Goal: Task Accomplishment & Management: Use online tool/utility

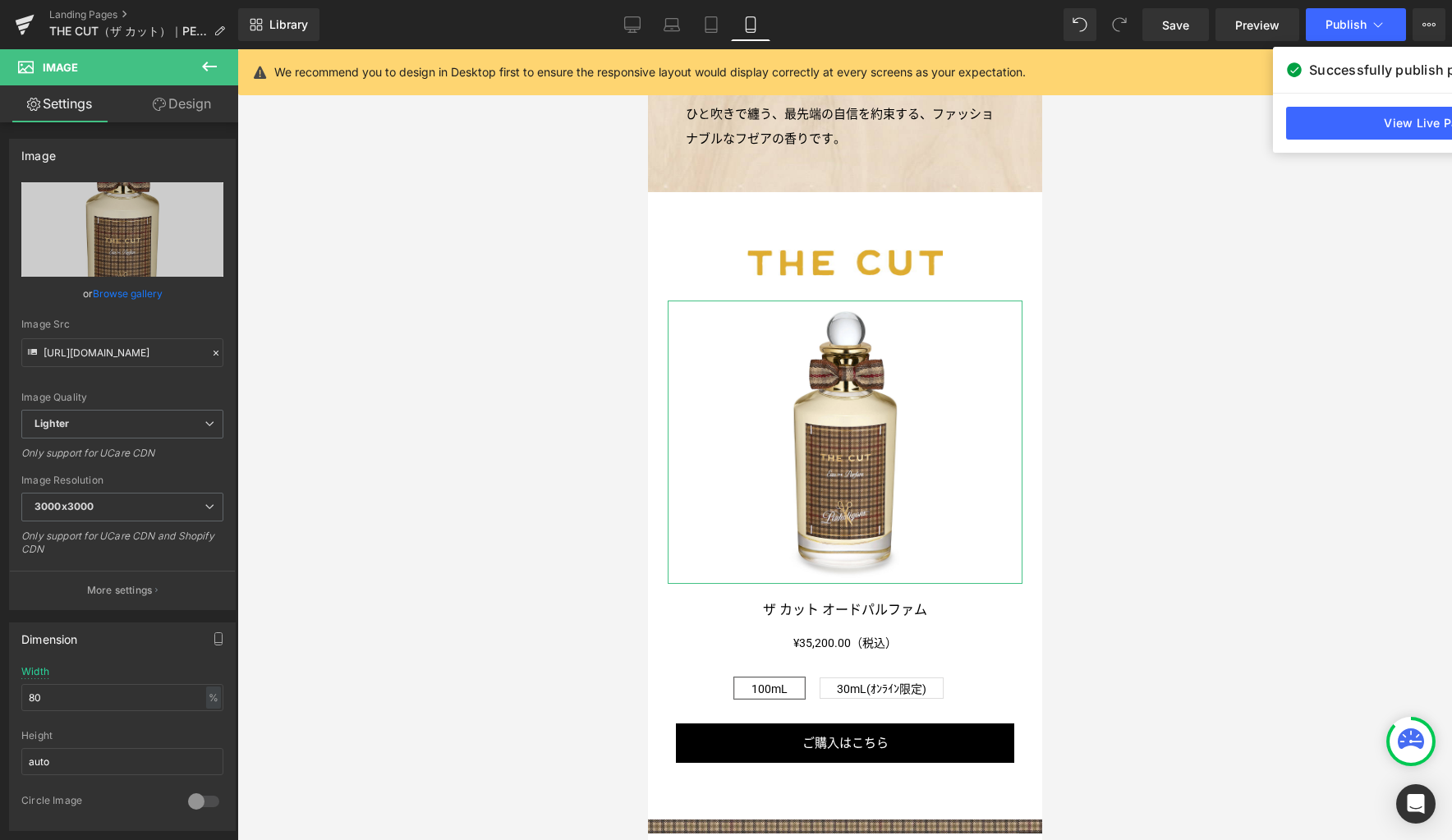
scroll to position [713, 0]
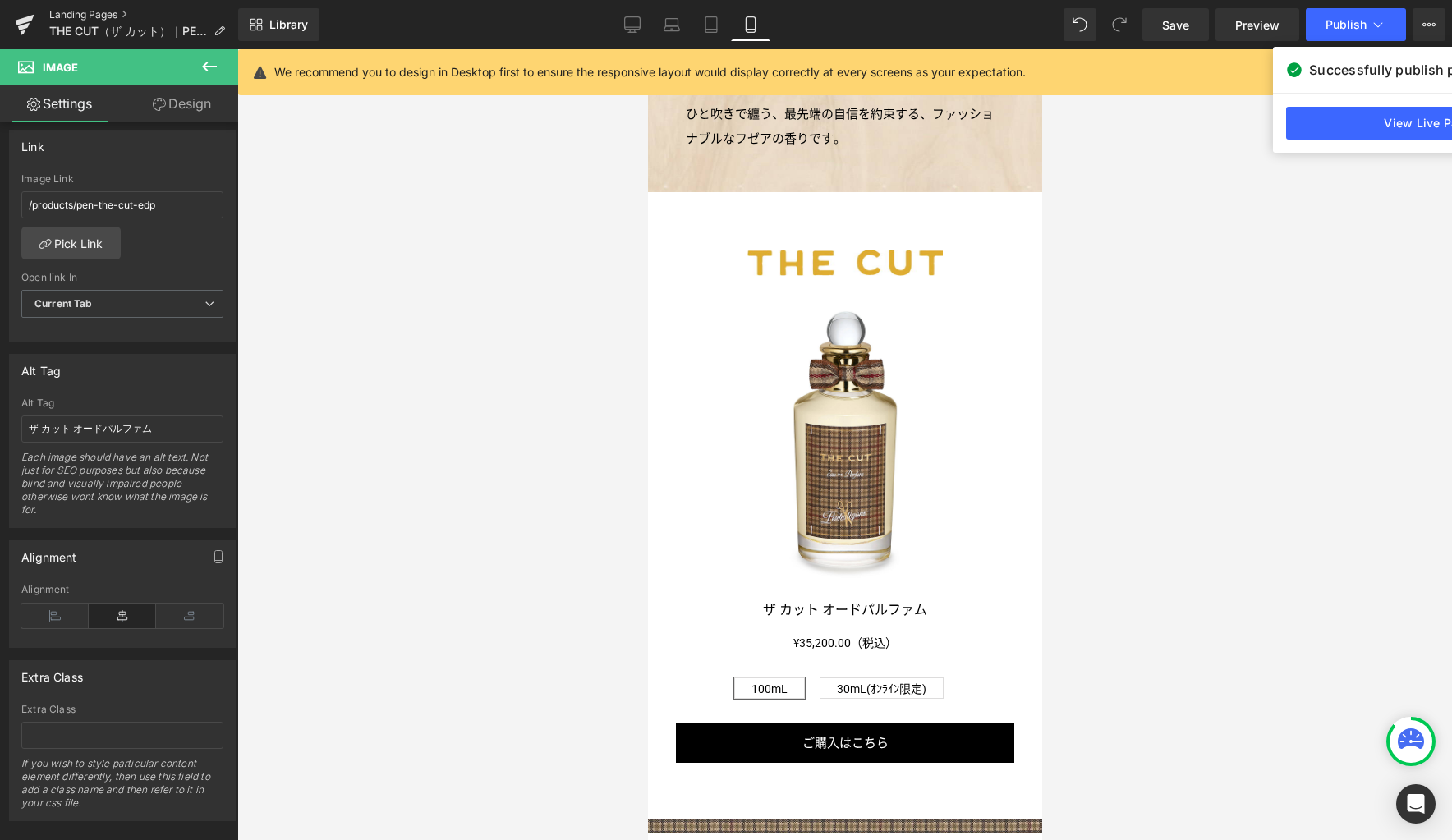
click at [113, 16] on link "Landing Pages" at bounding box center [144, 14] width 189 height 13
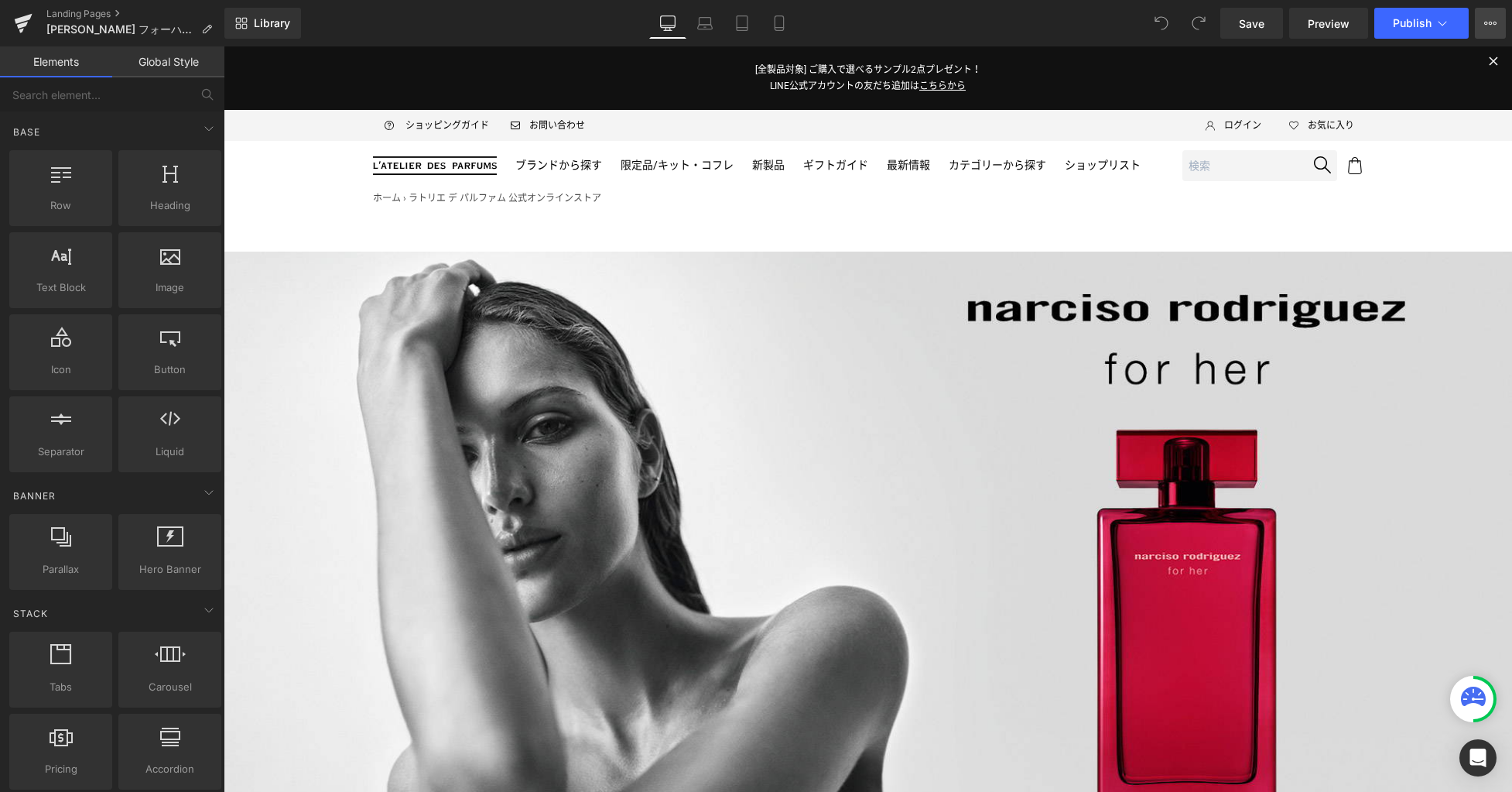
click at [1492, 27] on icon at bounding box center [1490, 23] width 12 height 12
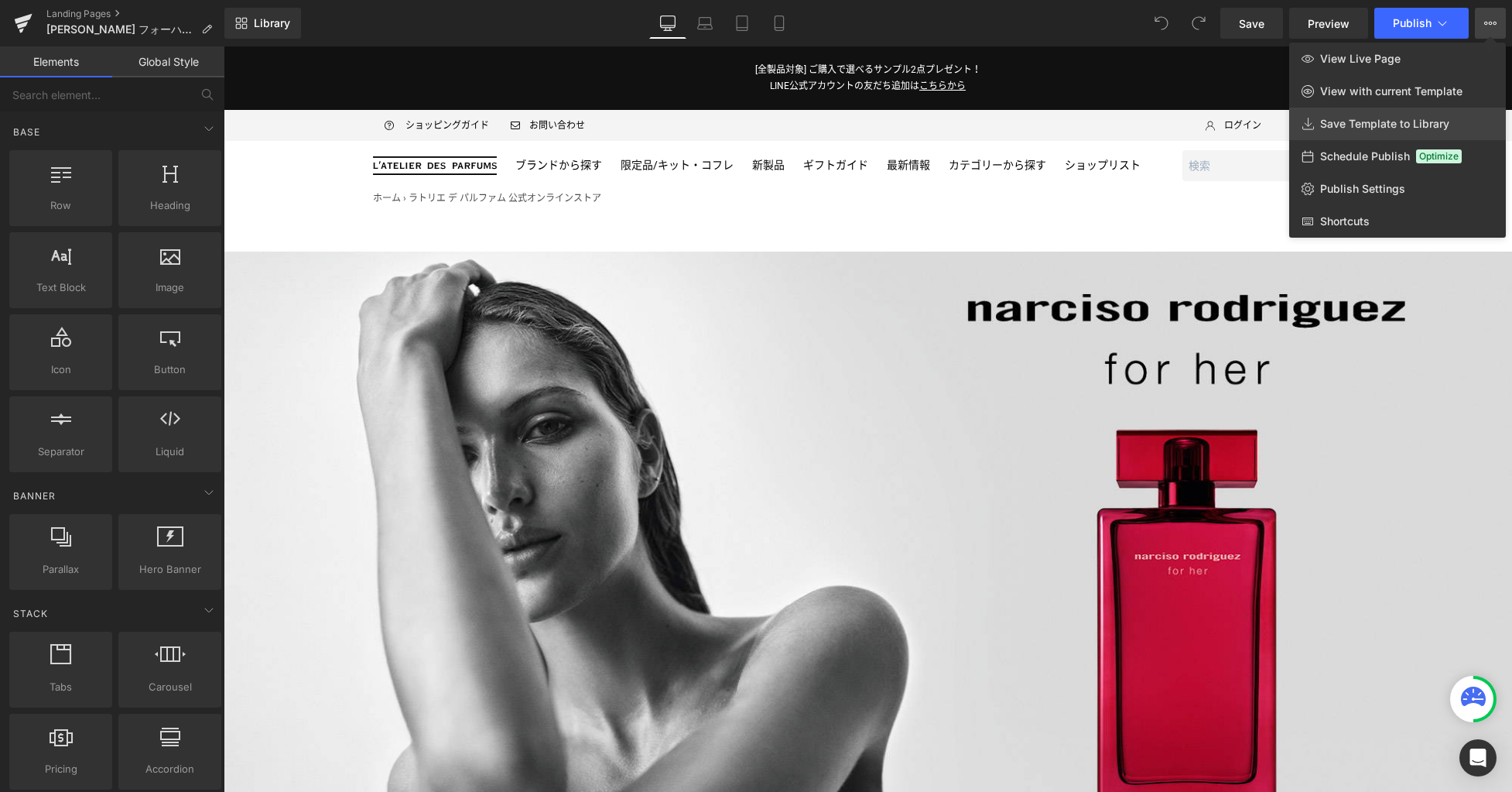
click at [1378, 122] on span "Save Template to Library" at bounding box center [1385, 123] width 129 height 14
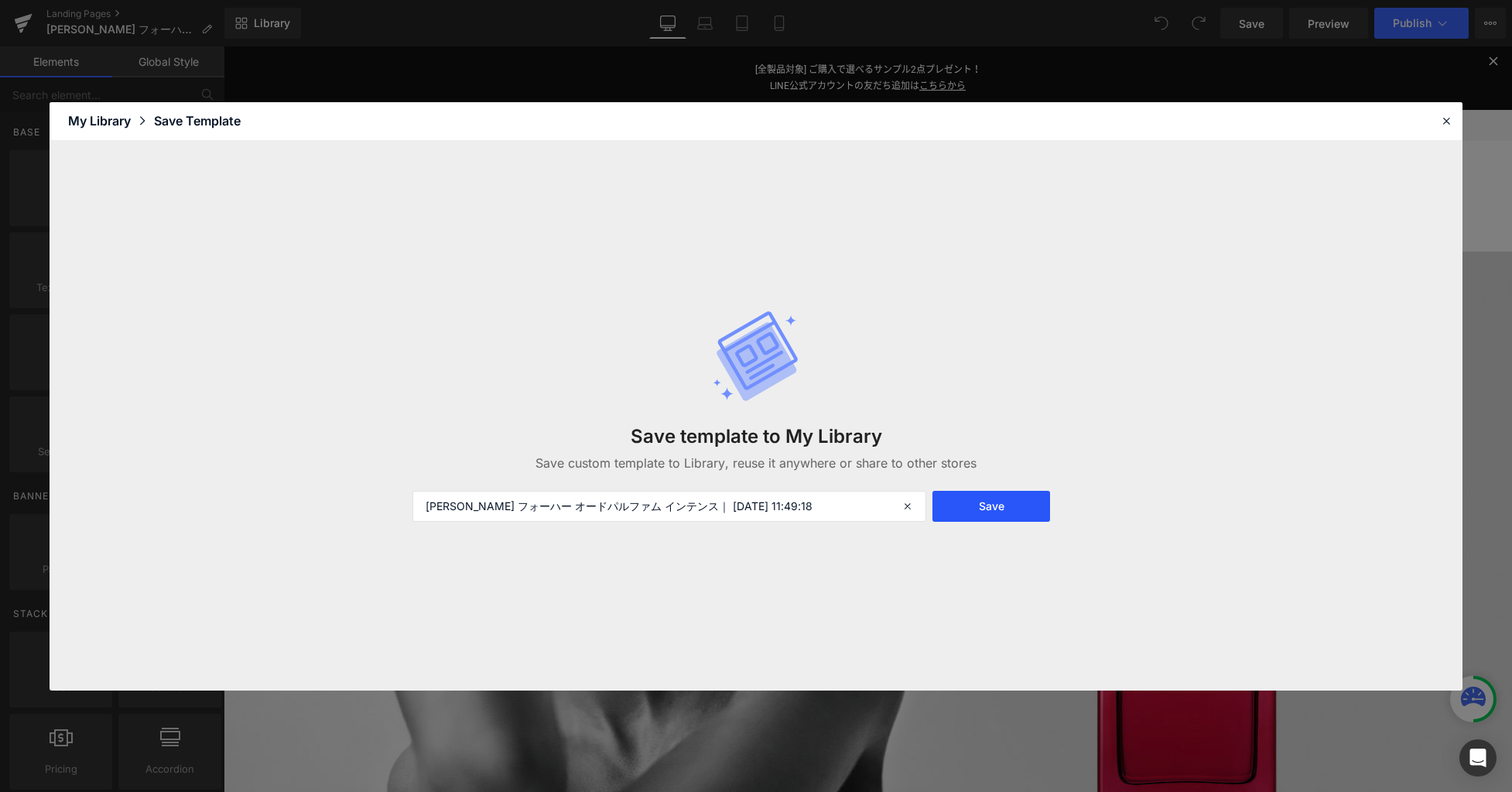
click at [1011, 511] on button "Save" at bounding box center [991, 506] width 118 height 31
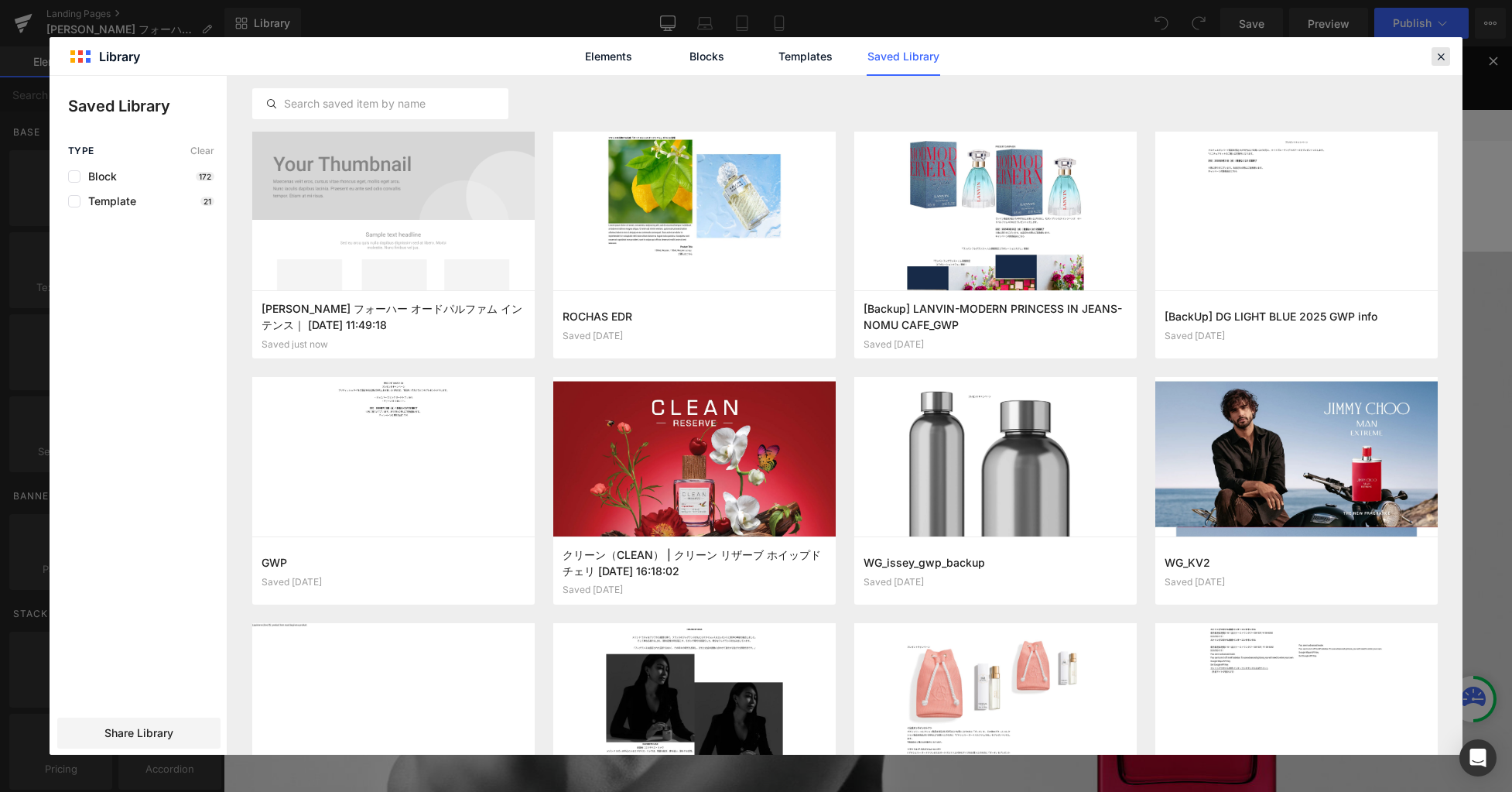
drag, startPoint x: 1445, startPoint y: 53, endPoint x: 615, endPoint y: 74, distance: 830.3
click at [1445, 53] on icon at bounding box center [1441, 56] width 14 height 14
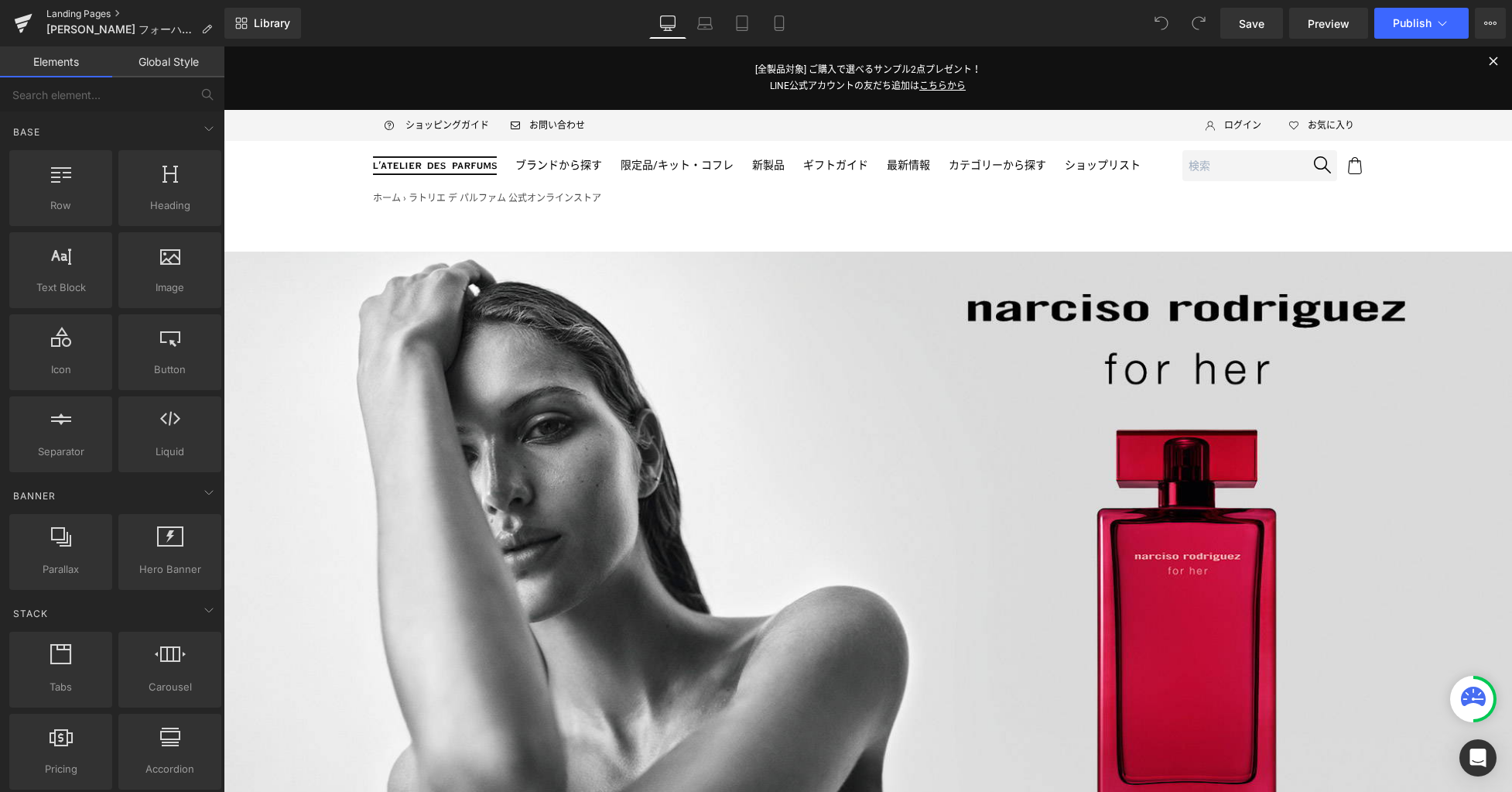
click at [85, 16] on link "Landing Pages" at bounding box center [136, 13] width 178 height 12
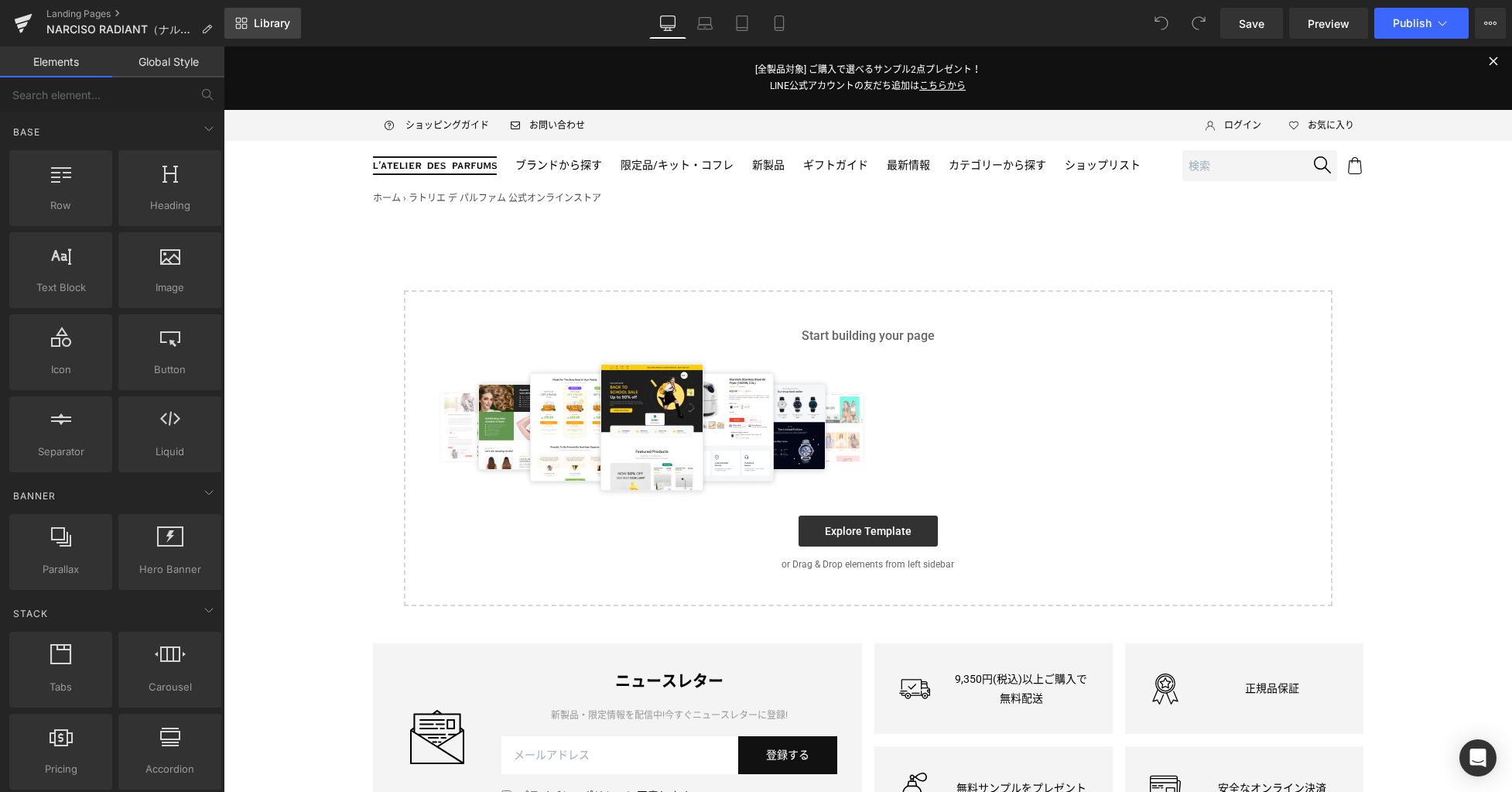
click at [266, 18] on span "Library" at bounding box center [272, 23] width 37 height 14
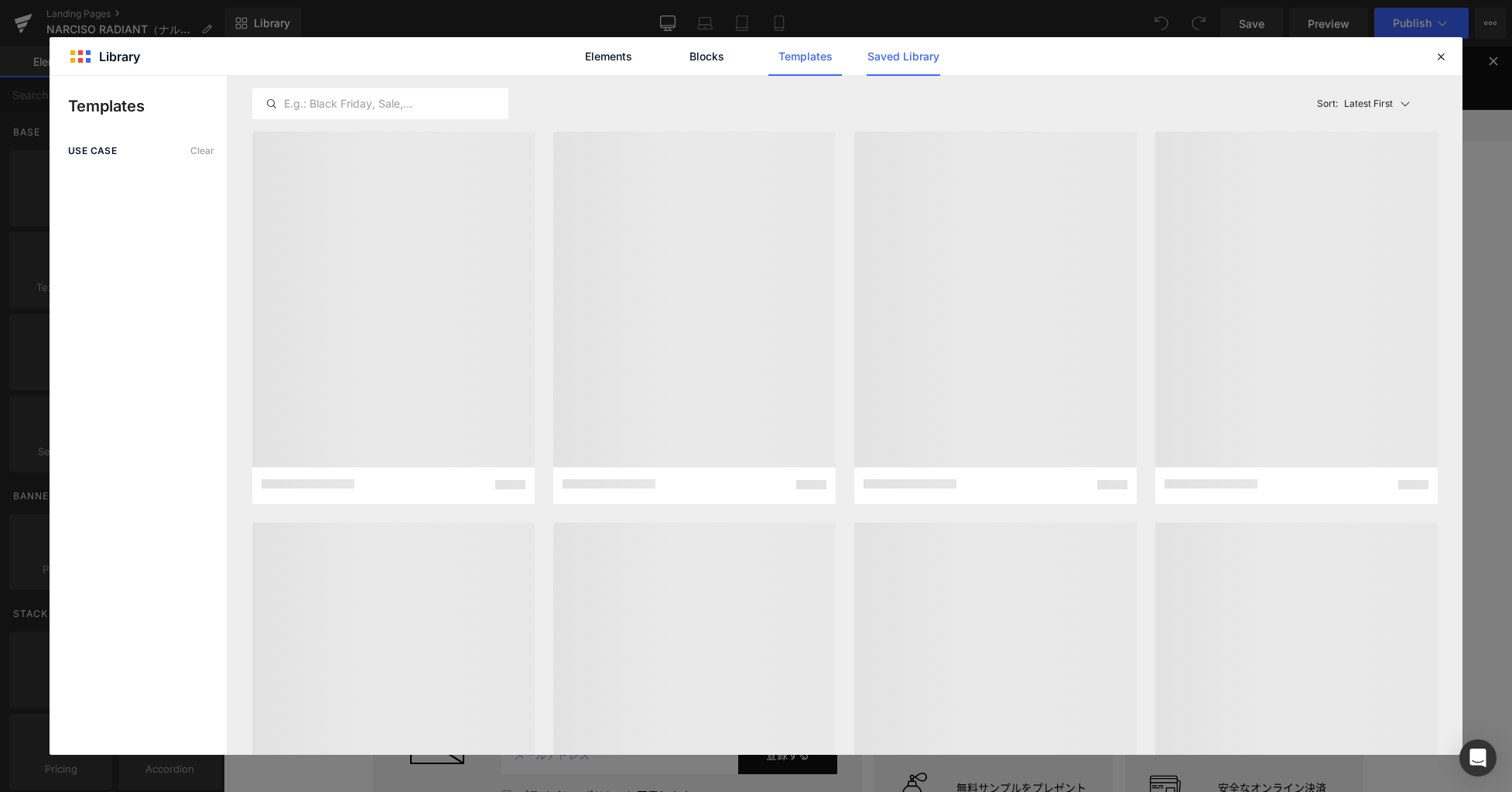
click at [0, 0] on link "Saved Library" at bounding box center [0, 0] width 0 height 0
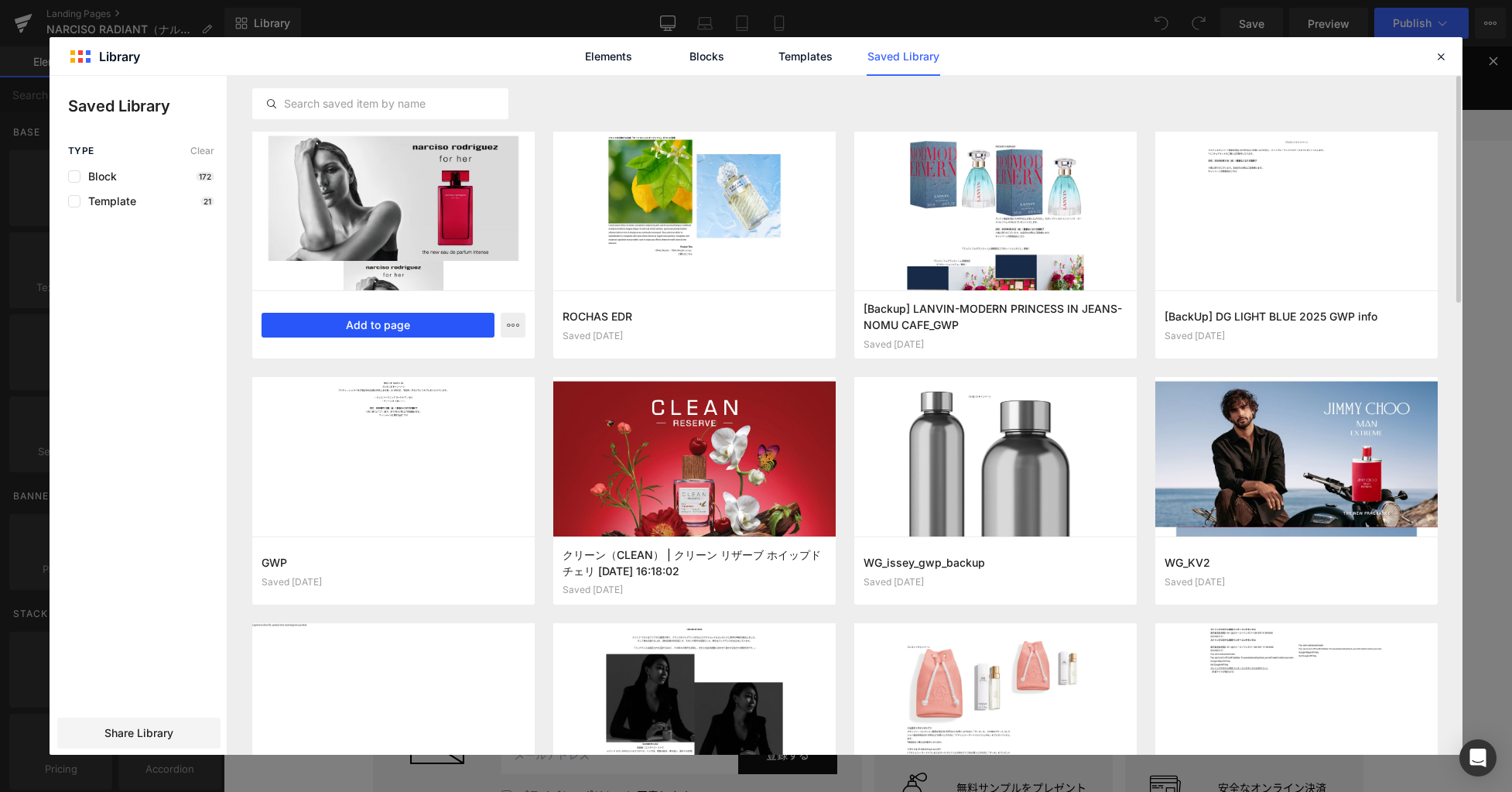
click at [400, 324] on button "Add to page" at bounding box center [378, 325] width 233 height 25
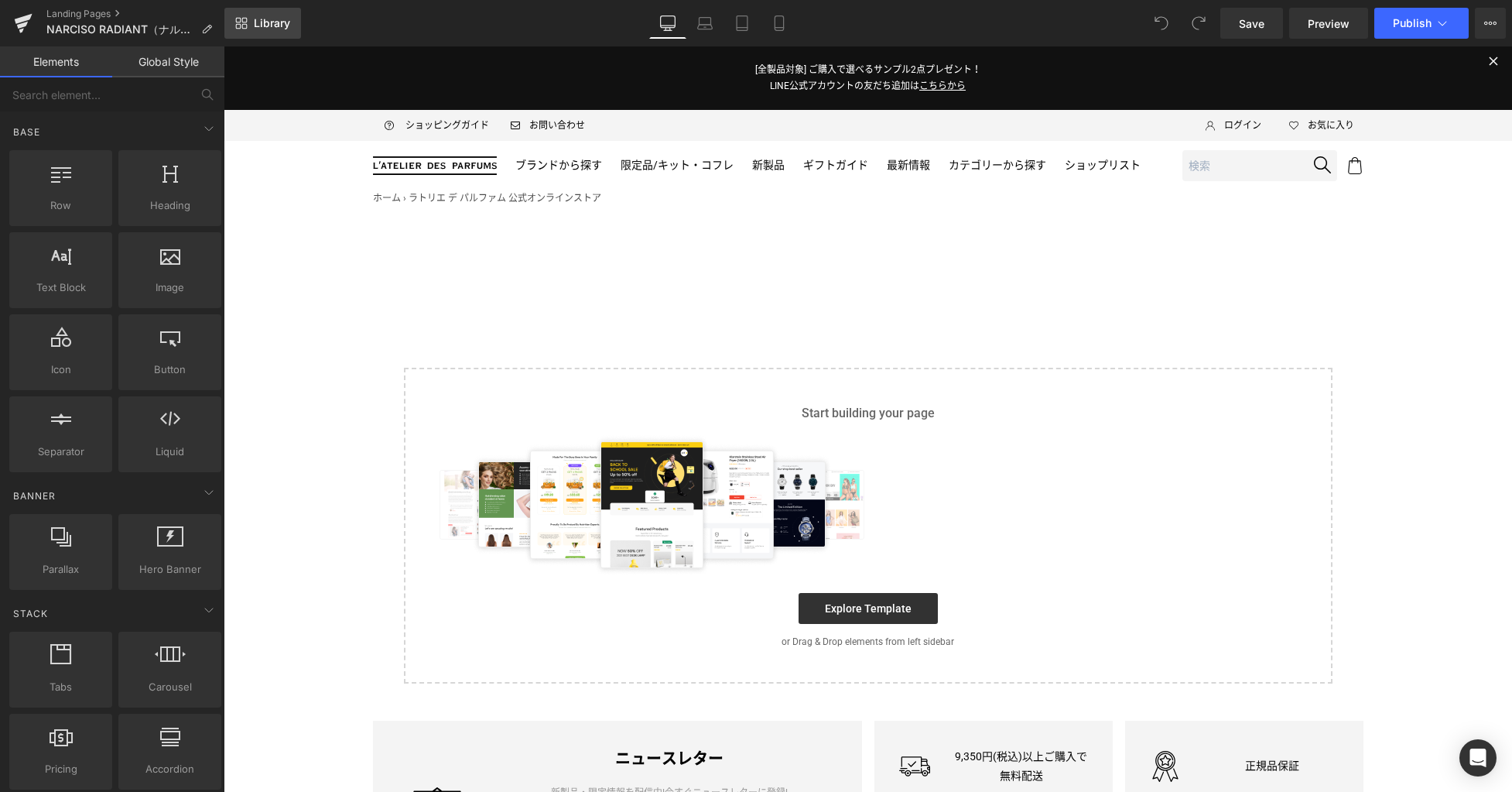
click at [266, 22] on span "Library" at bounding box center [272, 23] width 37 height 14
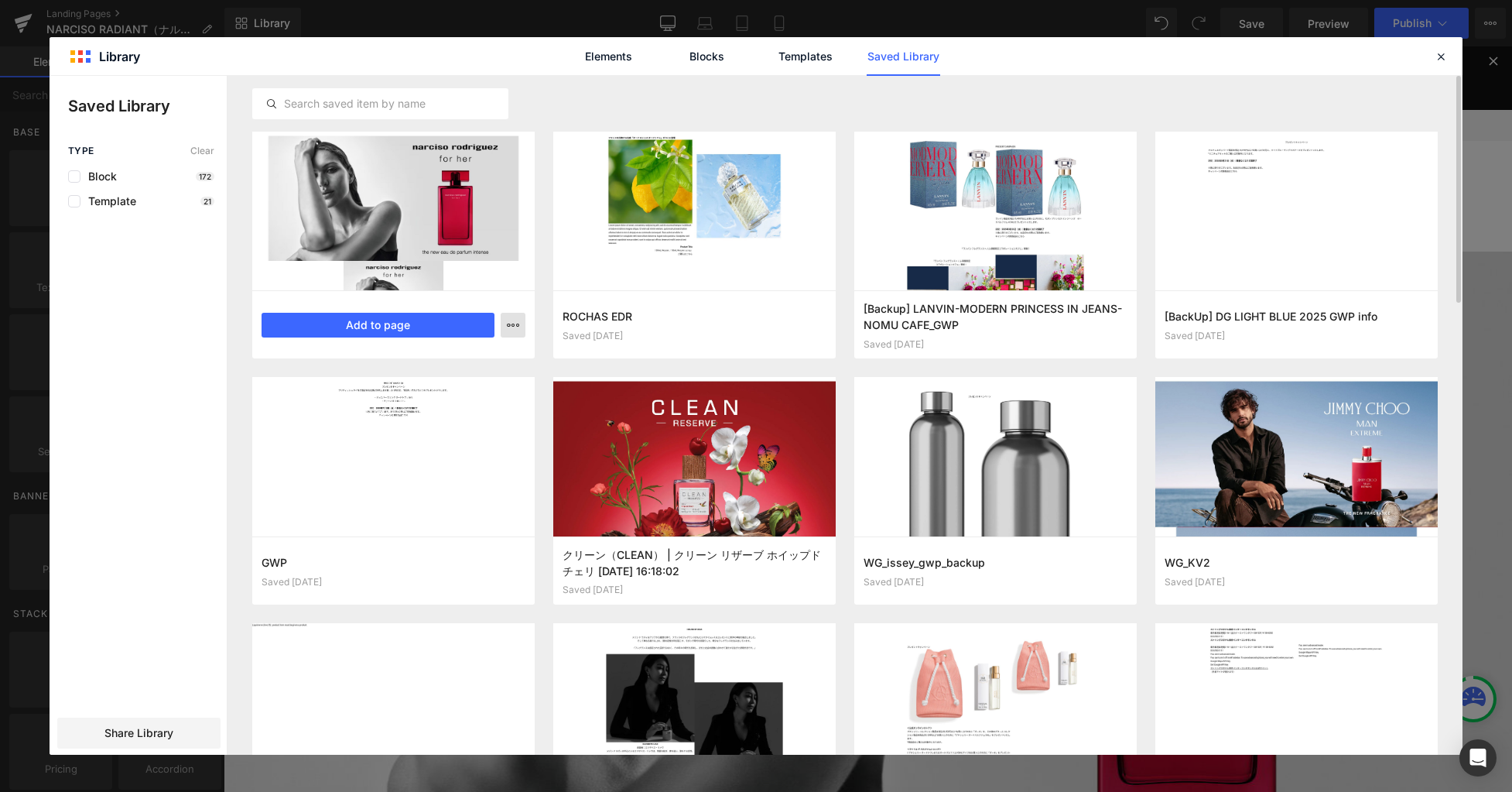
click at [508, 332] on button "button" at bounding box center [513, 325] width 25 height 25
click at [395, 396] on p "Delete" at bounding box center [396, 392] width 33 height 14
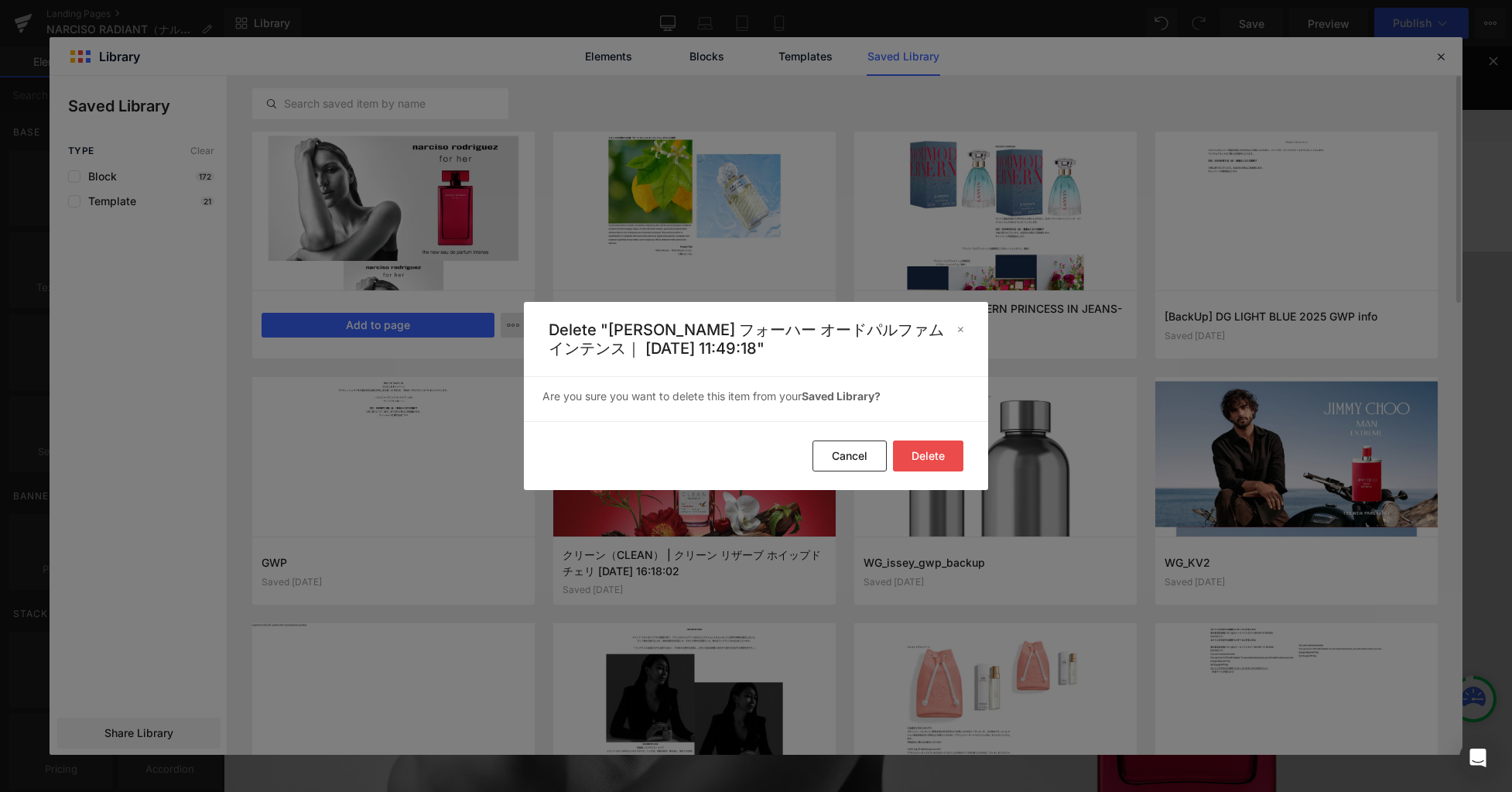
click at [0, 0] on button "Delete" at bounding box center [0, 0] width 0 height 0
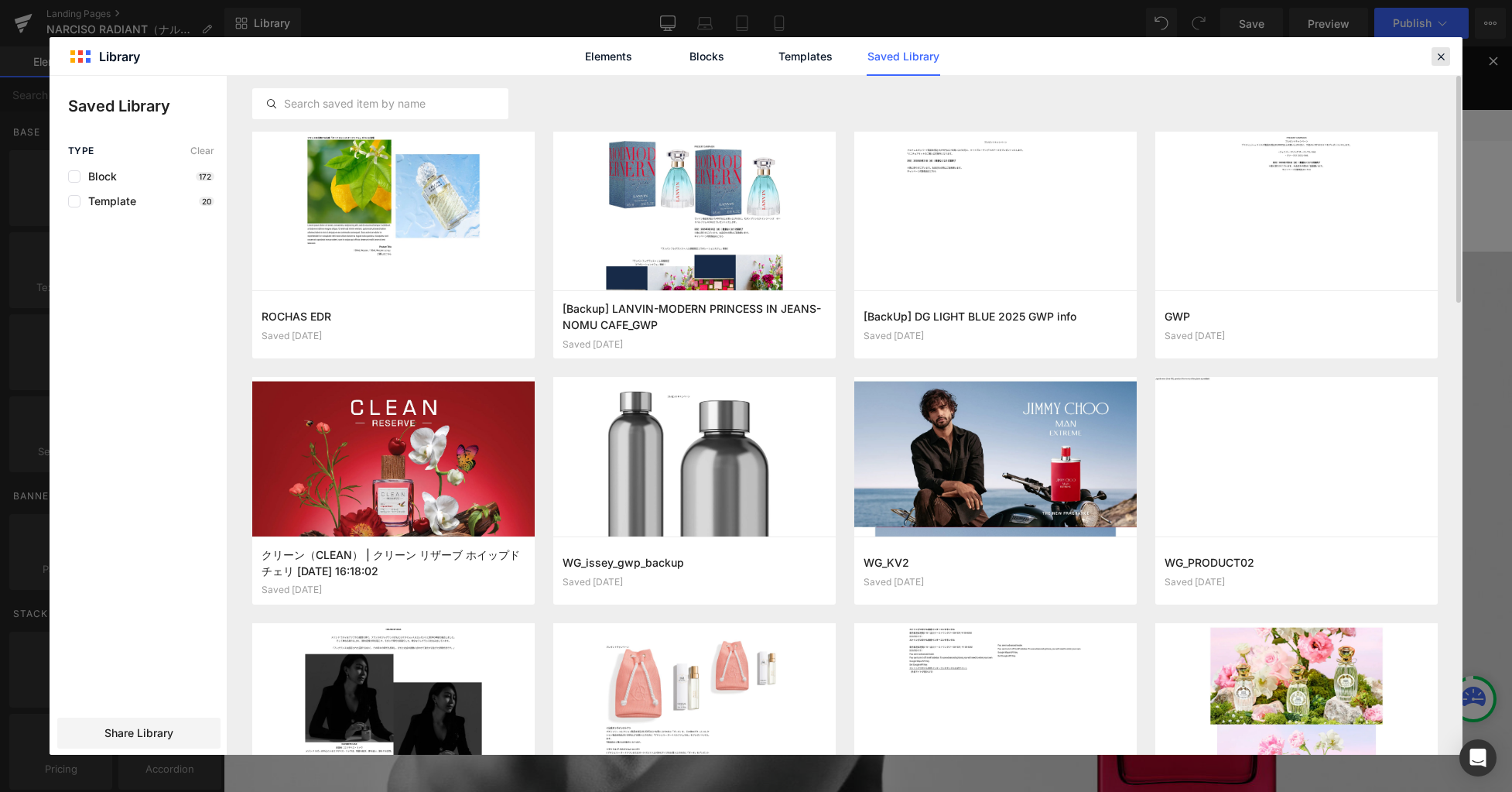
click at [1441, 57] on icon at bounding box center [1441, 56] width 14 height 14
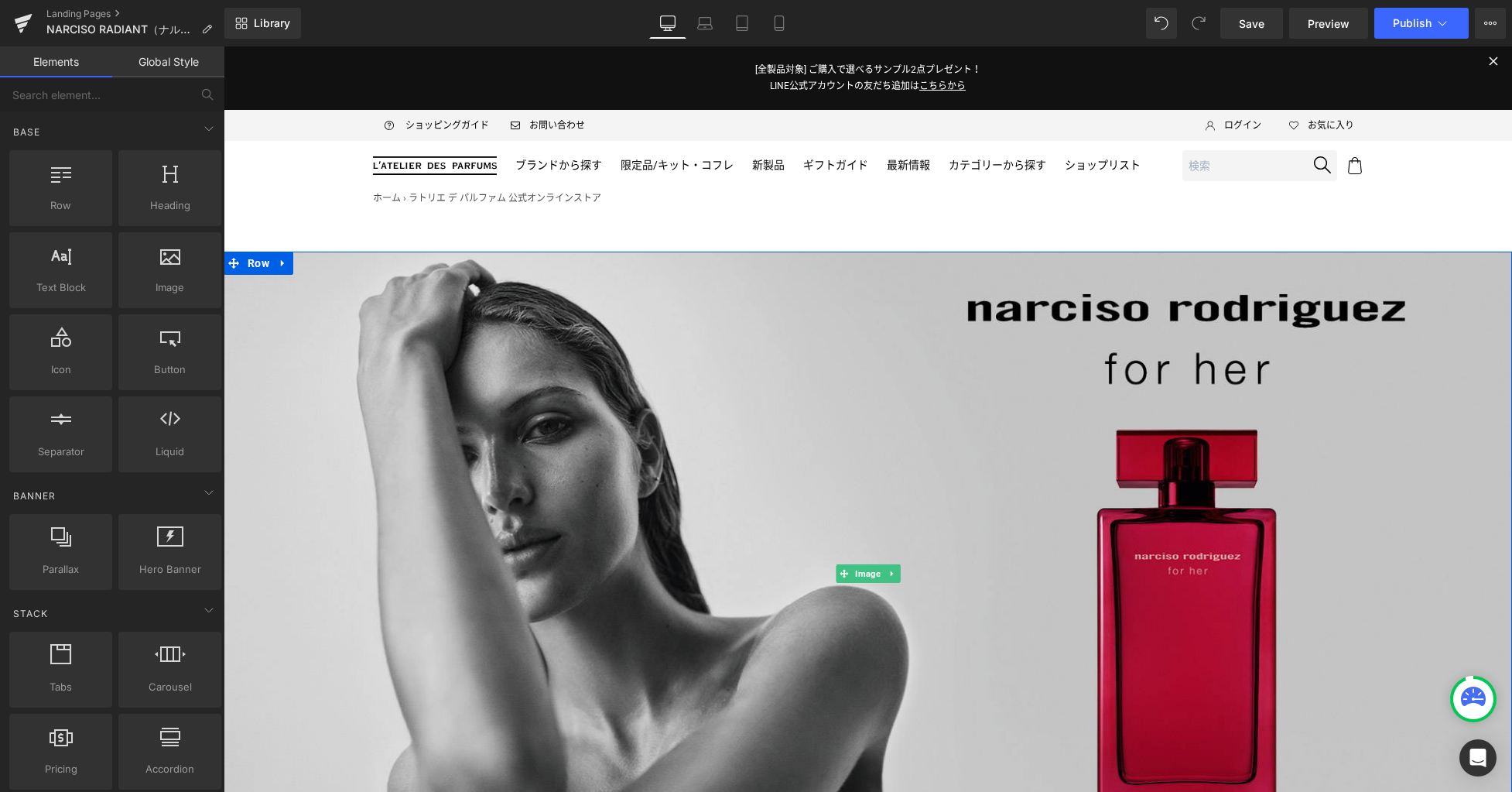
click at [795, 453] on img at bounding box center [868, 574] width 1289 height 645
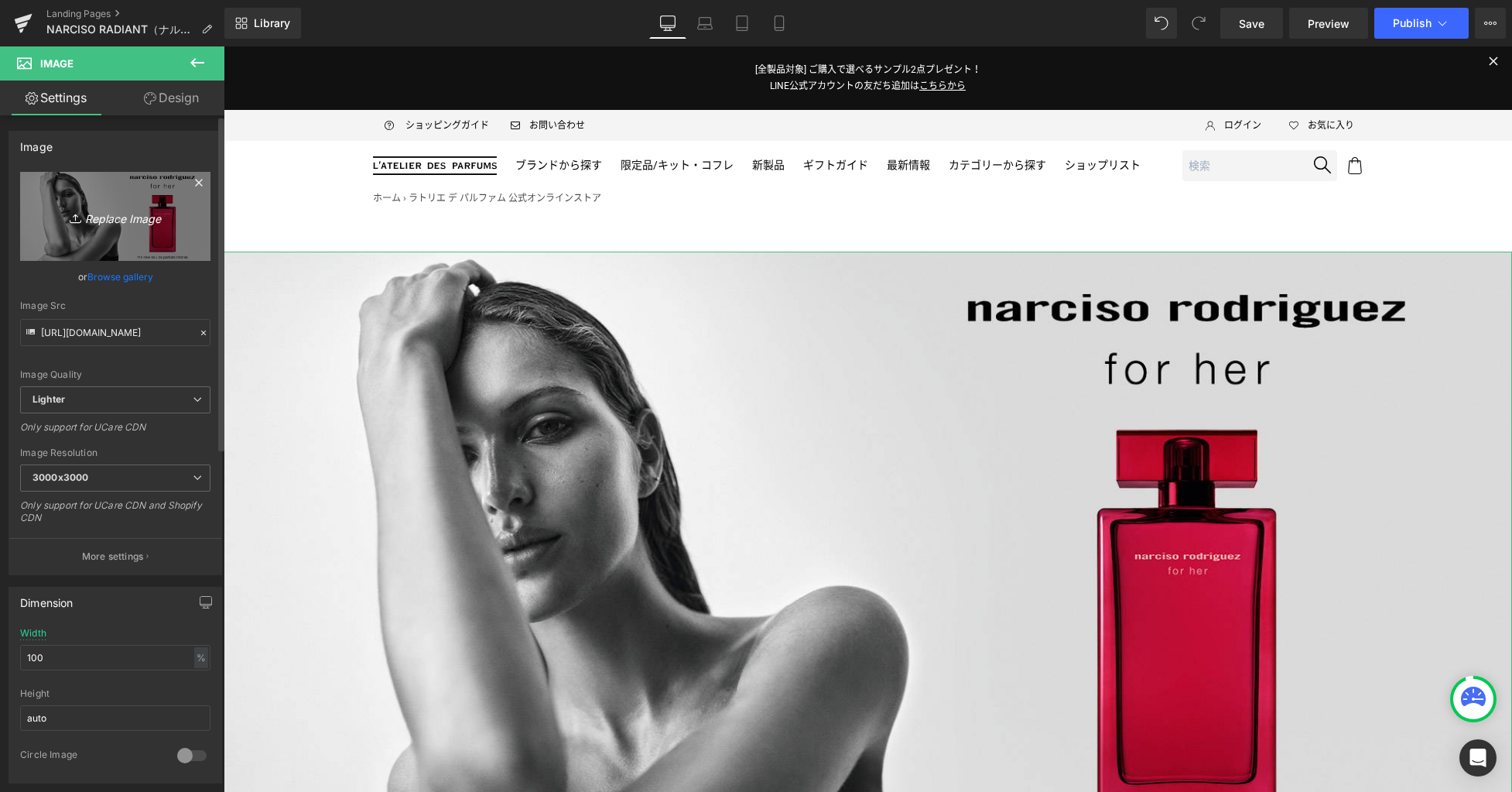
click at [124, 217] on icon "Replace Image" at bounding box center [115, 217] width 124 height 20
type input "C:\fakepath\kv.jpg"
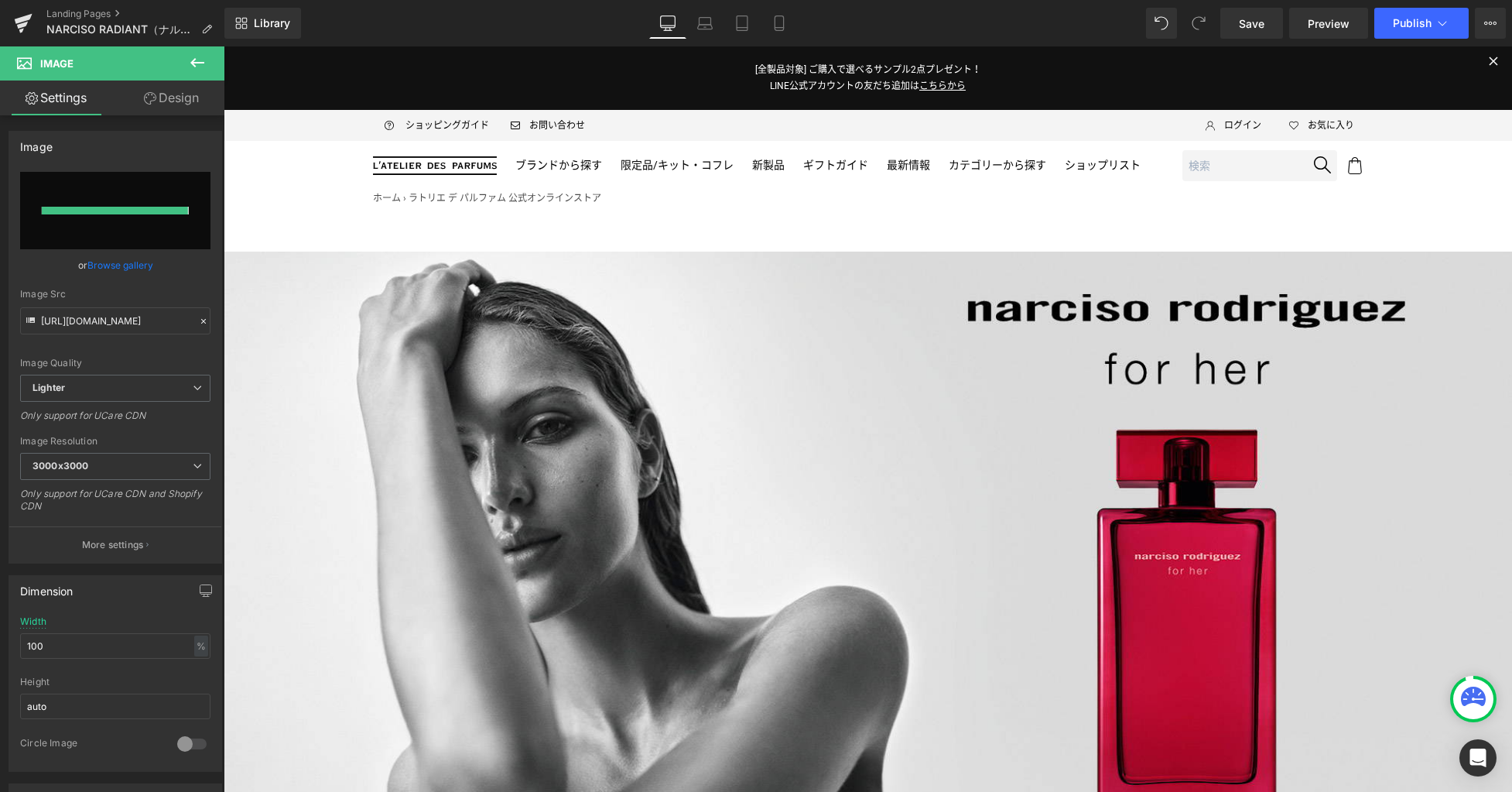
type input "https://ucarecdn.com/bf61d4c9-d84f-4c8f-8837-8d1bc4cdaa59/-/format/auto/-/previ…"
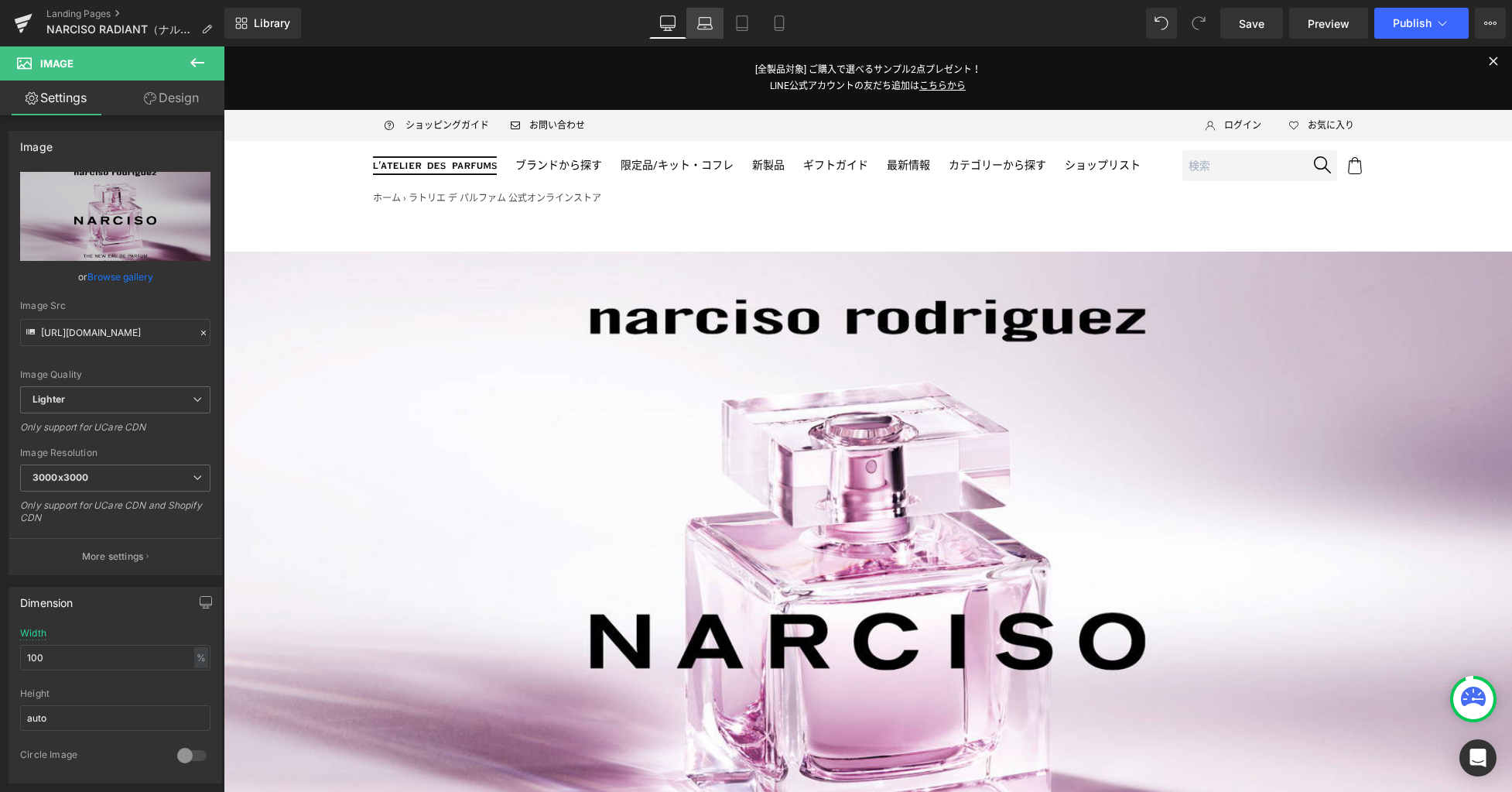
click at [700, 20] on icon at bounding box center [705, 23] width 16 height 16
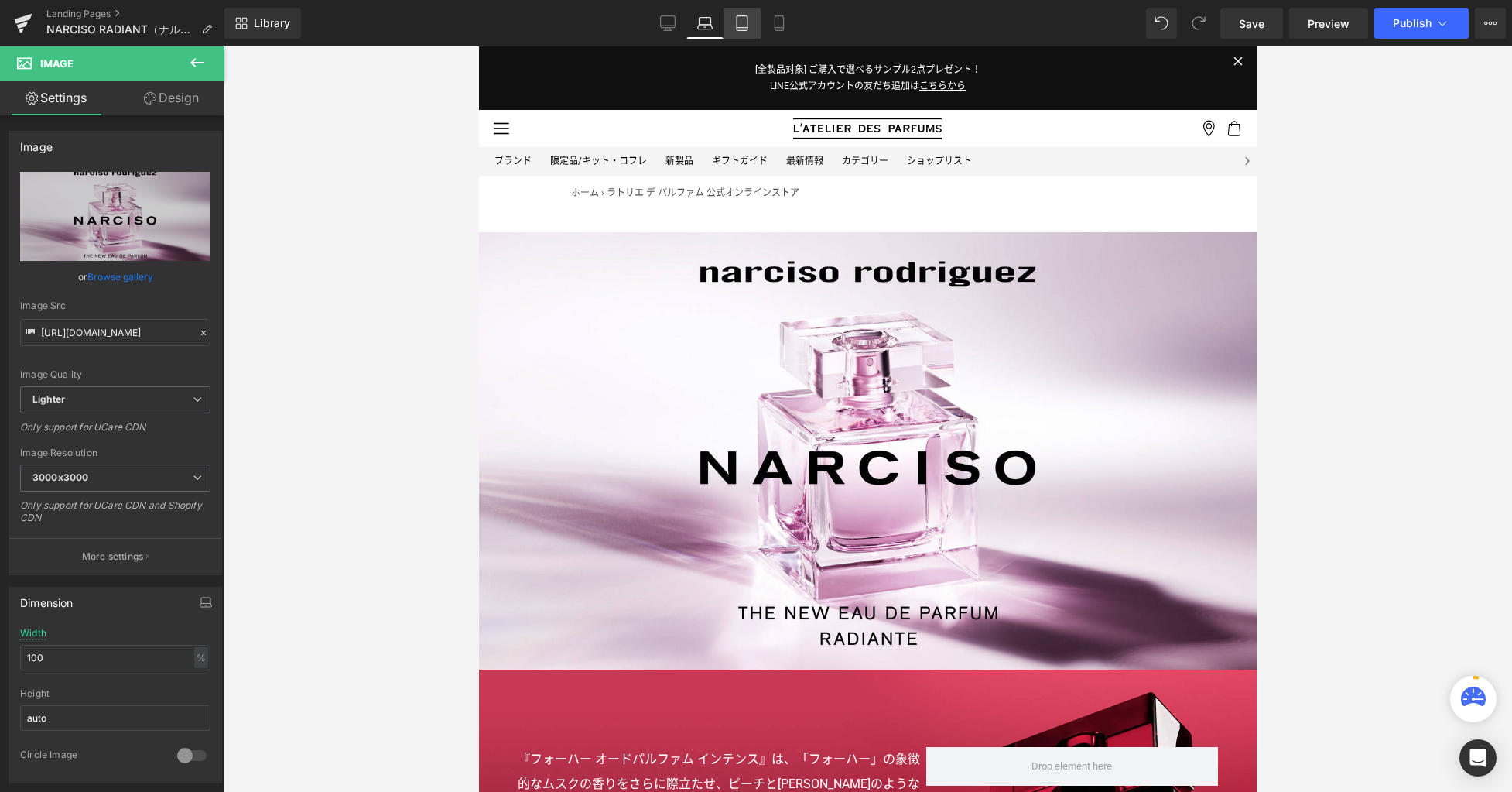
click at [734, 29] on link "Tablet" at bounding box center [741, 23] width 37 height 31
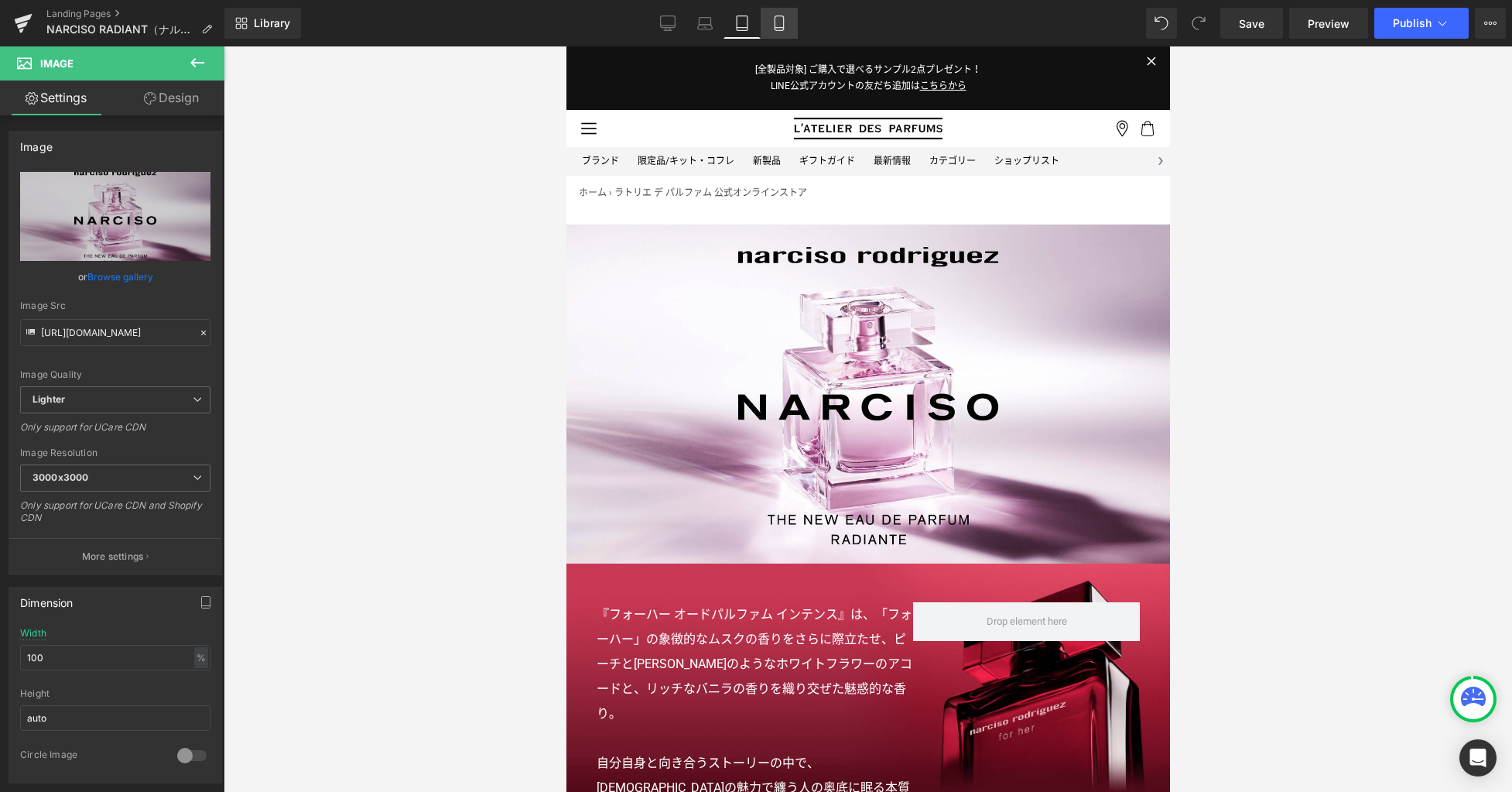
click at [774, 26] on icon at bounding box center [779, 23] width 16 height 16
type input "90"
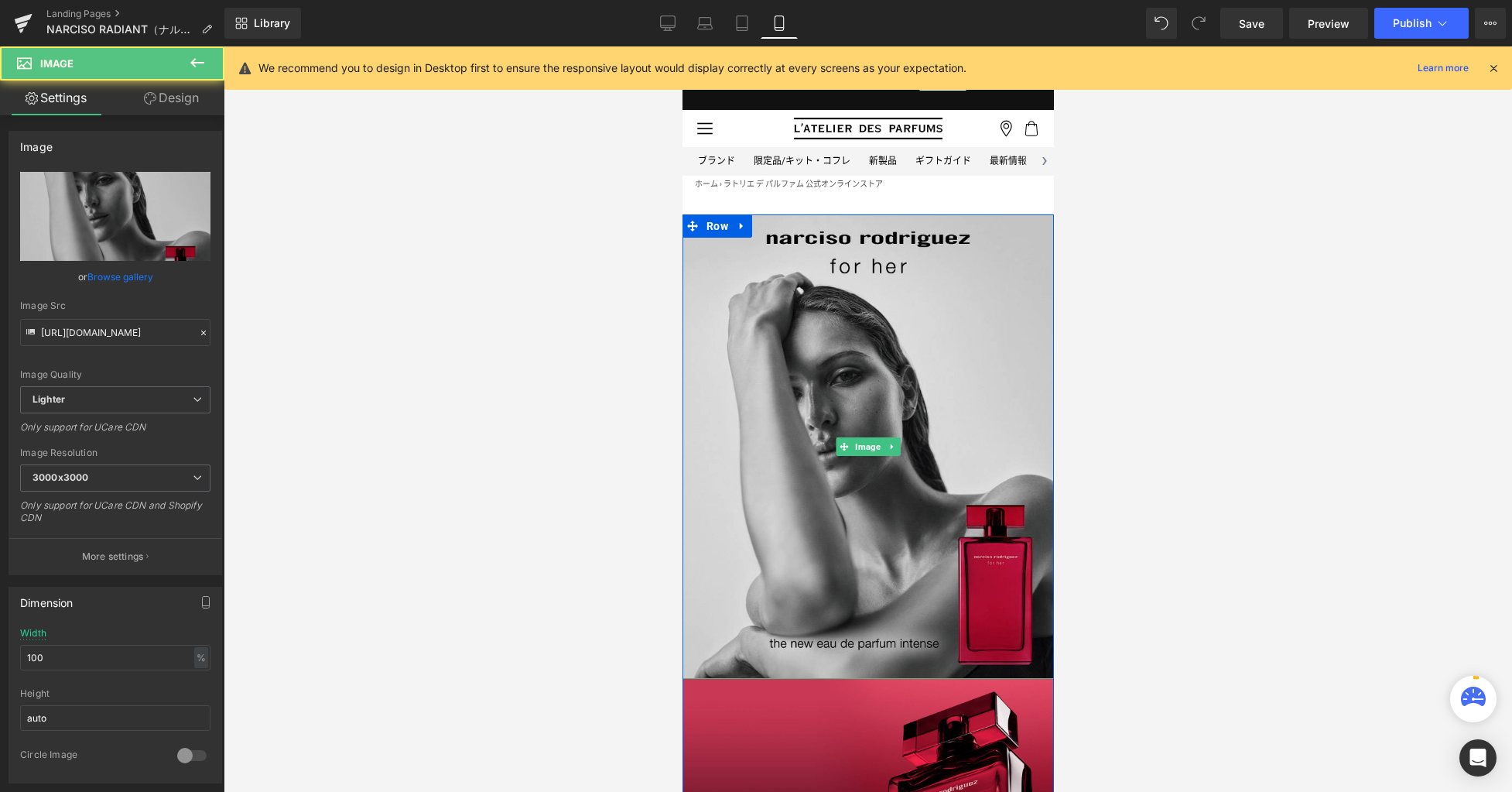
click at [798, 325] on img at bounding box center [867, 446] width 372 height 464
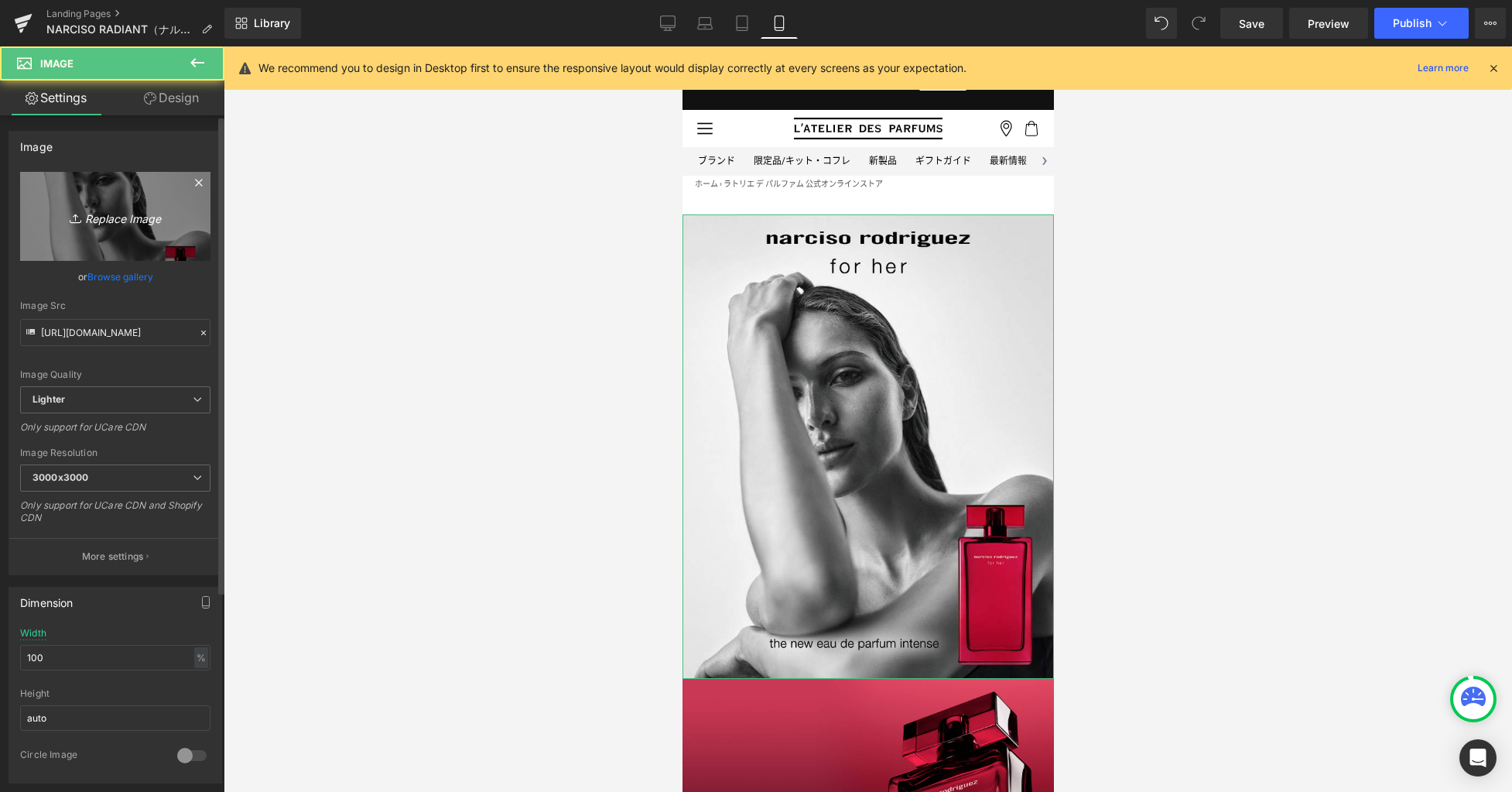
click at [118, 206] on link "Replace Image" at bounding box center [115, 216] width 190 height 89
type input "C:\fakepath\kv_sp.jpg"
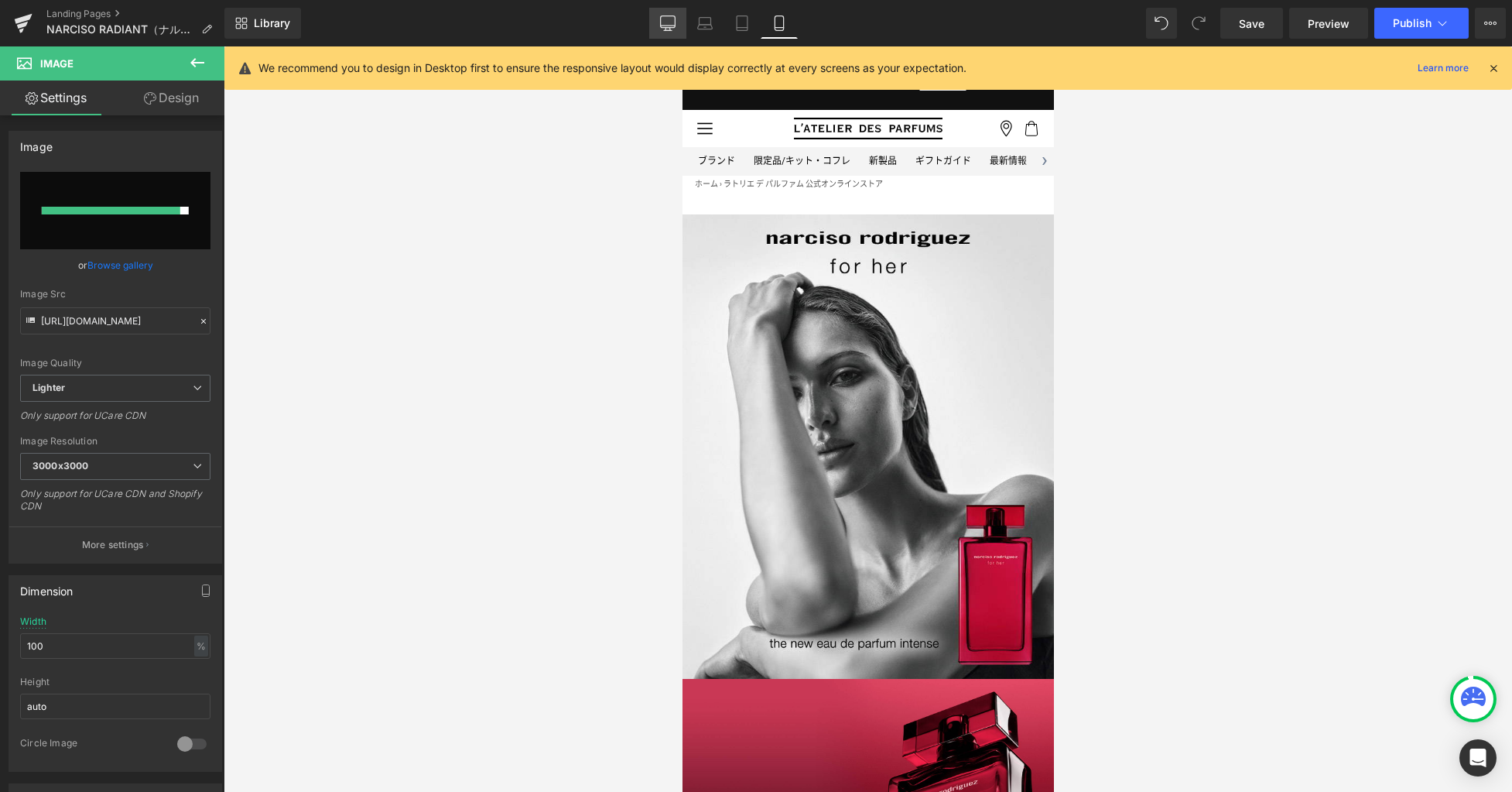
type input "https://ucarecdn.com/c5068142-007e-4f79-8d69-eb2253fb409e/-/format/auto/-/previ…"
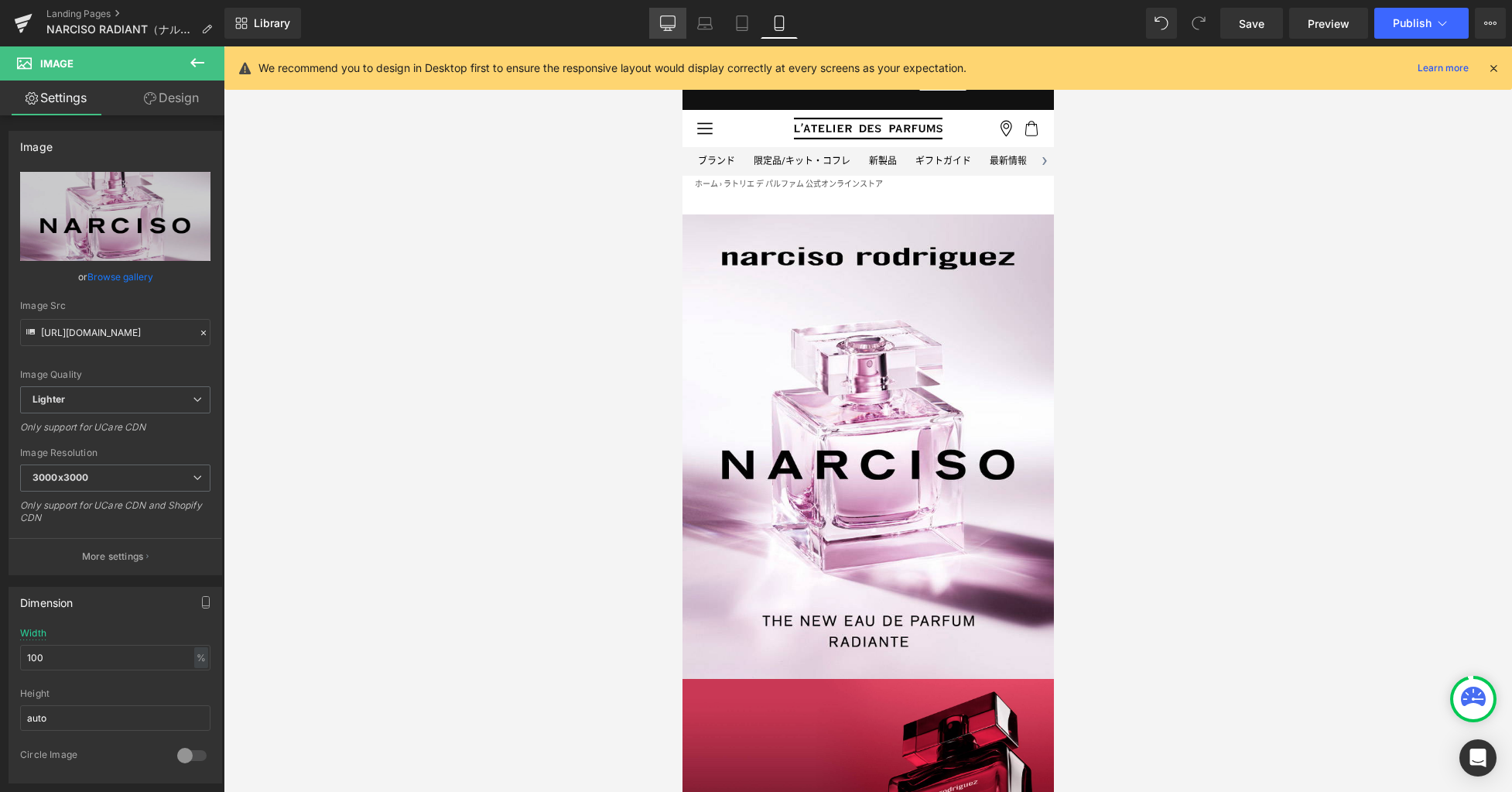
click at [665, 20] on icon at bounding box center [668, 23] width 16 height 16
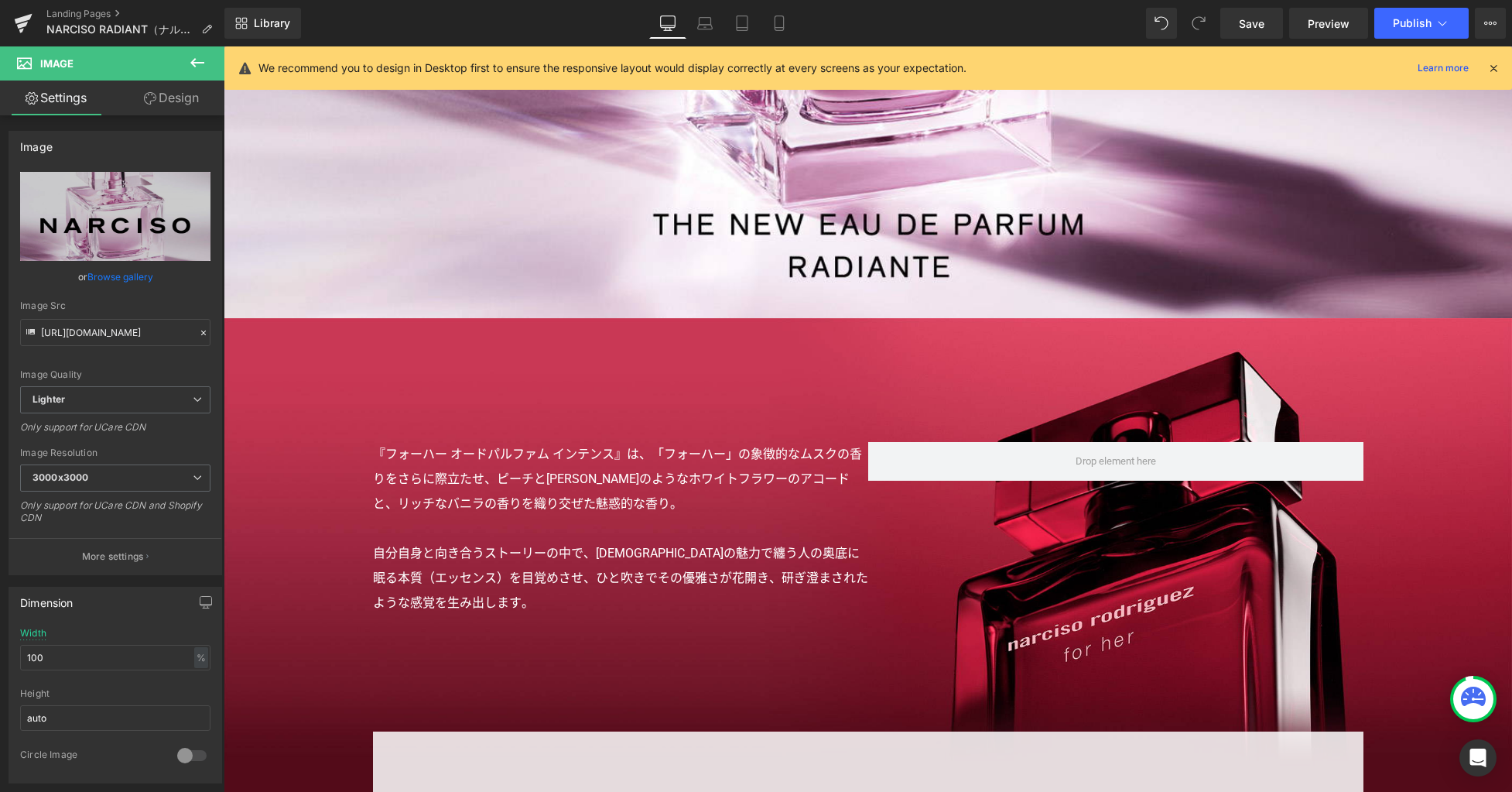
scroll to position [593, 0]
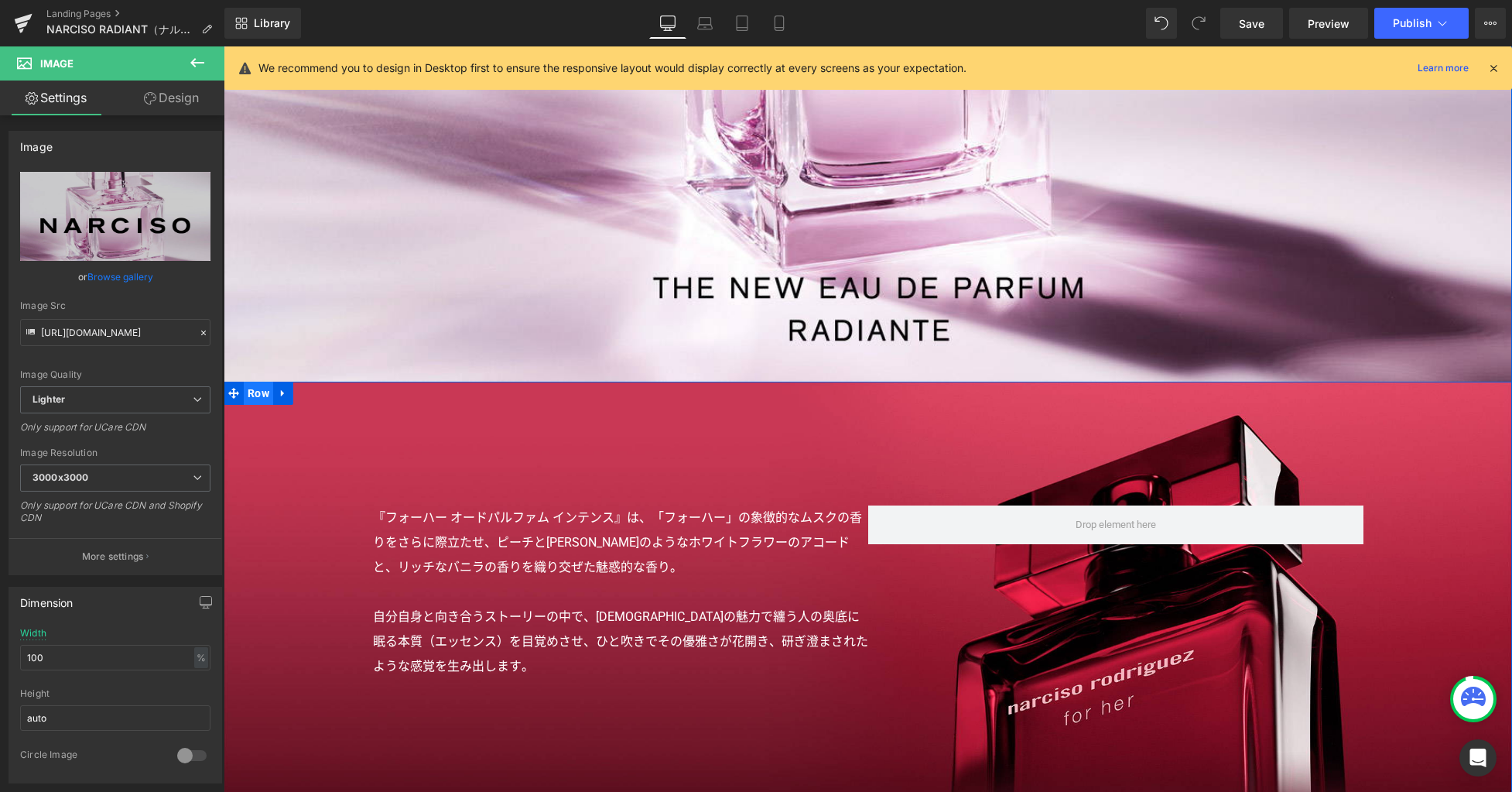
click at [251, 397] on span "Row" at bounding box center [258, 393] width 29 height 23
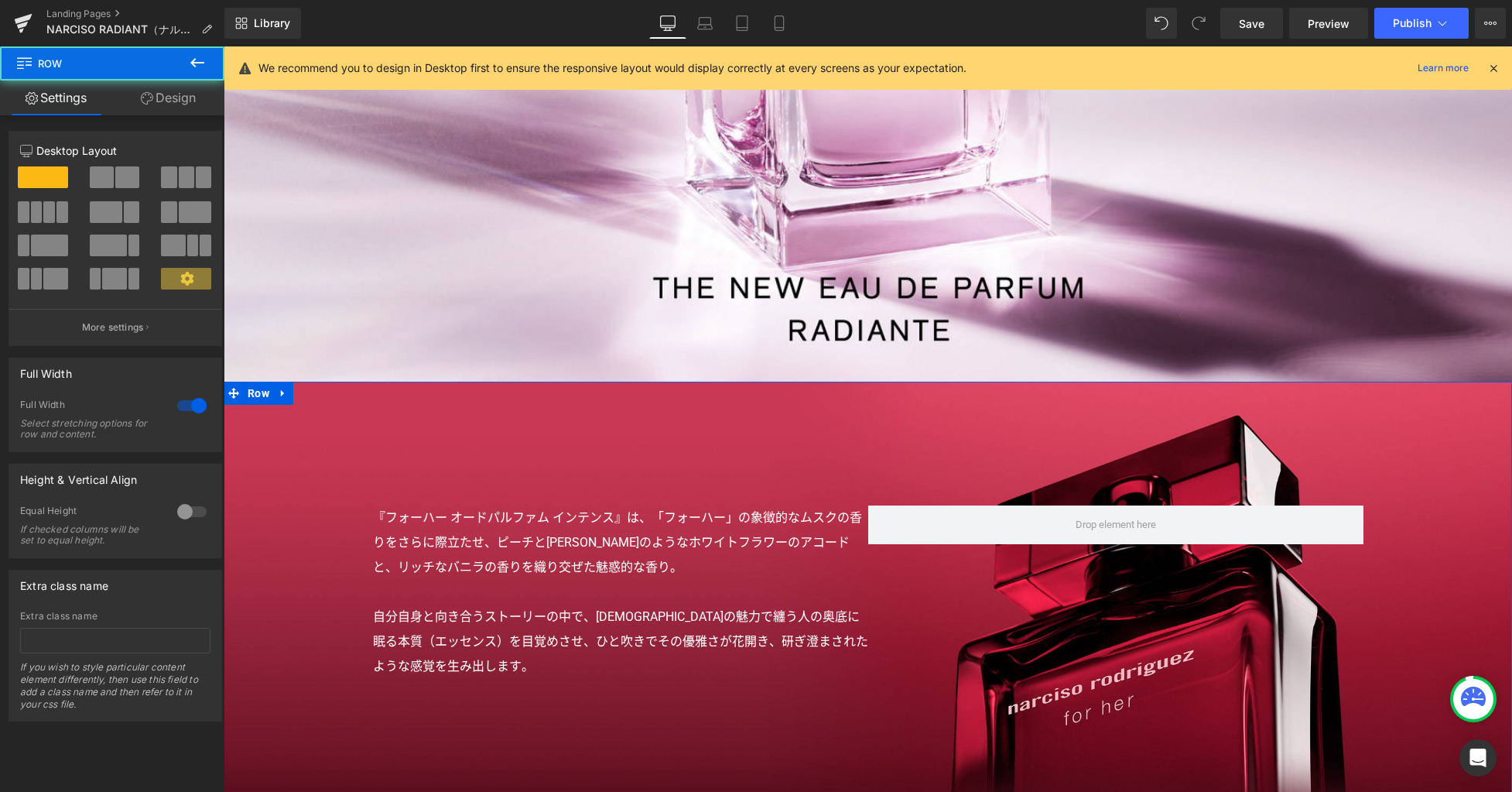
click at [172, 105] on link "Design" at bounding box center [168, 97] width 112 height 35
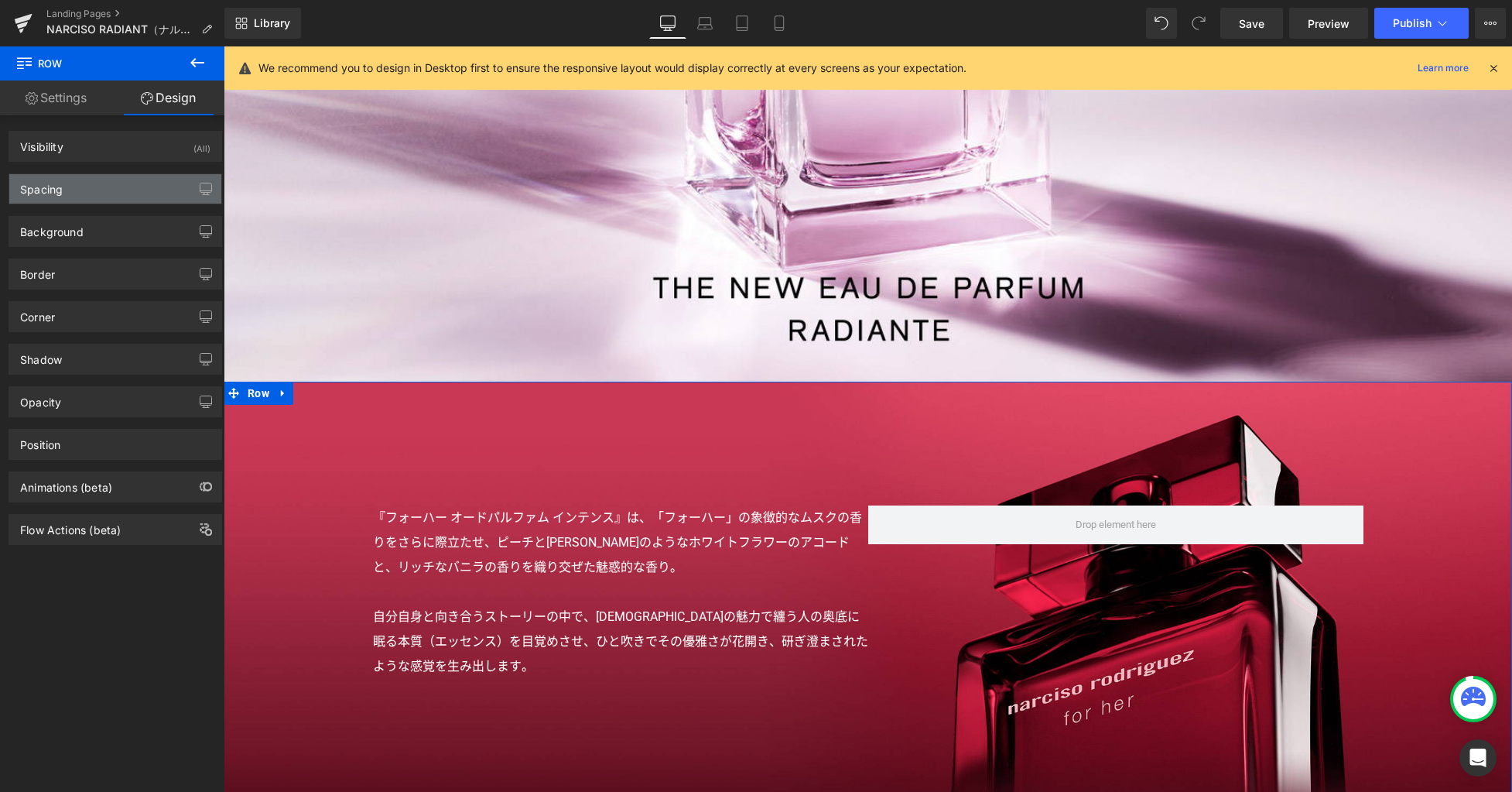
type input "#520b19"
type input "100"
click at [105, 239] on div "Background" at bounding box center [114, 231] width 212 height 29
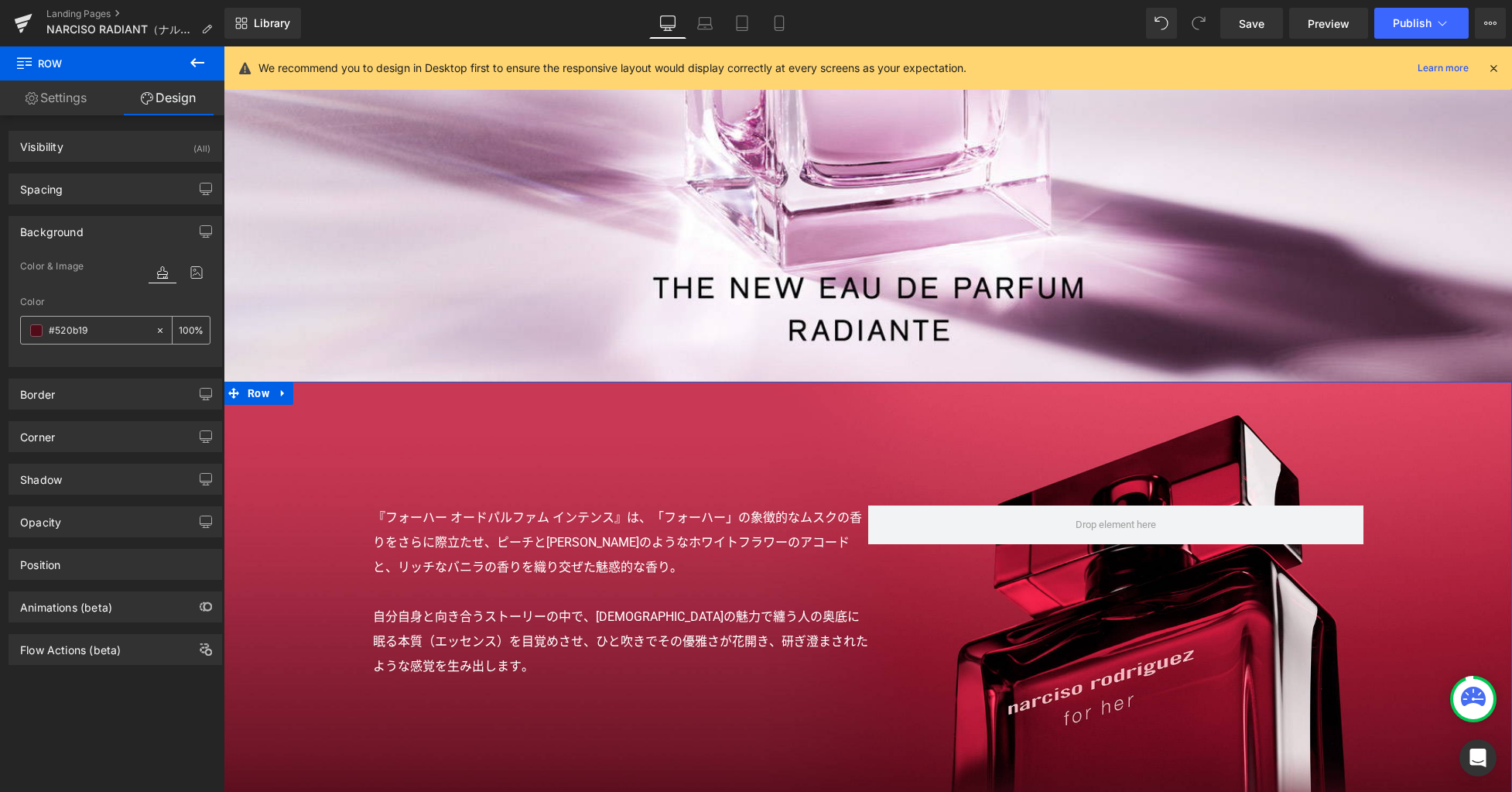
click at [38, 330] on span at bounding box center [36, 330] width 12 height 12
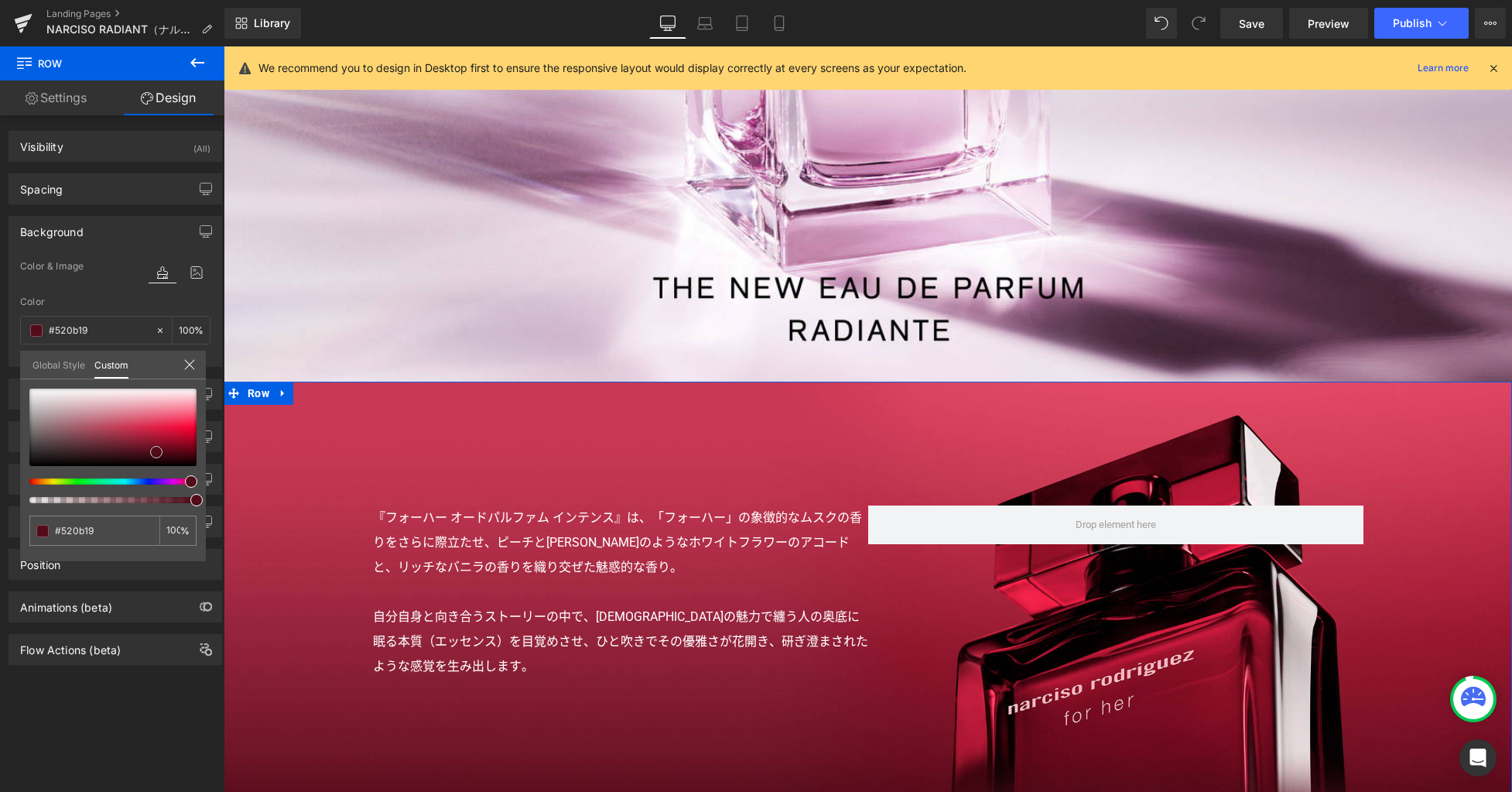
type input "#ca9aa4"
type input "#cb9ea8"
type input "#f1edee"
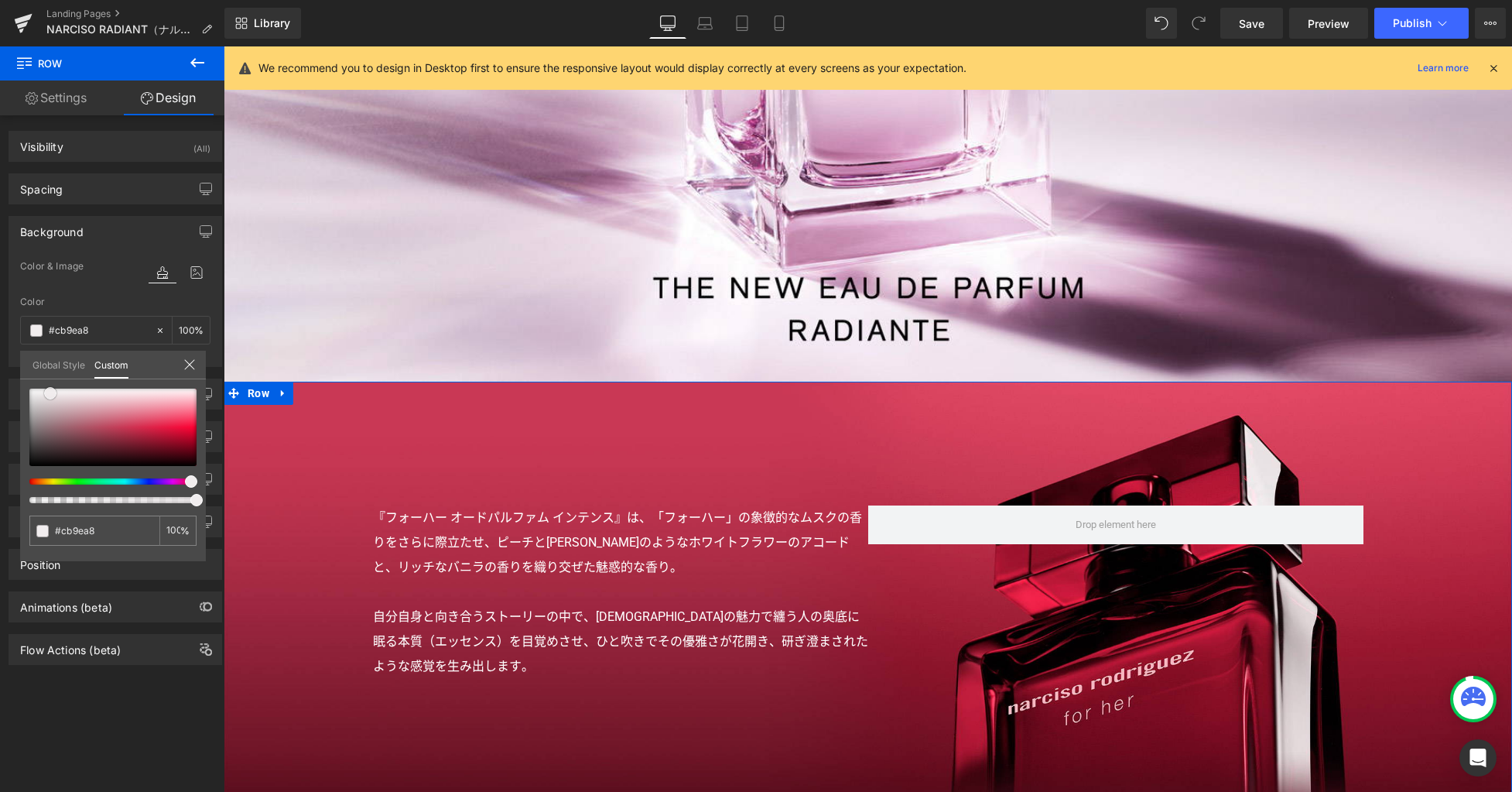
type input "#f1edee"
type input "#ffffff"
drag, startPoint x: 80, startPoint y: 411, endPoint x: -35, endPoint y: 331, distance: 140.1
click at [0, 331] on html "Row You are previewing how the will restyle your page. You can not edit Element…" at bounding box center [756, 396] width 1512 height 792
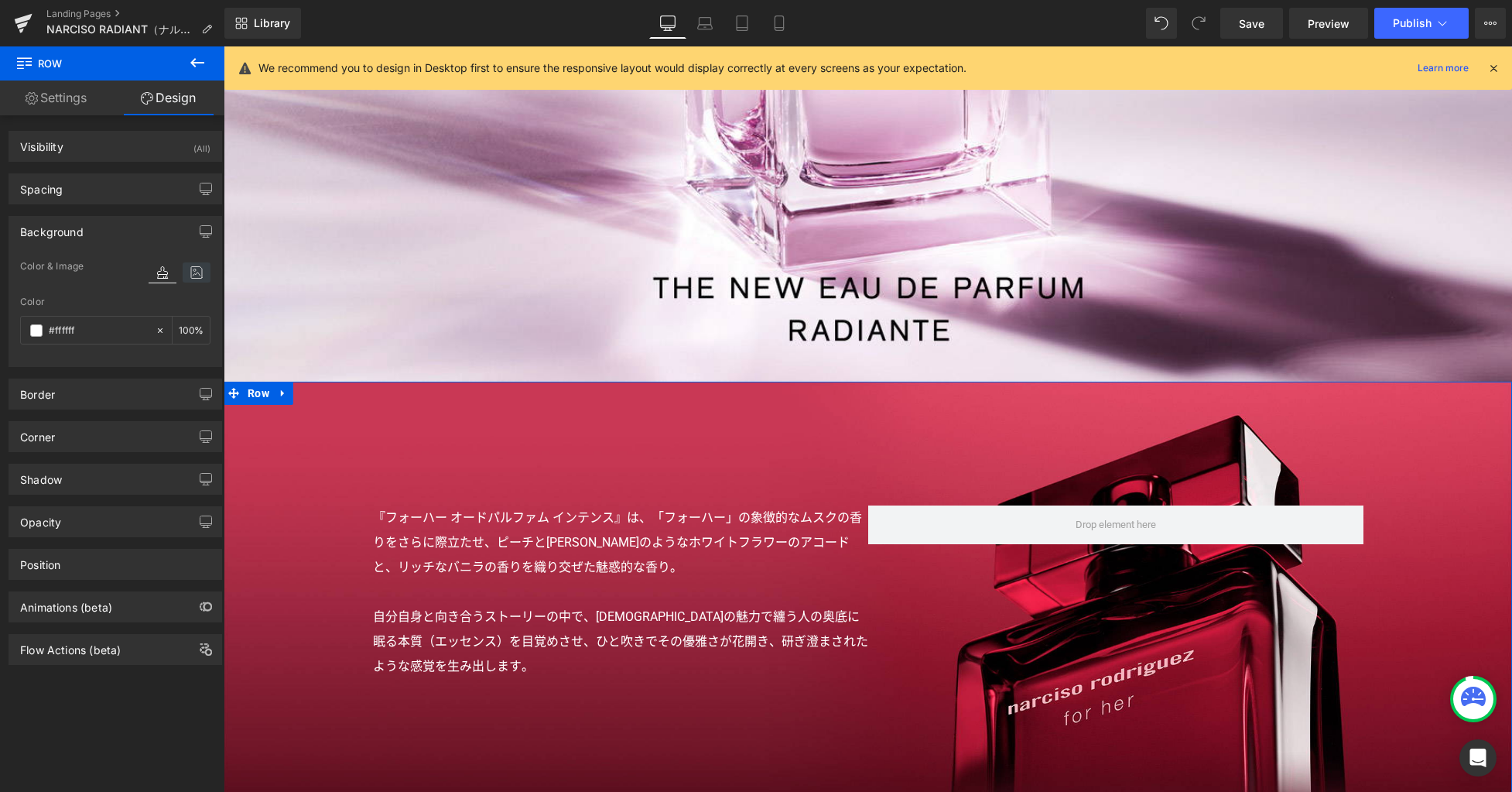
click at [182, 270] on icon at bounding box center [196, 272] width 28 height 20
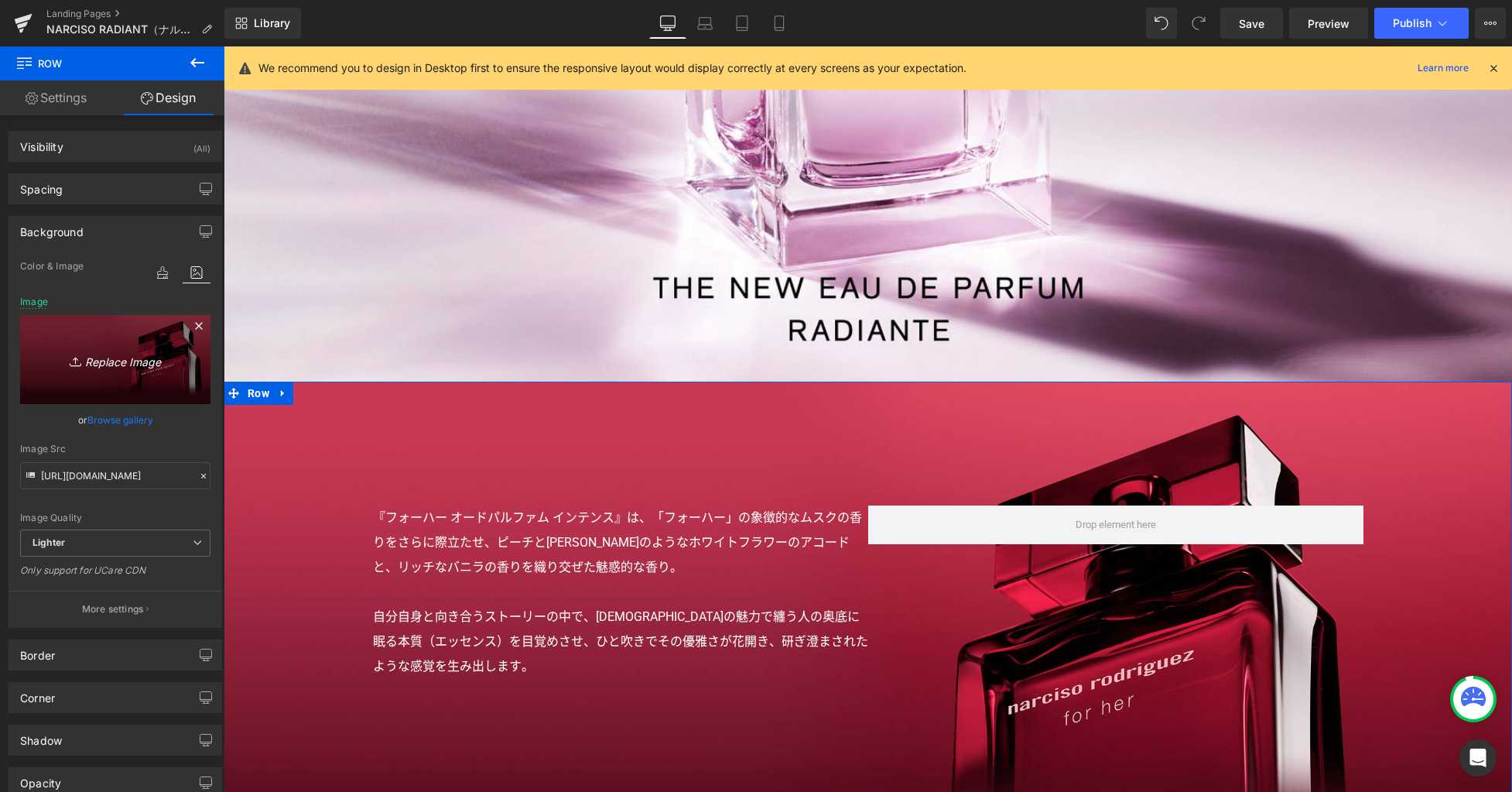
click at [159, 344] on link "Replace Image" at bounding box center [115, 359] width 190 height 89
type input "C:\fakepath\bg1.jpg"
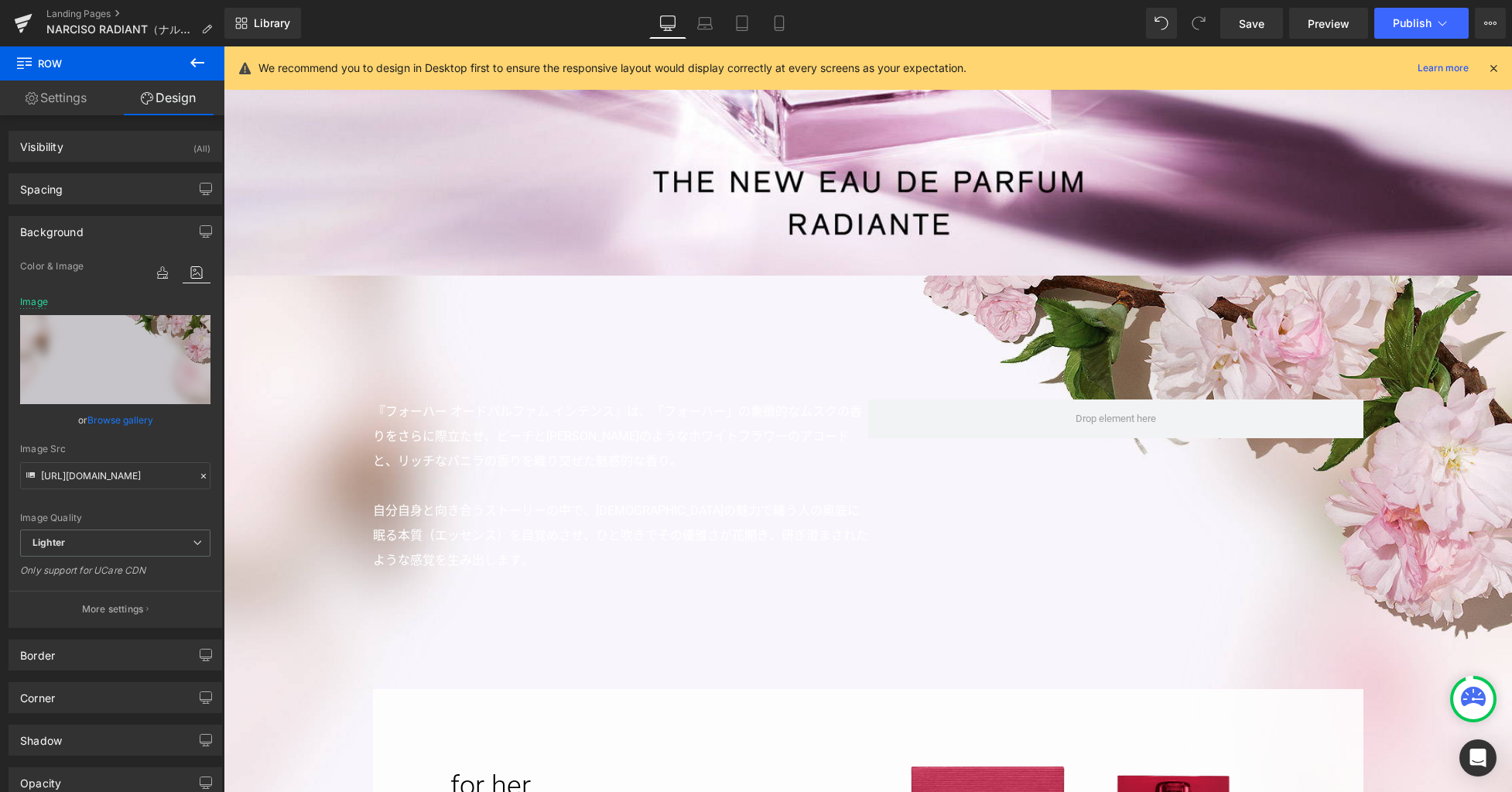
scroll to position [700, 0]
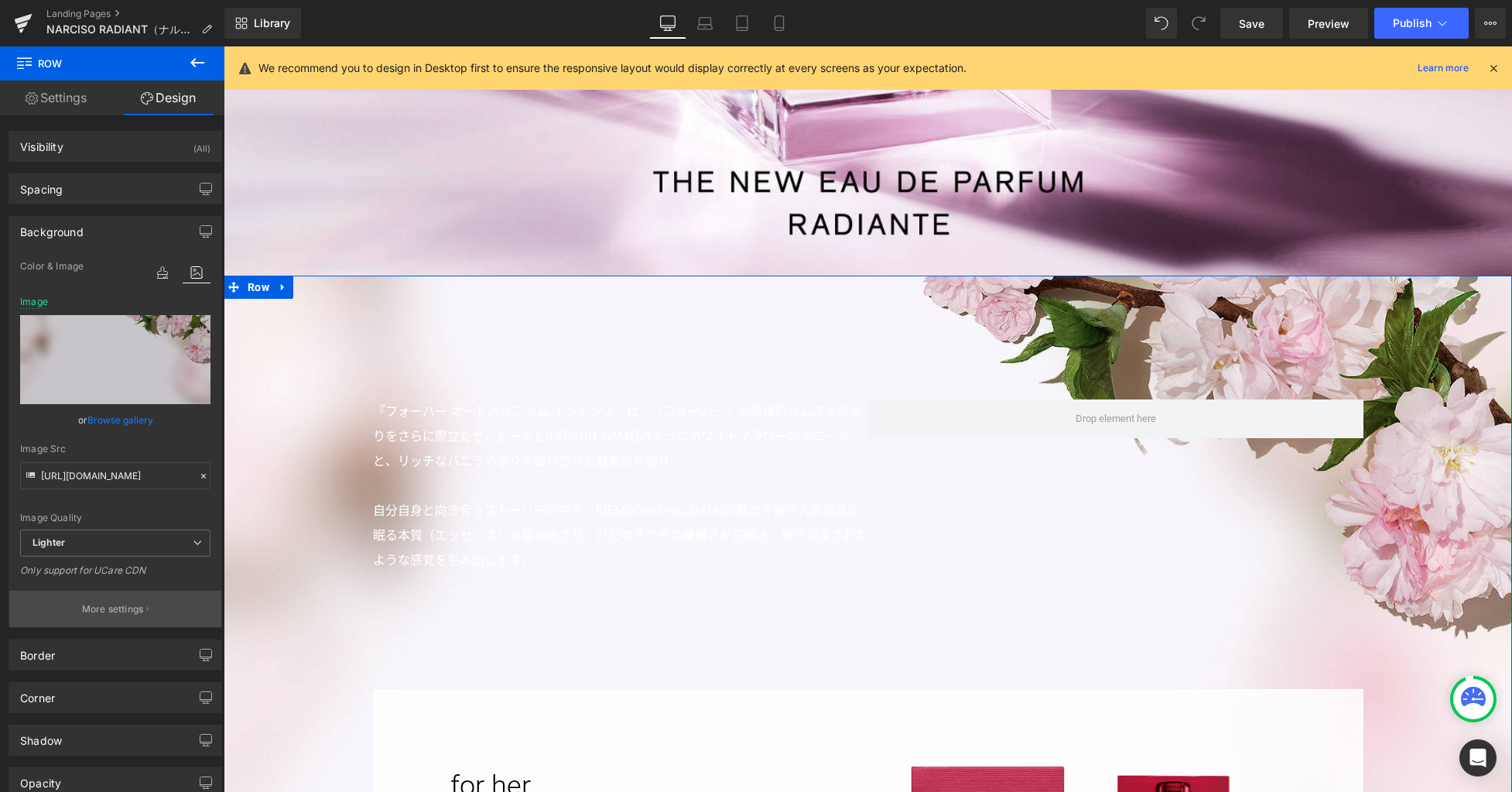
click at [108, 620] on button "More settings" at bounding box center [114, 609] width 212 height 37
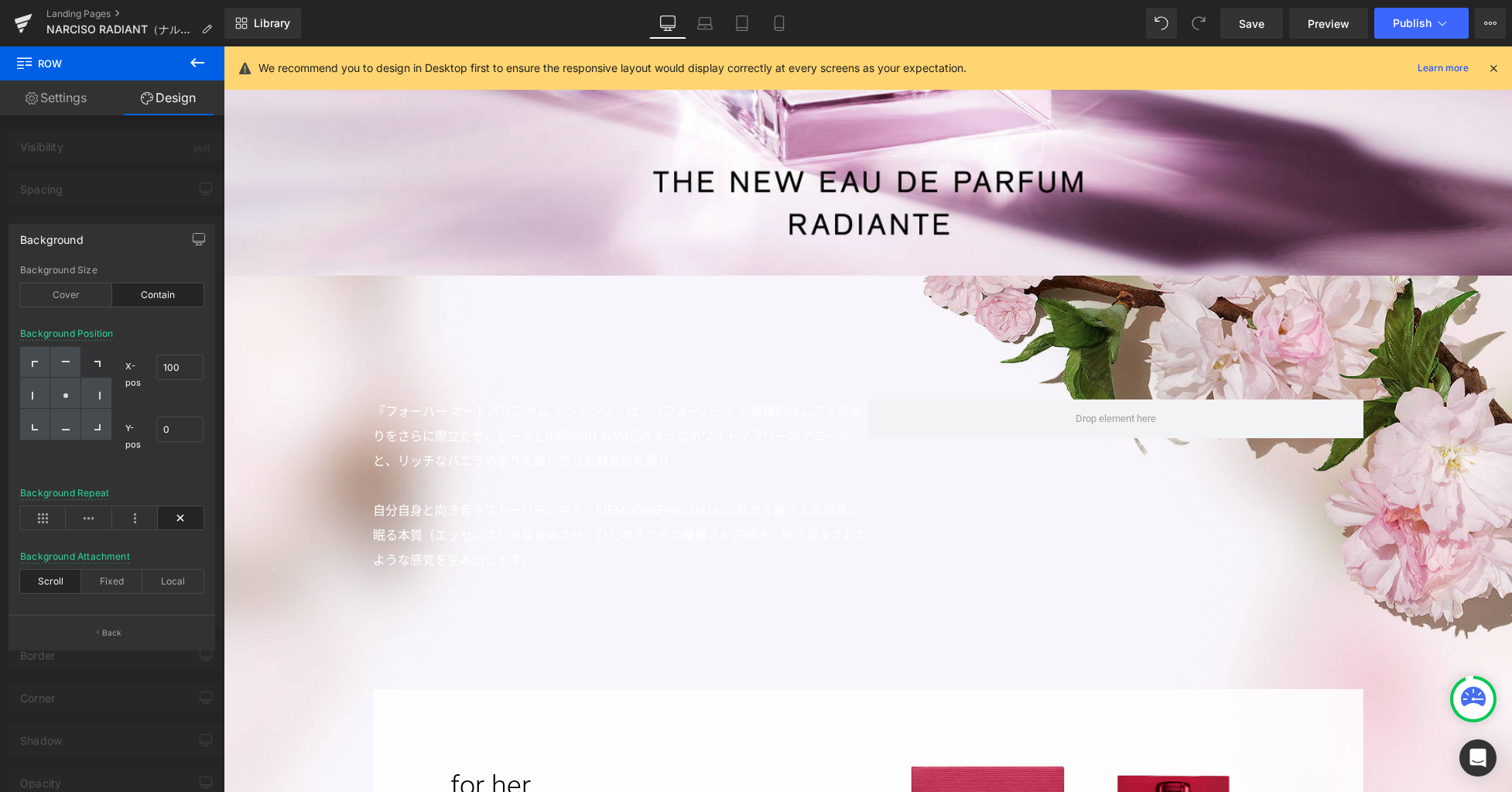
click at [459, 379] on div at bounding box center [868, 419] width 1289 height 745
click at [711, 23] on icon at bounding box center [705, 21] width 11 height 7
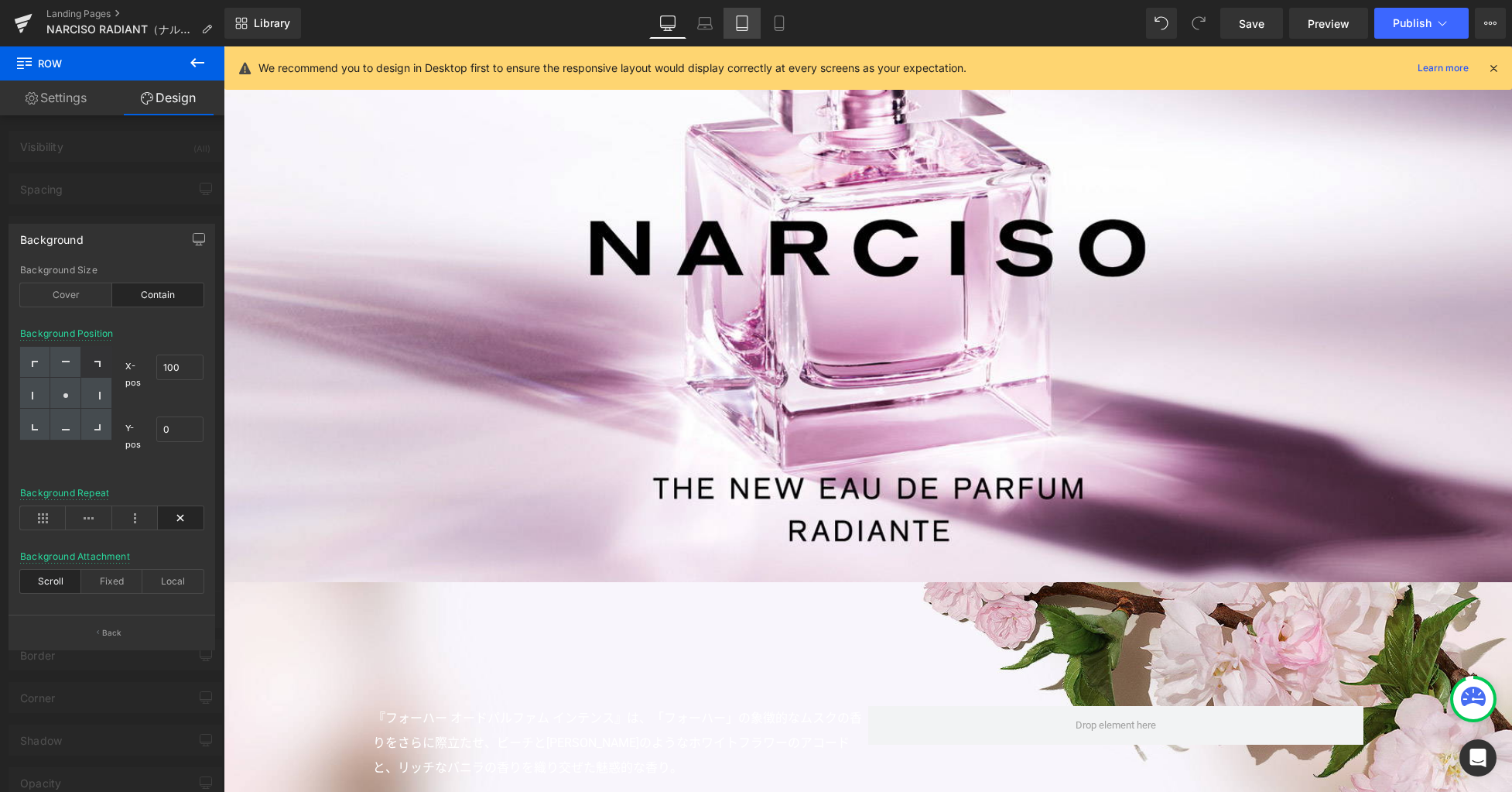
type input "https://ucarecdn.com/3b77f59b-bbe9-4a3b-8505-cf46a9137c0d/-/format/auto/-/previ…"
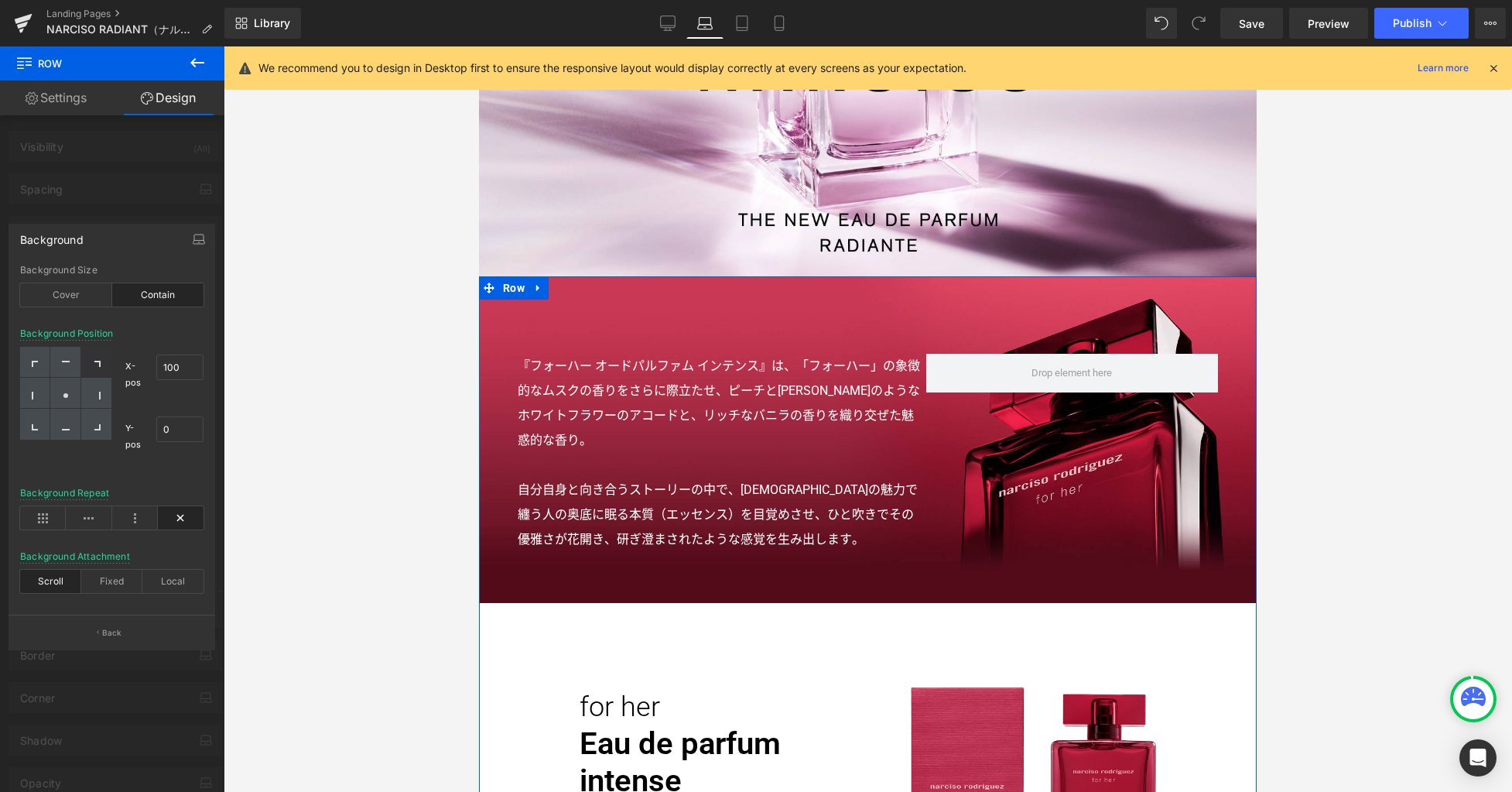
click at [168, 240] on div "Background" at bounding box center [111, 239] width 205 height 29
click at [133, 622] on button "Back" at bounding box center [111, 632] width 207 height 35
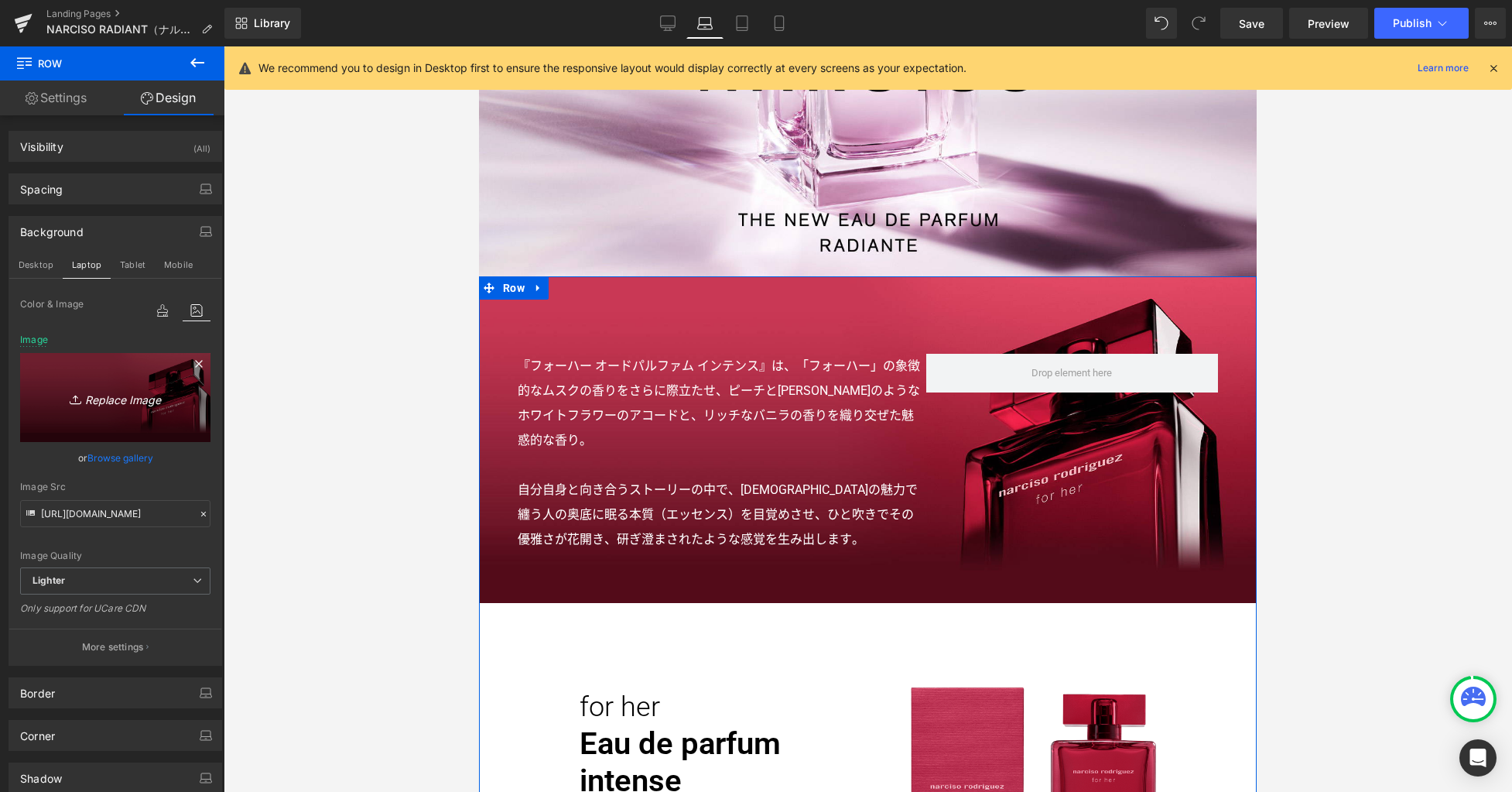
click at [131, 402] on icon "Replace Image" at bounding box center [115, 397] width 124 height 20
type input "C:\fakepath\bg1.jpg"
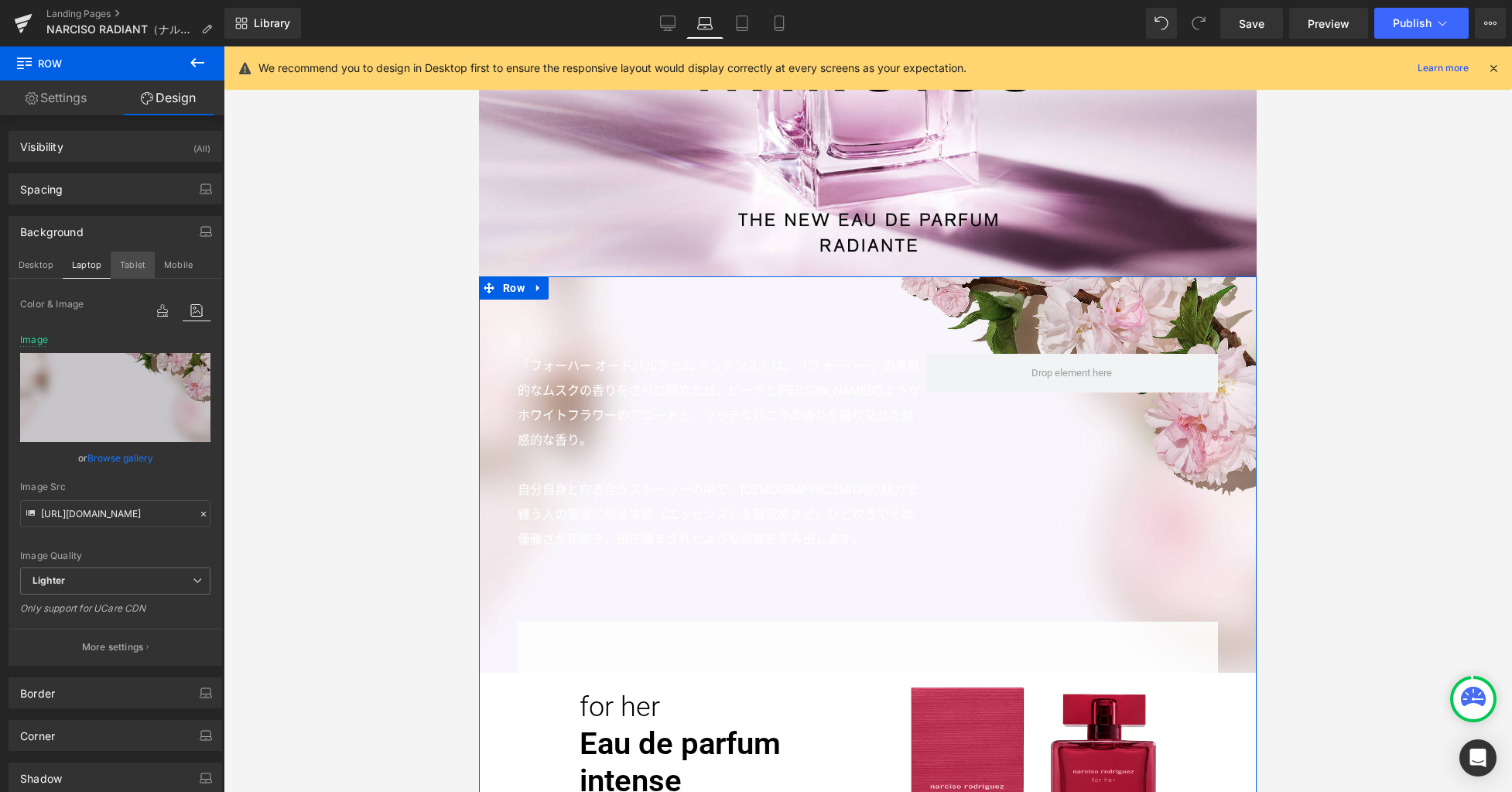
click at [128, 266] on button "Tablet" at bounding box center [132, 265] width 44 height 26
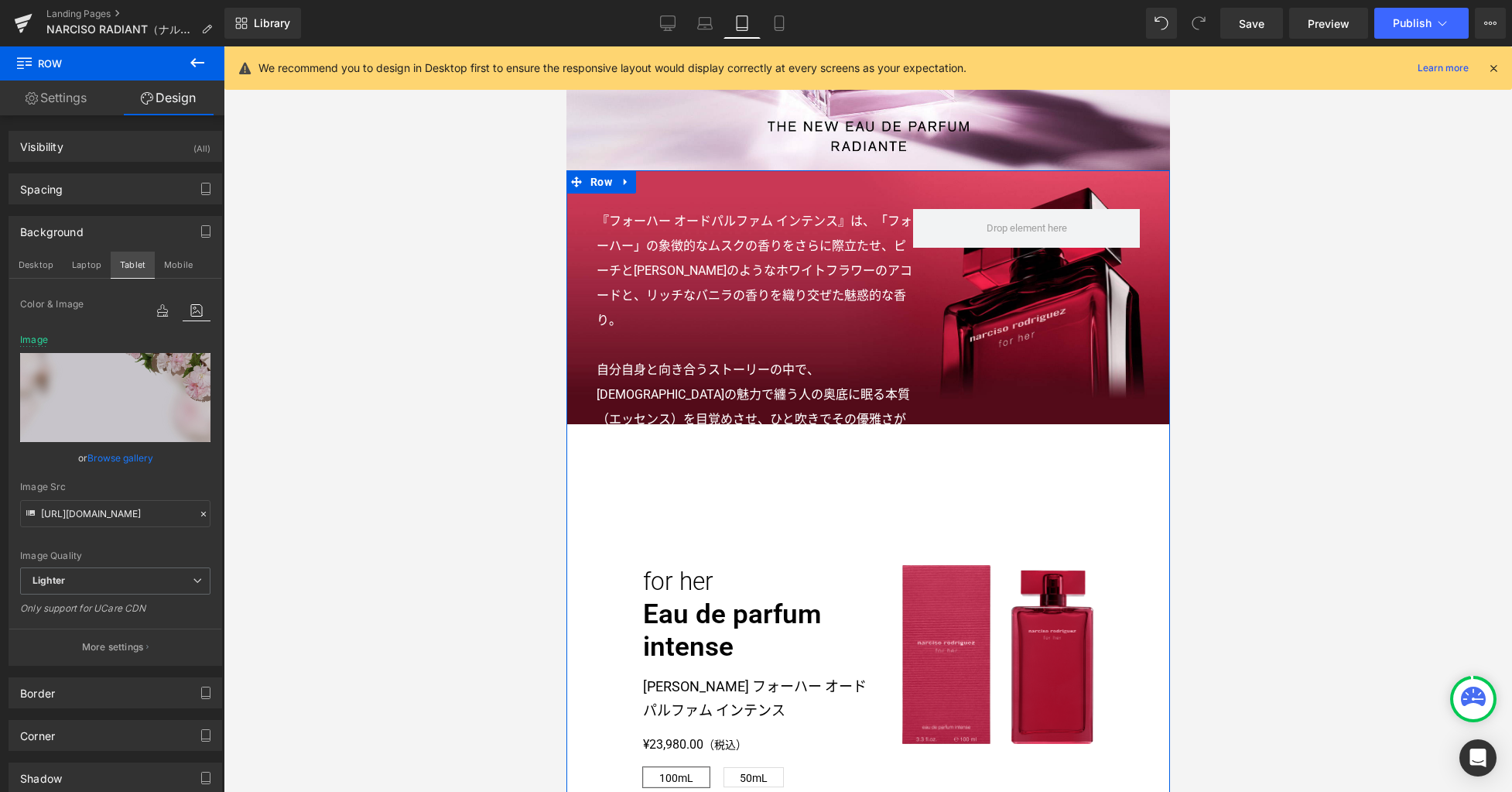
type input "https://ucarecdn.com/3b77f59b-bbe9-4a3b-8505-cf46a9137c0d/-/format/auto/-/previ…"
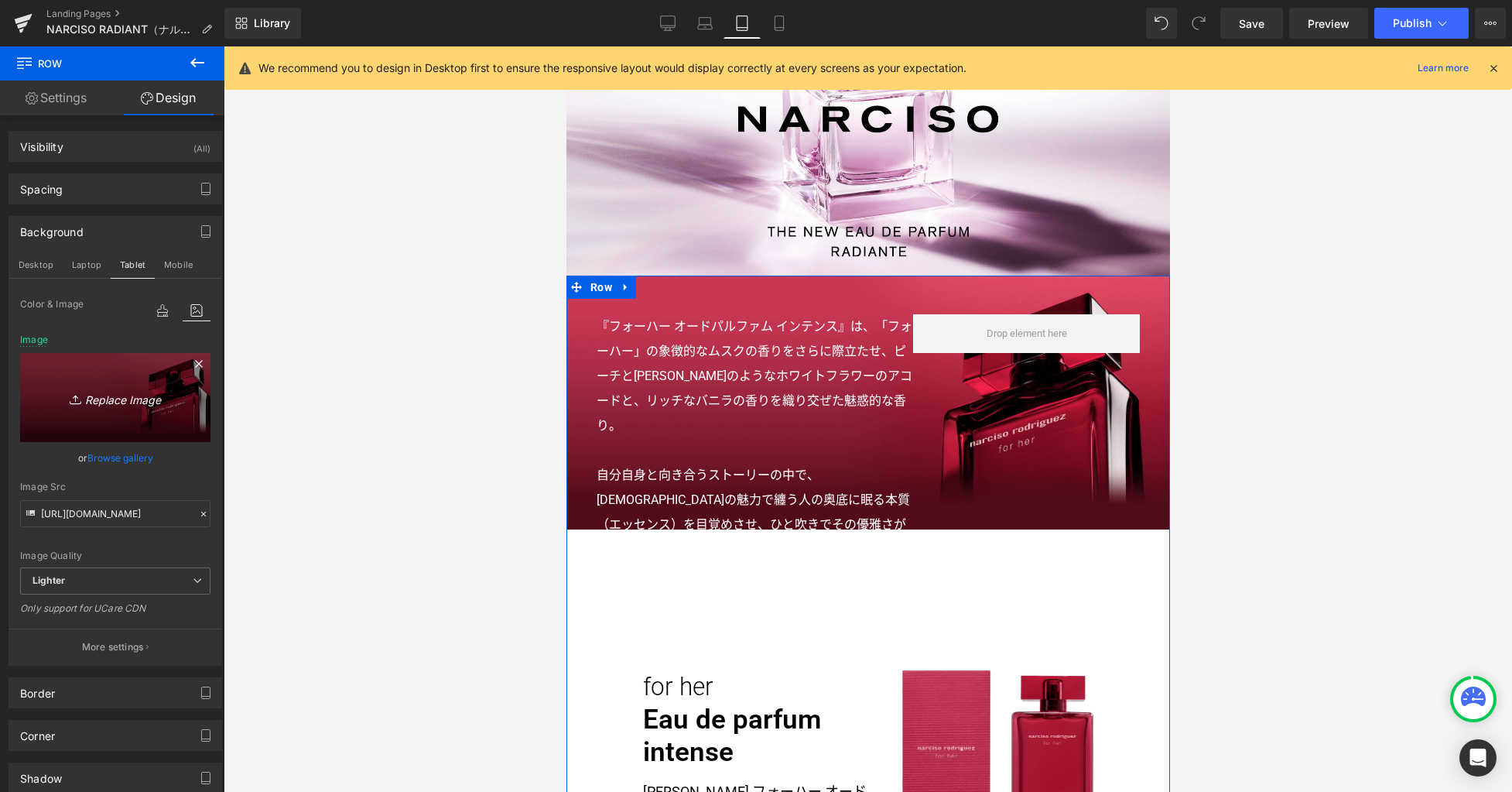
click at [138, 400] on icon "Replace Image" at bounding box center [115, 397] width 124 height 20
type input "C:\fakepath\bg1.jpg"
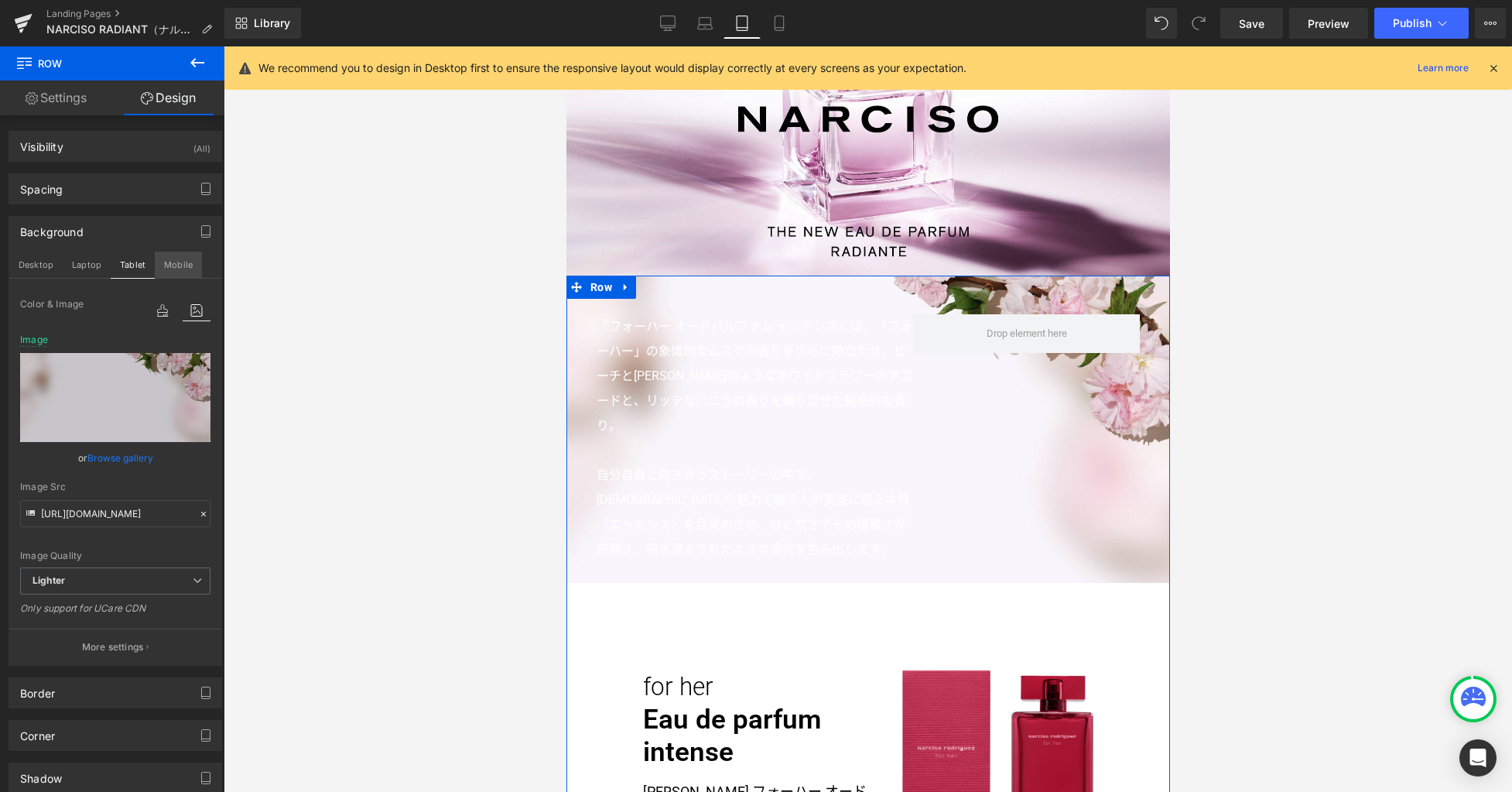
click at [182, 269] on button "Mobile" at bounding box center [178, 265] width 47 height 26
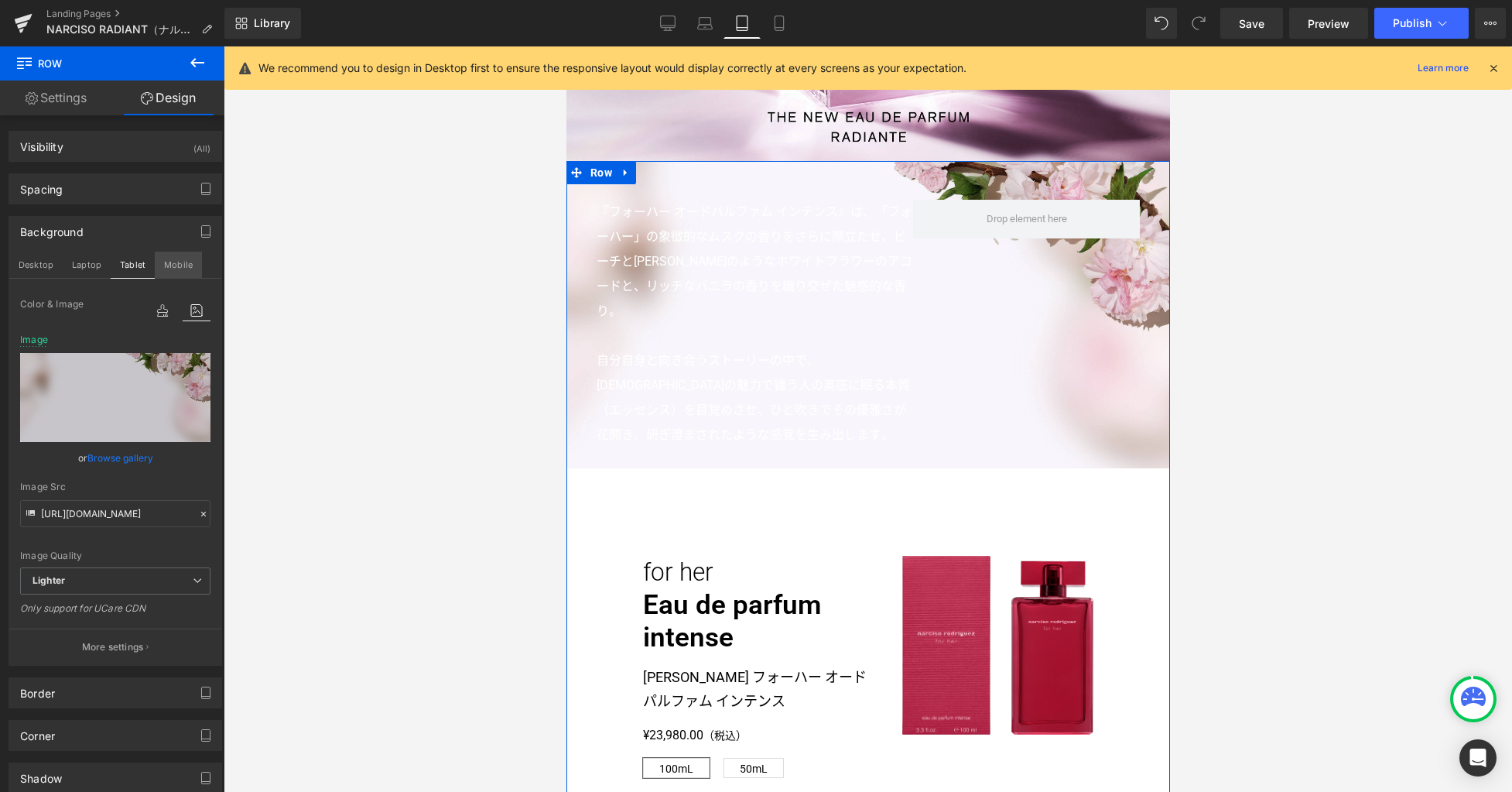
type input "https://ucarecdn.com/ab24dffc-5361-4eed-8225-6bdb5e9c7b34/-/format/auto/-/previ…"
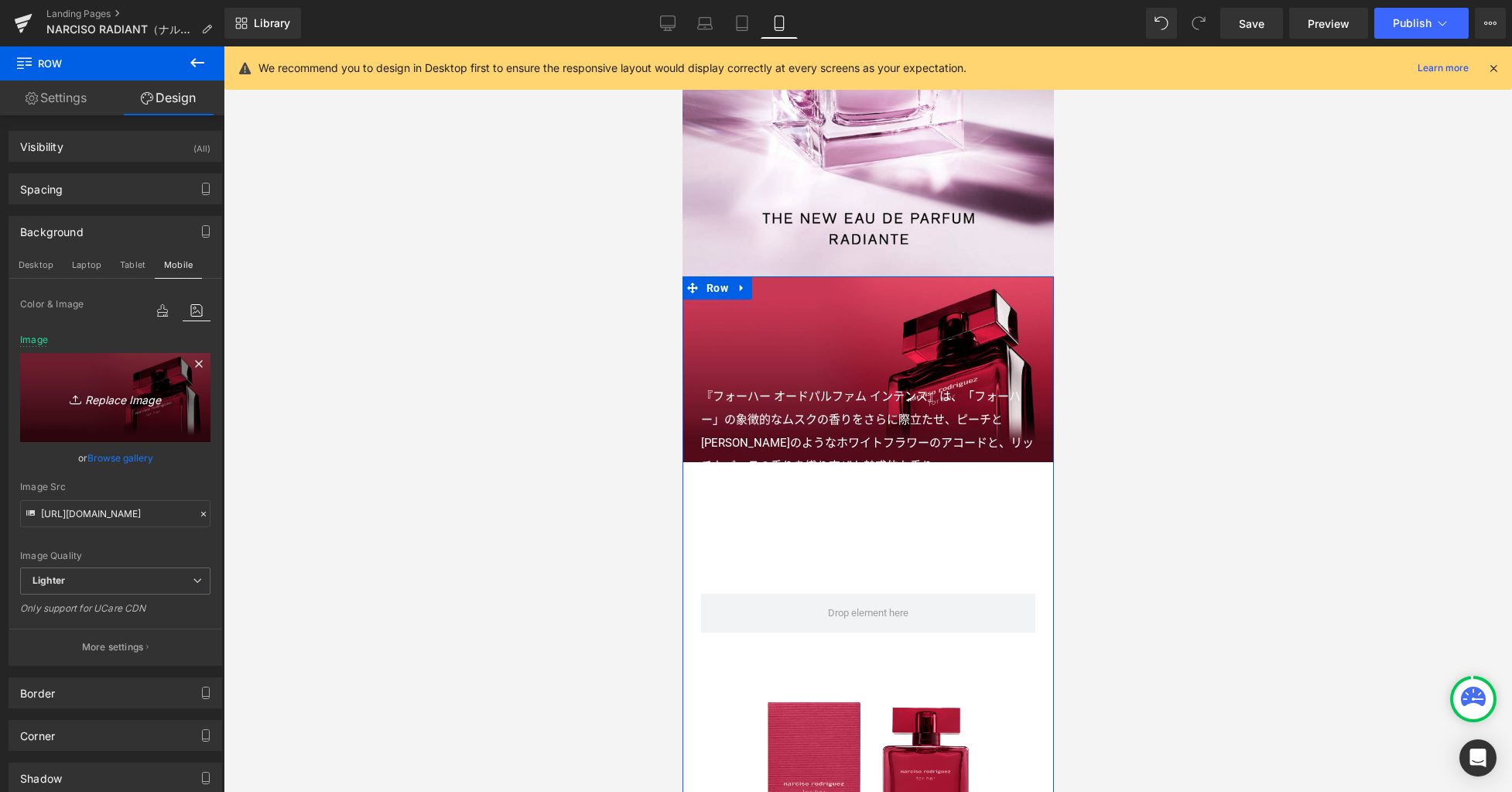
click at [135, 401] on icon "Replace Image" at bounding box center [115, 397] width 124 height 20
type input "C:\fakepath\bg1.jpg"
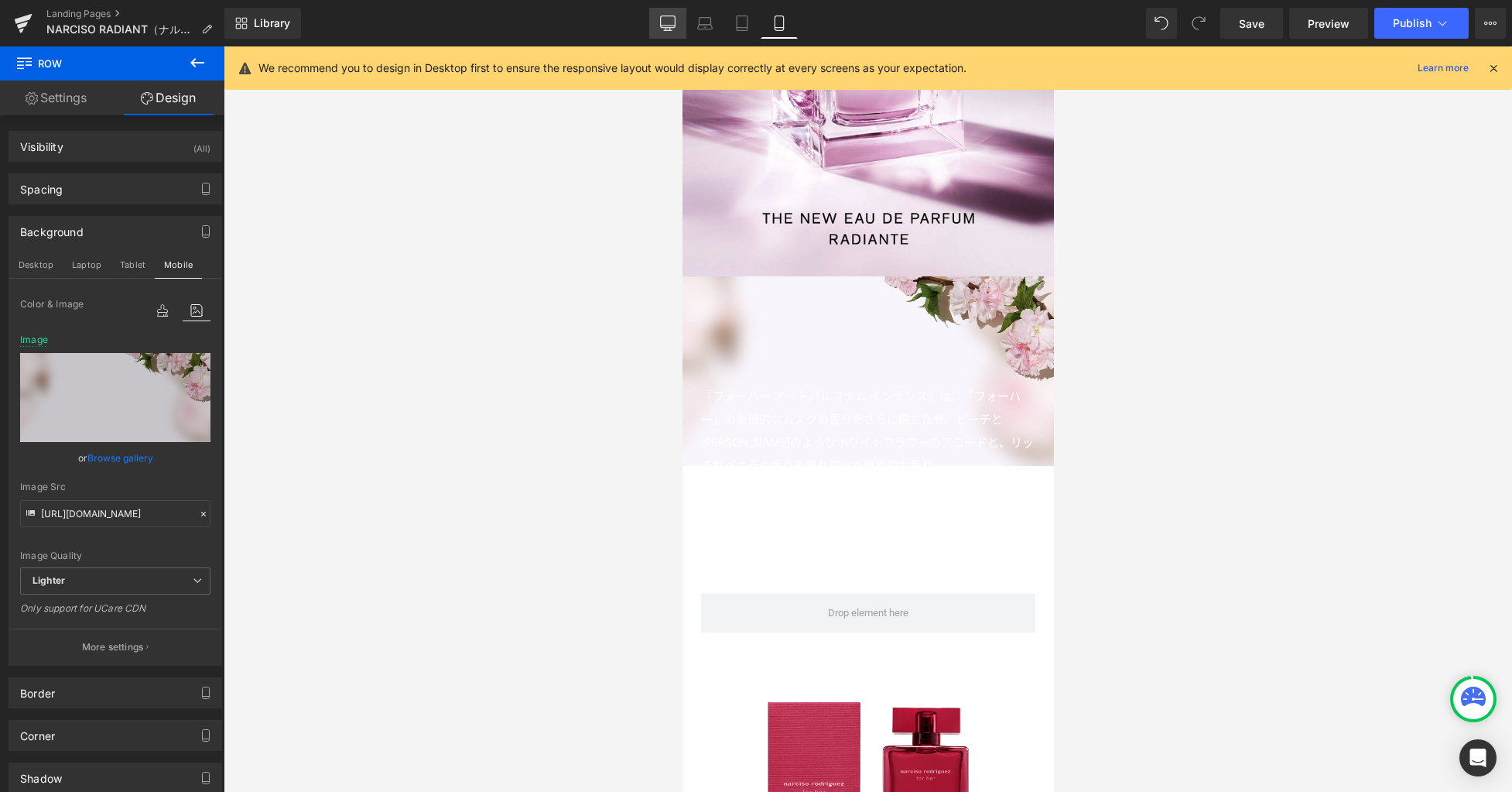
click at [667, 25] on icon at bounding box center [668, 23] width 16 height 16
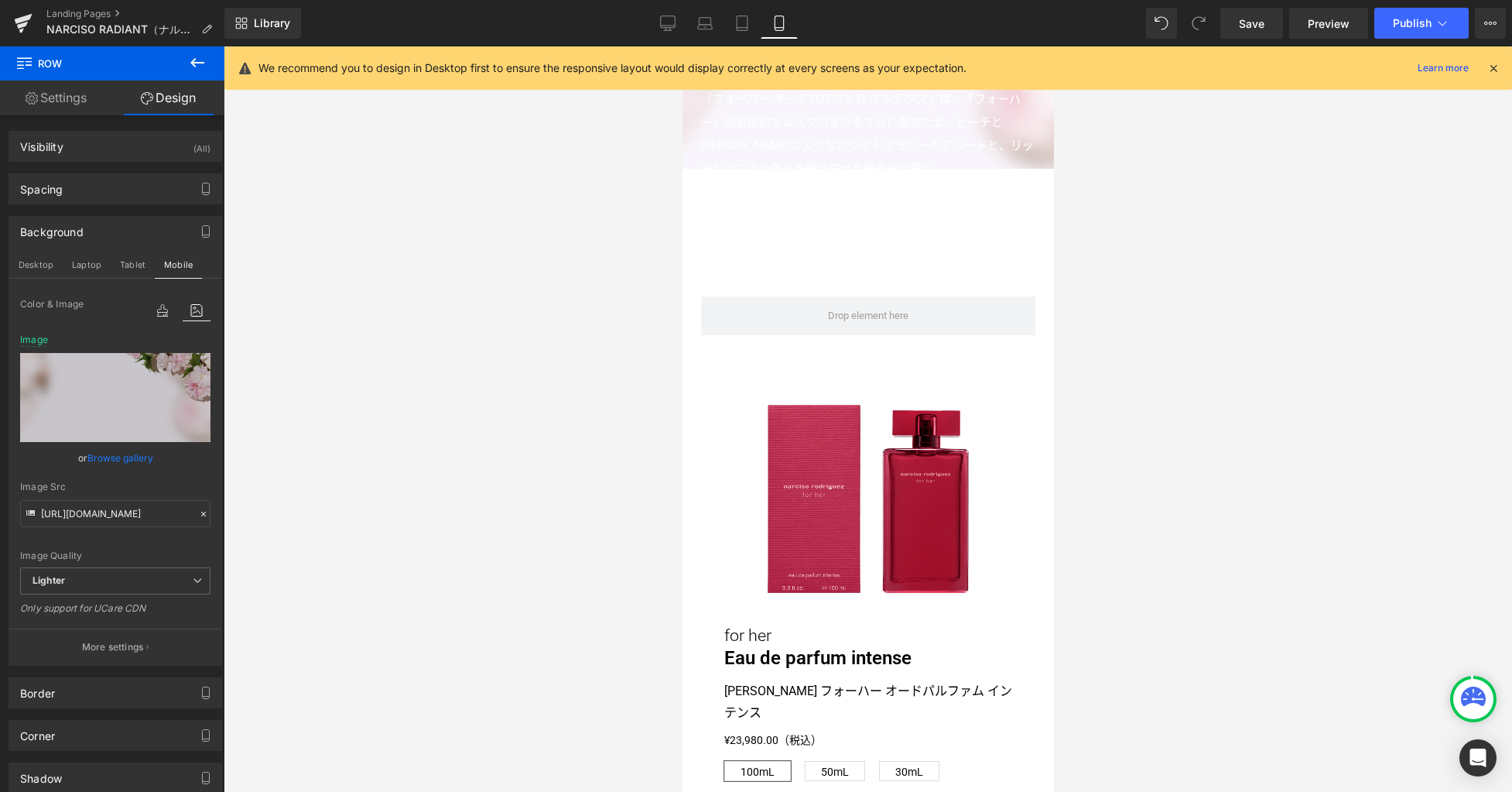
type input "https://ucarecdn.com/bf870085-6f5a-4cce-b107-7e1614a83770/-/format/auto/-/previ…"
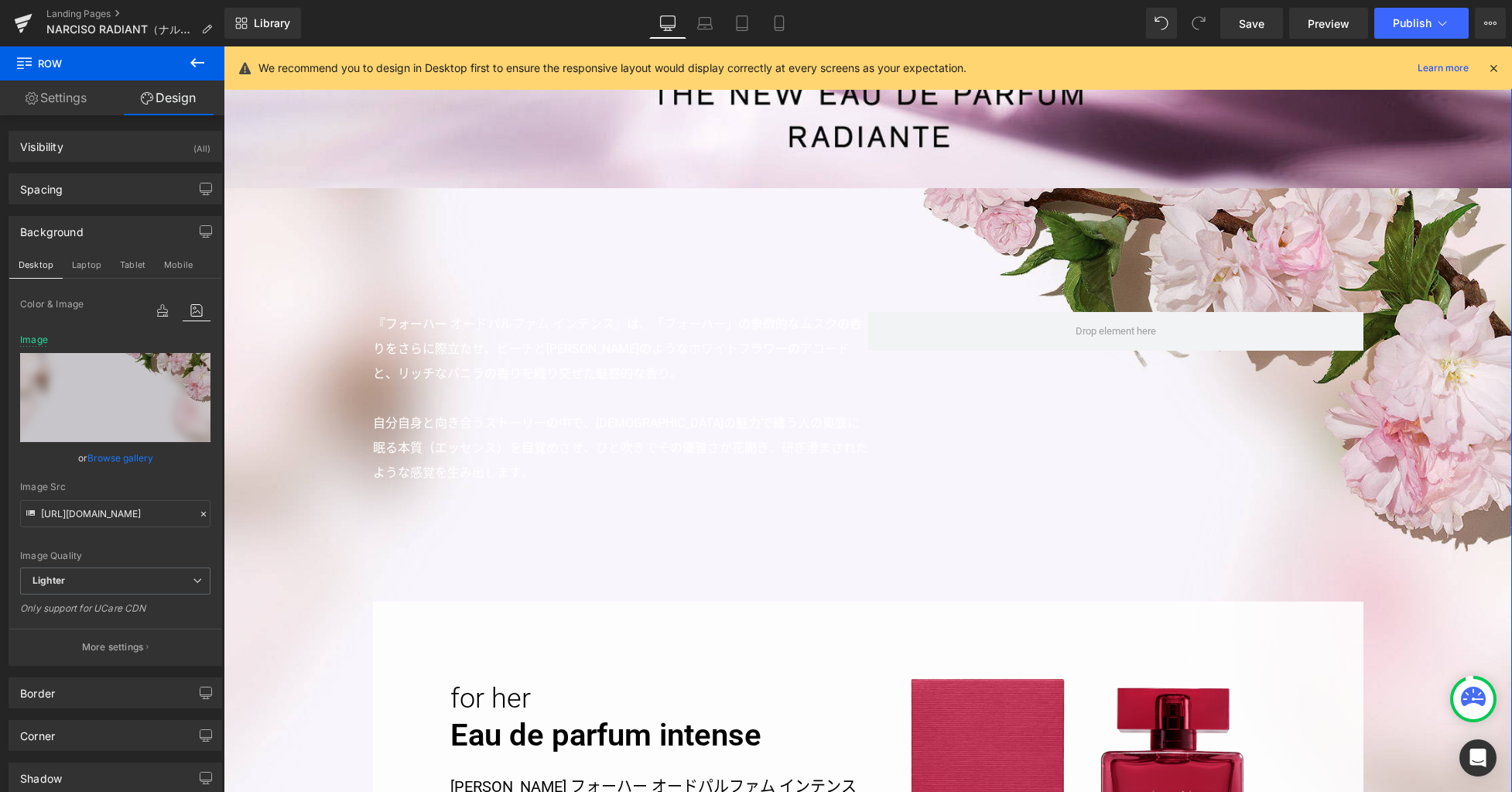
scroll to position [787, 0]
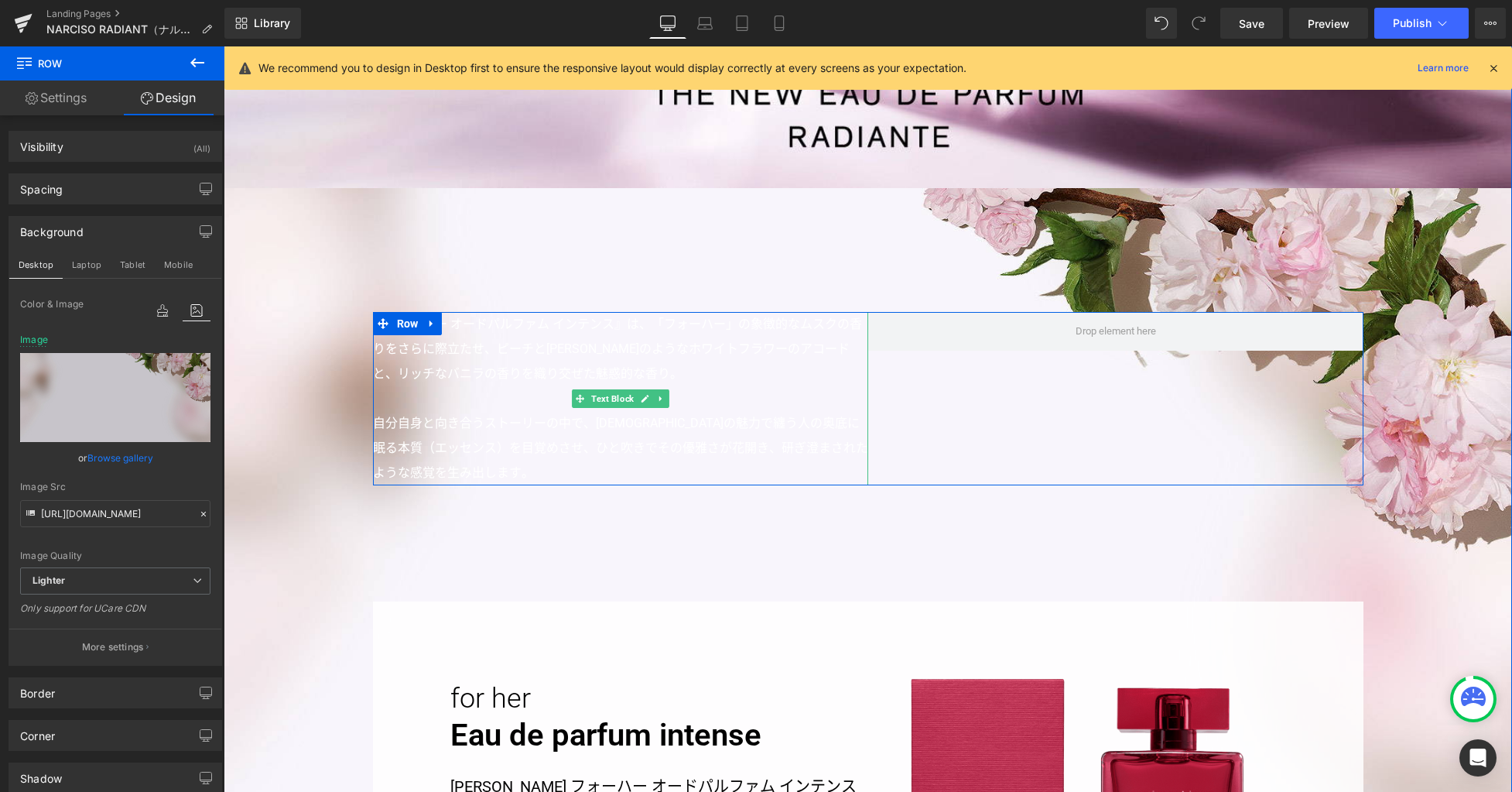
click at [464, 369] on p "『フォーハー オードパルファム インテンス』は、「フォーハー」の象徴的なムスクの香りをさらに際立たせ、ピーチと太陽のようなホワイトフラワーのアコードと、リッチ…" at bounding box center [620, 349] width 495 height 74
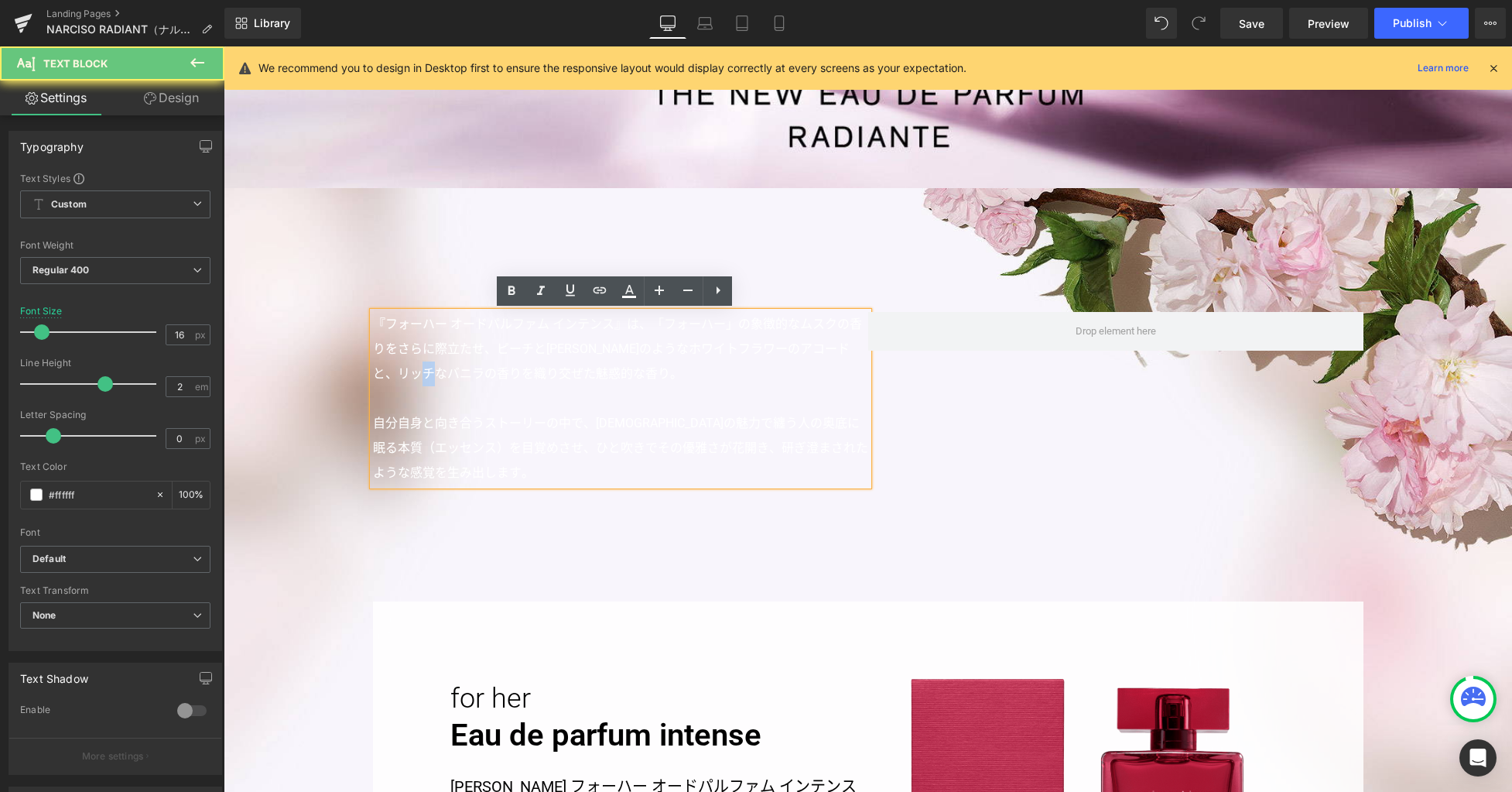
click at [464, 369] on p "『フォーハー オードパルファム インテンス』は、「フォーハー」の象徴的なムスクの香りをさらに際立たせ、ピーチと太陽のようなホワイトフラワーのアコードと、リッチ…" at bounding box center [620, 349] width 495 height 74
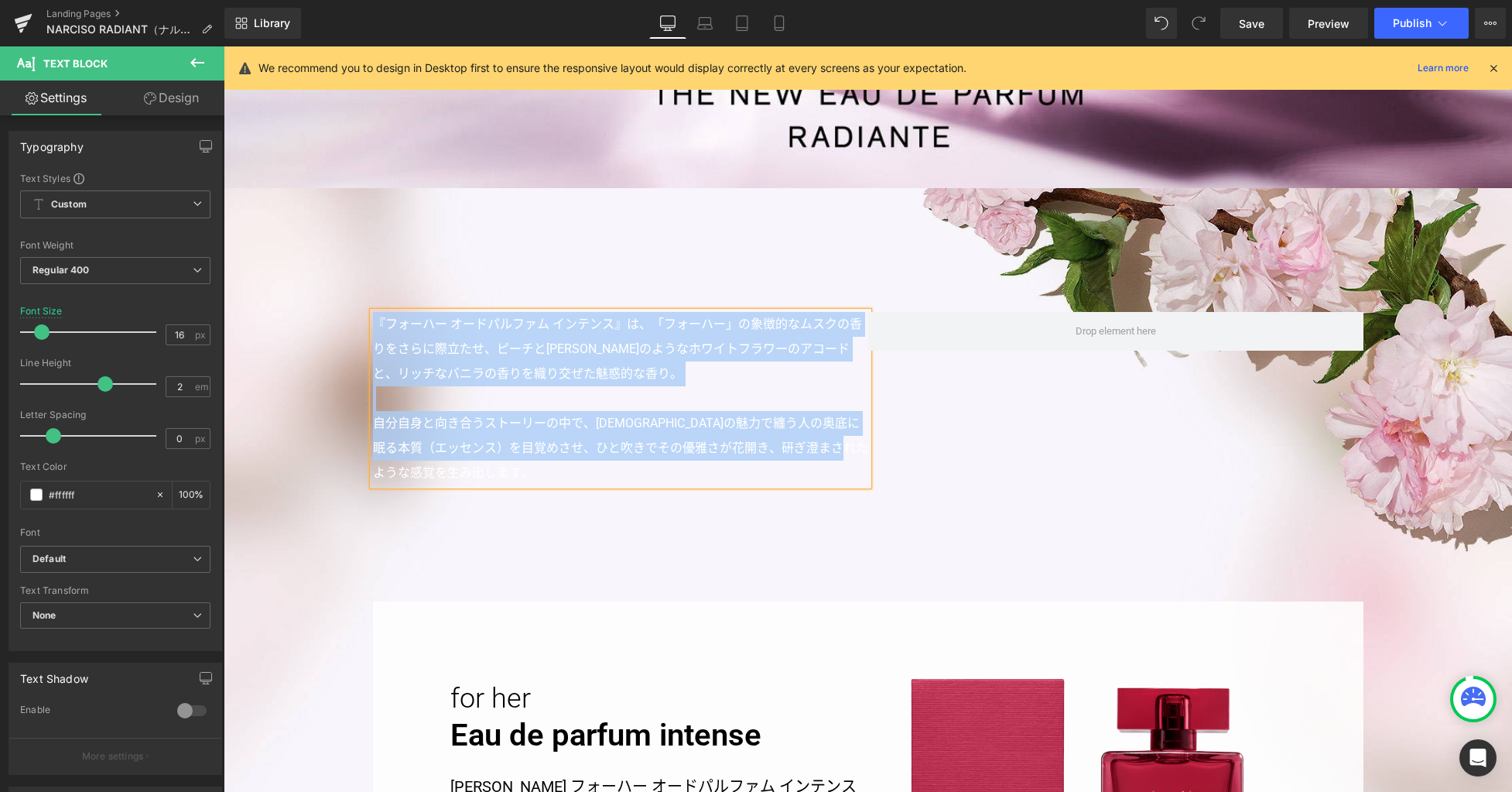
paste div
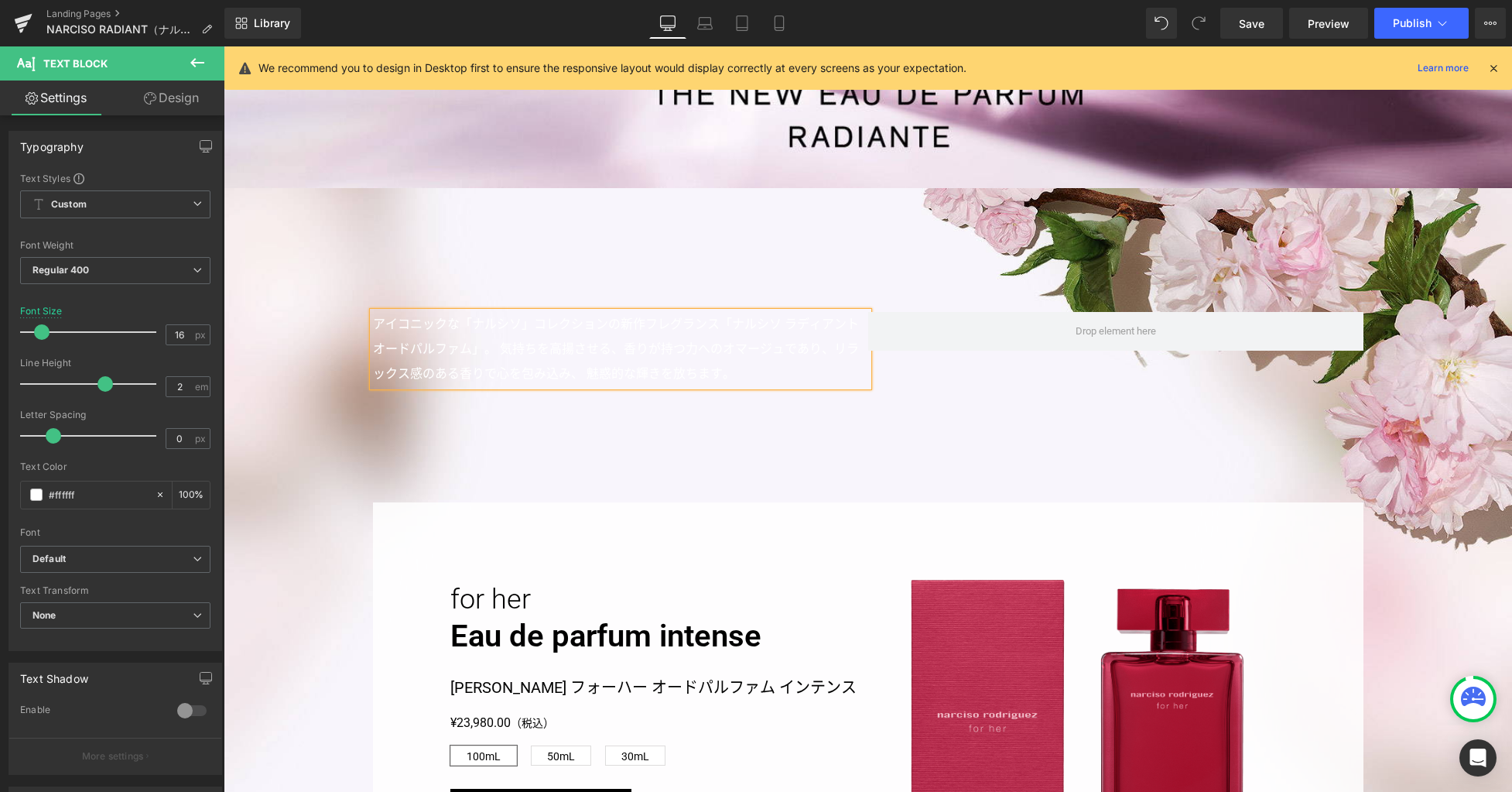
click at [459, 344] on p "アイコニックな「ナルシソ」コレクションの新作フレグランス「ナルシソ ラディアント オードパルファム」。気持ちを高揚させる、香りが持つ力へのオマージュであり、…" at bounding box center [620, 349] width 495 height 74
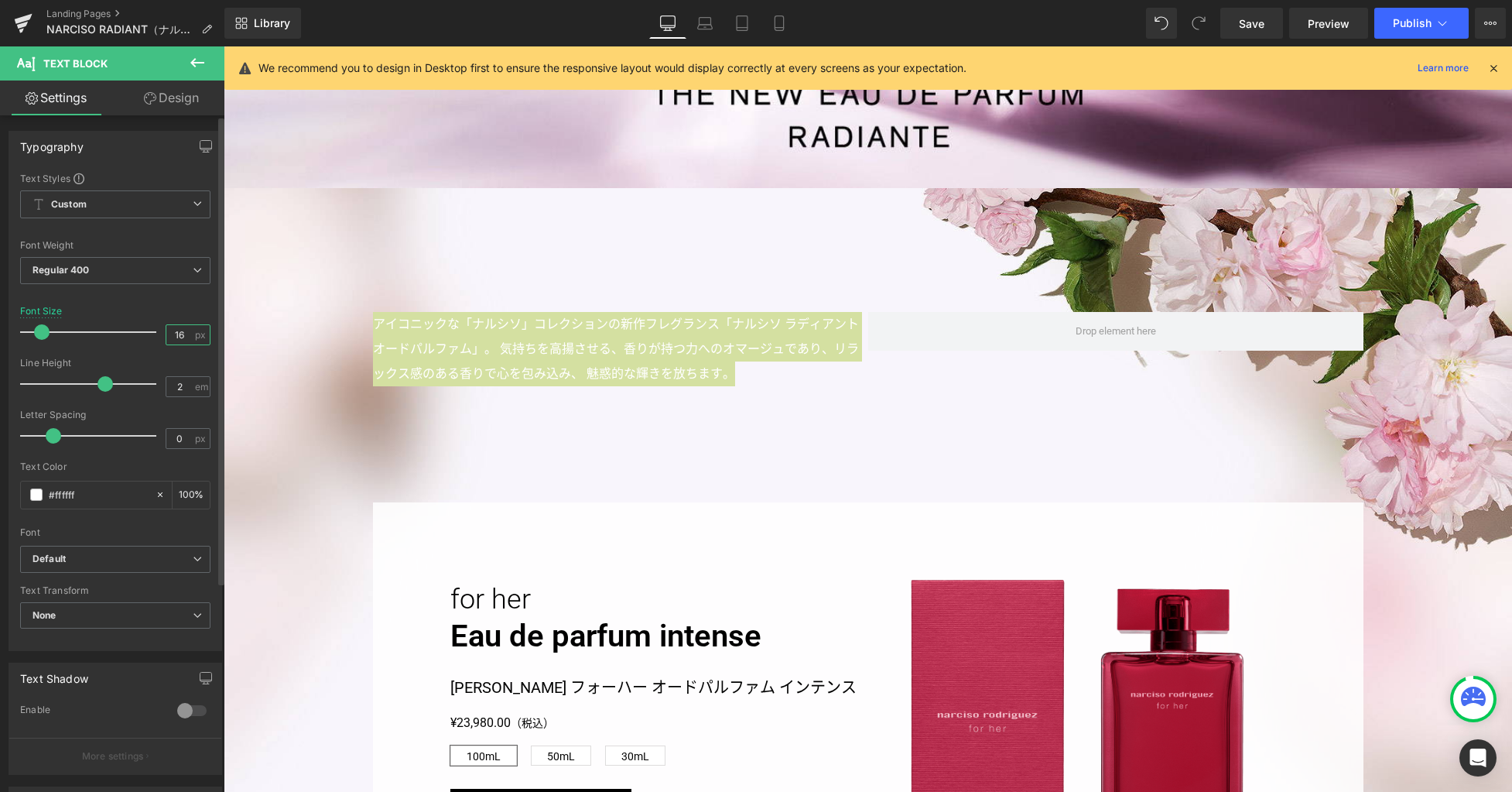
drag, startPoint x: 184, startPoint y: 333, endPoint x: 136, endPoint y: 328, distance: 48.3
click at [136, 328] on div "Font Size 16 px" at bounding box center [115, 331] width 190 height 51
type input "22"
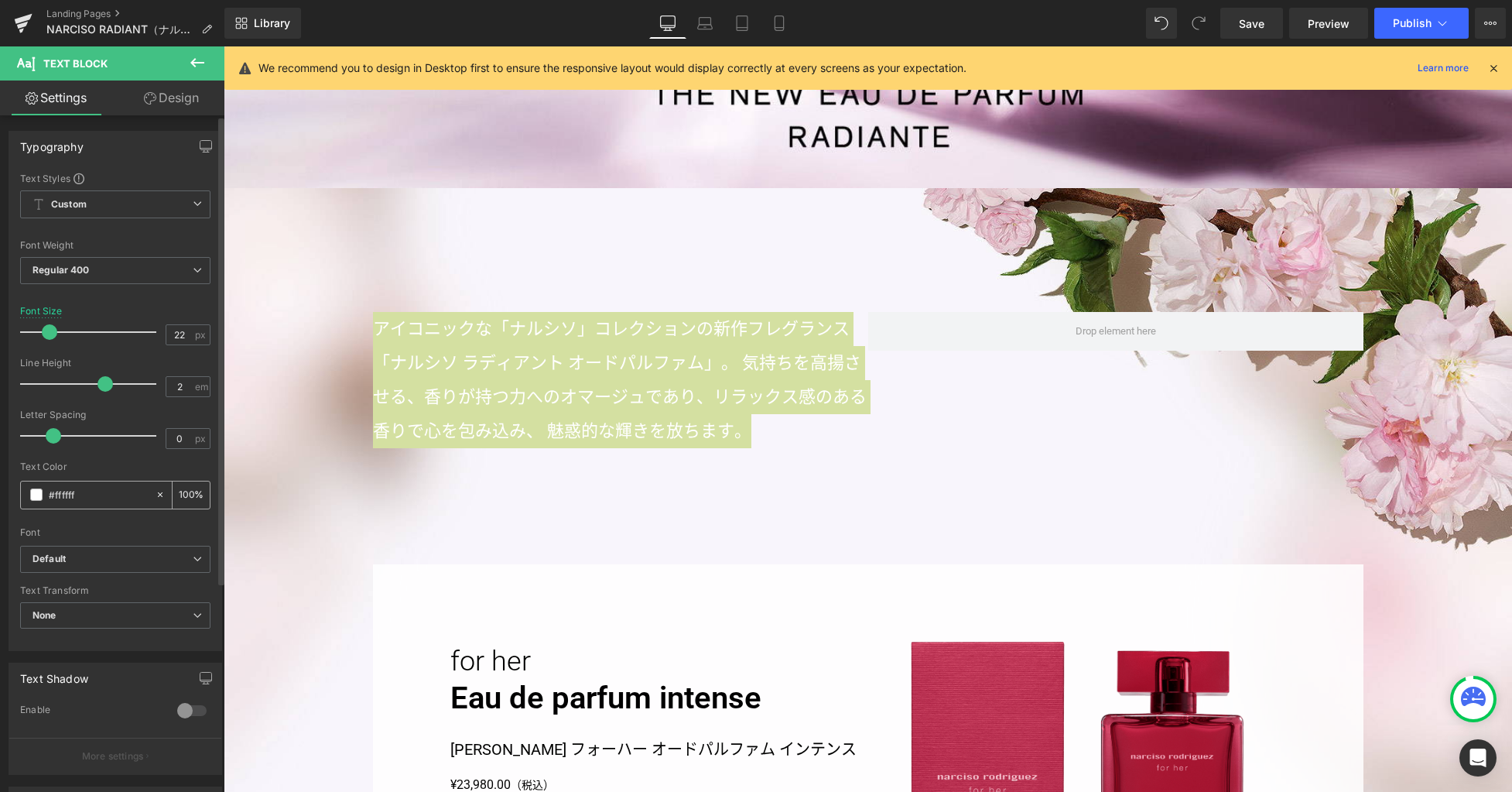
click at [37, 496] on span at bounding box center [36, 494] width 12 height 12
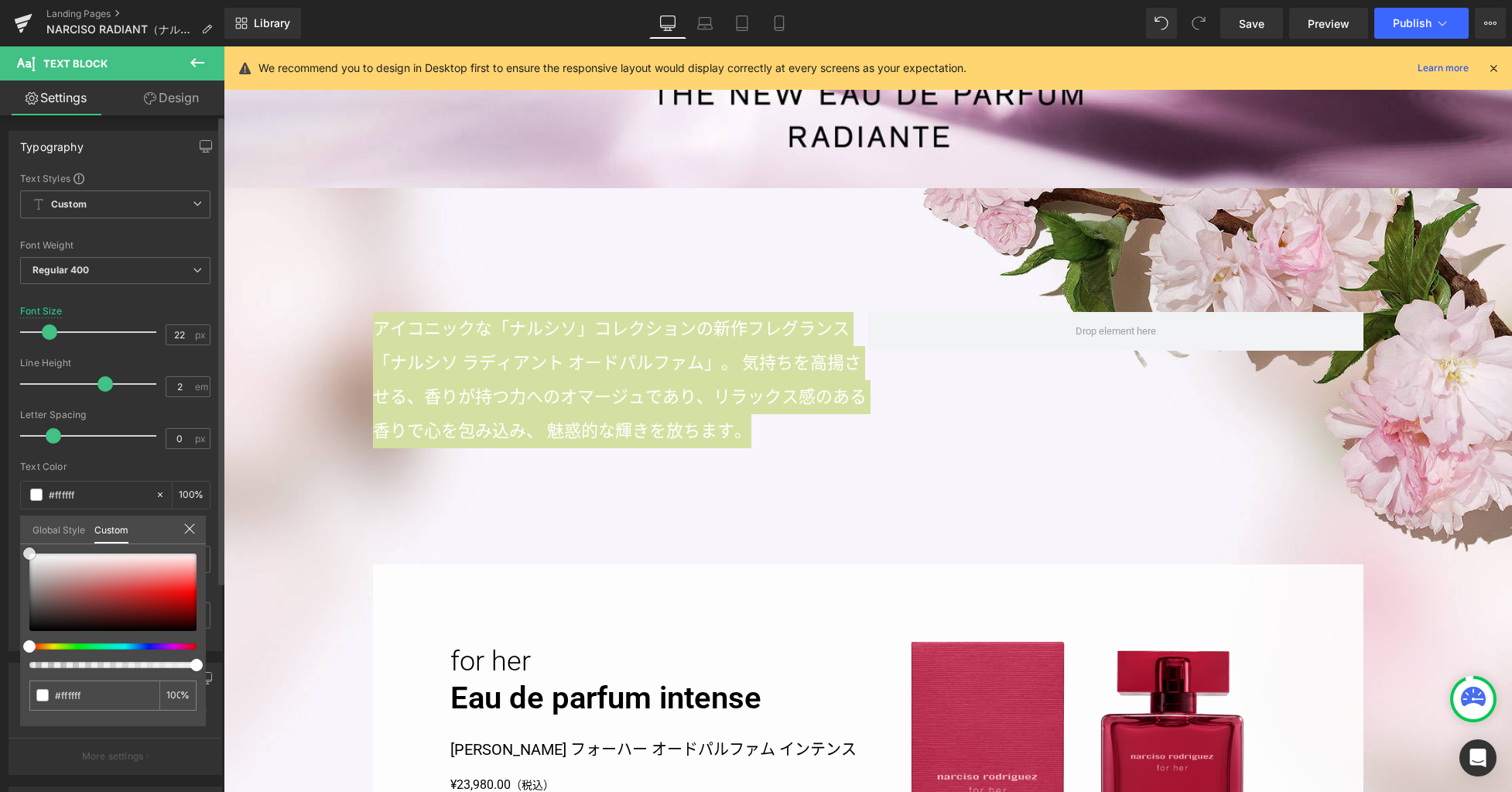
type input "#ddc4c4"
type input "#d9bebe"
type input "#a13a3a"
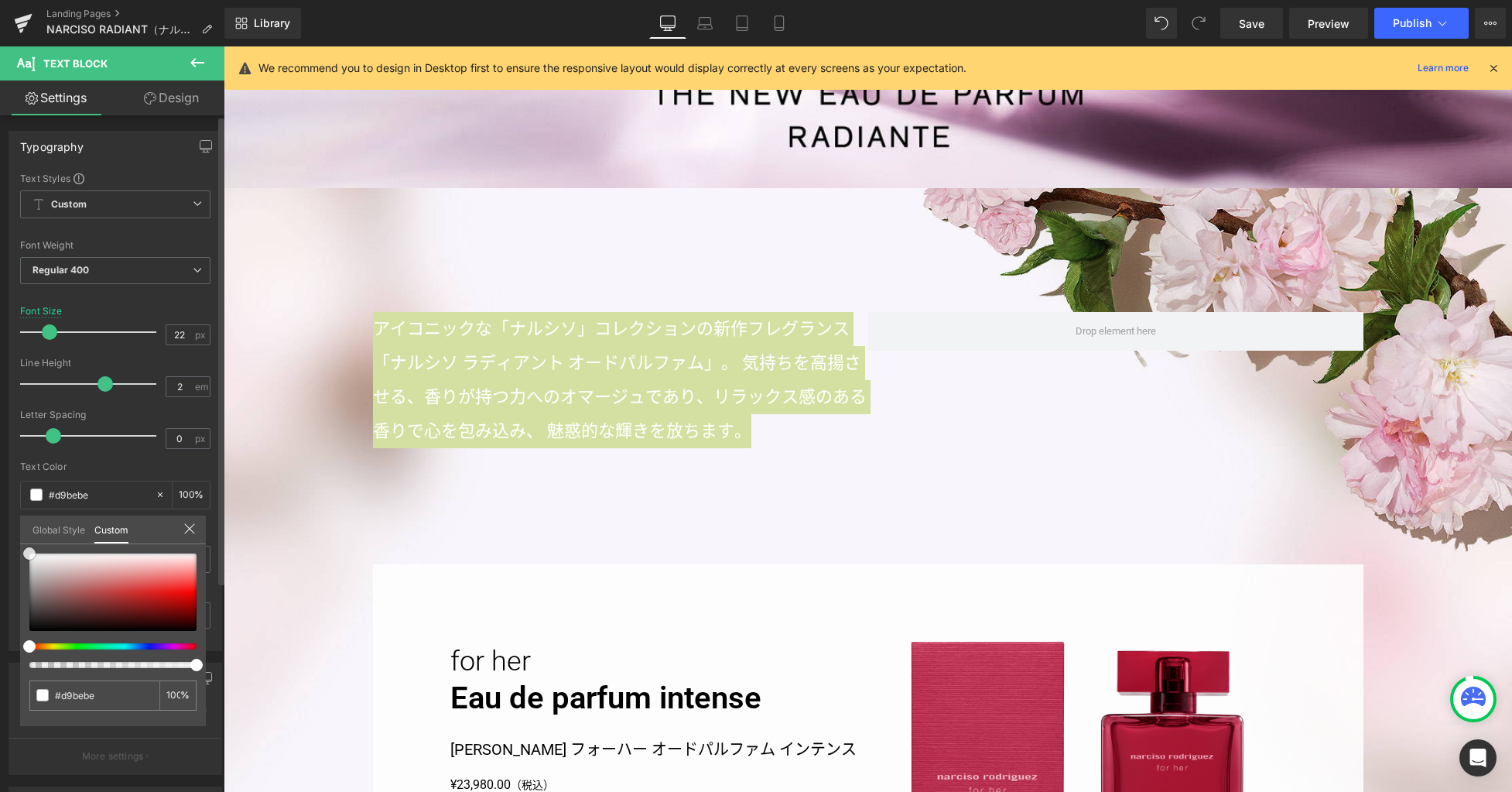
type input "#a13a3a"
type input "#000000"
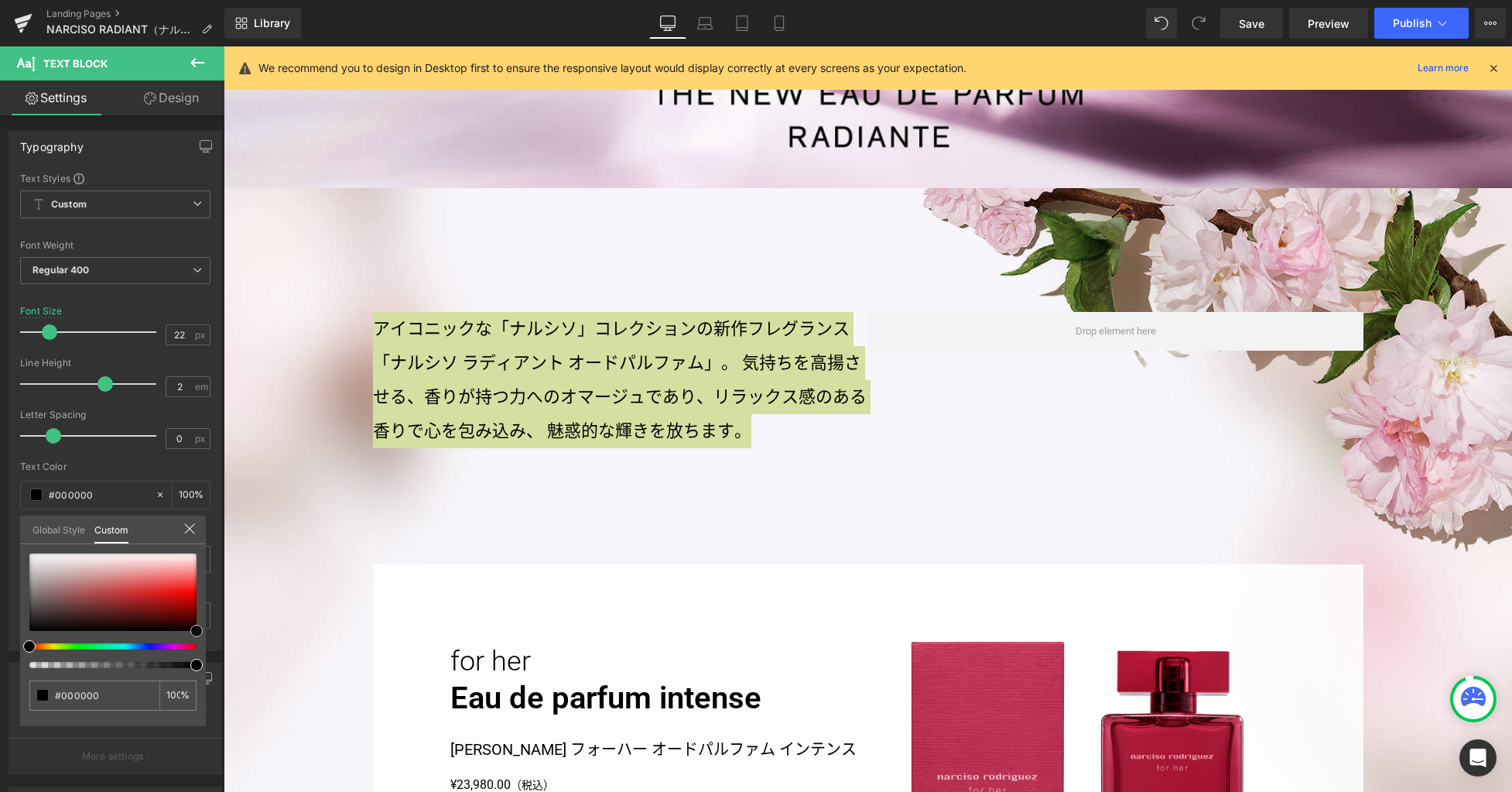
drag, startPoint x: 299, startPoint y: 614, endPoint x: 270, endPoint y: 714, distance: 104.1
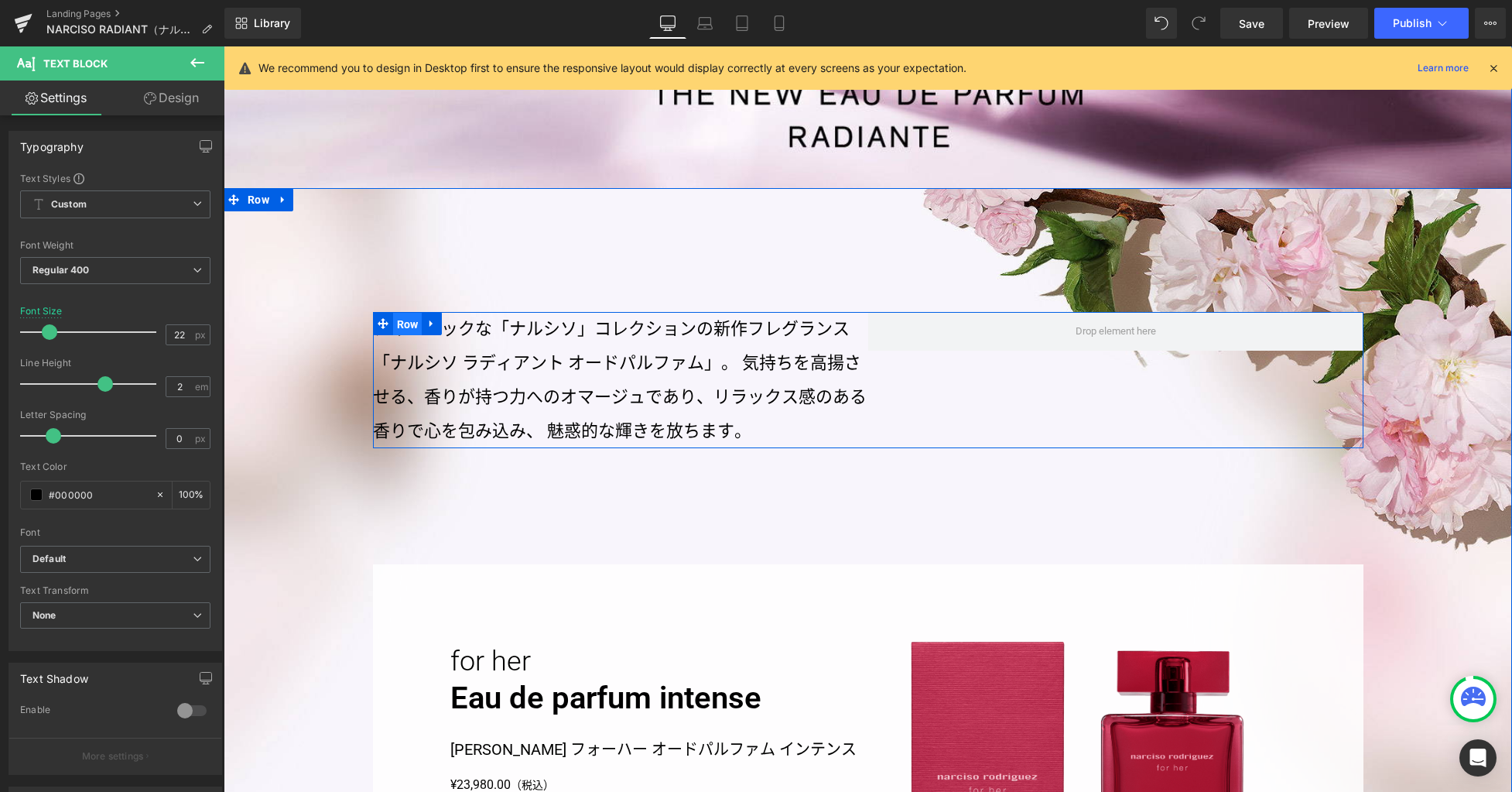
click at [409, 325] on span "Row" at bounding box center [408, 324] width 29 height 23
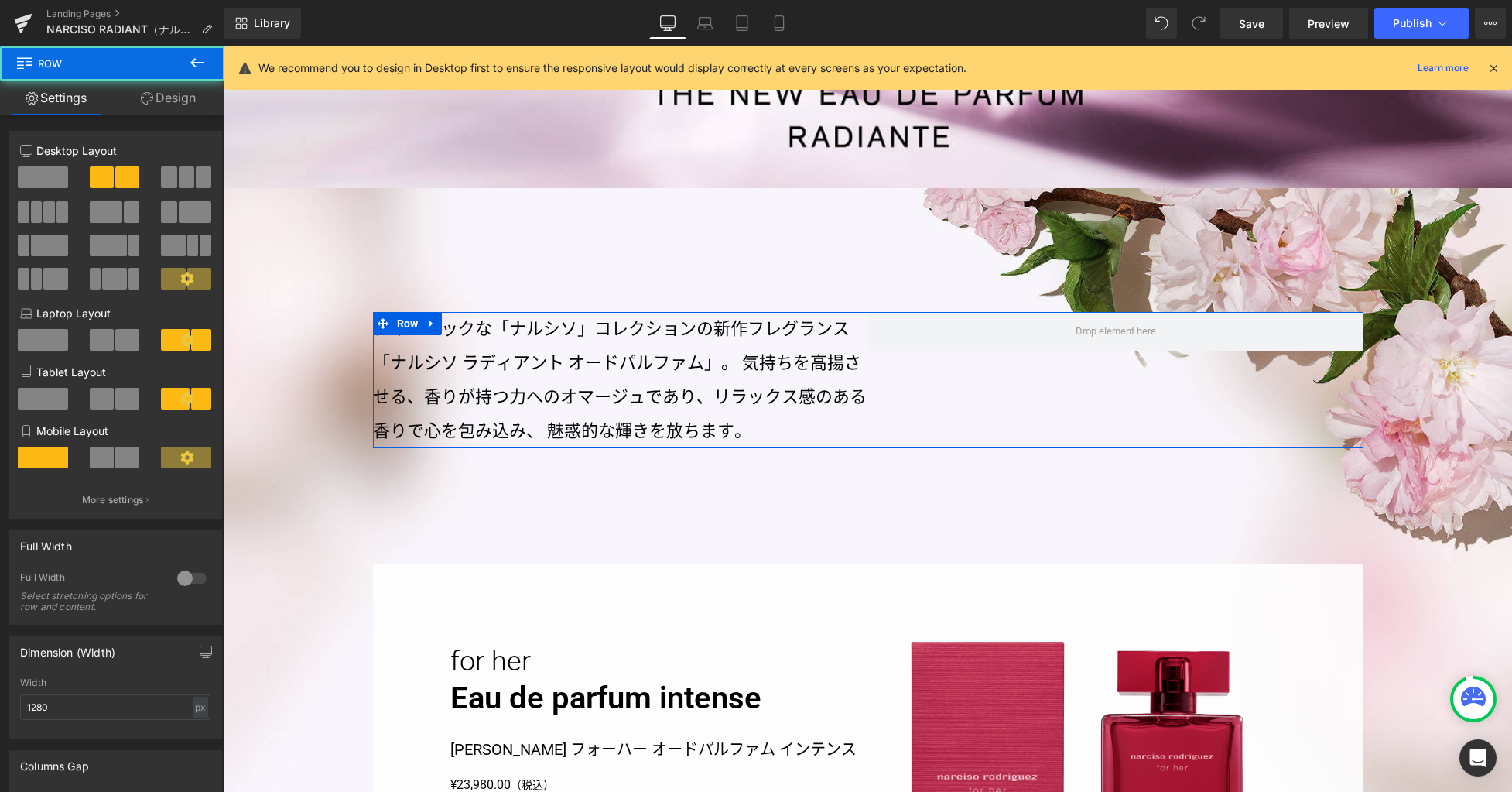
click at [43, 178] on span at bounding box center [43, 177] width 51 height 22
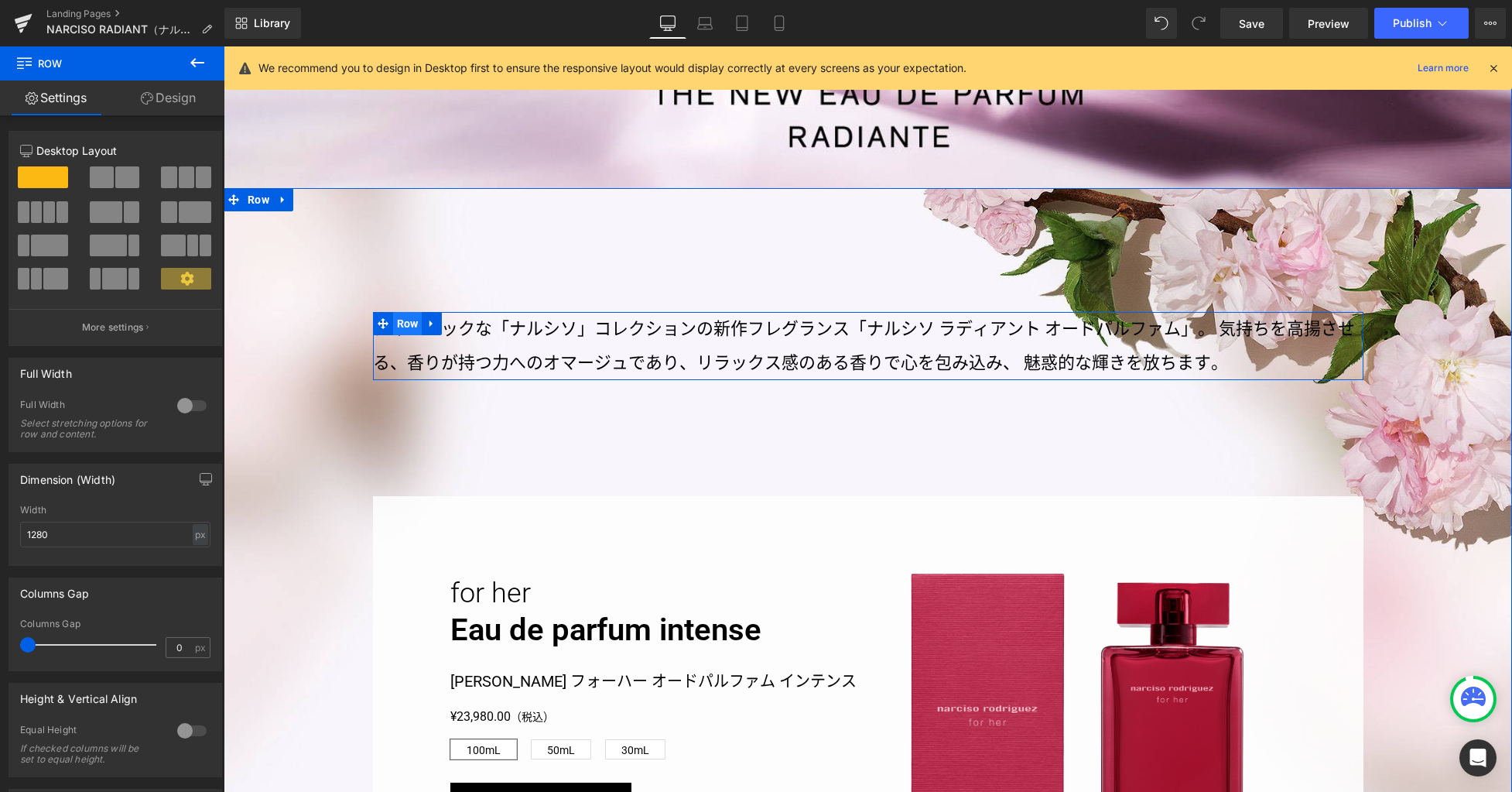
click at [403, 326] on span "Row" at bounding box center [408, 324] width 29 height 23
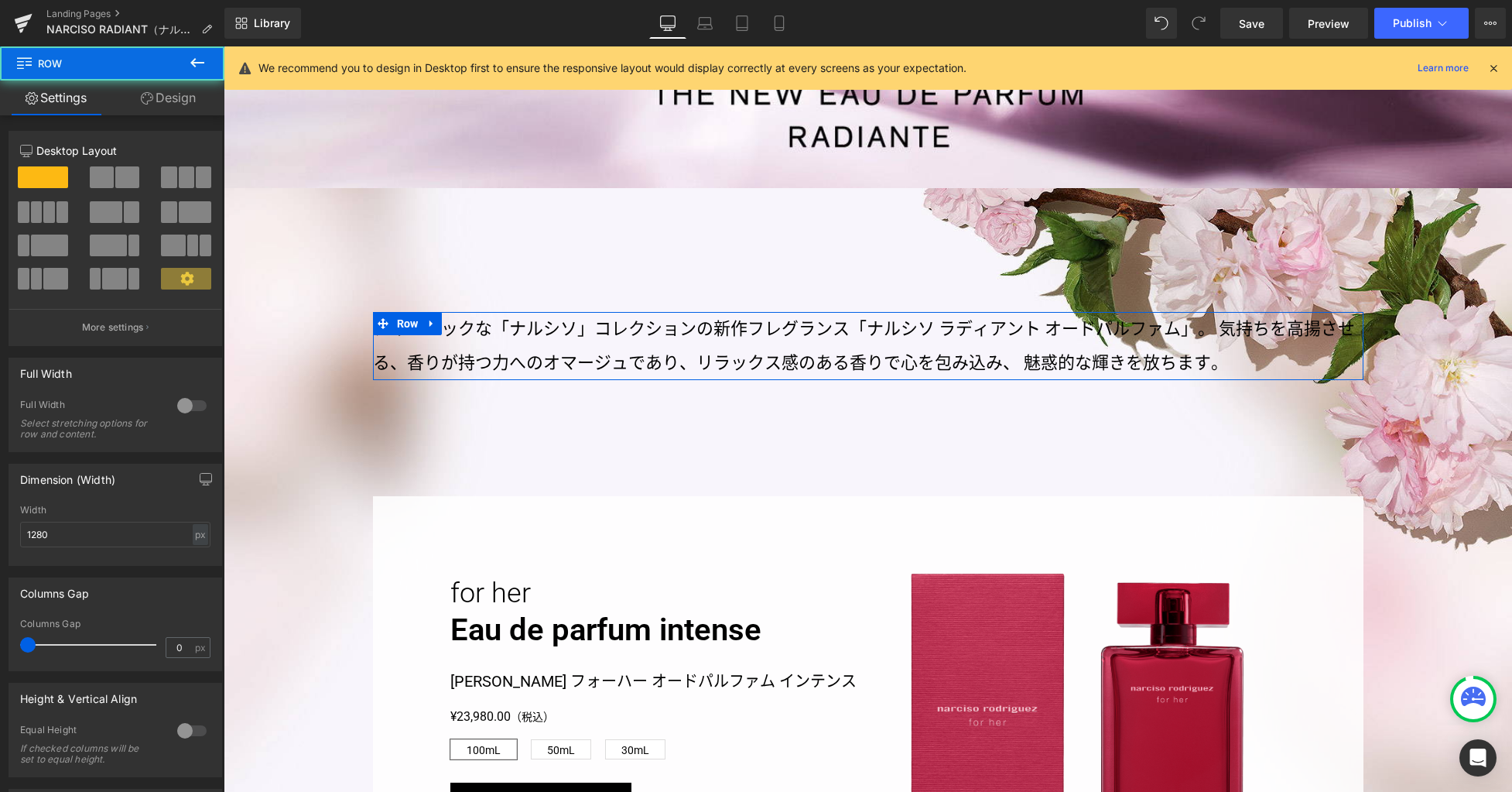
click at [175, 100] on link "Design" at bounding box center [168, 97] width 112 height 35
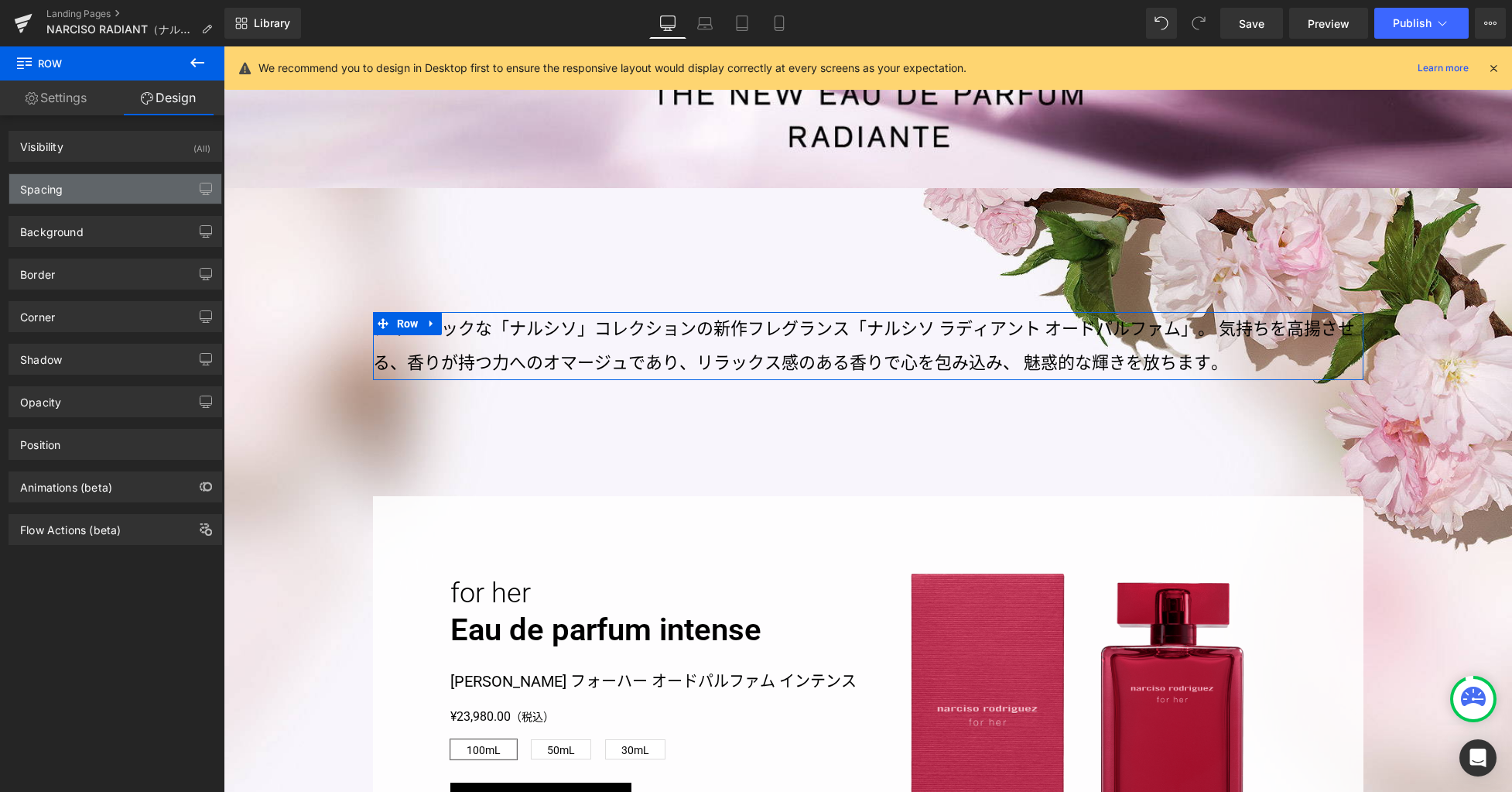
click at [109, 199] on div "Spacing" at bounding box center [114, 189] width 212 height 29
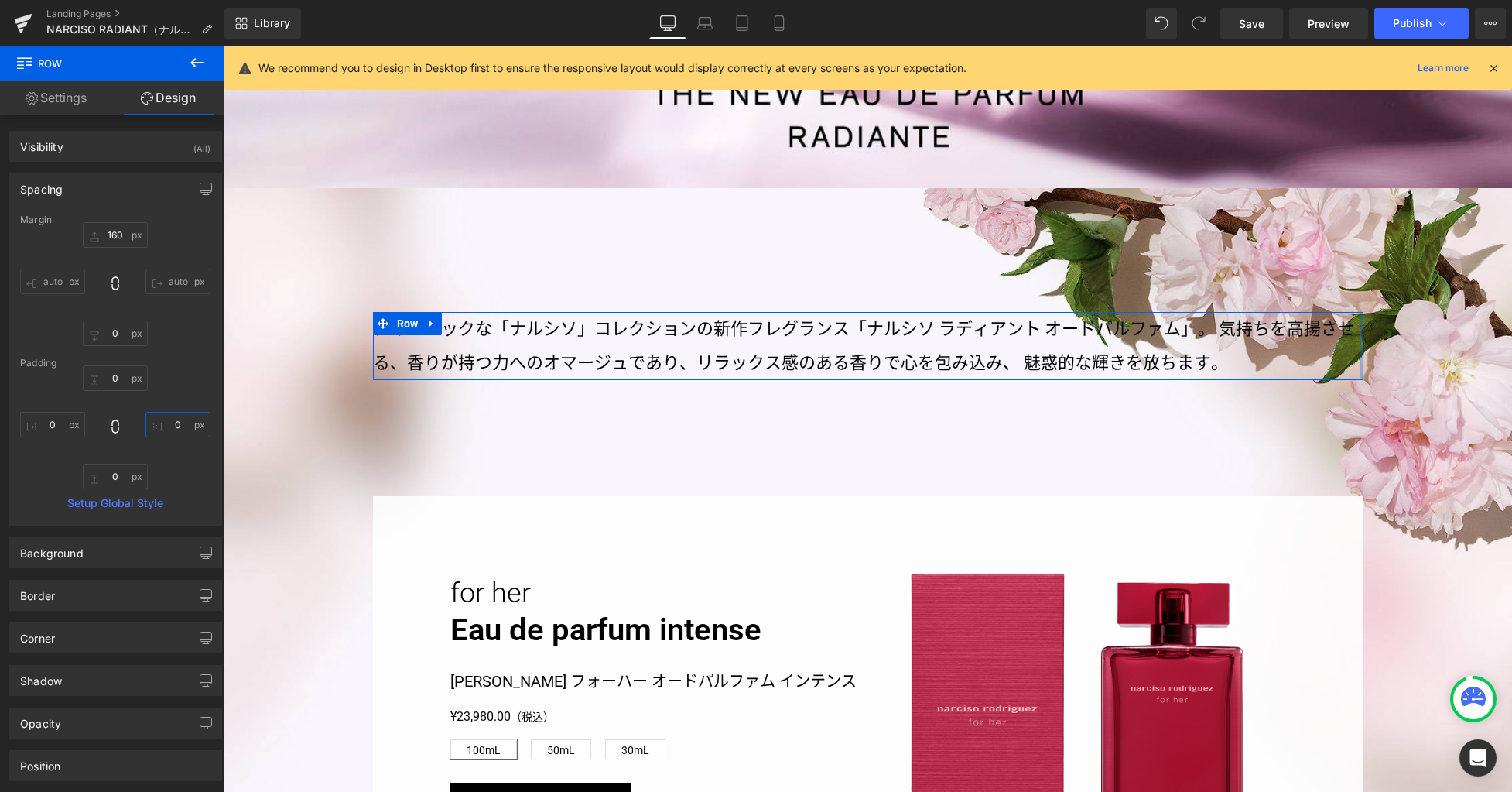
click at [184, 427] on input "0" at bounding box center [178, 424] width 65 height 25
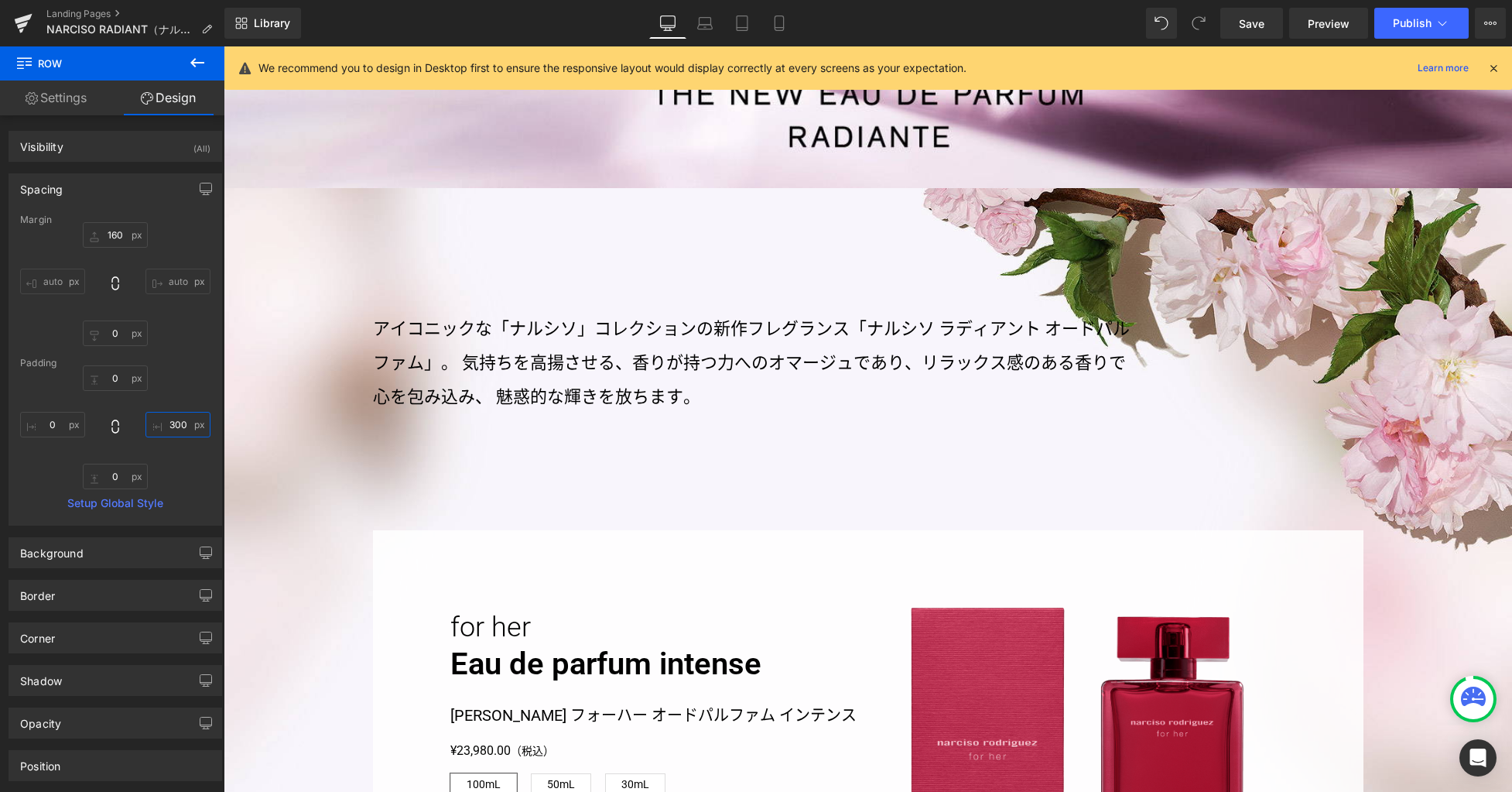
type input "300"
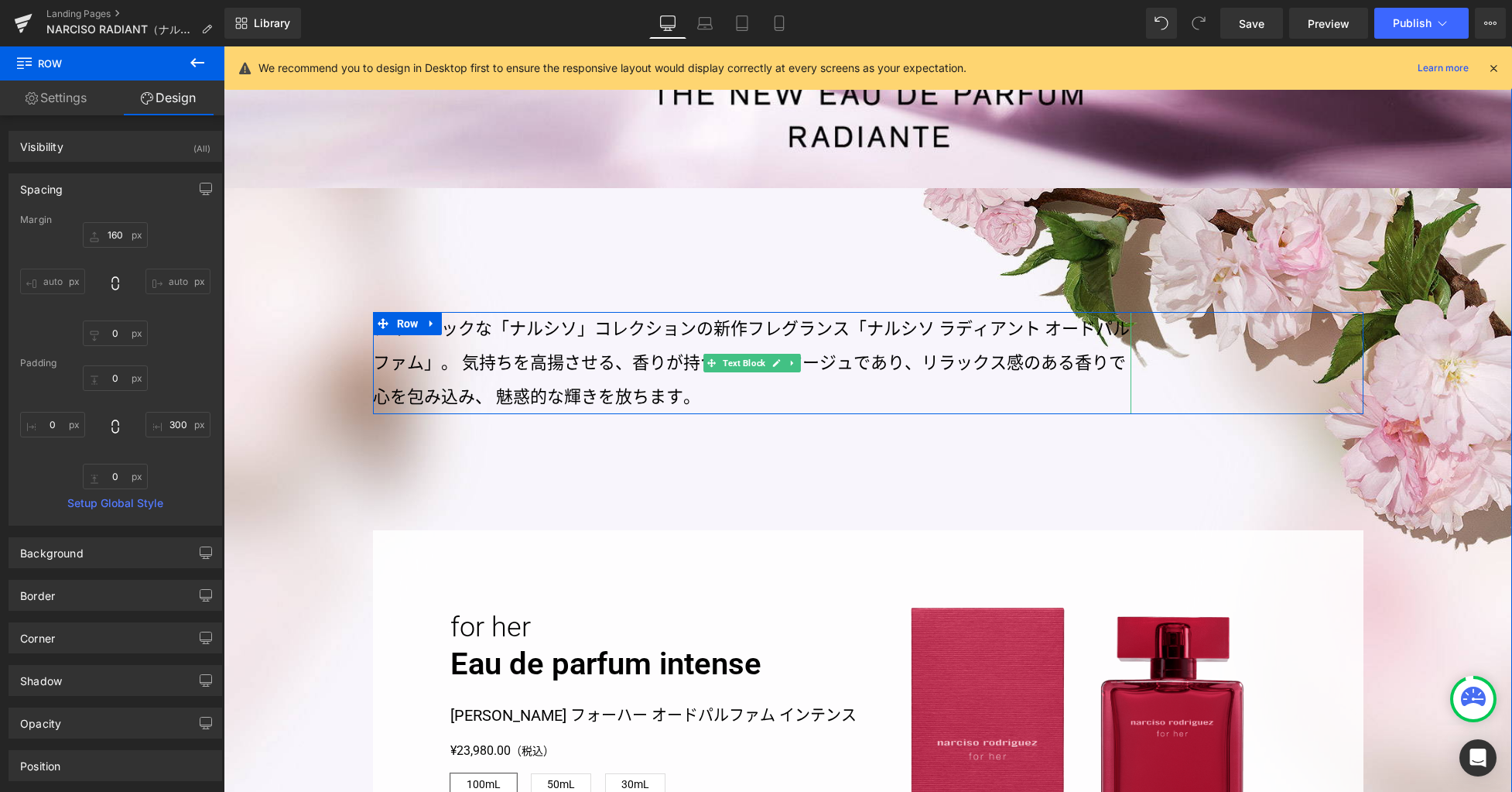
click at [860, 328] on p "アイコニックな「ナルシソ」コレクションの新作フレグランス「ナルシソ ラディアント オードパルファム」。気持ちを高揚させる、香りが持つ力へのオマージュであり、…" at bounding box center [752, 363] width 758 height 102
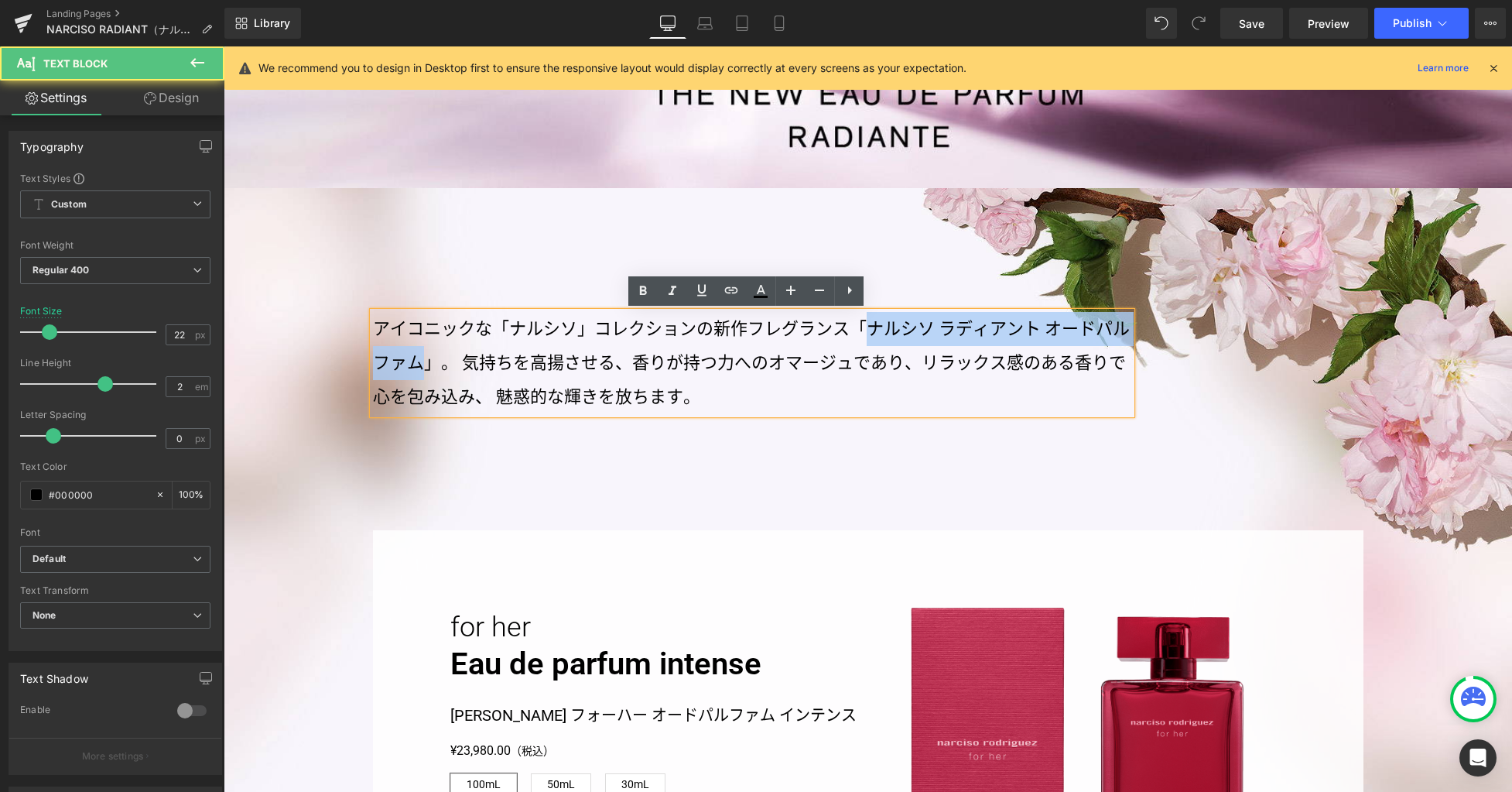
click at [417, 365] on p "アイコニックな「ナルシソ」コレクションの新作フレグランス「ナルシソ ラディアント オードパルファム」。気持ちを高揚させる、香りが持つ力へのオマージュであり、…" at bounding box center [752, 363] width 758 height 102
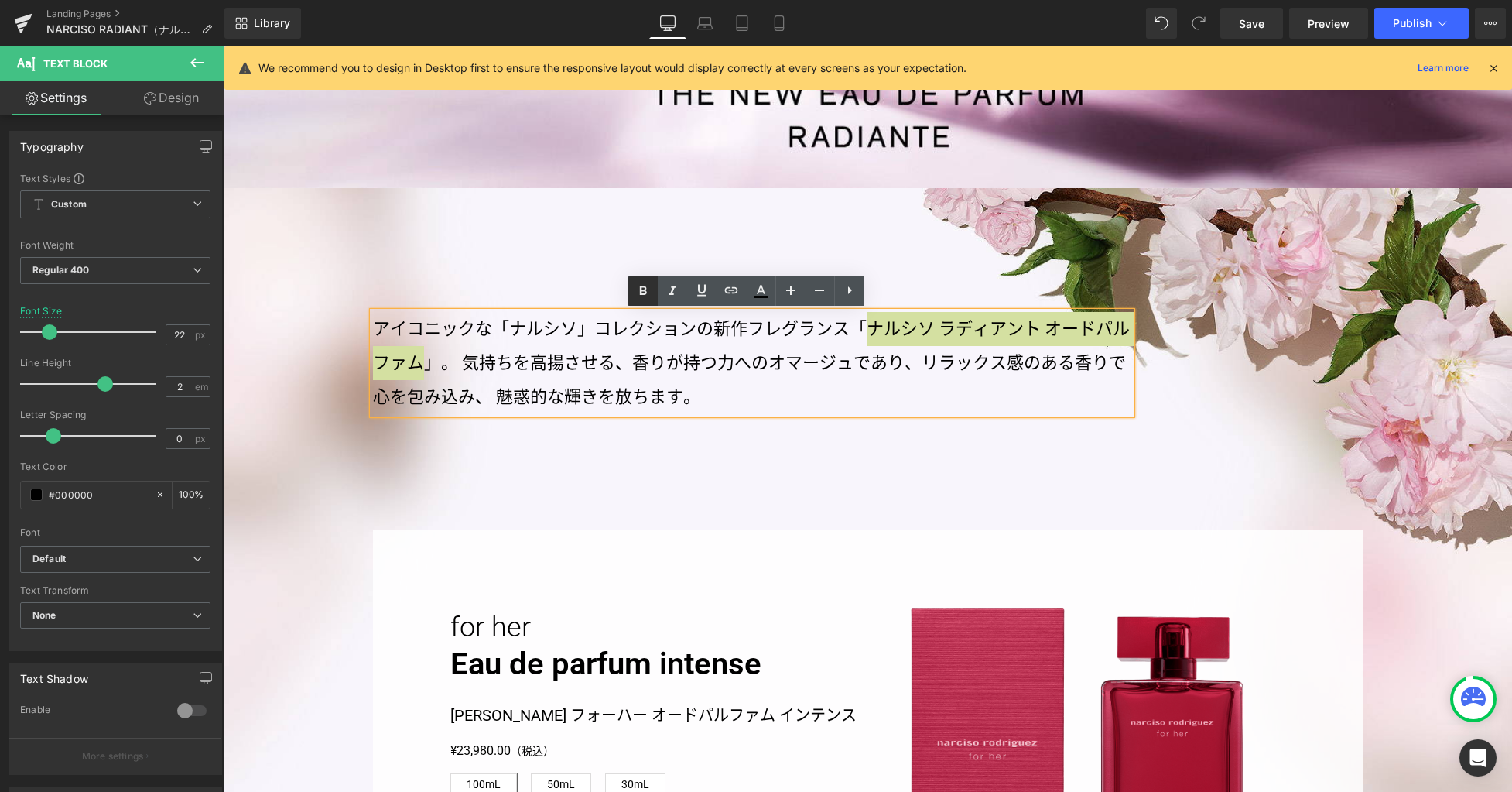
click at [646, 291] on icon at bounding box center [643, 290] width 7 height 9
click at [750, 490] on div "アイコニックな「ナルシソ」コレクションの新作フレグランス「 ナルシソ ラディアント オードパルファム 」。気持ちを高揚させる、香りが持つ力へのオマージュであ…" at bounding box center [868, 638] width 1289 height 901
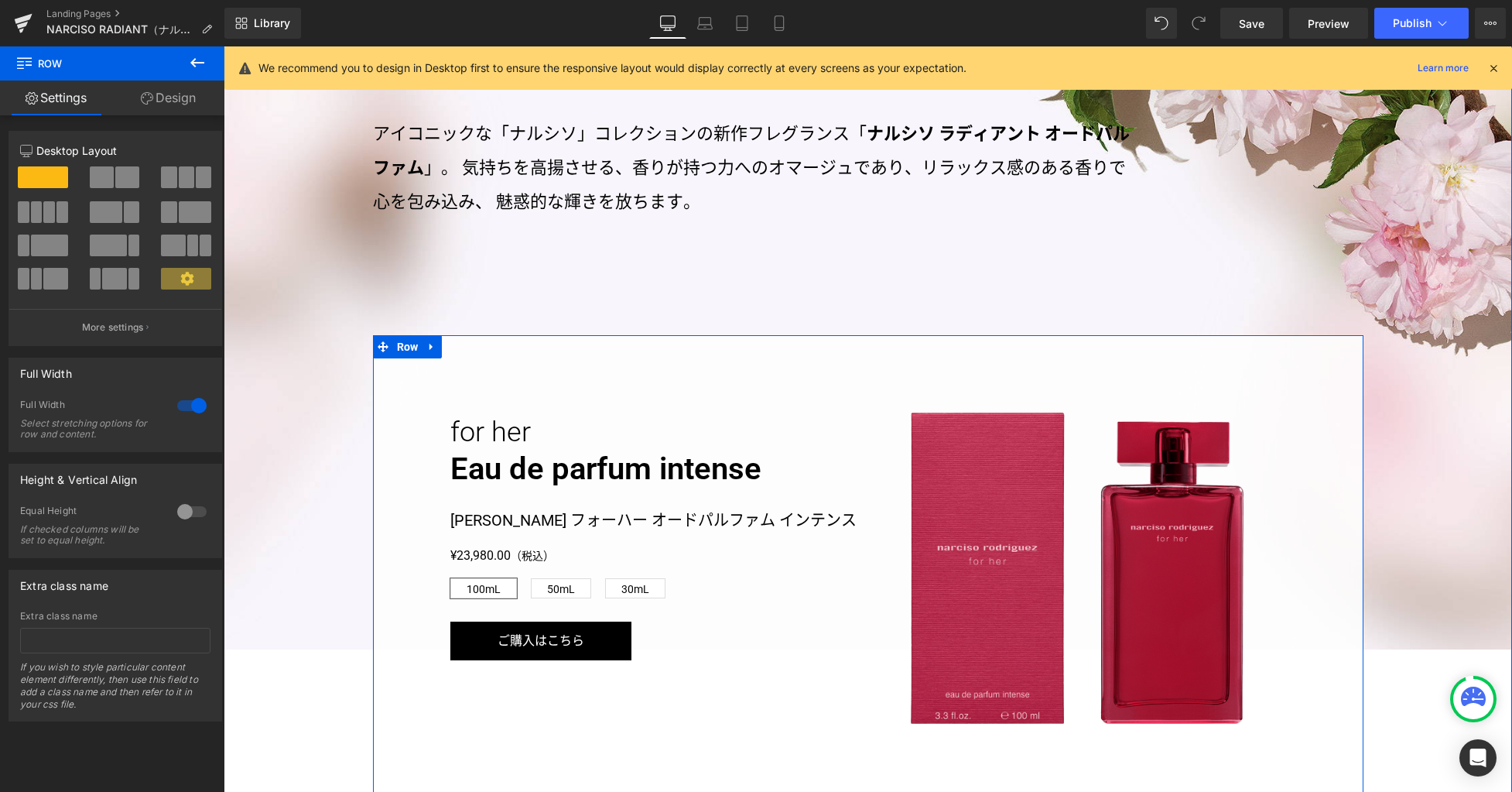
scroll to position [1113, 0]
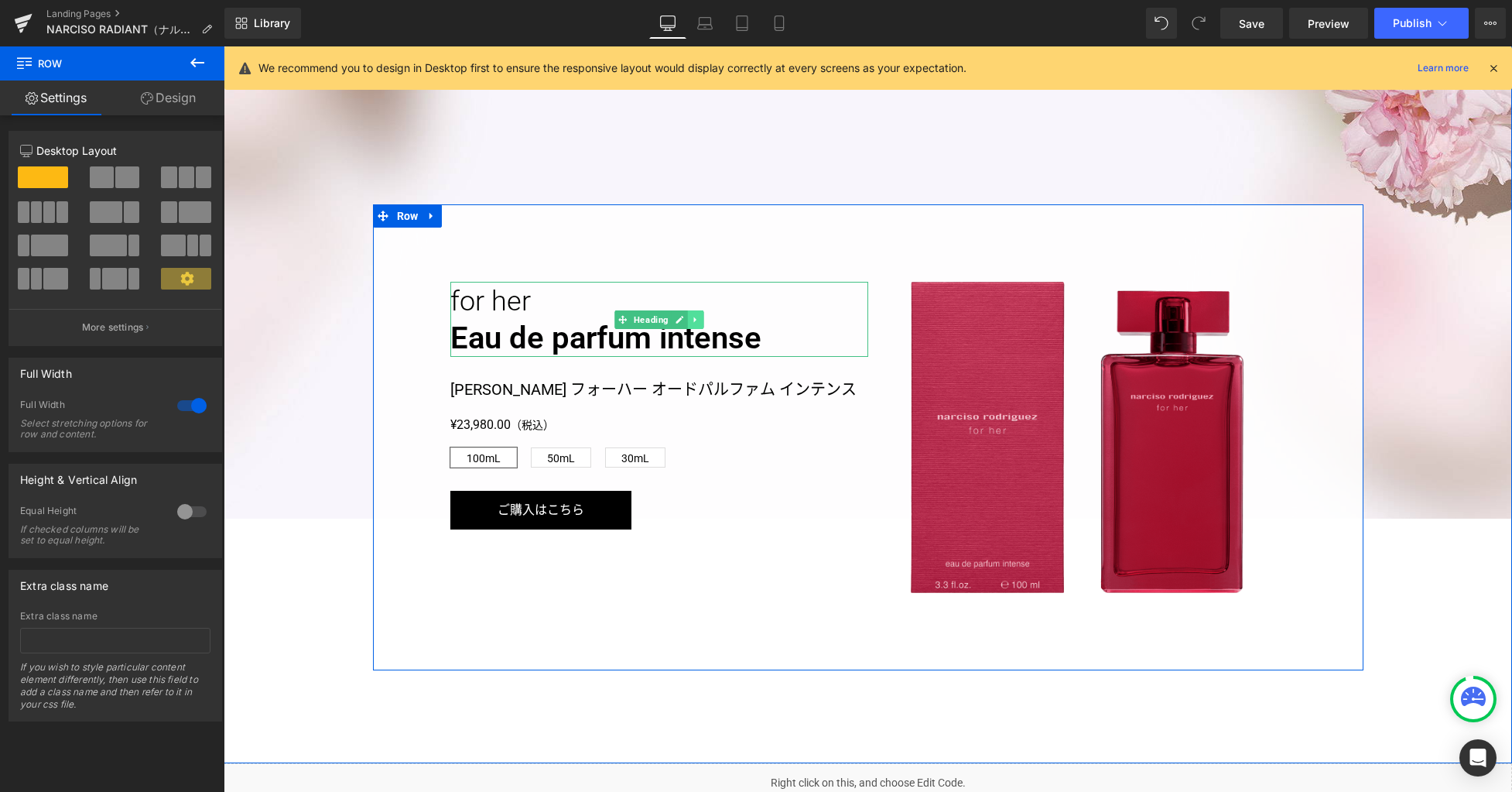
click at [690, 324] on link at bounding box center [696, 320] width 16 height 19
click at [683, 322] on icon at bounding box center [687, 319] width 8 height 8
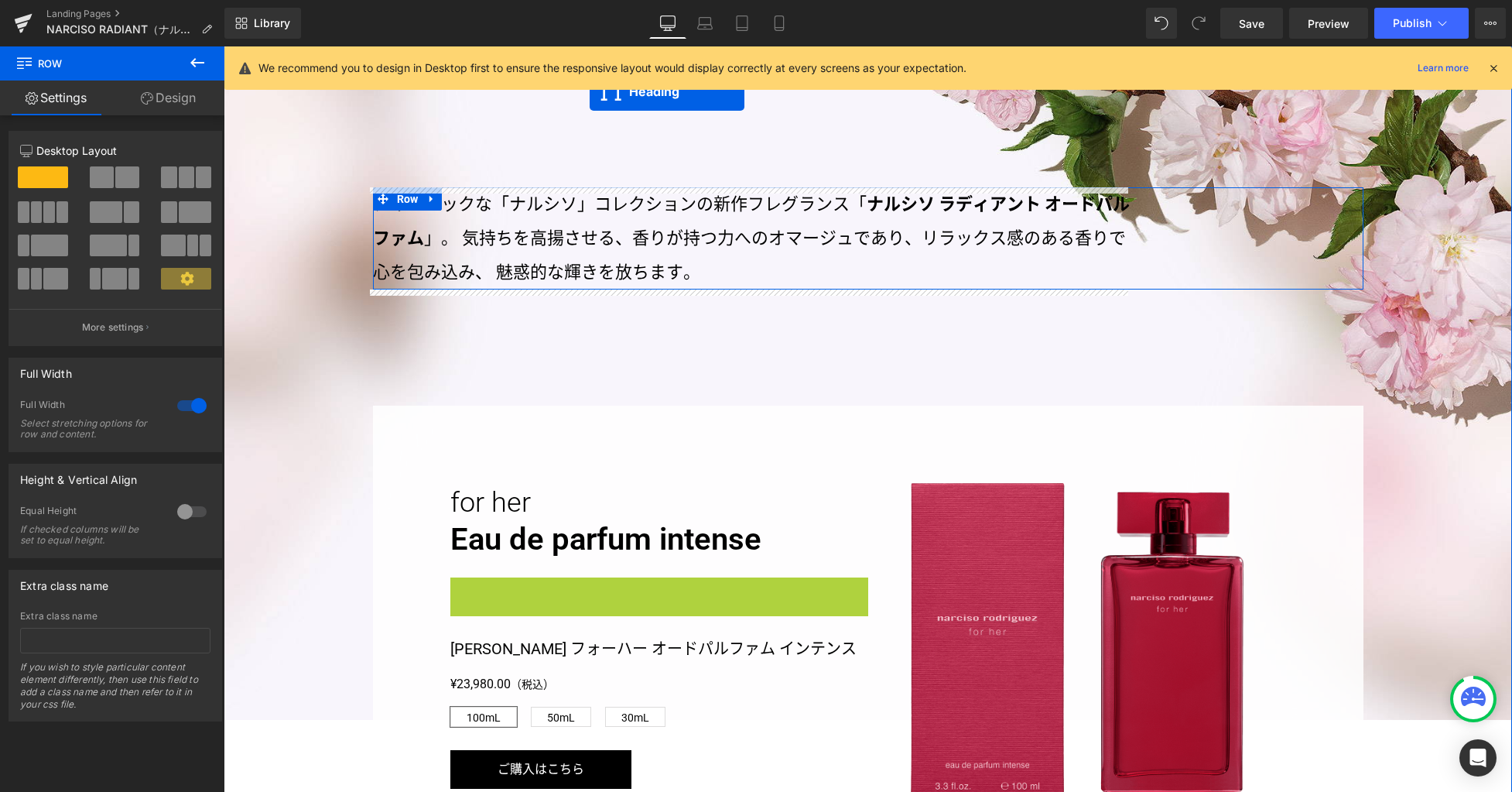
scroll to position [866, 0]
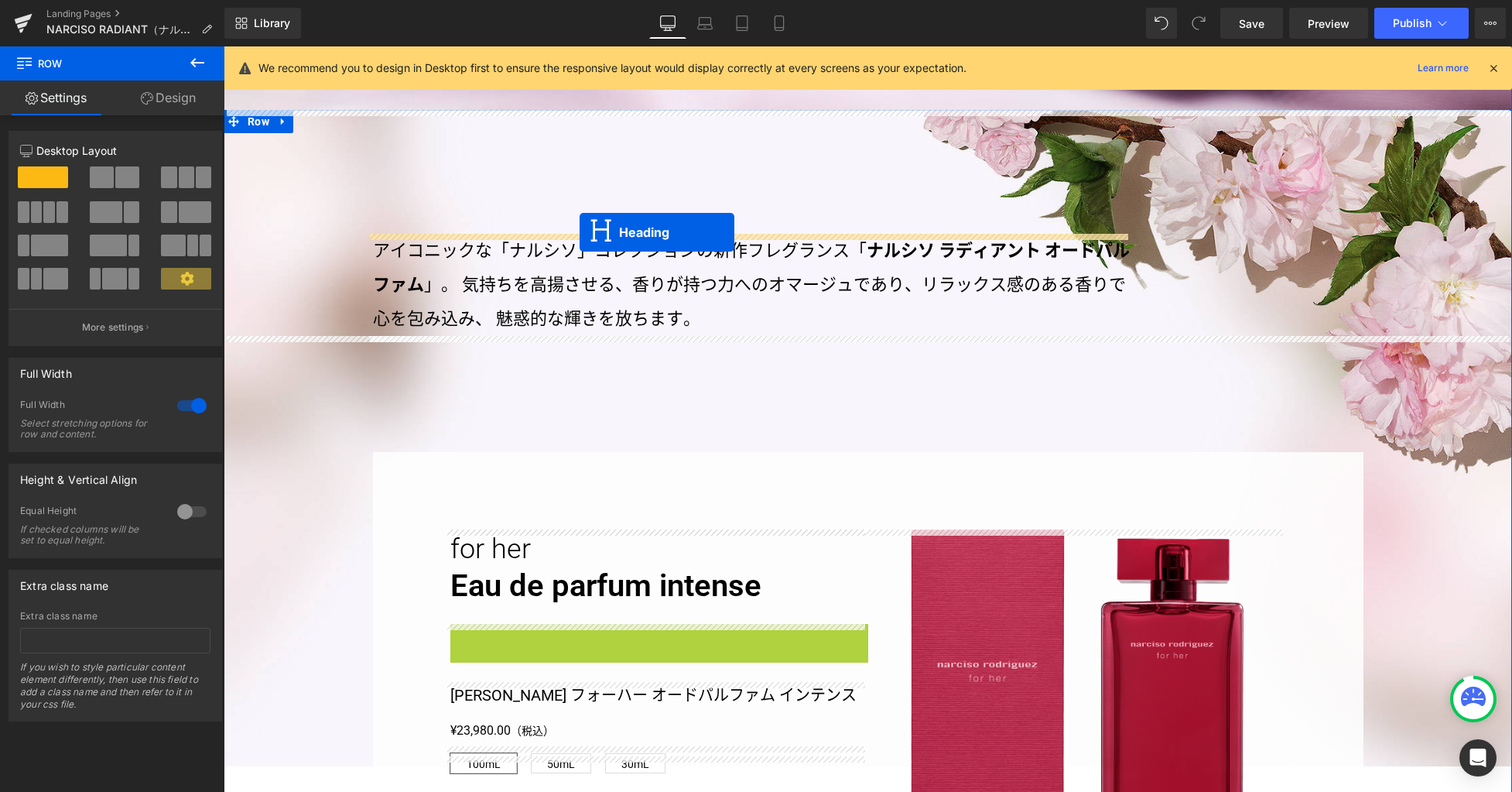
drag, startPoint x: 617, startPoint y: 420, endPoint x: 579, endPoint y: 232, distance: 191.8
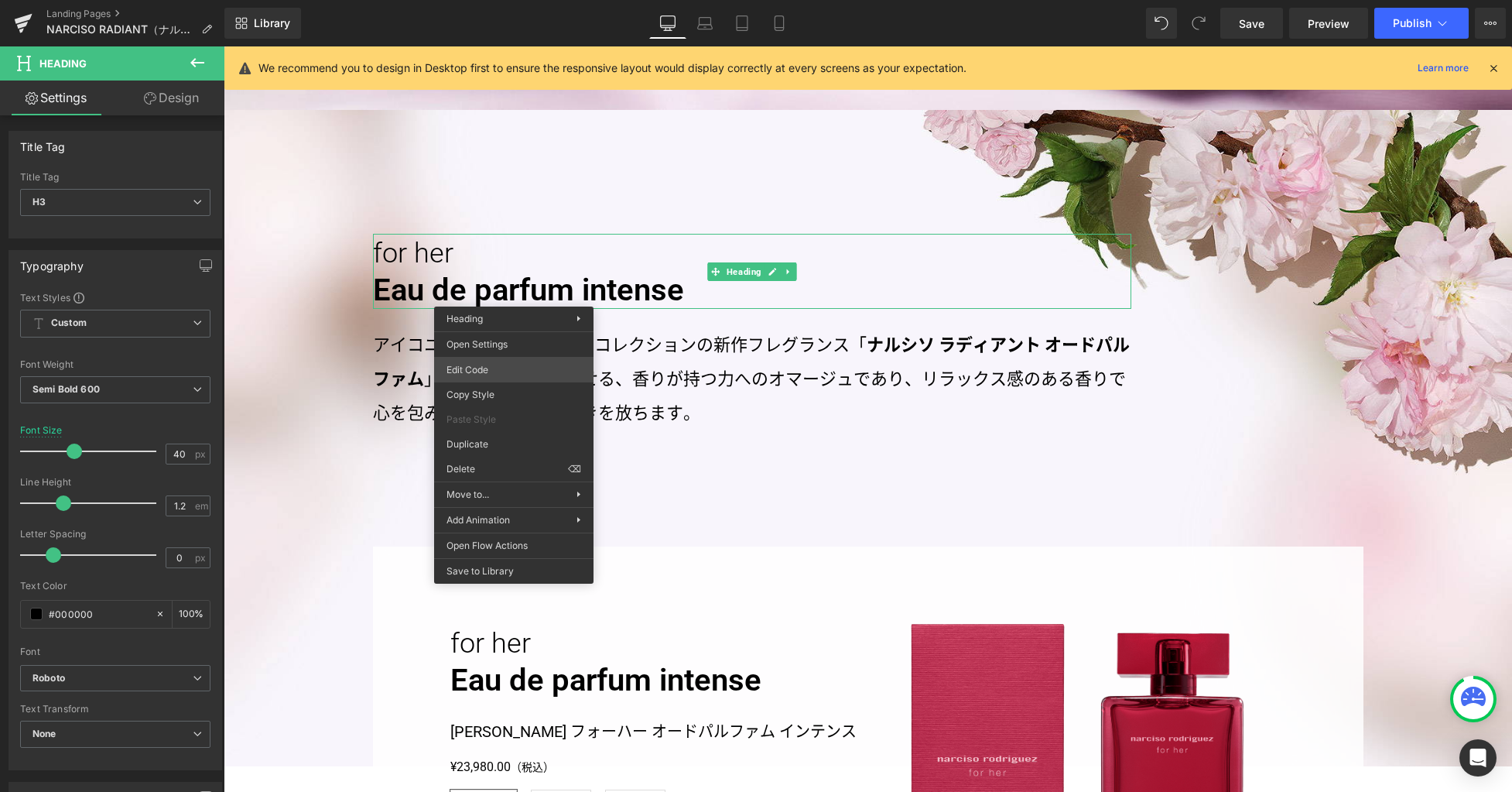
click at [503, 0] on div "Heading You are previewing how the will restyle your page. You can not edit Ele…" at bounding box center [756, 0] width 1512 height 0
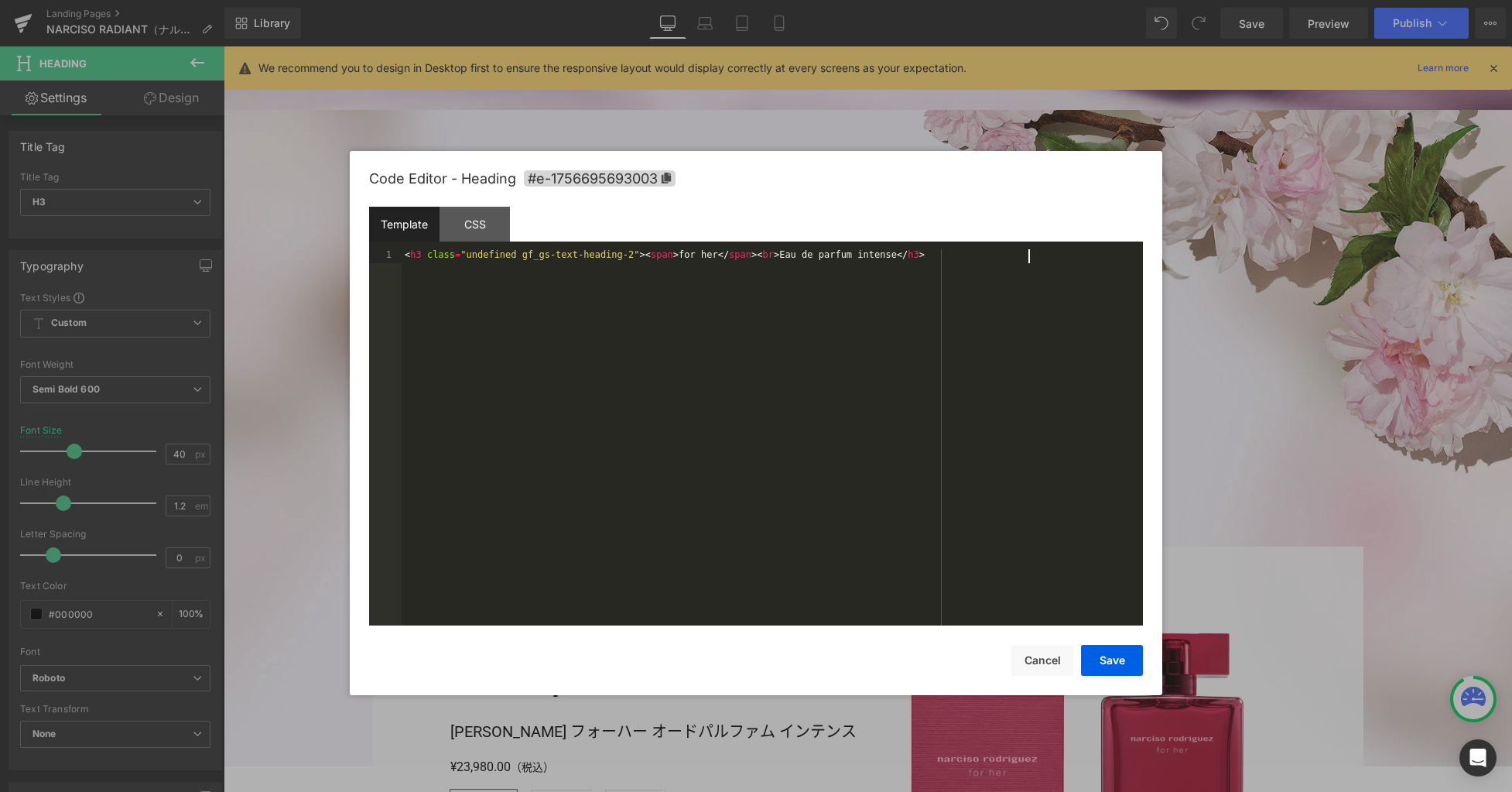
click at [627, 366] on div "< h3 class = "undefined gf_gs-text-heading-2" > < span > for her </ span > < br…" at bounding box center [772, 451] width 741 height 404
click at [623, 362] on div "< h3 class = "undefined gf_gs-text-heading-2" > < span > for her </ span > < br…" at bounding box center [772, 451] width 741 height 404
click at [625, 294] on div "< h3 class = "undefined gf_gs-text-heading-2" > < span > for her </ span > < br…" at bounding box center [772, 451] width 741 height 404
click at [627, 449] on div "< h3 class = "undefined gf_gs-text-heading-2" > < span > for her </ span > < br…" at bounding box center [772, 451] width 741 height 404
click at [482, 225] on div "CSS" at bounding box center [475, 224] width 70 height 35
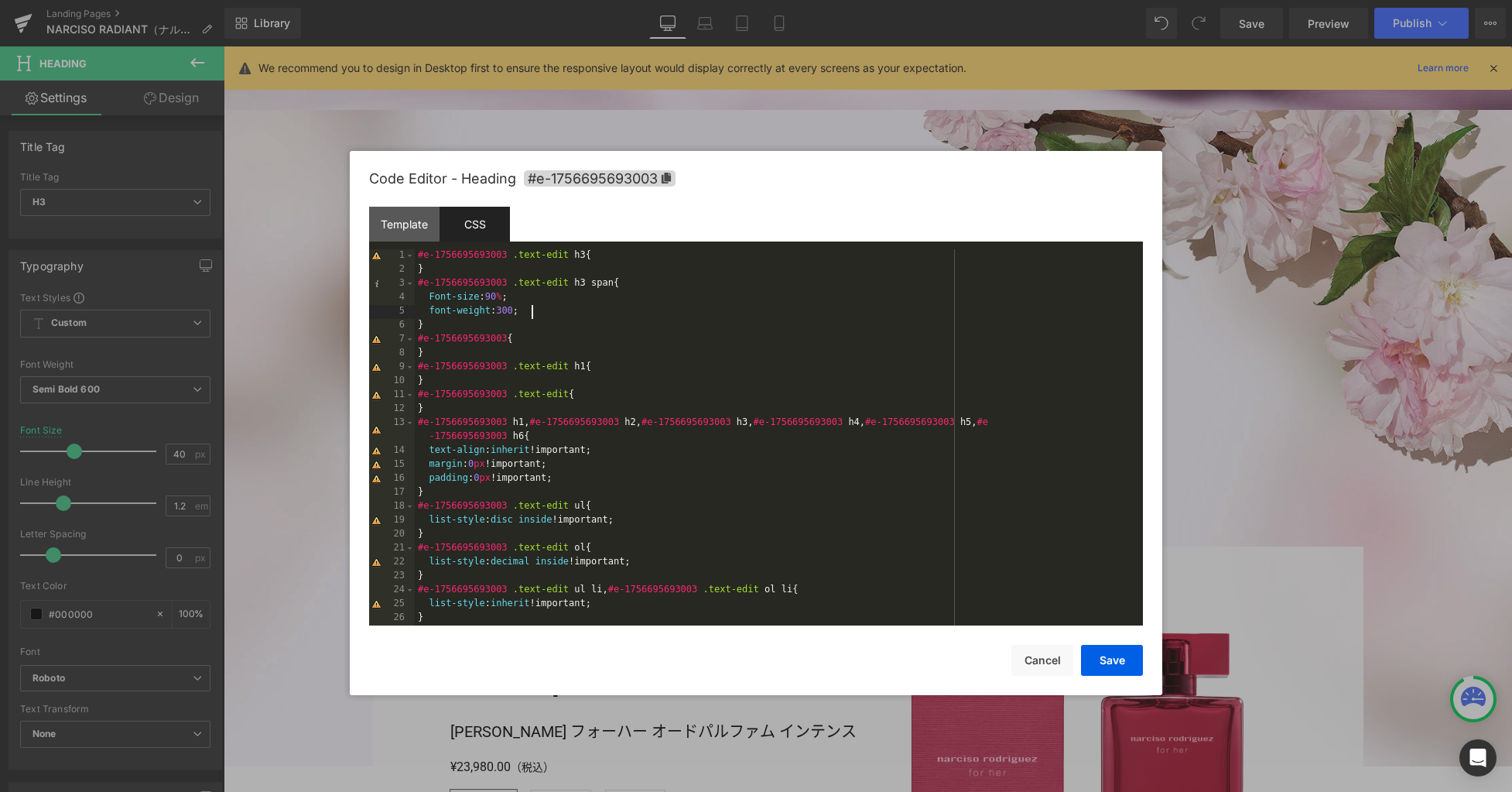
click at [535, 311] on div "#e-1756695693003 .text-edit h3 { } #e-1756695693003 .text-edit h3 span { Font-s…" at bounding box center [776, 451] width 722 height 404
drag, startPoint x: 632, startPoint y: 307, endPoint x: 391, endPoint y: 307, distance: 241.0
click at [391, 307] on pre "1 2 3 4 5 6 7 8 9 10 11 12 13 14 15 16 17 18 19 20 21 22 23 24 25 26 27 #e-1756…" at bounding box center [756, 437] width 774 height 376
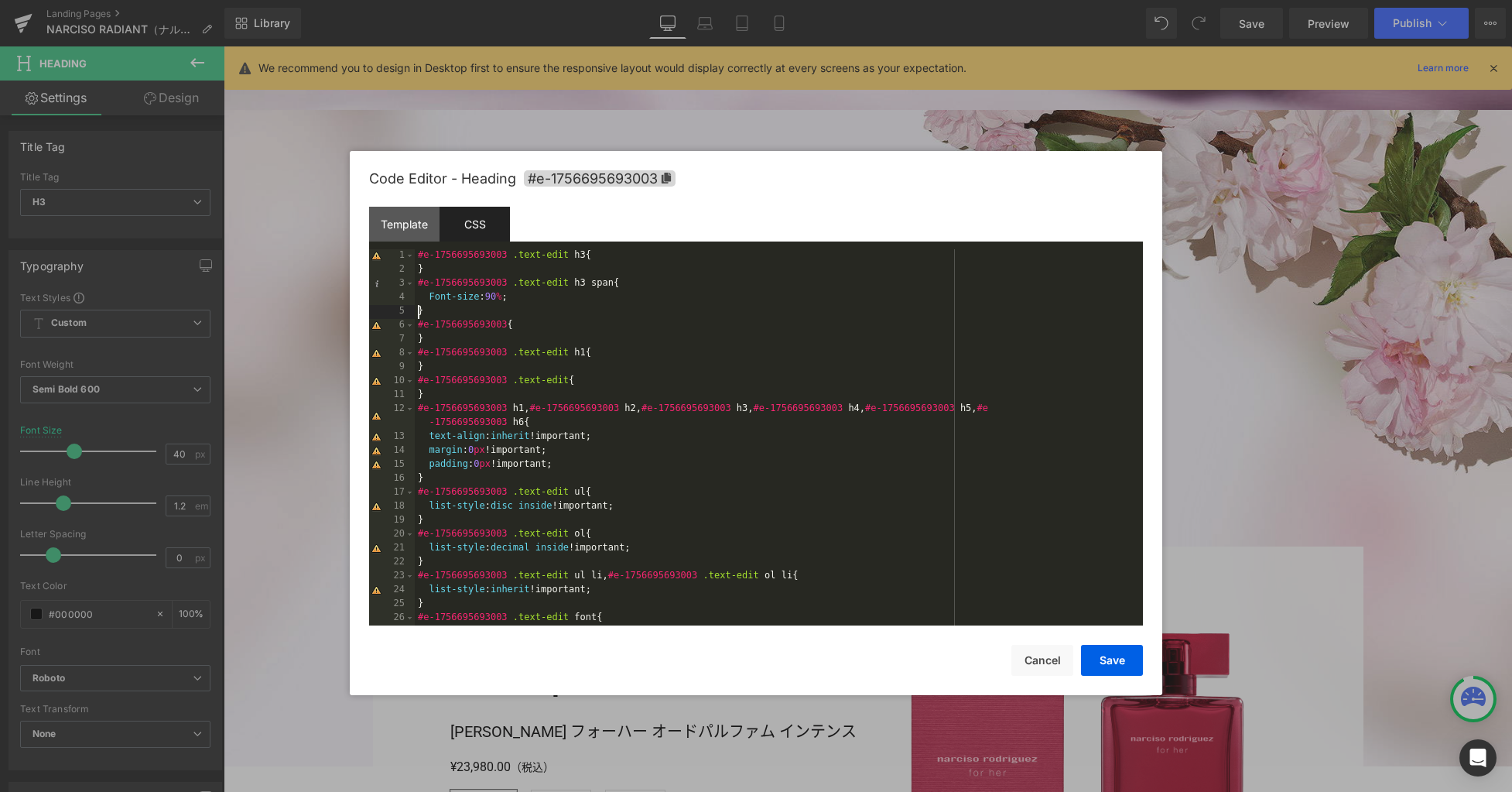
click at [659, 298] on div "#e-1756695693003 .text-edit h3 { } #e-1756695693003 .text-edit h3 span { Font-s…" at bounding box center [776, 451] width 722 height 404
click at [1107, 660] on button "Save" at bounding box center [1112, 660] width 62 height 31
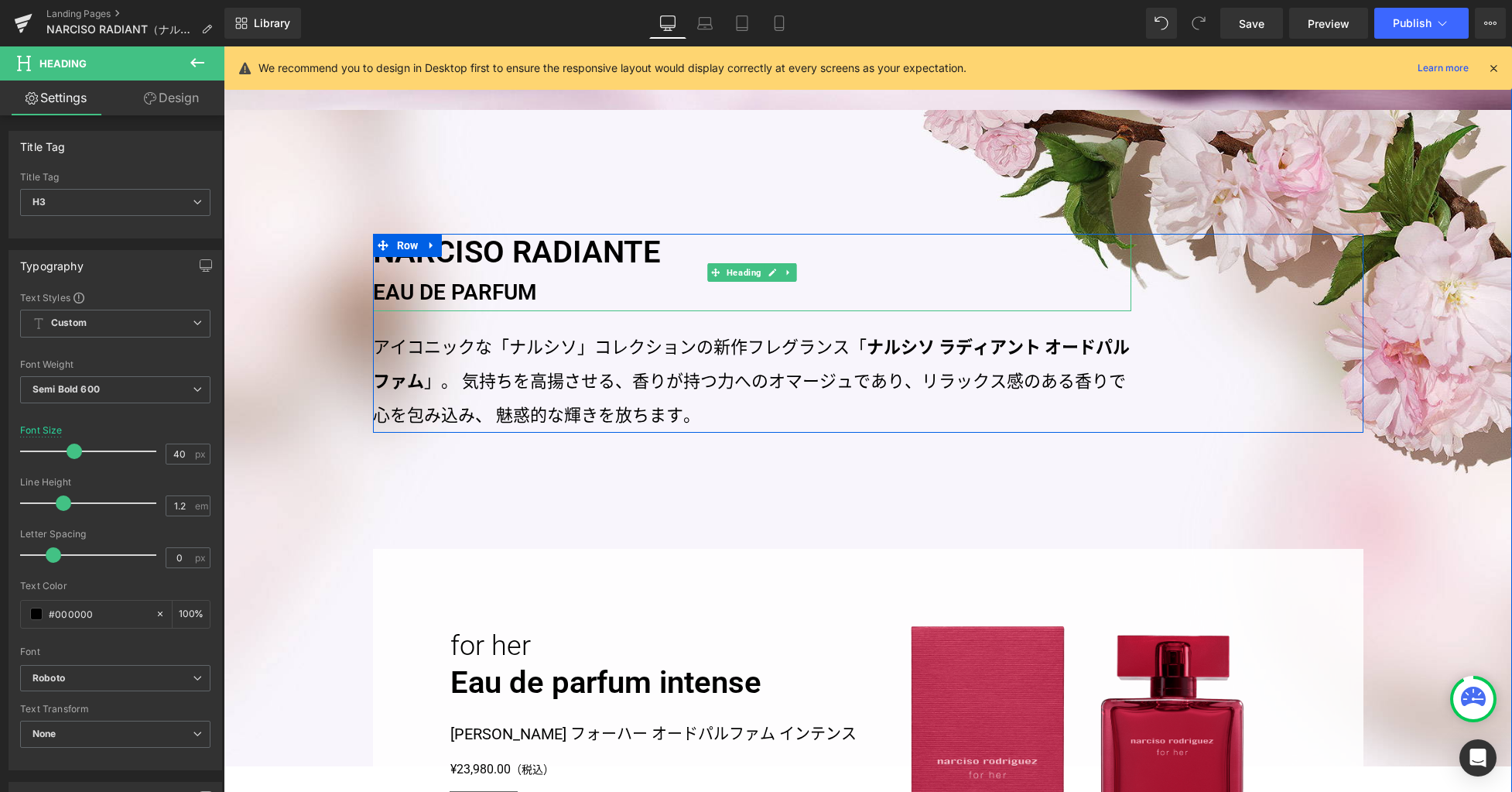
click at [457, 253] on h3 "NARCISO RADIANTE EAU DE PARFUM" at bounding box center [752, 272] width 758 height 78
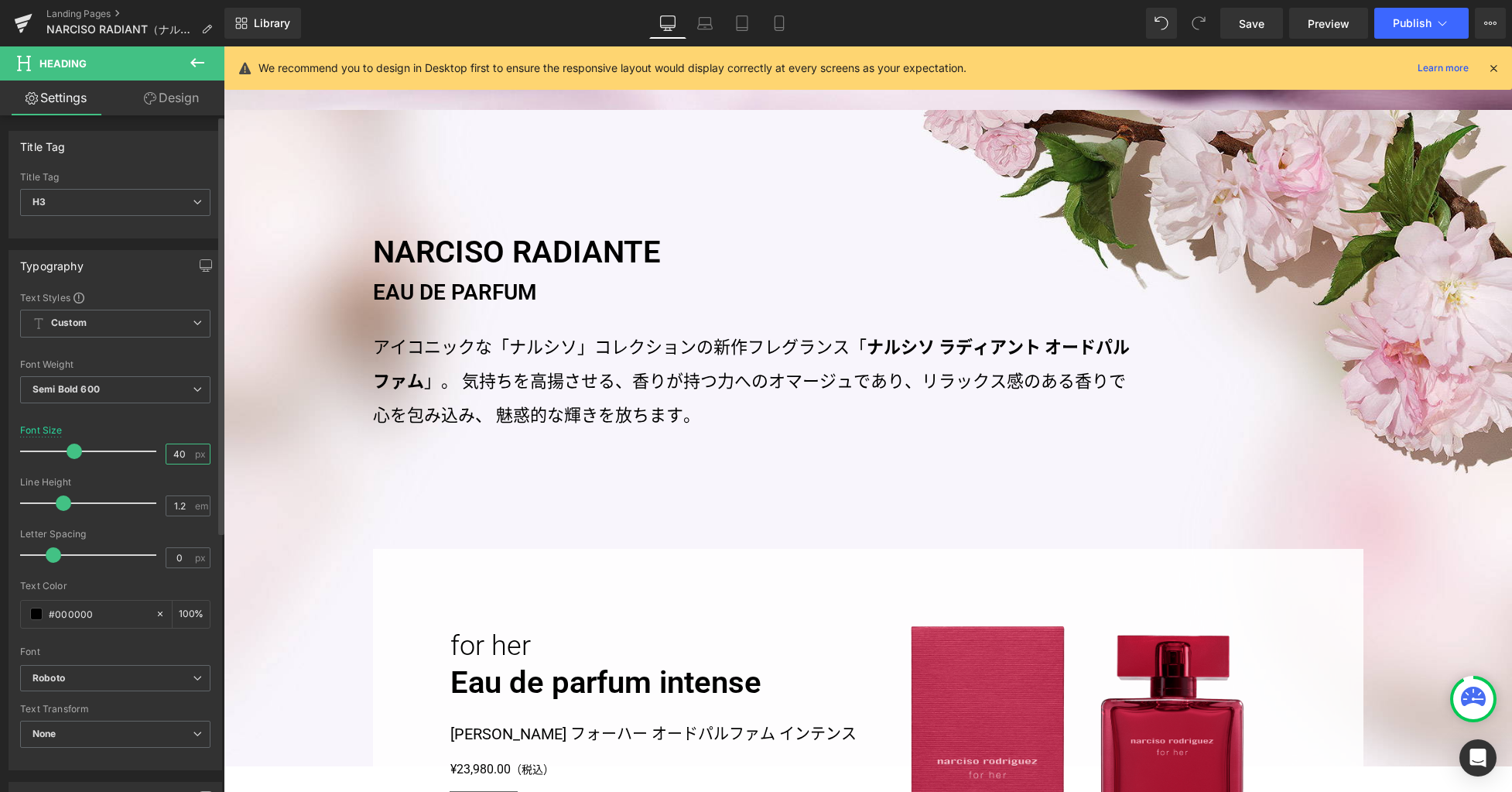
drag, startPoint x: 182, startPoint y: 452, endPoint x: 162, endPoint y: 451, distance: 20.0
click at [167, 451] on input "40" at bounding box center [180, 454] width 27 height 20
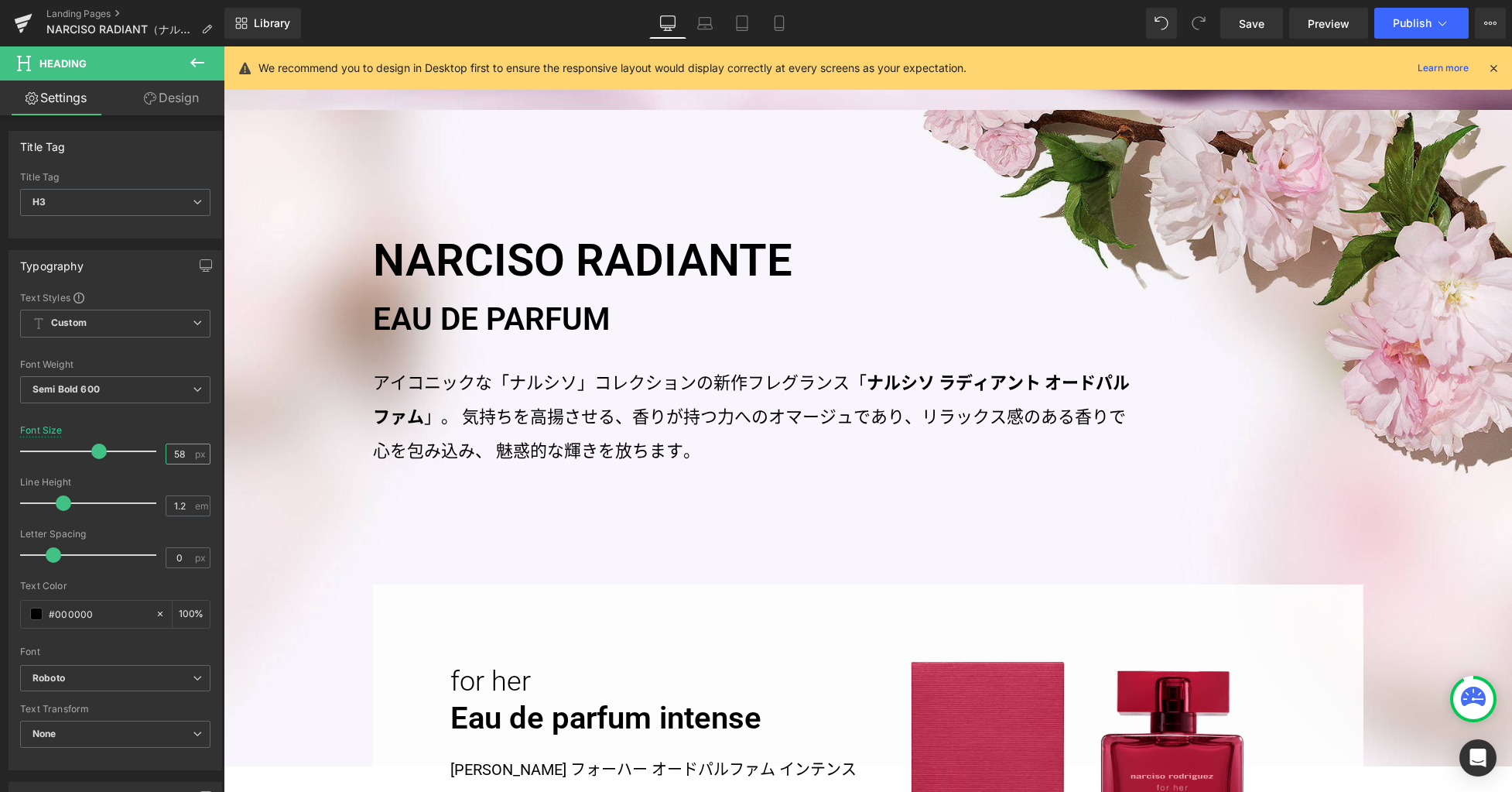
type input "58"
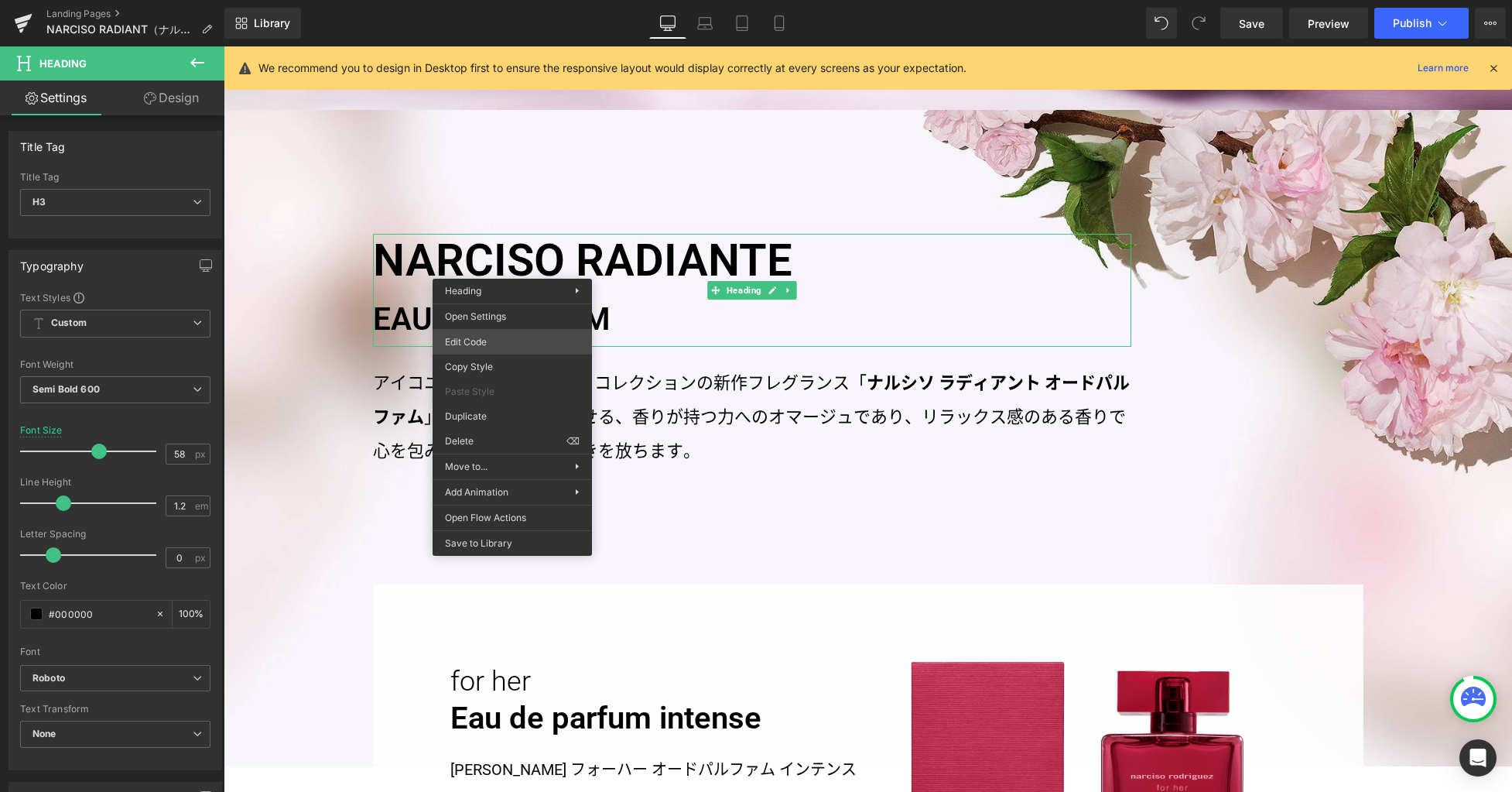
click at [525, 0] on div "Heading You are previewing how the will restyle your page. You can not edit Ele…" at bounding box center [756, 0] width 1512 height 0
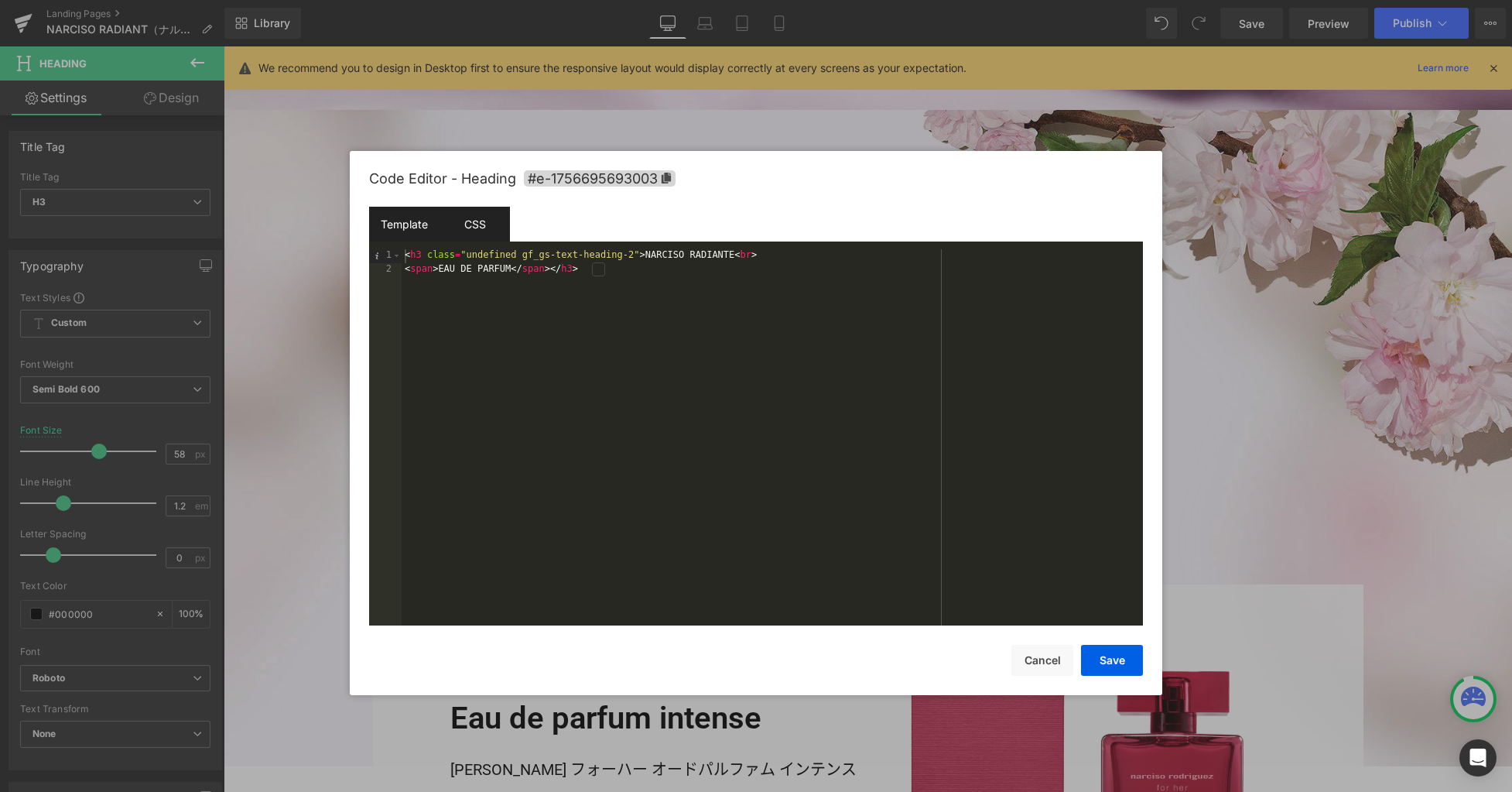
click at [495, 230] on div "CSS" at bounding box center [475, 224] width 70 height 35
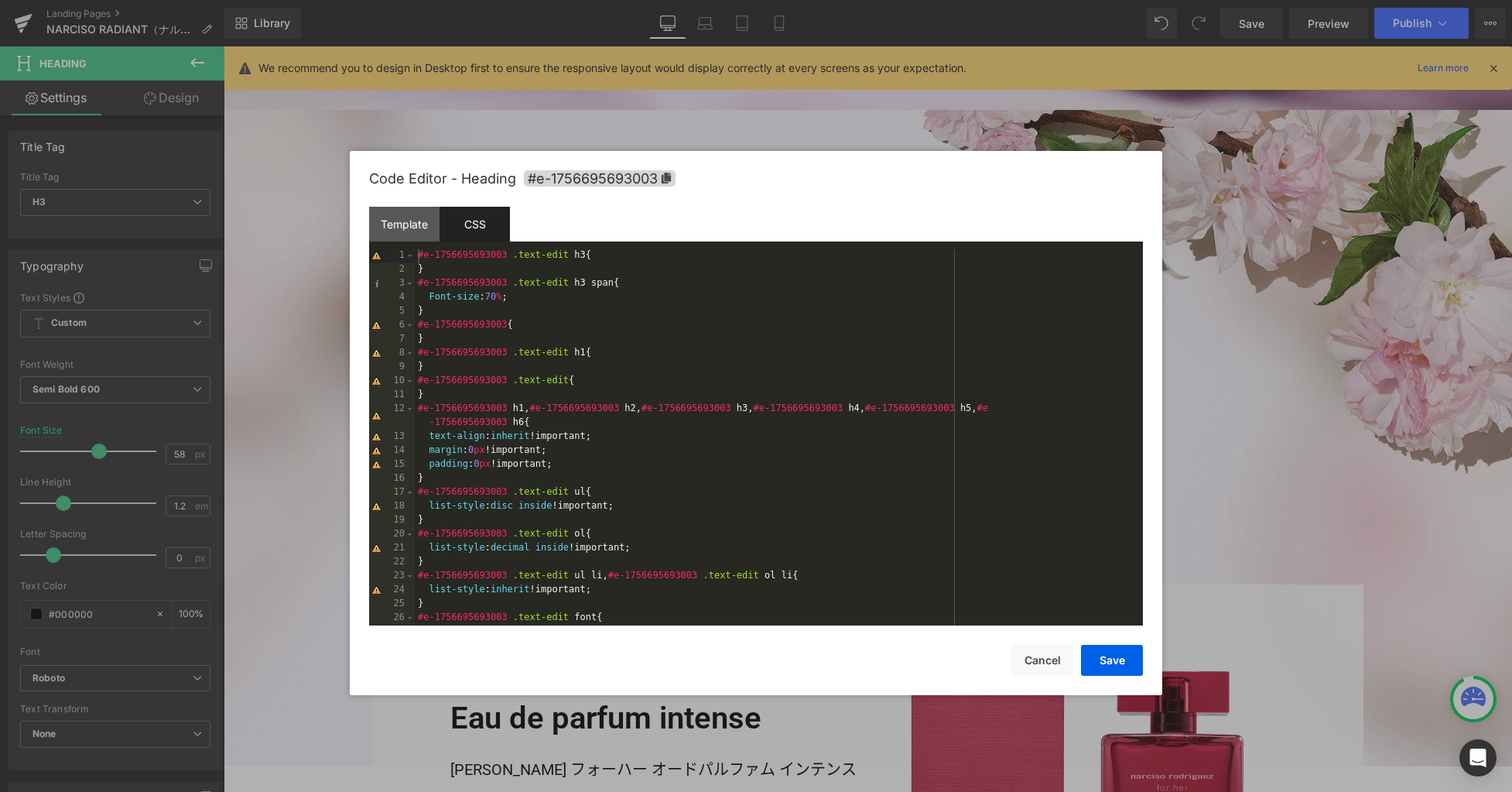
click at [750, 301] on div "#e-1756695693003 .text-edit h3 { } #e-1756695693003 .text-edit h3 span { Font-s…" at bounding box center [776, 451] width 722 height 404
click at [660, 298] on div "#e-1756695693003 .text-edit h3 { } #e-1756695693003 .text-edit h3 span { Font-s…" at bounding box center [776, 451] width 722 height 404
click at [1106, 663] on button "Save" at bounding box center [1112, 660] width 62 height 31
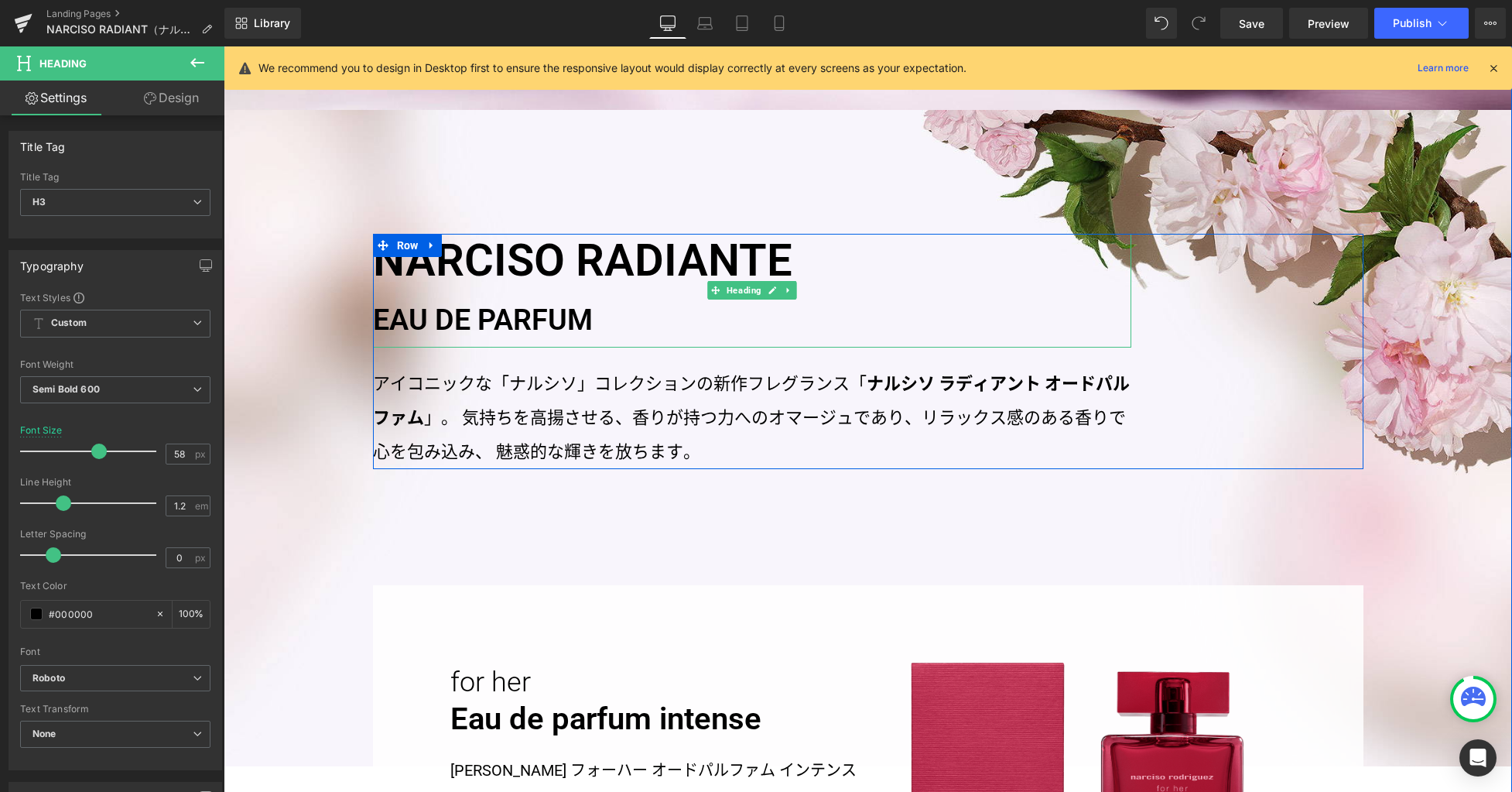
click at [513, 259] on h3 "NARCISO RADIANTE EAU DE PARFUM" at bounding box center [752, 290] width 758 height 113
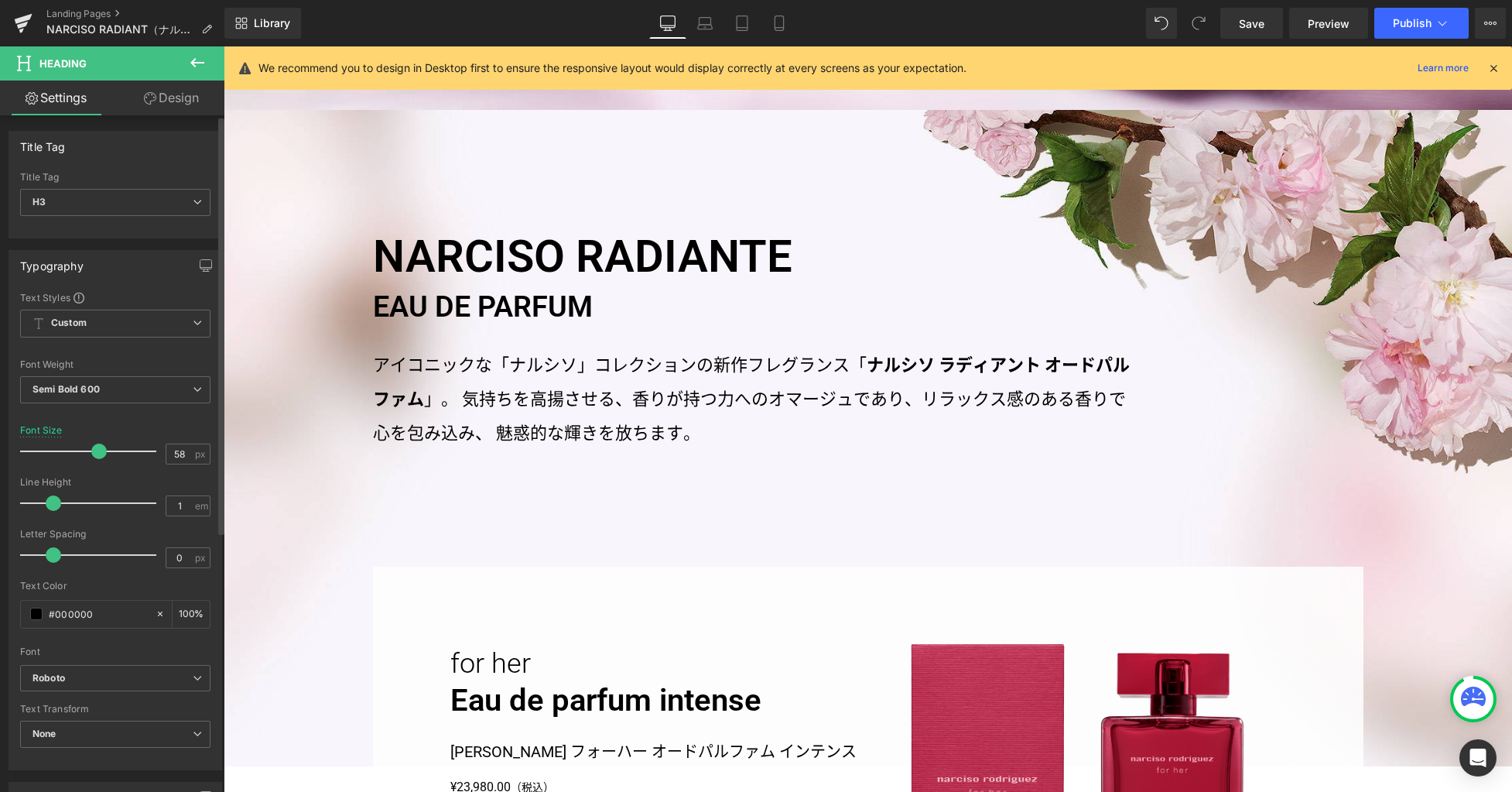
type input "0.9"
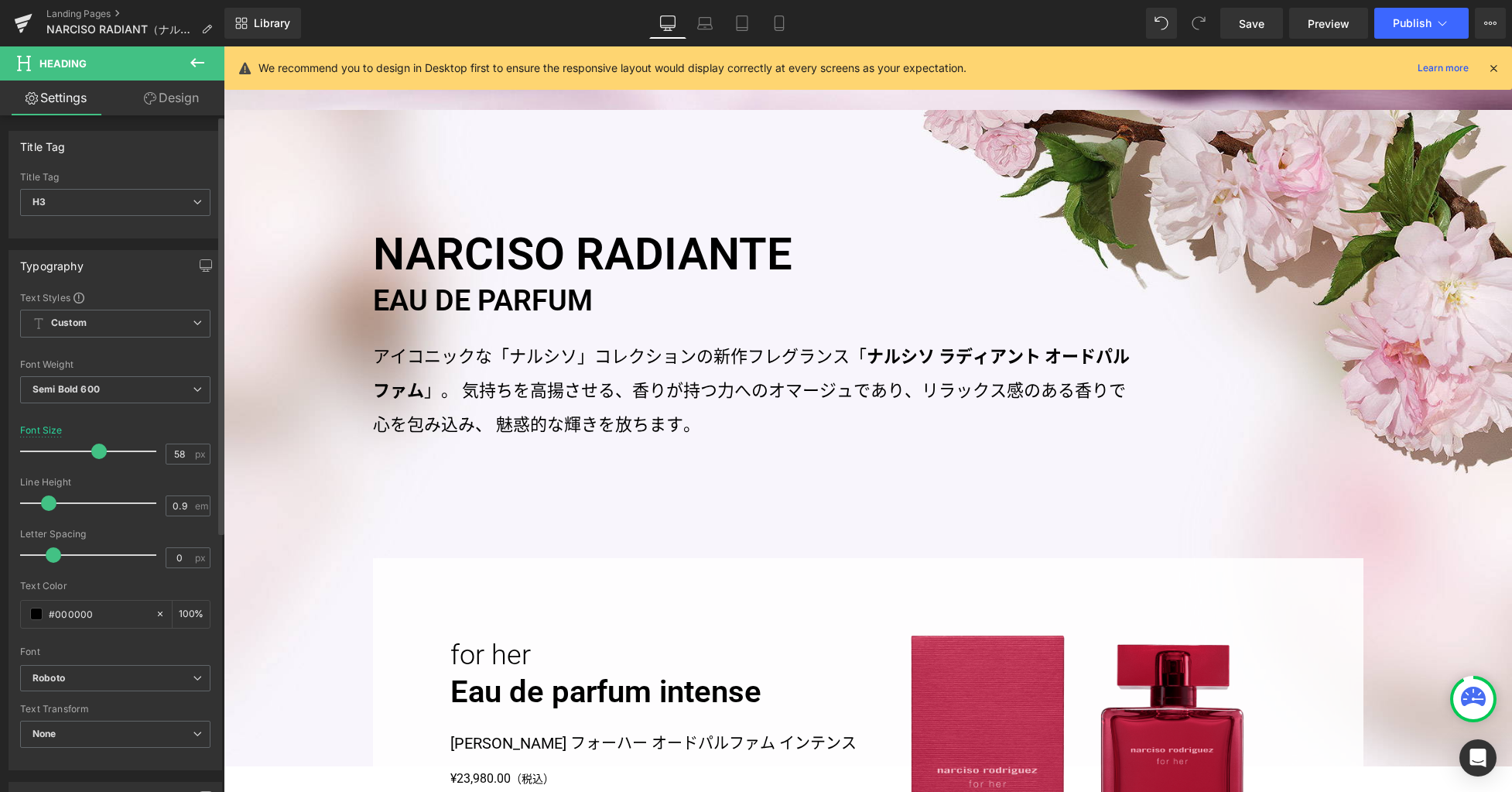
drag, startPoint x: 58, startPoint y: 504, endPoint x: 44, endPoint y: 503, distance: 14.0
click at [44, 503] on span at bounding box center [48, 503] width 16 height 16
click at [254, 123] on span "Row" at bounding box center [258, 122] width 29 height 23
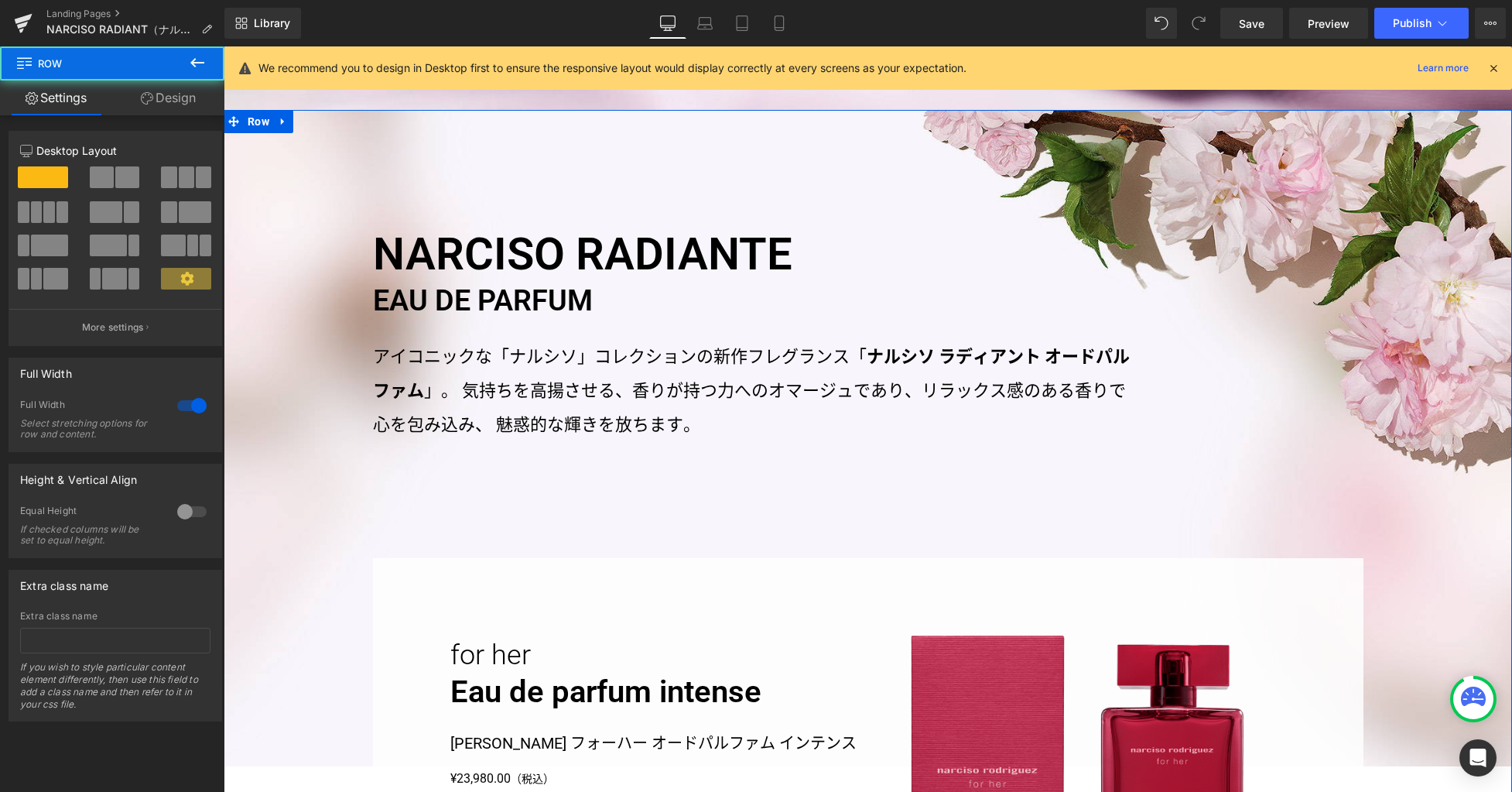
click at [186, 99] on link "Design" at bounding box center [168, 97] width 112 height 35
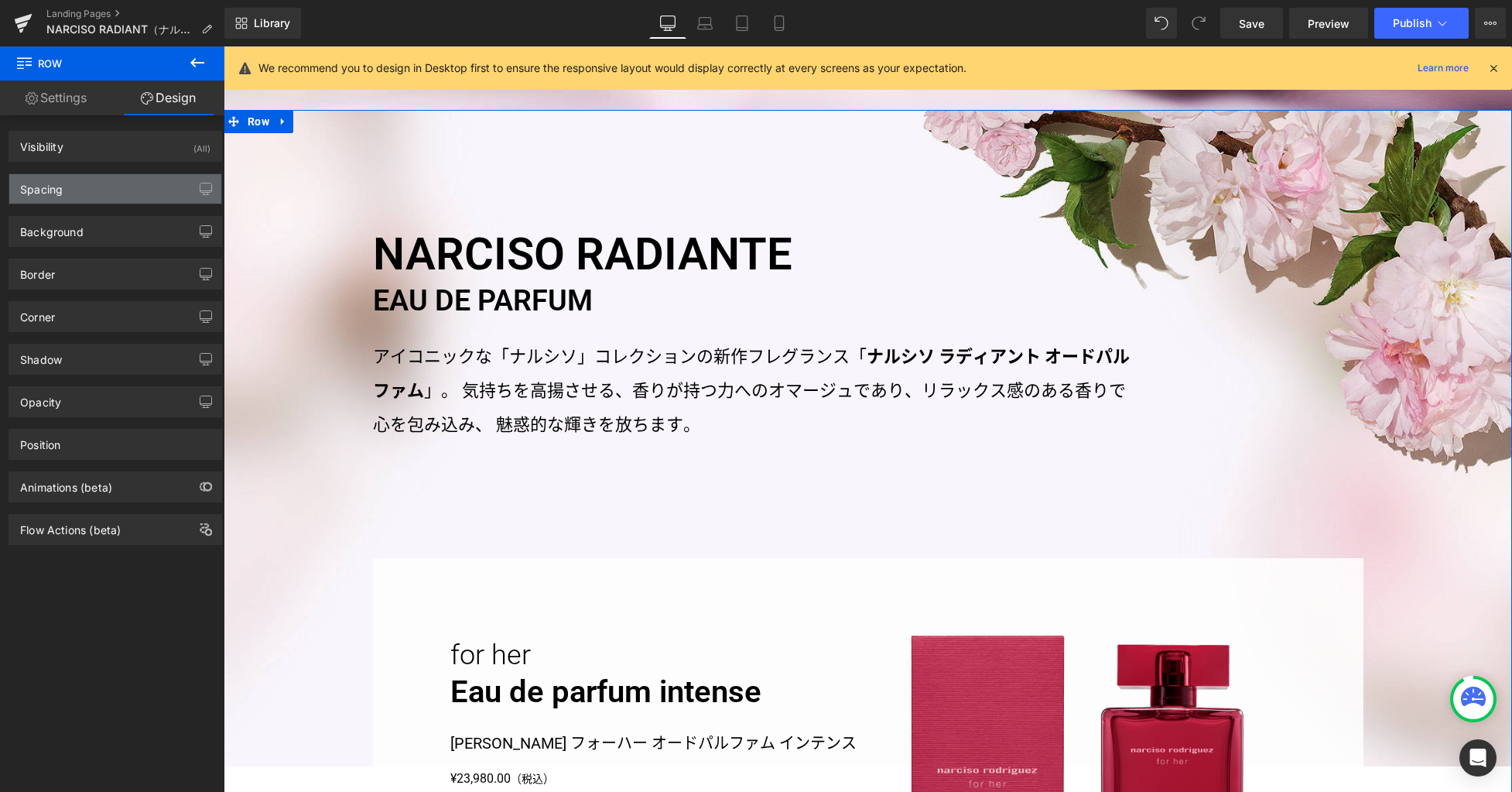
click at [119, 190] on div "Spacing" at bounding box center [114, 189] width 212 height 29
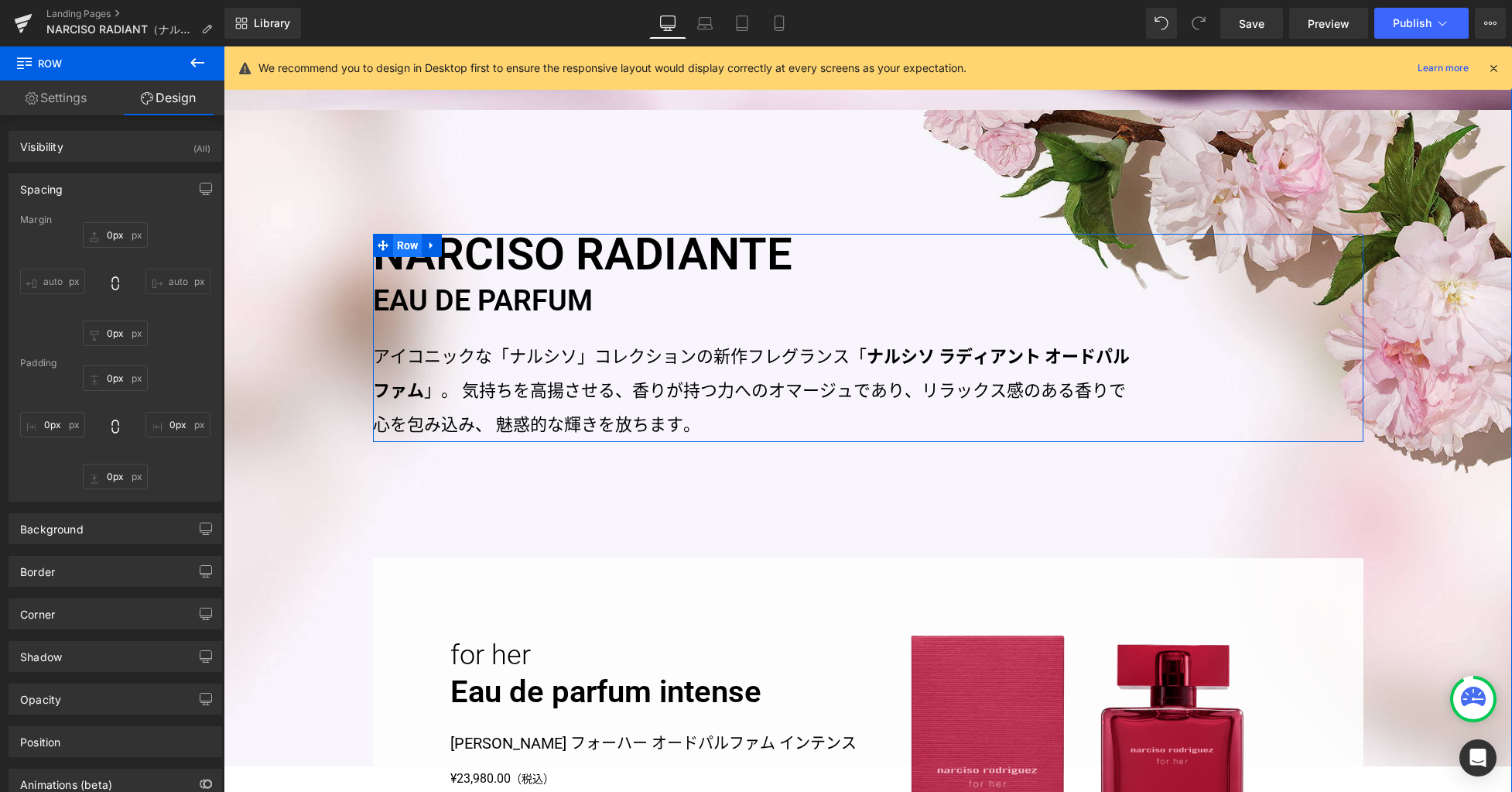
click at [409, 250] on span "Row" at bounding box center [408, 245] width 29 height 23
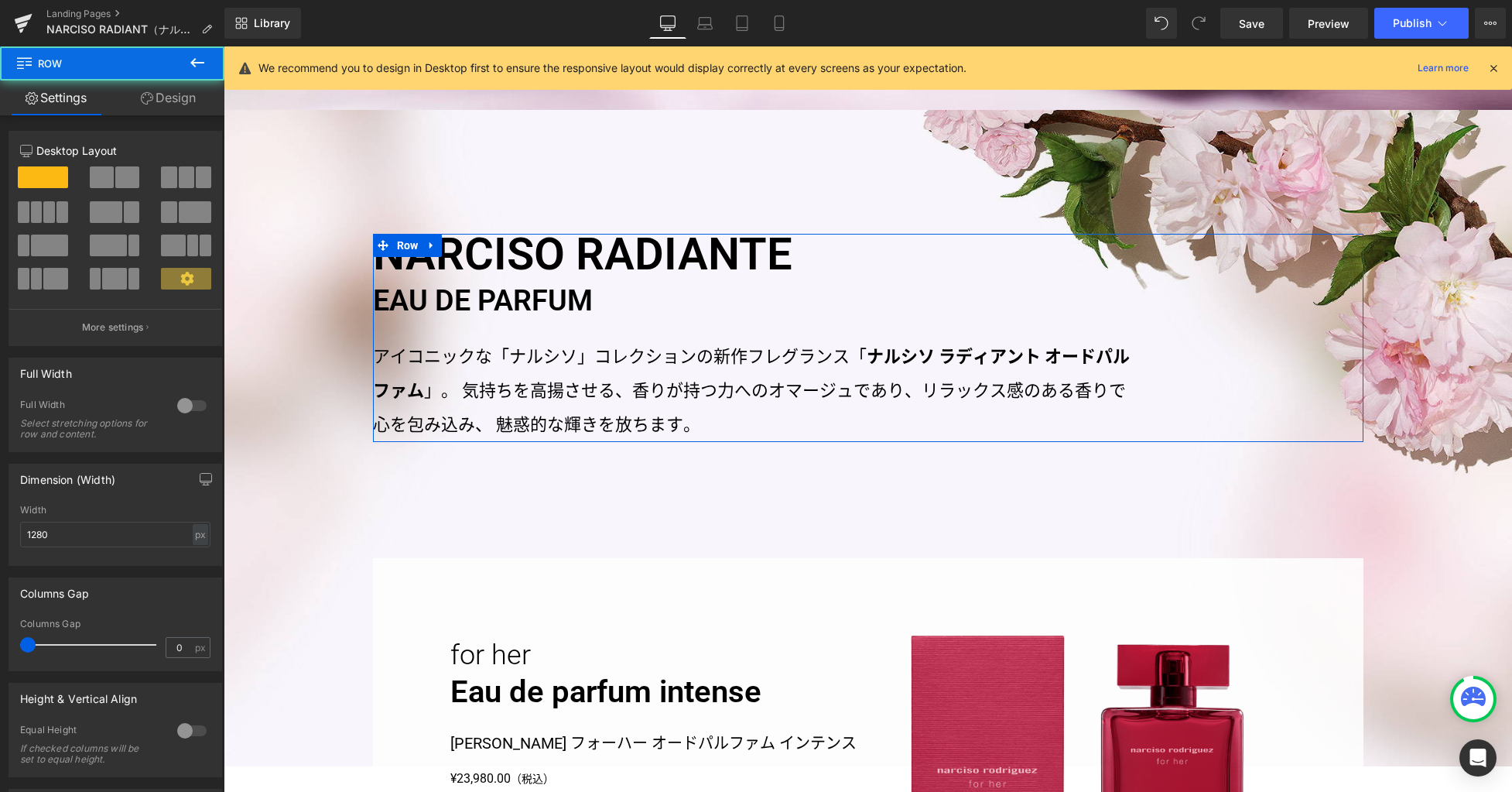
click at [178, 96] on link "Design" at bounding box center [168, 97] width 112 height 35
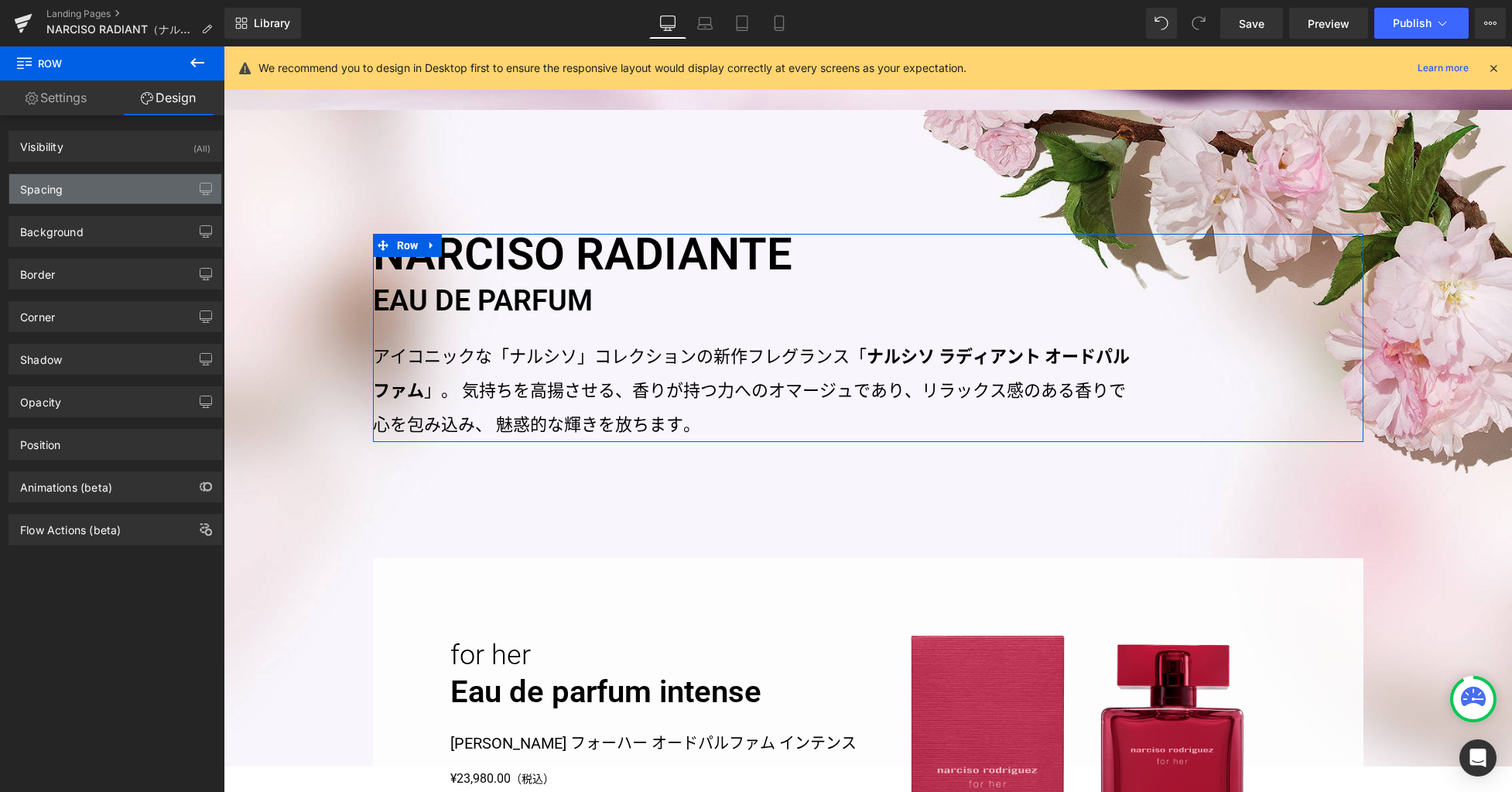
click at [95, 190] on div "Spacing" at bounding box center [114, 189] width 212 height 29
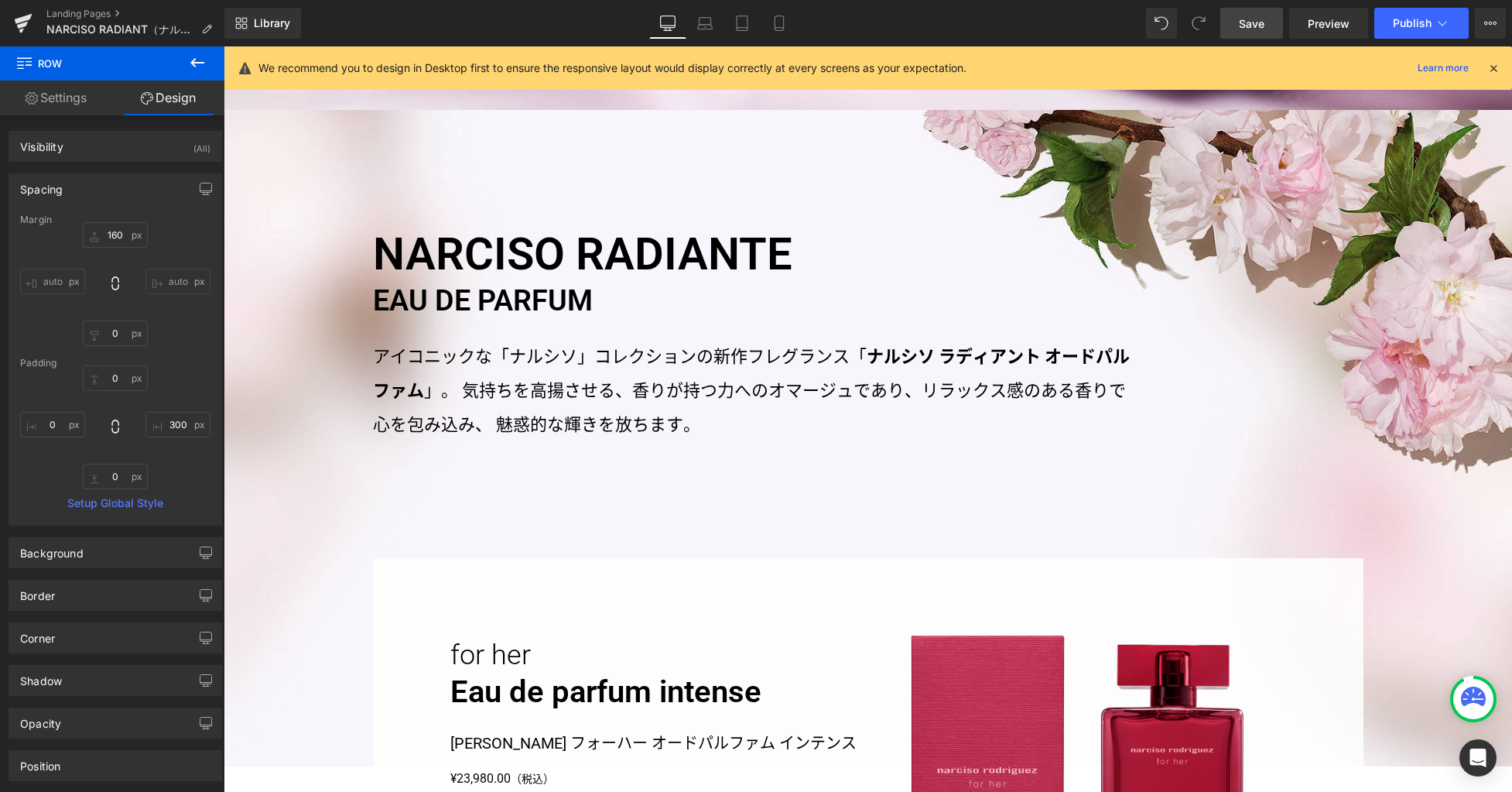
click at [1252, 23] on span "Save" at bounding box center [1251, 24] width 25 height 16
click at [709, 30] on icon at bounding box center [705, 23] width 16 height 16
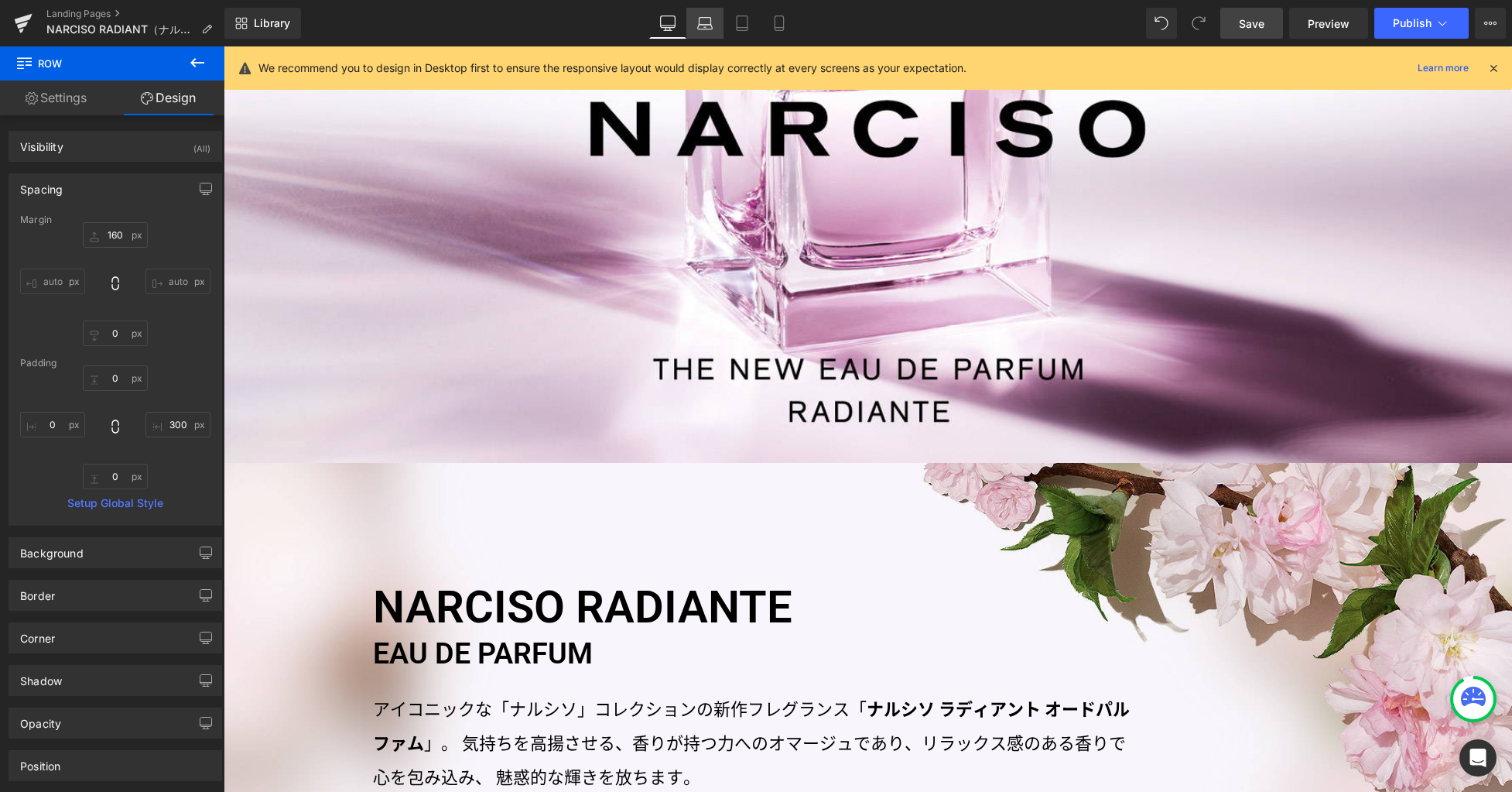
type input "100"
type input "0"
type input "300"
type input "0"
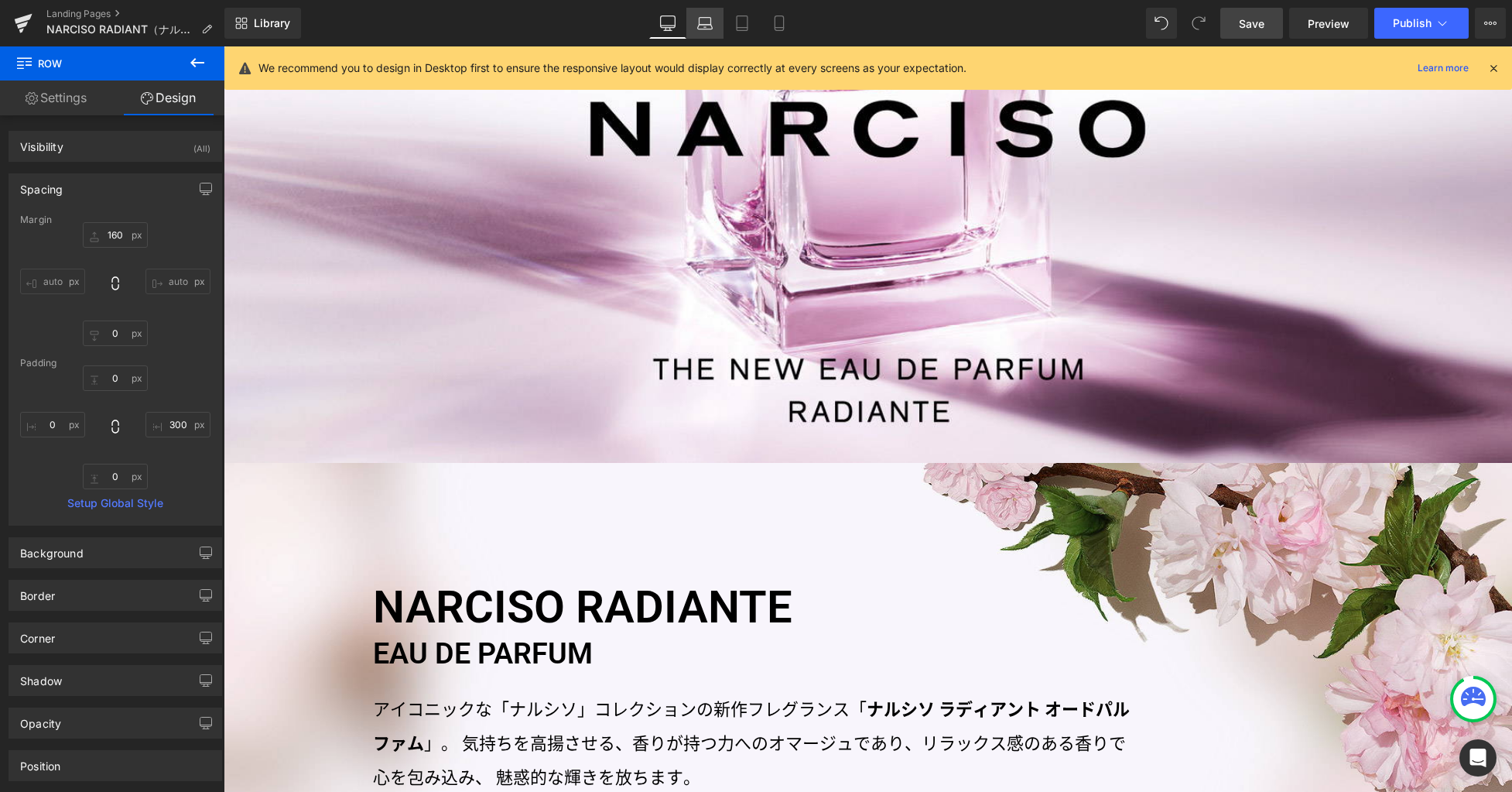
type input "0"
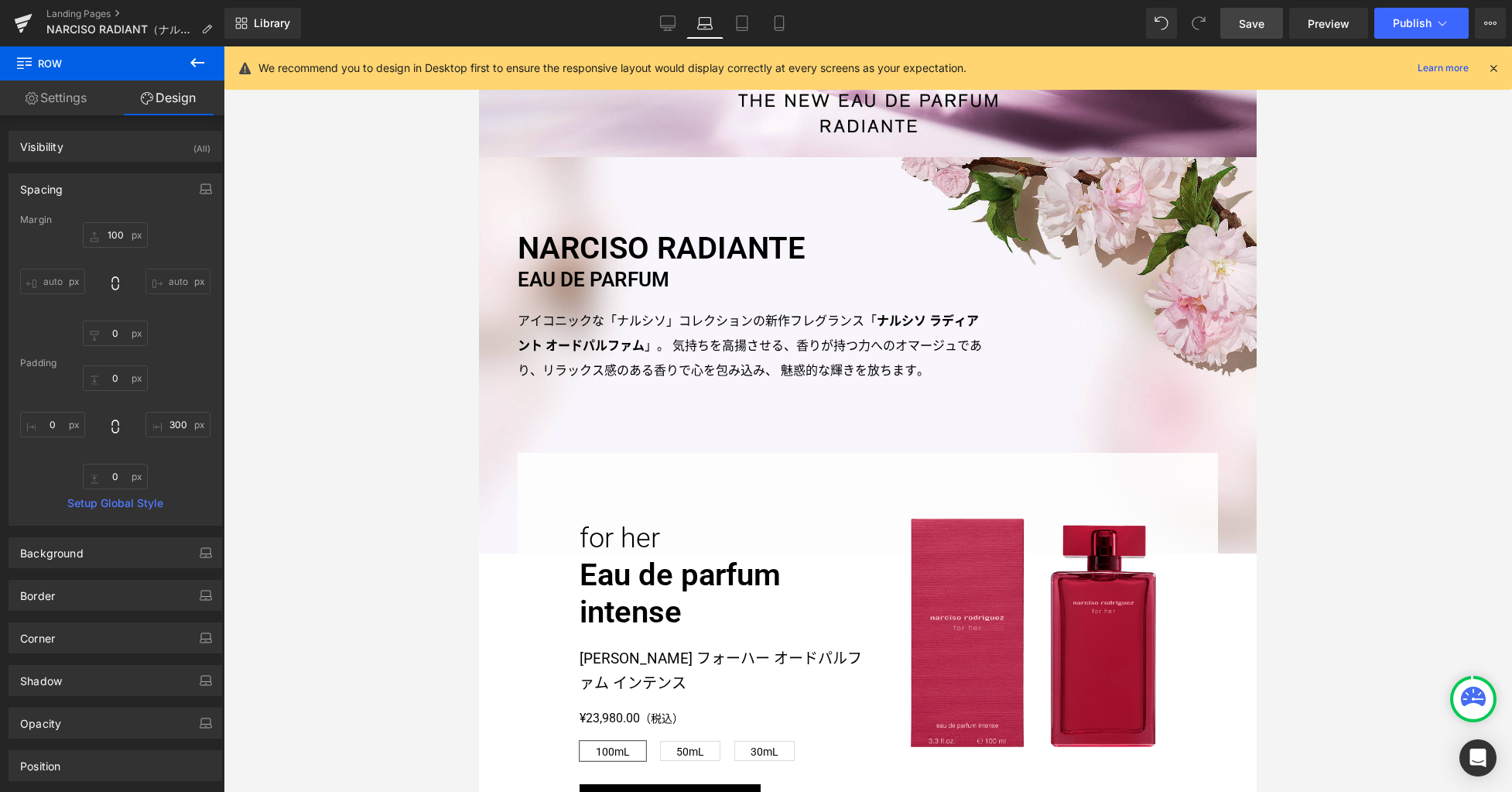
drag, startPoint x: 673, startPoint y: 17, endPoint x: 662, endPoint y: 85, distance: 68.9
click at [673, 17] on icon at bounding box center [668, 23] width 16 height 16
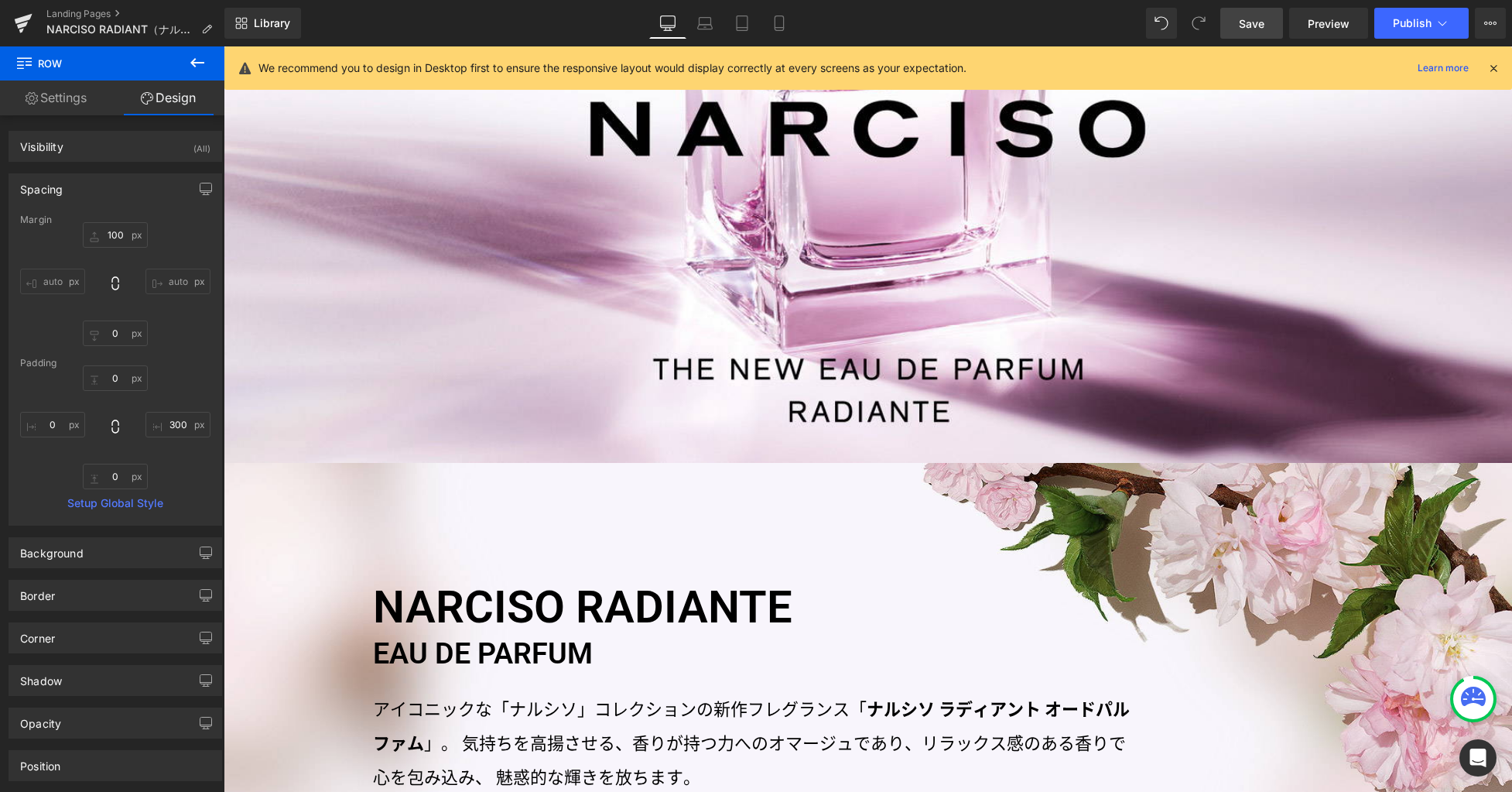
type input "160"
type input "0"
type input "300"
type input "0"
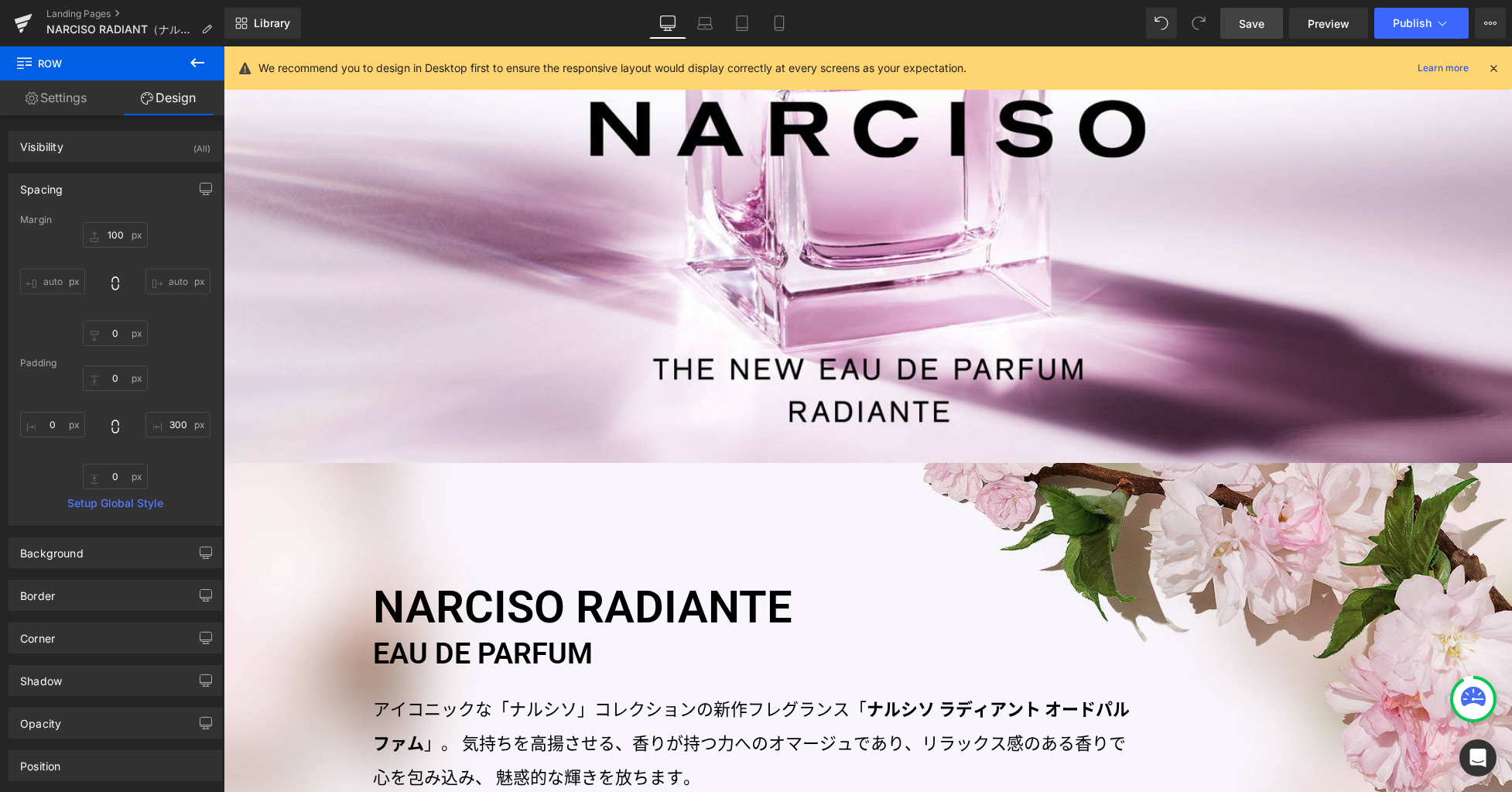
type input "0"
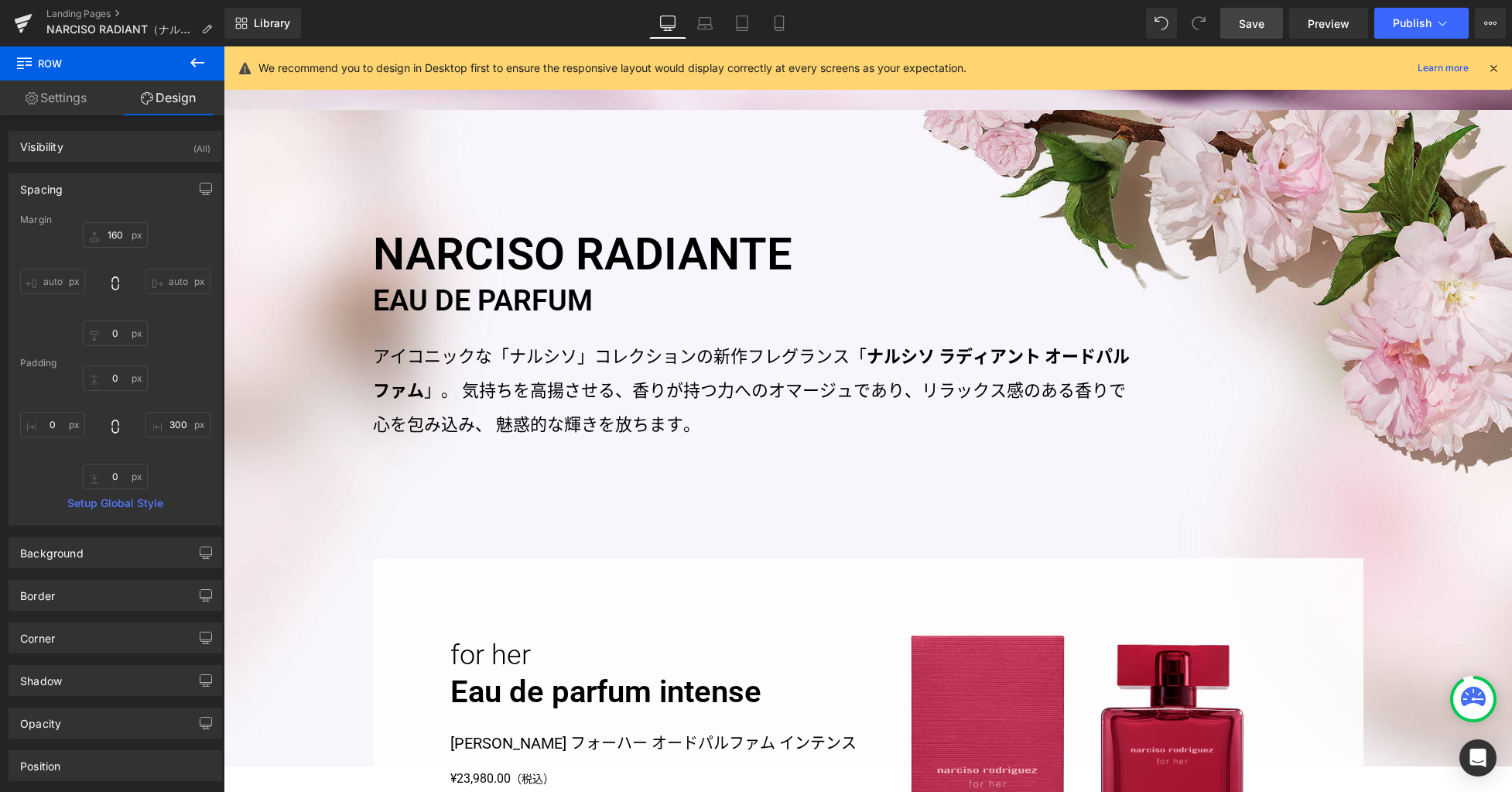
click at [620, 261] on h3 "NARCISO RADIANTE EAU DE PARFUM" at bounding box center [752, 276] width 758 height 86
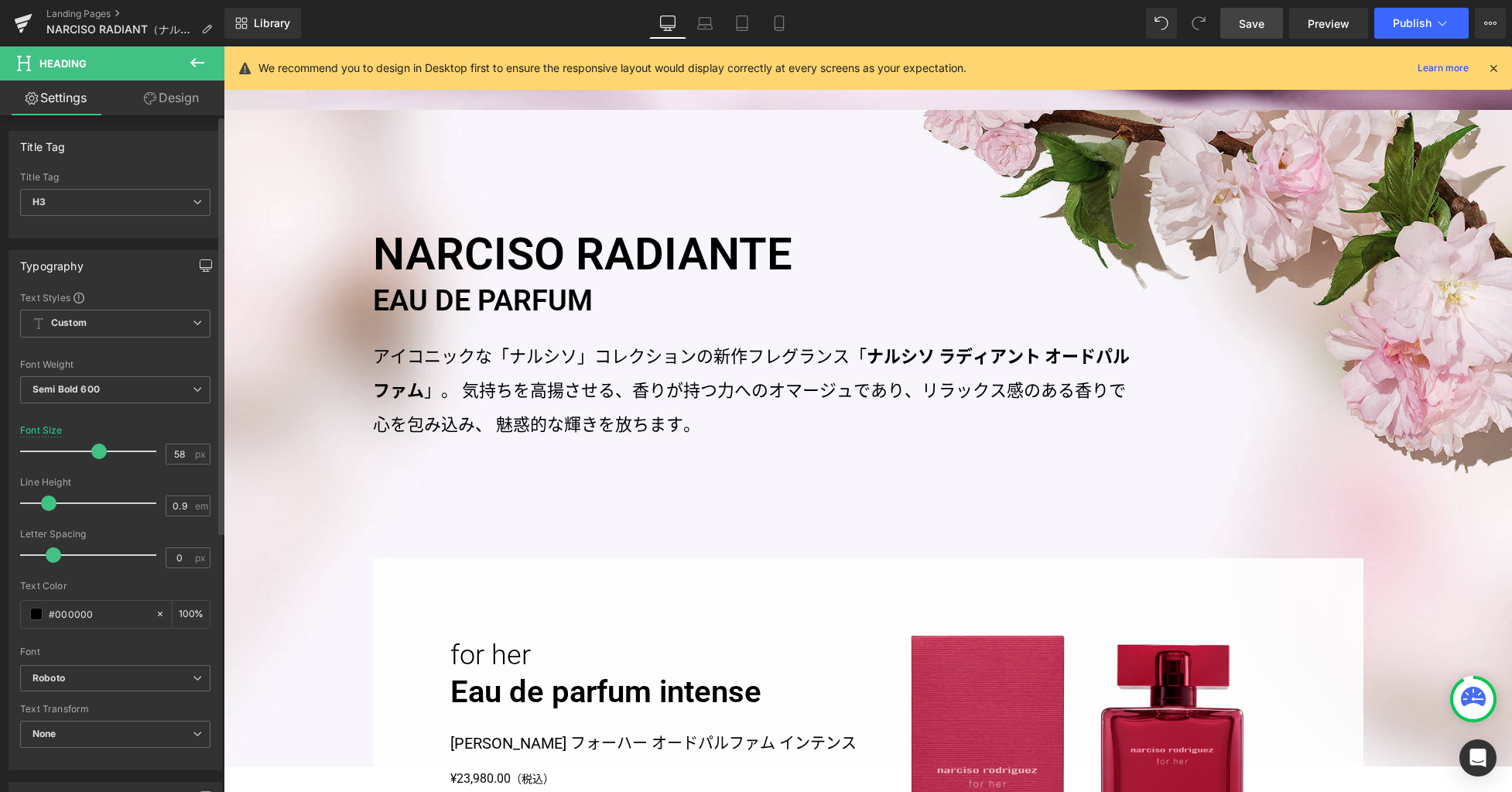
click at [199, 266] on icon "button" at bounding box center [205, 265] width 12 height 12
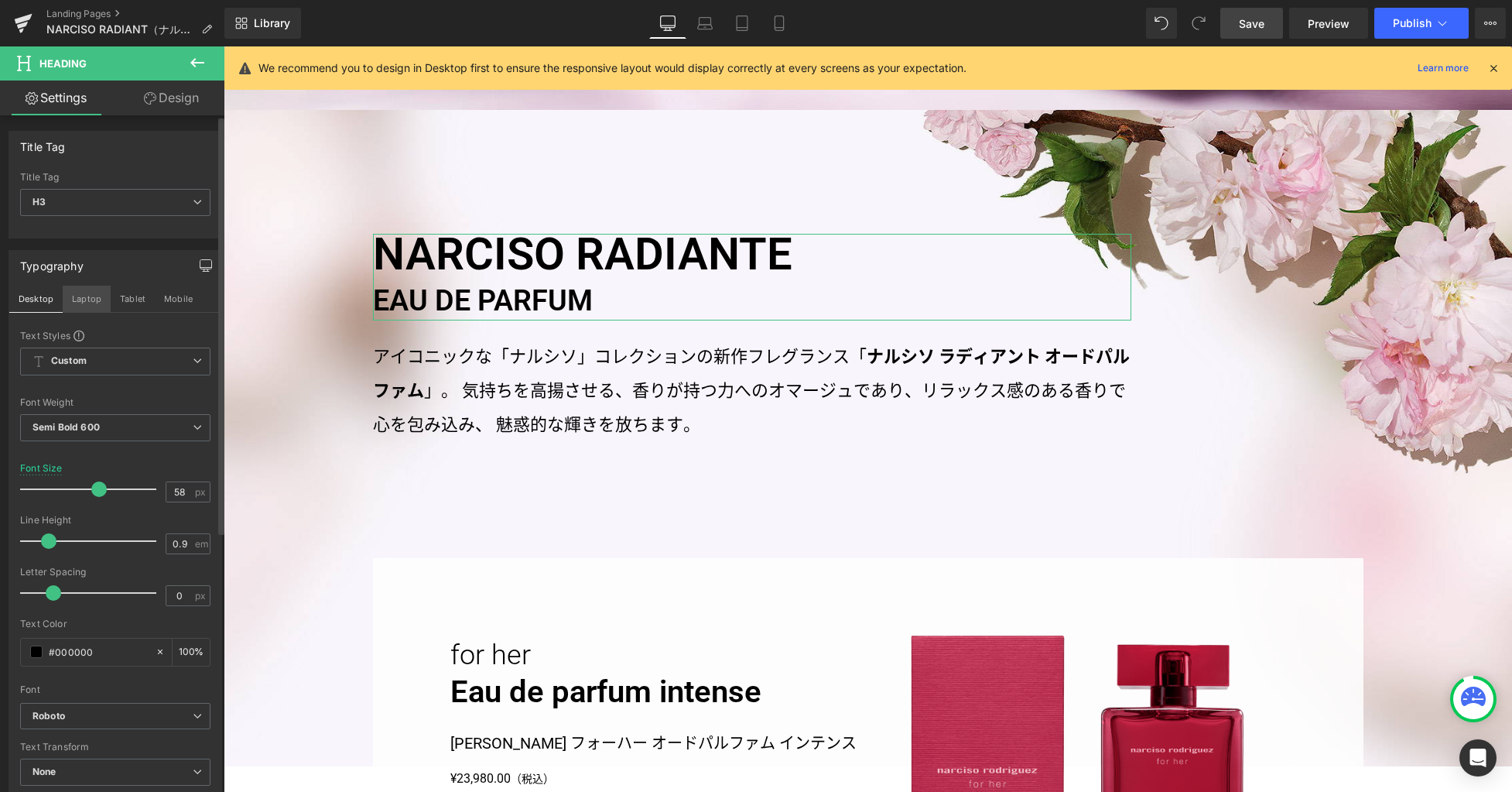
click at [80, 297] on button "Laptop" at bounding box center [87, 298] width 48 height 26
type input "40"
type input "100"
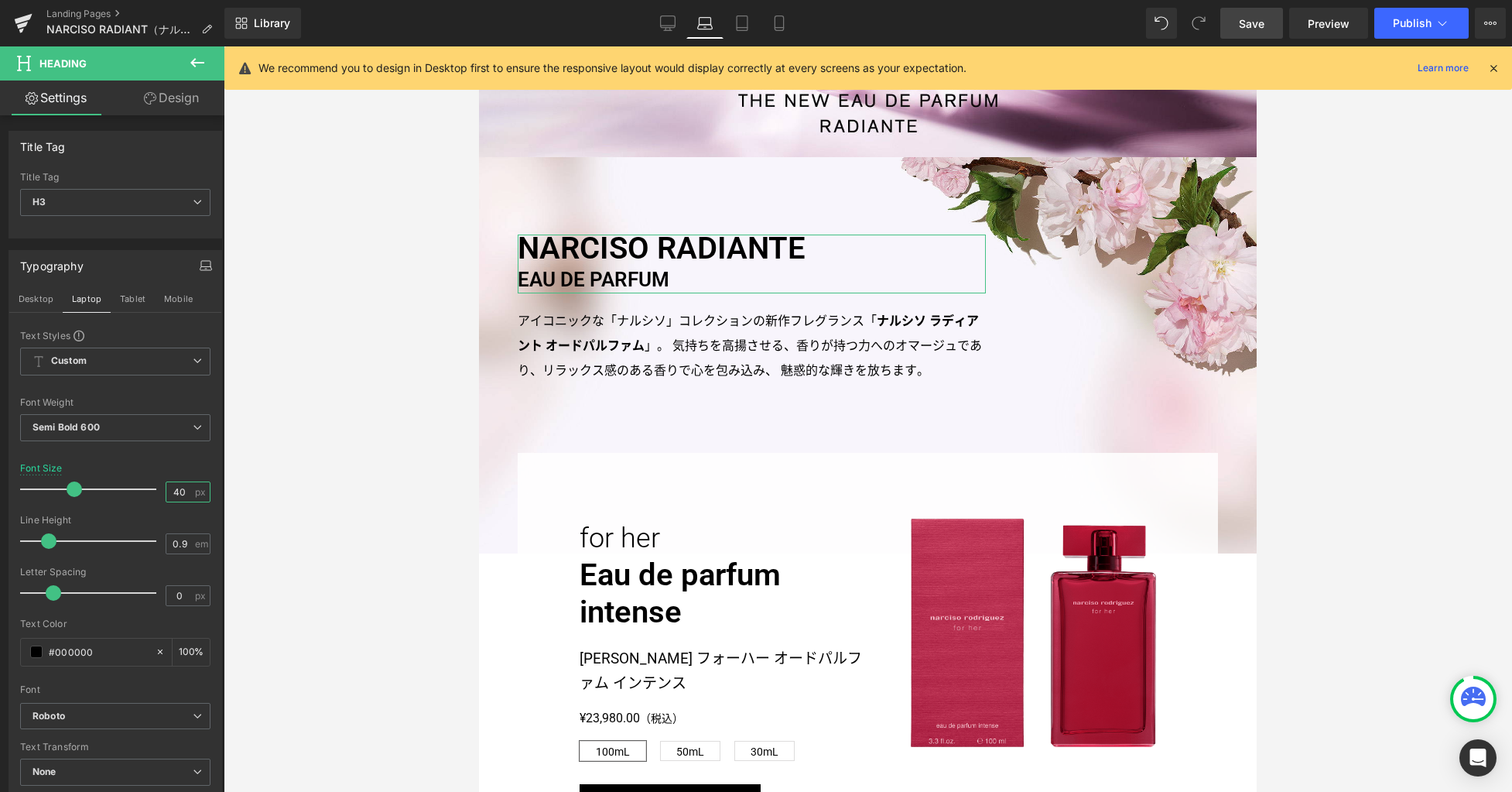
drag, startPoint x: 181, startPoint y: 492, endPoint x: 229, endPoint y: 490, distance: 48.0
click at [181, 492] on input "40" at bounding box center [180, 492] width 27 height 20
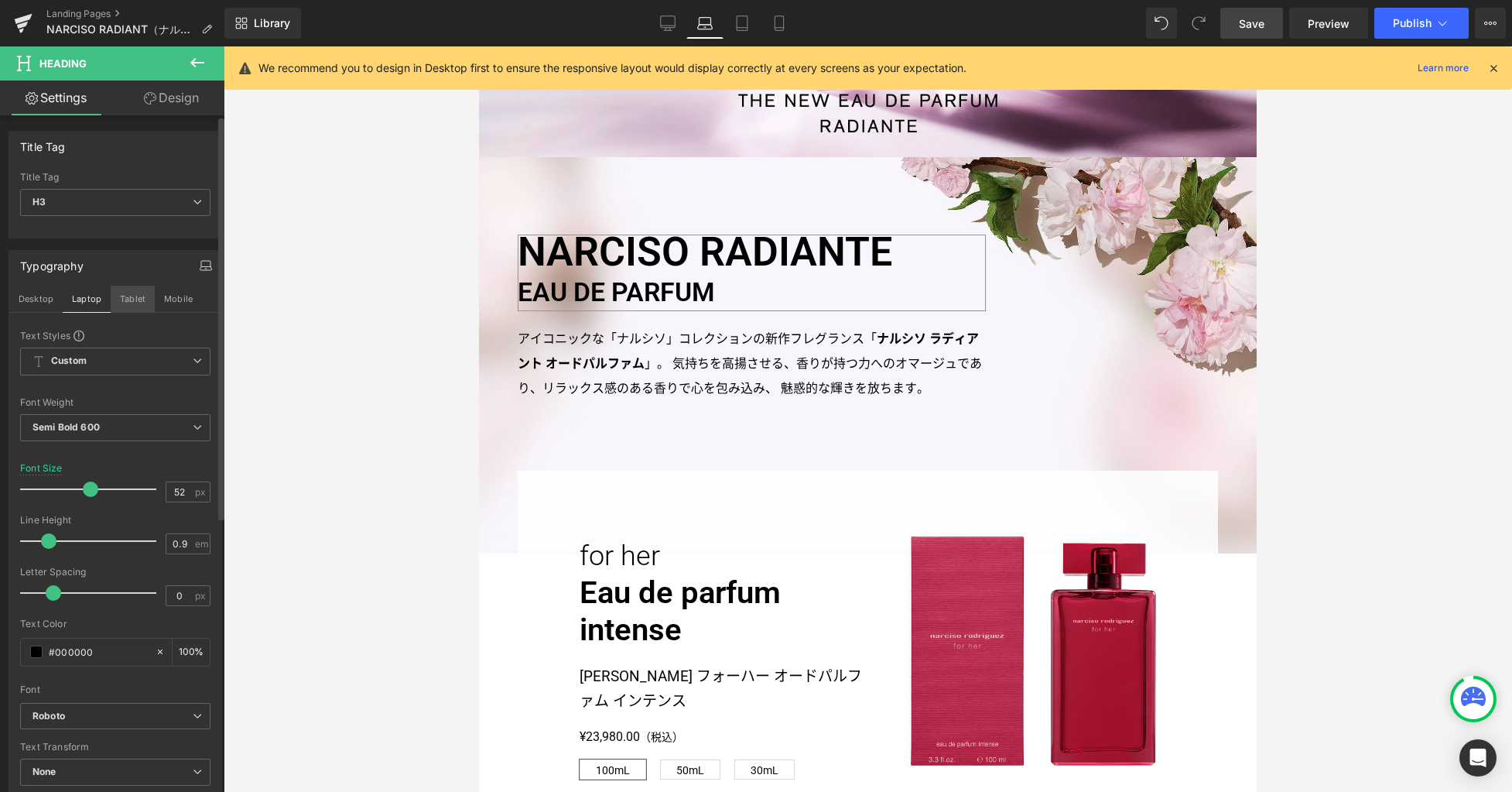
click at [132, 304] on button "Tablet" at bounding box center [132, 298] width 44 height 26
type input "35"
type input "100"
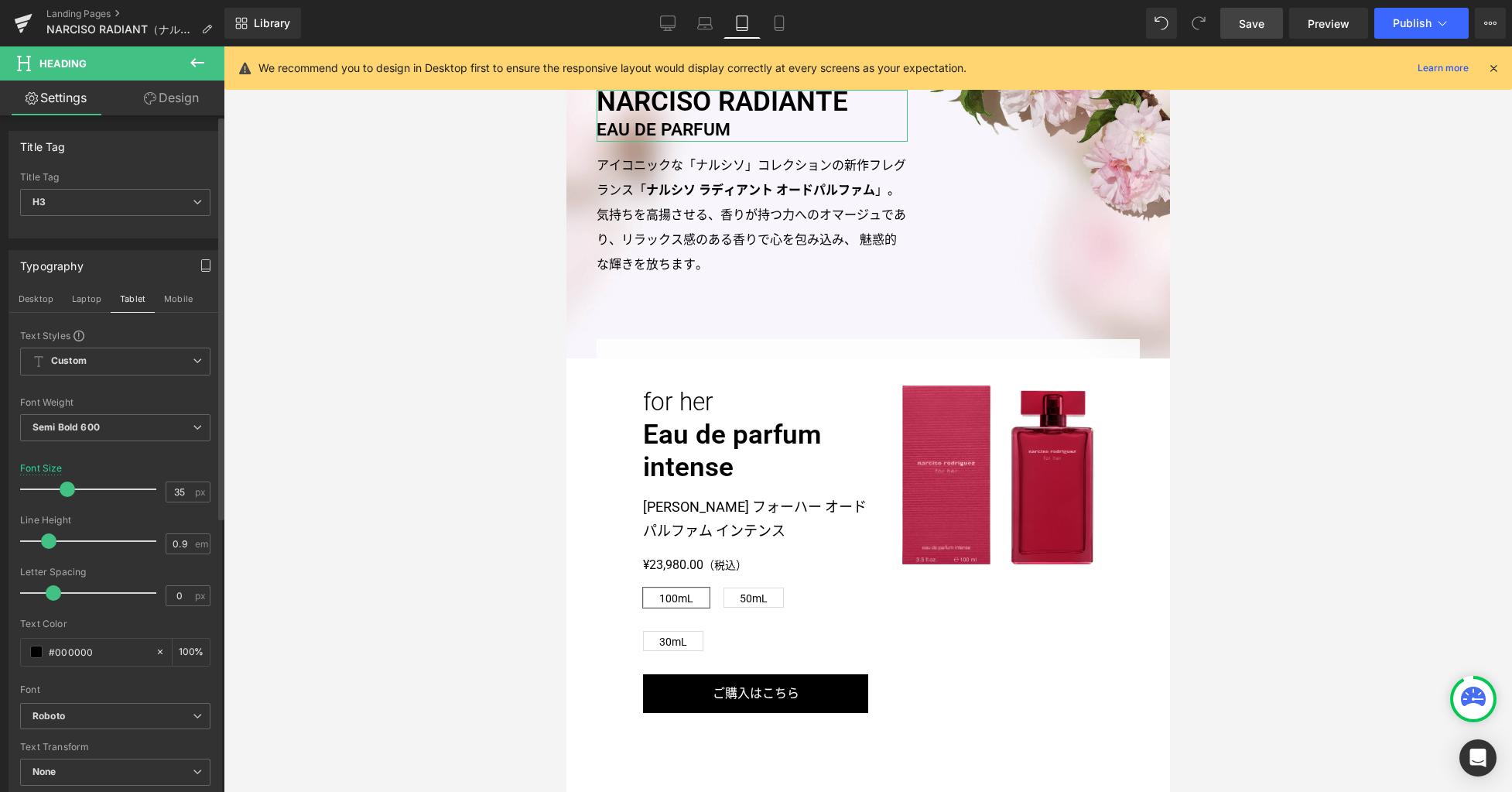
scroll to position [369, 0]
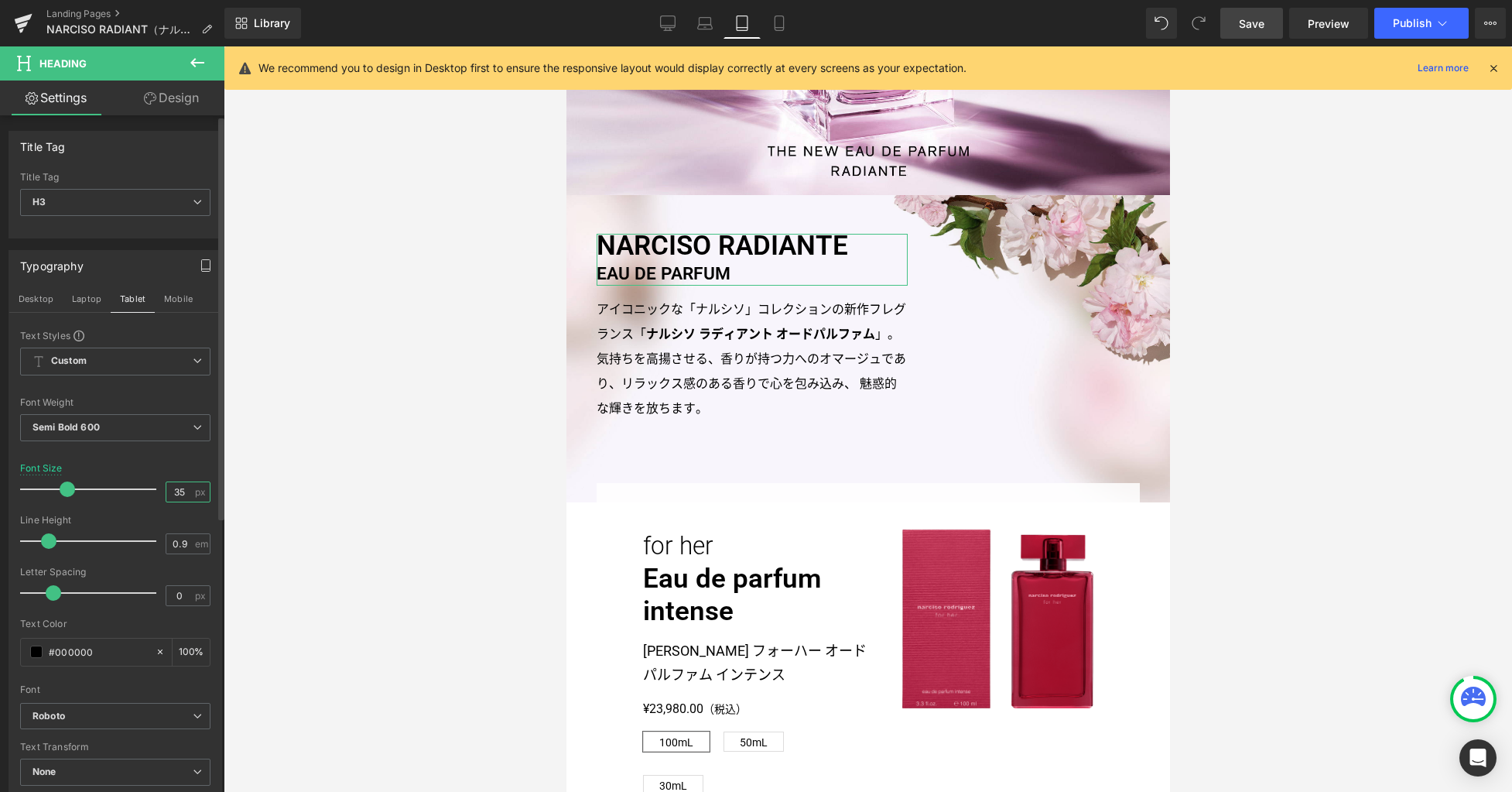
drag, startPoint x: 179, startPoint y: 492, endPoint x: 122, endPoint y: 490, distance: 57.0
click at [122, 490] on div "Font Size 35 px" at bounding box center [115, 488] width 190 height 51
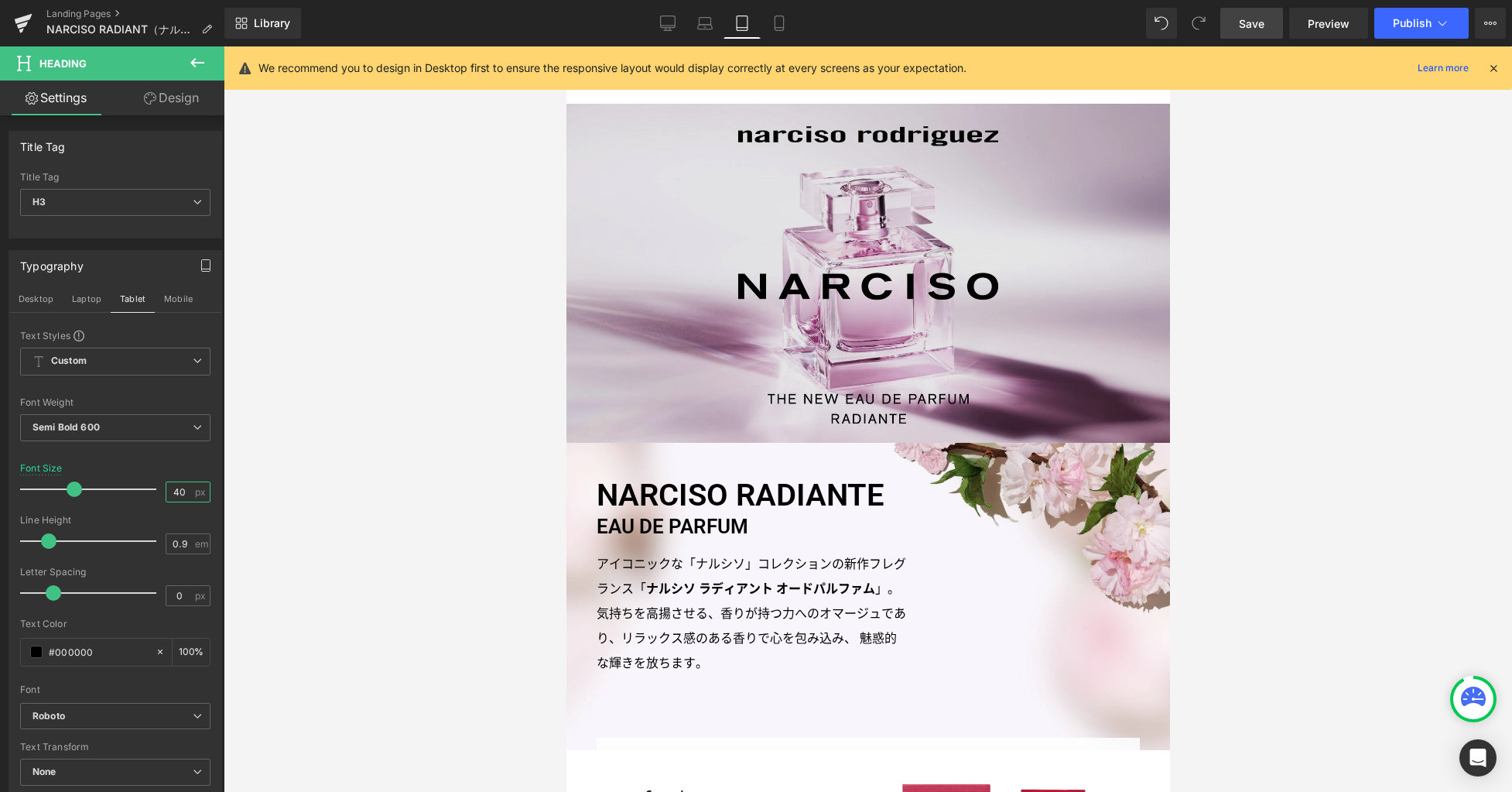
scroll to position [124, 0]
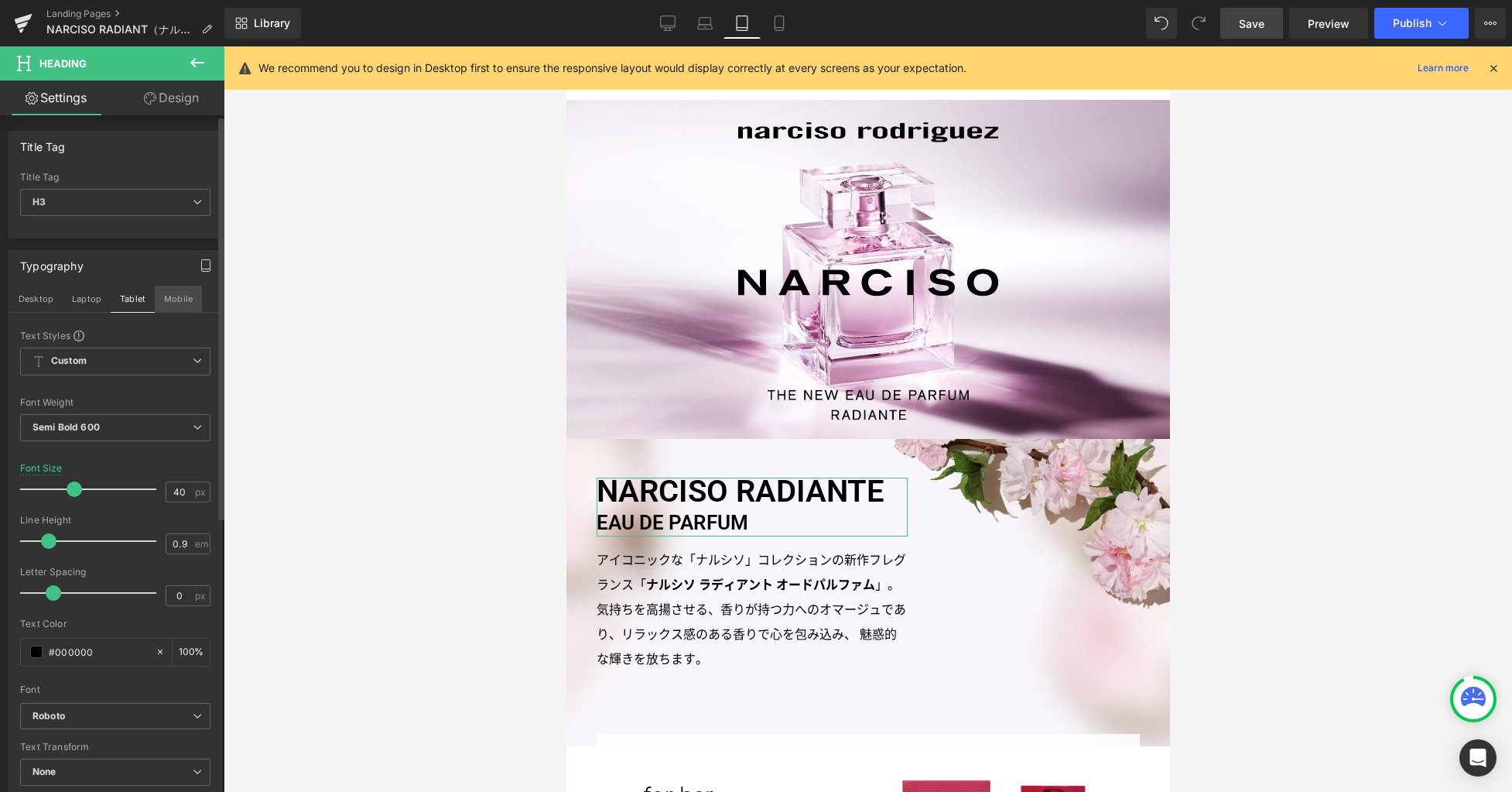
click at [180, 291] on button "Mobile" at bounding box center [178, 298] width 47 height 26
type input "24"
type input "100"
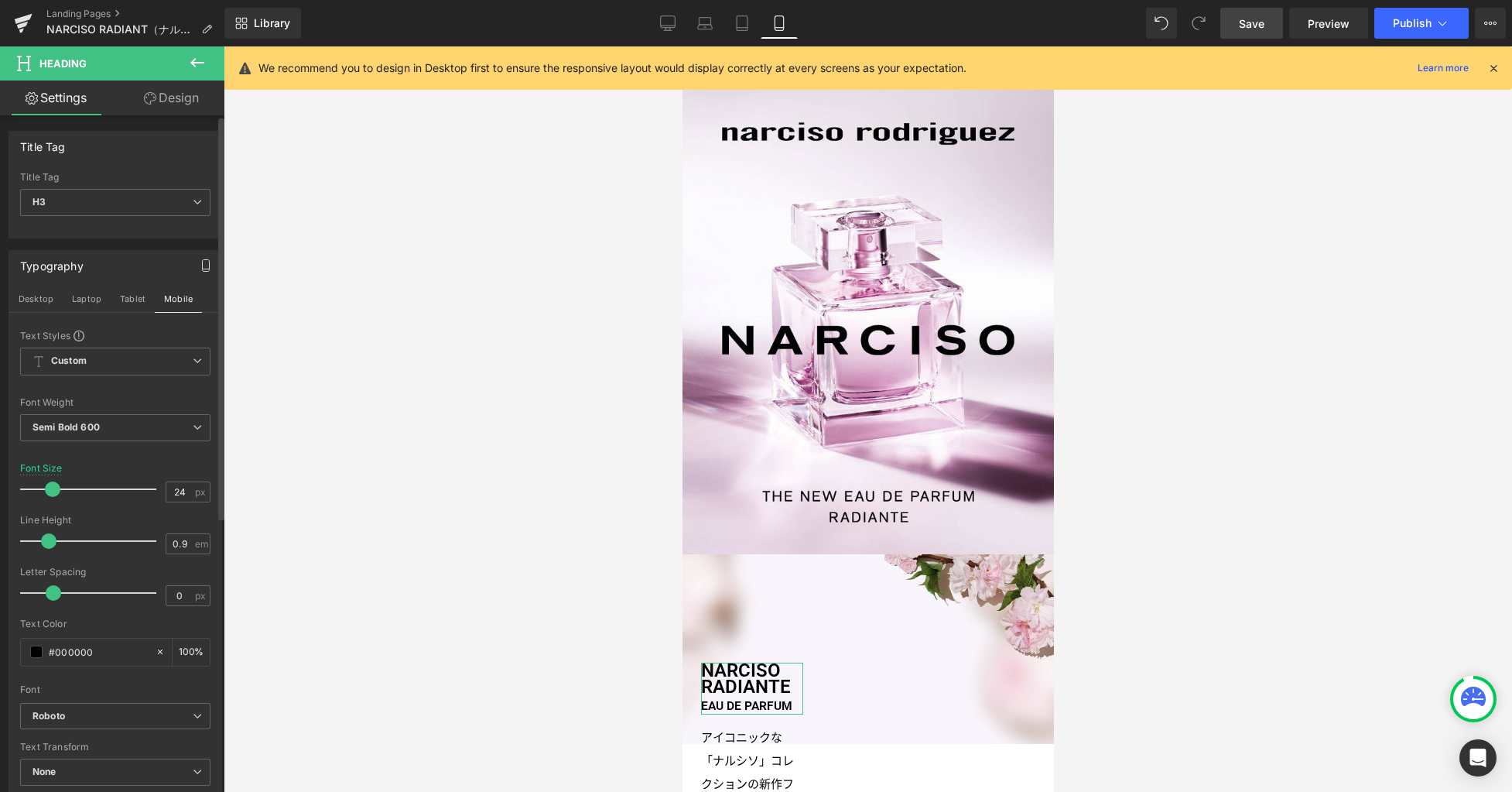
scroll to position [309, 0]
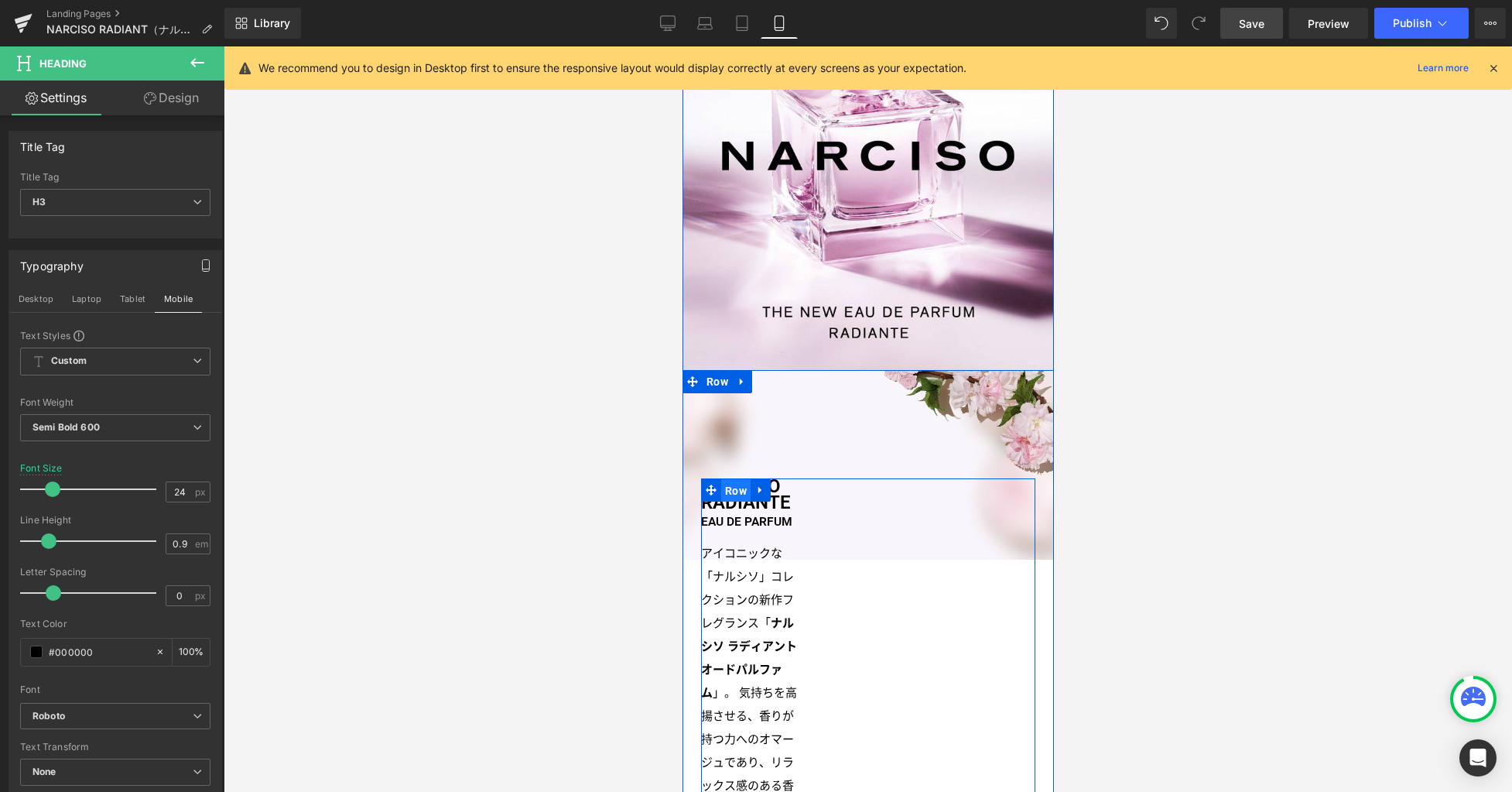
click at [725, 489] on span "Row" at bounding box center [736, 490] width 29 height 23
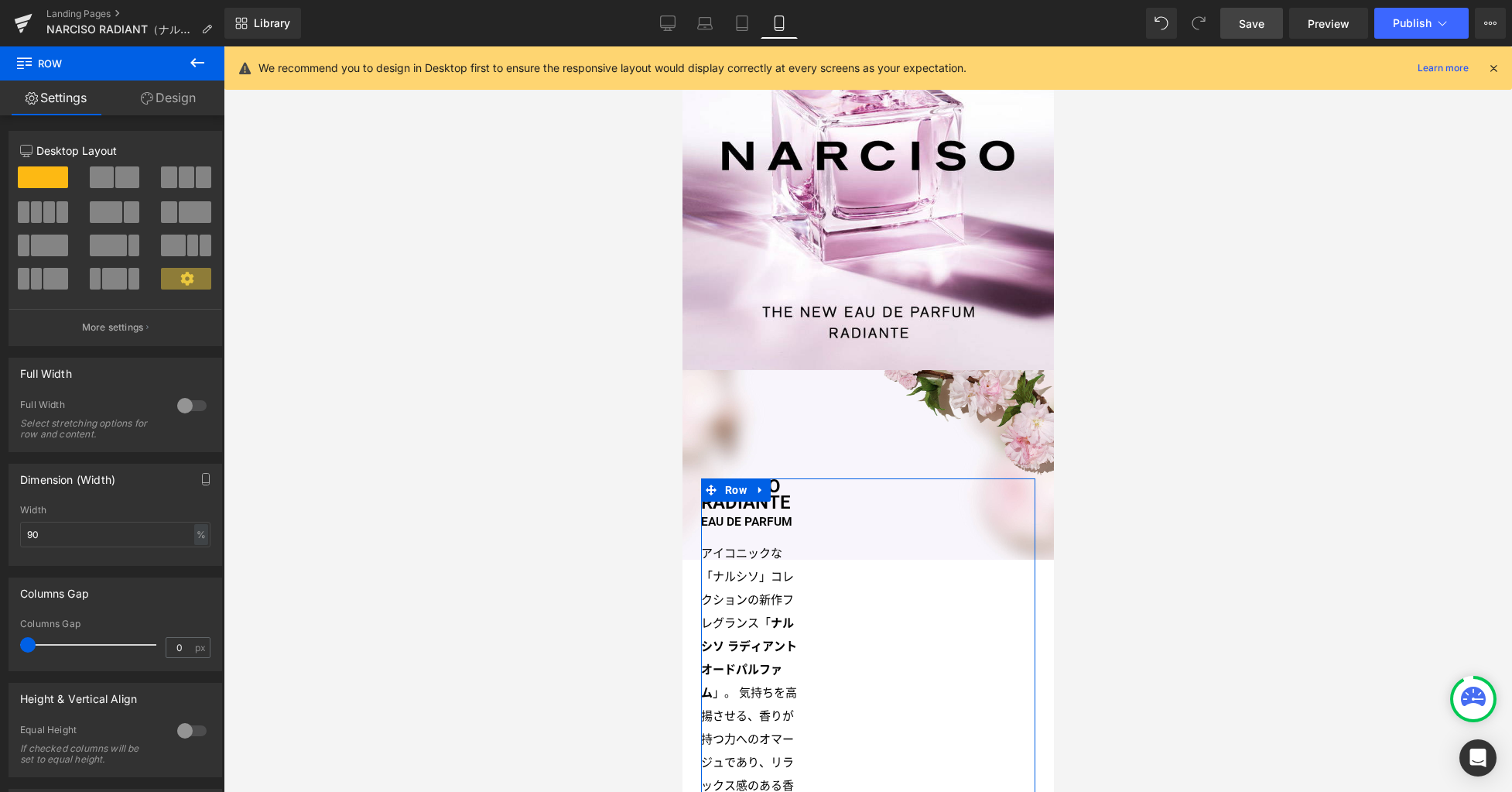
click at [188, 99] on link "Design" at bounding box center [168, 97] width 112 height 35
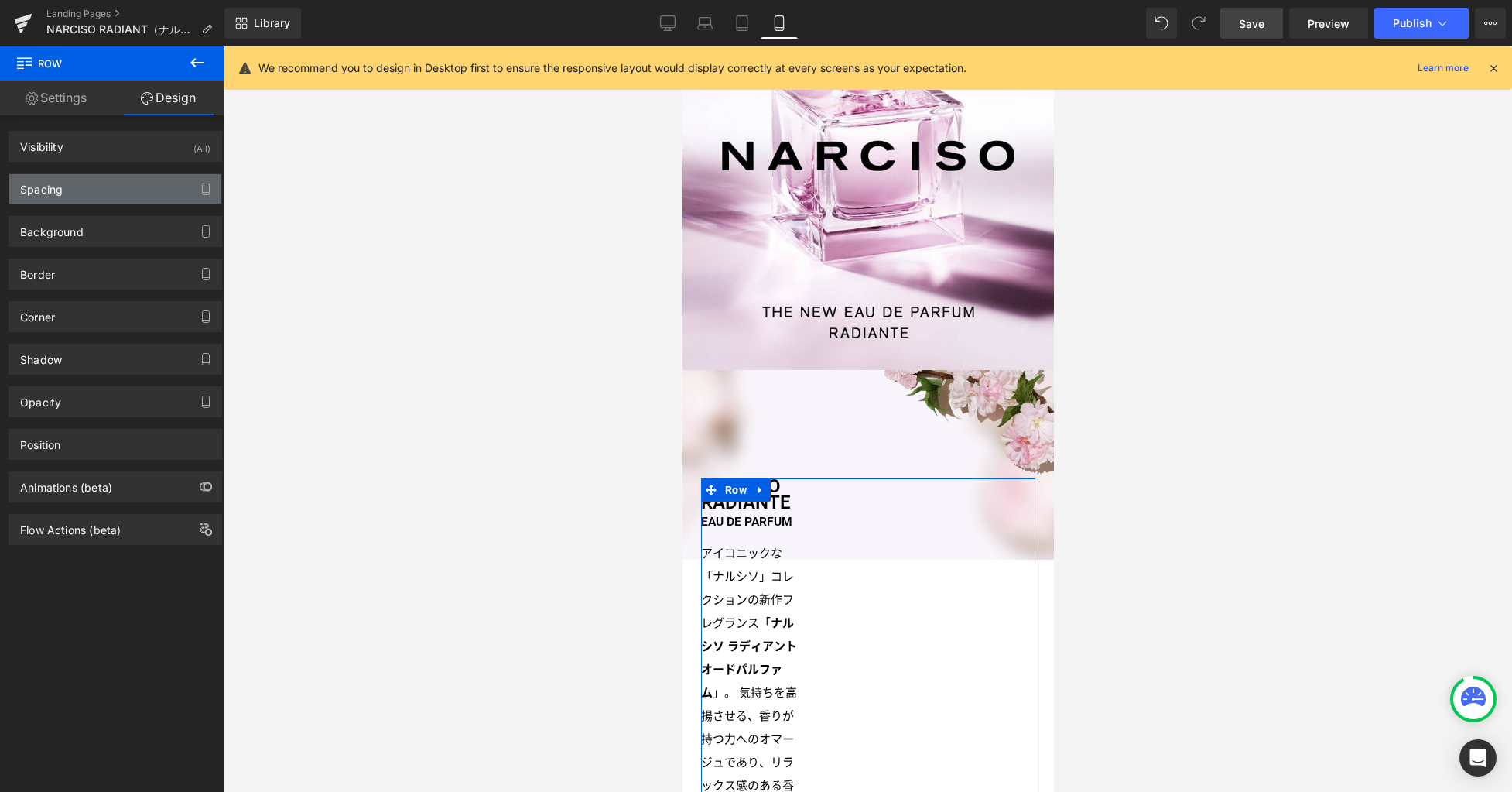
click at [104, 186] on div "Spacing" at bounding box center [114, 189] width 212 height 29
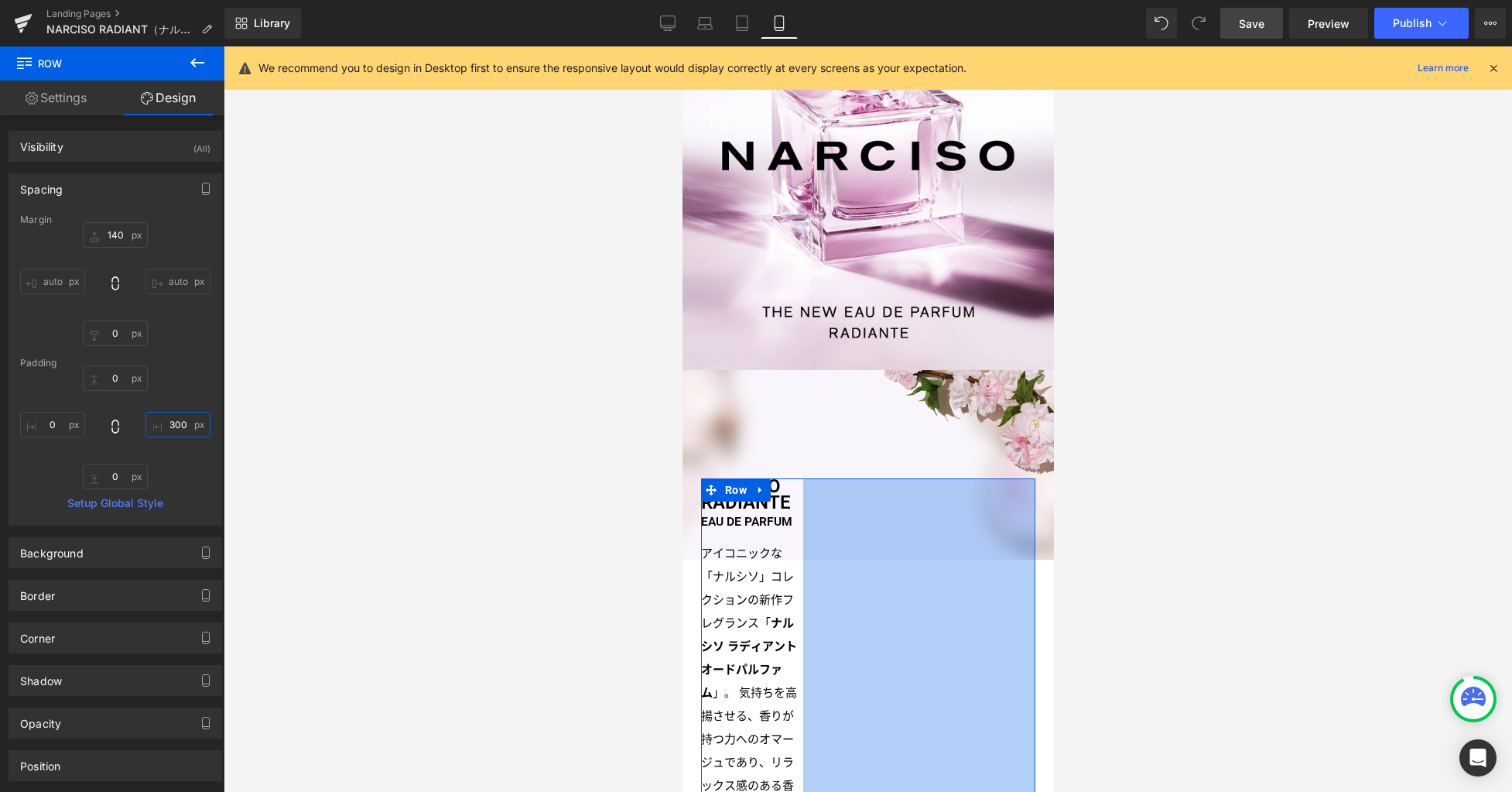
click at [186, 425] on input "300" at bounding box center [178, 424] width 65 height 25
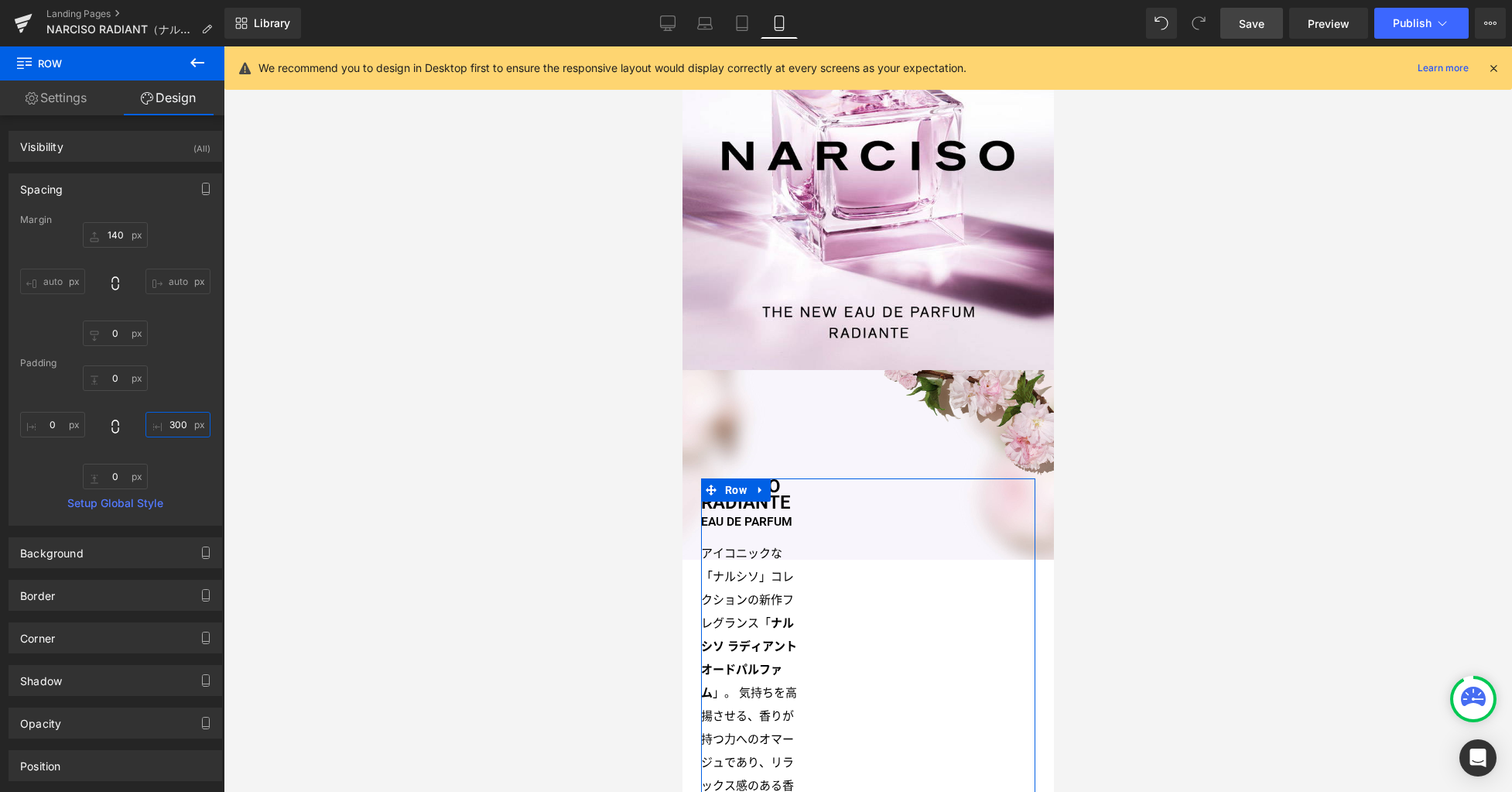
type input "0"
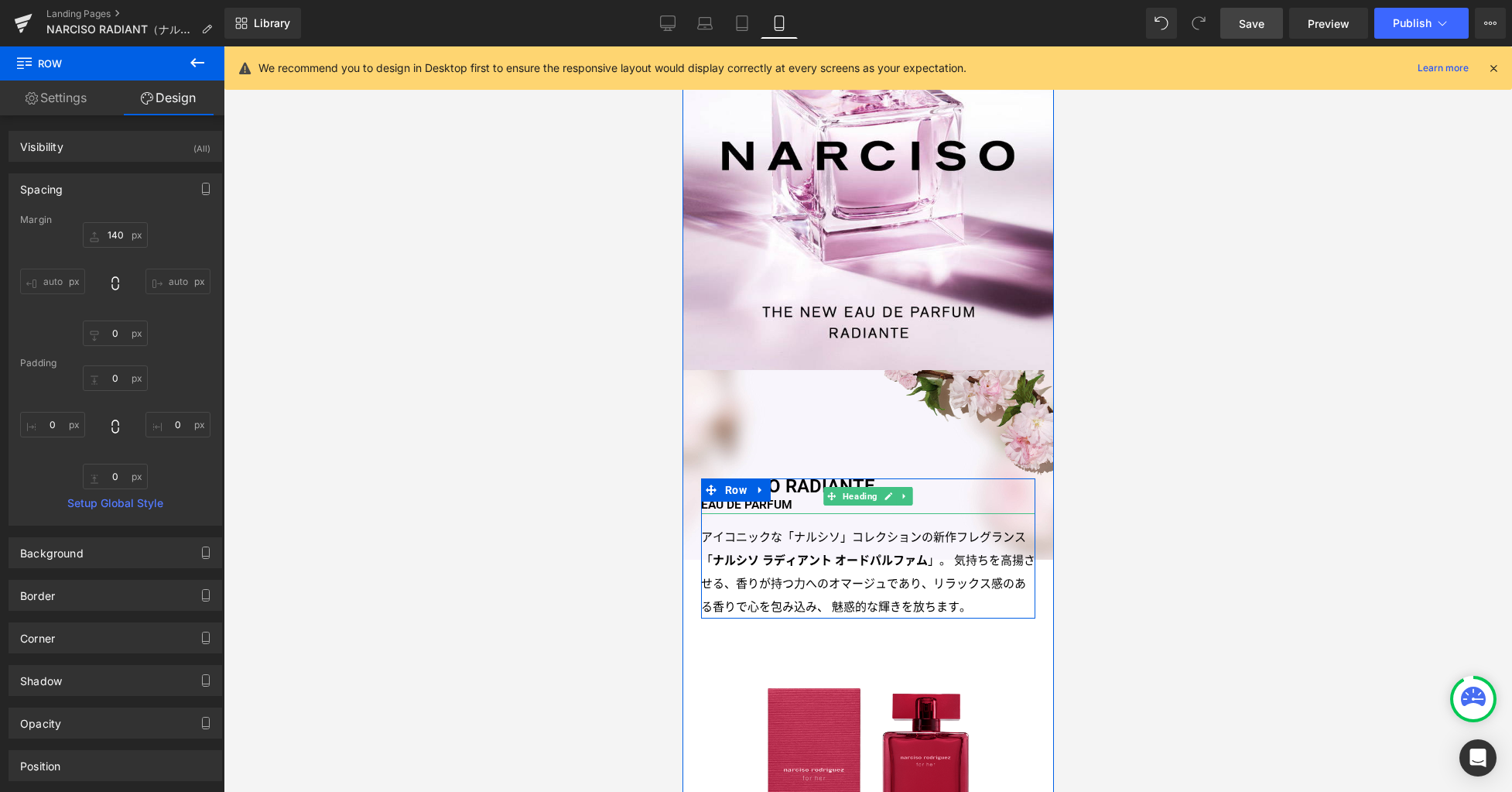
click at [800, 487] on h3 "NARCISO RADIANTE EAU DE PARFUM" at bounding box center [867, 496] width 334 height 36
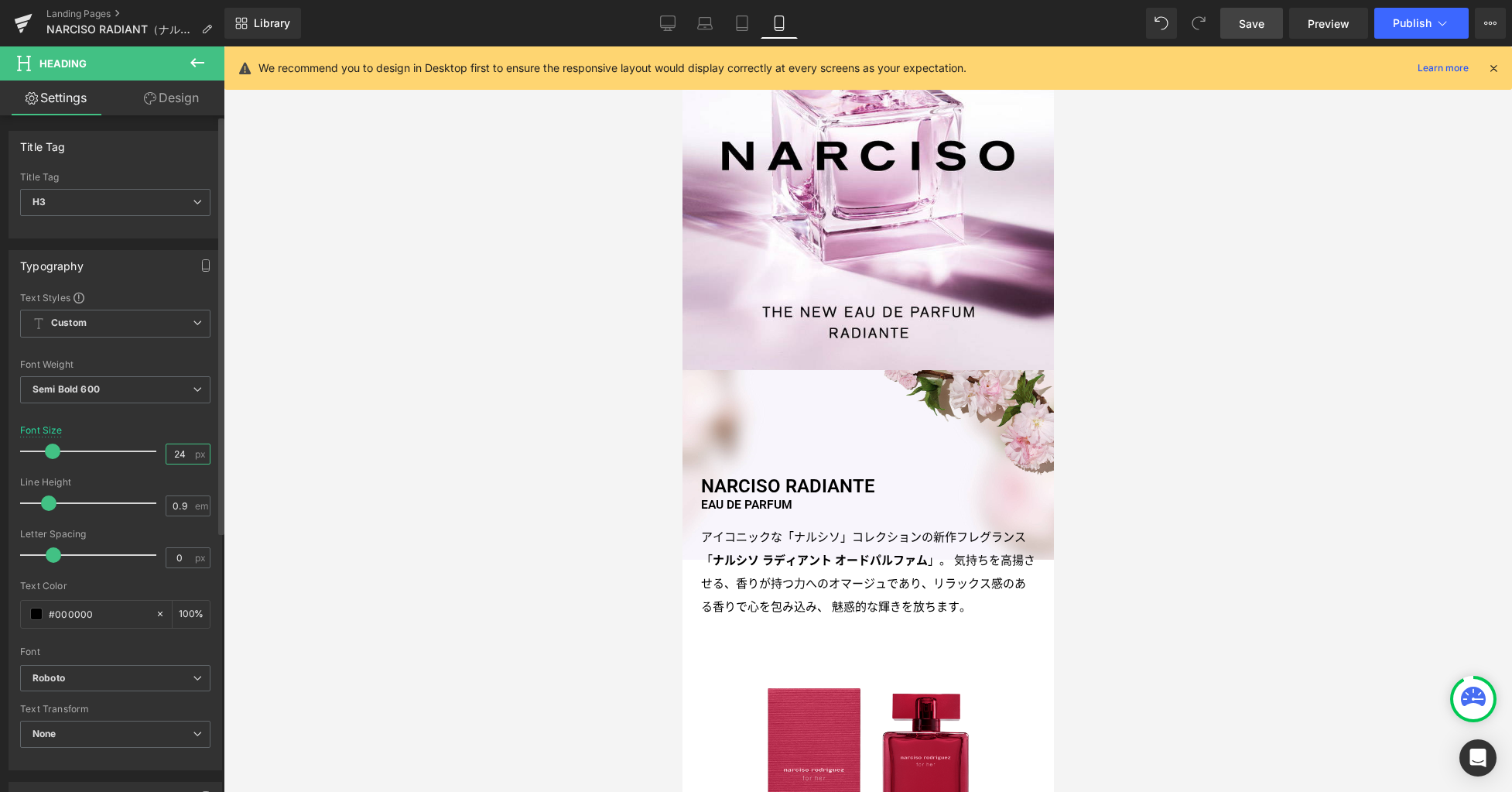
drag, startPoint x: 183, startPoint y: 454, endPoint x: 153, endPoint y: 452, distance: 30.1
click at [153, 452] on div "Font Size 24 px" at bounding box center [115, 450] width 190 height 51
type input "30"
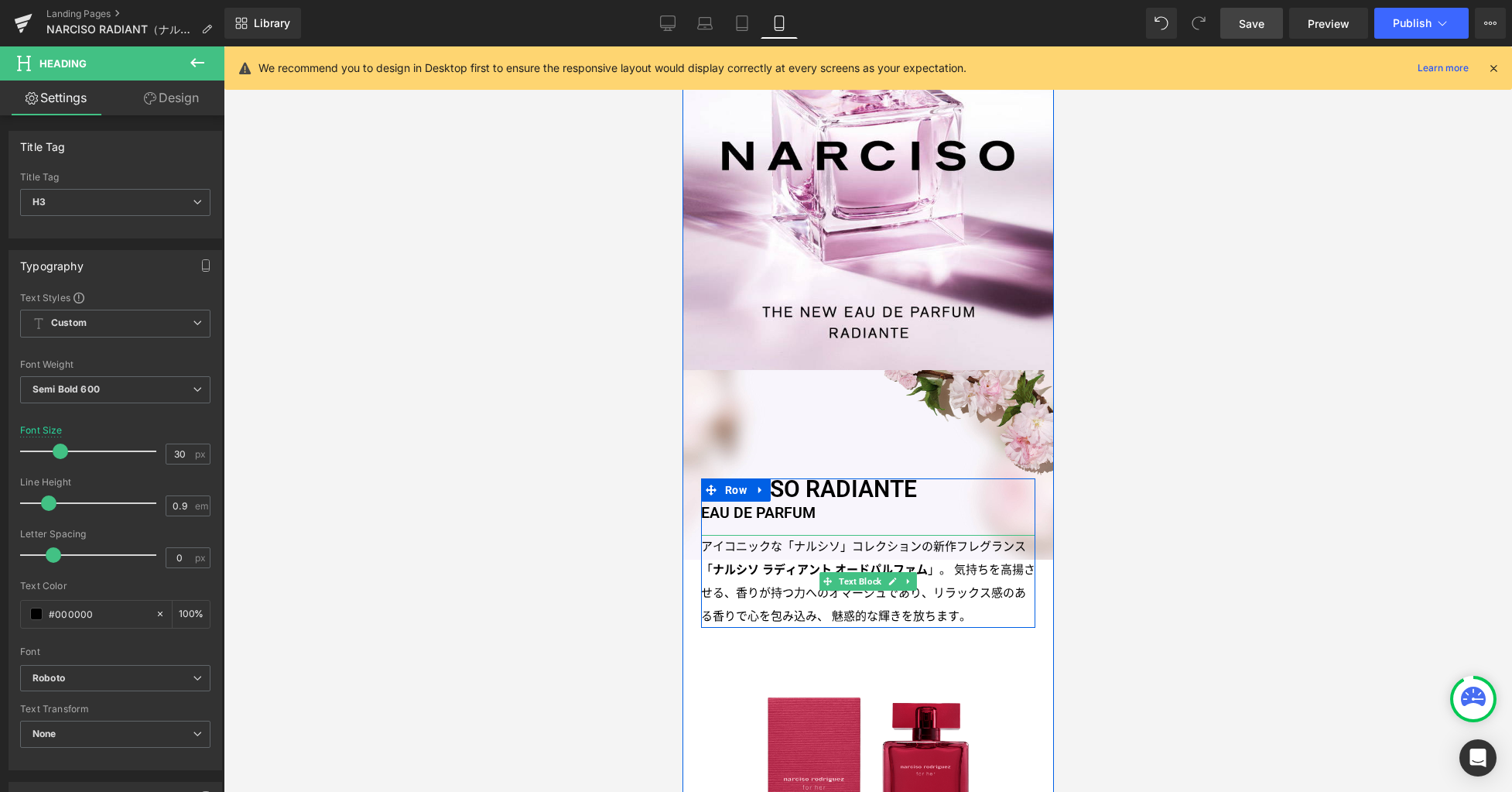
click at [767, 562] on strong "ナルシソ ラディアント オードパルファム" at bounding box center [819, 569] width 215 height 14
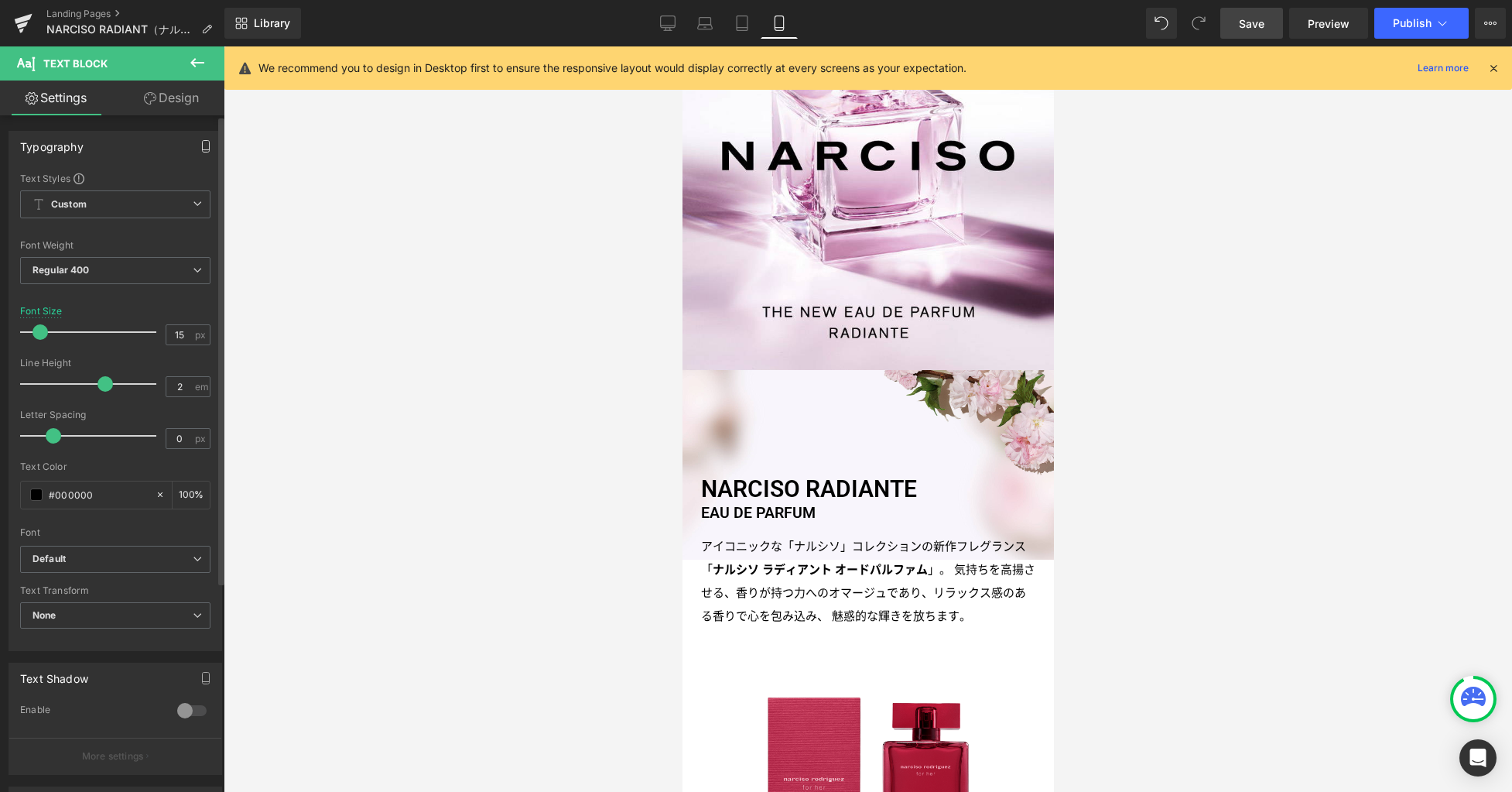
drag, startPoint x: 208, startPoint y: 148, endPoint x: 193, endPoint y: 159, distance: 18.6
click at [208, 149] on button "button" at bounding box center [206, 146] width 25 height 29
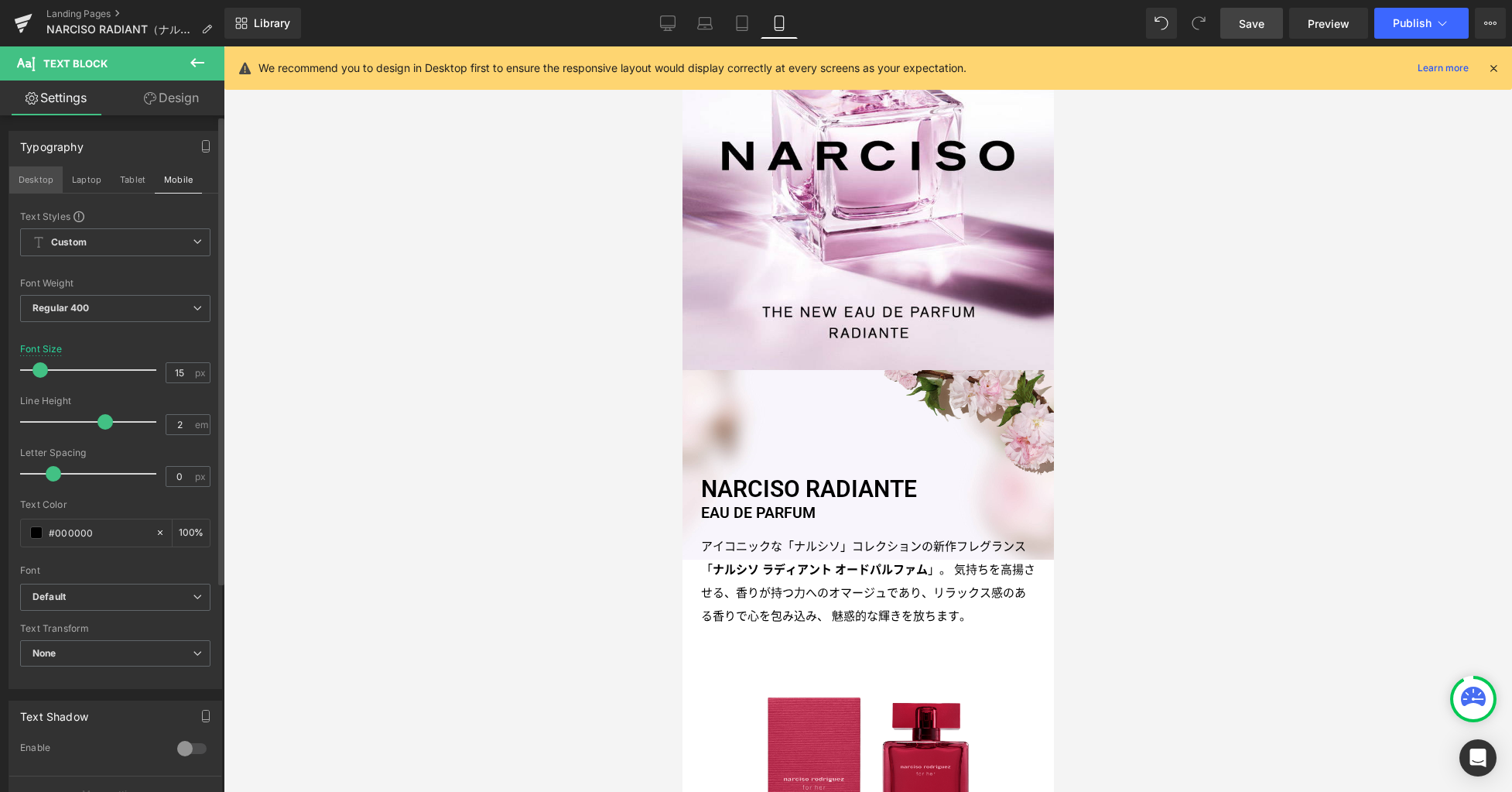
click at [47, 181] on button "Desktop" at bounding box center [35, 180] width 53 height 26
type input "22"
type input "100"
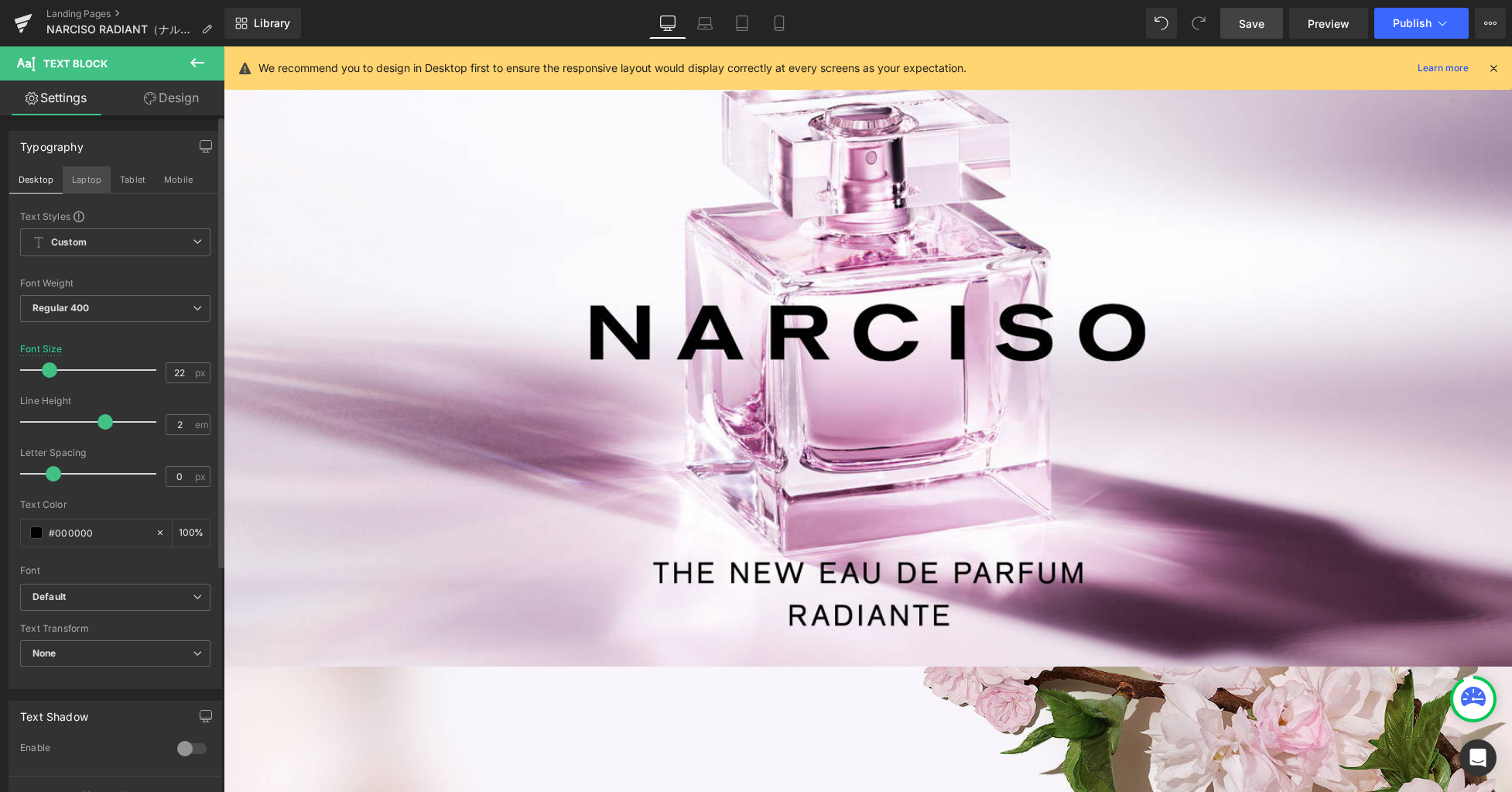
scroll to position [671, 0]
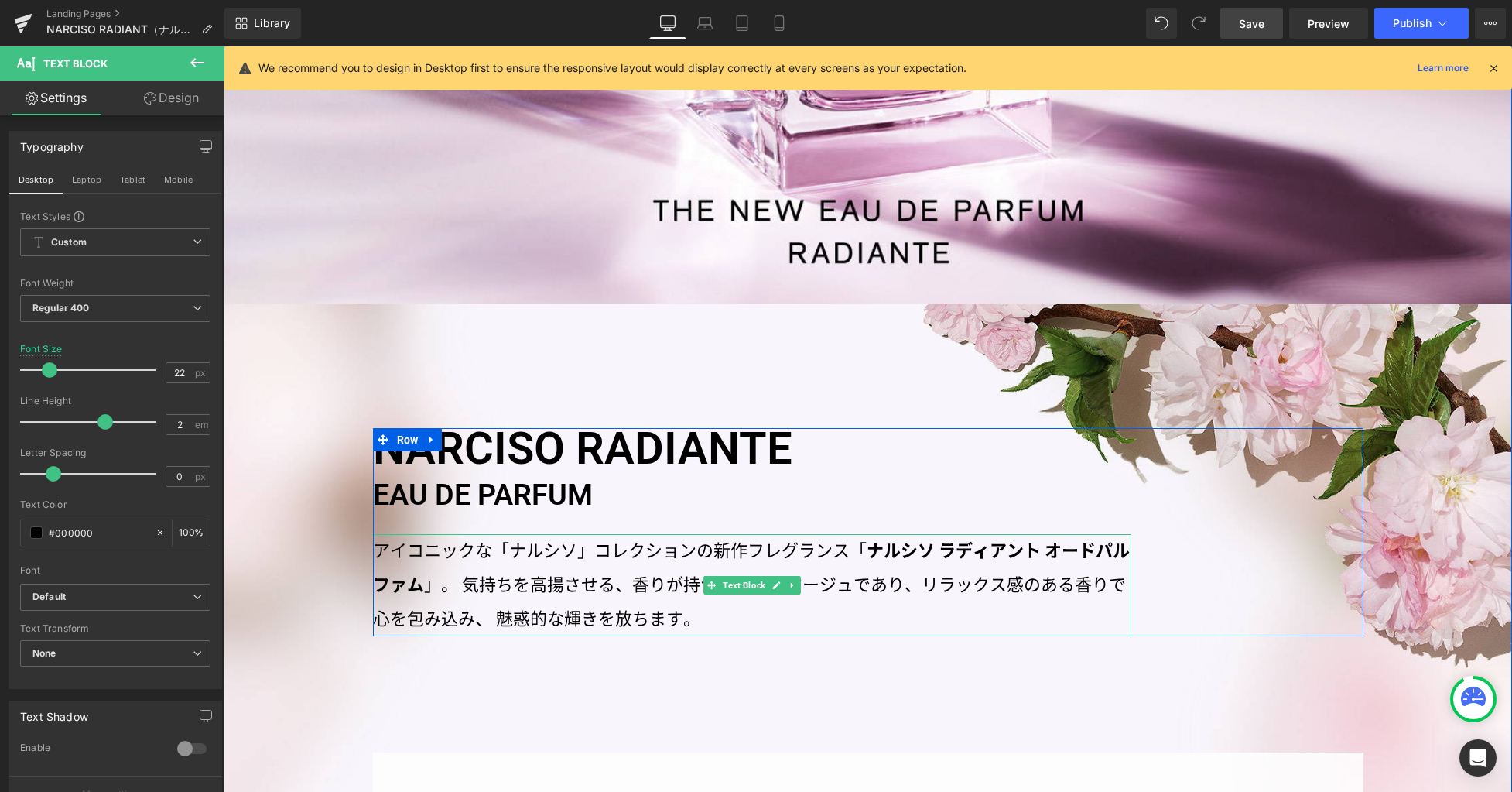
click at [471, 563] on p "アイコニックな「ナルシソ」コレクションの新作フレグランス「 ナルシソ ラディアント オードパルファム 」。気持ちを高揚させる、香りが持つ力へのオマージュであ…" at bounding box center [752, 584] width 758 height 102
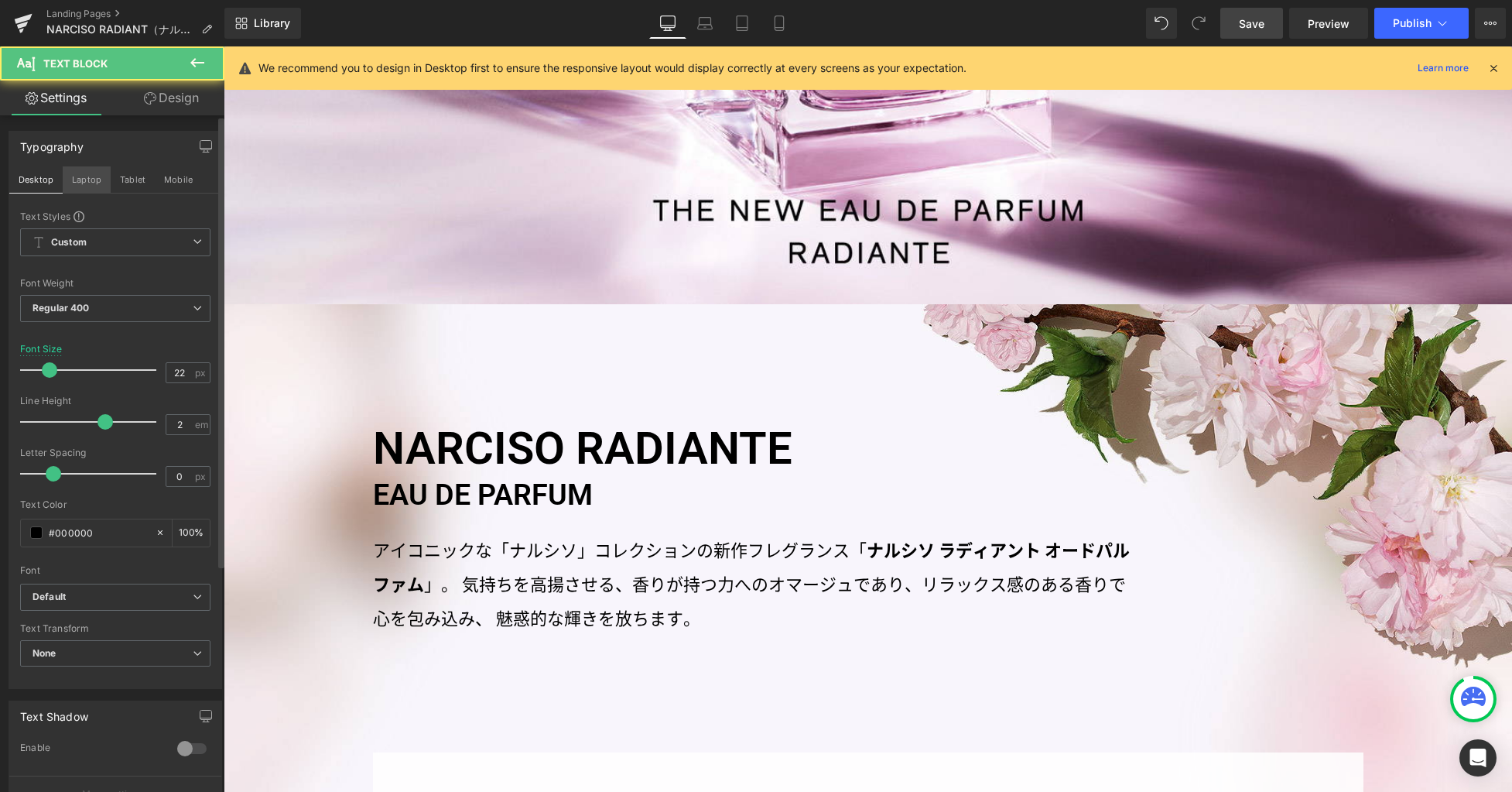
drag, startPoint x: 92, startPoint y: 177, endPoint x: 159, endPoint y: 341, distance: 177.2
click at [92, 178] on button "Laptop" at bounding box center [87, 180] width 48 height 26
type input "16"
type input "100"
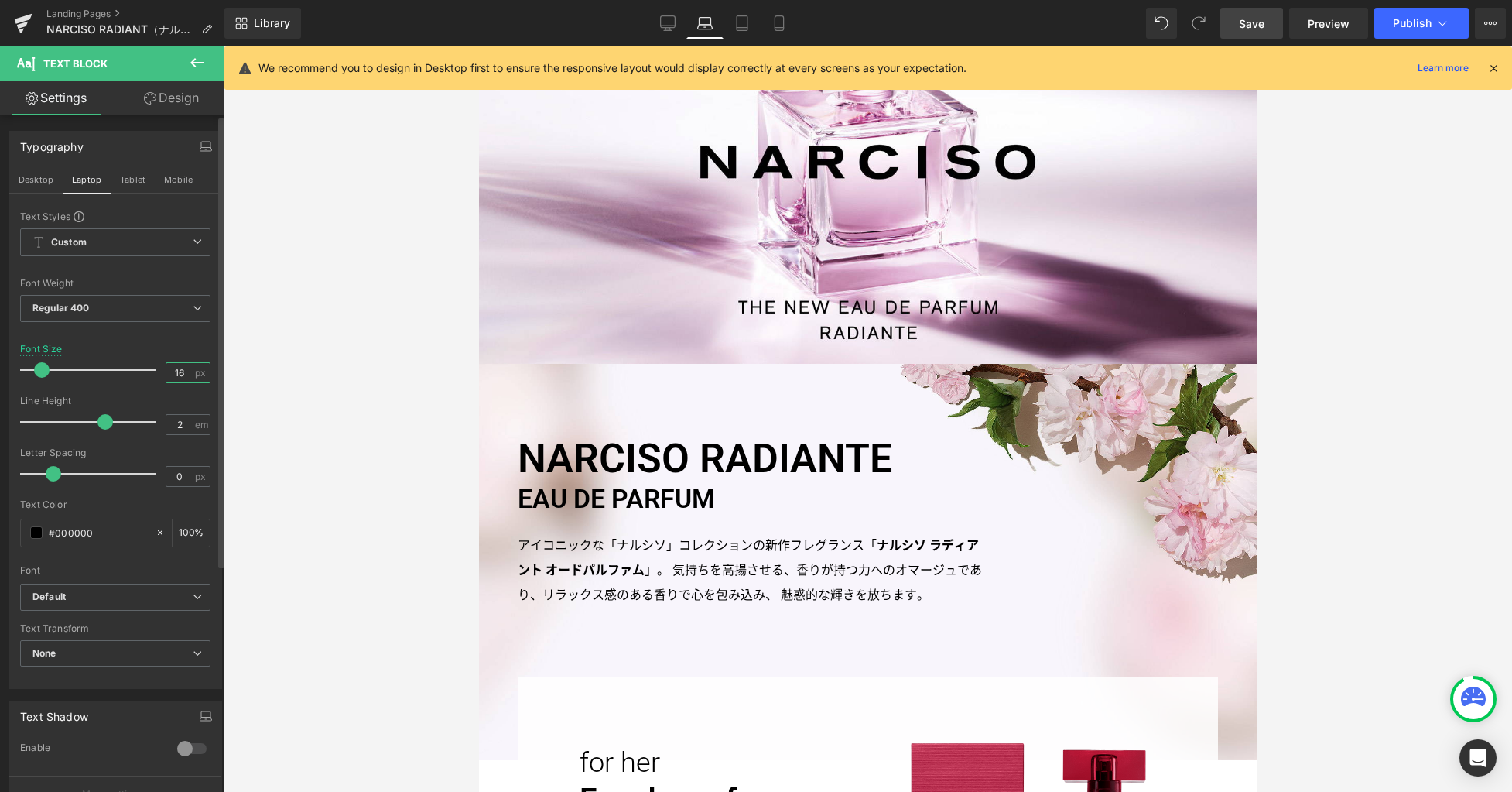
drag, startPoint x: 181, startPoint y: 372, endPoint x: 132, endPoint y: 365, distance: 49.5
click at [132, 365] on div "Font Size 16 px" at bounding box center [115, 369] width 190 height 51
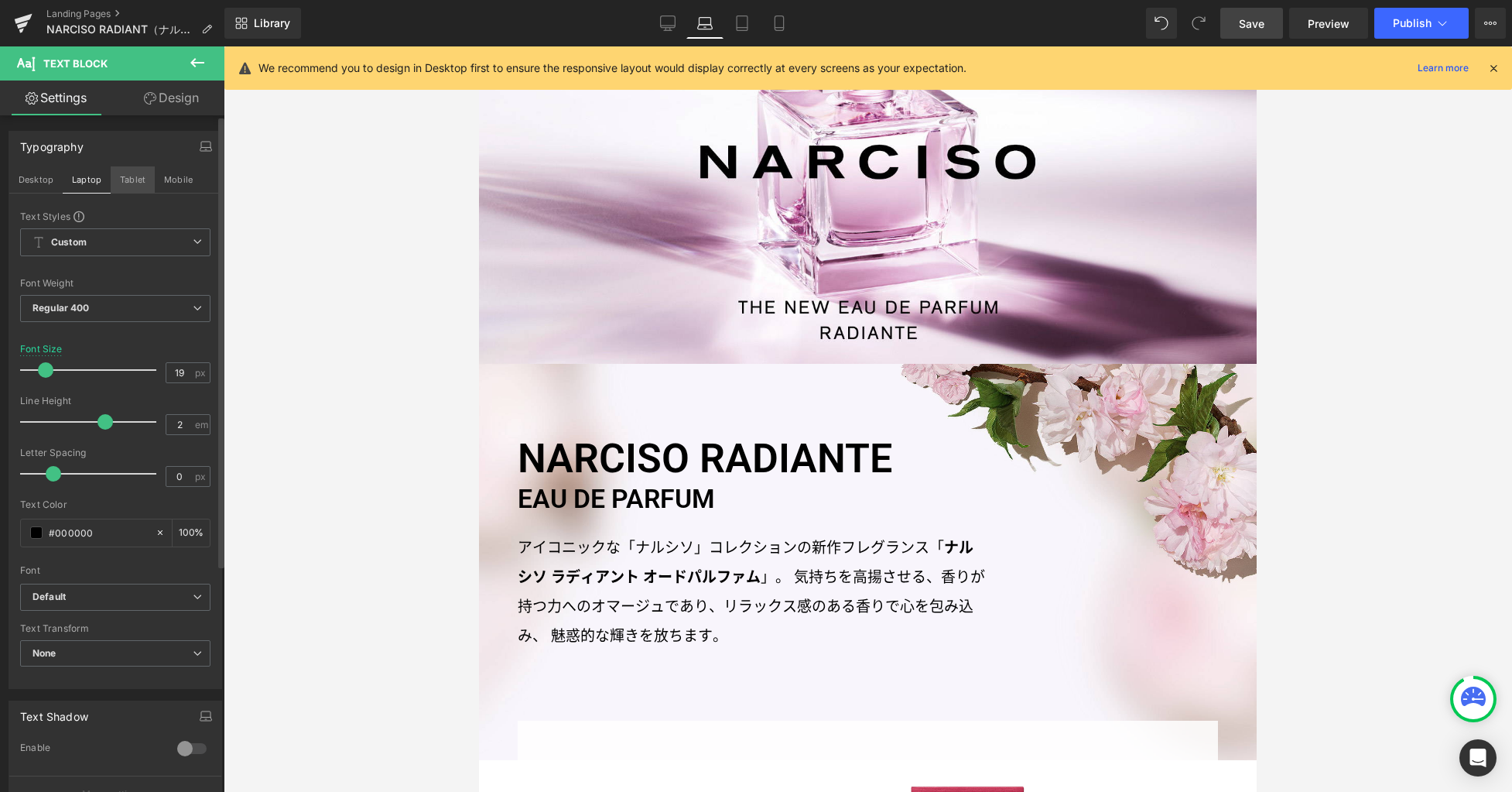
click at [141, 184] on button "Tablet" at bounding box center [132, 180] width 44 height 26
type input "16"
type input "100"
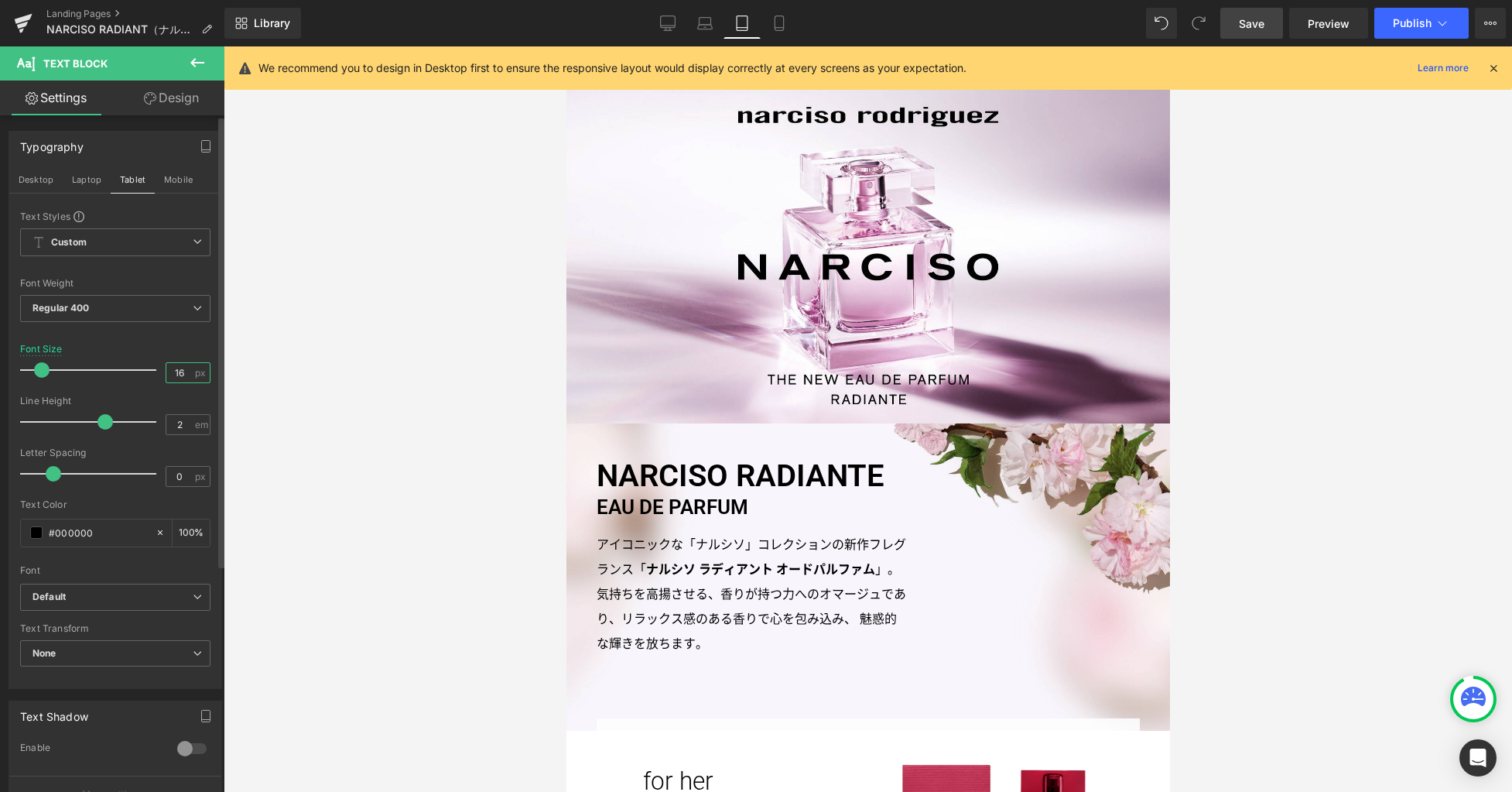
drag, startPoint x: 182, startPoint y: 374, endPoint x: 144, endPoint y: 365, distance: 39.1
click at [144, 366] on div "Font Size 16 px" at bounding box center [115, 369] width 190 height 51
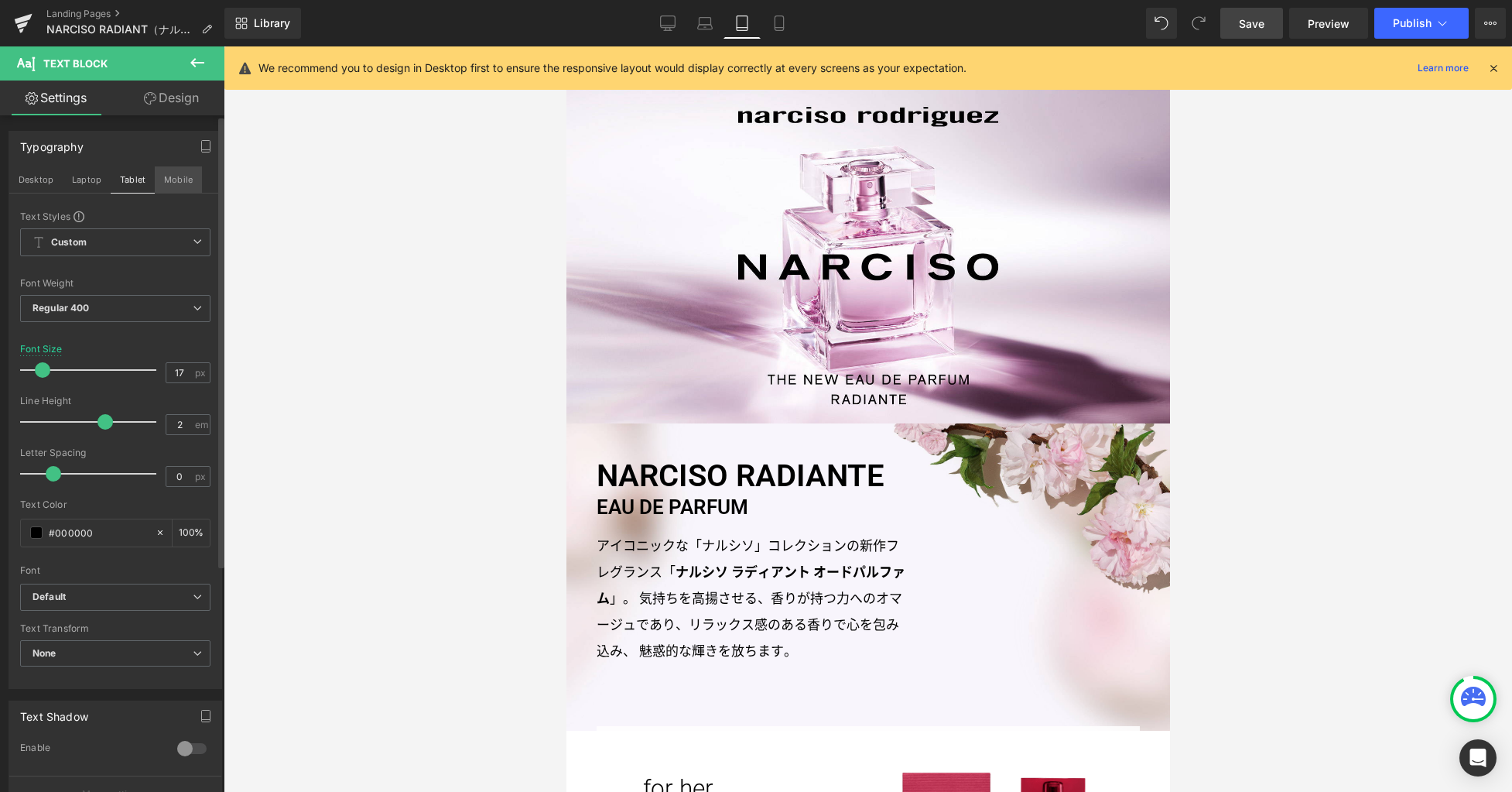
click at [174, 185] on button "Mobile" at bounding box center [178, 180] width 47 height 26
type input "15"
type input "100"
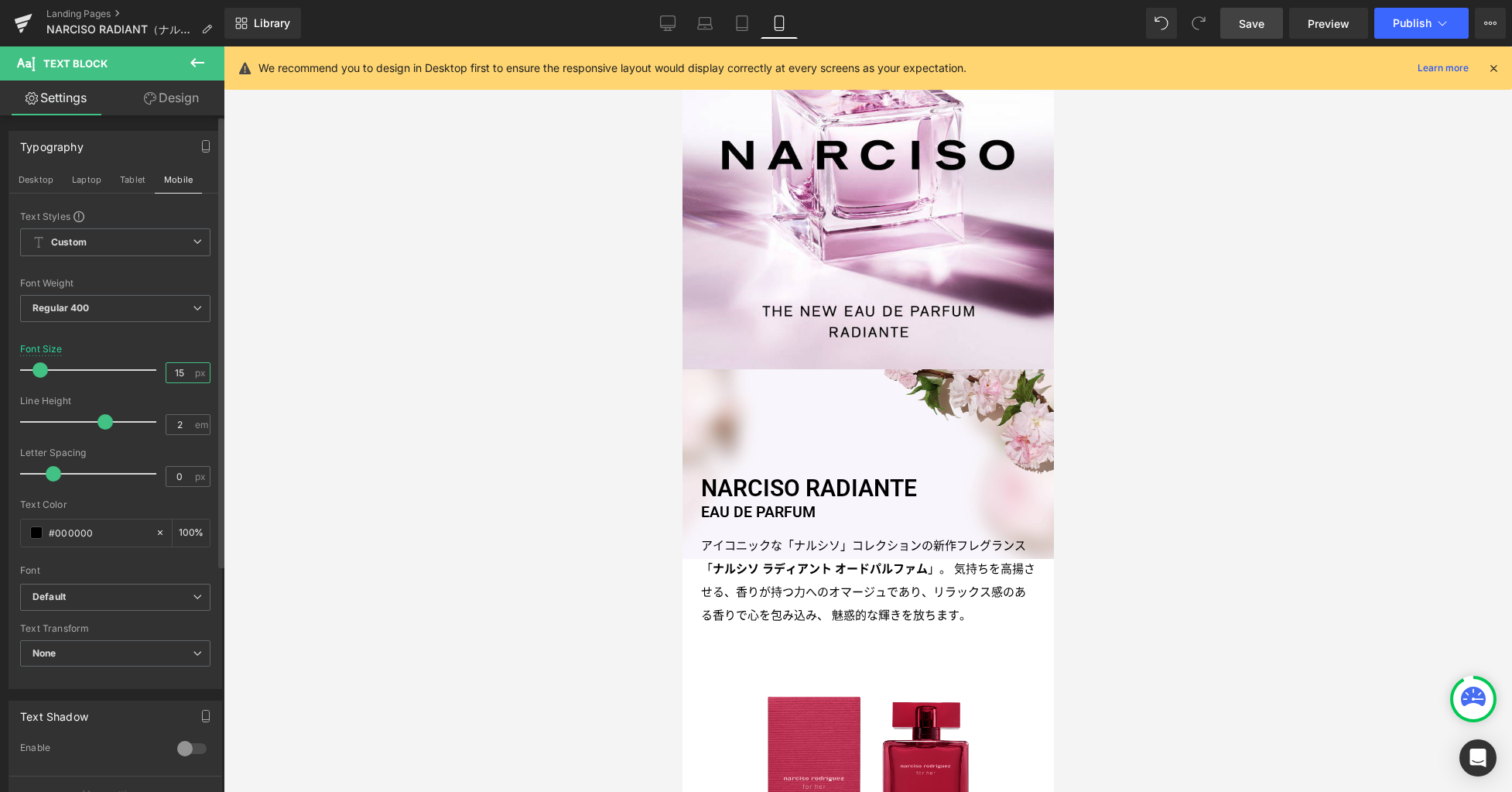
drag, startPoint x: 182, startPoint y: 372, endPoint x: 135, endPoint y: 369, distance: 47.1
click at [136, 372] on div "Font Size 15 px" at bounding box center [115, 369] width 190 height 51
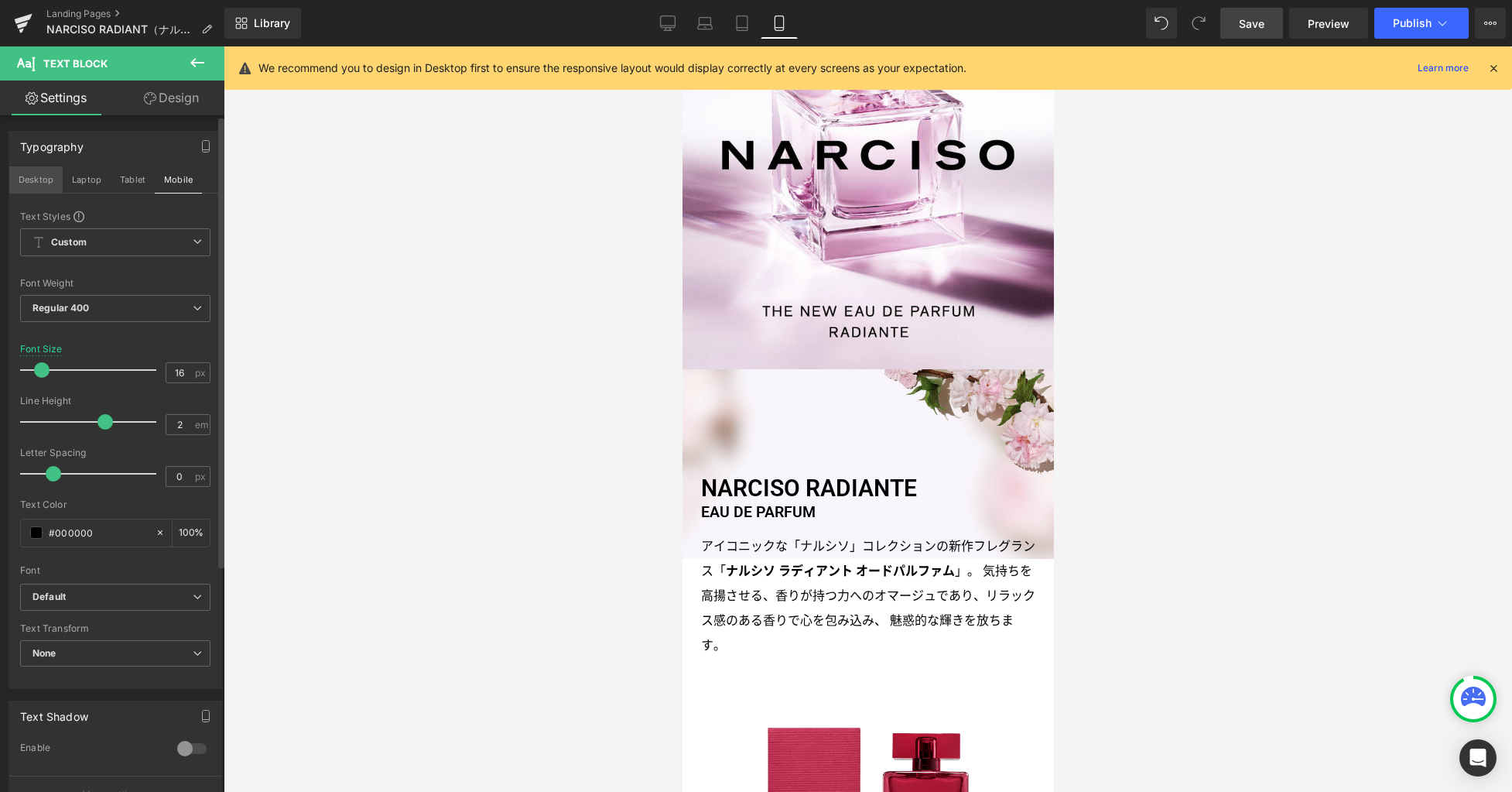
click at [38, 181] on button "Desktop" at bounding box center [35, 180] width 53 height 26
type input "22"
type input "100"
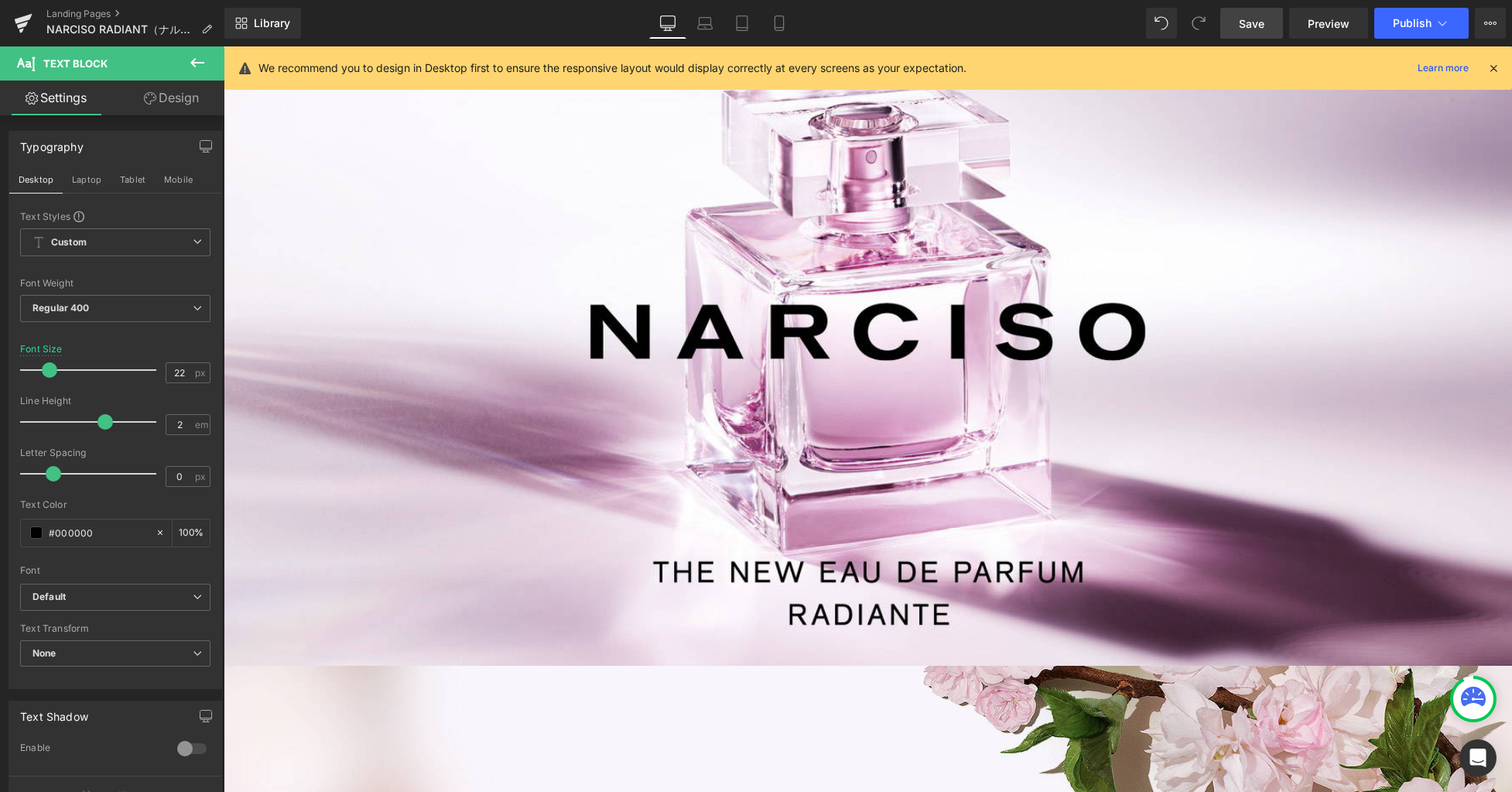
scroll to position [672, 0]
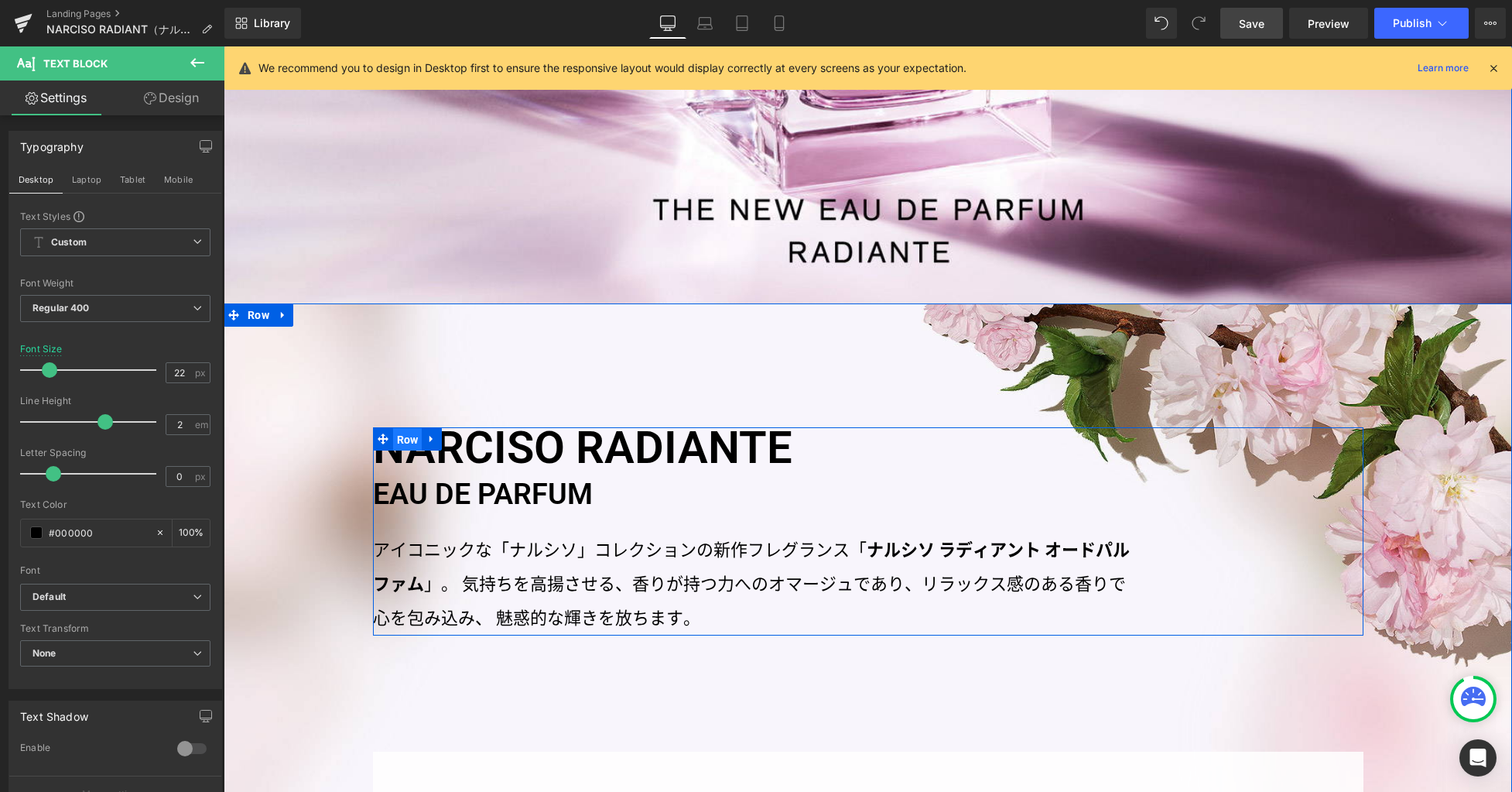
click at [398, 440] on span "Row" at bounding box center [408, 440] width 29 height 23
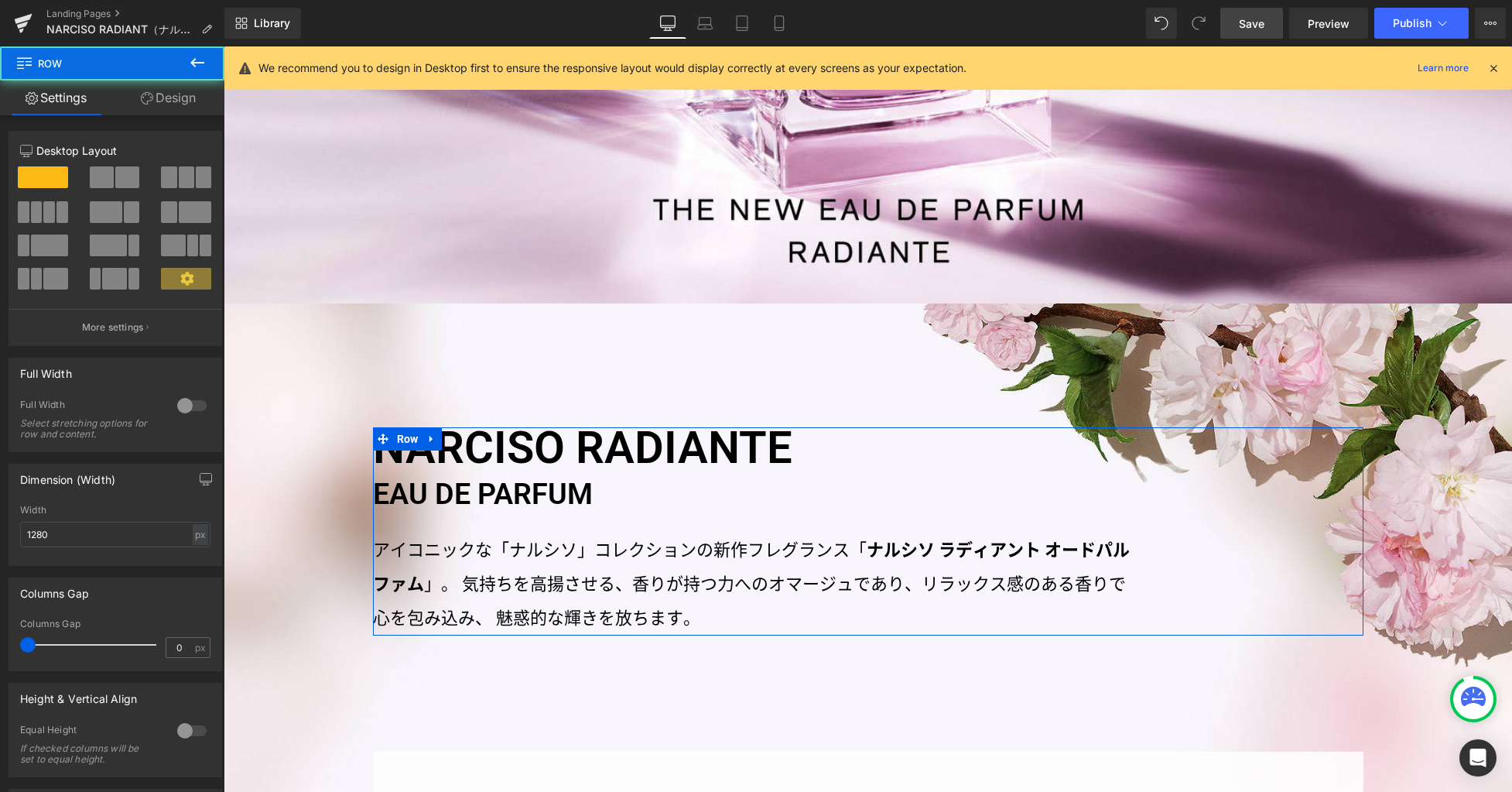
drag, startPoint x: 181, startPoint y: 99, endPoint x: 106, endPoint y: 192, distance: 119.5
click at [181, 99] on link "Design" at bounding box center [168, 97] width 112 height 35
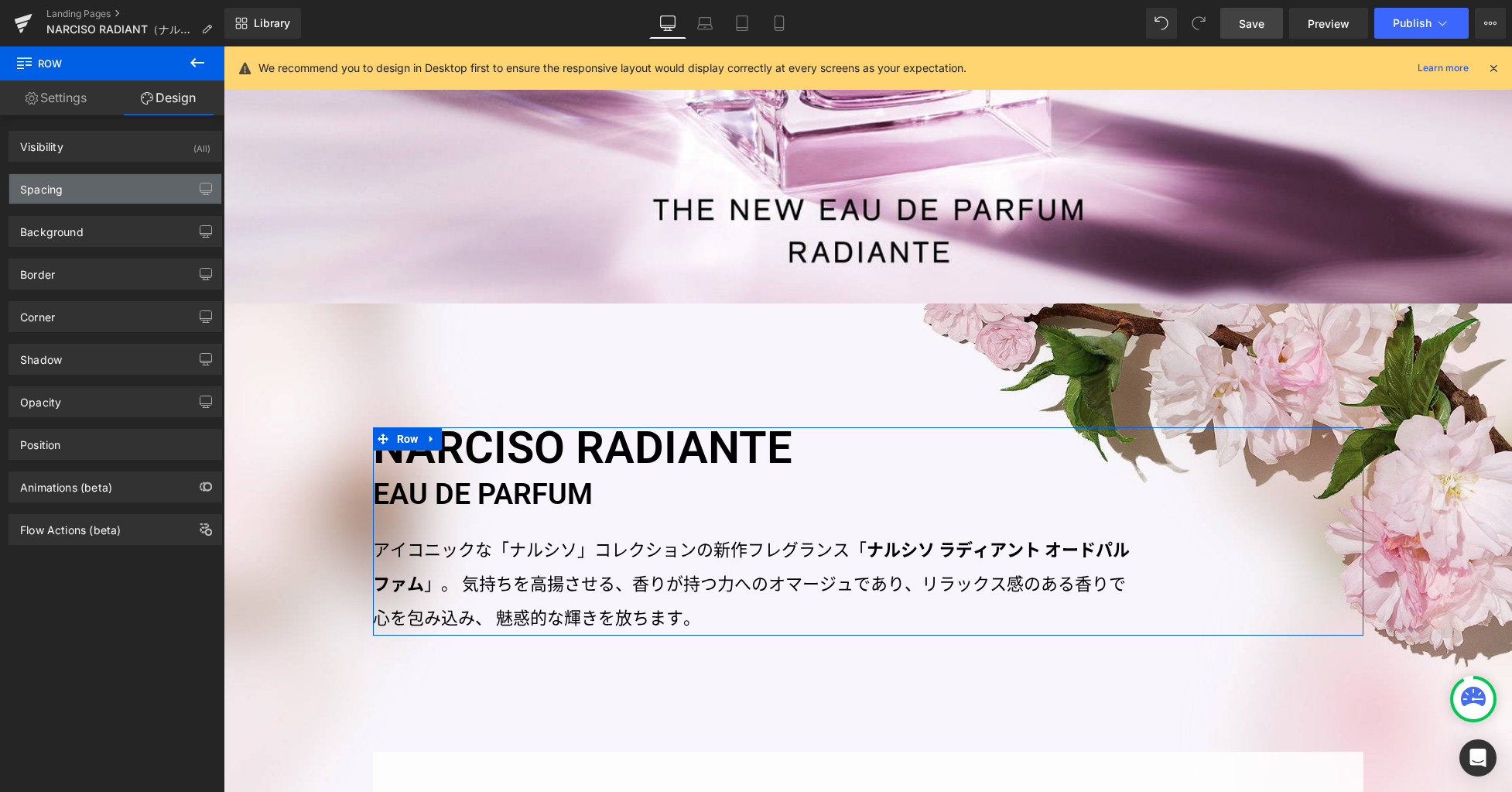
click at [106, 192] on div "Spacing" at bounding box center [114, 189] width 212 height 29
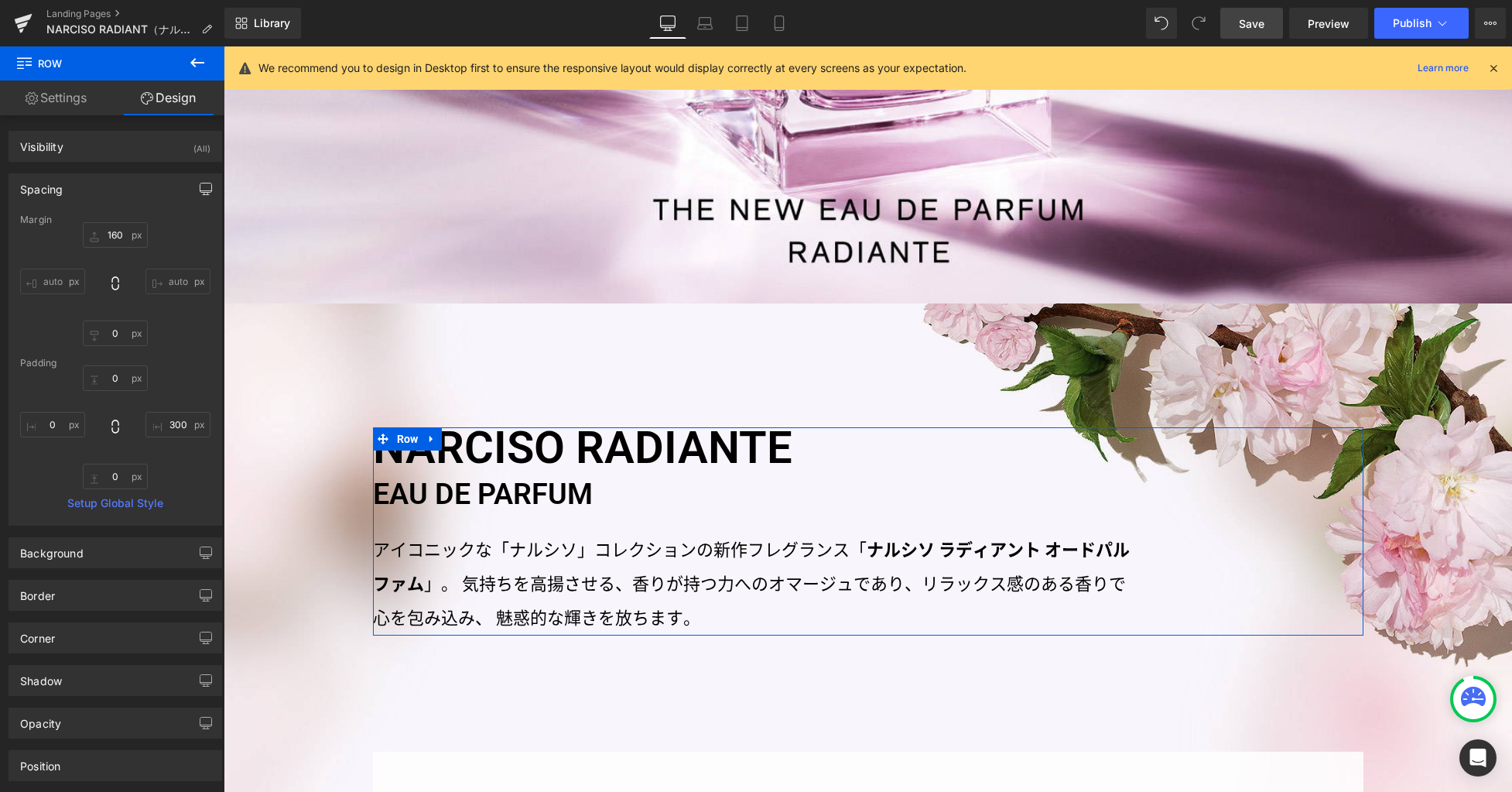
click at [194, 196] on button "button" at bounding box center [206, 189] width 25 height 29
click at [68, 221] on button "Laptop" at bounding box center [87, 222] width 48 height 26
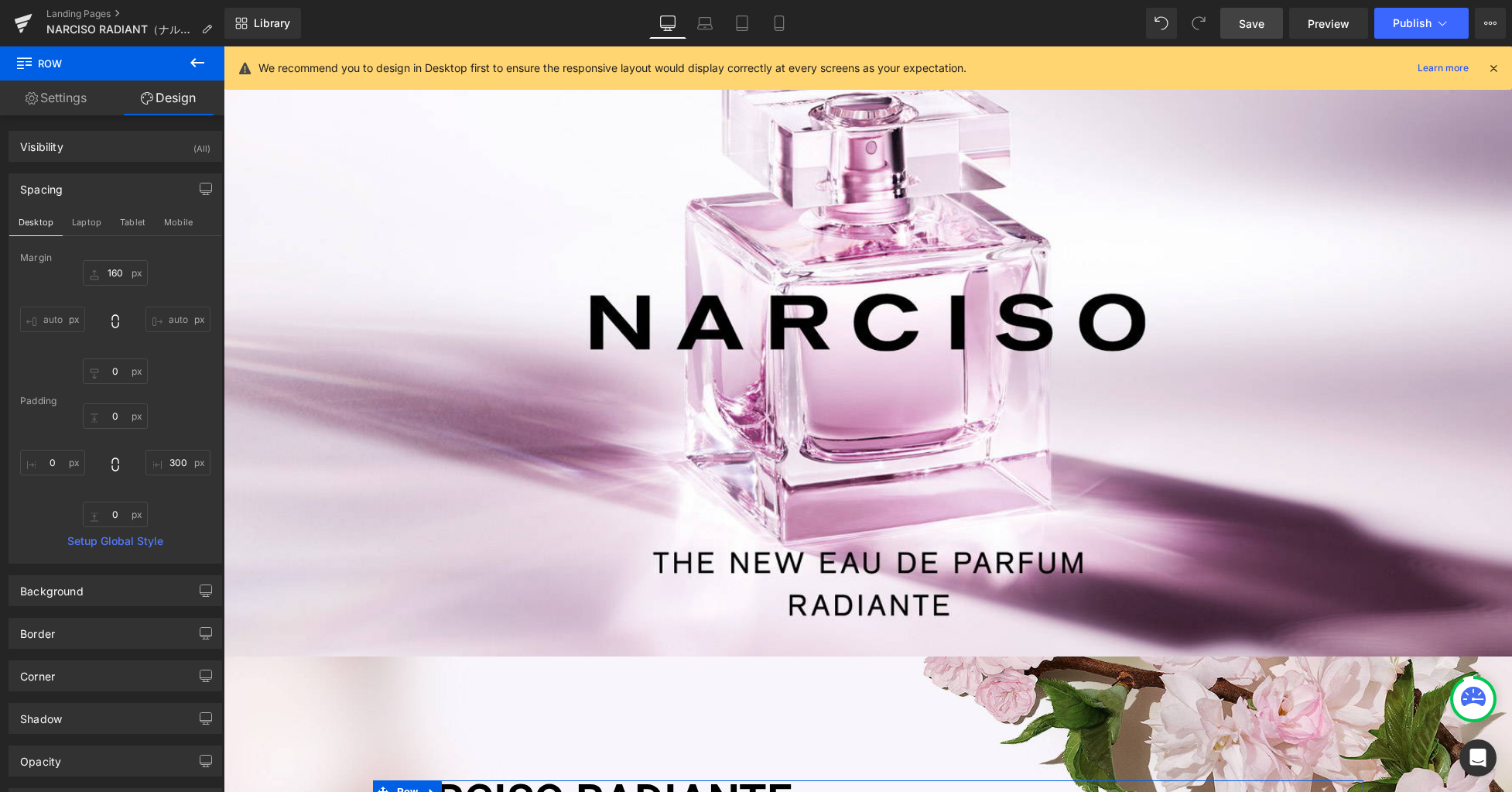
type input "100"
type input "0"
type input "300"
type input "0"
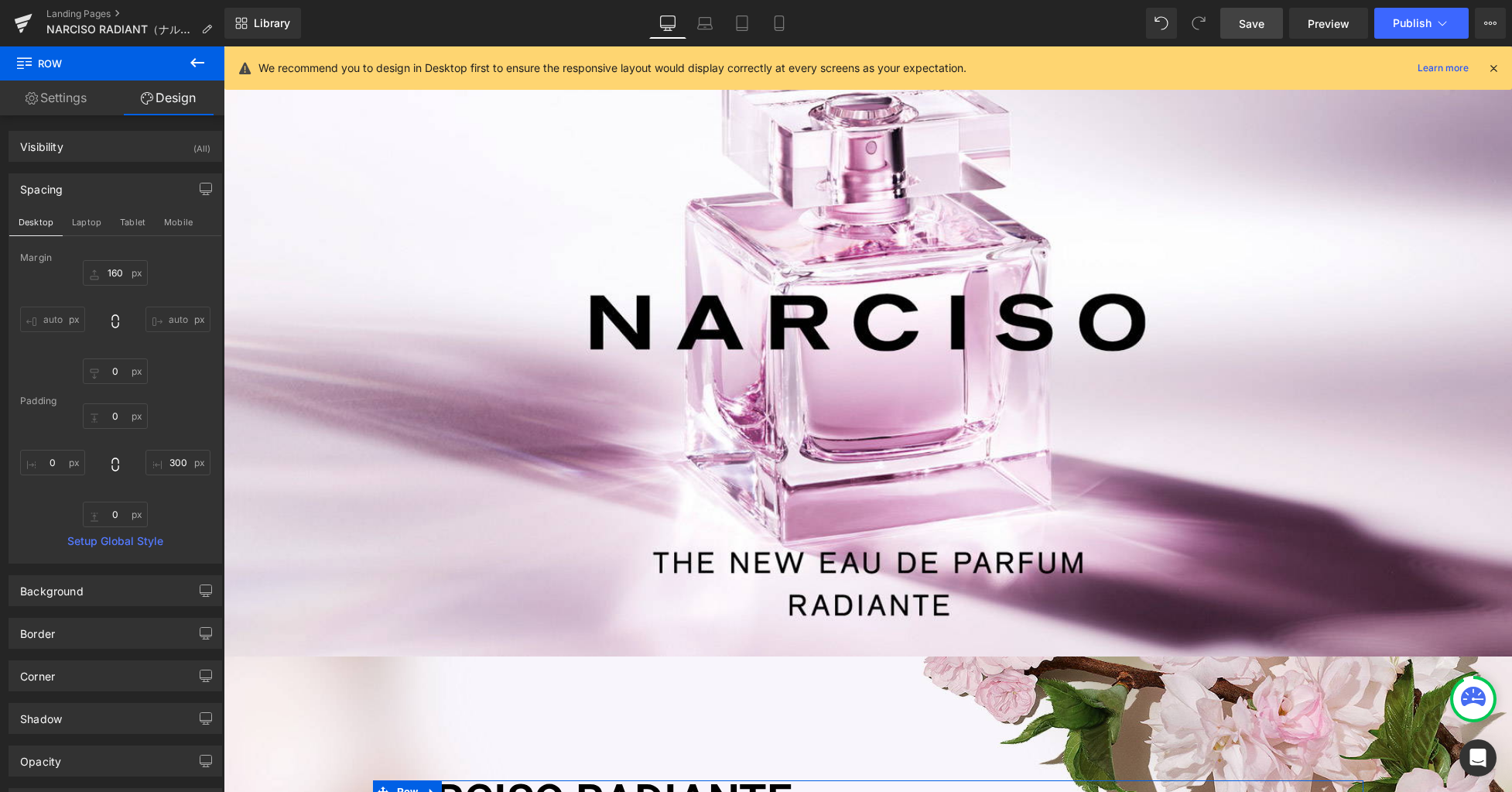
type input "0"
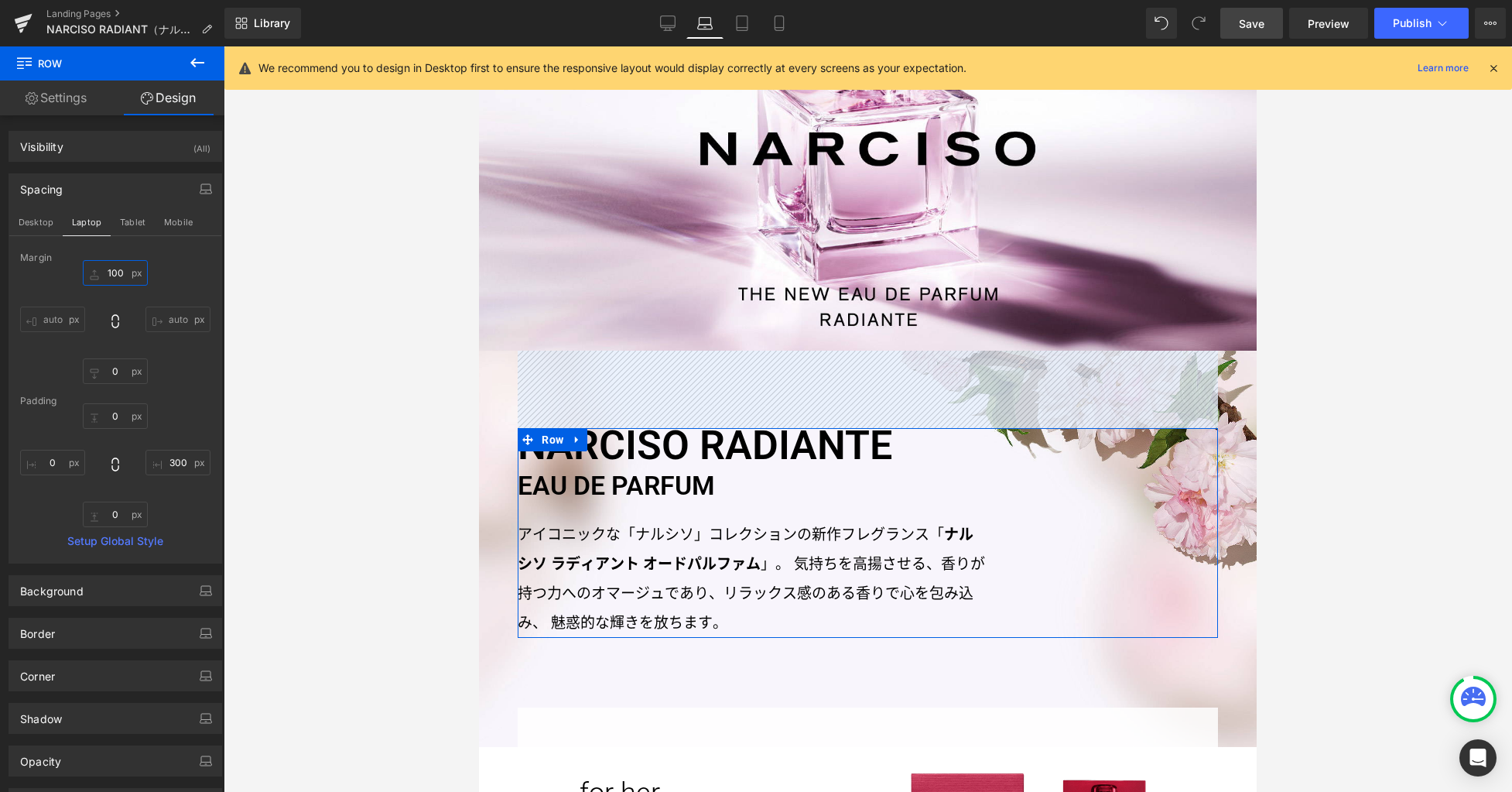
click at [123, 271] on input "100" at bounding box center [115, 272] width 65 height 25
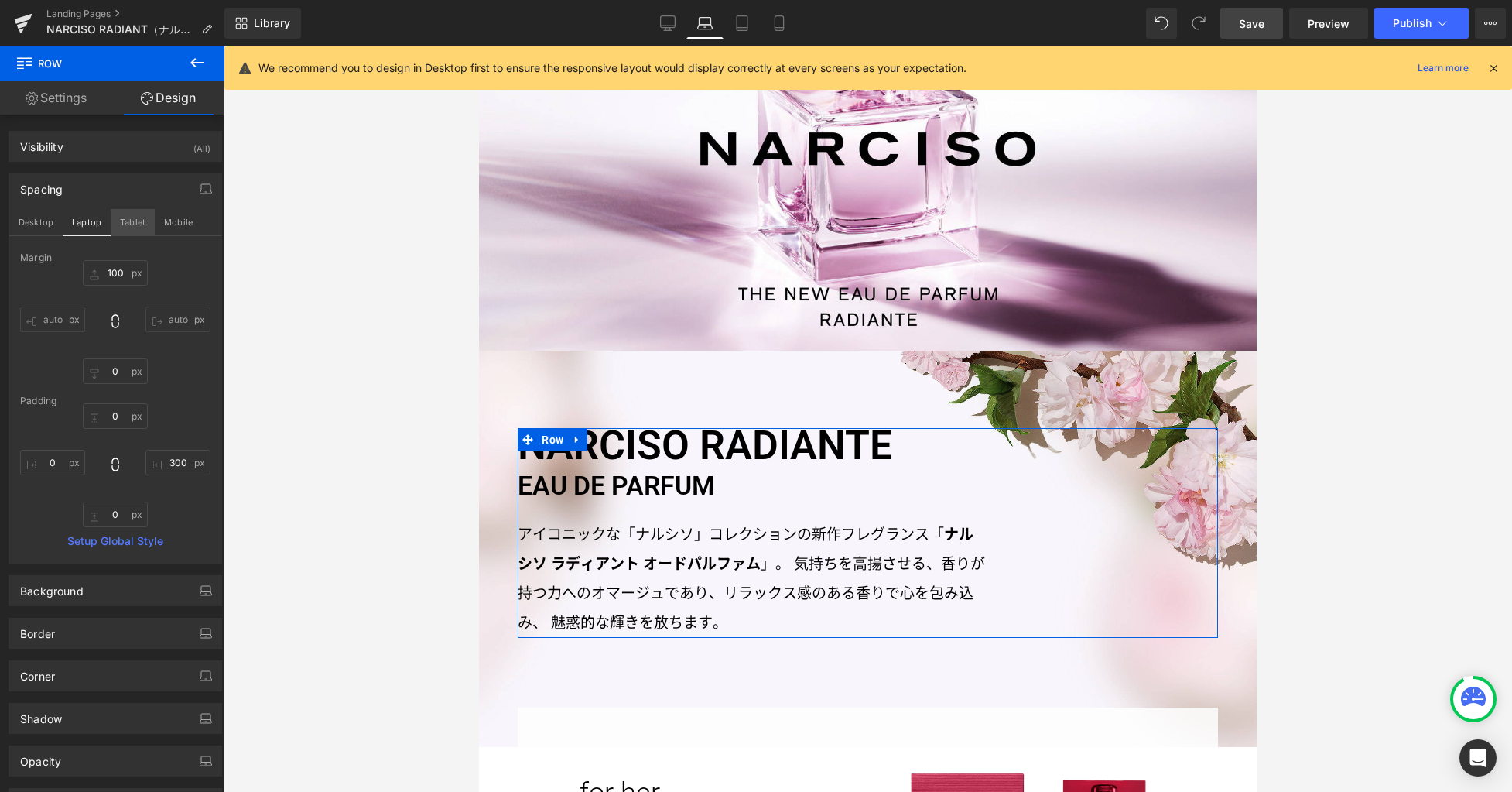
click at [126, 218] on button "Tablet" at bounding box center [132, 222] width 44 height 26
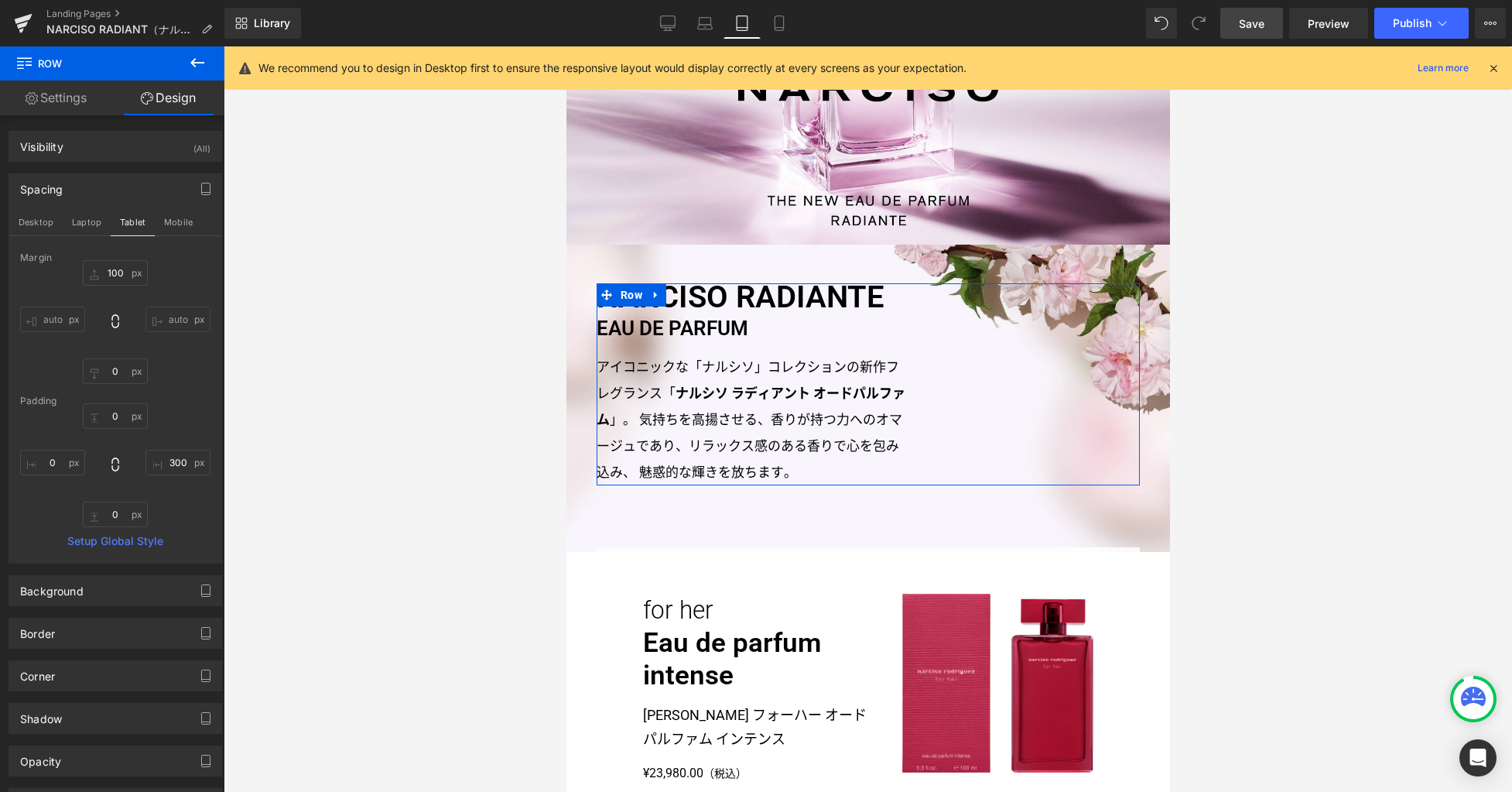
type input "50"
type input "0"
type input "300"
type input "0"
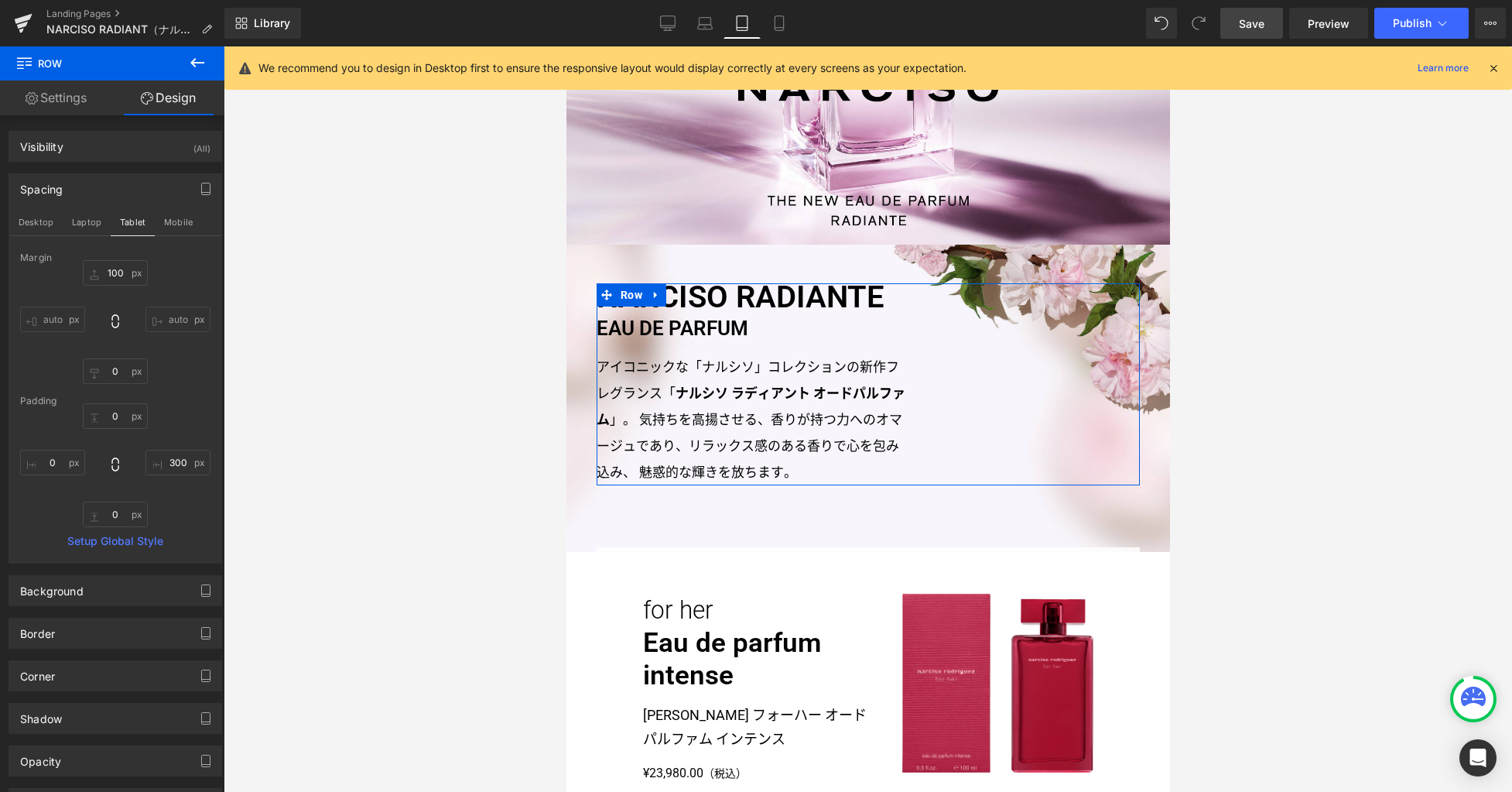
type input "0"
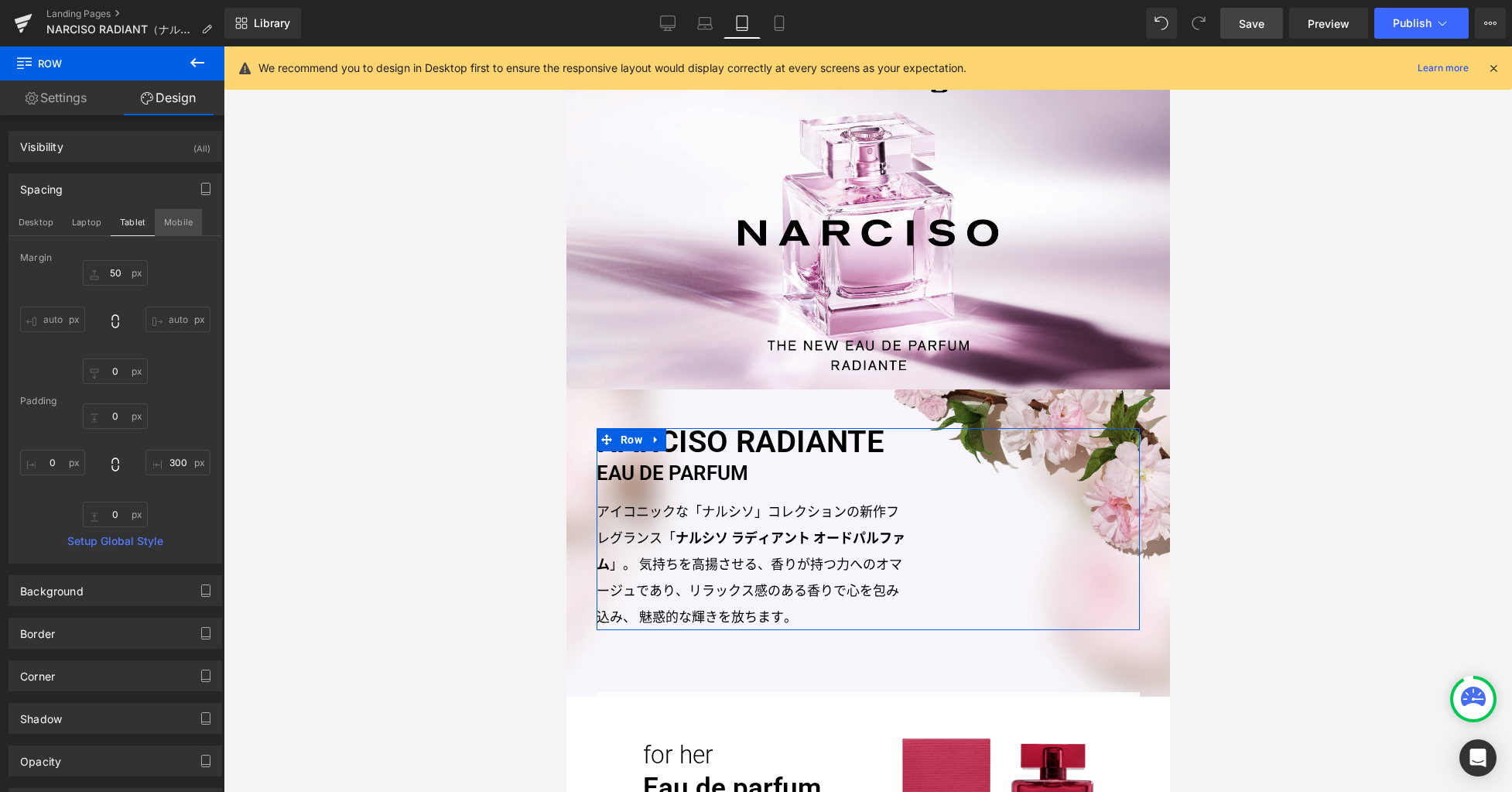
click at [173, 226] on button "Mobile" at bounding box center [178, 222] width 47 height 26
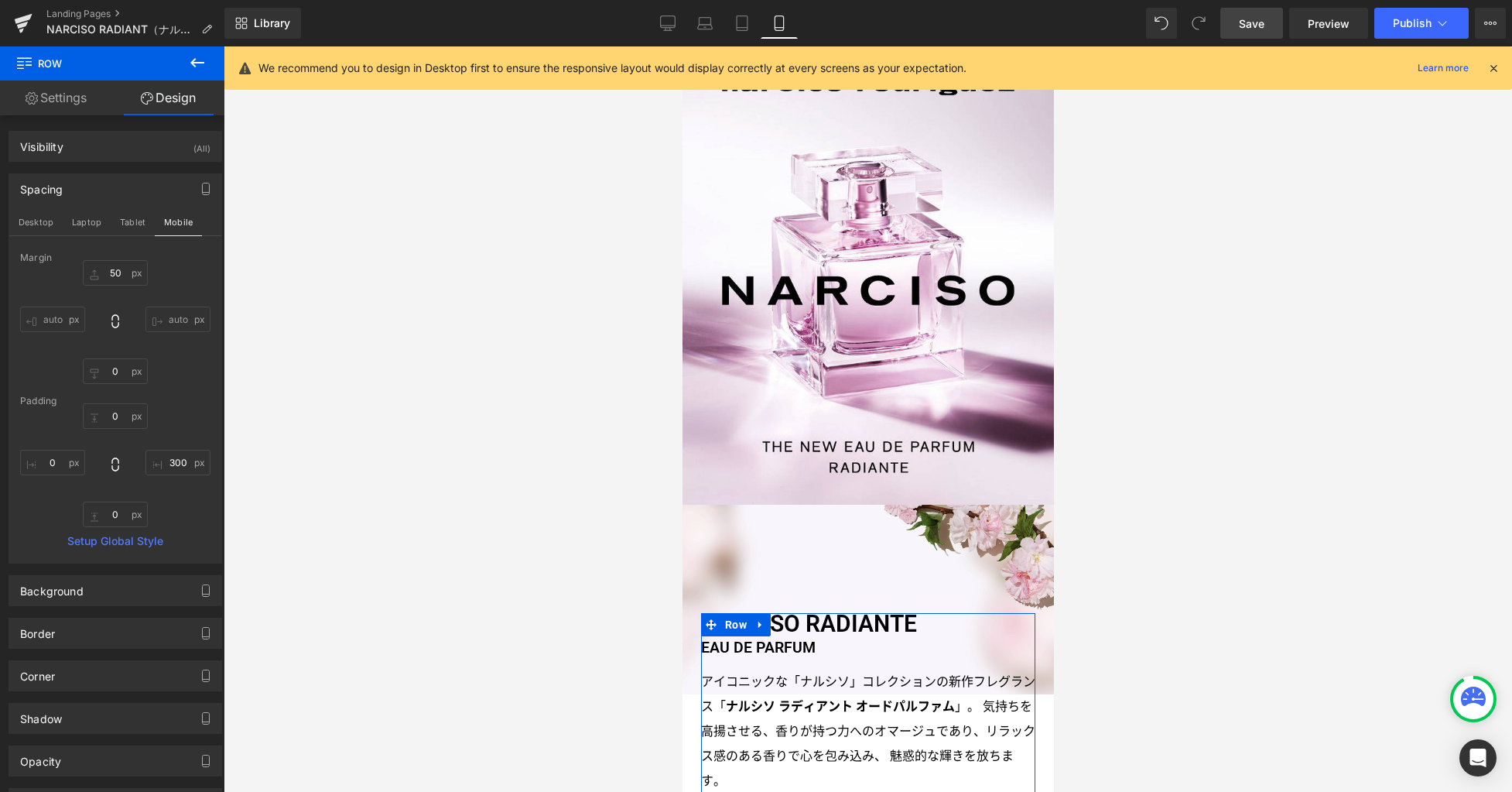
type input "140"
type input "0"
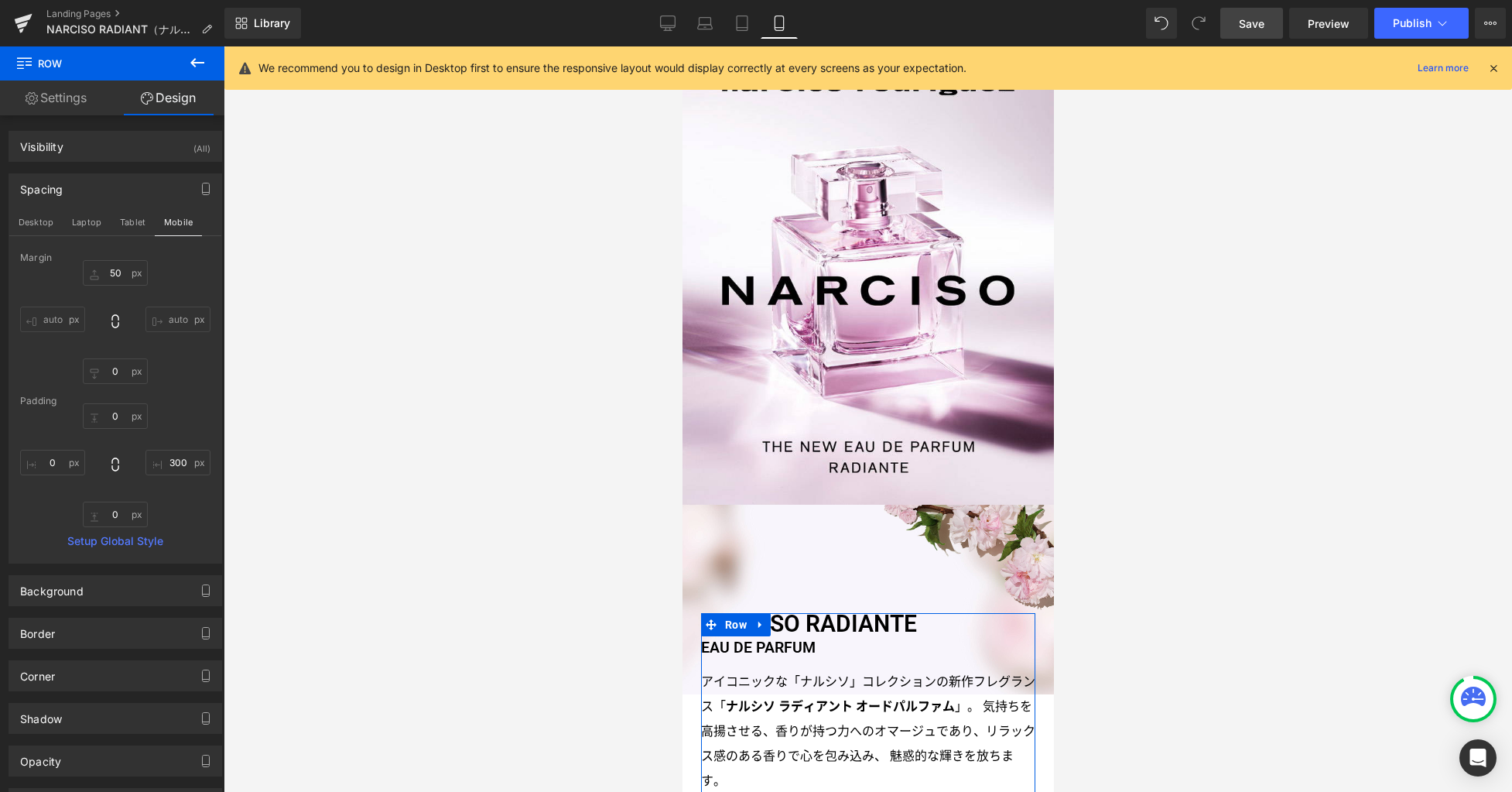
type input "0"
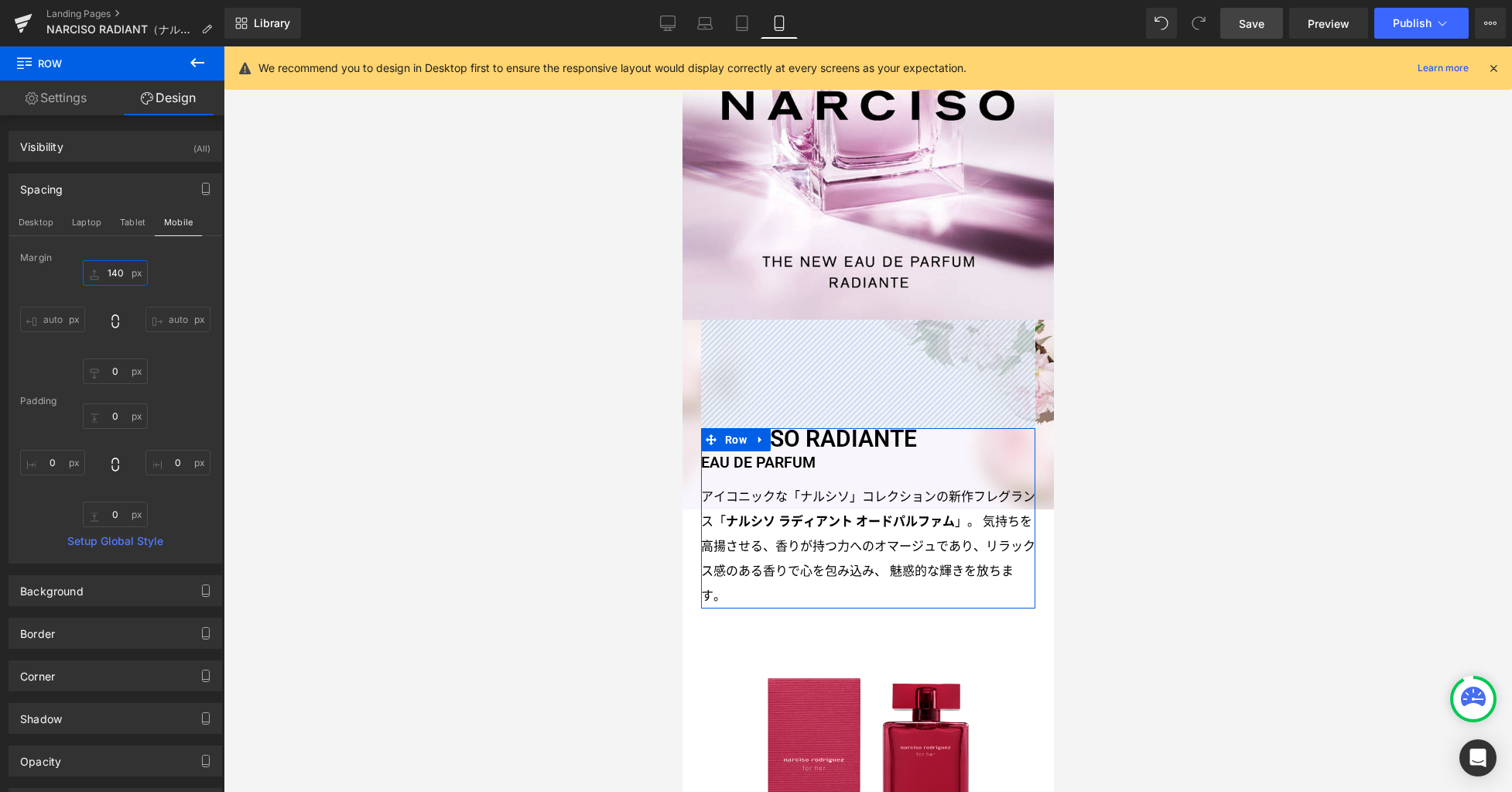
click at [118, 275] on input "140" at bounding box center [115, 272] width 65 height 25
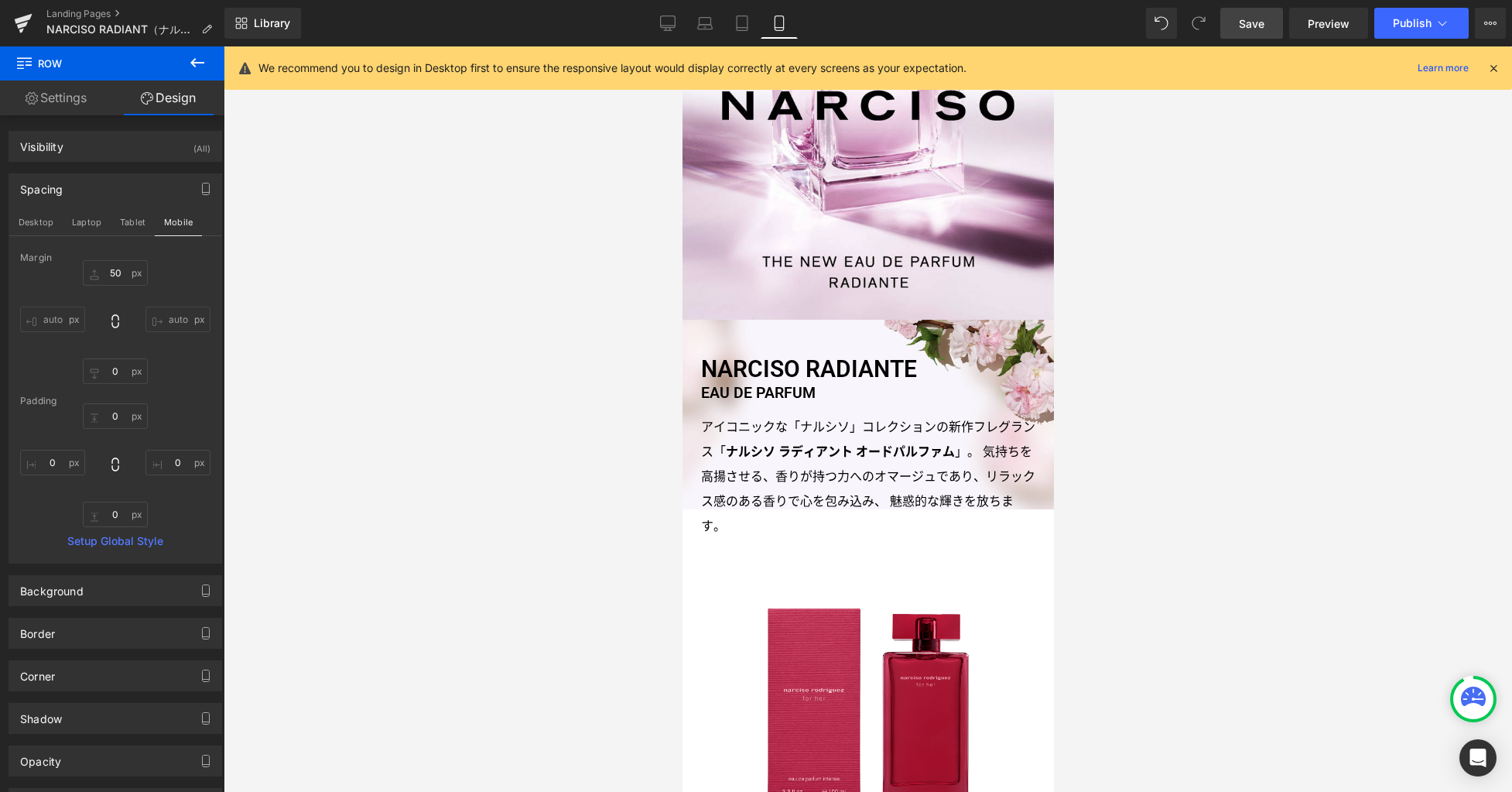
click at [1255, 27] on span "Save" at bounding box center [1251, 24] width 25 height 16
click at [741, 26] on icon at bounding box center [742, 23] width 16 height 16
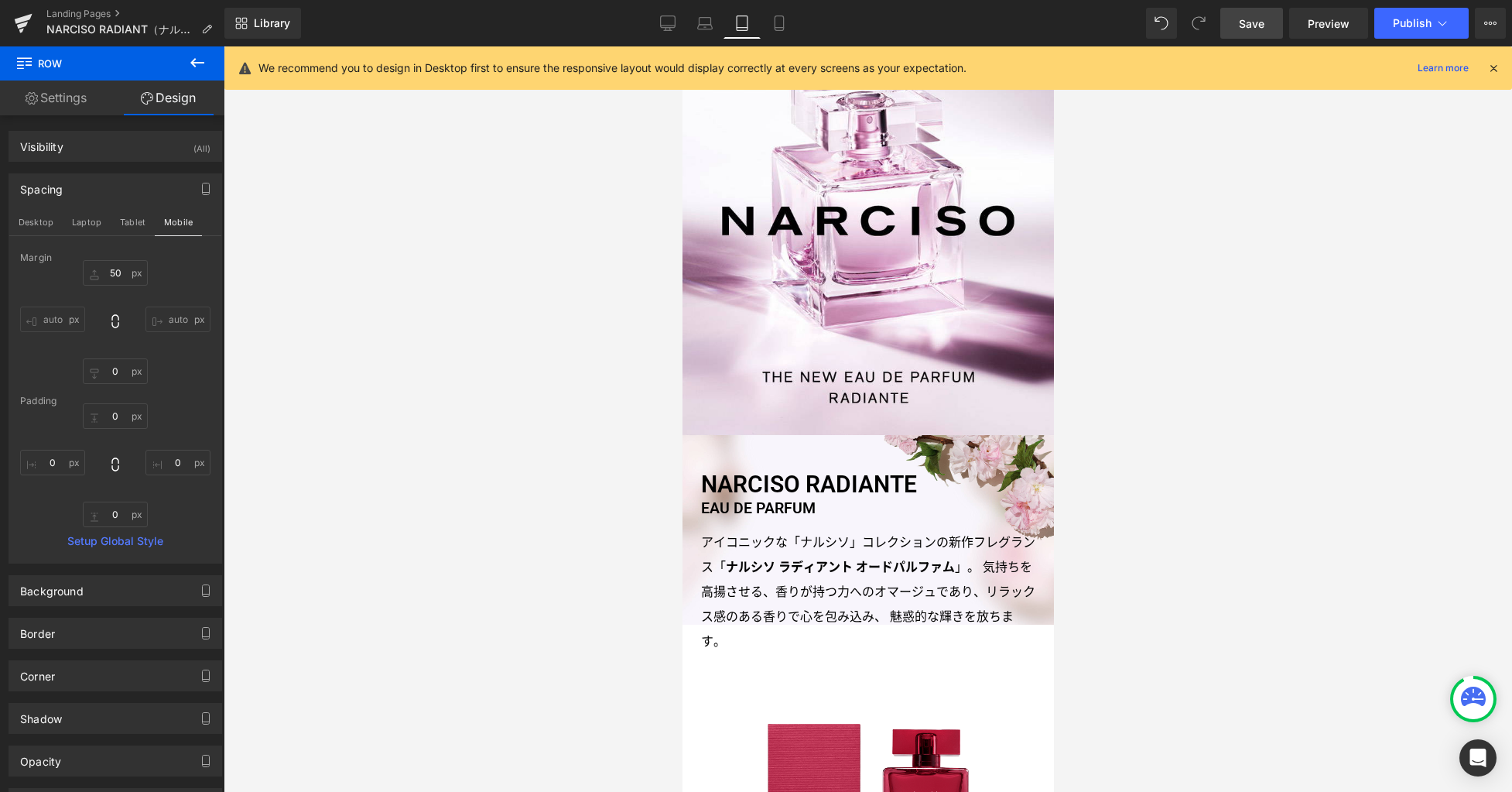
type input "50"
type input "0"
type input "300"
type input "0"
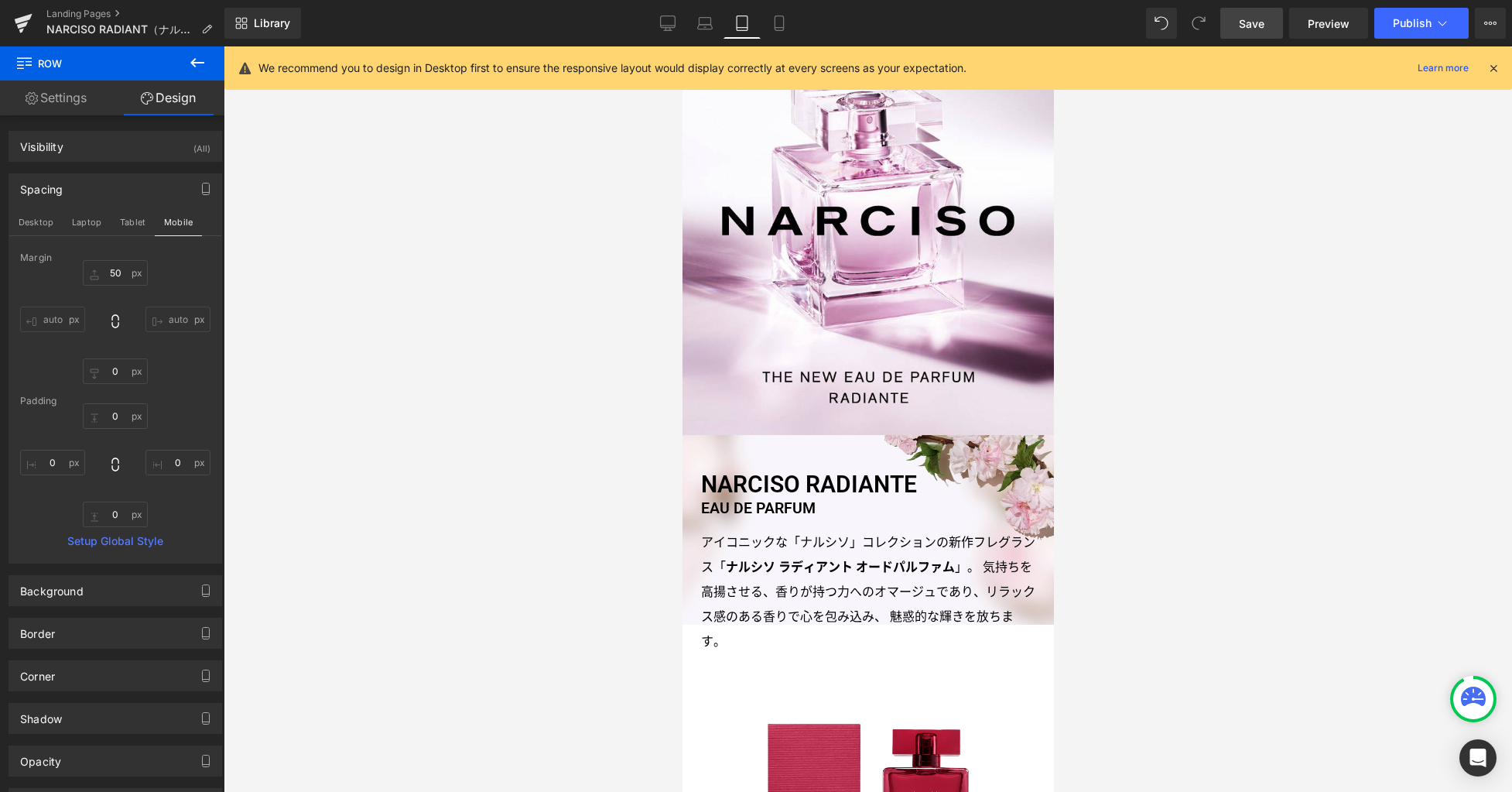
type input "0"
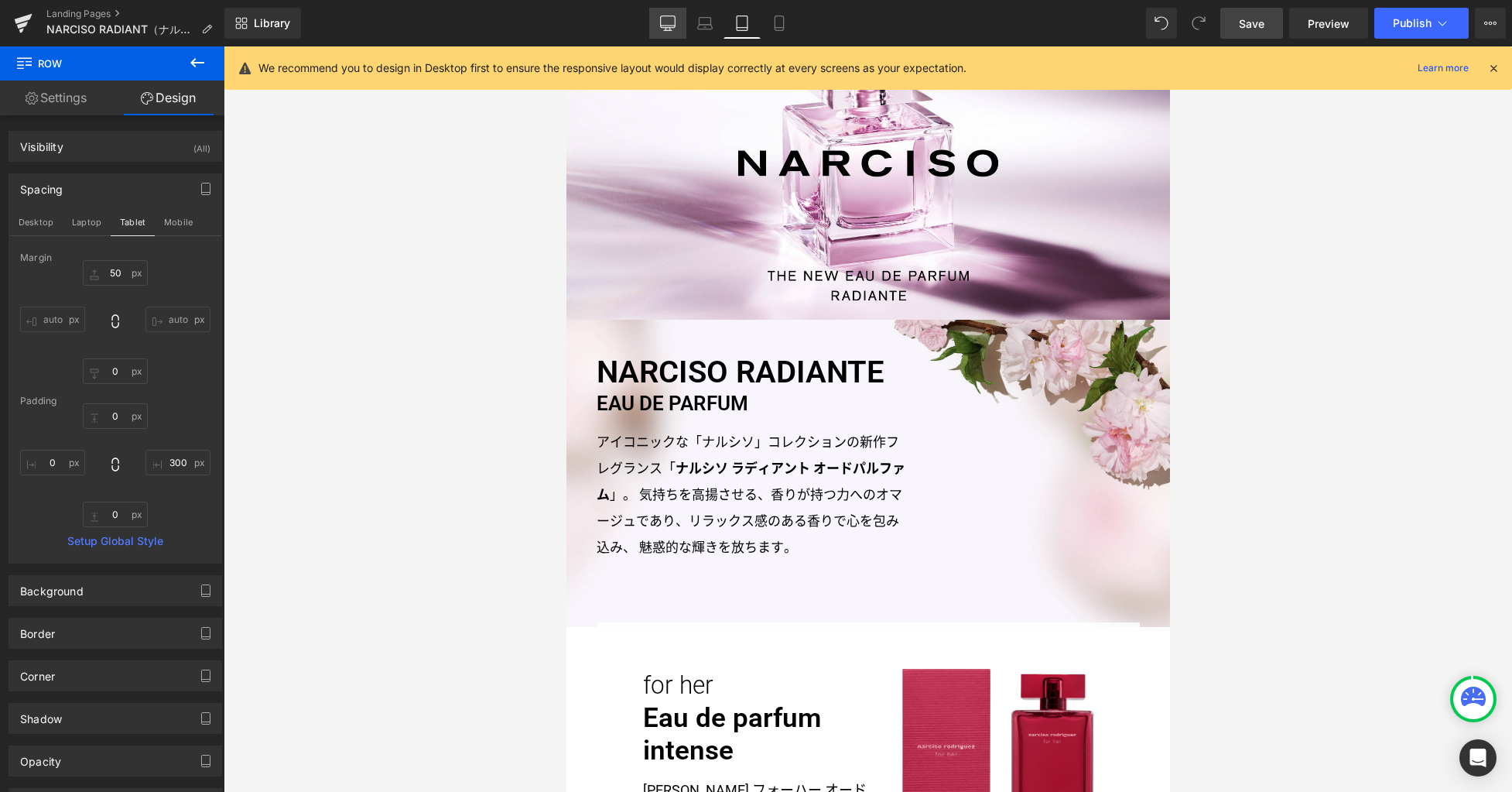
click at [679, 21] on link "Desktop" at bounding box center [667, 23] width 37 height 31
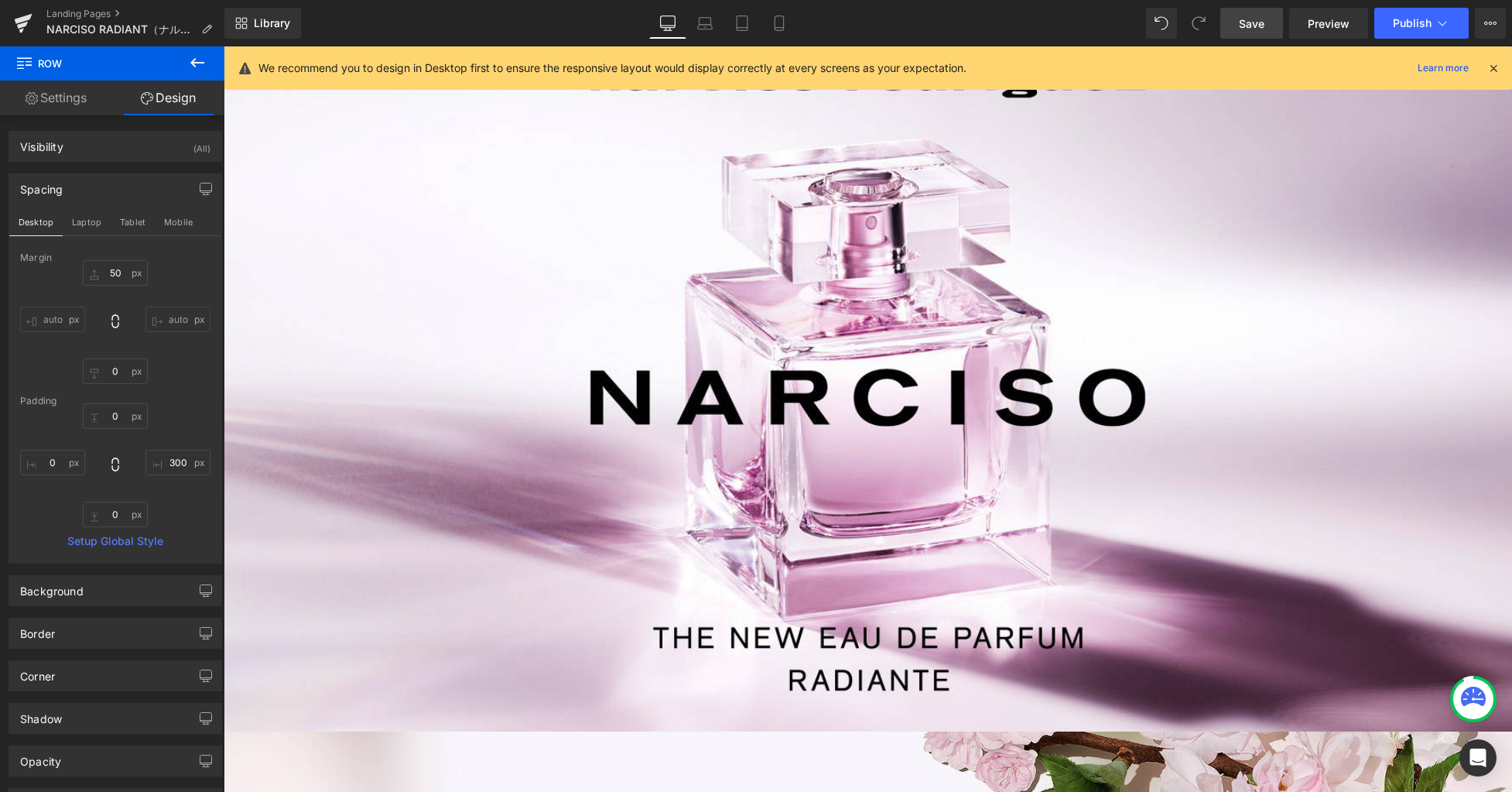
type input "160"
type input "0"
type input "300"
type input "0"
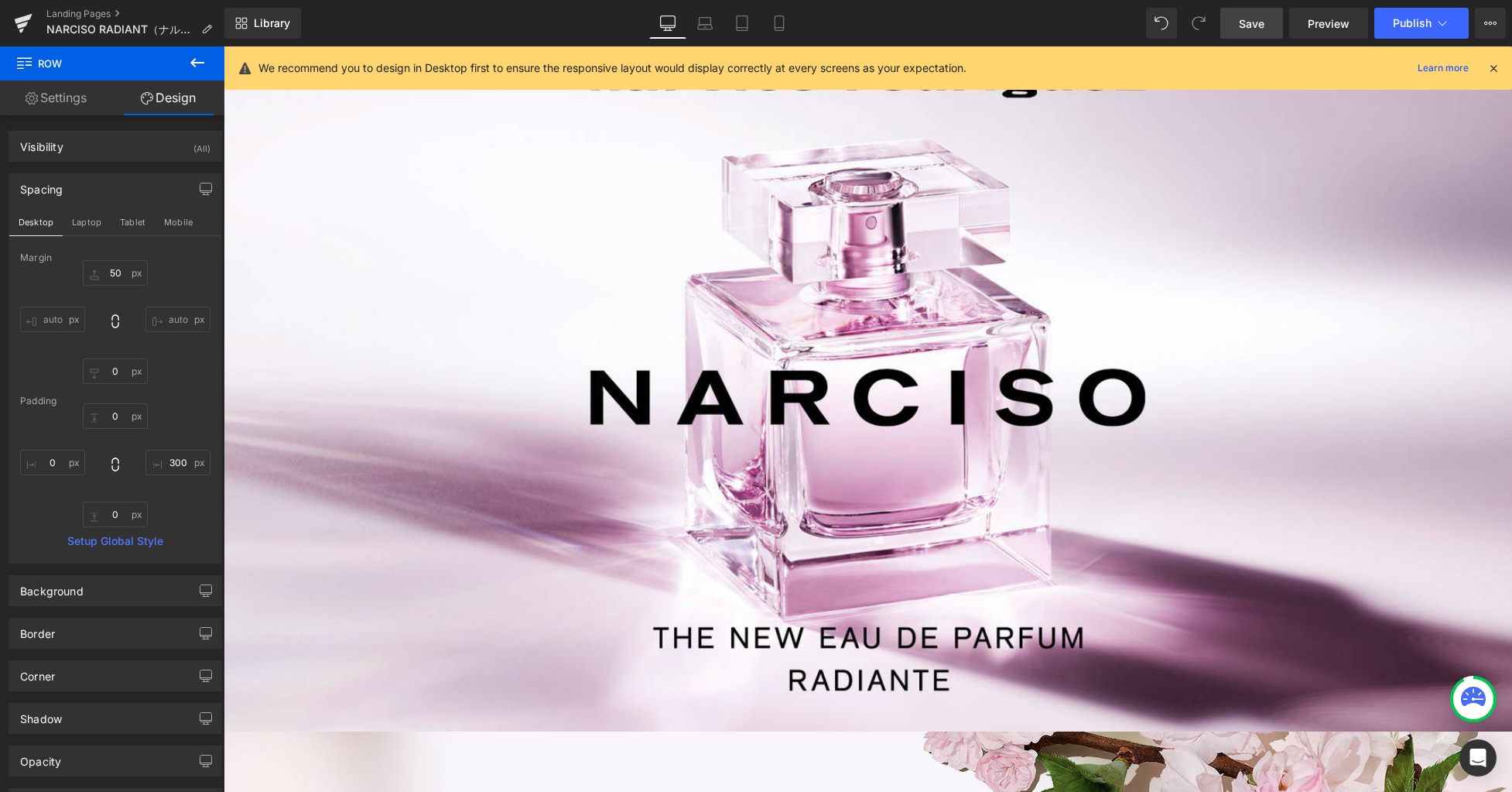
type input "0"
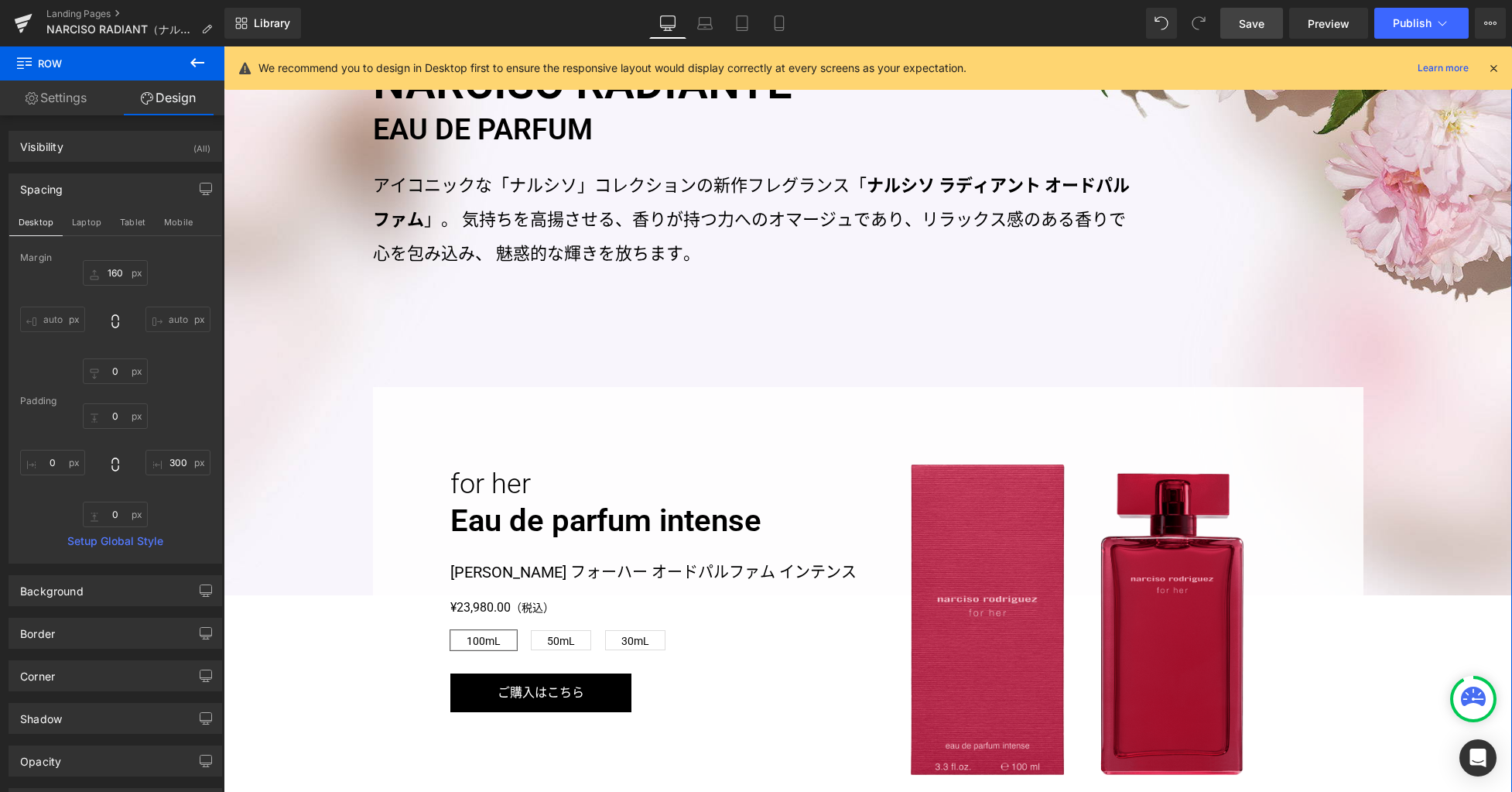
scroll to position [946, 0]
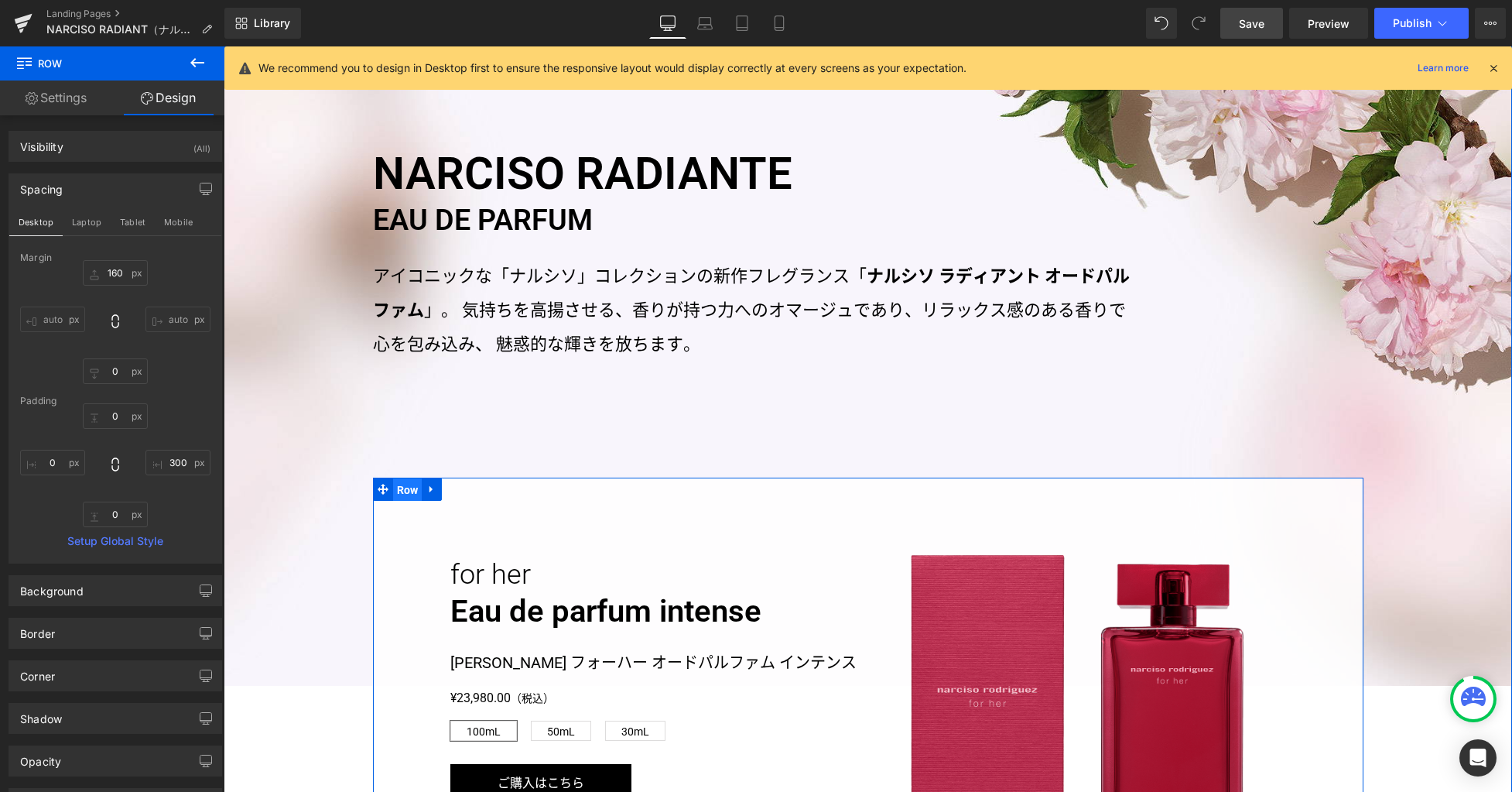
click at [403, 490] on span "Row" at bounding box center [408, 490] width 29 height 23
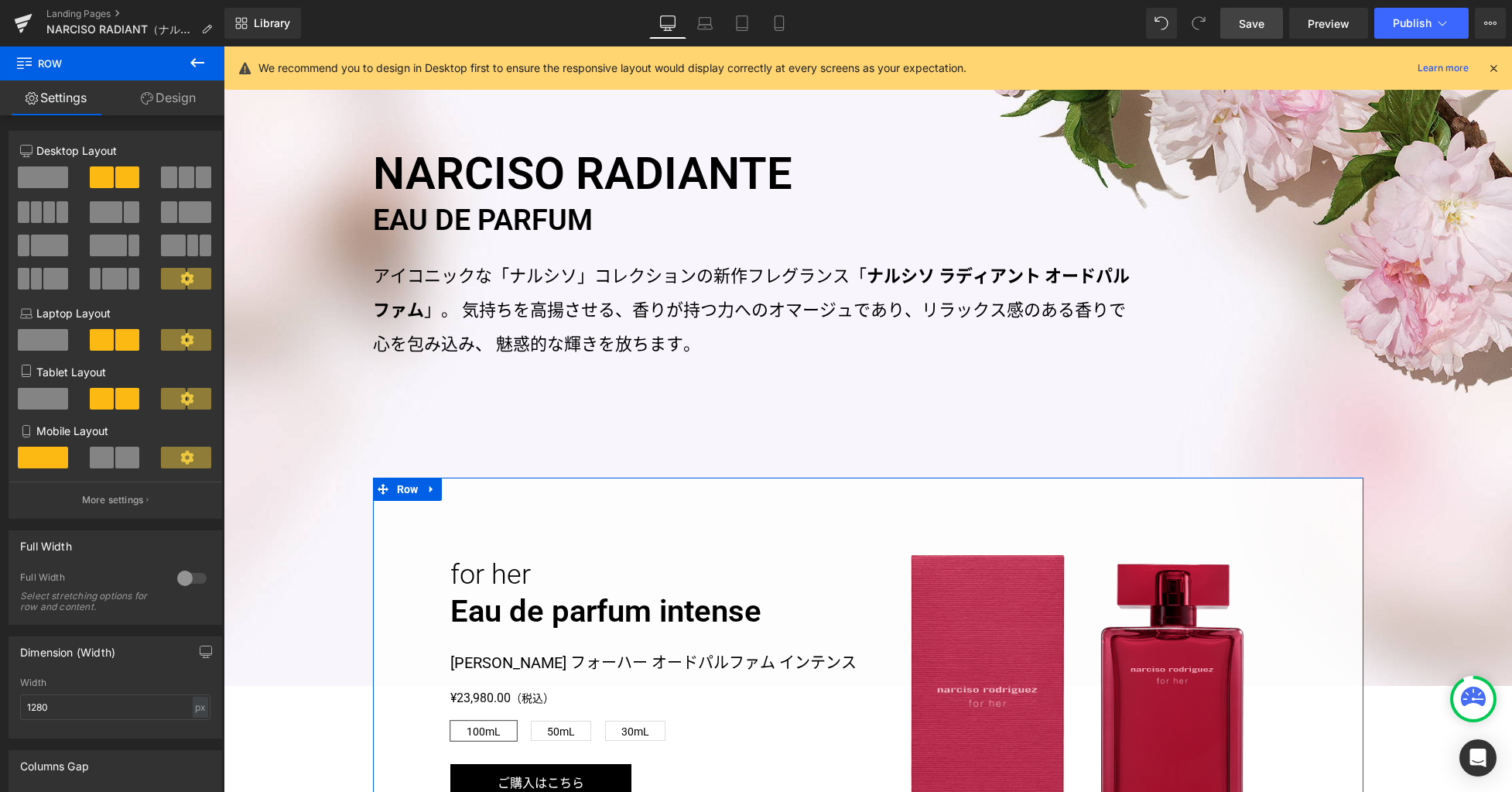
click at [171, 87] on link "Design" at bounding box center [168, 97] width 112 height 35
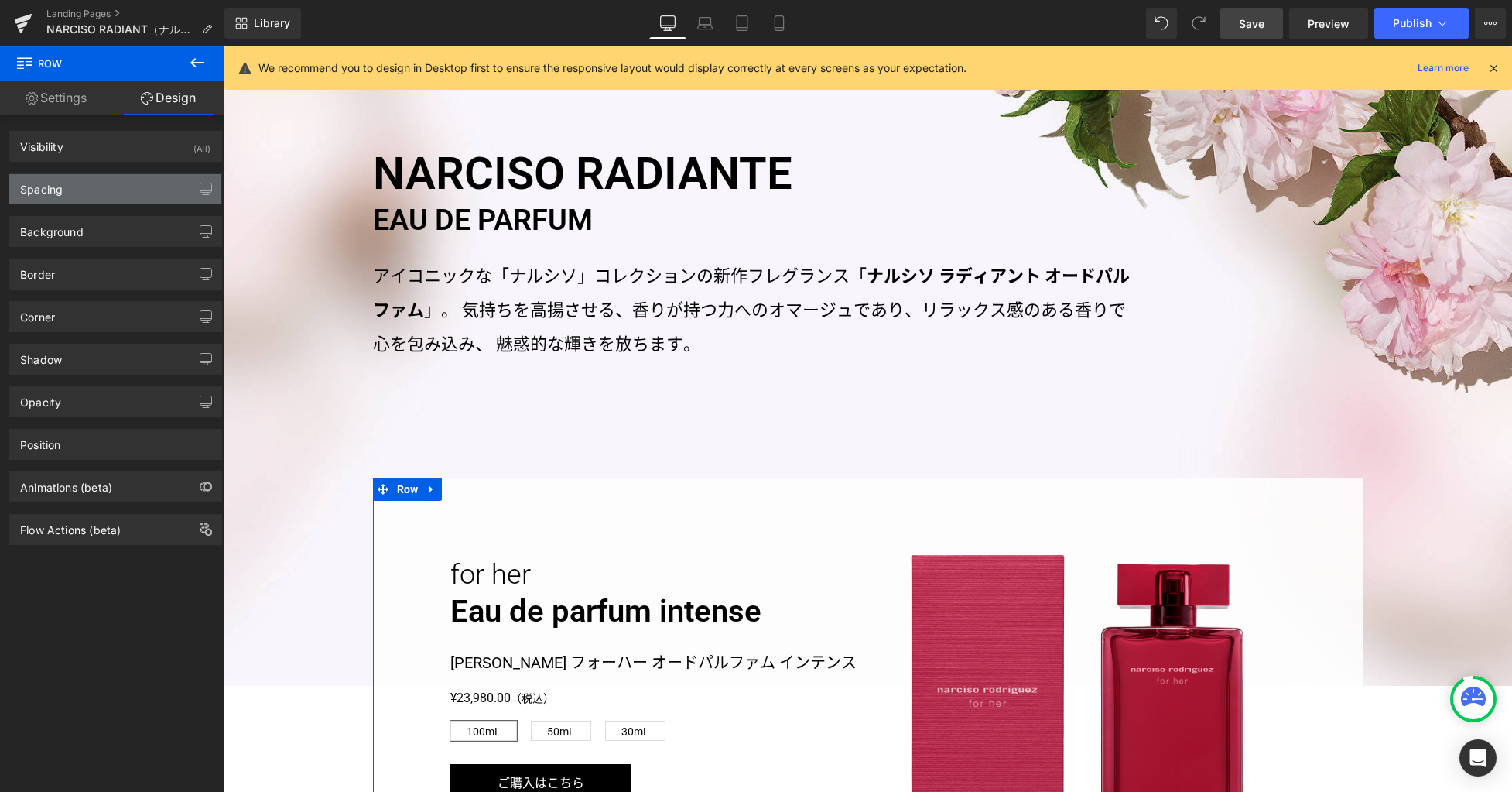
click at [103, 206] on div "Background Color & Image color rgba(255, 255, 255, 0.85) Color #ffffff 85 % Ima…" at bounding box center [115, 226] width 231 height 43
click at [109, 197] on div "Spacing" at bounding box center [114, 189] width 212 height 29
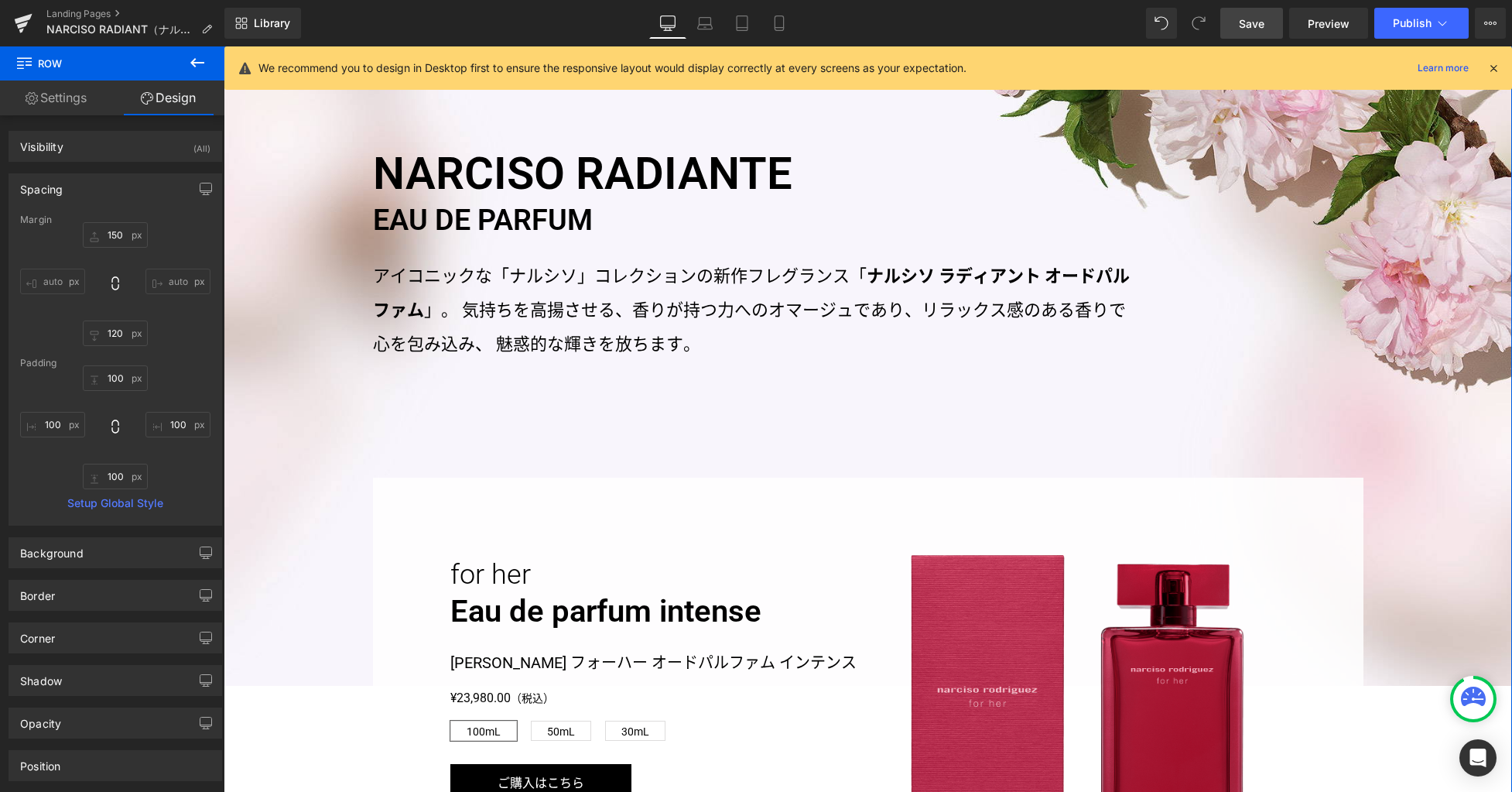
click at [297, 184] on div "NARCISO RADIANTE EAU DE PARFUM Heading アイコニックな「ナルシソ」コレクションの新作フレグランス「 ナルシソ ラディアン…" at bounding box center [868, 532] width 1289 height 1006
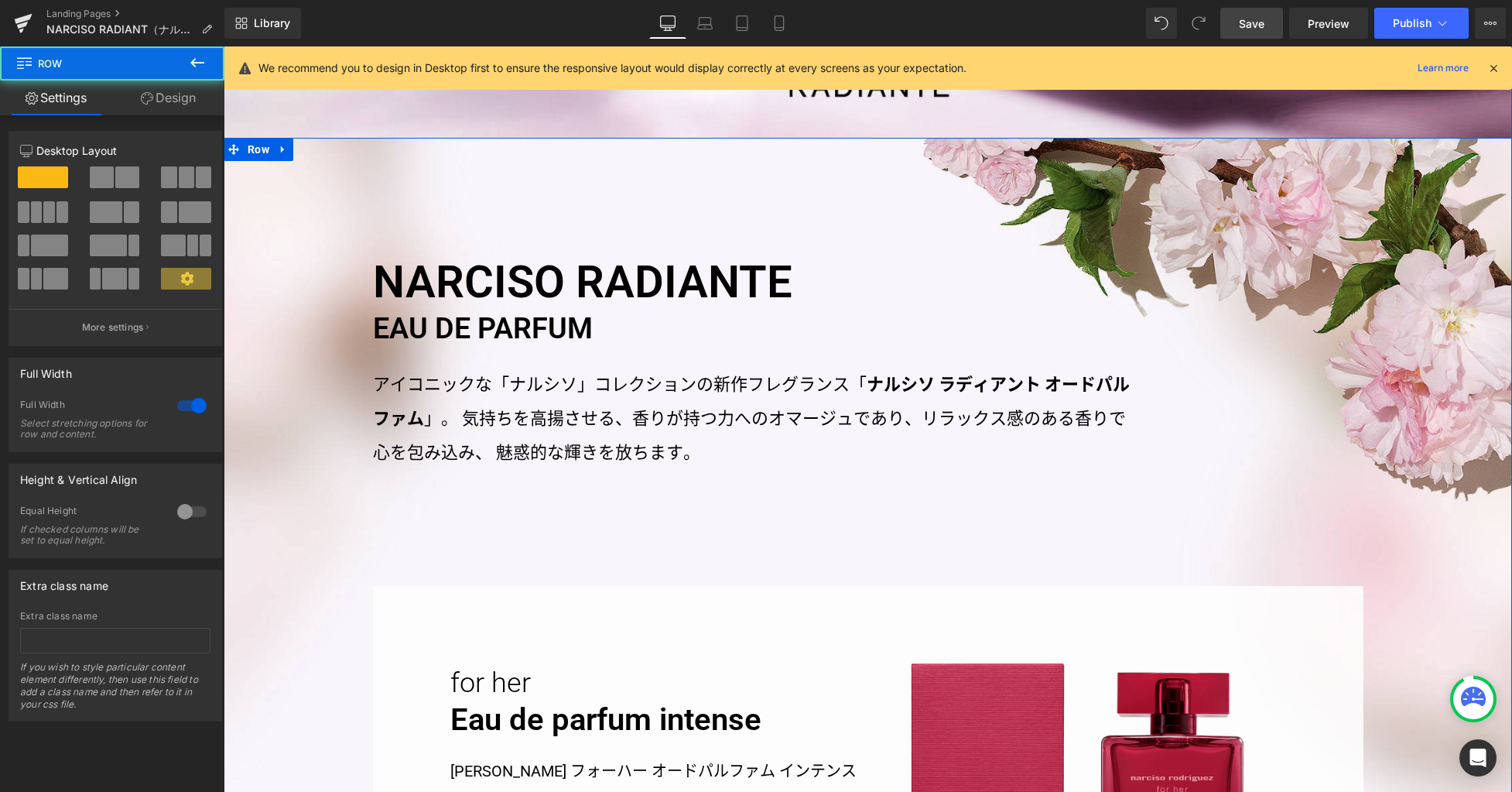
scroll to position [803, 0]
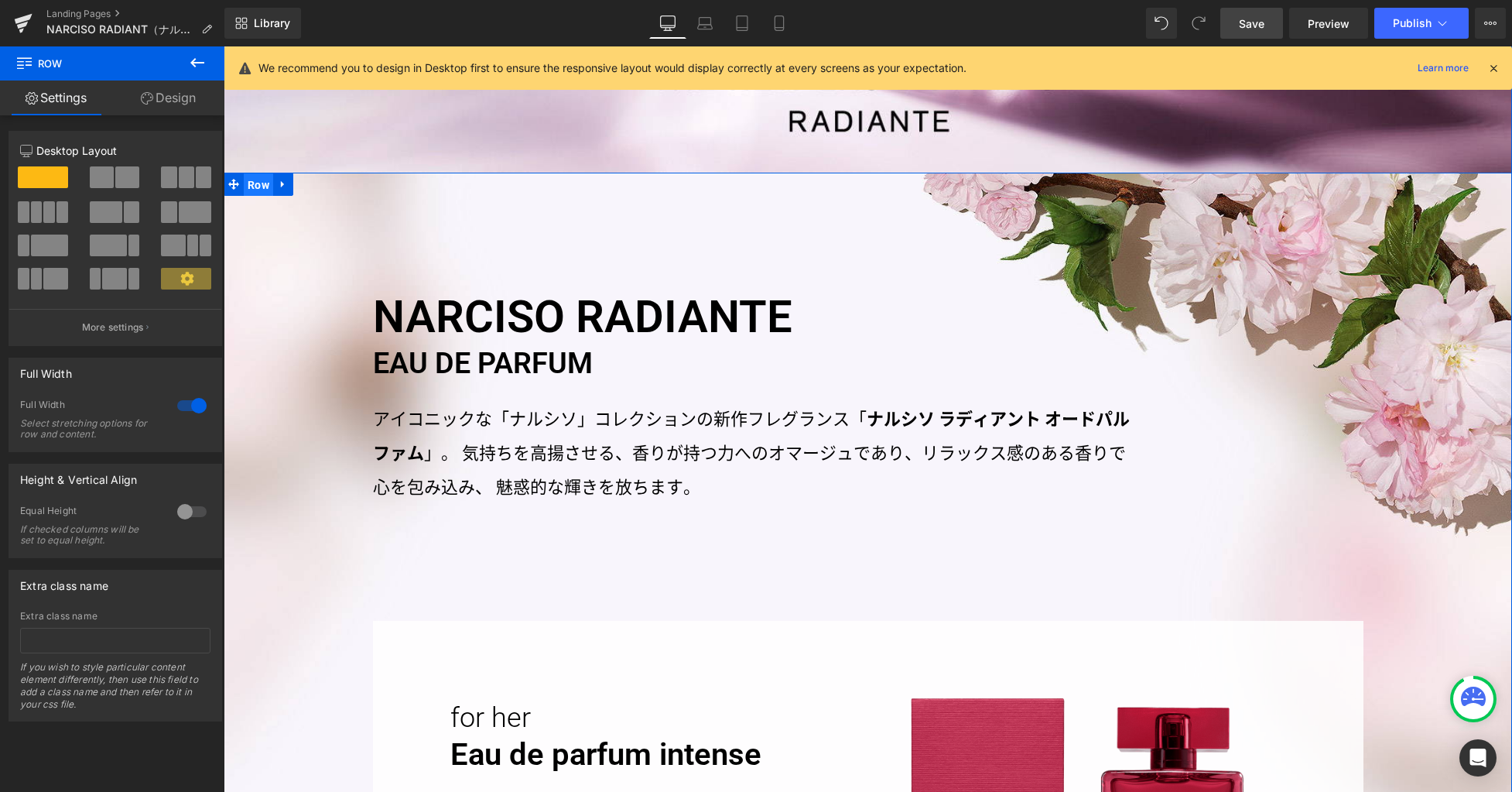
click at [253, 186] on span "Row" at bounding box center [258, 185] width 29 height 23
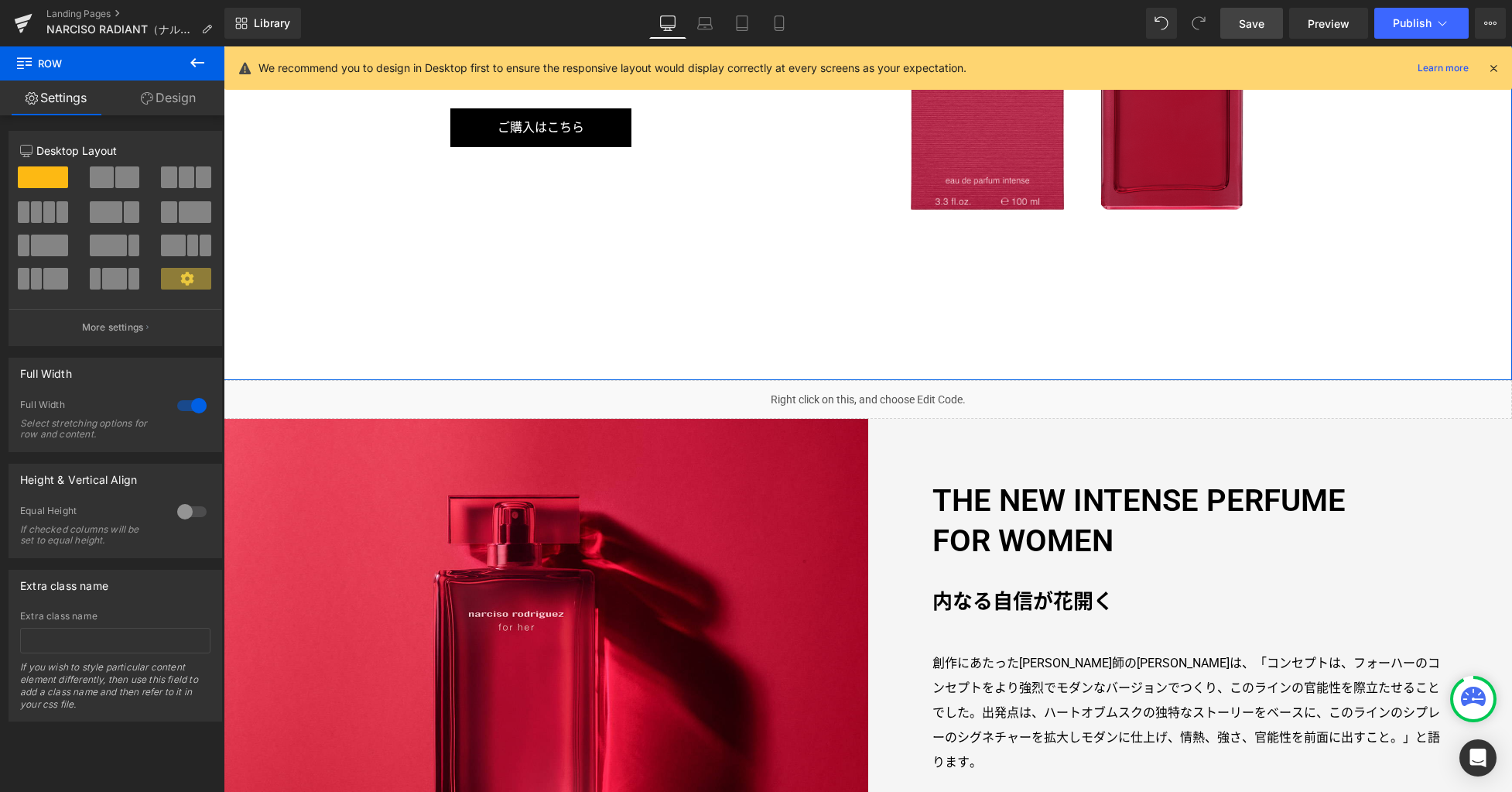
scroll to position [831, 0]
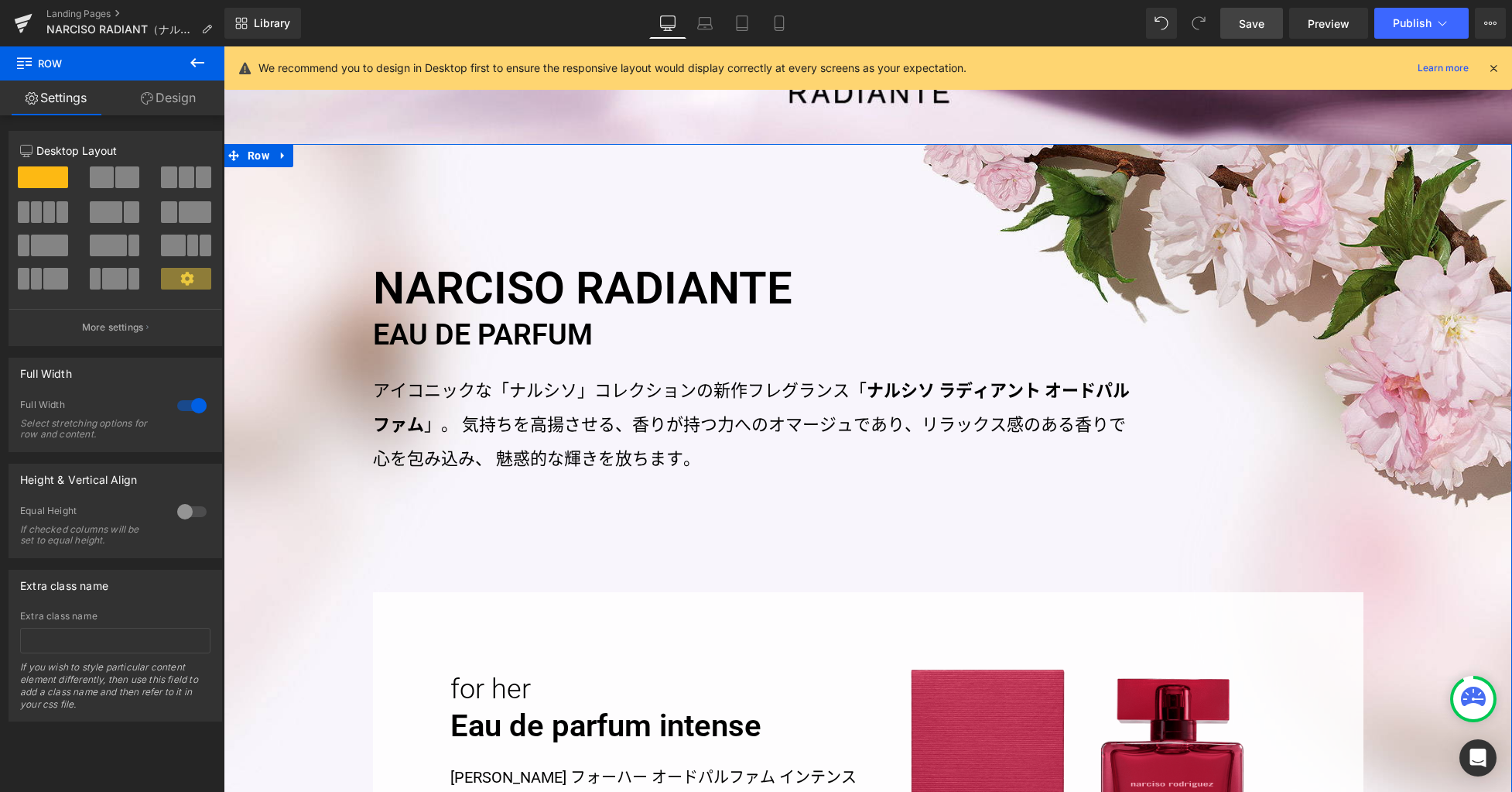
click at [159, 95] on link "Design" at bounding box center [168, 97] width 112 height 35
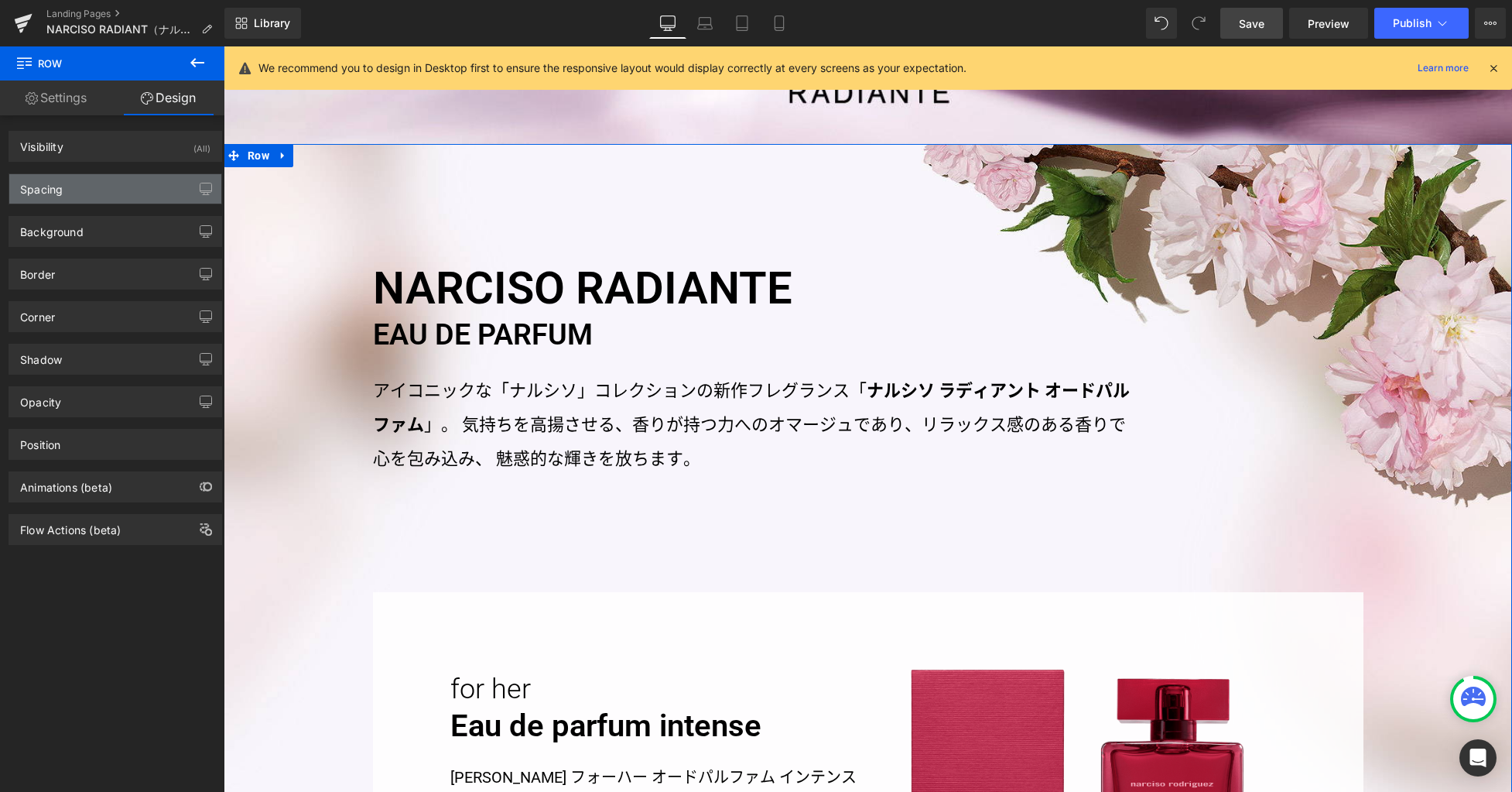
type input "https://ucarecdn.com/bf870085-6f5a-4cce-b107-7e1614a83770/-/format/auto/-/previ…"
click at [96, 228] on div "Background" at bounding box center [114, 231] width 212 height 29
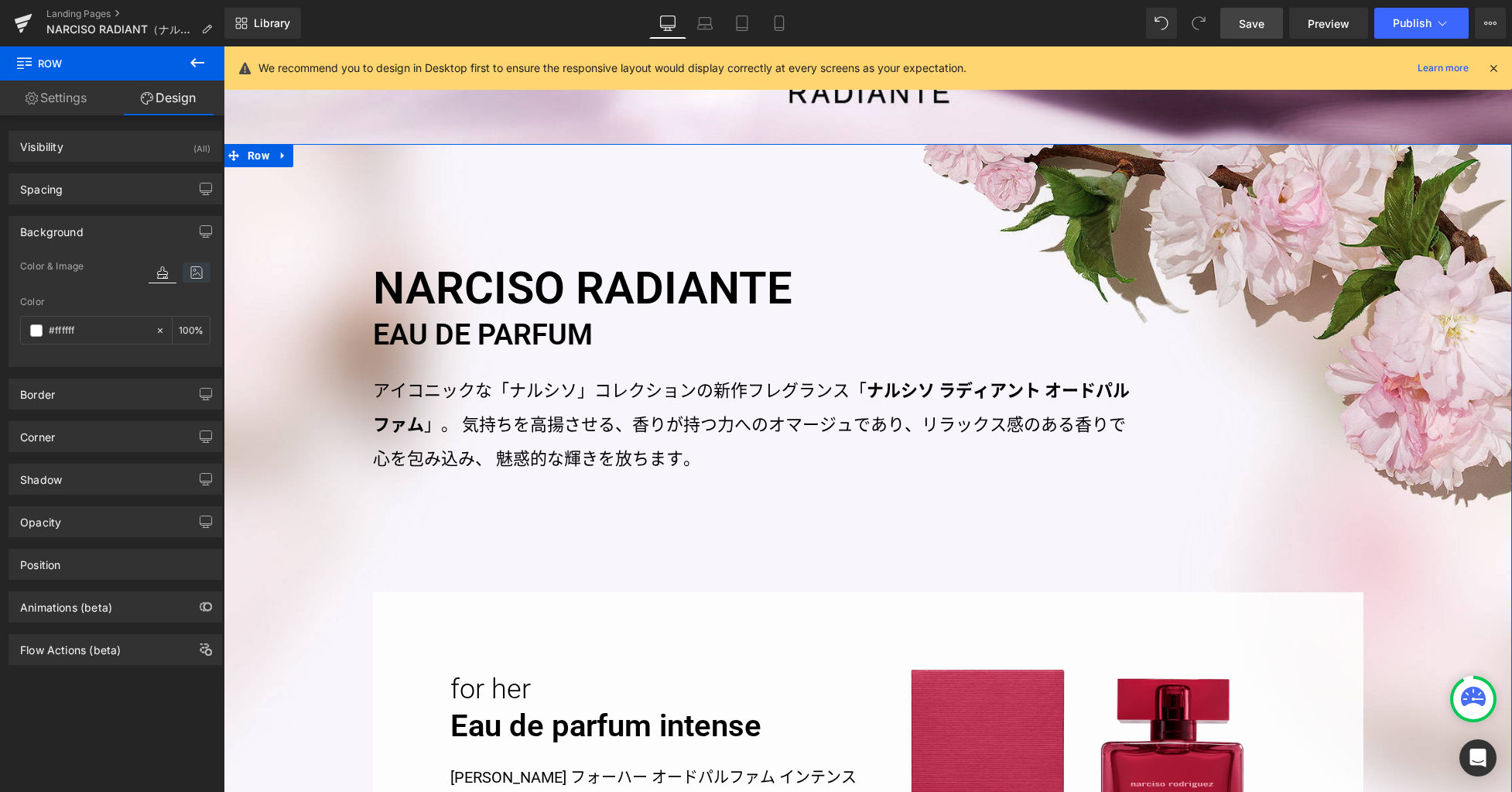
click at [196, 275] on icon at bounding box center [196, 272] width 28 height 20
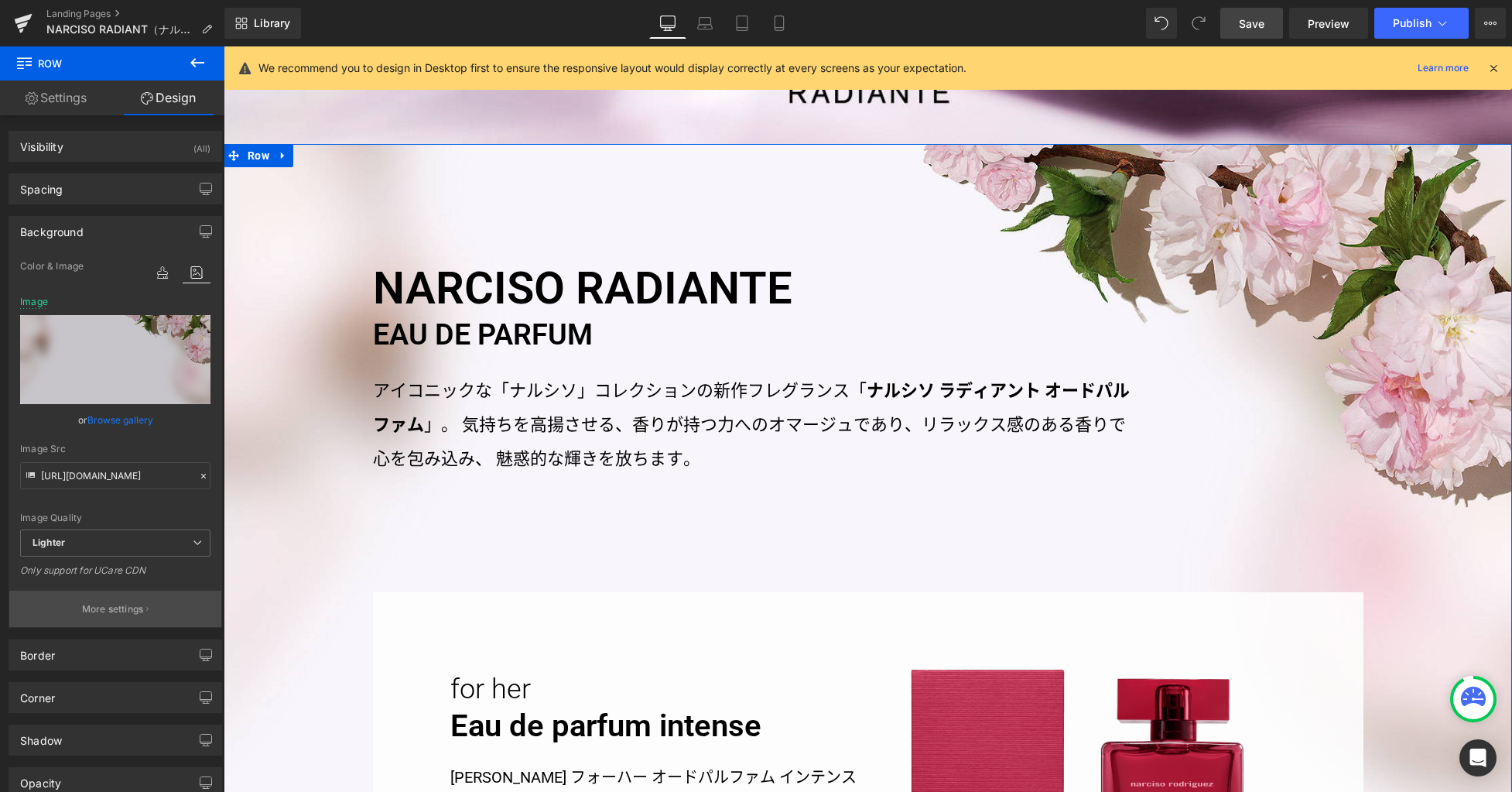
click at [122, 609] on p "More settings" at bounding box center [113, 609] width 62 height 14
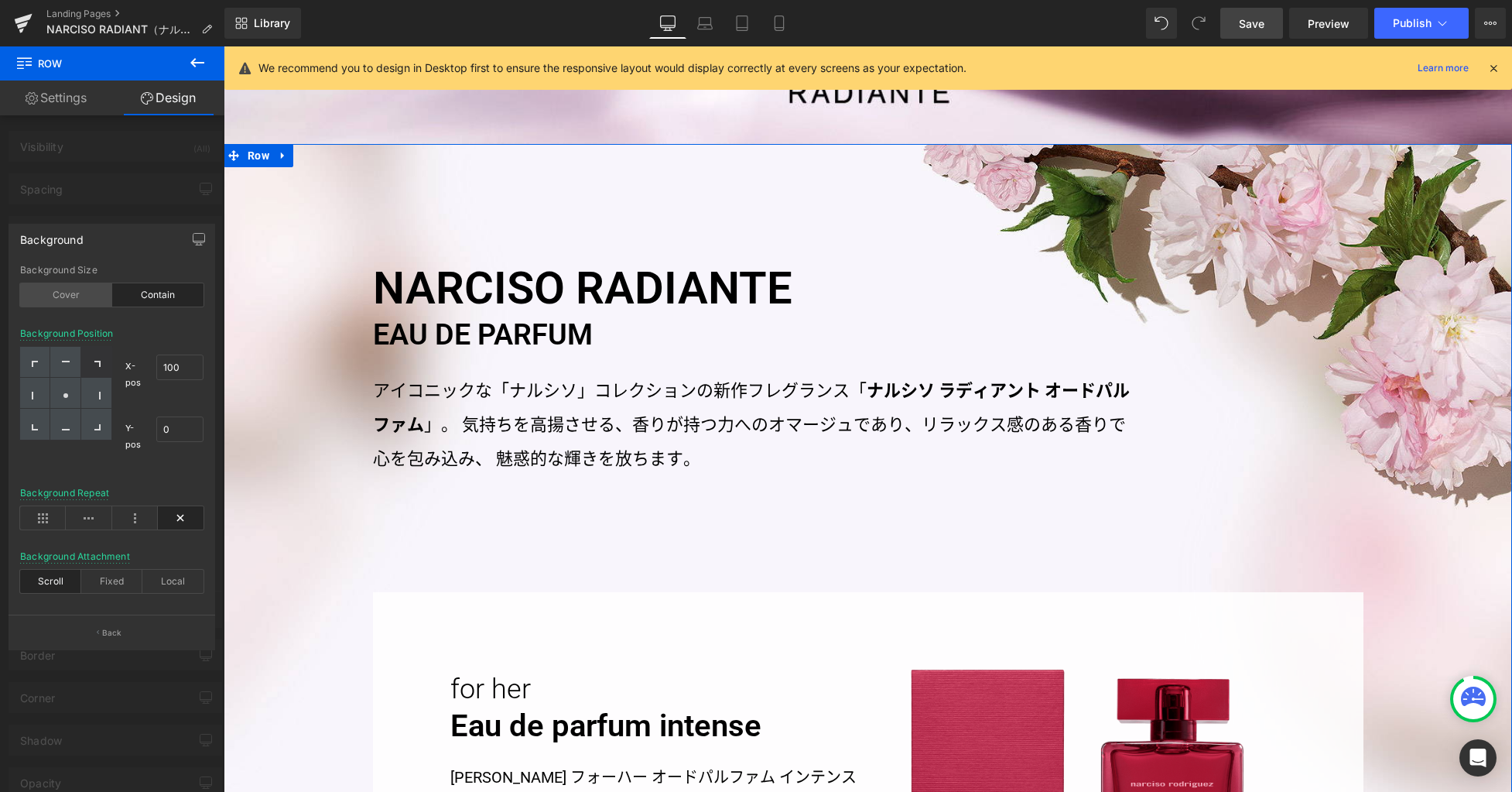
click at [85, 299] on div "Cover" at bounding box center [66, 295] width 92 height 23
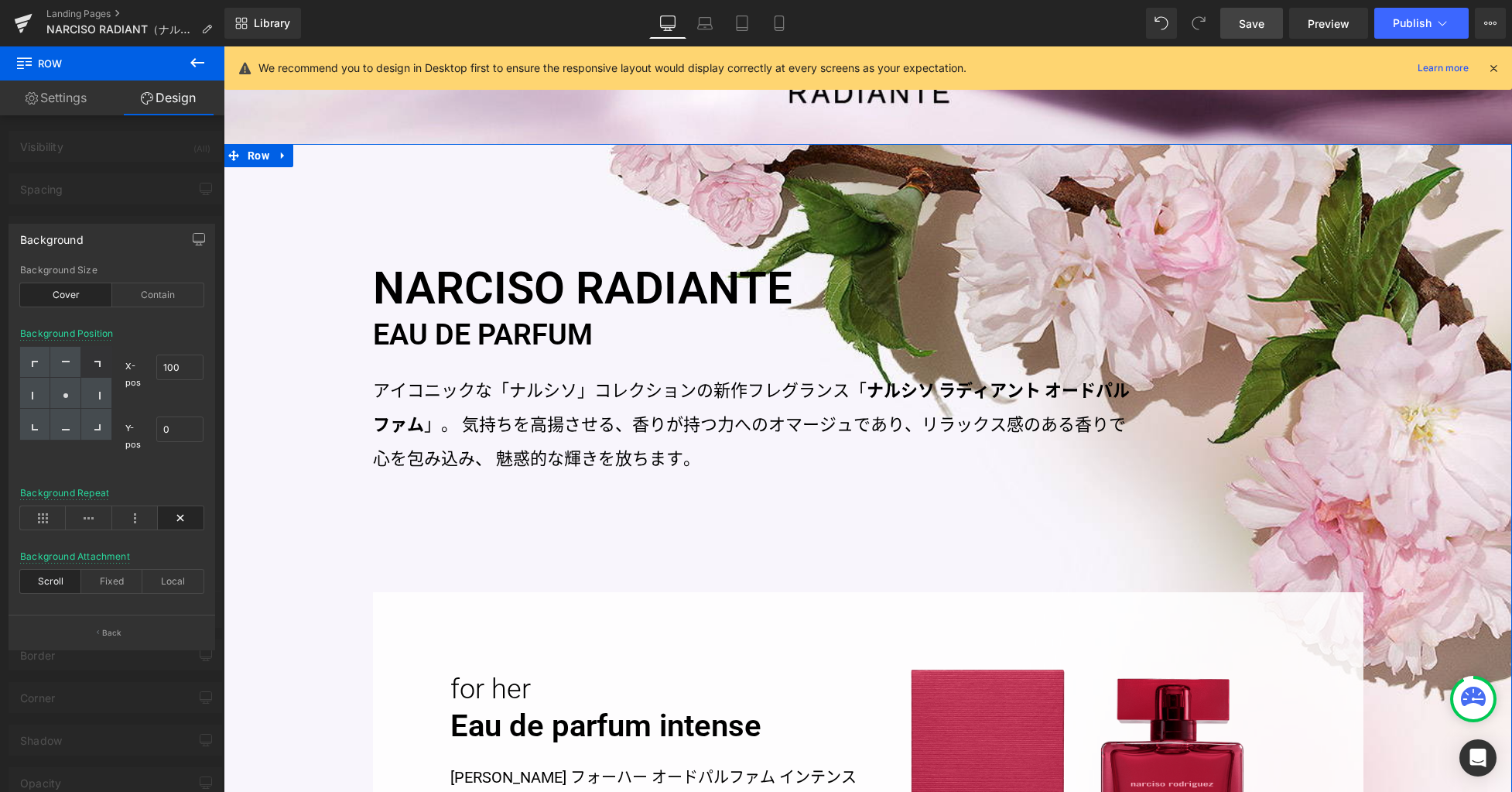
click at [85, 298] on div "Cover" at bounding box center [66, 295] width 92 height 23
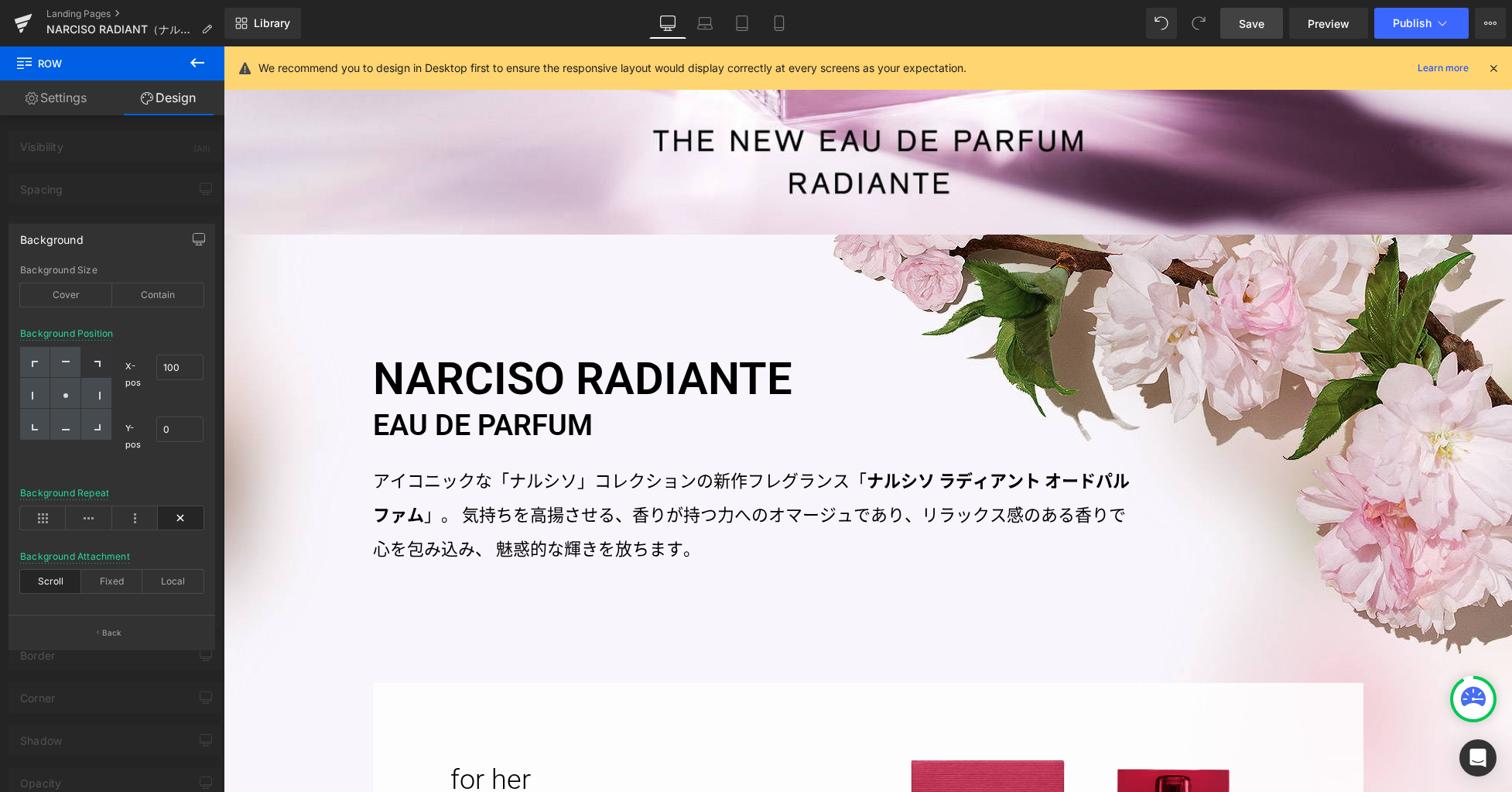
scroll to position [599, 0]
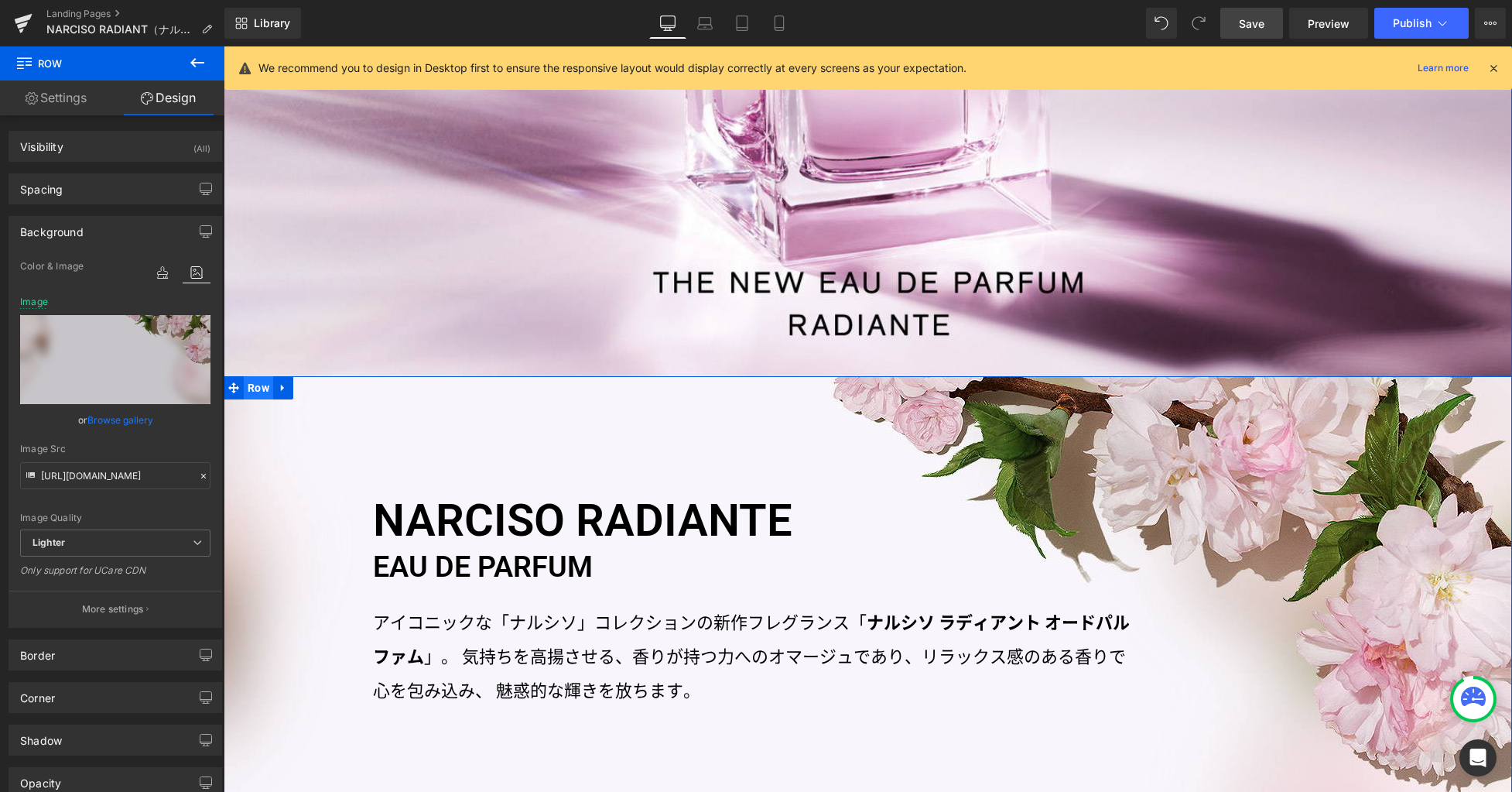
click at [253, 387] on span "Row" at bounding box center [258, 387] width 29 height 23
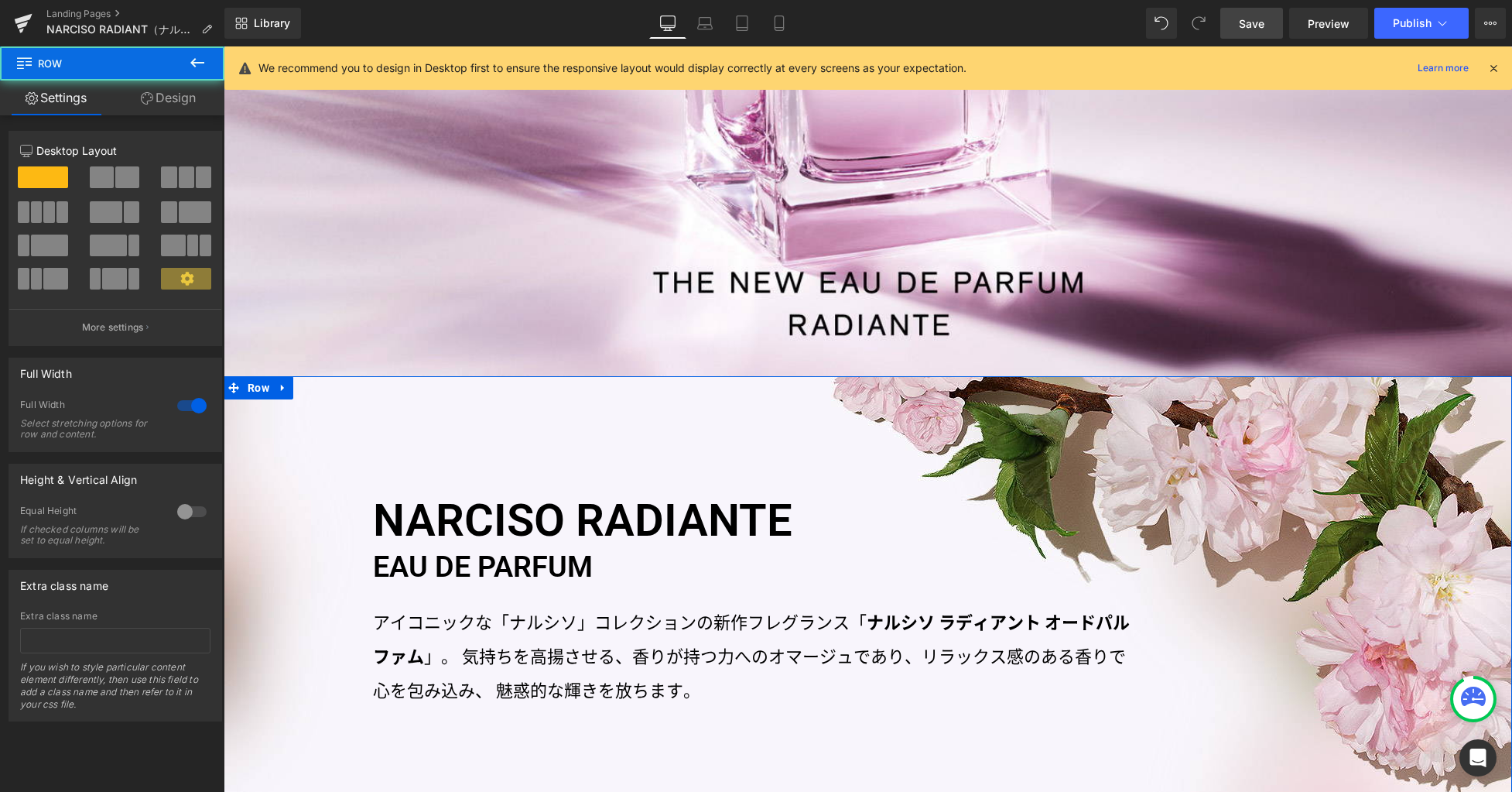
click at [171, 95] on link "Design" at bounding box center [168, 97] width 112 height 35
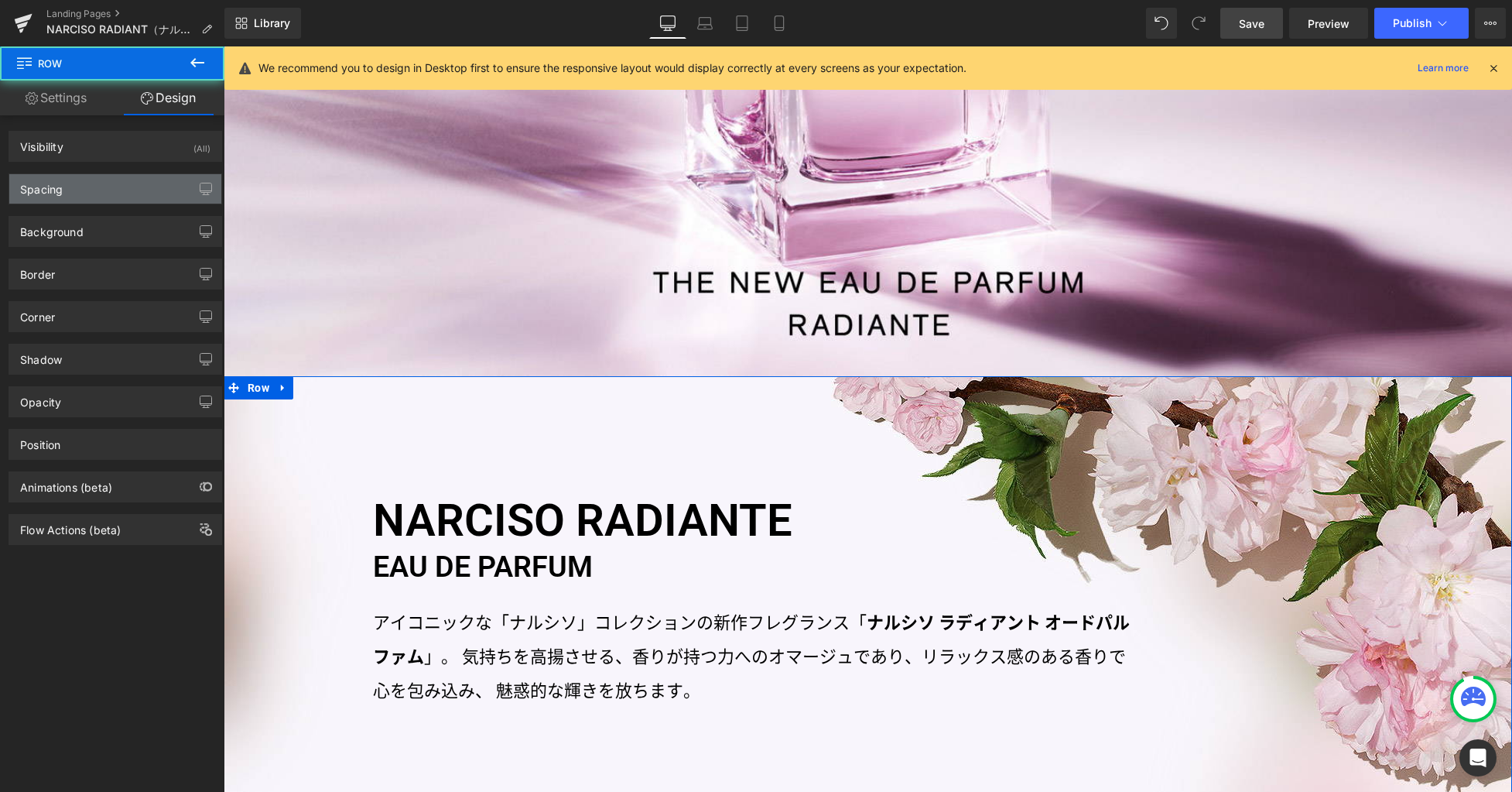
type input "#ffffff"
type input "100"
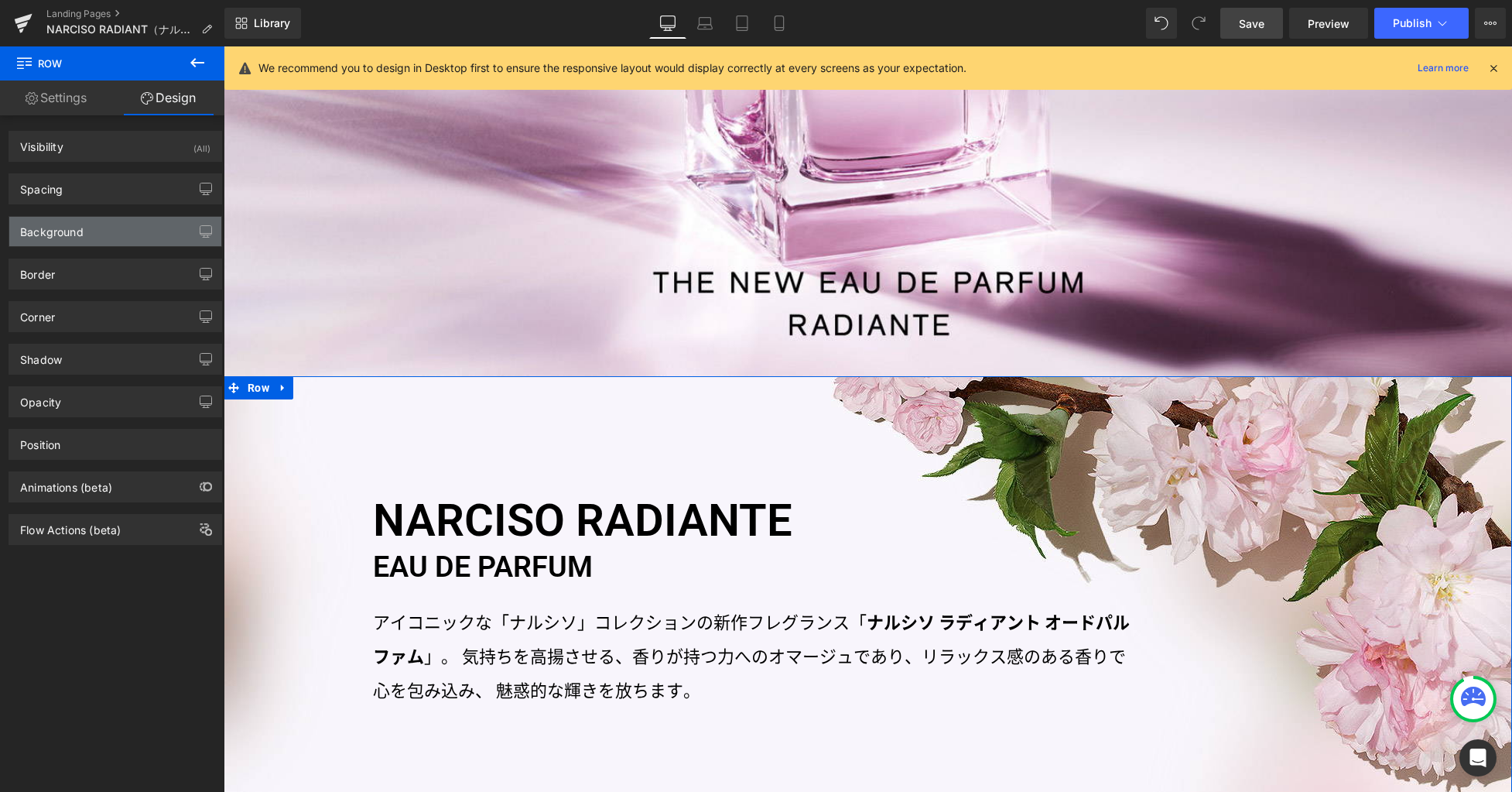
click at [109, 230] on div "Background" at bounding box center [114, 231] width 212 height 29
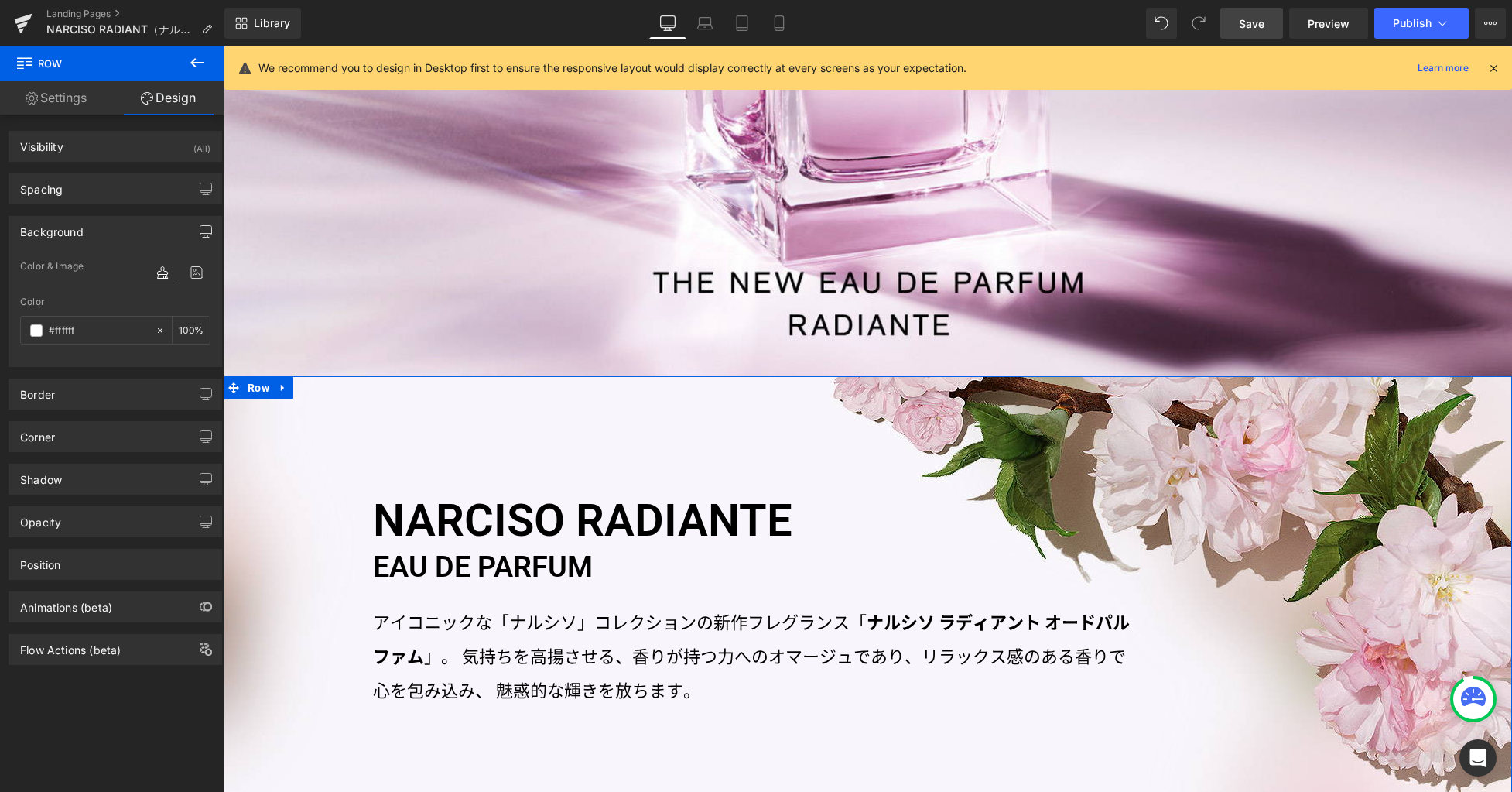
click at [202, 234] on icon "button" at bounding box center [206, 234] width 11 height 0
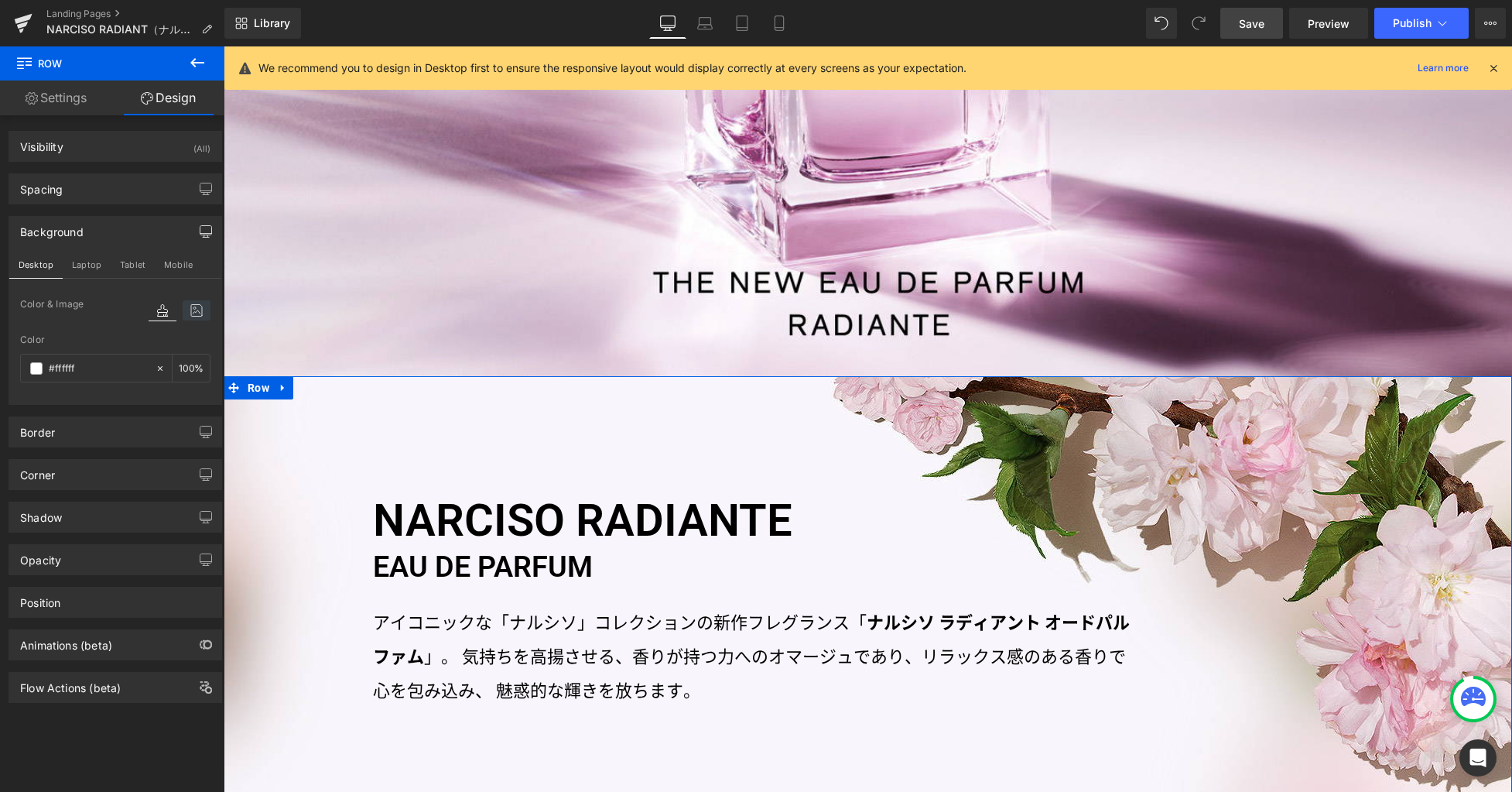
click at [189, 311] on icon at bounding box center [196, 310] width 28 height 20
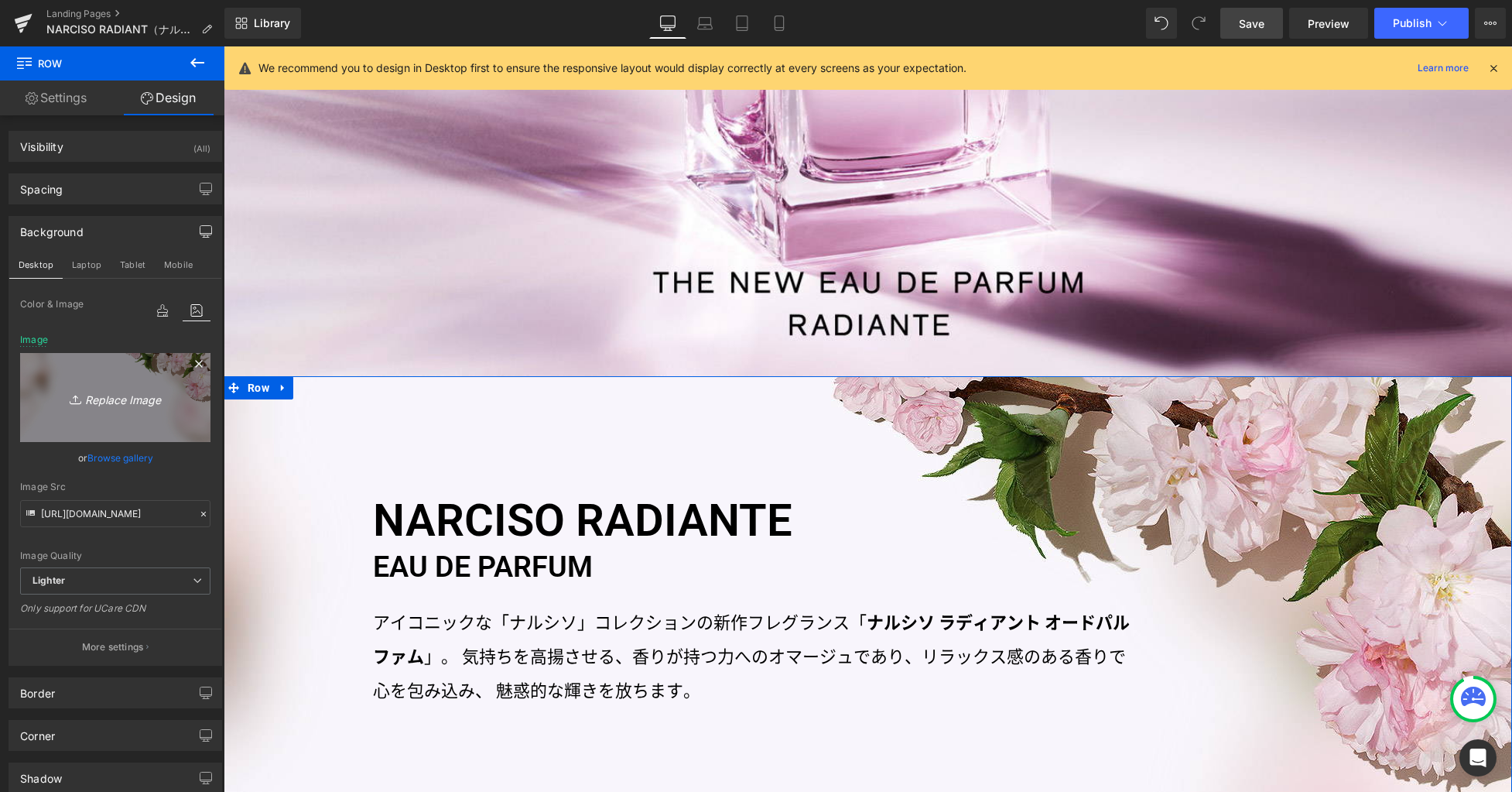
click at [117, 401] on icon "Replace Image" at bounding box center [115, 397] width 124 height 20
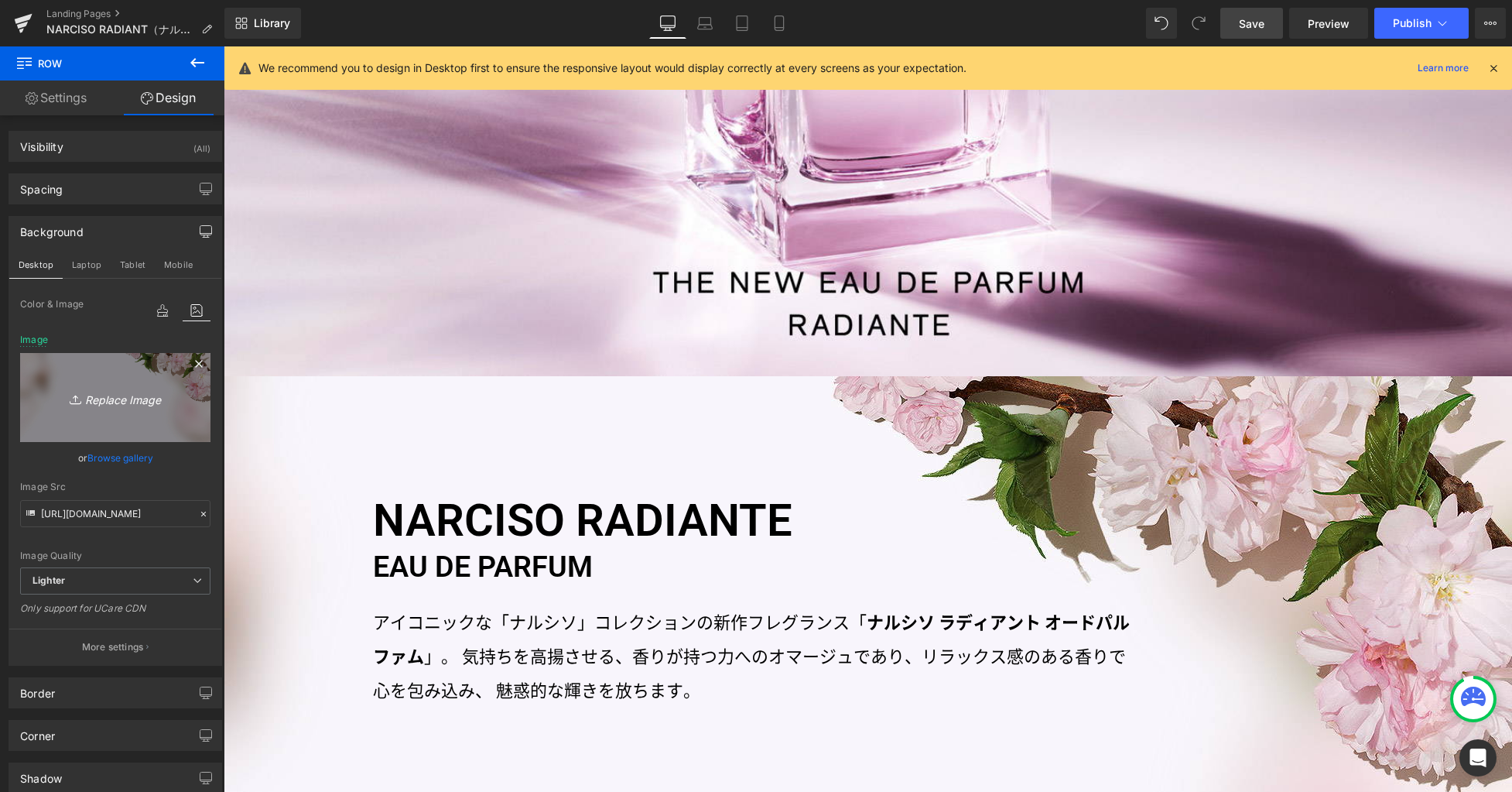
type input "C:\fakepath\bg1.jpg"
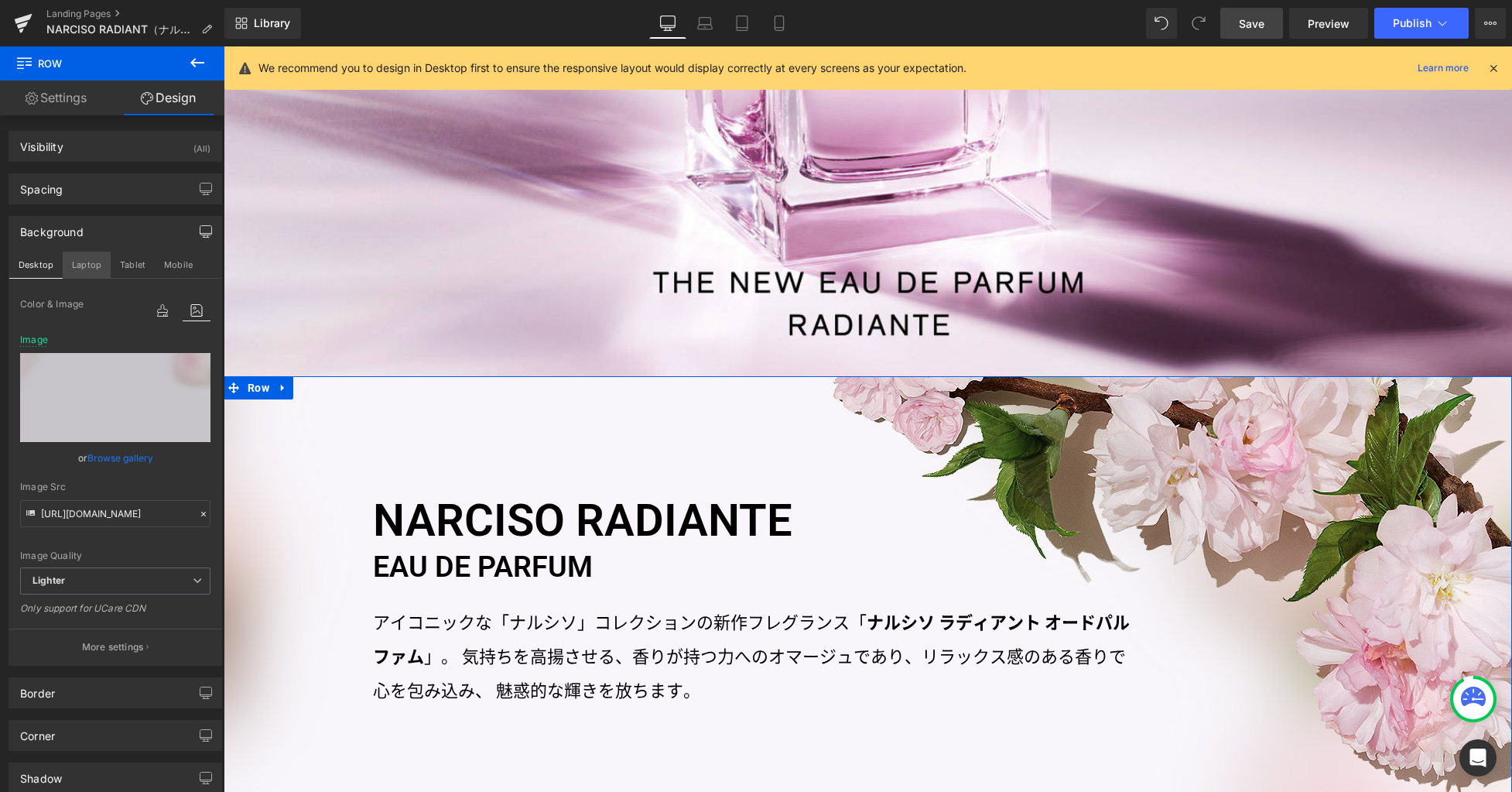
click at [87, 262] on button "Laptop" at bounding box center [87, 265] width 48 height 26
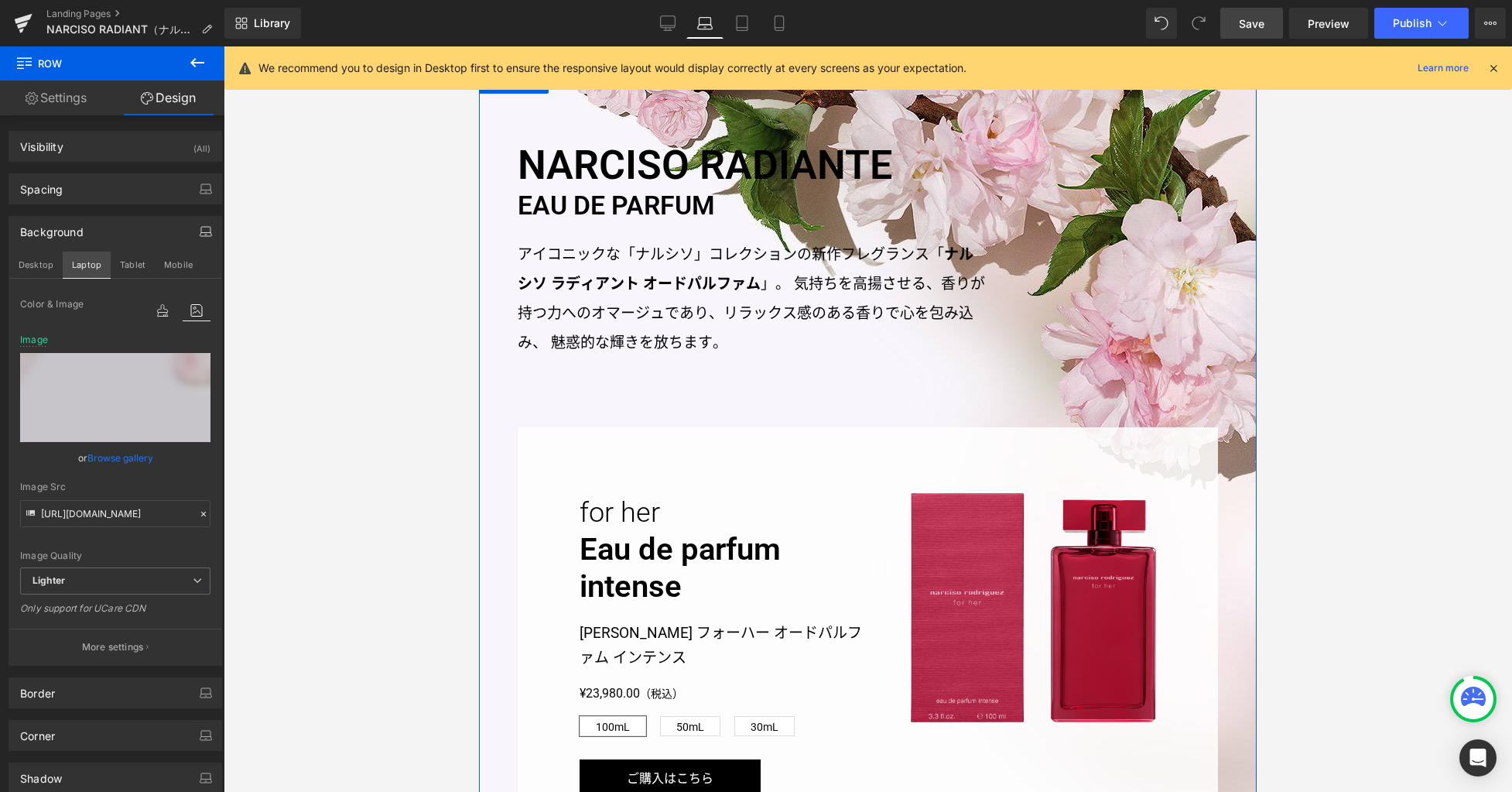
type input "https://ucarecdn.com/1f909533-6134-4b9f-97bb-2b8da8b804d7/-/format/auto/-/previ…"
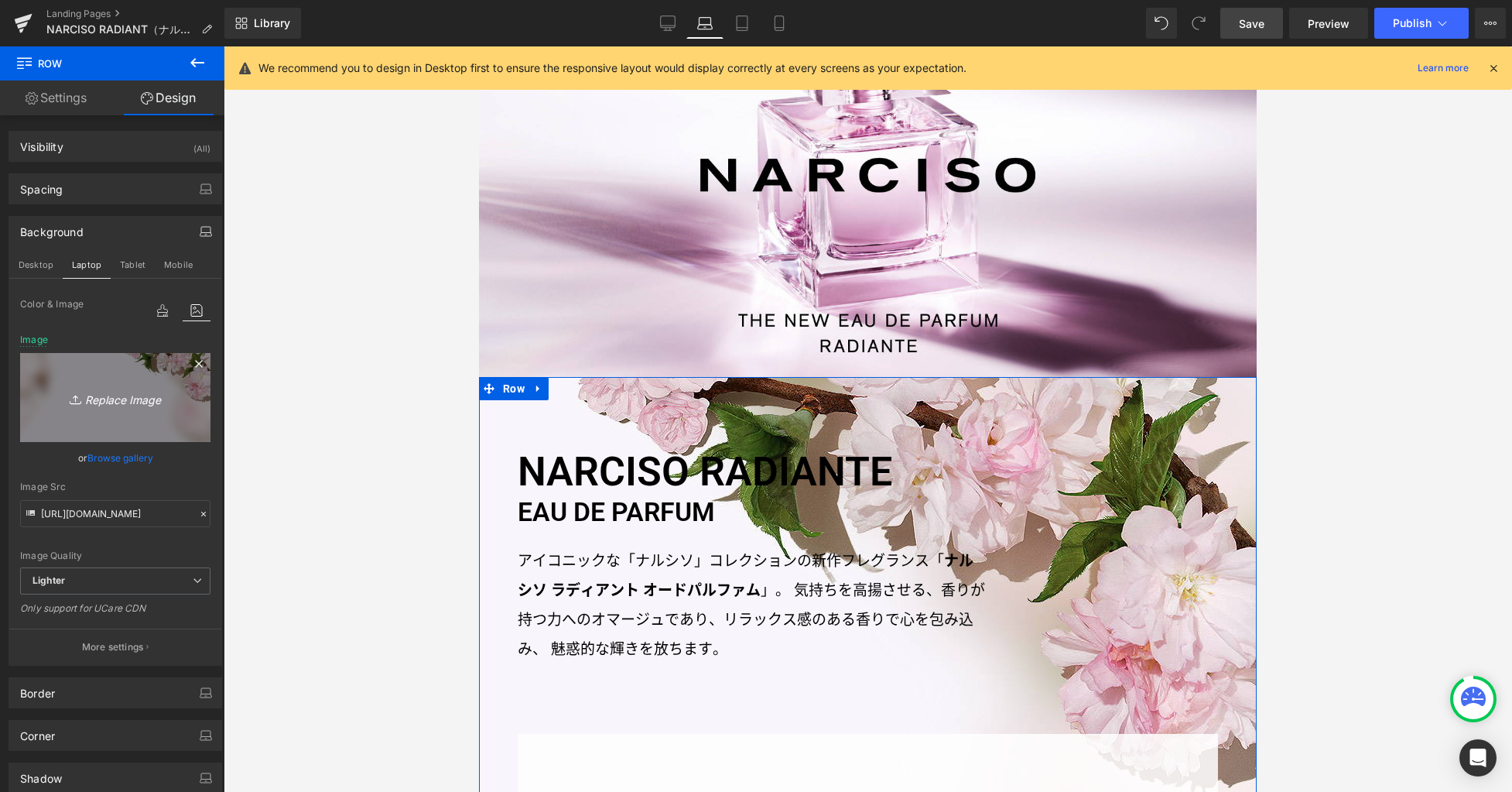
click at [112, 400] on icon "Replace Image" at bounding box center [115, 397] width 124 height 20
type input "C:\fakepath\bg1.jpg"
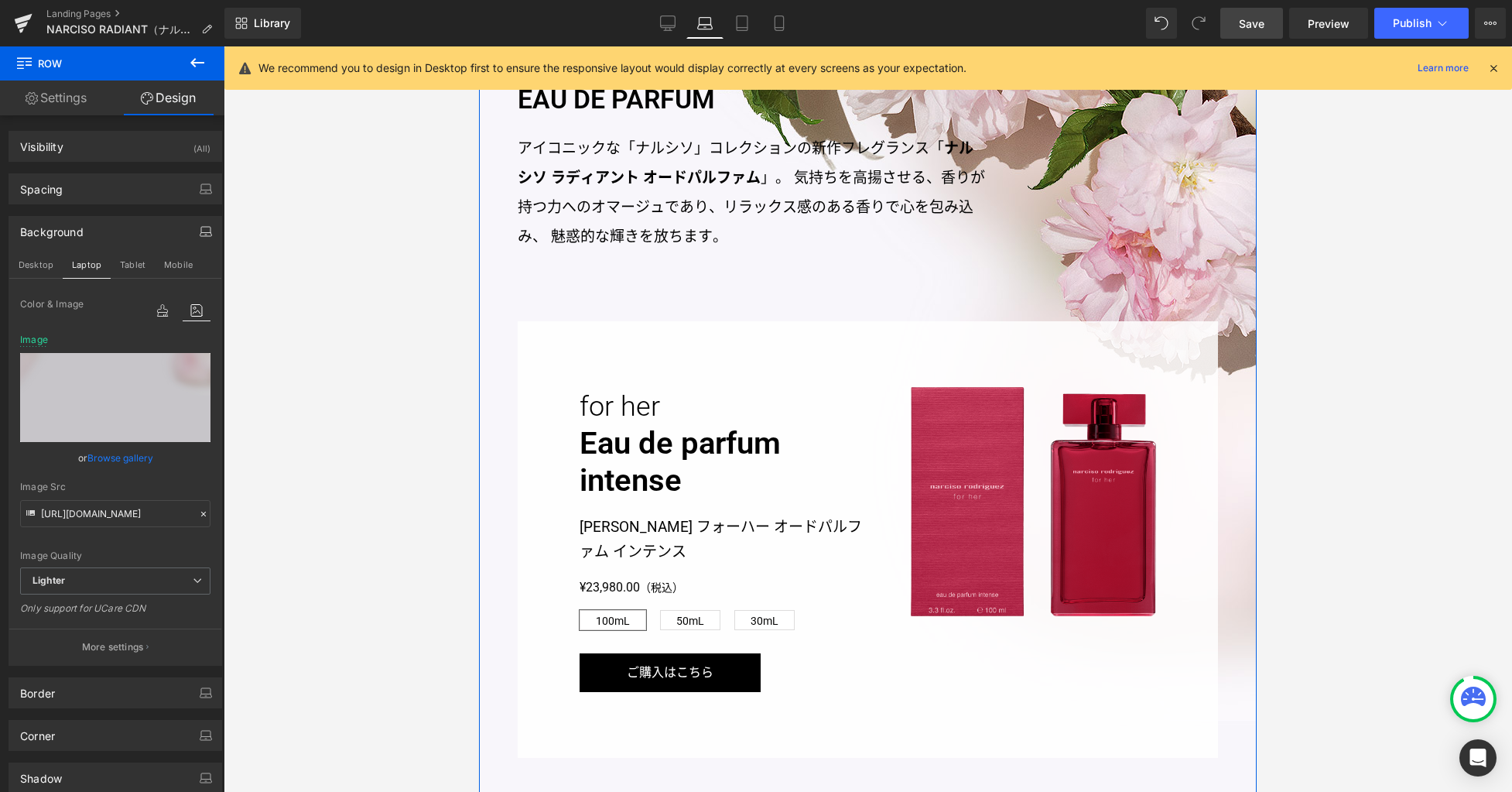
scroll to position [767, 0]
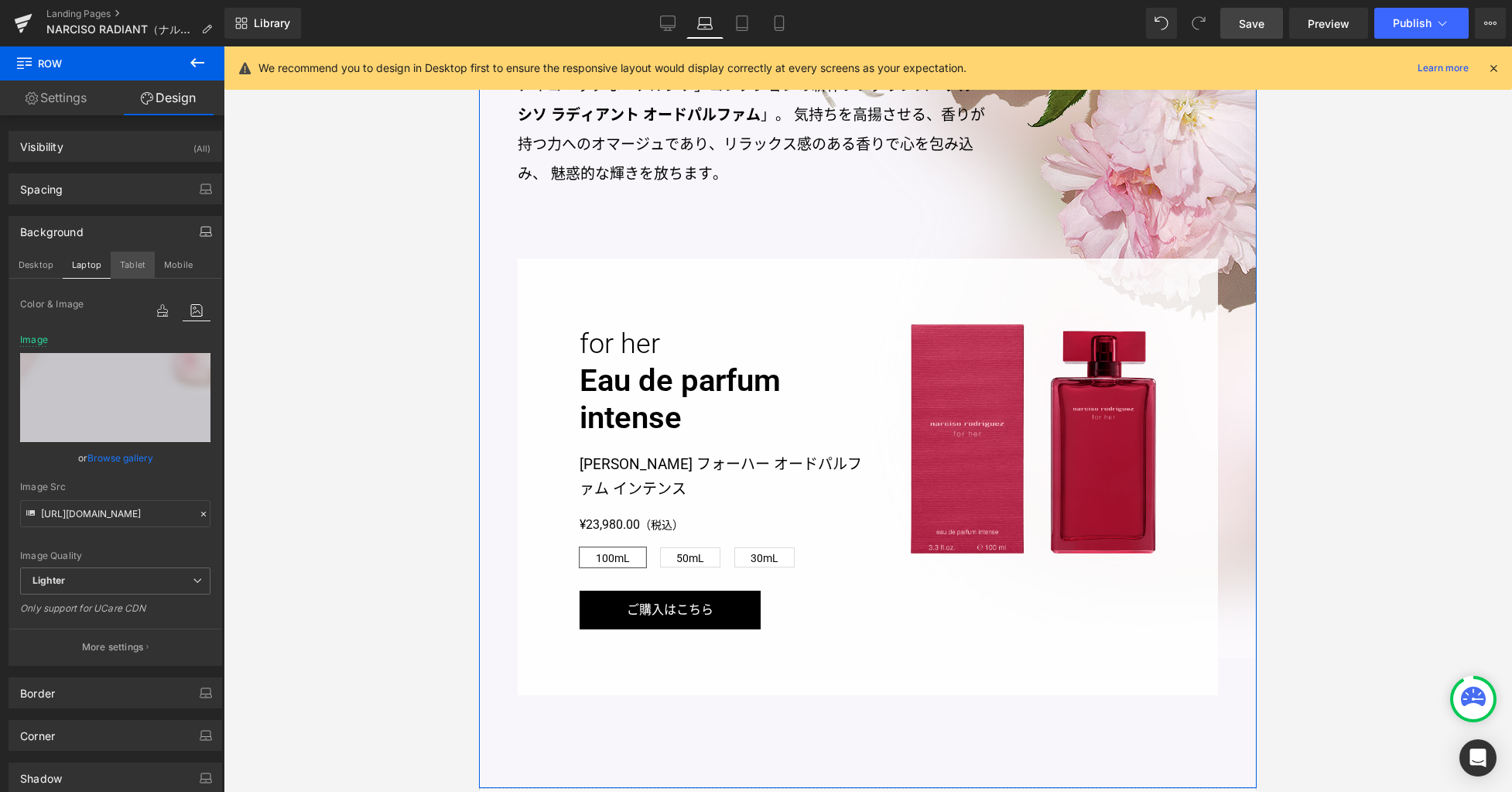
click at [140, 268] on button "Tablet" at bounding box center [132, 265] width 44 height 26
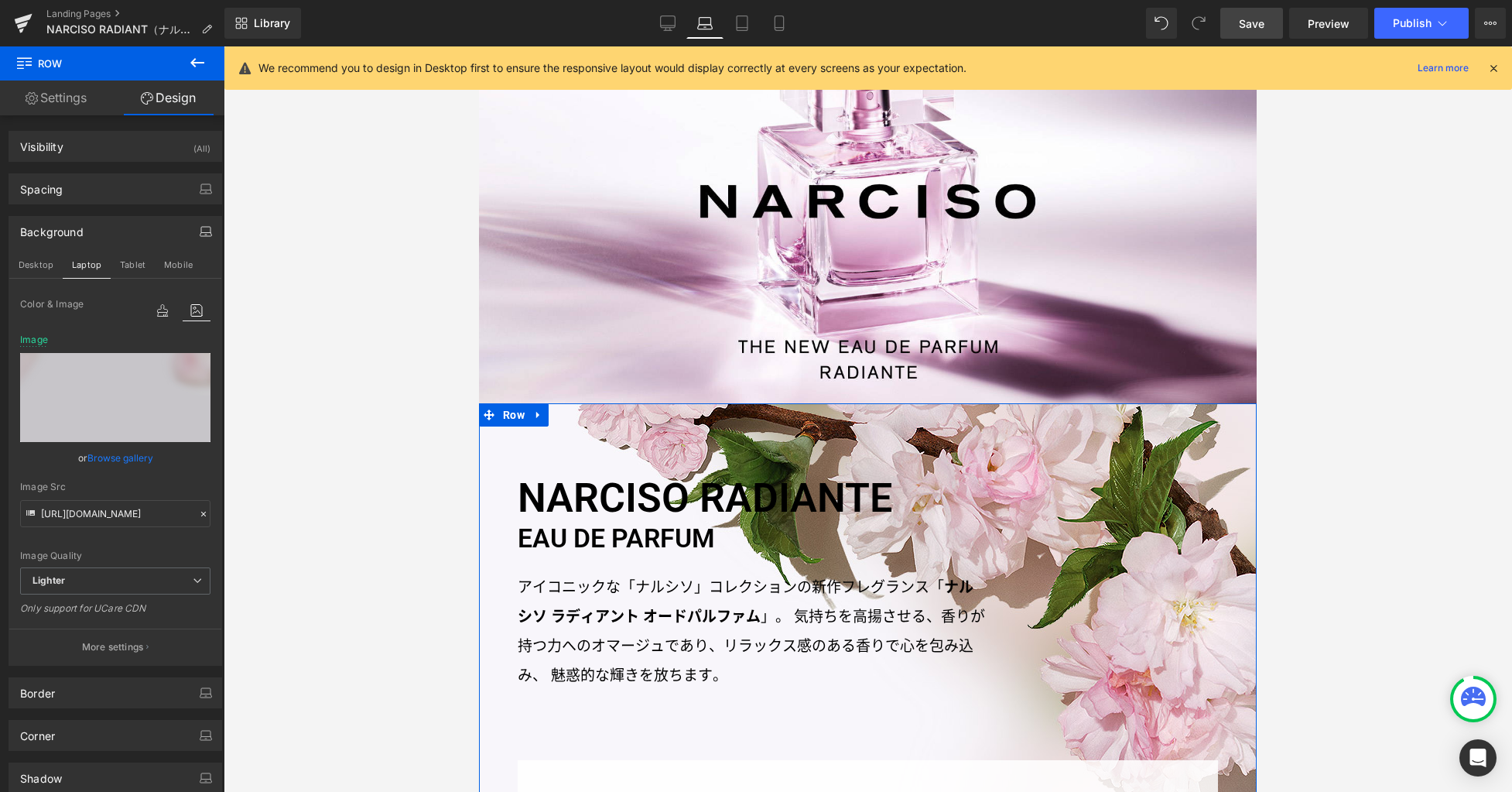
type input "https://ucarecdn.com/9ee9856c-3955-4acb-b5b4-c981331b4cd3/-/format/auto/-/previ…"
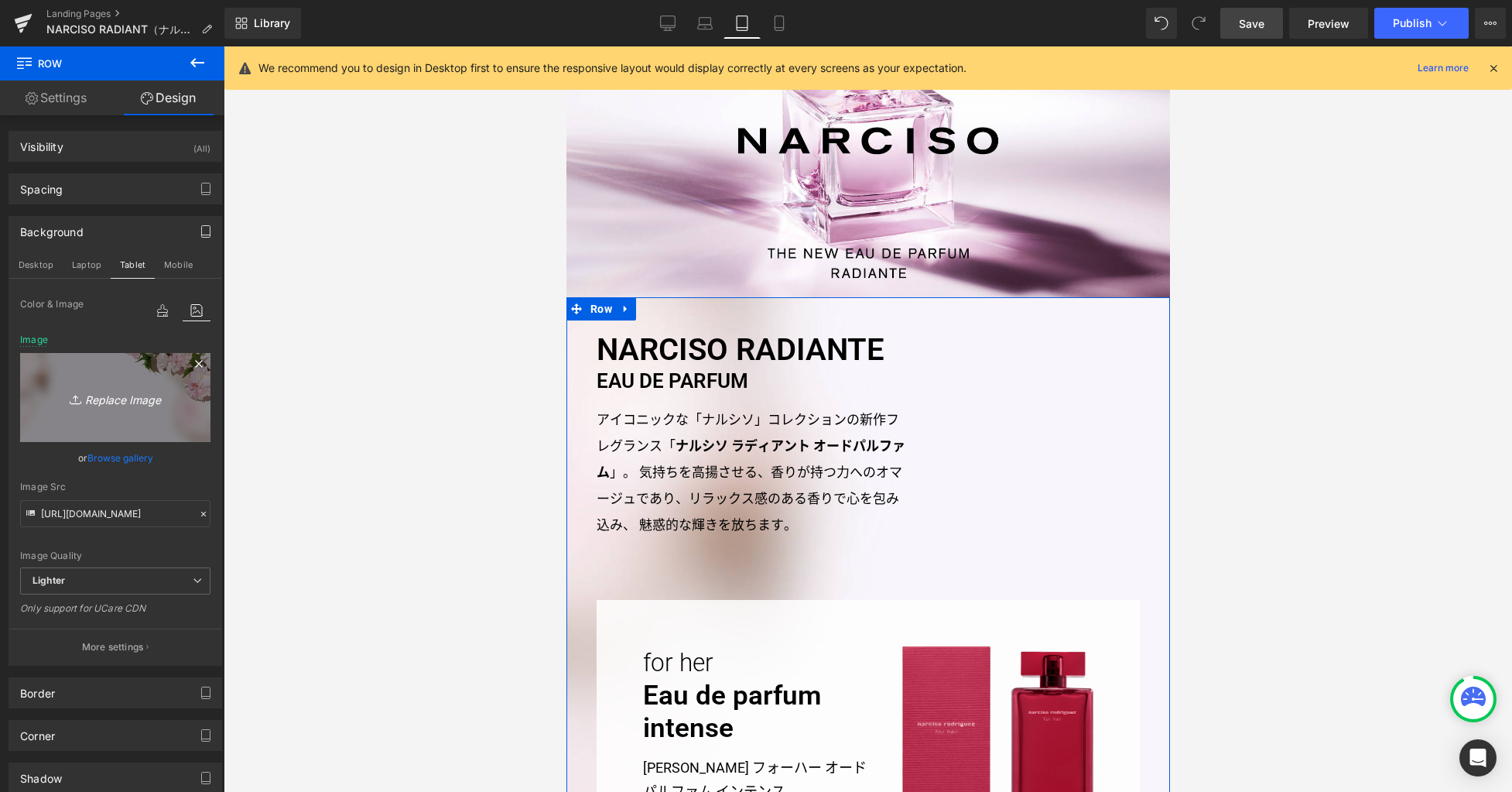
click at [151, 399] on icon "Replace Image" at bounding box center [115, 397] width 124 height 20
type input "C:\fakepath\bg1.jpg"
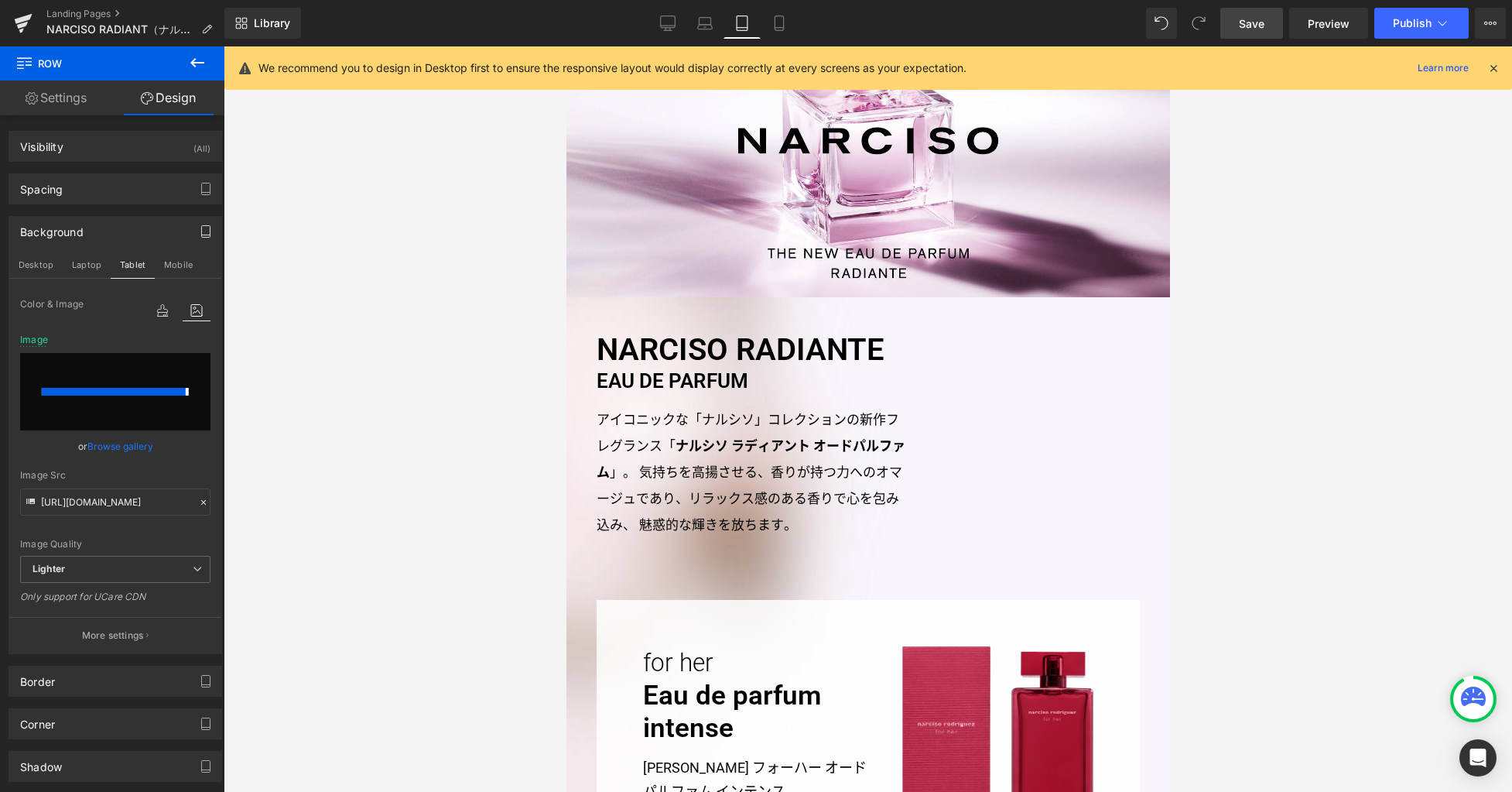
type input "https://ucarecdn.com/65d9735f-786f-4348-a9b6-e16d133d0989/-/format/auto/-/previ…"
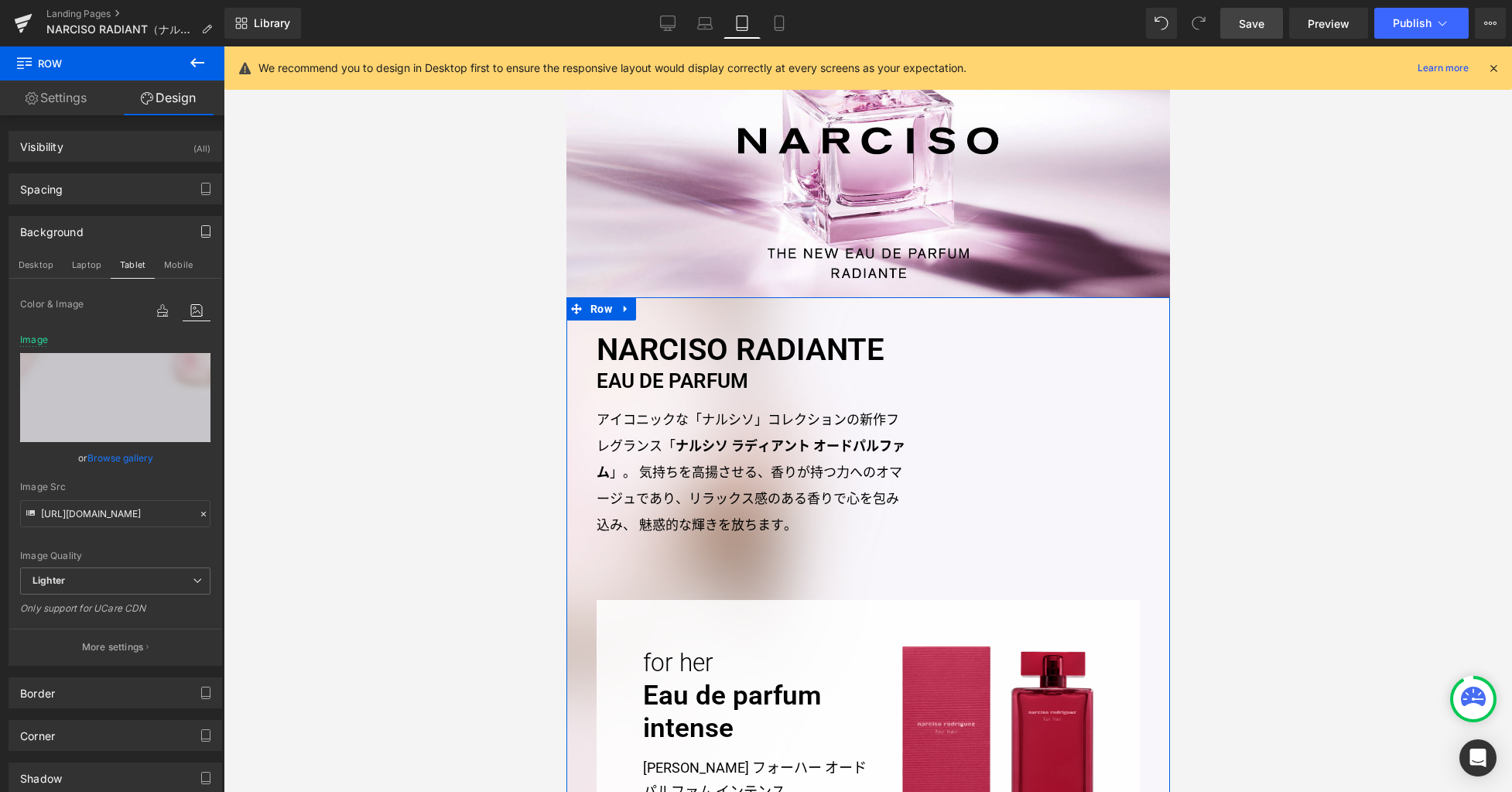
click at [124, 650] on p "More settings" at bounding box center [113, 647] width 62 height 14
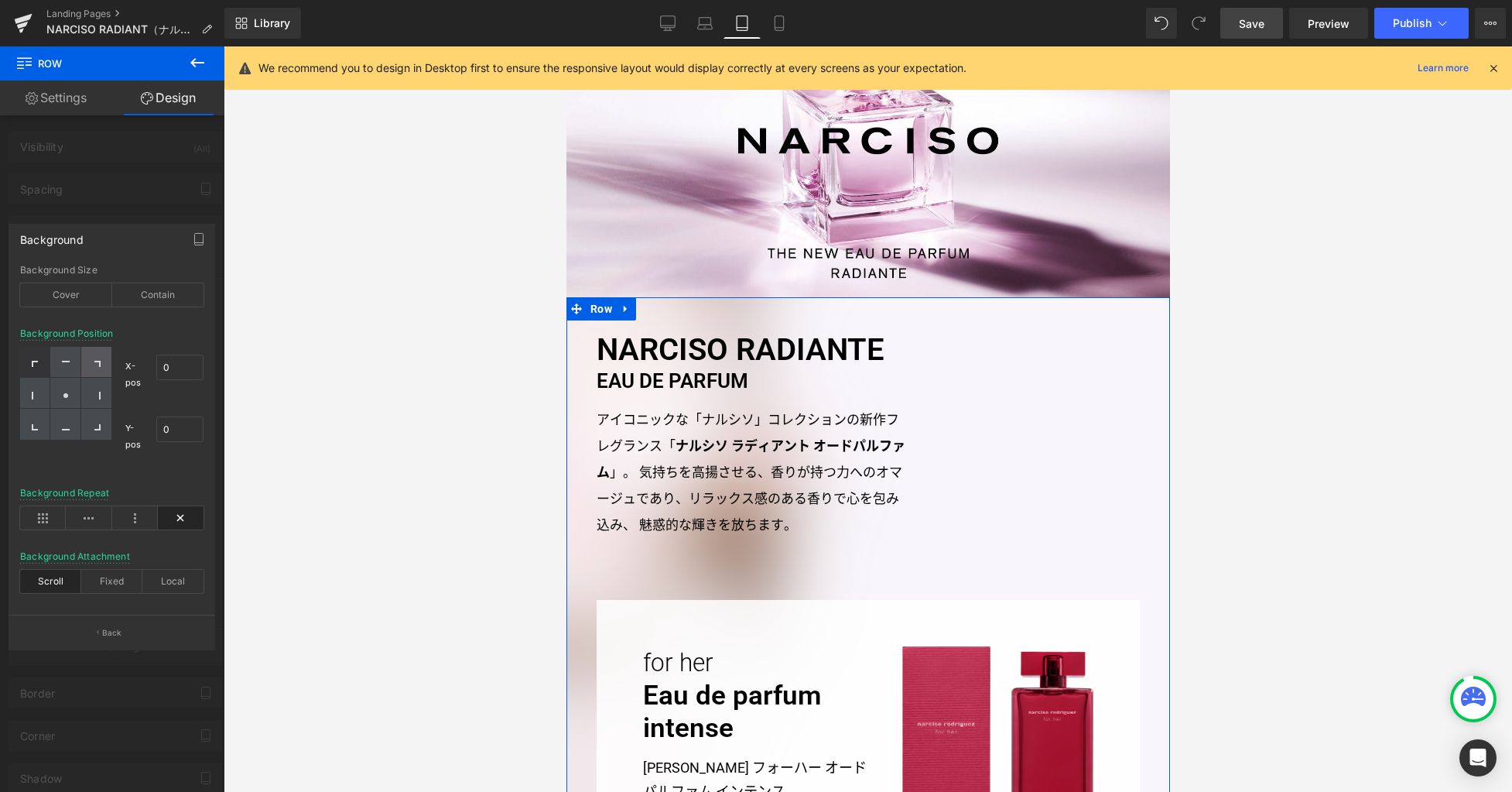
click at [86, 365] on div at bounding box center [96, 362] width 30 height 31
type input "100"
type input "0"
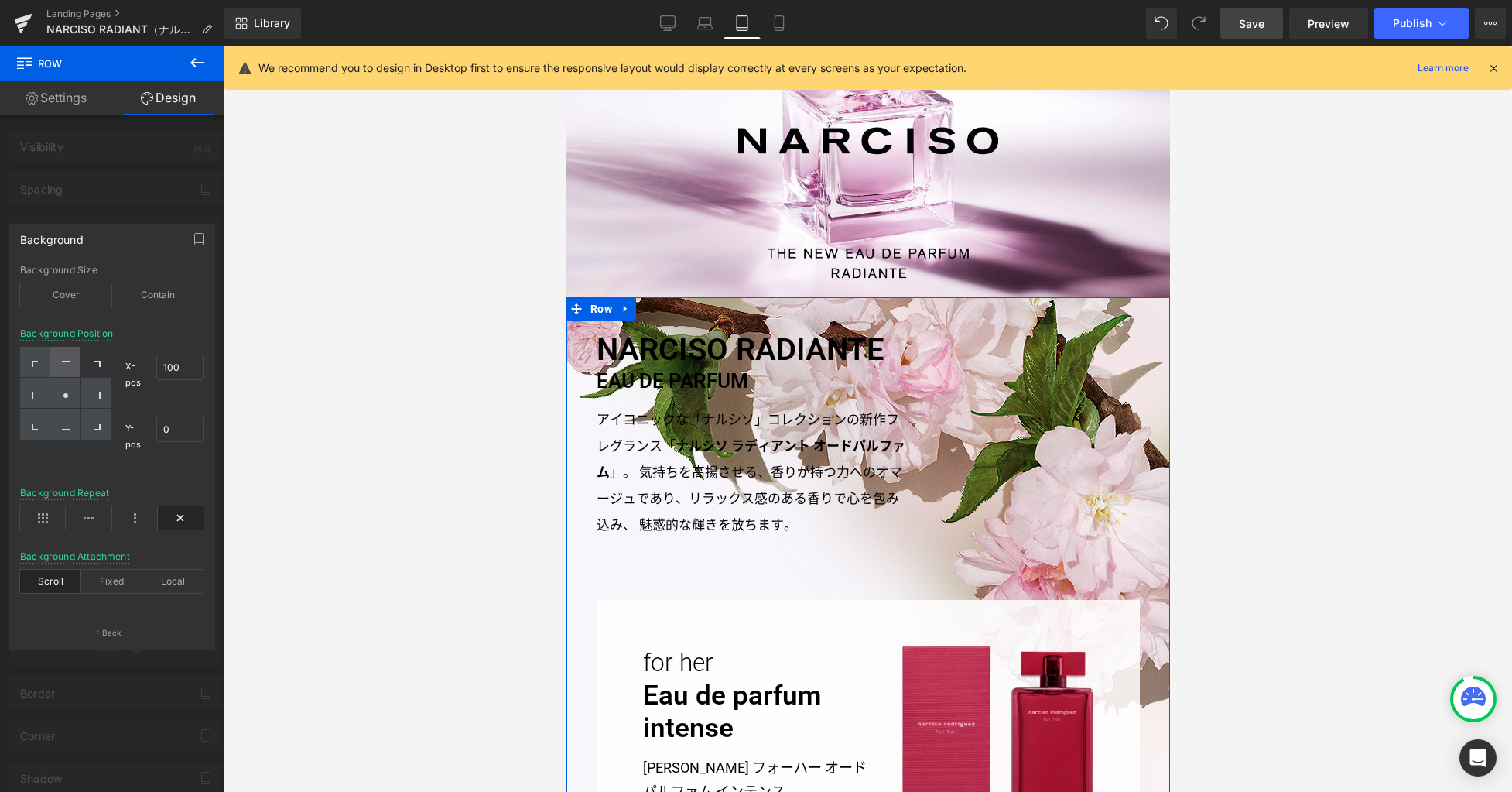
click at [65, 364] on icon at bounding box center [65, 364] width 7 height 7
type input "50"
type input "0"
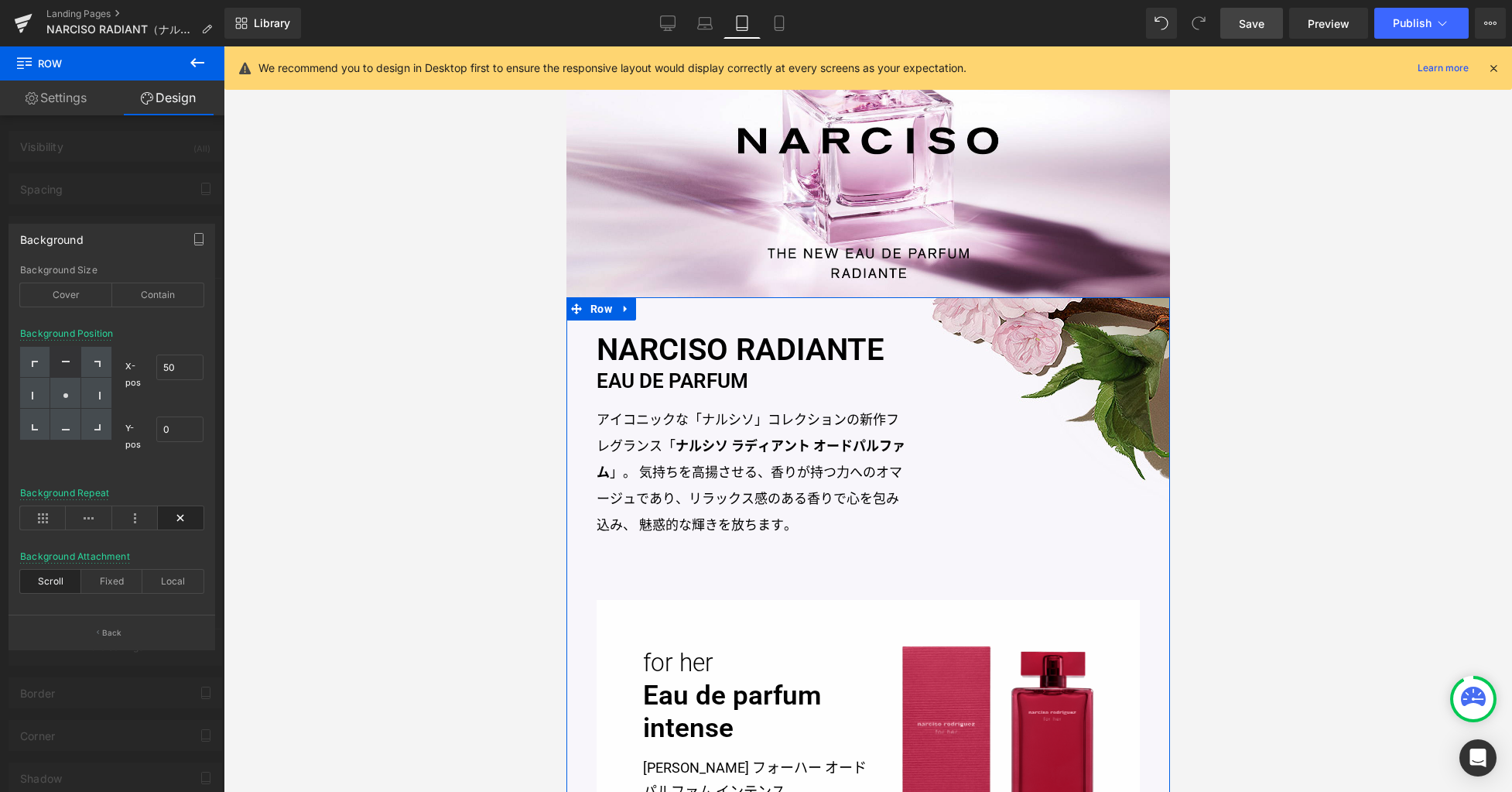
click at [112, 363] on div "X-pos 50% 50 Y-pos 0% 0" at bounding box center [158, 405] width 92 height 118
click at [100, 361] on icon at bounding box center [98, 364] width 7 height 7
type input "100"
type input "0"
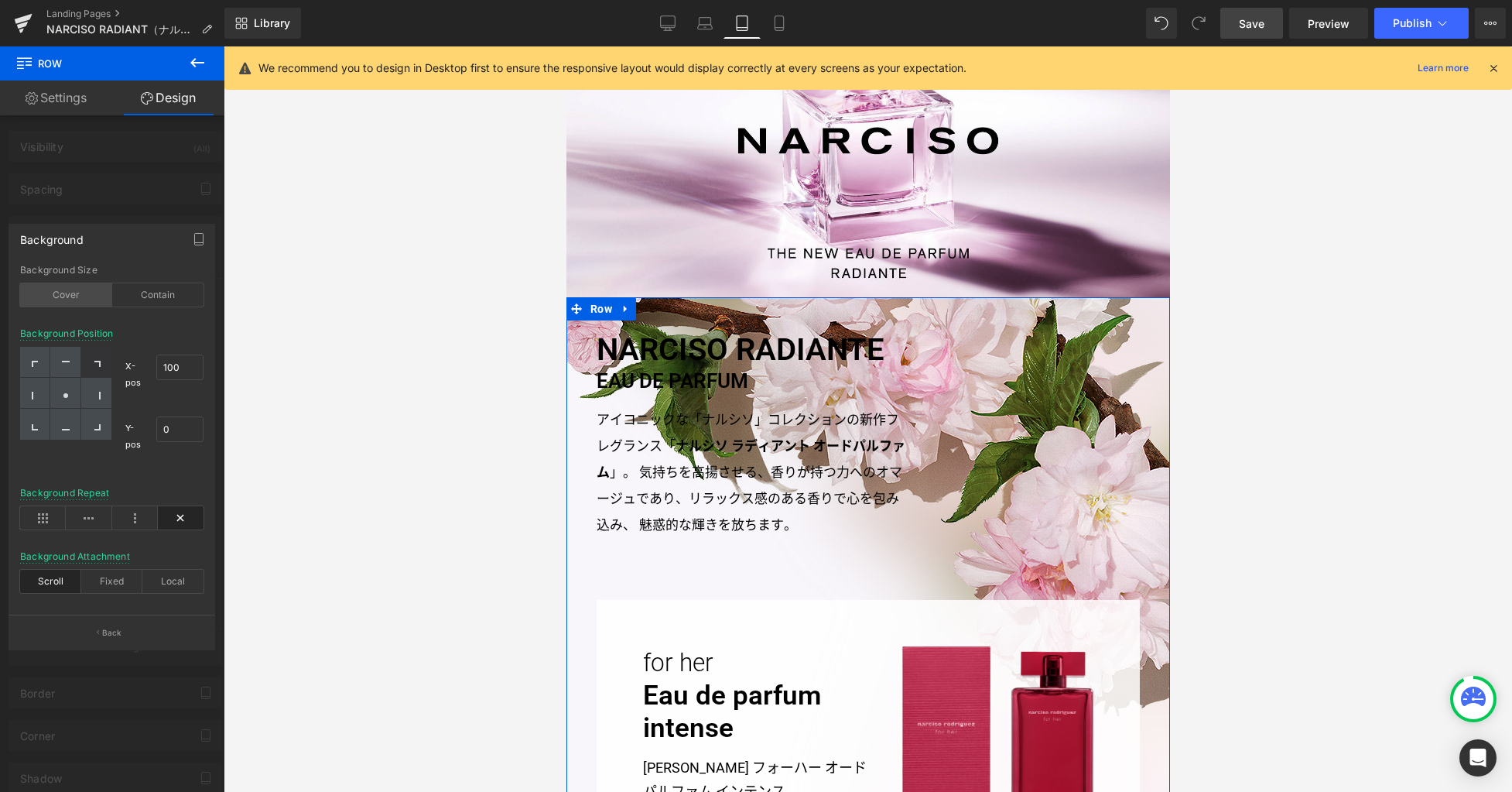
click at [78, 298] on div "Cover" at bounding box center [66, 295] width 92 height 23
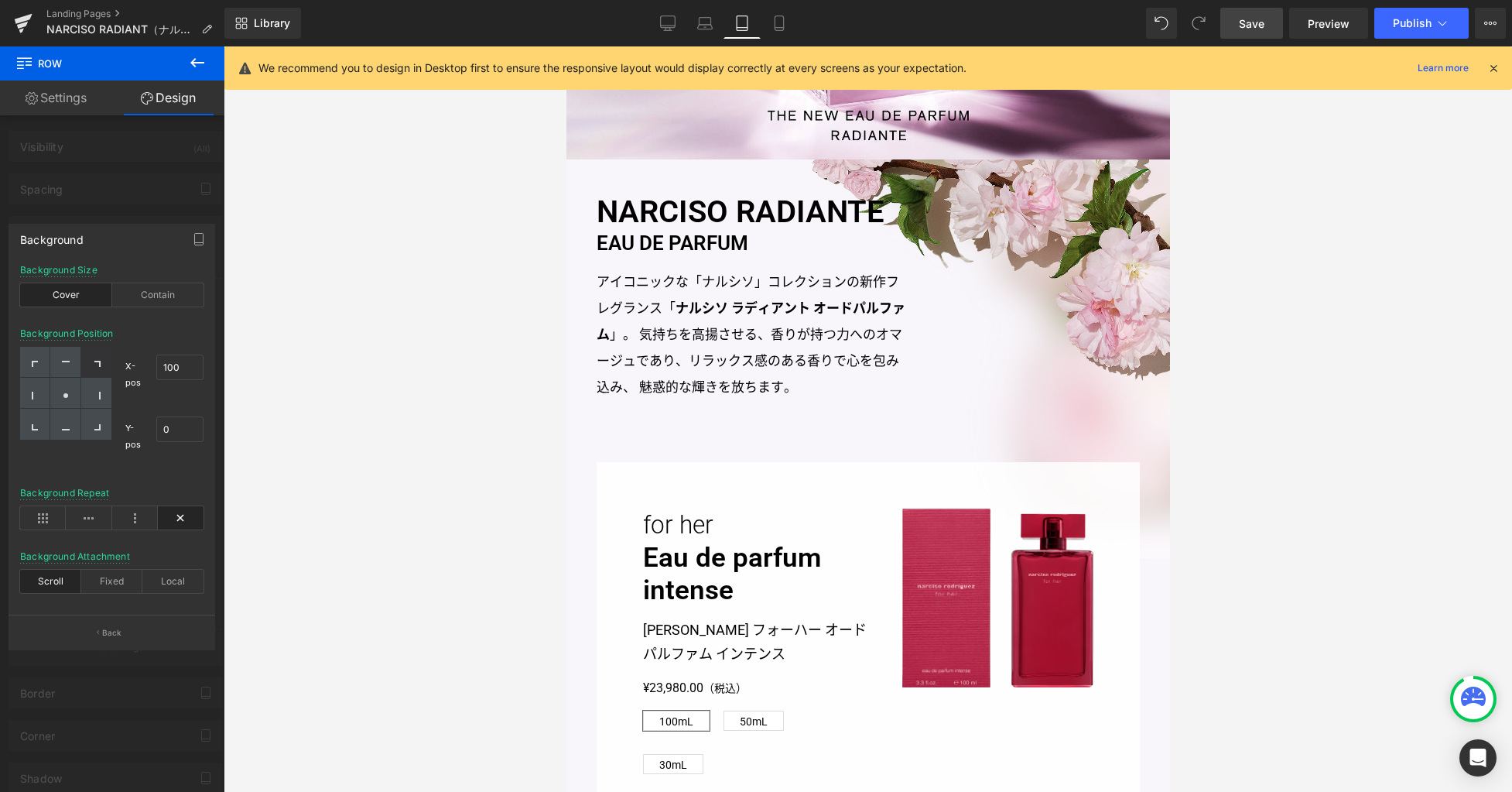
scroll to position [589, 0]
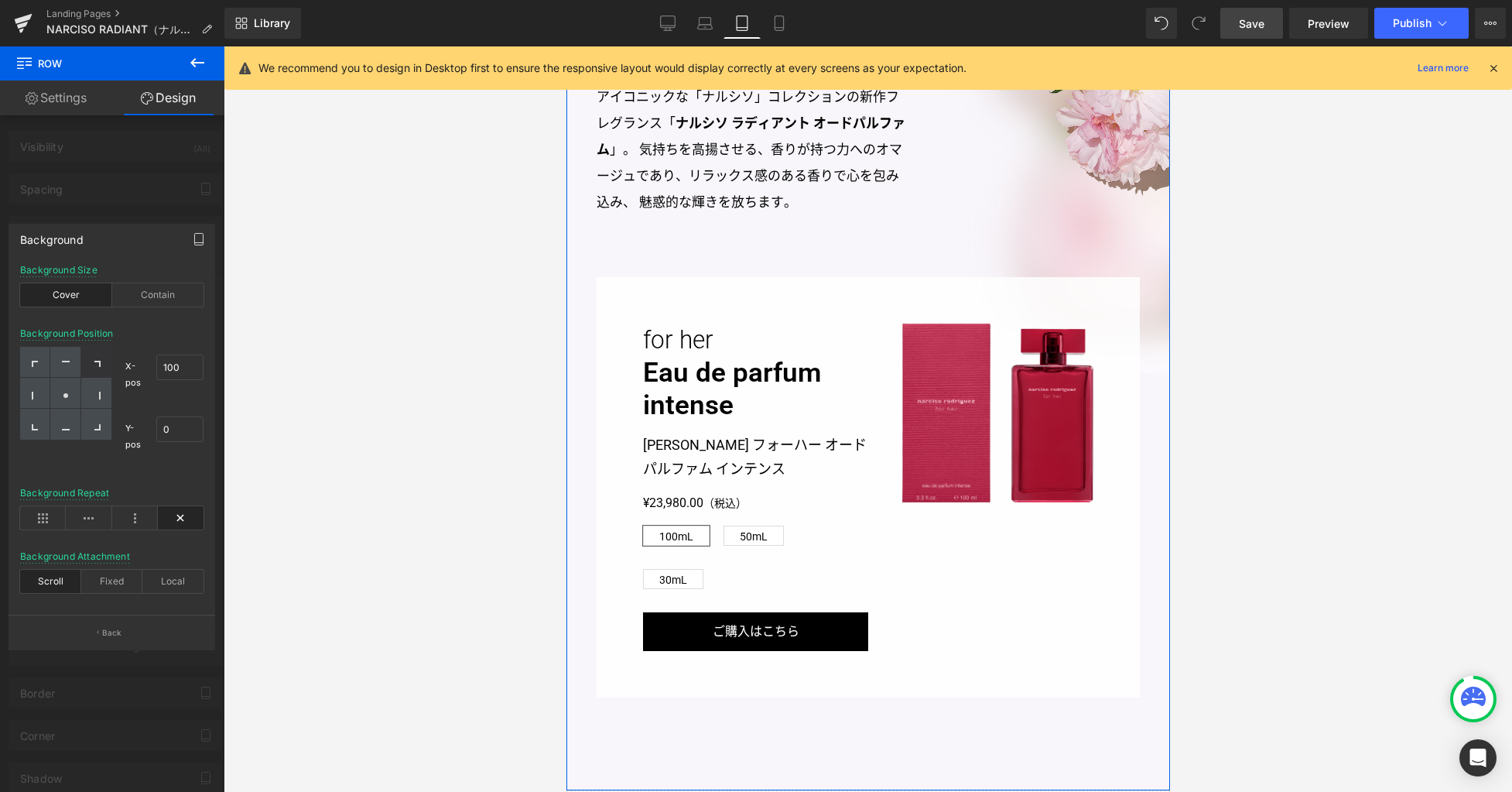
click at [196, 244] on icon "button" at bounding box center [199, 239] width 12 height 12
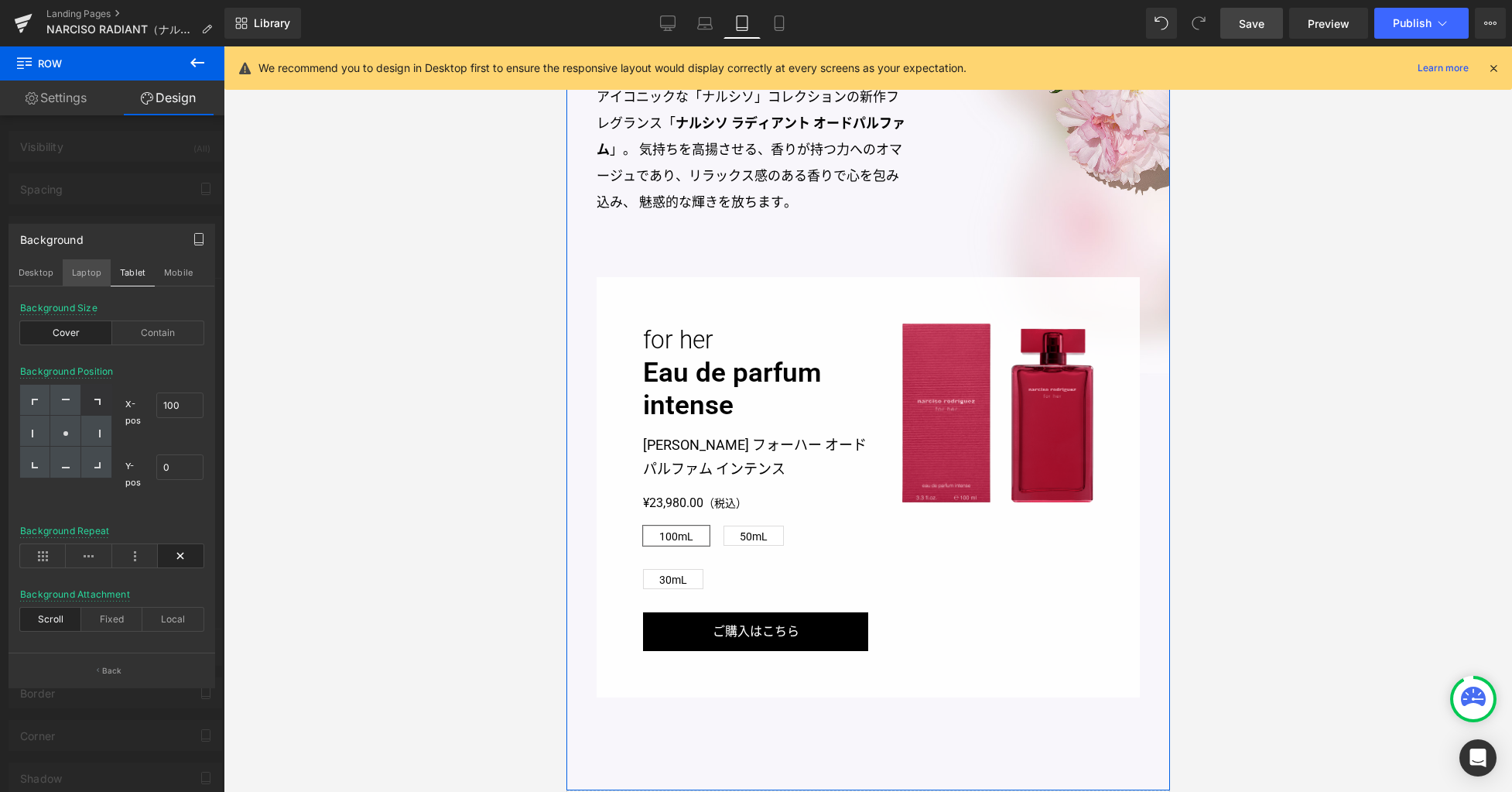
click at [97, 272] on button "Laptop" at bounding box center [87, 272] width 48 height 26
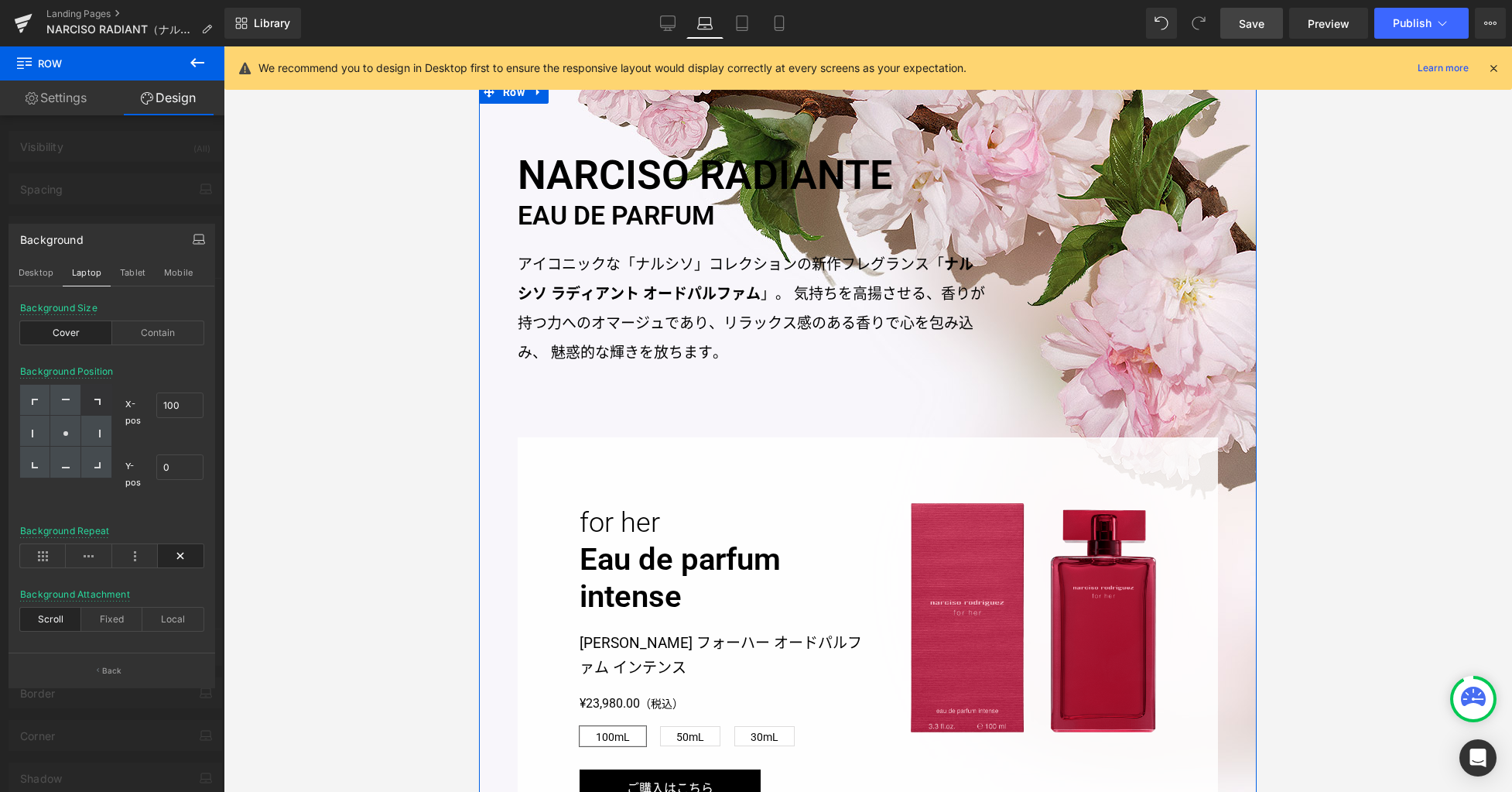
scroll to position [372, 0]
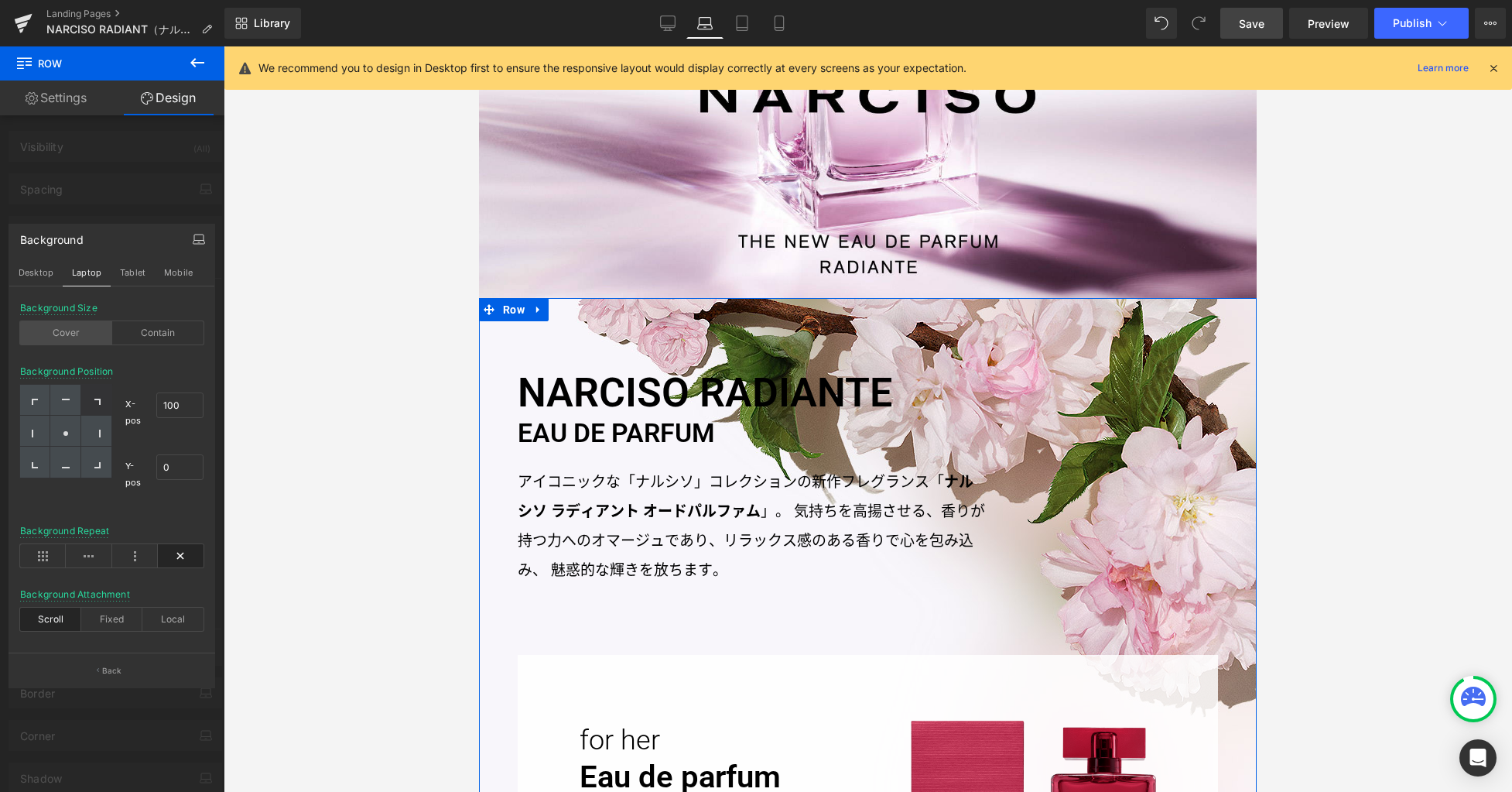
click at [86, 335] on div "Cover" at bounding box center [66, 333] width 92 height 23
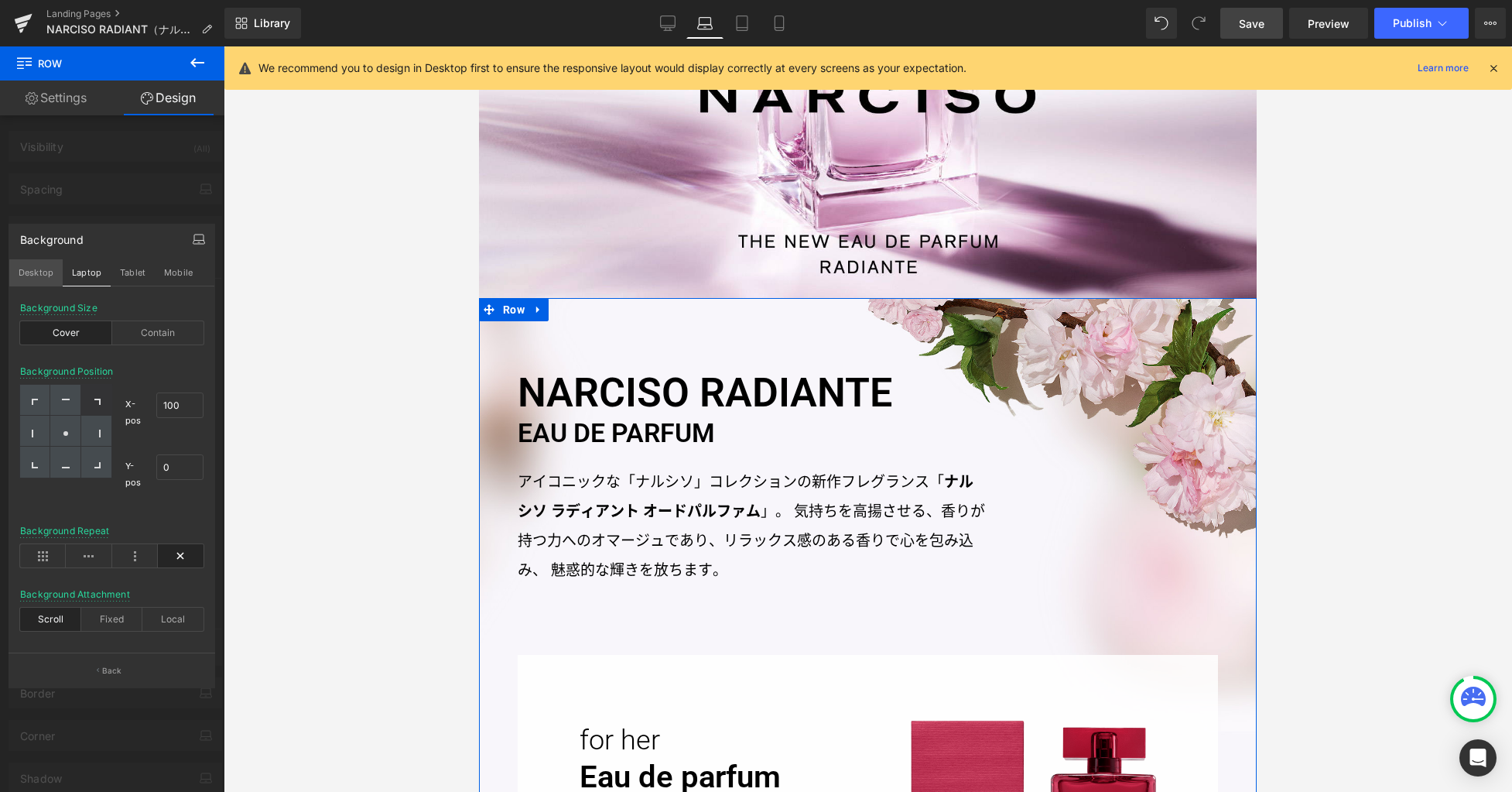
click at [41, 260] on button "Desktop" at bounding box center [35, 272] width 53 height 26
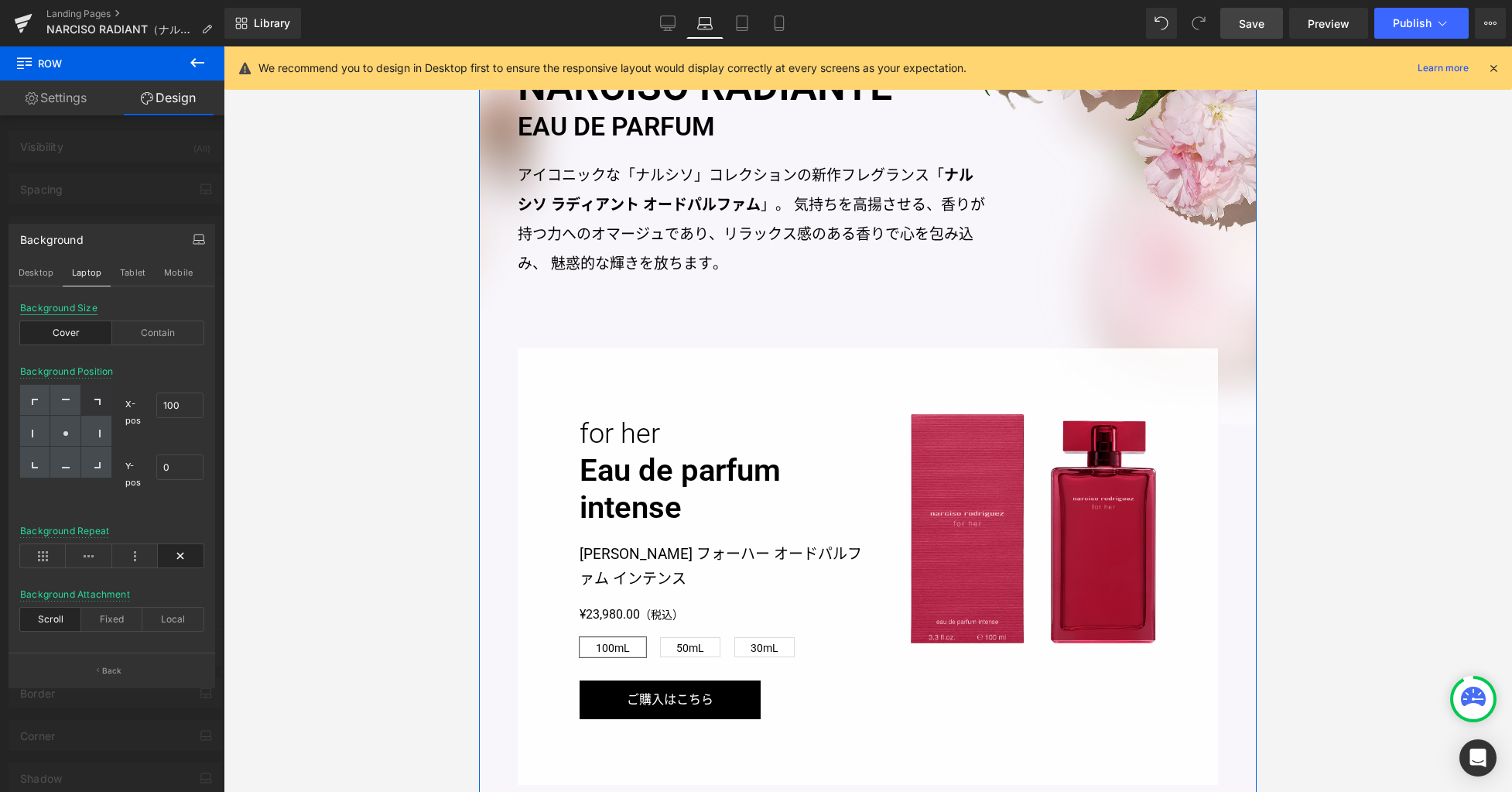
type input "https://ucarecdn.com/b49e6acb-bc4e-4811-91d1-c0bf5f9e674a/-/format/auto/-/previ…"
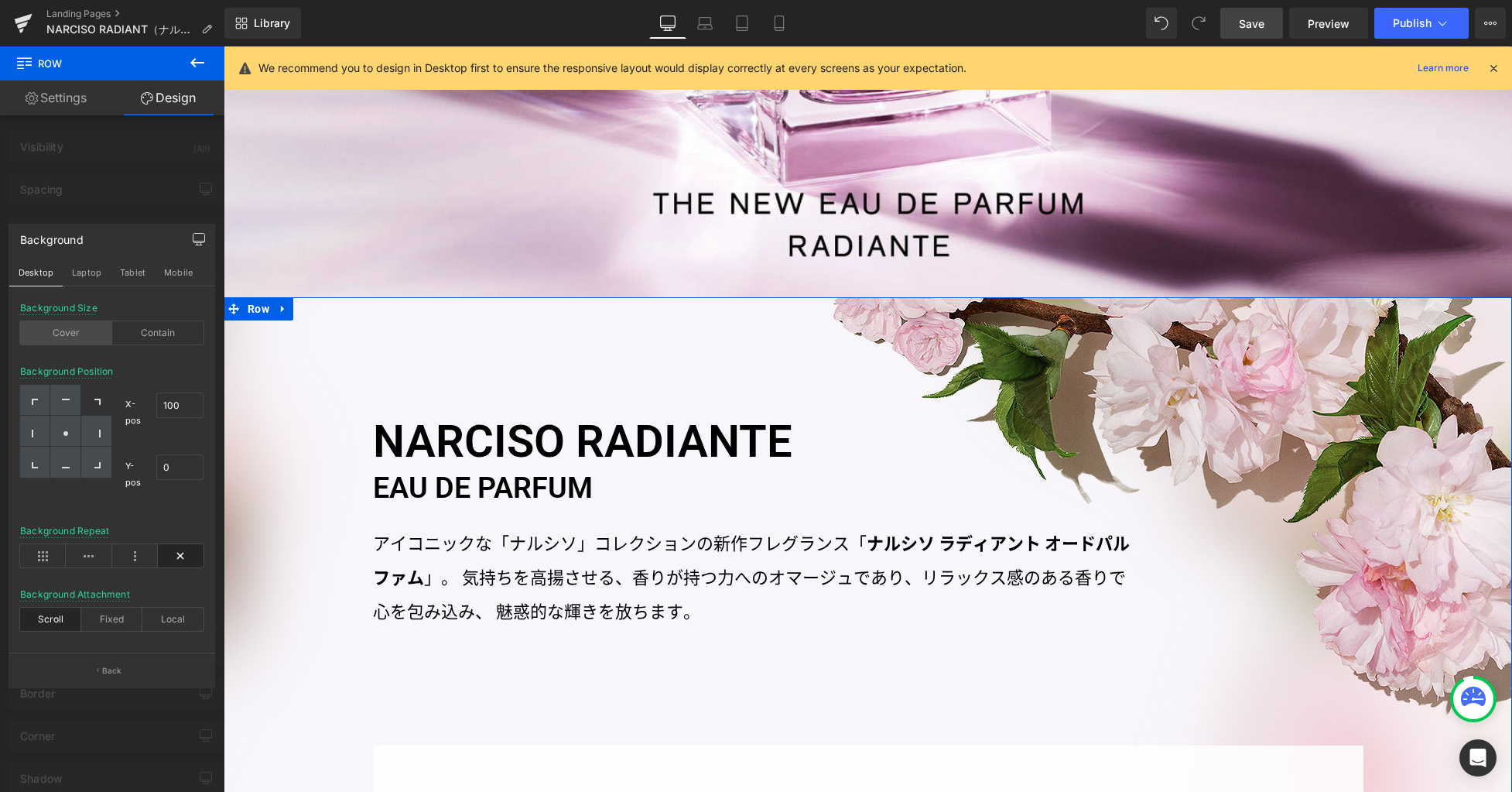
click at [58, 330] on div "Cover" at bounding box center [66, 333] width 92 height 23
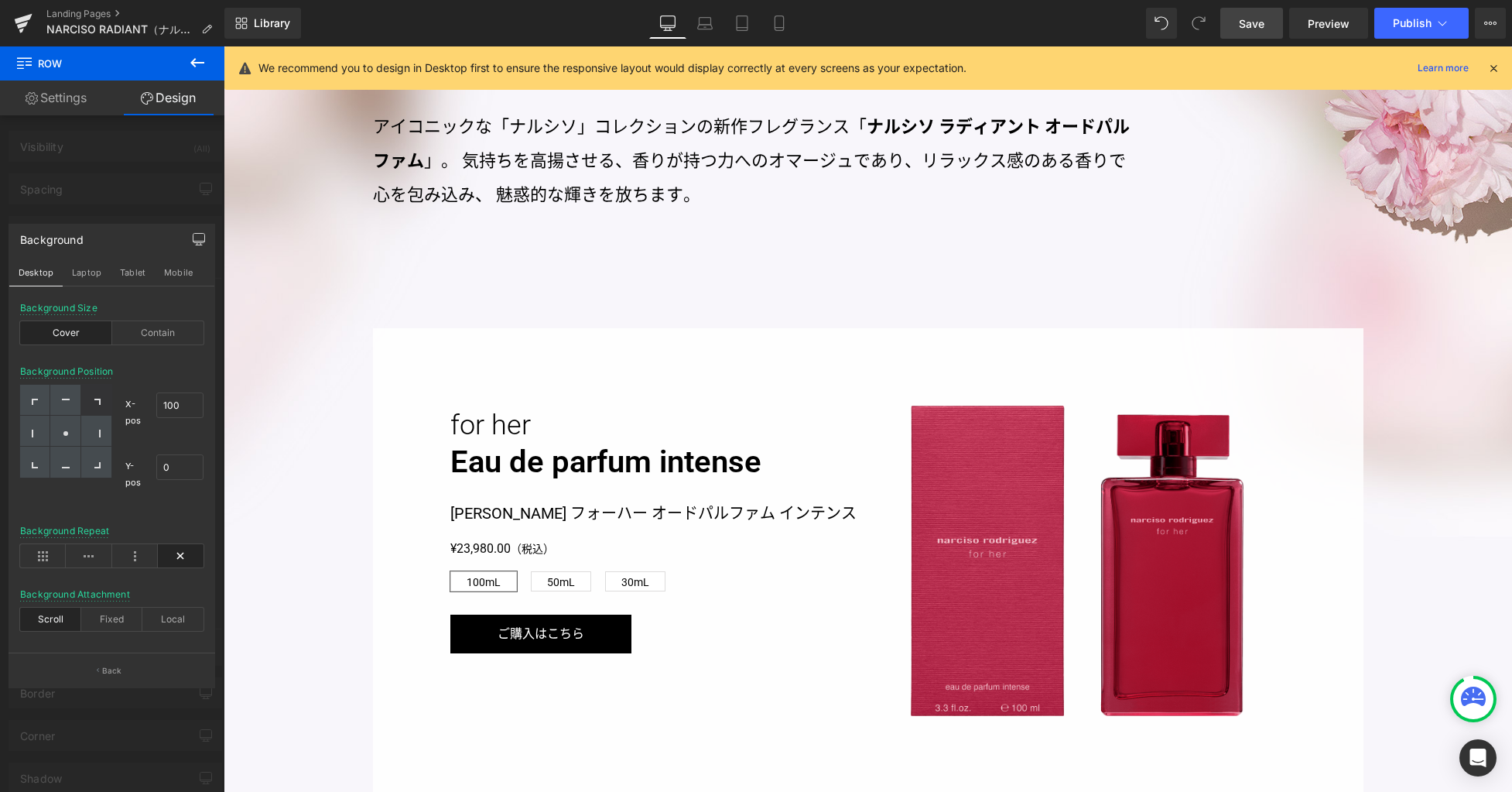
scroll to position [1004, 0]
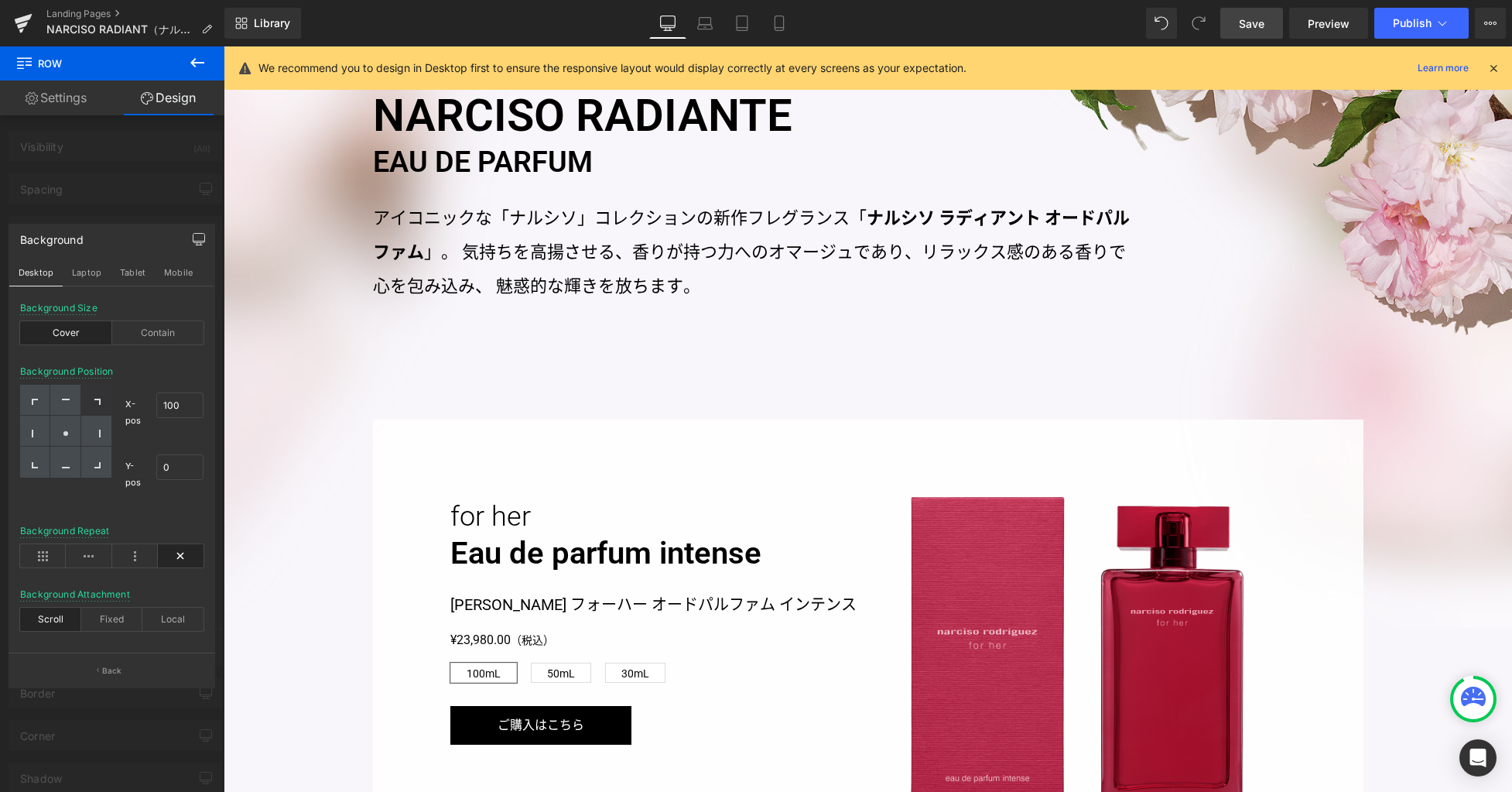
click at [1247, 17] on span "Save" at bounding box center [1251, 24] width 25 height 16
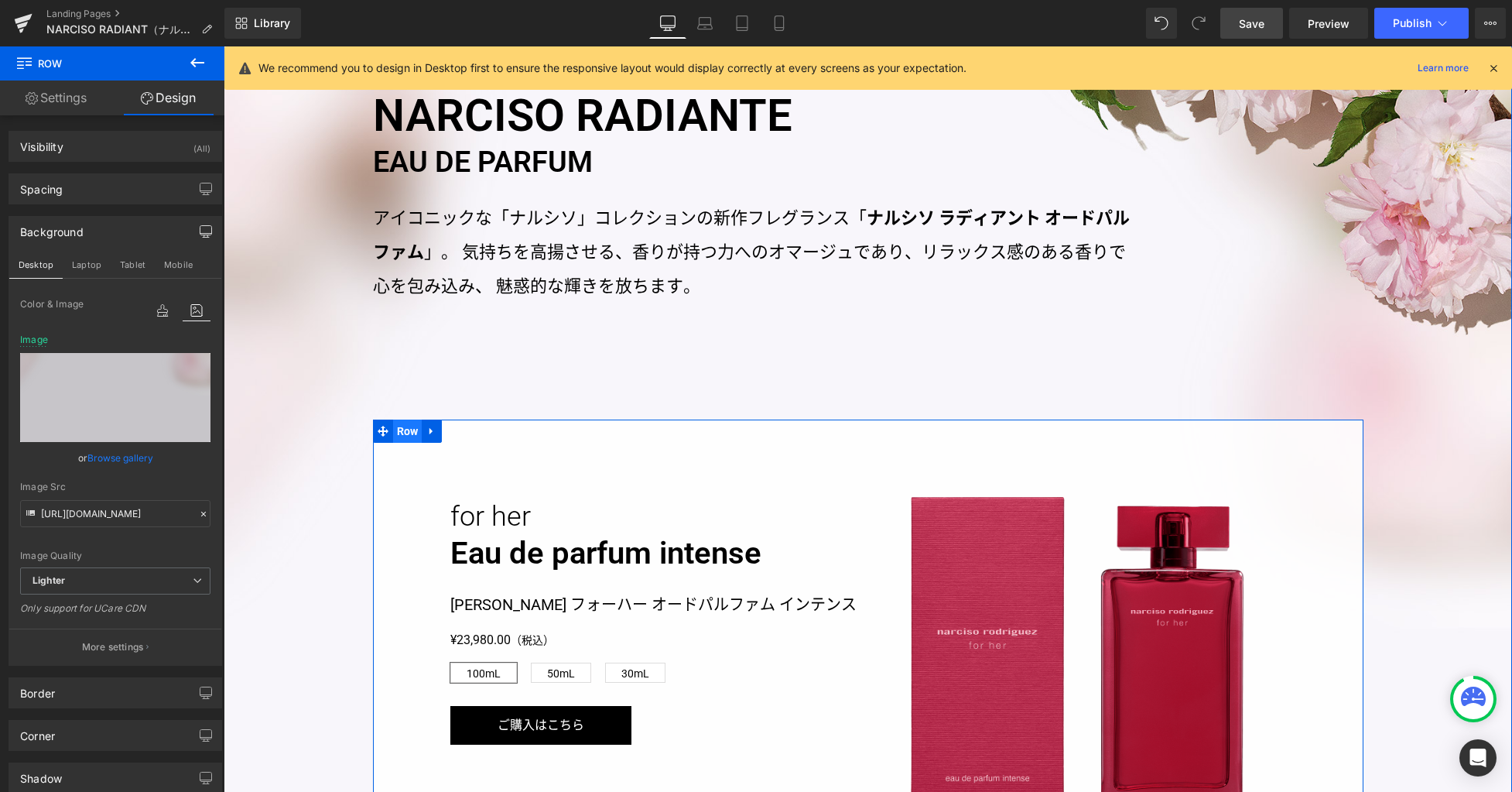
click at [406, 431] on span "Row" at bounding box center [408, 431] width 29 height 23
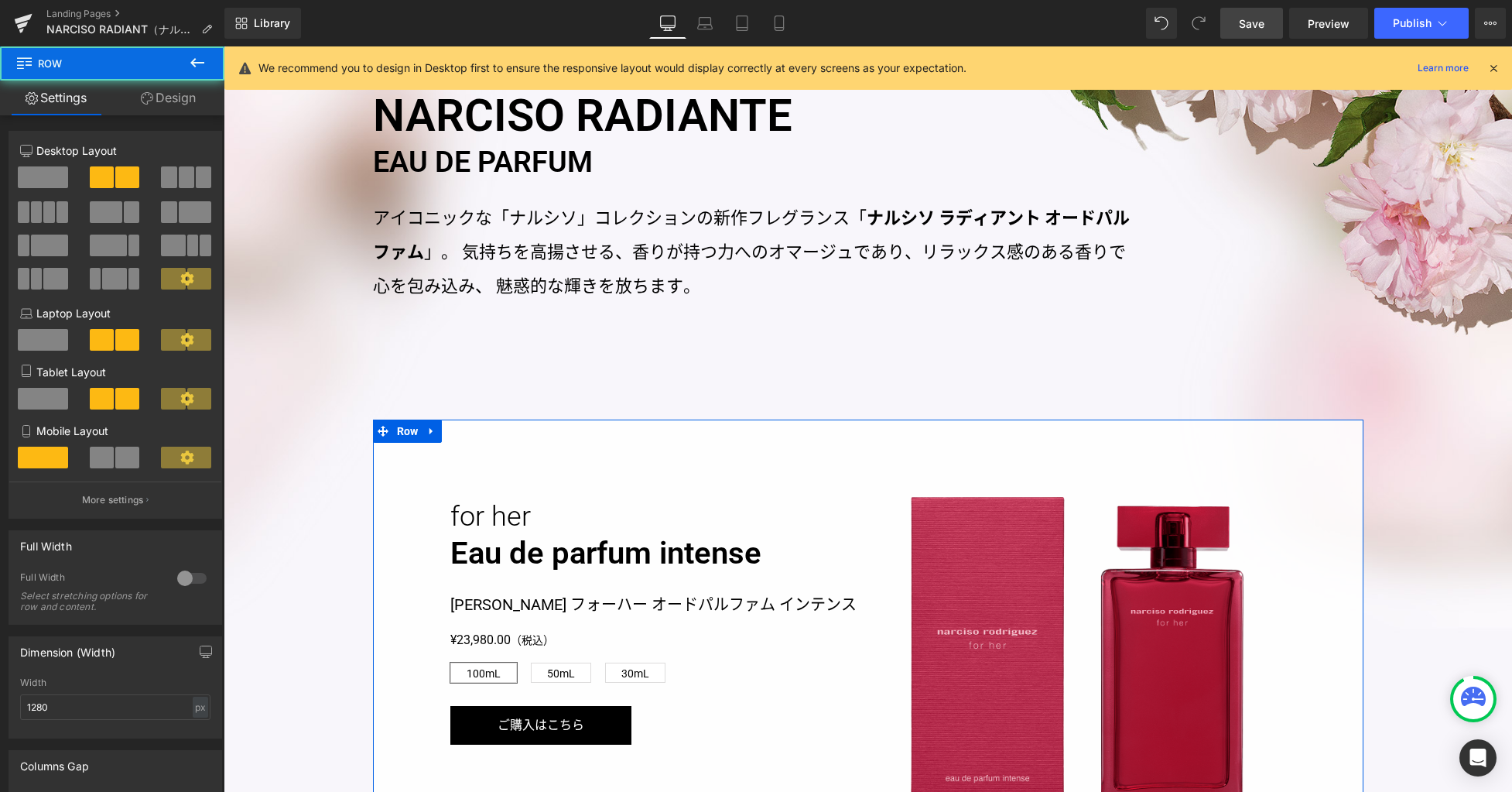
click at [168, 105] on link "Design" at bounding box center [168, 97] width 112 height 35
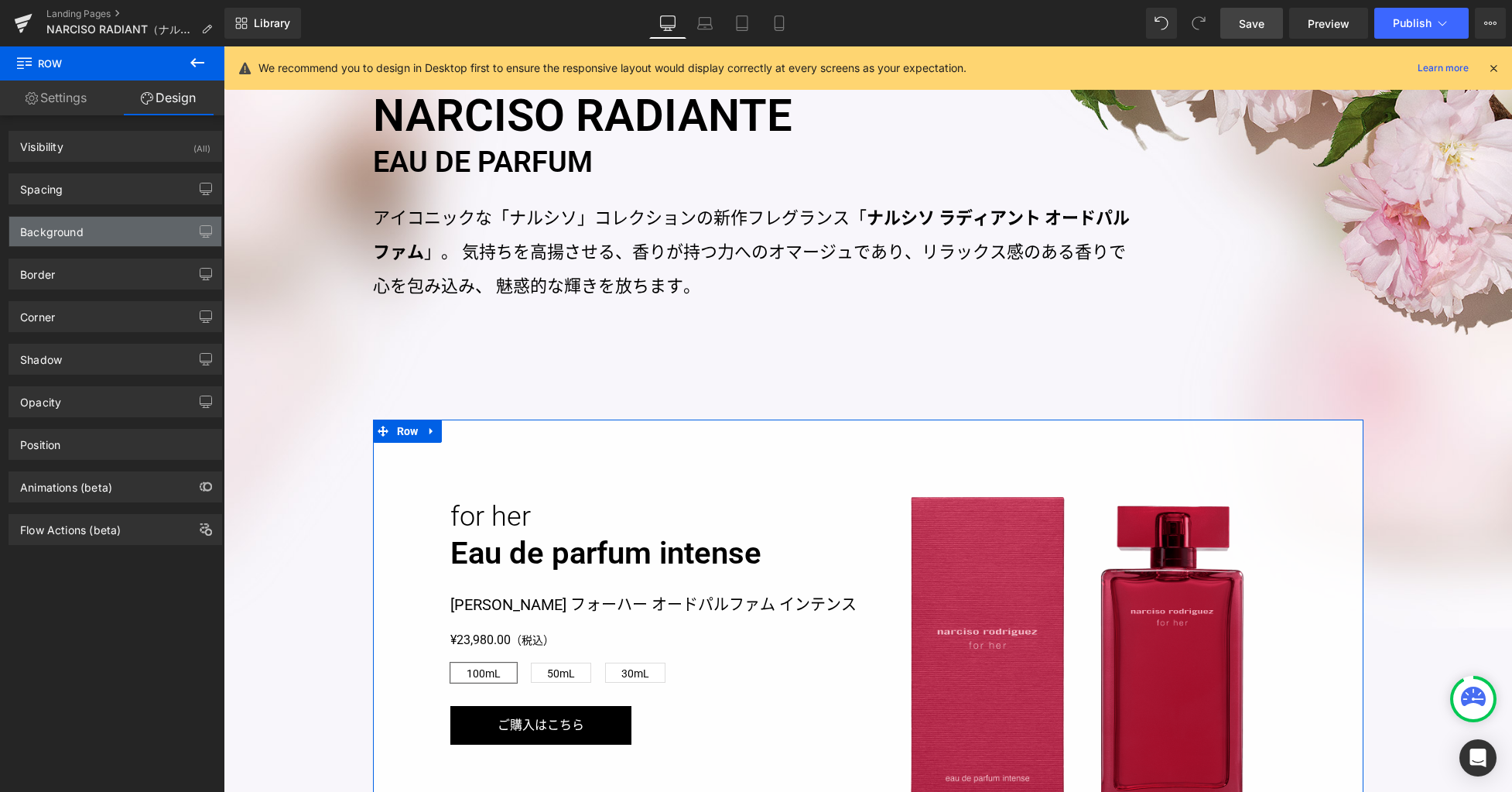
click at [104, 235] on div "Background" at bounding box center [114, 231] width 212 height 29
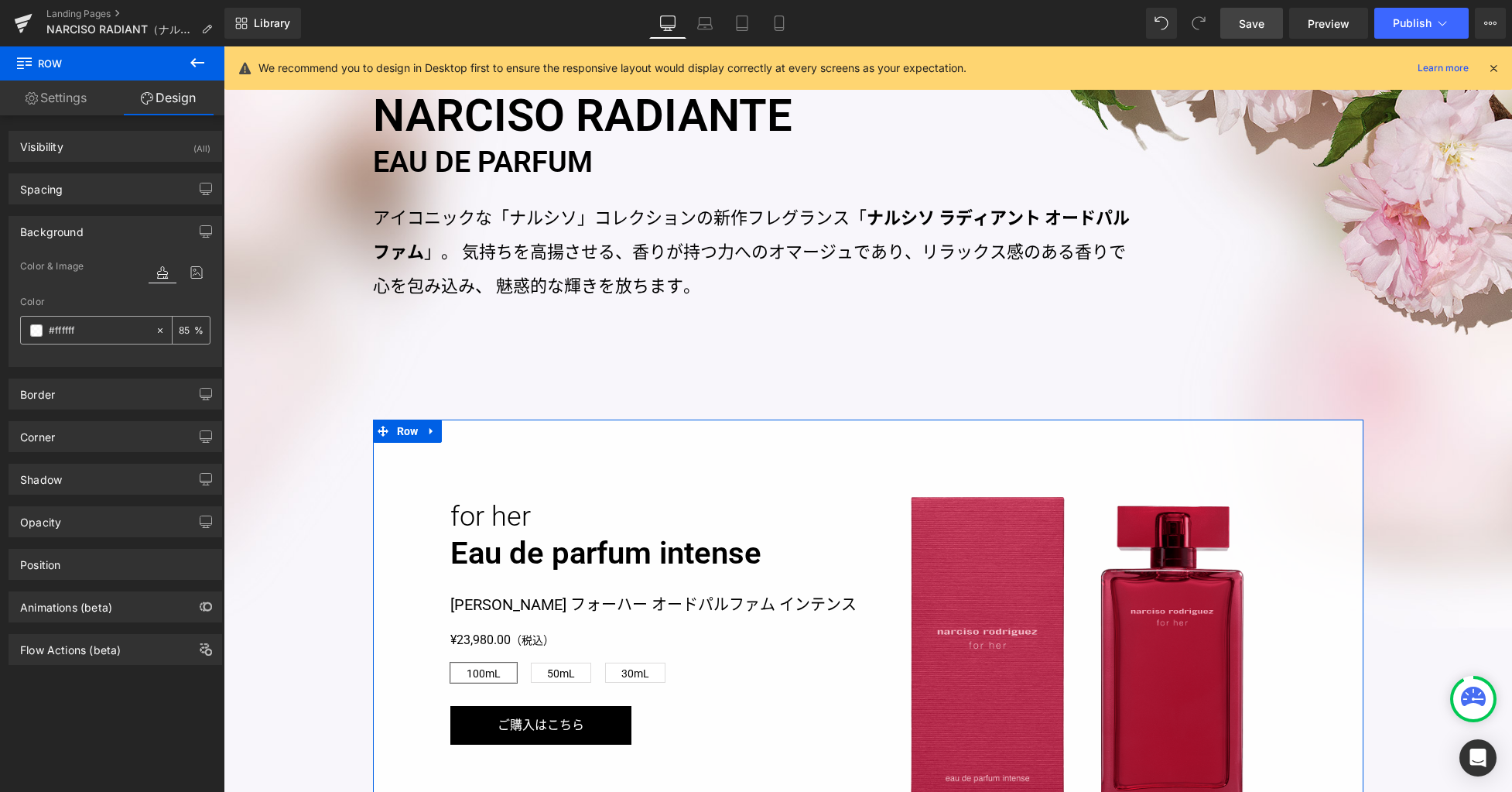
click at [158, 329] on icon at bounding box center [160, 330] width 5 height 5
type input "none"
type input "0"
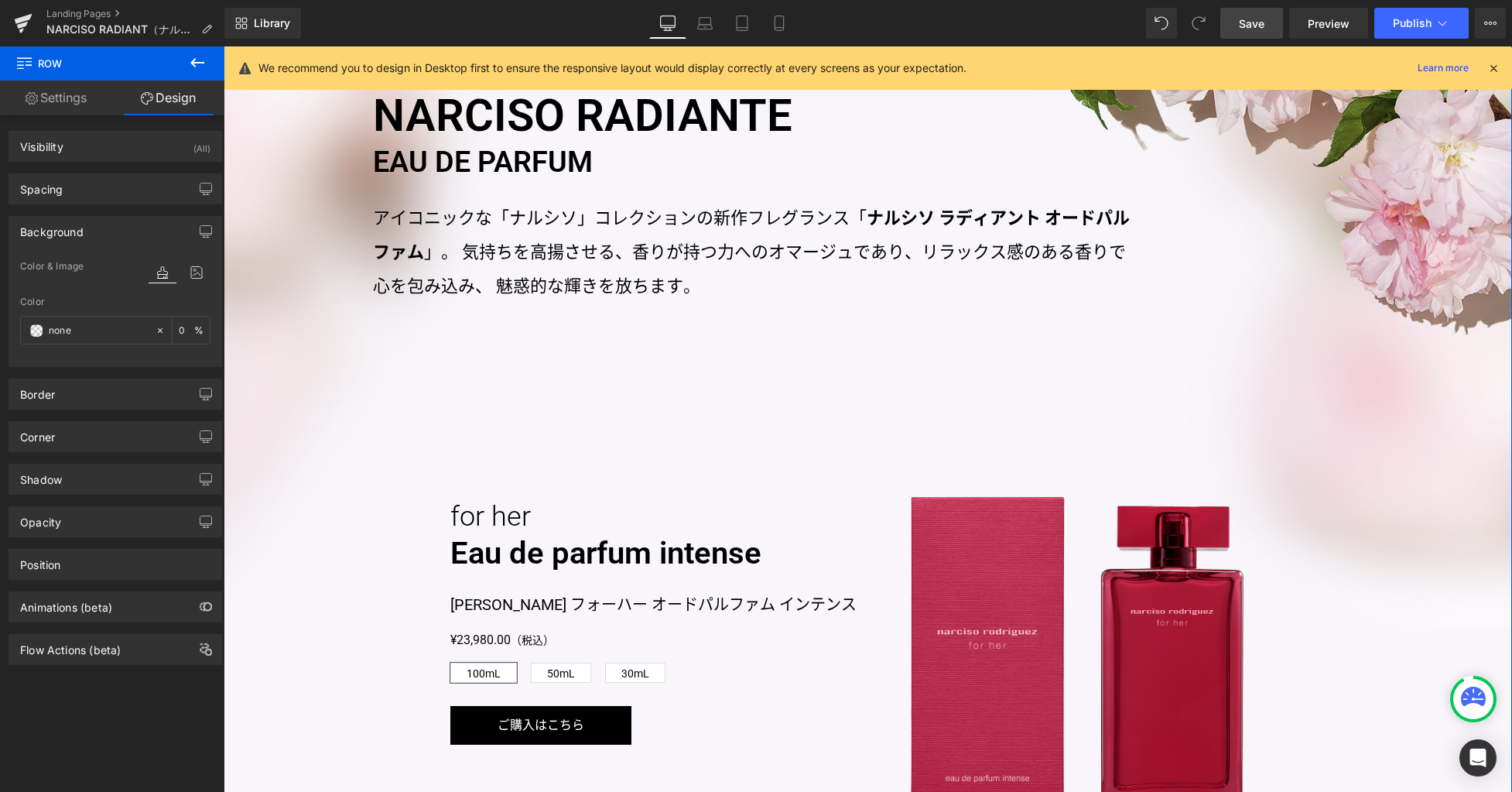
click at [1393, 562] on div "NARCISO RADIANTE EAU DE PARFUM Heading アイコニックな「ナルシソ」コレクションの新作フレグランス「 ナルシソ ラディアン…" at bounding box center [868, 474] width 1289 height 1006
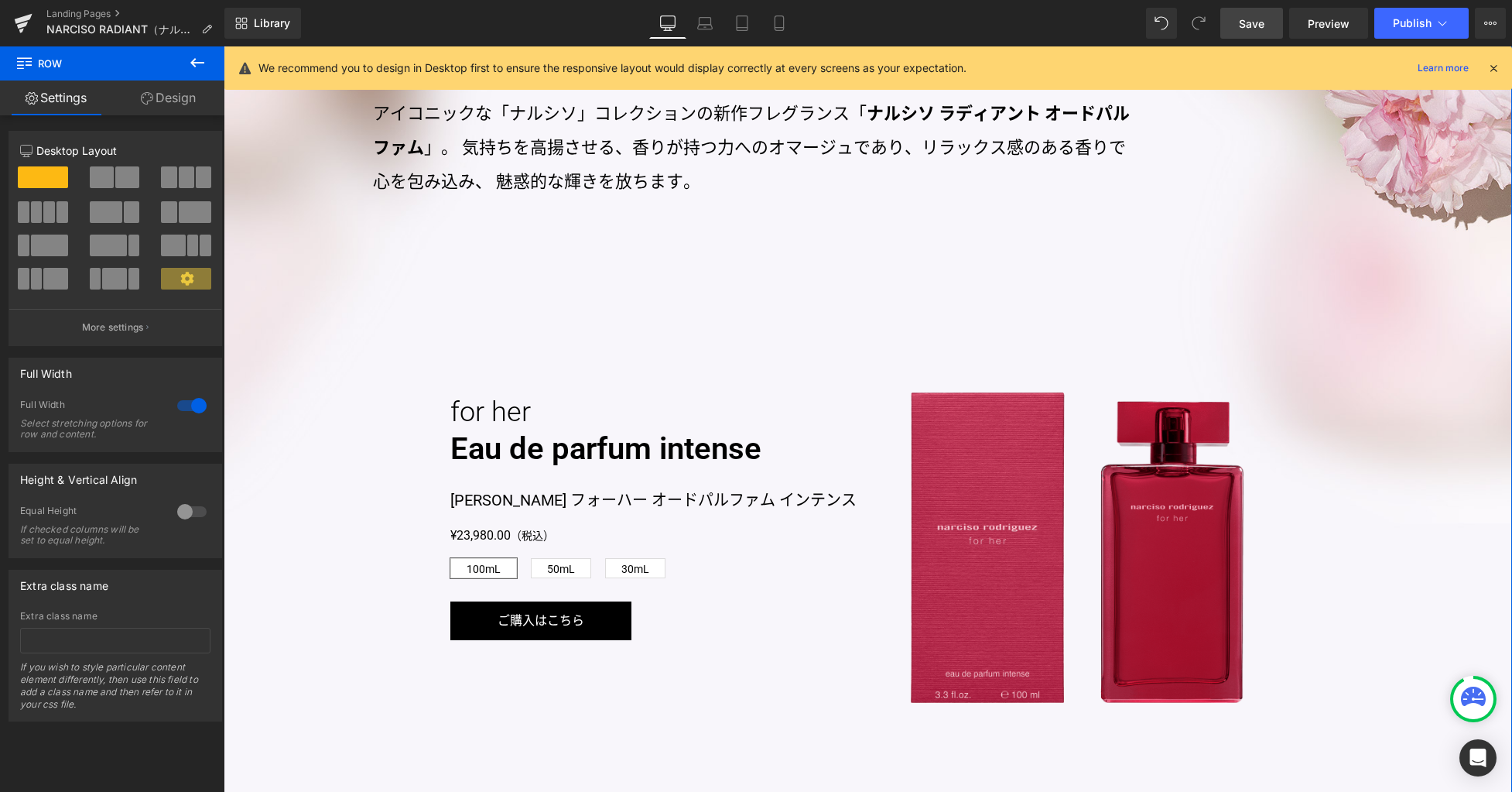
scroll to position [1109, 0]
click at [184, 99] on link "Design" at bounding box center [168, 97] width 112 height 35
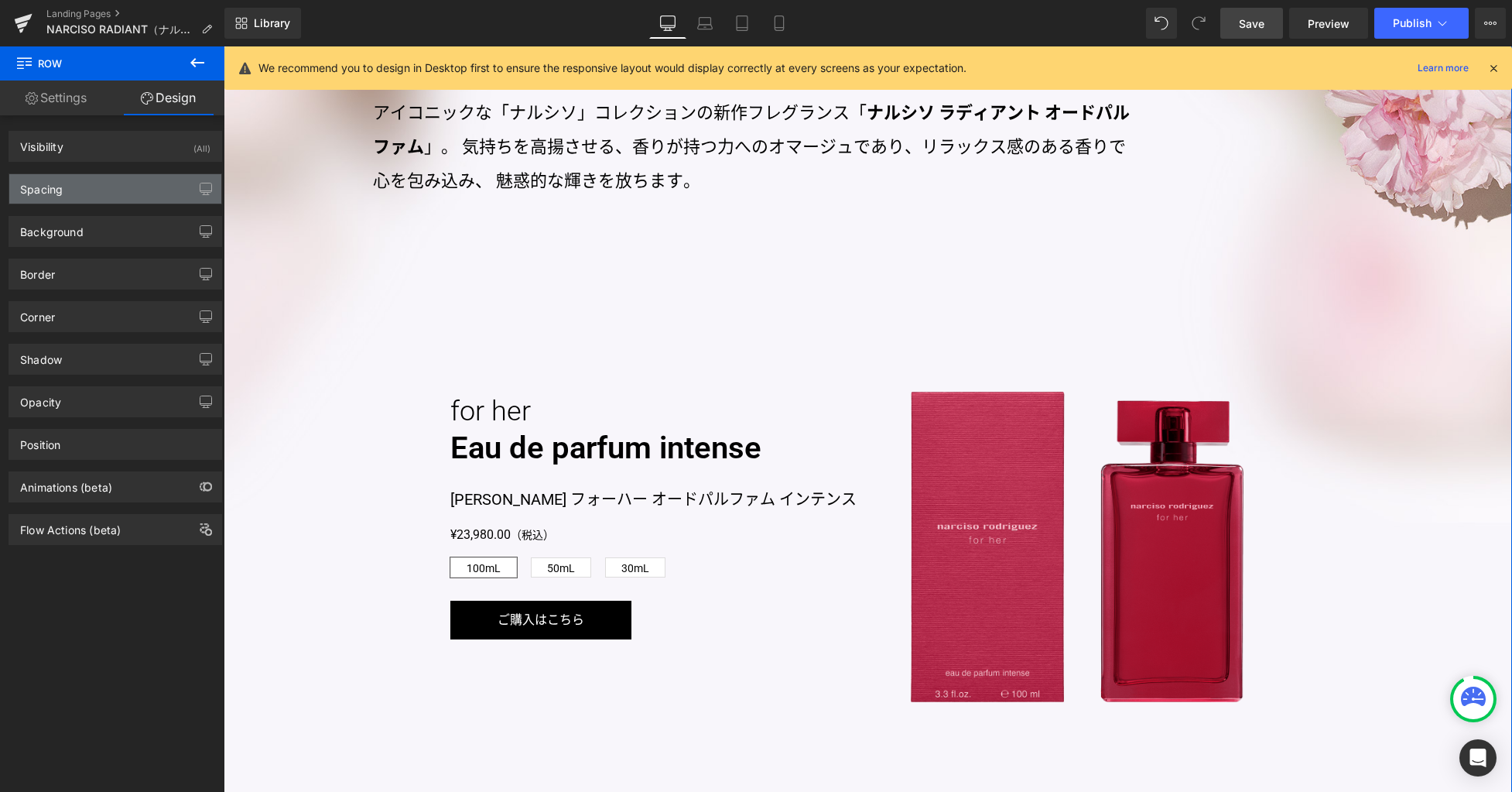
click at [119, 187] on div "Spacing" at bounding box center [114, 189] width 212 height 29
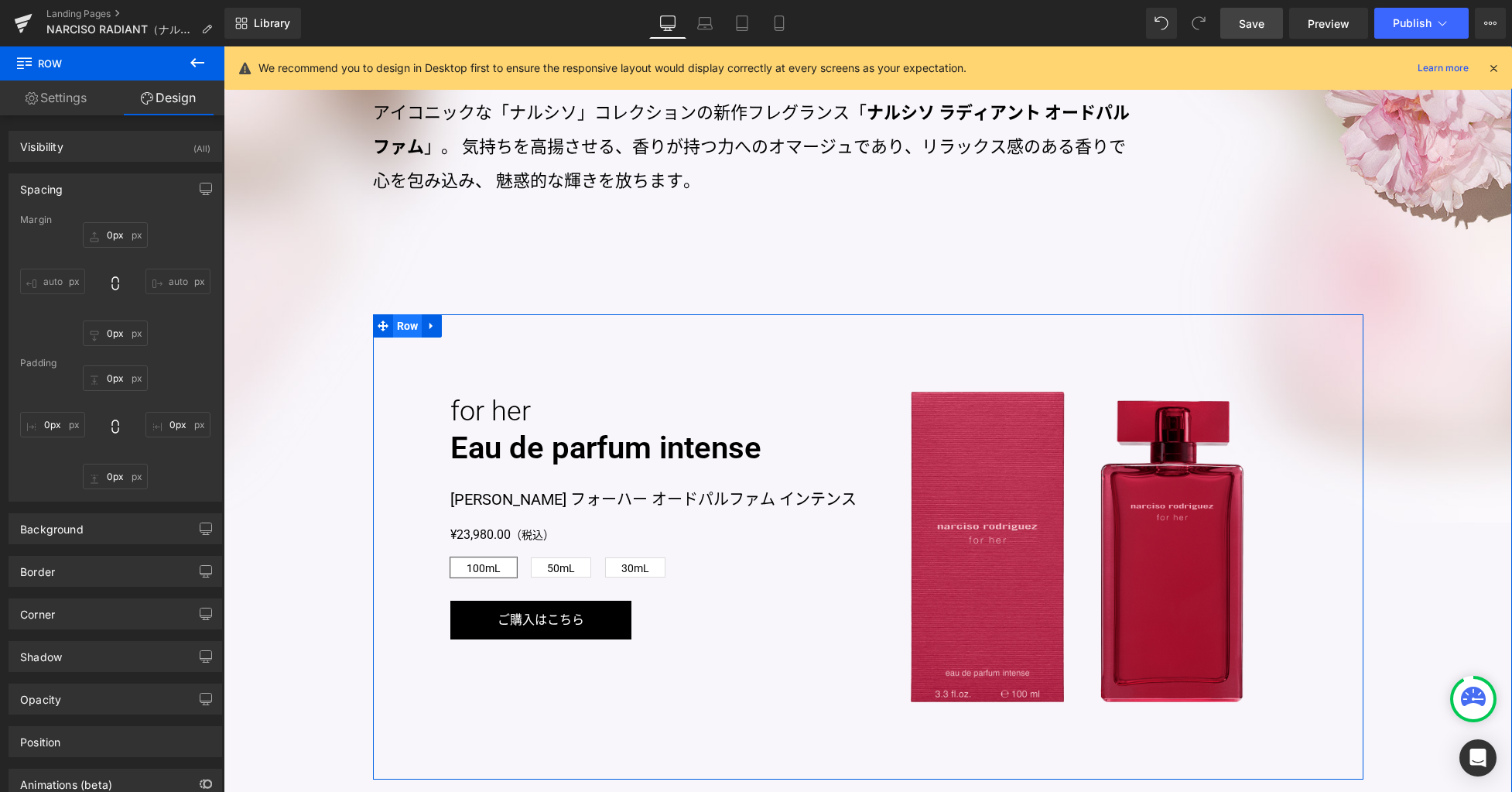
click at [400, 327] on span "Row" at bounding box center [408, 325] width 29 height 23
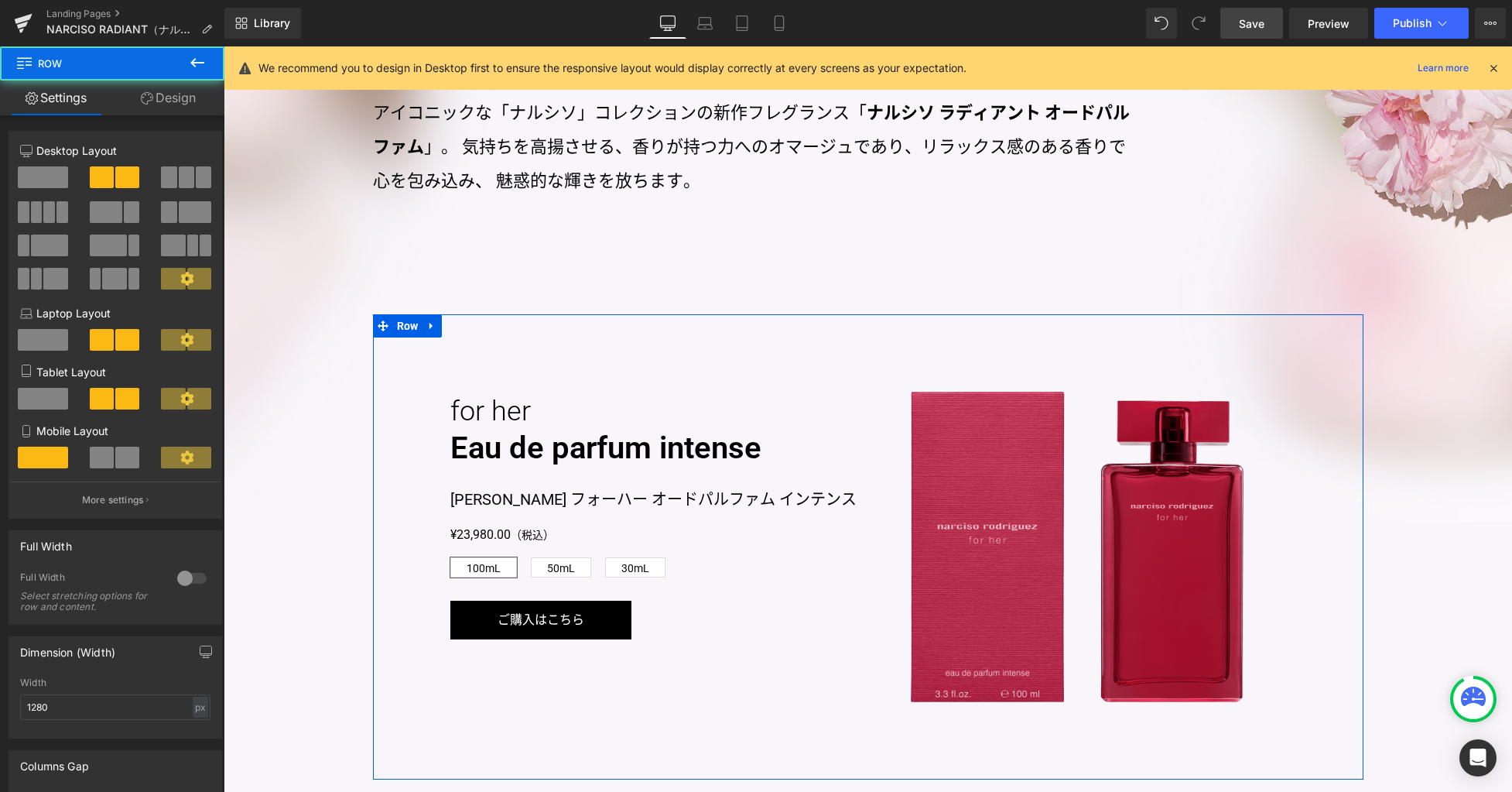
click at [186, 101] on link "Design" at bounding box center [168, 97] width 112 height 35
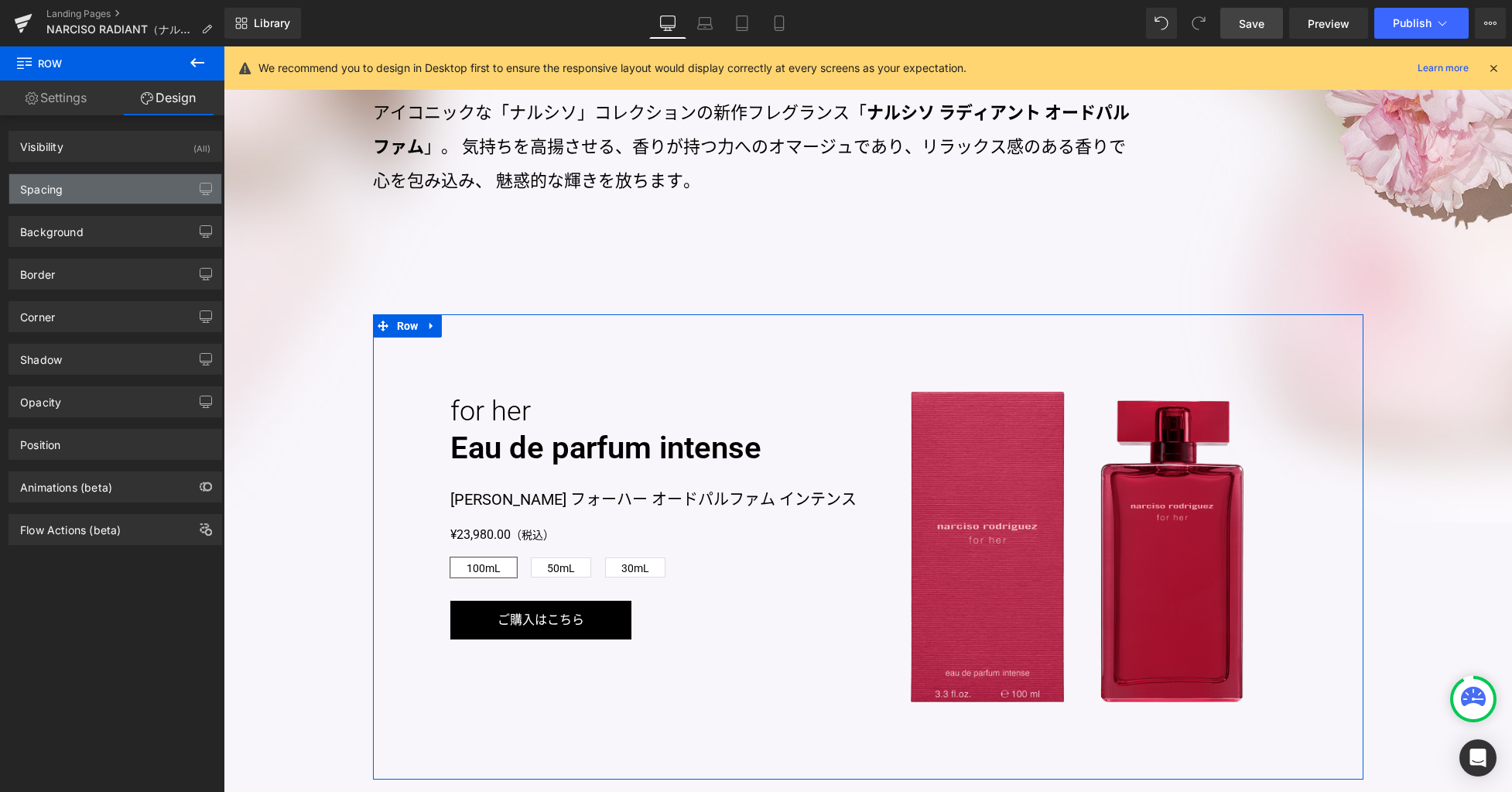
click at [138, 186] on div "Spacing" at bounding box center [114, 189] width 212 height 29
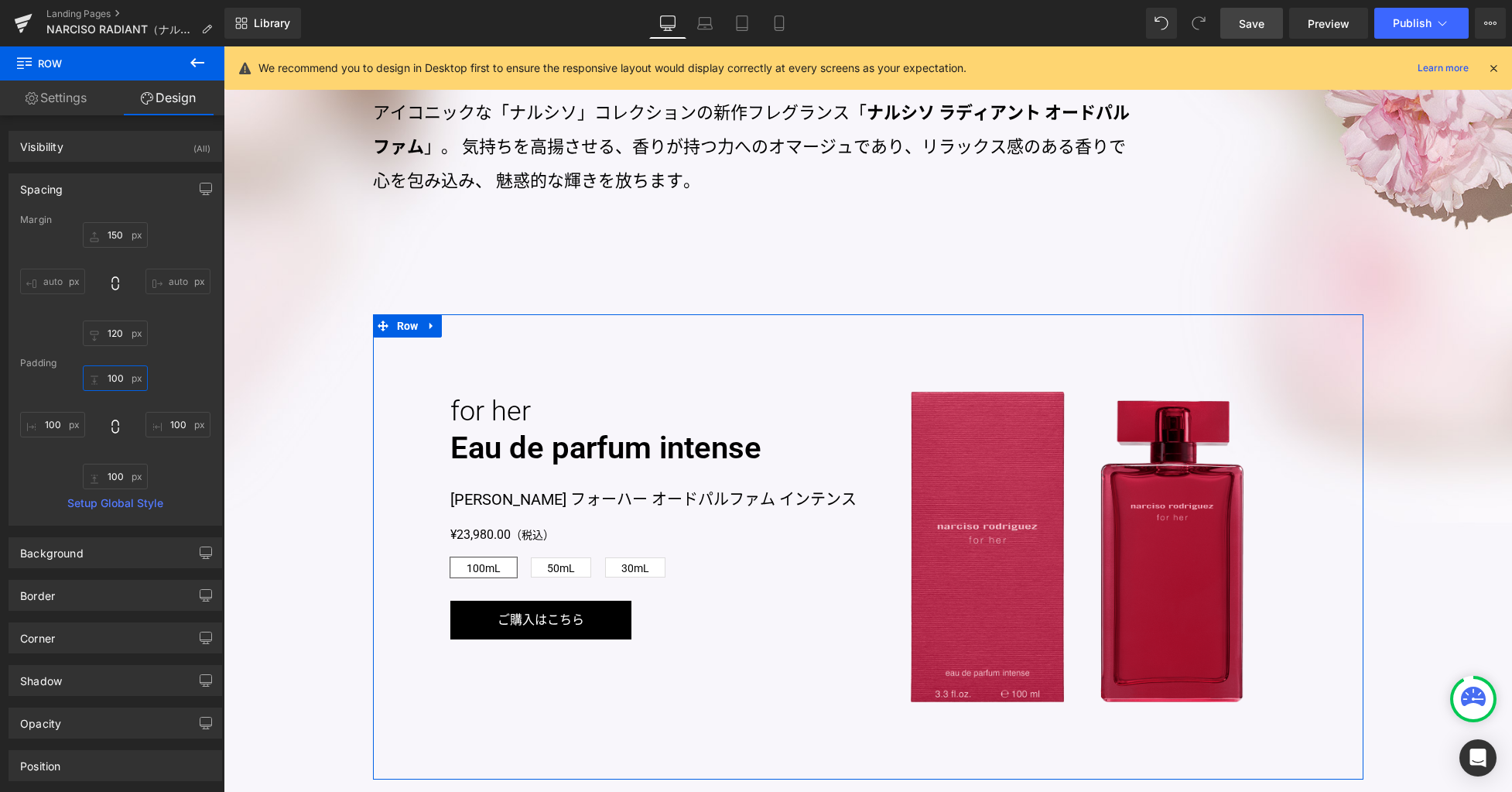
click at [123, 375] on input "100" at bounding box center [115, 378] width 65 height 25
type input "0"
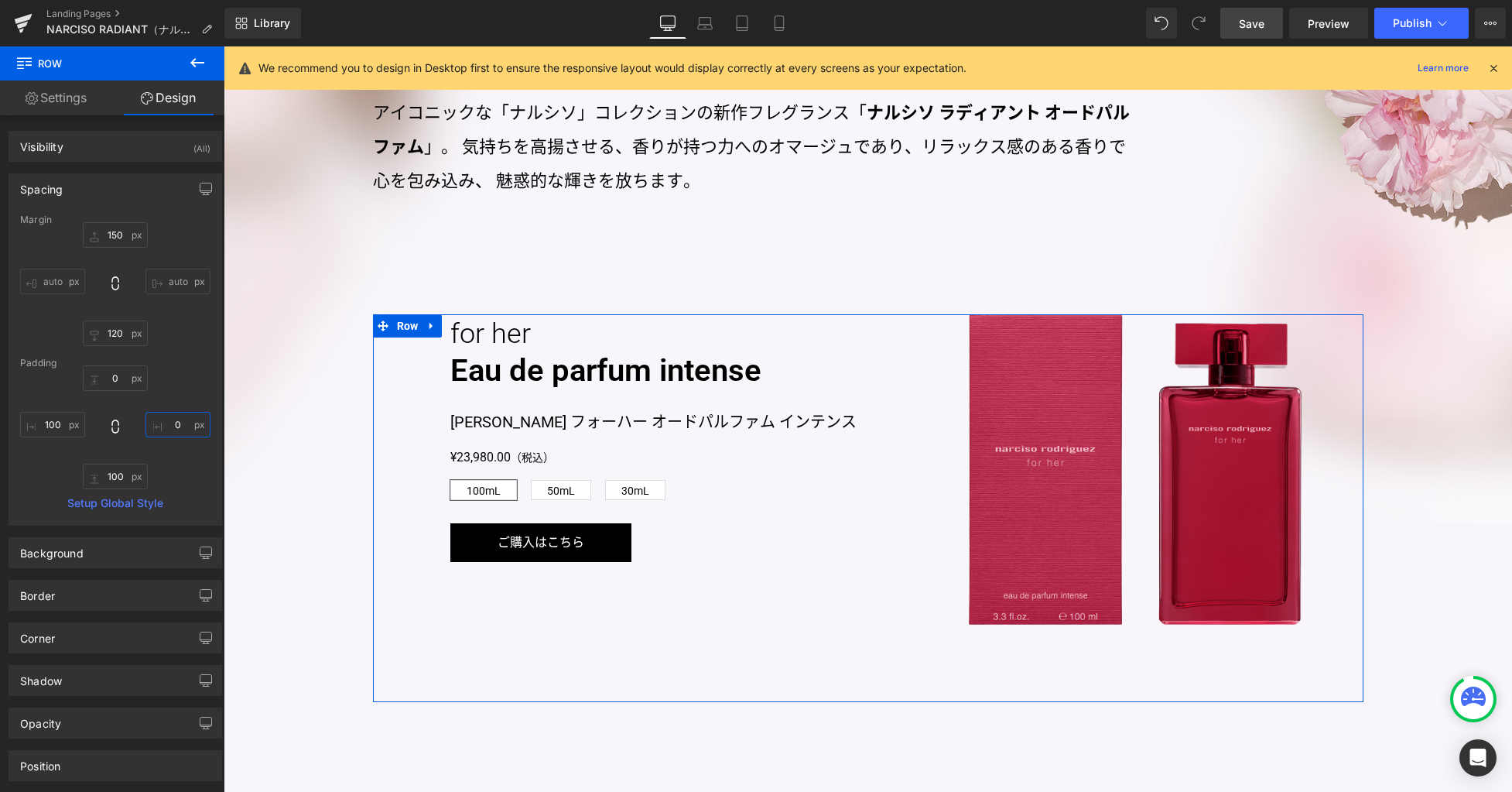
type input "0"
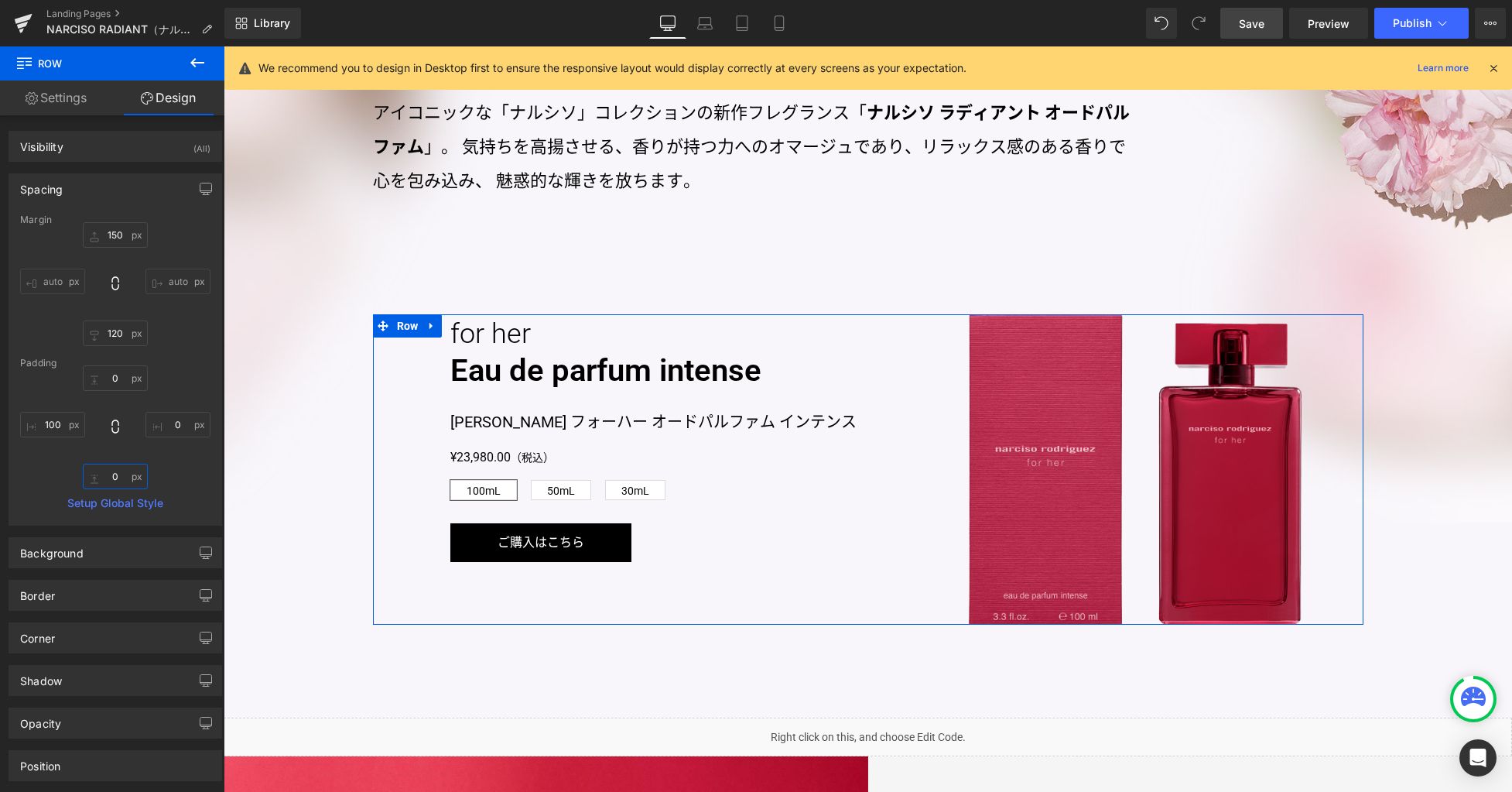
type input "0"
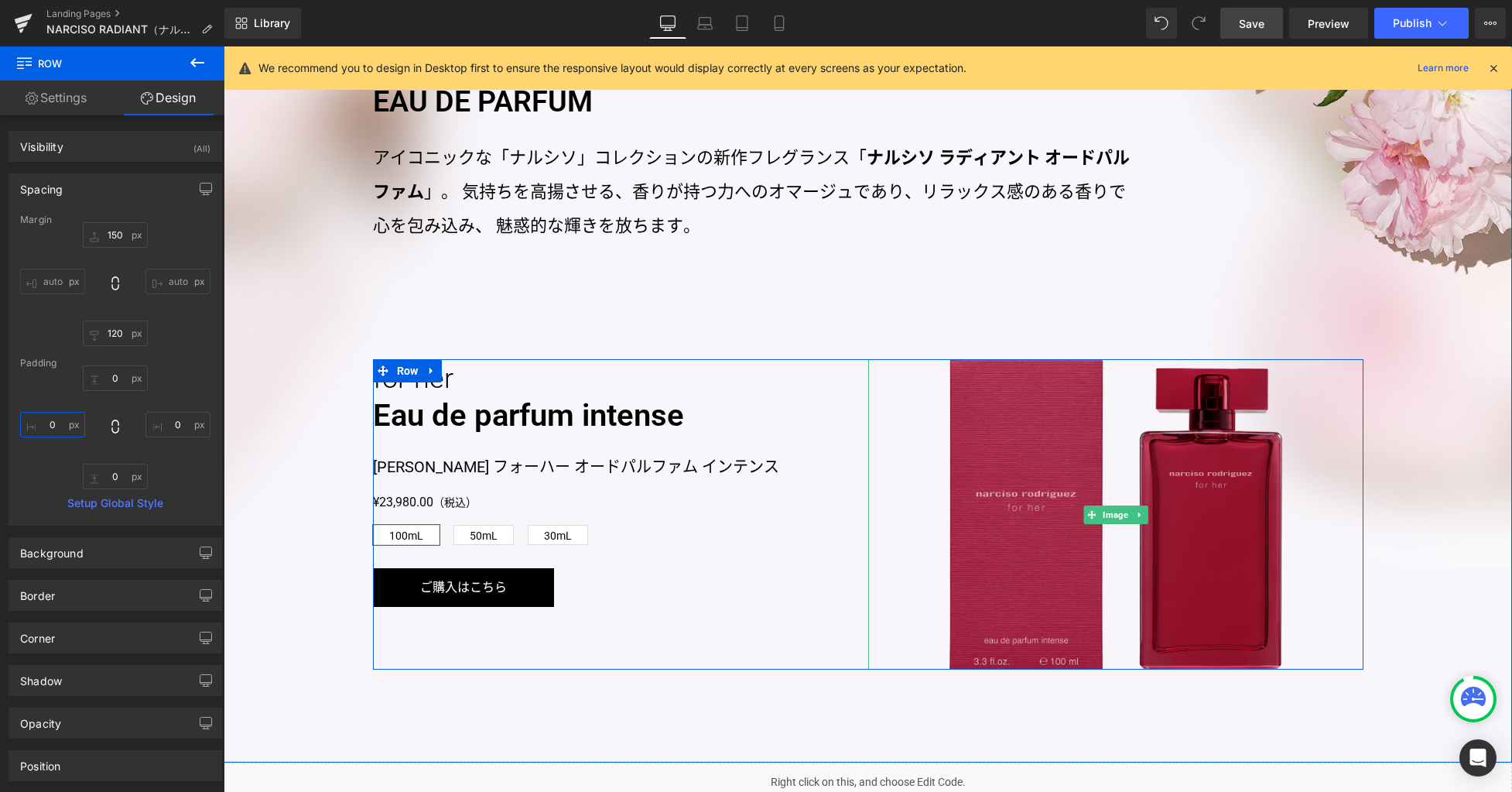
scroll to position [967, 0]
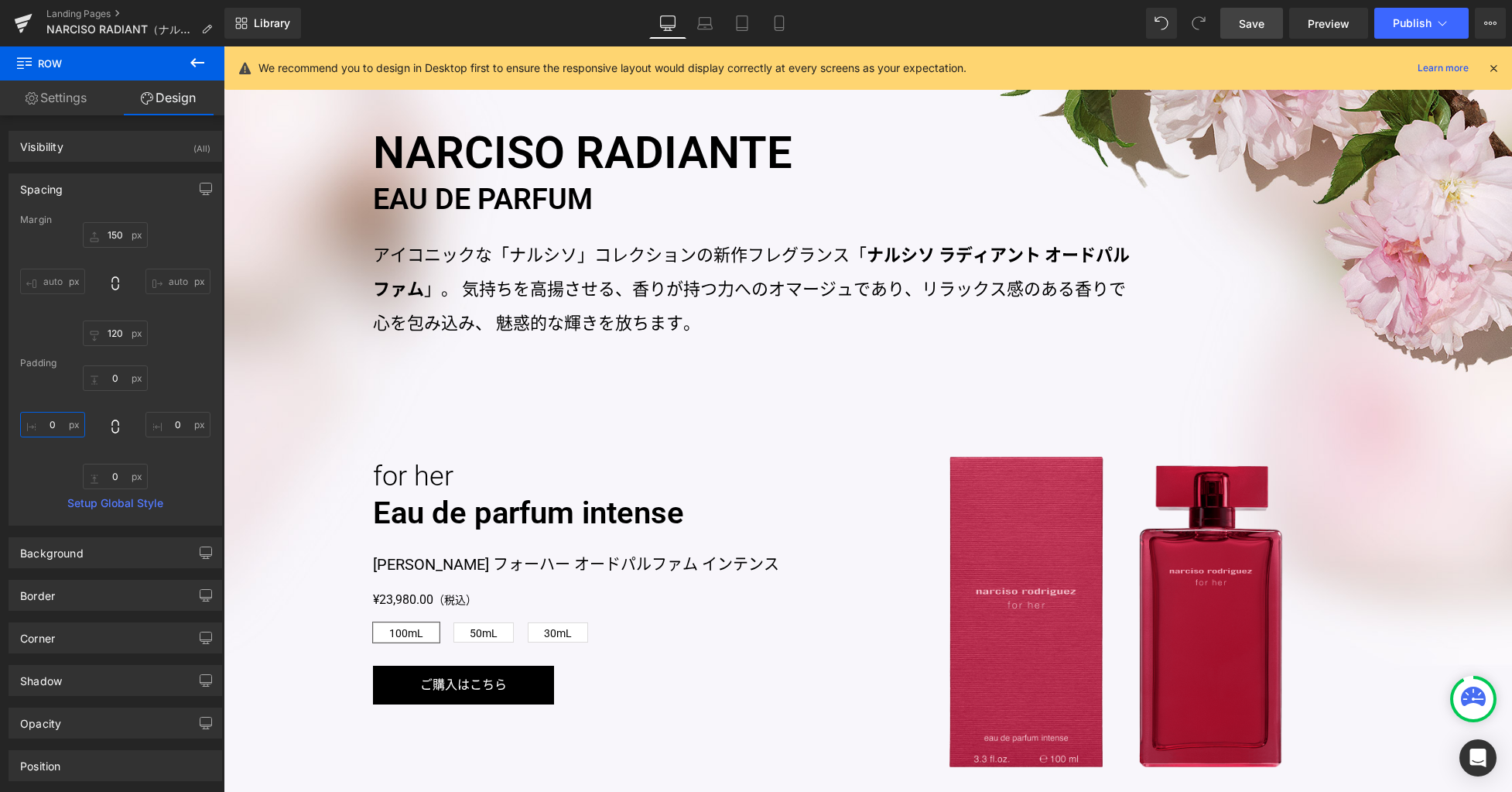
type input "0"
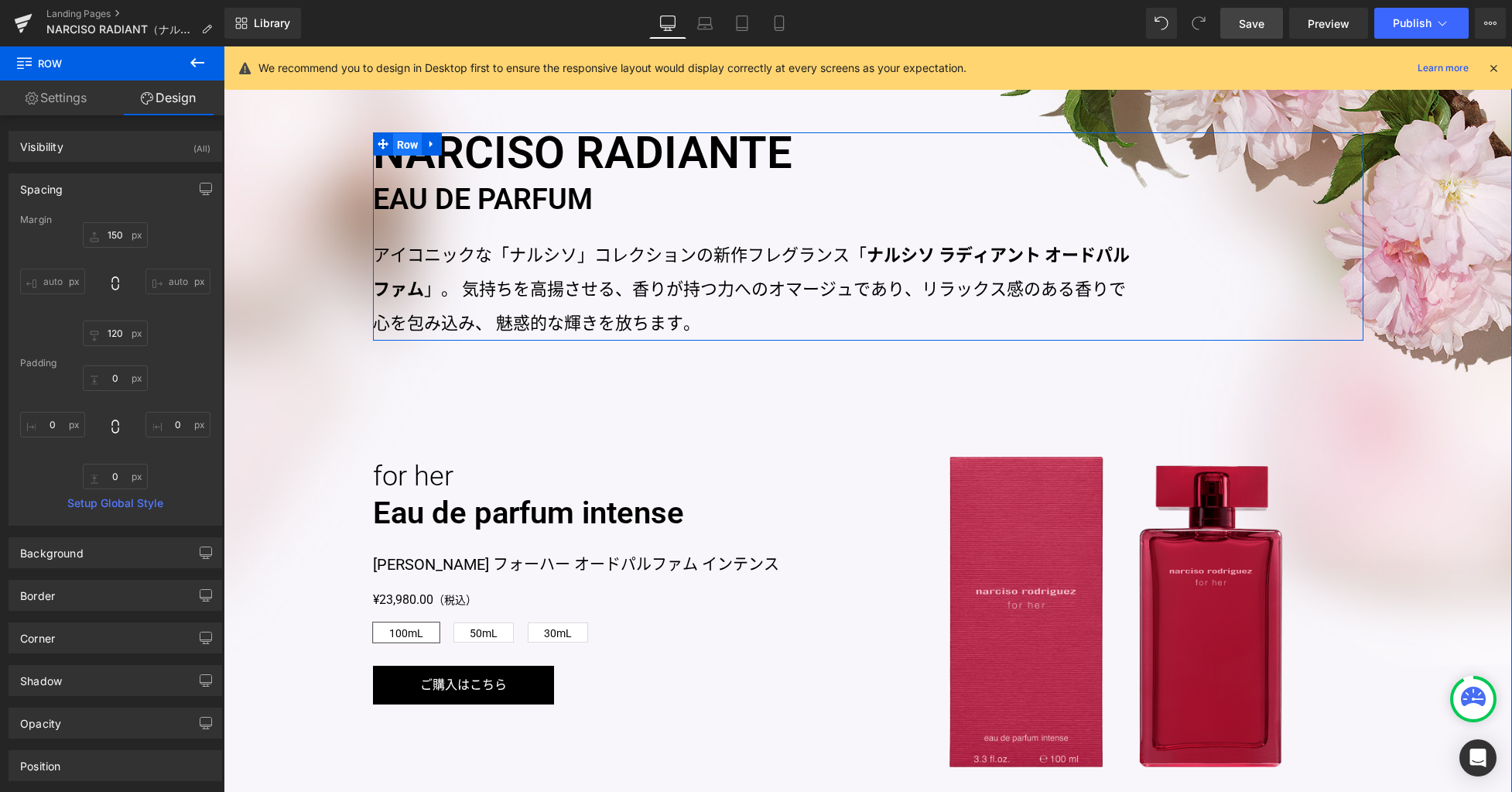
click at [406, 143] on span "Row" at bounding box center [408, 145] width 29 height 23
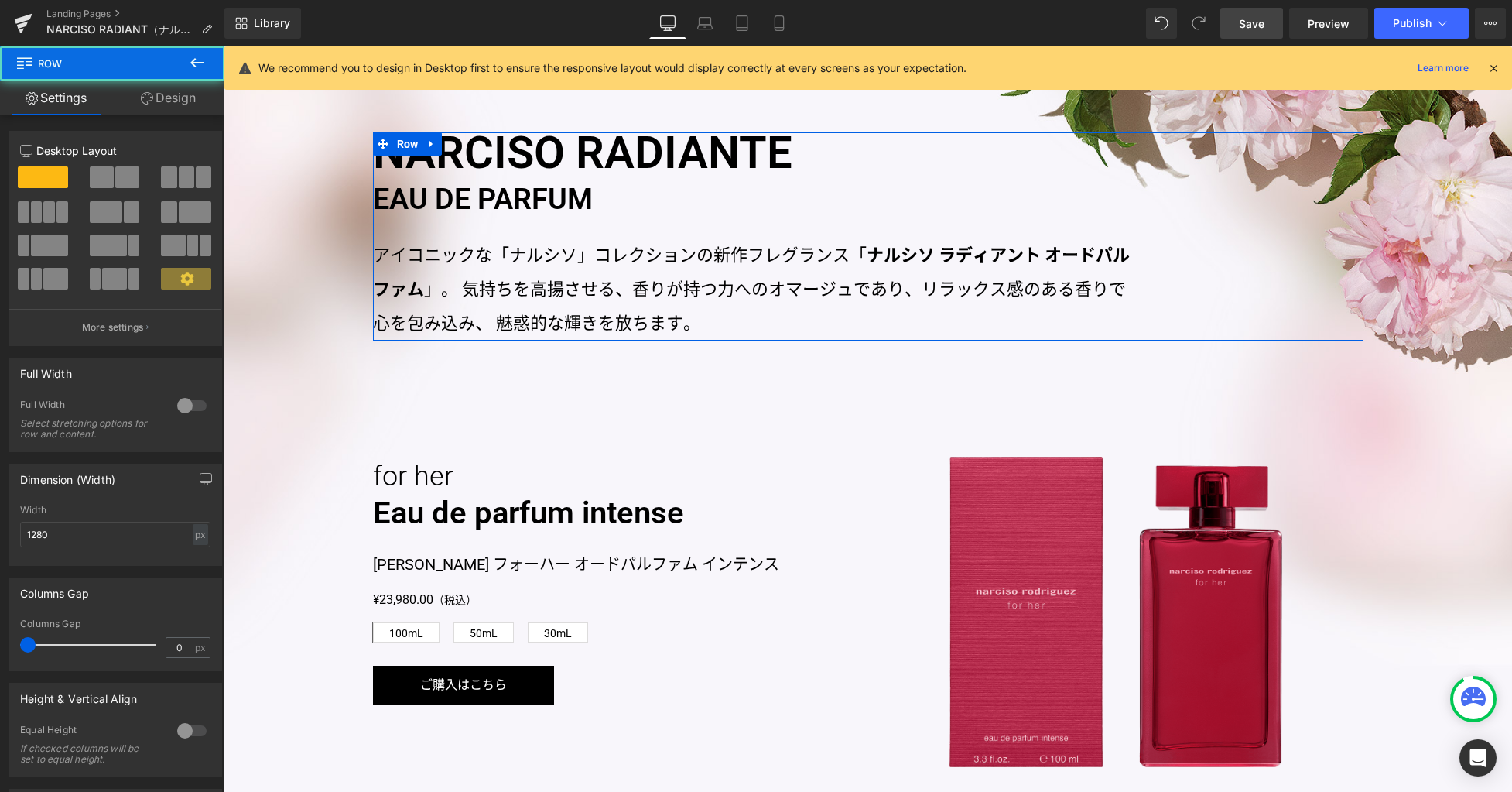
click at [193, 107] on link "Design" at bounding box center [168, 97] width 112 height 35
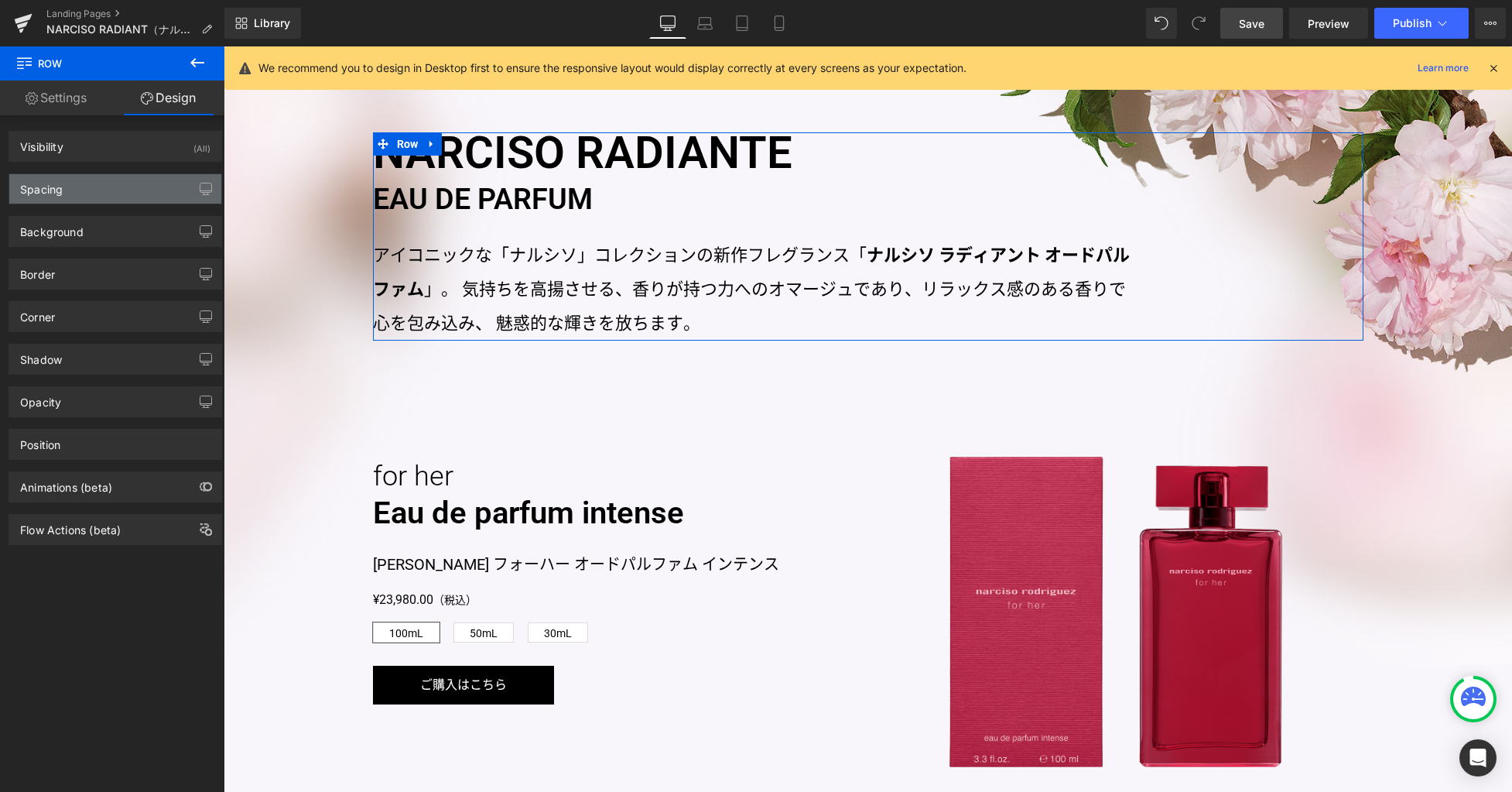
click at [103, 193] on div "Spacing" at bounding box center [114, 189] width 212 height 29
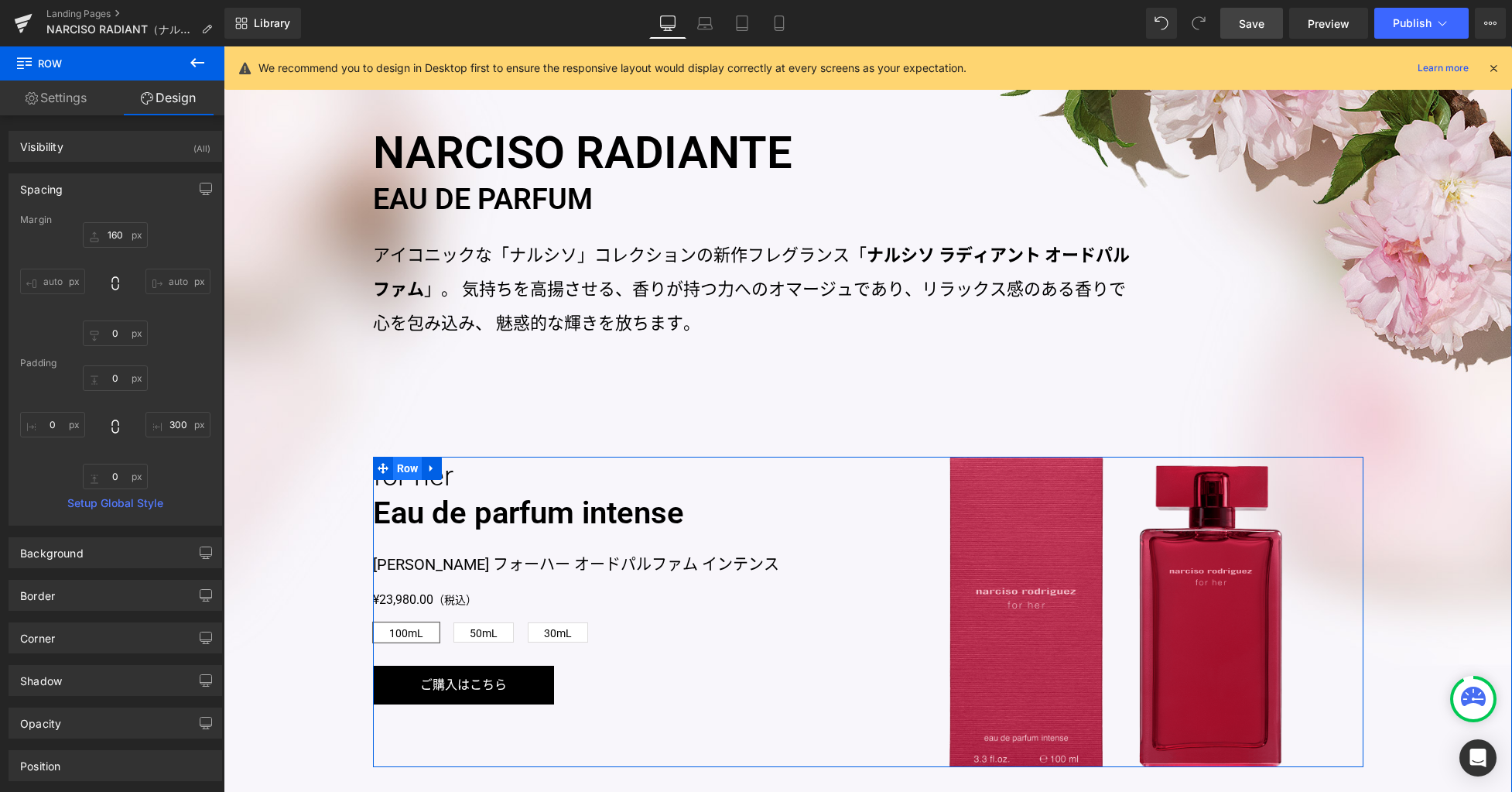
click at [398, 468] on span "Row" at bounding box center [408, 468] width 29 height 23
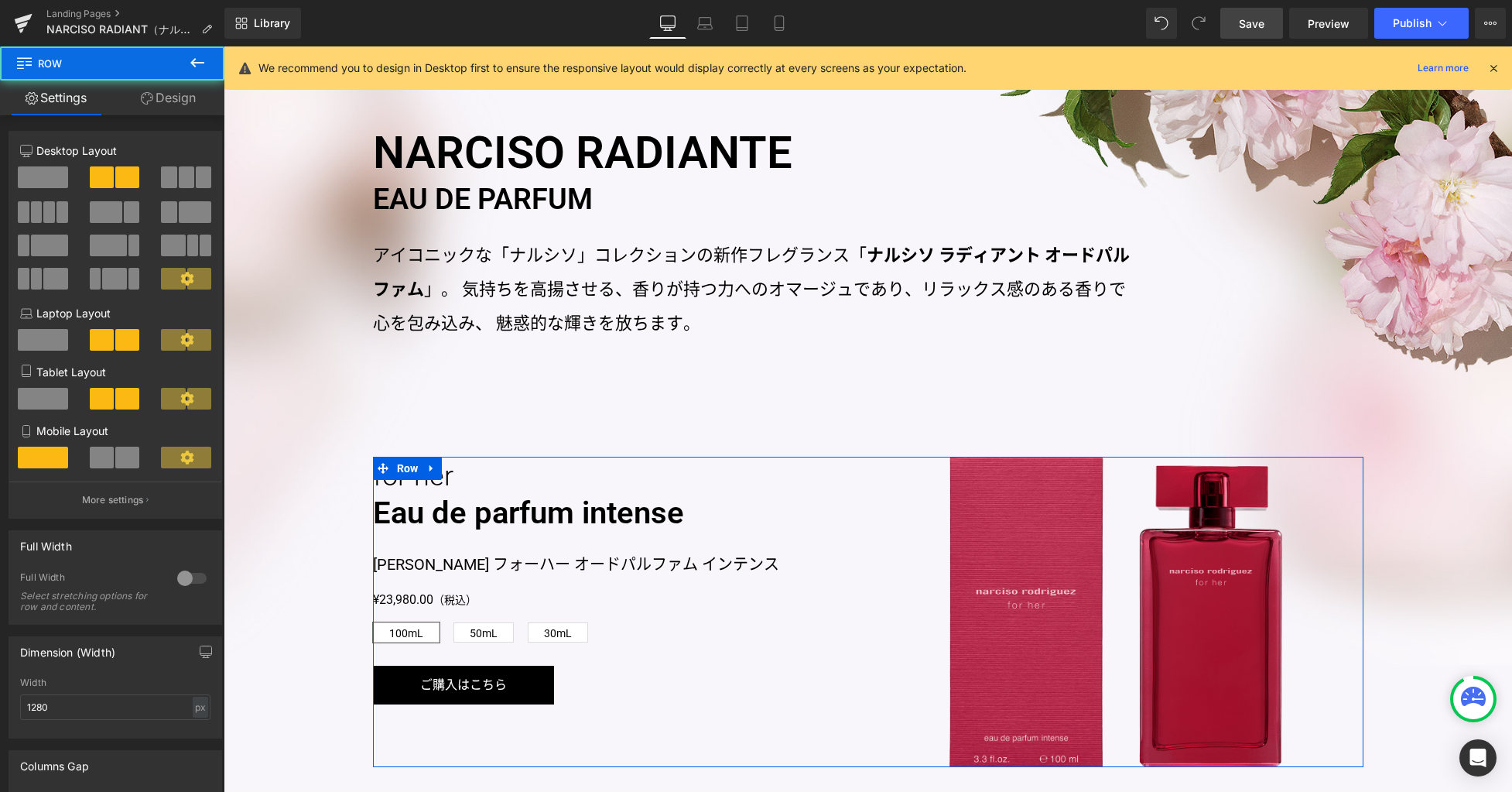
click at [190, 90] on link "Design" at bounding box center [168, 97] width 112 height 35
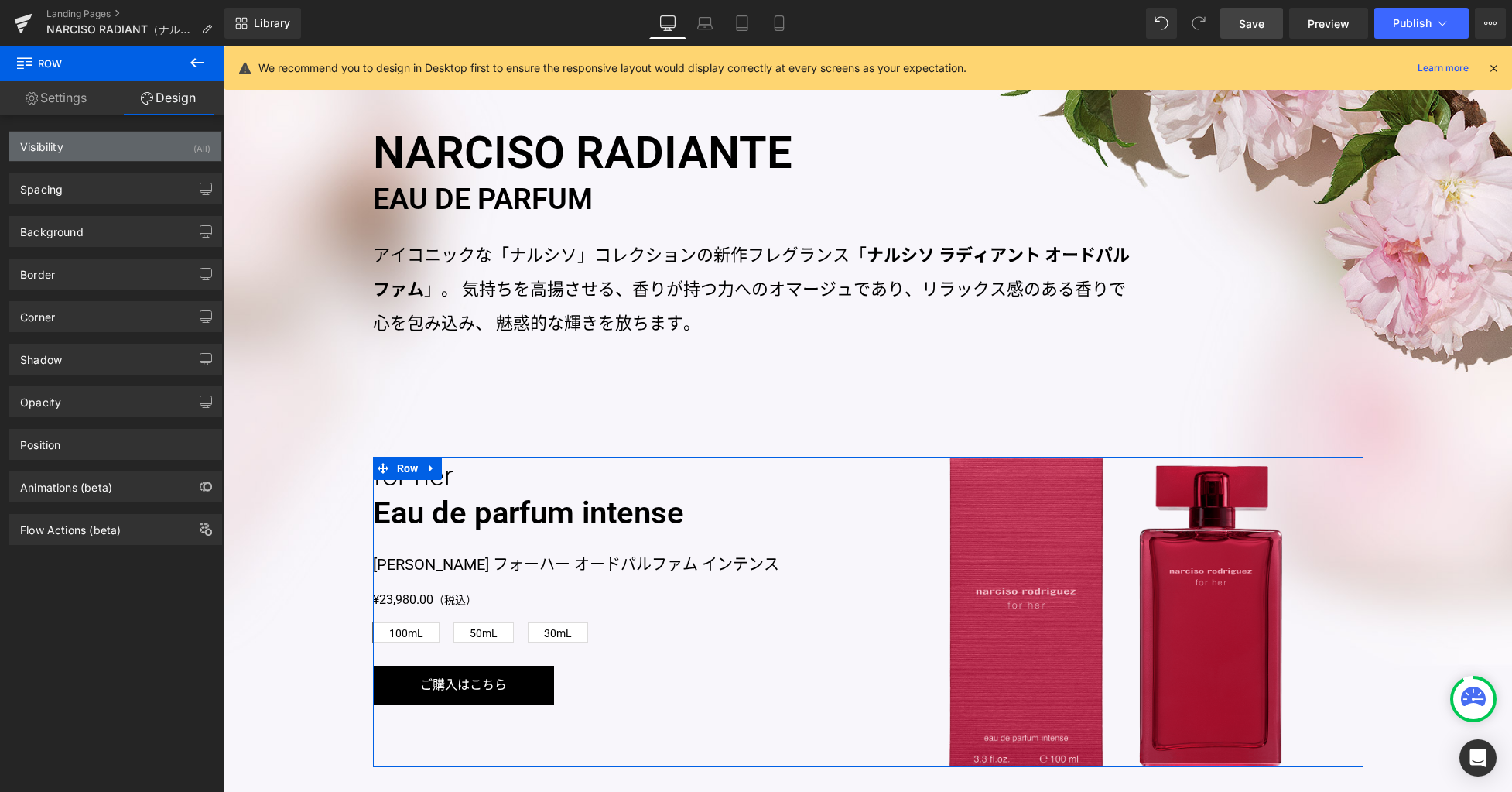
type input "150"
type input "120"
type input "0"
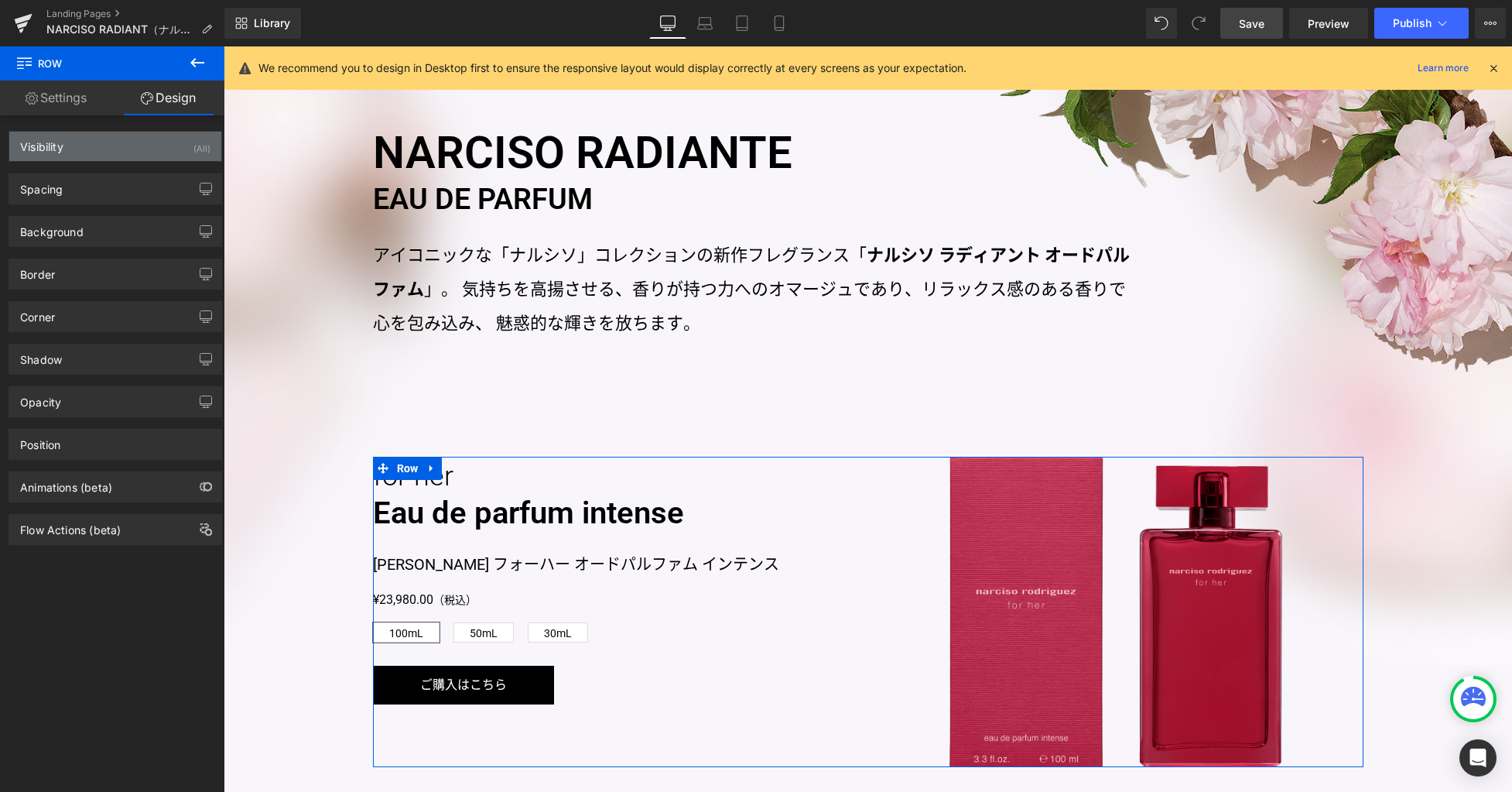
type input "0"
click at [125, 186] on div "Spacing" at bounding box center [114, 189] width 212 height 29
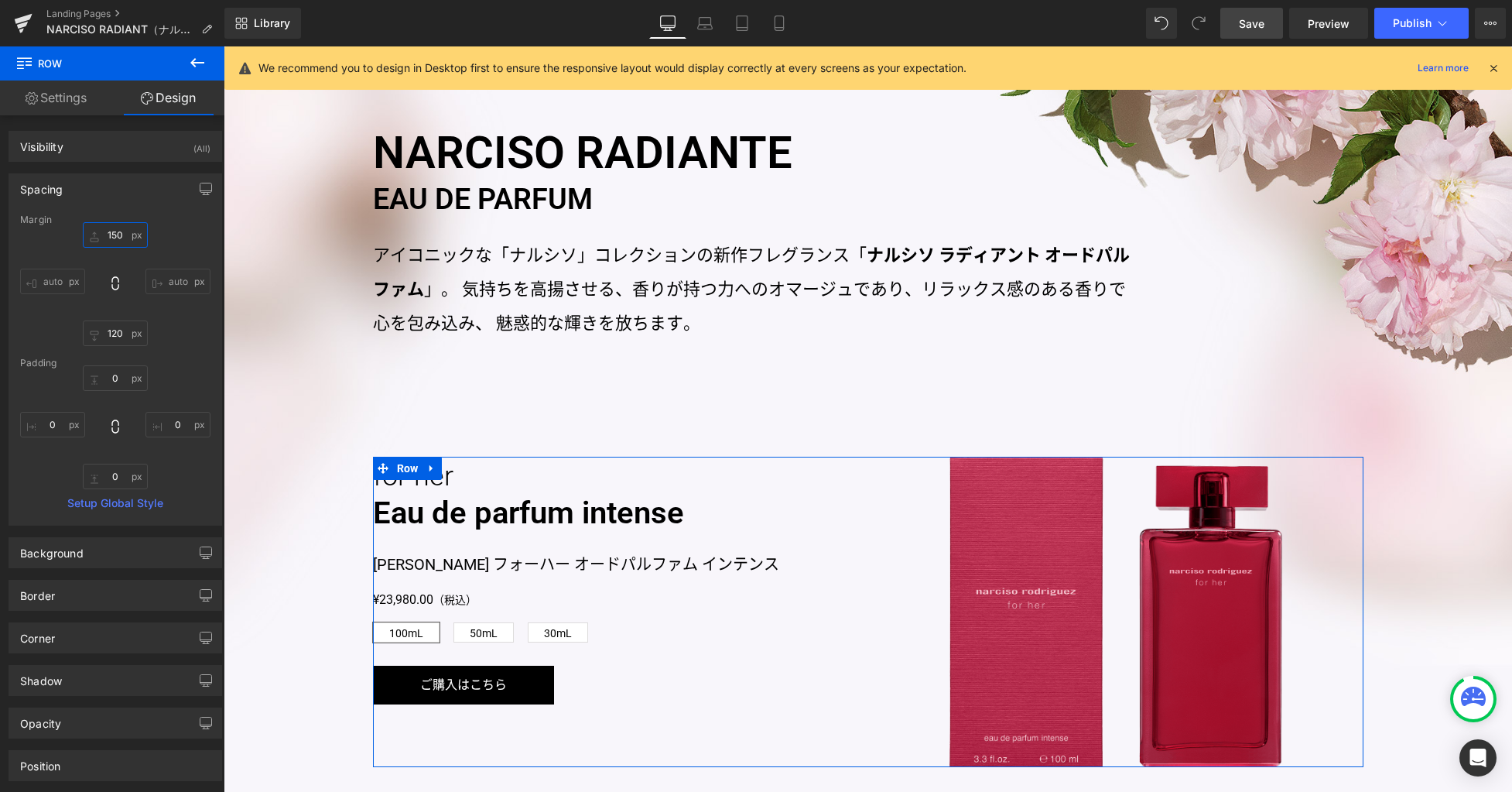
click at [121, 235] on input "150" at bounding box center [115, 235] width 65 height 25
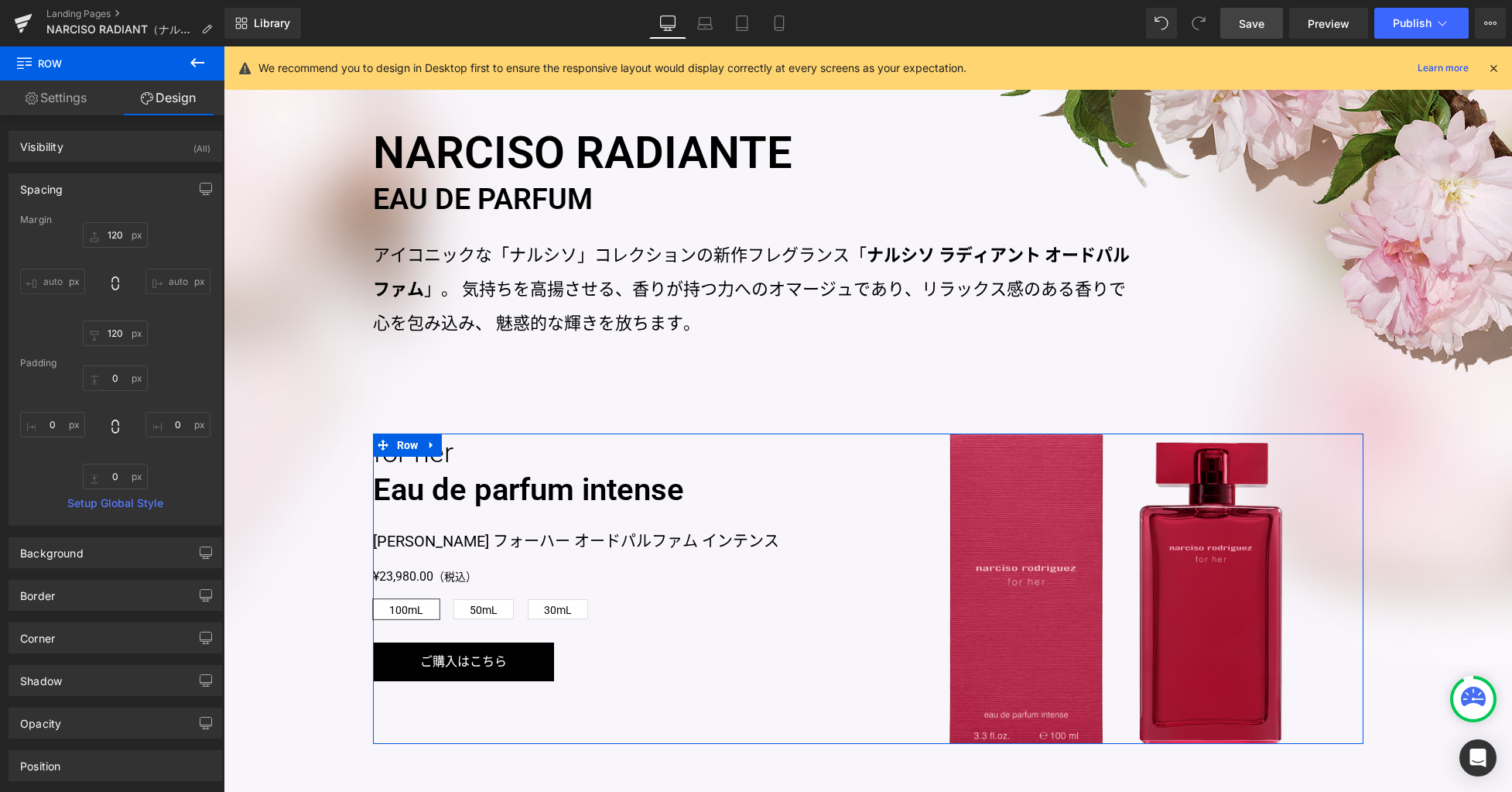
drag, startPoint x: 199, startPoint y: 186, endPoint x: 186, endPoint y: 193, distance: 14.8
click at [199, 187] on icon "button" at bounding box center [205, 188] width 12 height 12
click at [88, 226] on button "Laptop" at bounding box center [87, 222] width 48 height 26
type input "90"
type input "120"
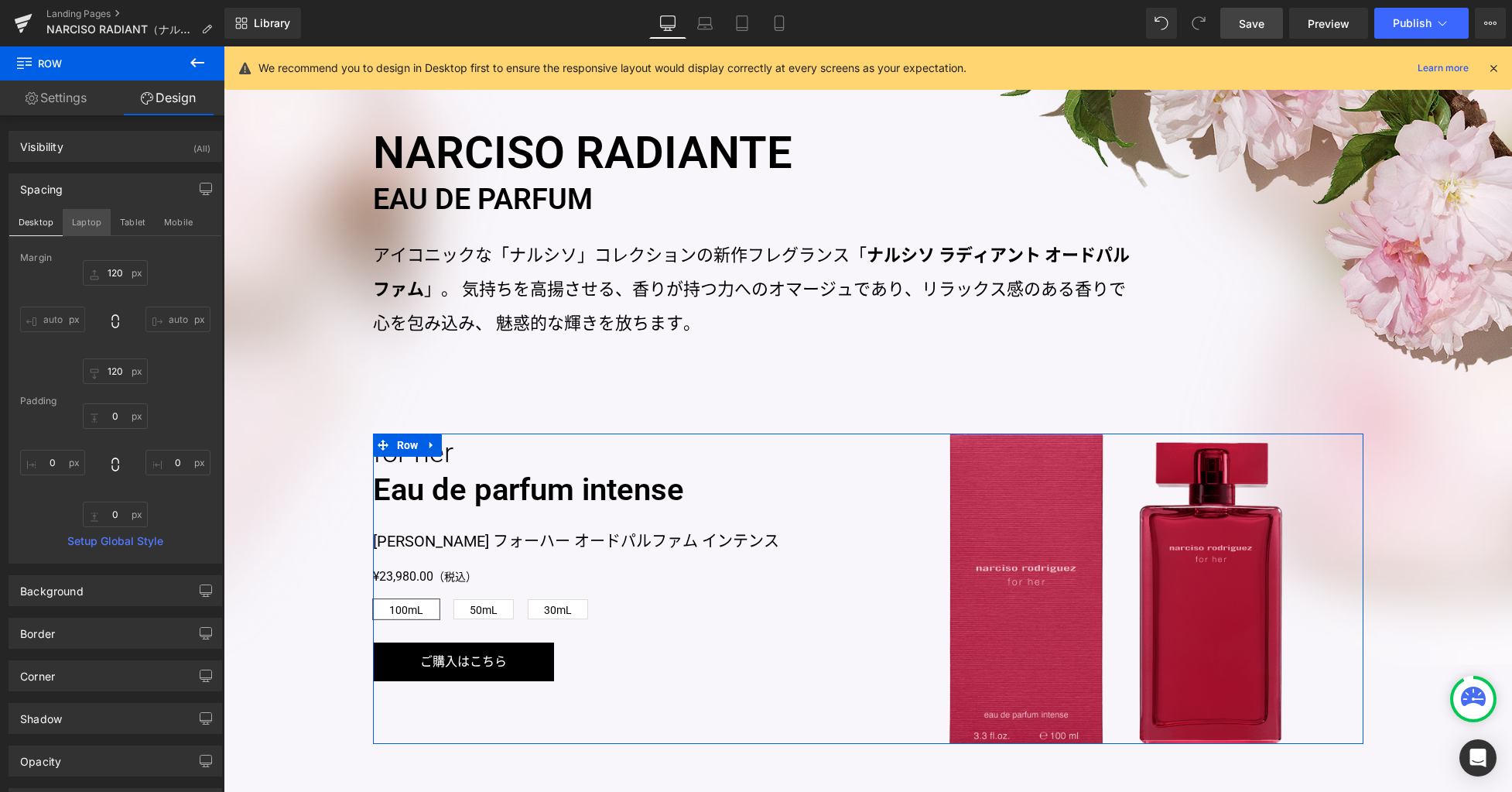
type input "85"
type input "80"
type input "85"
type input "80"
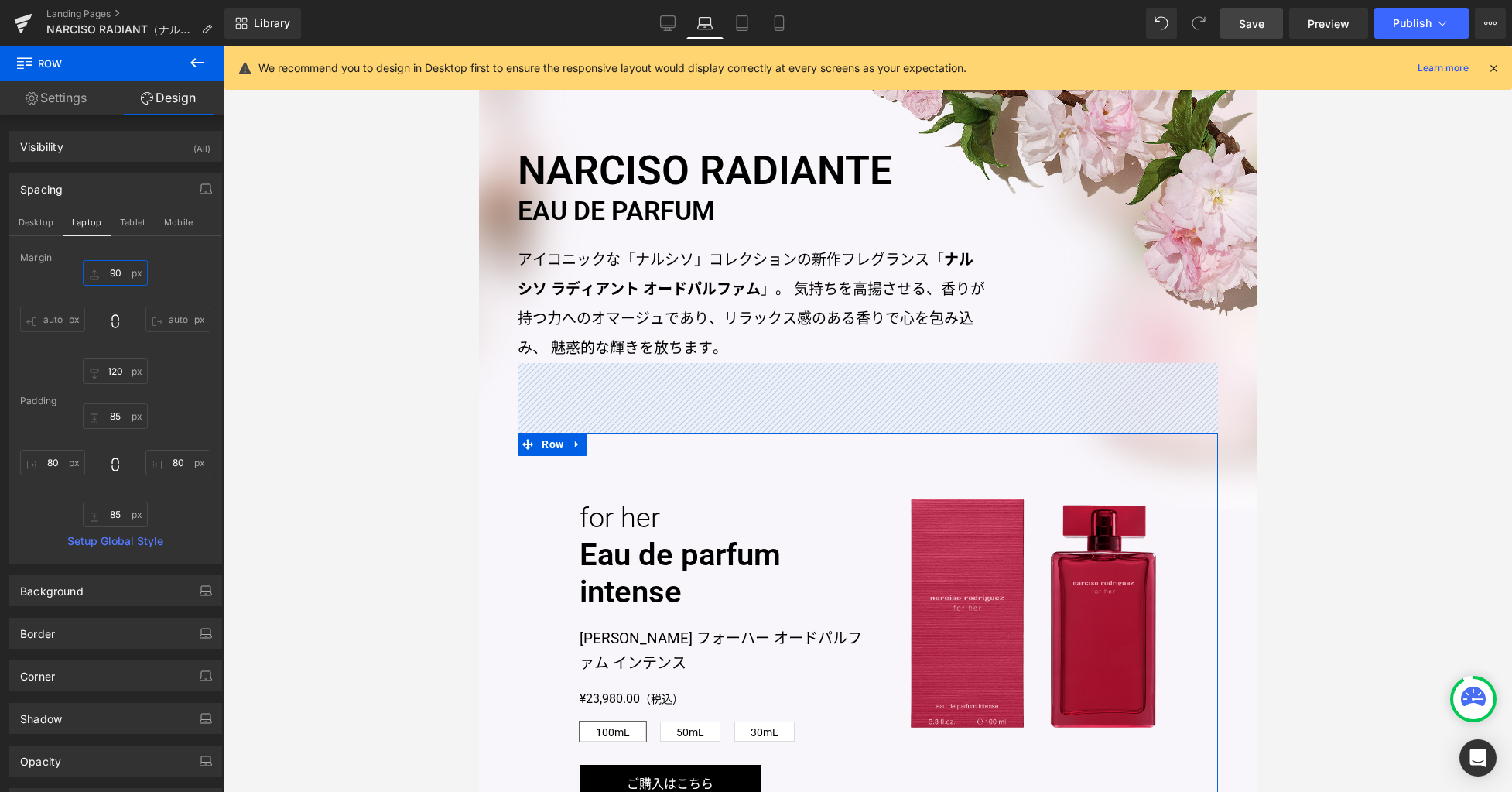
click at [118, 273] on input "90" at bounding box center [115, 272] width 65 height 25
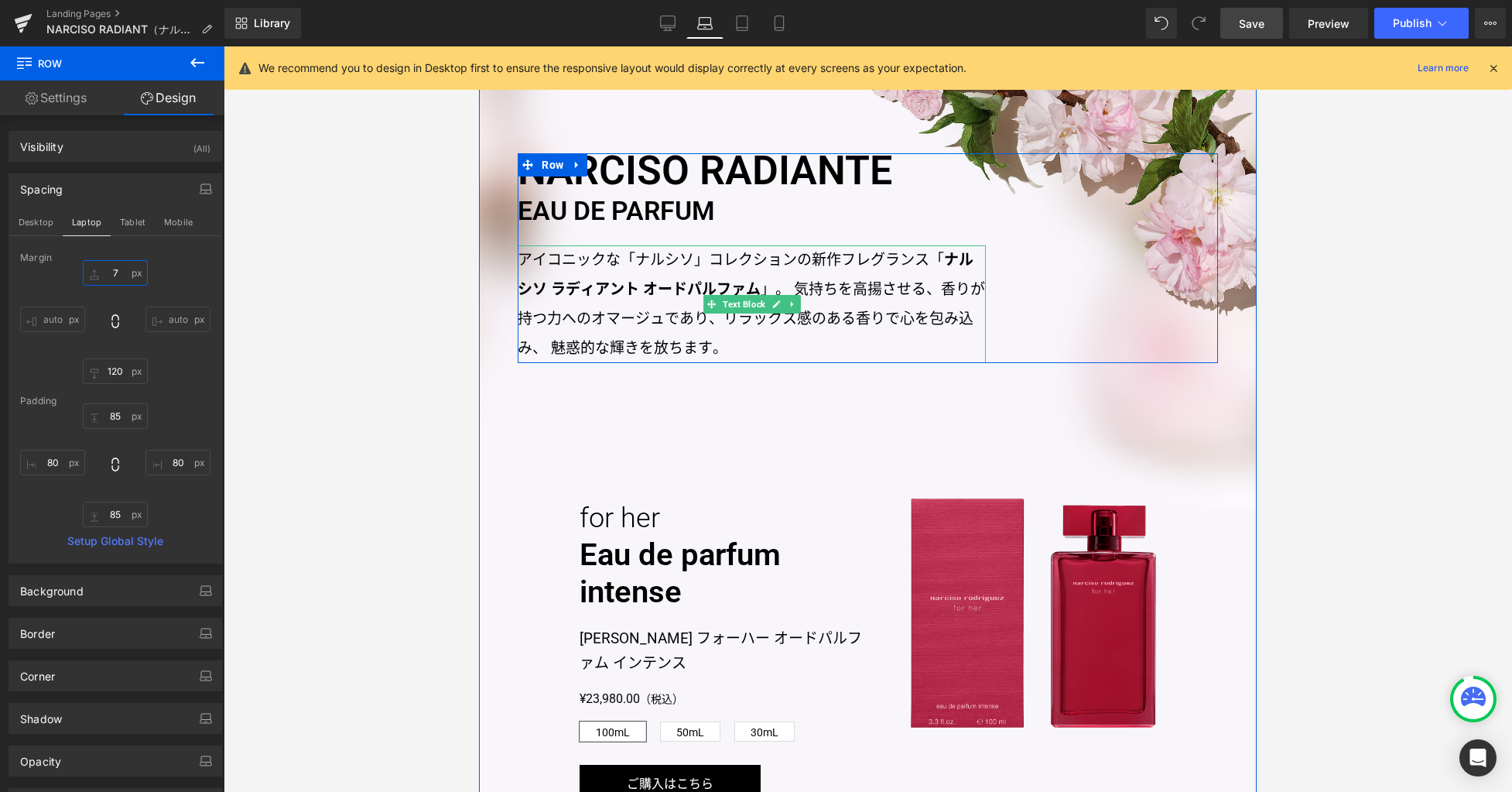
type input "70"
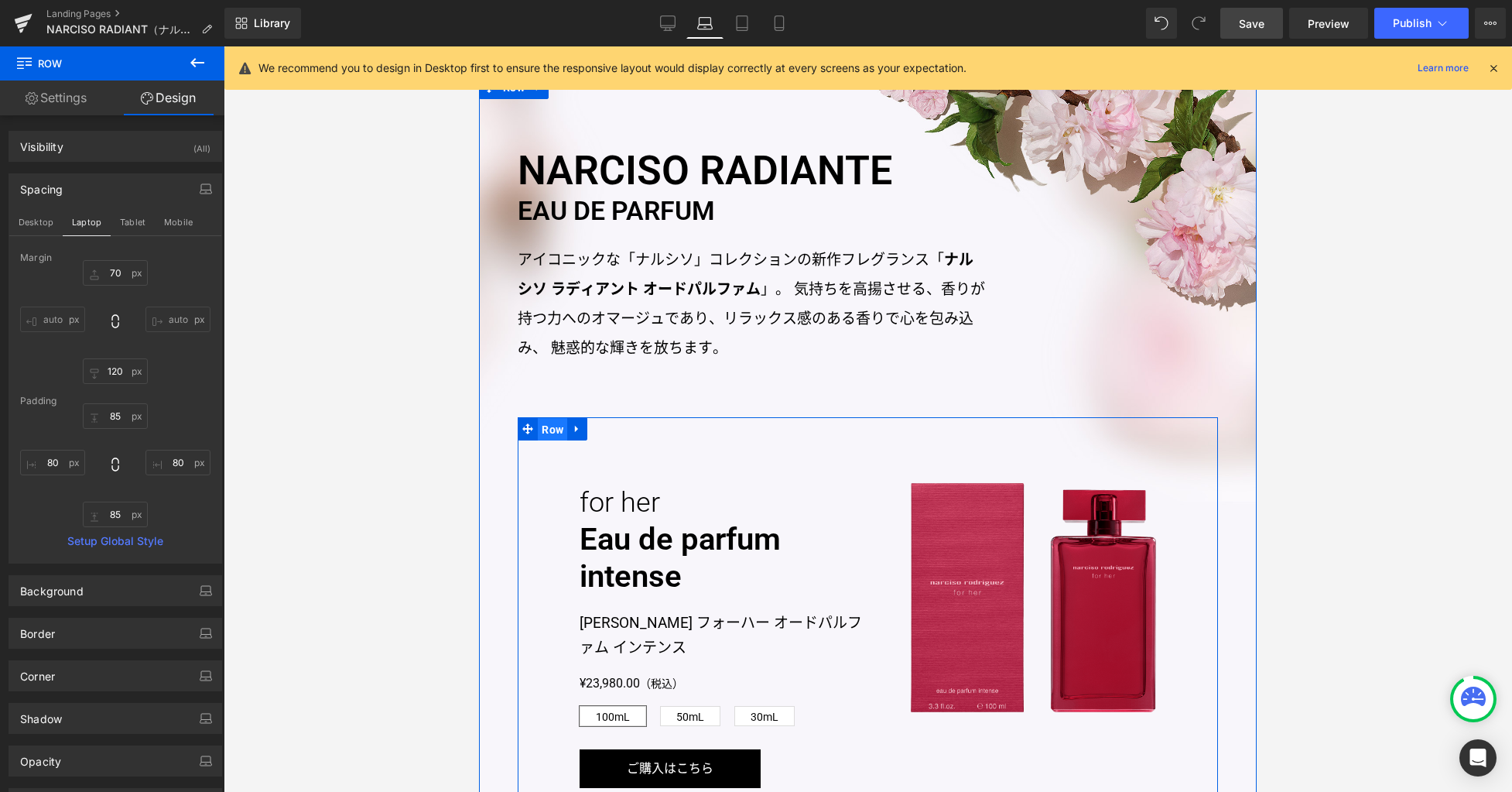
click at [544, 428] on span "Row" at bounding box center [552, 429] width 29 height 23
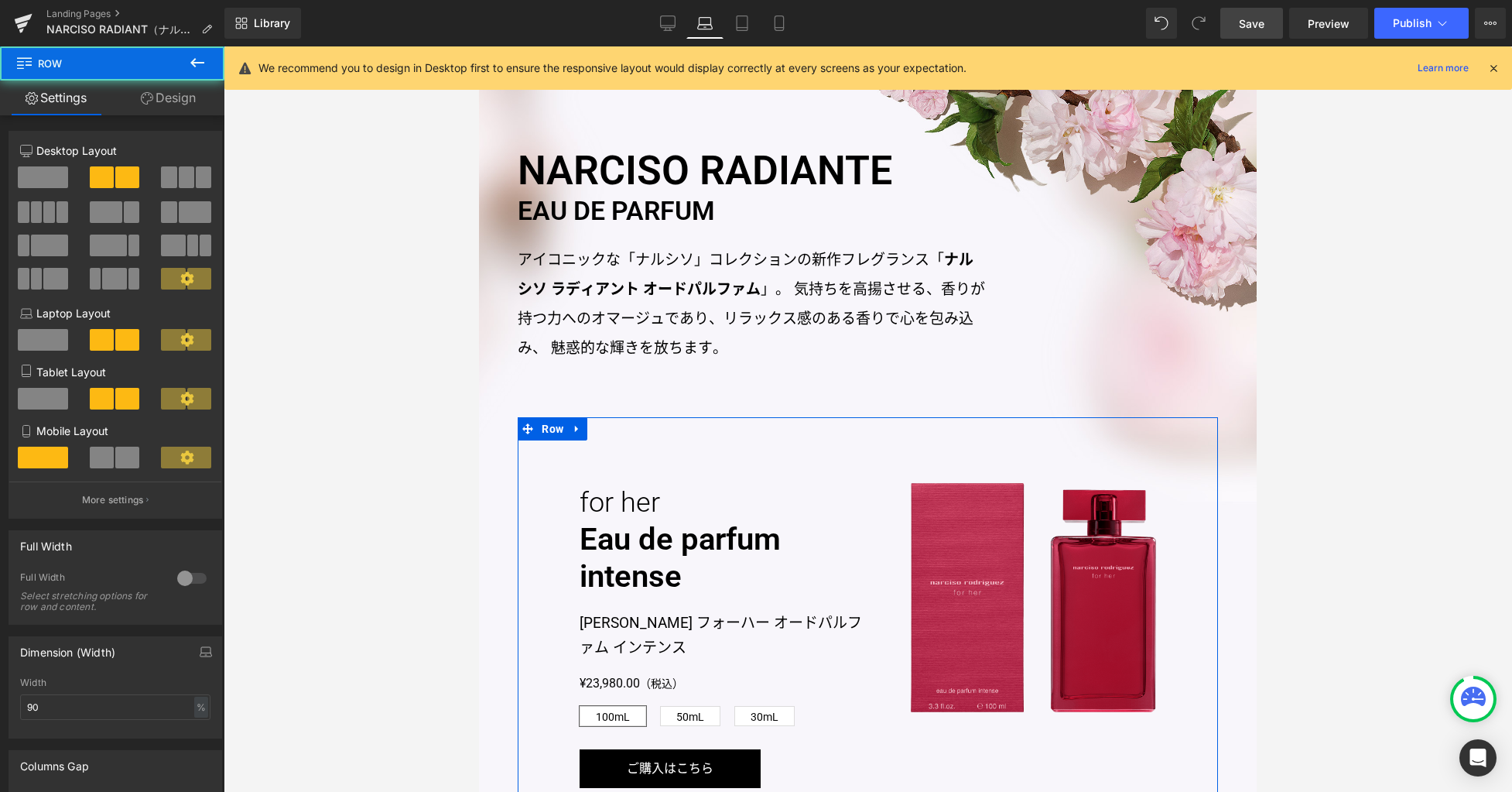
click at [183, 96] on link "Design" at bounding box center [168, 97] width 112 height 35
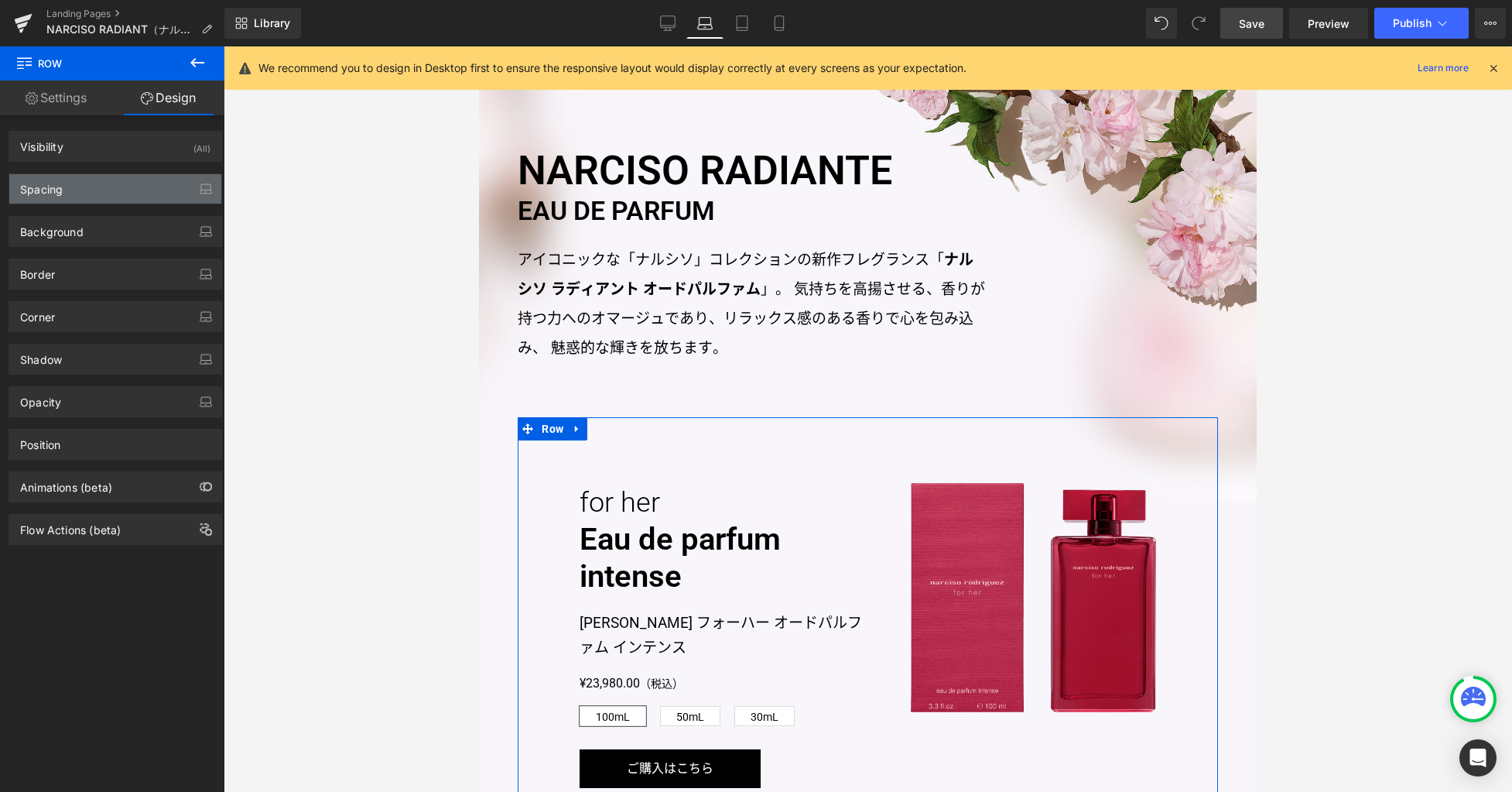
click at [87, 201] on div "Spacing" at bounding box center [114, 189] width 212 height 29
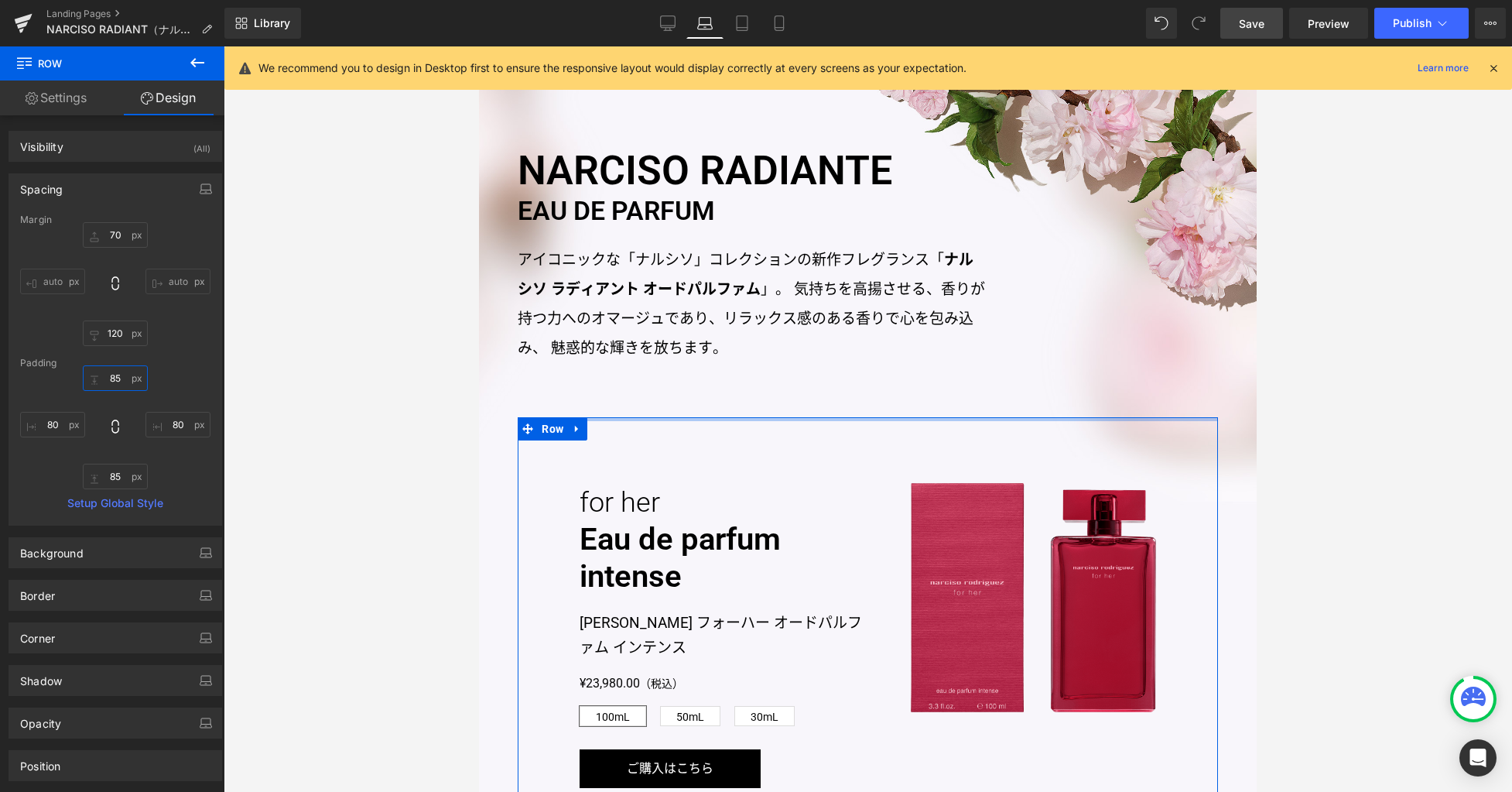
click at [117, 383] on input "85" at bounding box center [115, 378] width 65 height 25
type input "0"
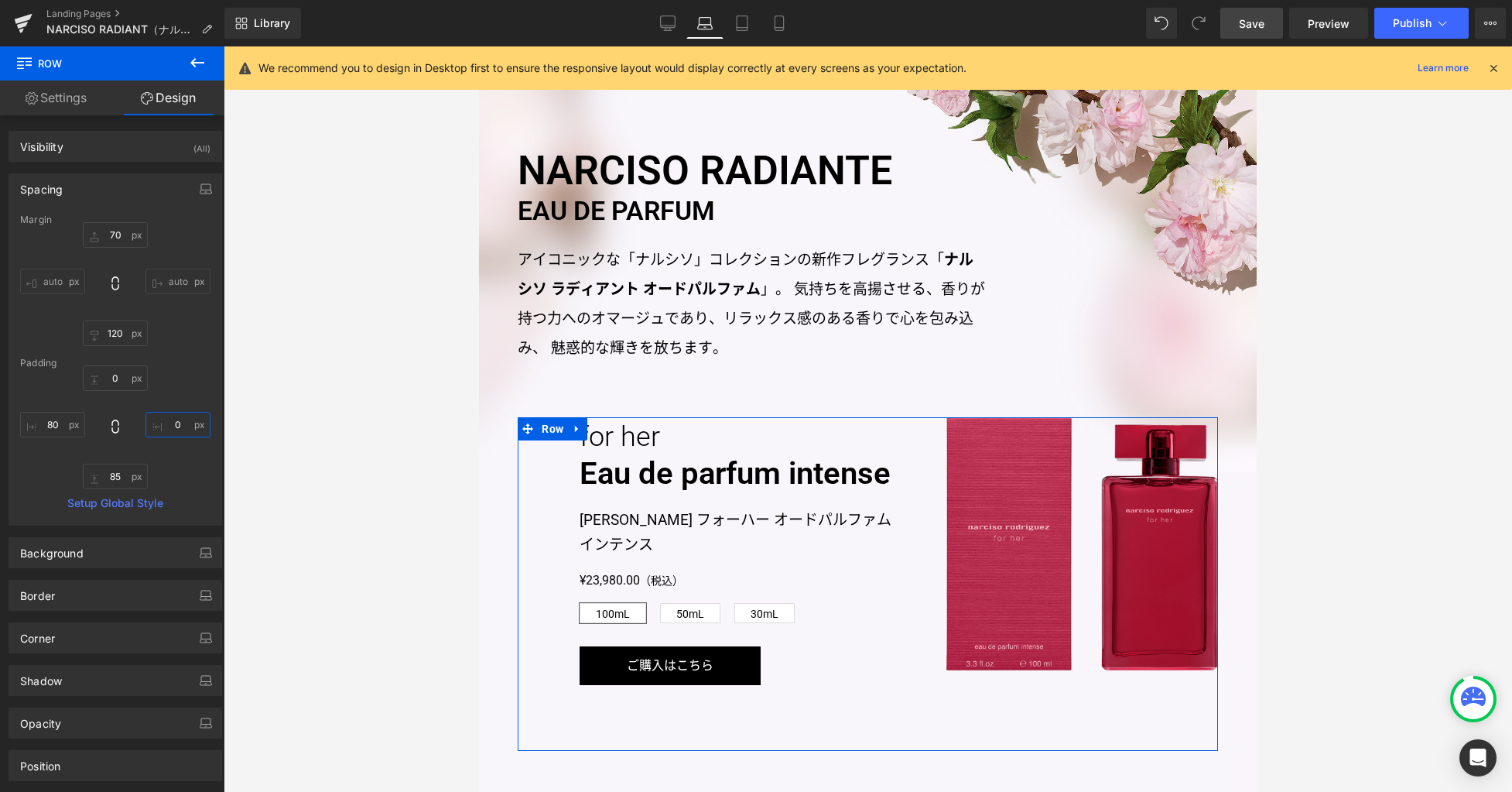
type input "0"
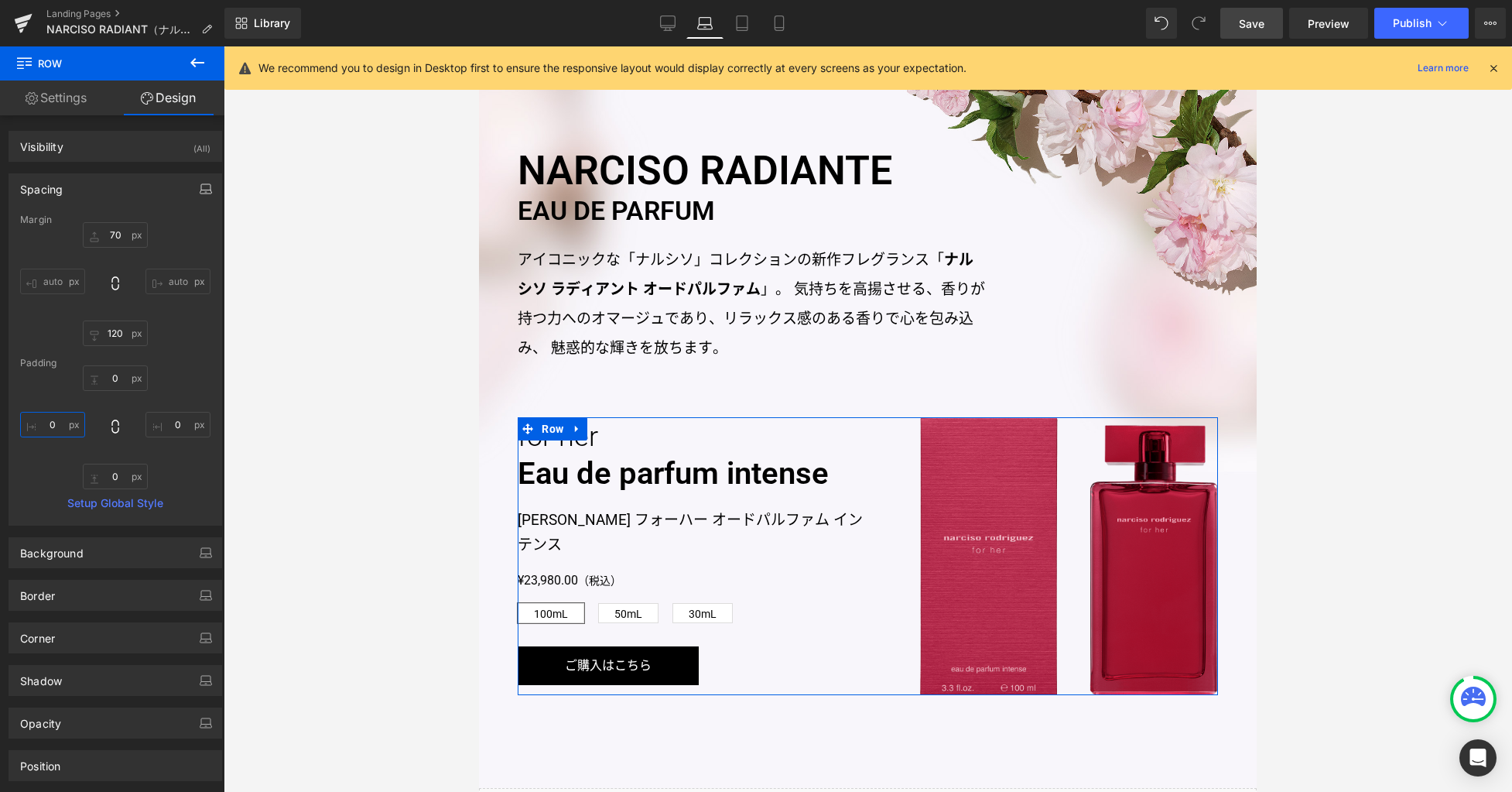
type input "0"
click at [199, 187] on icon "button" at bounding box center [205, 188] width 12 height 12
drag, startPoint x: 119, startPoint y: 221, endPoint x: 121, endPoint y: 369, distance: 148.0
click at [119, 222] on button "Tablet" at bounding box center [132, 222] width 44 height 26
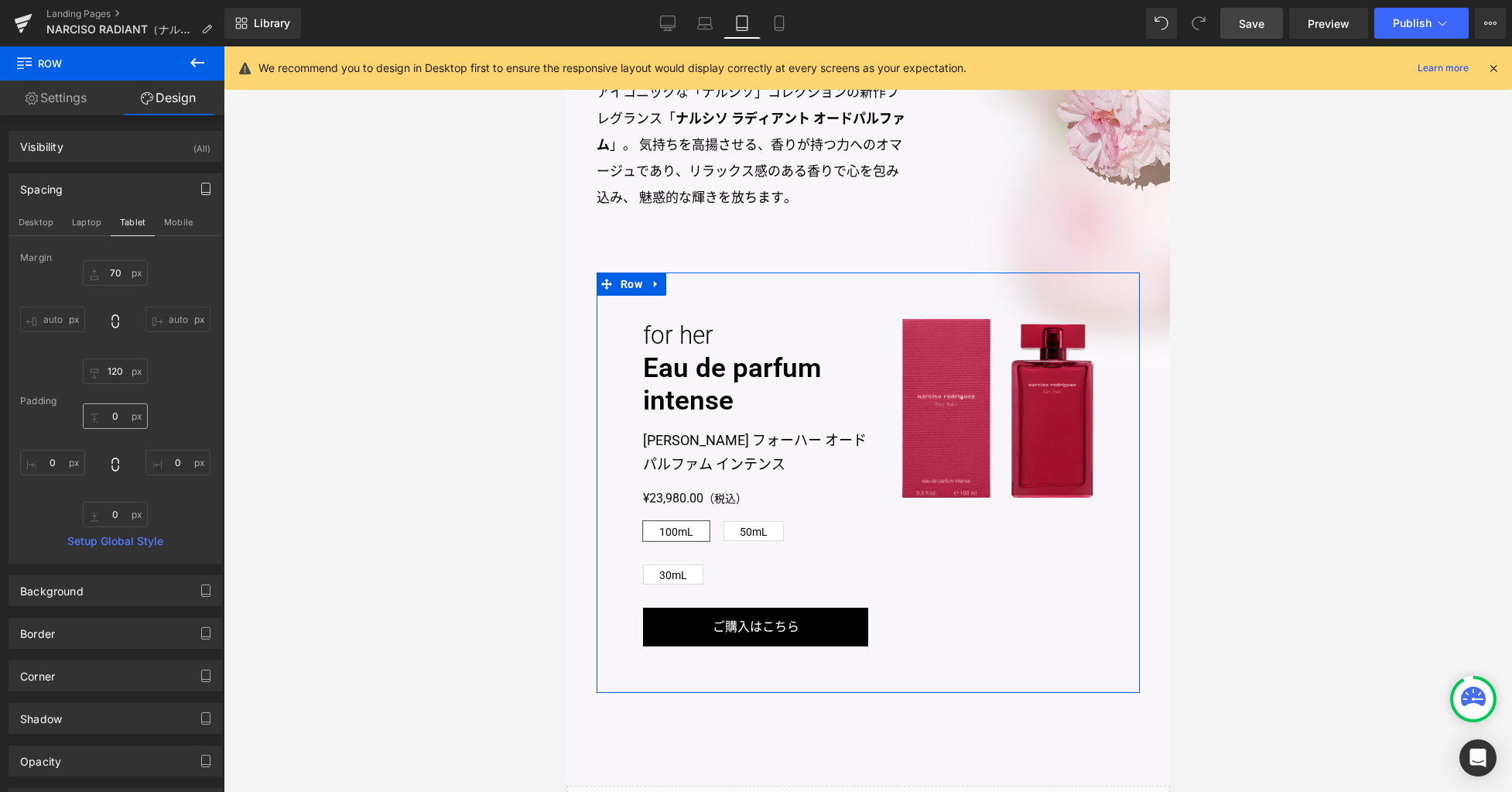
scroll to position [450, 0]
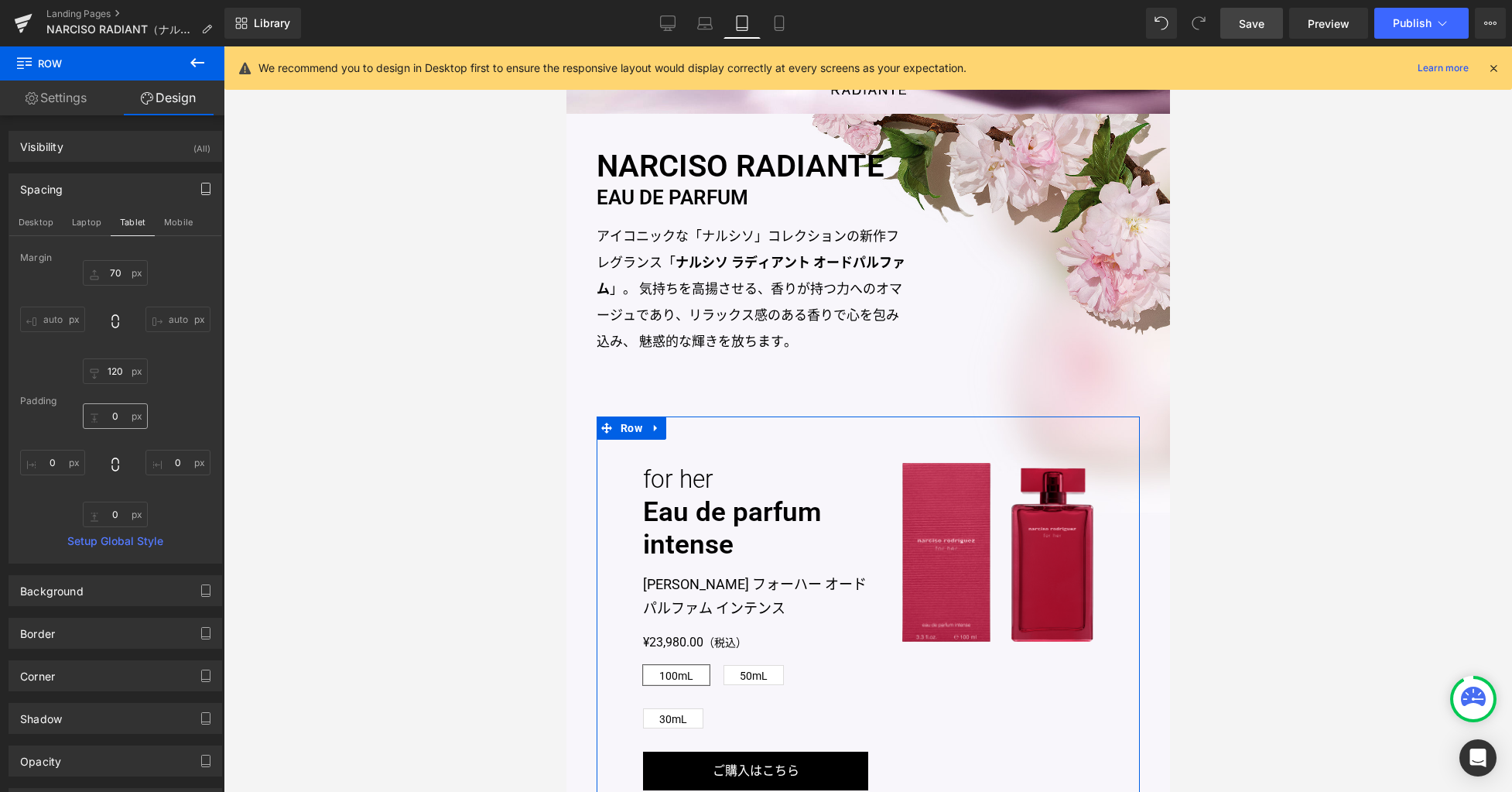
type input "80"
type input "120"
type input "60"
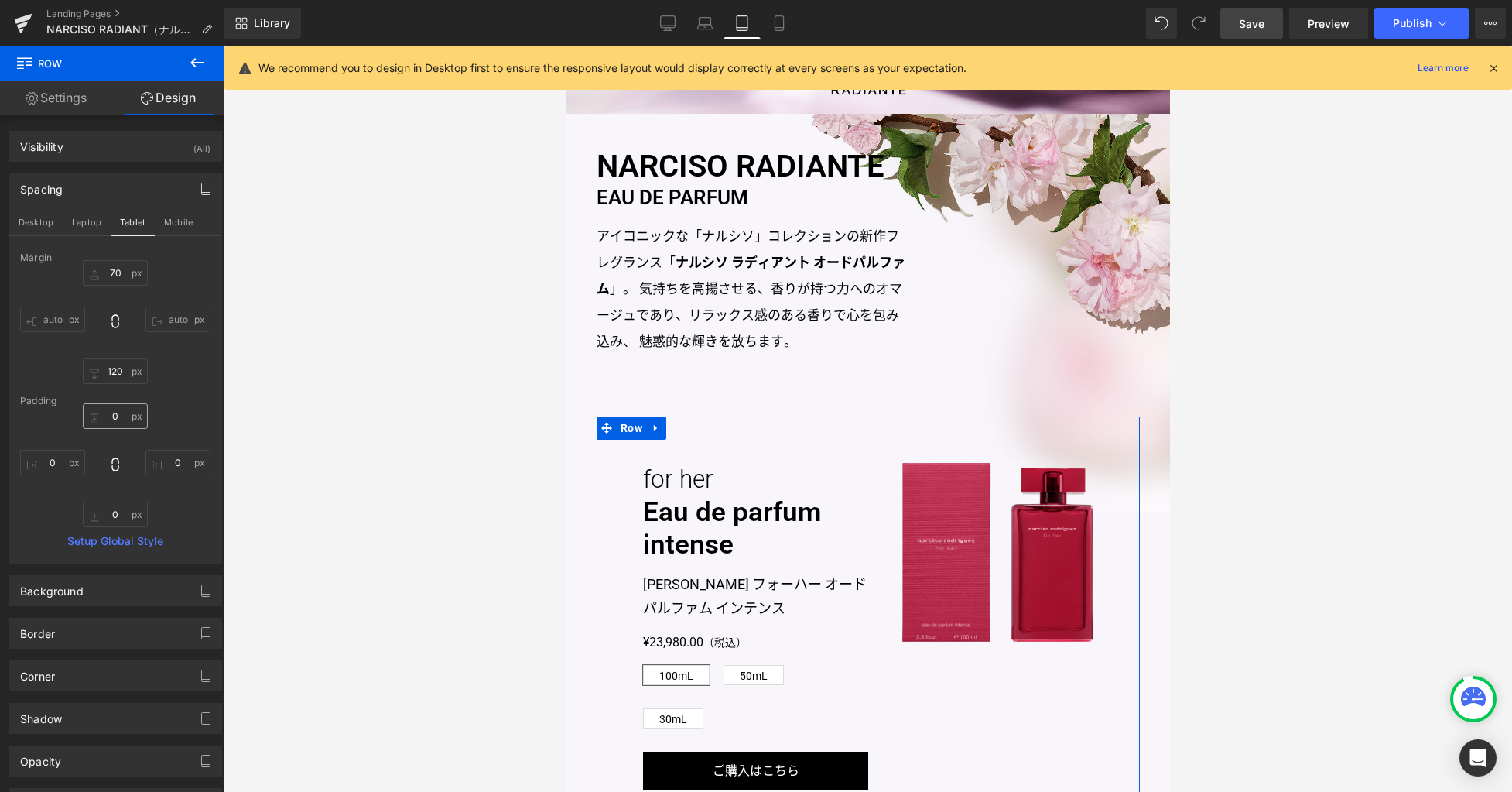
type input "60"
click at [115, 418] on input "60" at bounding box center [115, 415] width 65 height 25
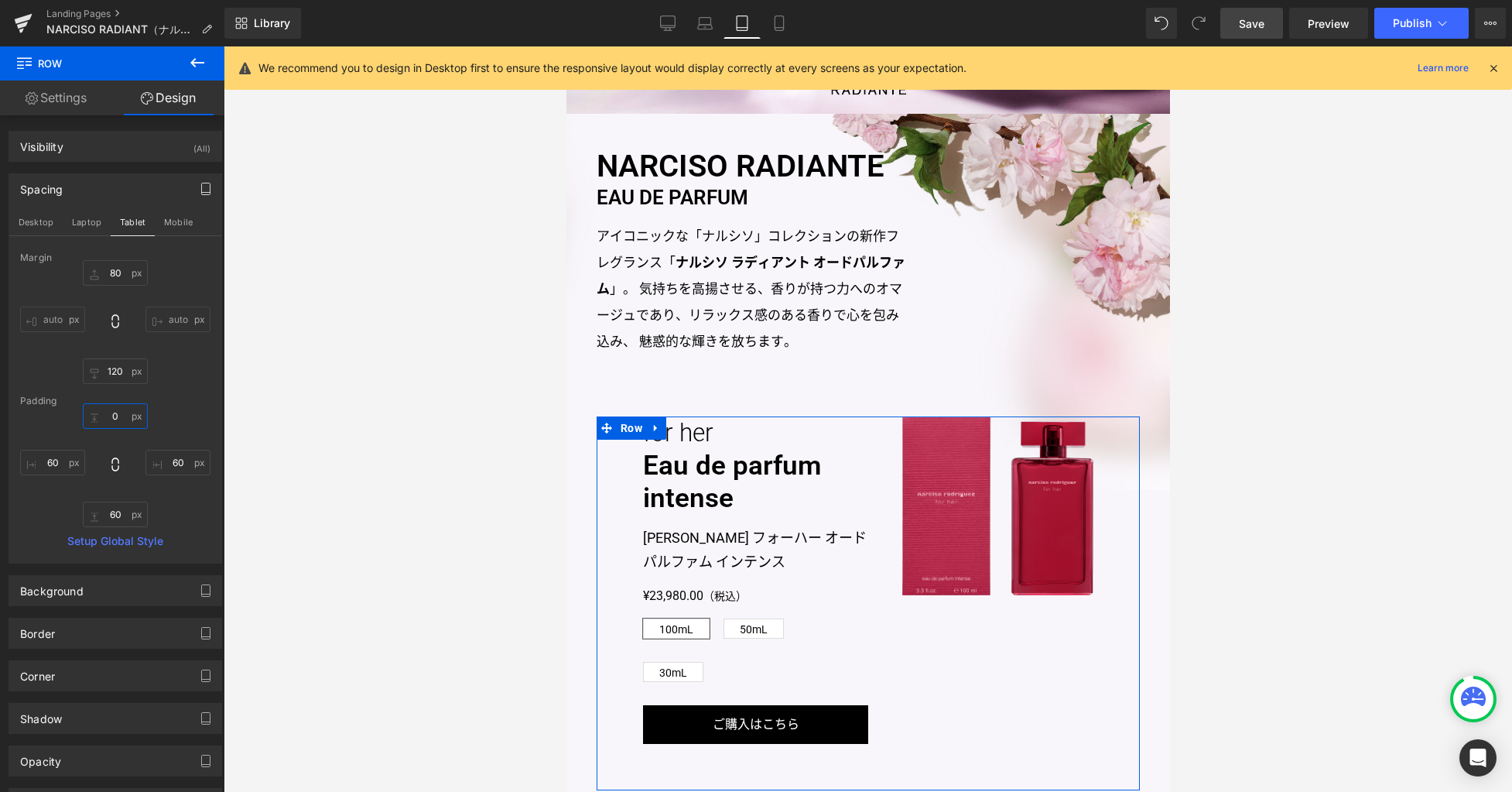
type input "0"
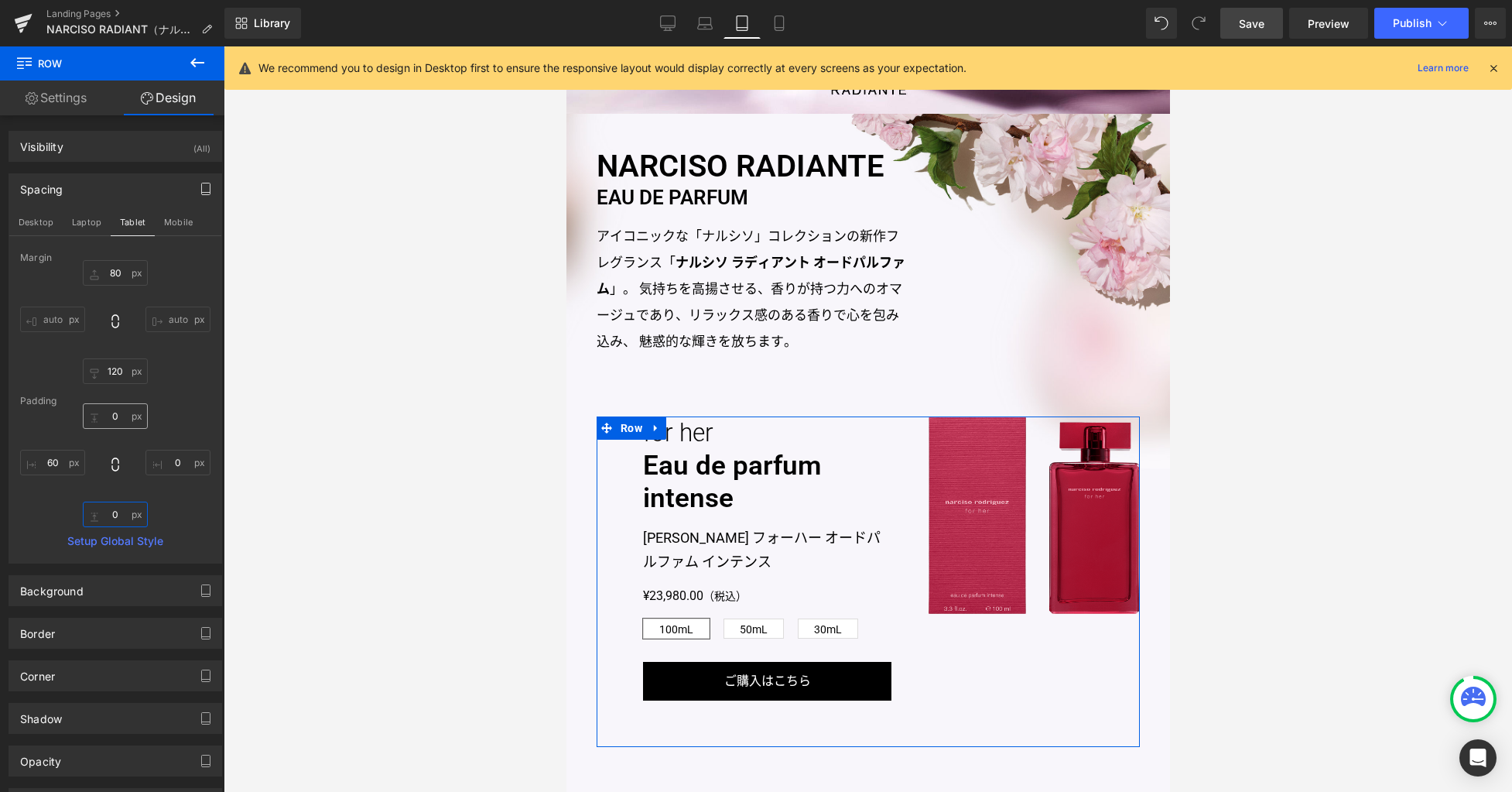
type input "0"
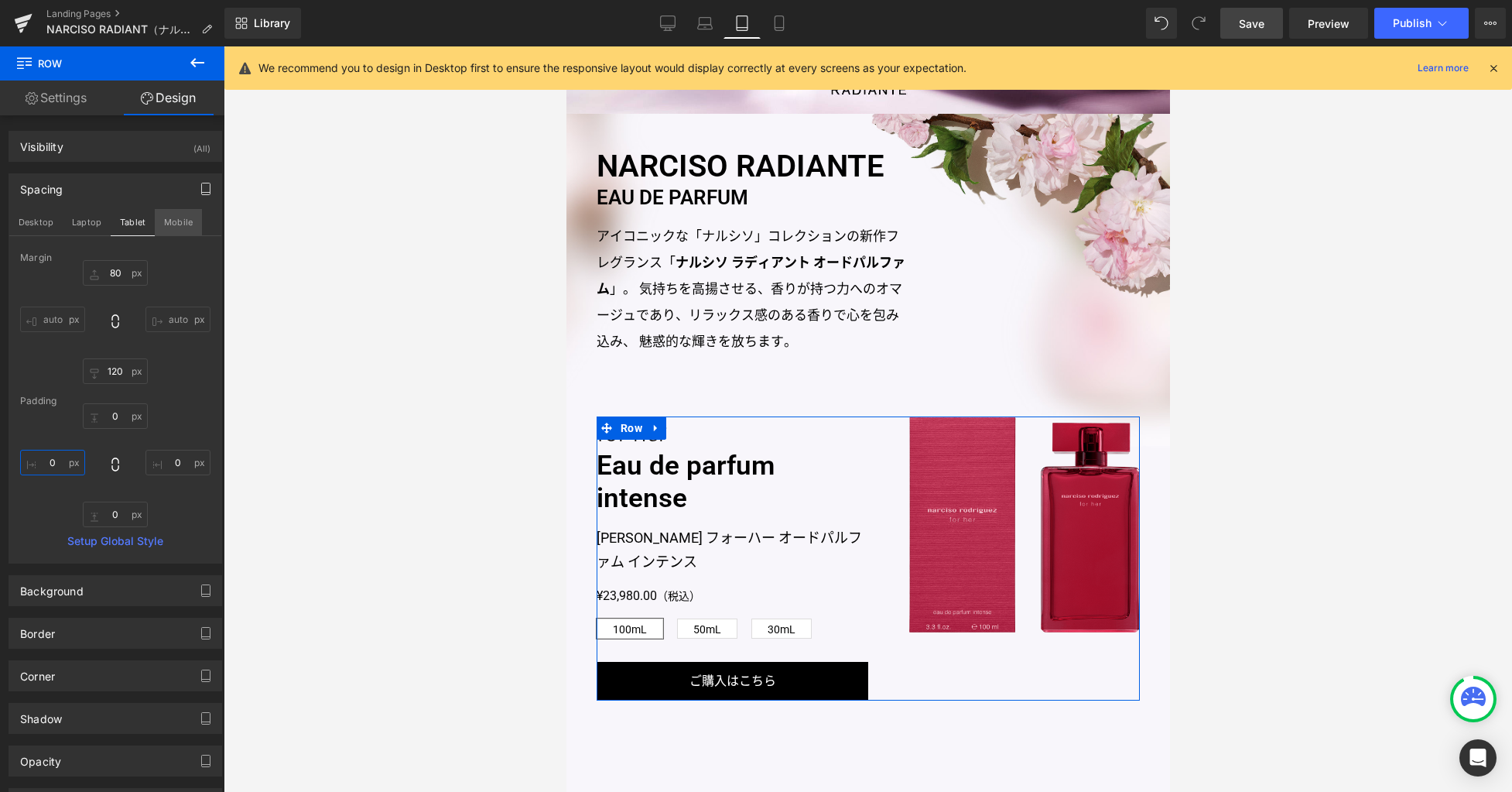
type input "0"
click at [183, 220] on button "Mobile" at bounding box center [178, 222] width 47 height 26
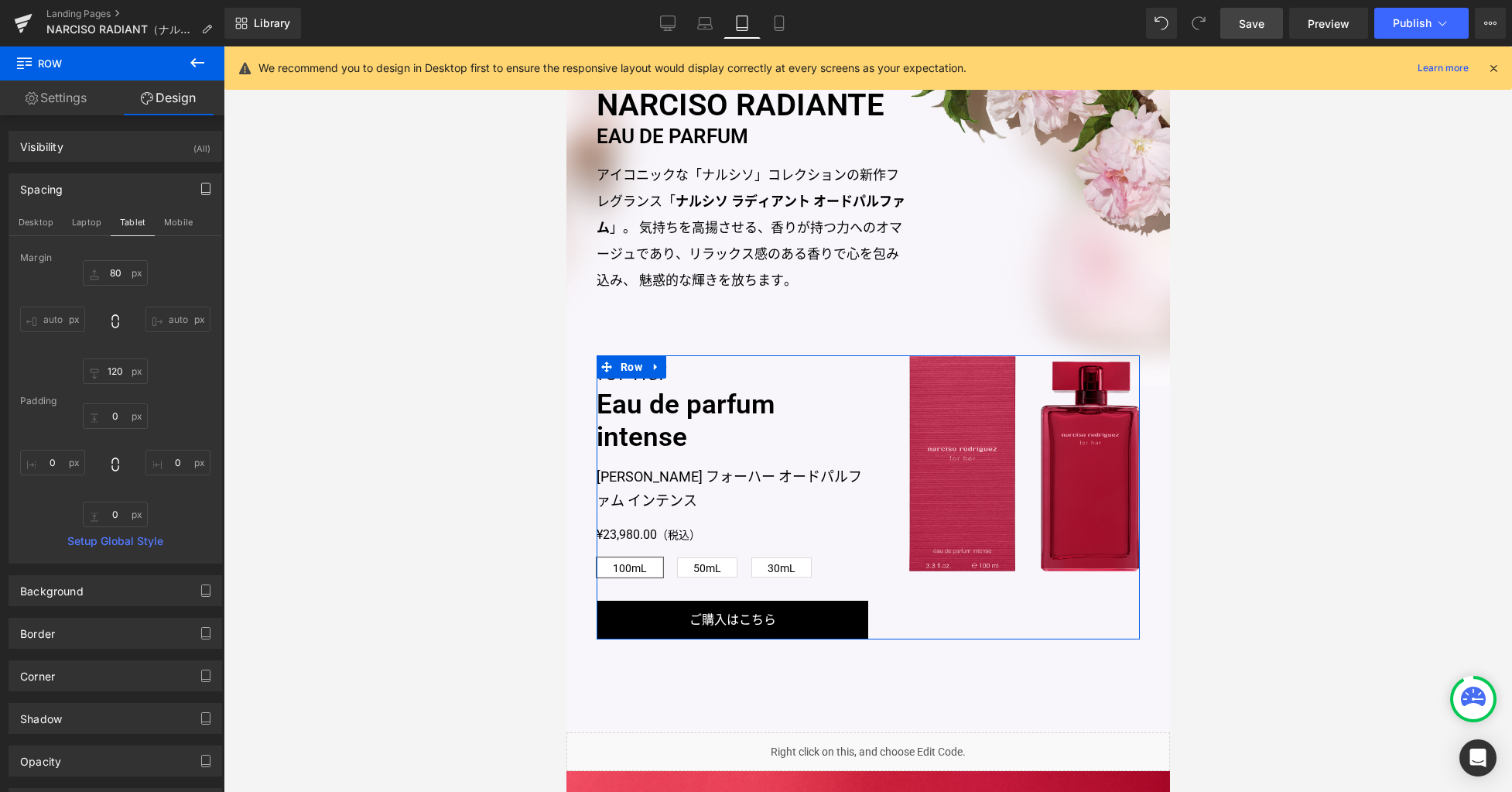
type input "40"
type input "50"
type input "30"
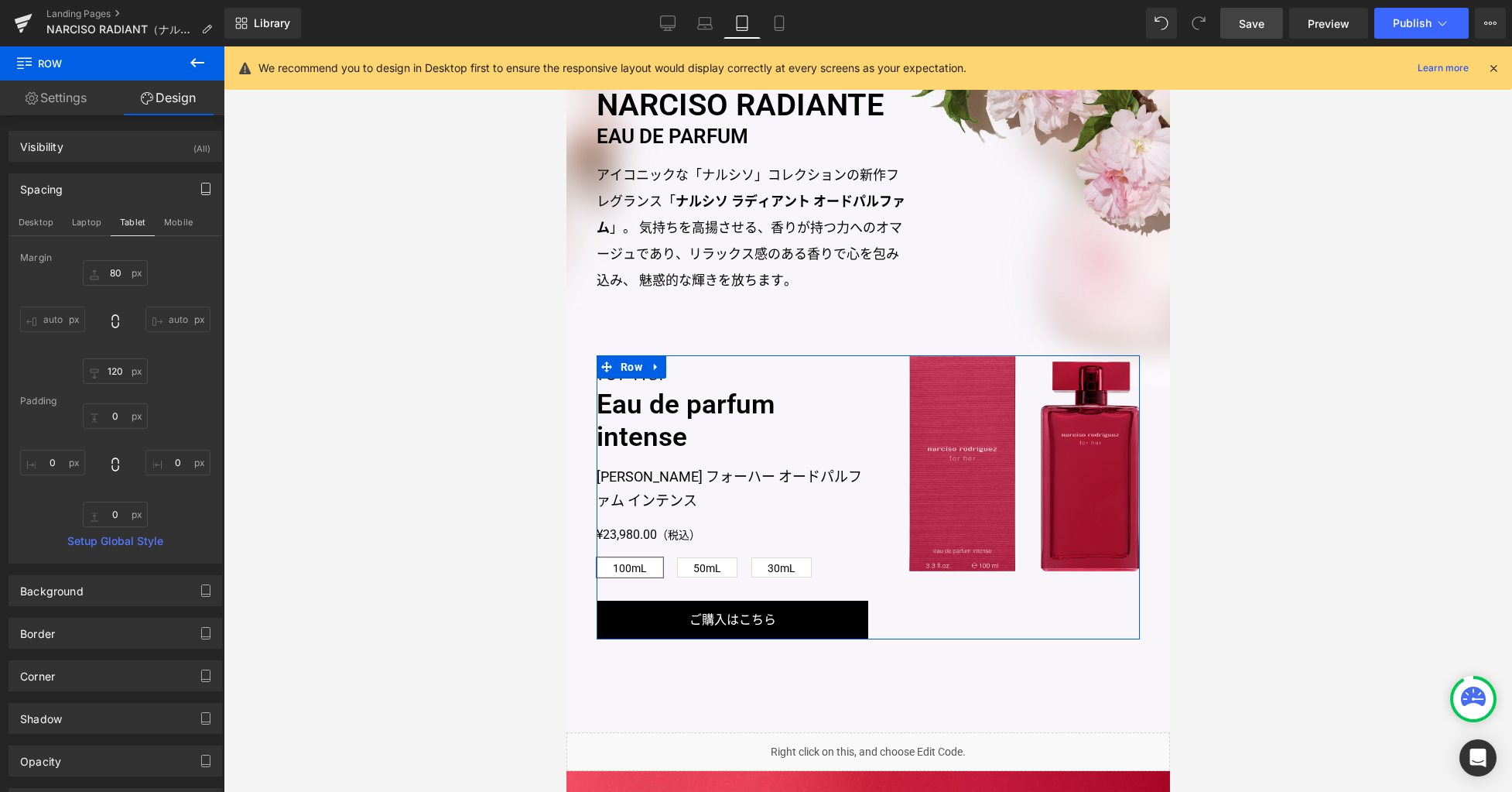
type input "30"
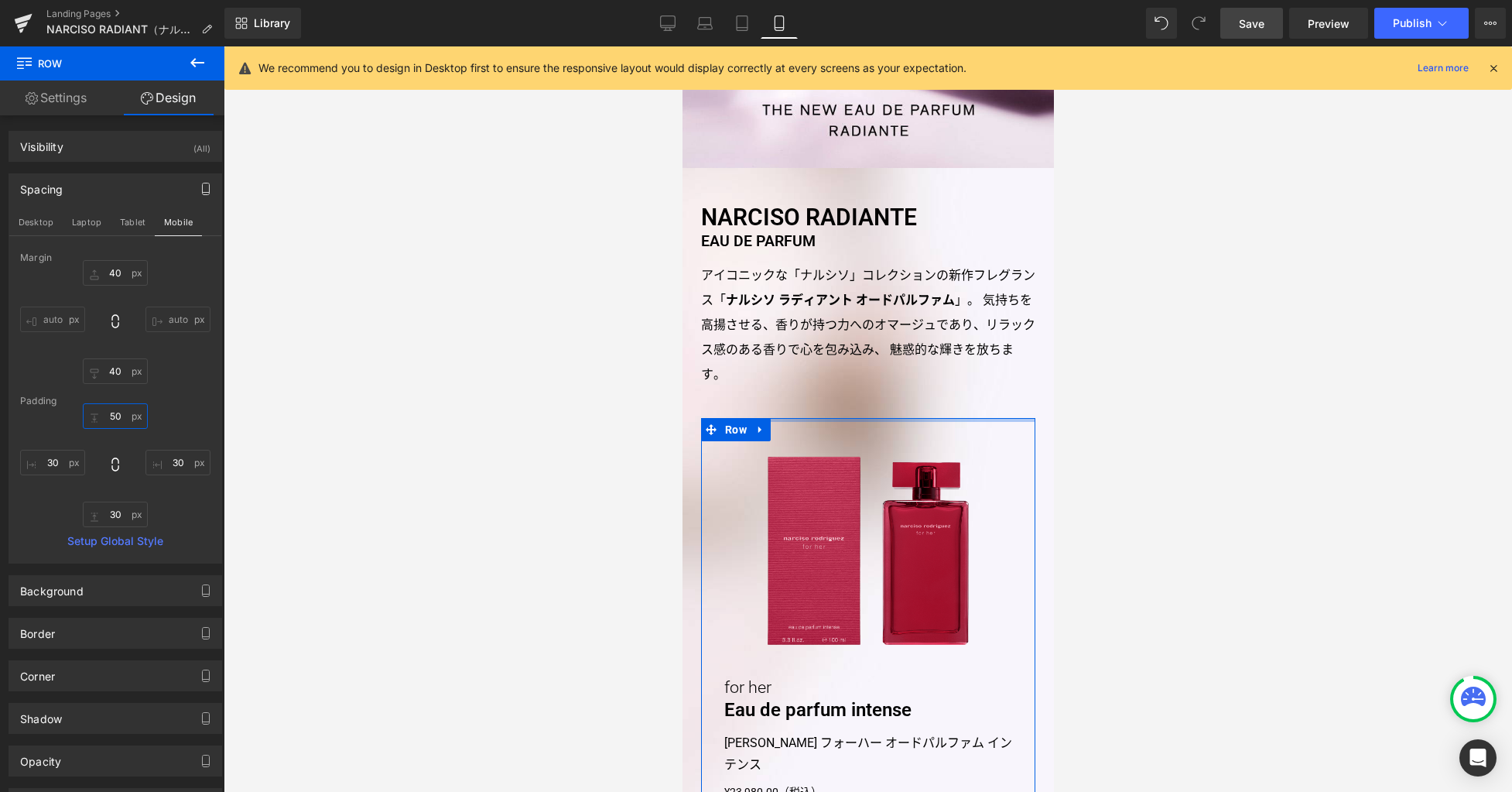
drag, startPoint x: 113, startPoint y: 420, endPoint x: 200, endPoint y: 418, distance: 87.0
click at [114, 420] on input "50" at bounding box center [115, 415] width 65 height 25
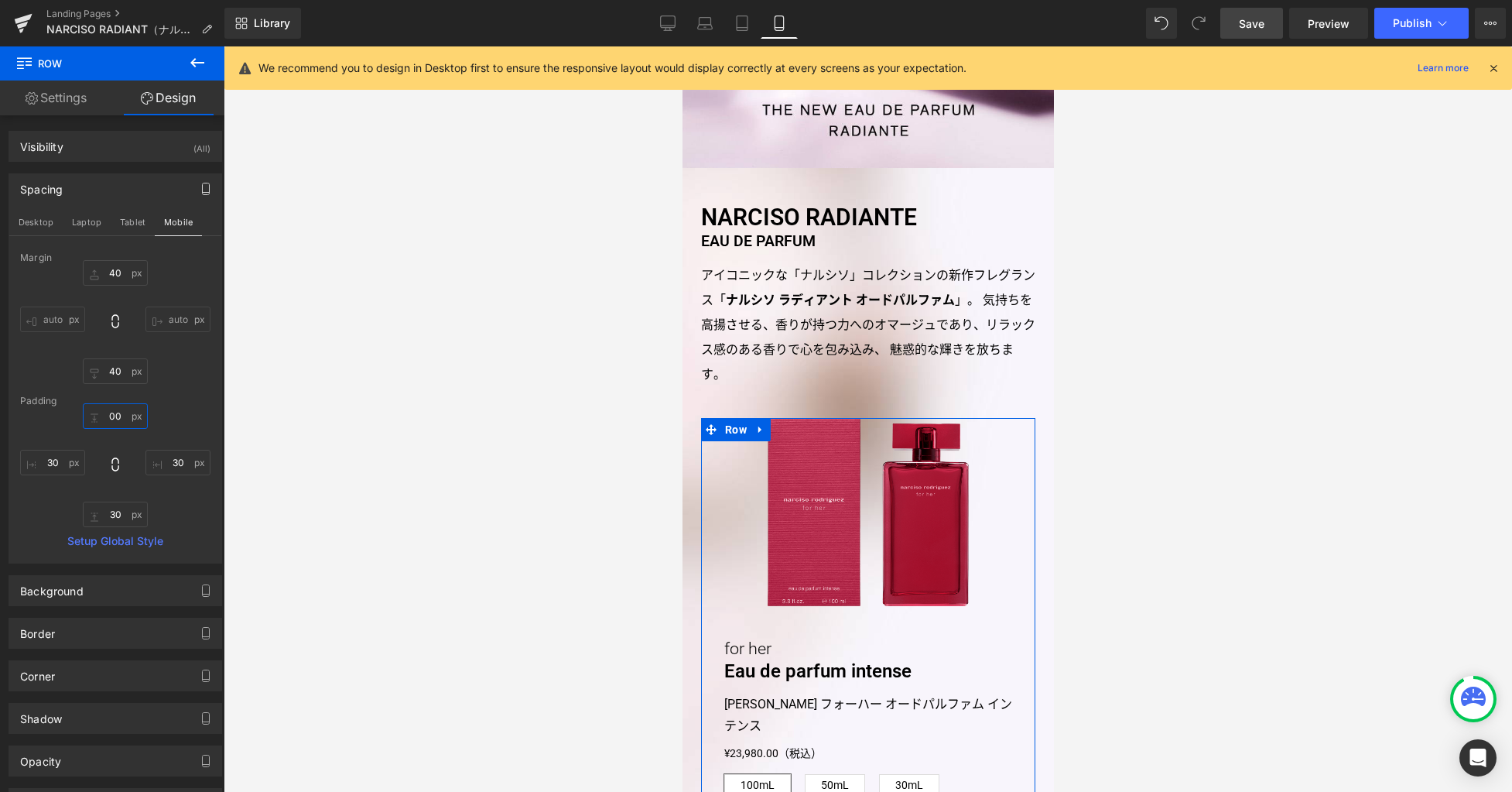
type input "00"
type input "0"
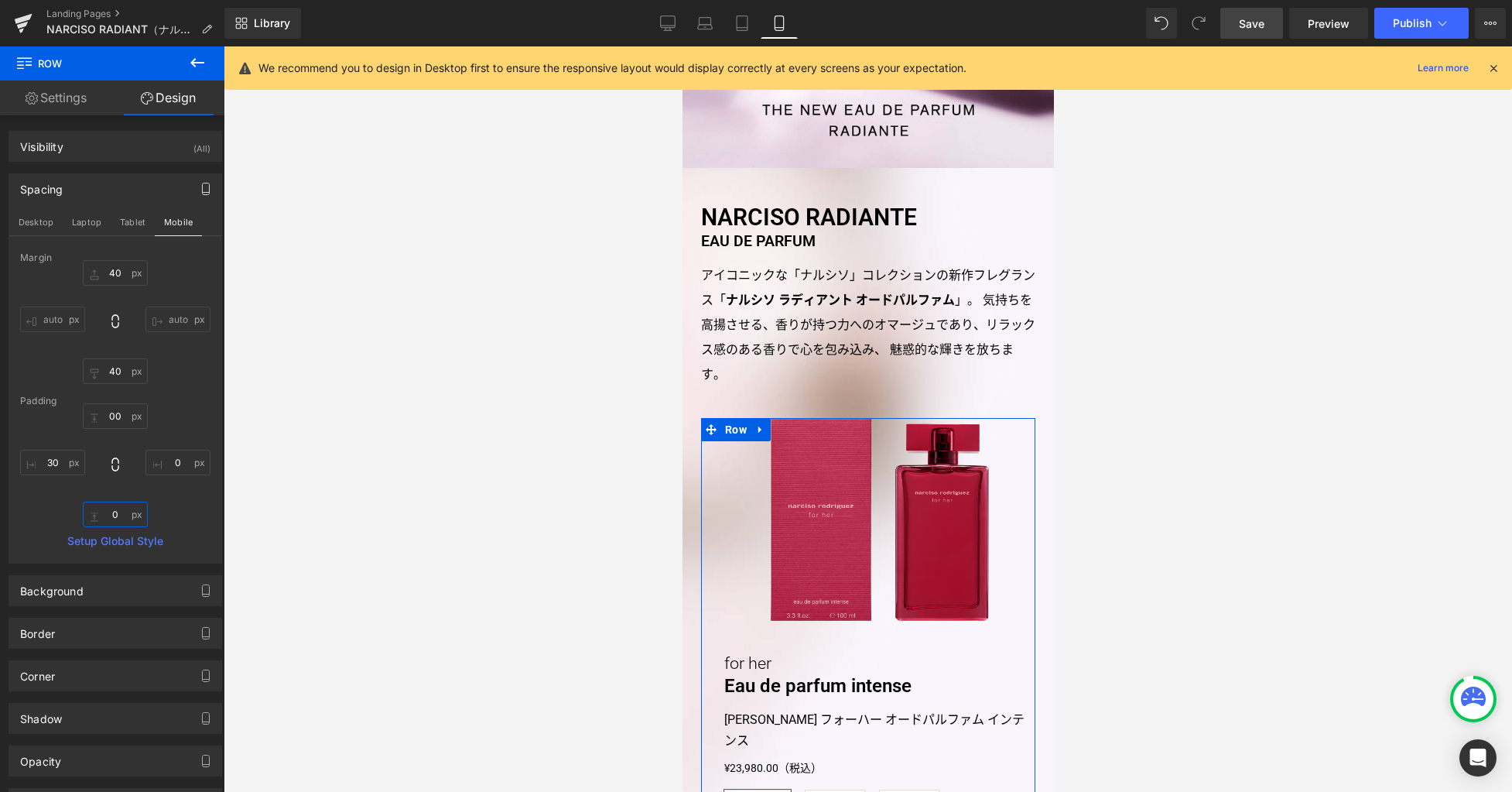
type input "0"
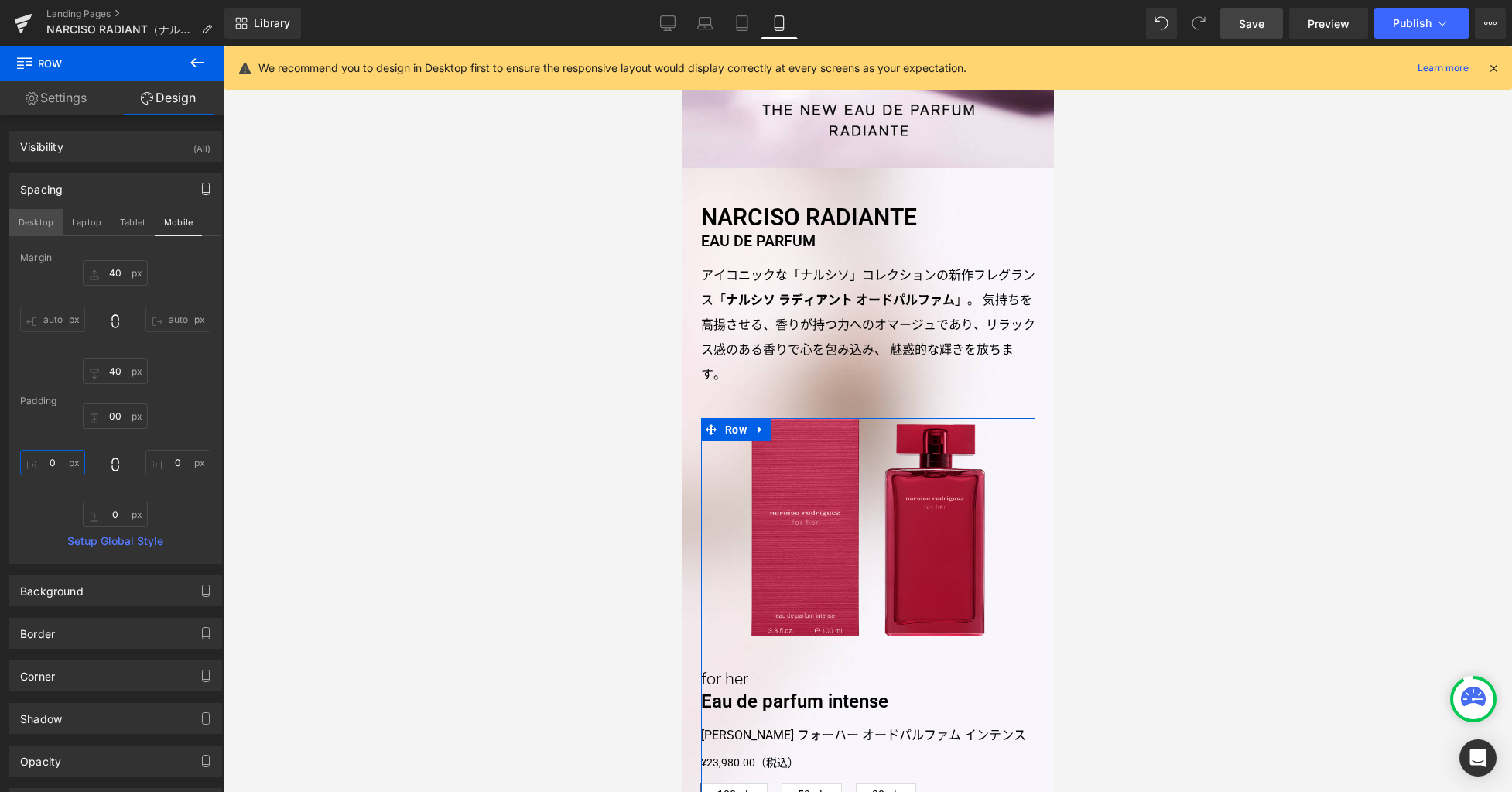
type input "0"
click at [45, 224] on button "Desktop" at bounding box center [35, 222] width 53 height 26
type input "120"
type input "0"
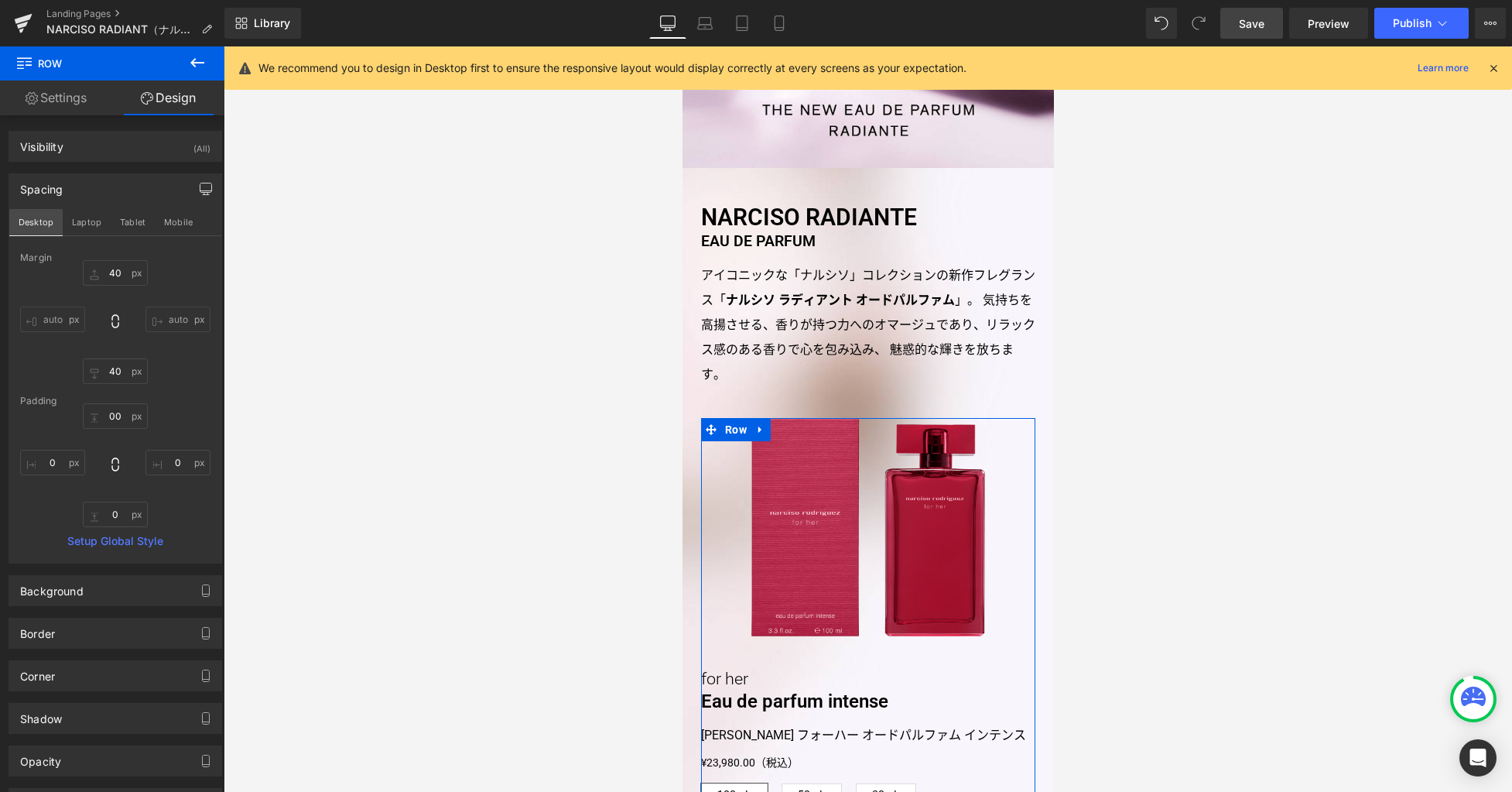
type input "0"
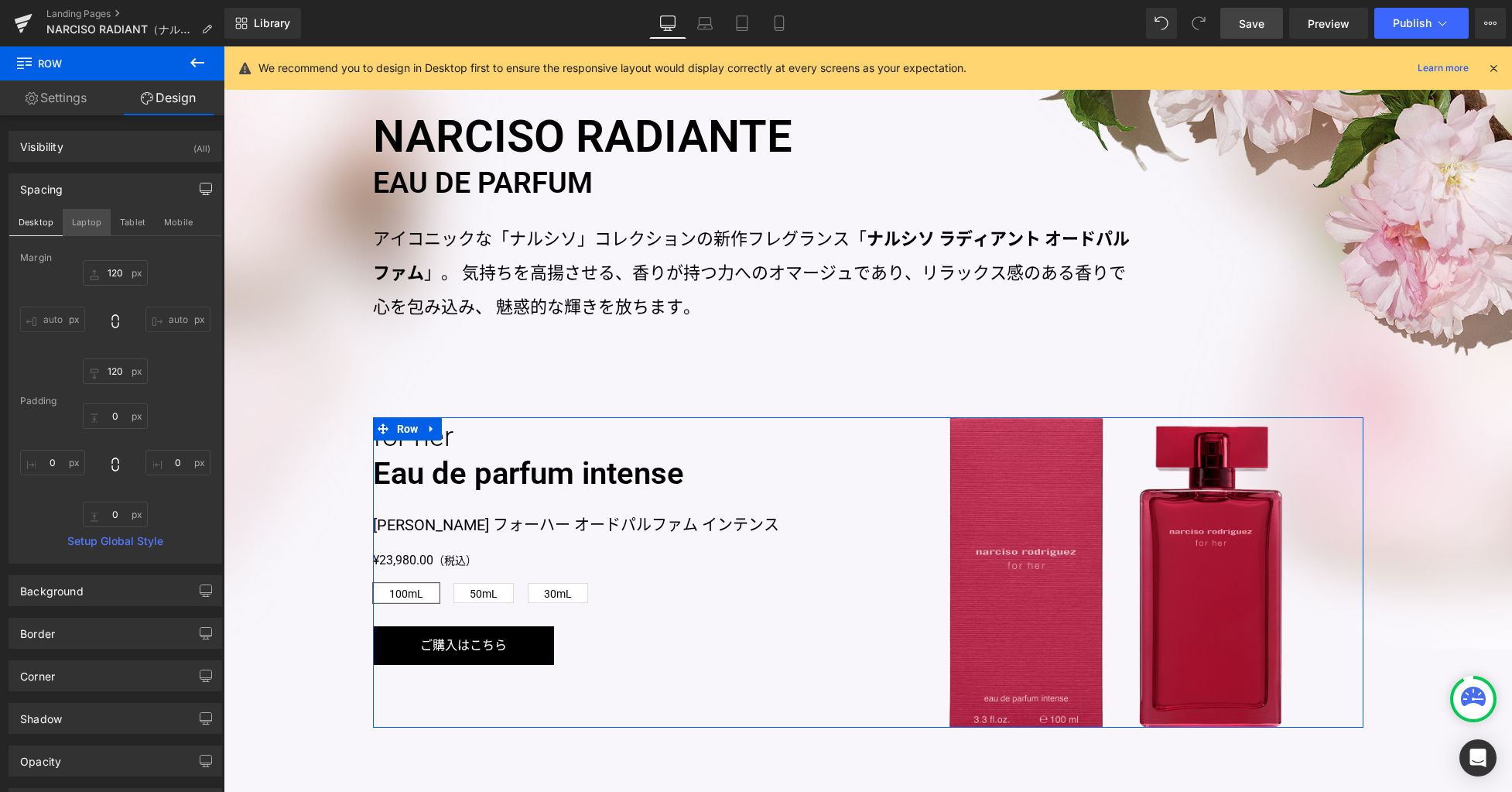
click at [85, 224] on button "Laptop" at bounding box center [87, 222] width 48 height 26
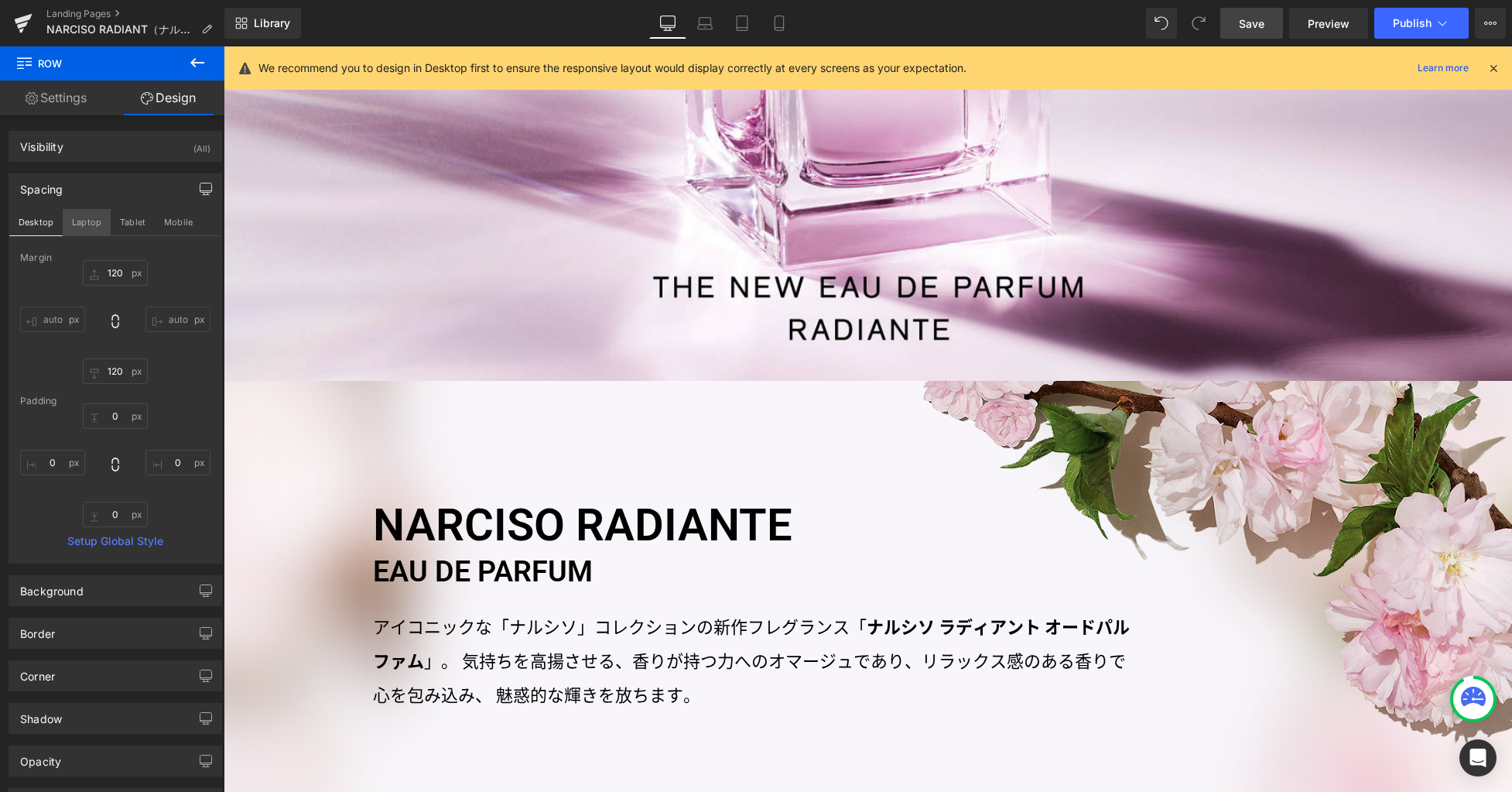
type input "70"
type input "120"
type input "0"
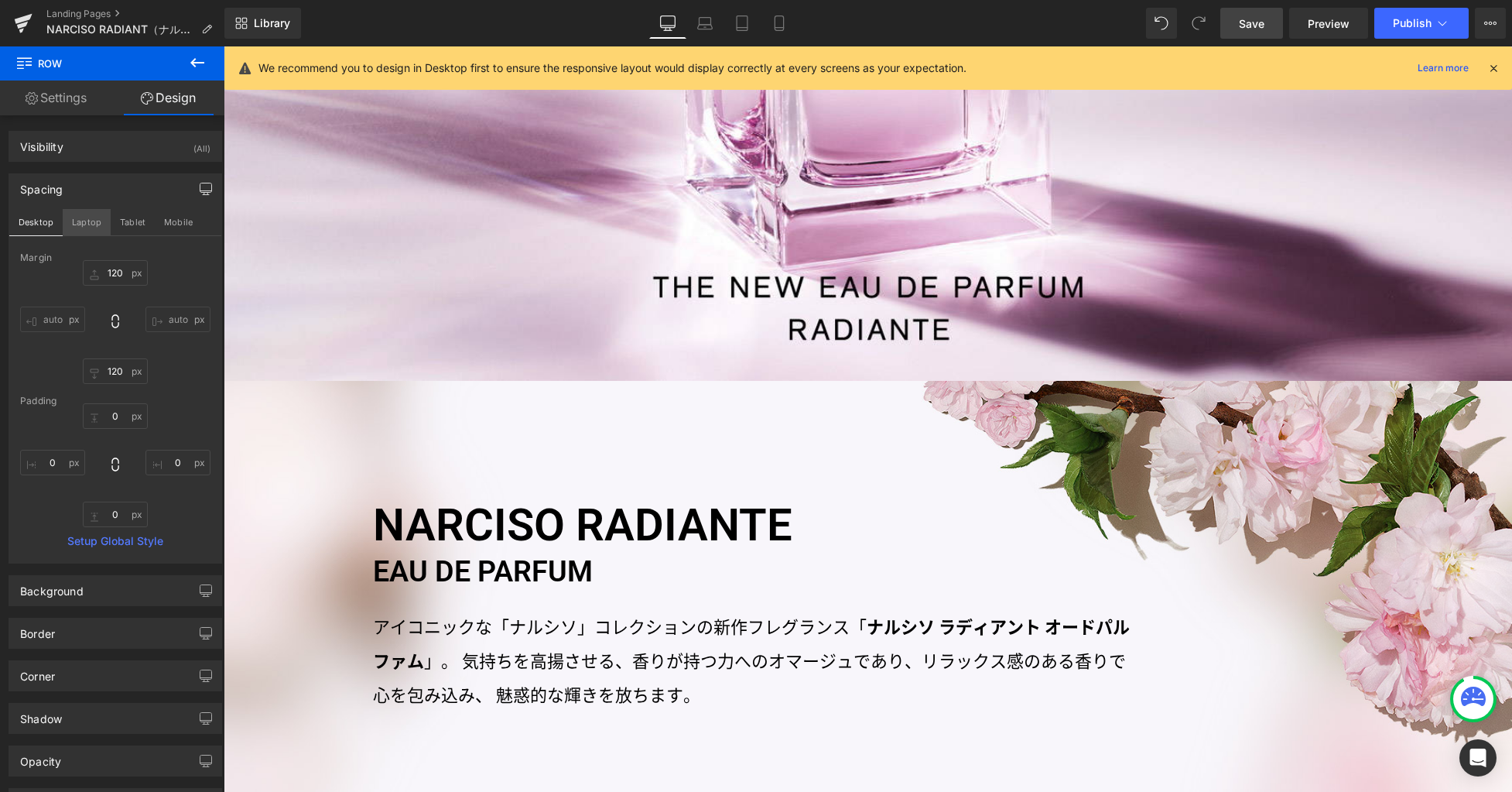
type input "0"
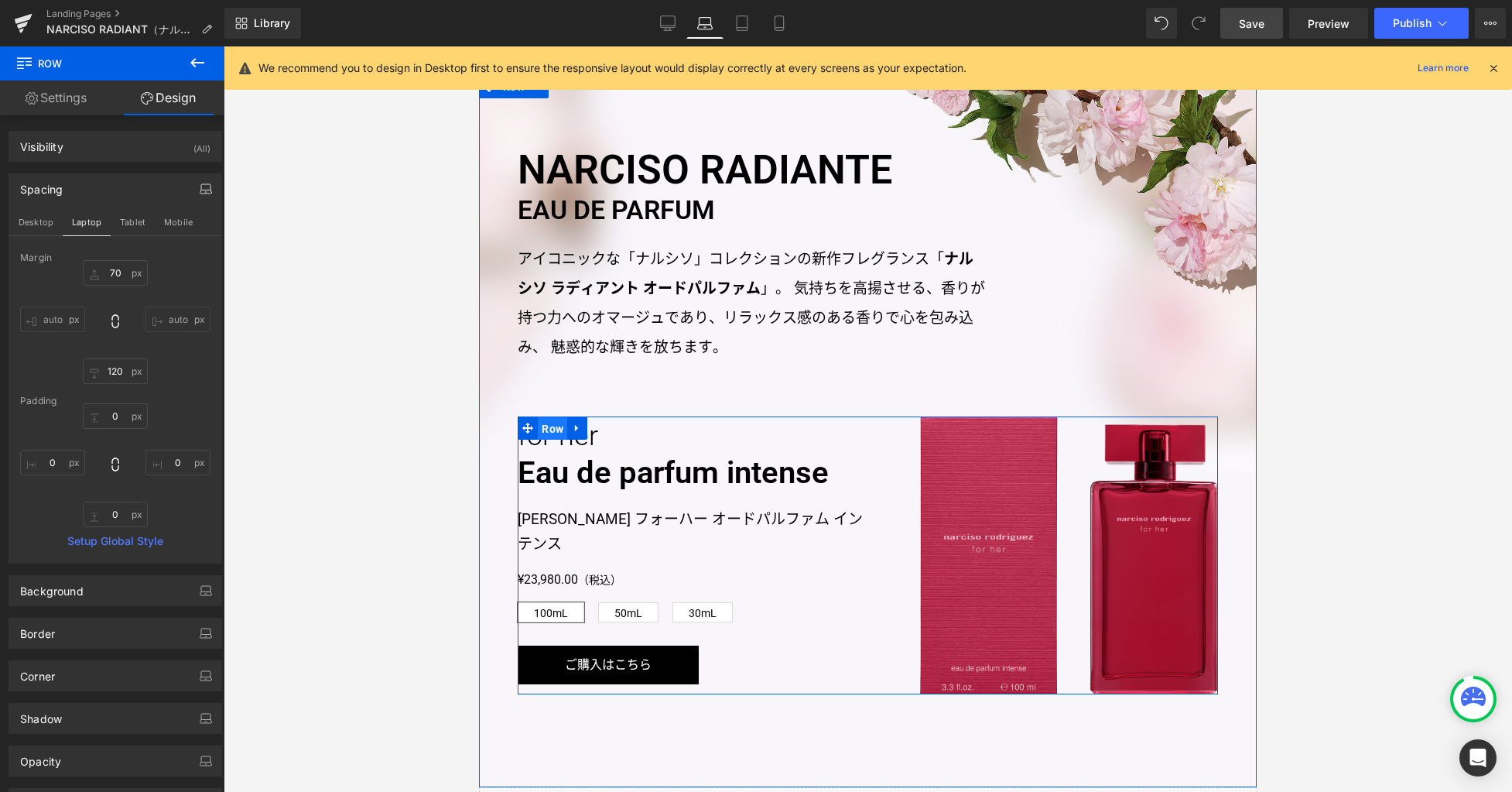
click at [545, 426] on span "Row" at bounding box center [552, 428] width 29 height 23
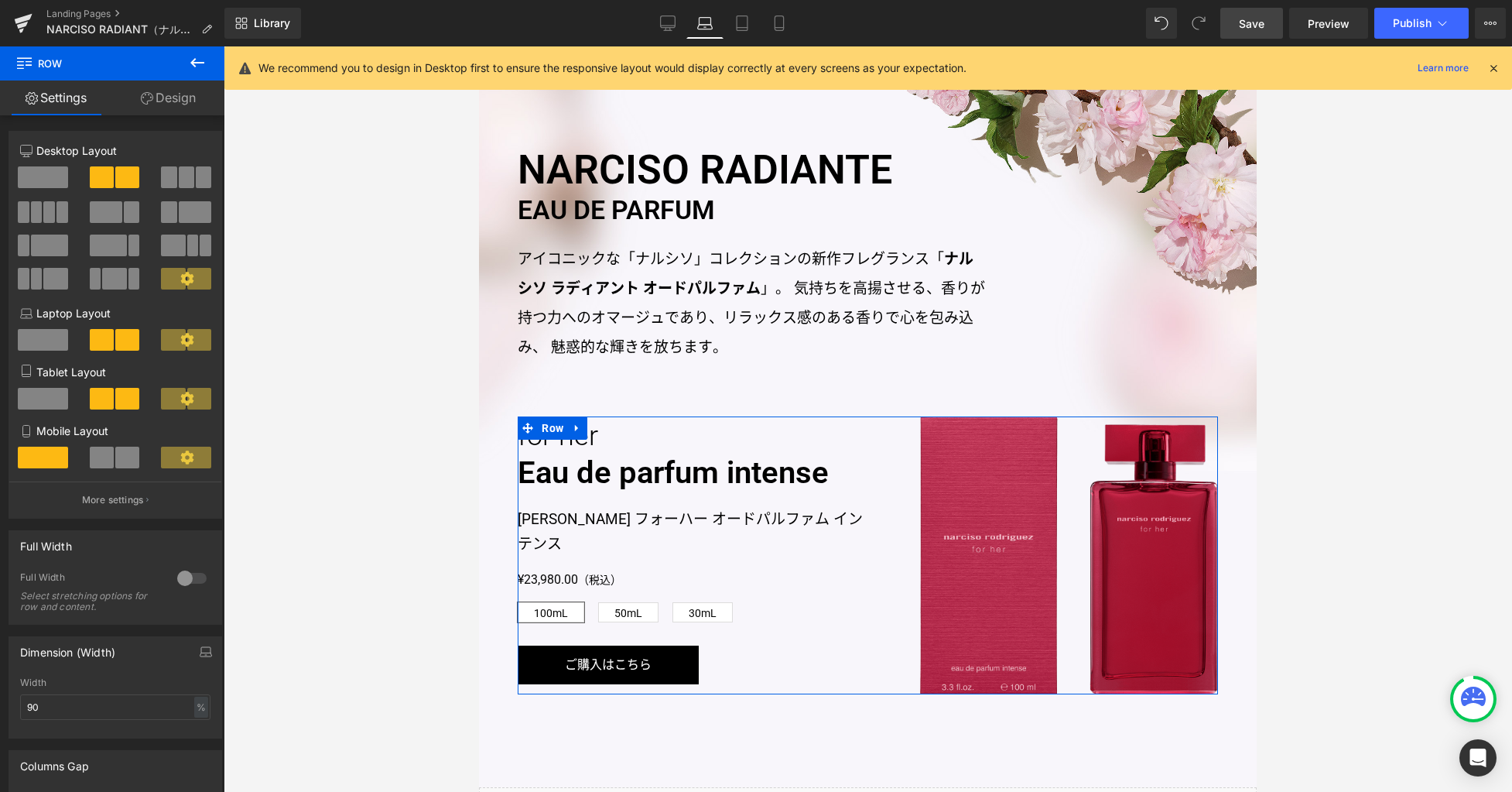
click at [175, 101] on link "Design" at bounding box center [168, 97] width 112 height 35
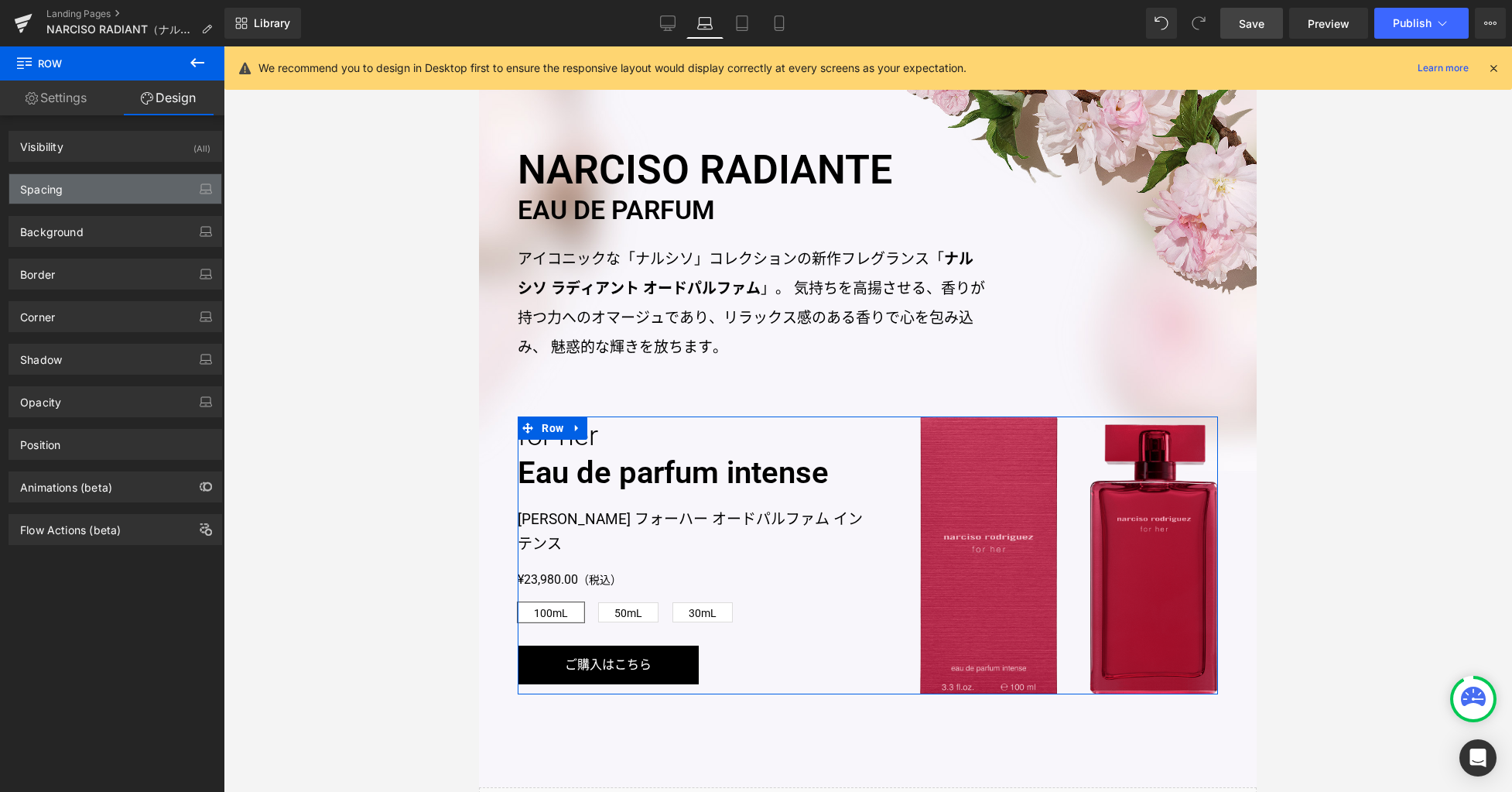
click at [106, 193] on div "Spacing" at bounding box center [114, 189] width 212 height 29
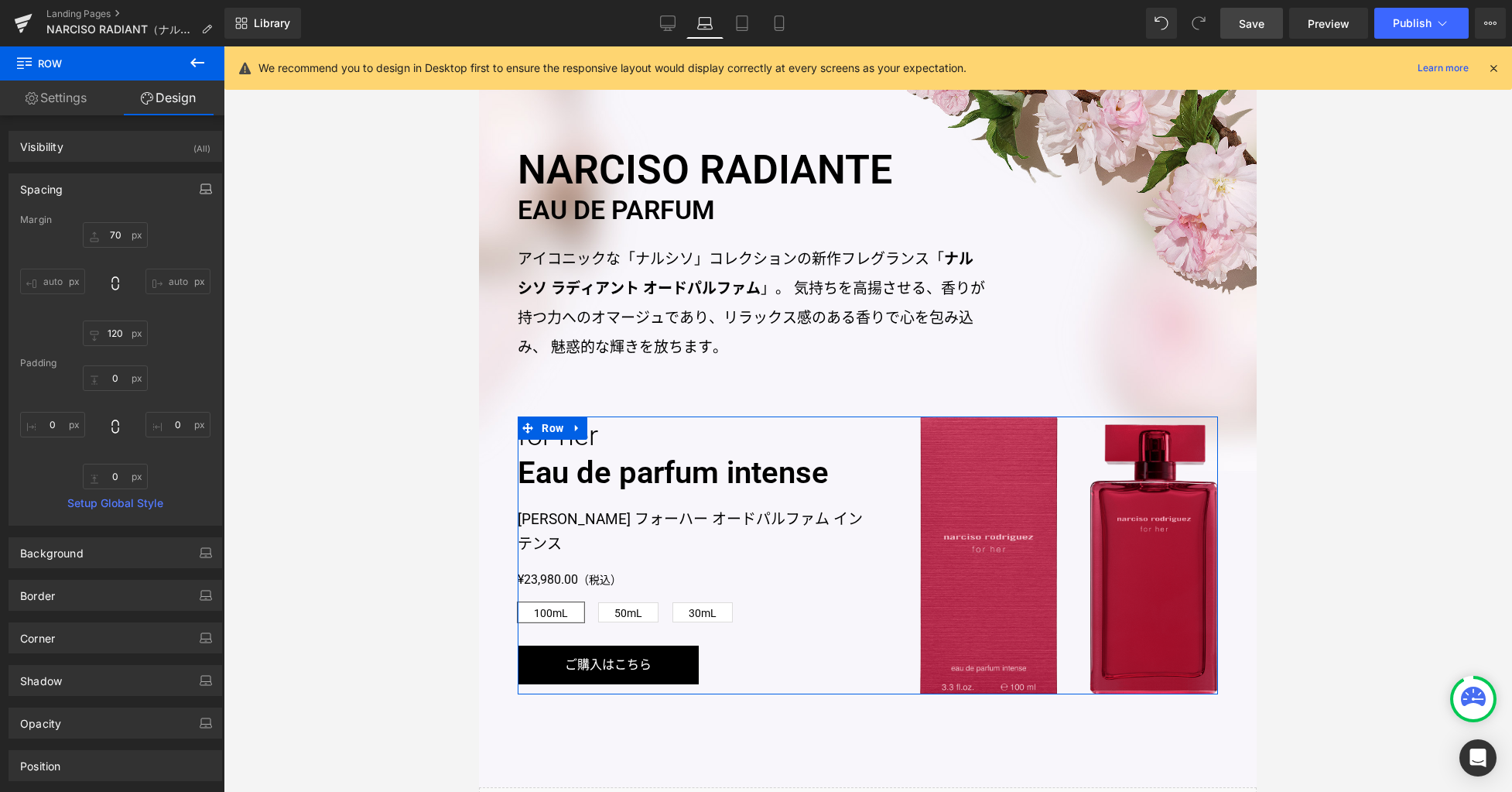
click at [201, 190] on icon "button" at bounding box center [205, 188] width 12 height 12
click at [123, 221] on button "Tablet" at bounding box center [132, 222] width 44 height 26
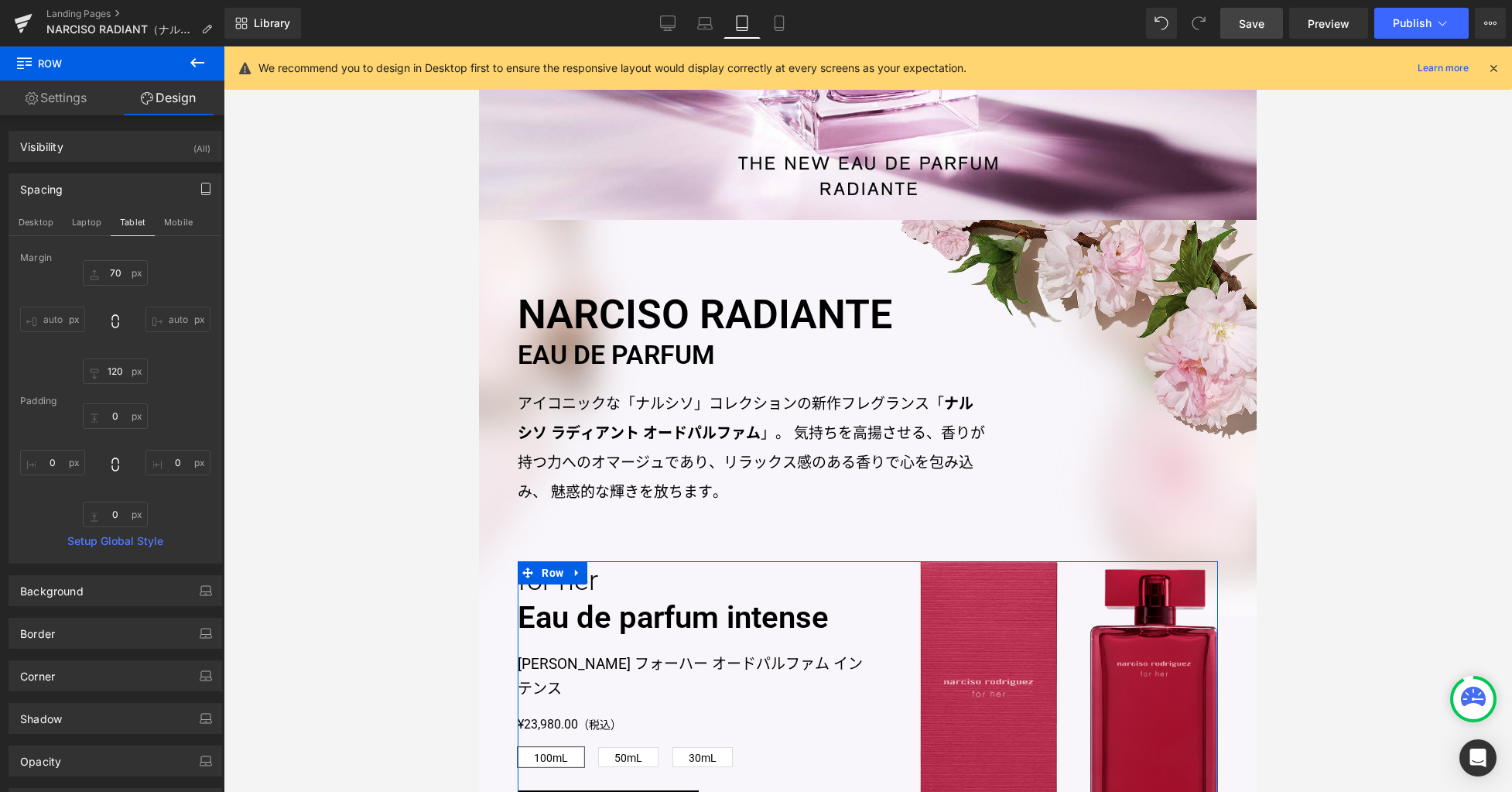
type input "80"
type input "120"
type input "0"
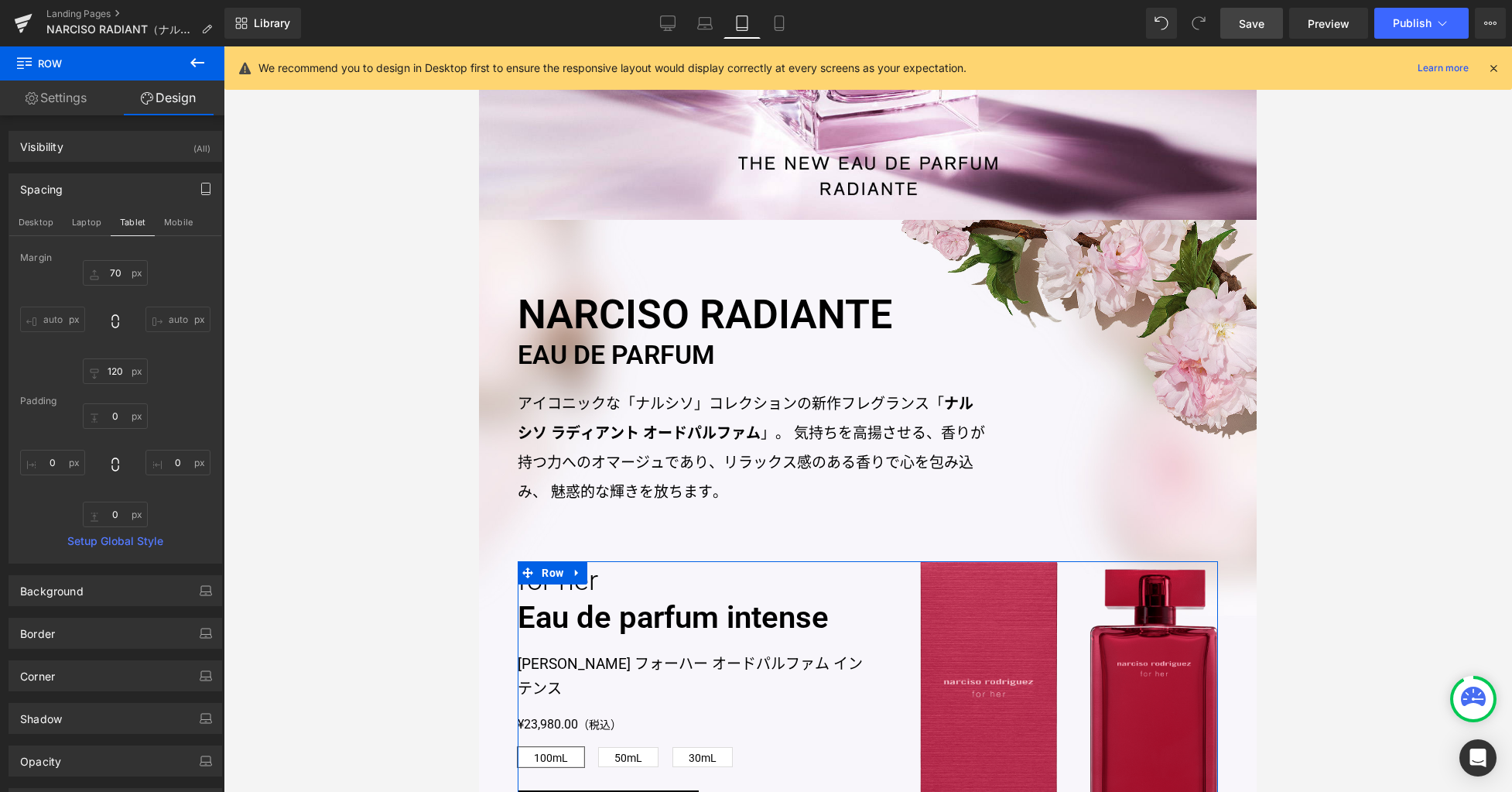
type input "0"
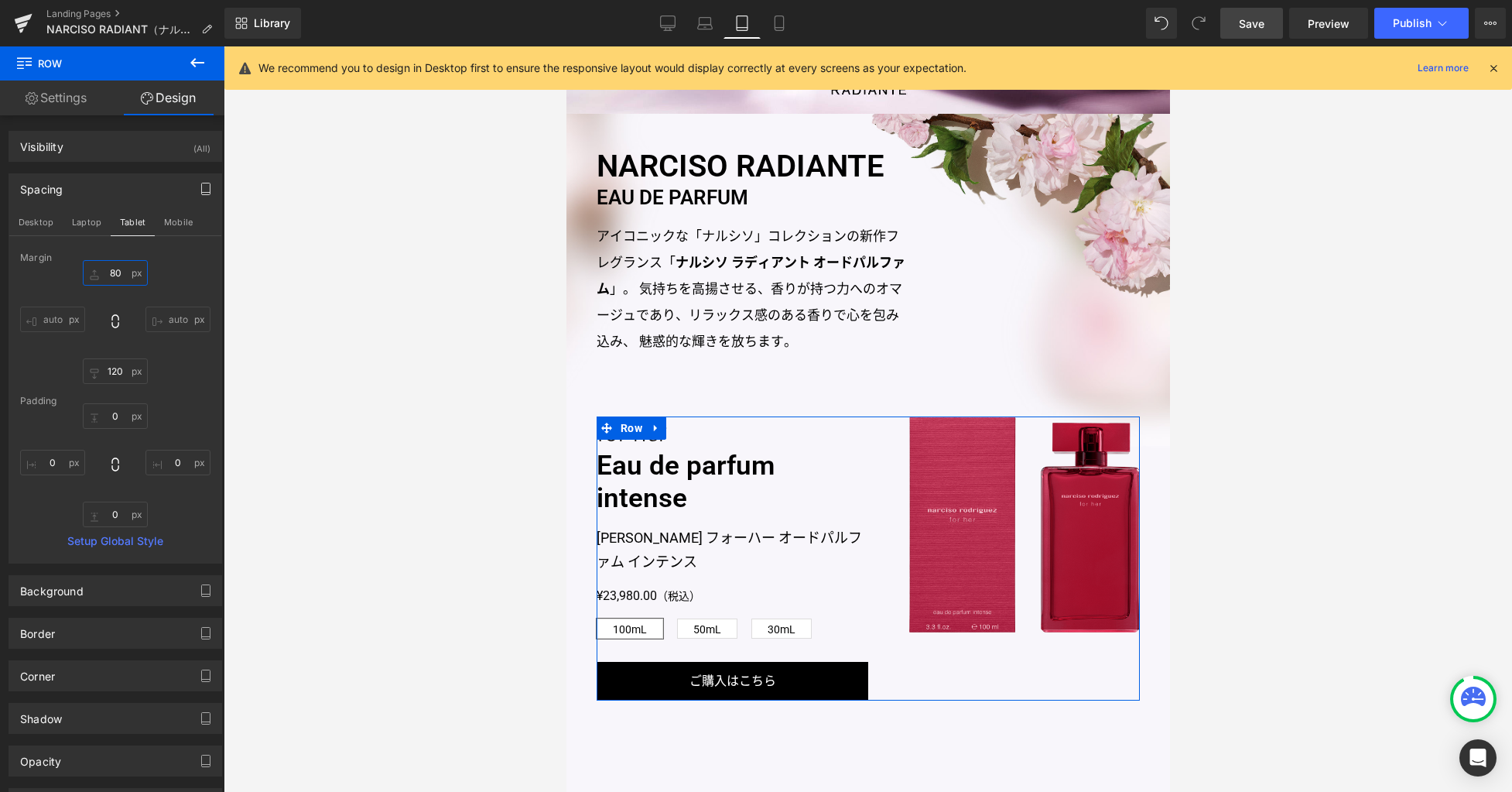
click at [119, 273] on input "80" at bounding box center [115, 272] width 65 height 25
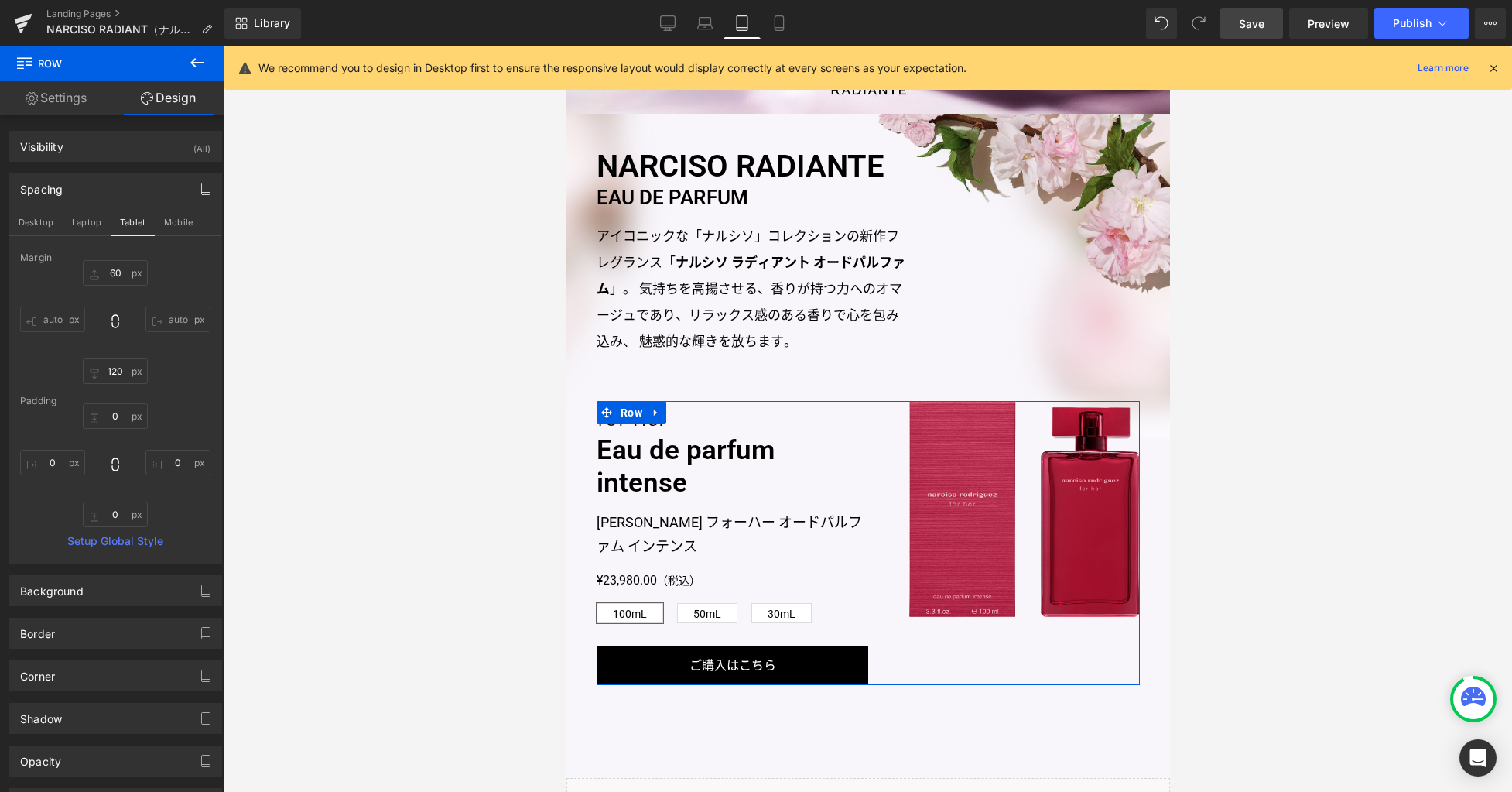
drag, startPoint x: 176, startPoint y: 220, endPoint x: 160, endPoint y: 239, distance: 24.8
click at [175, 219] on button "Mobile" at bounding box center [178, 222] width 47 height 26
type input "40"
type input "0"
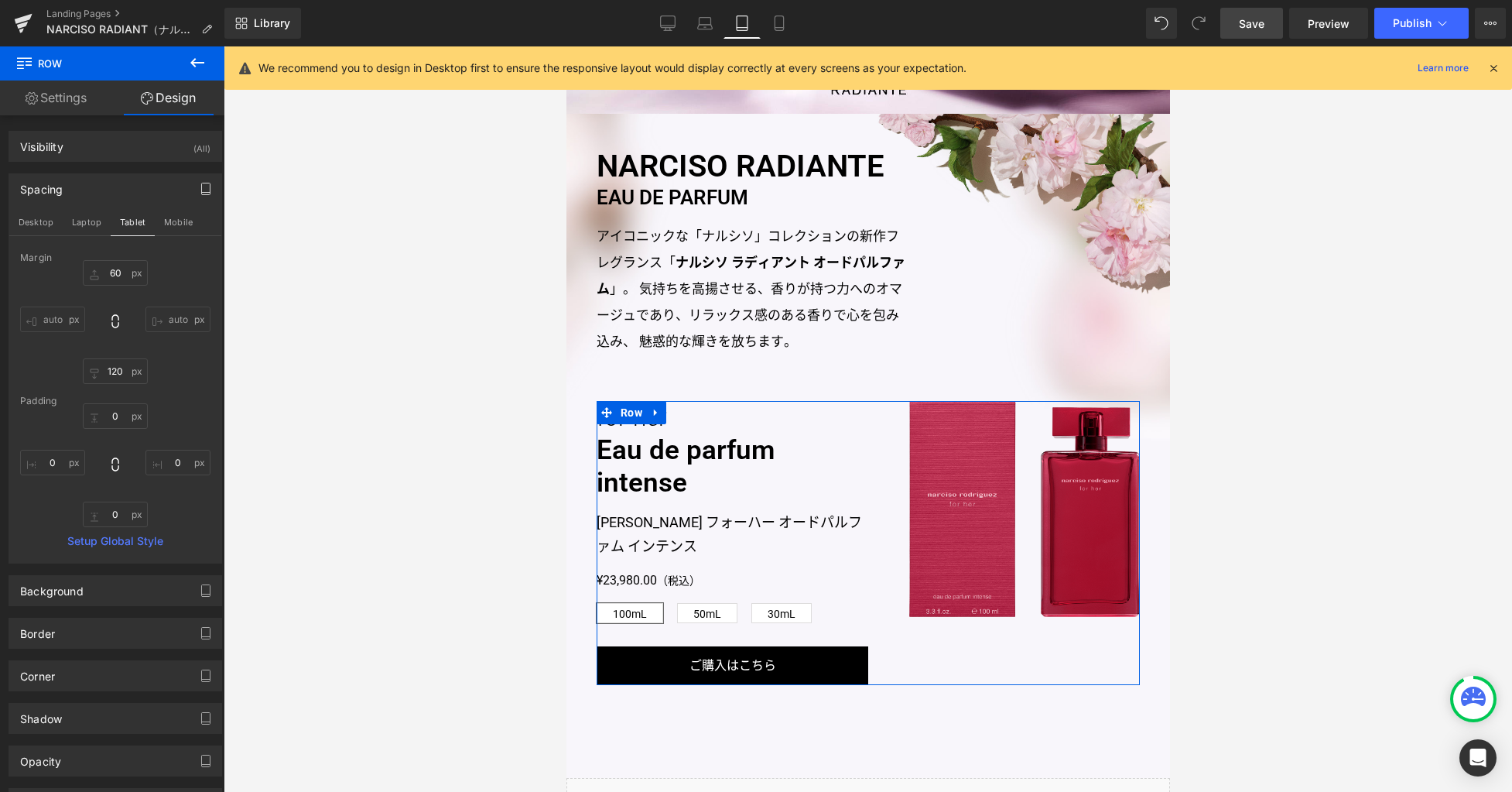
type input "0"
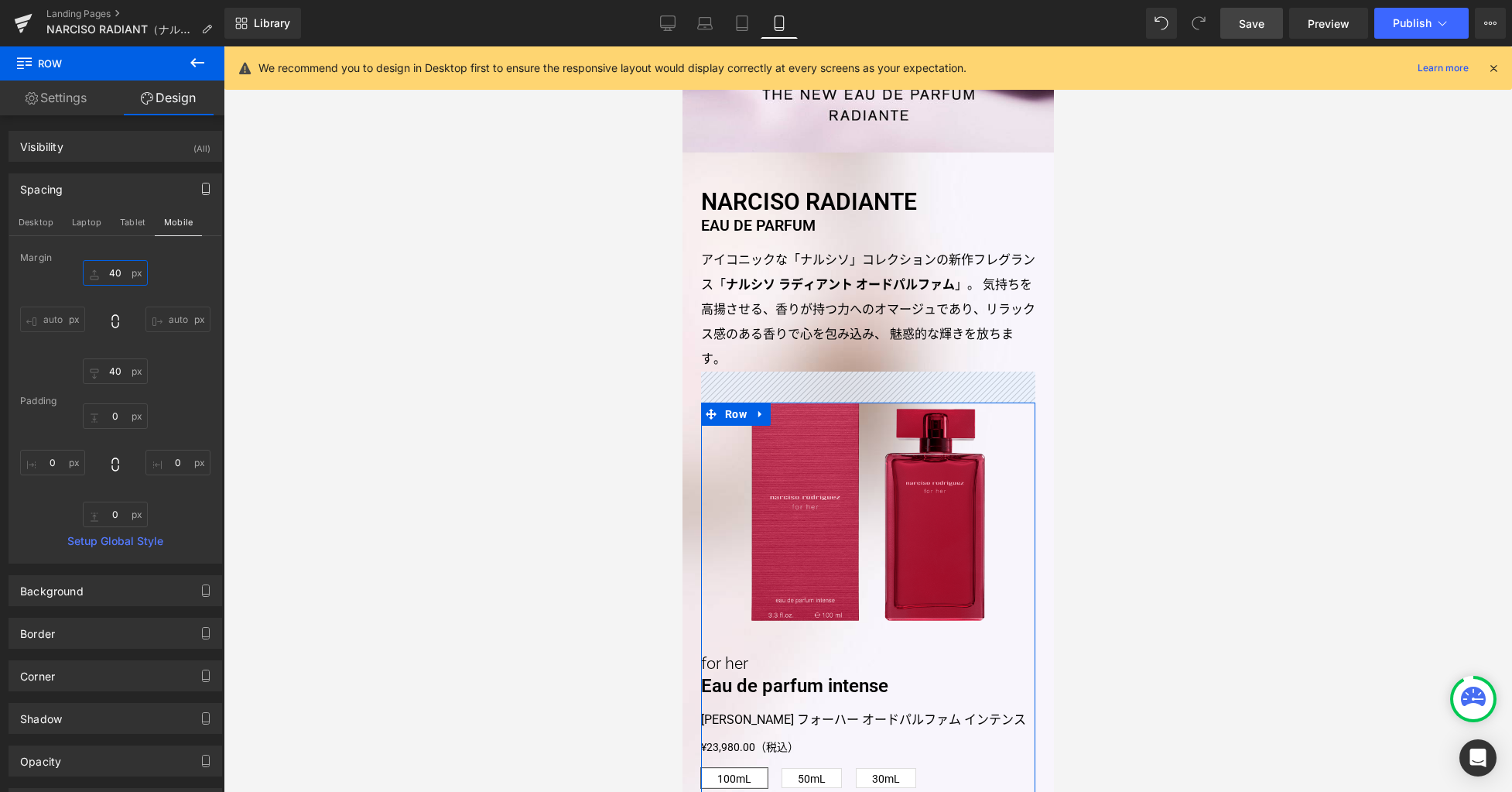
drag, startPoint x: 116, startPoint y: 271, endPoint x: 149, endPoint y: 281, distance: 34.5
click at [116, 271] on input "40" at bounding box center [115, 272] width 65 height 25
click at [35, 219] on button "Desktop" at bounding box center [35, 222] width 53 height 26
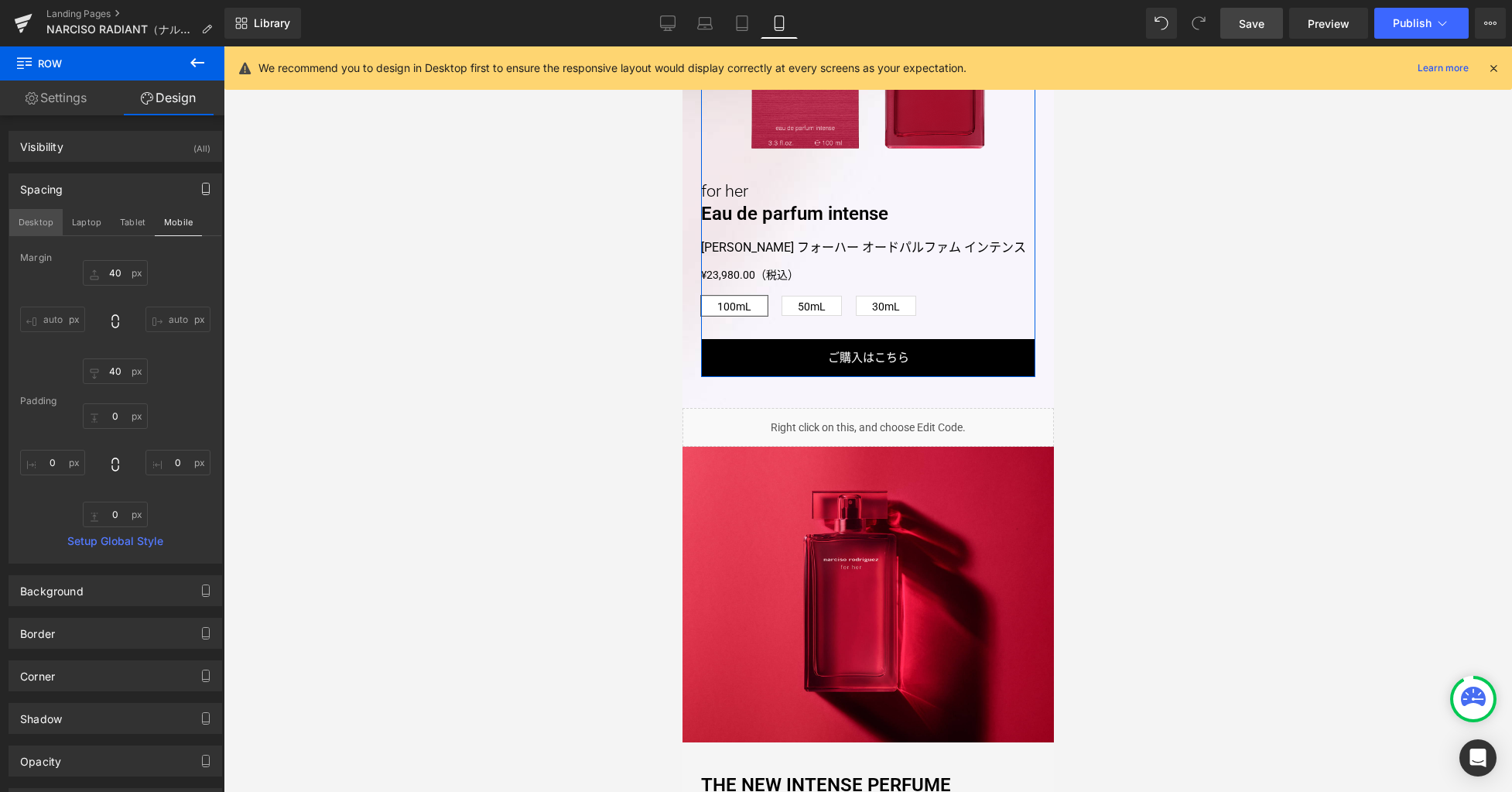
type input "120"
type input "0"
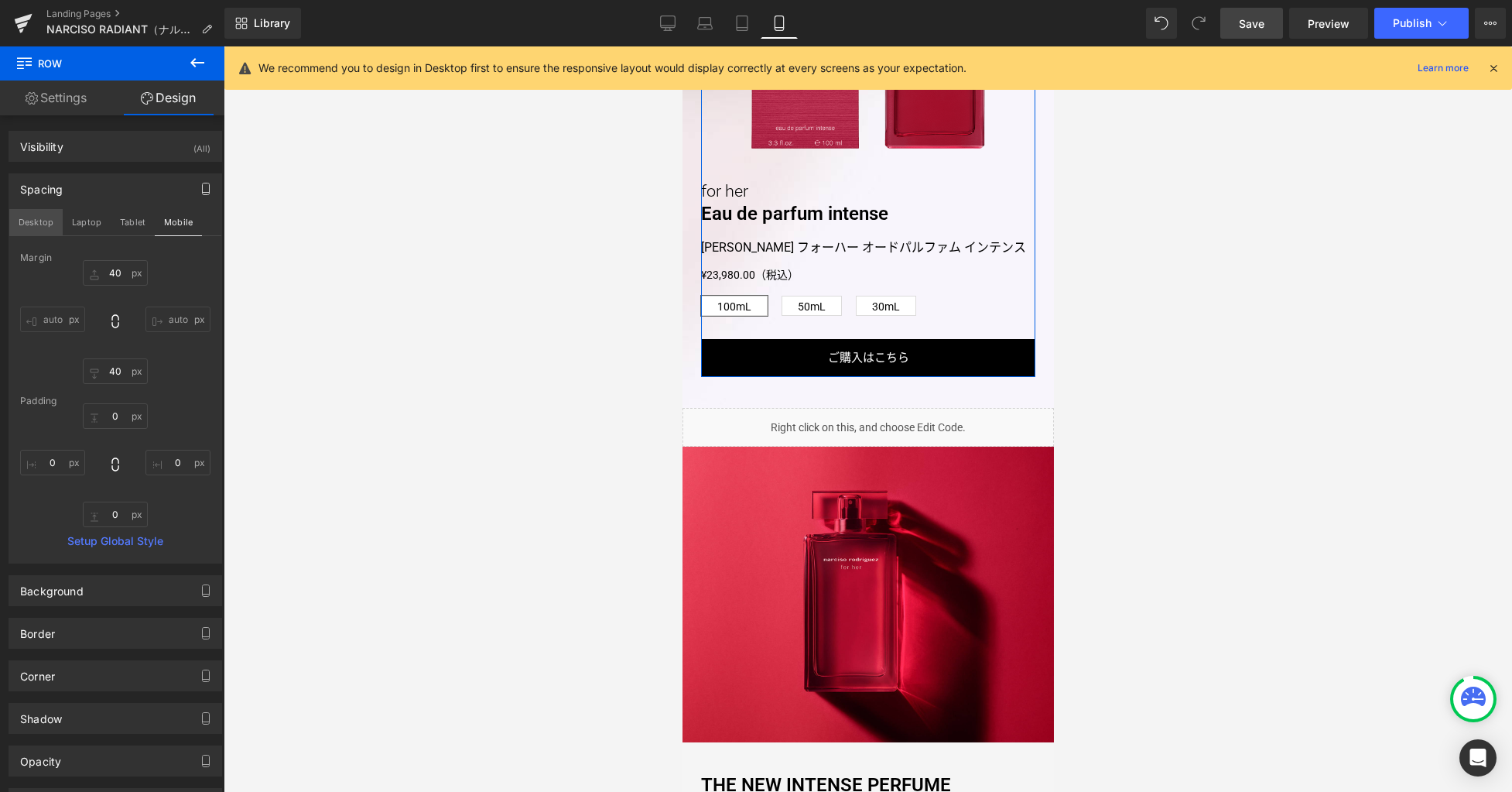
type input "0"
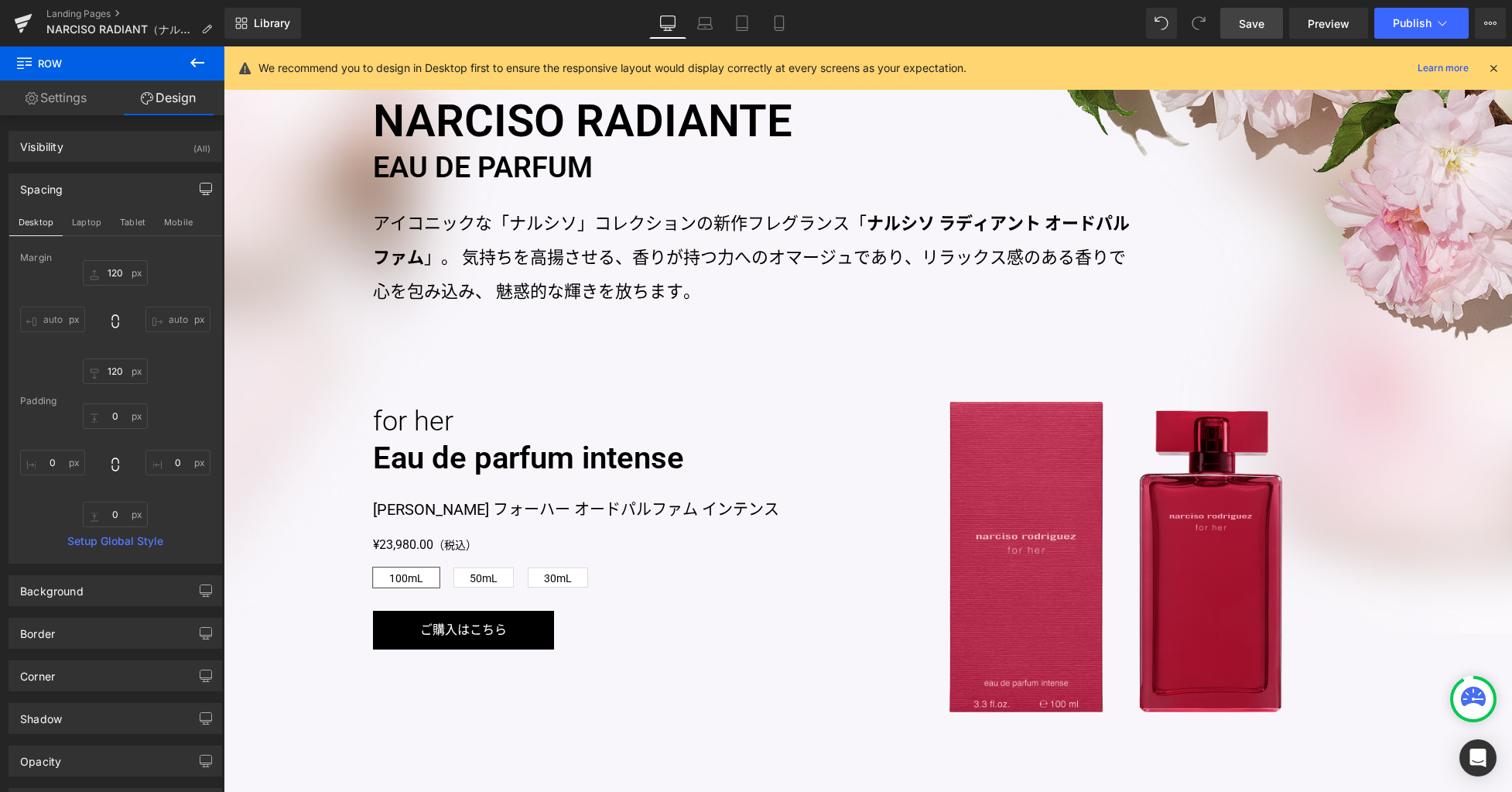
click at [1246, 32] on link "Save" at bounding box center [1251, 23] width 63 height 31
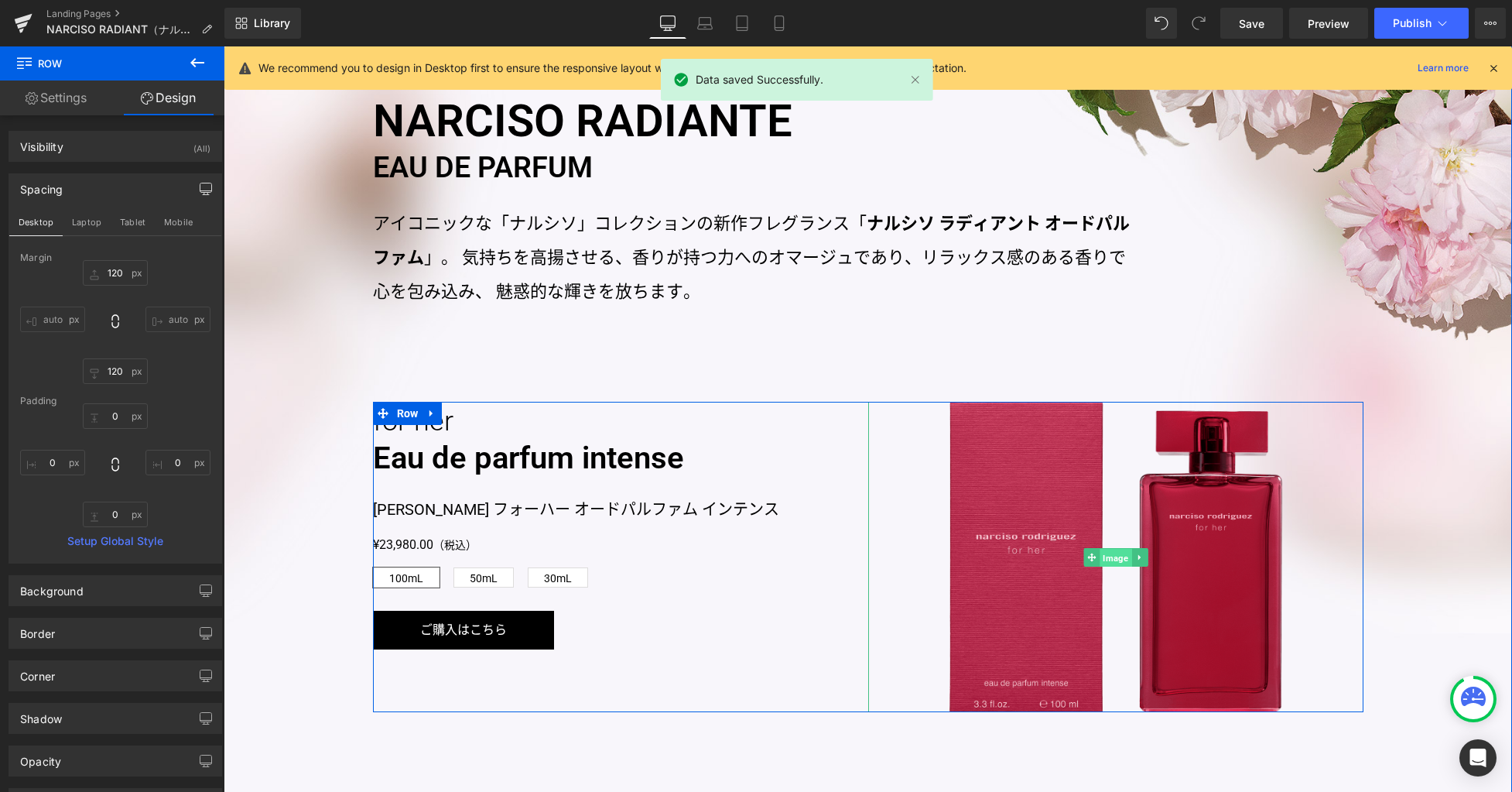
click at [1109, 561] on span "Image" at bounding box center [1116, 557] width 32 height 19
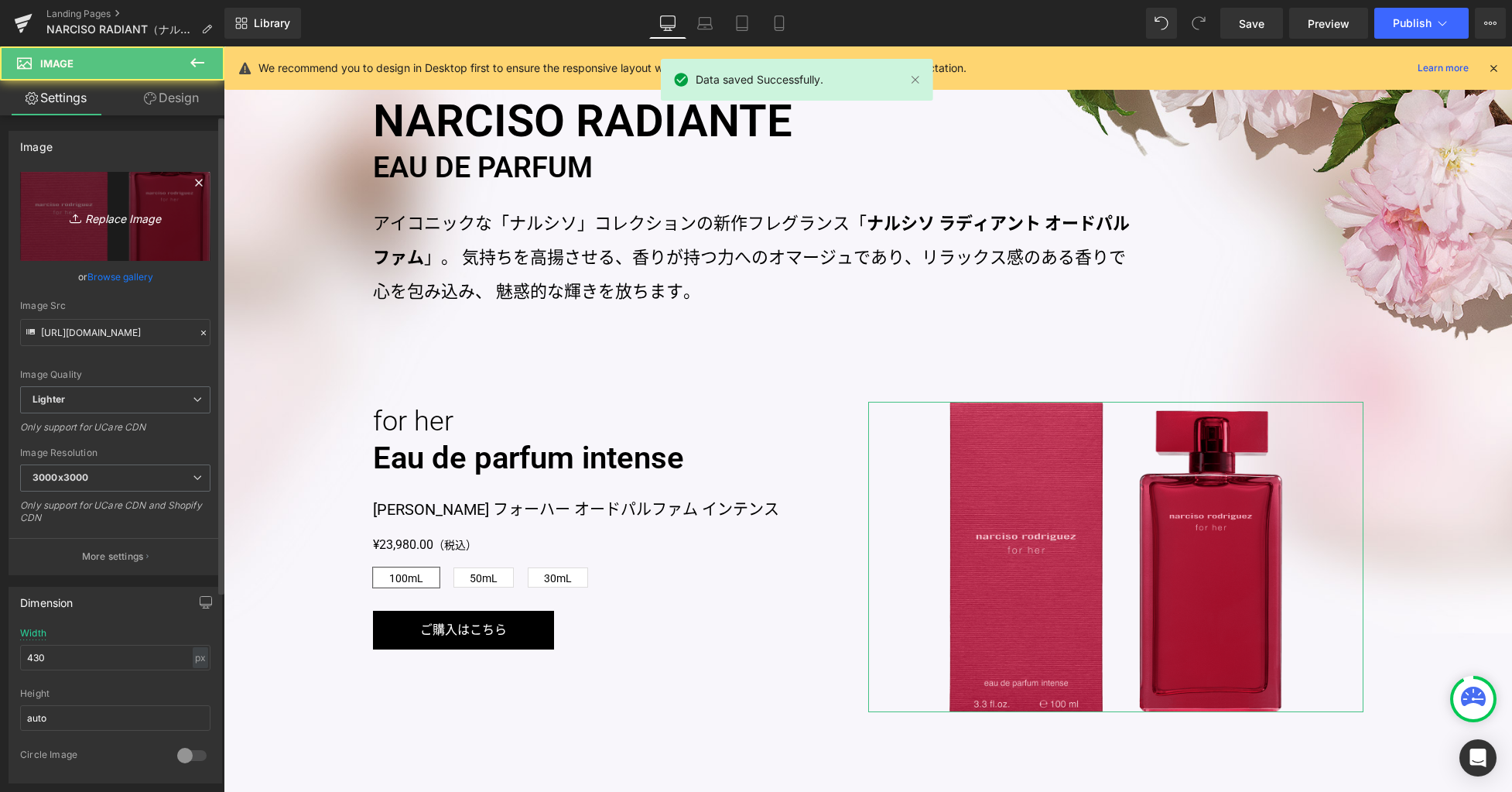
click at [145, 218] on icon "Replace Image" at bounding box center [115, 217] width 124 height 20
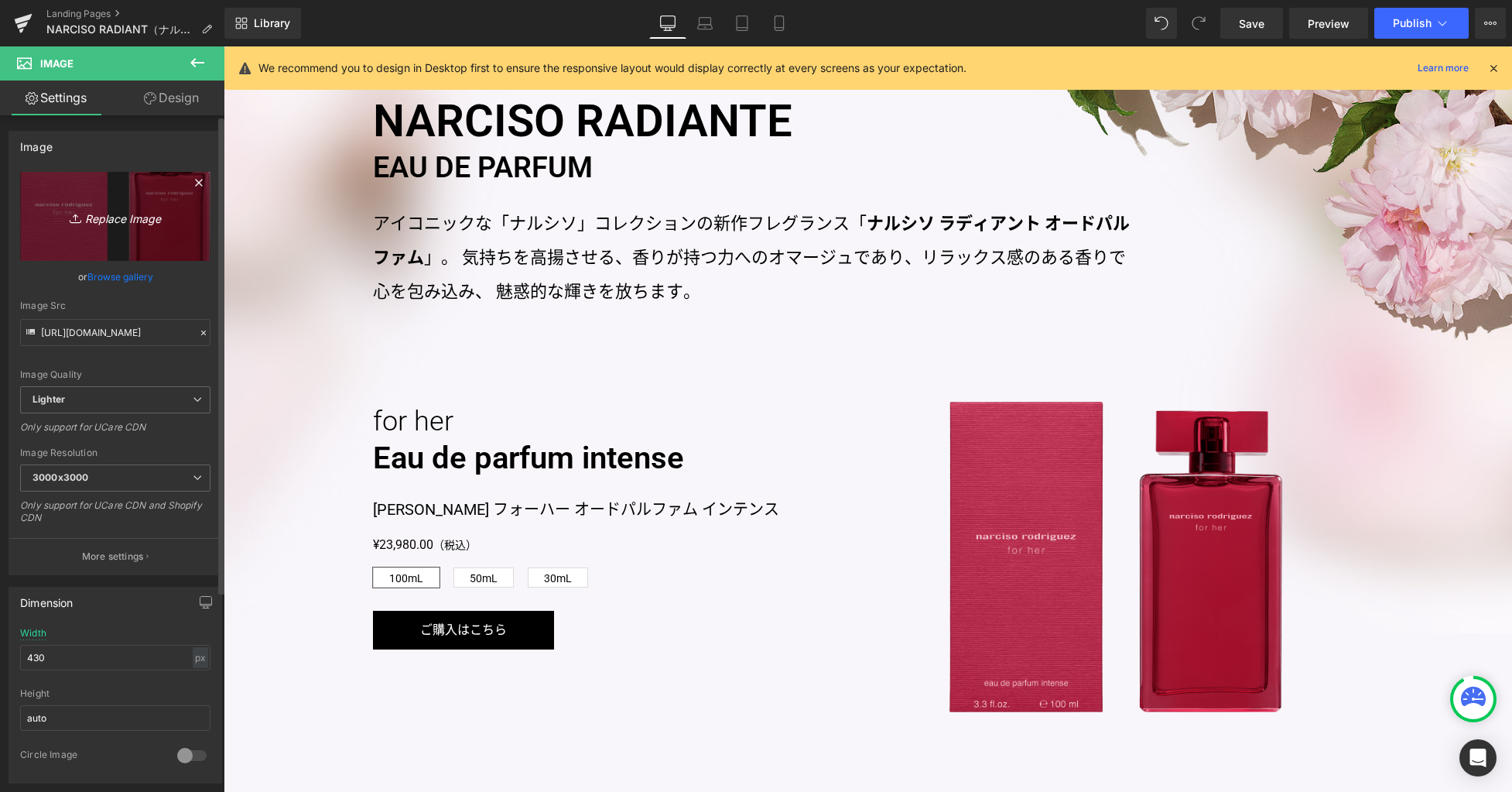
type input "C:\fakepath\btl.png"
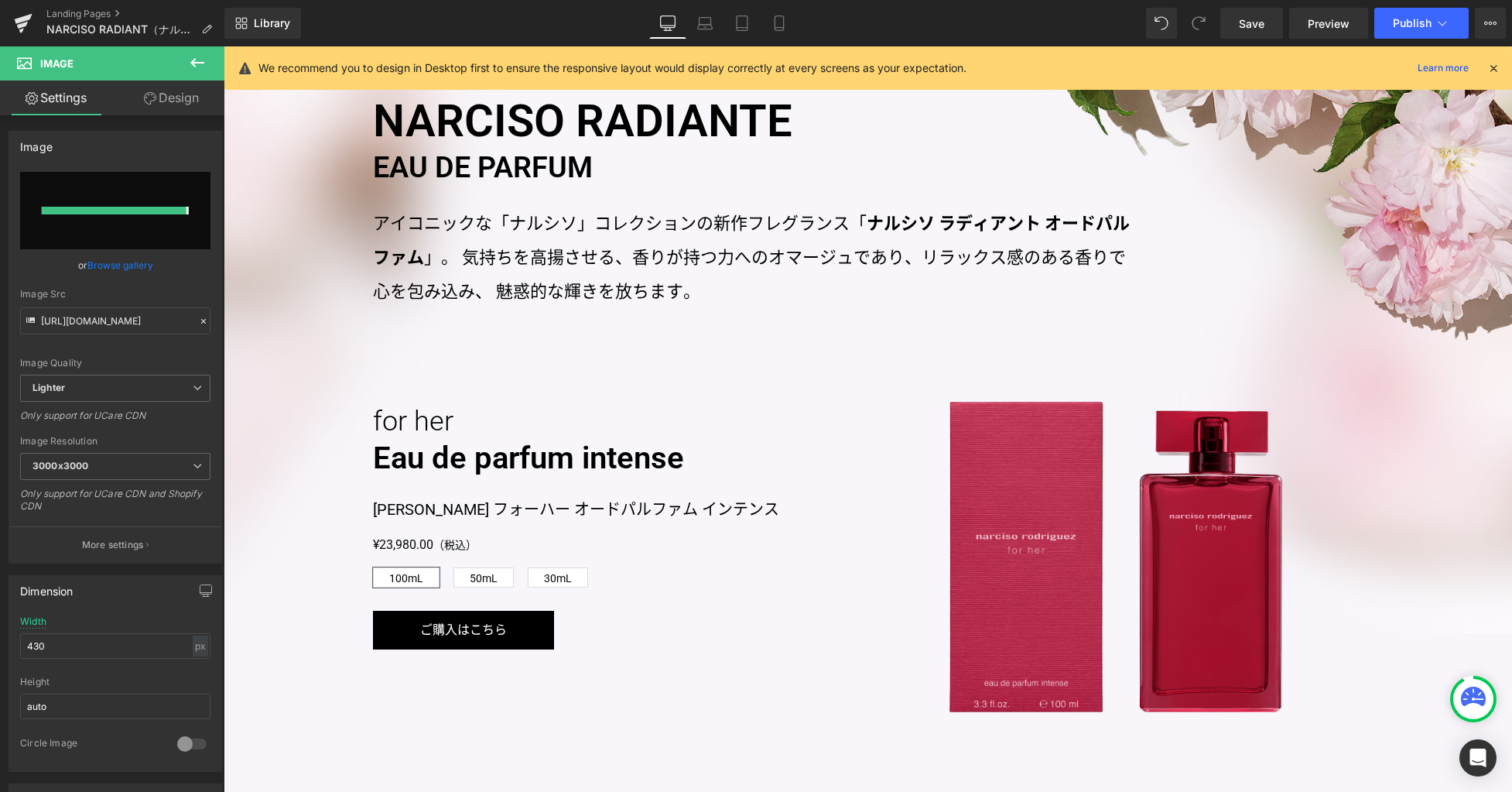
type input "https://ucarecdn.com/719f0132-2a8b-4deb-9516-9cb1310a8412/-/format/auto/-/previ…"
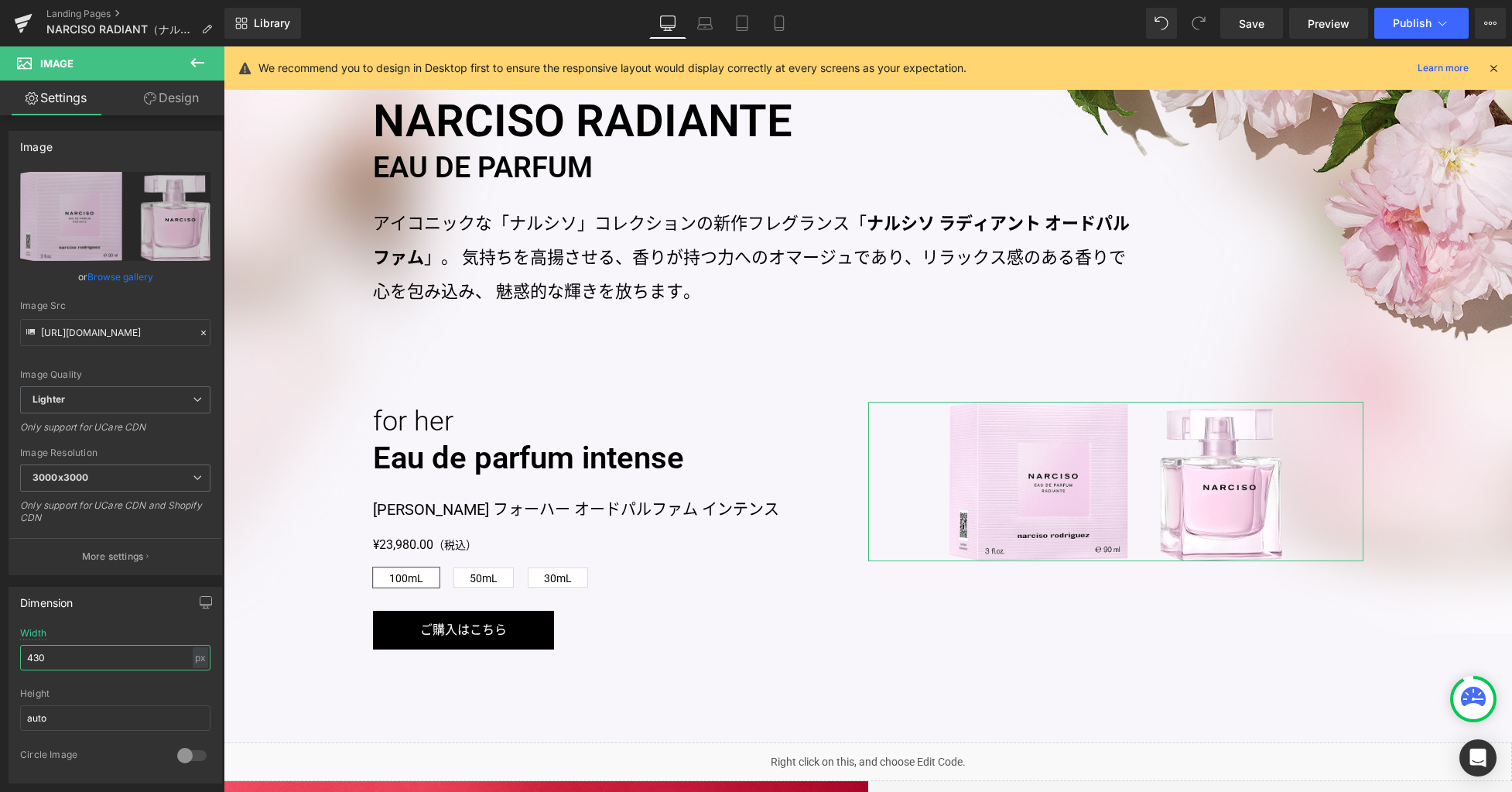
click at [0, 651] on html "Image You are previewing how the will restyle your page. You can not edit Eleme…" at bounding box center [756, 396] width 1512 height 792
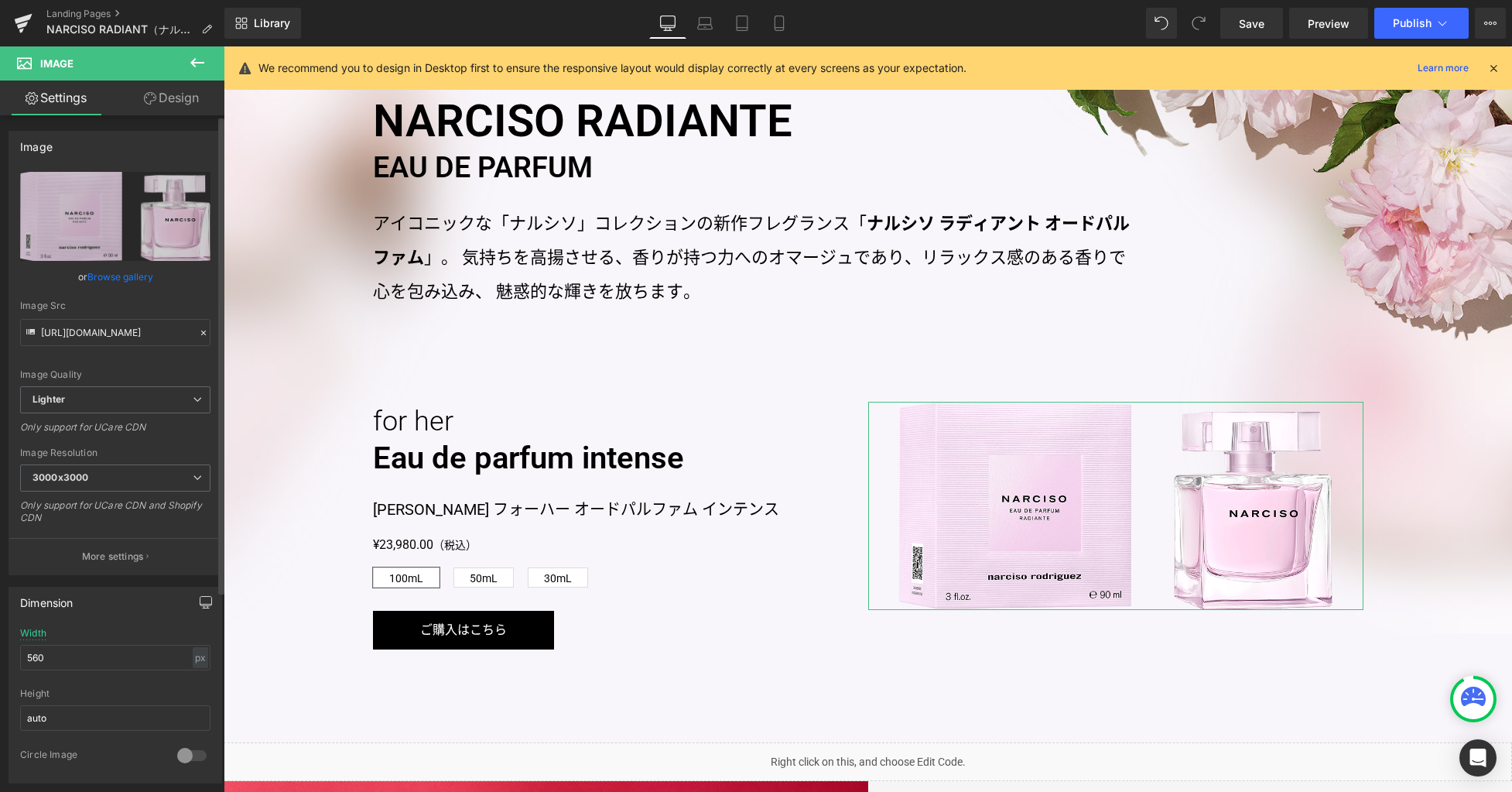
drag, startPoint x: 200, startPoint y: 597, endPoint x: 165, endPoint y: 606, distance: 36.1
click at [200, 597] on icon "button" at bounding box center [205, 602] width 12 height 12
click at [80, 640] on button "Laptop" at bounding box center [87, 635] width 48 height 26
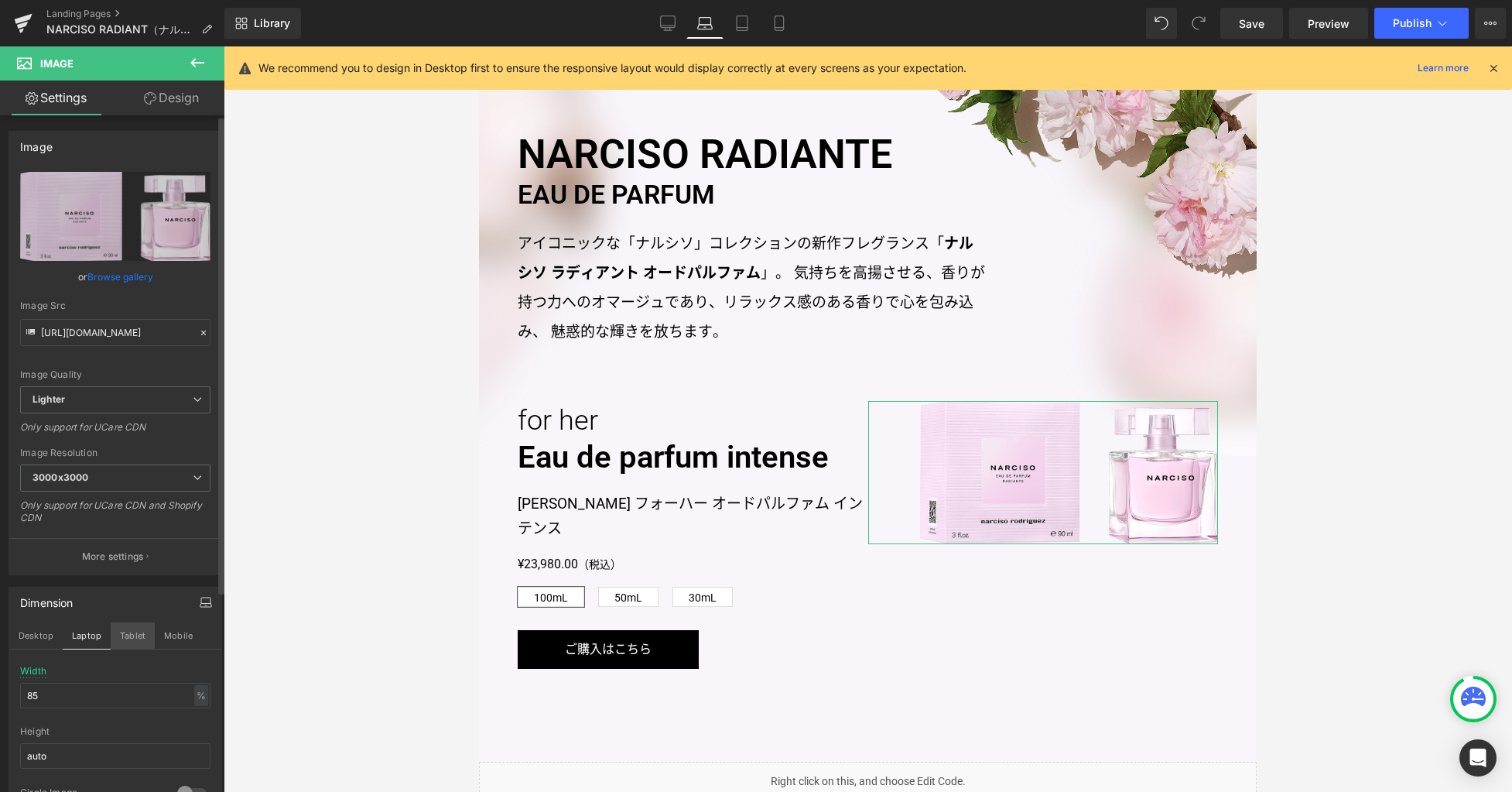
click at [139, 642] on button "Tablet" at bounding box center [132, 635] width 44 height 26
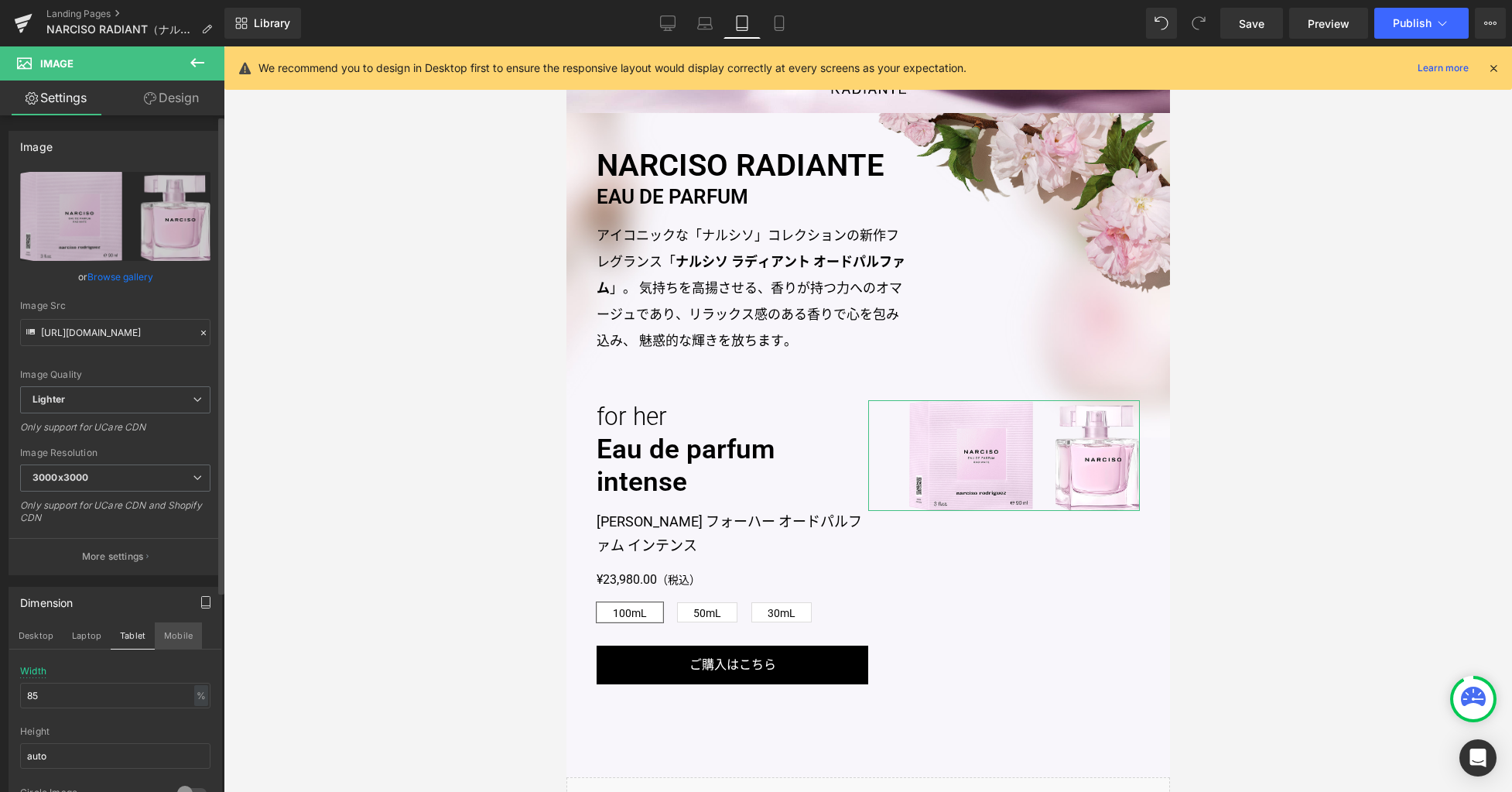
click at [172, 639] on button "Mobile" at bounding box center [178, 635] width 47 height 26
type input "430"
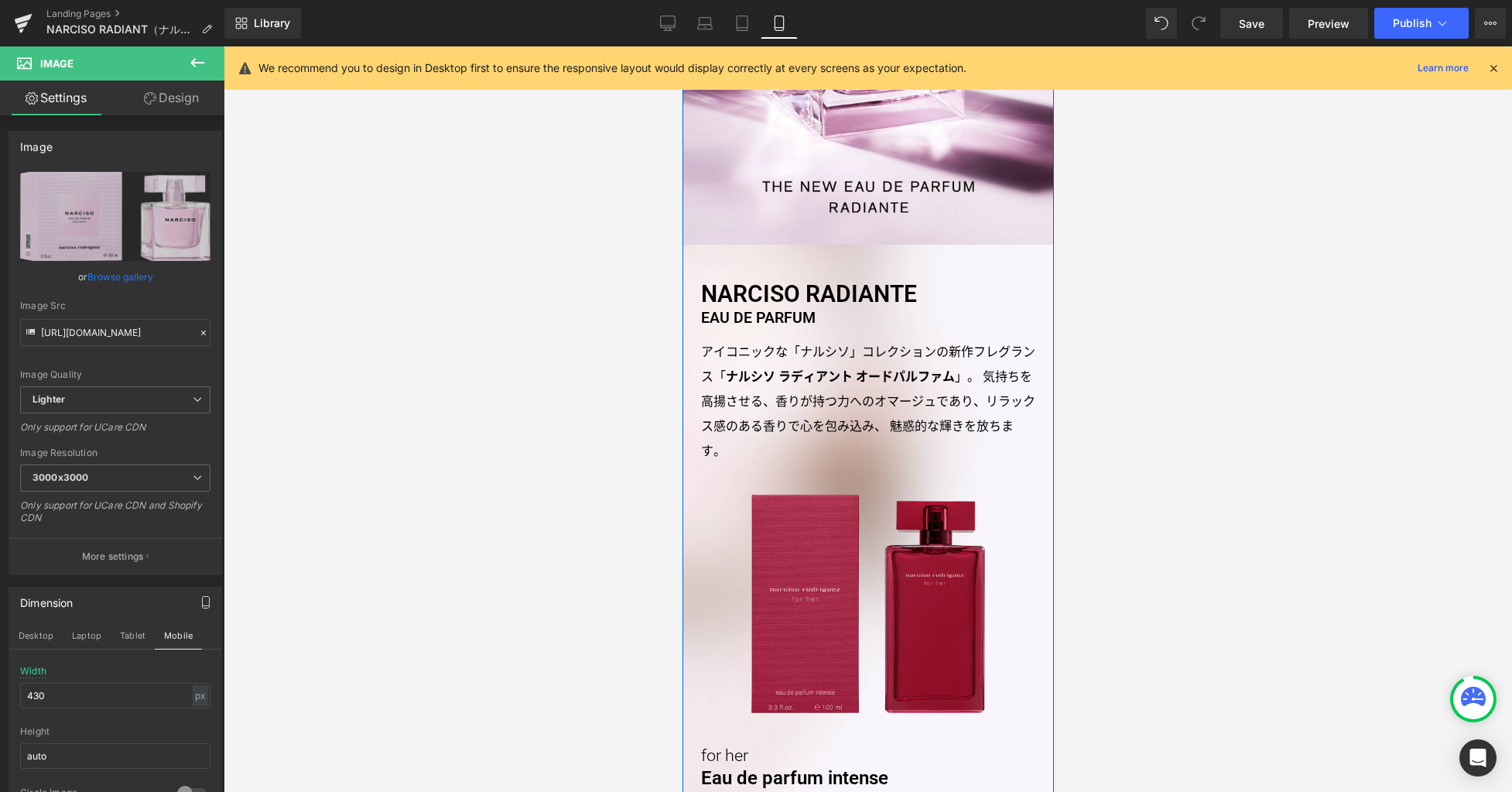
scroll to position [479, 0]
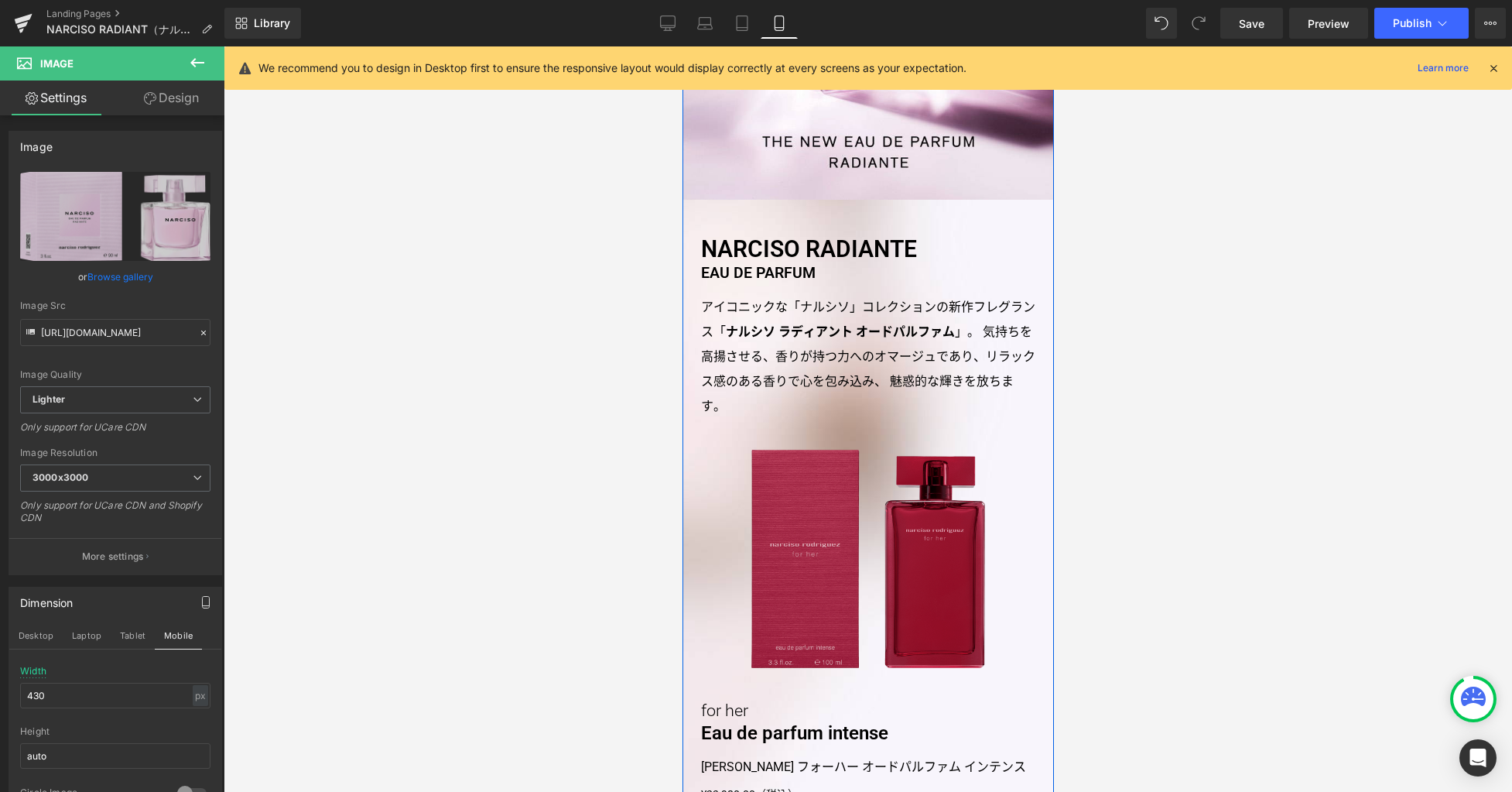
click at [818, 605] on img at bounding box center [868, 558] width 234 height 218
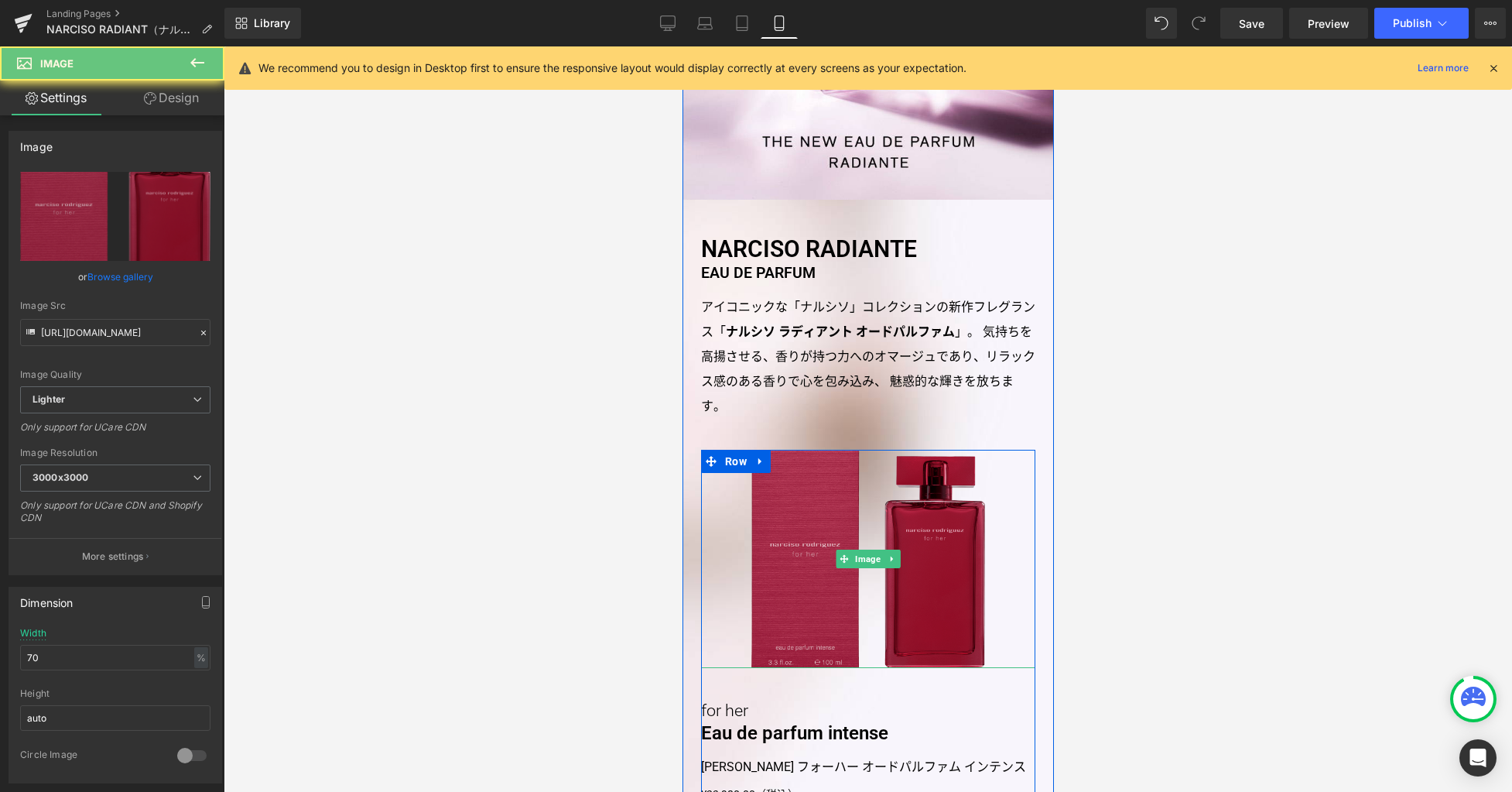
click at [818, 605] on img at bounding box center [868, 558] width 234 height 218
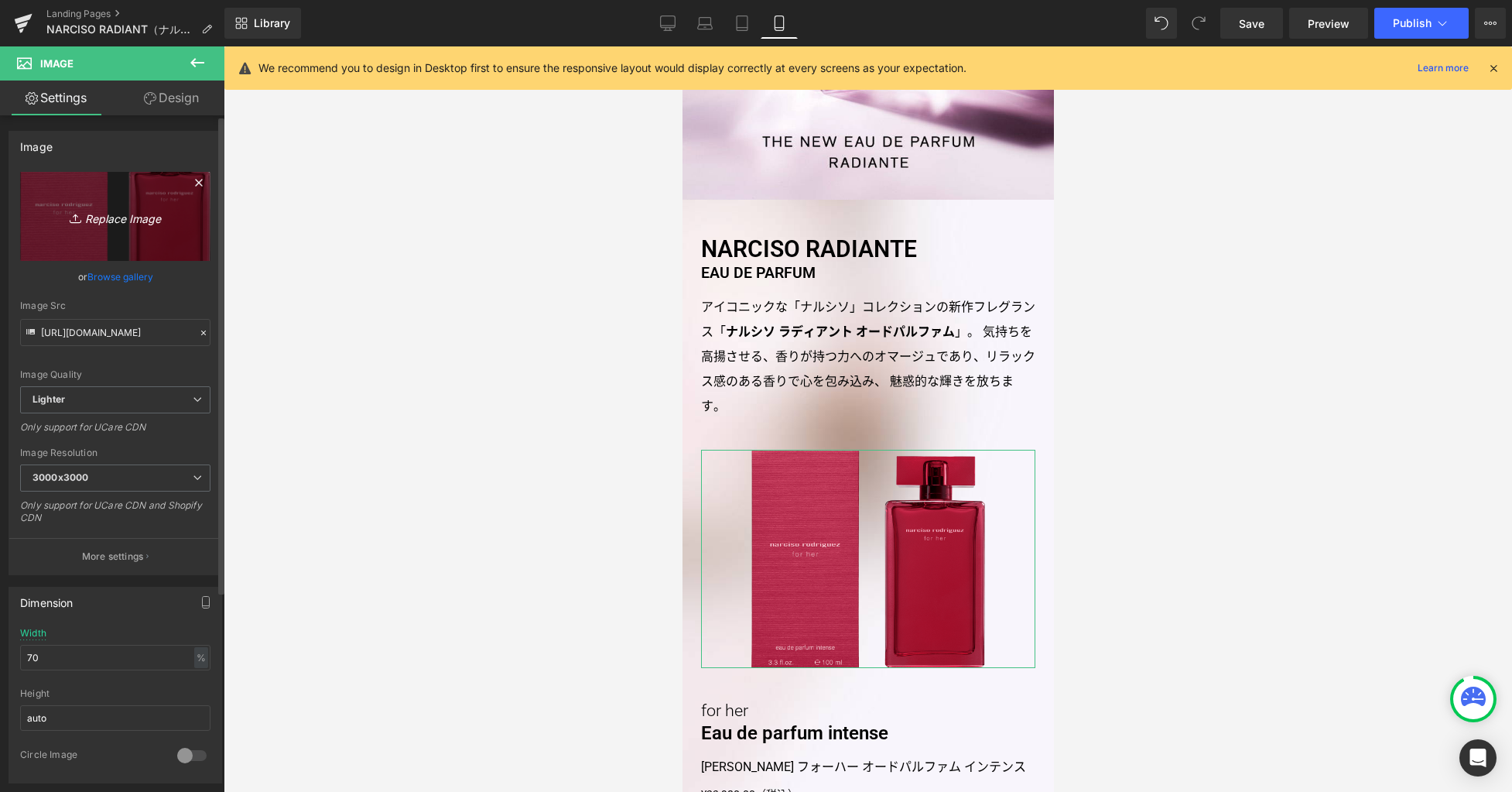
click at [159, 210] on icon "Replace Image" at bounding box center [115, 217] width 124 height 20
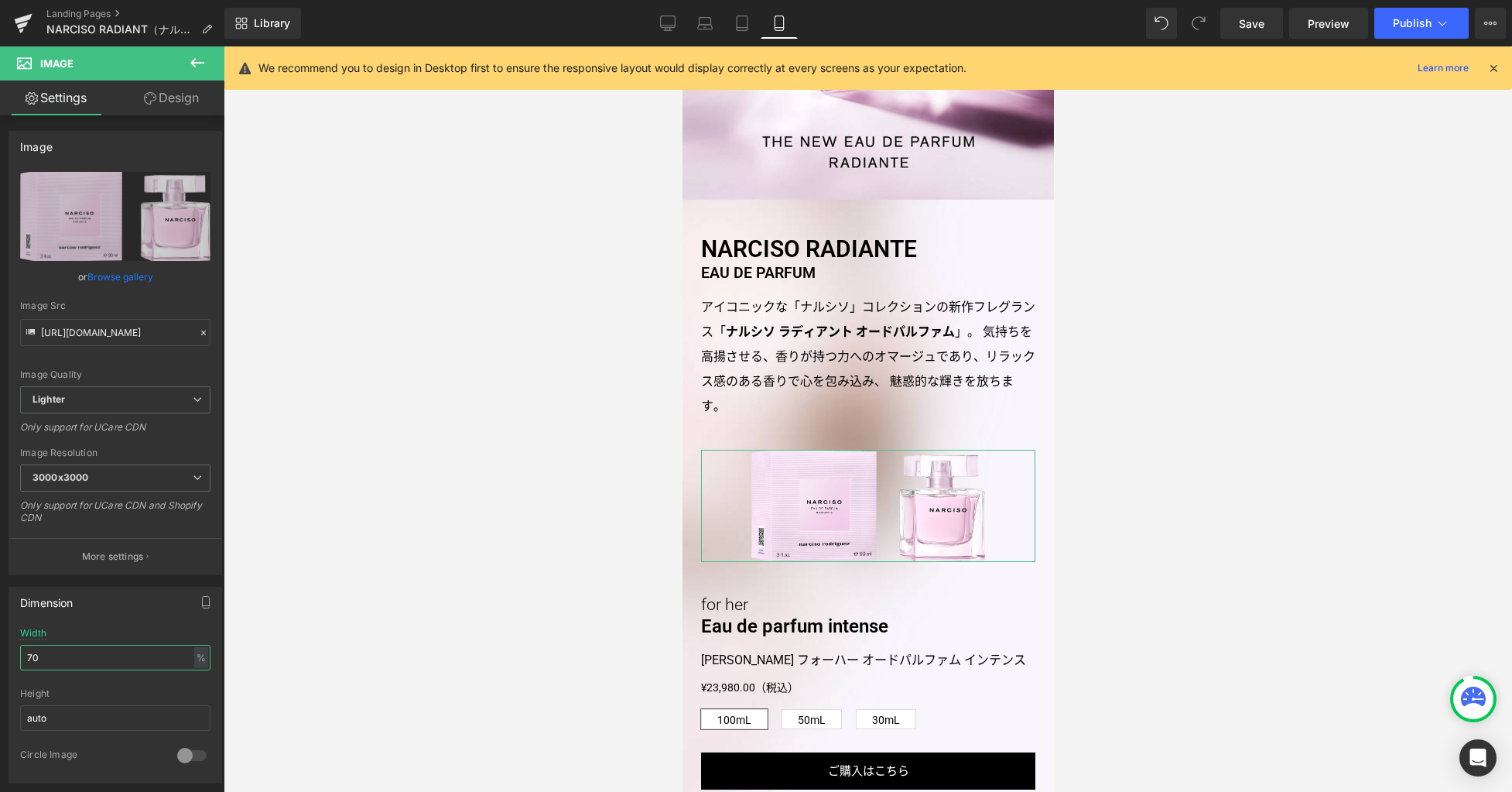
drag, startPoint x: 92, startPoint y: 653, endPoint x: -28, endPoint y: 642, distance: 120.5
click at [0, 642] on html "Image You are previewing how the will restyle your page. You can not edit Eleme…" at bounding box center [756, 396] width 1512 height 792
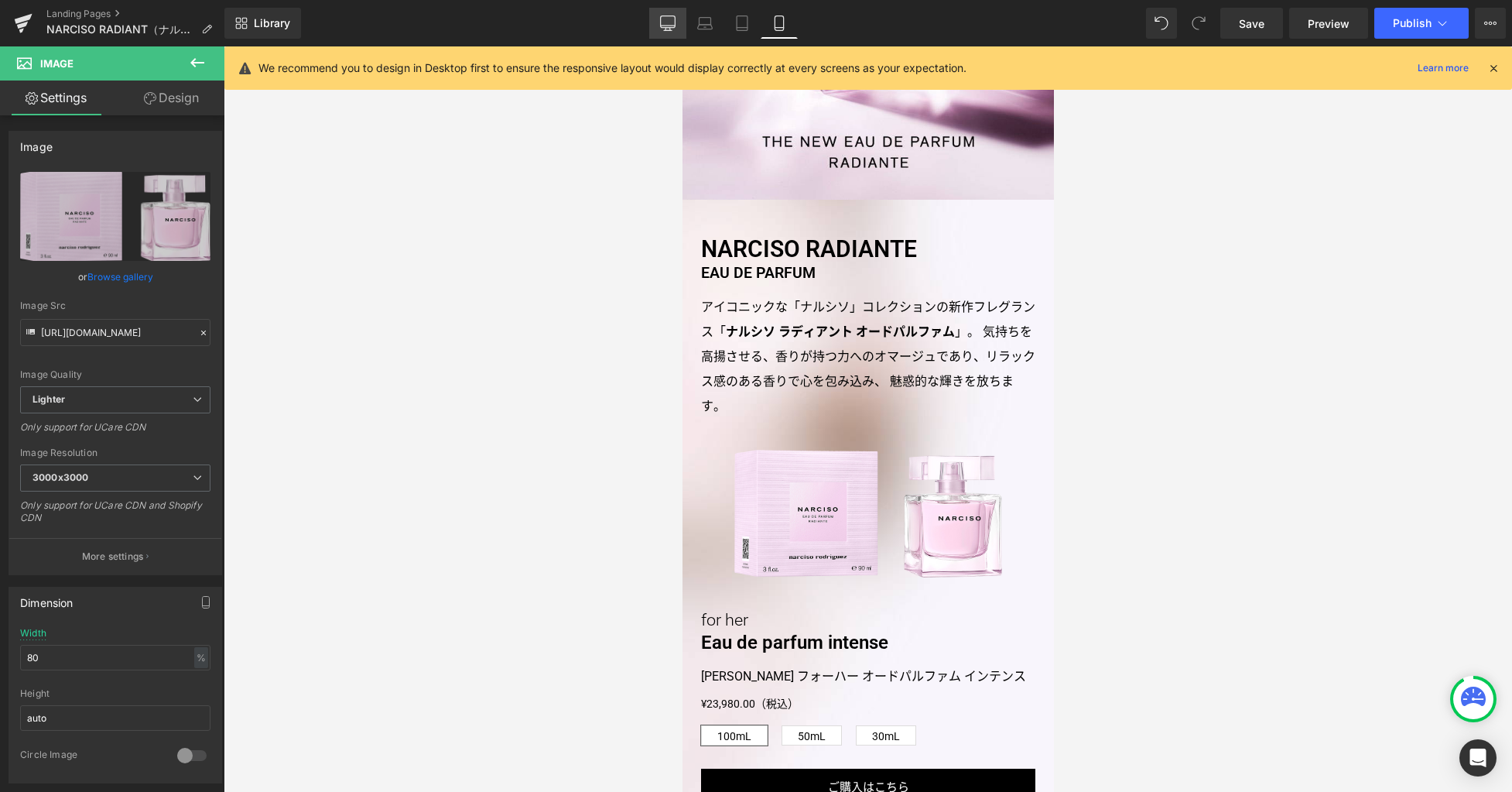
click at [680, 30] on link "Desktop" at bounding box center [667, 23] width 37 height 31
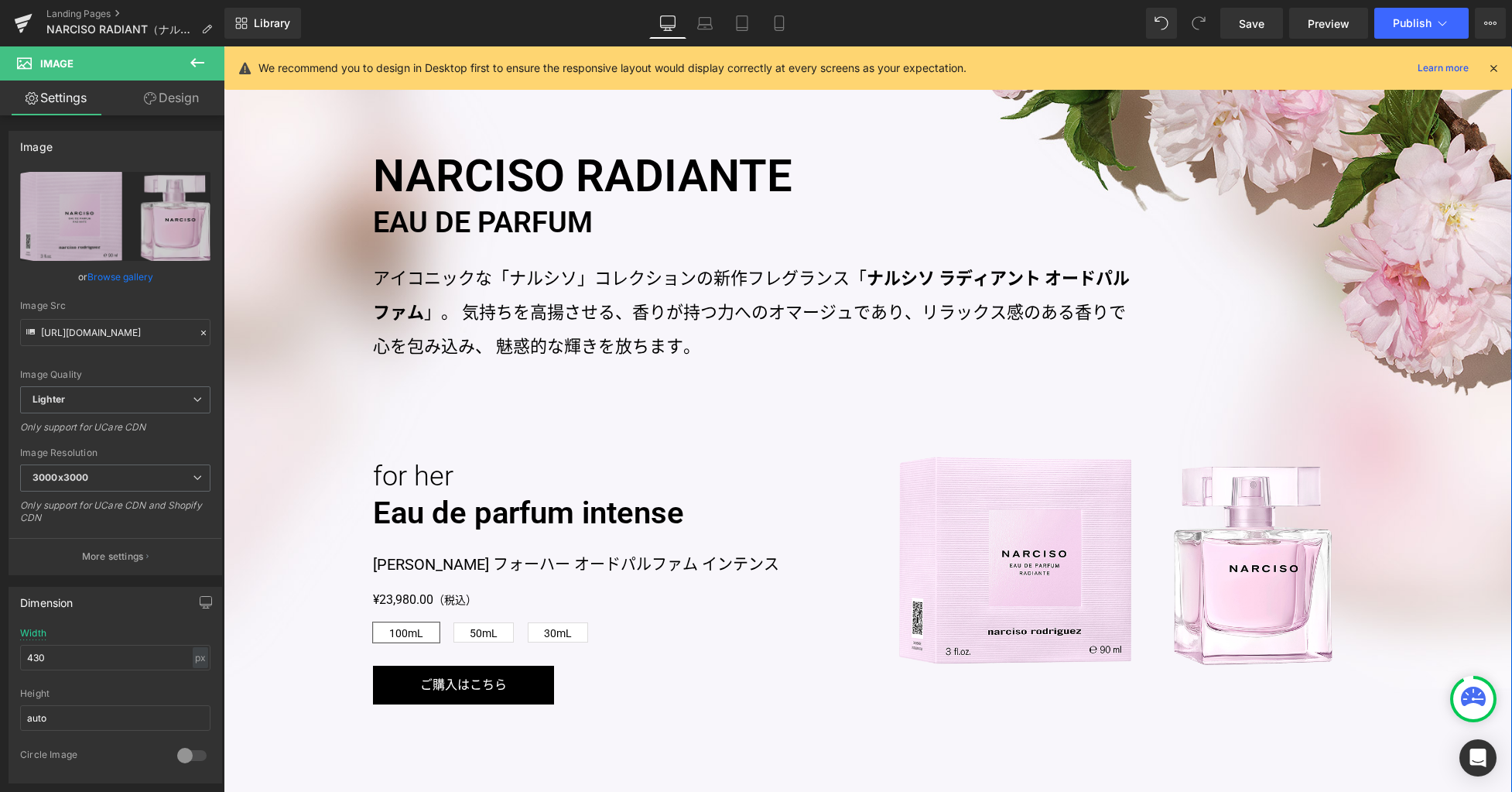
scroll to position [1009, 0]
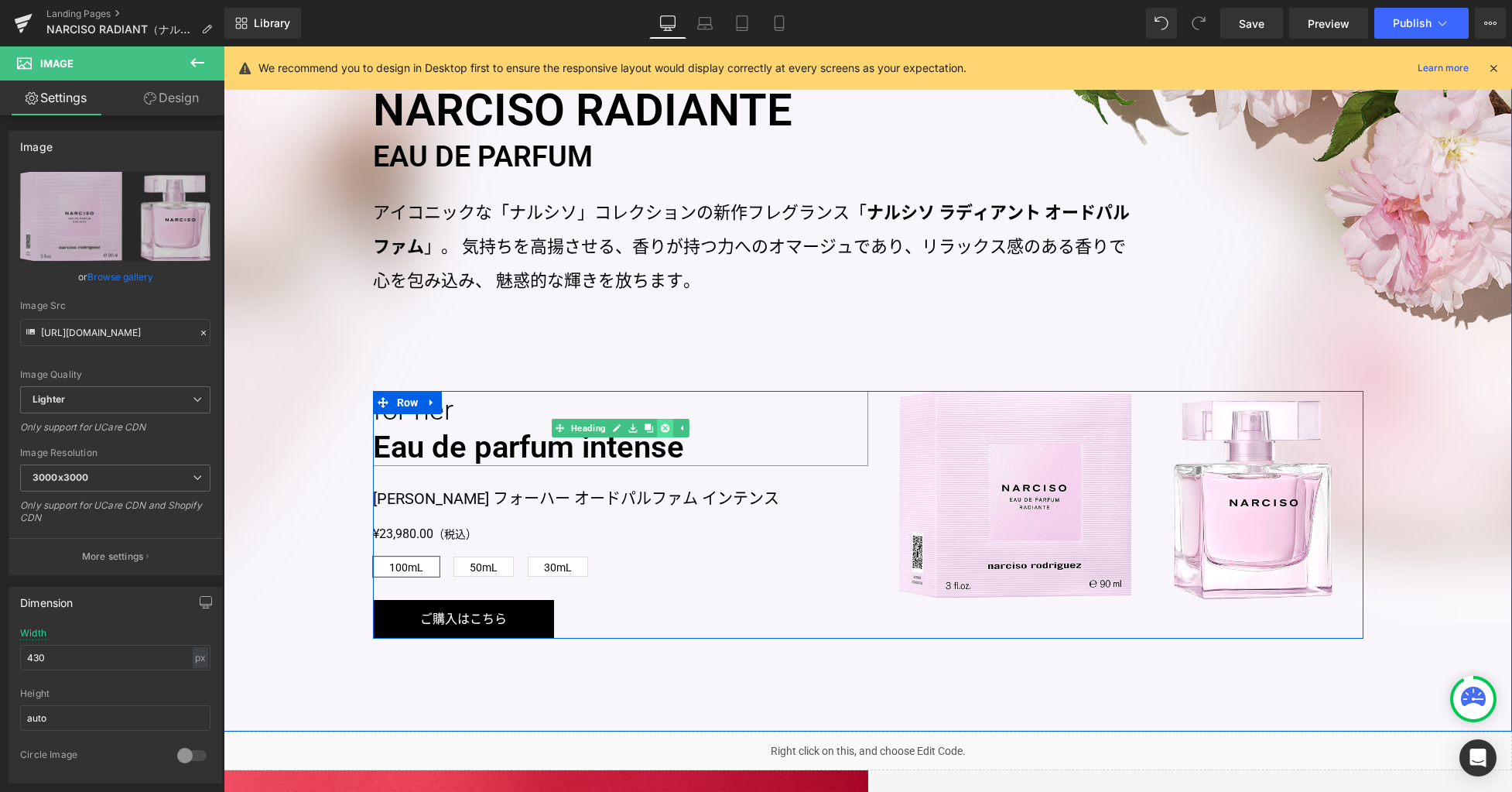
click at [661, 429] on icon at bounding box center [665, 428] width 8 height 8
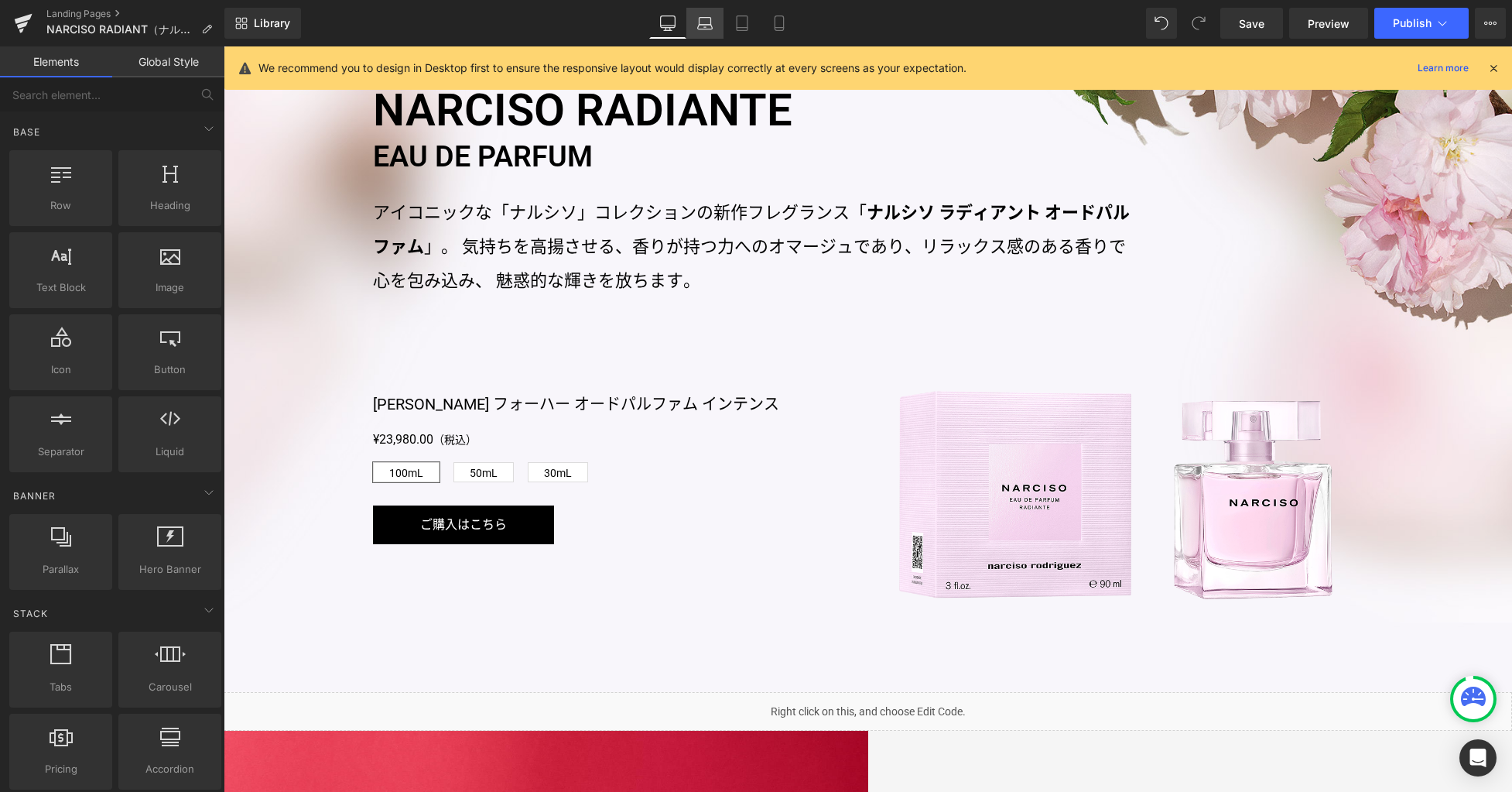
click at [697, 26] on icon at bounding box center [705, 23] width 16 height 16
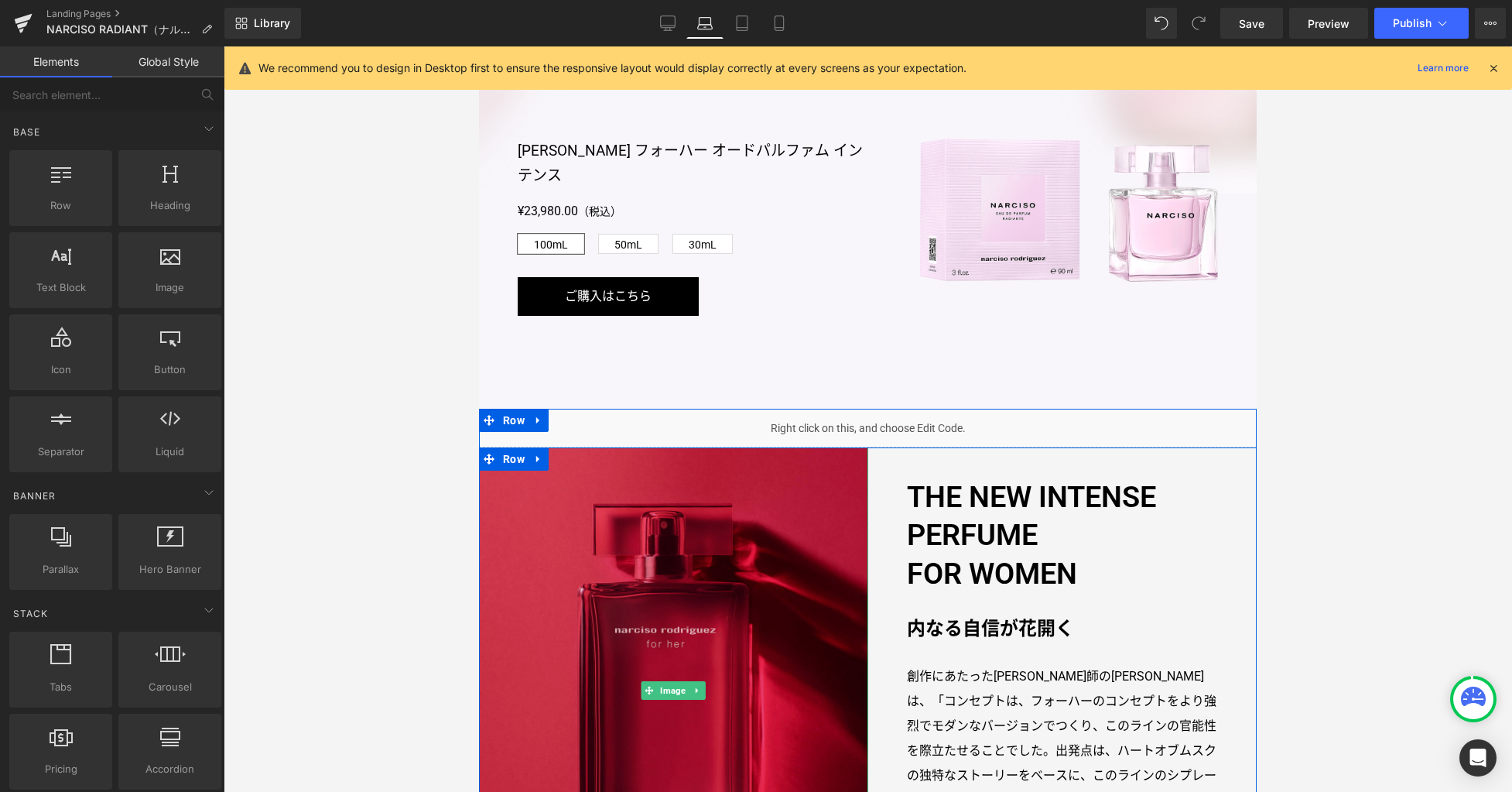
scroll to position [684, 0]
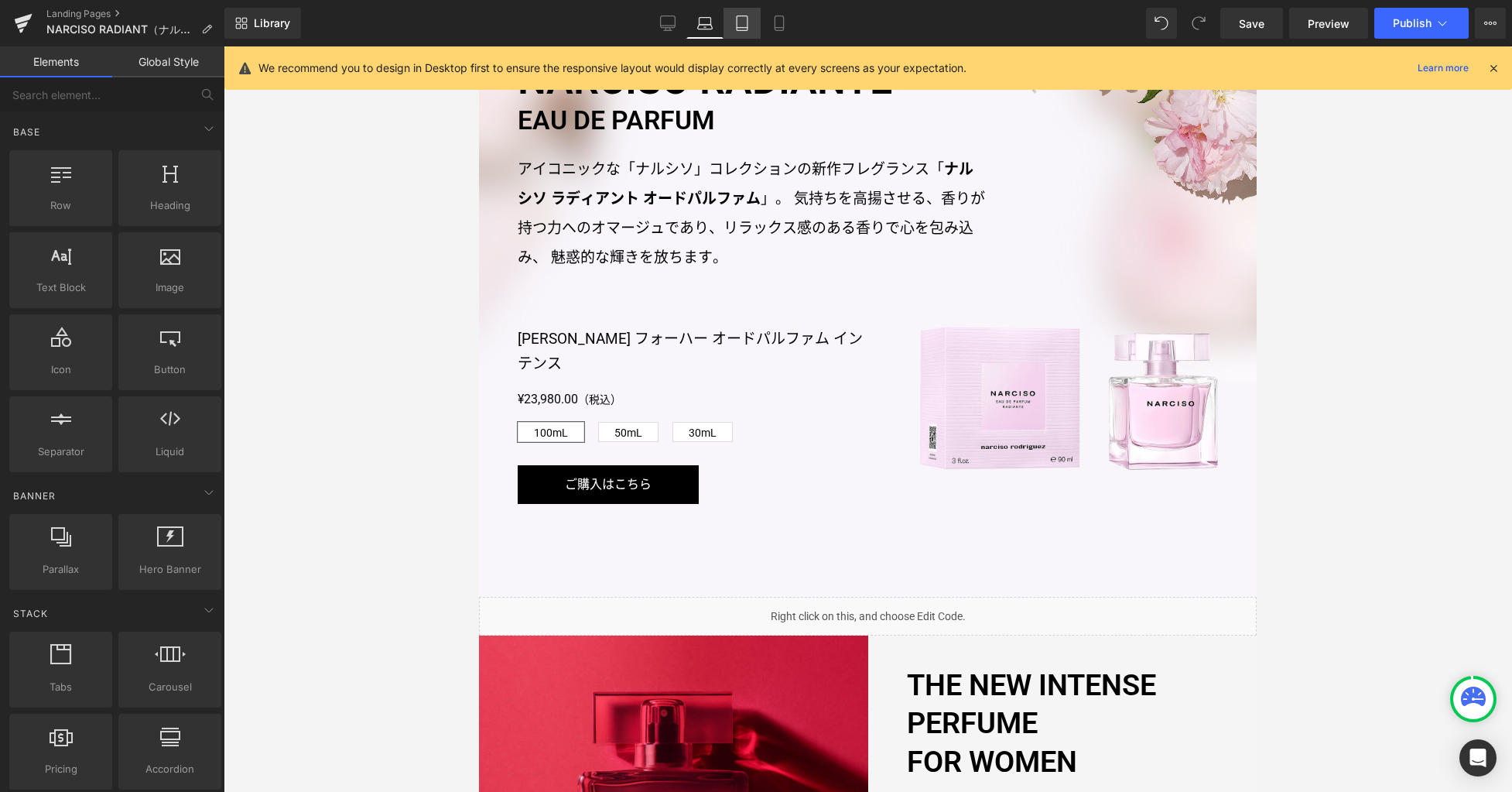
click at [747, 29] on icon at bounding box center [742, 23] width 16 height 16
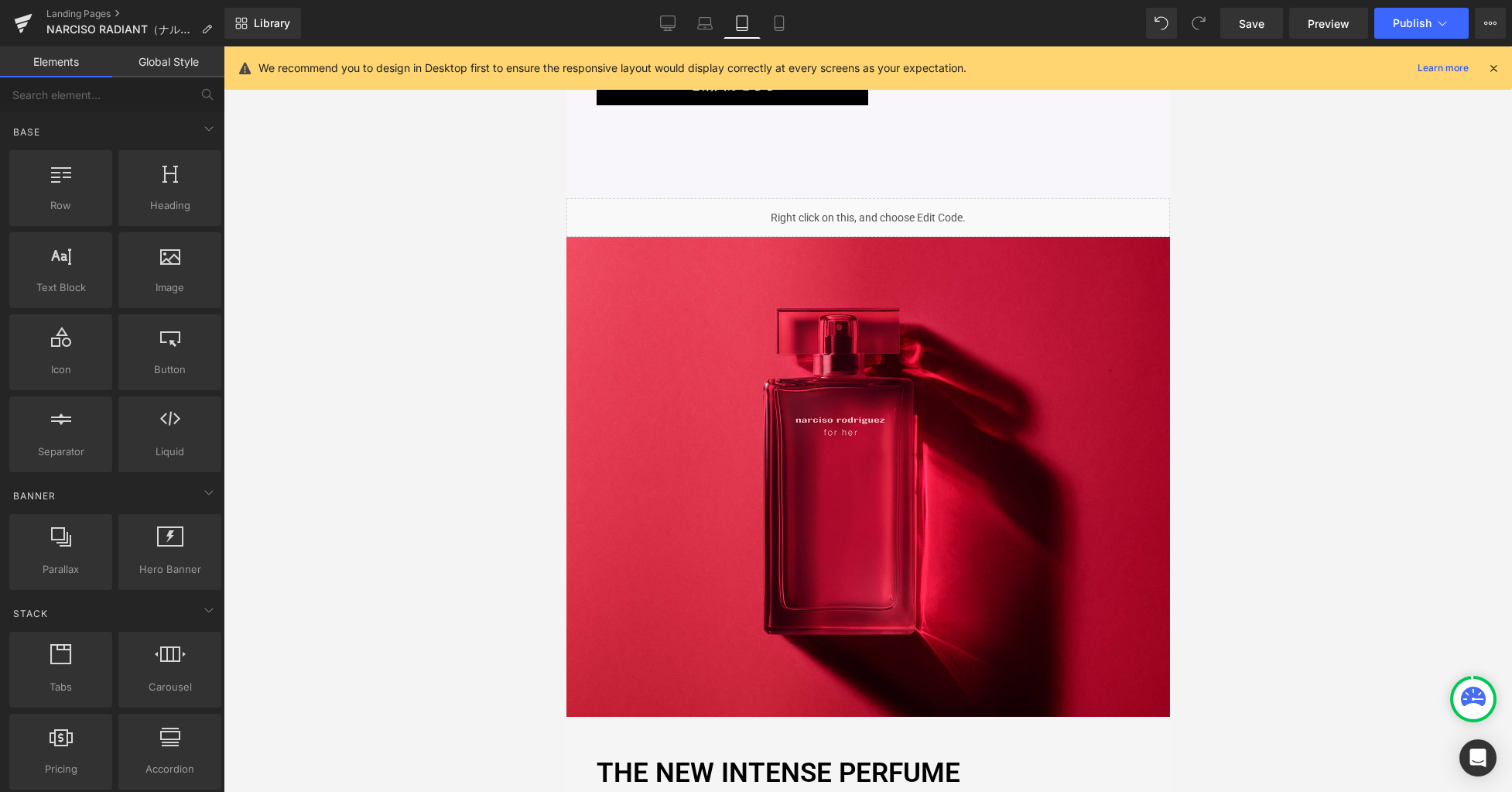
scroll to position [286, 0]
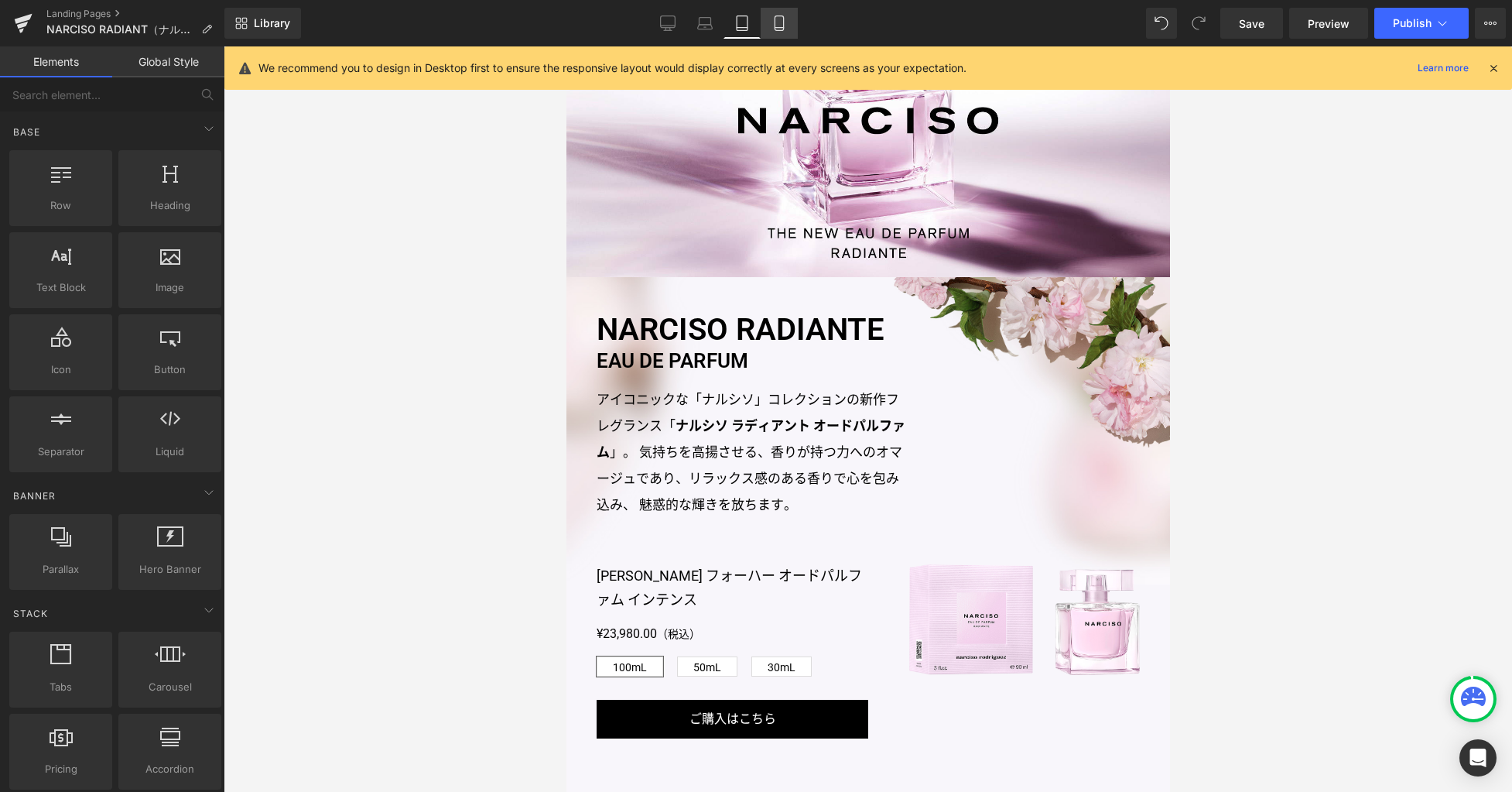
click at [778, 29] on icon at bounding box center [779, 24] width 8 height 15
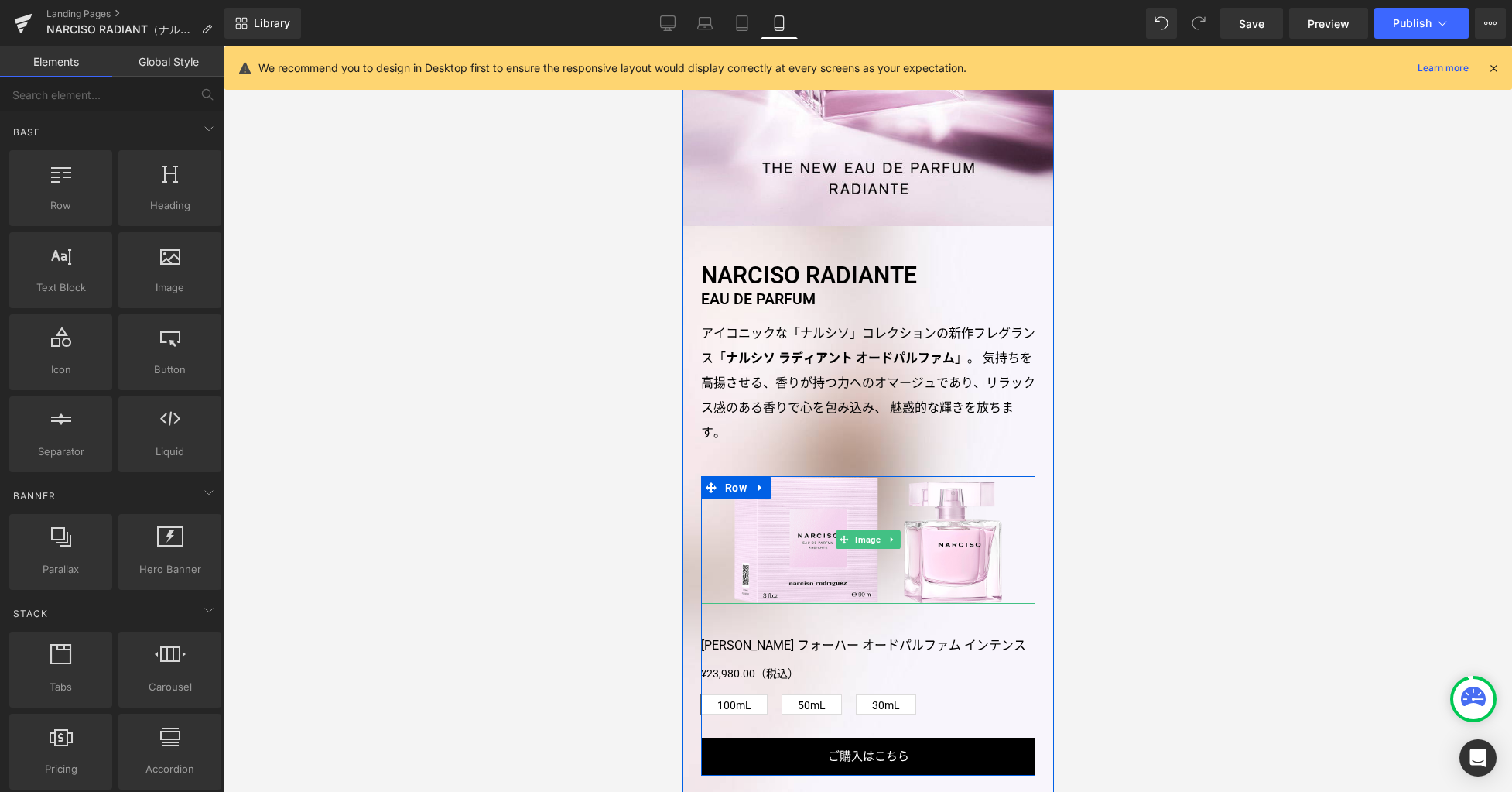
scroll to position [477, 0]
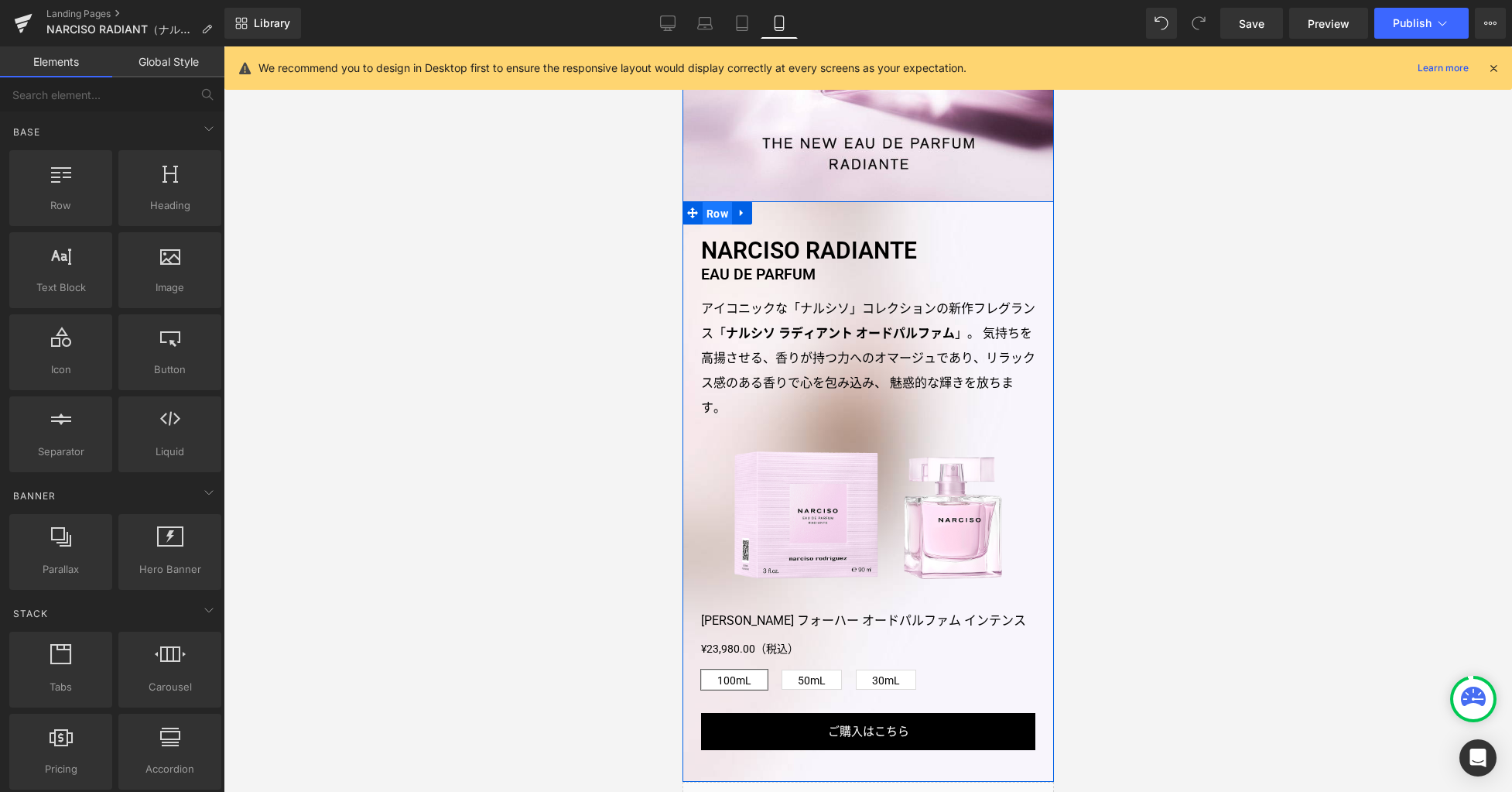
click at [706, 213] on span "Row" at bounding box center [717, 213] width 29 height 23
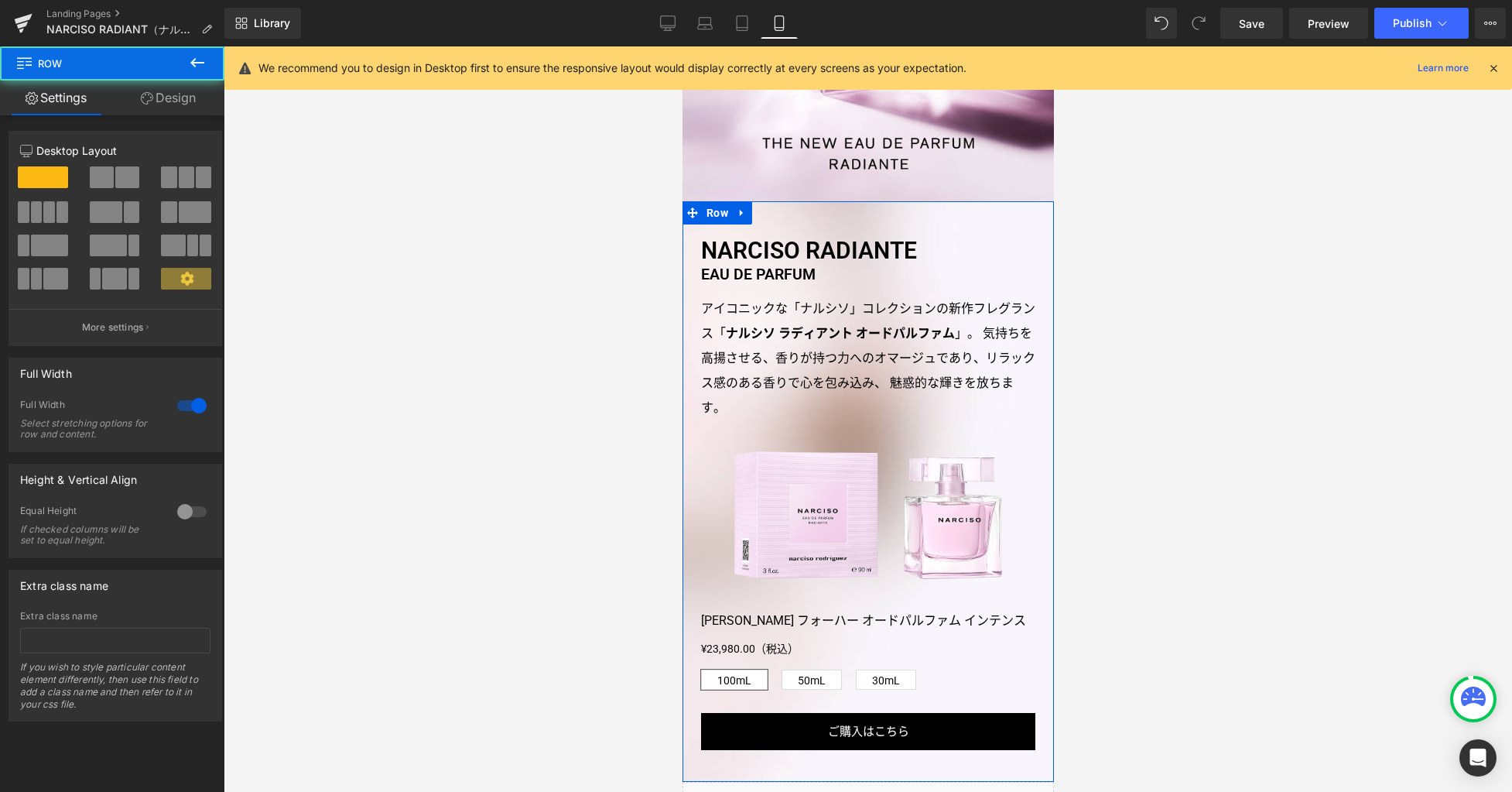
click at [179, 102] on link "Design" at bounding box center [168, 97] width 112 height 35
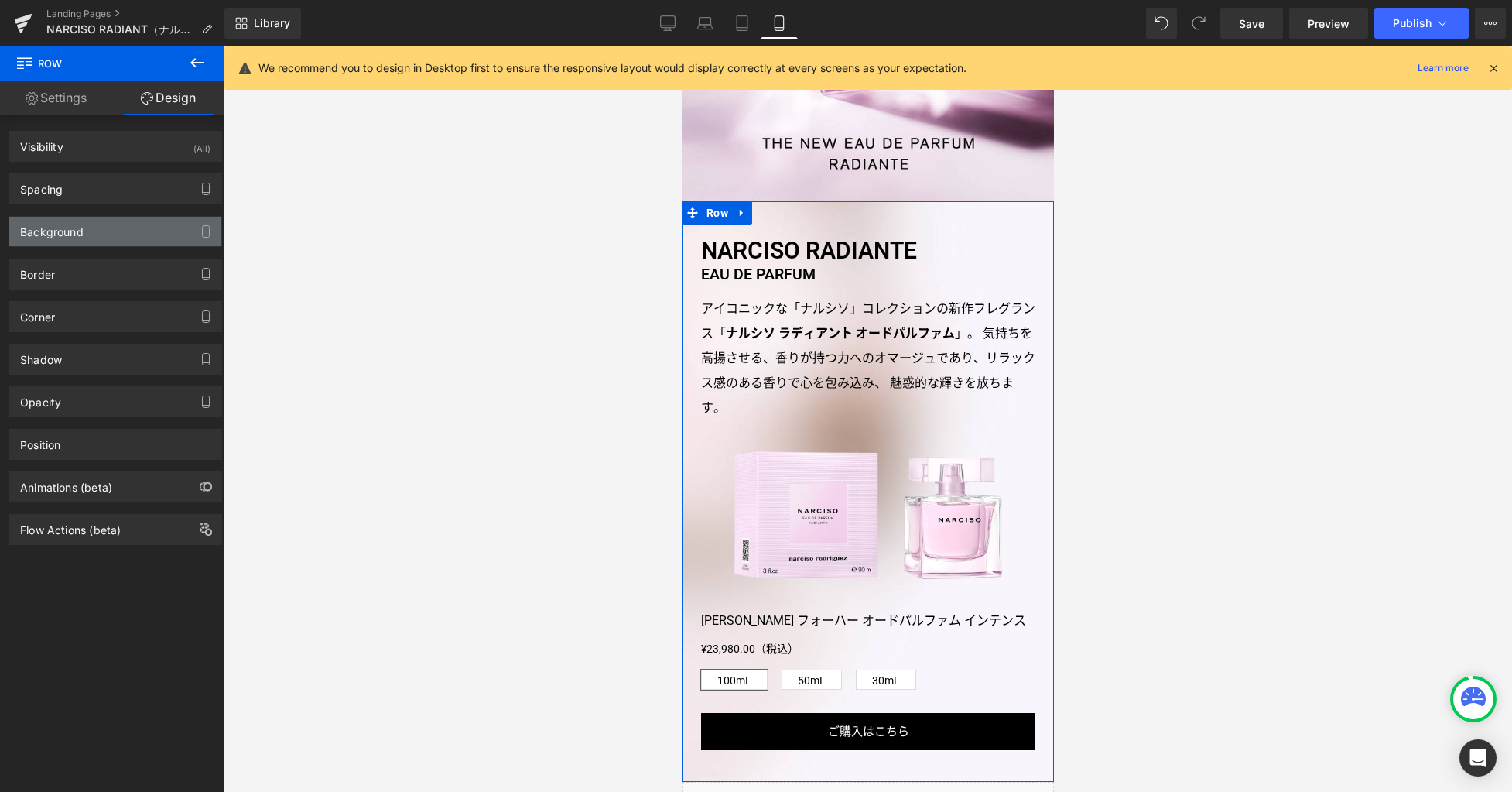
click at [133, 235] on div "Background" at bounding box center [114, 231] width 212 height 29
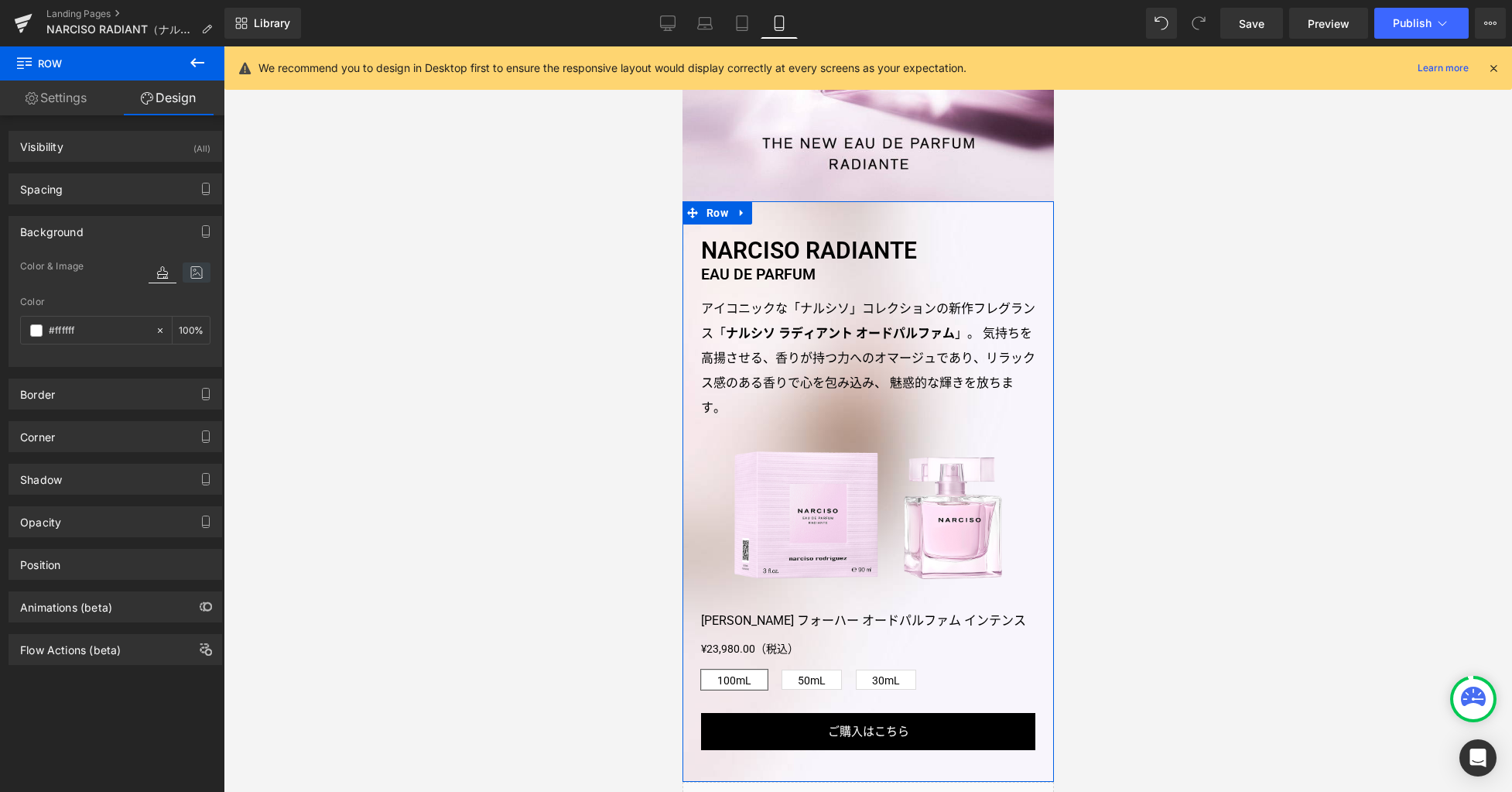
click at [188, 272] on icon at bounding box center [196, 272] width 28 height 20
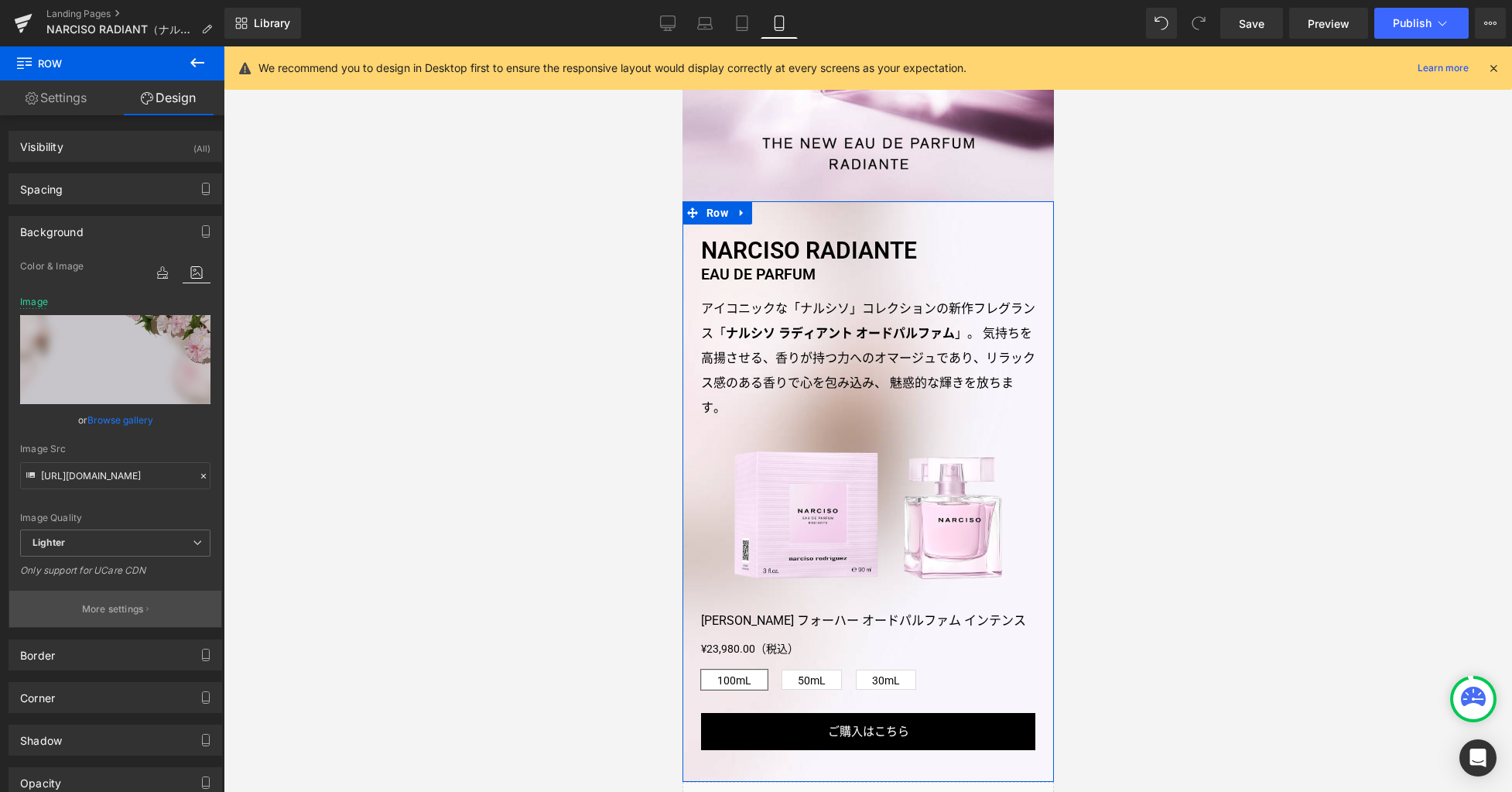
click at [143, 614] on button "More settings" at bounding box center [114, 609] width 212 height 37
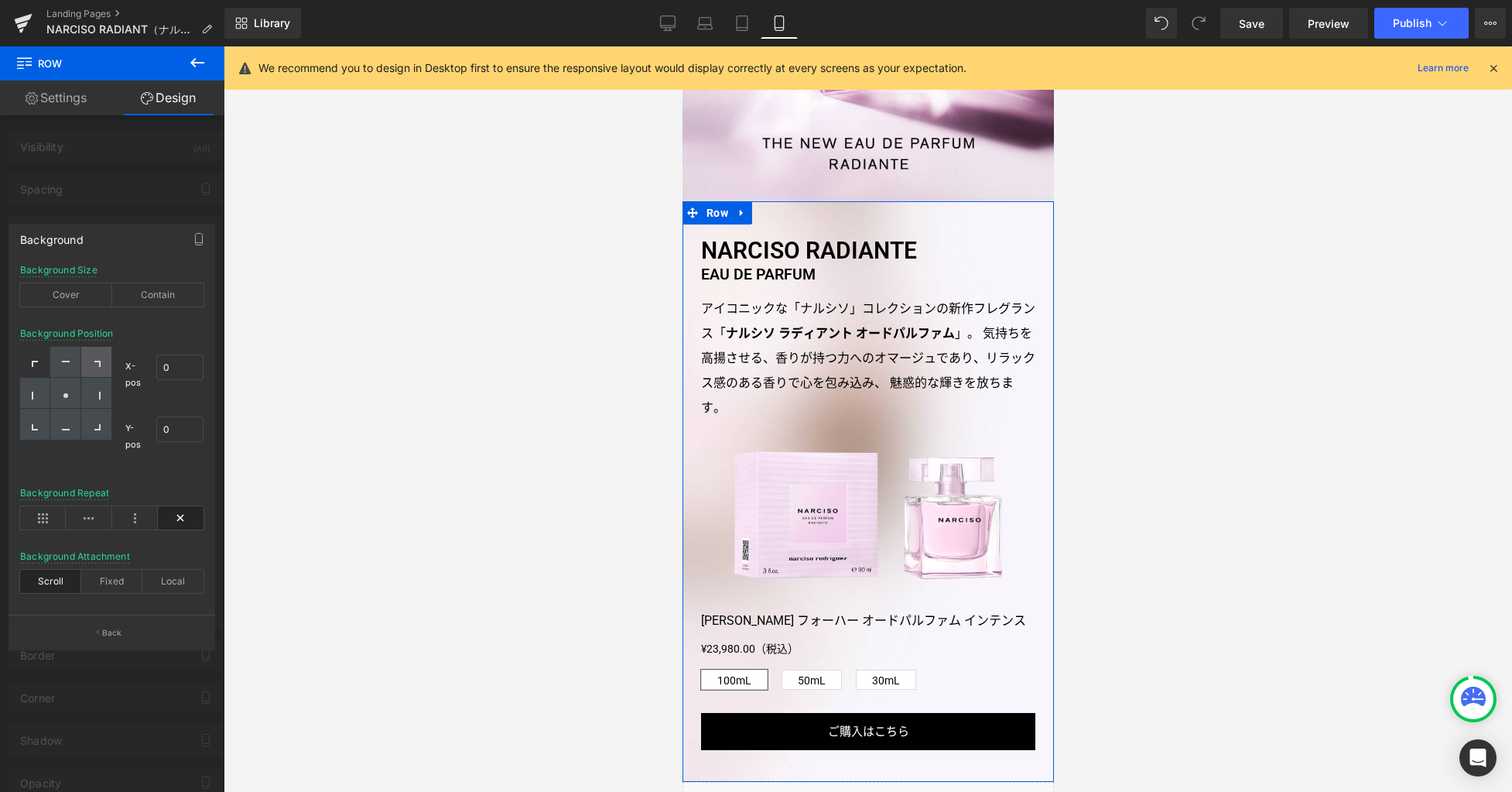
click at [90, 360] on div at bounding box center [96, 362] width 30 height 31
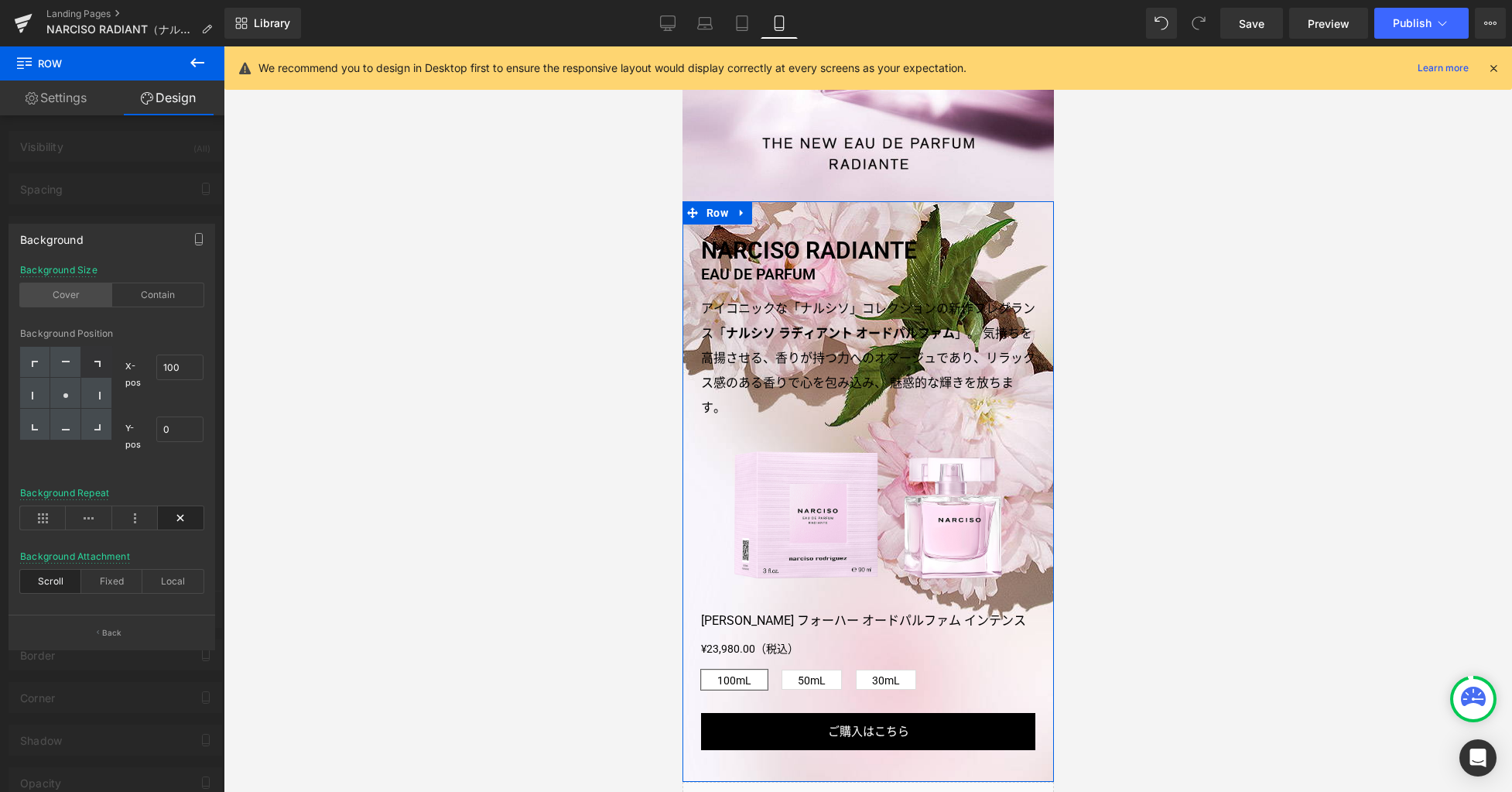
click at [83, 299] on div "Cover" at bounding box center [66, 295] width 92 height 23
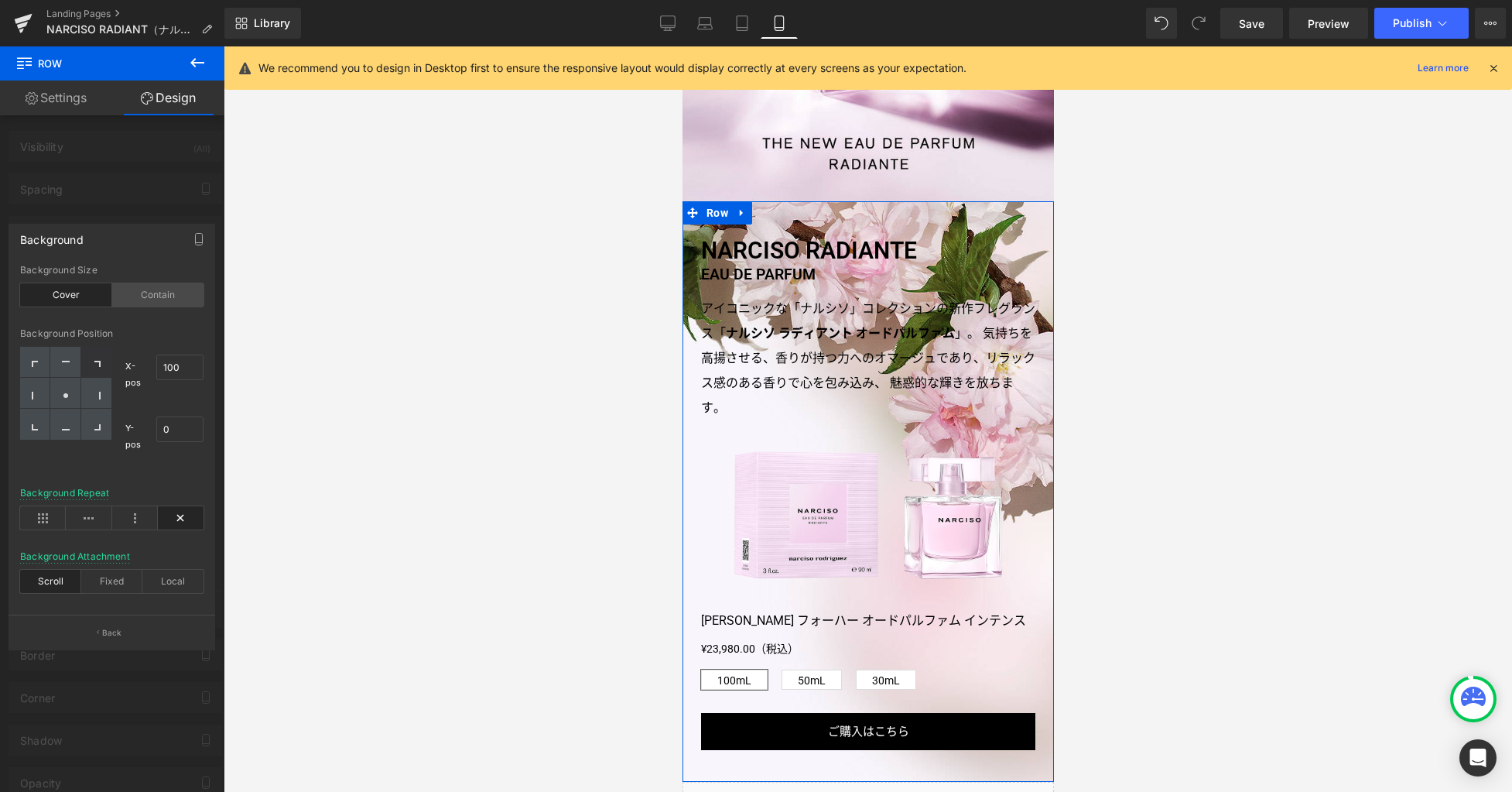
click at [147, 299] on div "Contain" at bounding box center [158, 295] width 92 height 23
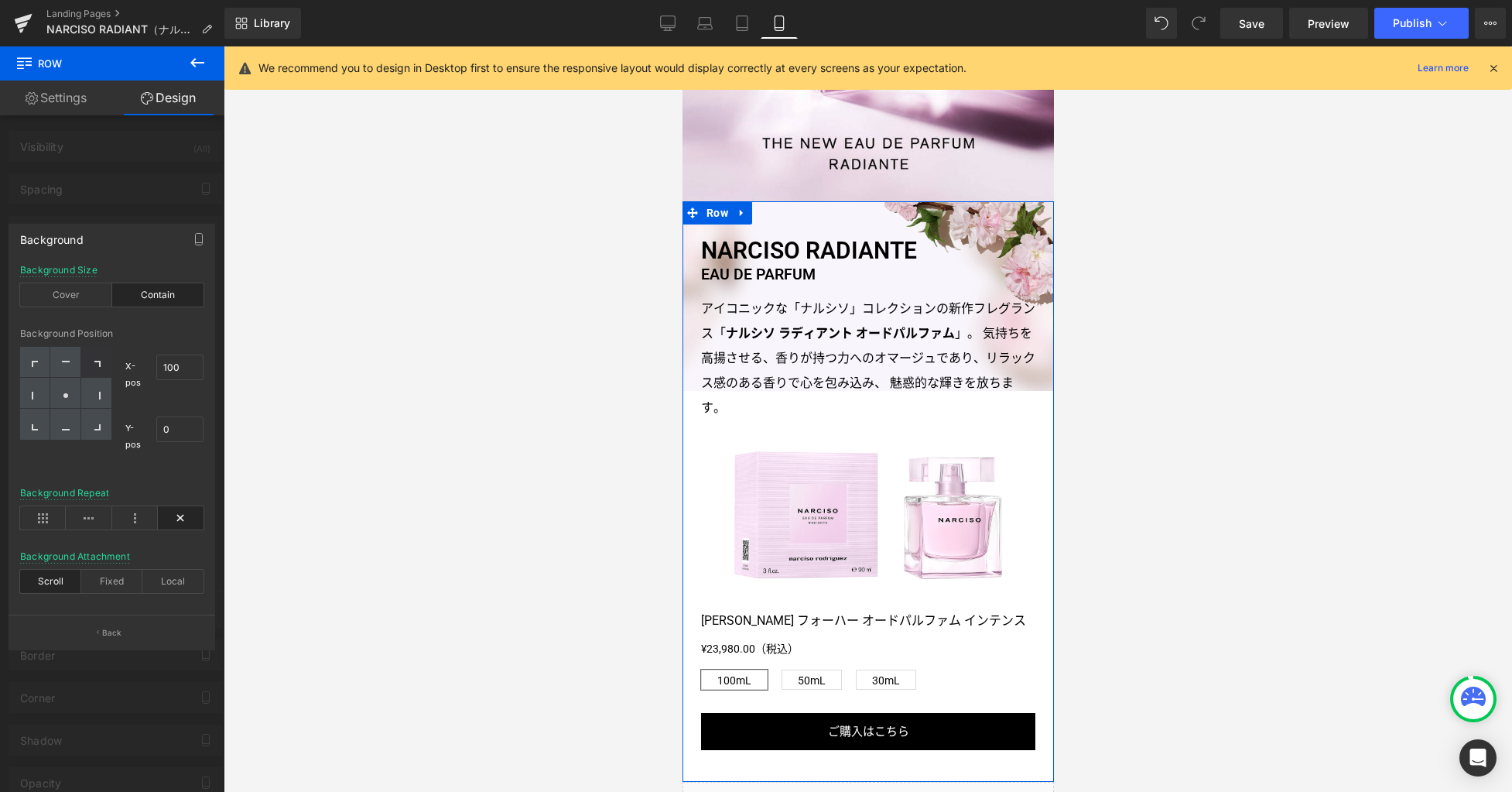
click at [120, 632] on p "Back" at bounding box center [112, 633] width 20 height 11
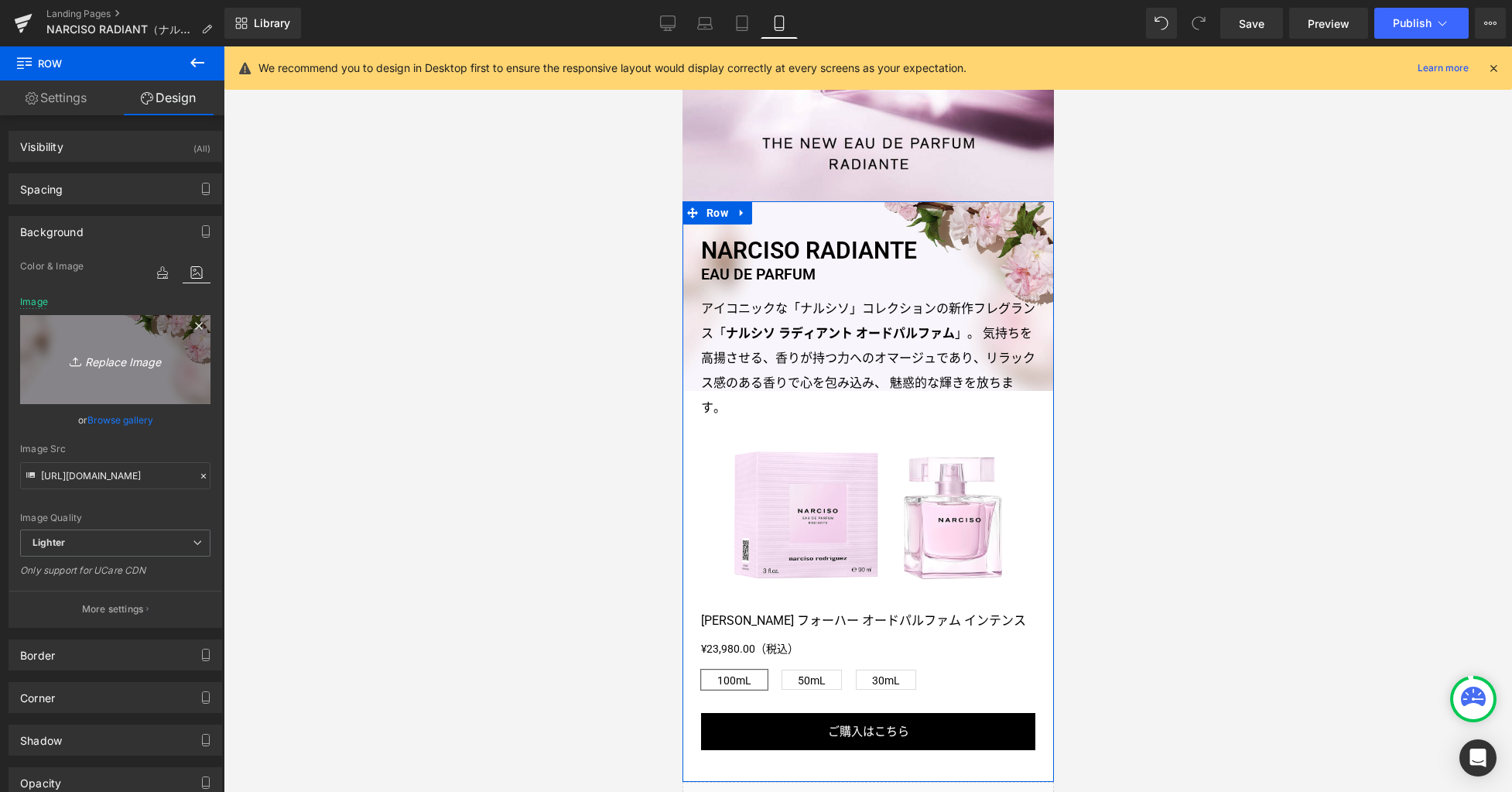
click at [138, 360] on icon "Replace Image" at bounding box center [115, 360] width 124 height 20
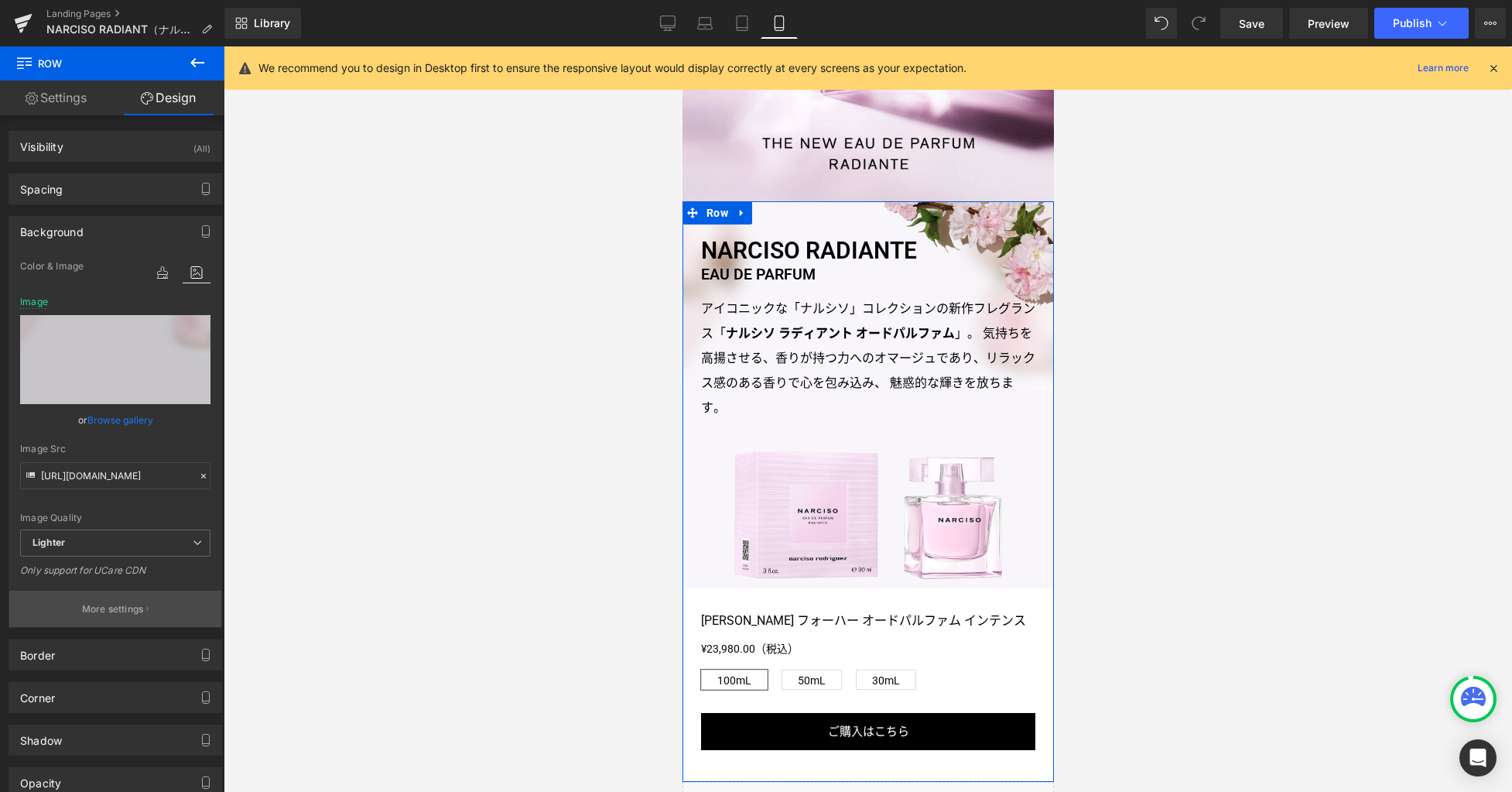
click at [110, 597] on button "More settings" at bounding box center [114, 609] width 212 height 37
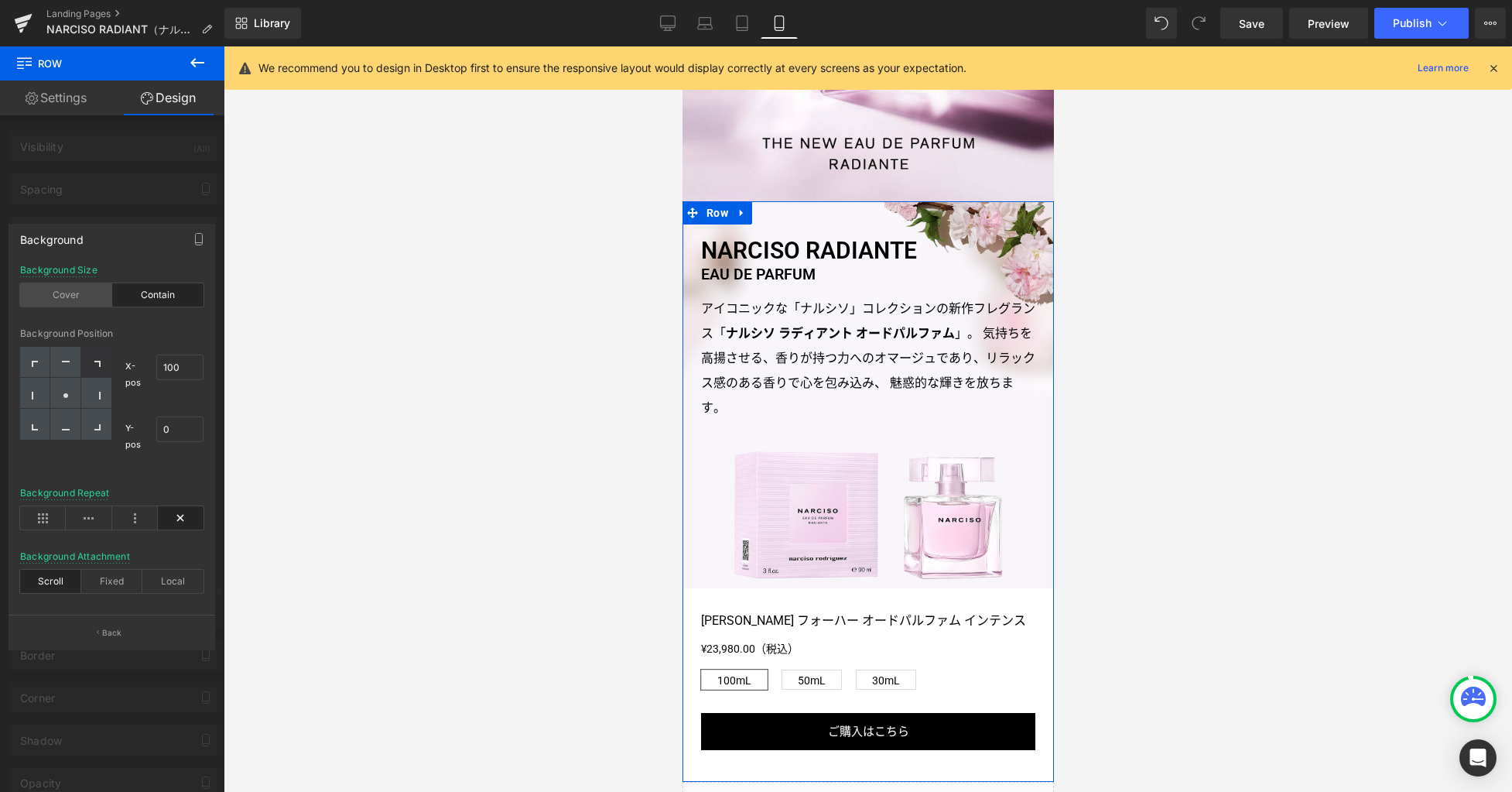
click at [98, 299] on div "Cover" at bounding box center [66, 295] width 92 height 23
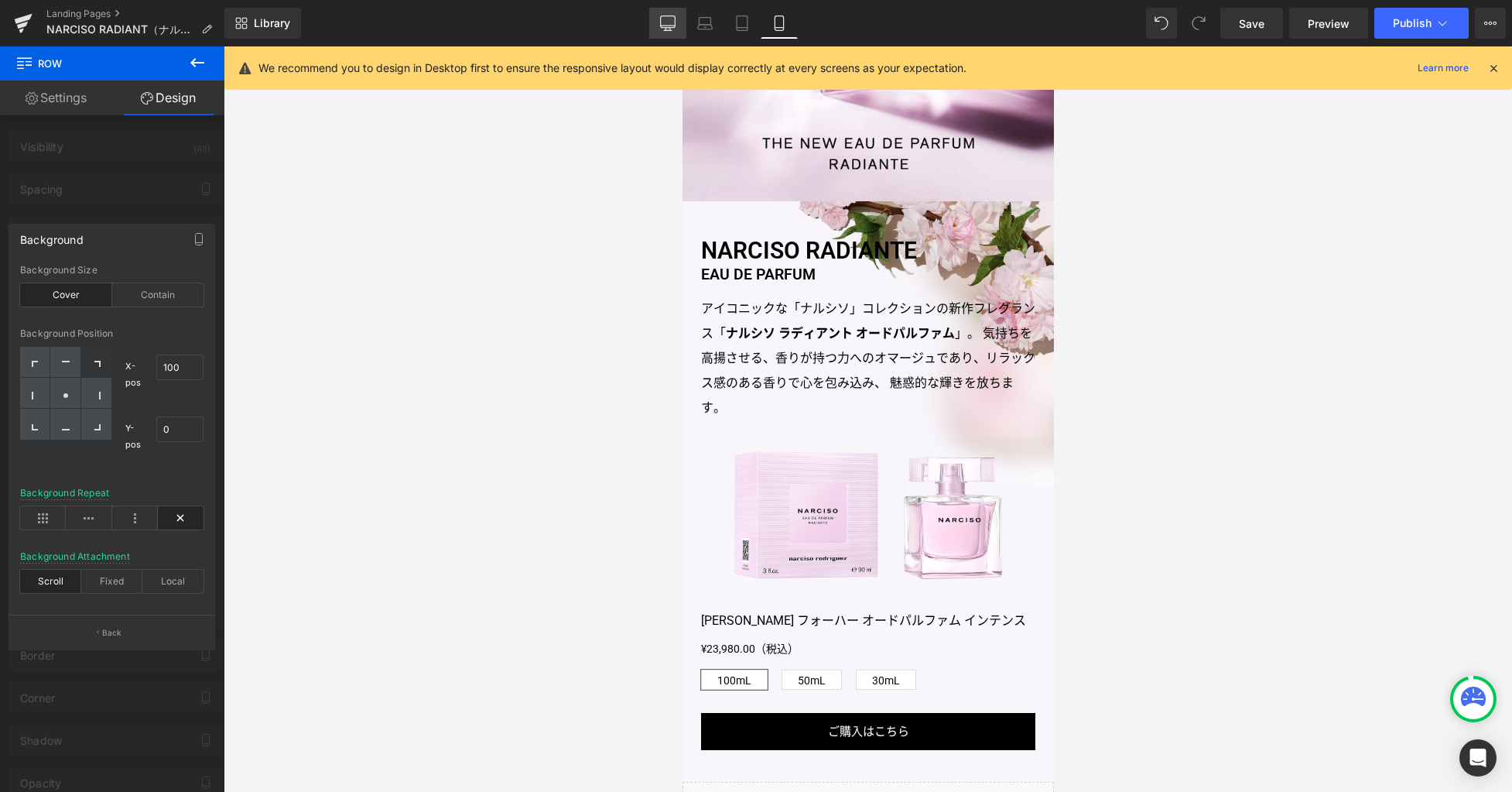
click at [670, 29] on icon at bounding box center [668, 29] width 5 height 3
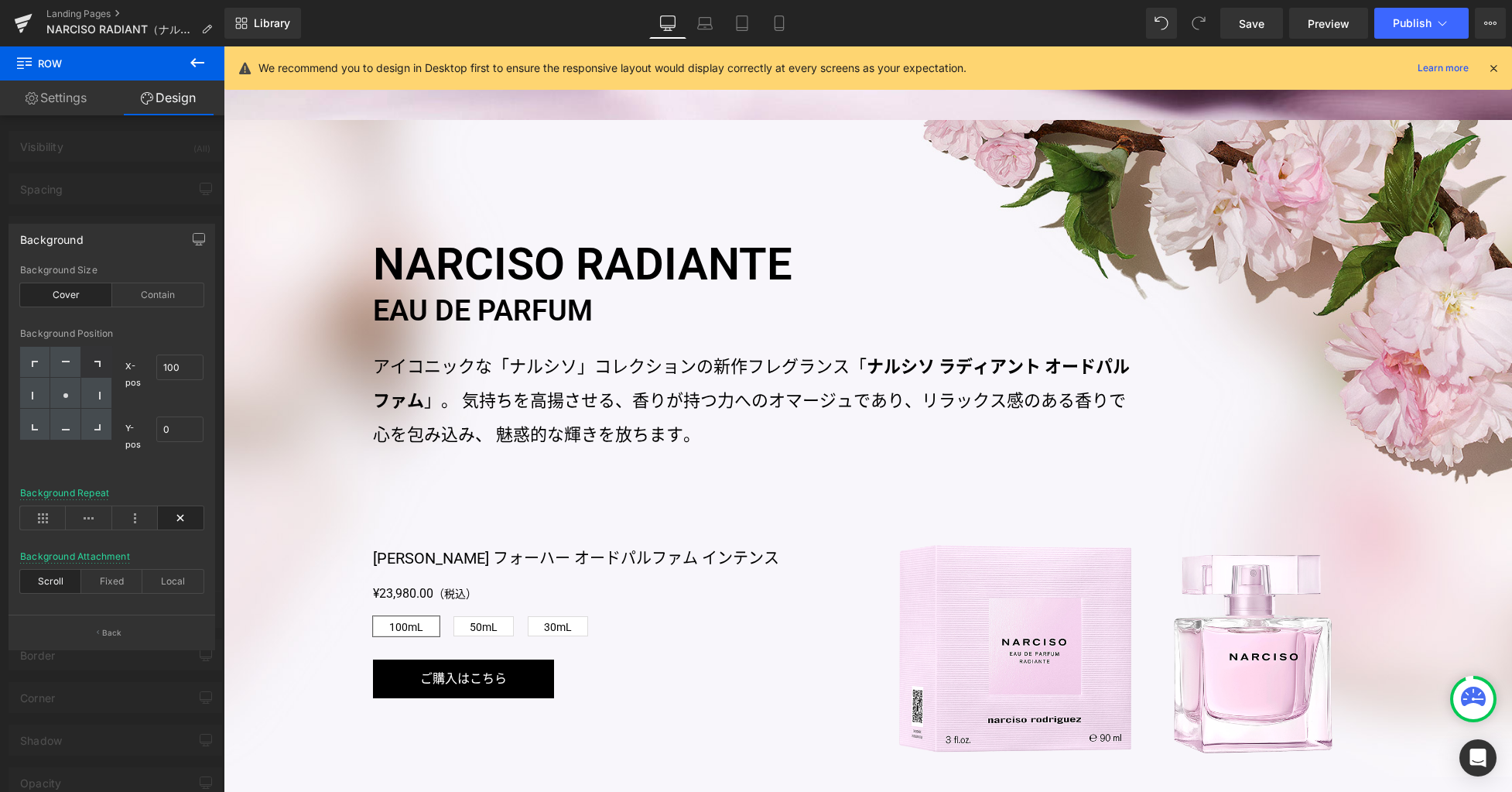
scroll to position [1044, 0]
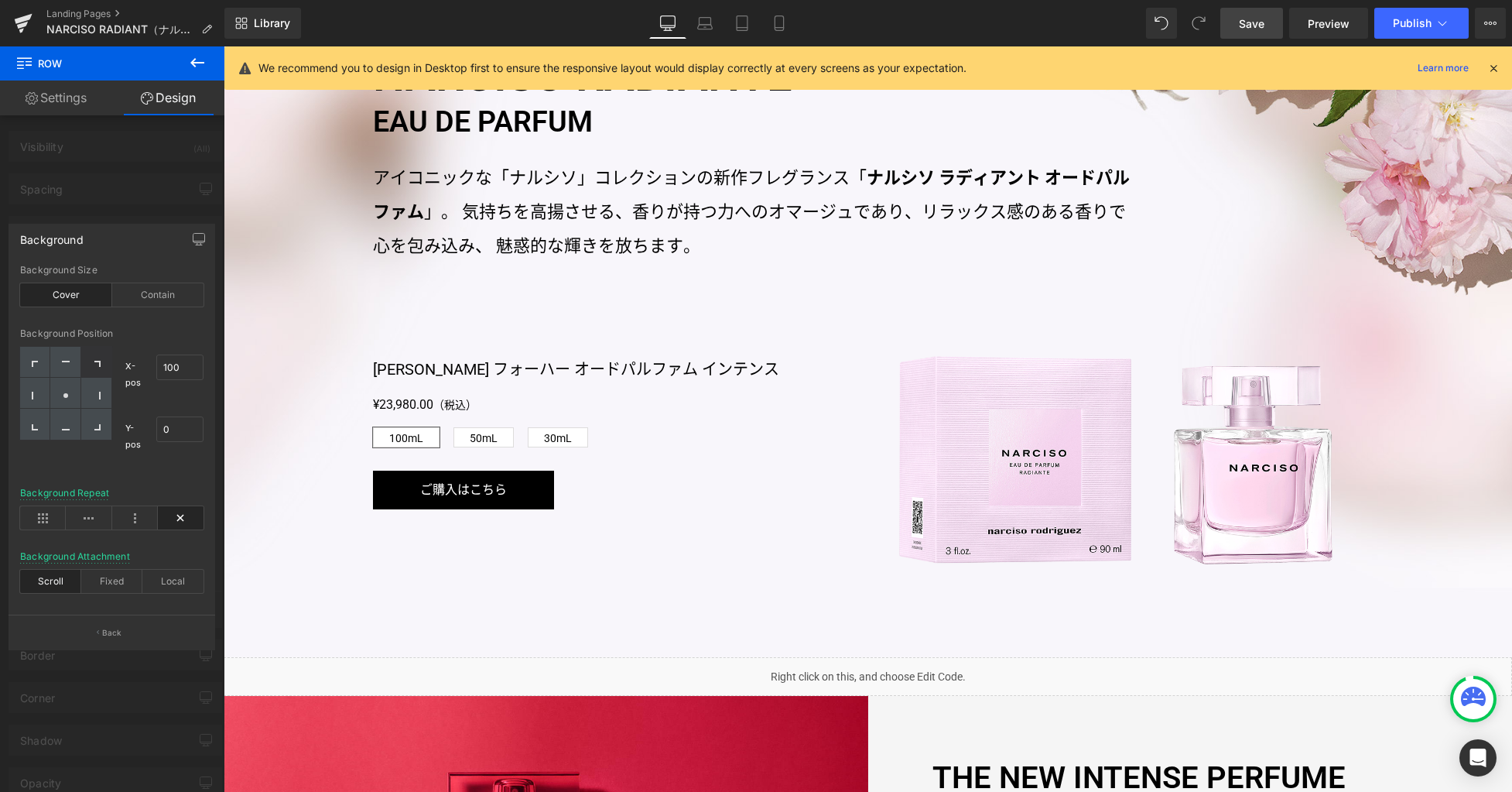
click at [1260, 25] on span "Save" at bounding box center [1251, 24] width 25 height 16
click at [702, 30] on icon at bounding box center [705, 23] width 16 height 16
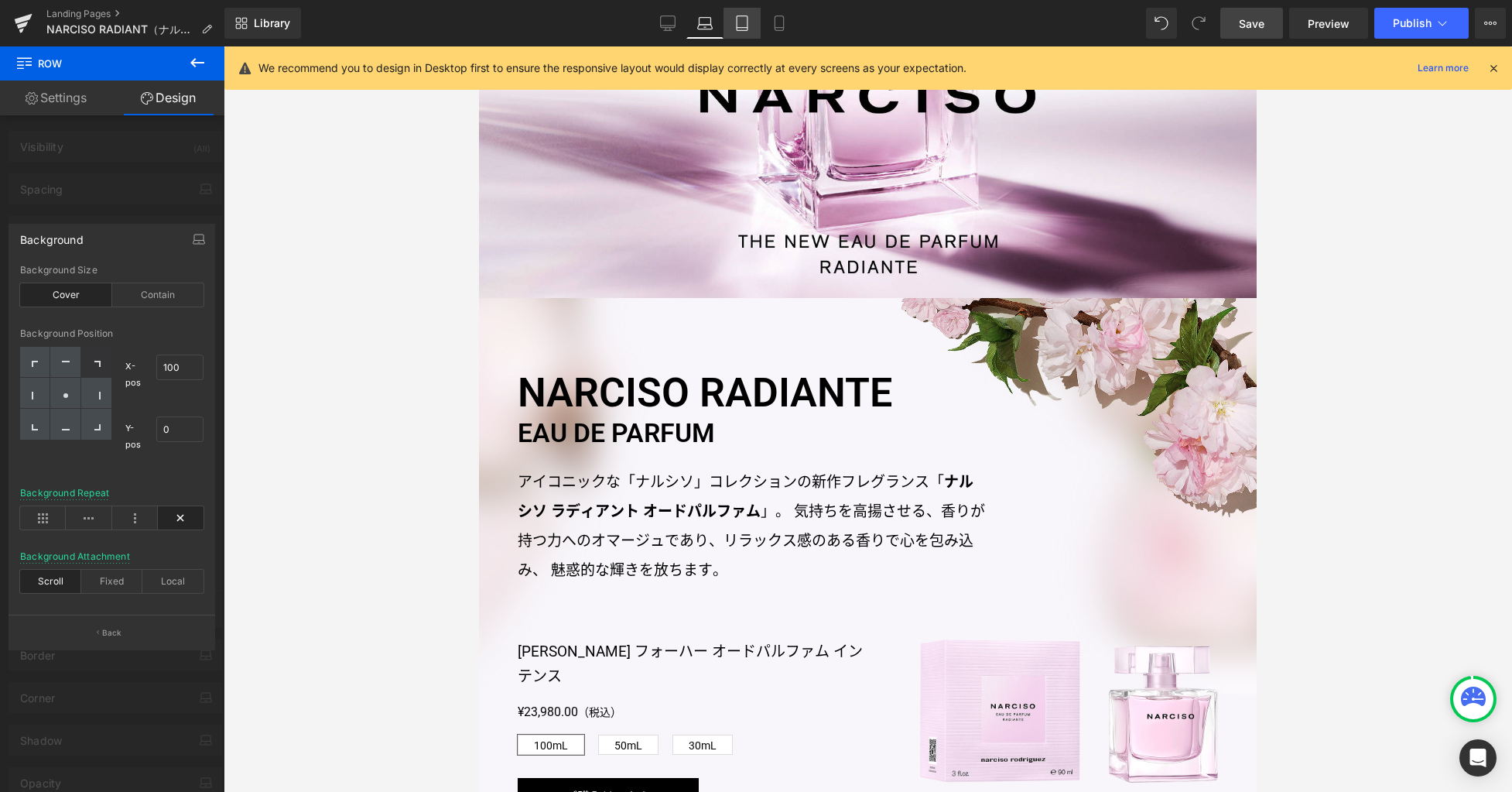
click at [745, 28] on icon at bounding box center [742, 23] width 16 height 16
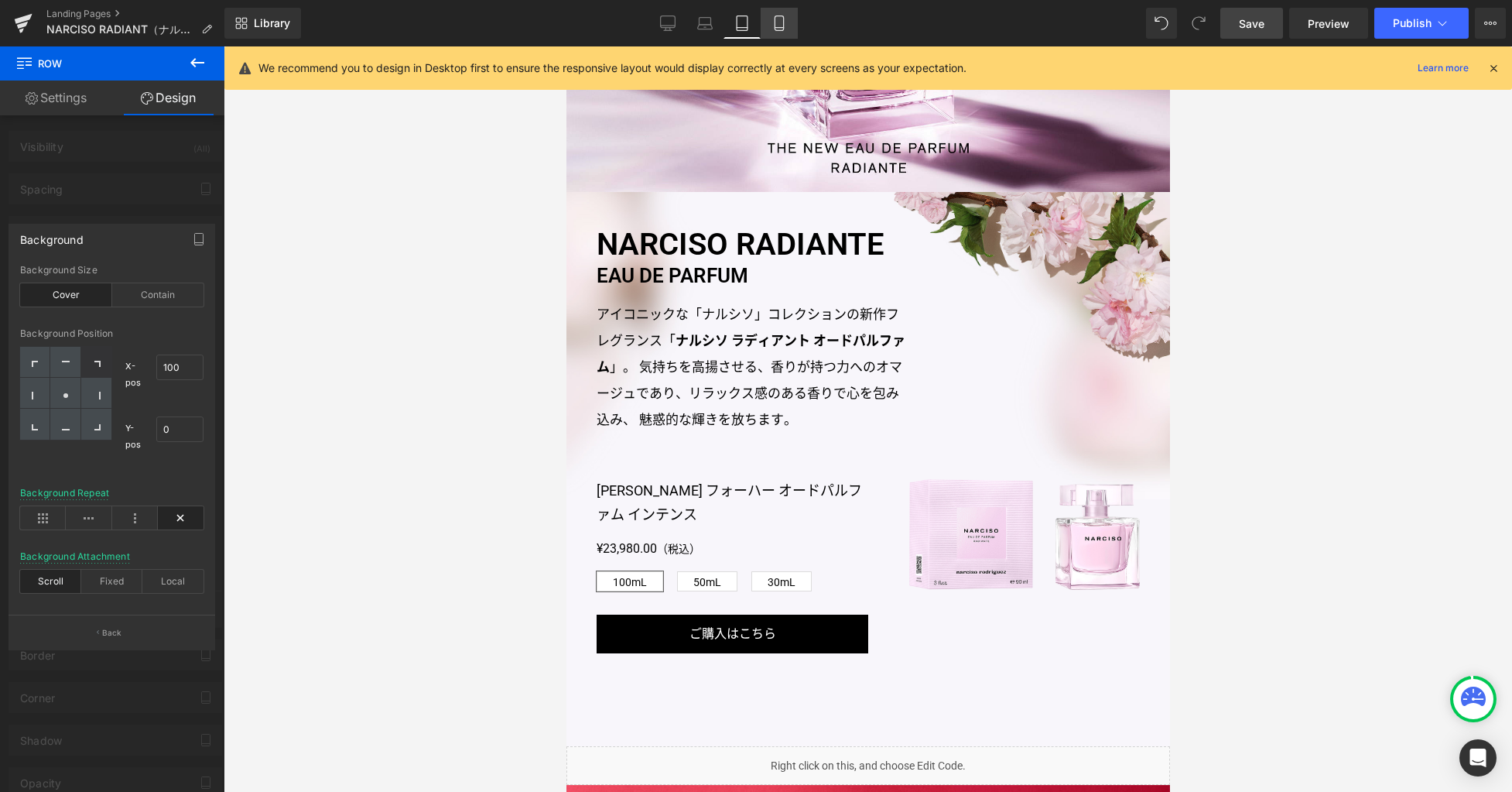
scroll to position [266, 0]
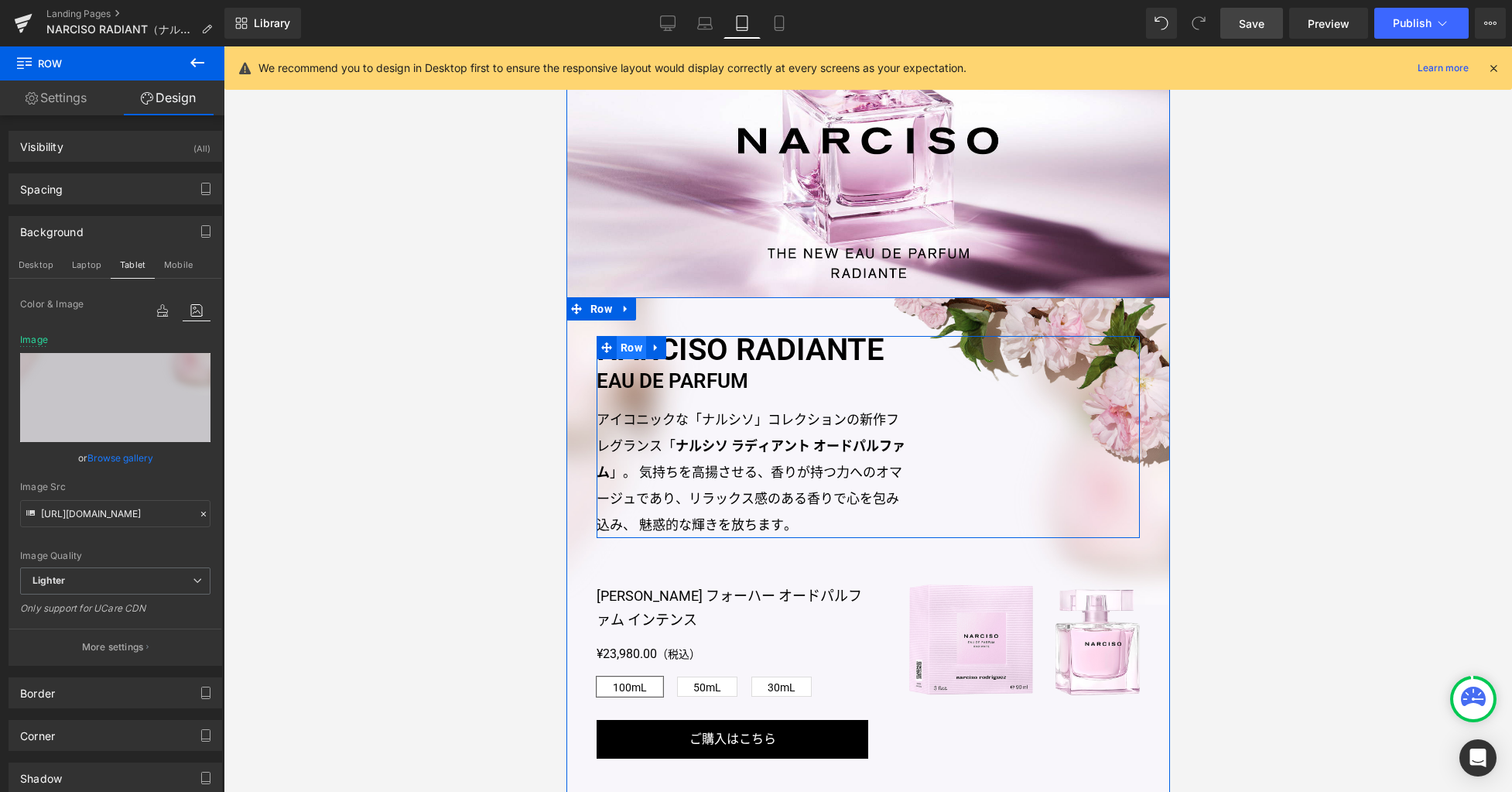
click at [619, 347] on span "Row" at bounding box center [631, 347] width 29 height 23
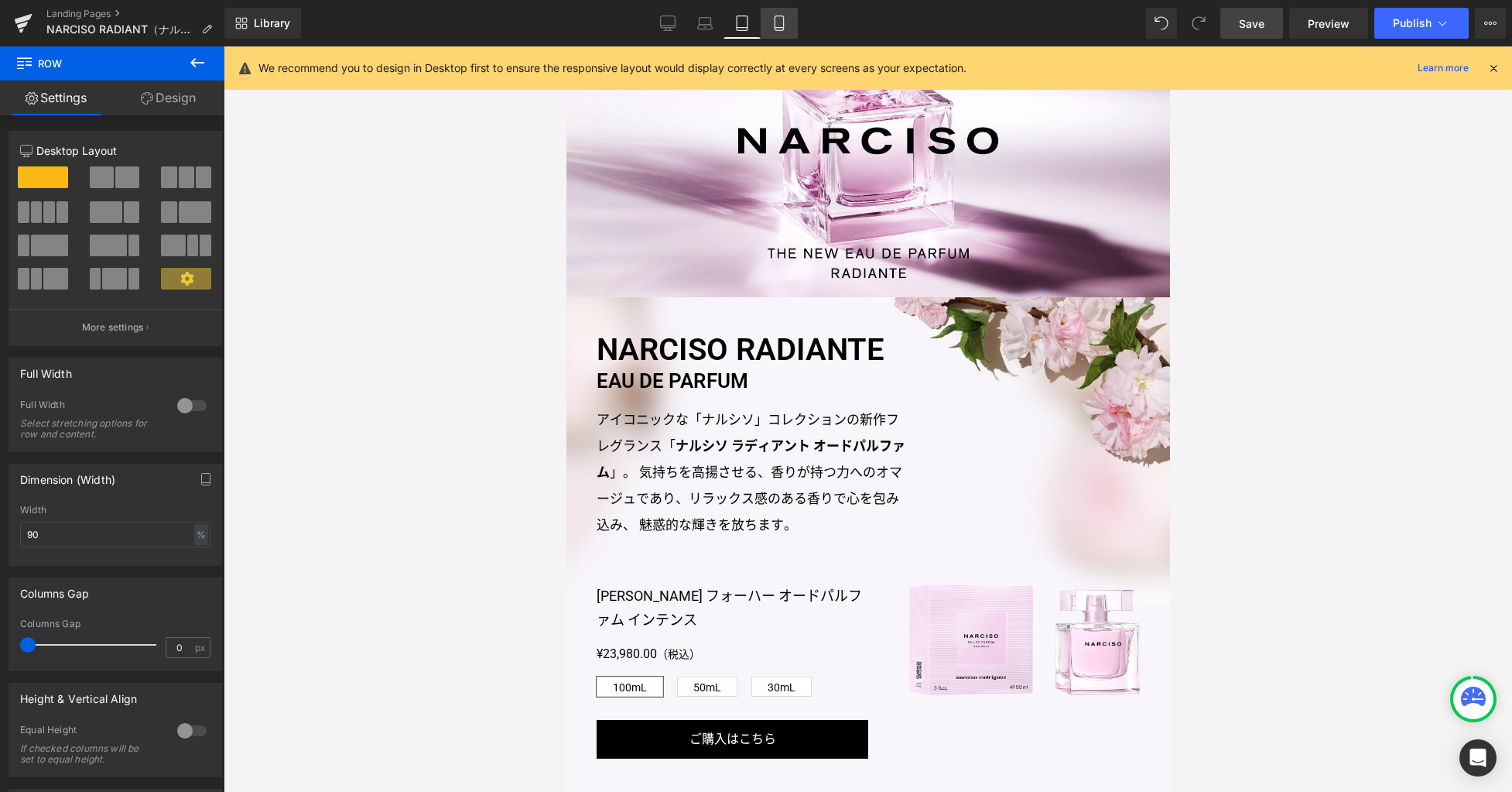
click at [781, 22] on icon at bounding box center [779, 23] width 16 height 16
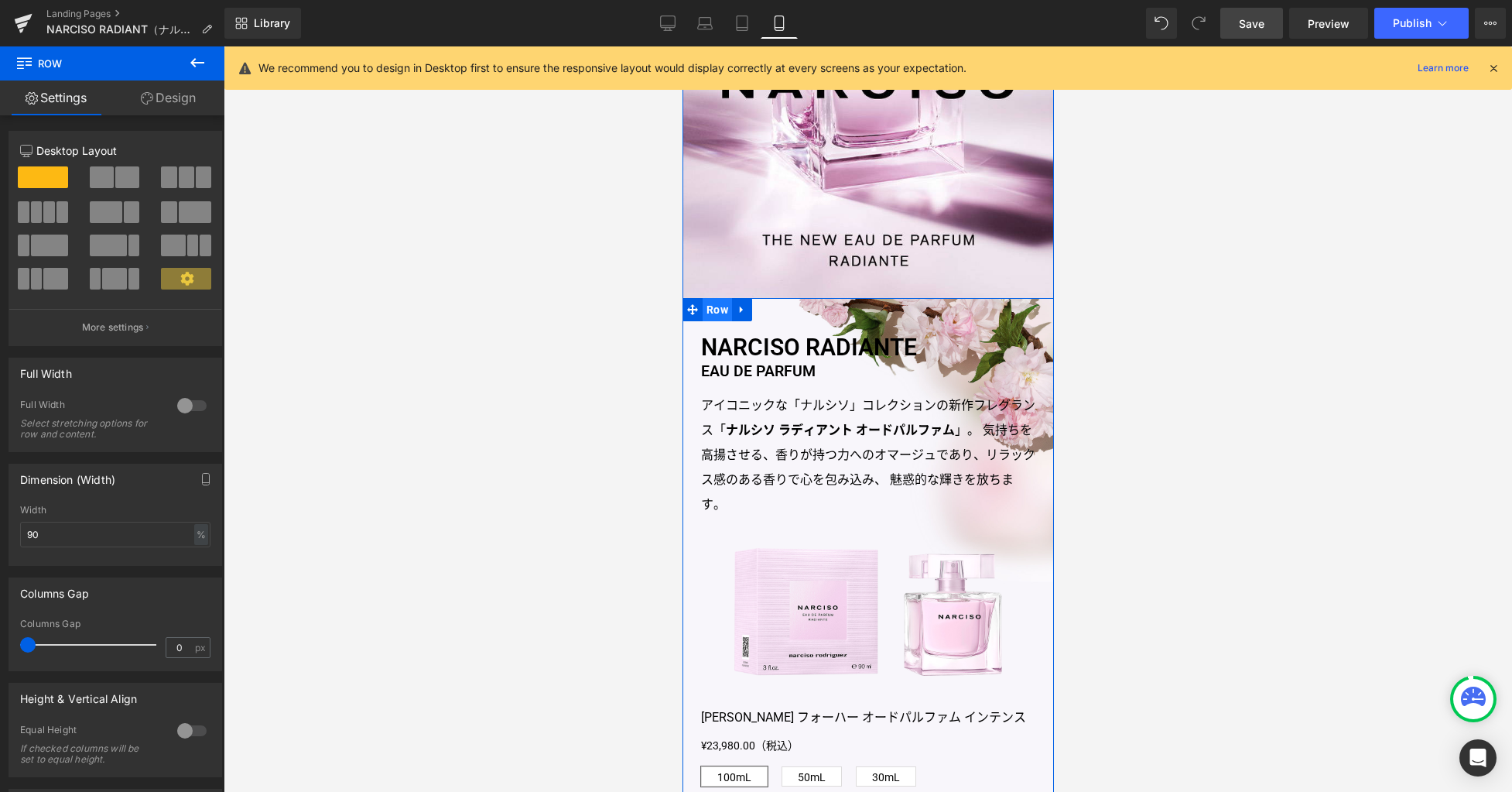
click at [712, 312] on span "Row" at bounding box center [717, 310] width 29 height 23
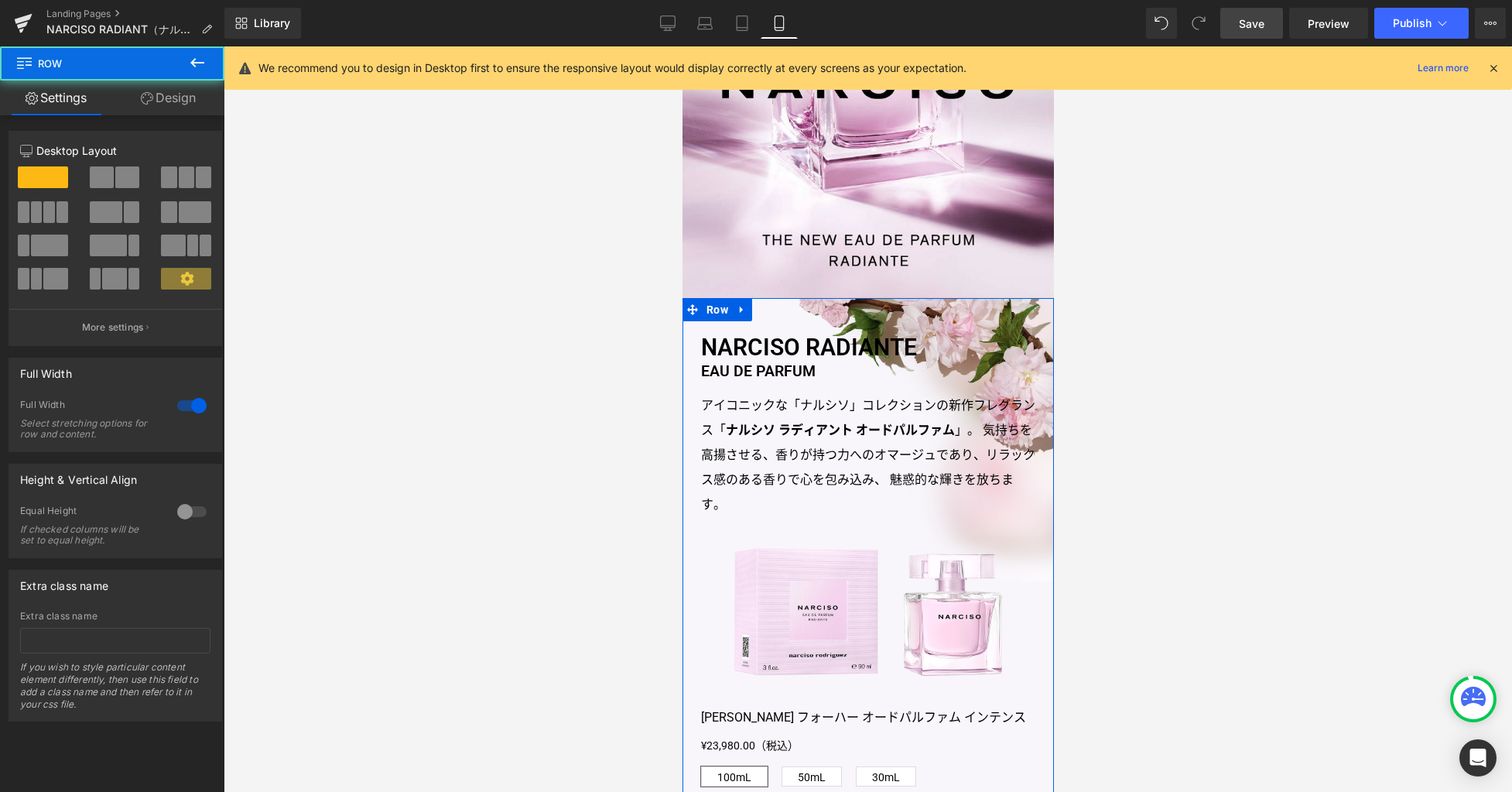
click at [197, 110] on link "Design" at bounding box center [168, 97] width 112 height 35
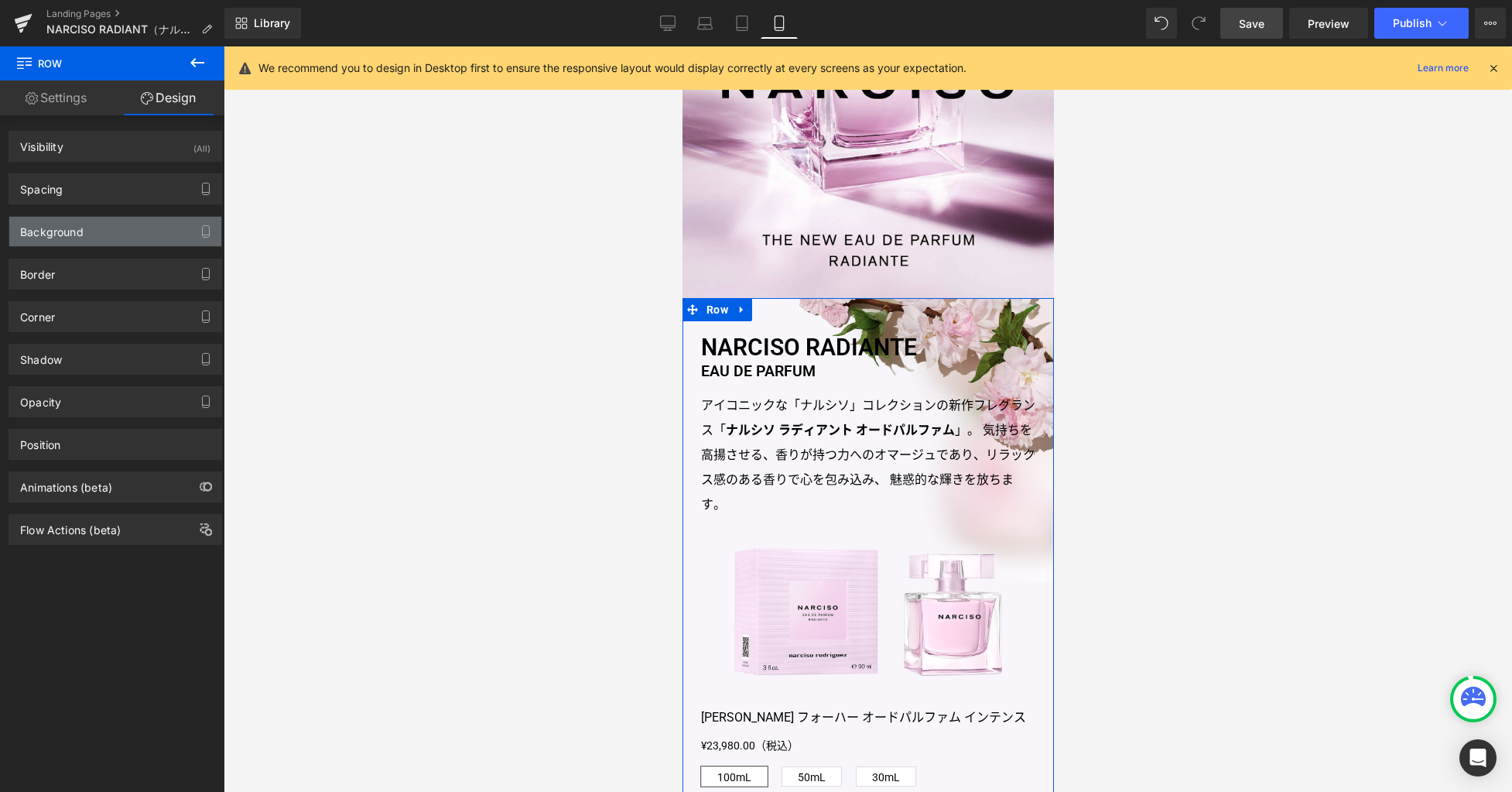
click at [115, 226] on div "Background" at bounding box center [114, 231] width 212 height 29
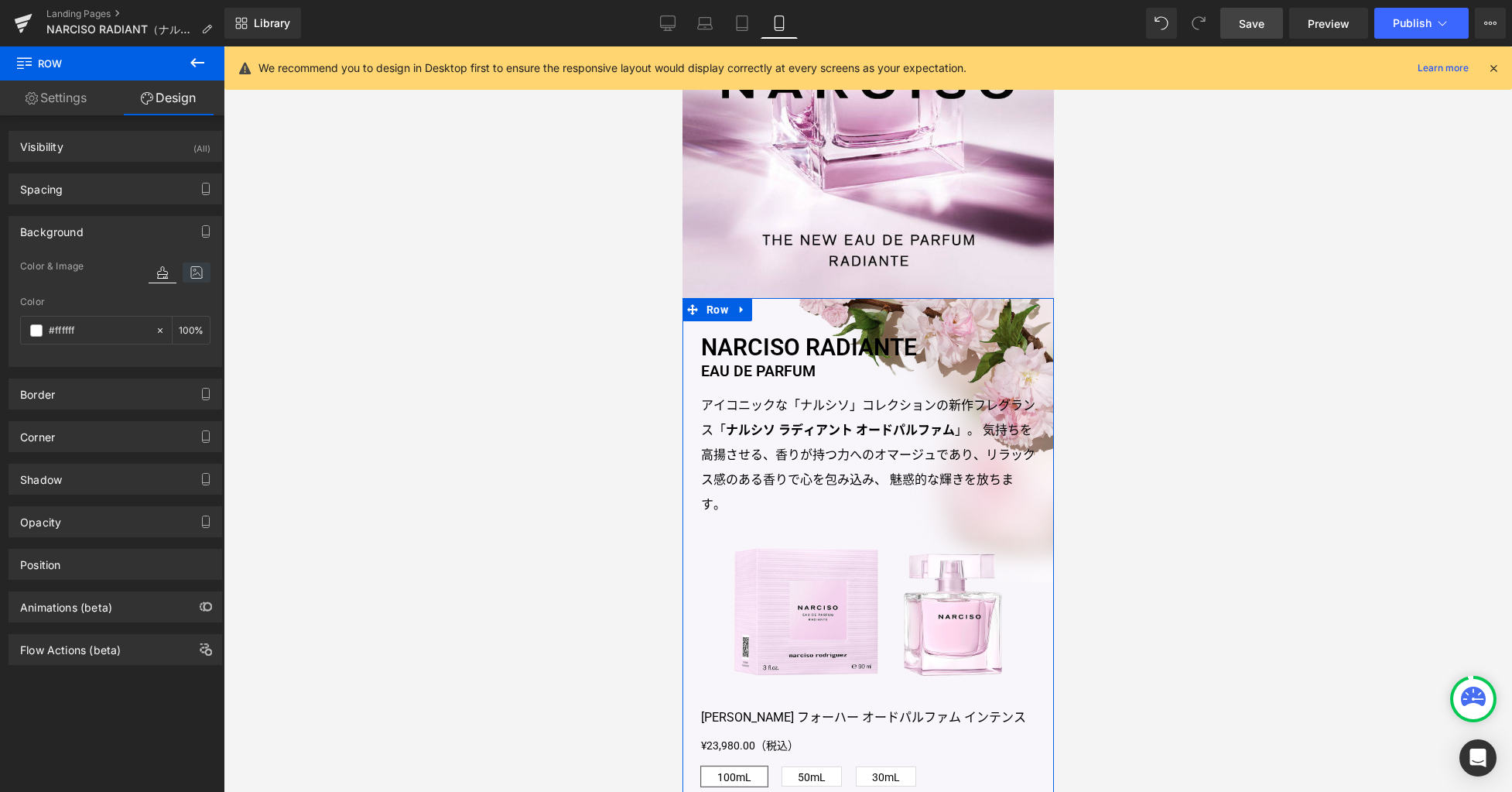
click at [187, 271] on icon at bounding box center [196, 272] width 28 height 20
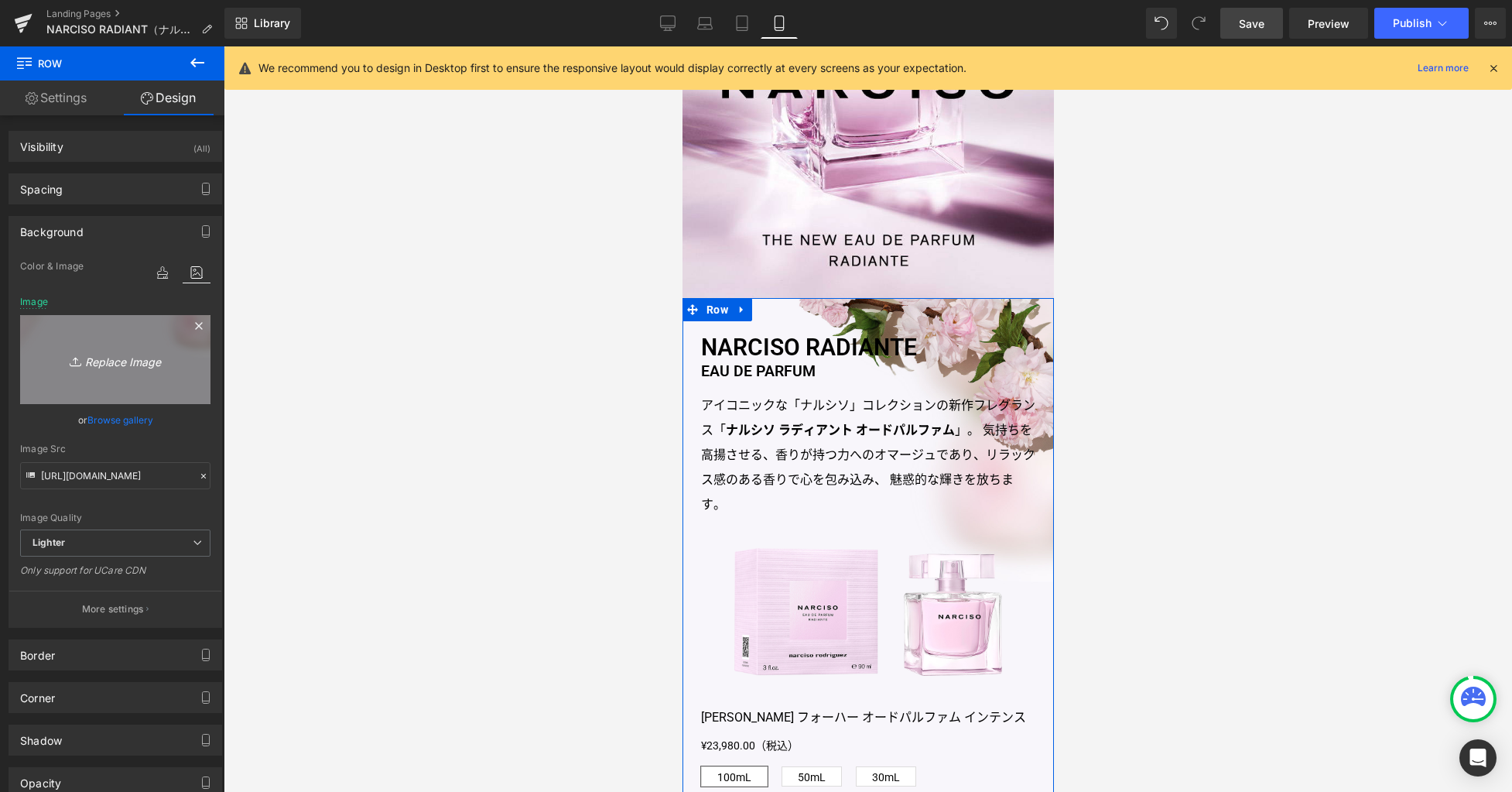
click at [128, 364] on icon "Replace Image" at bounding box center [115, 360] width 124 height 20
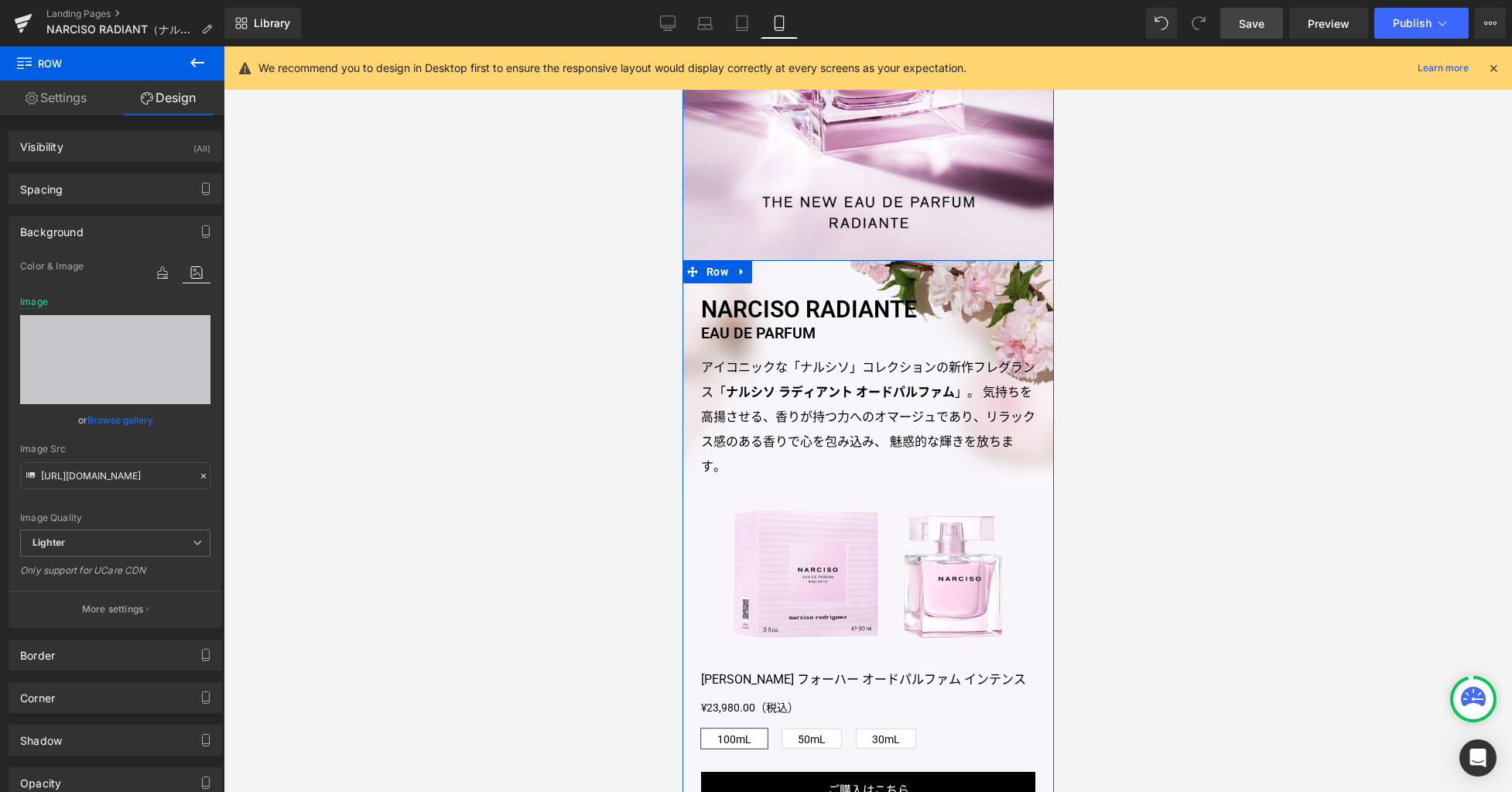
scroll to position [408, 0]
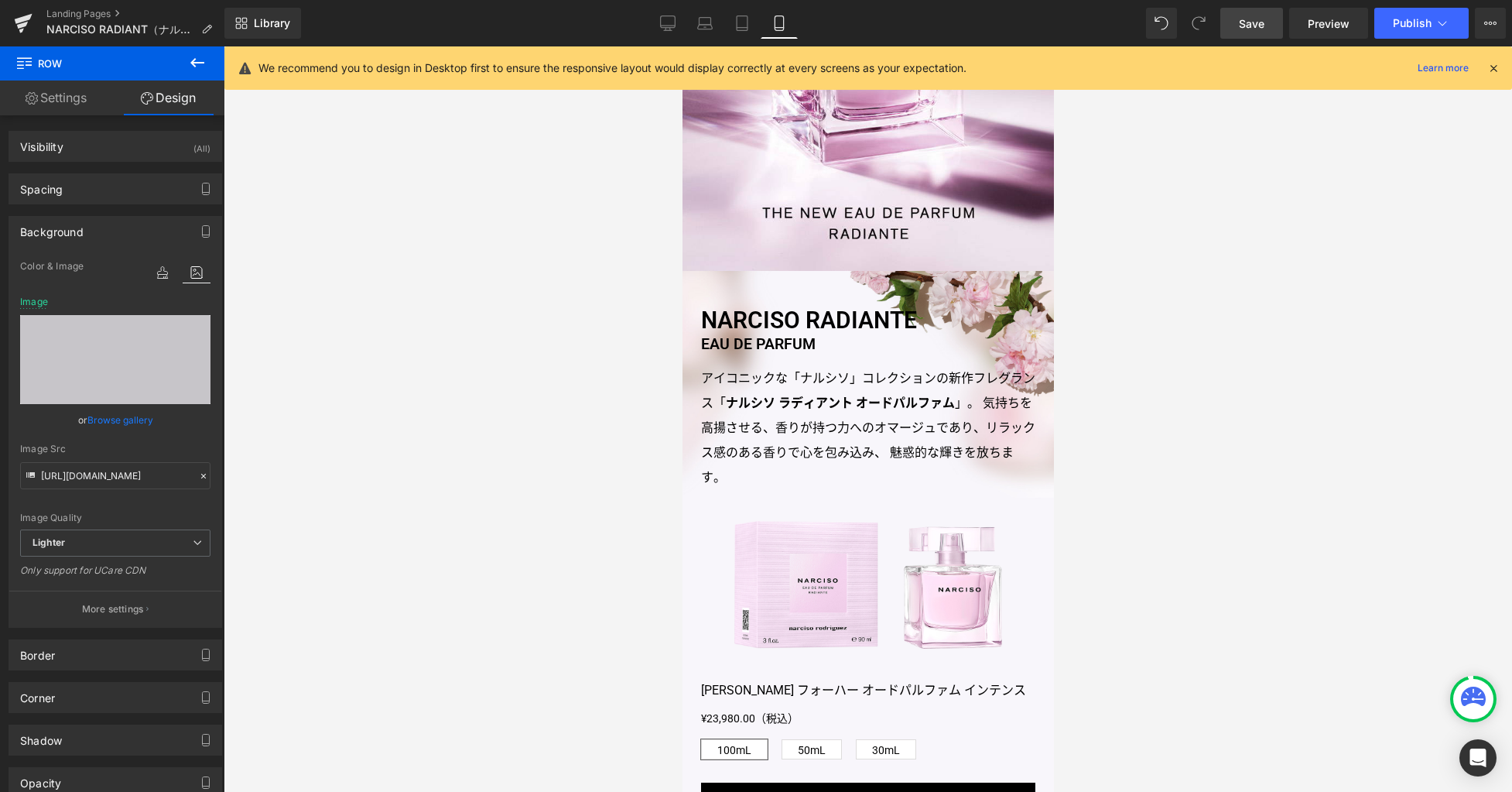
click at [1261, 23] on span "Save" at bounding box center [1251, 24] width 25 height 16
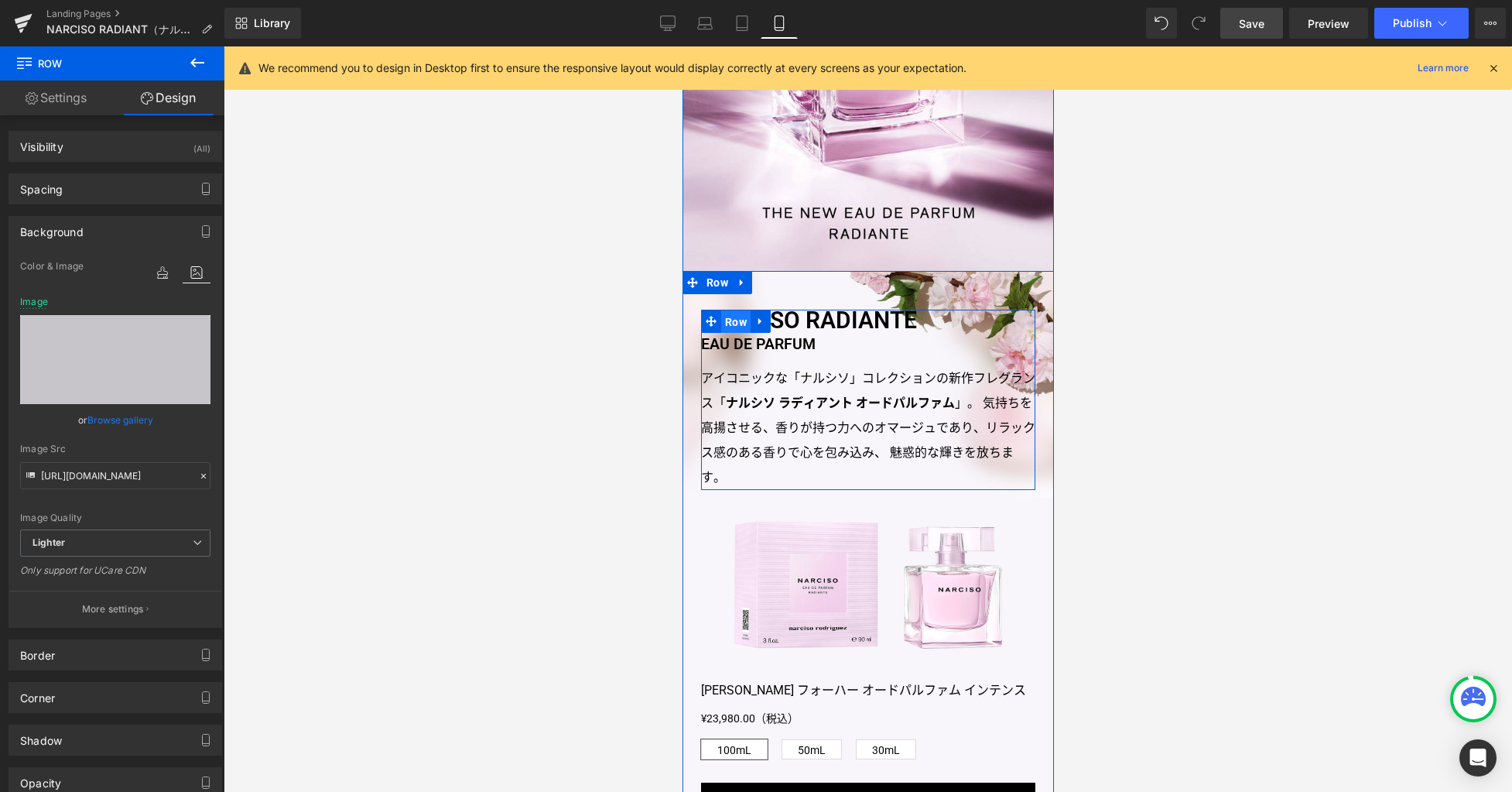
click at [733, 322] on span "Row" at bounding box center [736, 322] width 29 height 23
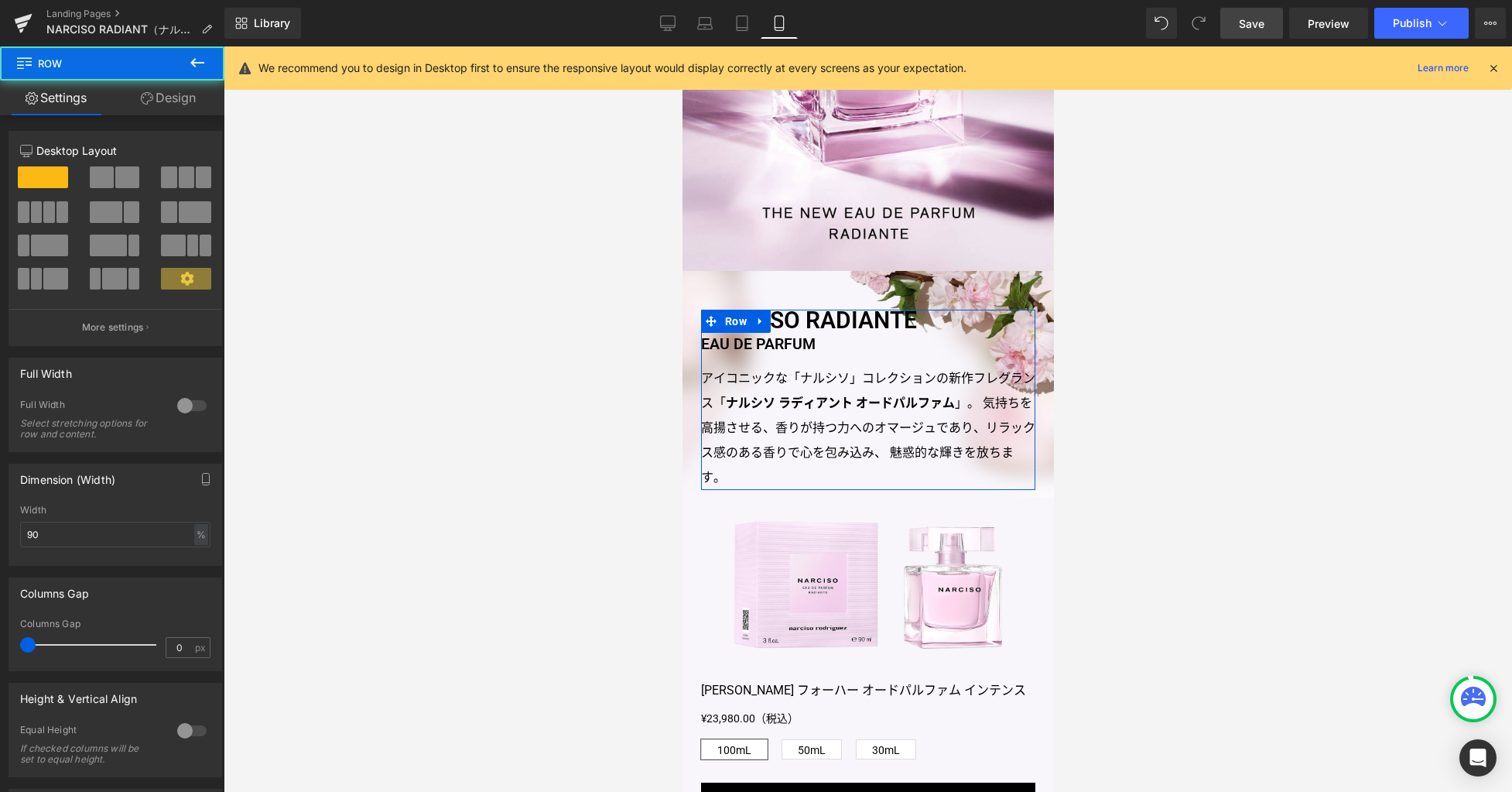
click at [197, 99] on link "Design" at bounding box center [168, 97] width 112 height 35
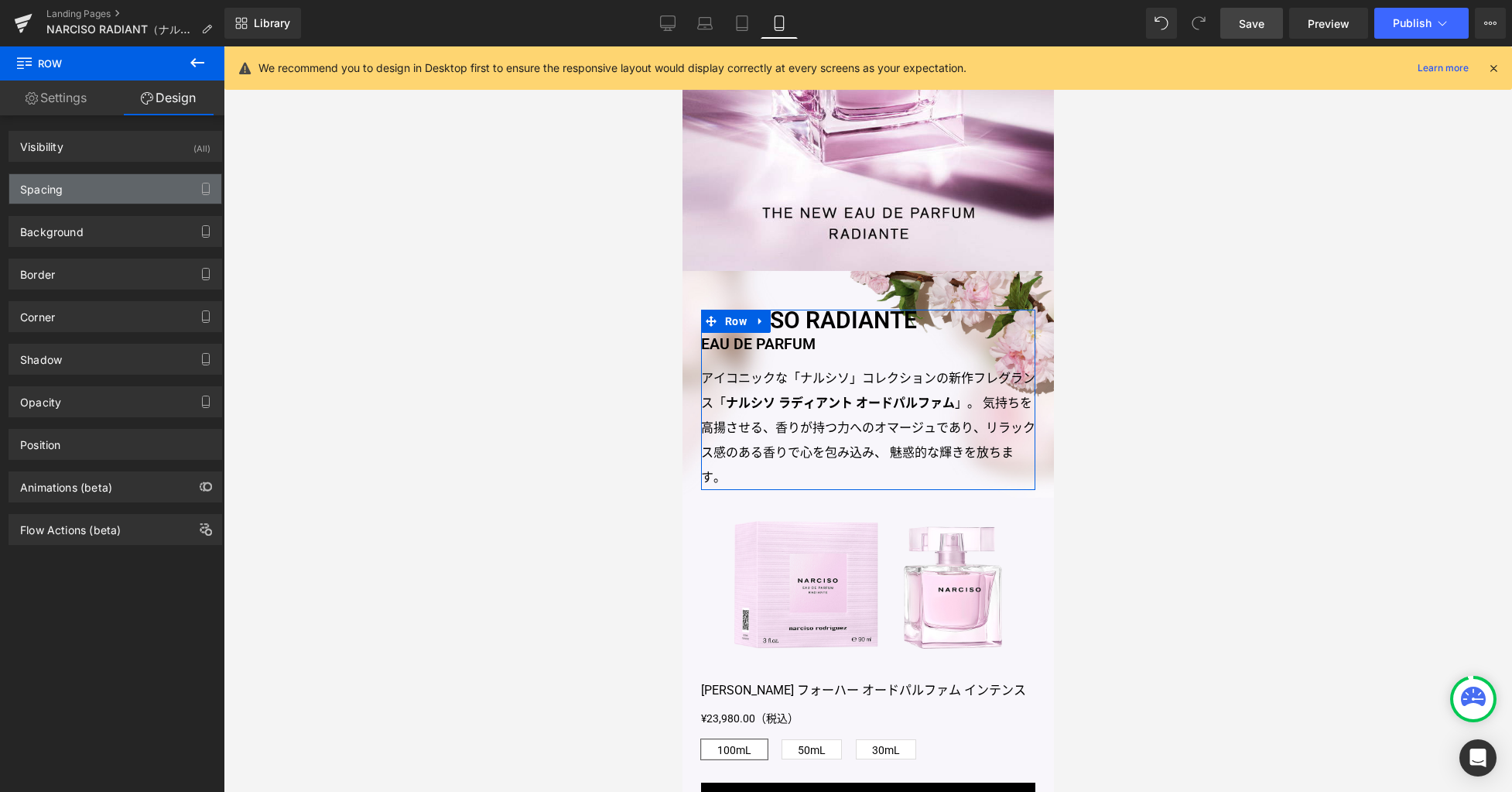
click at [127, 194] on div "Spacing" at bounding box center [114, 189] width 212 height 29
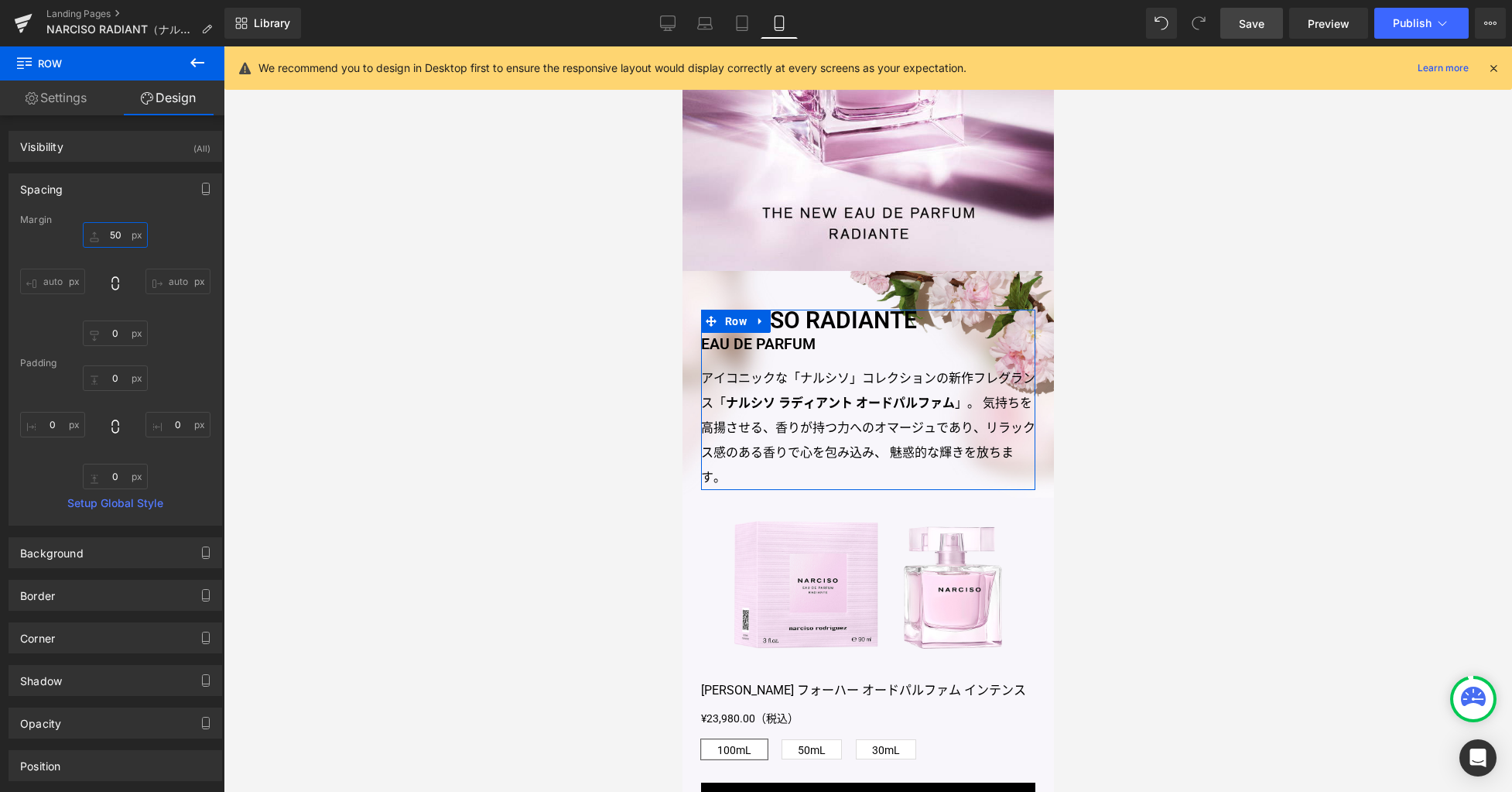
click at [123, 232] on input "50" at bounding box center [115, 235] width 65 height 25
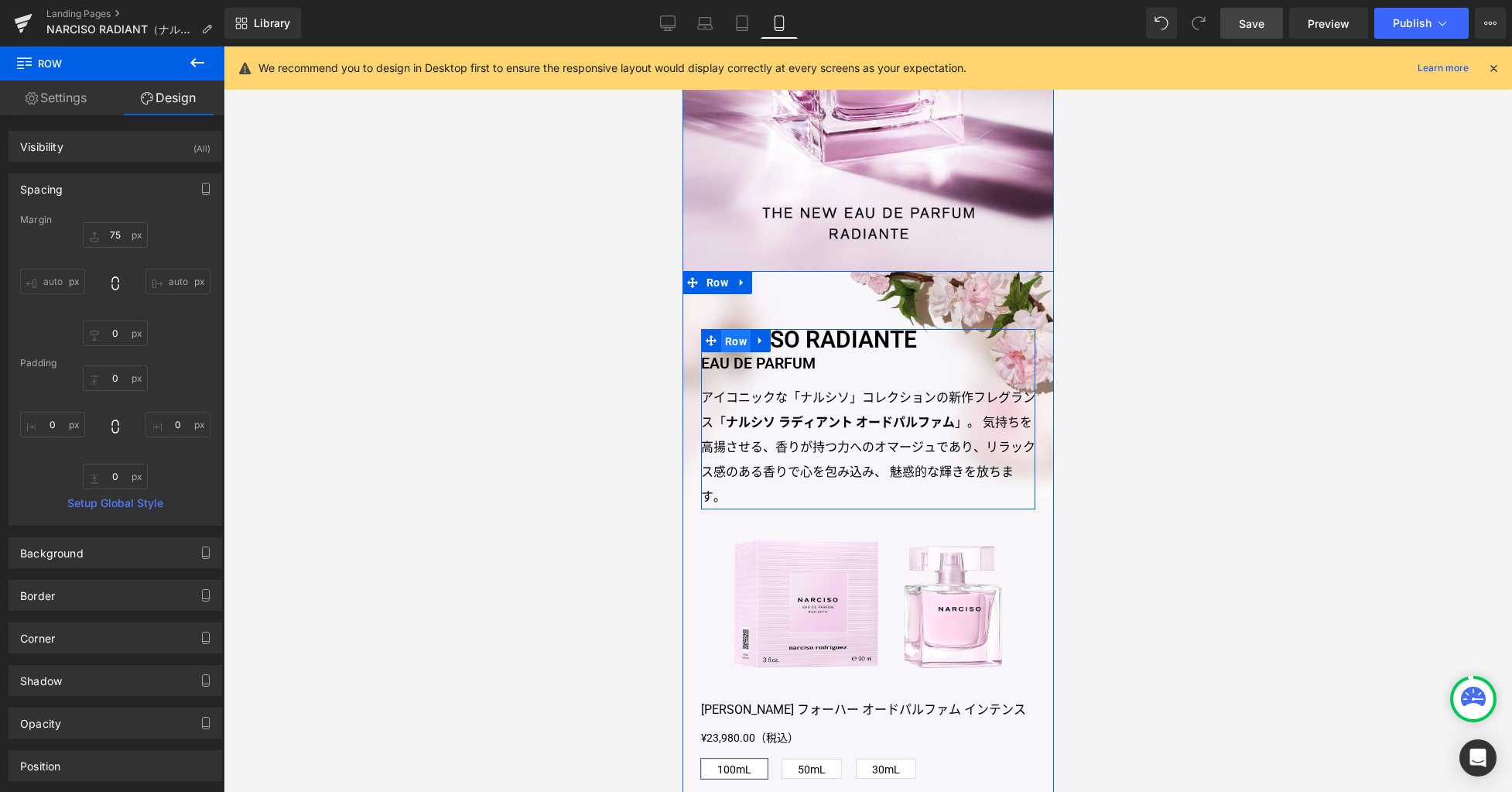
click at [728, 342] on span "Row" at bounding box center [736, 341] width 29 height 23
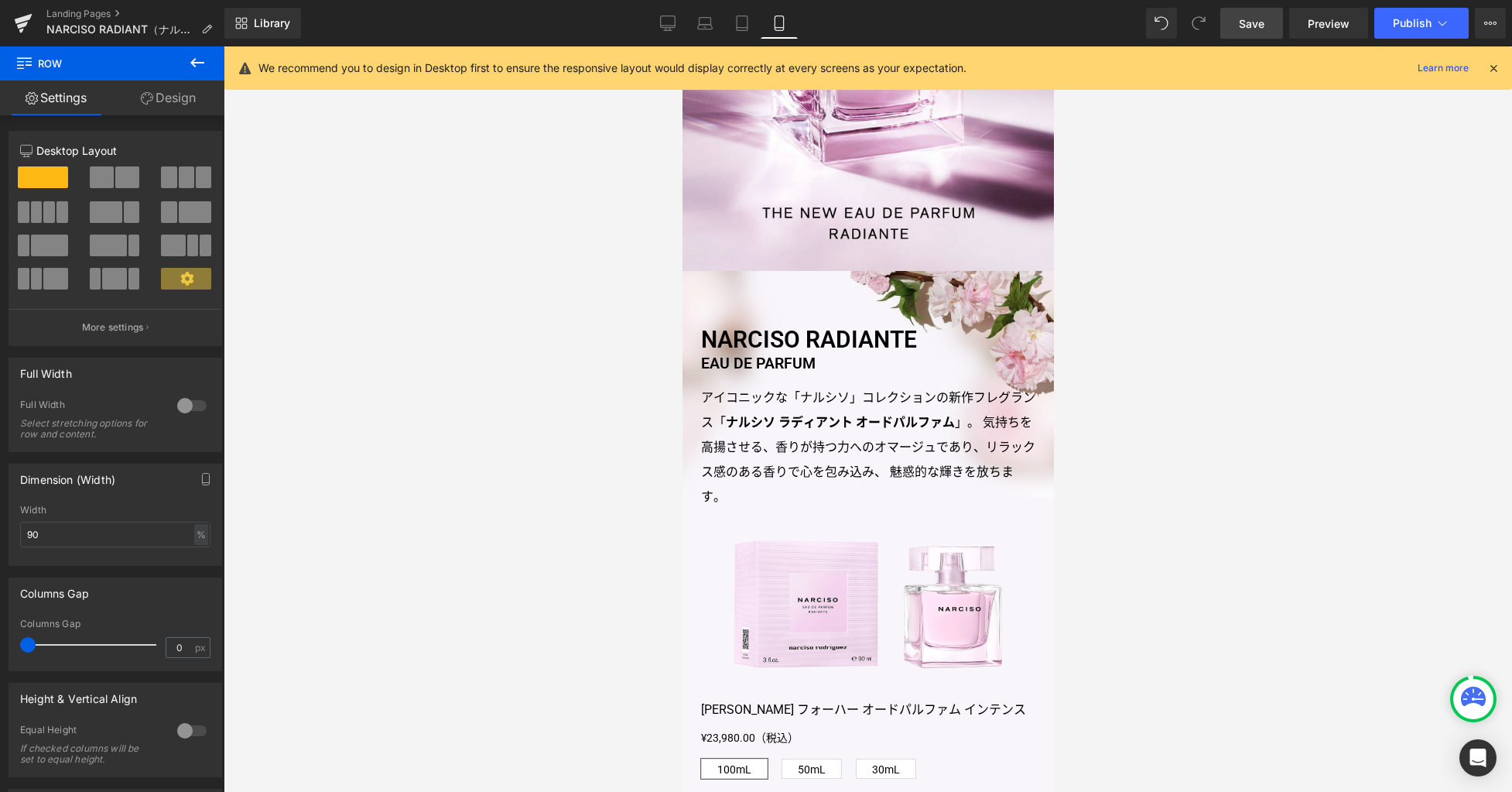
click at [1247, 22] on span "Save" at bounding box center [1251, 24] width 25 height 16
click at [664, 29] on icon at bounding box center [668, 23] width 16 height 16
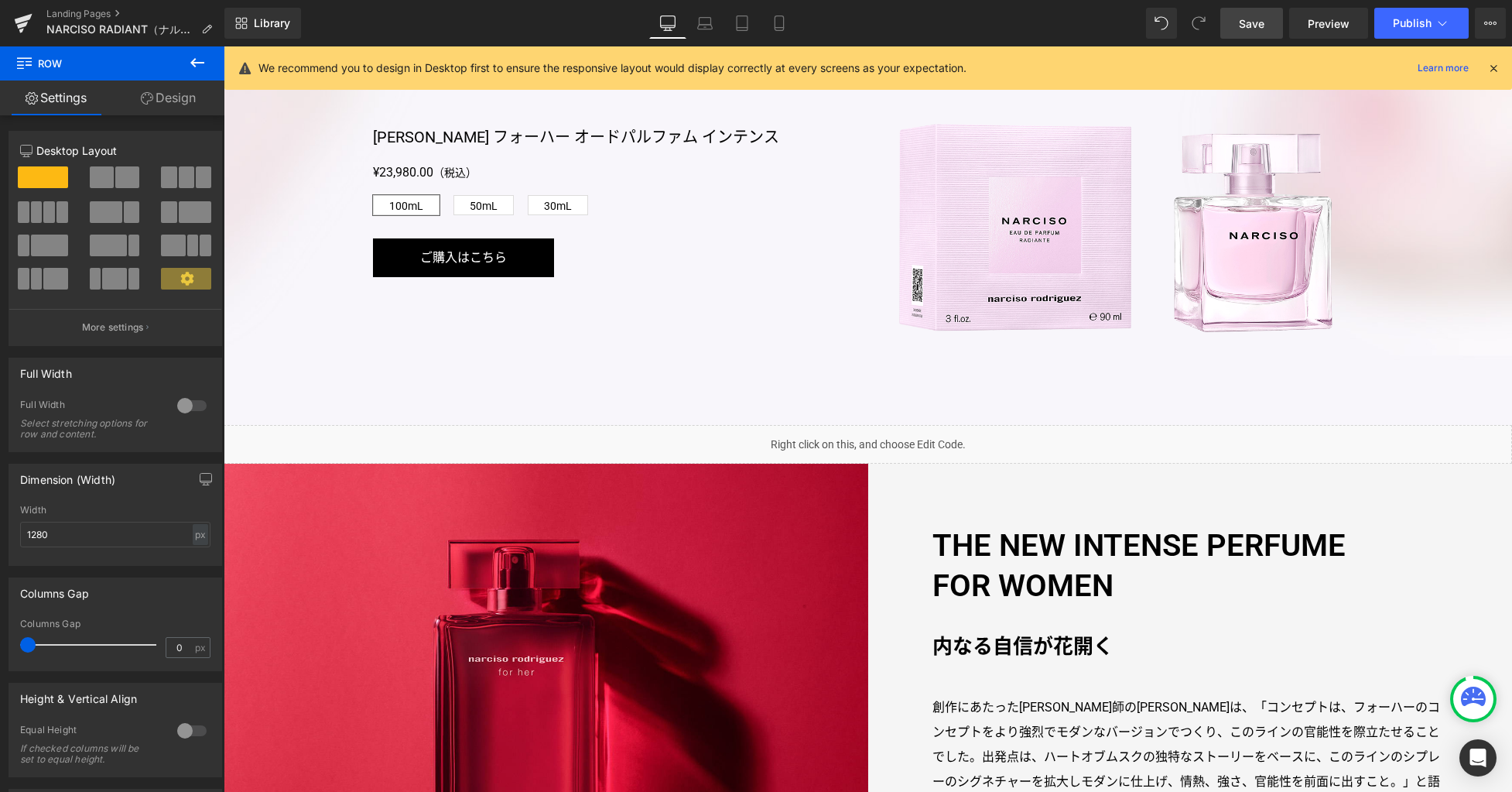
scroll to position [1300, 0]
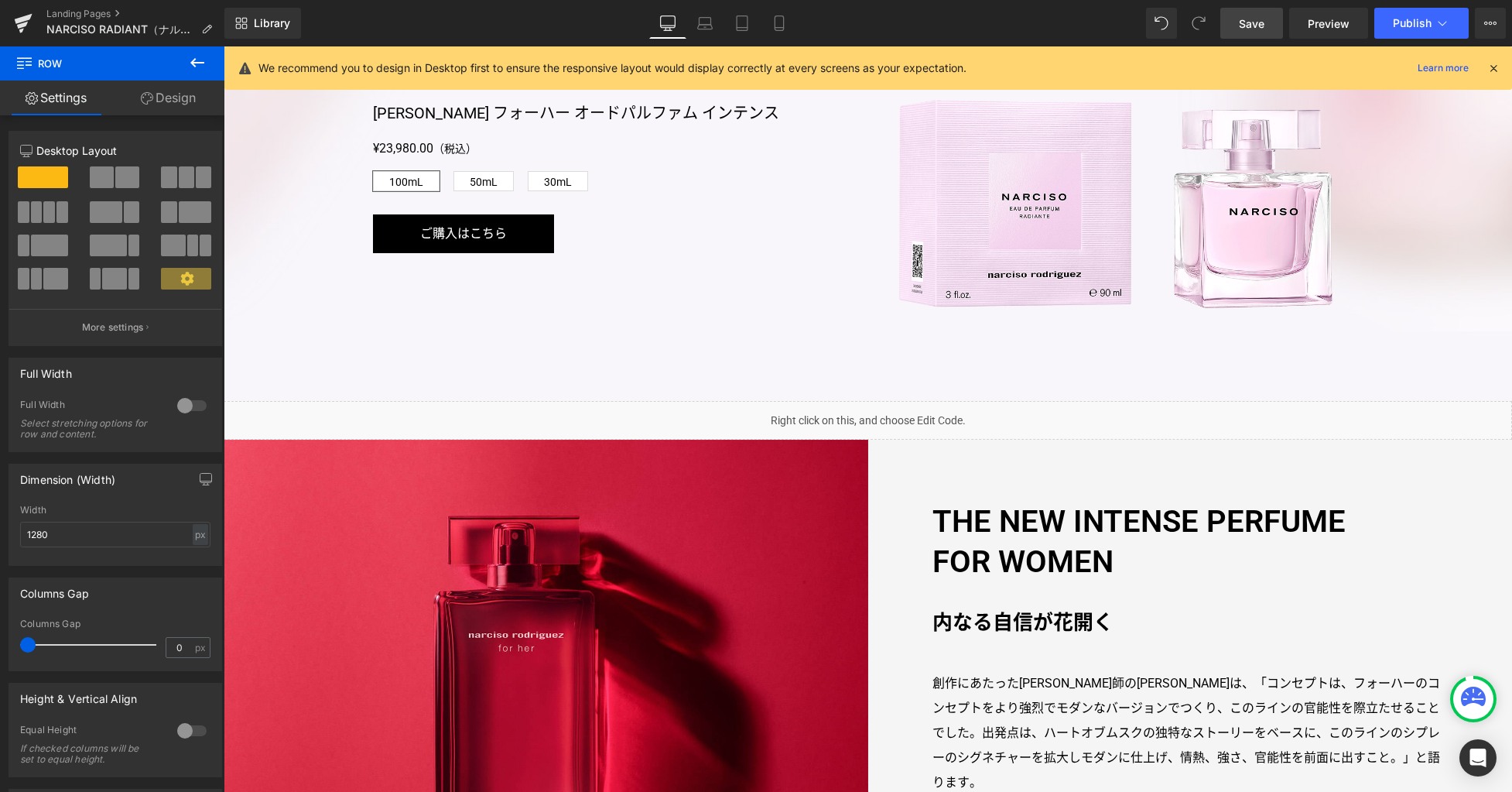
click at [848, 417] on div "Liquid" at bounding box center [868, 420] width 1289 height 38
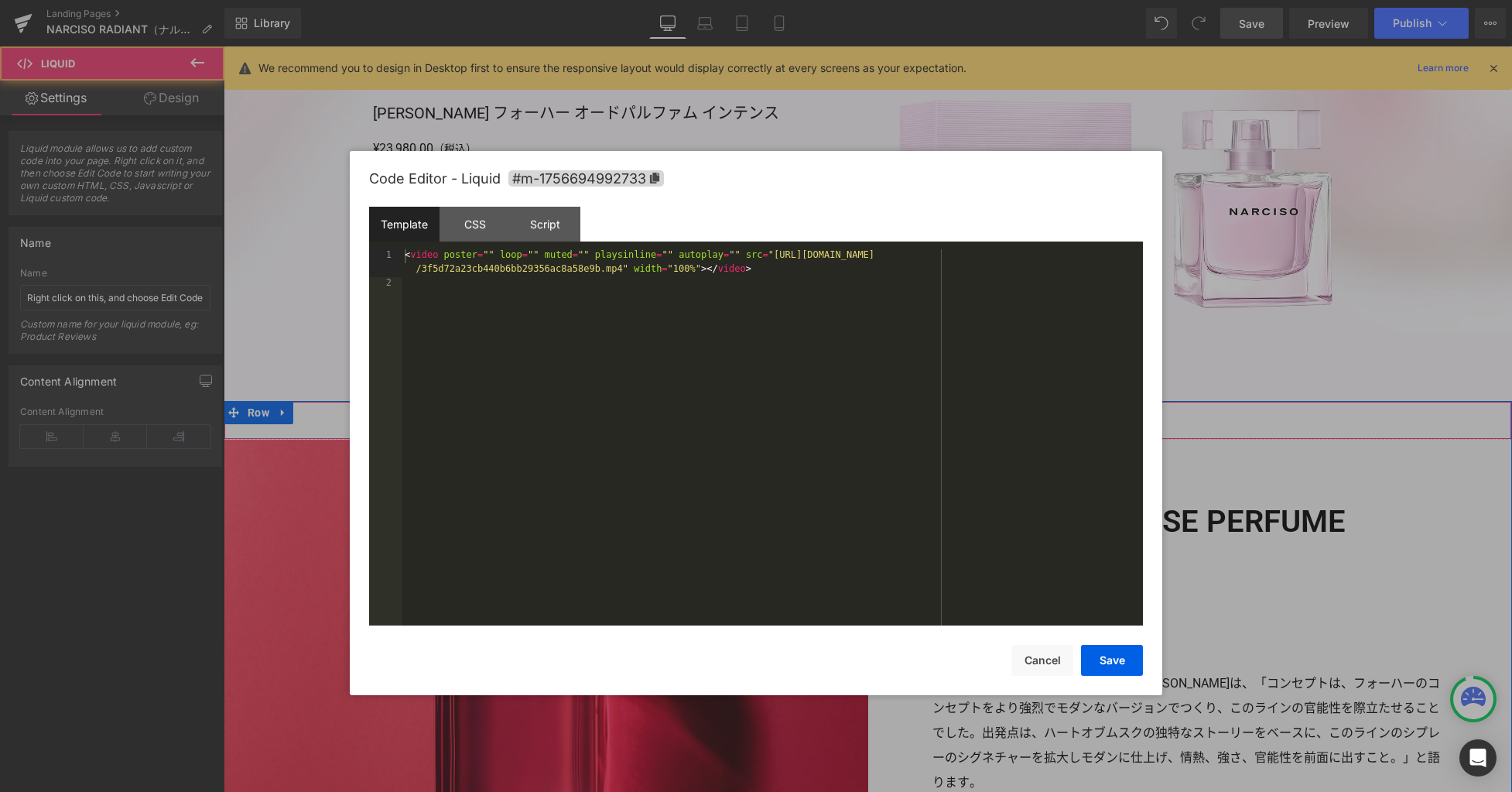
click at [879, 413] on div "Liquid" at bounding box center [868, 420] width 1289 height 38
click at [785, 418] on div "< video poster = "" loop = "" muted = "" playsinline = "" autoplay = "" src = "…" at bounding box center [772, 458] width 741 height 418
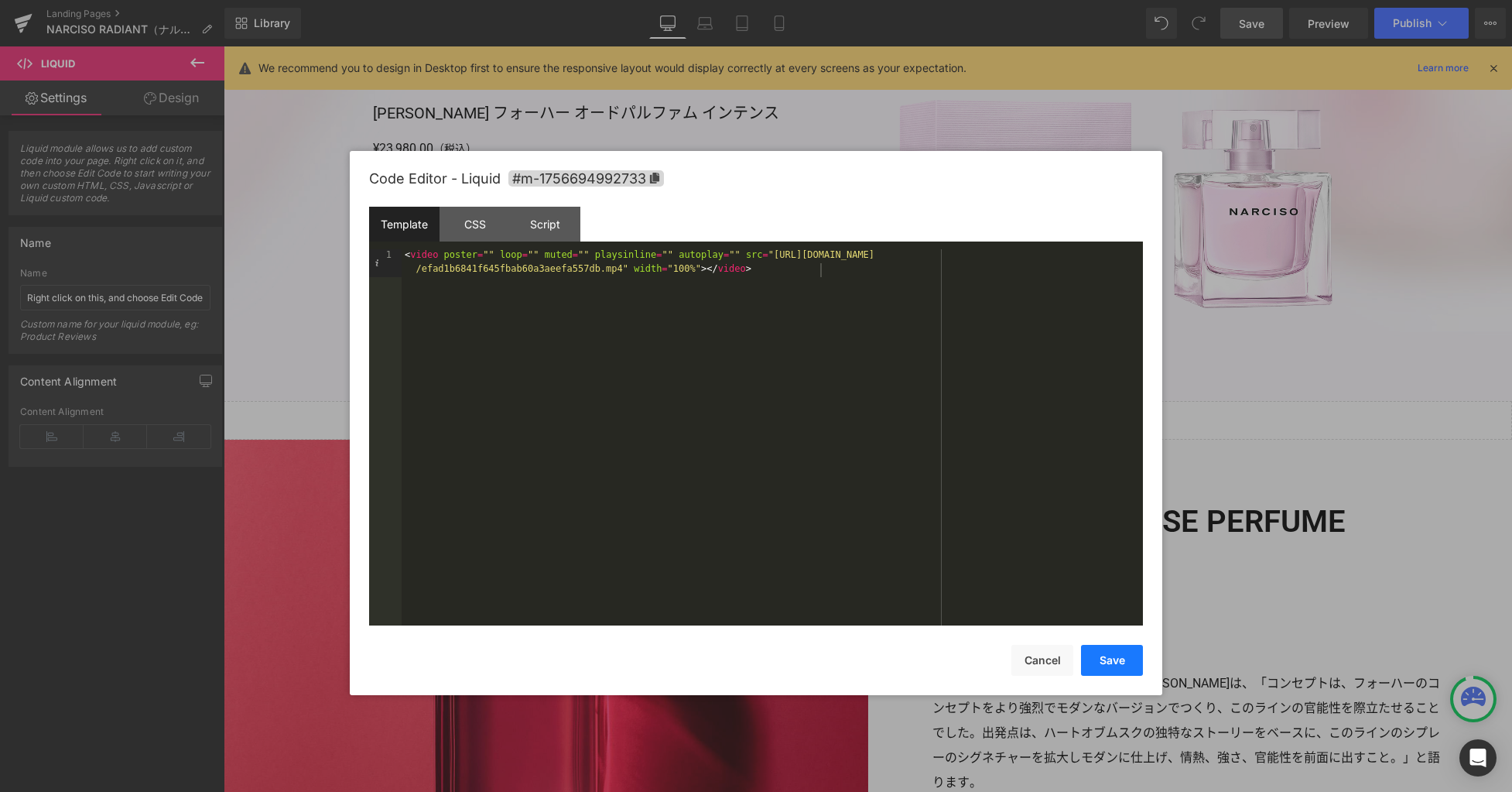
click at [1112, 664] on button "Save" at bounding box center [1112, 660] width 62 height 31
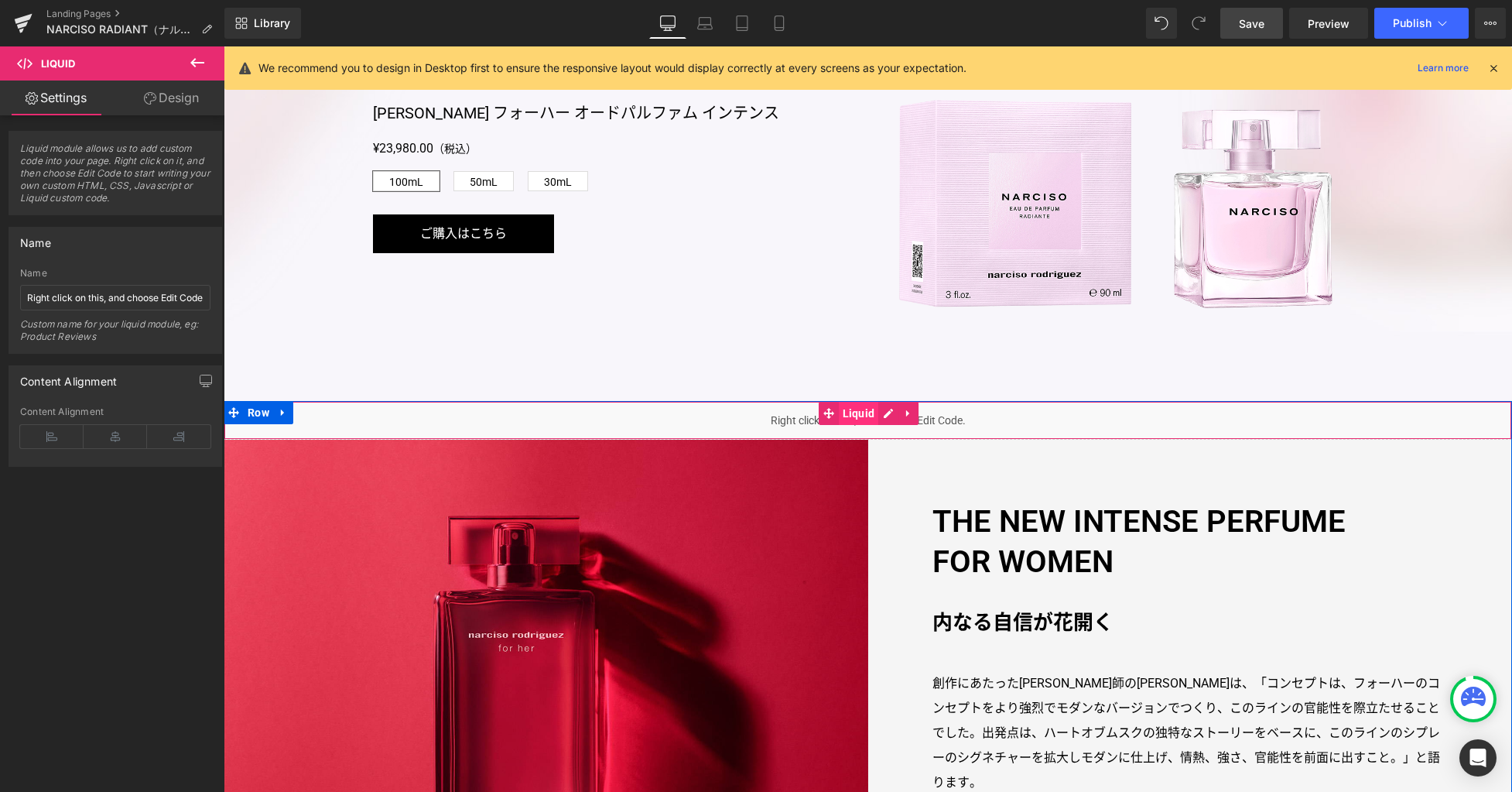
click at [858, 414] on span "Liquid" at bounding box center [858, 413] width 40 height 23
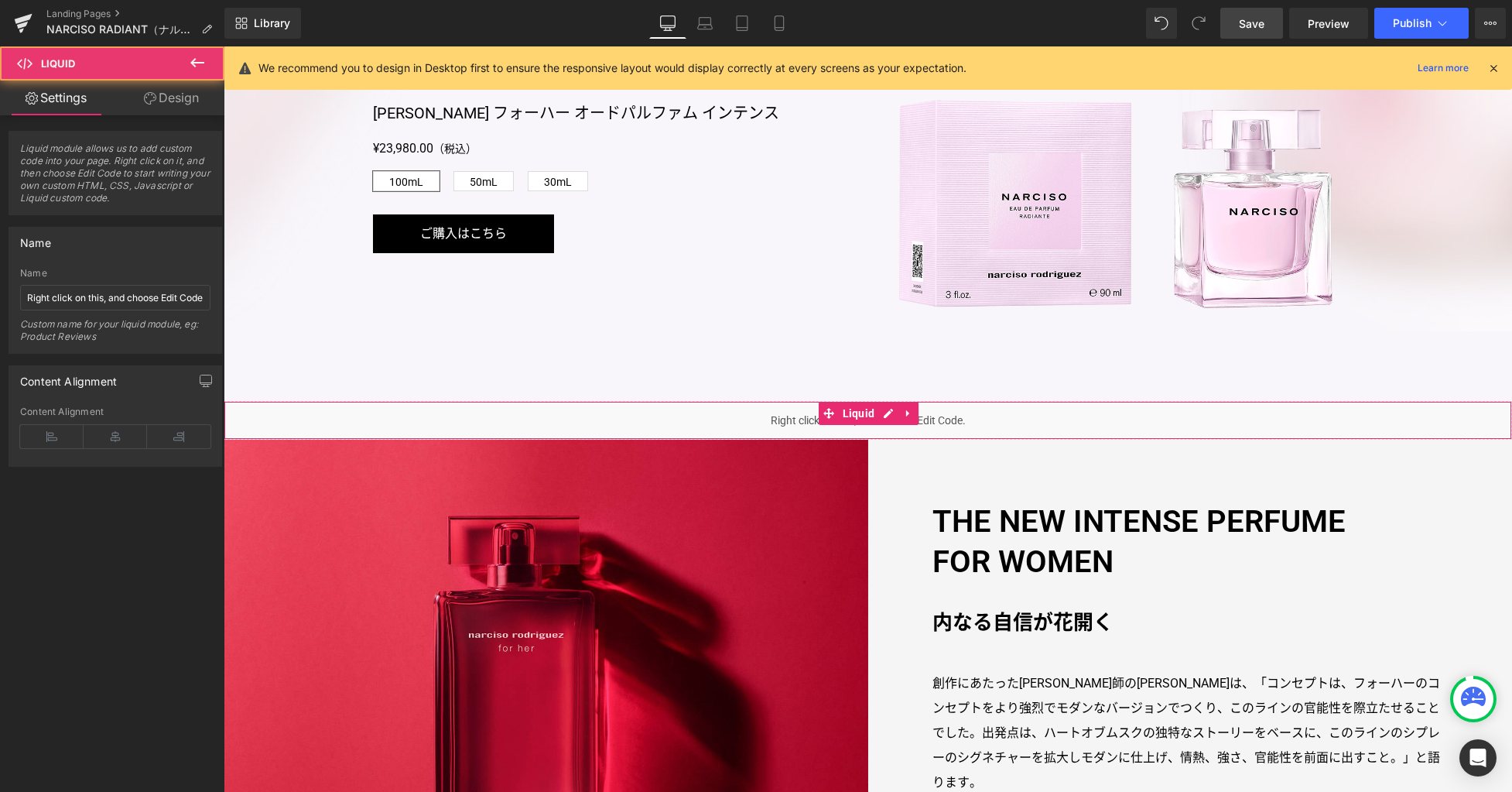
click at [194, 105] on link "Design" at bounding box center [171, 97] width 112 height 35
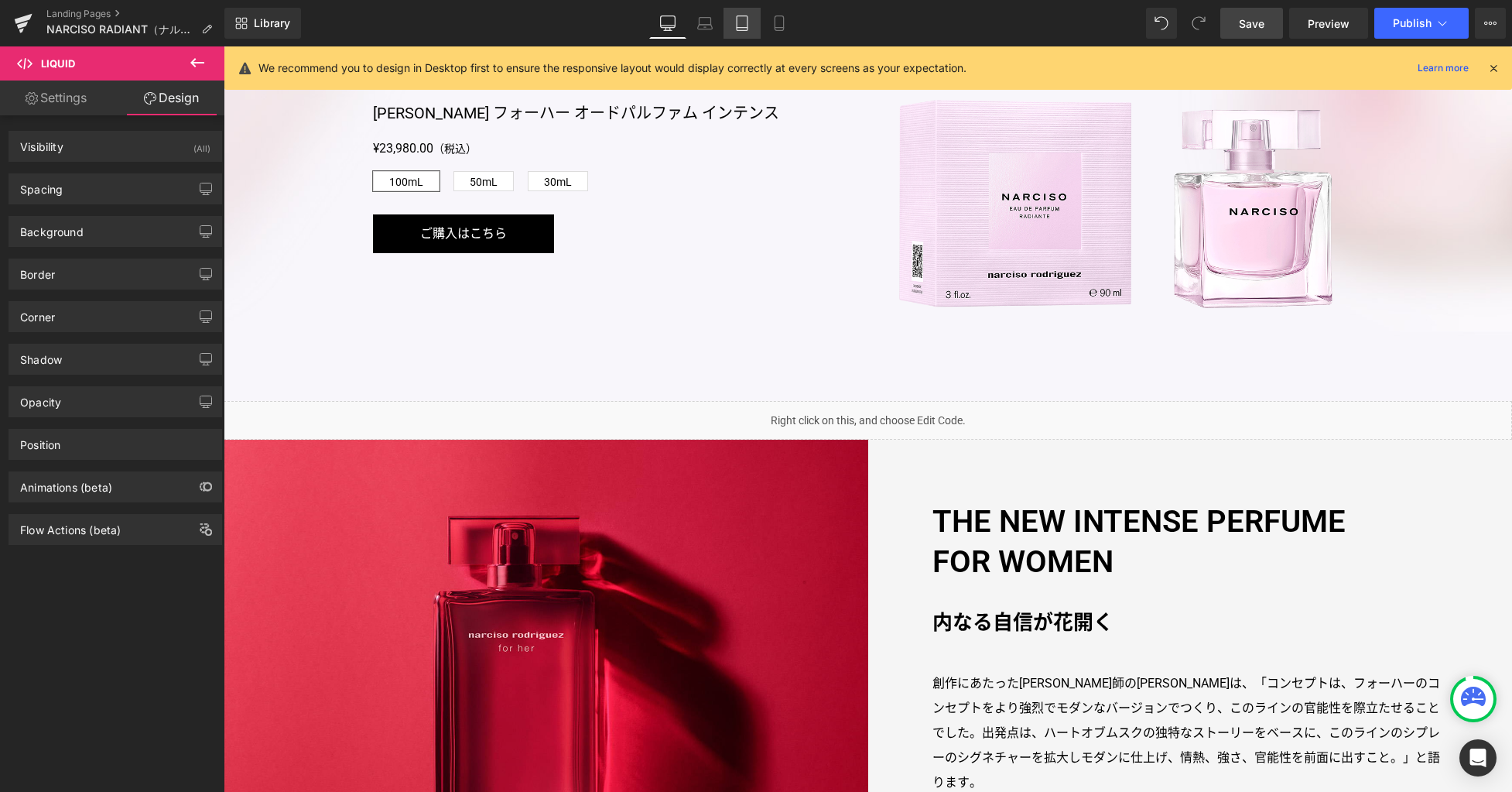
click at [745, 33] on link "Tablet" at bounding box center [741, 23] width 37 height 31
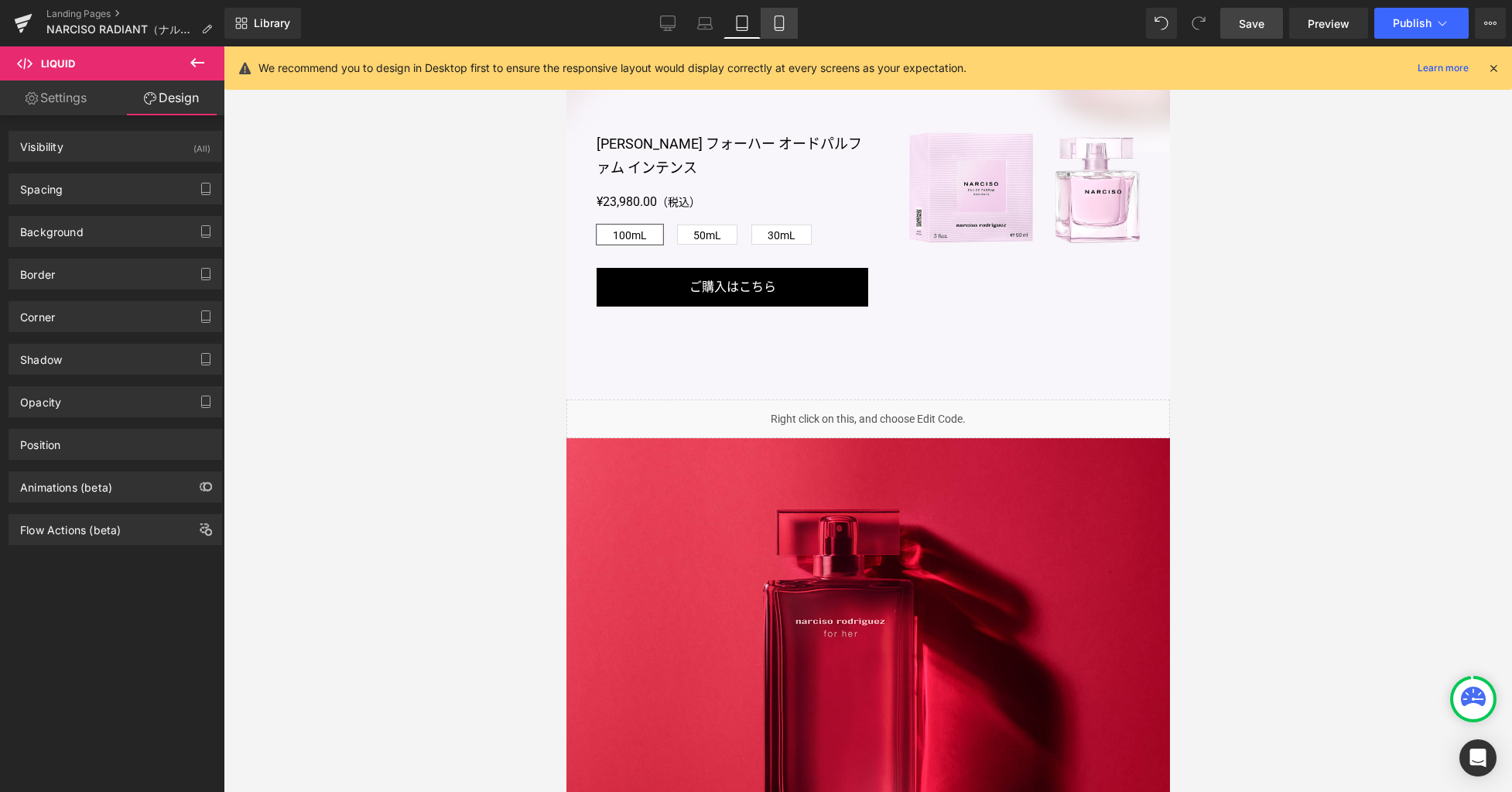
click at [775, 28] on icon at bounding box center [779, 23] width 16 height 16
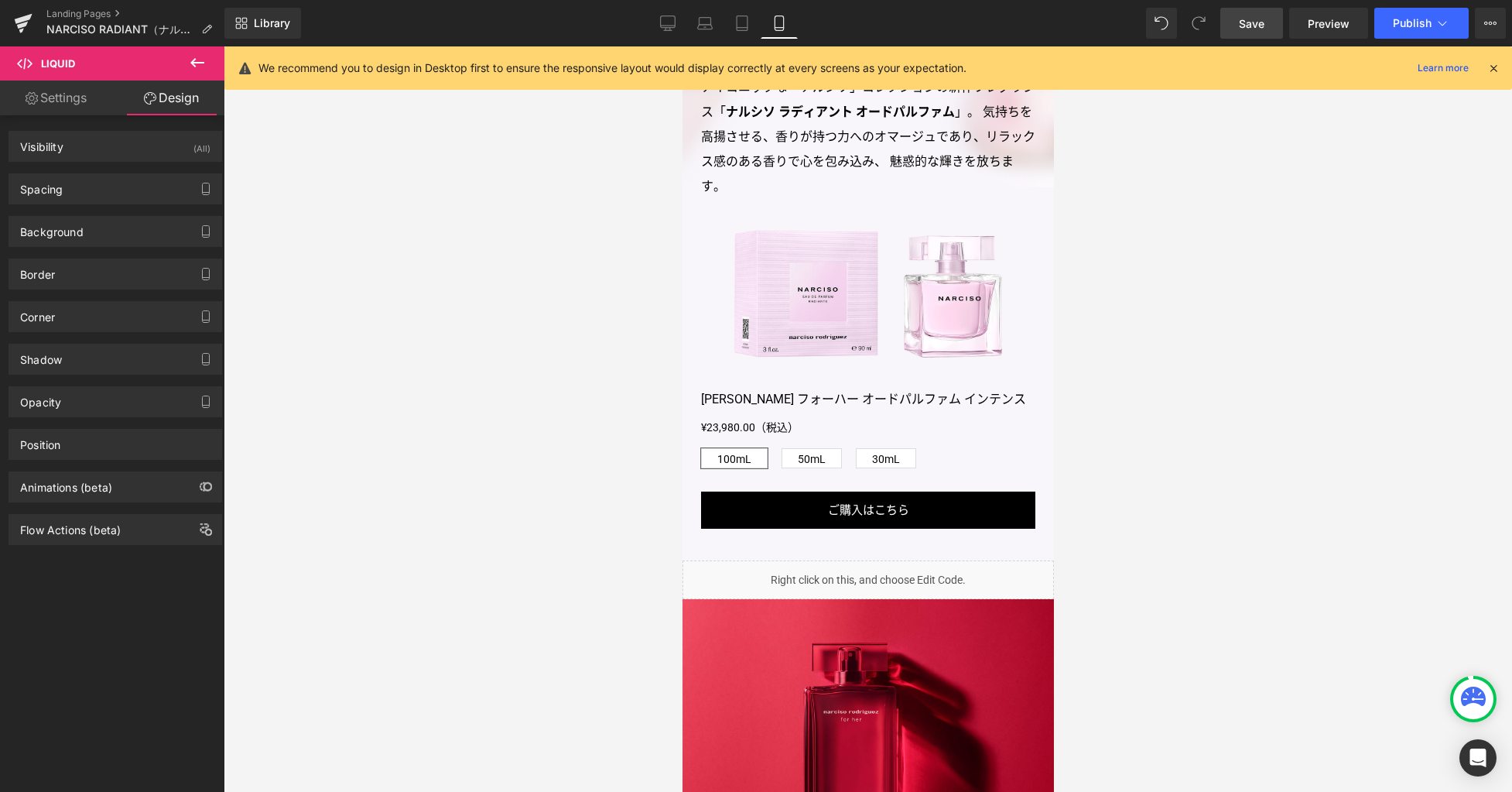
scroll to position [899, 0]
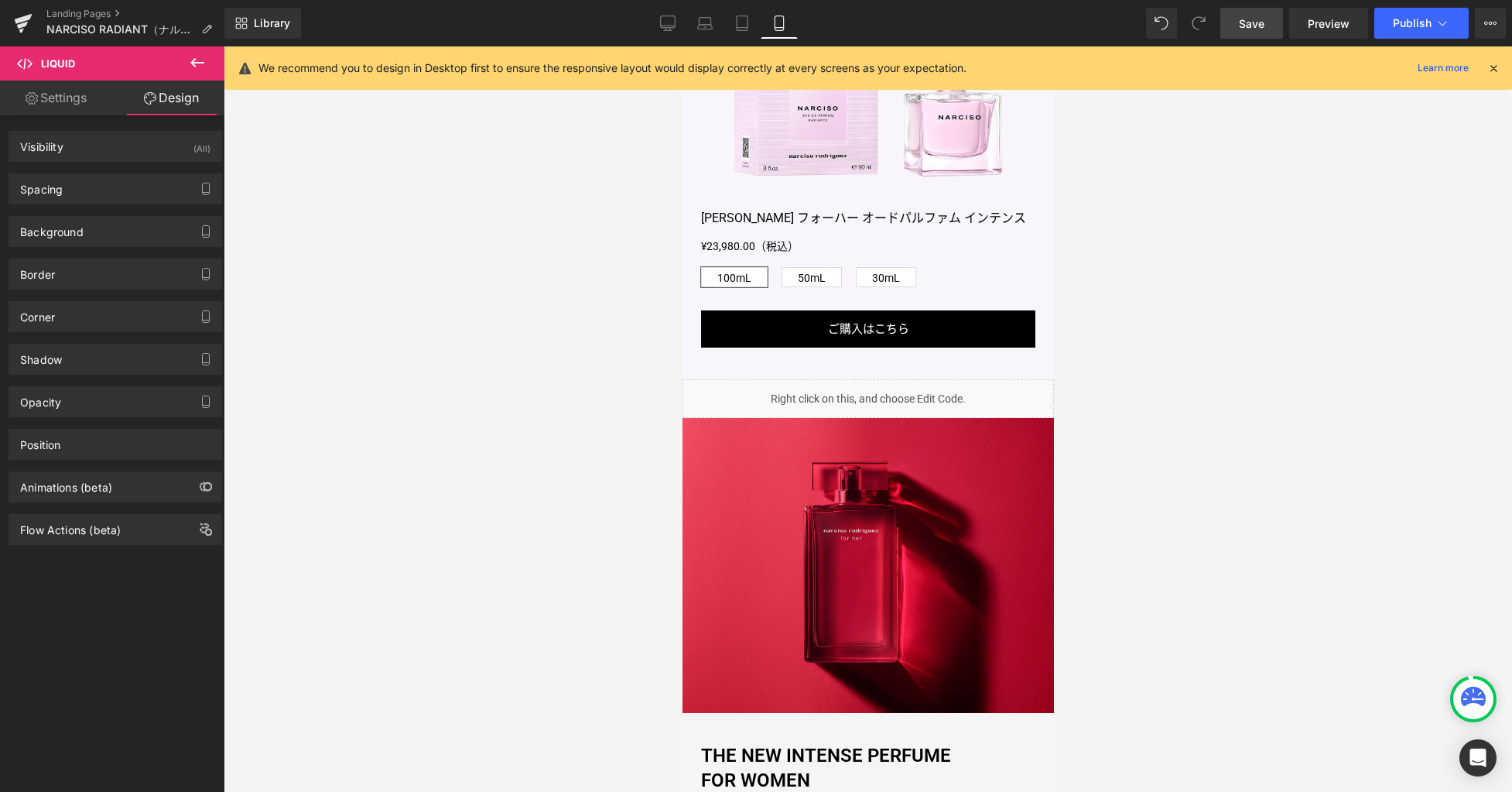
click at [879, 418] on div "Liquid" at bounding box center [867, 398] width 372 height 38
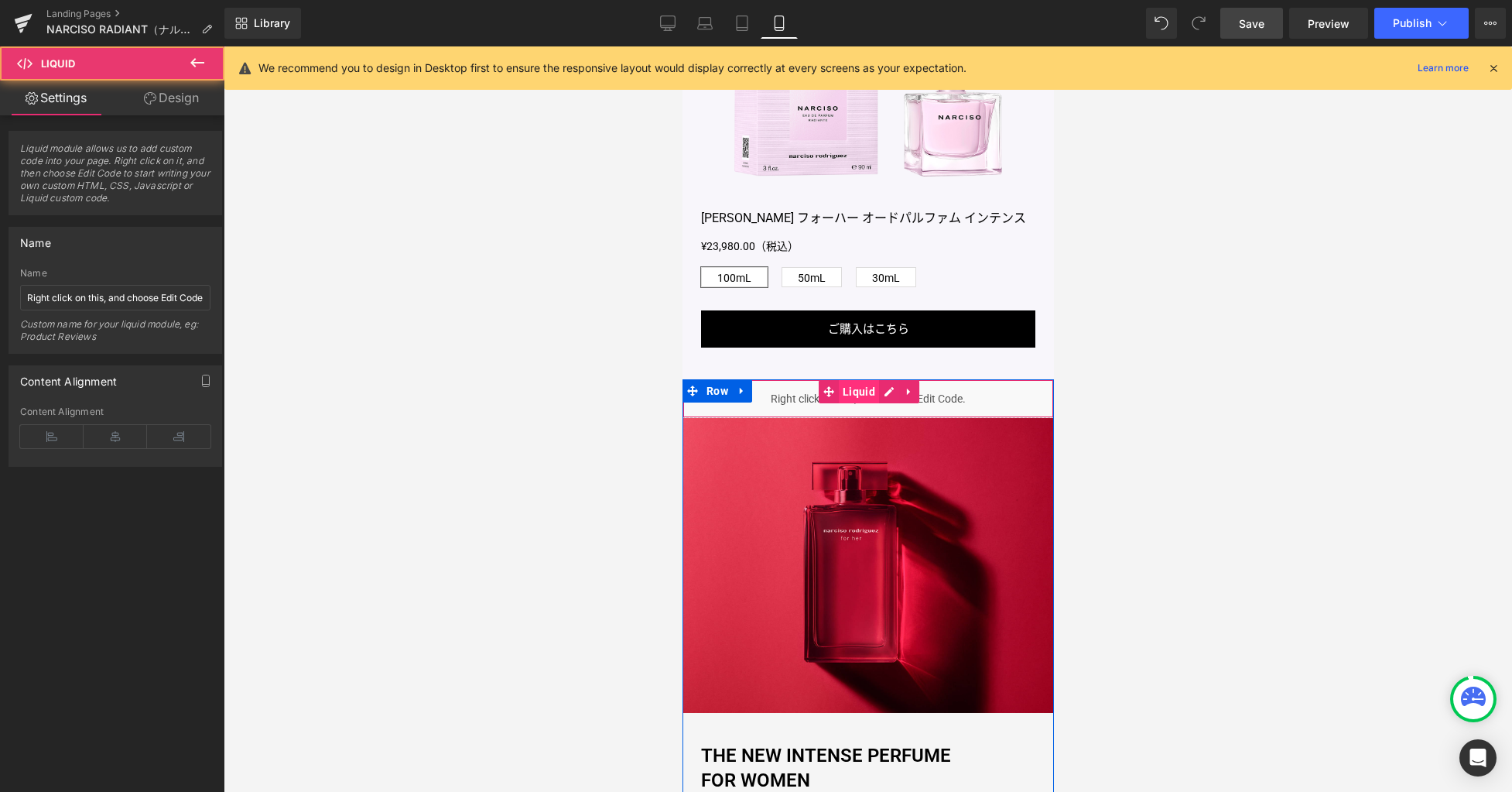
click at [861, 403] on span "Liquid" at bounding box center [858, 392] width 40 height 23
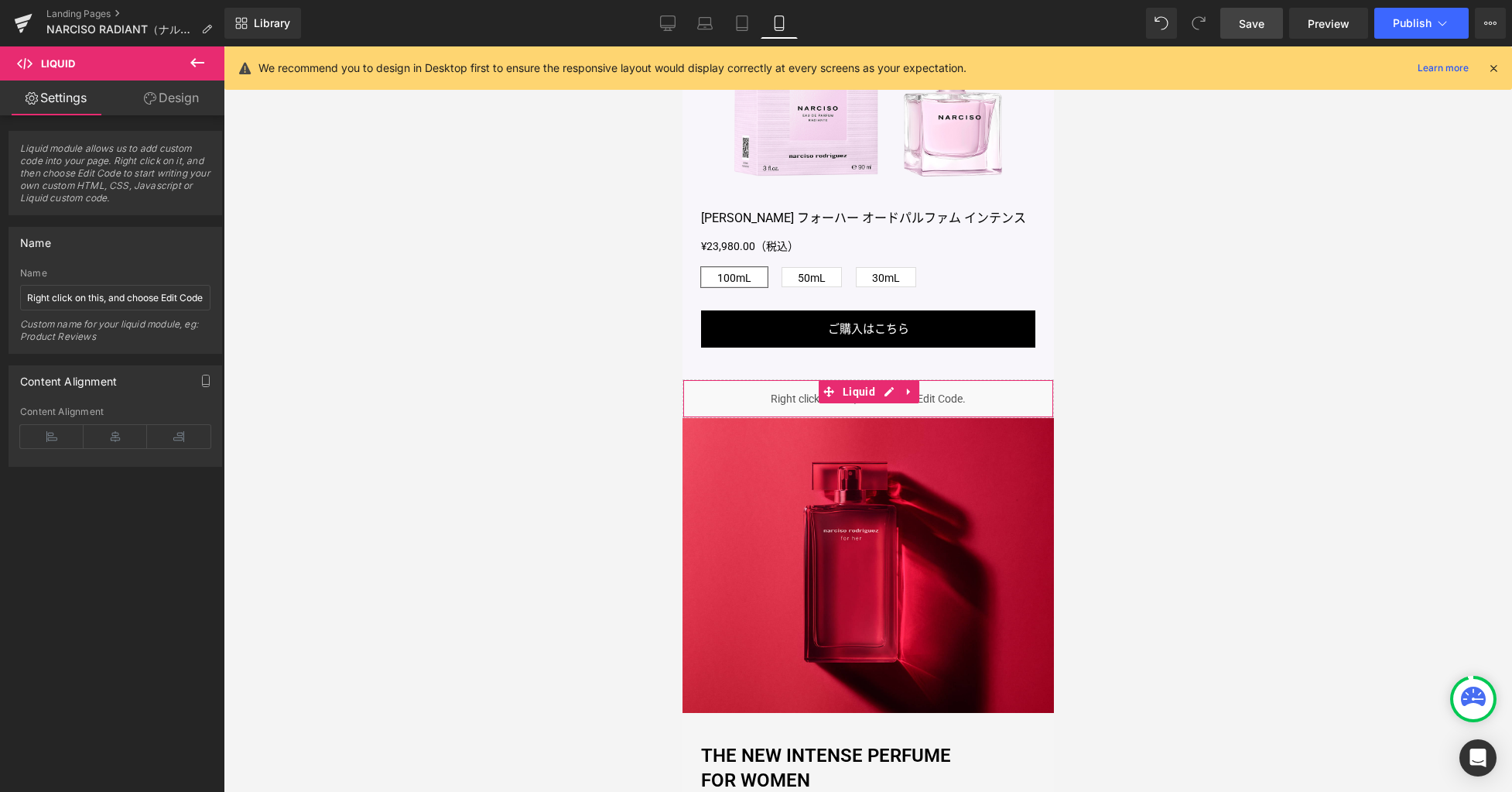
click at [172, 99] on link "Design" at bounding box center [171, 97] width 112 height 35
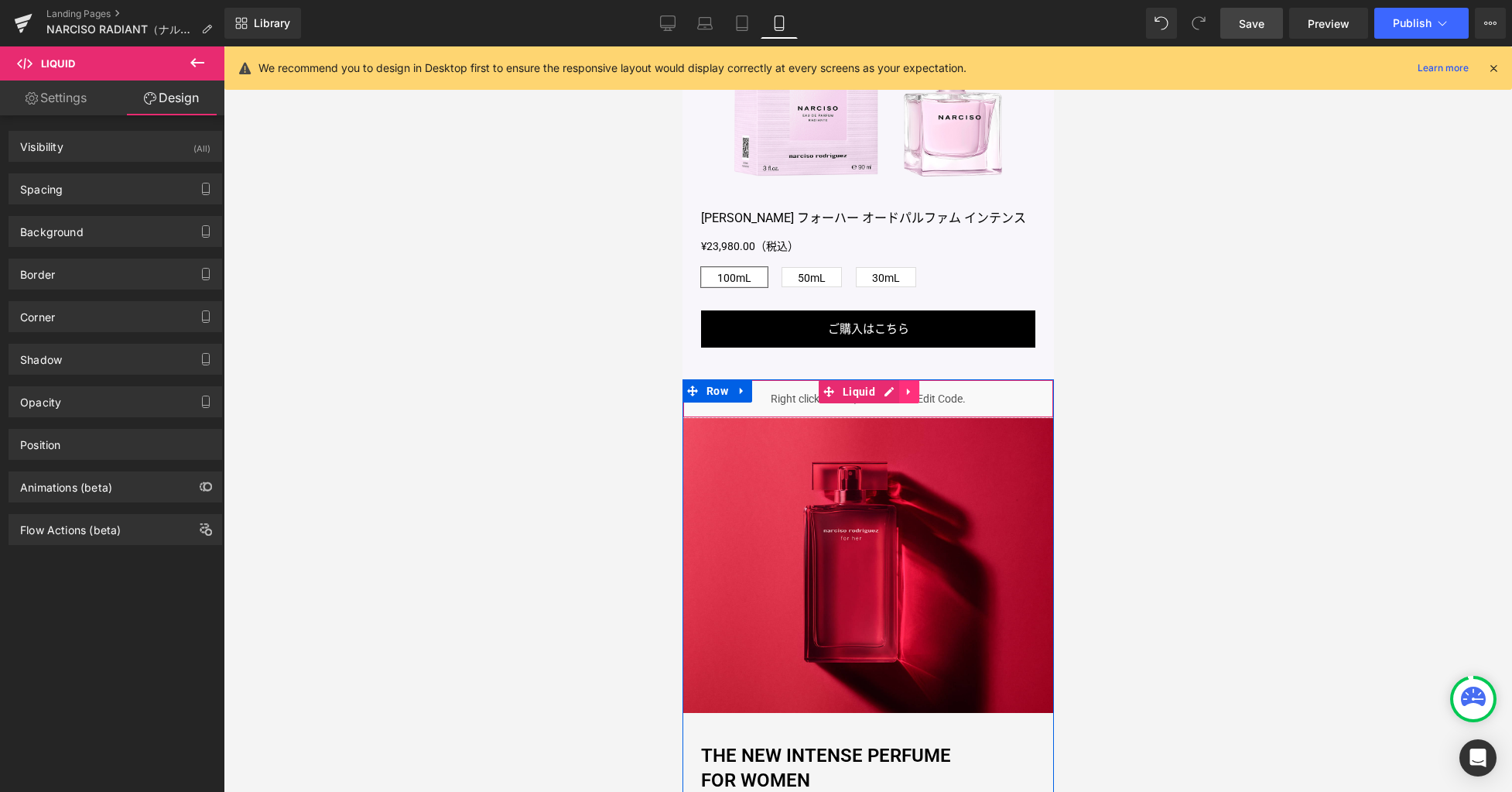
click at [903, 398] on icon at bounding box center [908, 392] width 11 height 11
click at [897, 397] on icon at bounding box center [898, 392] width 11 height 11
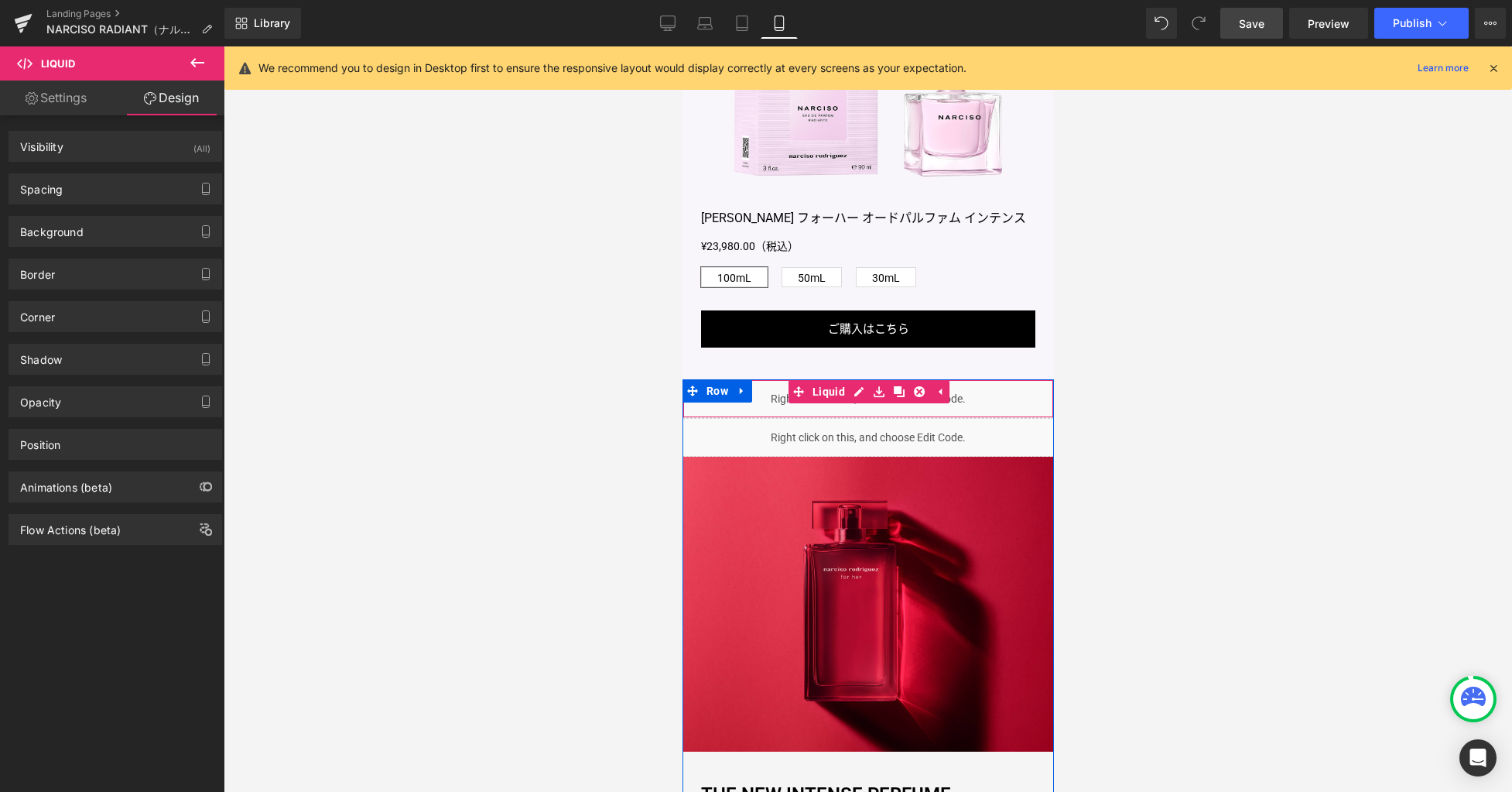
click at [875, 457] on div "Liquid" at bounding box center [867, 436] width 372 height 38
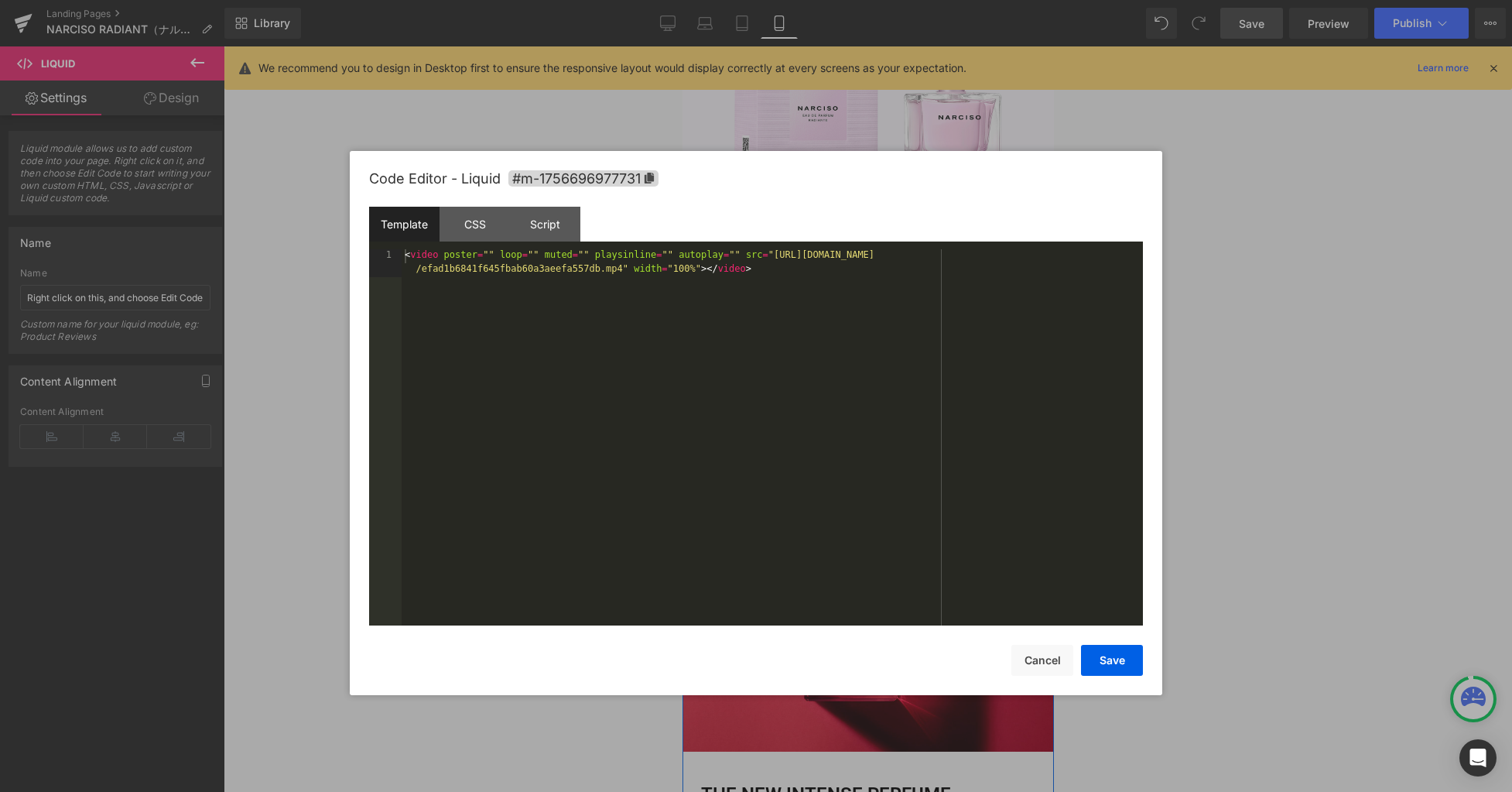
click at [882, 454] on div "Liquid" at bounding box center [867, 436] width 372 height 38
click at [852, 444] on div "< video poster = "" loop = "" muted = "" playsinline = "" autoplay = "" src = "…" at bounding box center [772, 465] width 741 height 432
click at [1097, 665] on button "Save" at bounding box center [1112, 660] width 62 height 31
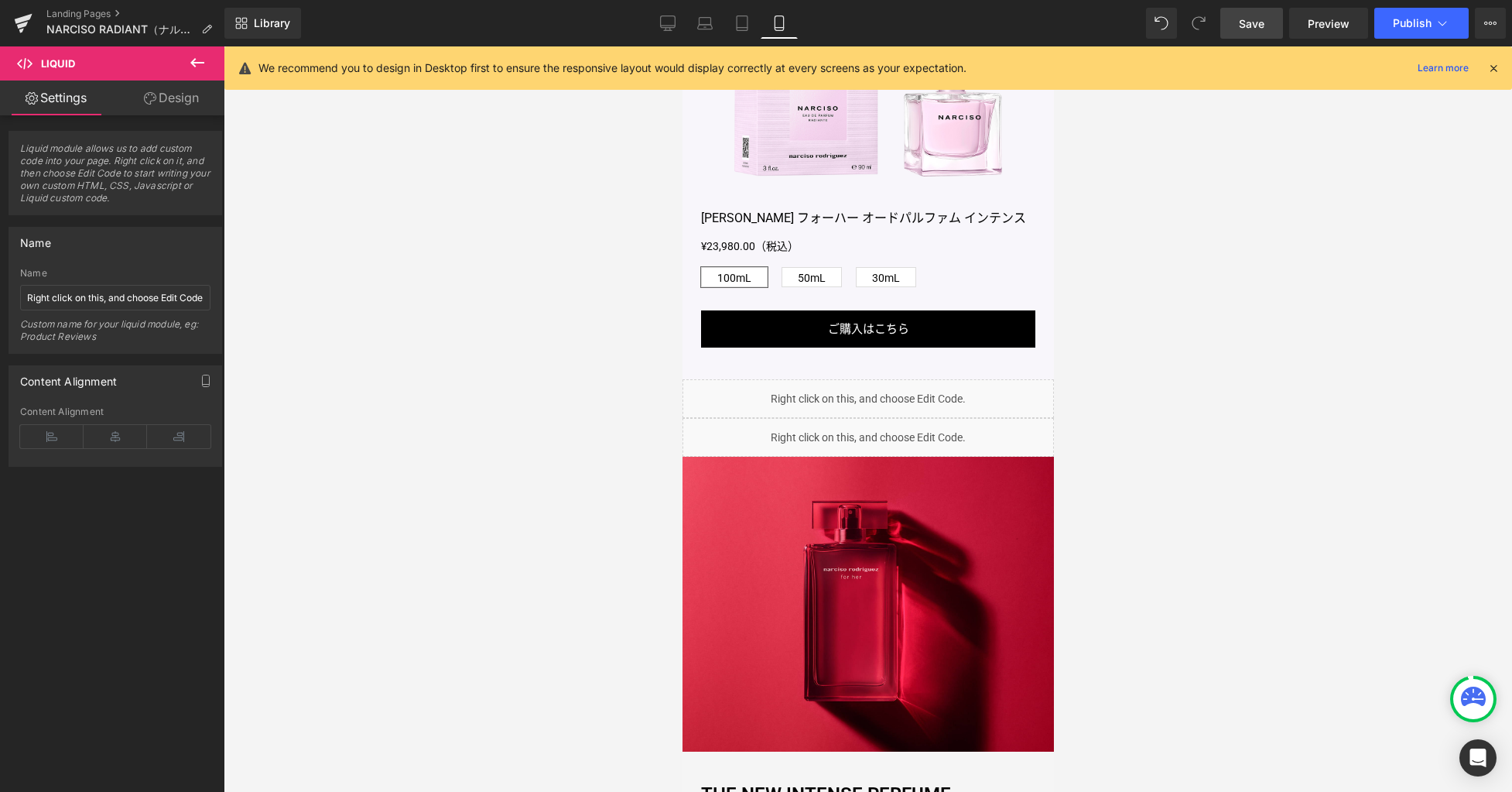
click at [1147, 503] on div at bounding box center [868, 419] width 1289 height 745
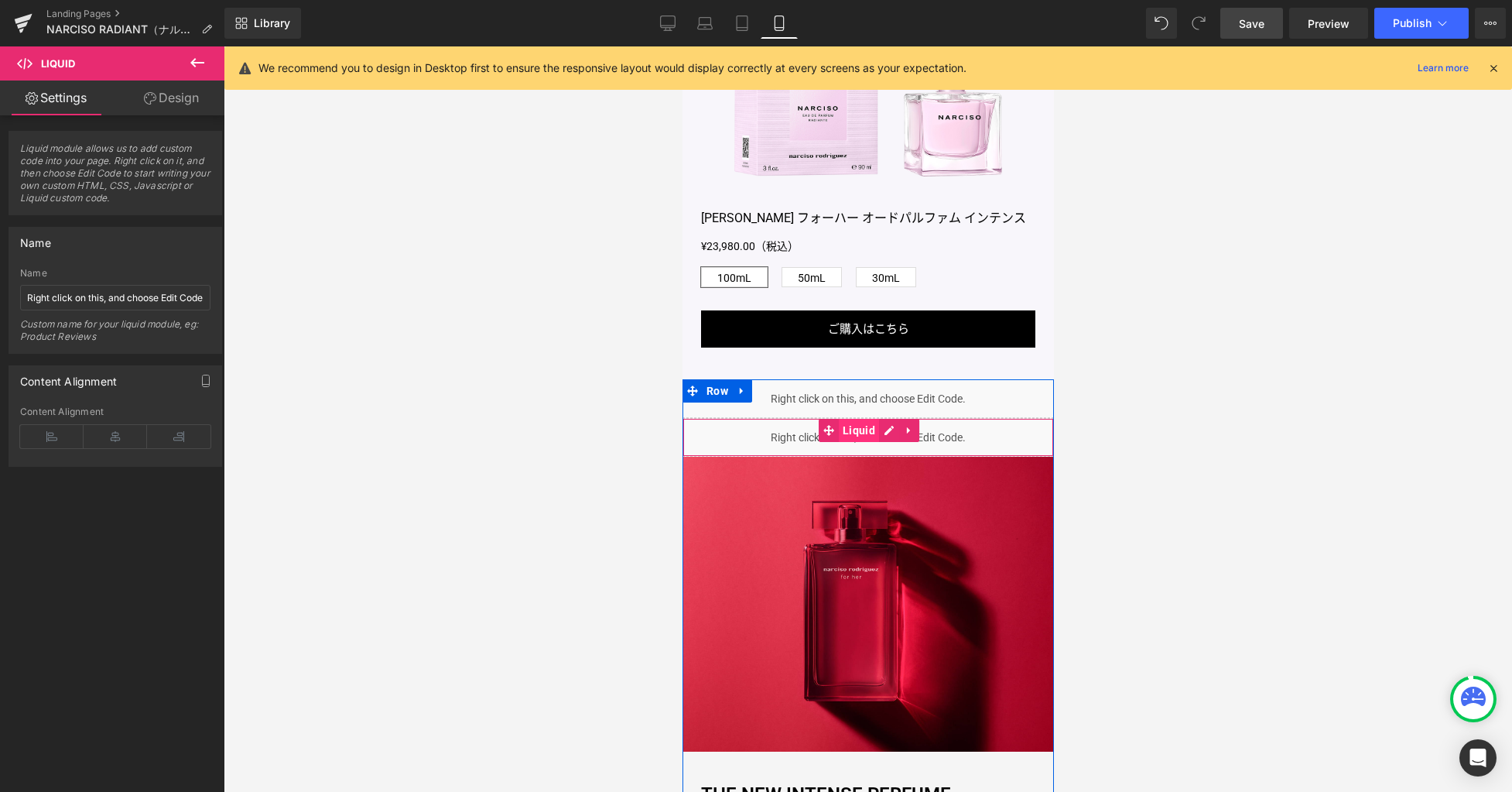
click at [850, 442] on span "Liquid" at bounding box center [858, 430] width 40 height 23
click at [188, 101] on link "Design" at bounding box center [171, 97] width 112 height 35
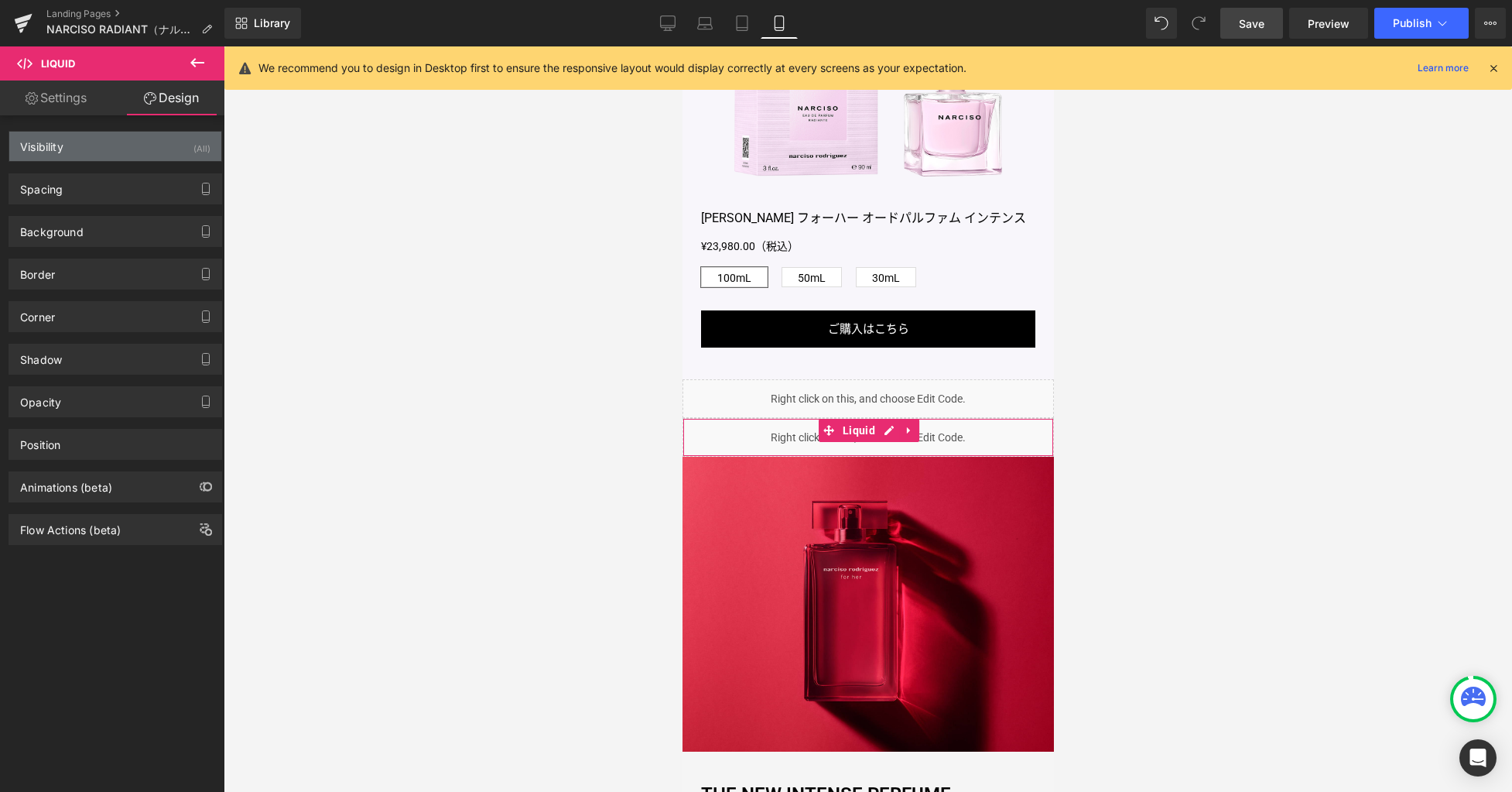
click at [145, 147] on div "Visibility (All)" at bounding box center [114, 146] width 212 height 29
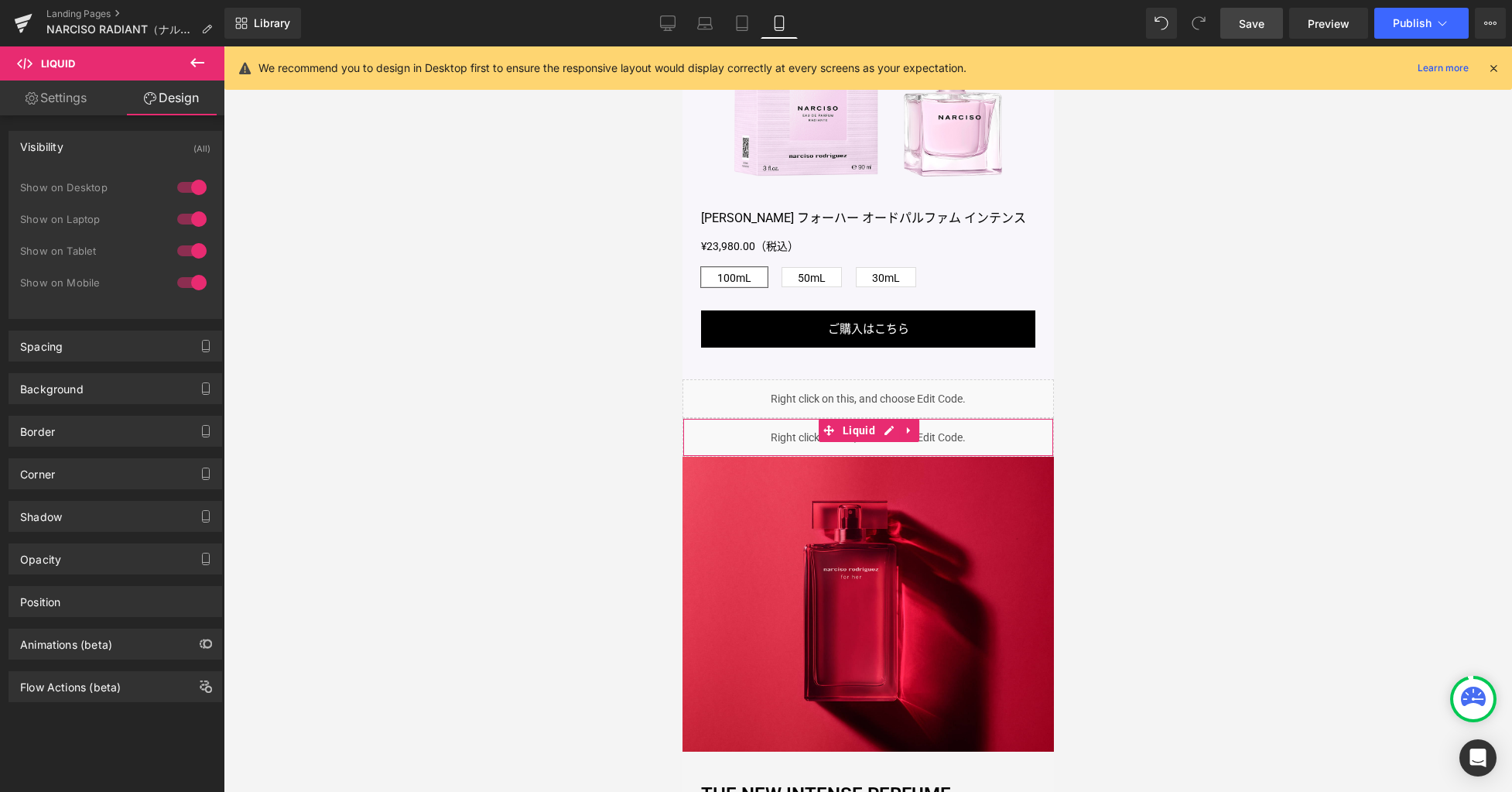
click at [188, 254] on div at bounding box center [191, 251] width 37 height 25
click at [195, 218] on div at bounding box center [191, 219] width 37 height 25
click at [193, 186] on div at bounding box center [191, 187] width 37 height 25
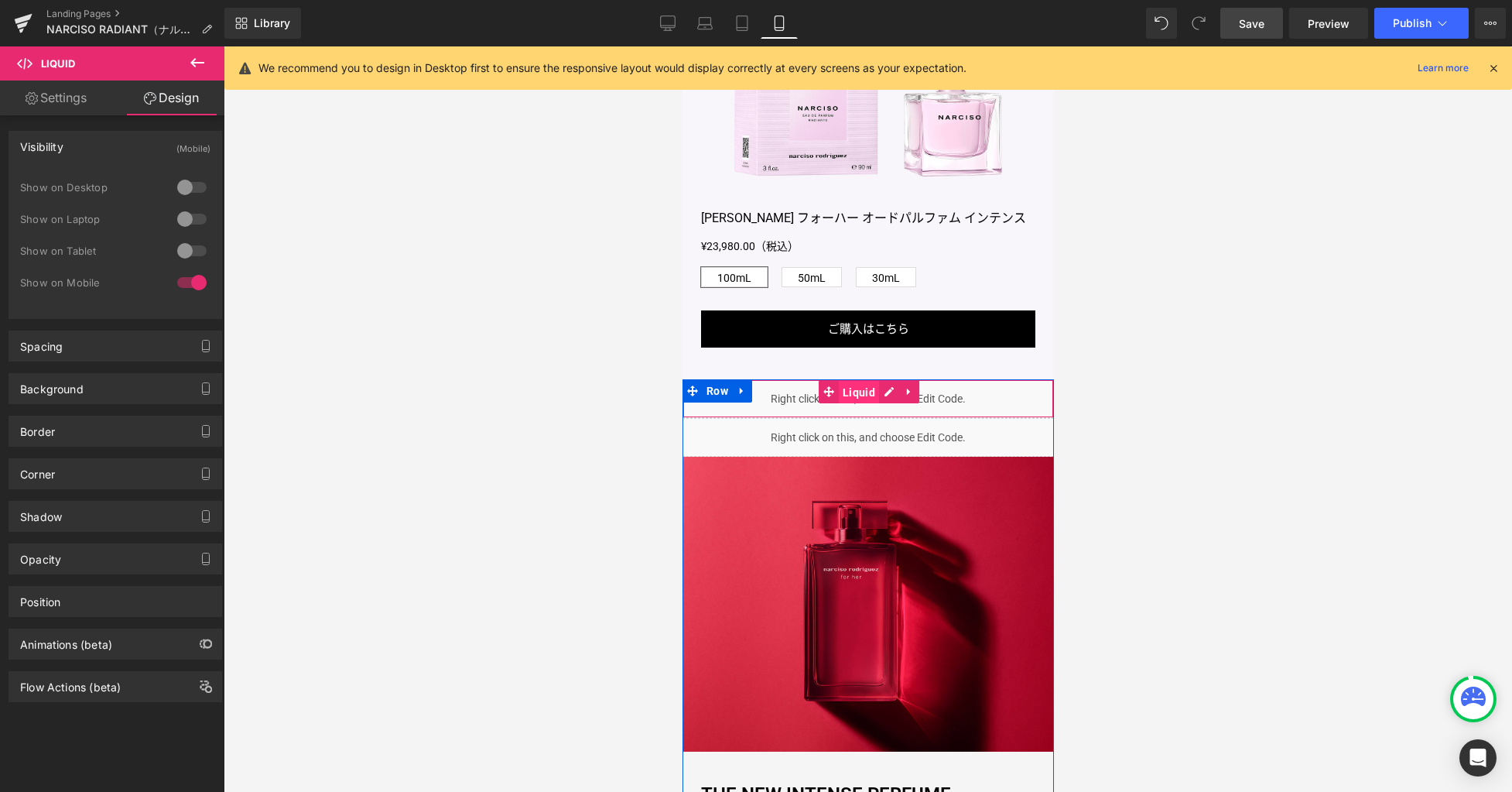
click at [820, 403] on link "Liquid" at bounding box center [848, 392] width 60 height 23
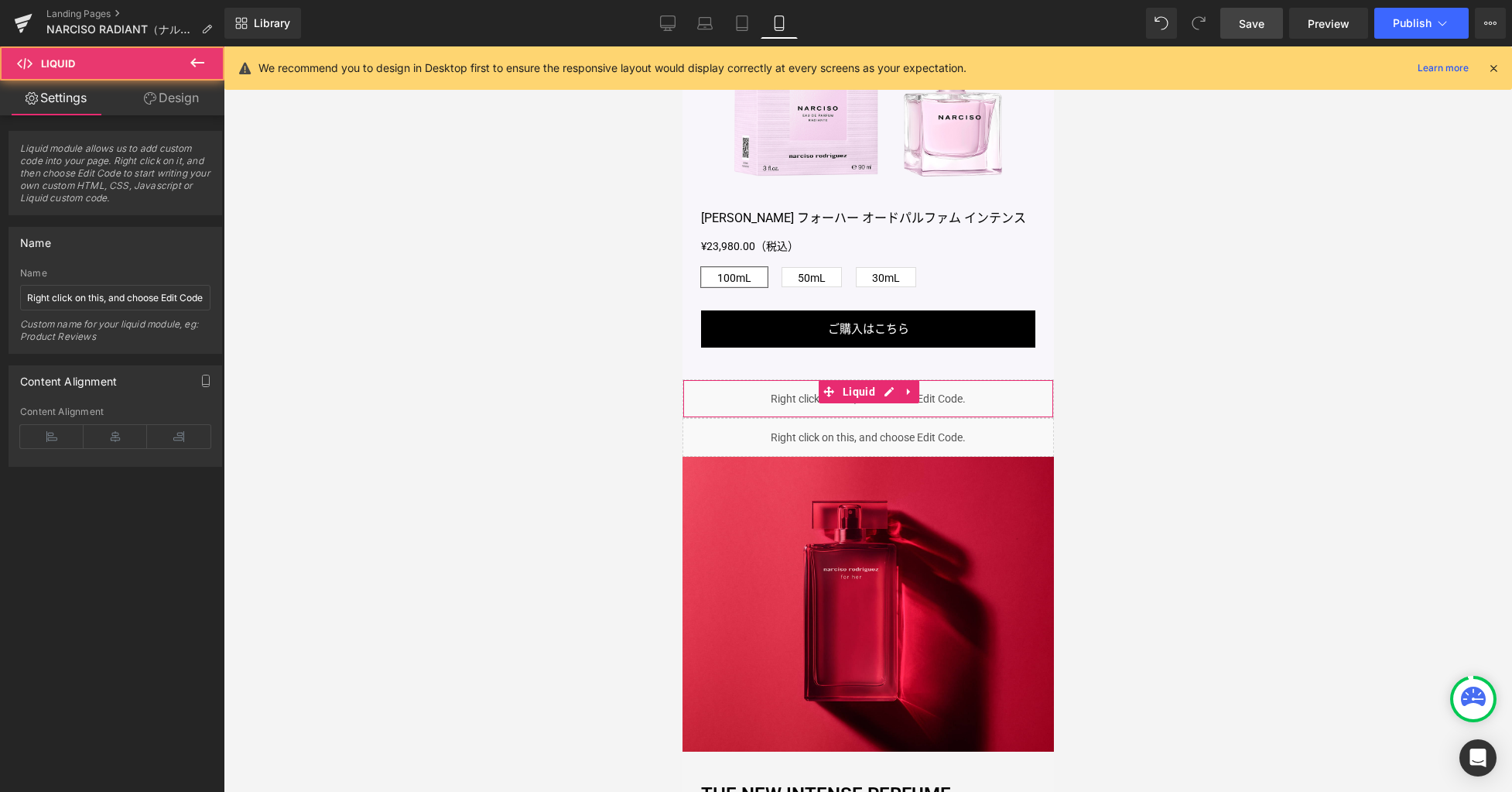
click at [190, 99] on link "Design" at bounding box center [171, 97] width 112 height 35
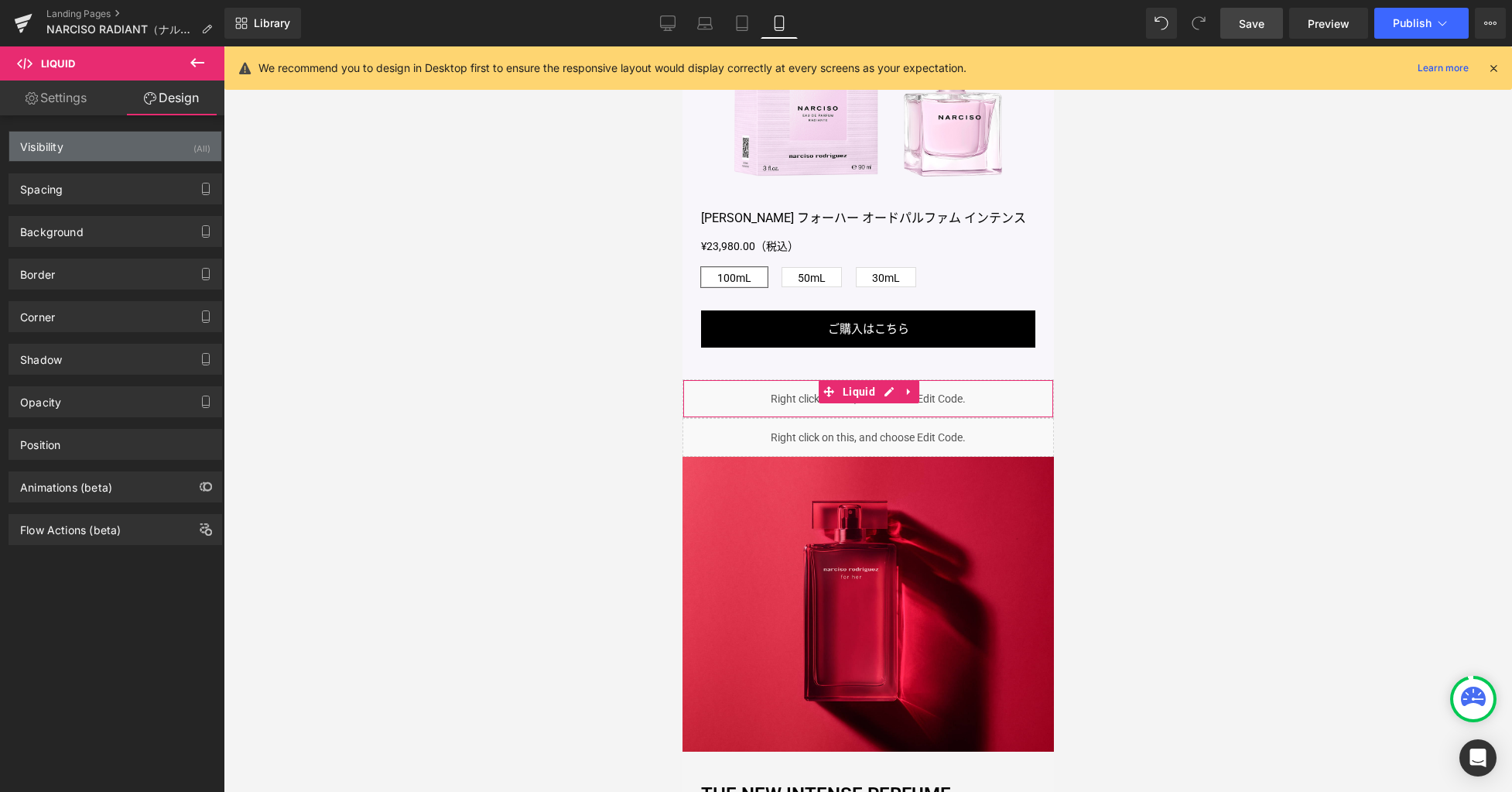
click at [149, 148] on div "Visibility (All)" at bounding box center [114, 146] width 212 height 29
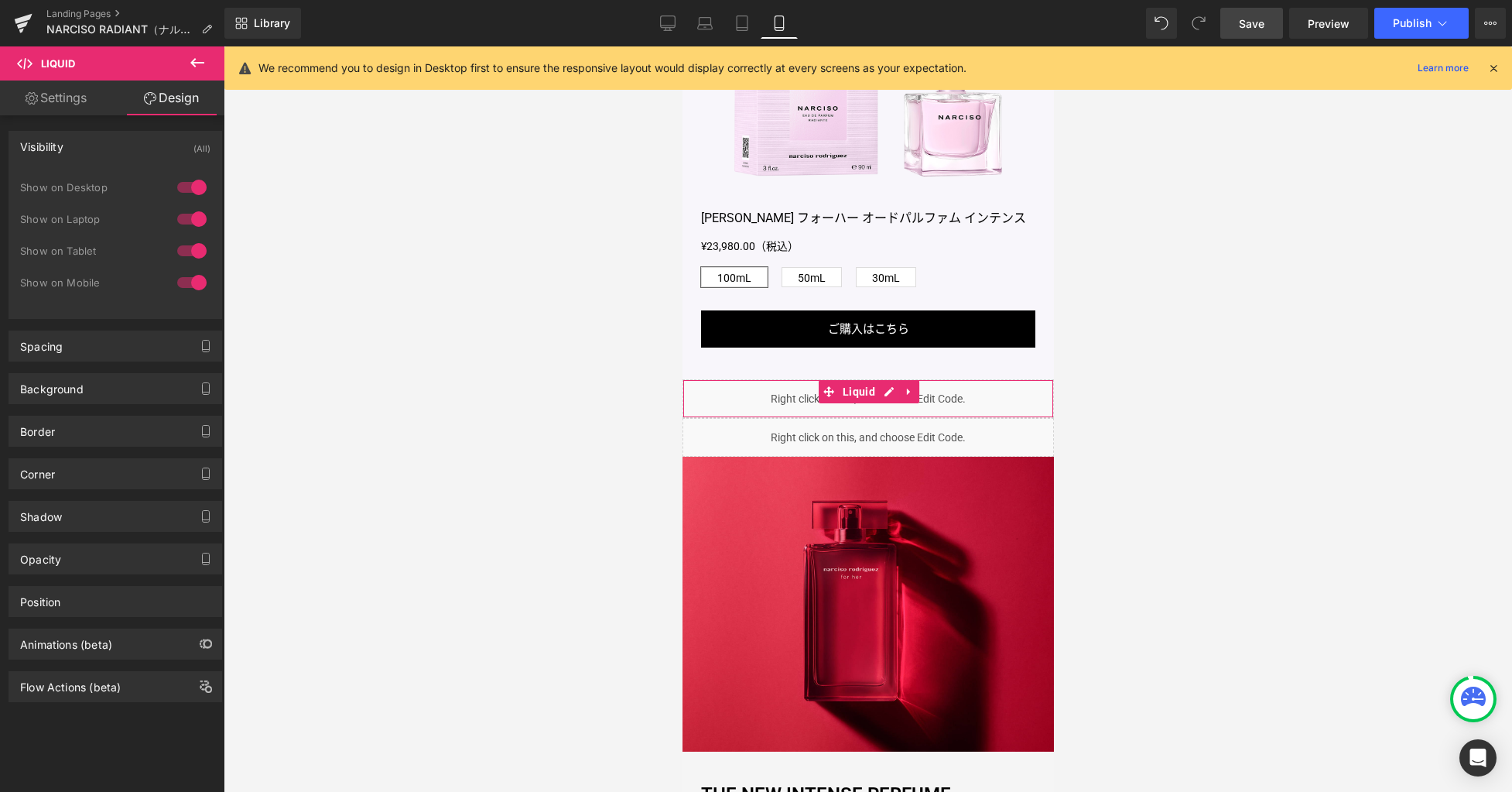
click at [190, 280] on div at bounding box center [191, 282] width 37 height 25
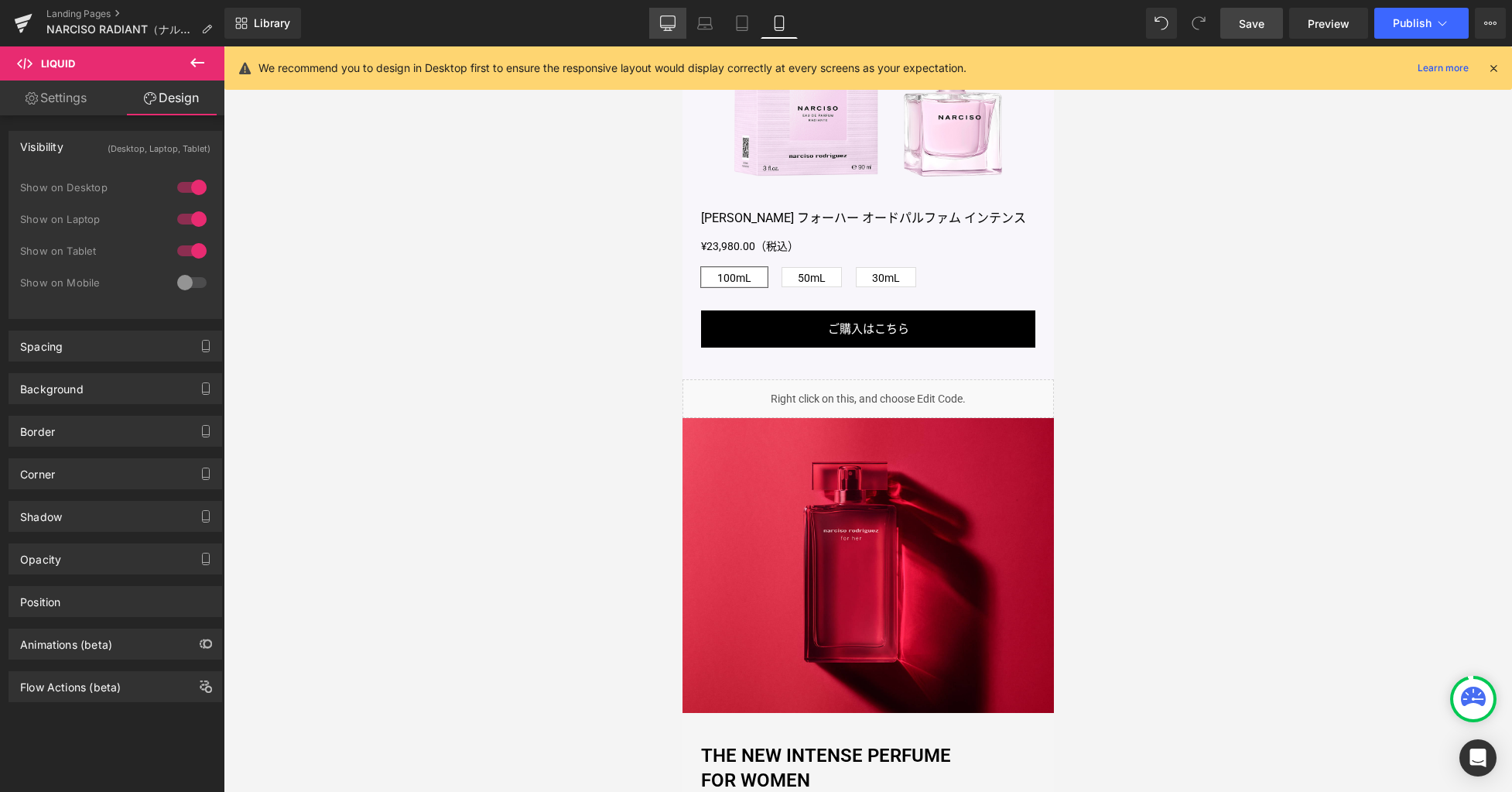
click at [673, 19] on icon at bounding box center [668, 23] width 16 height 16
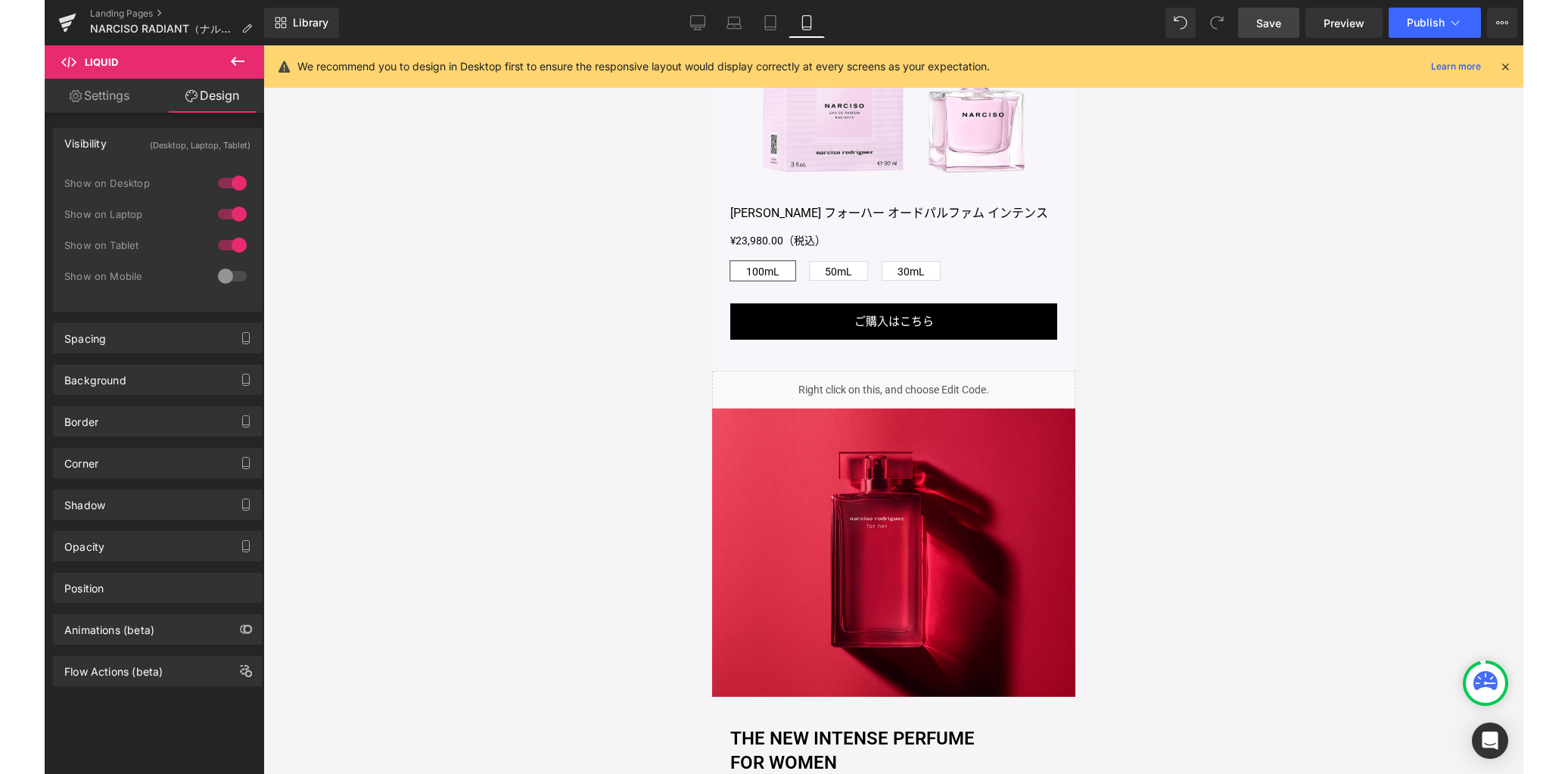
scroll to position [1371, 0]
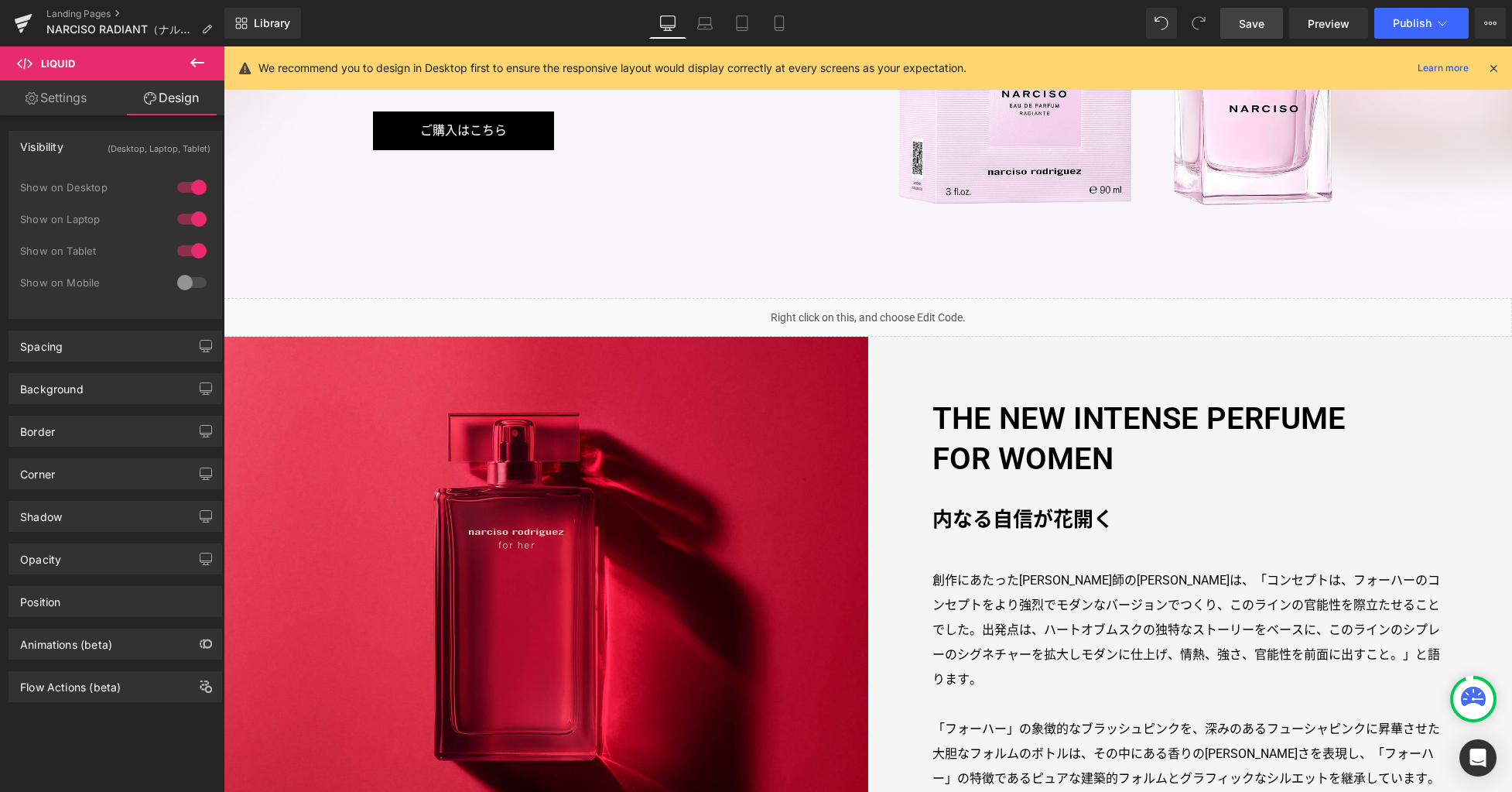
click at [1245, 31] on span "Save" at bounding box center [1251, 24] width 25 height 16
click at [1329, 23] on span "Preview" at bounding box center [1328, 24] width 42 height 16
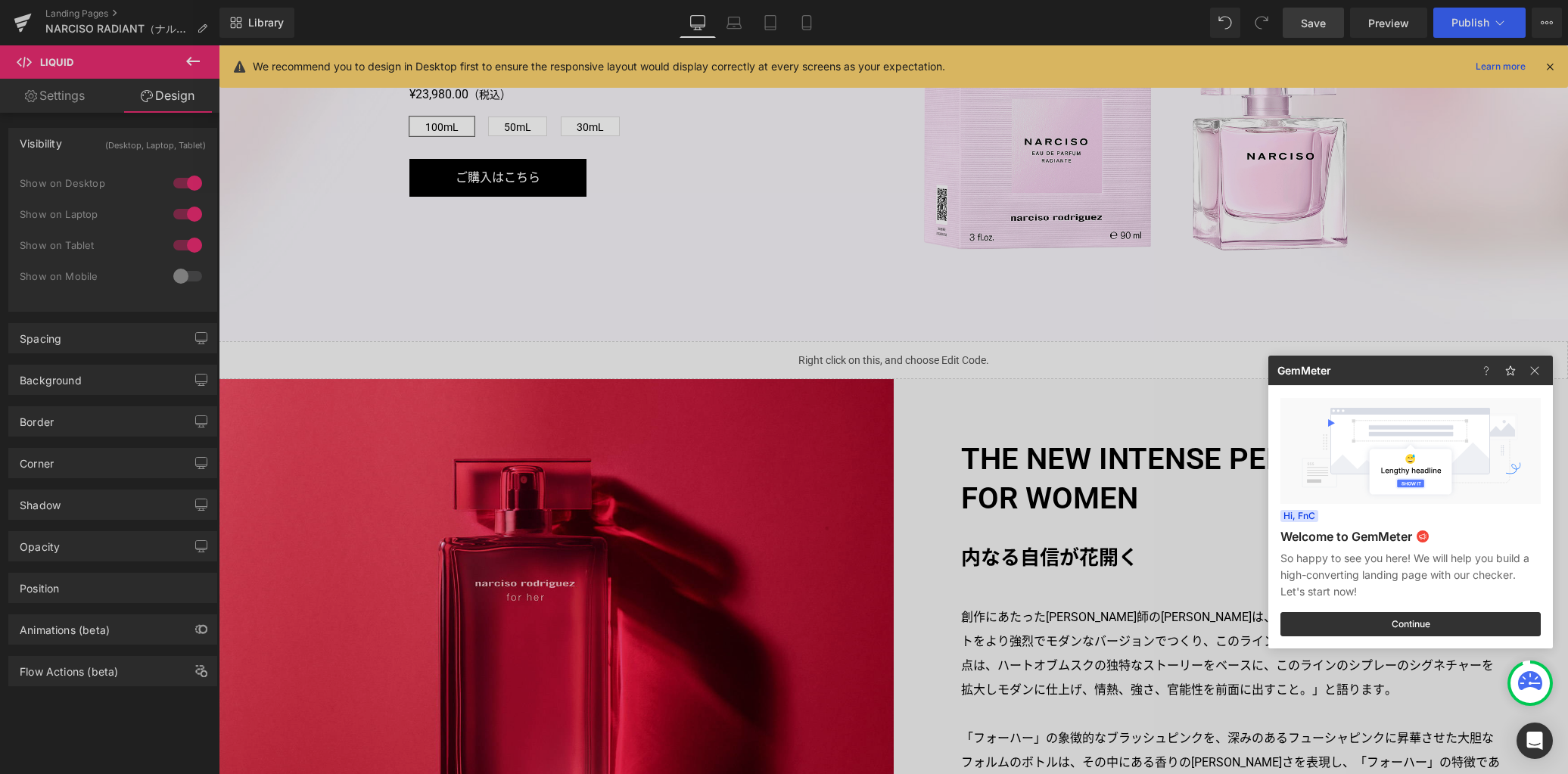
click at [561, 312] on div at bounding box center [784, 387] width 1568 height 774
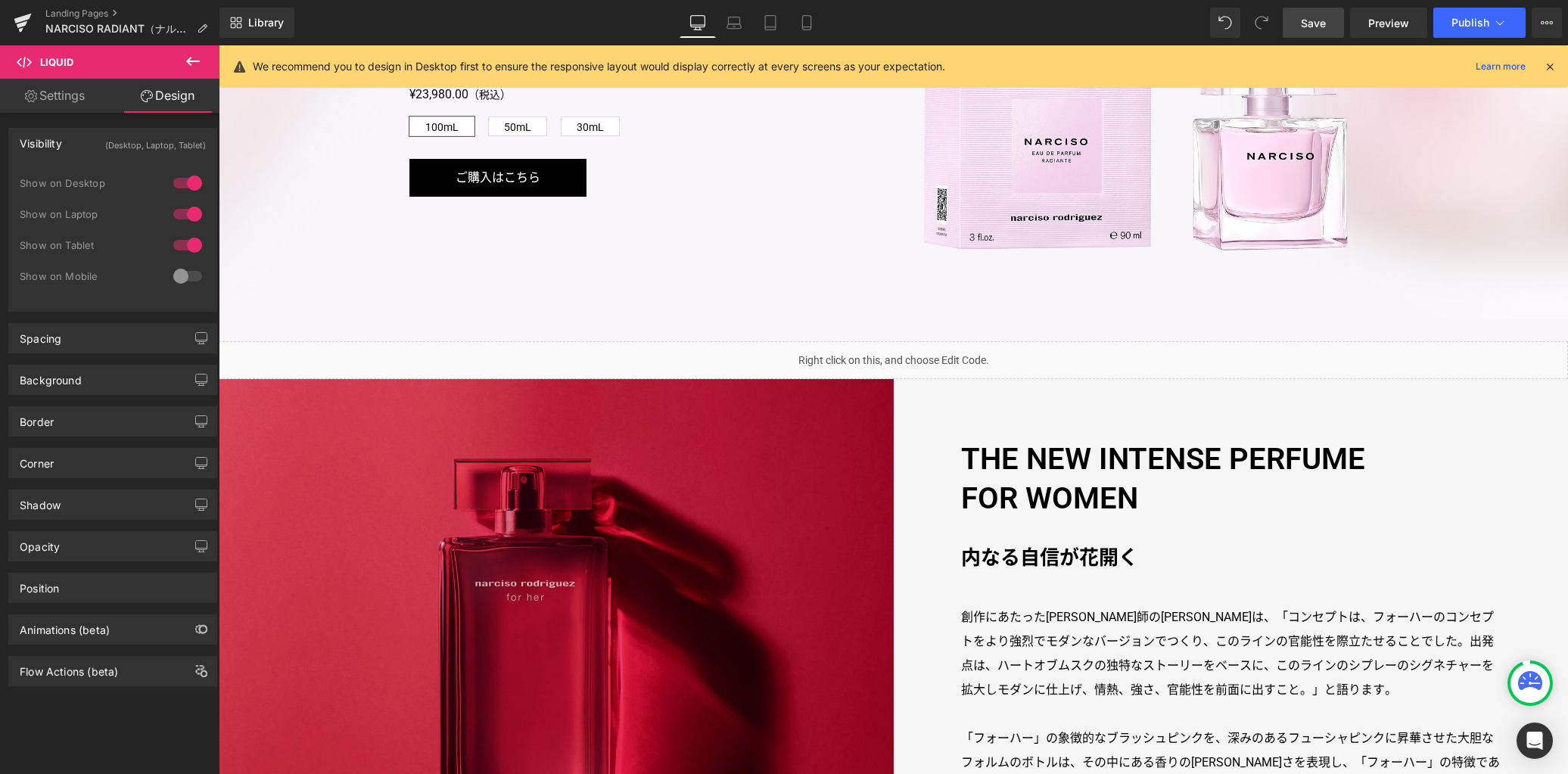
click at [504, 563] on img at bounding box center [556, 646] width 675 height 535
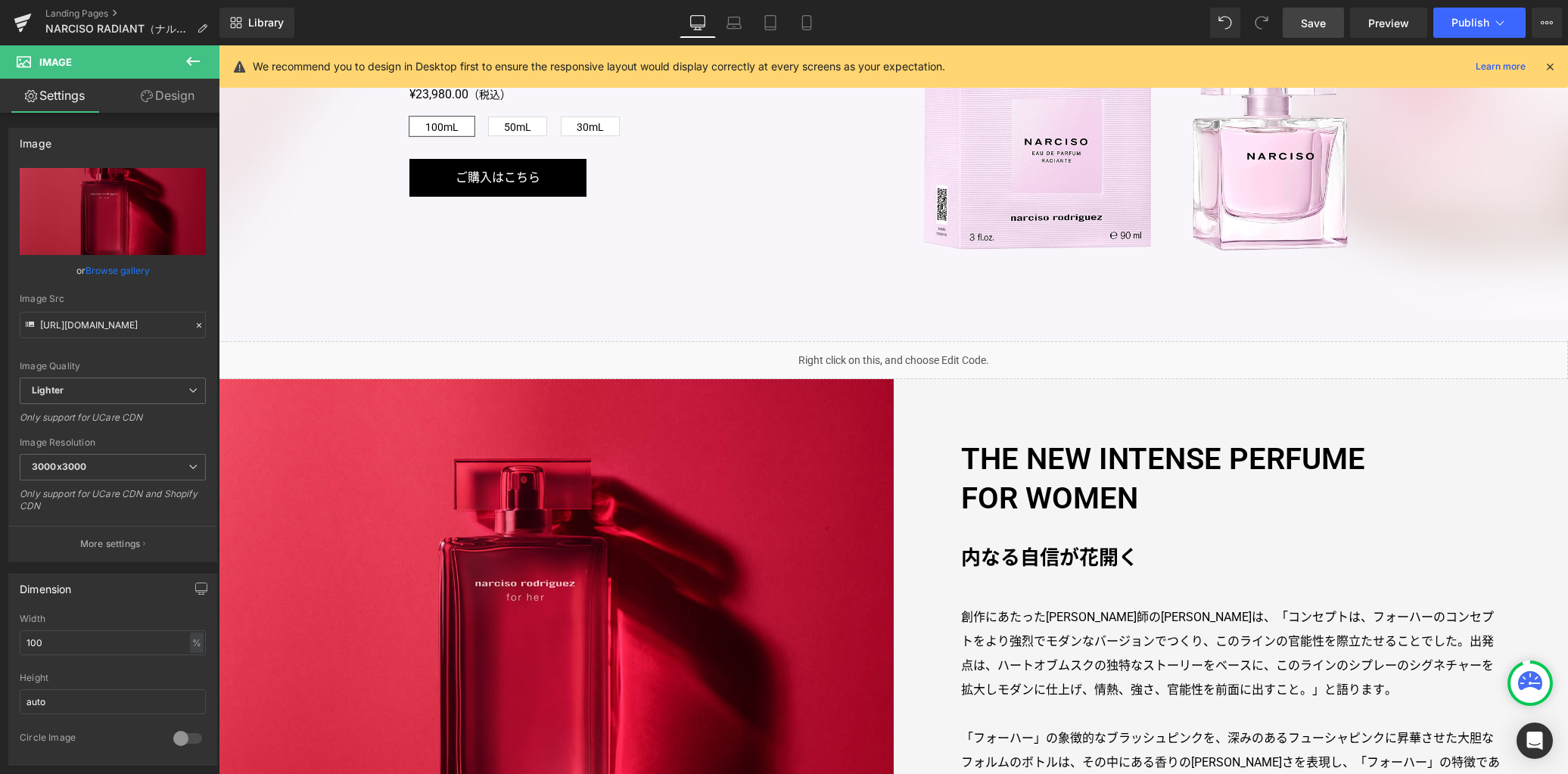
click at [198, 64] on icon at bounding box center [193, 61] width 18 height 18
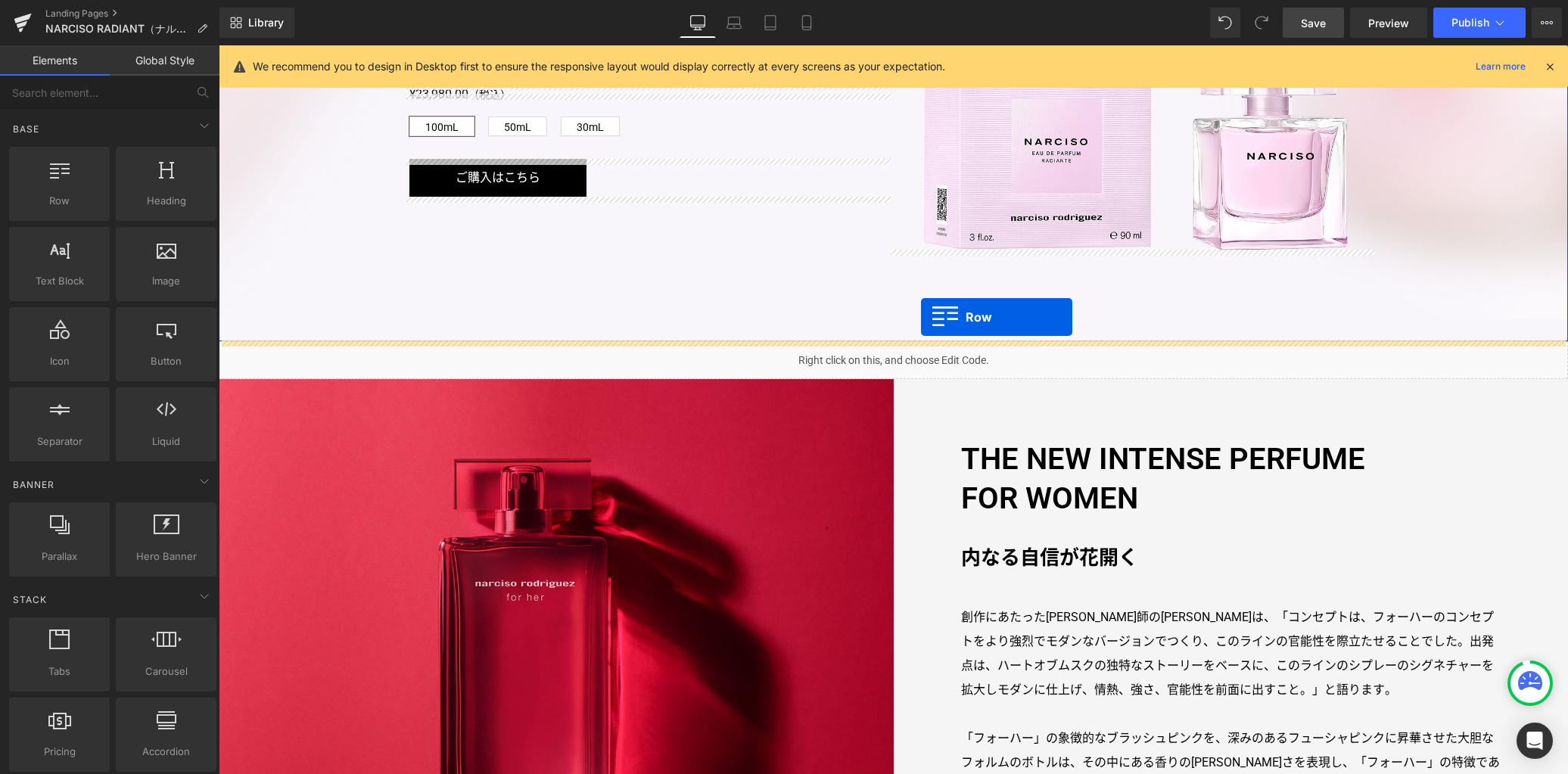
drag, startPoint x: 296, startPoint y: 227, endPoint x: 921, endPoint y: 317, distance: 631.4
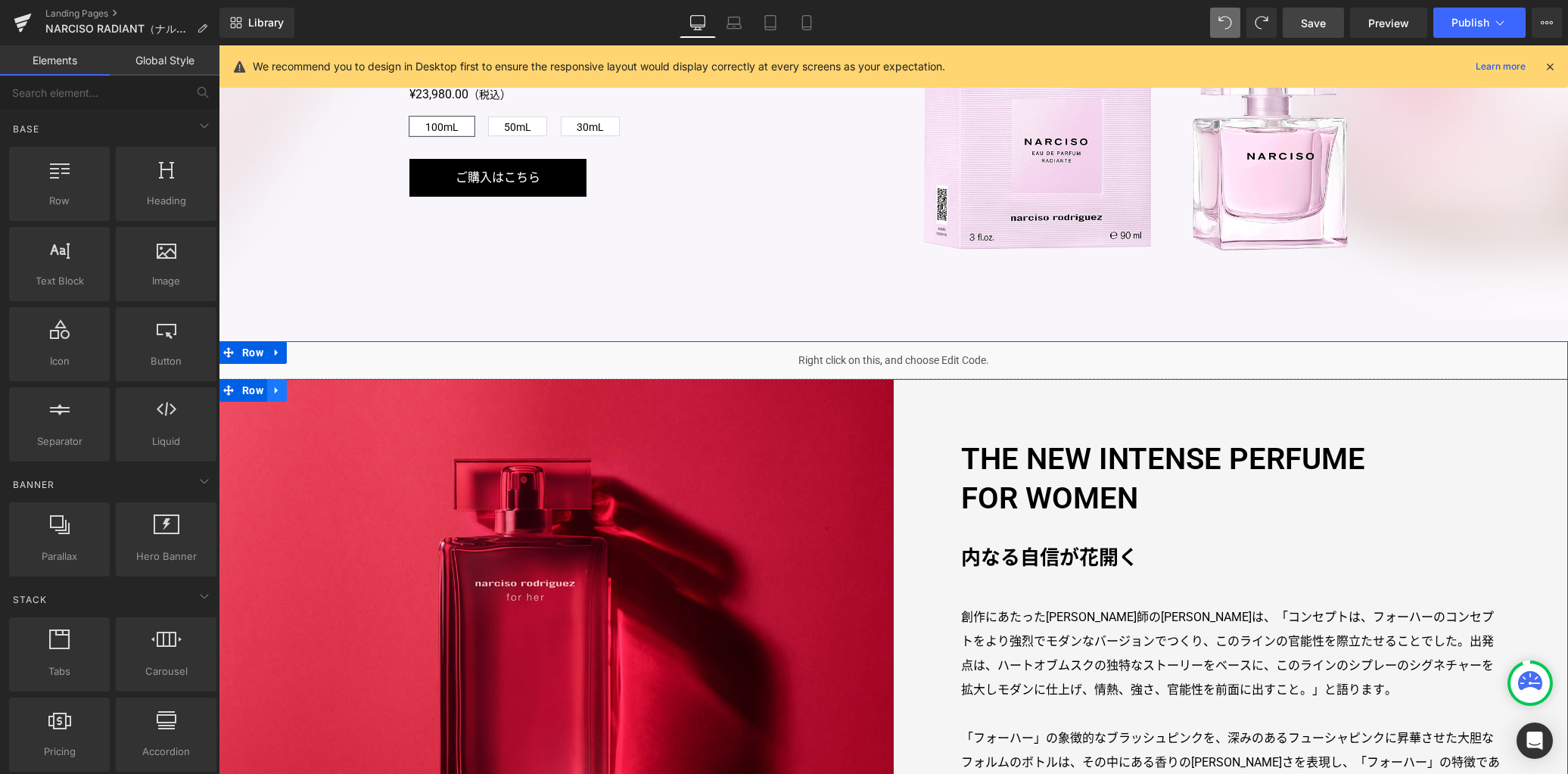
click at [276, 391] on icon at bounding box center [277, 390] width 10 height 11
click at [311, 391] on icon at bounding box center [316, 390] width 10 height 10
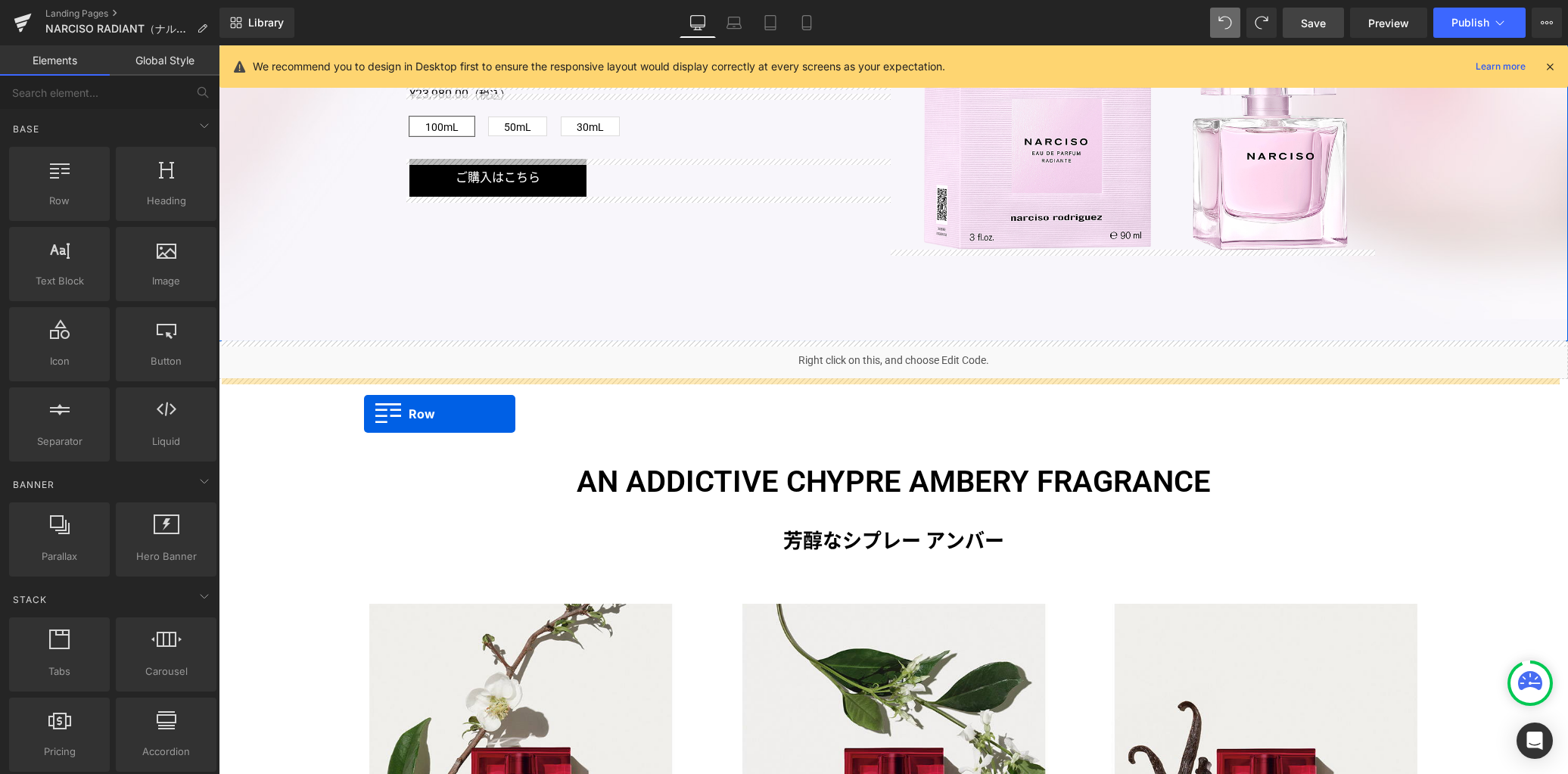
drag, startPoint x: 283, startPoint y: 228, endPoint x: 364, endPoint y: 413, distance: 202.0
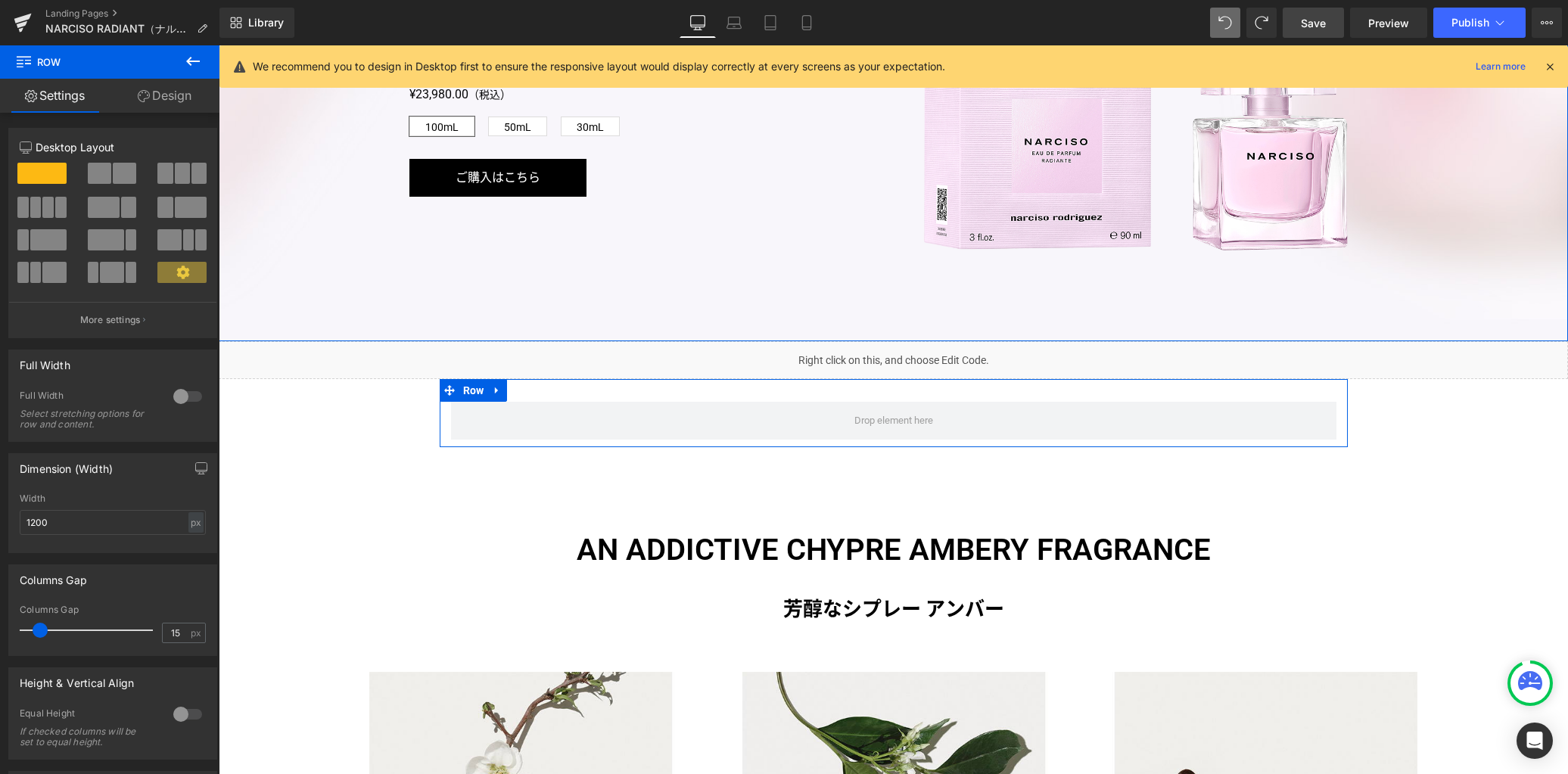
click at [177, 397] on div at bounding box center [187, 396] width 36 height 24
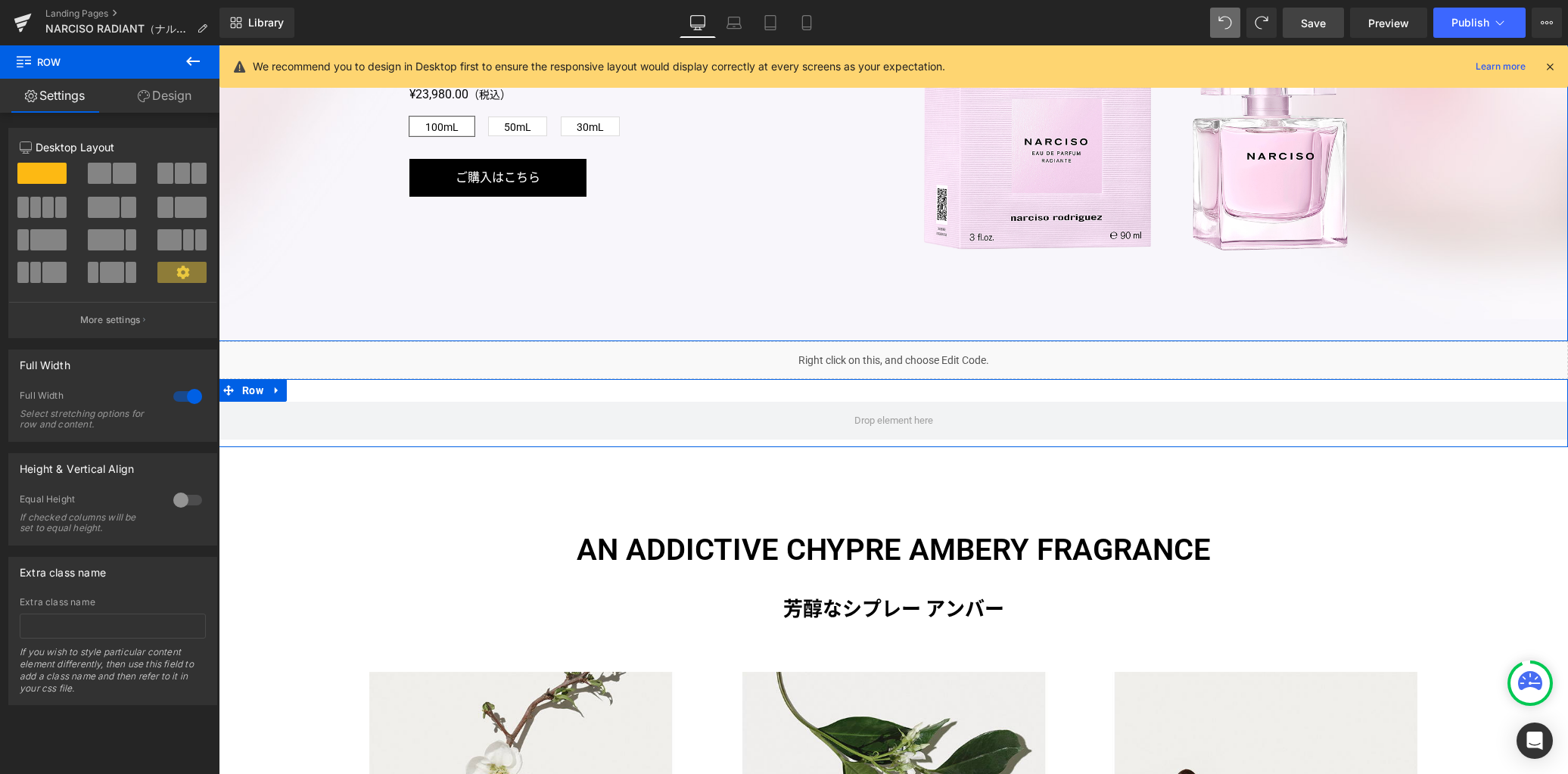
click at [158, 93] on link "Design" at bounding box center [164, 95] width 109 height 34
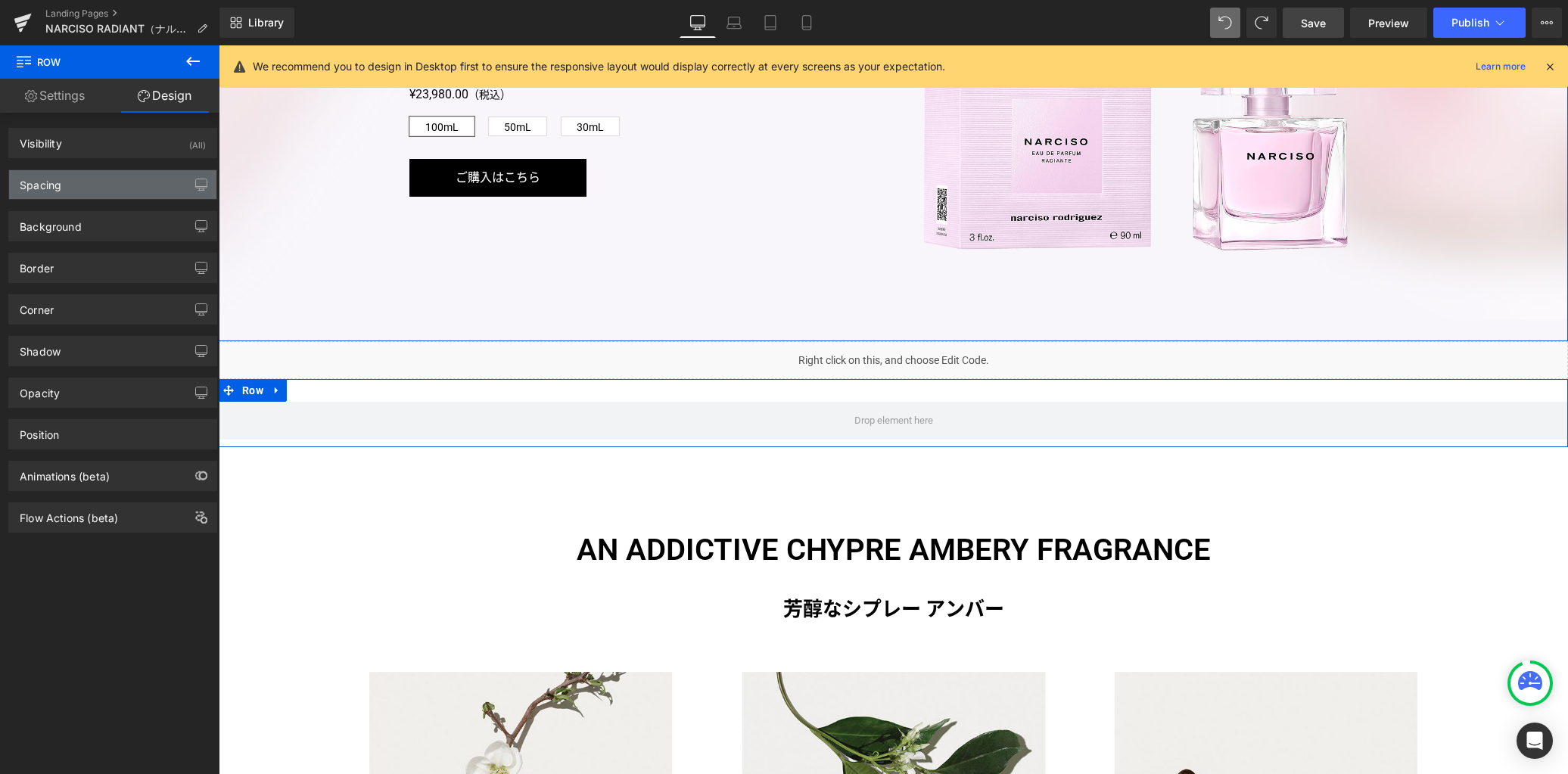
click at [131, 190] on div "Spacing" at bounding box center [112, 185] width 207 height 29
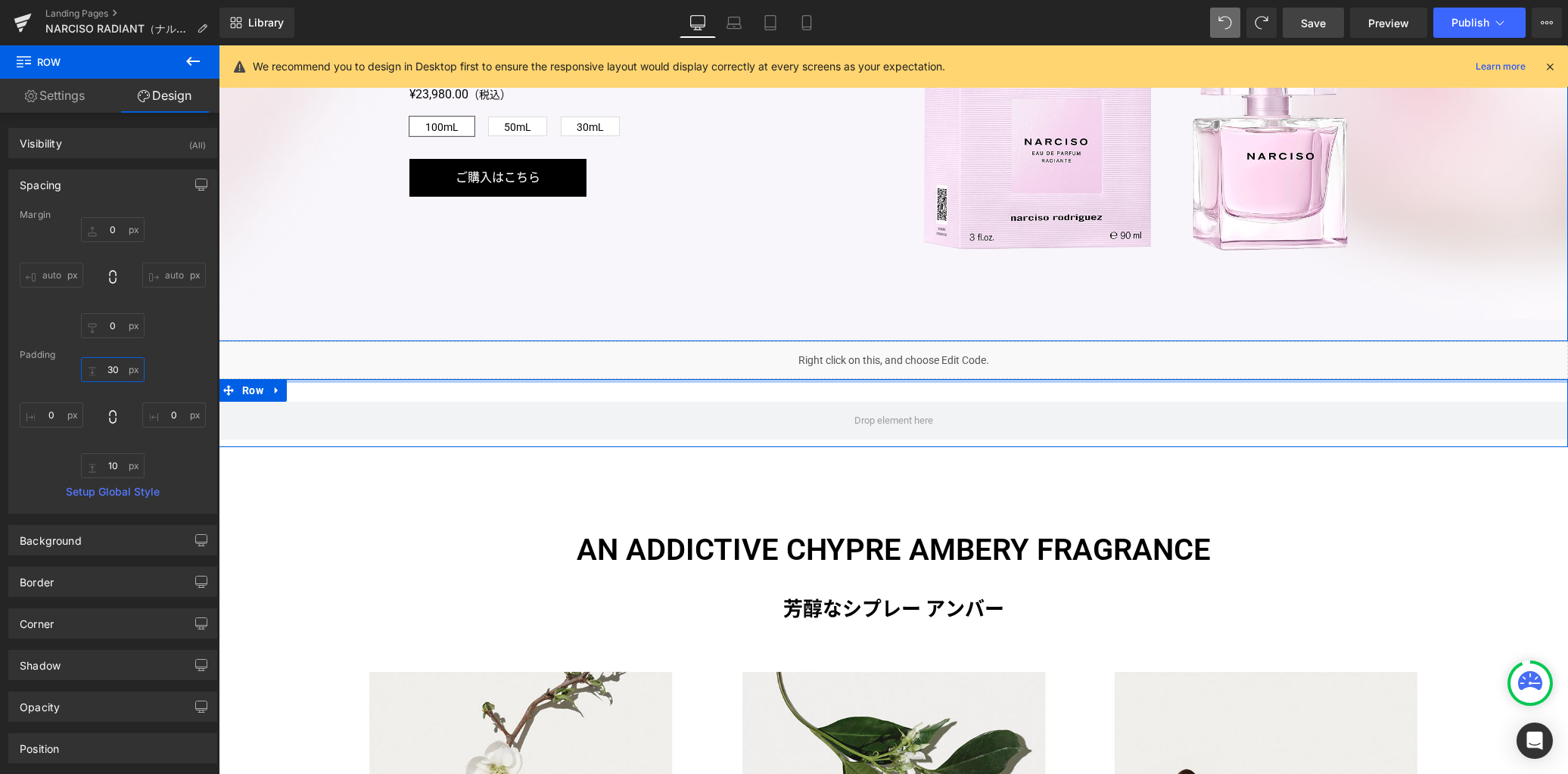
click at [112, 369] on input "30" at bounding box center [113, 369] width 64 height 25
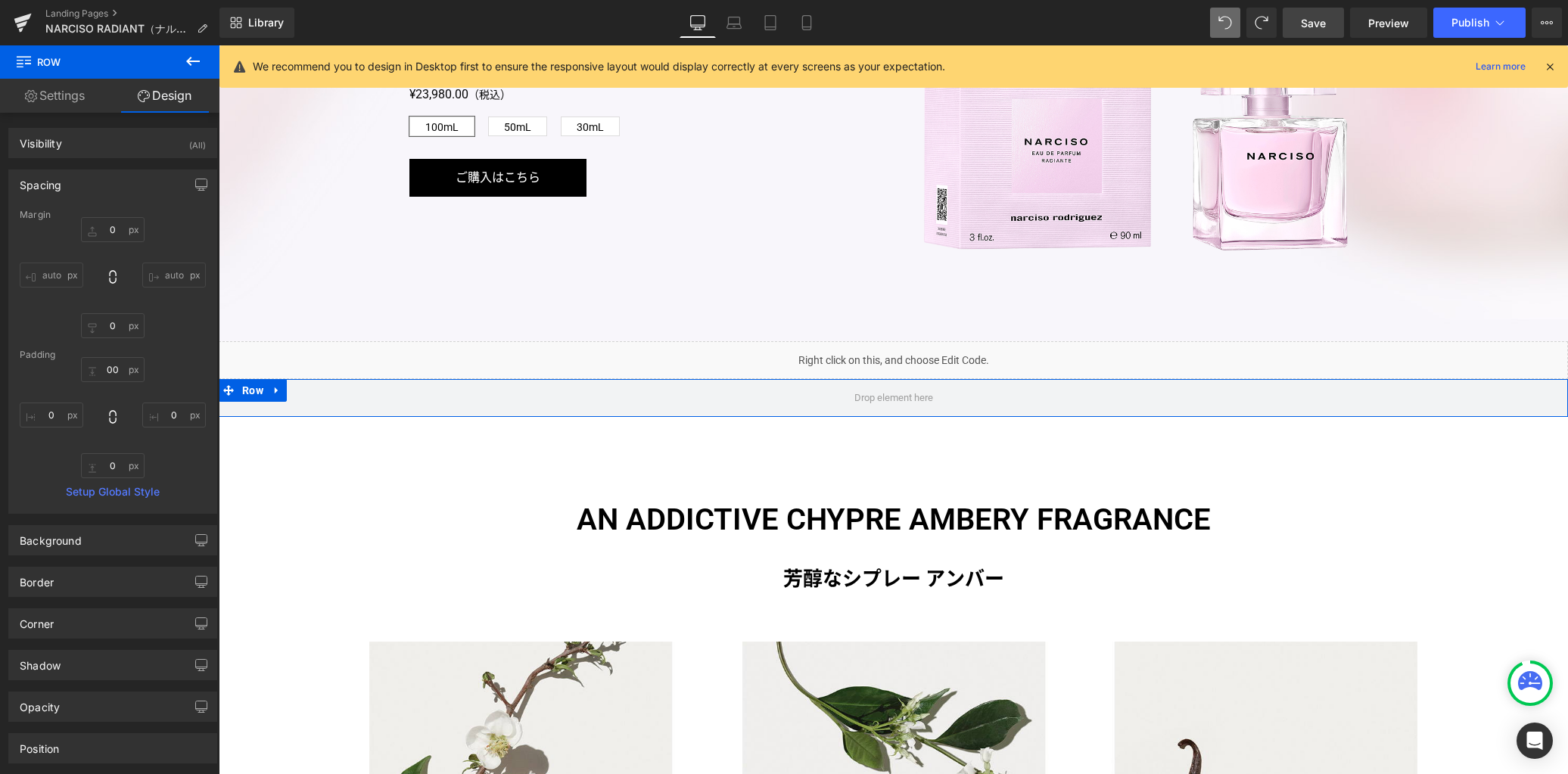
click at [60, 186] on div "Spacing" at bounding box center [41, 181] width 42 height 22
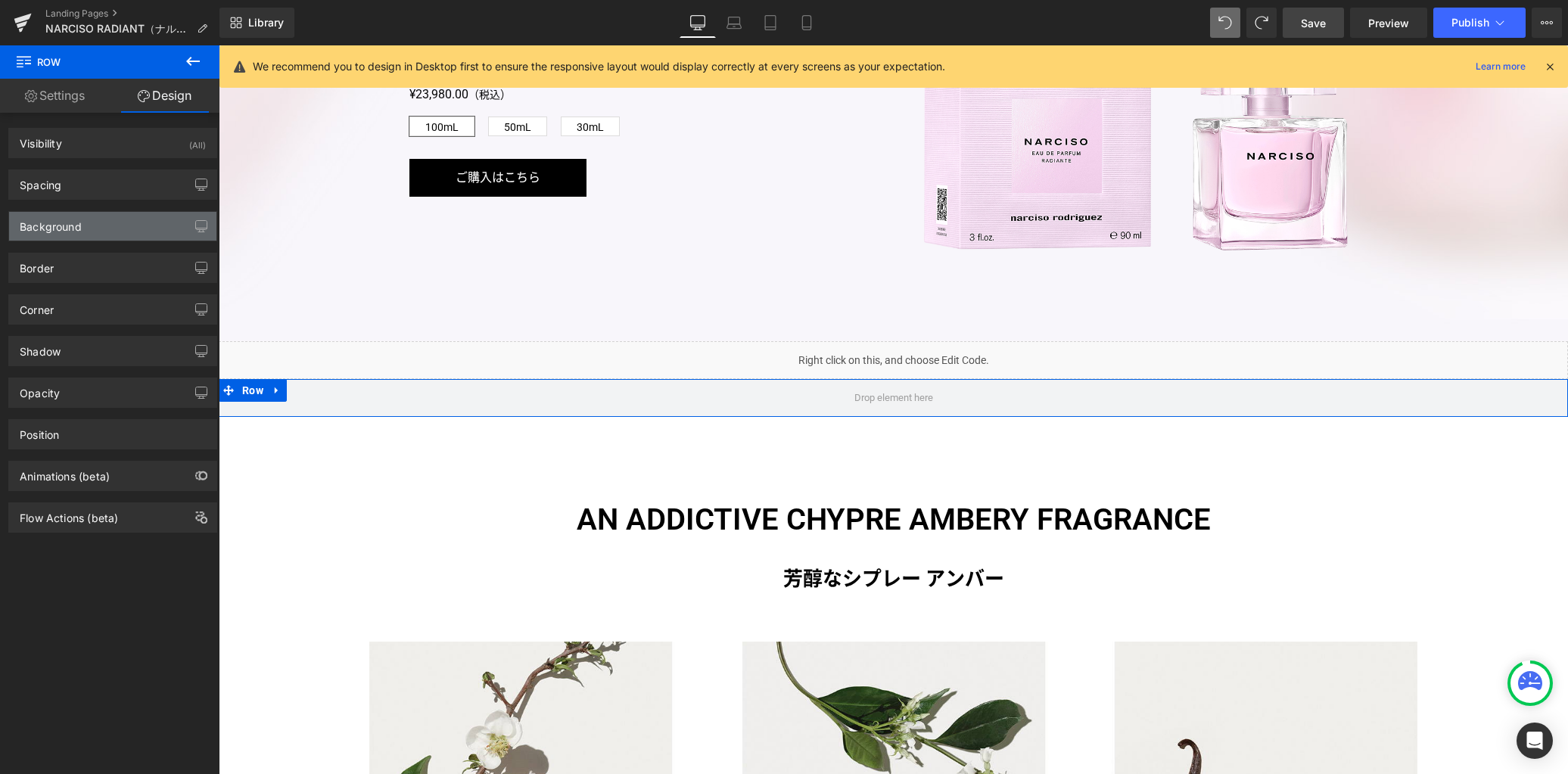
click at [64, 221] on div "Background" at bounding box center [51, 222] width 62 height 22
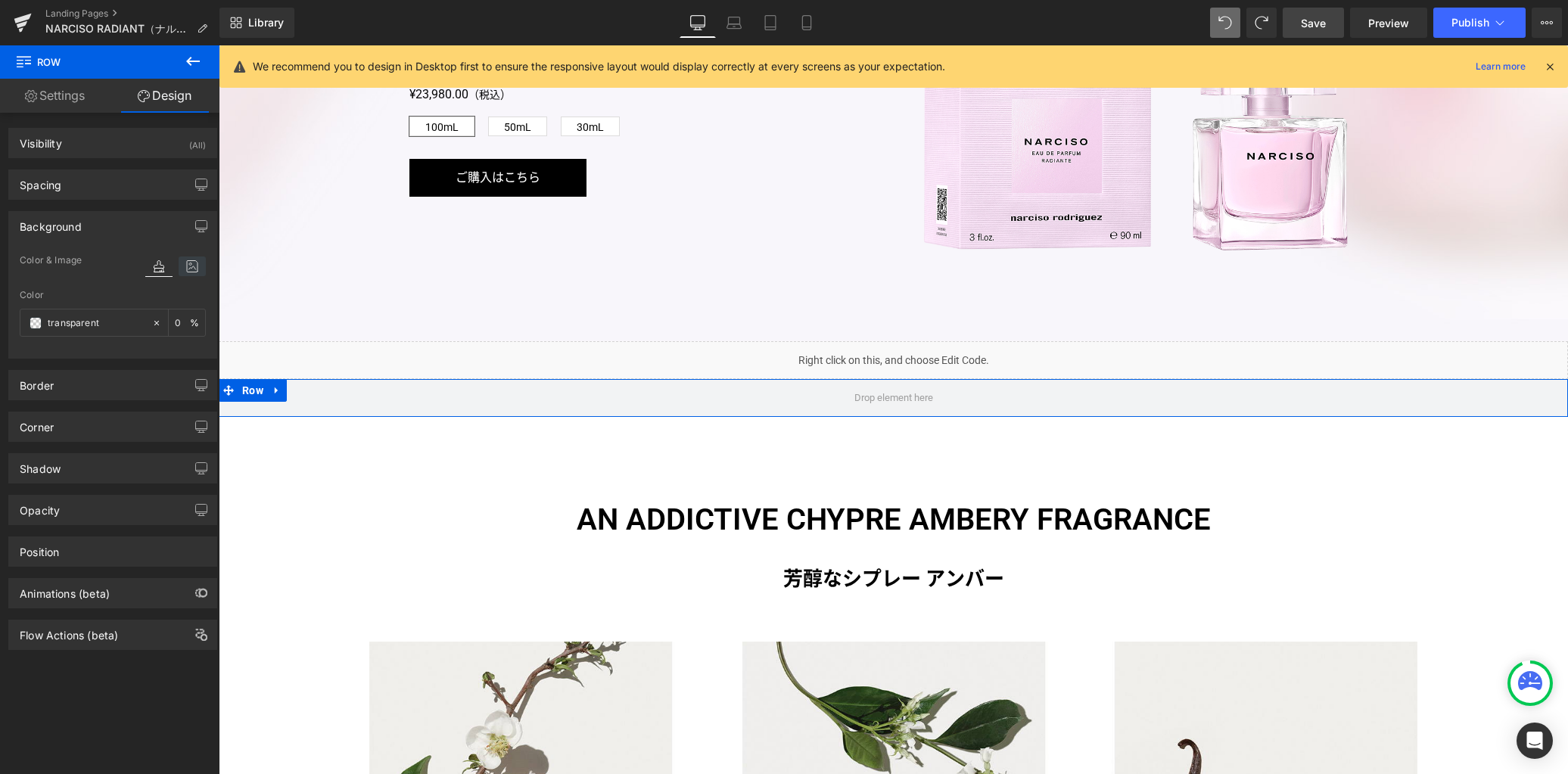
click at [187, 262] on icon at bounding box center [192, 266] width 27 height 20
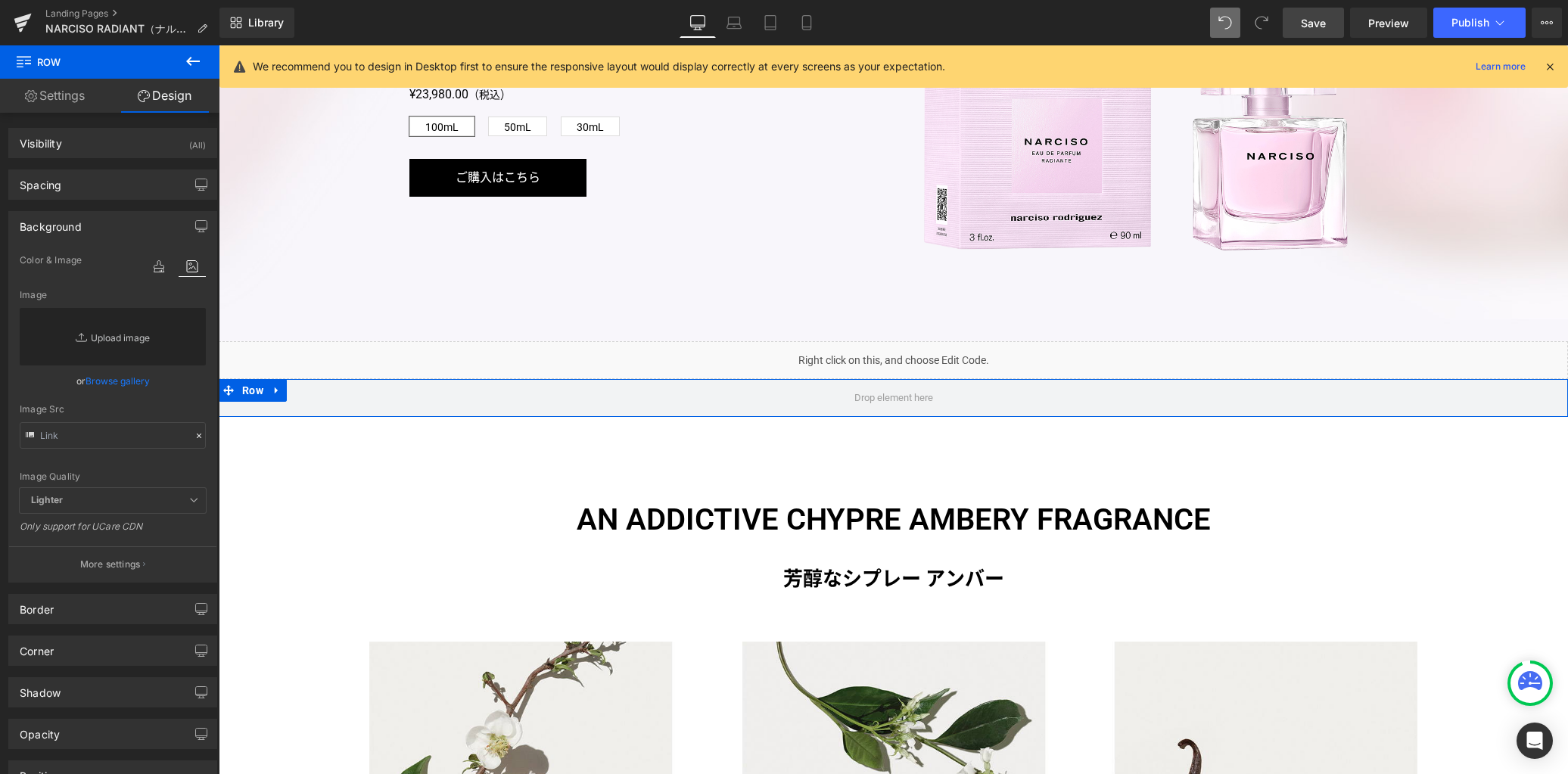
click at [145, 344] on link "Replace Image" at bounding box center [113, 336] width 186 height 58
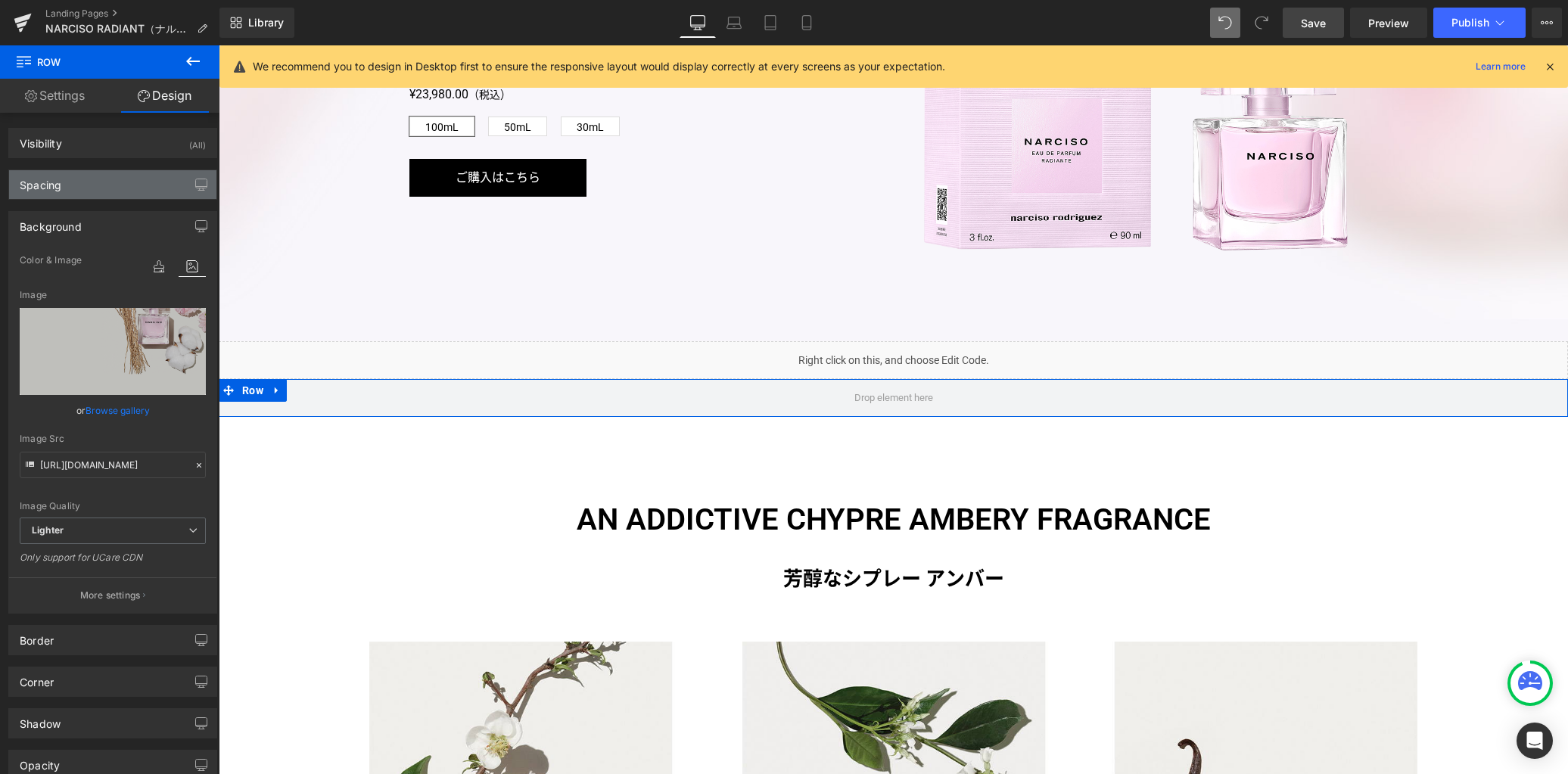
click at [124, 193] on div "Spacing" at bounding box center [112, 185] width 207 height 29
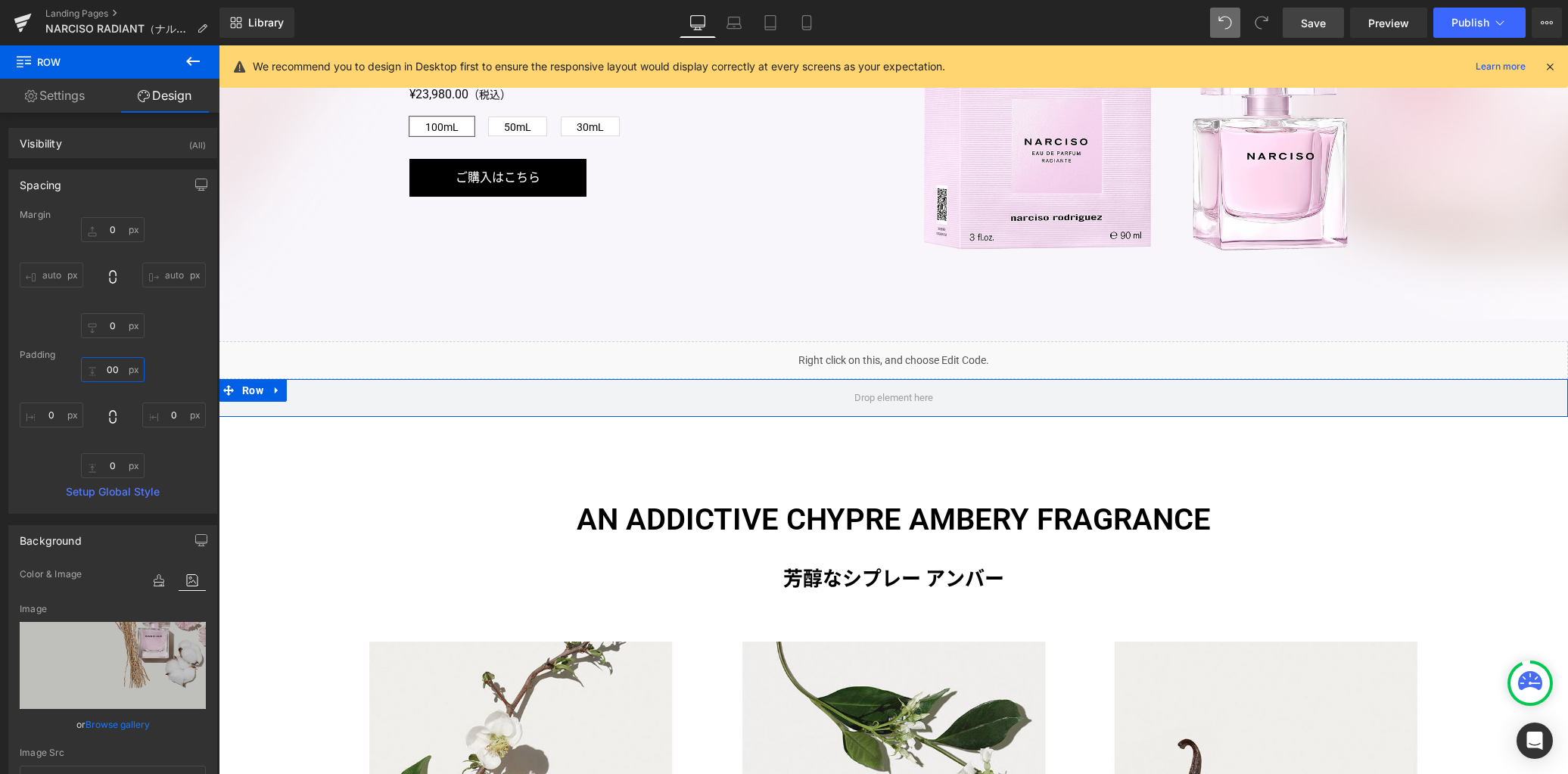
click at [117, 370] on input "00" at bounding box center [113, 369] width 64 height 25
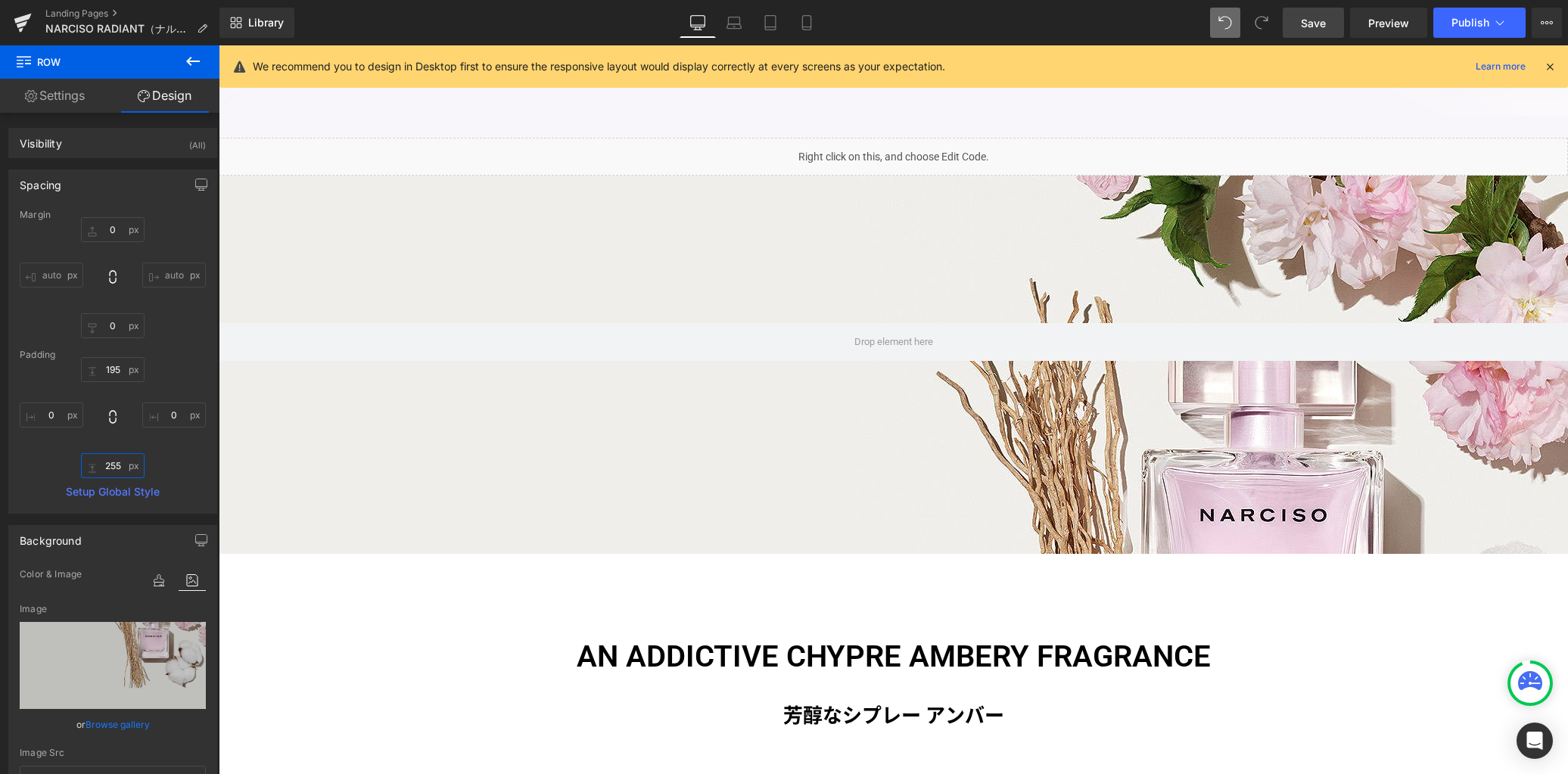
scroll to position [1549, 0]
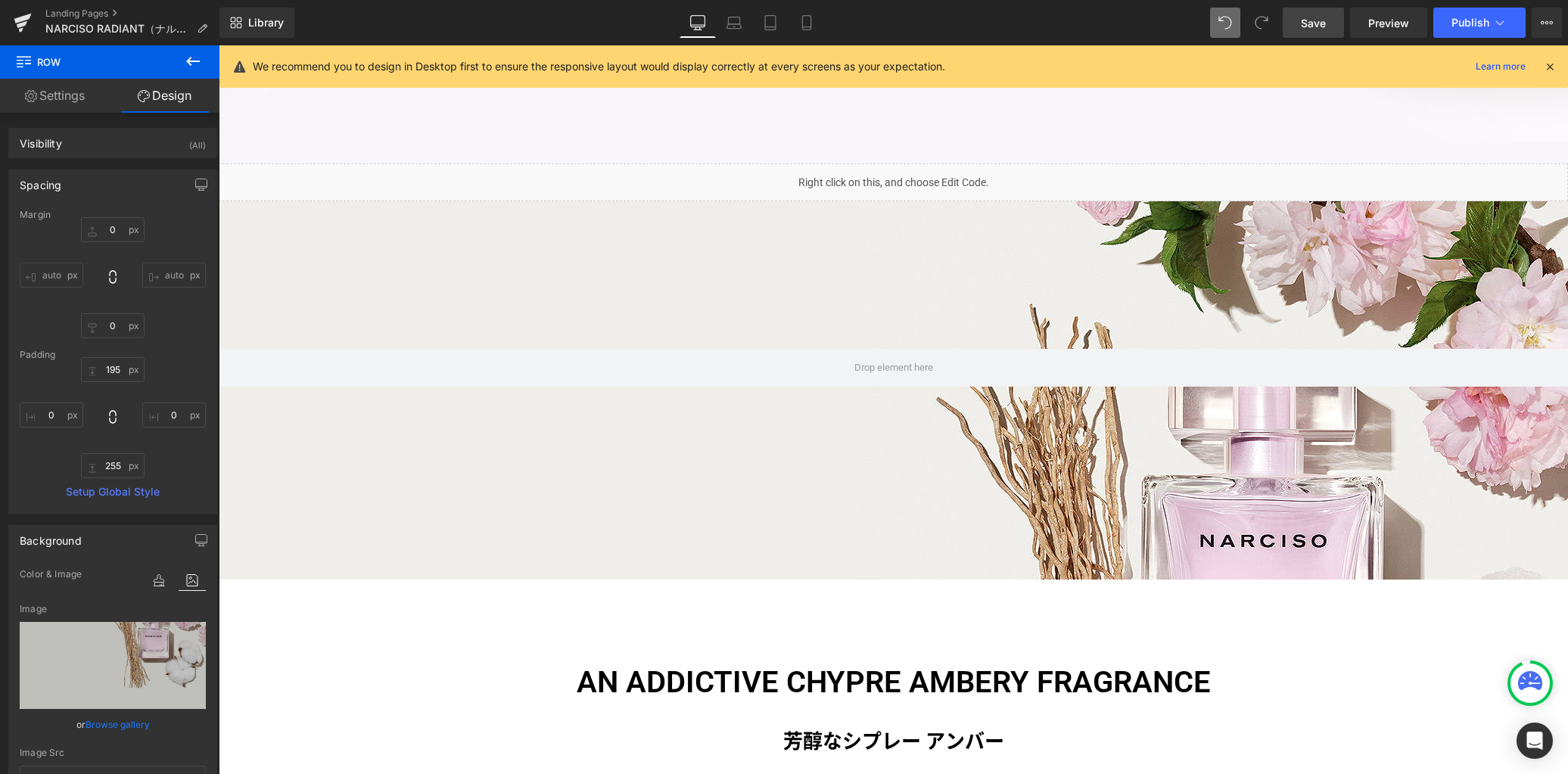
click at [1296, 30] on link "Save" at bounding box center [1313, 22] width 62 height 30
click at [248, 212] on span "Row" at bounding box center [253, 213] width 29 height 22
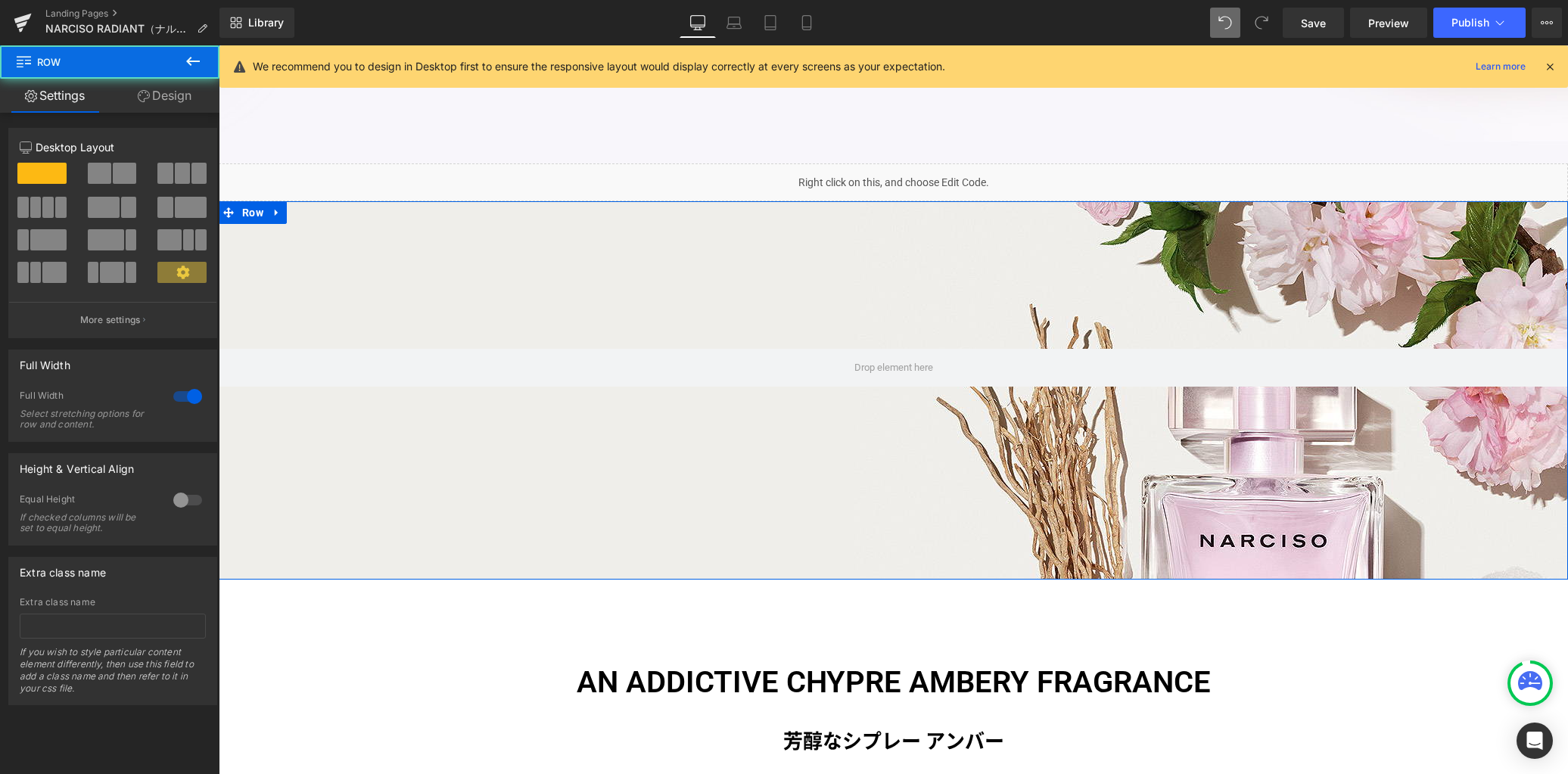
click at [166, 99] on link "Design" at bounding box center [164, 95] width 109 height 34
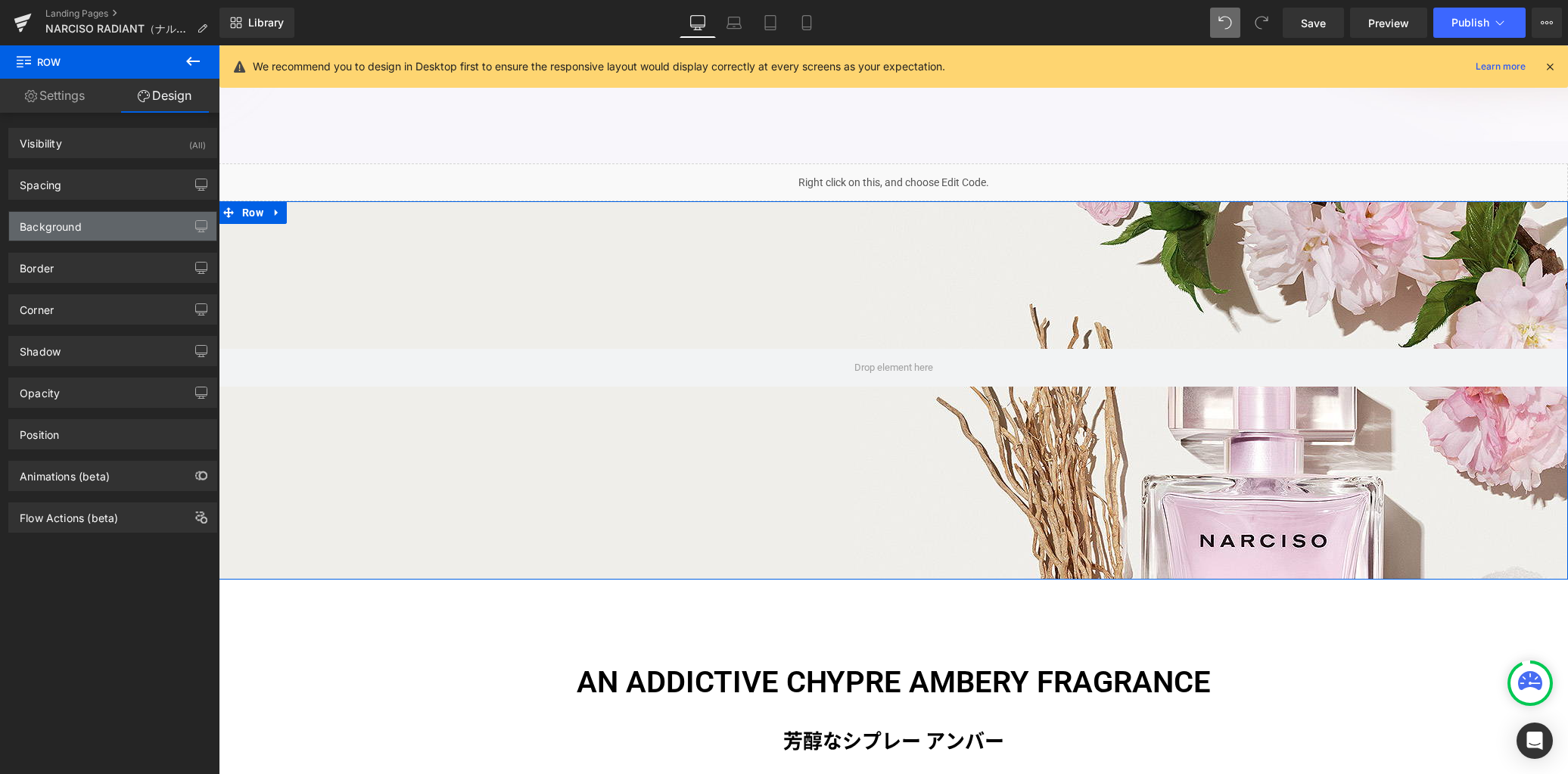
click at [121, 231] on div "Background" at bounding box center [112, 226] width 207 height 29
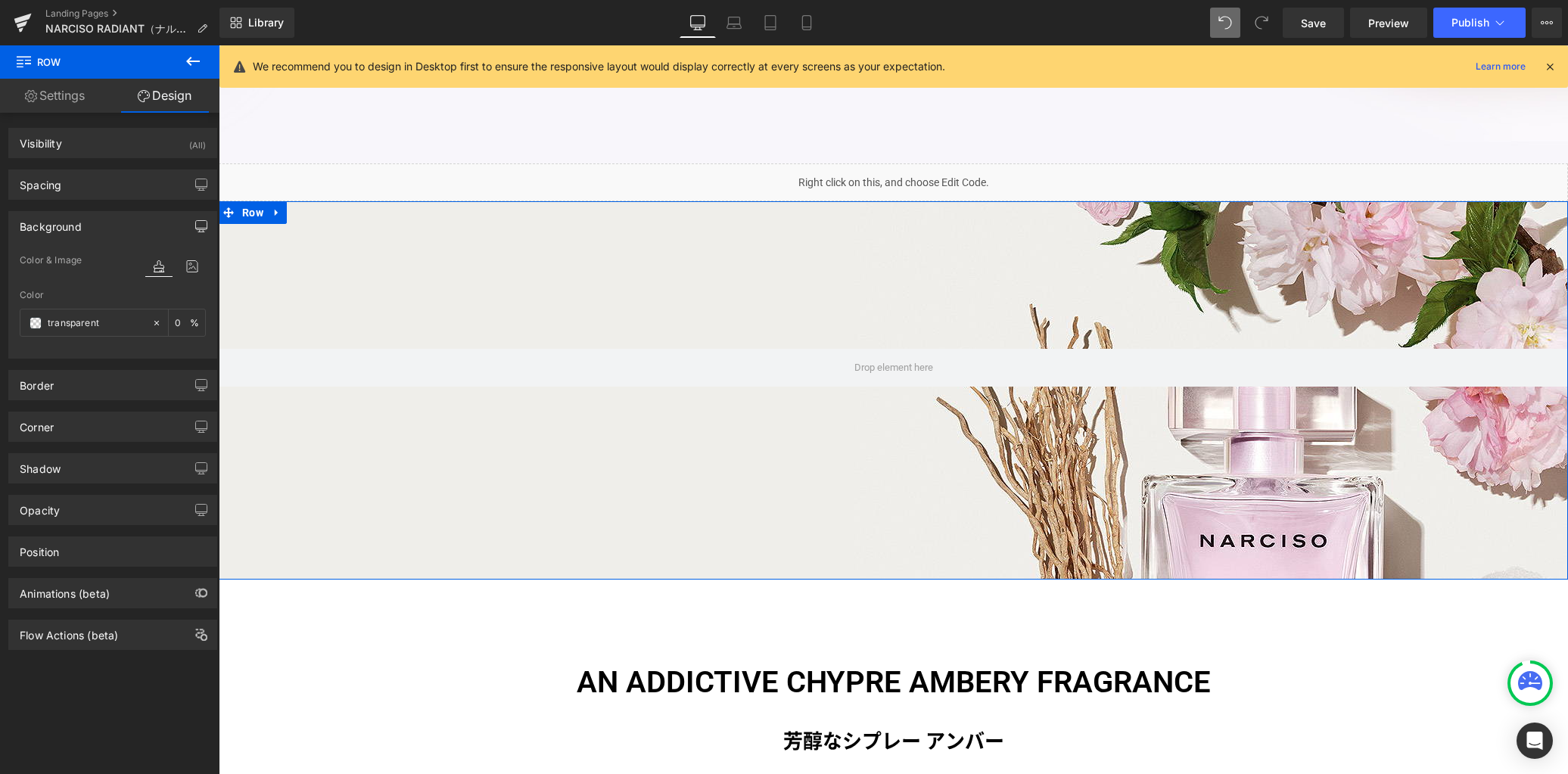
click at [195, 230] on icon "button" at bounding box center [201, 226] width 12 height 12
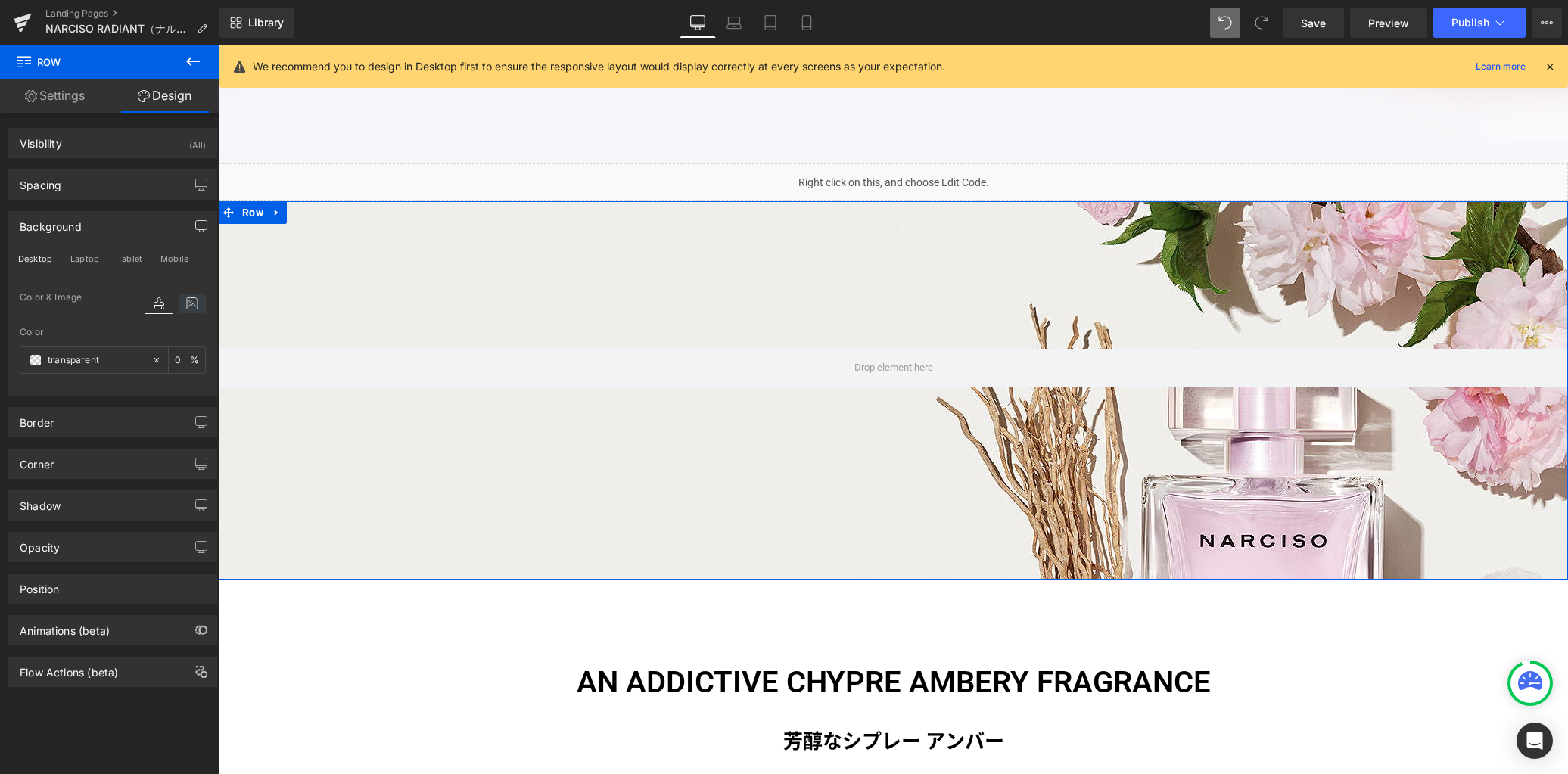
click at [185, 299] on icon at bounding box center [192, 303] width 27 height 20
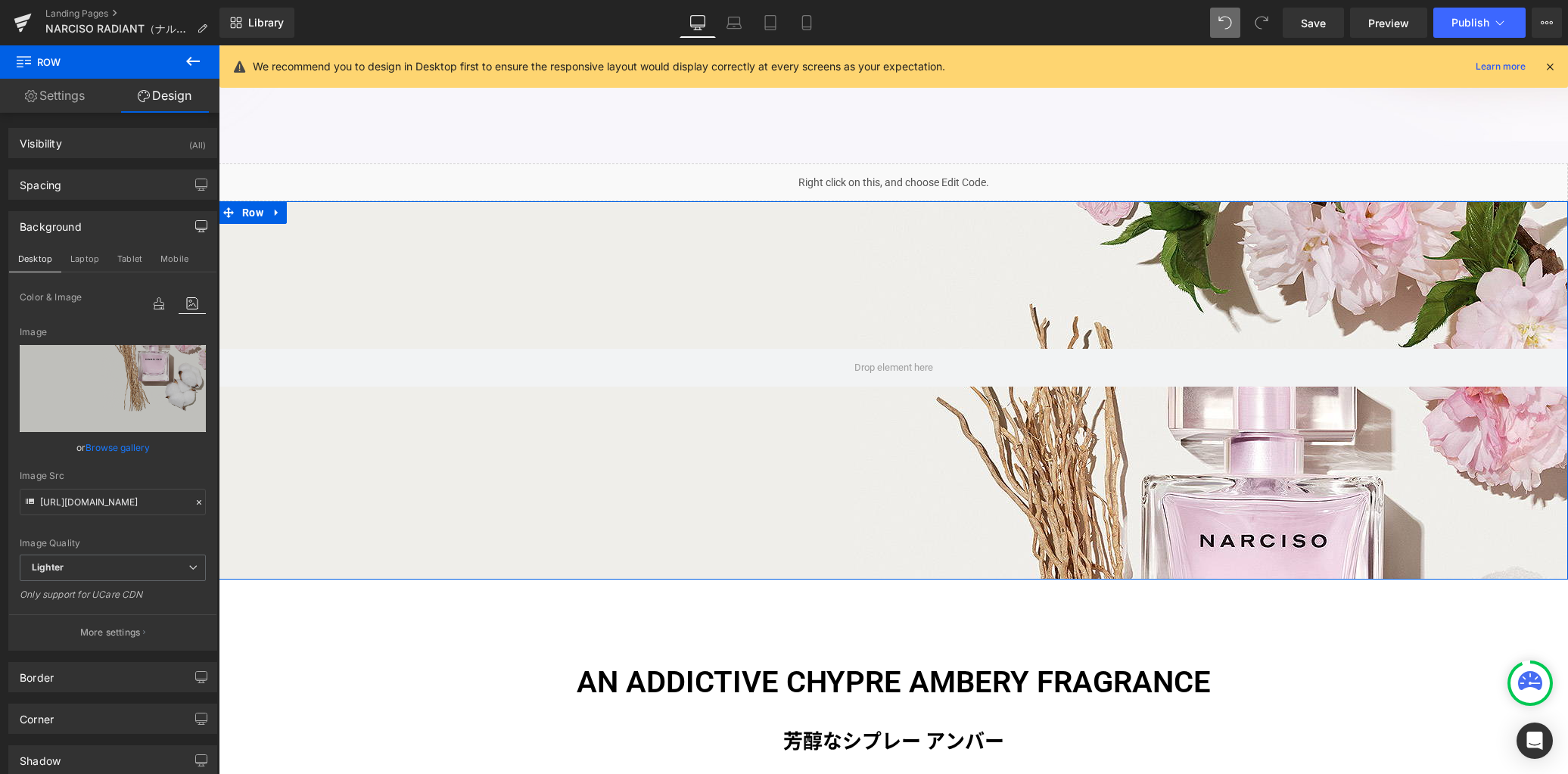
click at [121, 631] on p "More settings" at bounding box center [110, 632] width 61 height 14
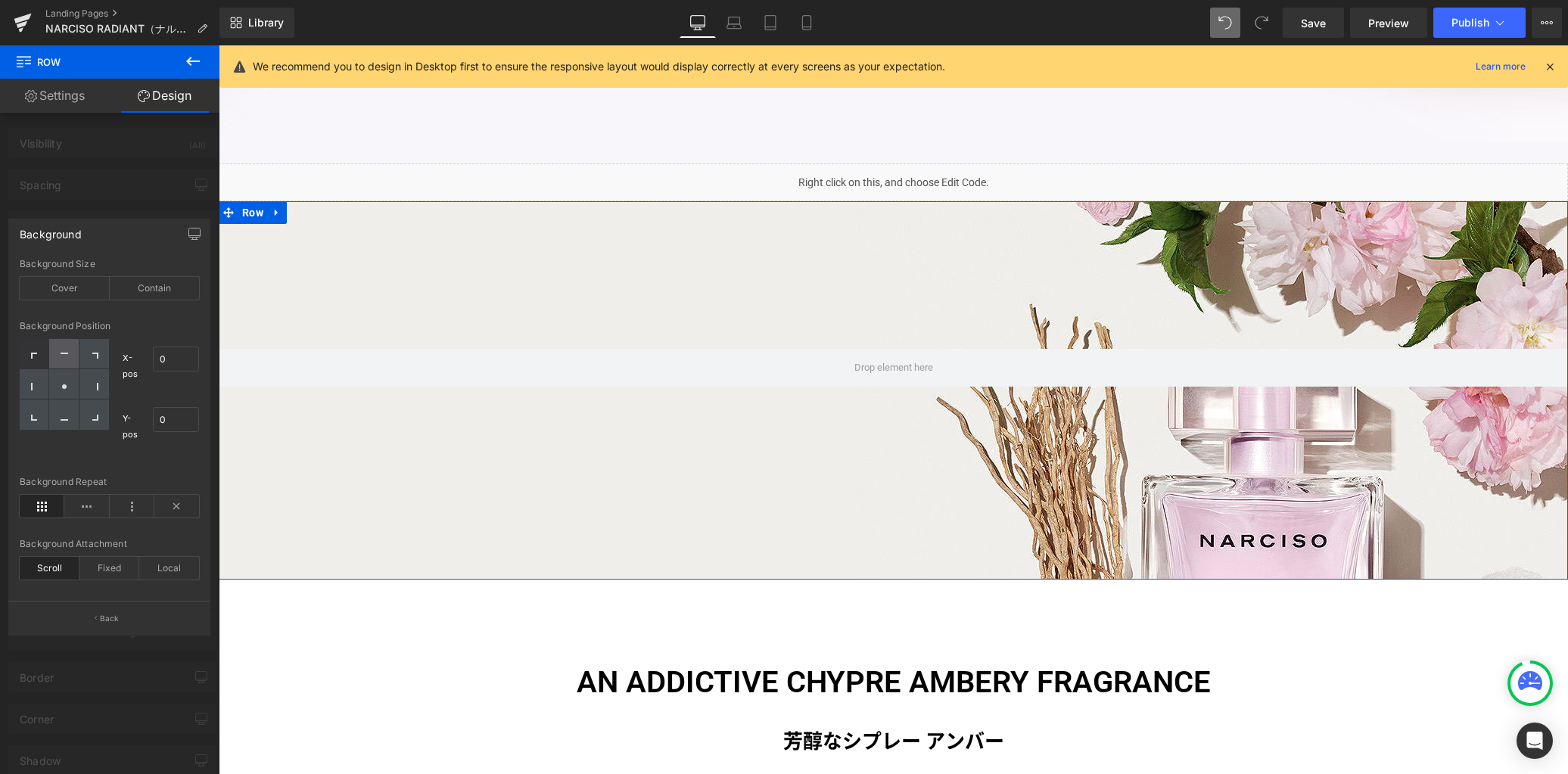
click at [66, 354] on icon at bounding box center [64, 355] width 7 height 7
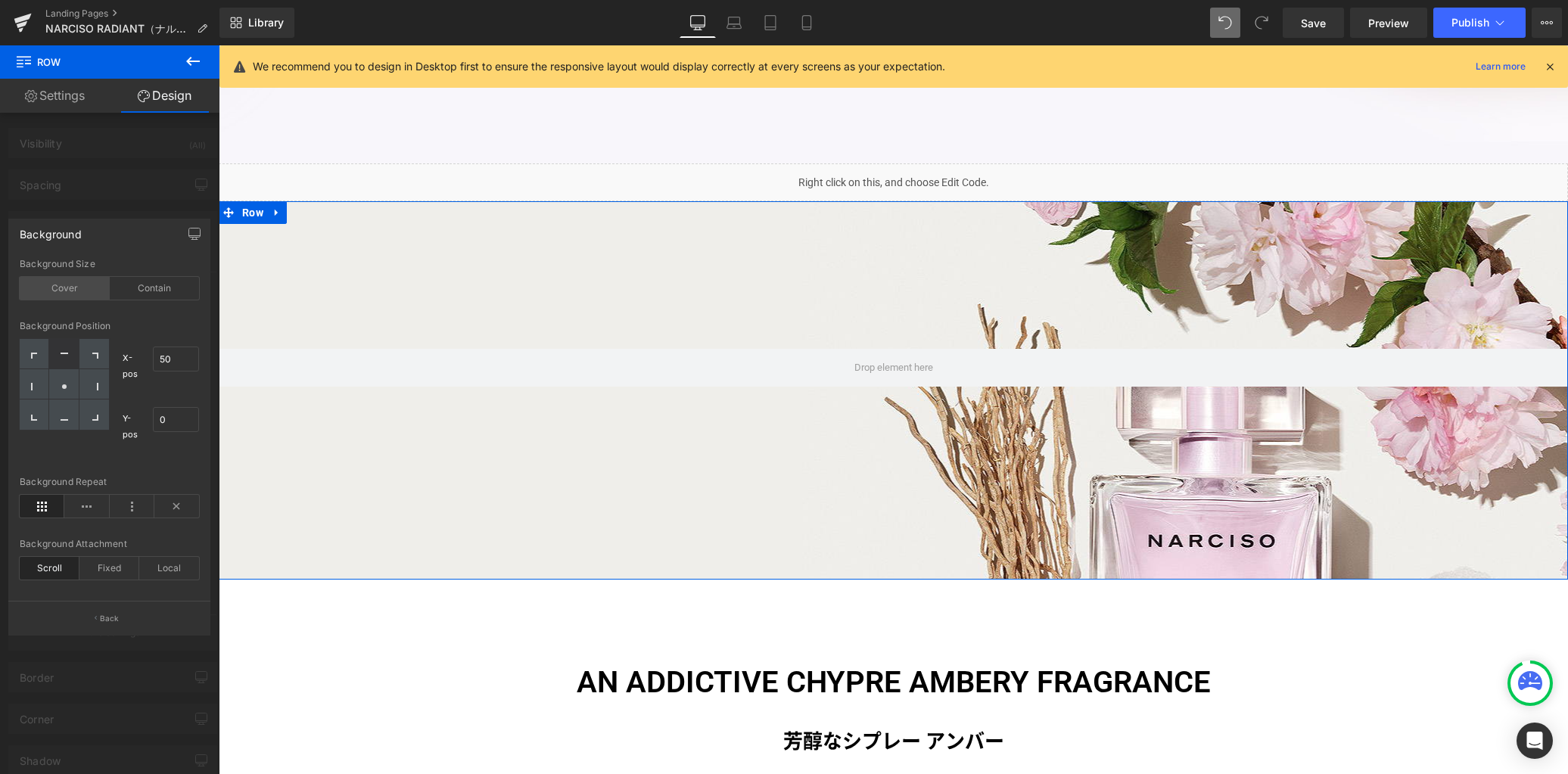
click at [77, 288] on div "Cover" at bounding box center [65, 288] width 90 height 22
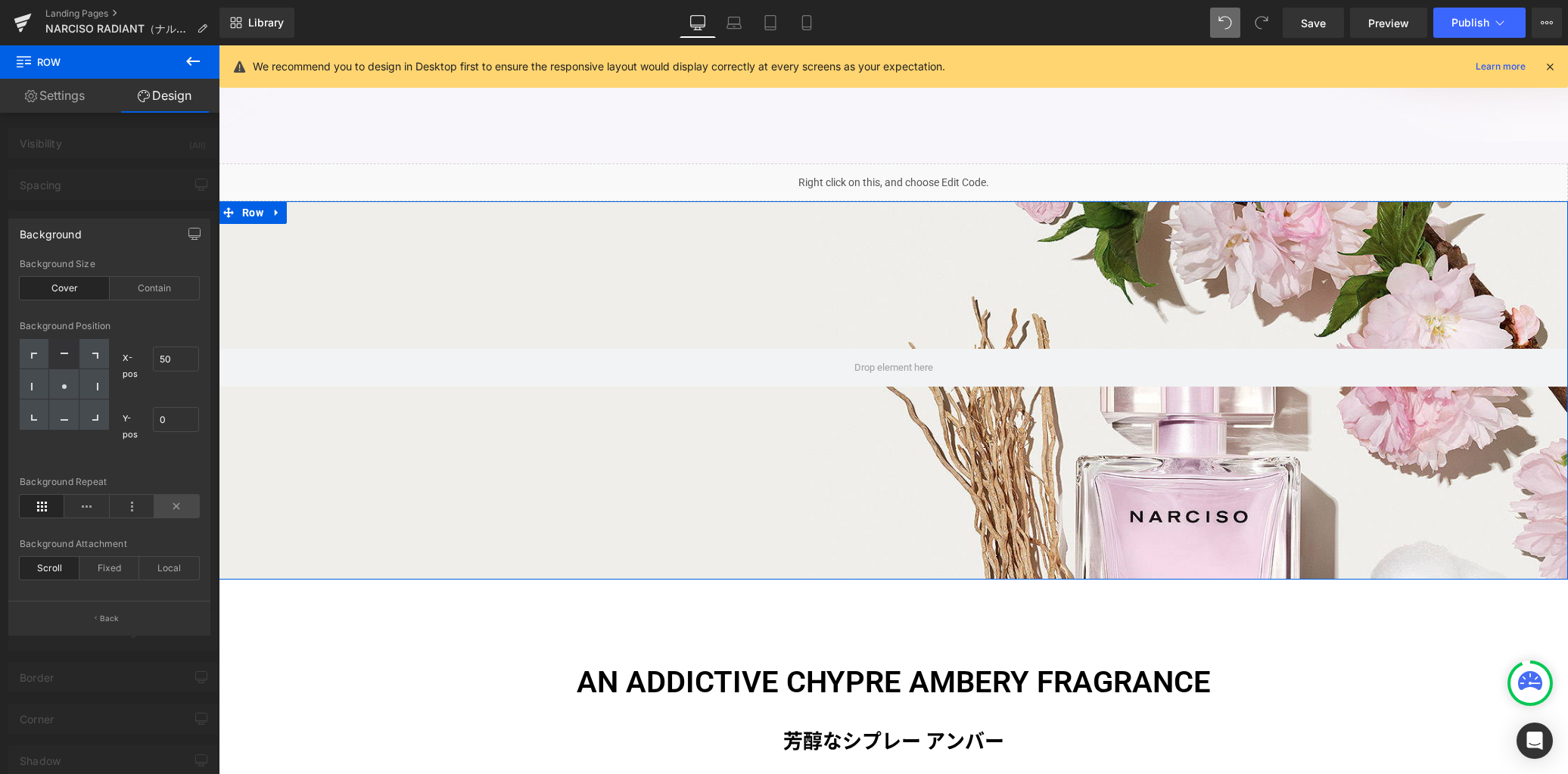
click at [188, 503] on icon at bounding box center [177, 506] width 45 height 22
click at [201, 240] on button "button" at bounding box center [194, 234] width 24 height 29
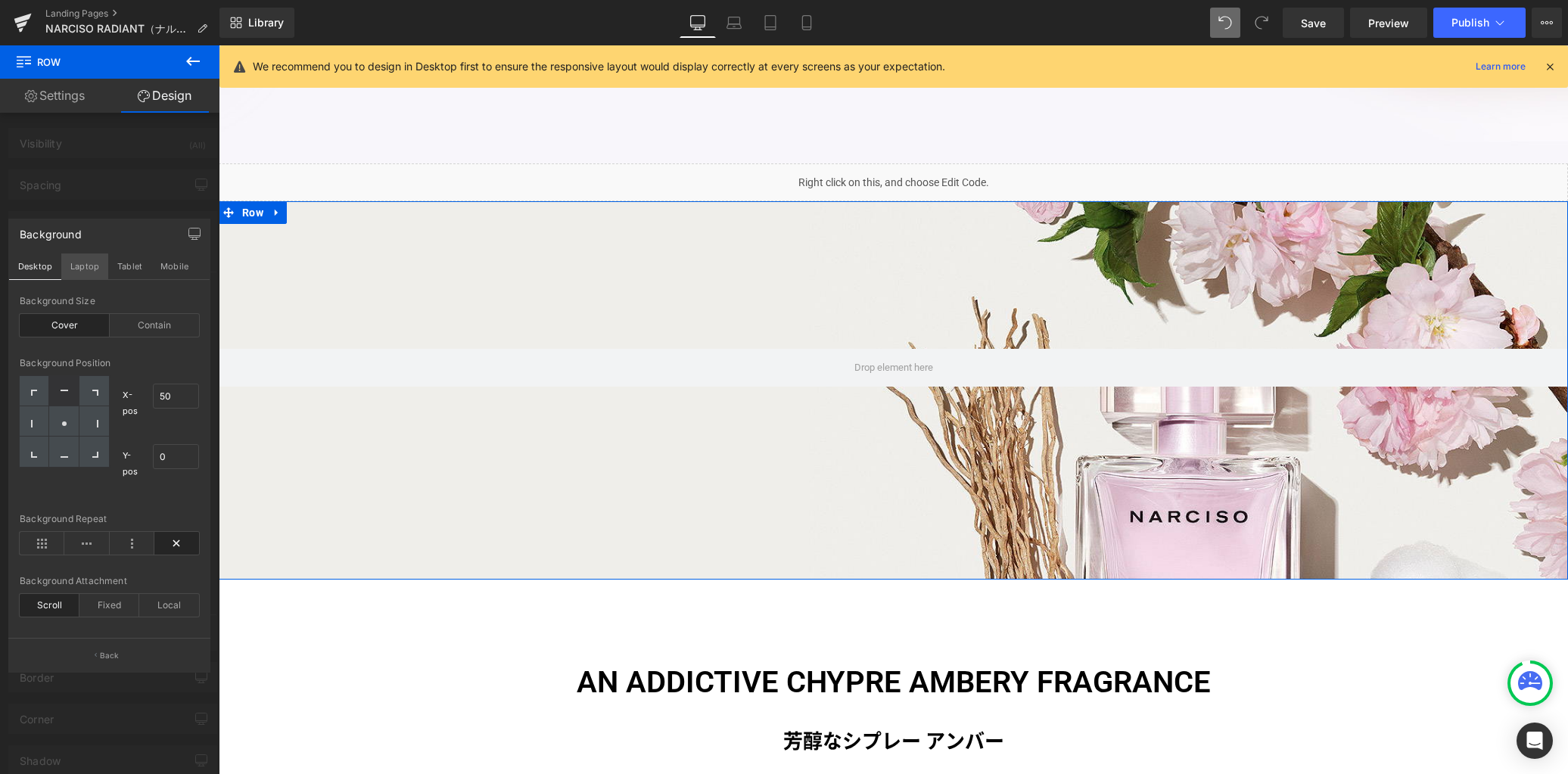
click at [93, 261] on button "Laptop" at bounding box center [85, 266] width 47 height 26
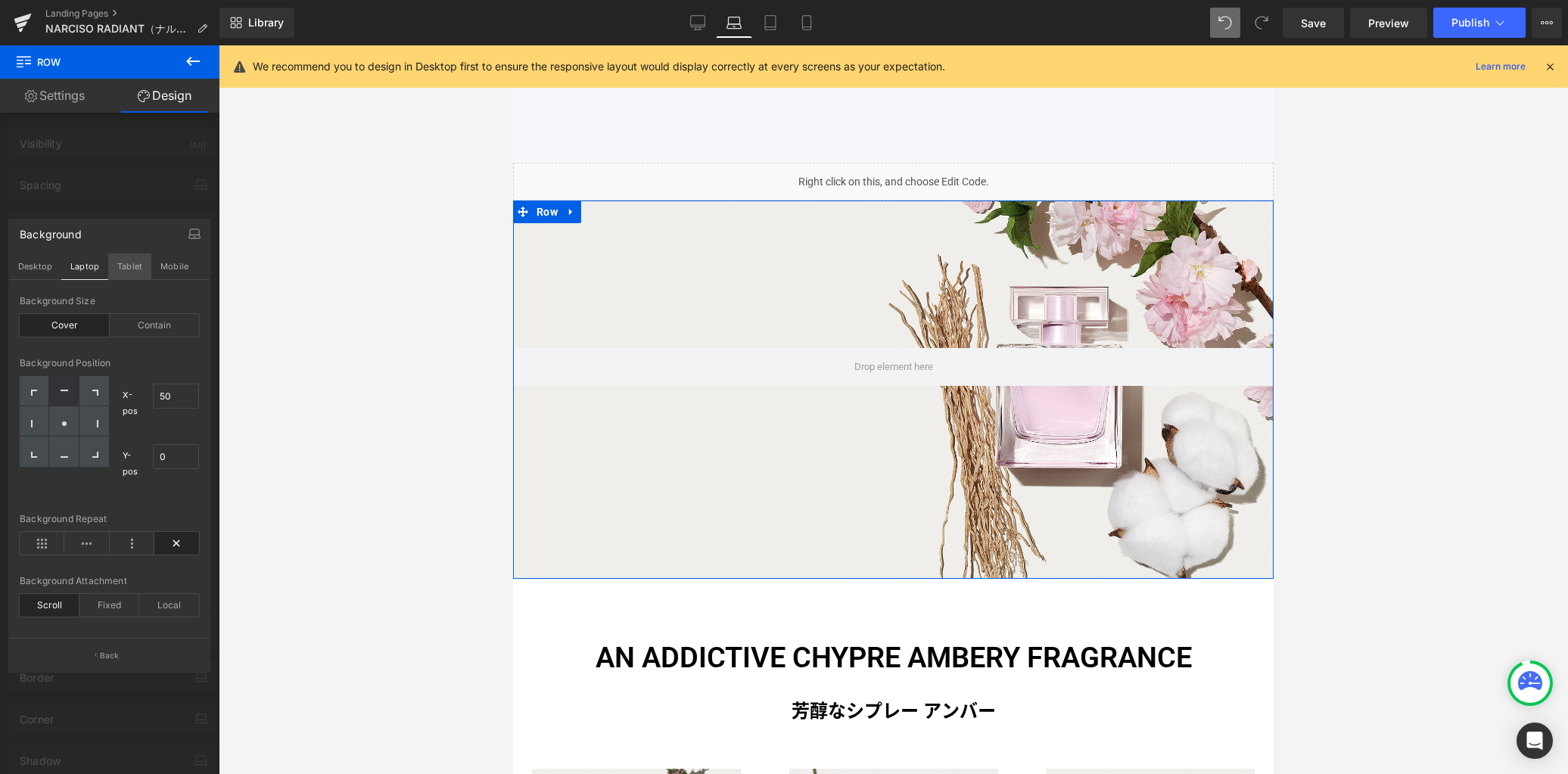
click at [142, 268] on button "Tablet" at bounding box center [129, 266] width 43 height 26
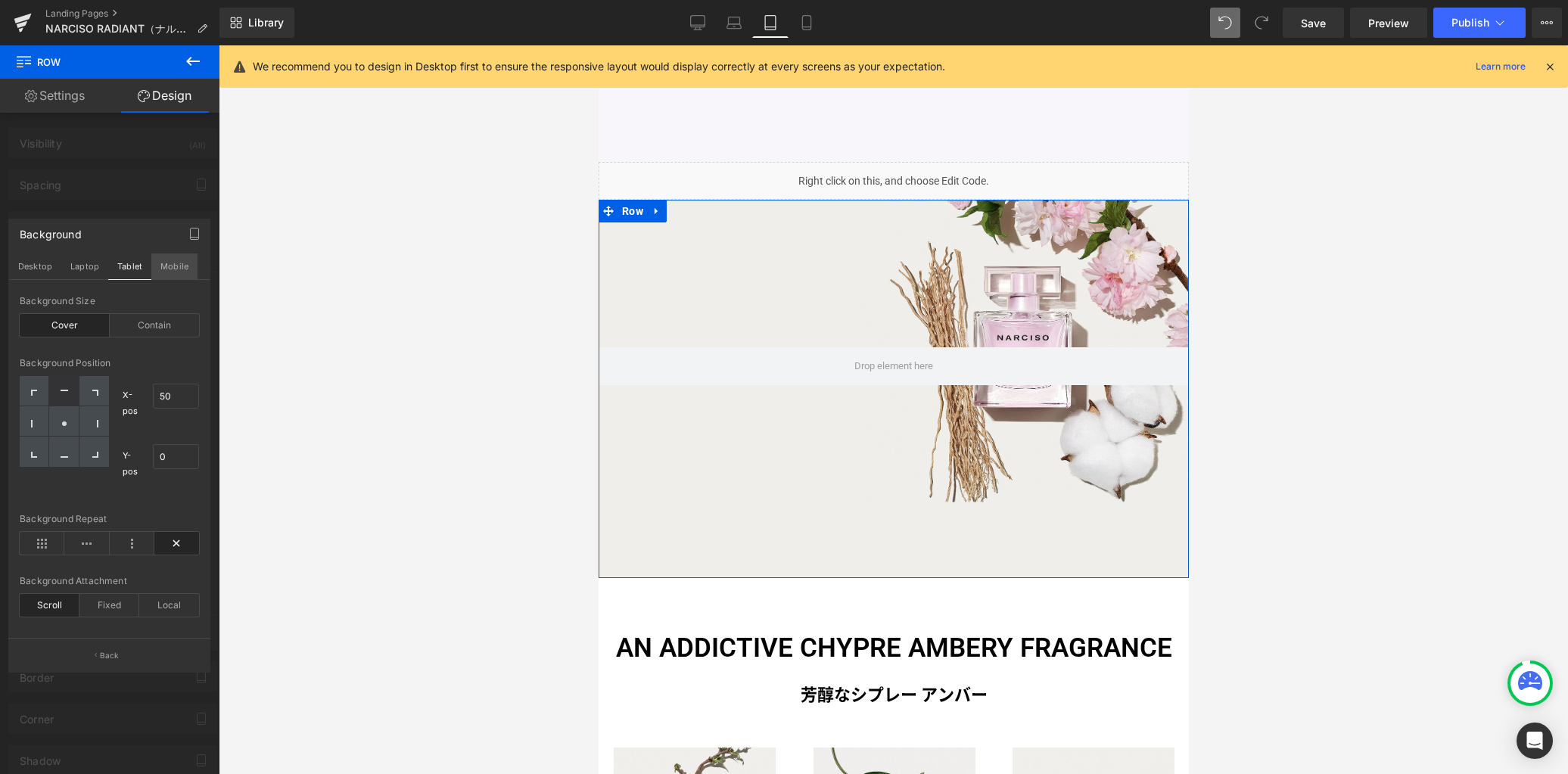
click at [169, 266] on button "Mobile" at bounding box center [174, 266] width 46 height 26
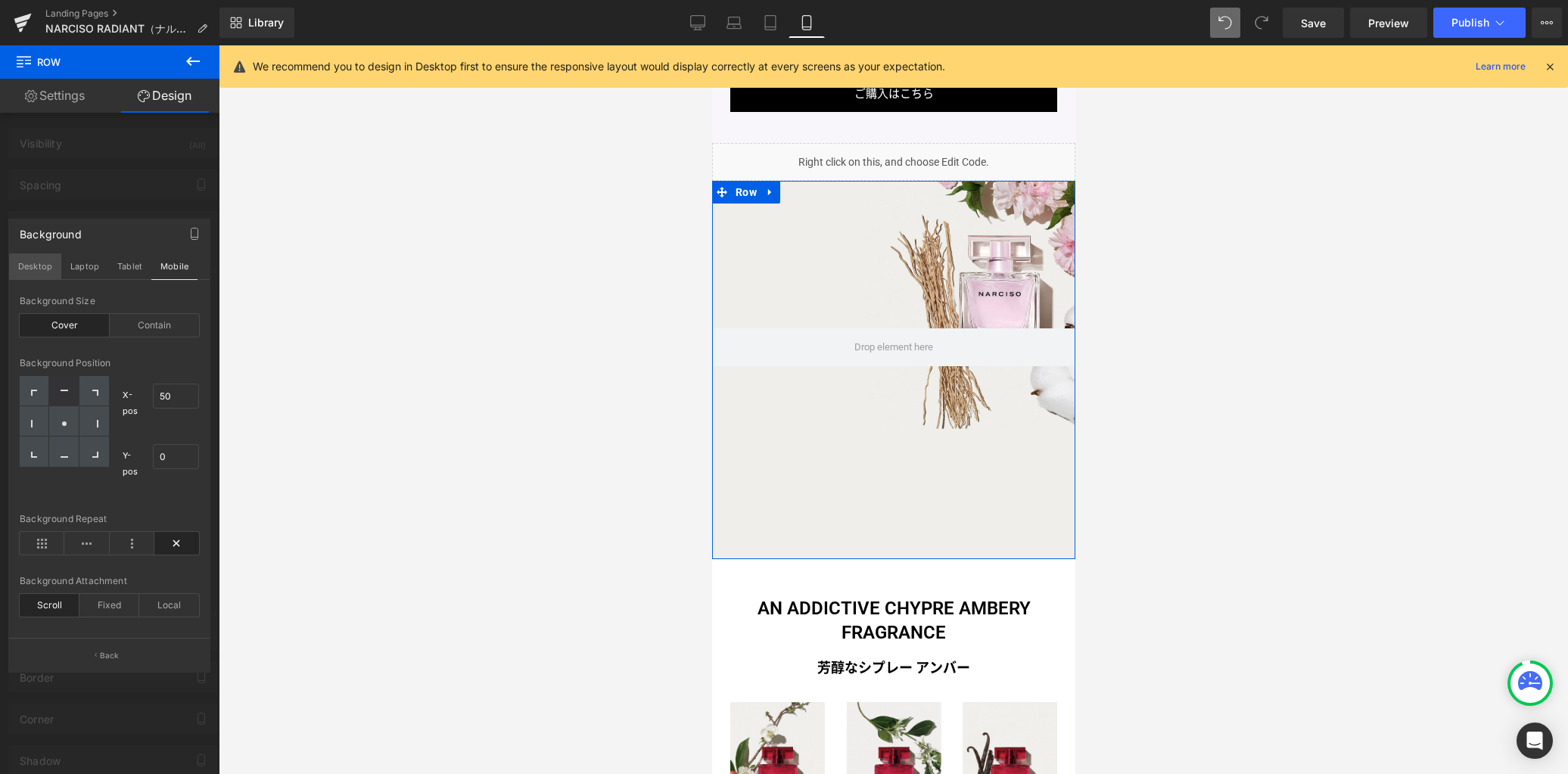
click at [46, 270] on button "Desktop" at bounding box center [34, 266] width 52 height 26
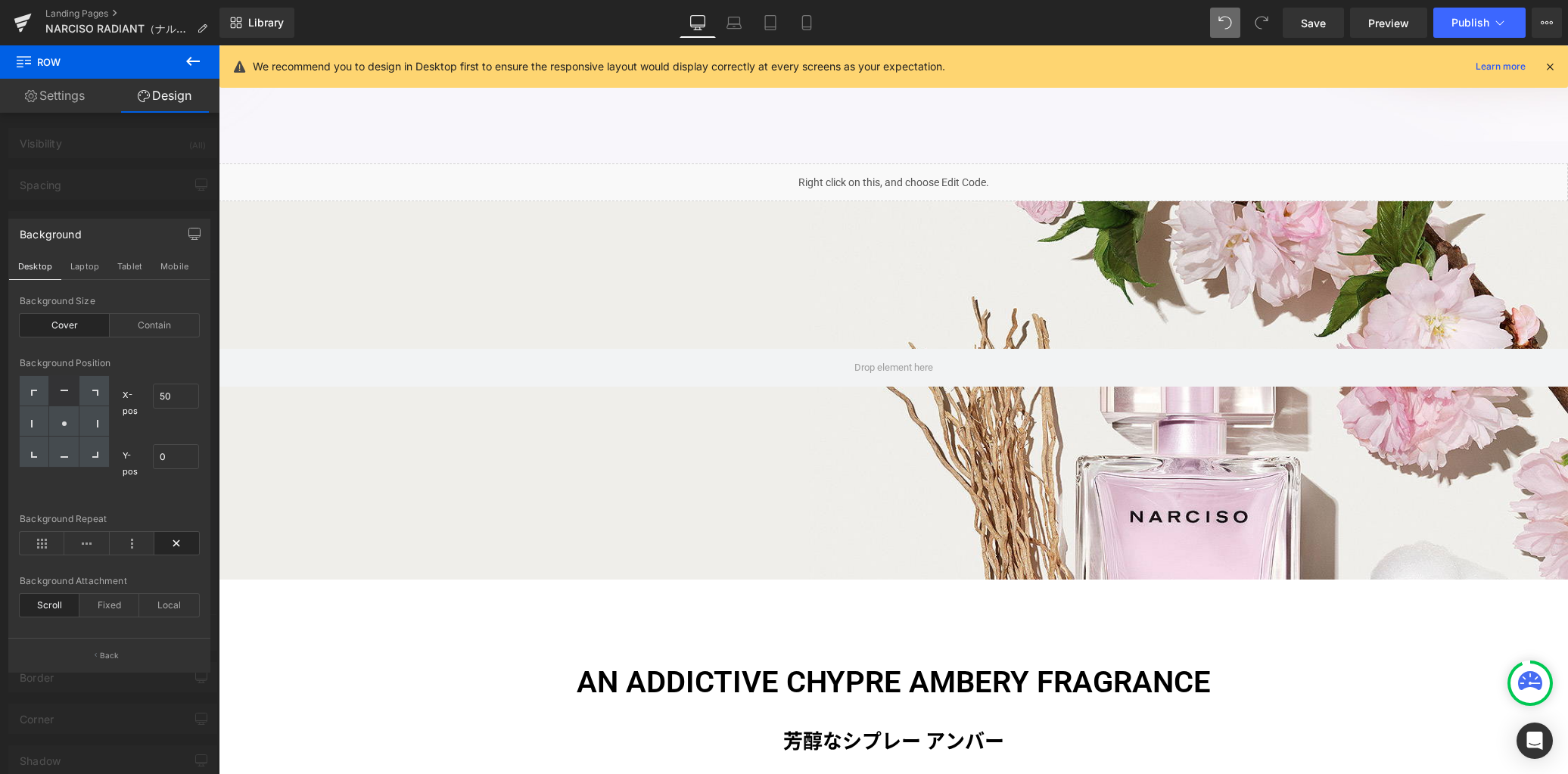
click at [197, 57] on icon at bounding box center [193, 61] width 18 height 18
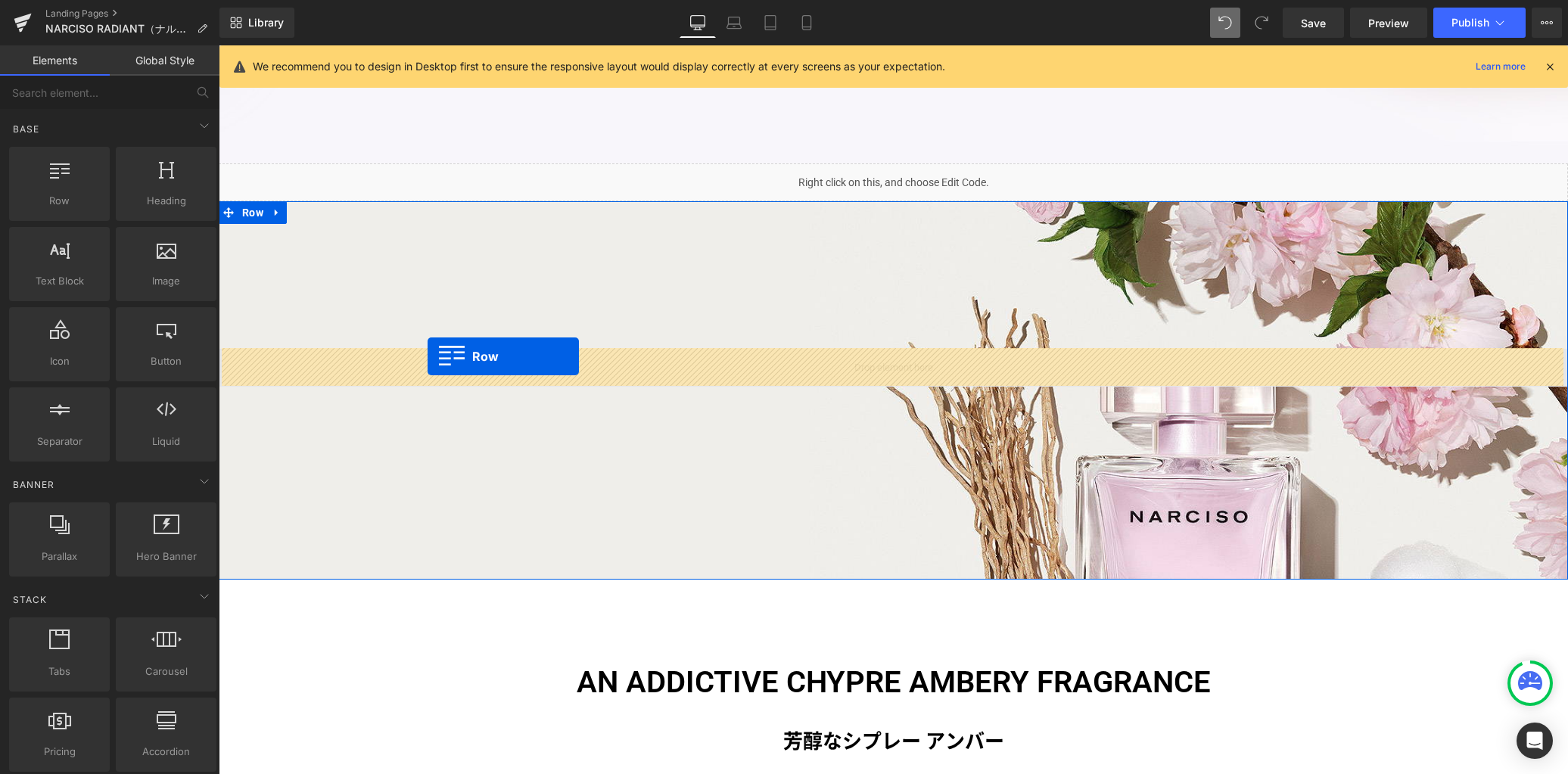
drag, startPoint x: 293, startPoint y: 226, endPoint x: 427, endPoint y: 355, distance: 186.0
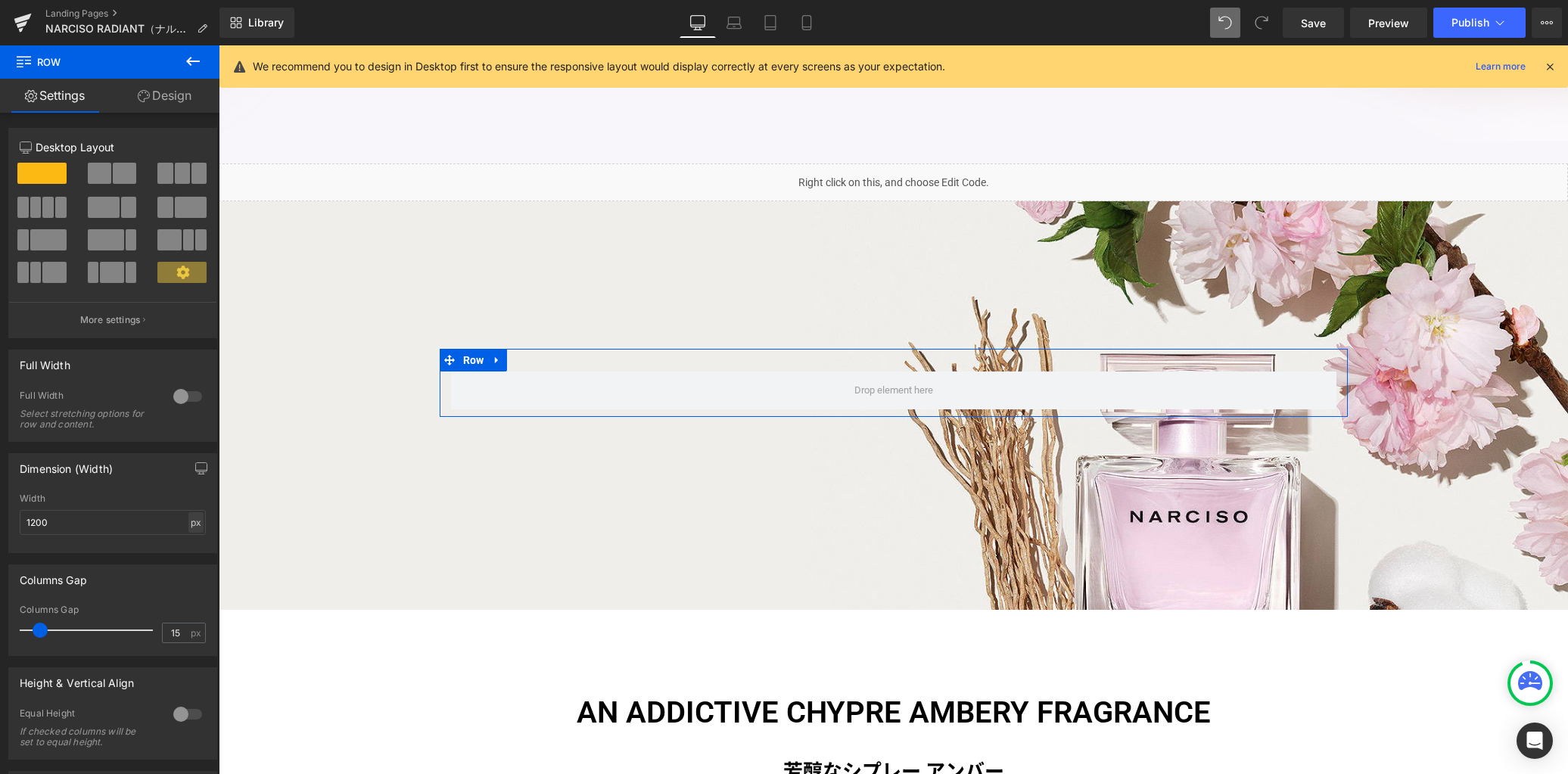
click at [191, 525] on div "px" at bounding box center [196, 522] width 15 height 21
click at [189, 548] on li "%" at bounding box center [196, 545] width 19 height 22
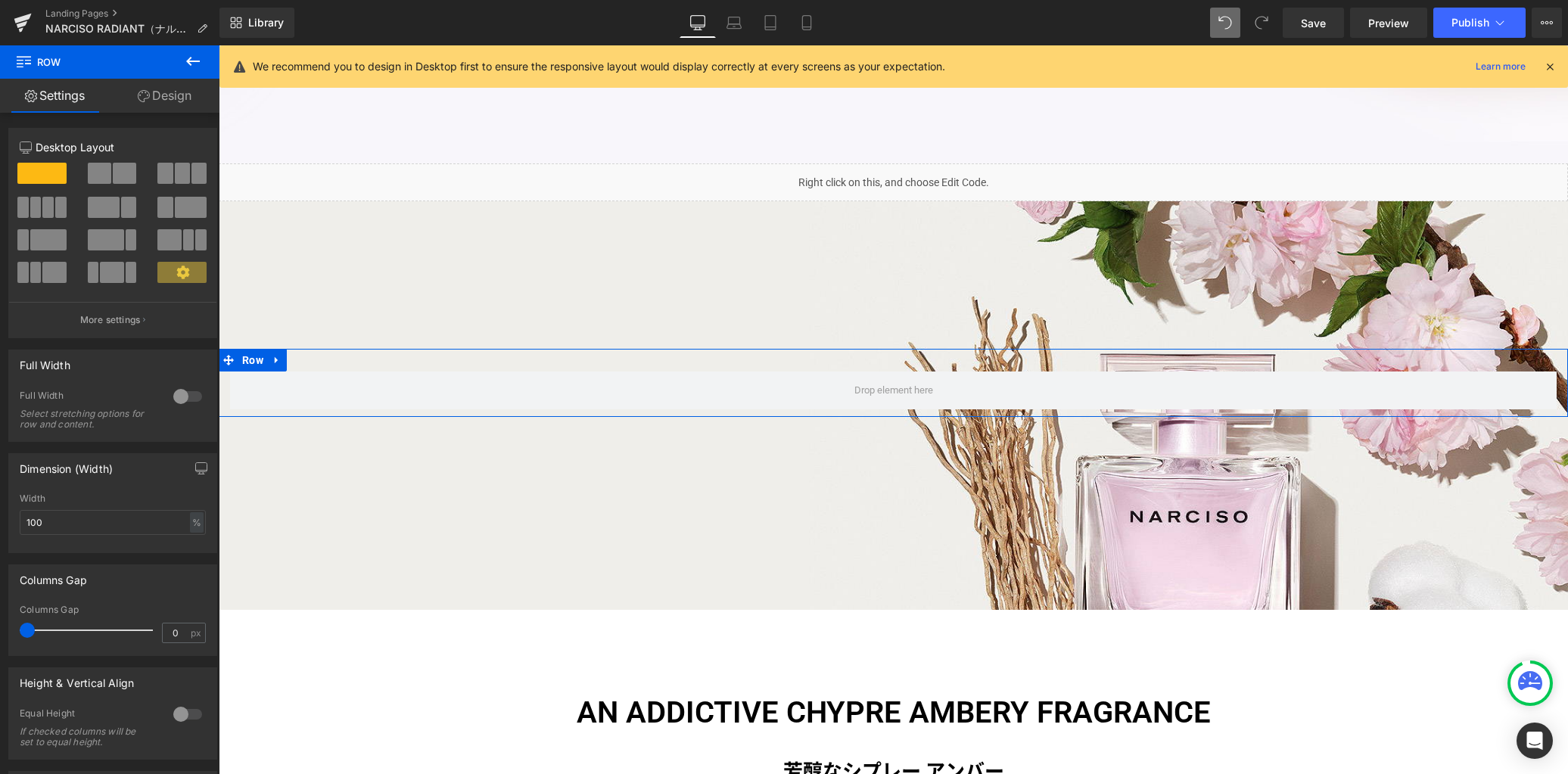
drag, startPoint x: 38, startPoint y: 633, endPoint x: -86, endPoint y: 621, distance: 124.6
click at [0, 621] on html "Row You are previewing how the will restyle your page. You can not edit Element…" at bounding box center [784, 387] width 1568 height 774
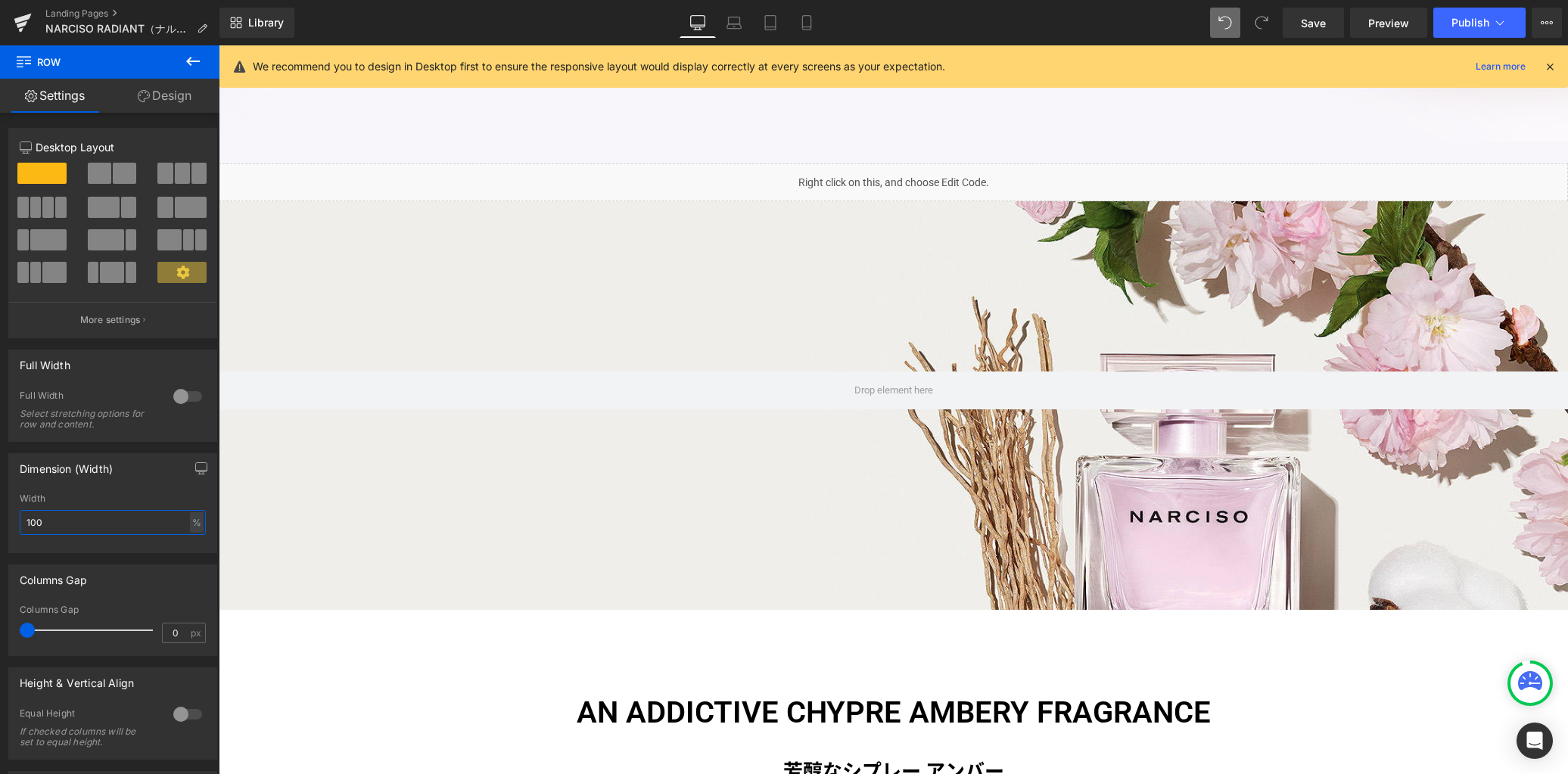
drag, startPoint x: 67, startPoint y: 522, endPoint x: -89, endPoint y: 518, distance: 156.1
click at [0, 518] on html "Row You are previewing how the will restyle your page. You can not edit Element…" at bounding box center [784, 387] width 1568 height 774
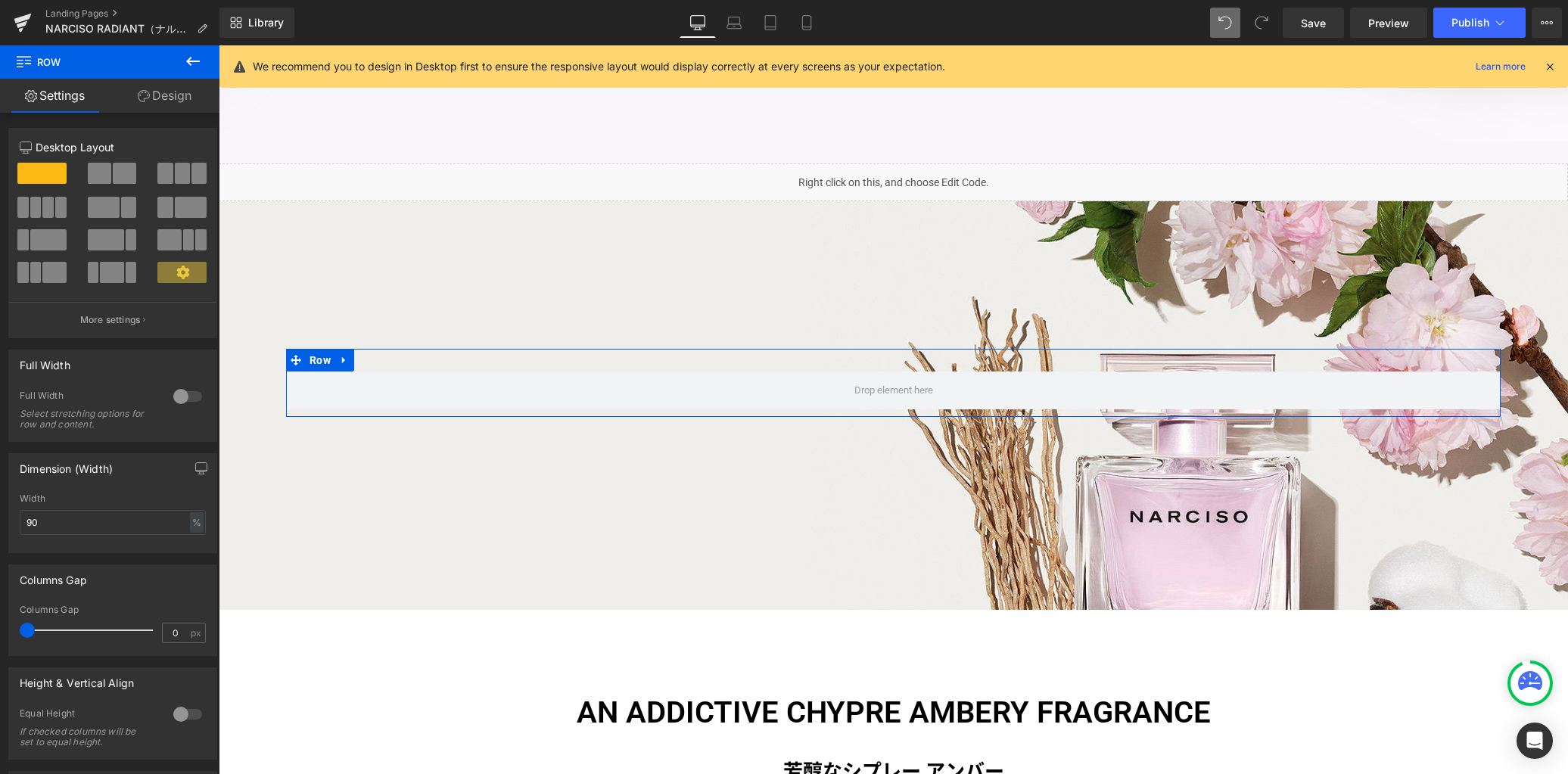
click at [182, 93] on link "Design" at bounding box center [164, 95] width 109 height 34
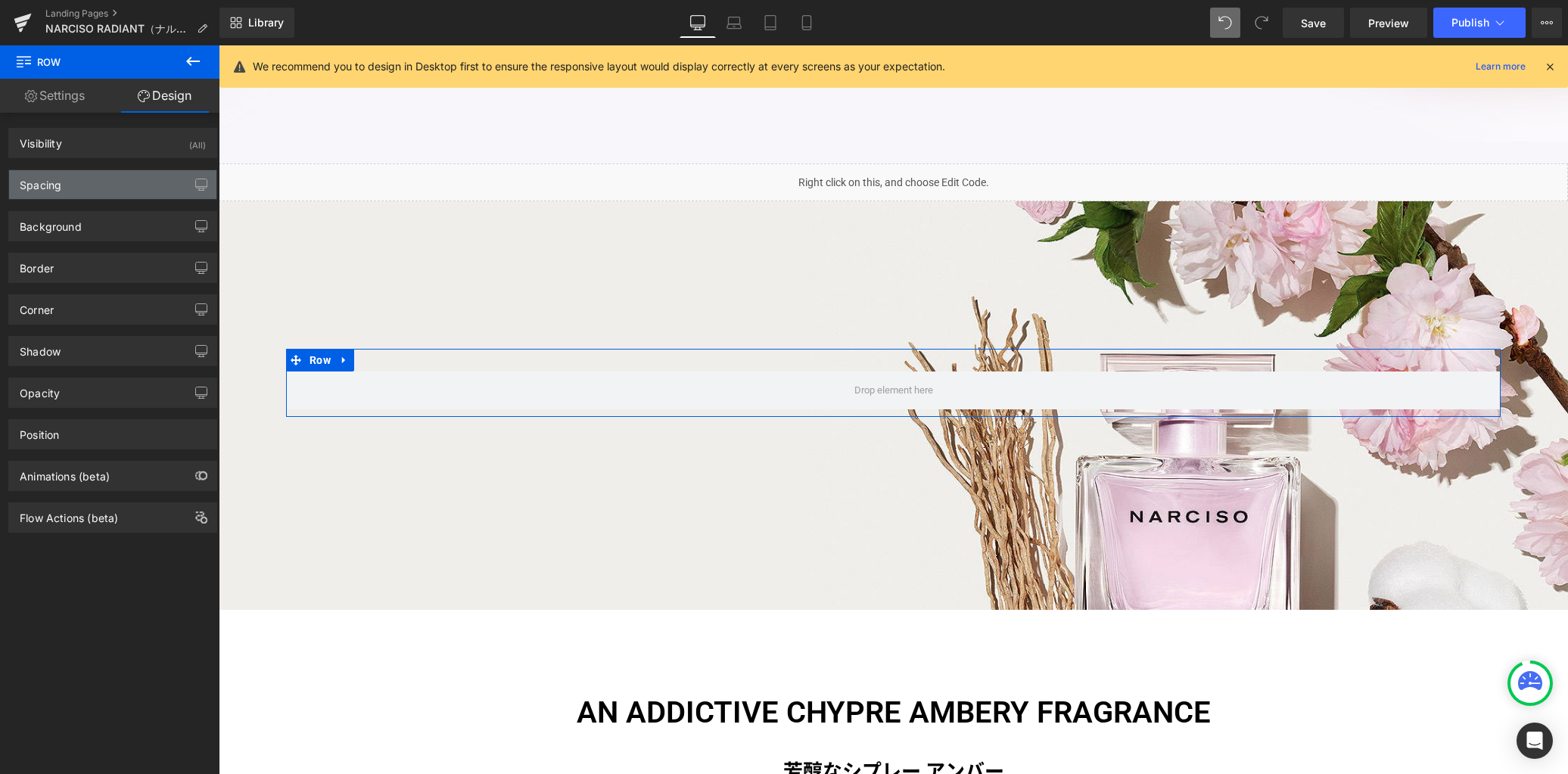
click at [97, 186] on div "Spacing" at bounding box center [112, 185] width 207 height 29
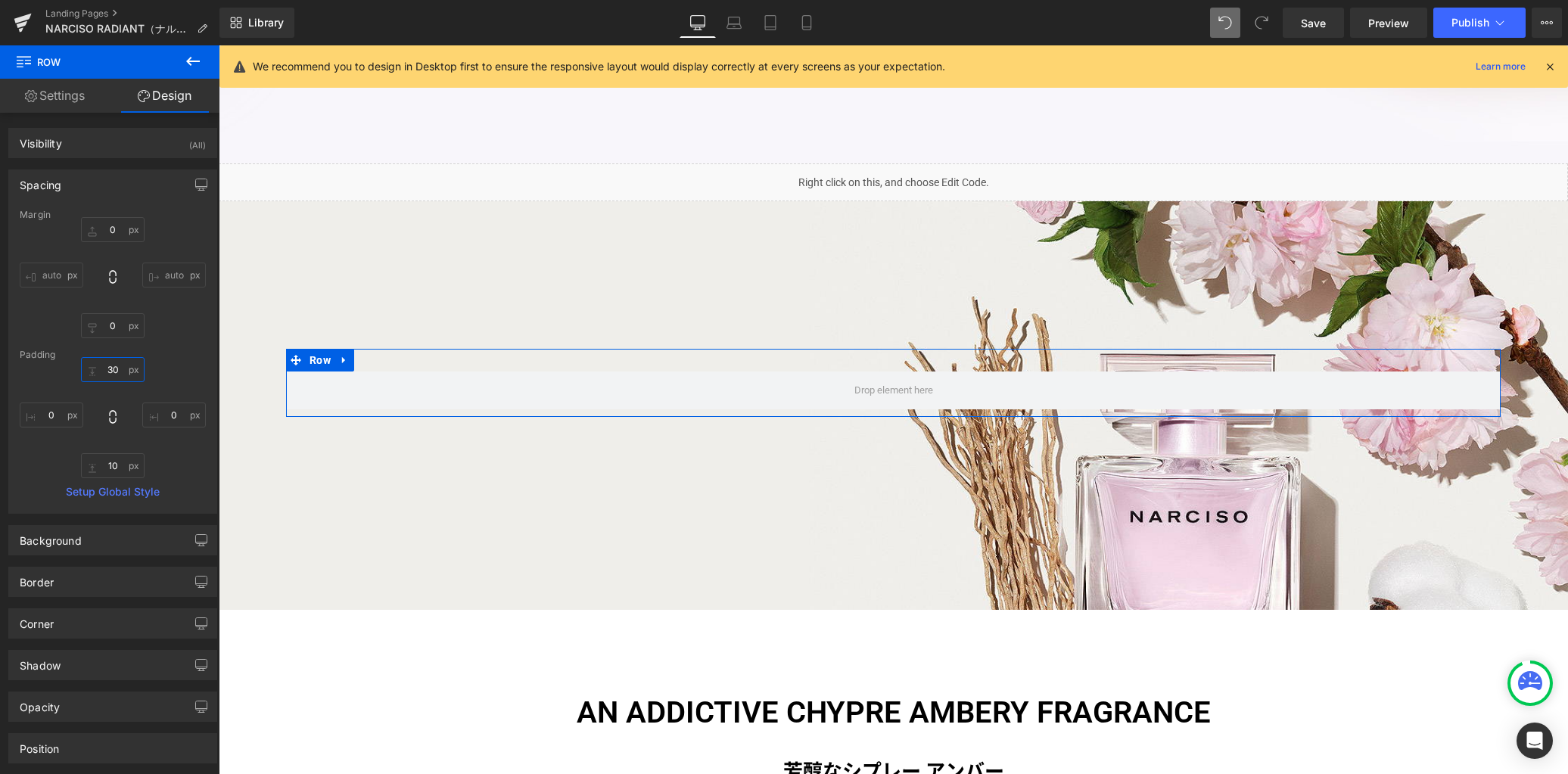
click at [114, 373] on input "30" at bounding box center [113, 369] width 64 height 25
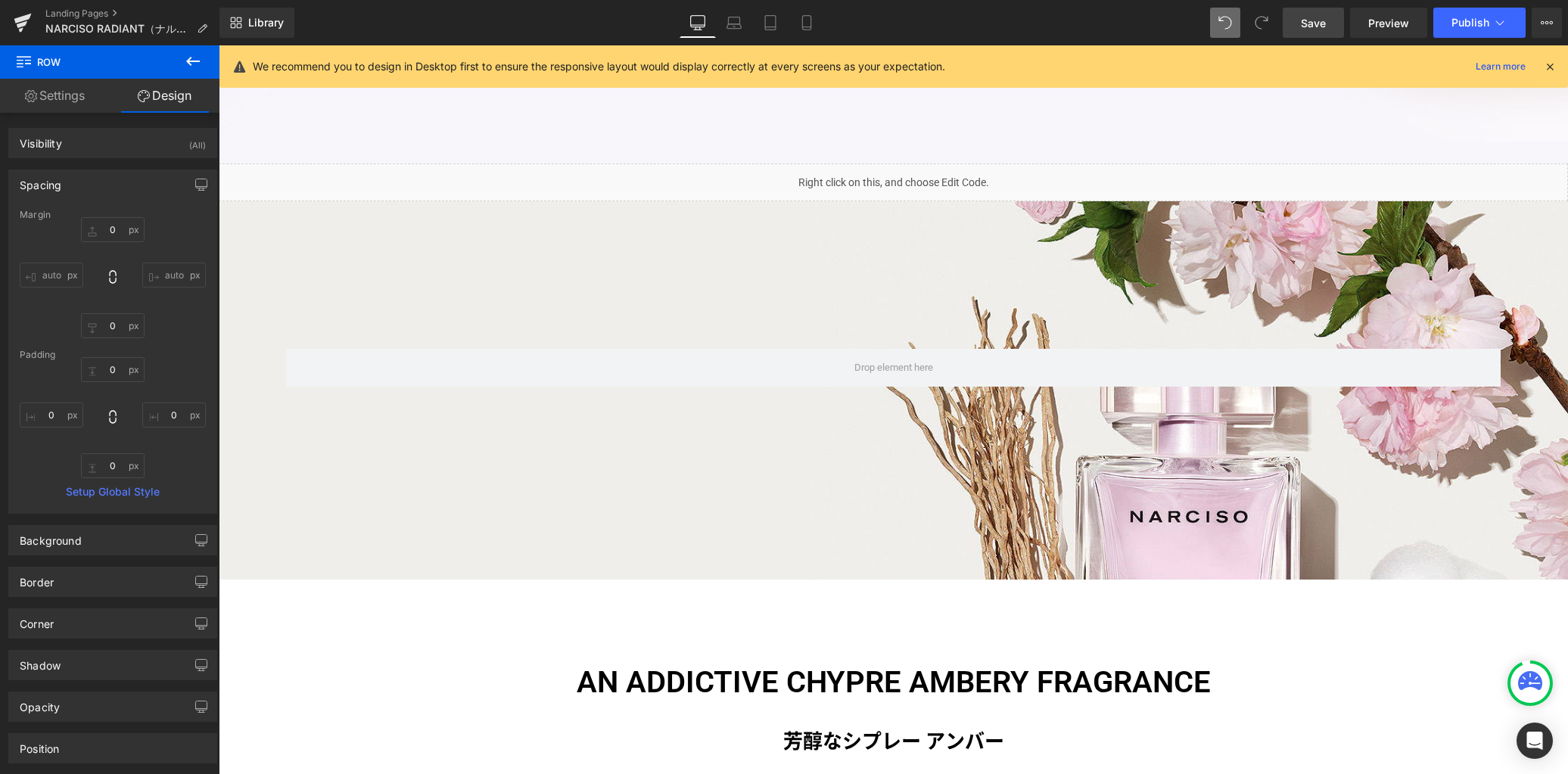
click at [1307, 21] on span "Save" at bounding box center [1313, 23] width 25 height 16
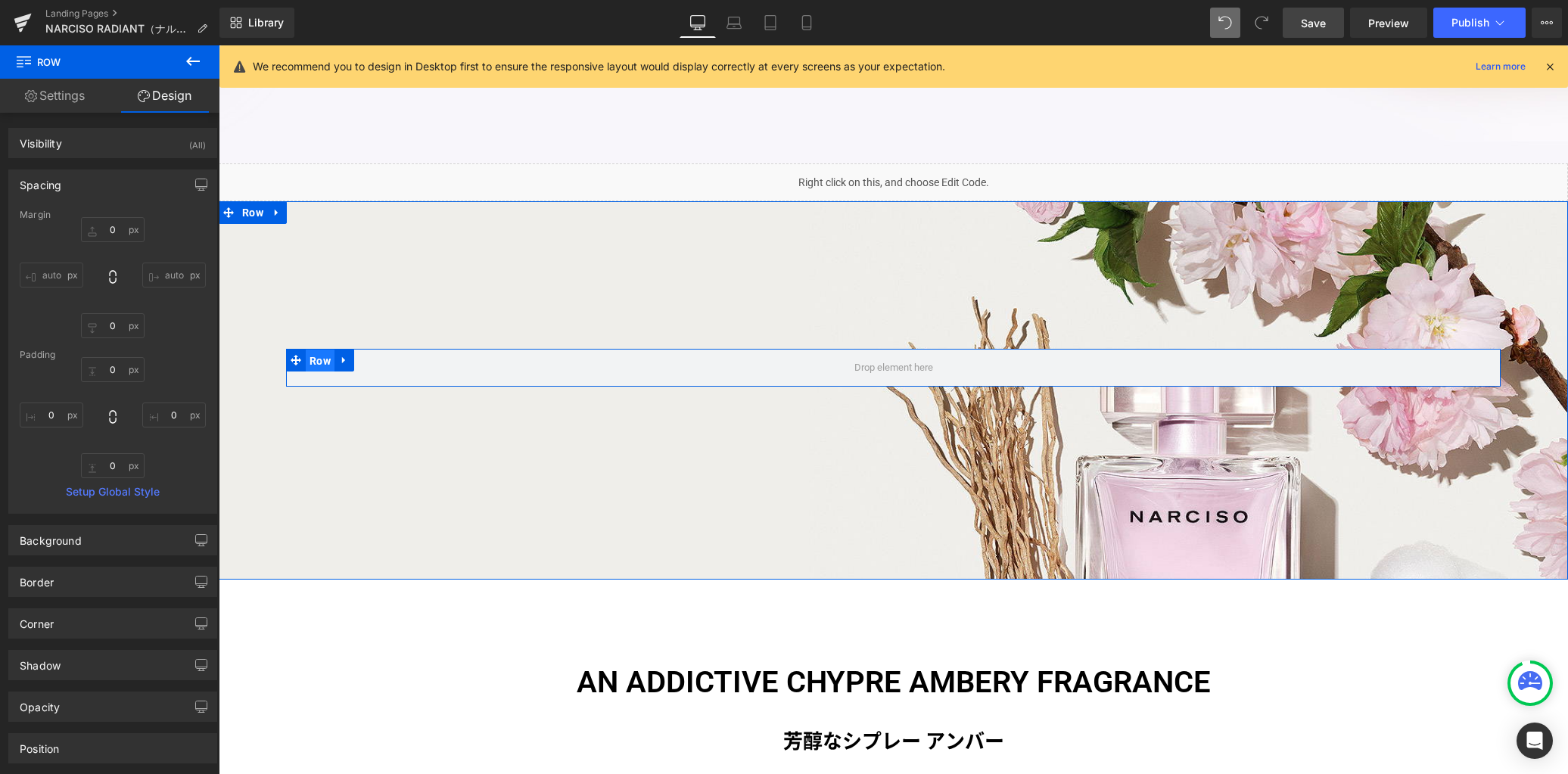
click at [316, 363] on span "Row" at bounding box center [320, 360] width 29 height 22
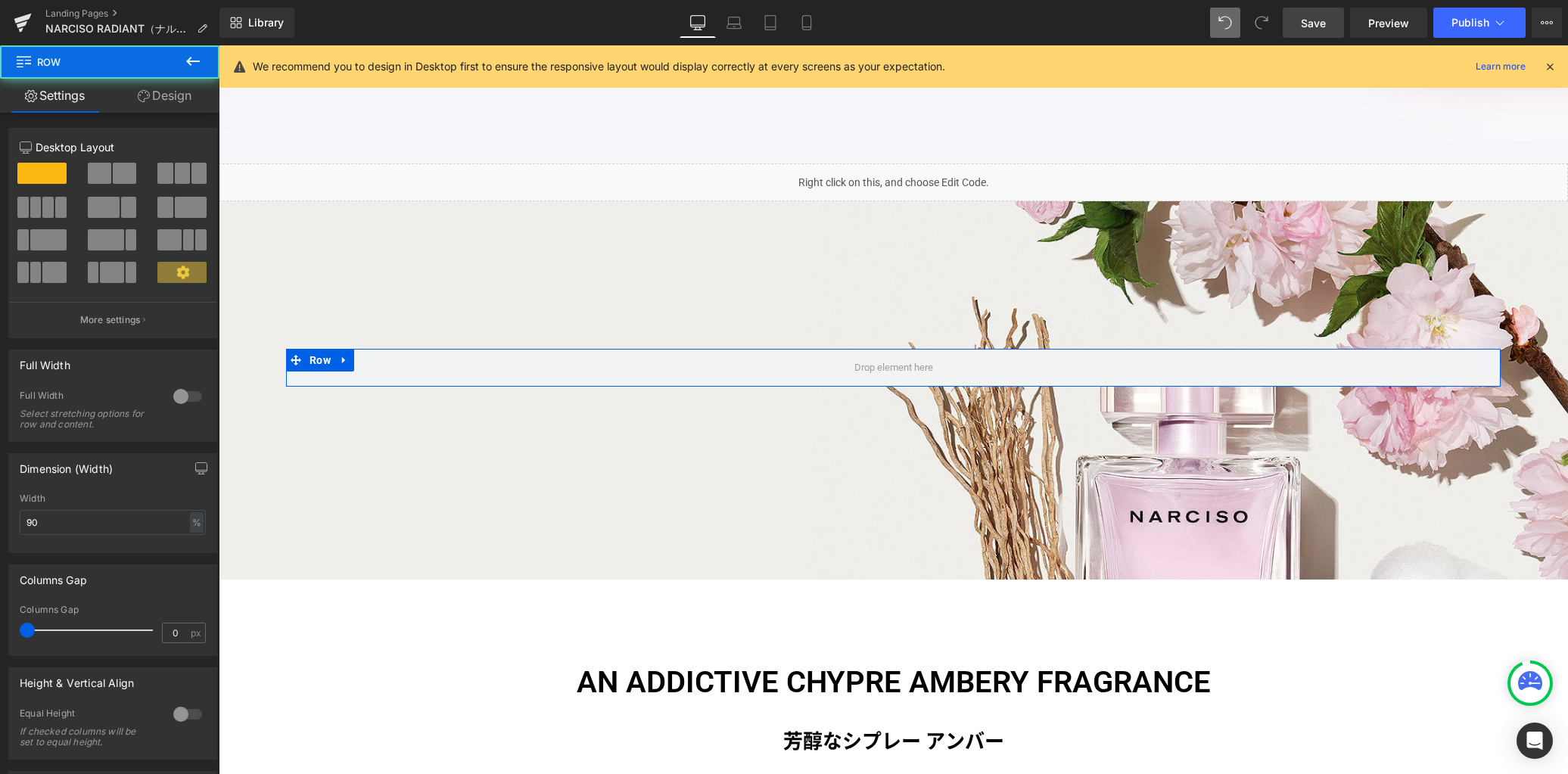
click at [114, 173] on span at bounding box center [124, 173] width 23 height 22
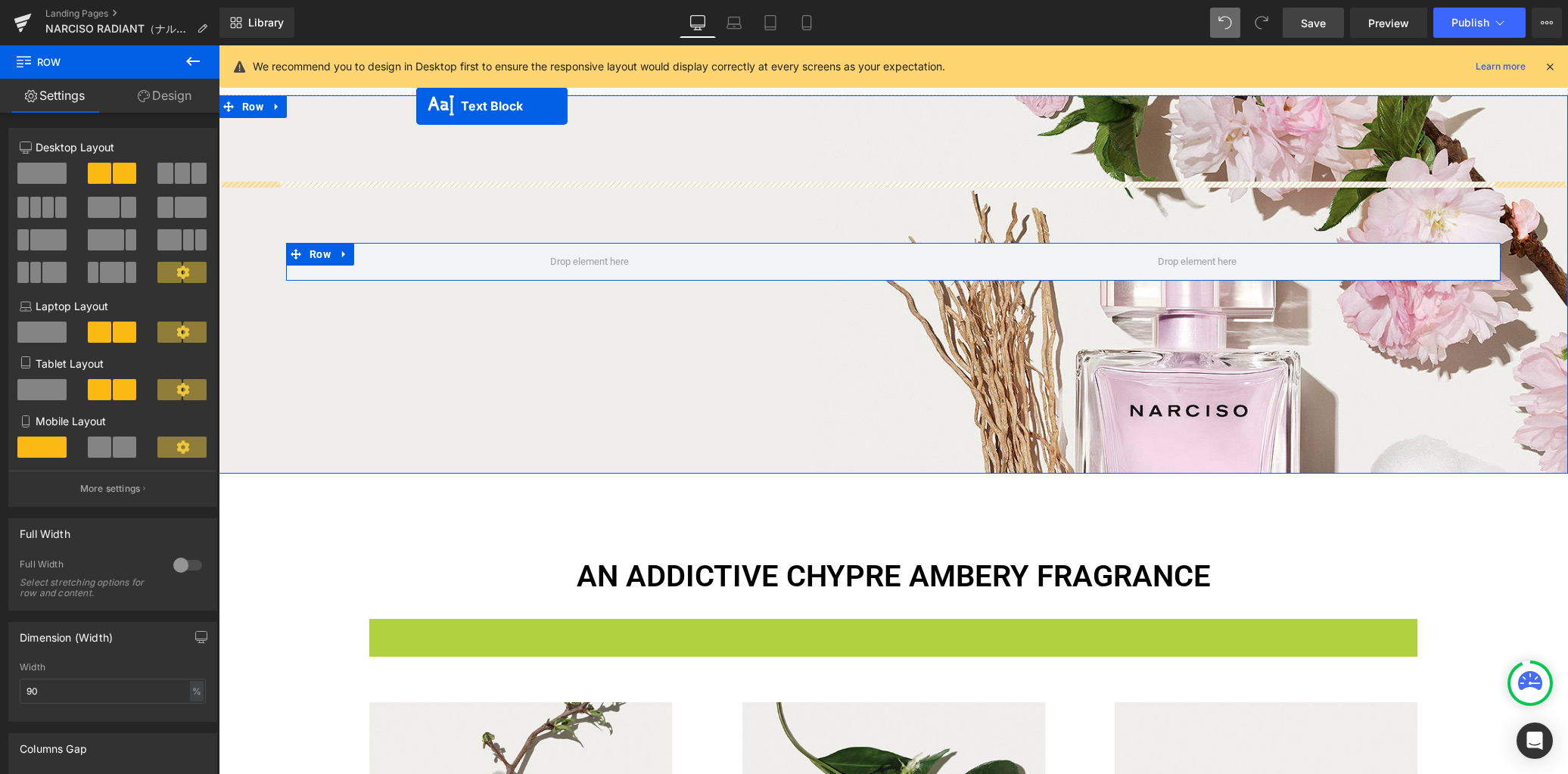
scroll to position [1610, 0]
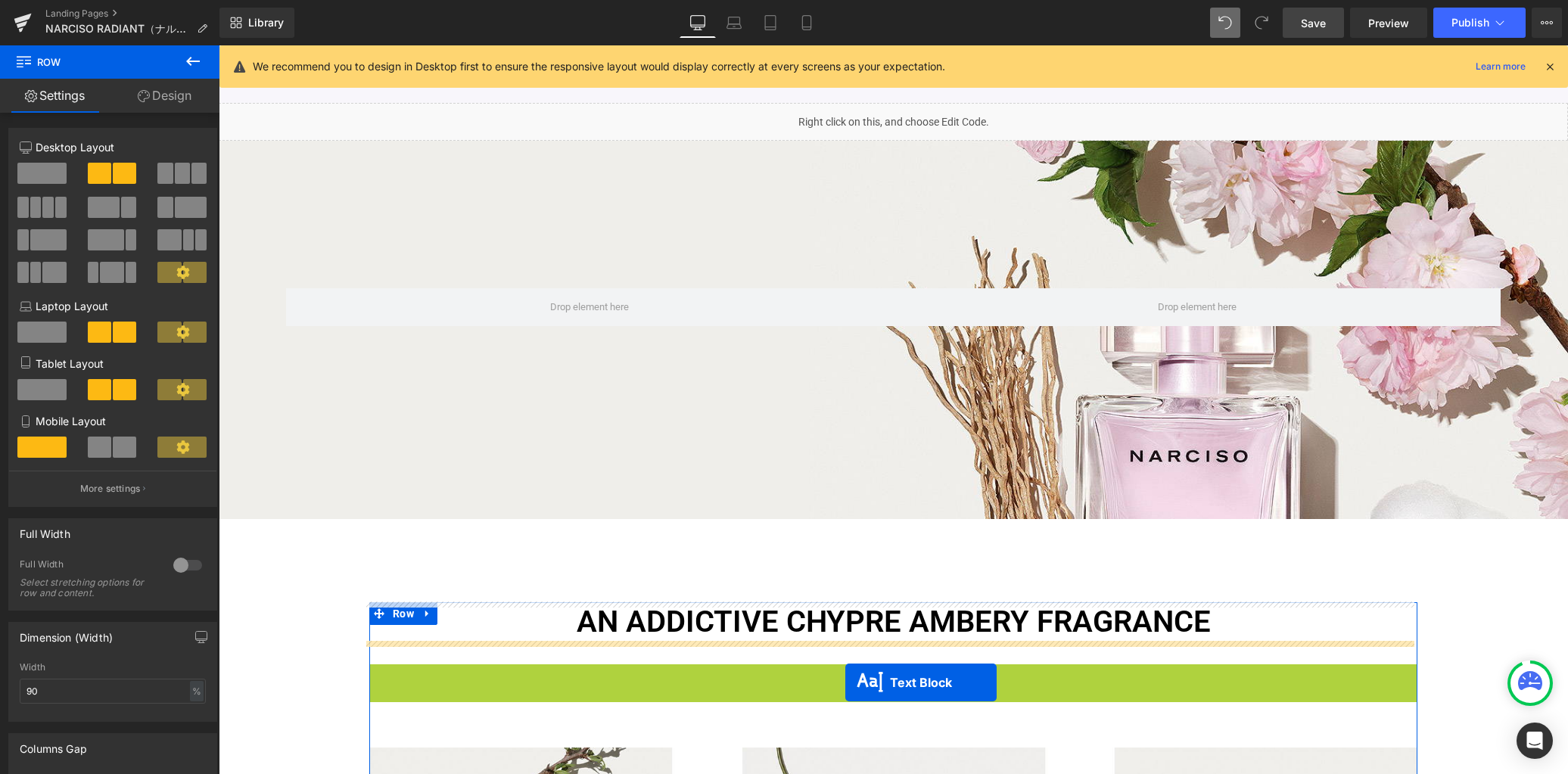
drag, startPoint x: 844, startPoint y: 407, endPoint x: 845, endPoint y: 681, distance: 274.0
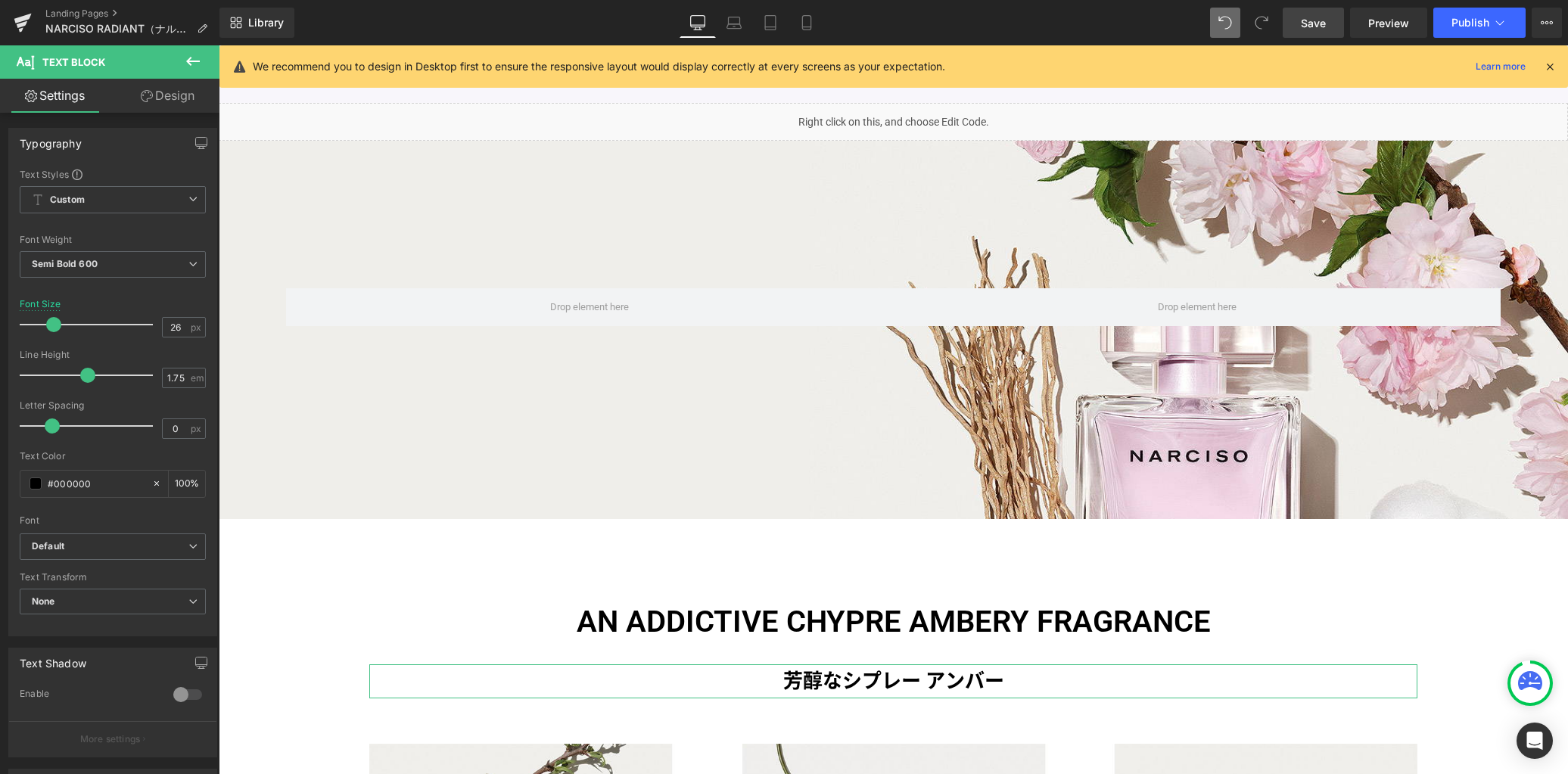
click at [176, 102] on link "Design" at bounding box center [167, 95] width 109 height 34
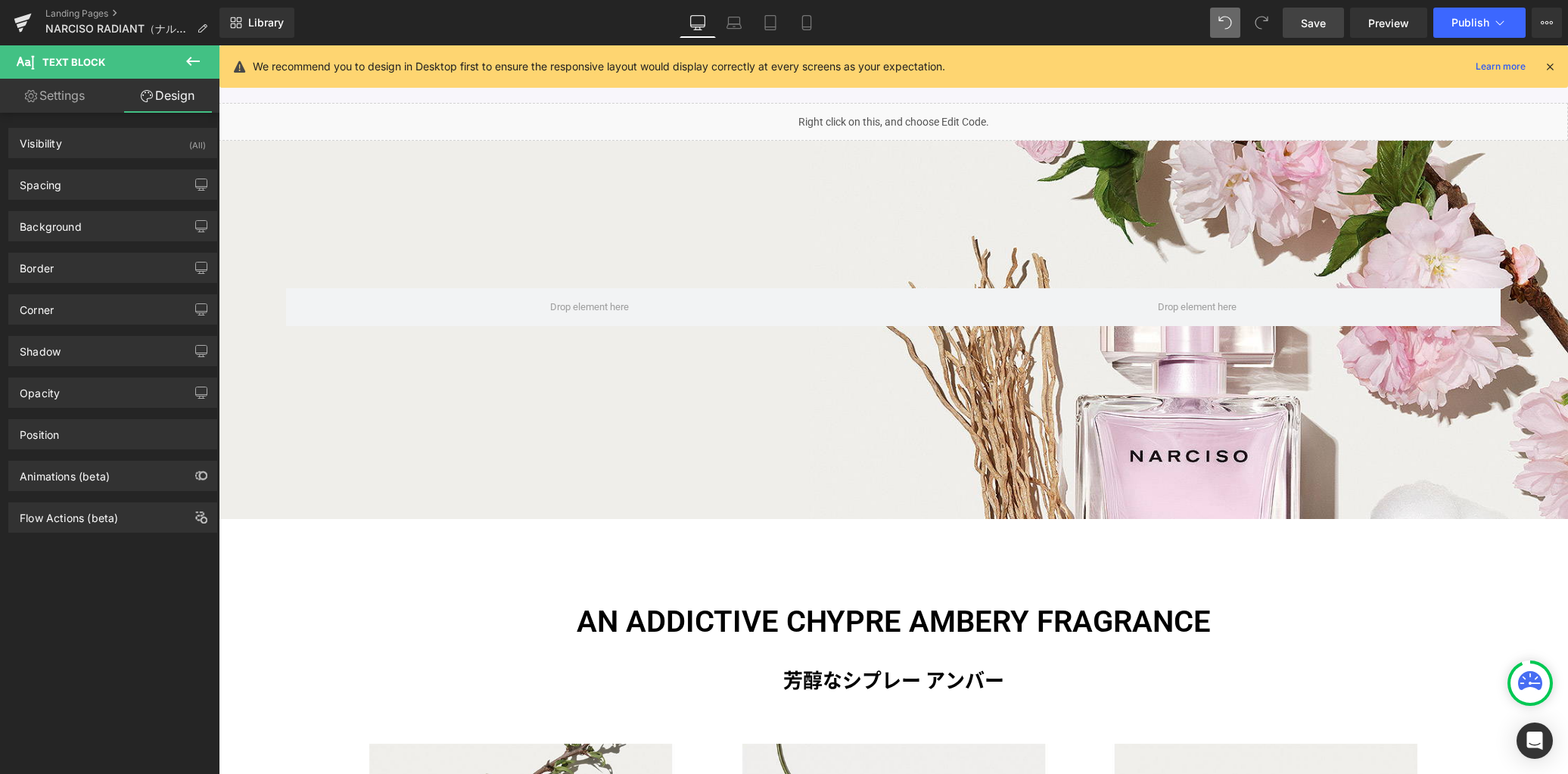
click at [185, 63] on icon at bounding box center [193, 61] width 18 height 18
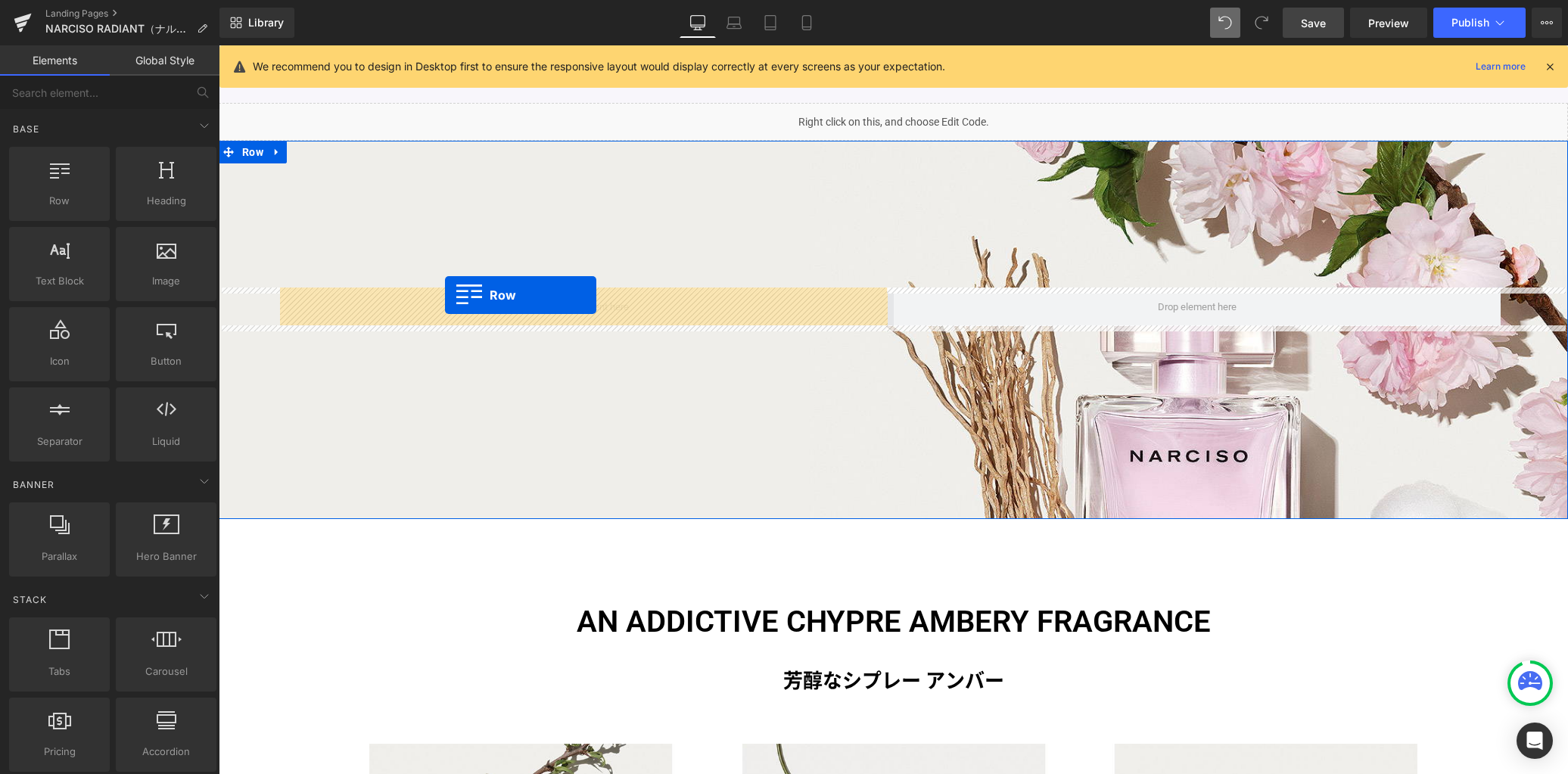
drag, startPoint x: 259, startPoint y: 232, endPoint x: 445, endPoint y: 295, distance: 196.4
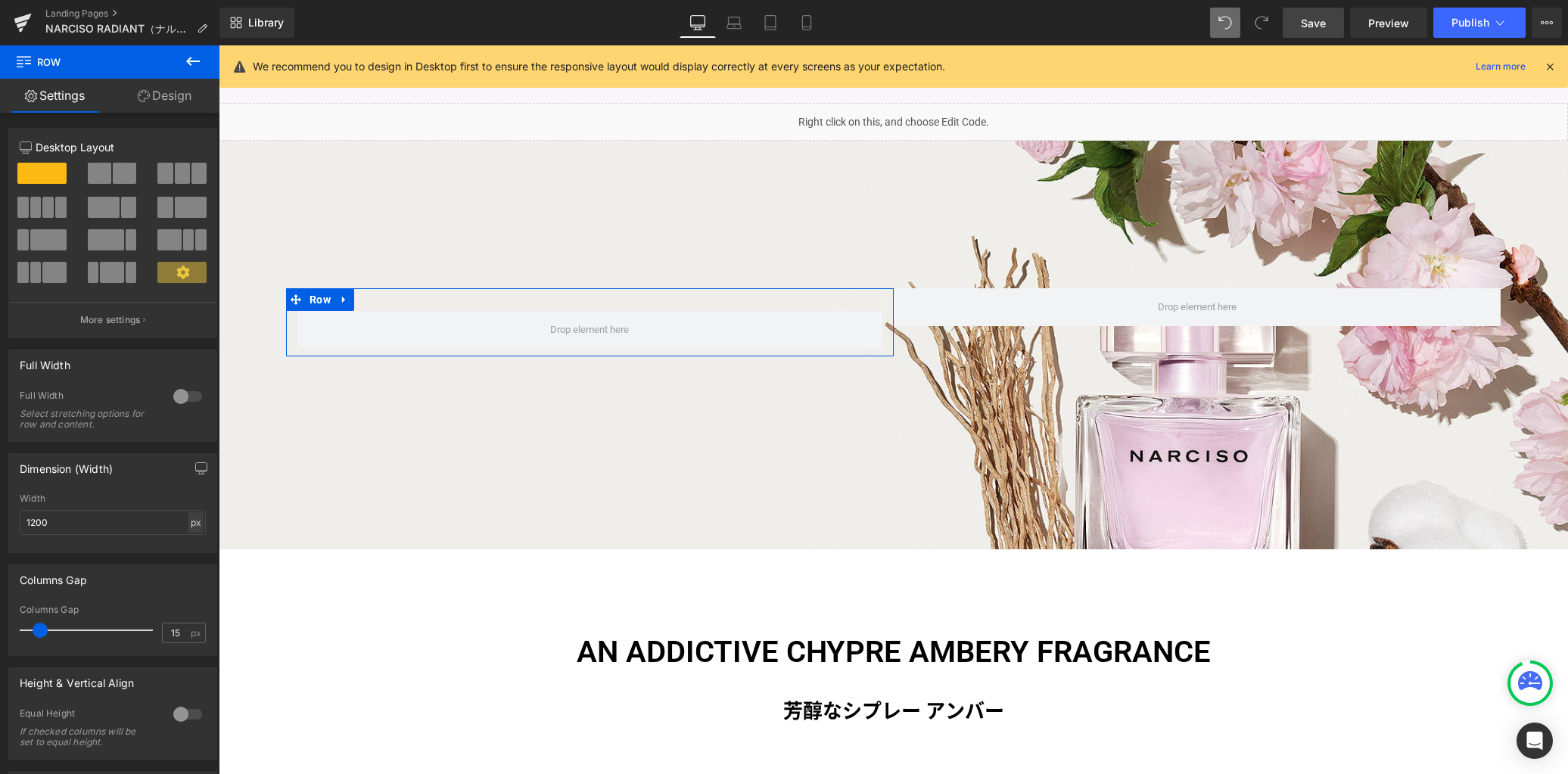
click at [193, 526] on div "px" at bounding box center [196, 522] width 15 height 21
click at [193, 542] on li "%" at bounding box center [196, 545] width 19 height 22
drag, startPoint x: 42, startPoint y: 631, endPoint x: -86, endPoint y: 613, distance: 129.3
click at [0, 613] on html "Row You are previewing how the will restyle your page. You can not edit Element…" at bounding box center [784, 387] width 1568 height 774
click at [166, 91] on link "Design" at bounding box center [164, 95] width 109 height 34
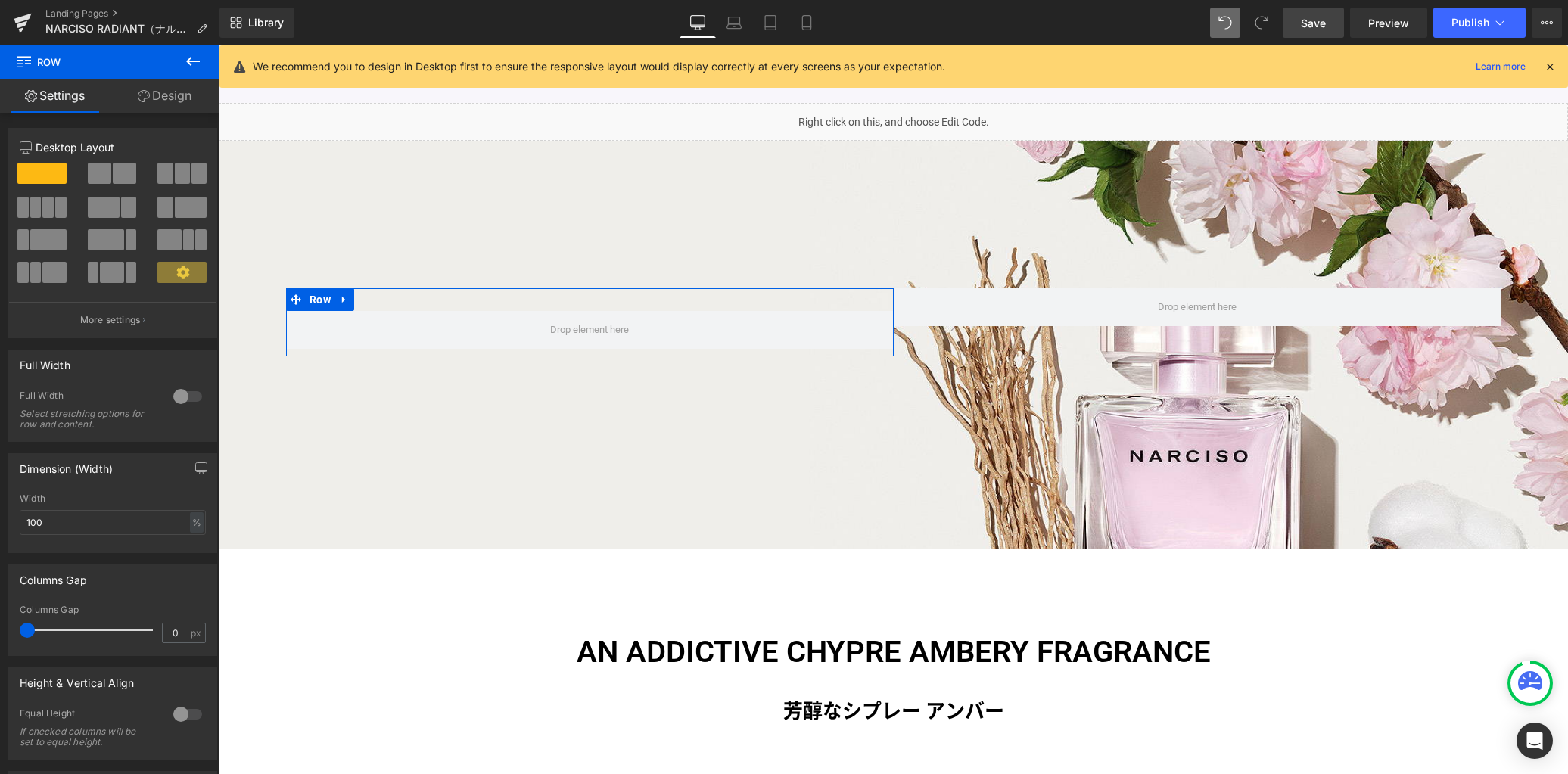
click at [0, 0] on div "Spacing" at bounding box center [0, 0] width 0 height 0
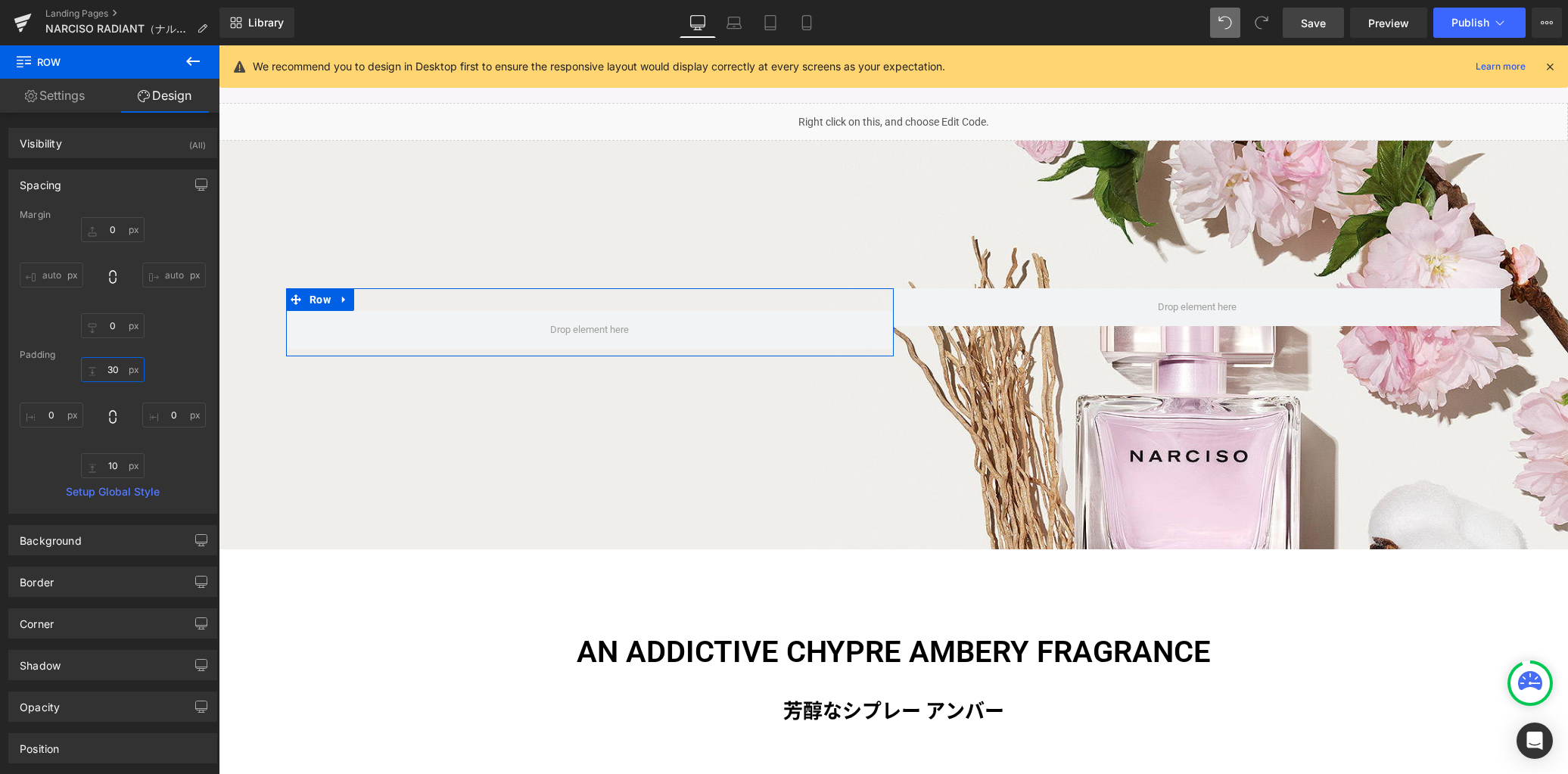
click at [119, 371] on input "30" at bounding box center [113, 369] width 64 height 25
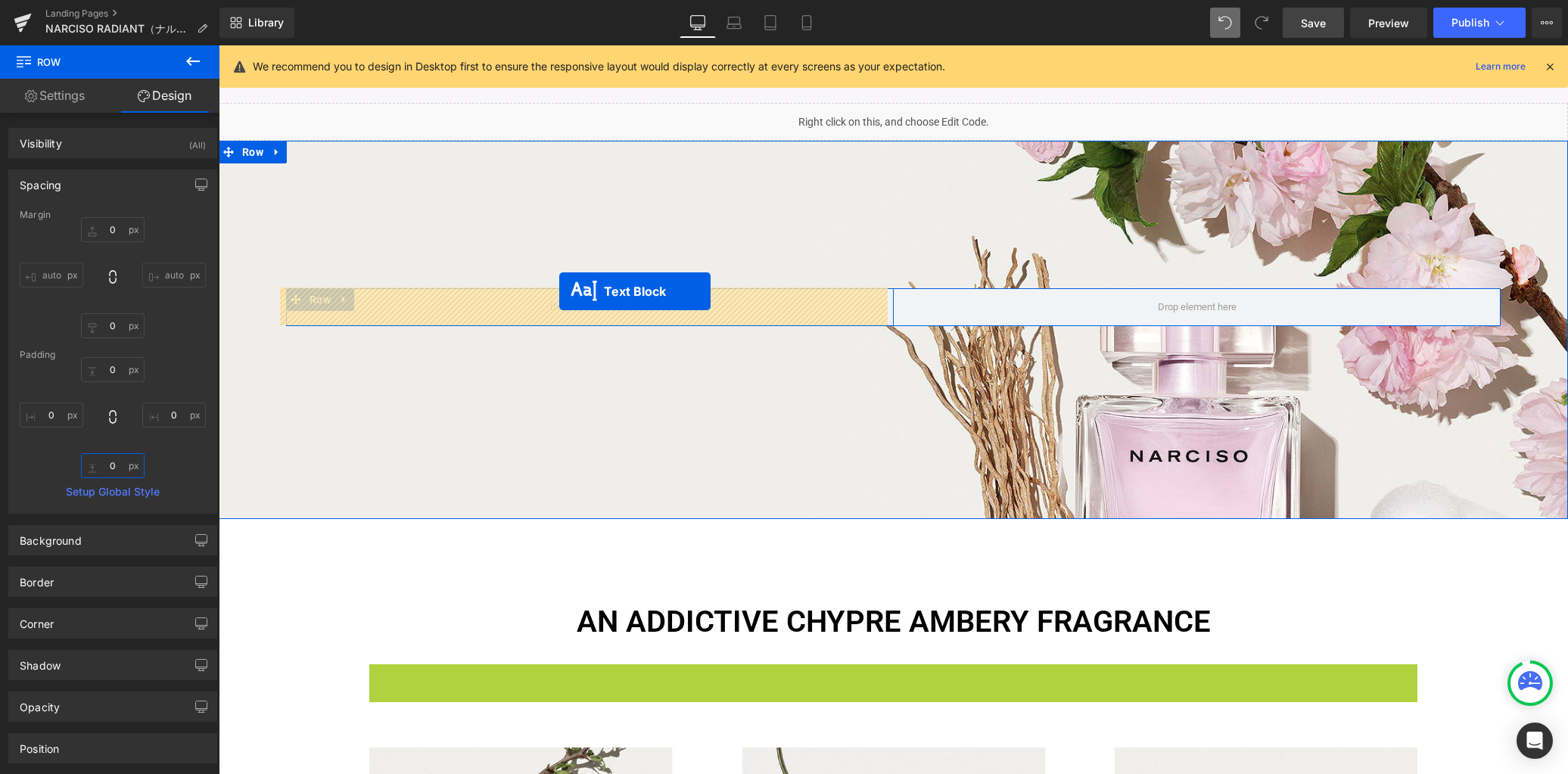
drag, startPoint x: 842, startPoint y: 681, endPoint x: 559, endPoint y: 292, distance: 481.1
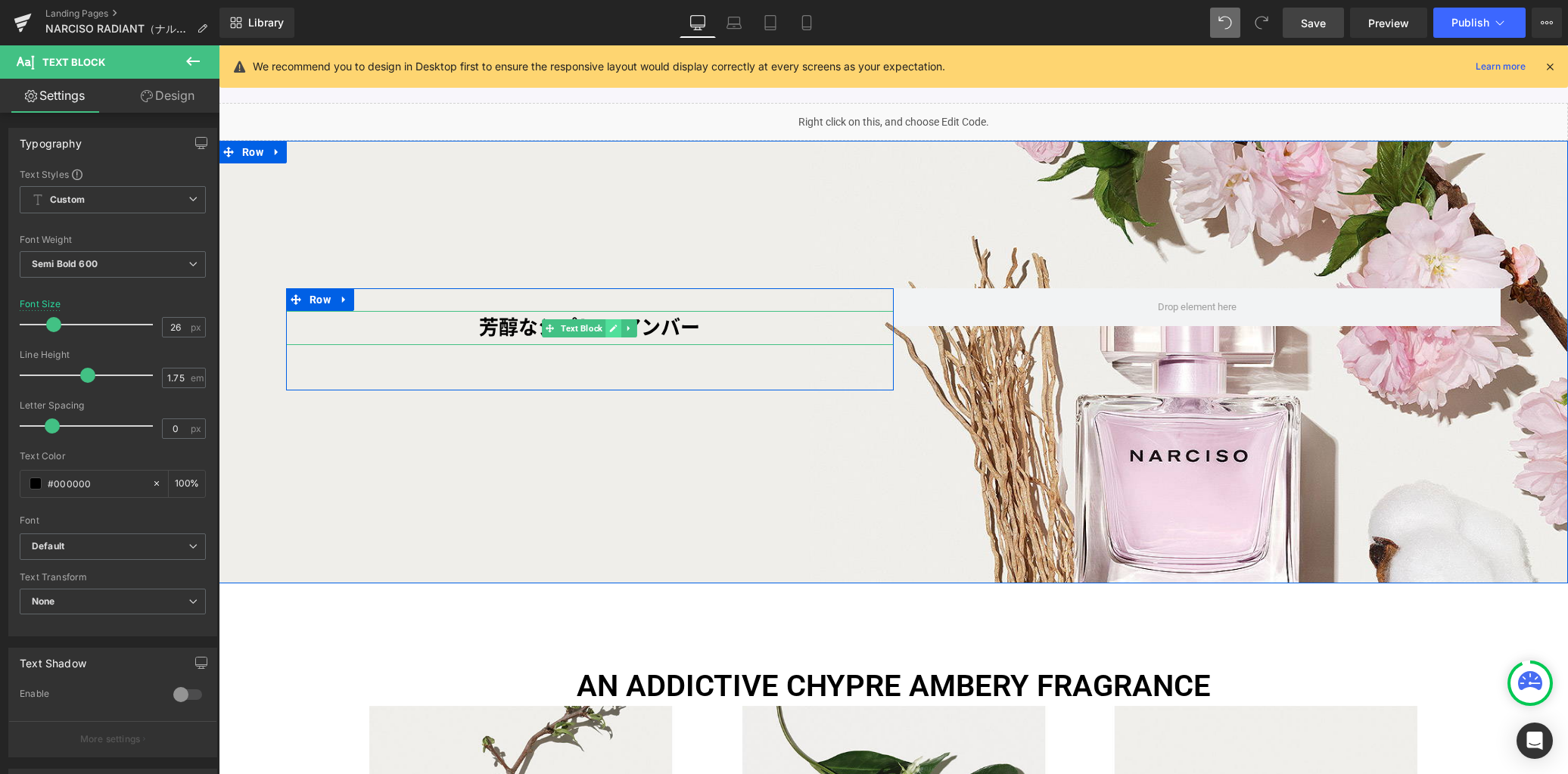
click at [611, 327] on icon at bounding box center [613, 327] width 8 height 9
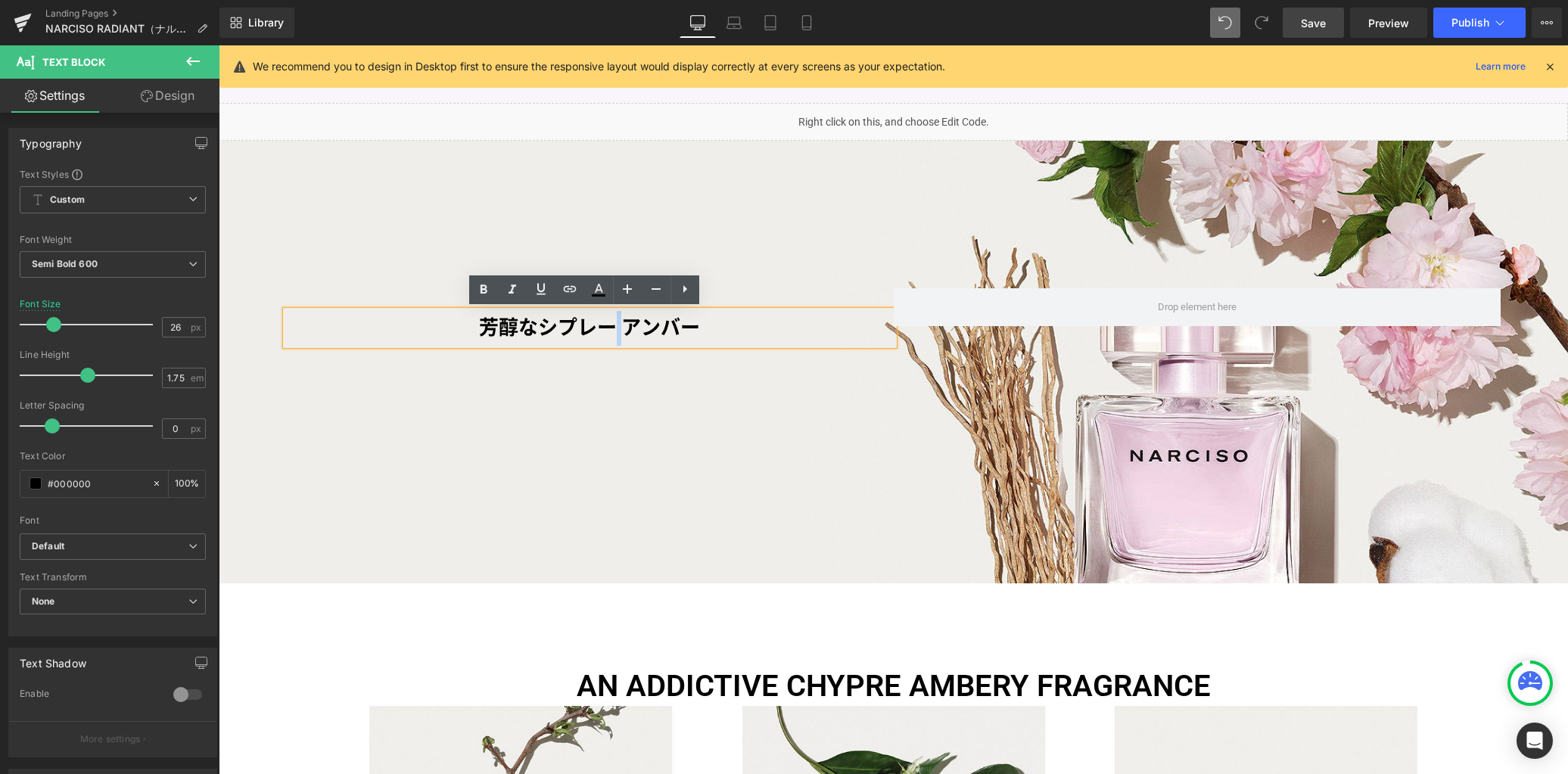
click at [611, 326] on p "芳醇なシプレー アンバー" at bounding box center [589, 328] width 607 height 35
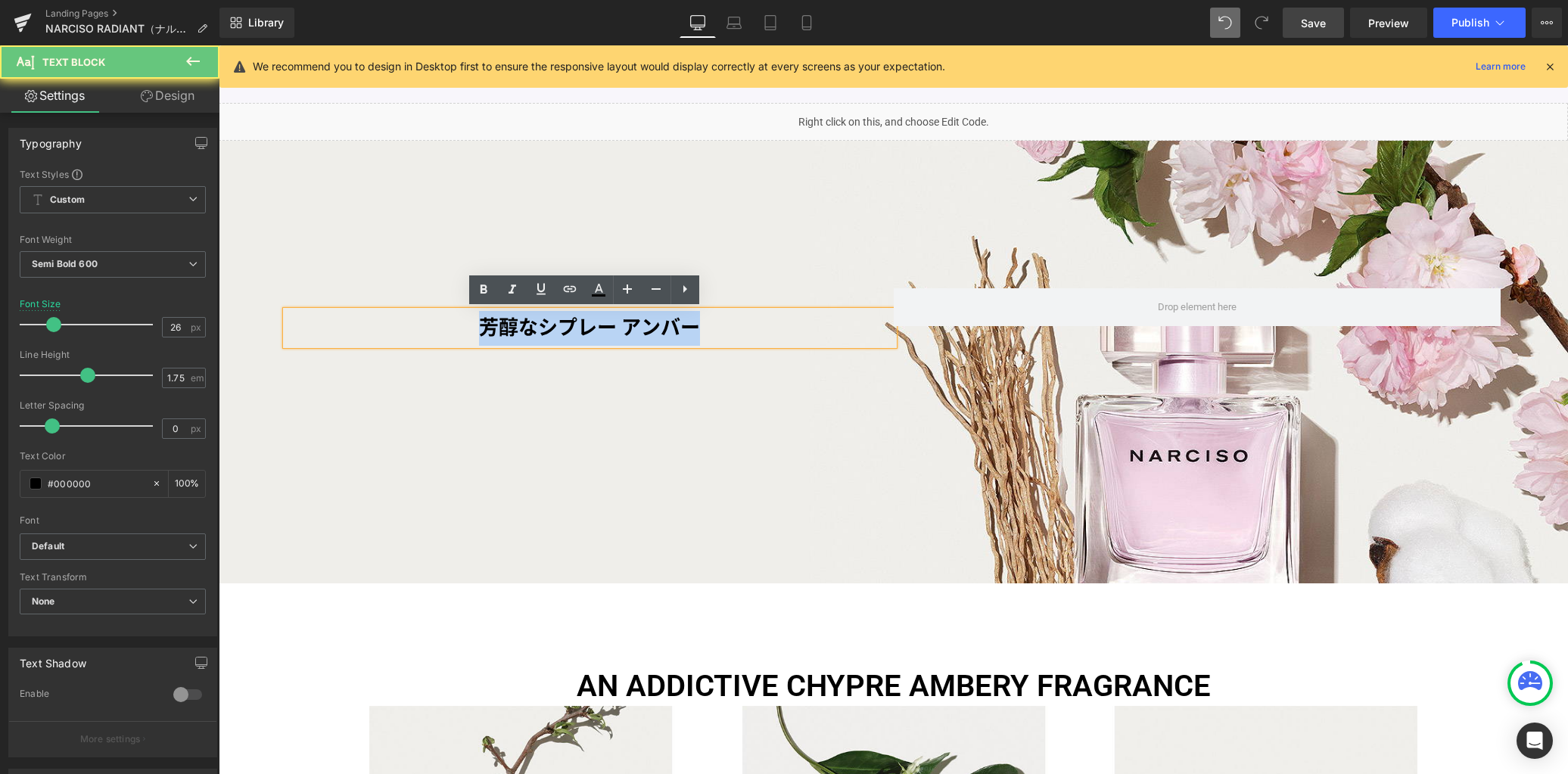
click at [611, 326] on p "芳醇なシプレー アンバー" at bounding box center [589, 328] width 607 height 35
paste div
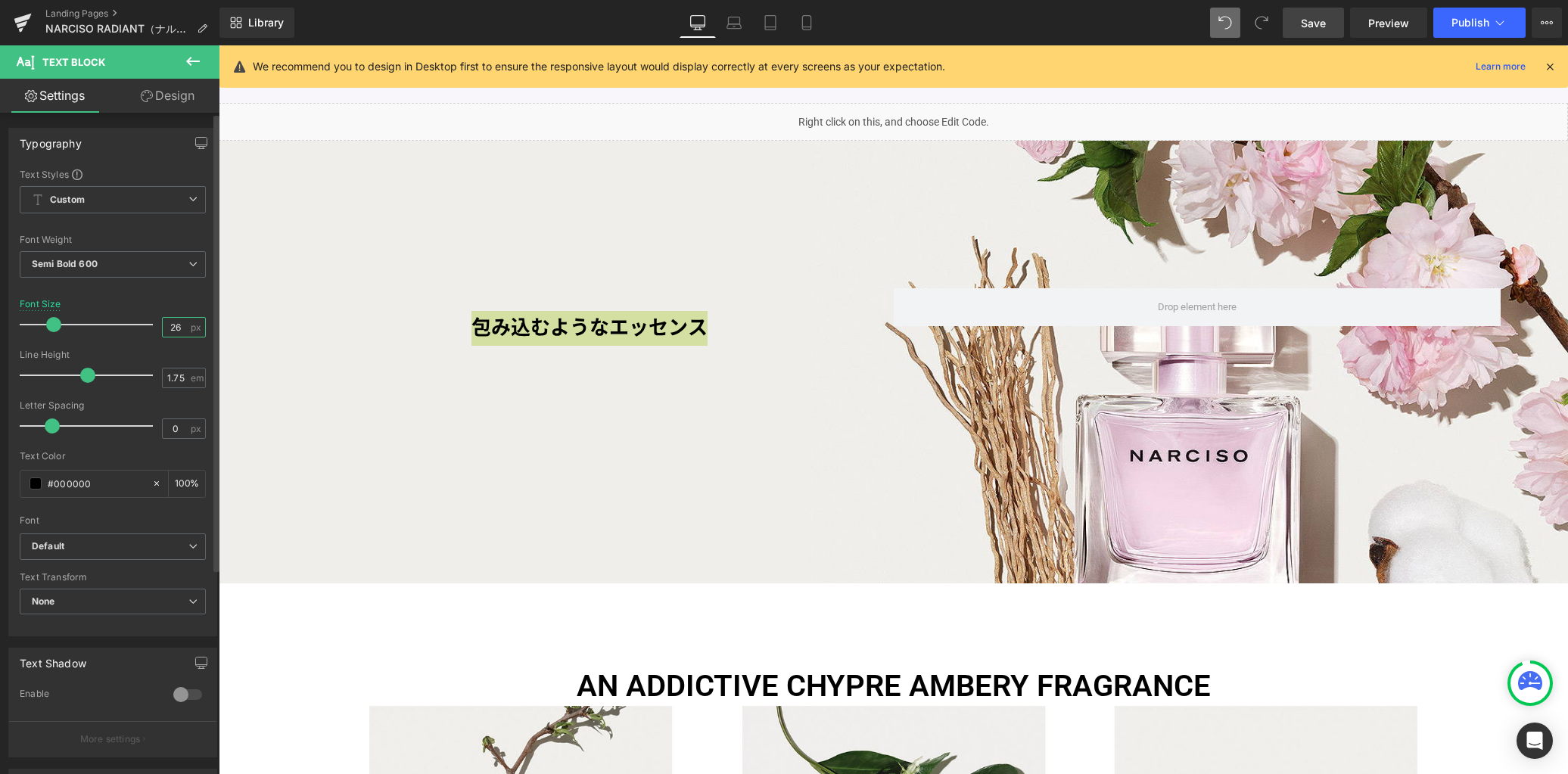
drag, startPoint x: 180, startPoint y: 325, endPoint x: 100, endPoint y: 321, distance: 80.1
click at [101, 322] on div "Font Size 26 px" at bounding box center [113, 323] width 186 height 50
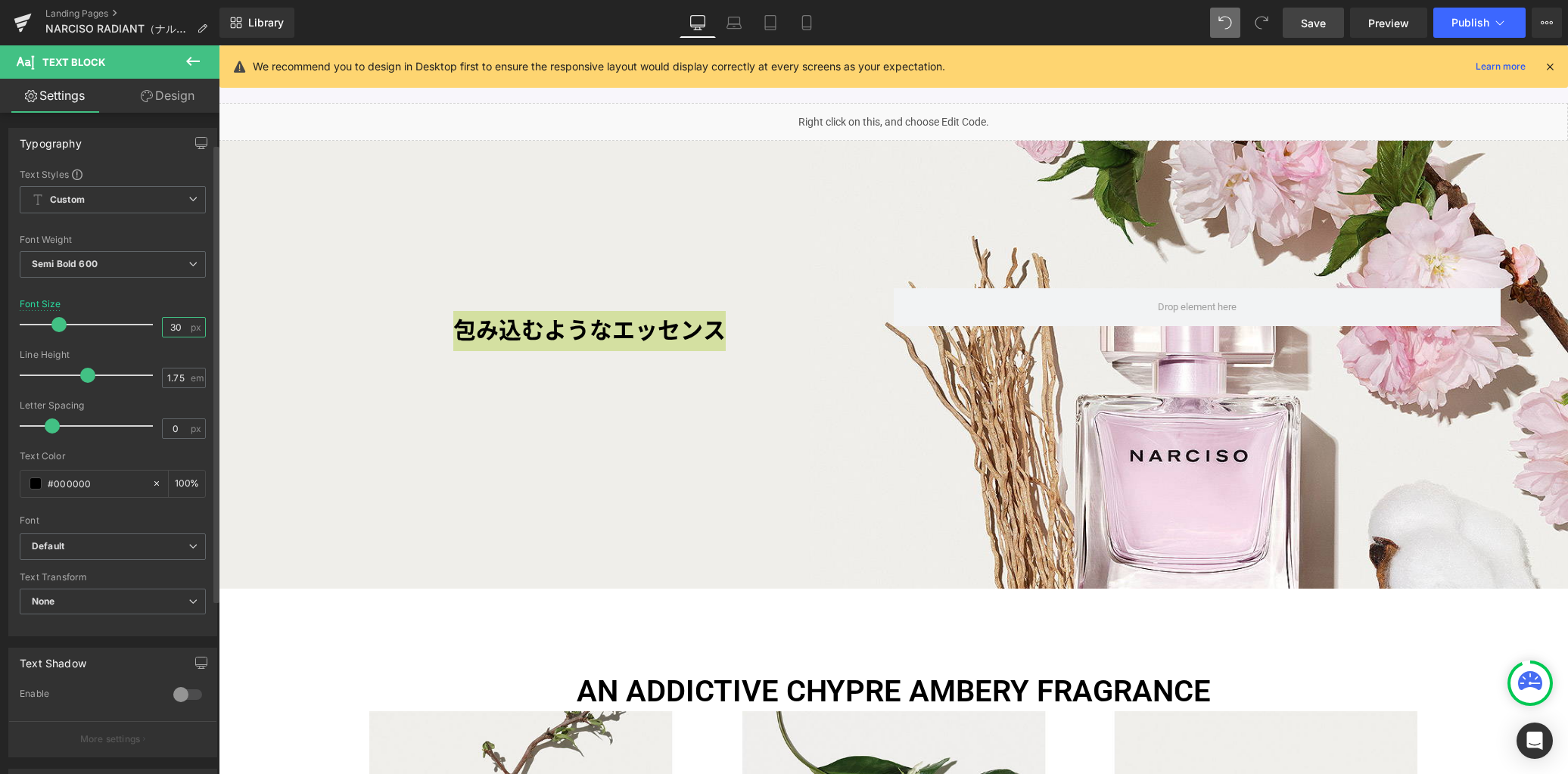
scroll to position [296, 0]
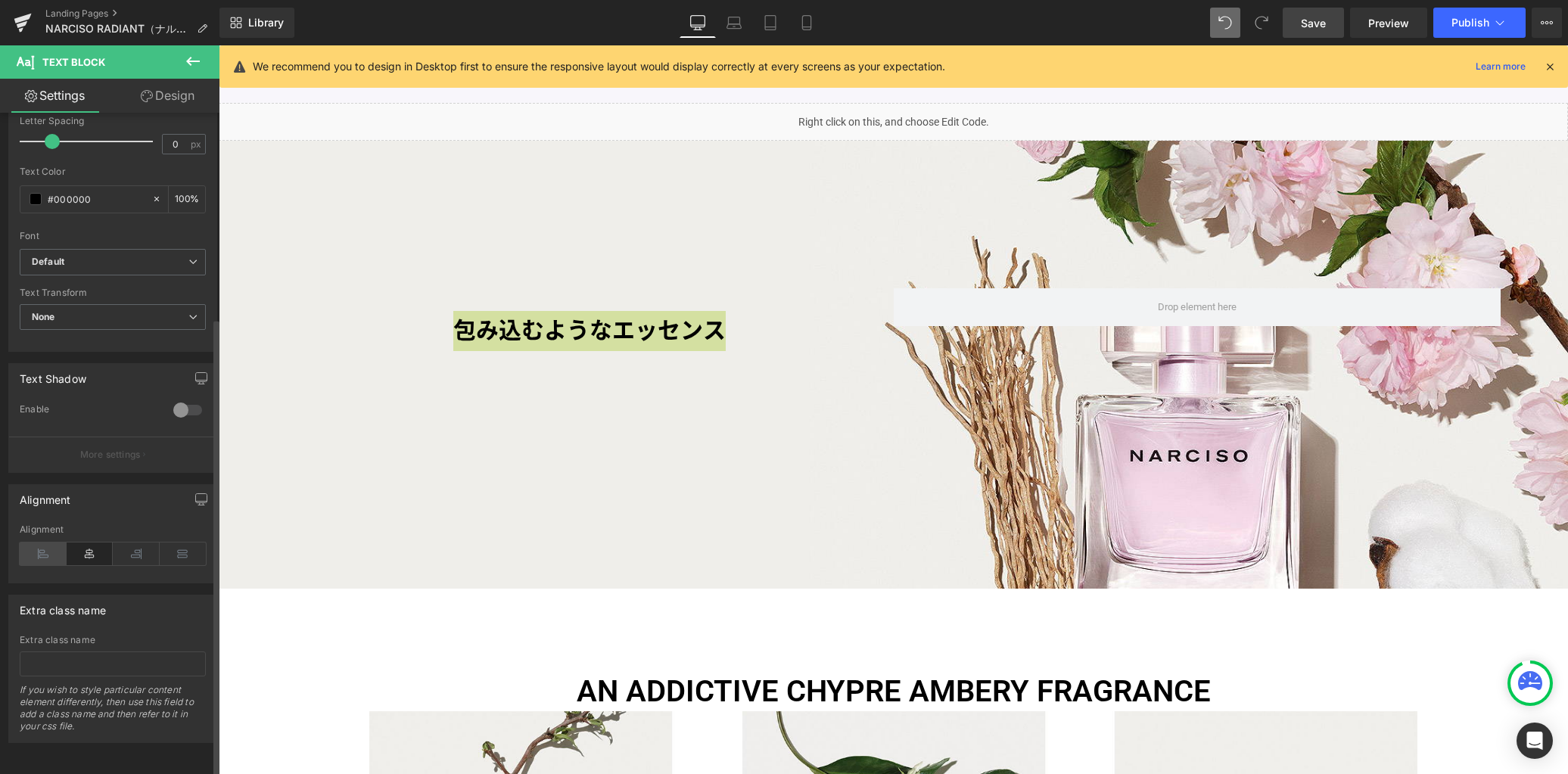
click at [51, 549] on icon at bounding box center [43, 554] width 47 height 22
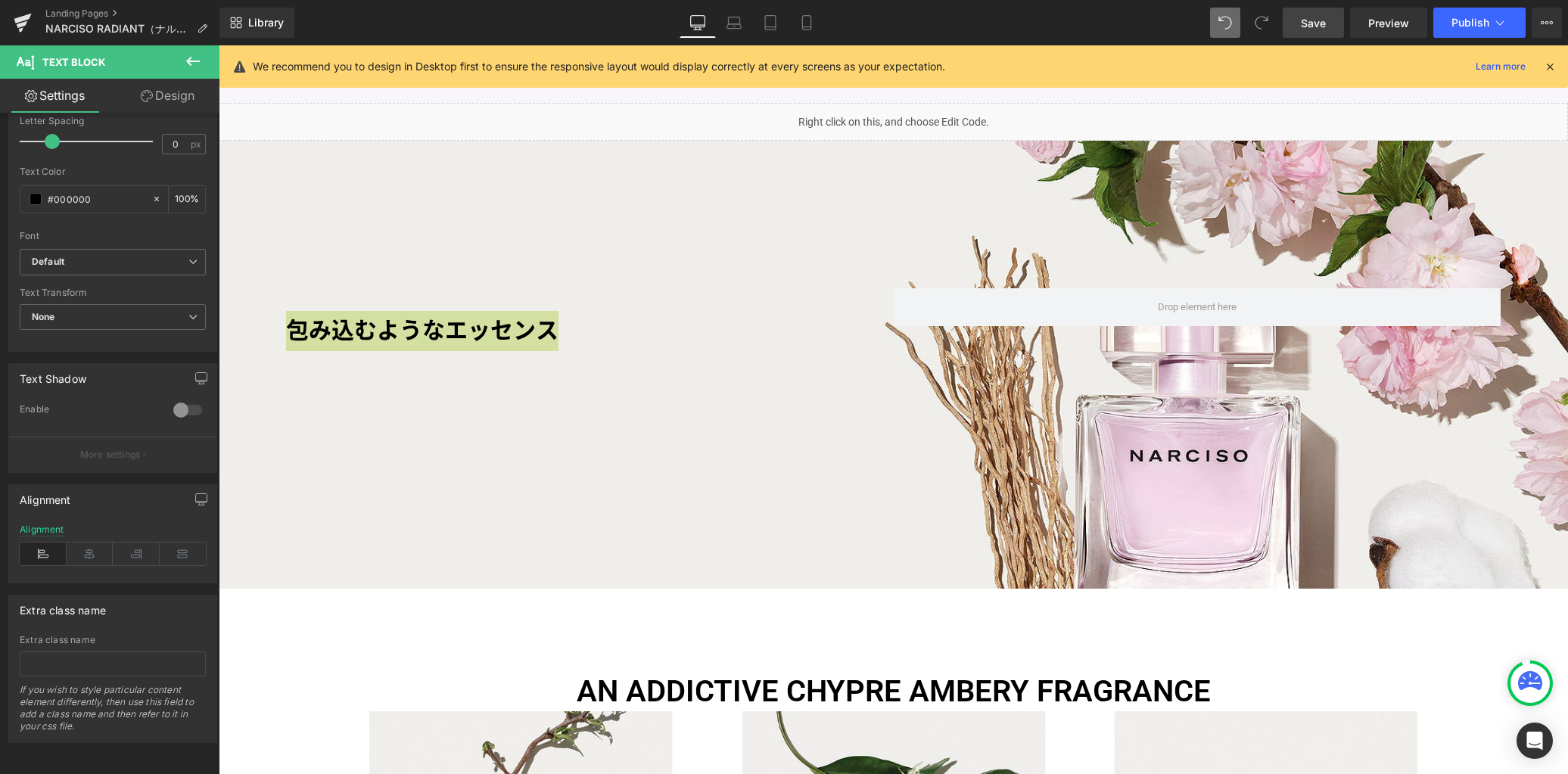
click at [165, 99] on link "Design" at bounding box center [167, 95] width 109 height 34
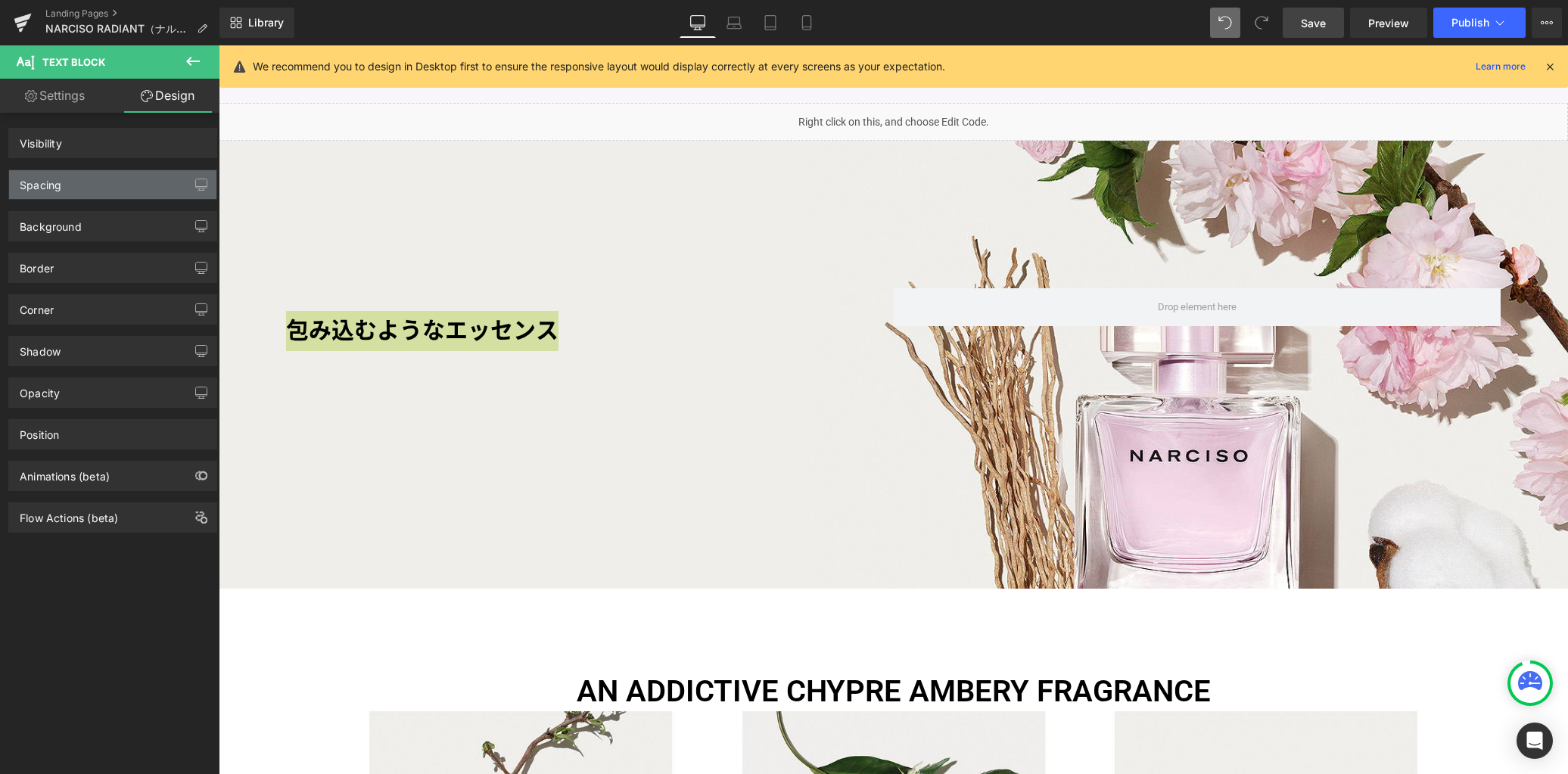
click at [127, 180] on div "Spacing" at bounding box center [112, 185] width 207 height 29
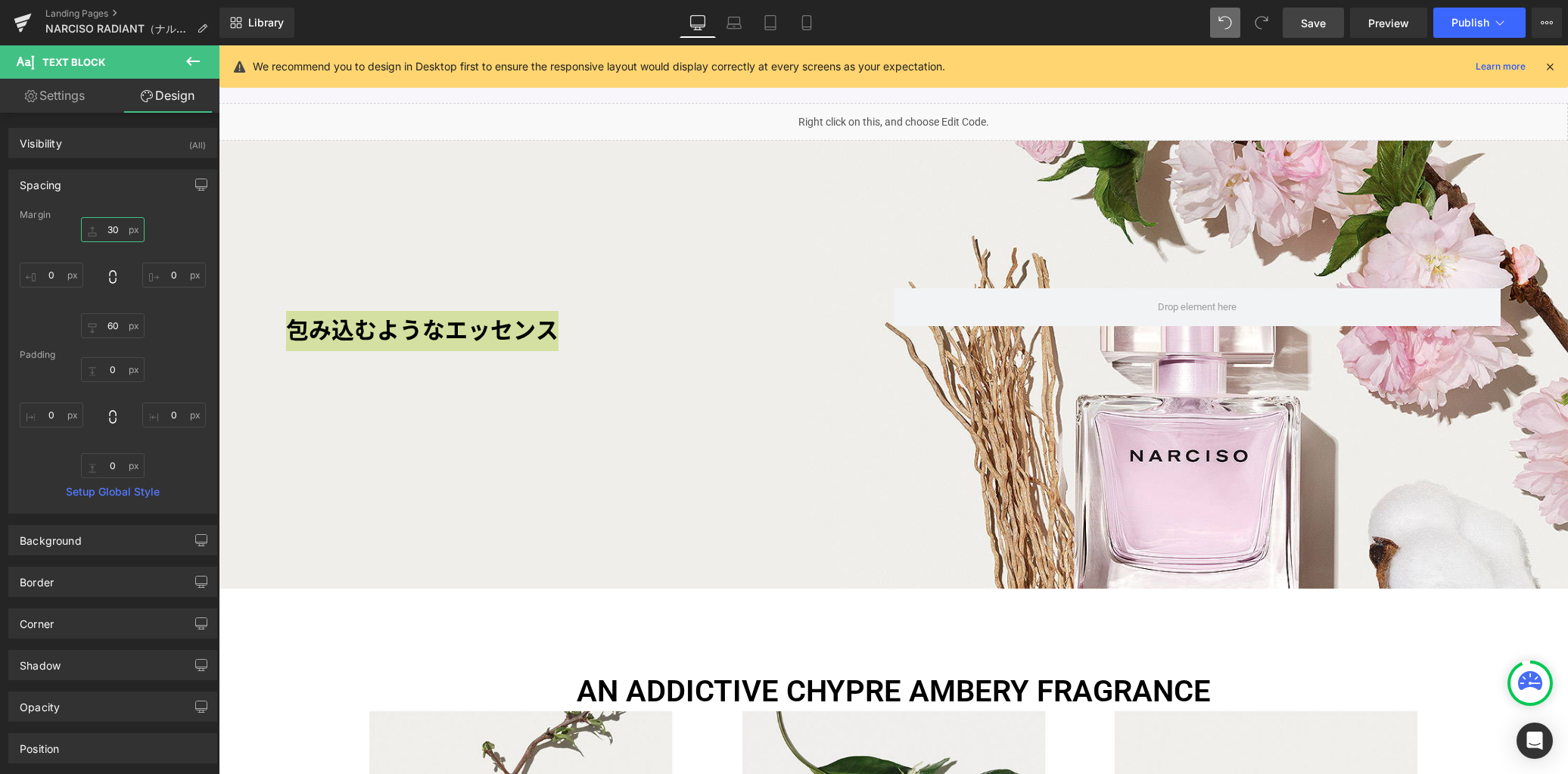
click at [116, 230] on input "30" at bounding box center [113, 229] width 64 height 25
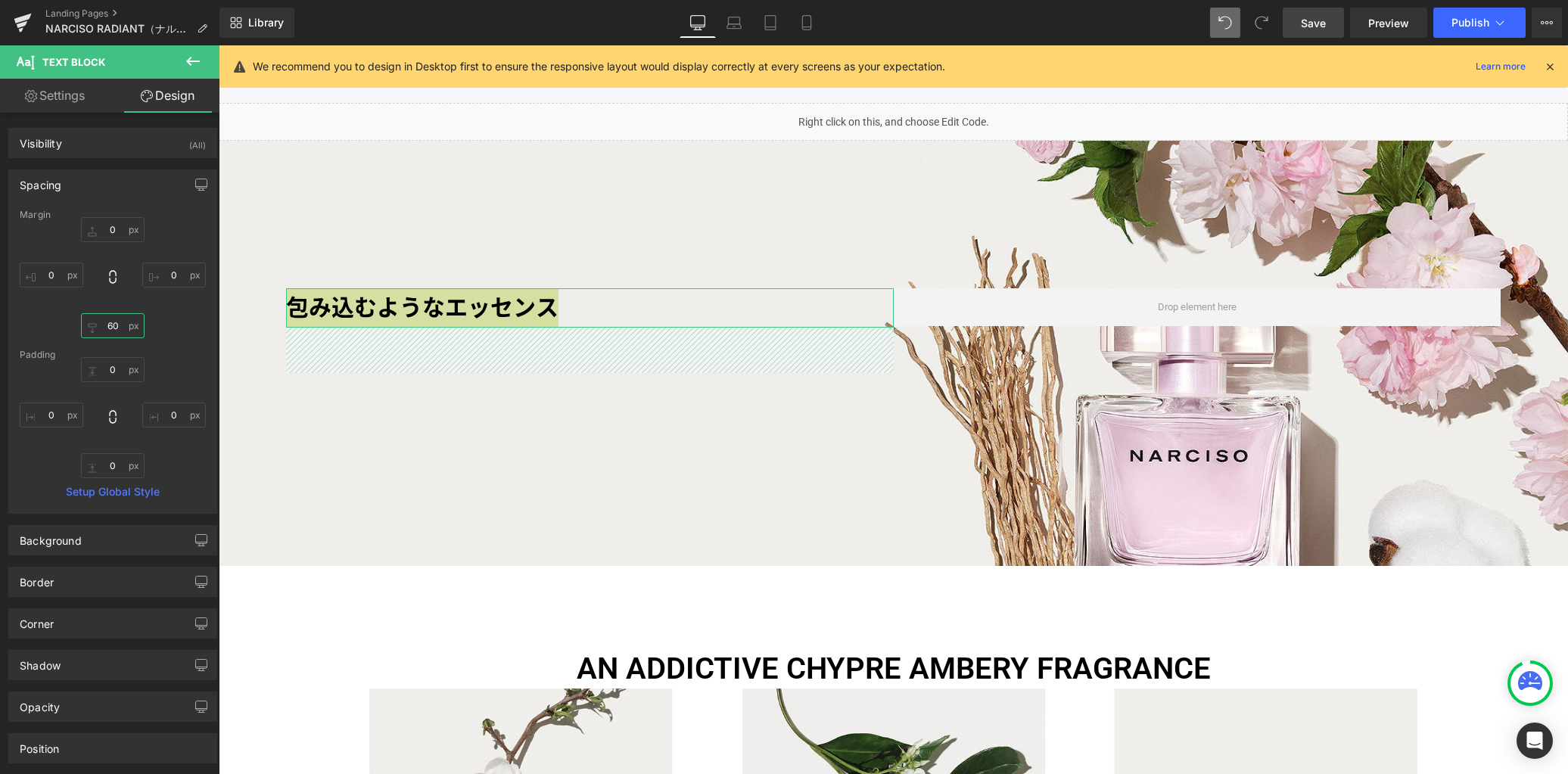
click at [119, 324] on input "60" at bounding box center [113, 325] width 64 height 25
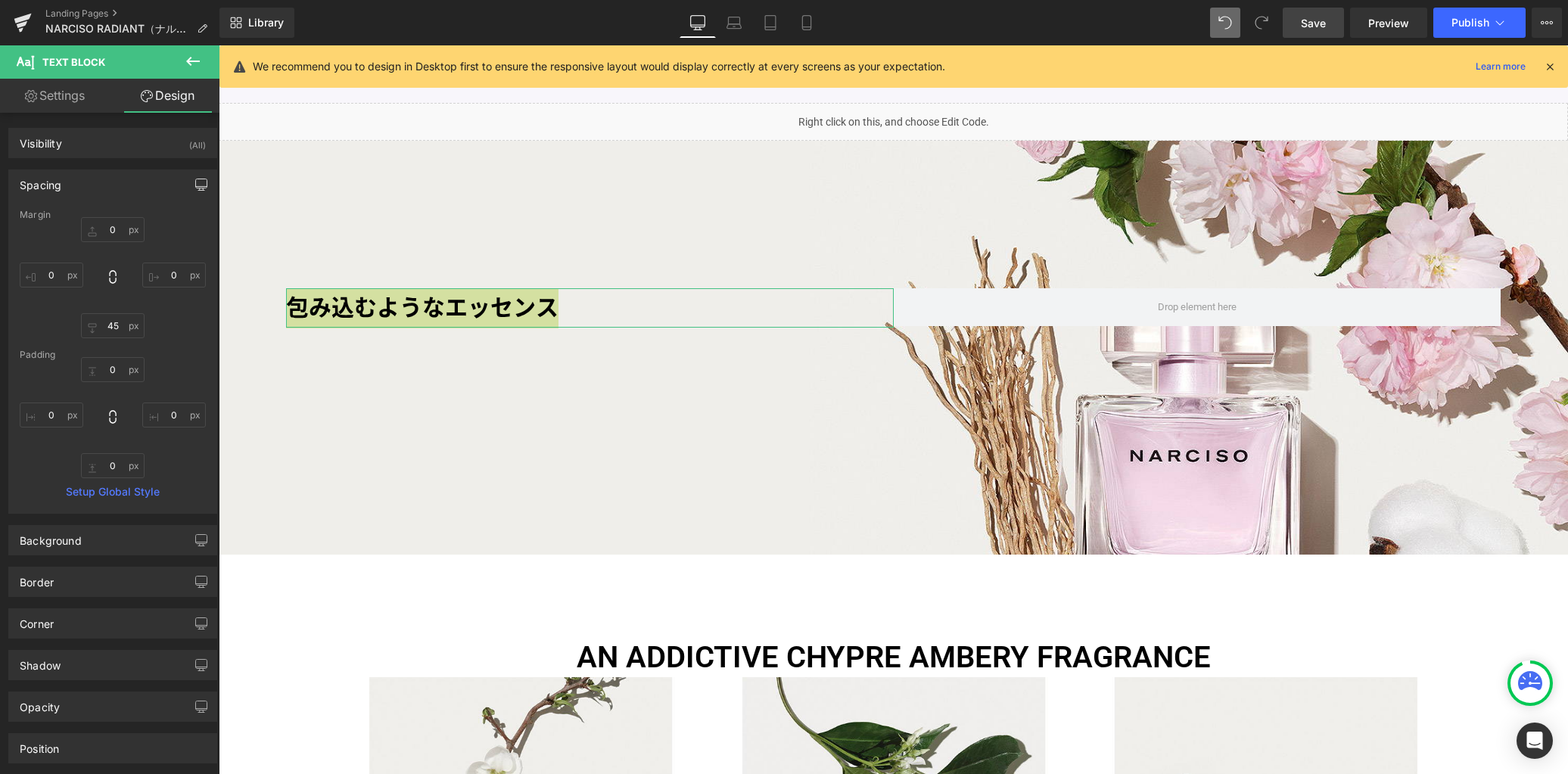
click at [197, 179] on icon "button" at bounding box center [201, 184] width 12 height 12
click at [78, 220] on button "Laptop" at bounding box center [85, 217] width 47 height 26
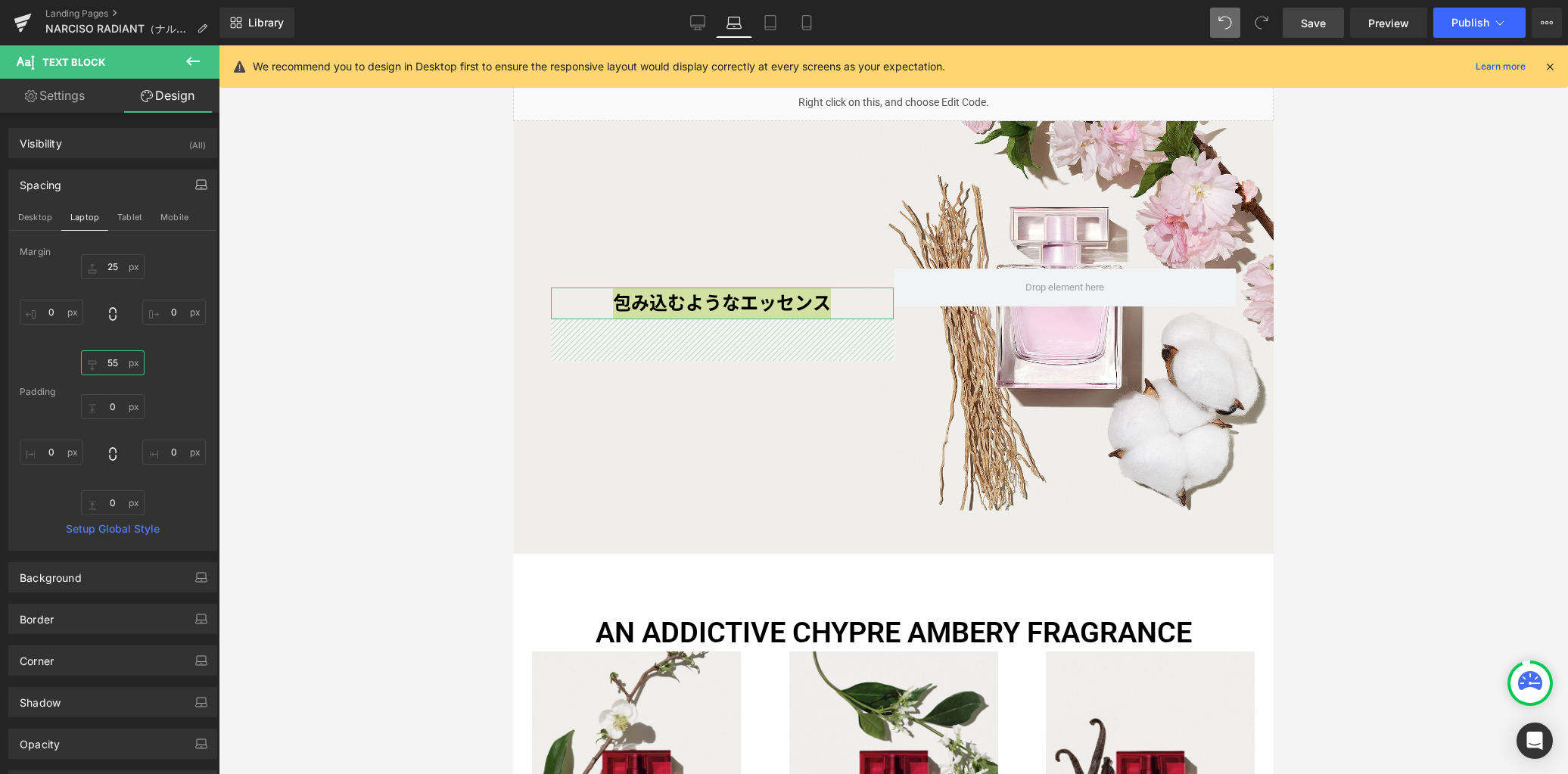
click at [121, 366] on input "55" at bounding box center [113, 362] width 64 height 25
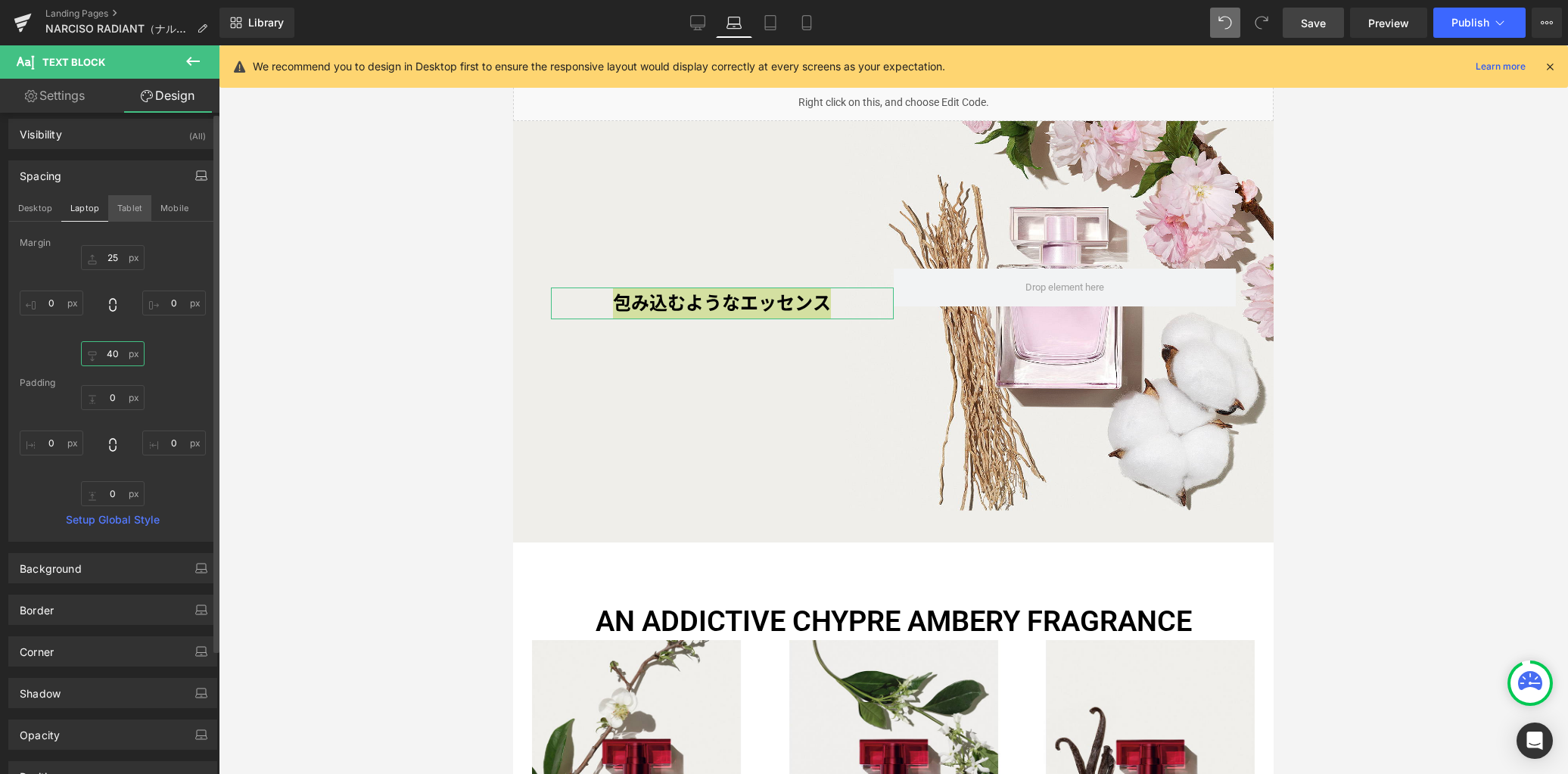
scroll to position [0, 0]
drag, startPoint x: 130, startPoint y: 216, endPoint x: 124, endPoint y: 335, distance: 119.2
click at [129, 216] on button "Tablet" at bounding box center [129, 217] width 43 height 26
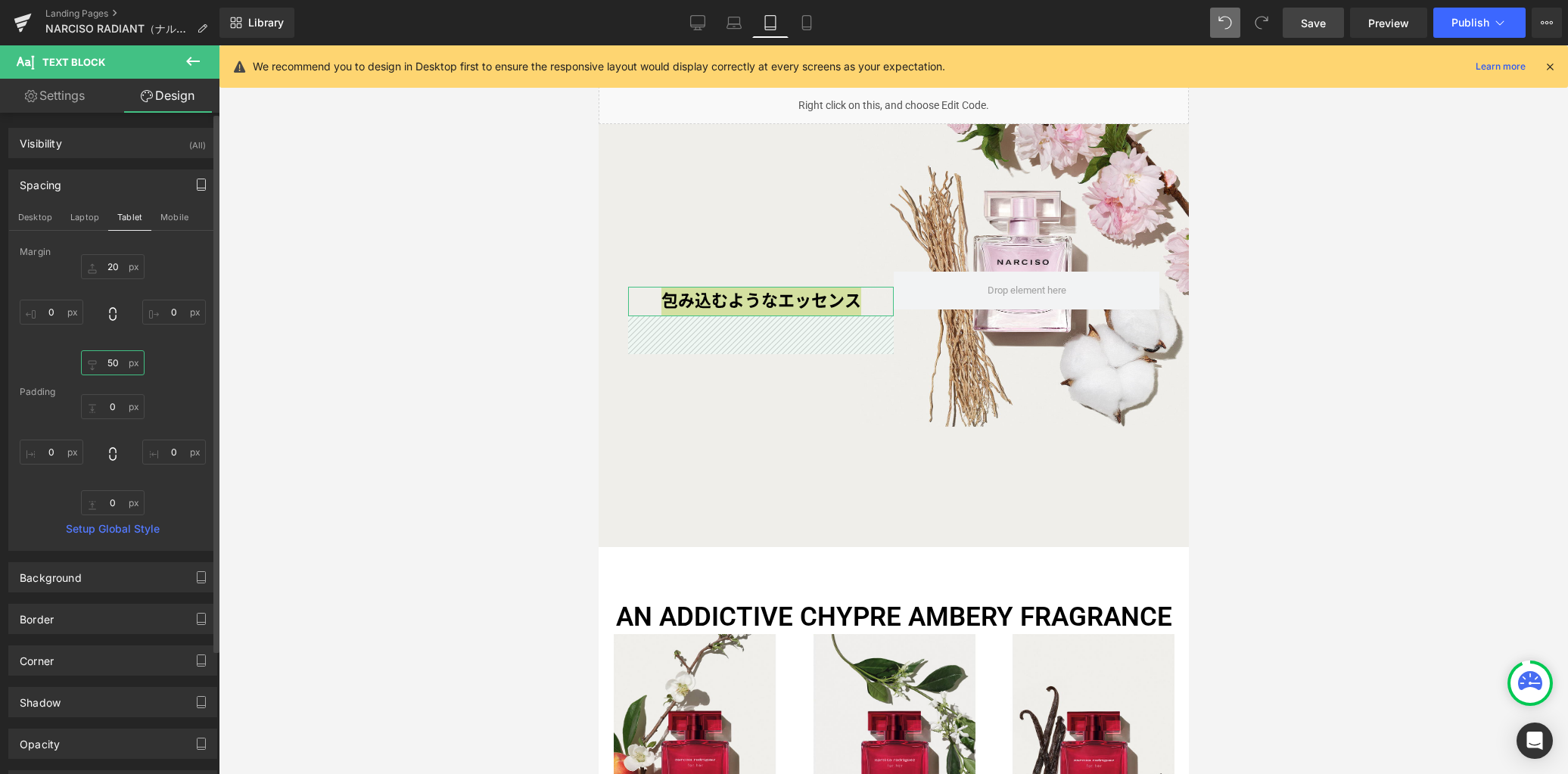
click at [117, 366] on input "50" at bounding box center [113, 362] width 64 height 25
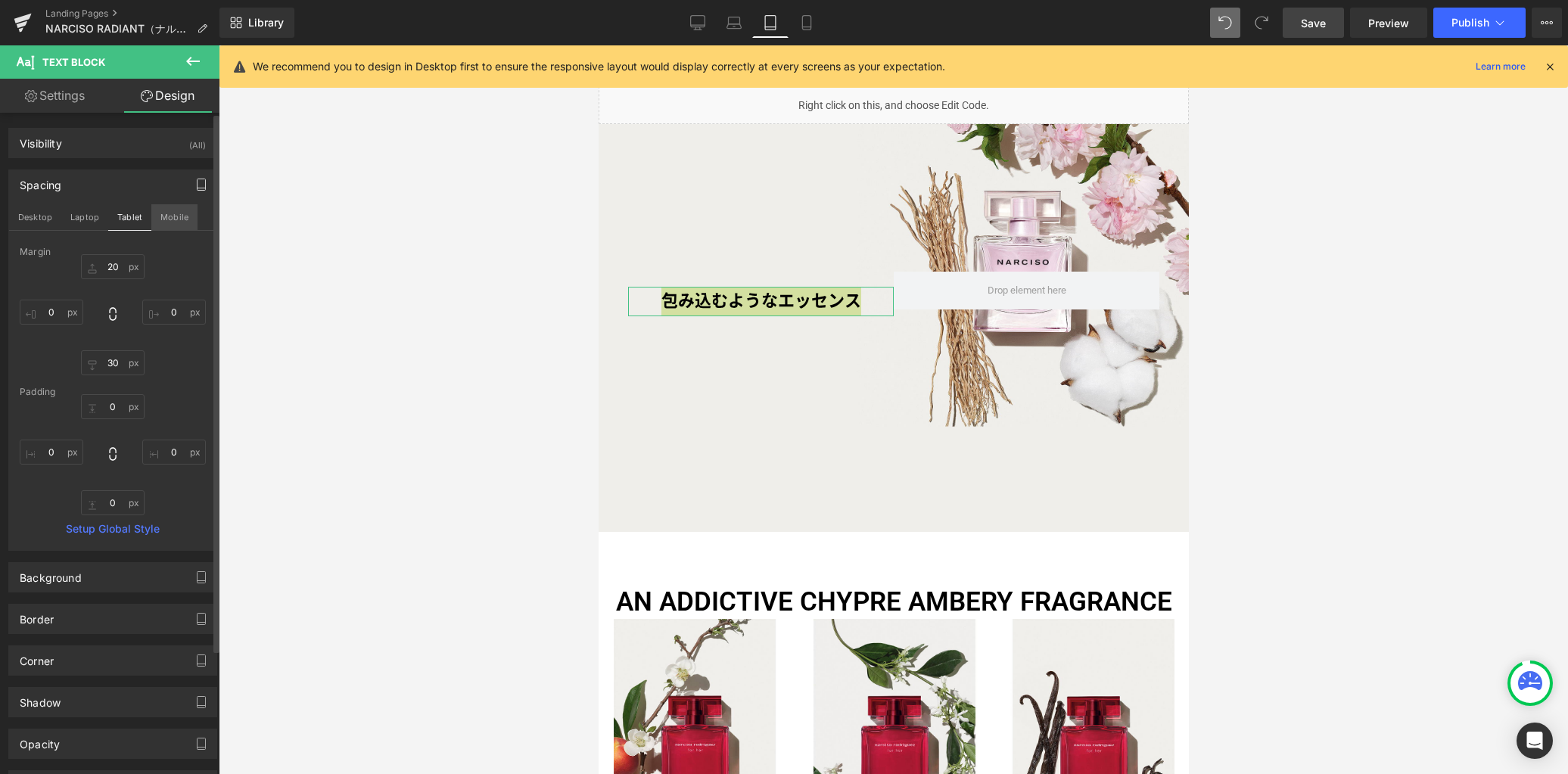
click at [178, 221] on button "Mobile" at bounding box center [174, 217] width 46 height 26
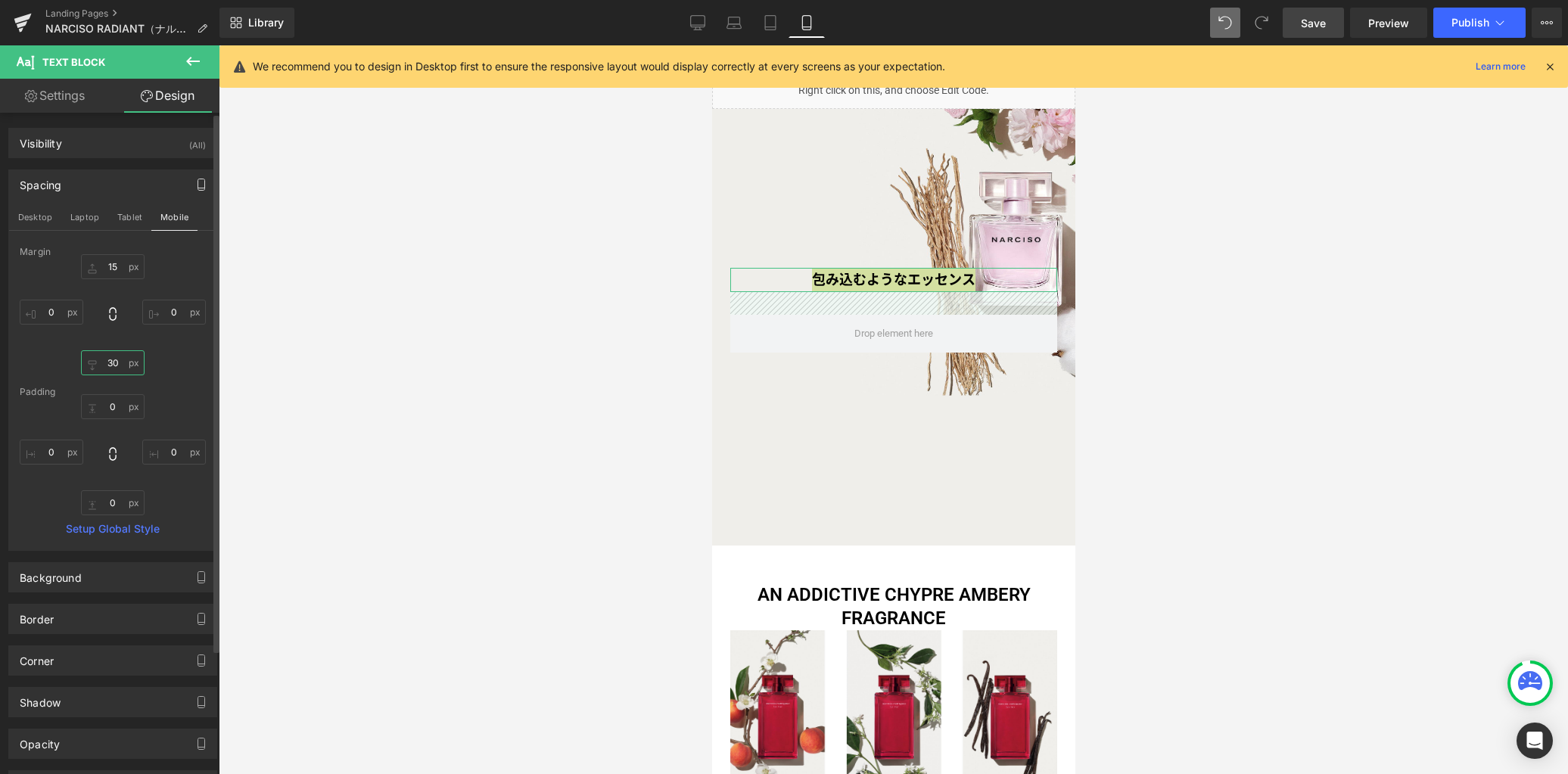
click at [119, 363] on input "30" at bounding box center [113, 362] width 64 height 25
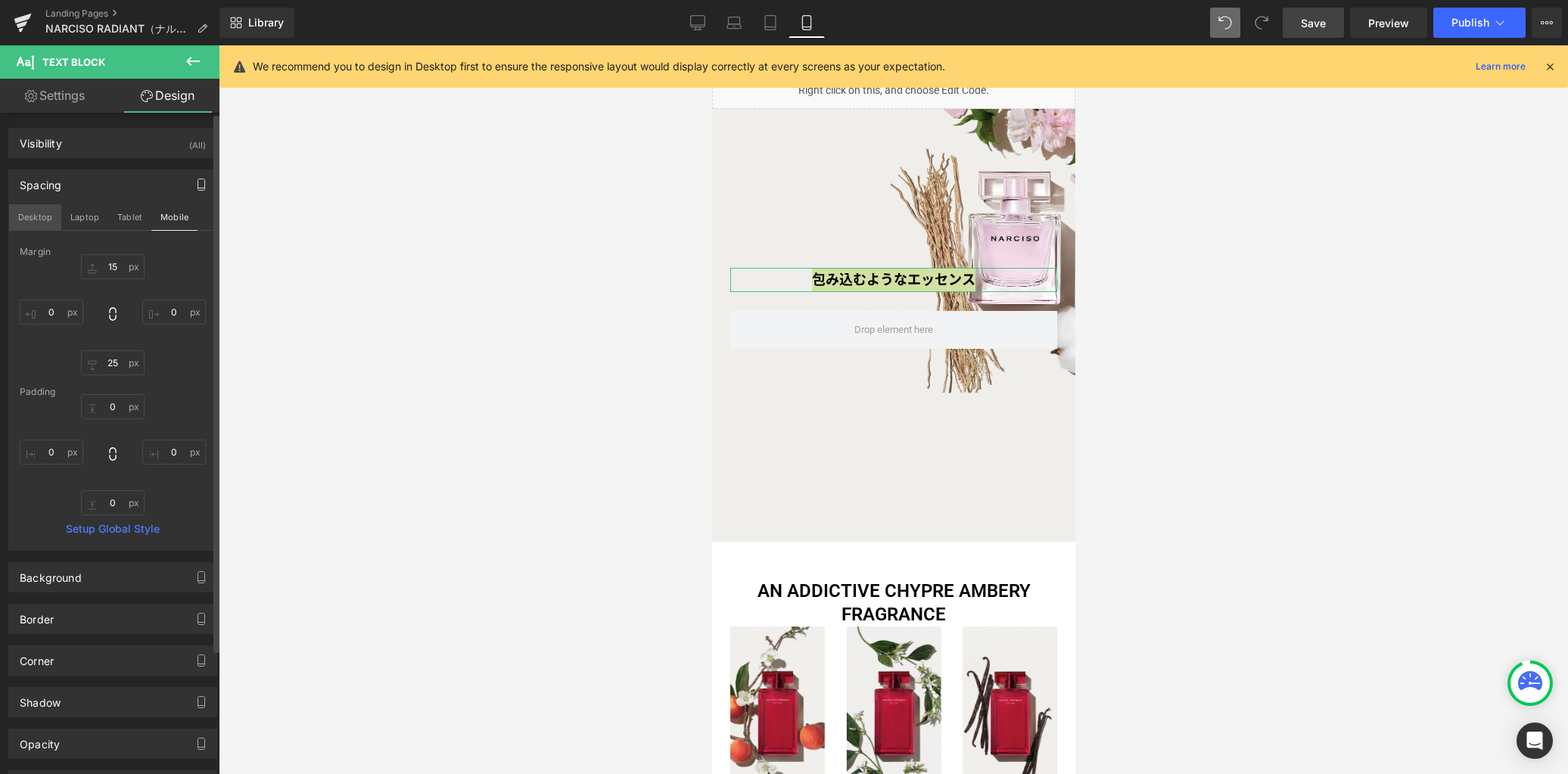
click at [23, 215] on button "Desktop" at bounding box center [34, 217] width 52 height 26
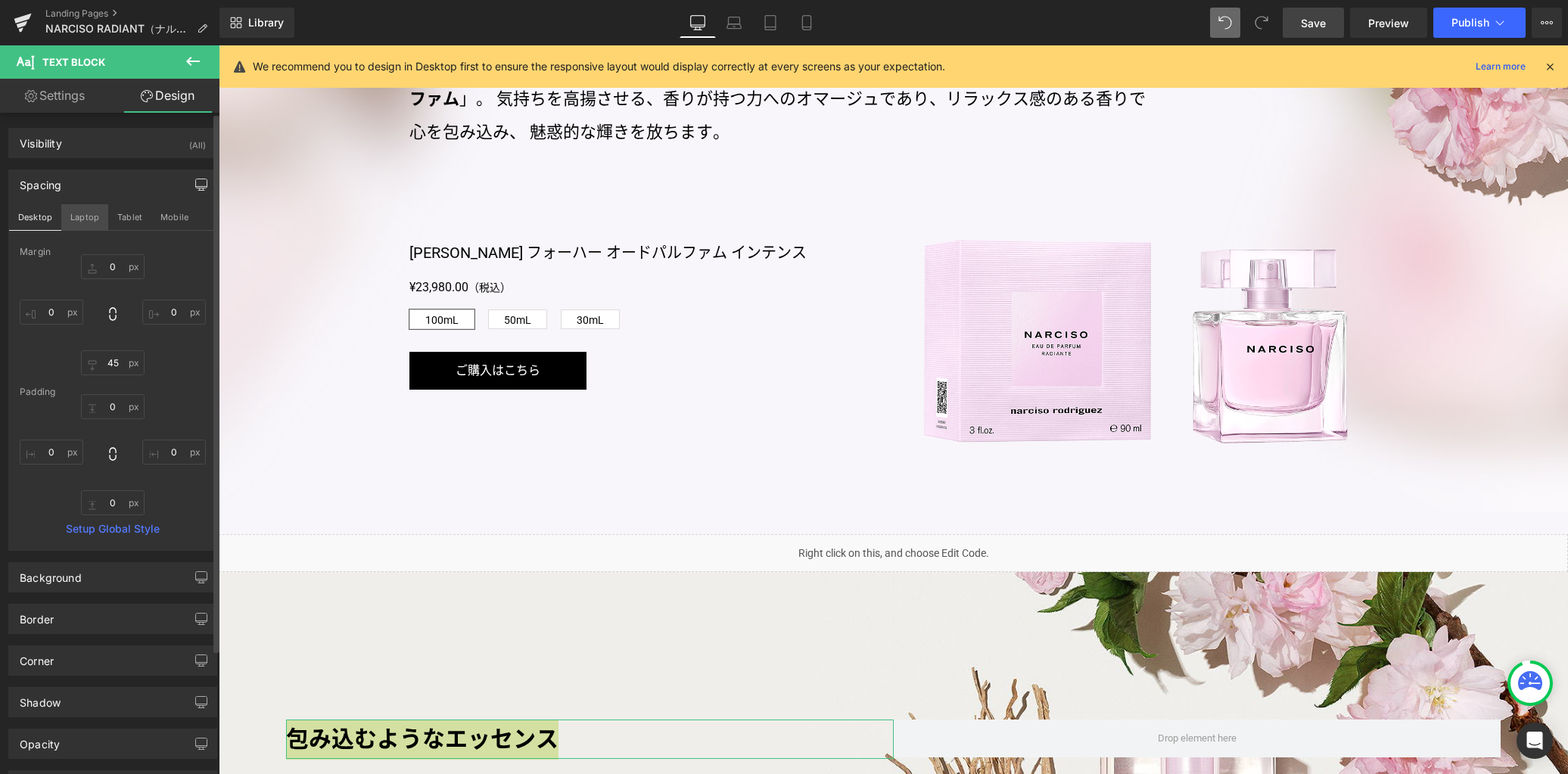
scroll to position [1610, 0]
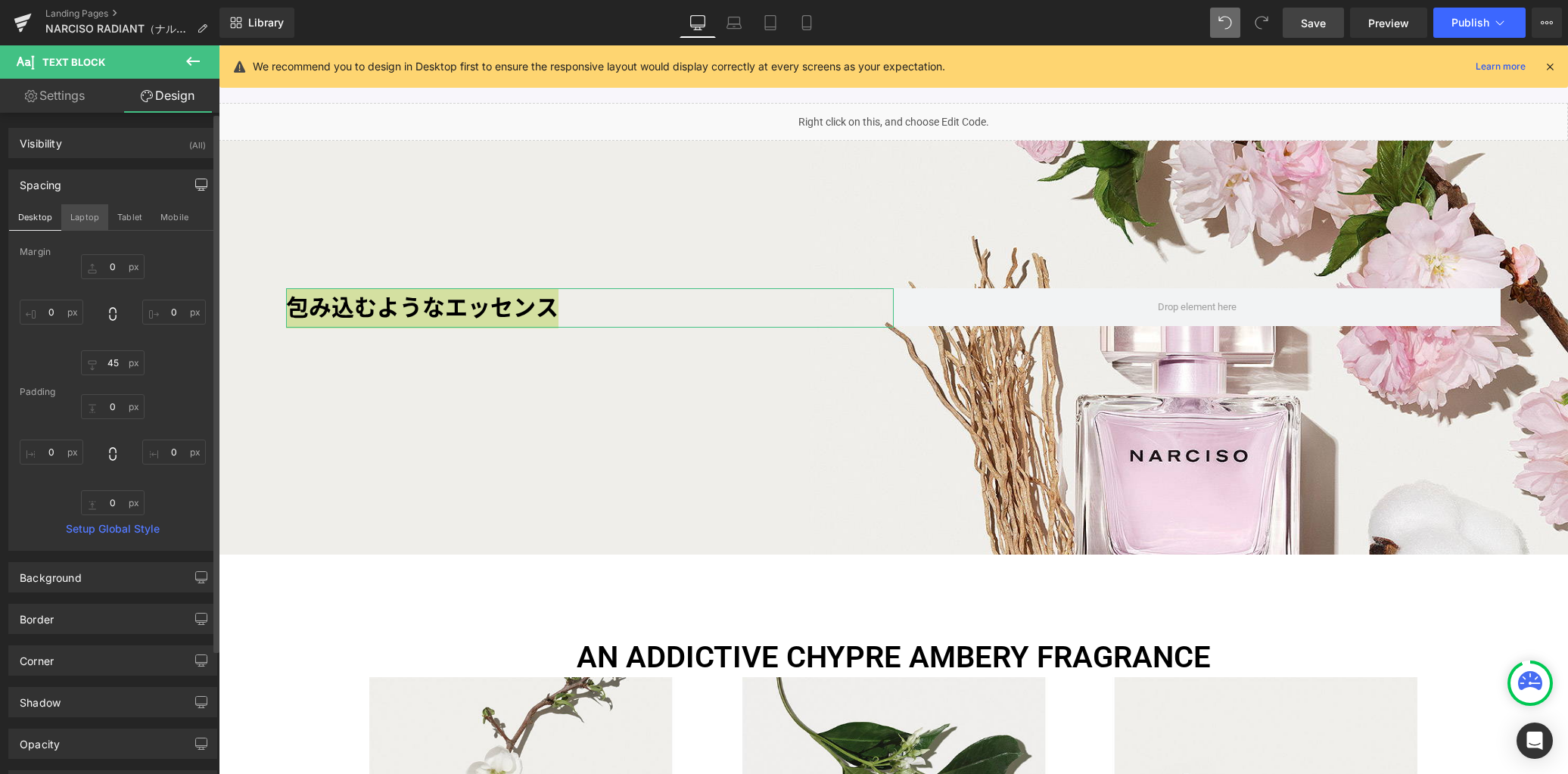
click at [88, 221] on button "Laptop" at bounding box center [85, 217] width 47 height 26
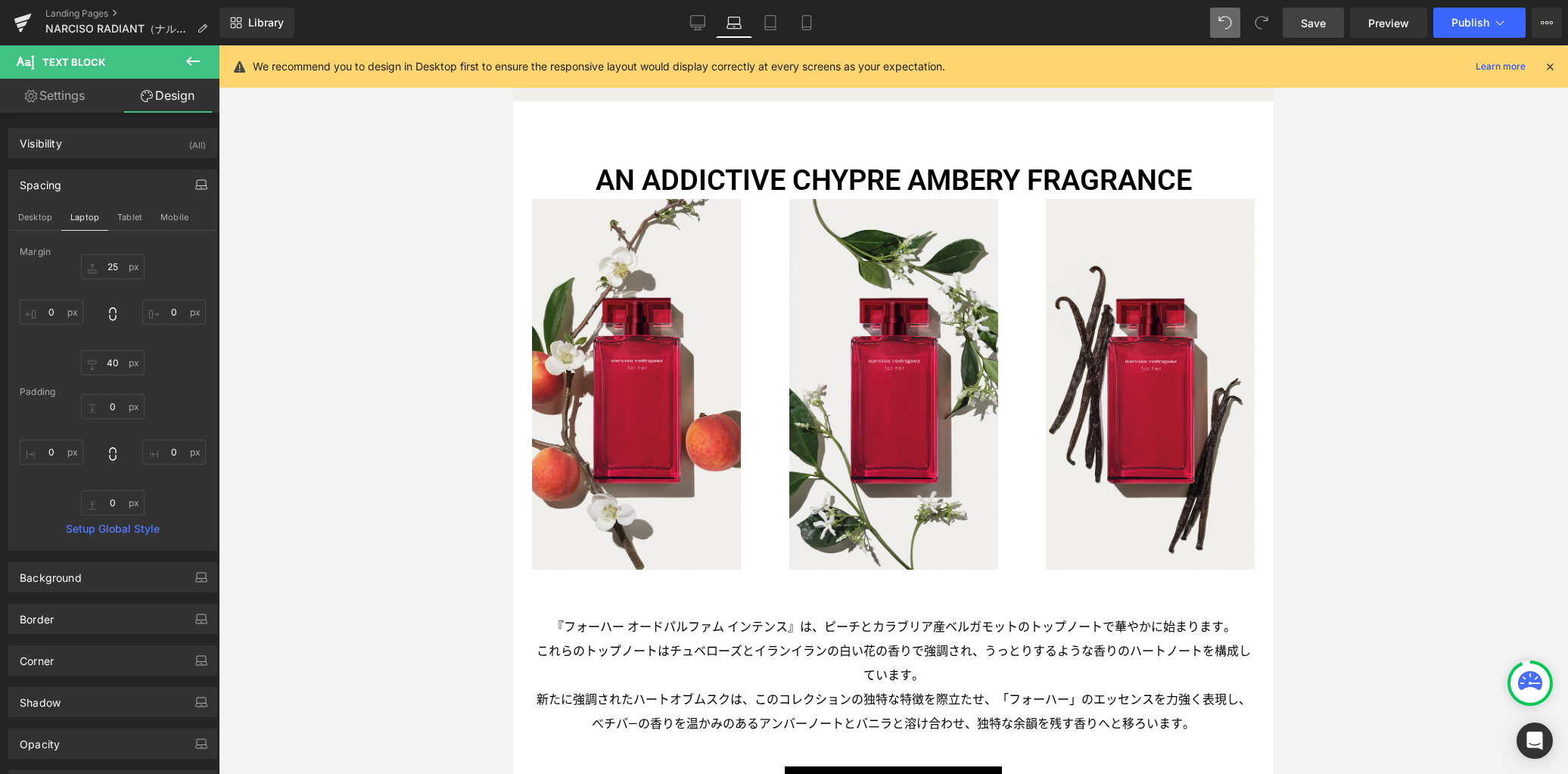
scroll to position [1169, 0]
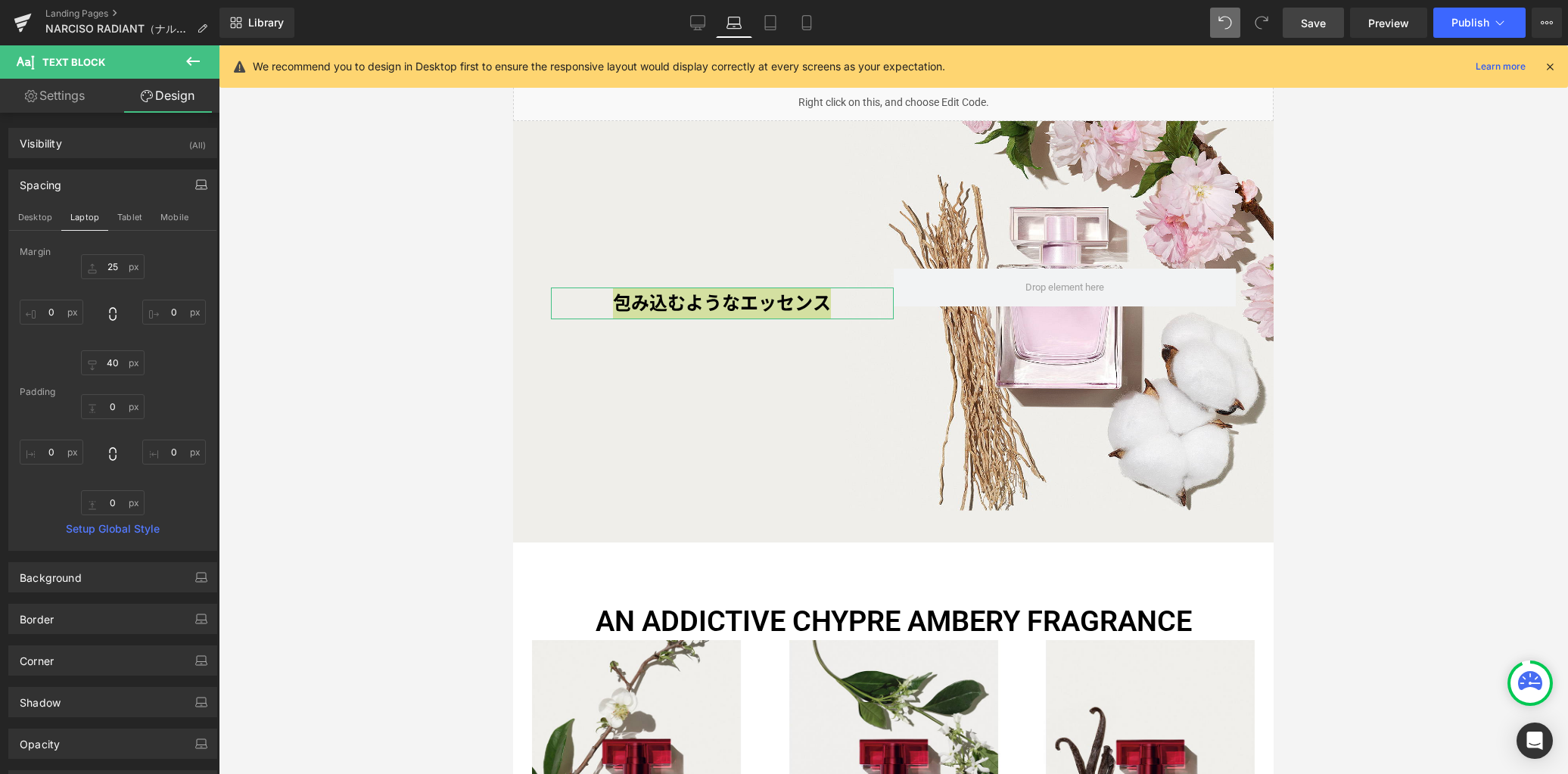
drag, startPoint x: 64, startPoint y: 99, endPoint x: 64, endPoint y: 108, distance: 9.0
click at [64, 99] on link "Settings" at bounding box center [54, 95] width 109 height 34
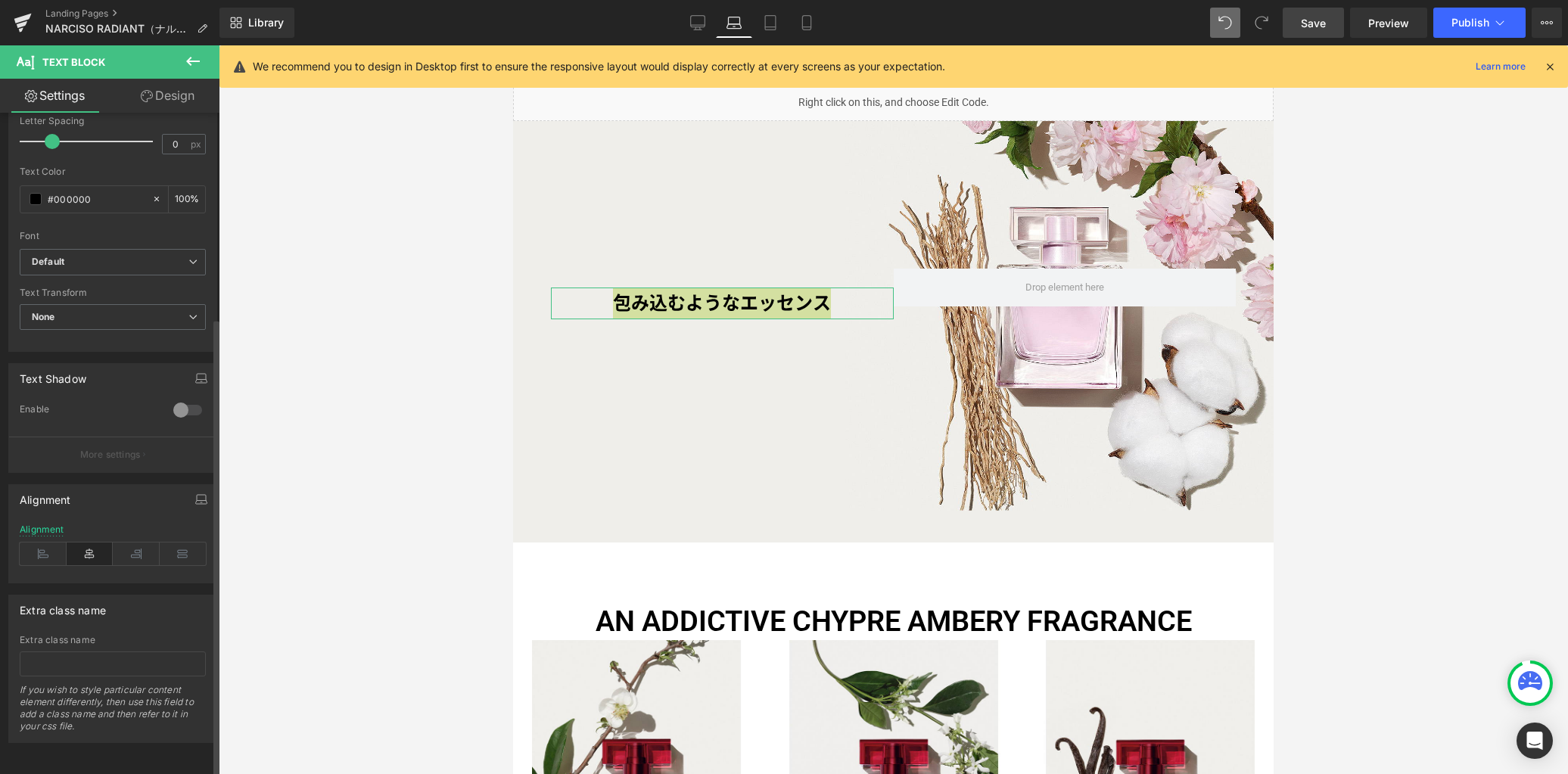
drag, startPoint x: 46, startPoint y: 543, endPoint x: 91, endPoint y: 413, distance: 137.6
click at [46, 543] on icon at bounding box center [43, 554] width 47 height 22
click at [195, 493] on icon "button" at bounding box center [201, 498] width 12 height 12
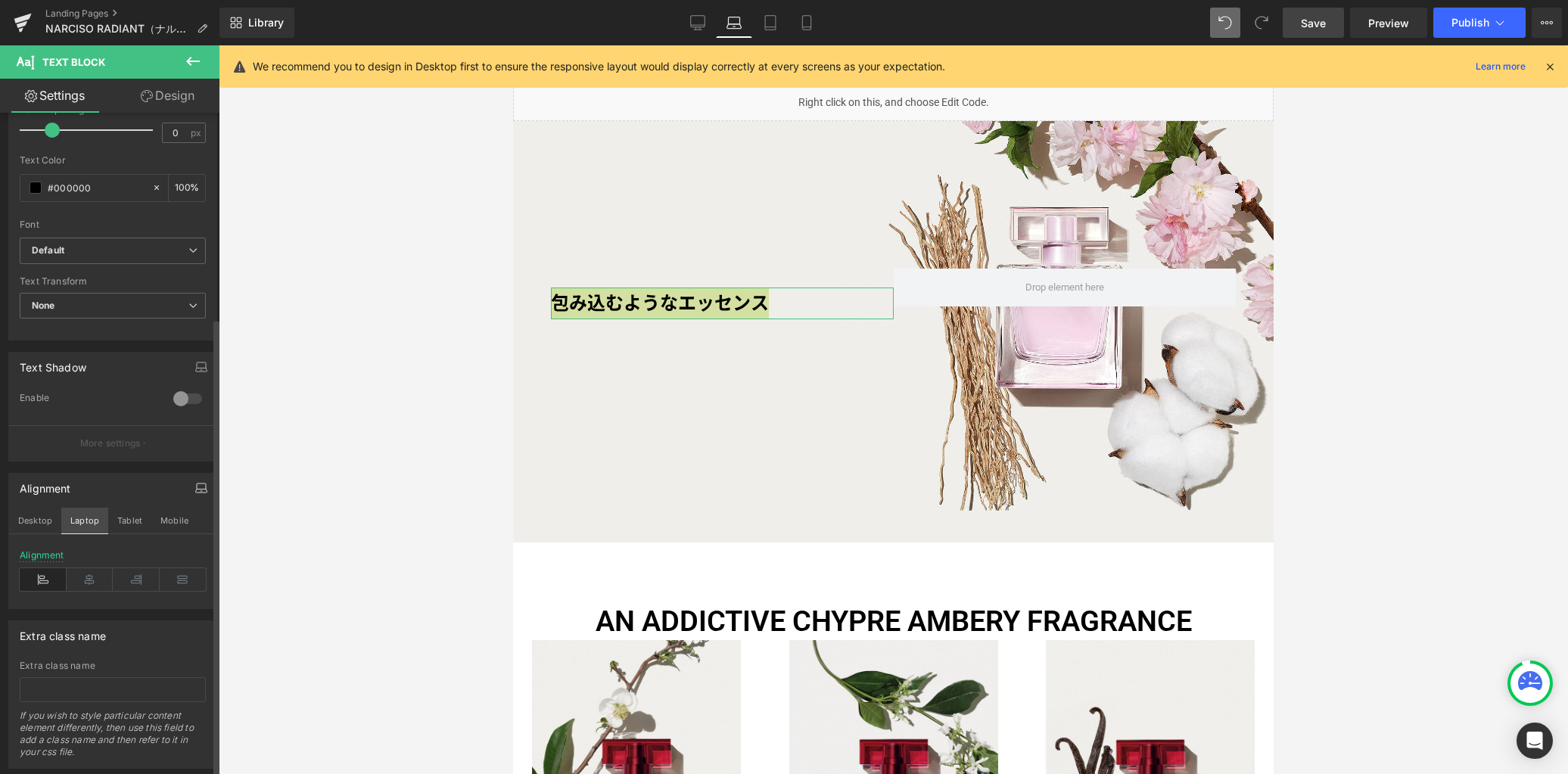
click at [87, 524] on button "Laptop" at bounding box center [85, 520] width 47 height 26
click at [82, 519] on button "Laptop" at bounding box center [85, 520] width 47 height 26
click at [129, 522] on button "Tablet" at bounding box center [129, 520] width 43 height 26
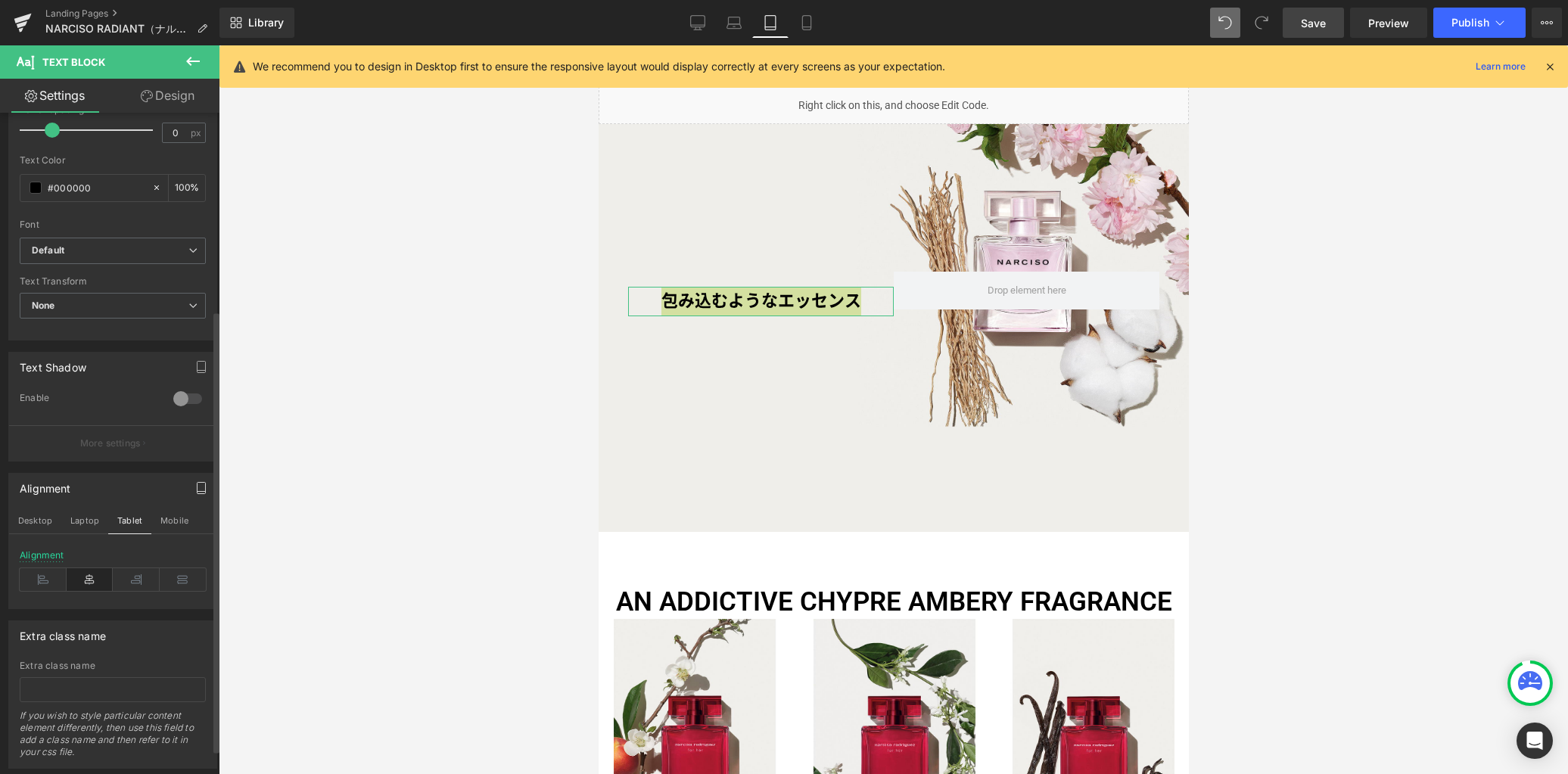
drag, startPoint x: 36, startPoint y: 587, endPoint x: 117, endPoint y: 559, distance: 85.7
click at [36, 587] on icon at bounding box center [43, 579] width 47 height 22
click at [179, 520] on button "Mobile" at bounding box center [174, 520] width 46 height 26
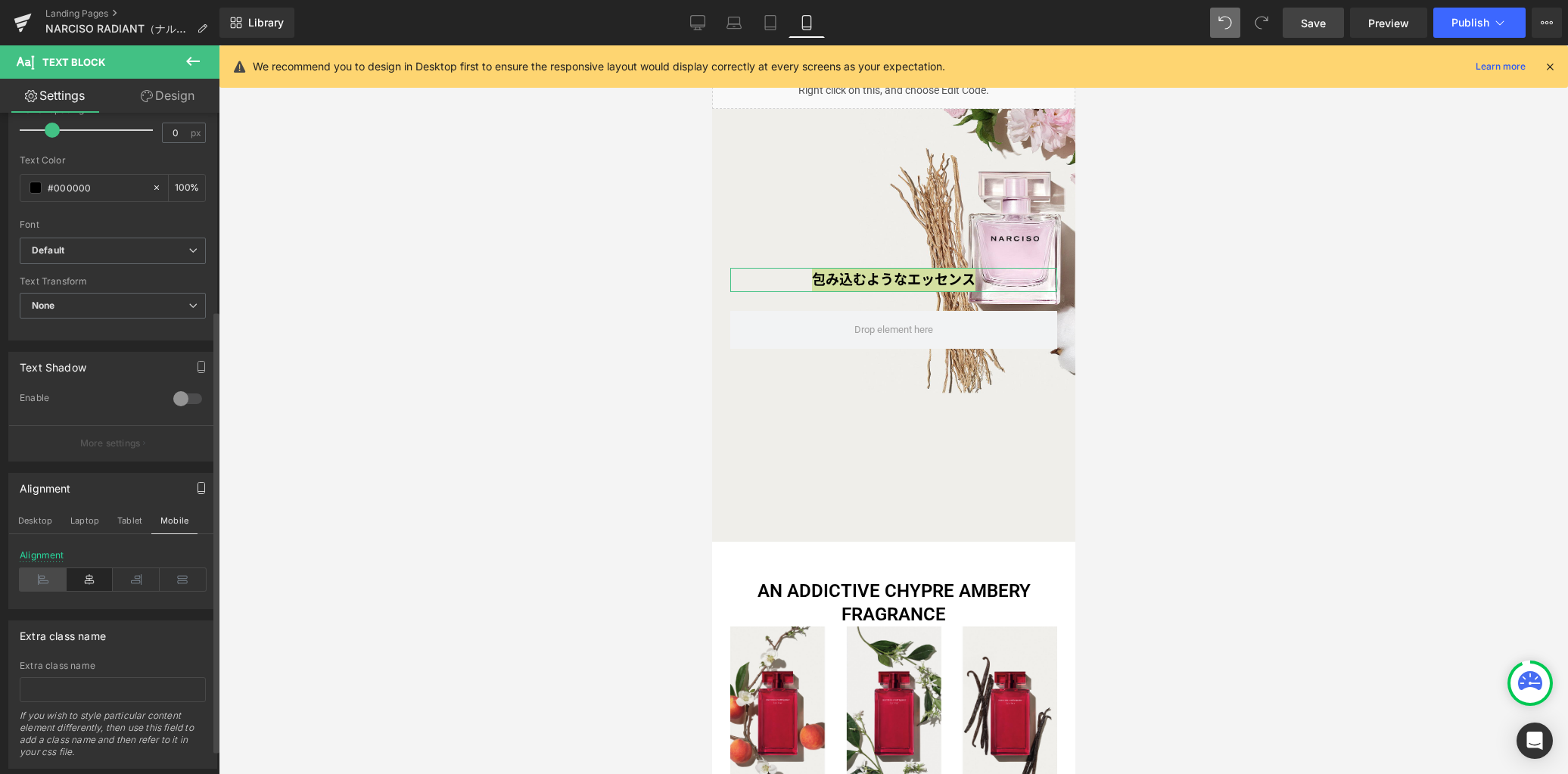
click at [41, 580] on icon at bounding box center [43, 579] width 47 height 22
click at [691, 27] on icon at bounding box center [698, 22] width 15 height 15
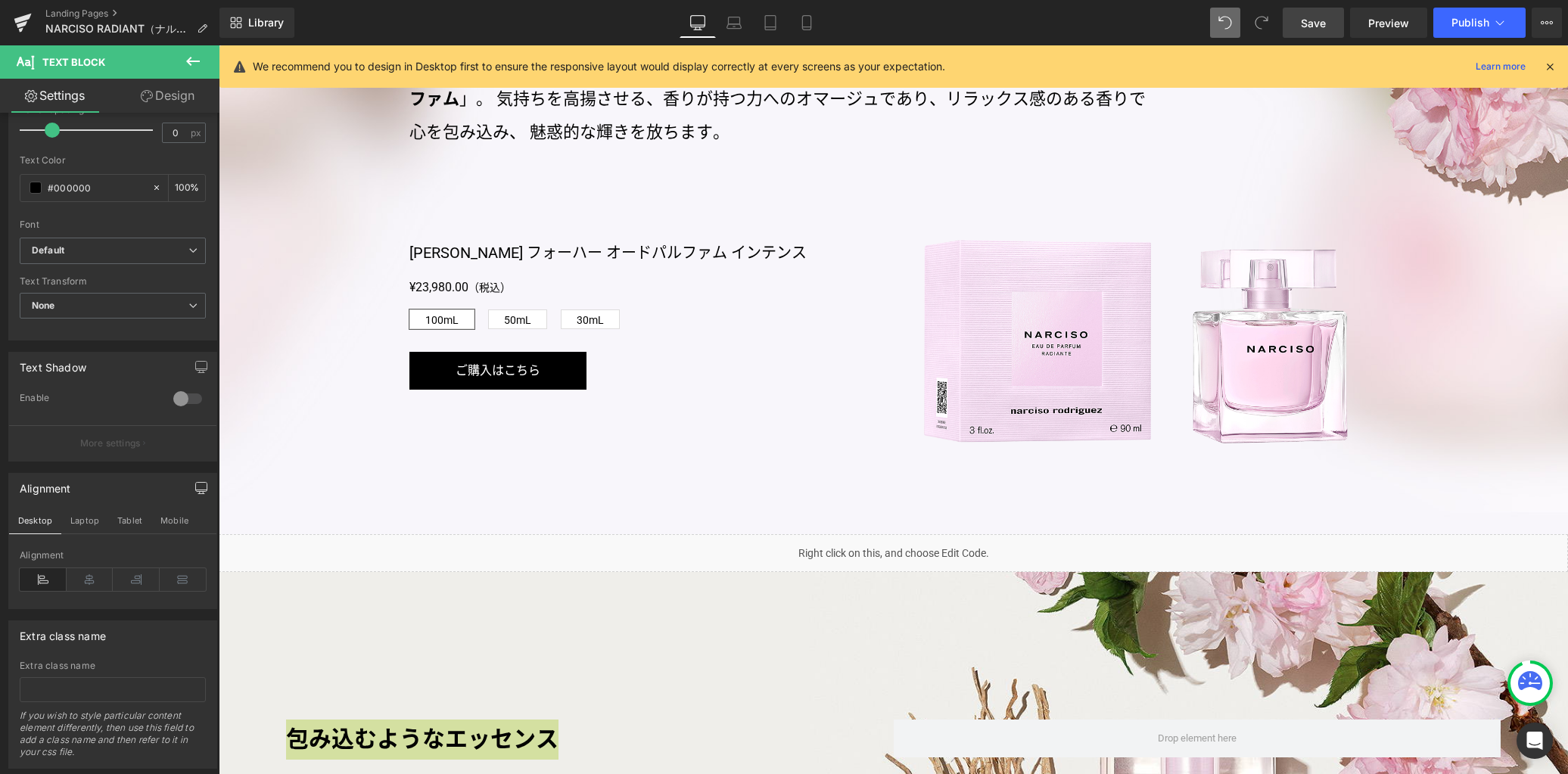
scroll to position [1610, 0]
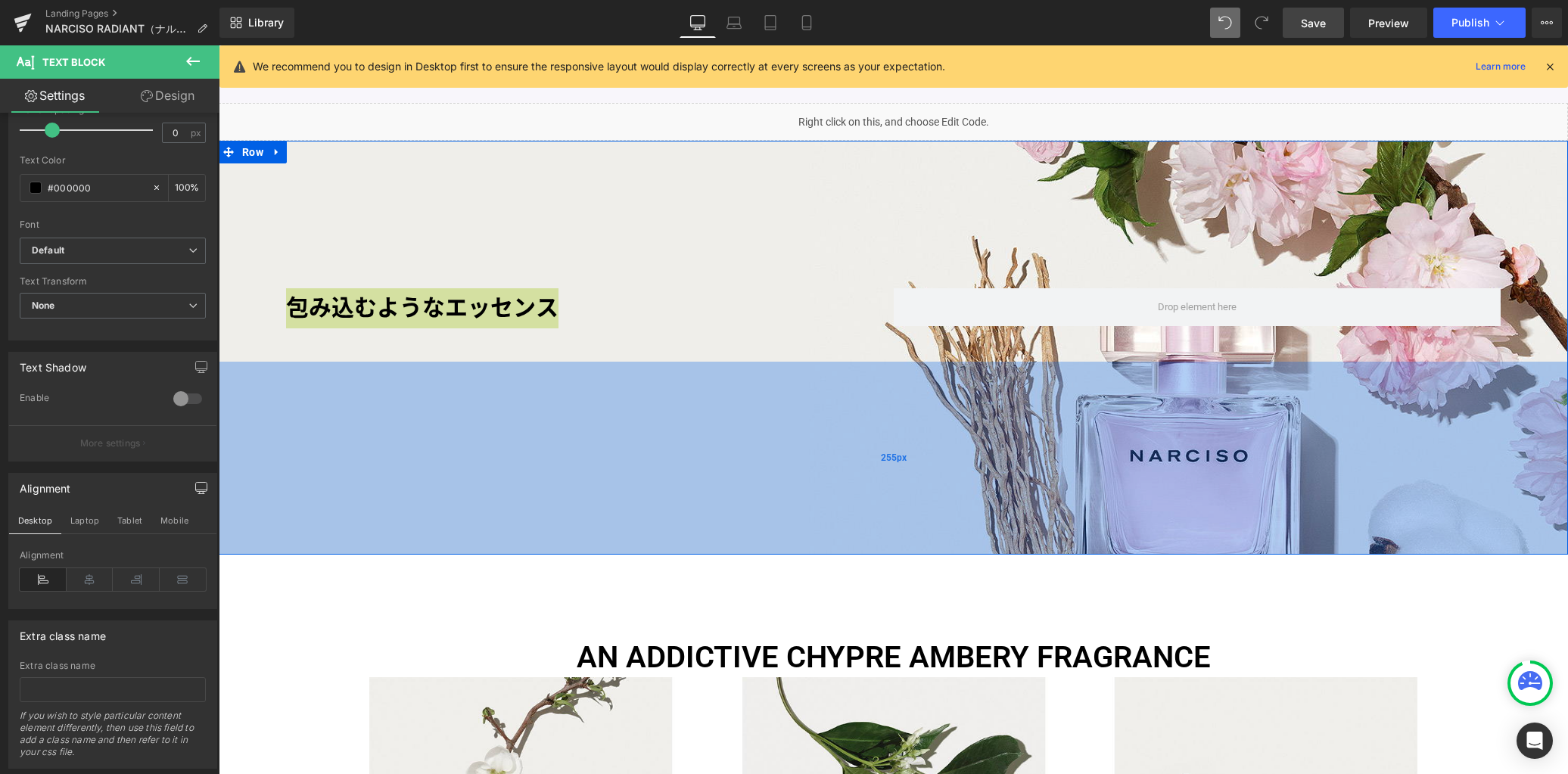
click at [789, 439] on div "255px" at bounding box center [893, 458] width 1349 height 193
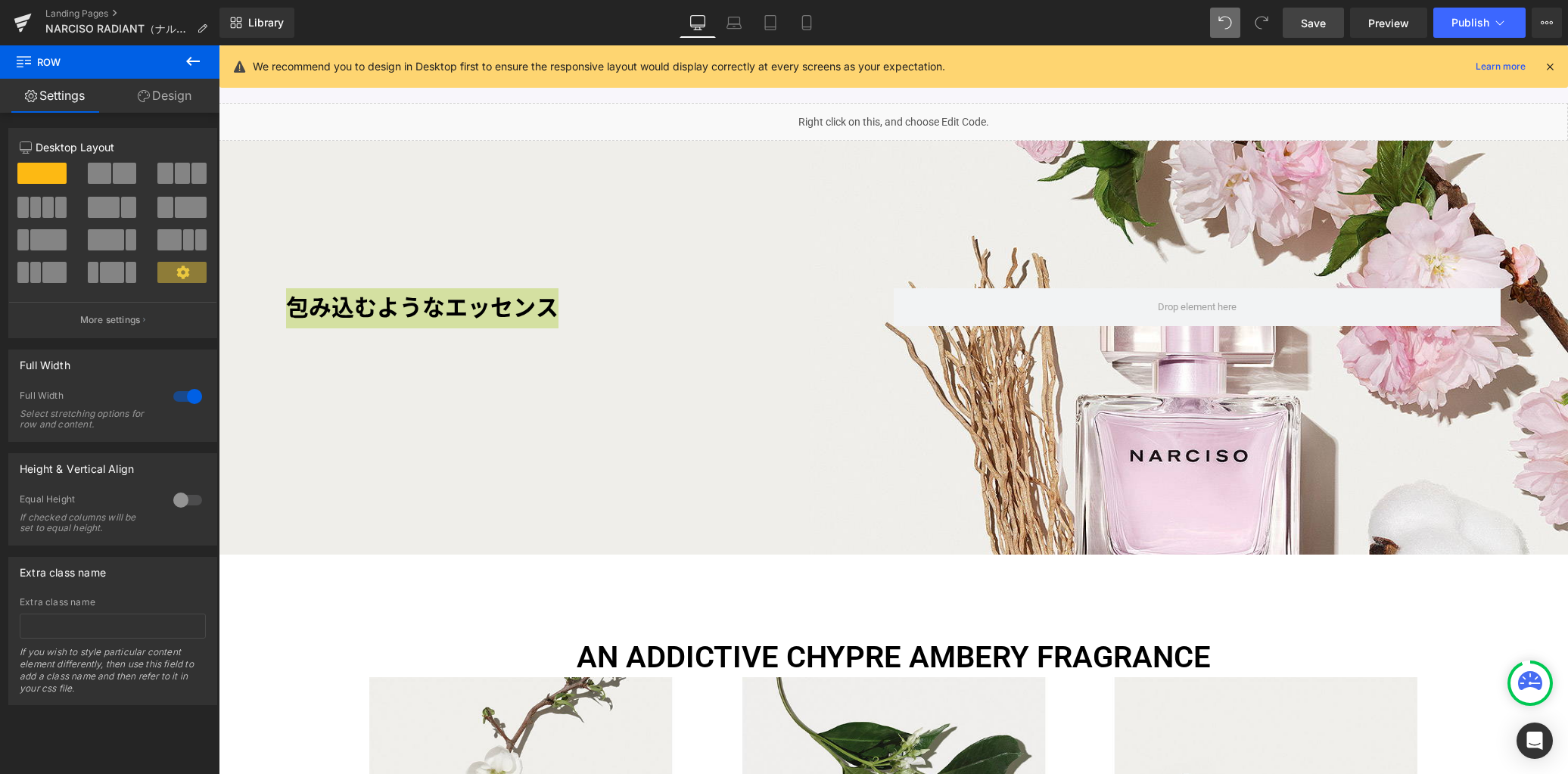
click at [1318, 18] on span "Save" at bounding box center [1313, 23] width 25 height 16
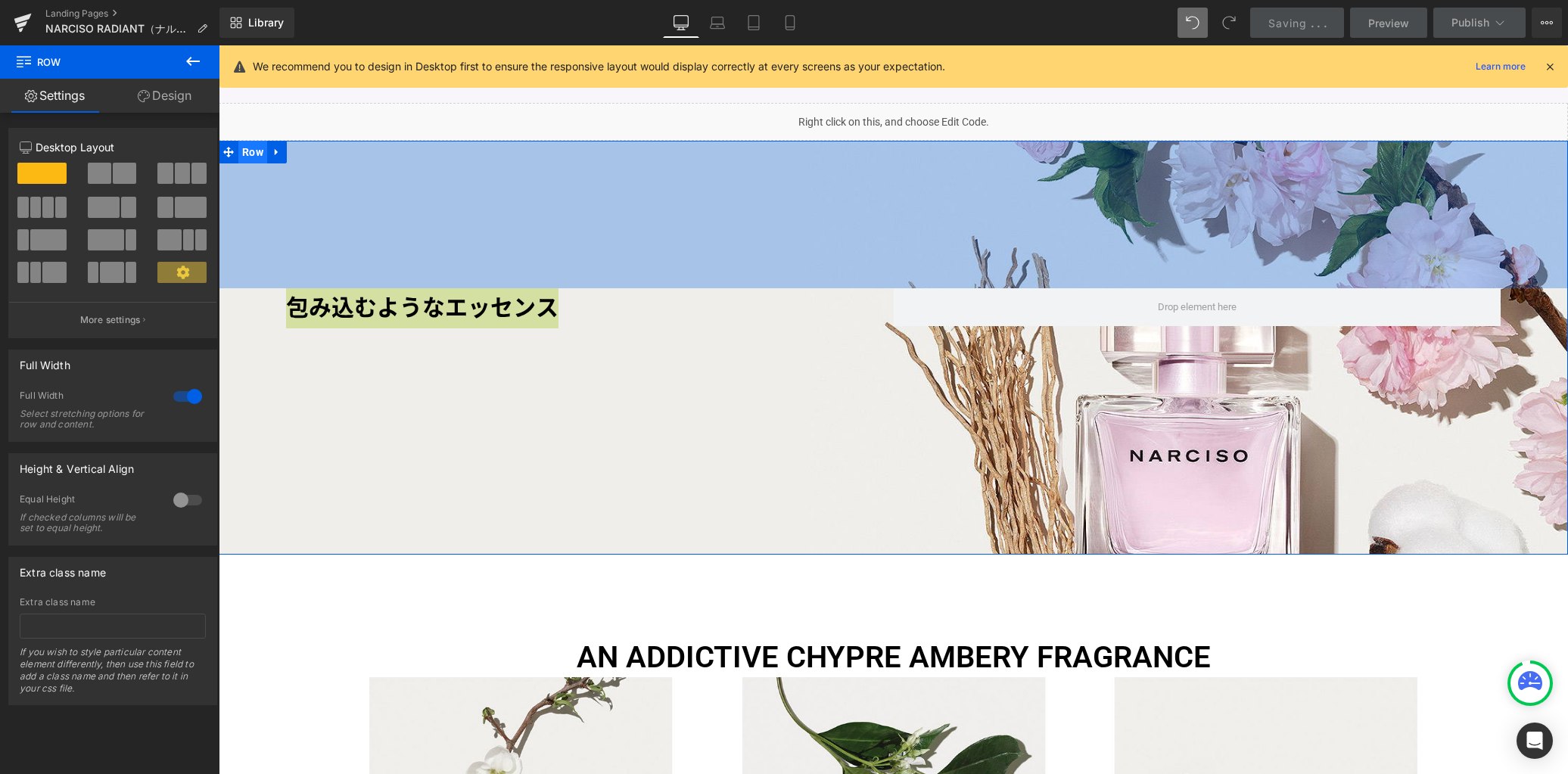
click at [249, 153] on span "Row" at bounding box center [253, 152] width 29 height 22
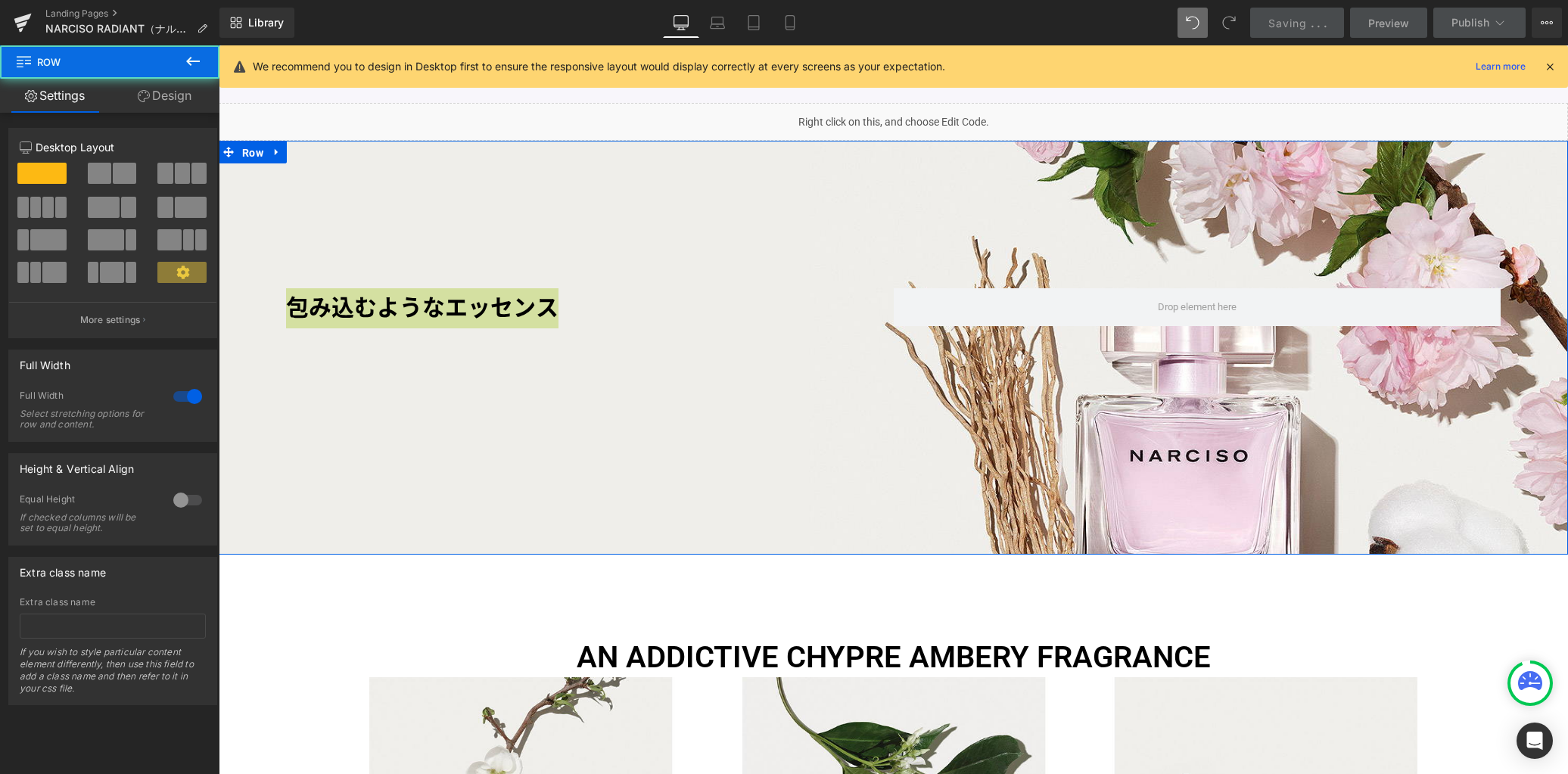
click at [172, 90] on link "Design" at bounding box center [164, 95] width 109 height 34
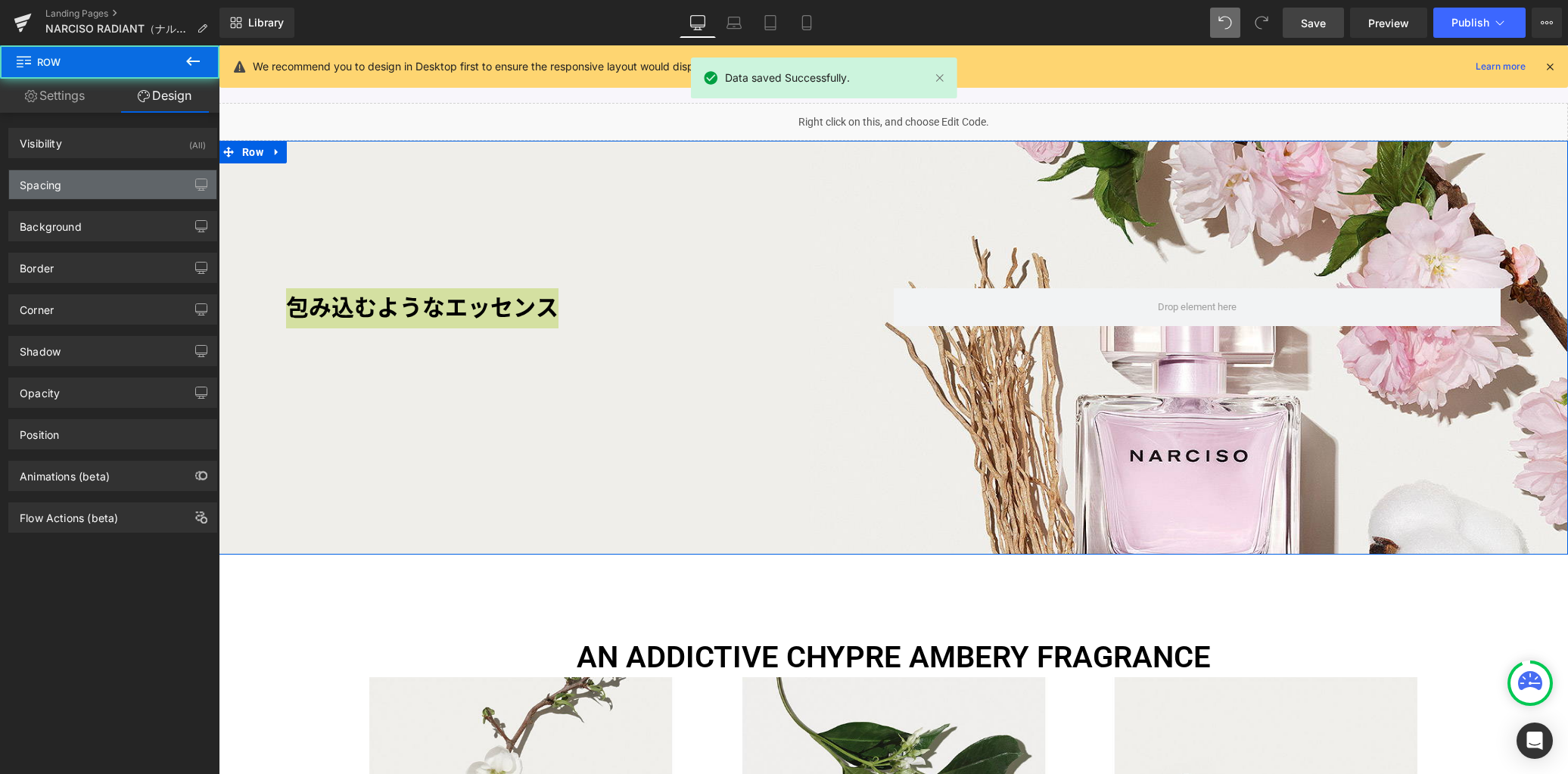
click at [87, 184] on div "Spacing" at bounding box center [112, 185] width 207 height 29
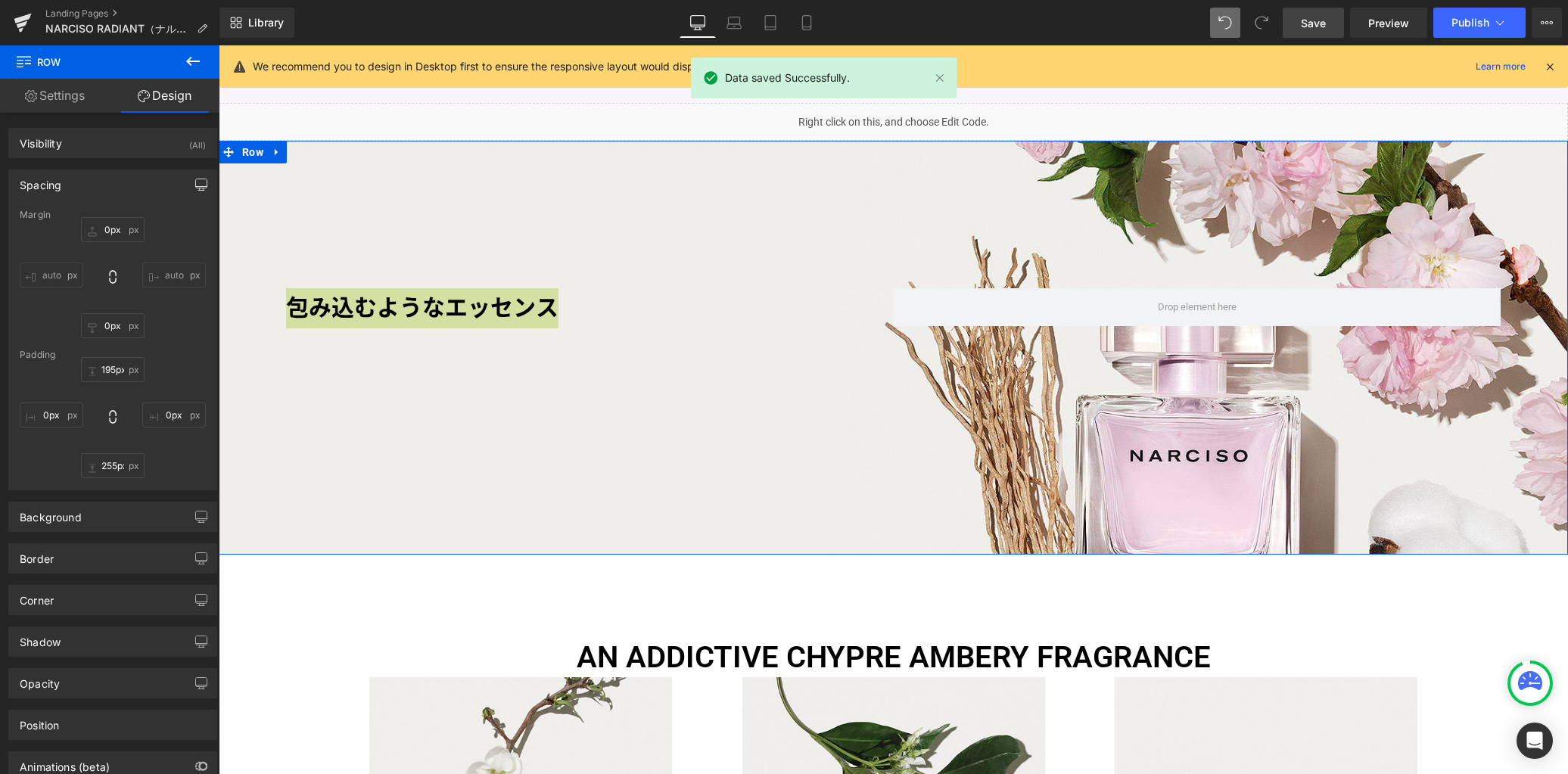
click at [195, 182] on icon "button" at bounding box center [201, 184] width 12 height 12
click at [86, 217] on button "Laptop" at bounding box center [85, 217] width 47 height 26
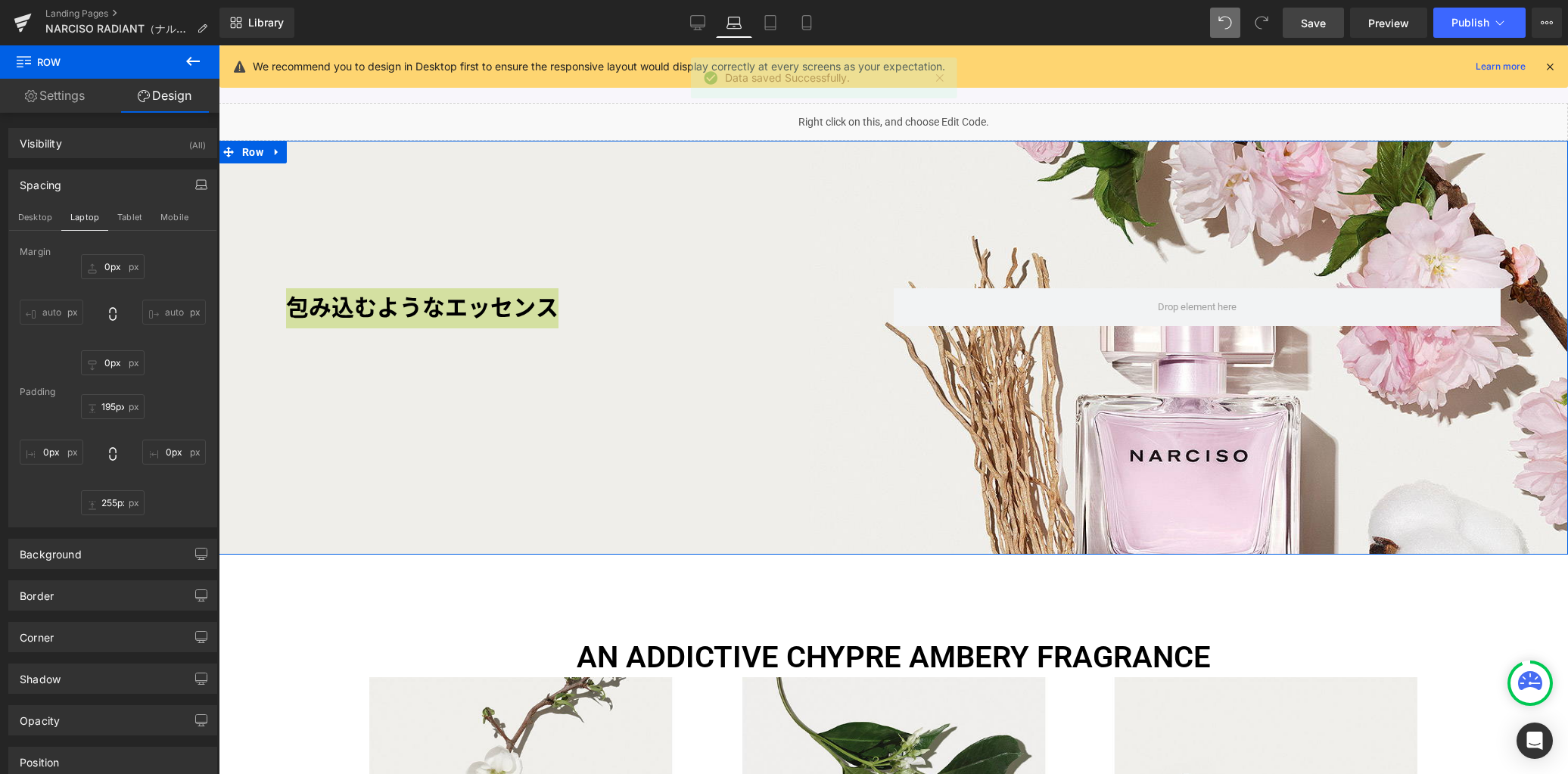
scroll to position [1149, 0]
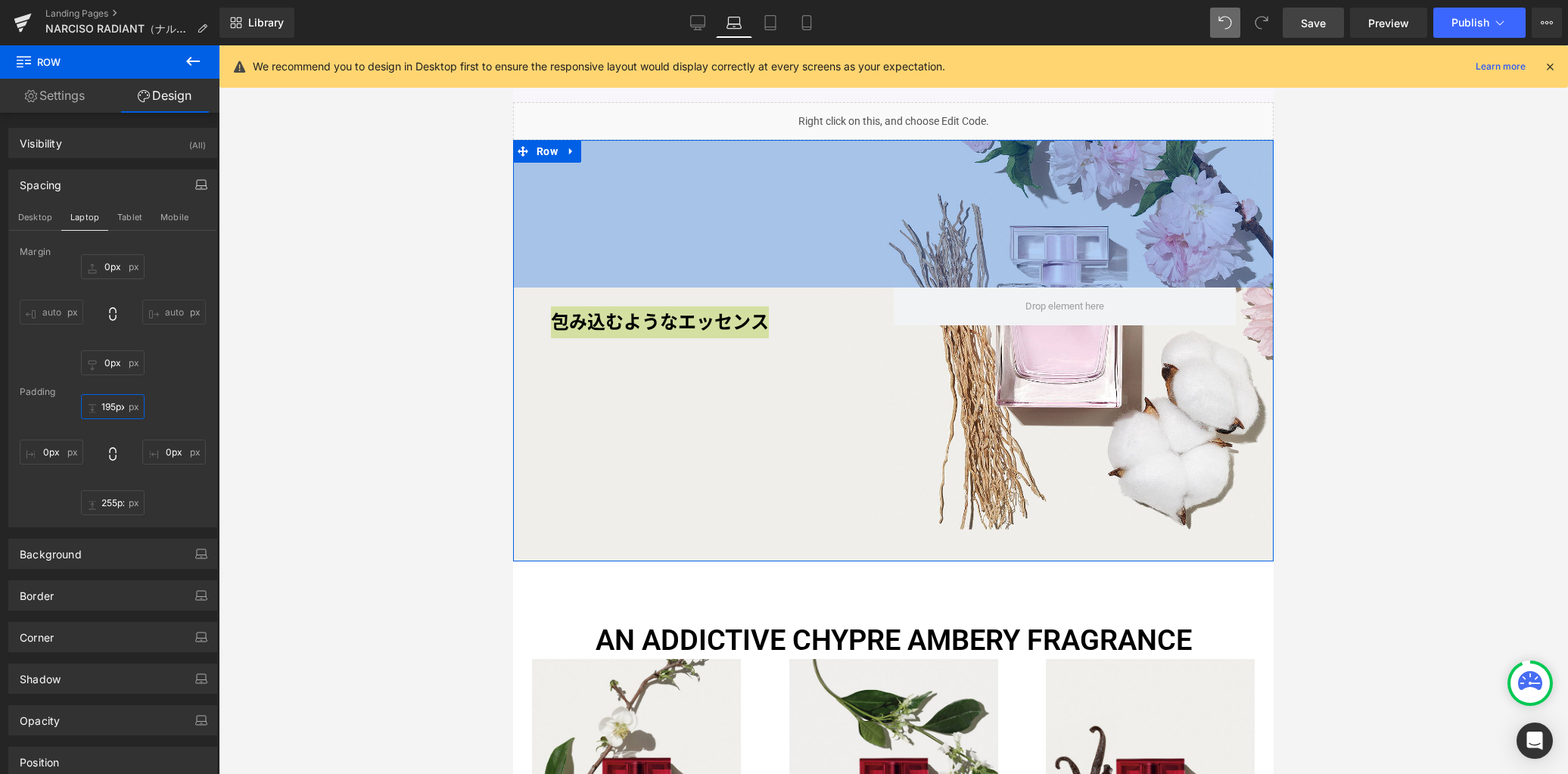
click at [109, 410] on input "195px" at bounding box center [113, 406] width 64 height 25
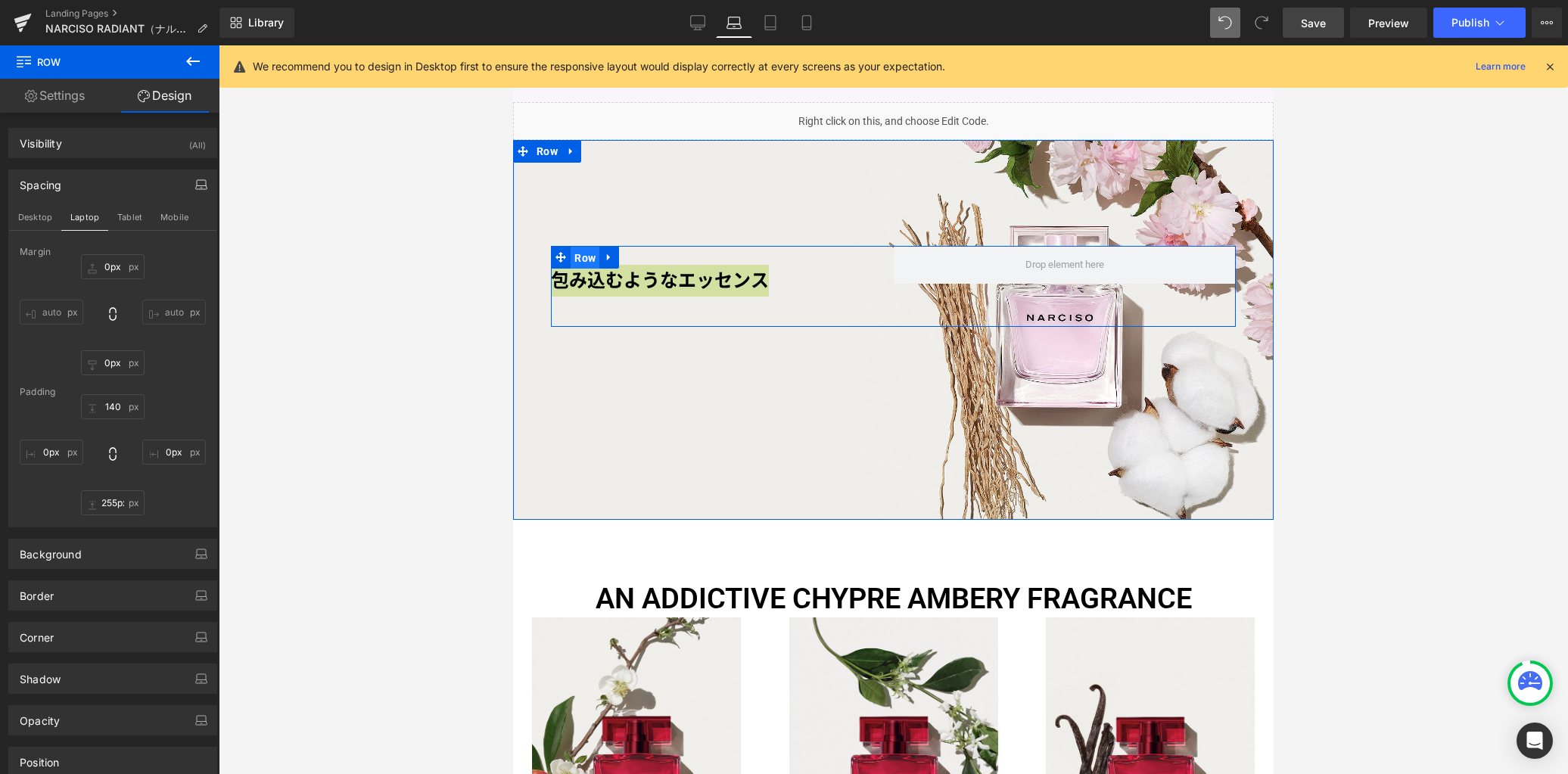
click at [579, 258] on span "Row" at bounding box center [585, 258] width 29 height 22
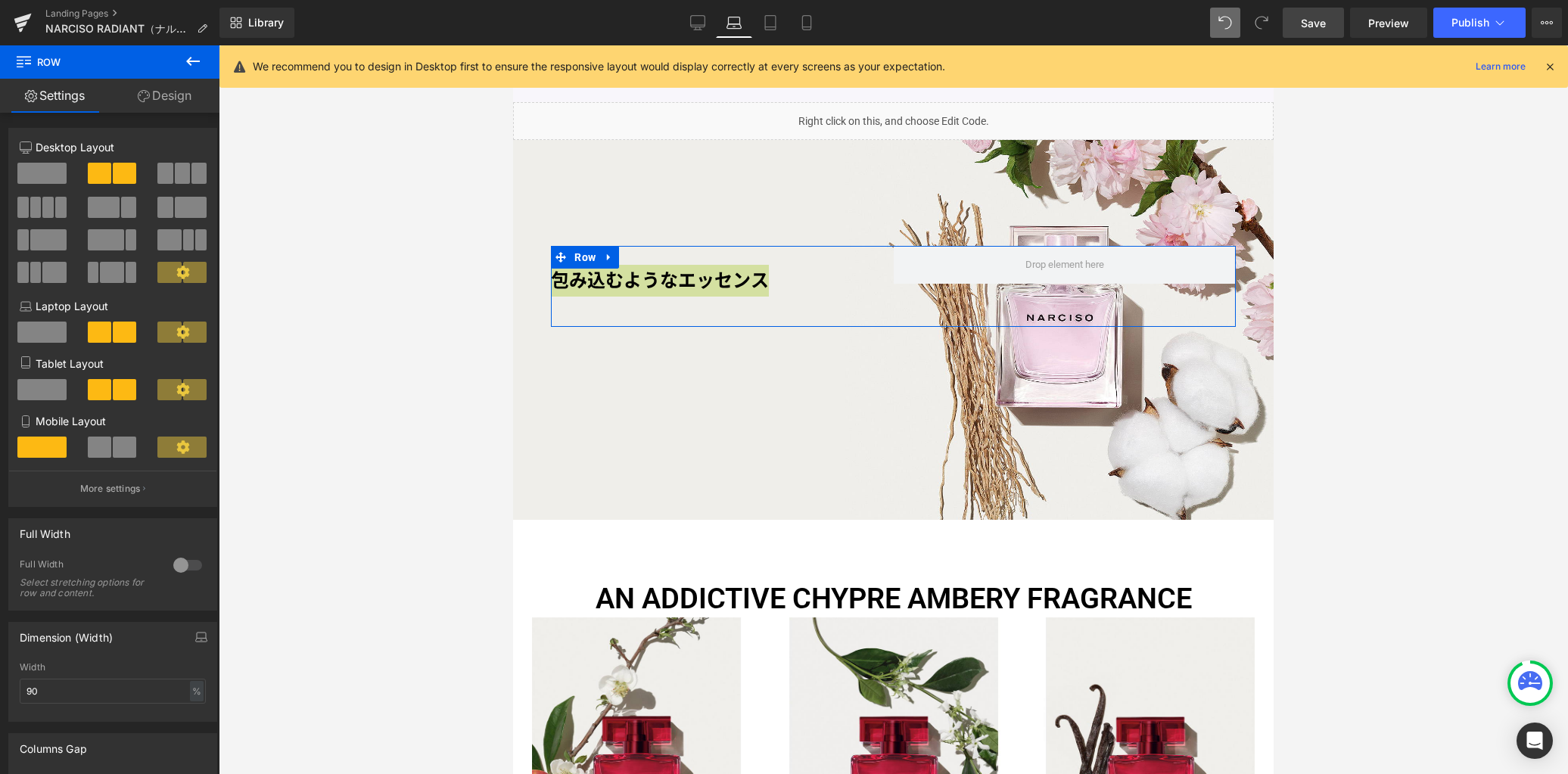
click at [187, 97] on link "Design" at bounding box center [164, 95] width 109 height 34
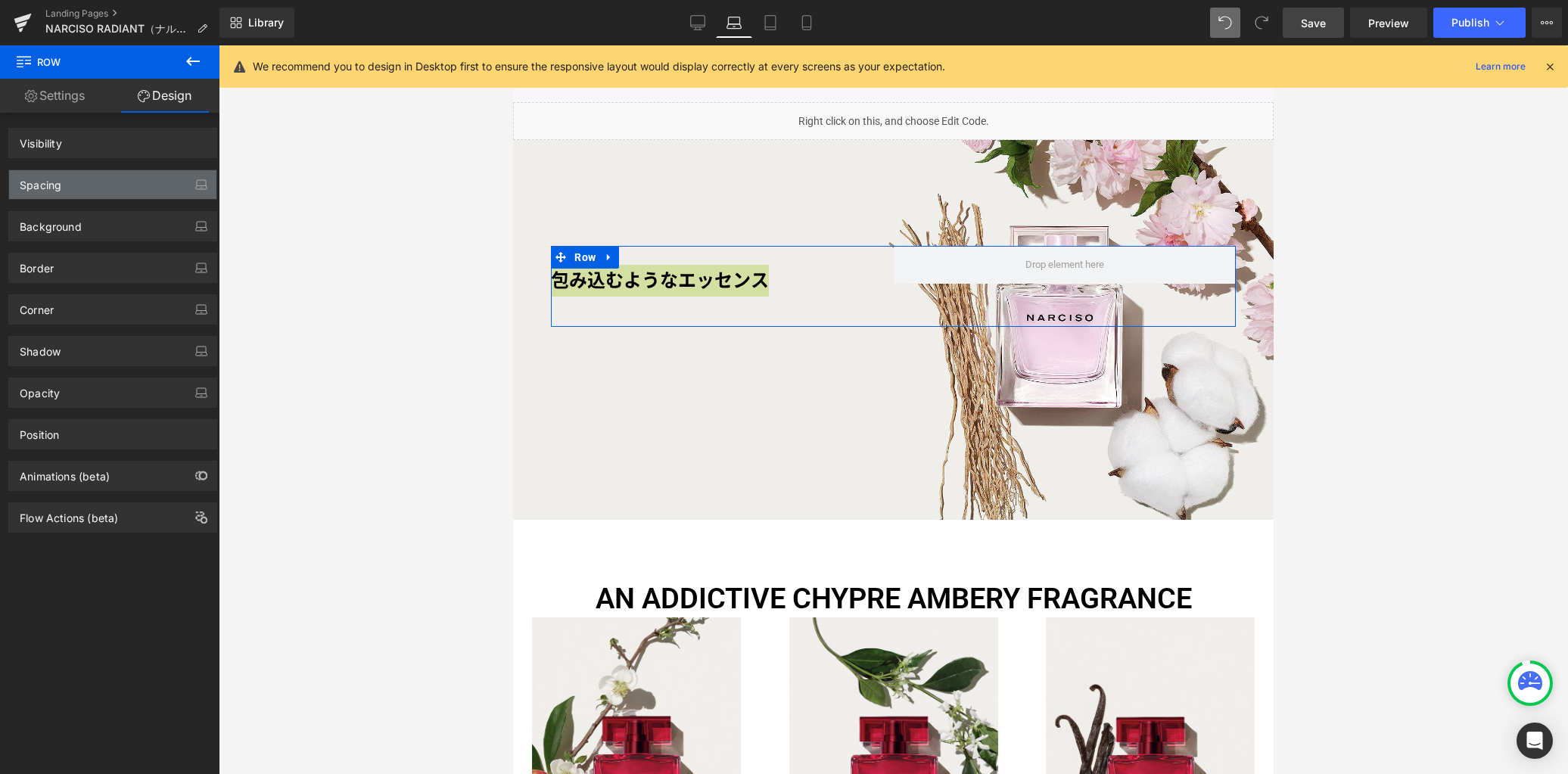
click at [125, 181] on div "Spacing" at bounding box center [112, 185] width 207 height 29
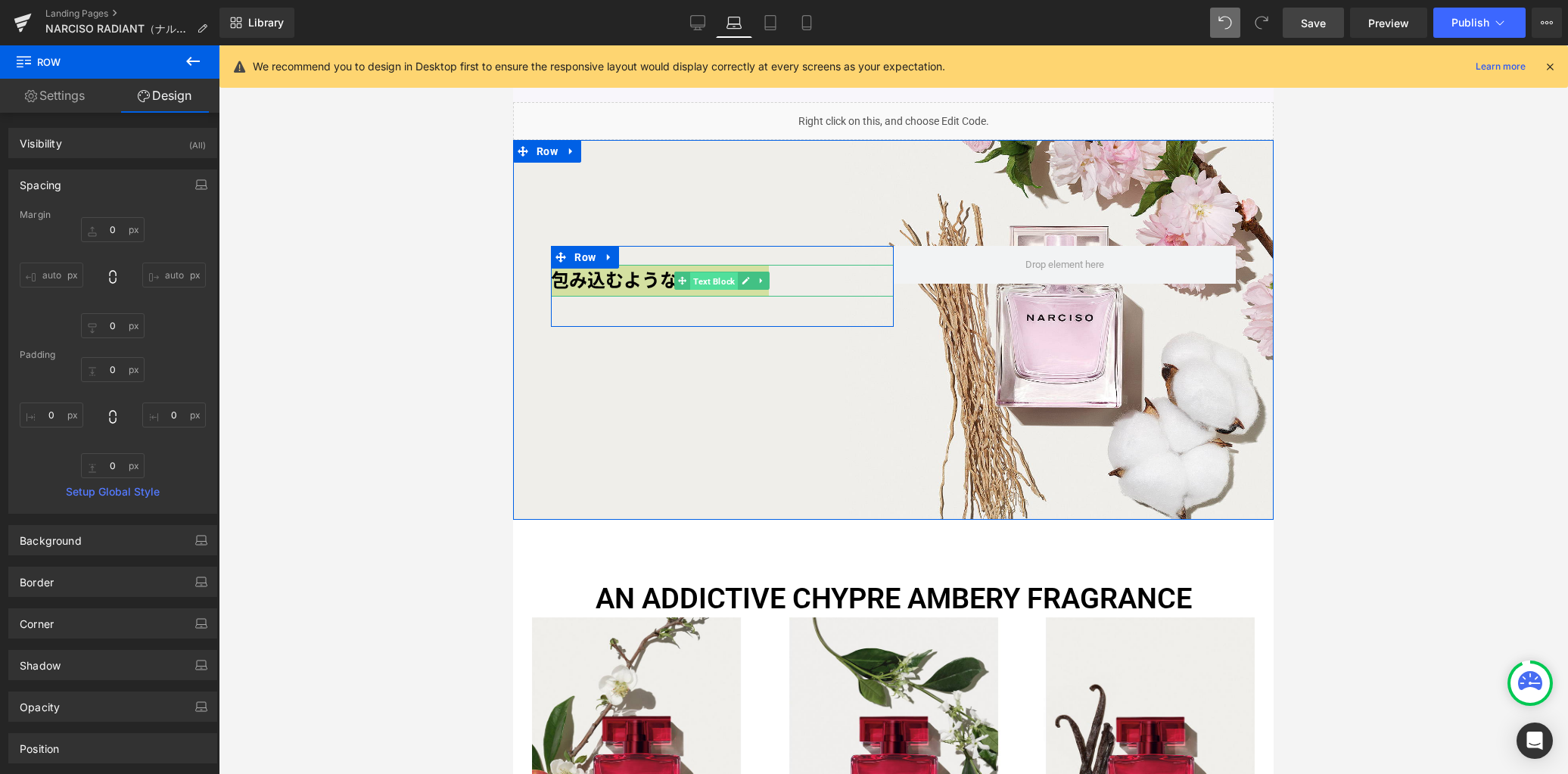
drag, startPoint x: 705, startPoint y: 280, endPoint x: 768, endPoint y: 207, distance: 96.4
click at [705, 280] on span "Text Block" at bounding box center [714, 281] width 48 height 18
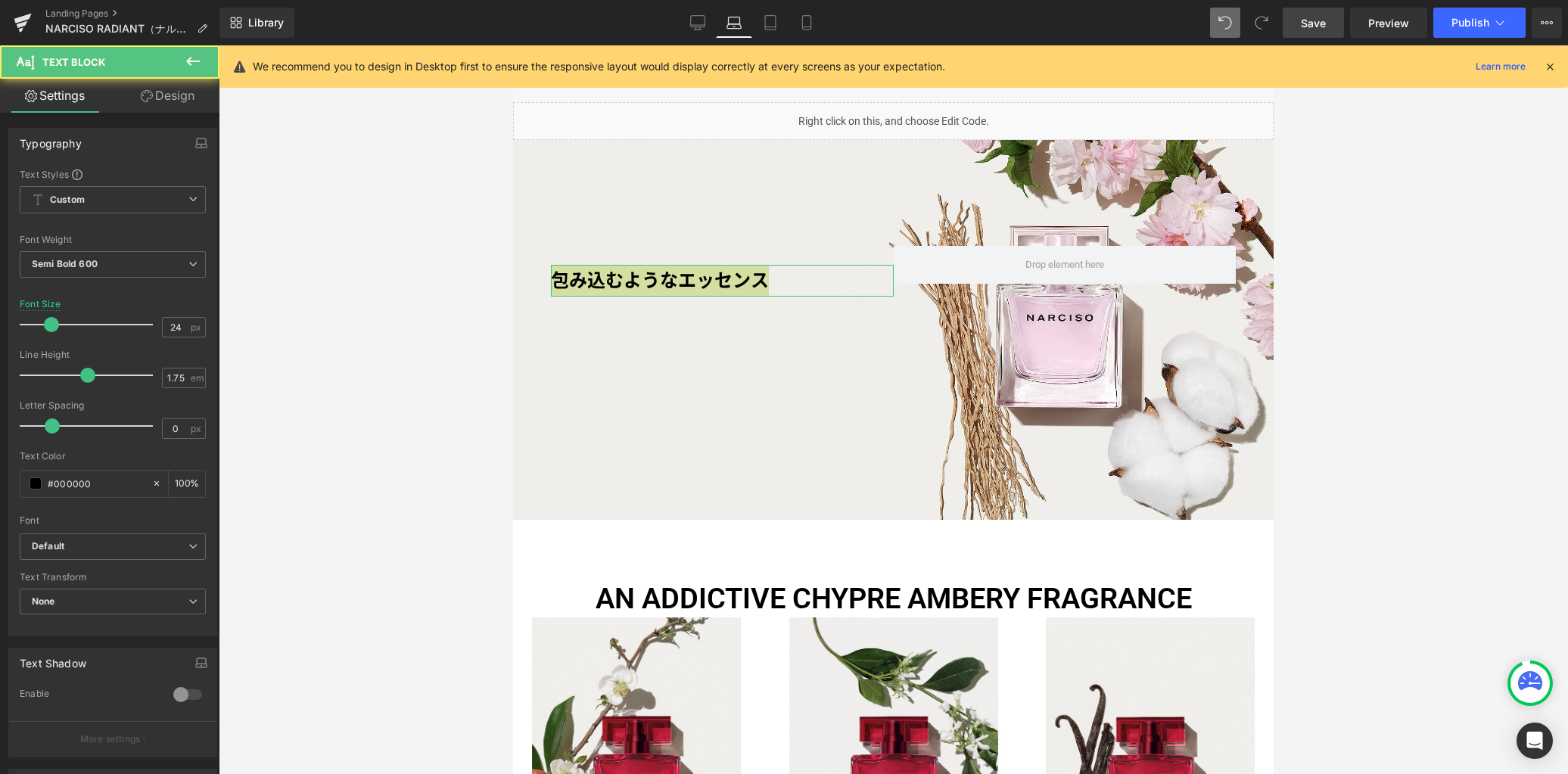
click at [175, 98] on link "Design" at bounding box center [167, 95] width 109 height 34
click at [0, 0] on div "Spacing" at bounding box center [0, 0] width 0 height 0
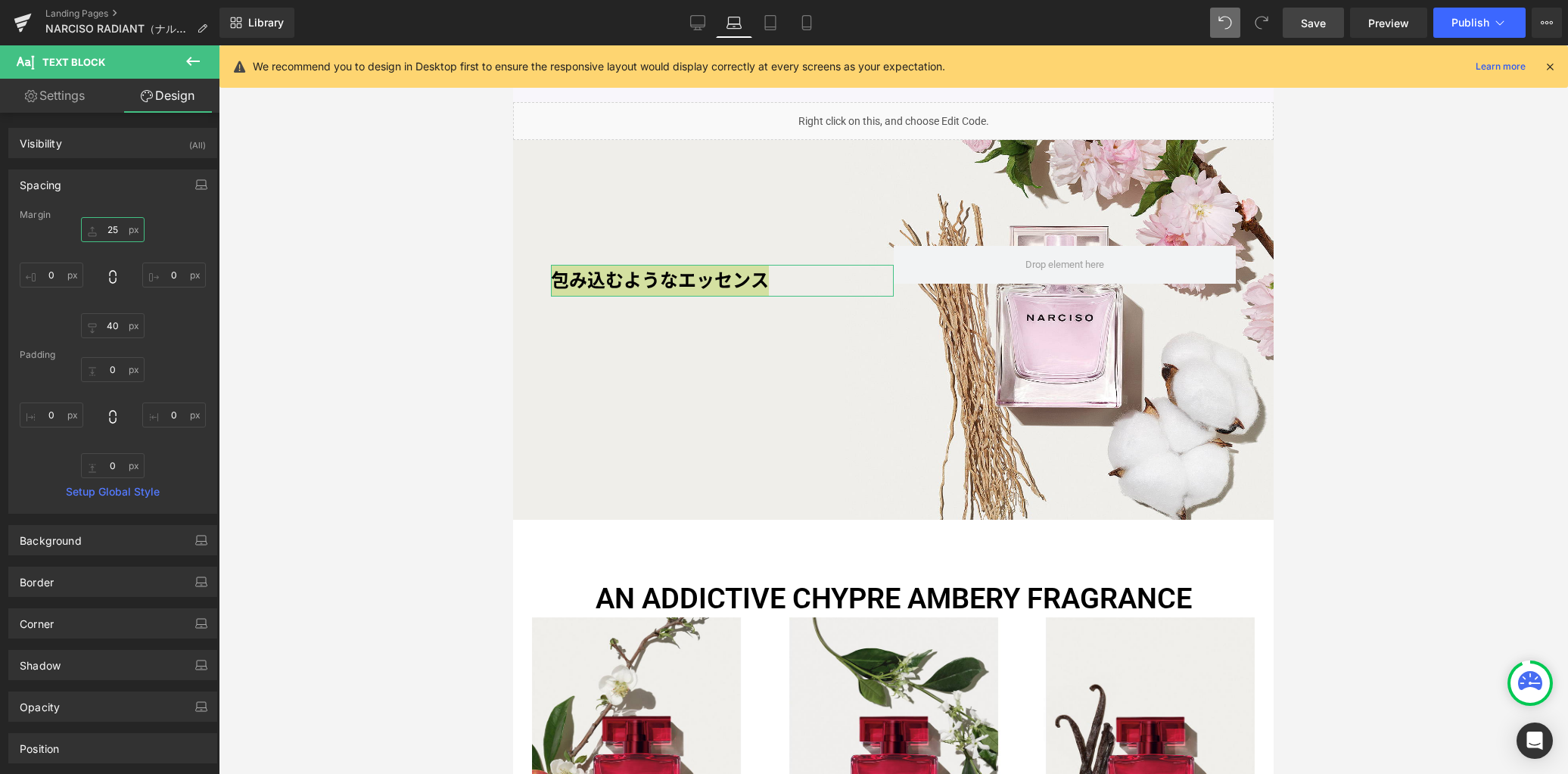
click at [119, 225] on input "25" at bounding box center [113, 229] width 64 height 25
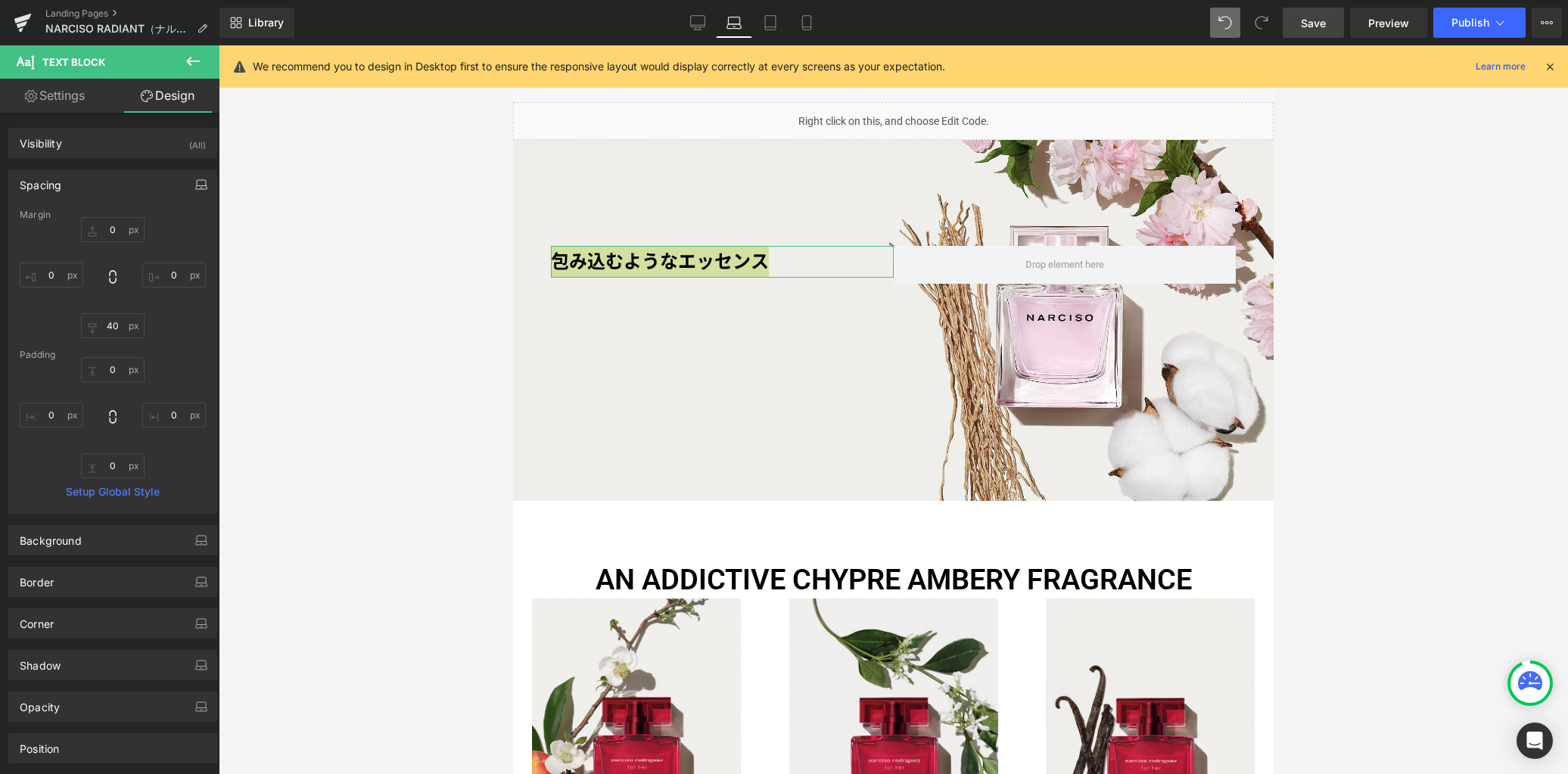
click at [189, 190] on button "button" at bounding box center [201, 185] width 24 height 29
click at [117, 218] on button "Tablet" at bounding box center [129, 217] width 43 height 26
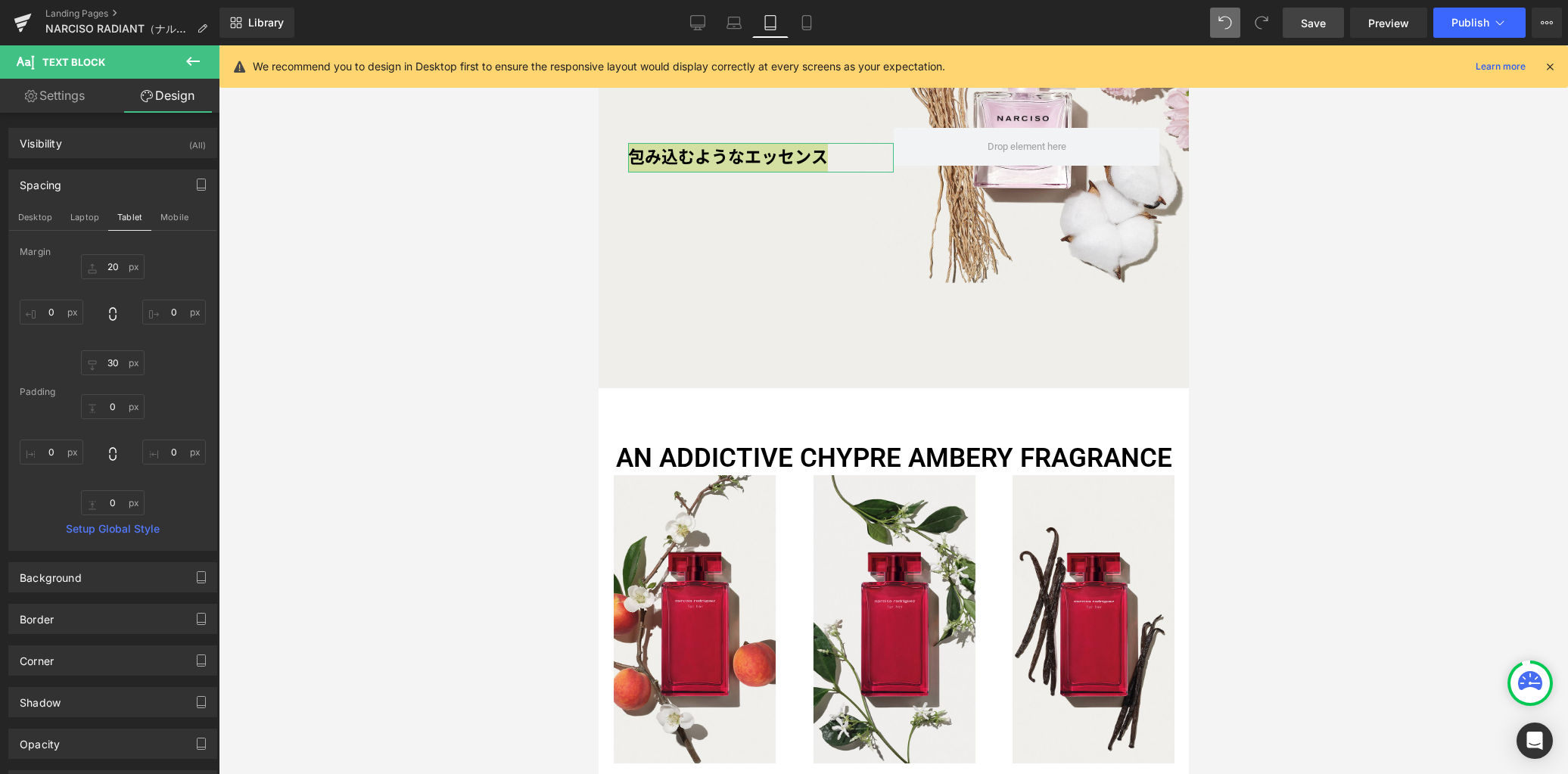
scroll to position [1047, 0]
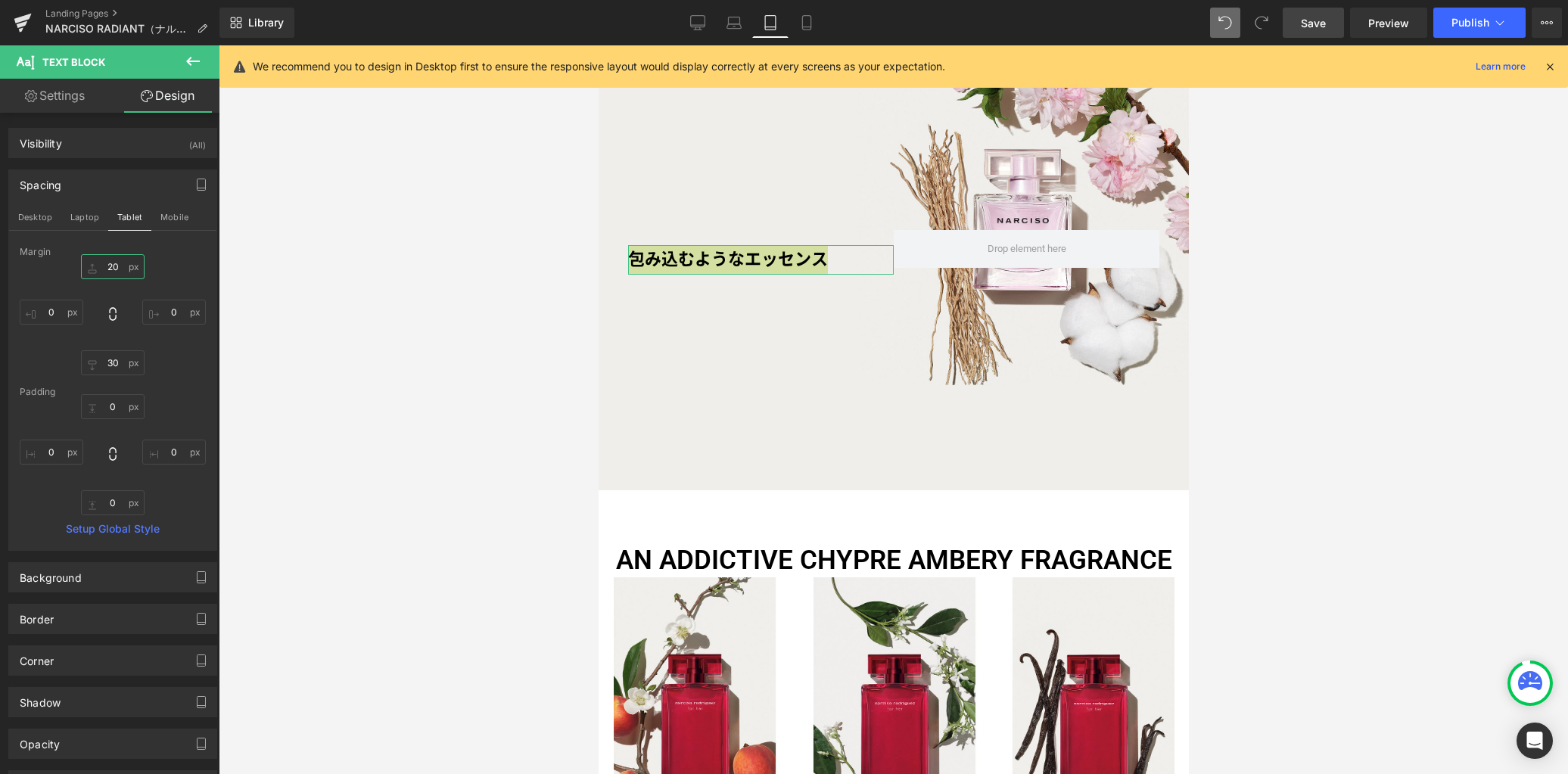
click at [117, 263] on input "20" at bounding box center [113, 266] width 64 height 25
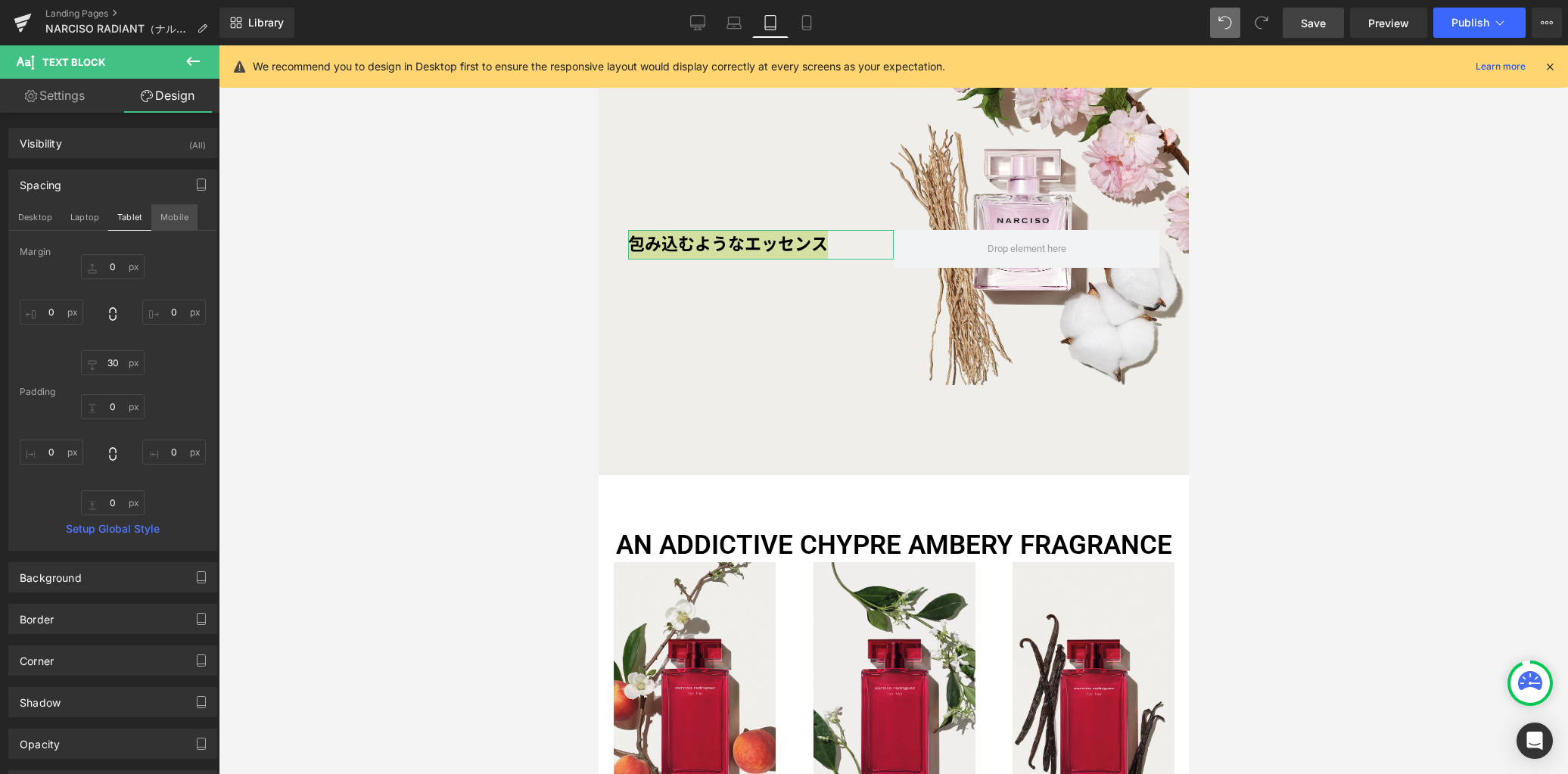
click at [172, 219] on button "Mobile" at bounding box center [174, 217] width 46 height 26
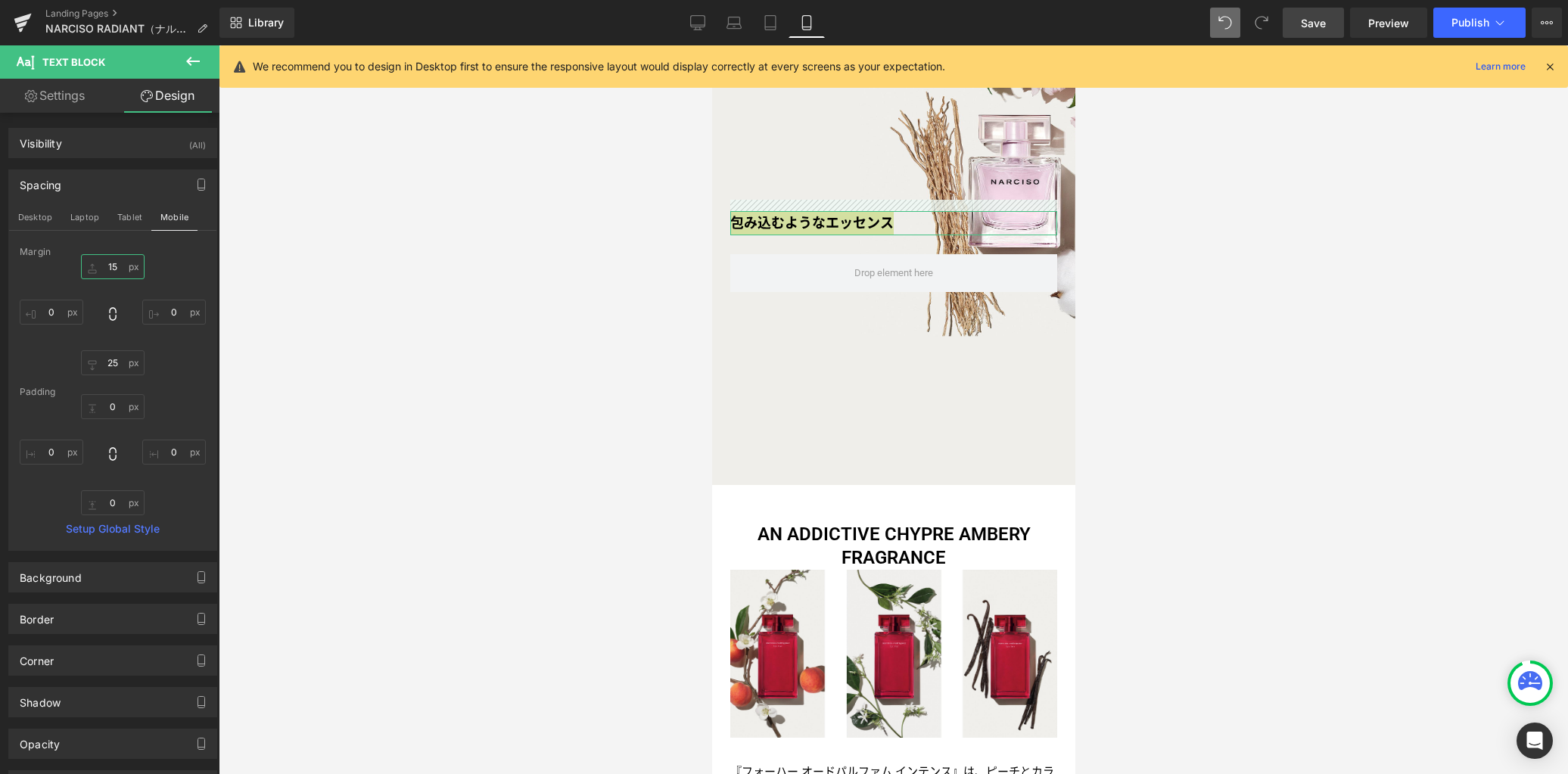
click at [121, 274] on input "15" at bounding box center [113, 266] width 64 height 25
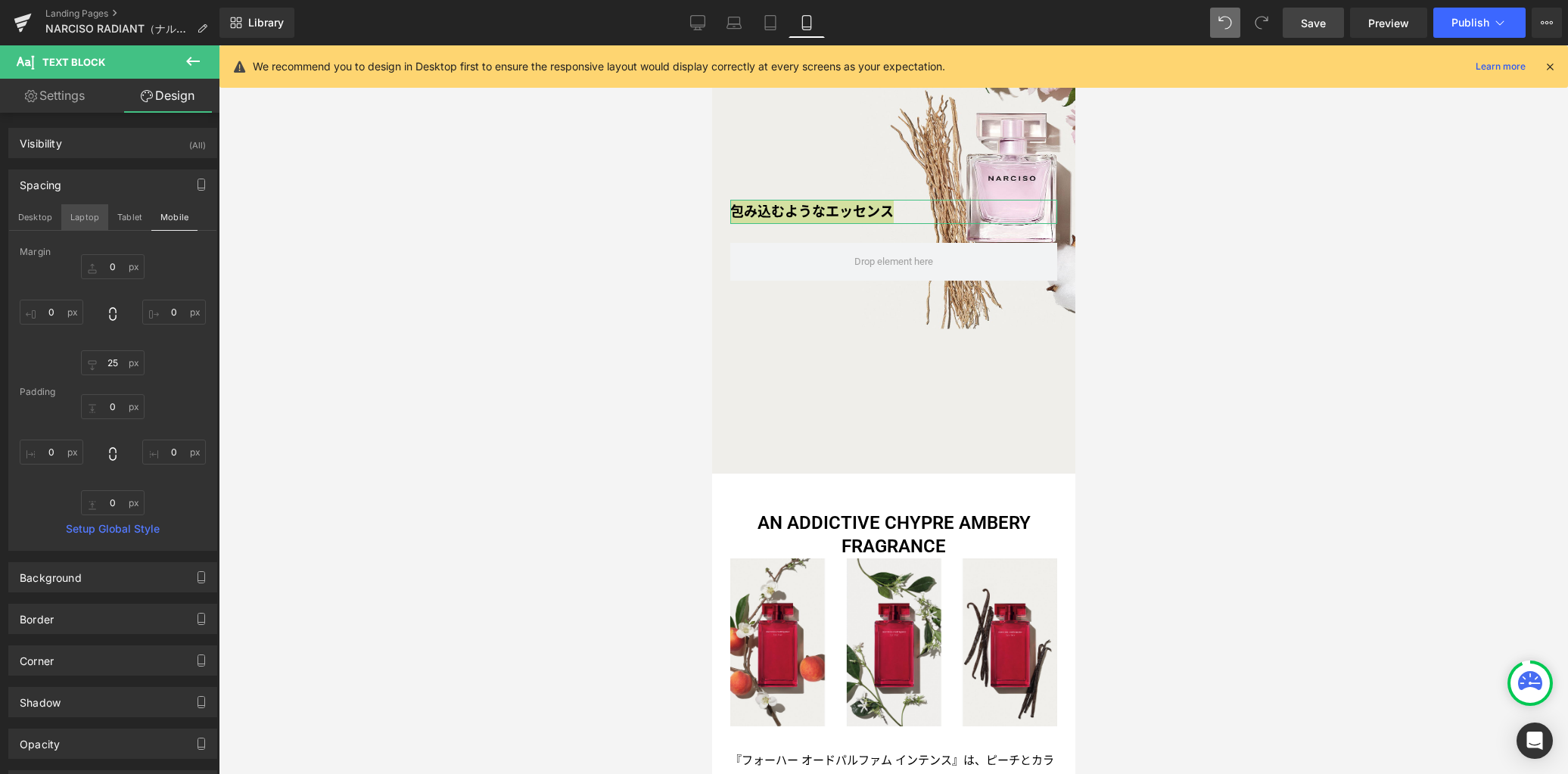
click at [78, 208] on button "Laptop" at bounding box center [85, 217] width 47 height 26
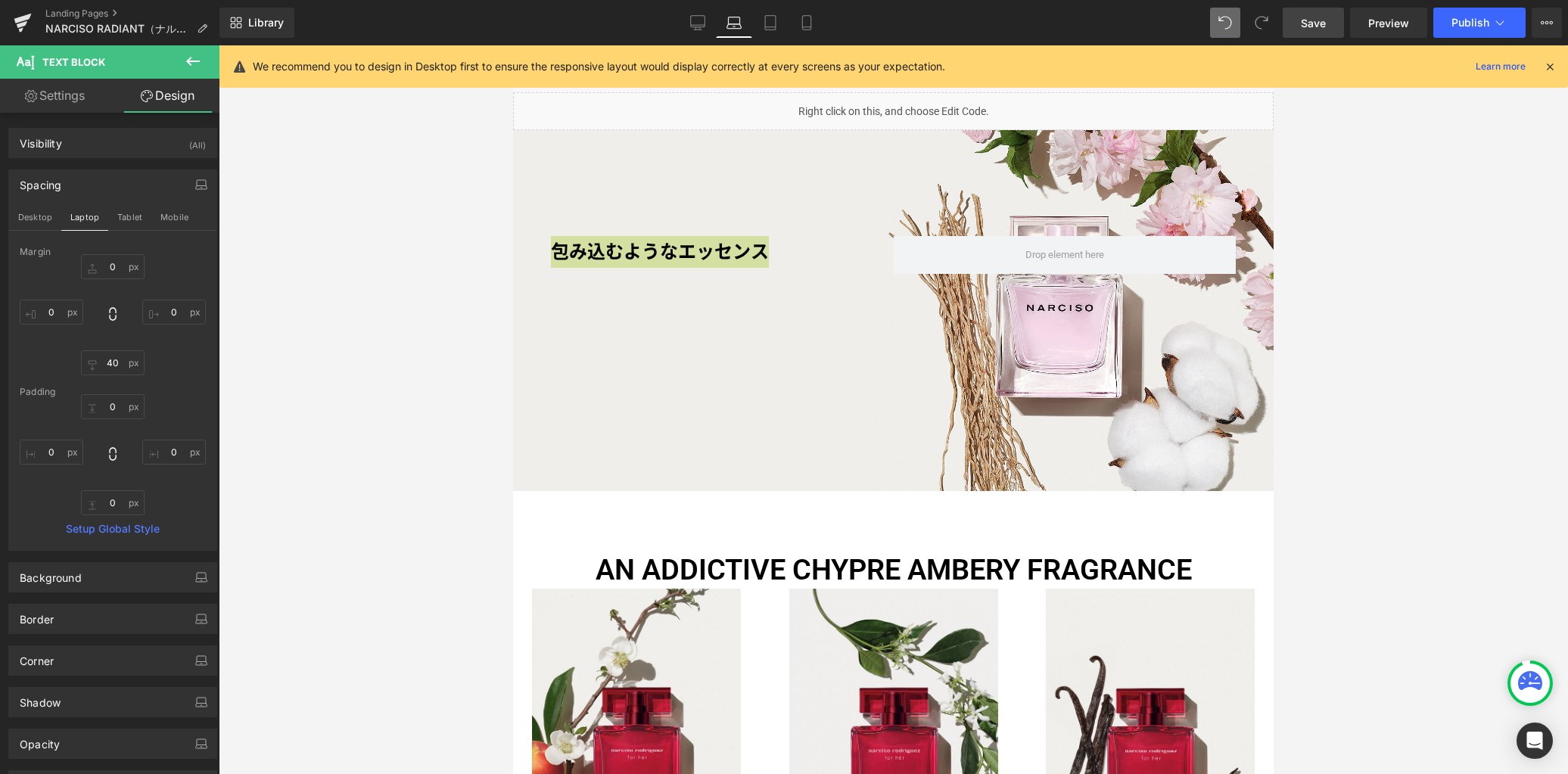
scroll to position [1158, 0]
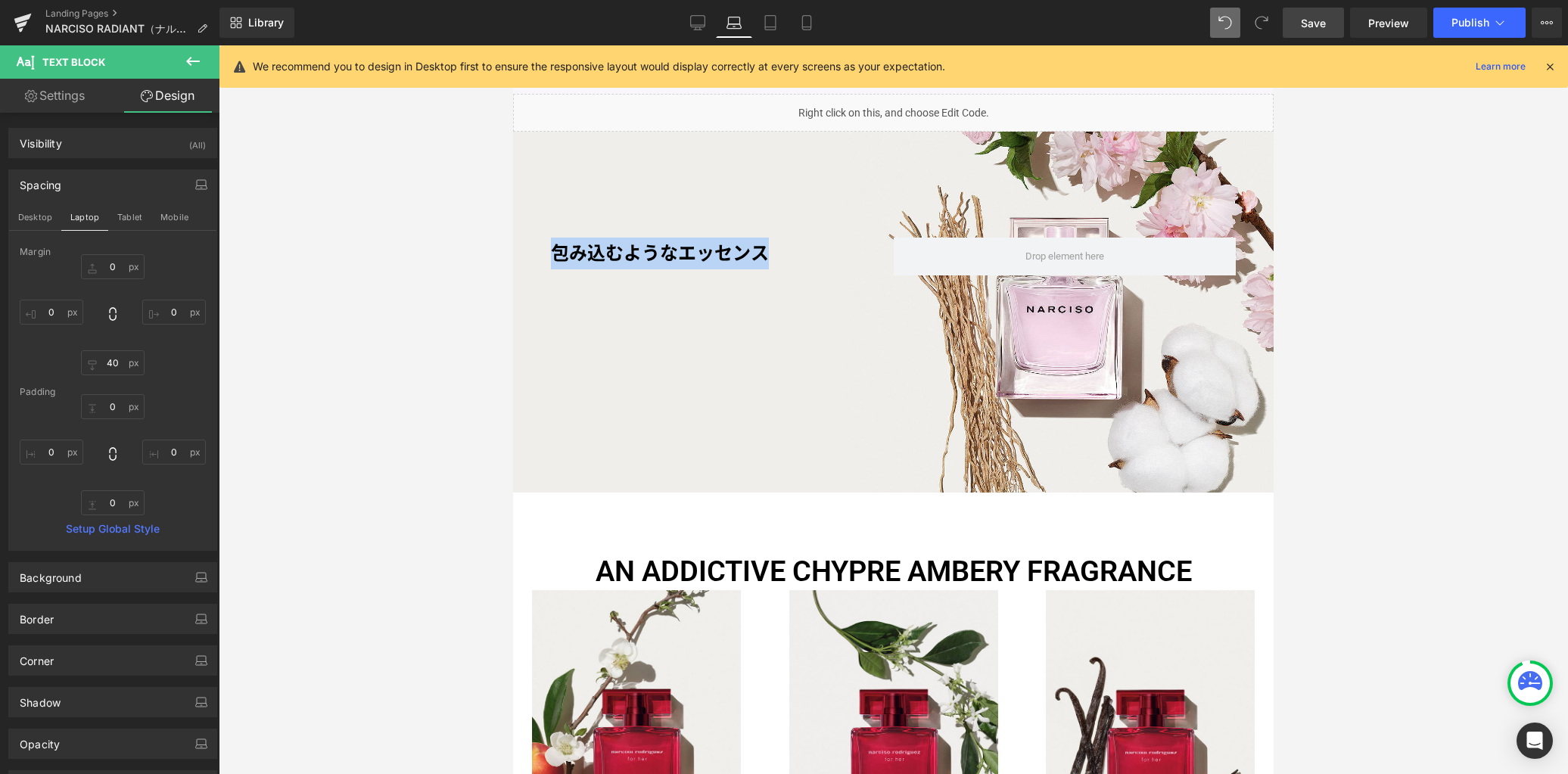
click at [604, 207] on div "包み込むようなエッセンス Text Block Row Row Row 140px 255px" at bounding box center [893, 312] width 761 height 361
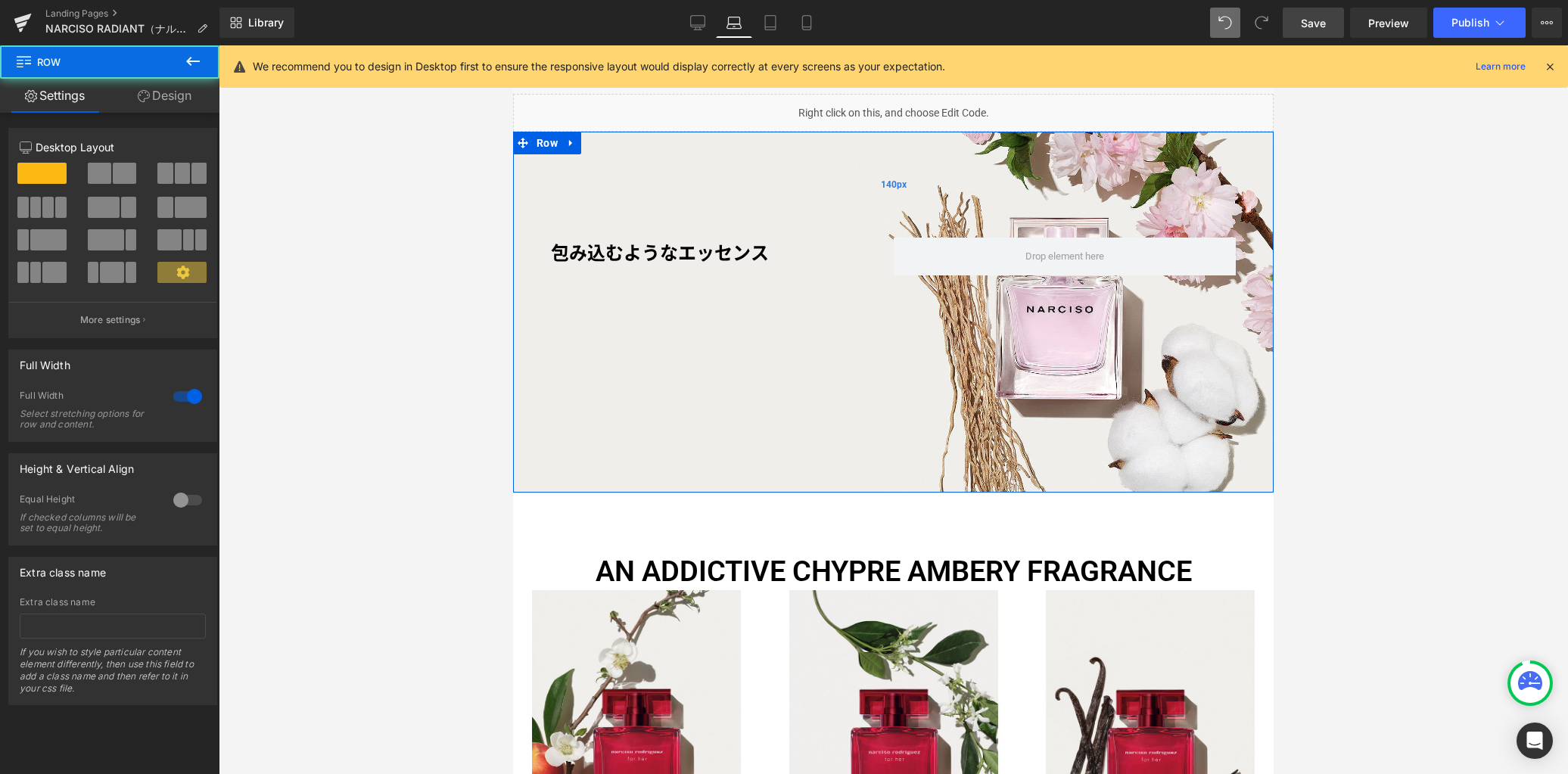
click at [605, 194] on div "140px" at bounding box center [893, 185] width 761 height 106
click at [558, 170] on div "140px" at bounding box center [893, 185] width 761 height 106
click at [177, 96] on link "Design" at bounding box center [164, 95] width 109 height 34
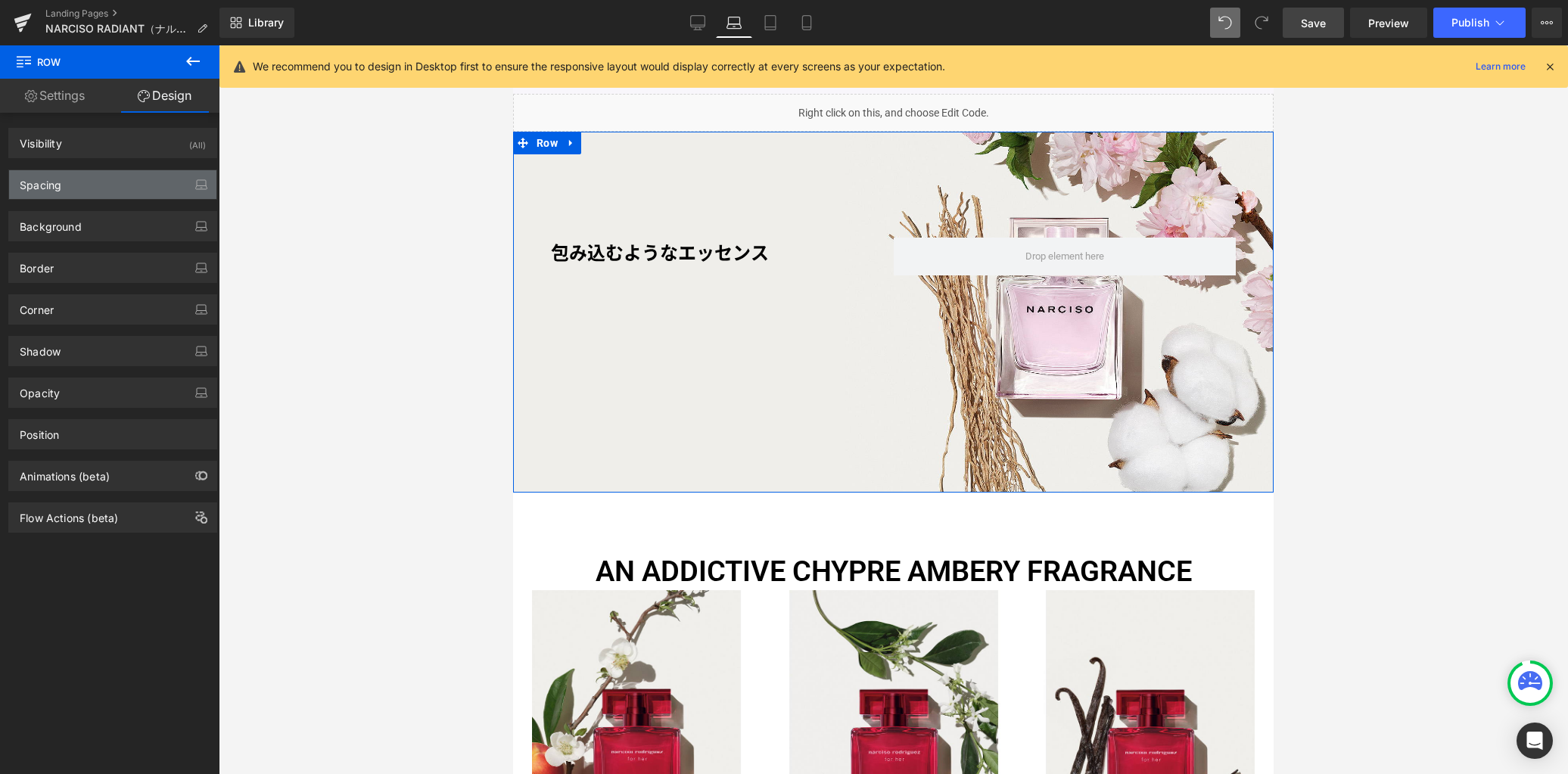
click at [81, 189] on div "Spacing" at bounding box center [112, 185] width 207 height 29
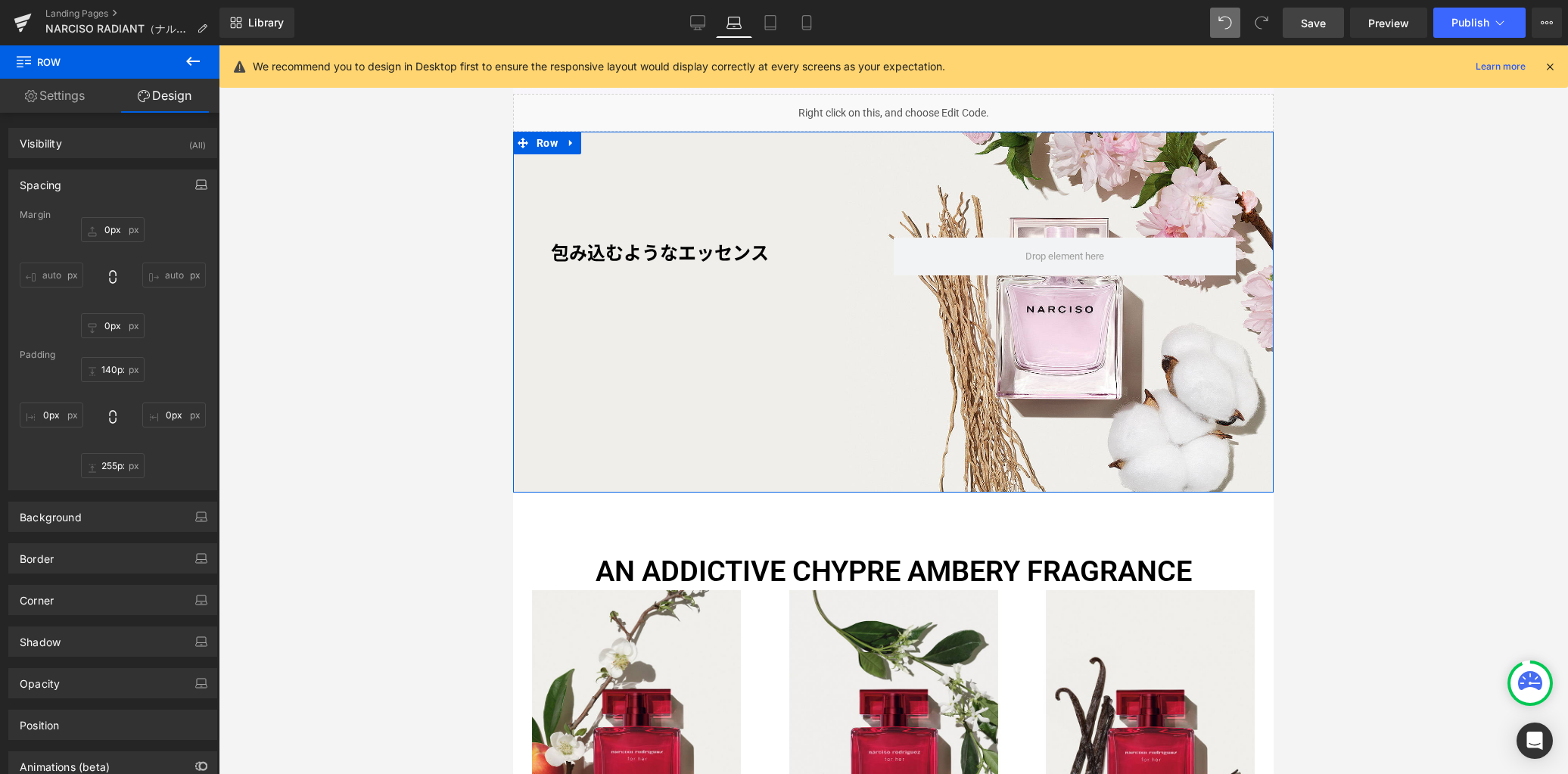
click at [195, 186] on icon "button" at bounding box center [201, 188] width 11 height 4
click at [133, 219] on button "Tablet" at bounding box center [129, 217] width 43 height 26
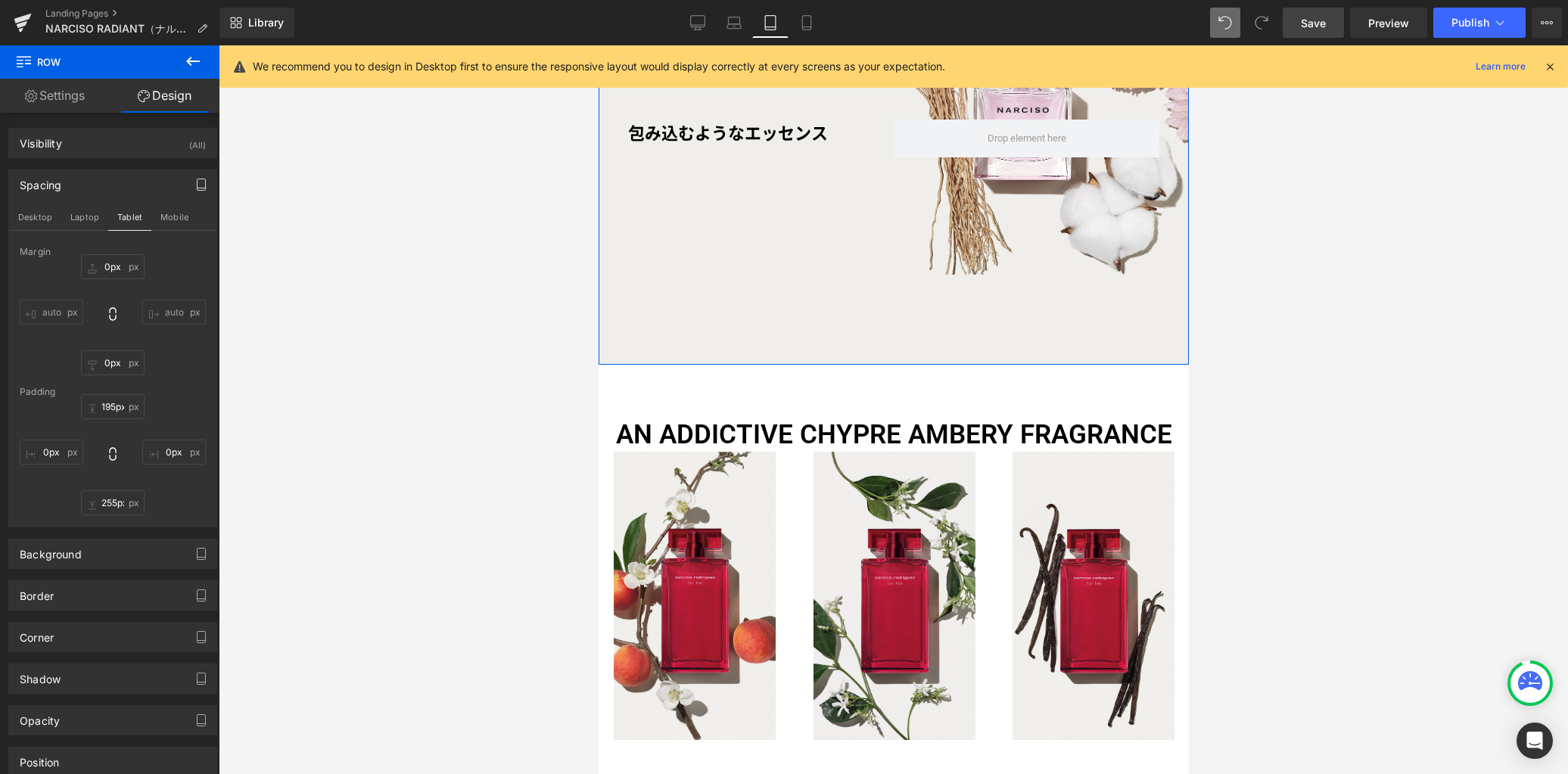
scroll to position [999, 0]
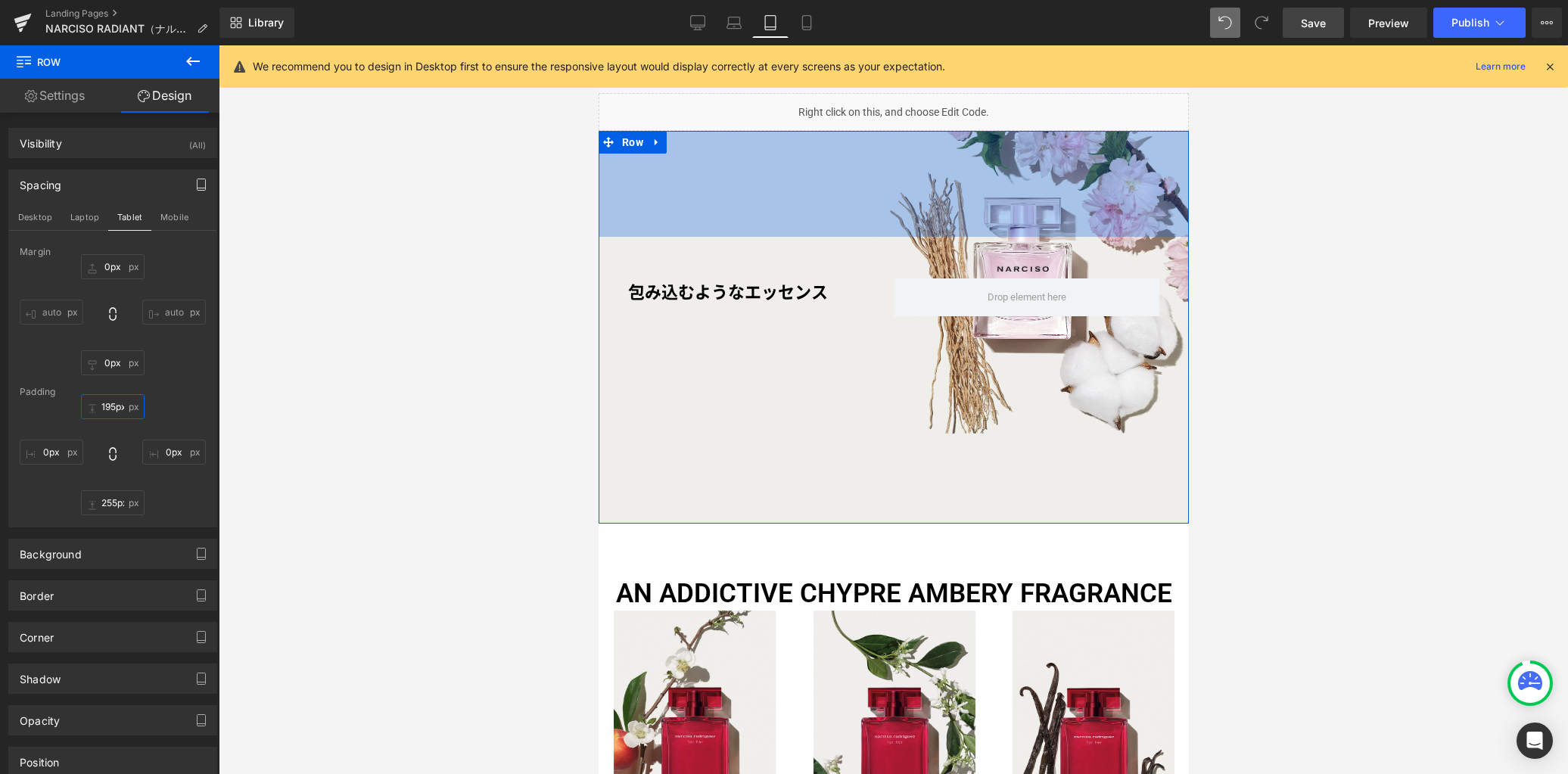
click at [114, 413] on input "195px" at bounding box center [113, 406] width 64 height 25
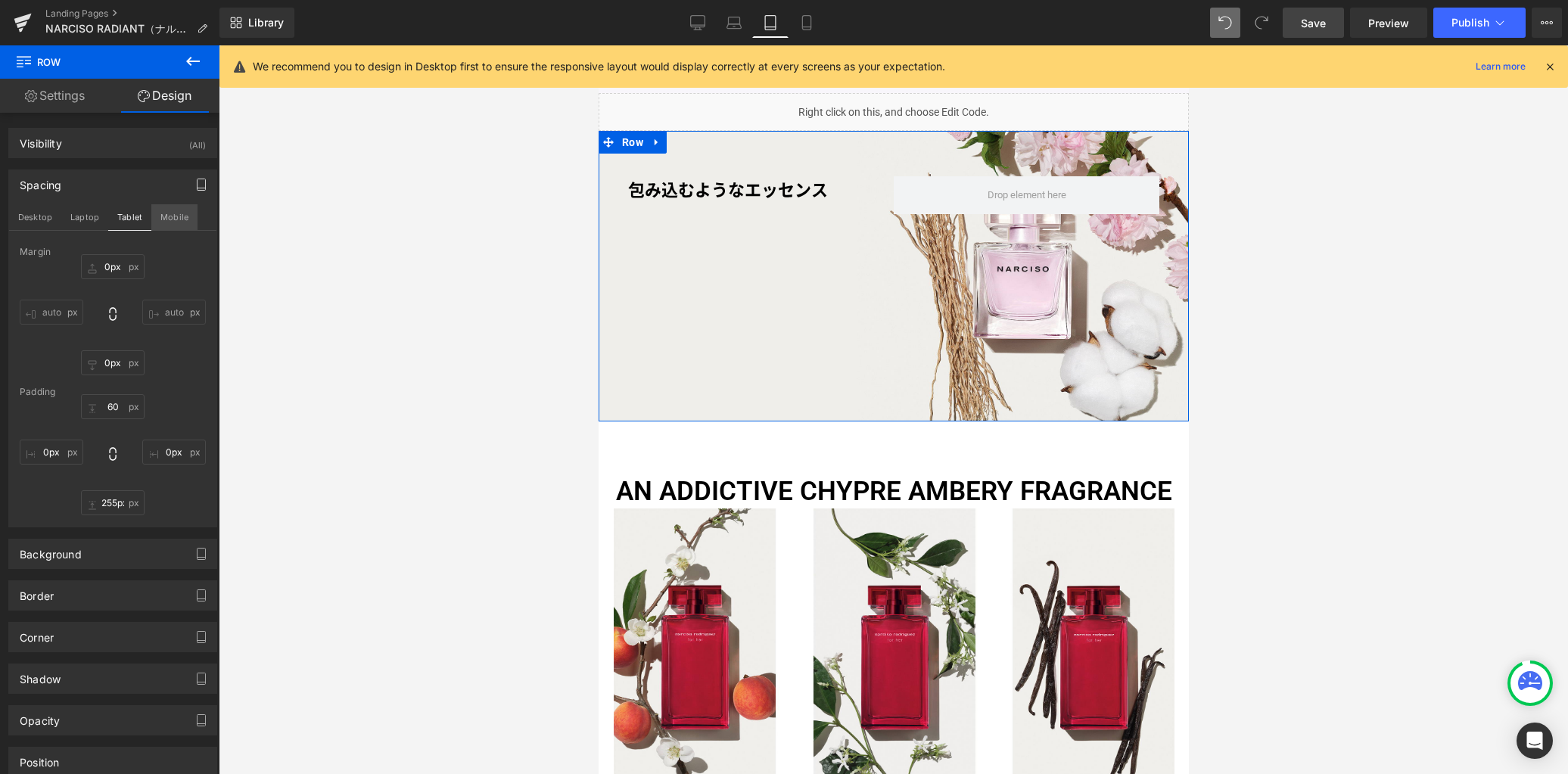
click at [172, 218] on button "Mobile" at bounding box center [174, 217] width 46 height 26
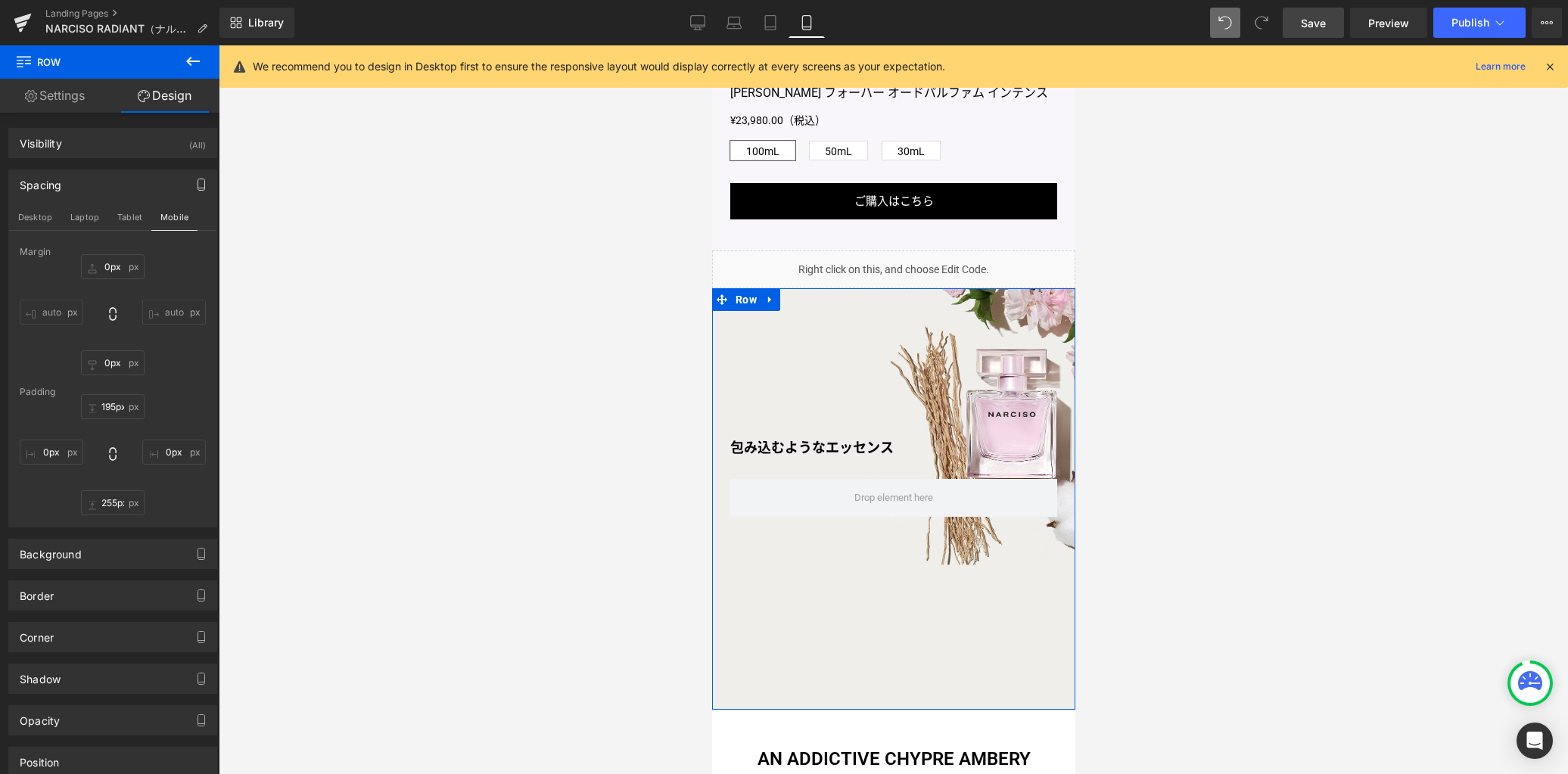
scroll to position [1176, 0]
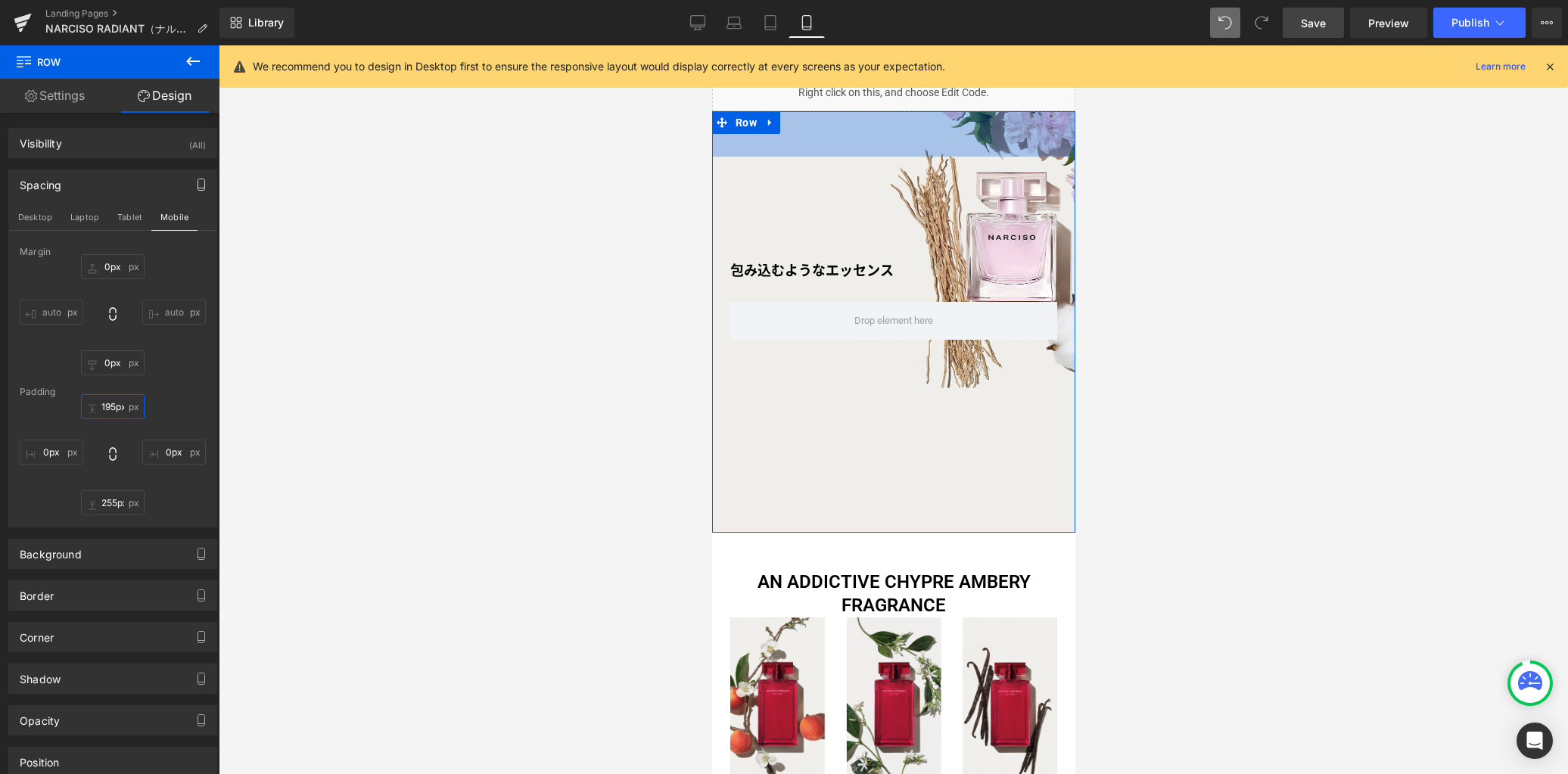
click at [117, 399] on input "195px" at bounding box center [113, 406] width 64 height 25
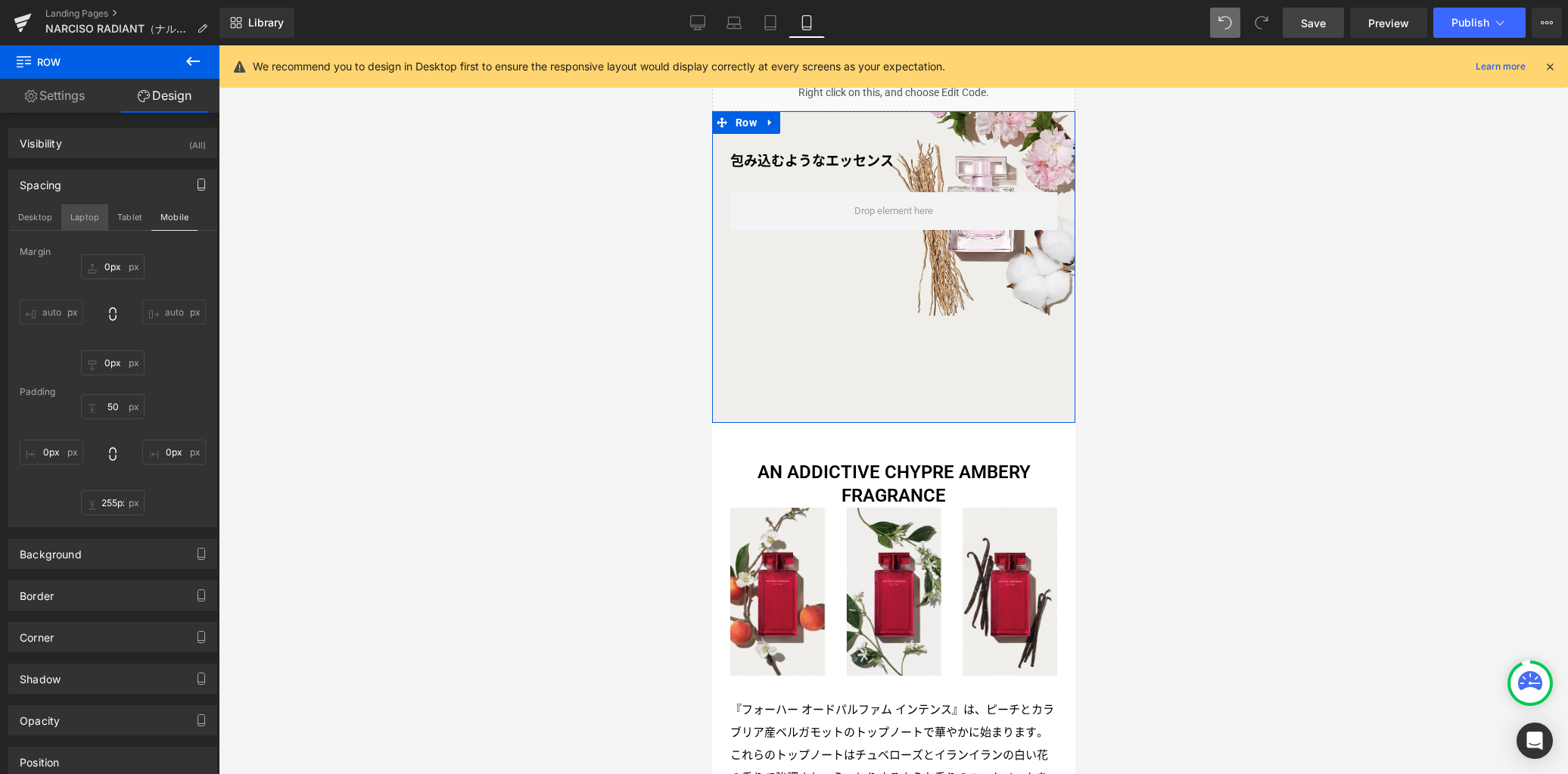
click at [94, 212] on button "Laptop" at bounding box center [85, 217] width 47 height 26
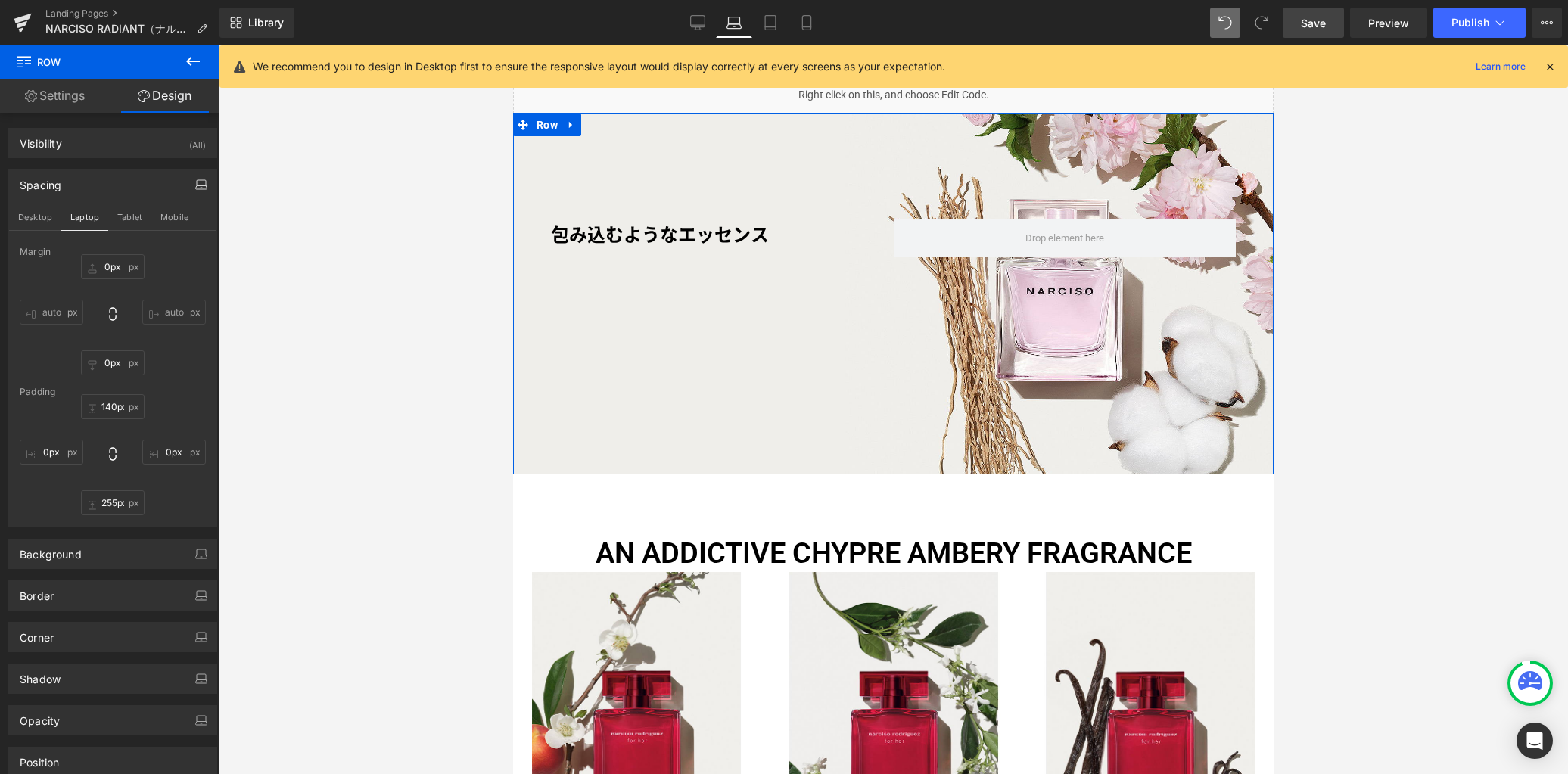
scroll to position [1158, 0]
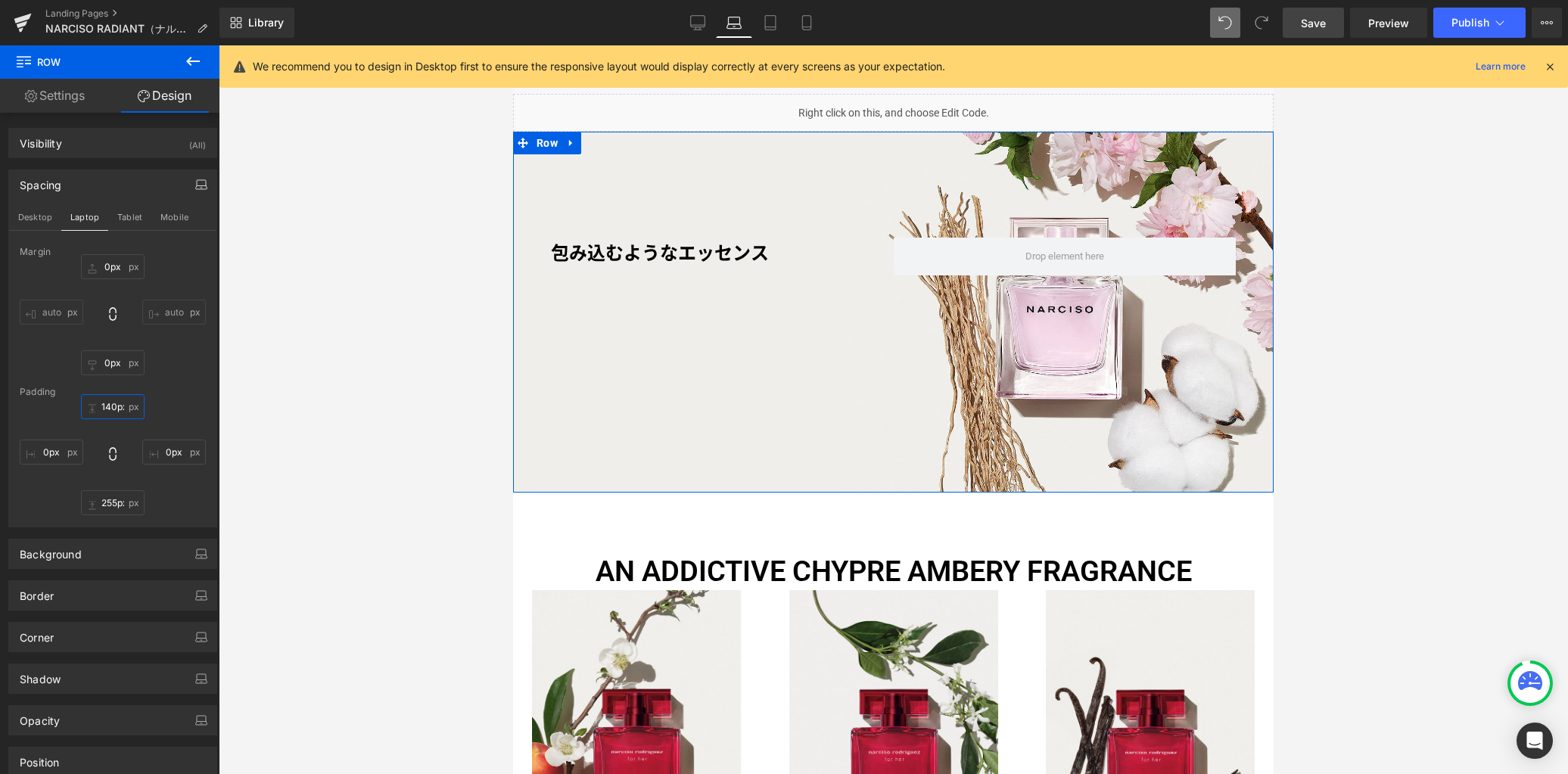
click at [118, 406] on input "140px" at bounding box center [113, 406] width 64 height 25
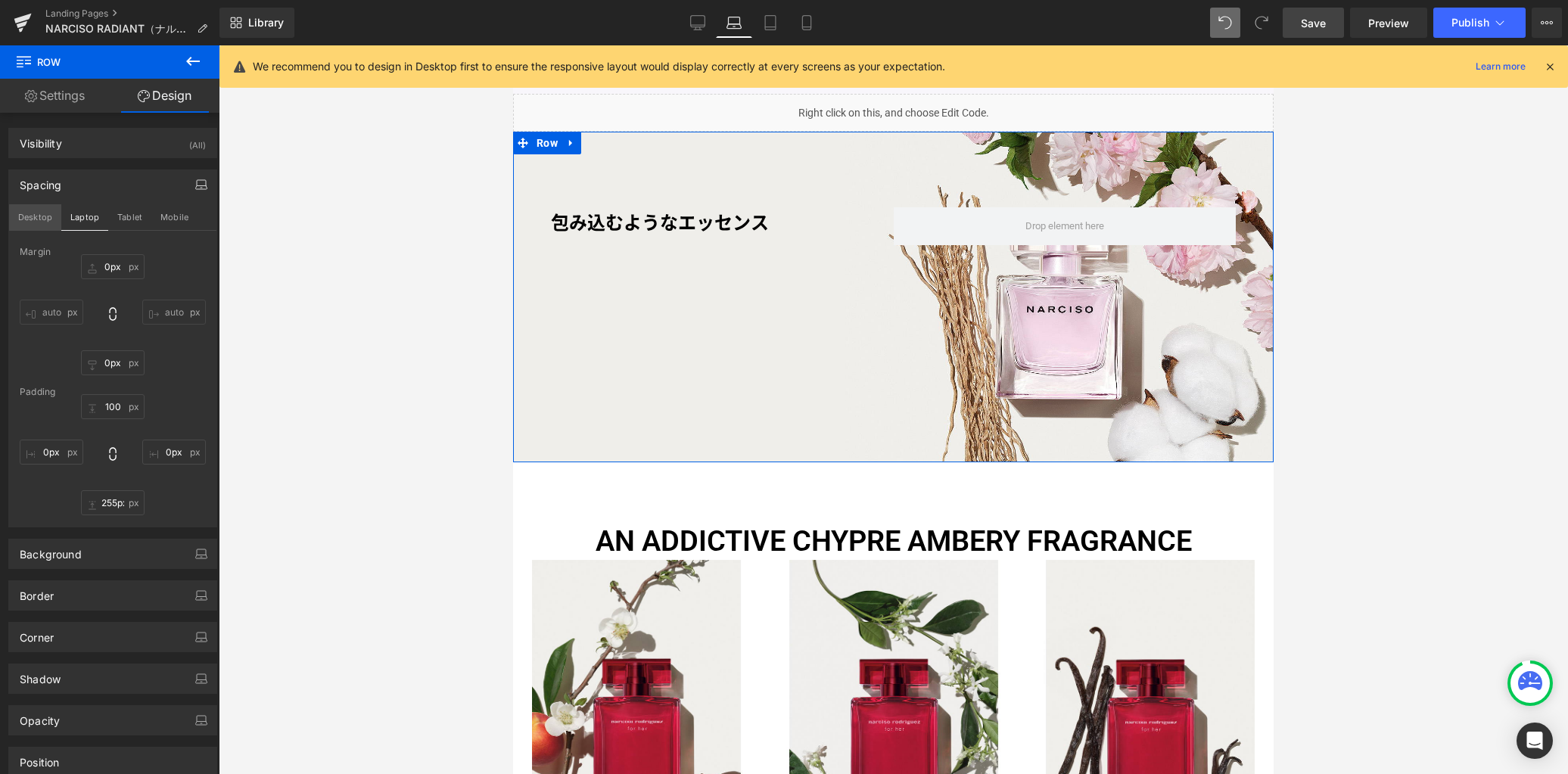
click at [39, 214] on button "Desktop" at bounding box center [34, 217] width 52 height 26
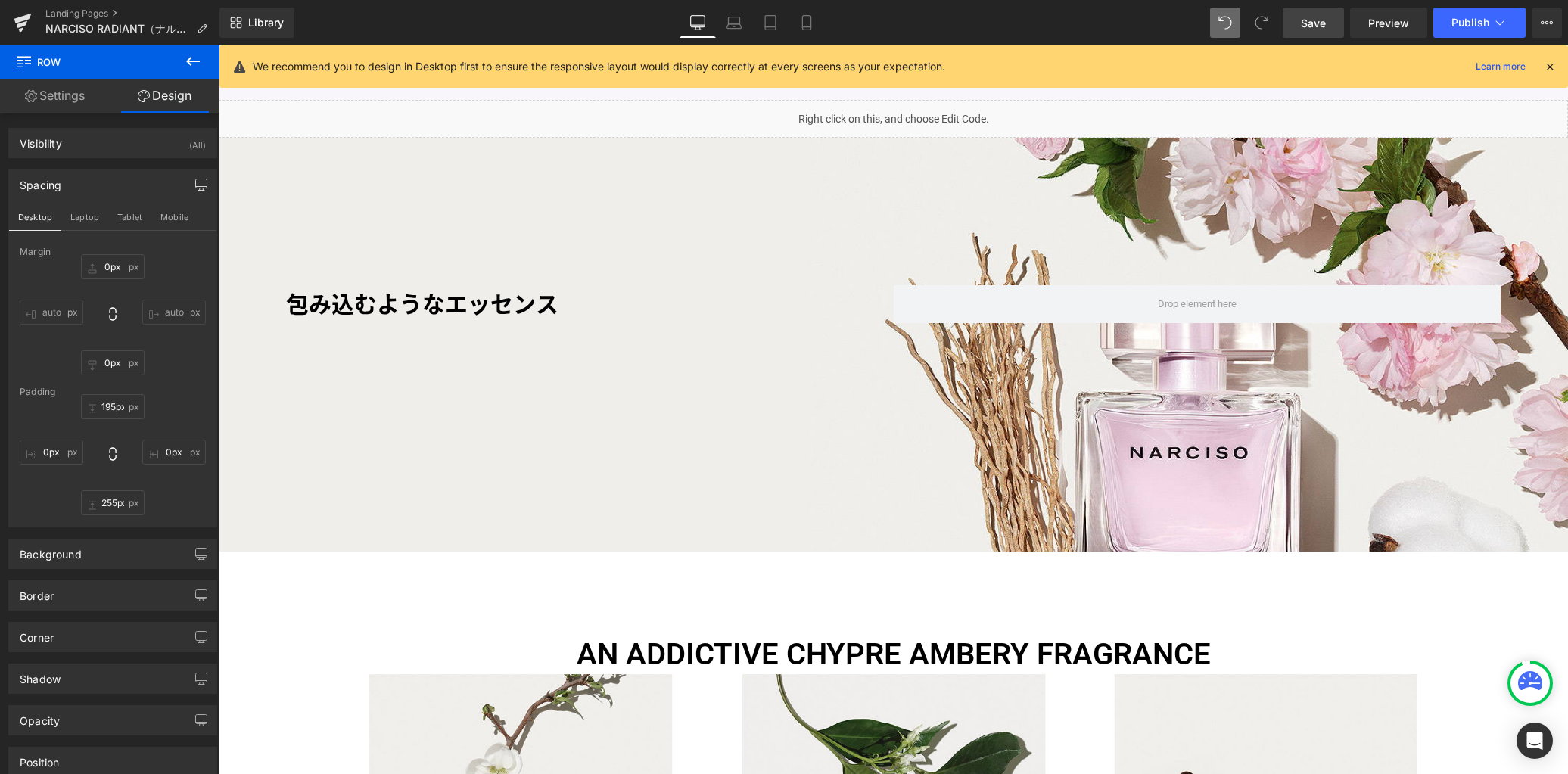
click at [190, 67] on icon at bounding box center [193, 61] width 18 height 18
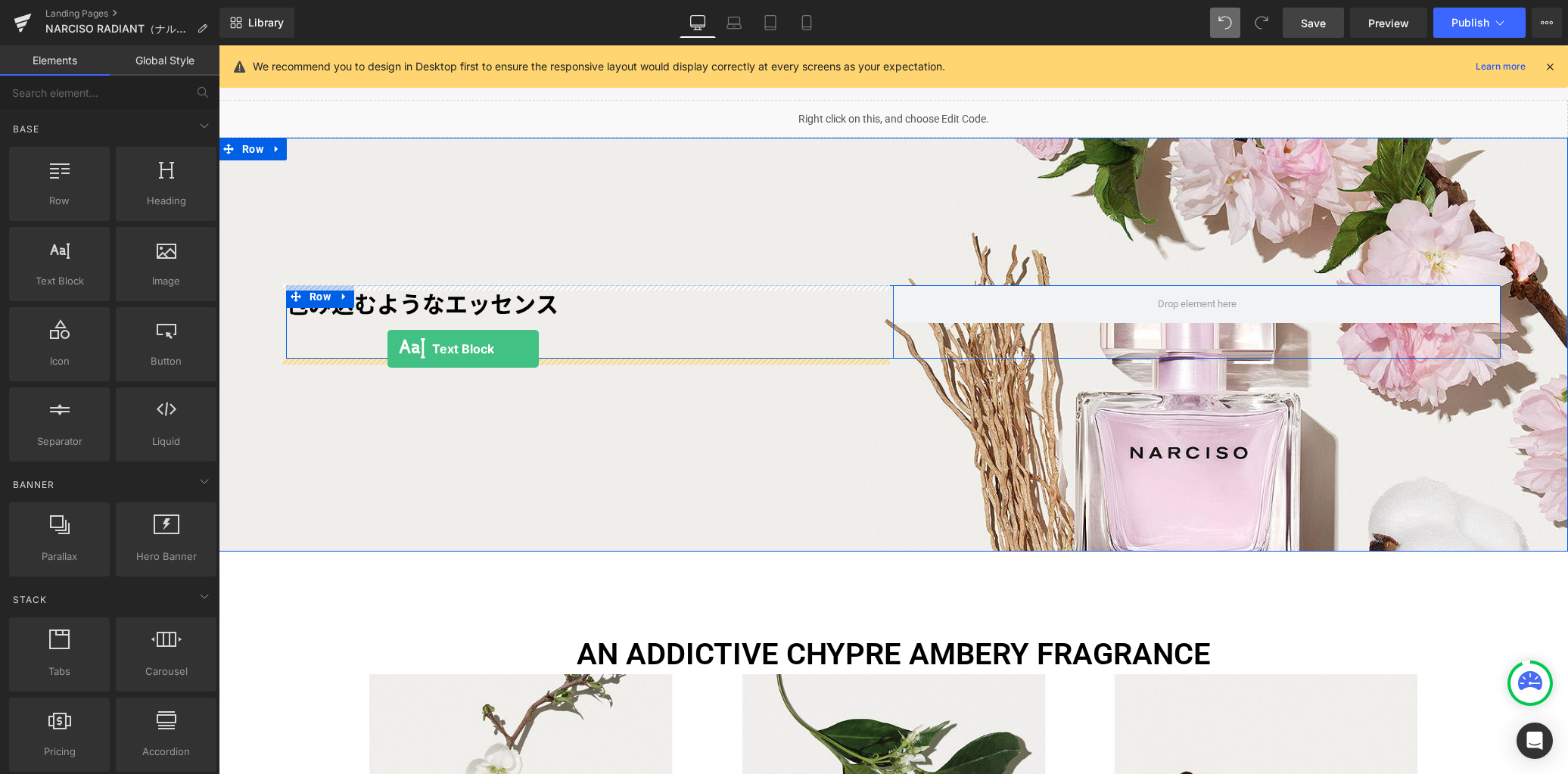
drag, startPoint x: 293, startPoint y: 308, endPoint x: 388, endPoint y: 348, distance: 103.1
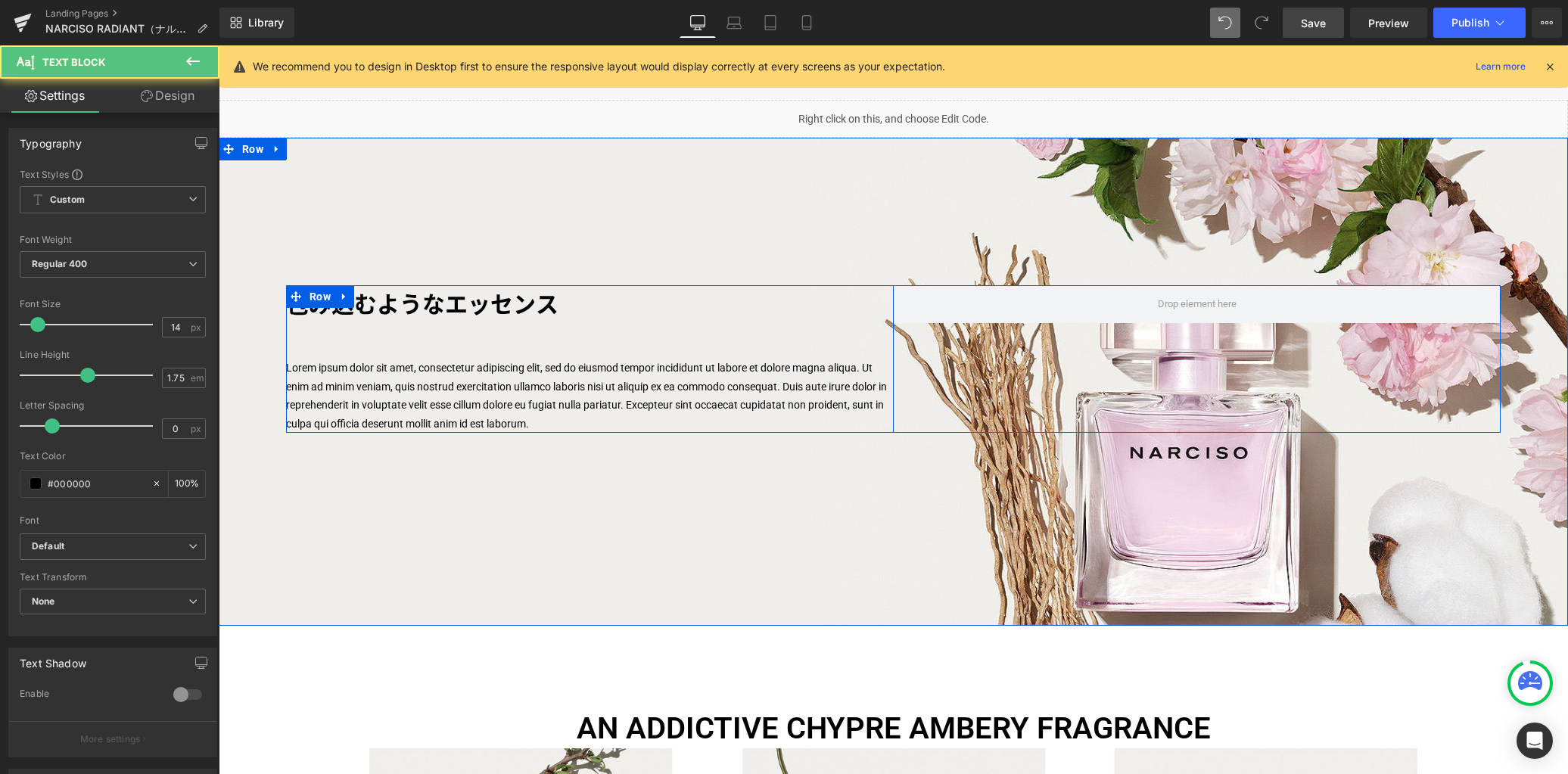
click at [382, 378] on p "Lorem ipsum dolor sit amet, consectetur adipiscing elit, sed do eiusmod tempor …" at bounding box center [589, 395] width 607 height 74
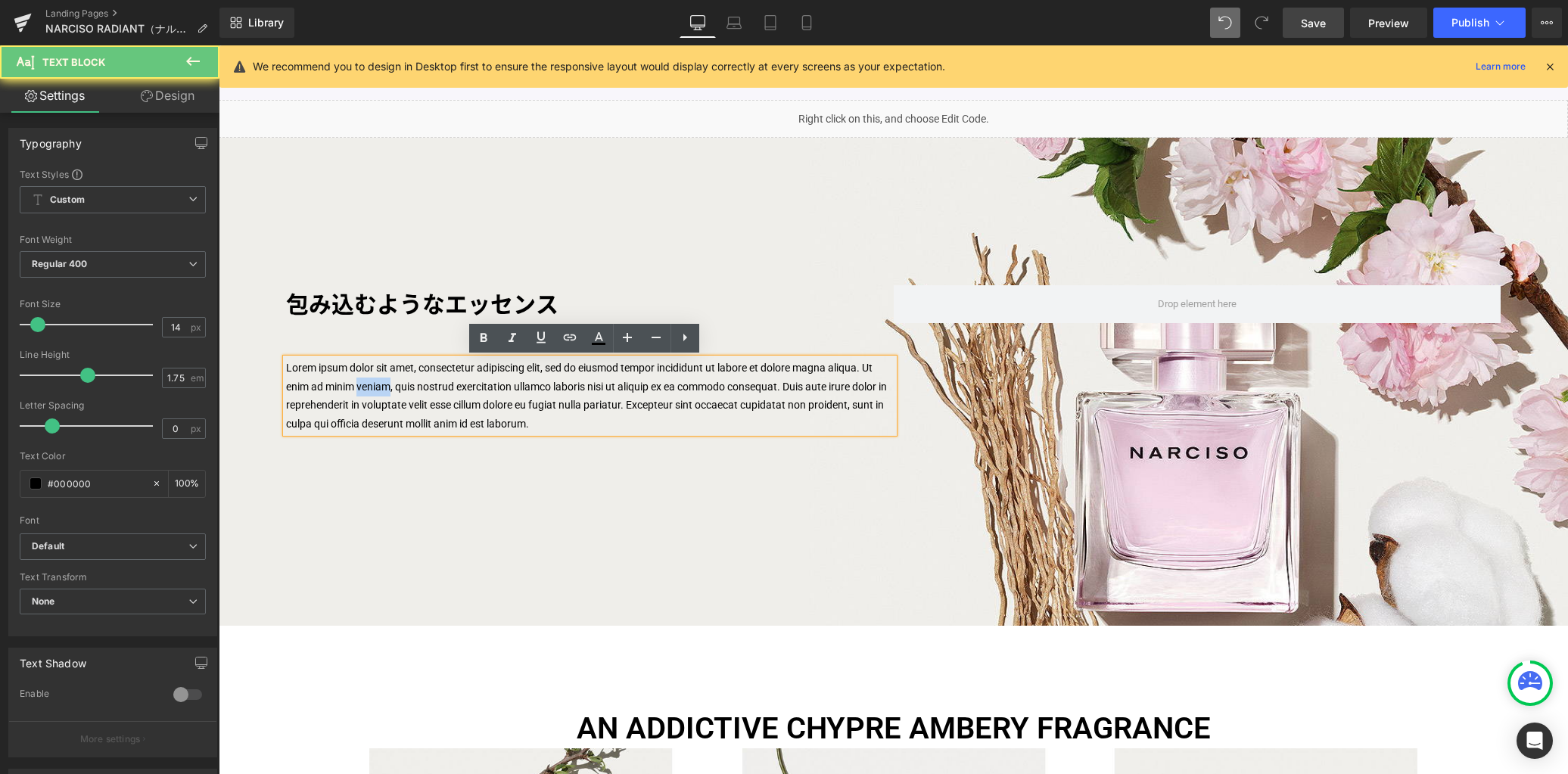
click at [381, 378] on p "Lorem ipsum dolor sit amet, consectetur adipiscing elit, sed do eiusmod tempor …" at bounding box center [589, 395] width 607 height 74
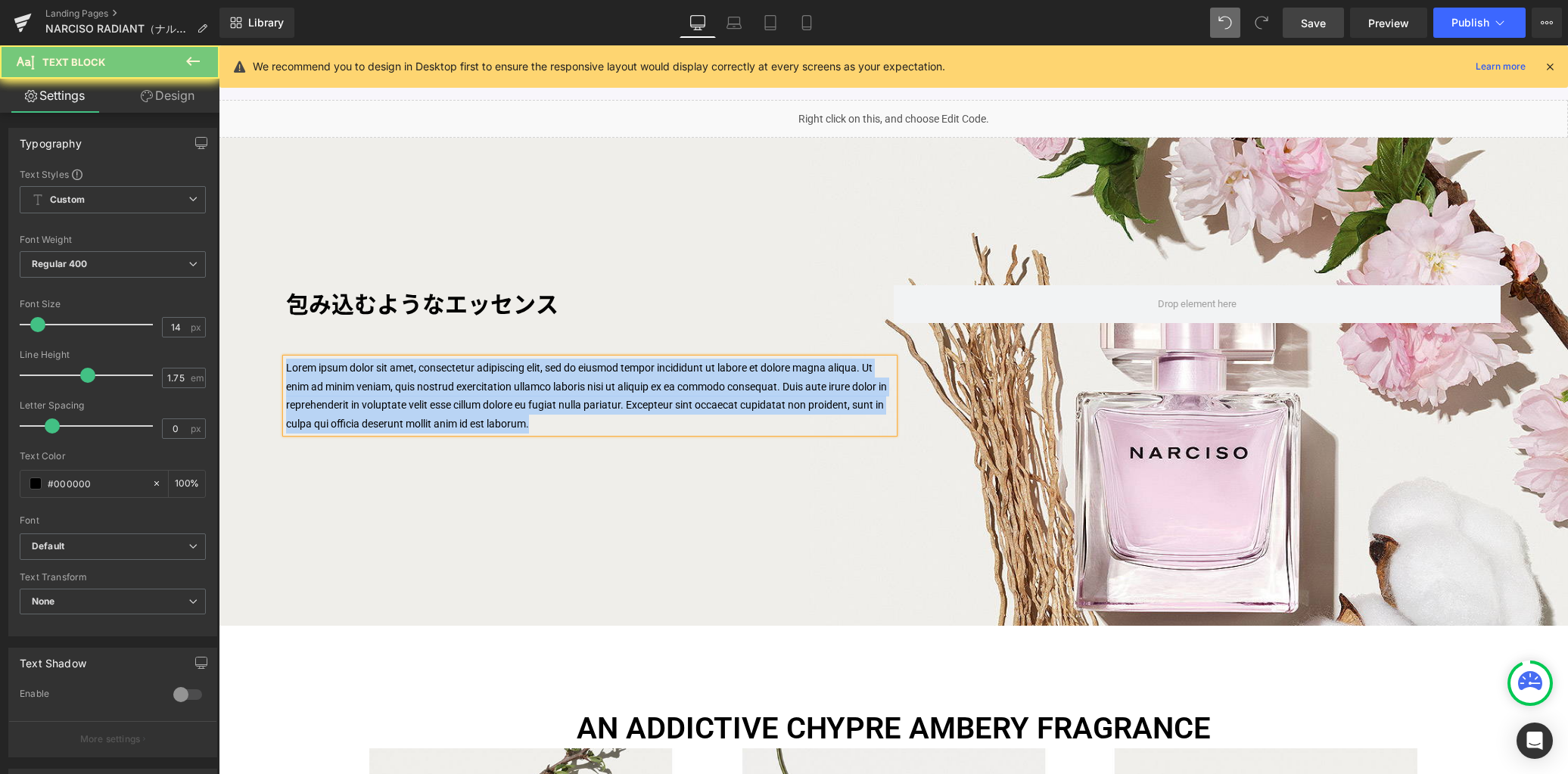
paste div
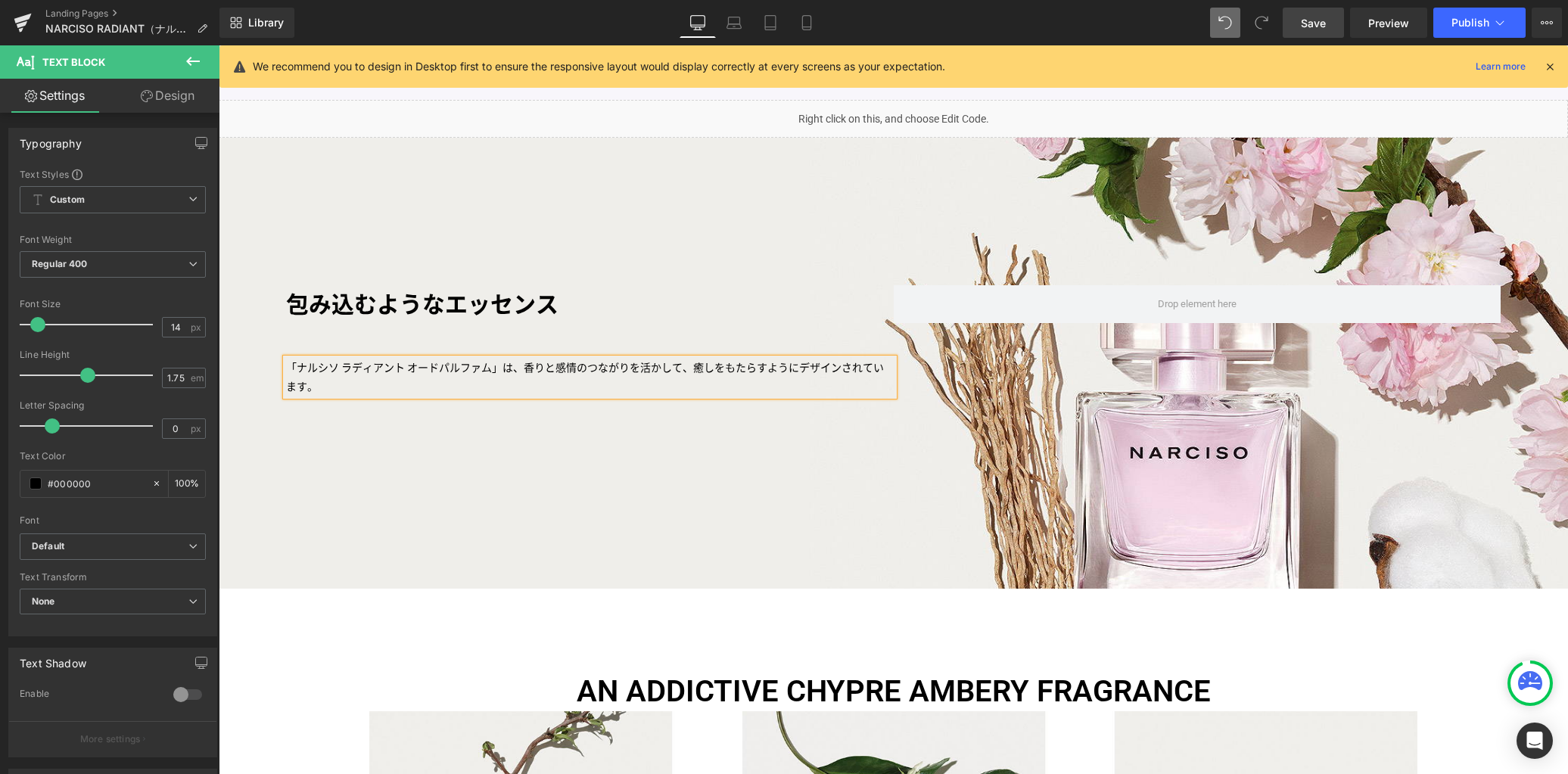
click at [380, 367] on p "「ナルシソ ラディアント オードパルファム」は、香りと感情のつながりを活かして、癒しをもたらすようにデザインされています。" at bounding box center [589, 377] width 607 height 37
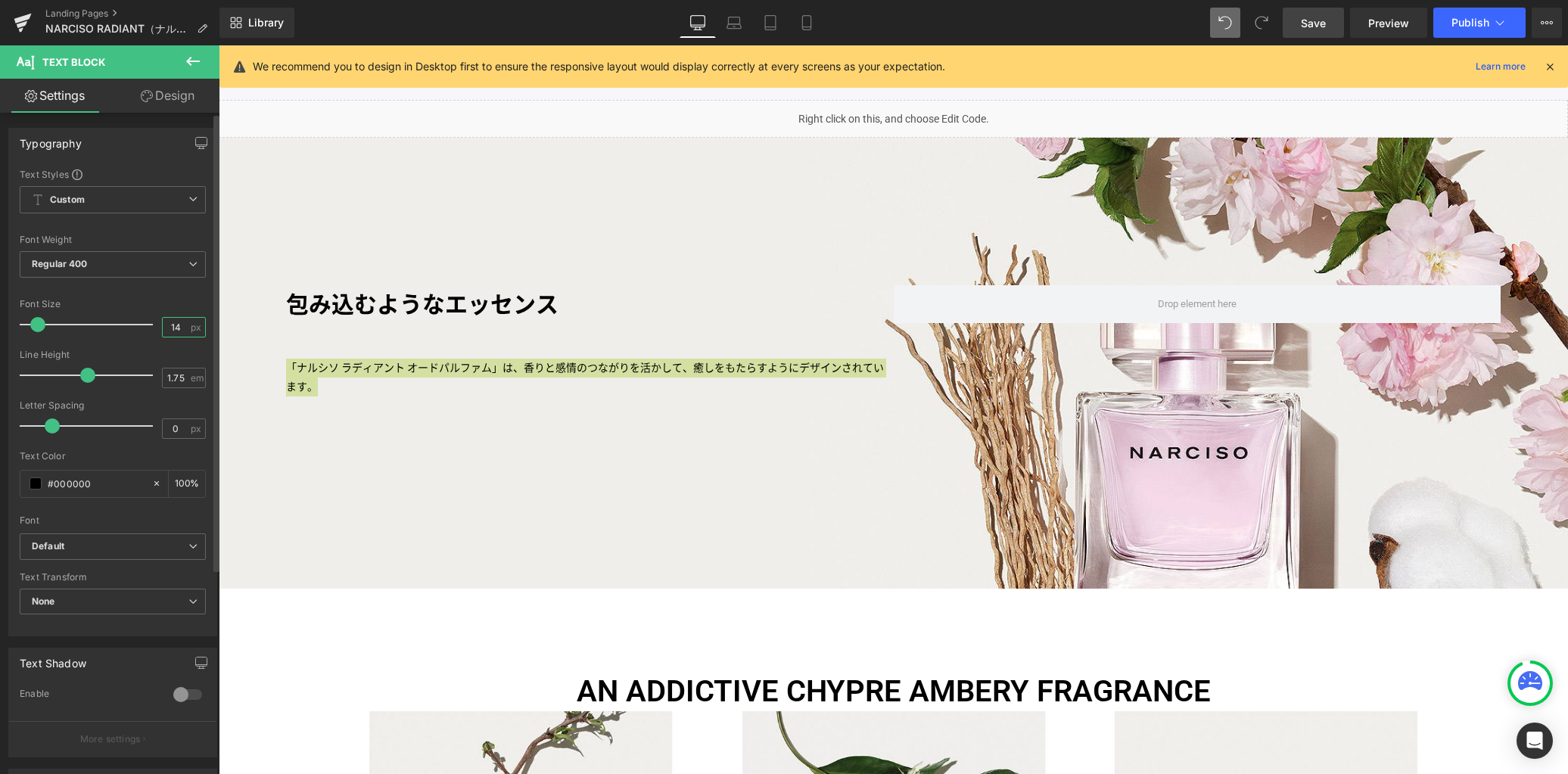
scroll to position [0, 0]
drag, startPoint x: 178, startPoint y: 330, endPoint x: 156, endPoint y: 282, distance: 52.8
click at [136, 327] on div "Font Size 14 px" at bounding box center [113, 323] width 186 height 50
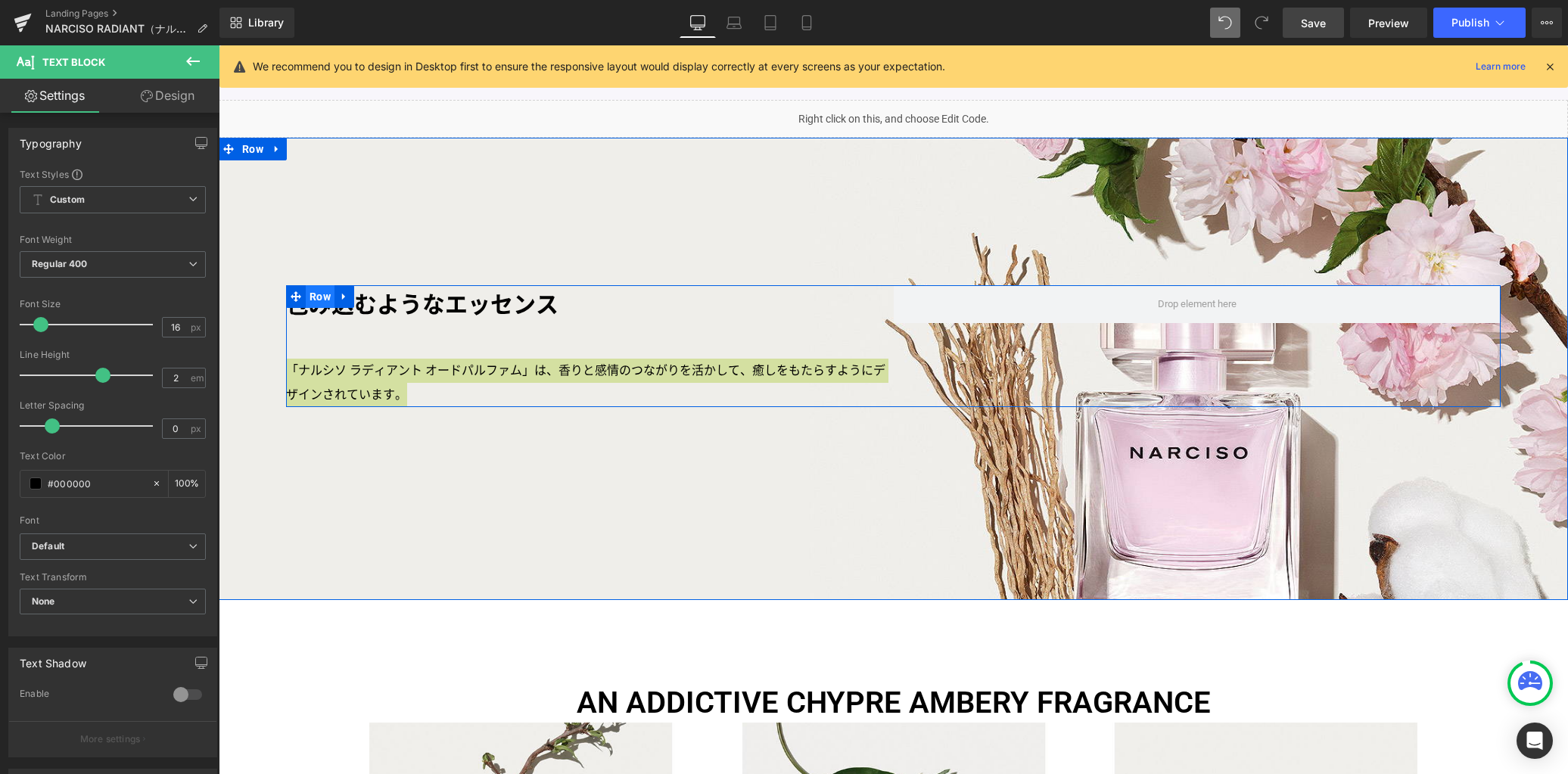
click at [309, 294] on span "Row" at bounding box center [320, 296] width 29 height 22
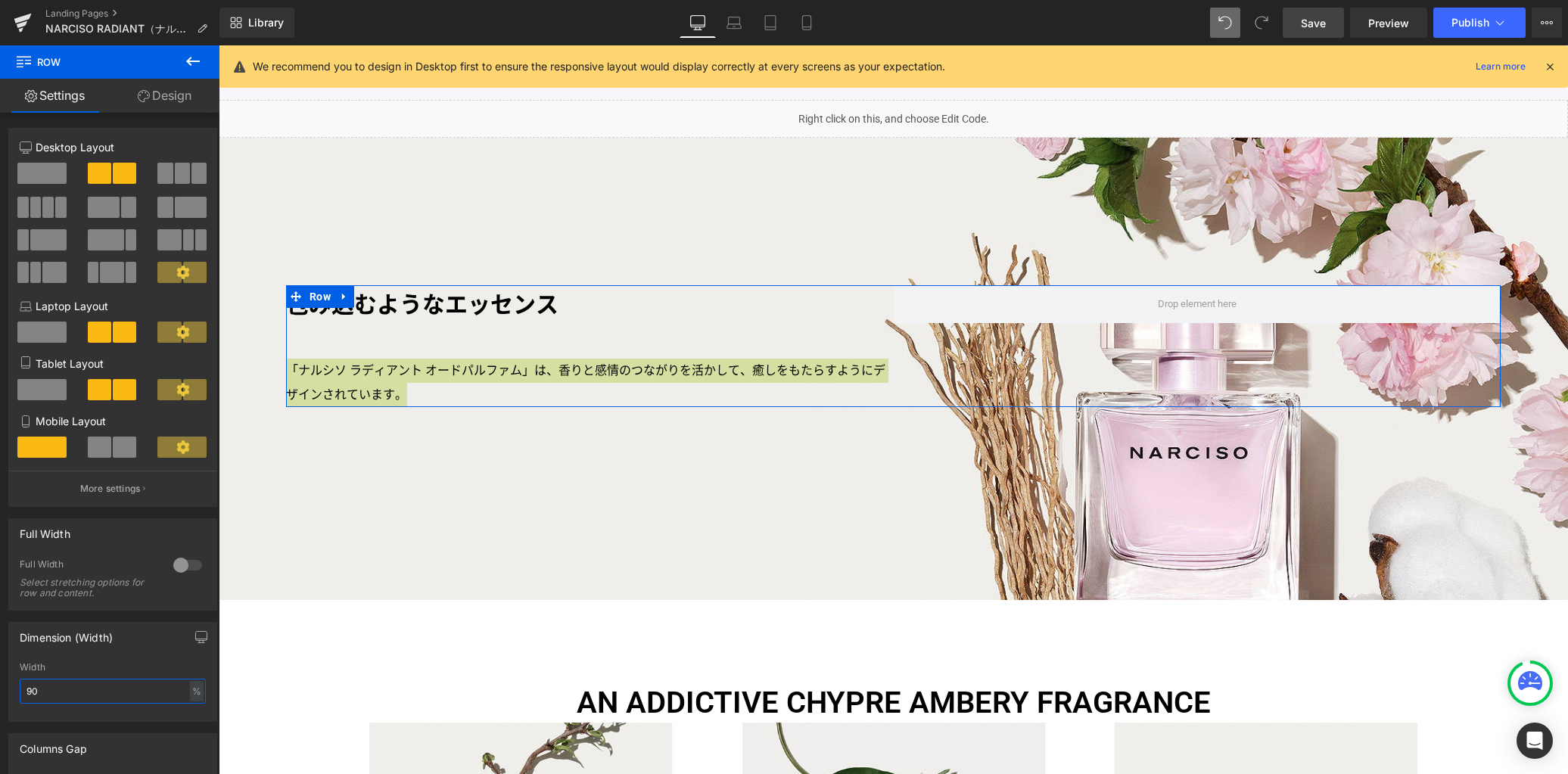
click at [81, 693] on input "90" at bounding box center [113, 690] width 186 height 25
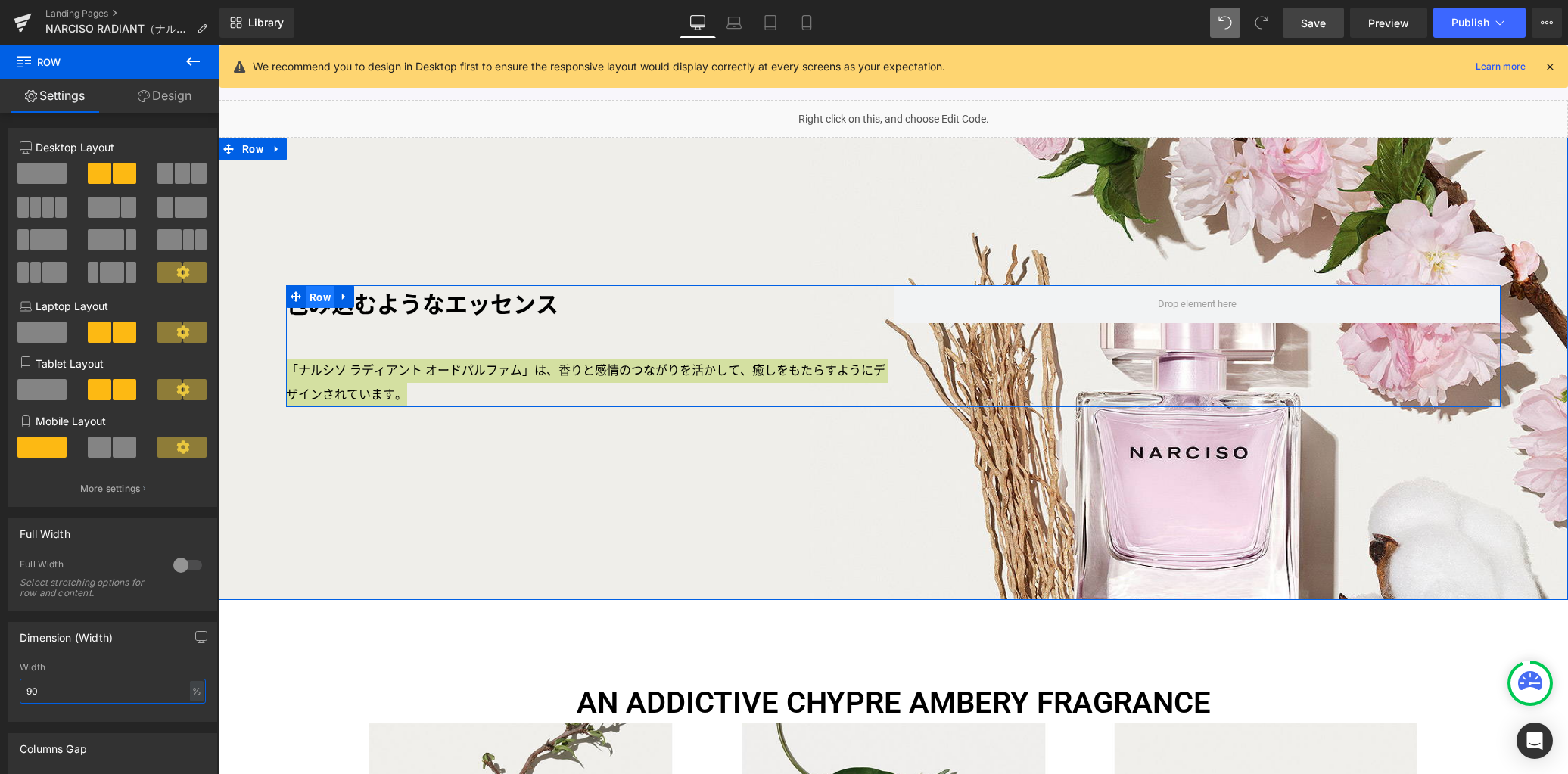
click at [318, 297] on span "Row" at bounding box center [320, 297] width 29 height 22
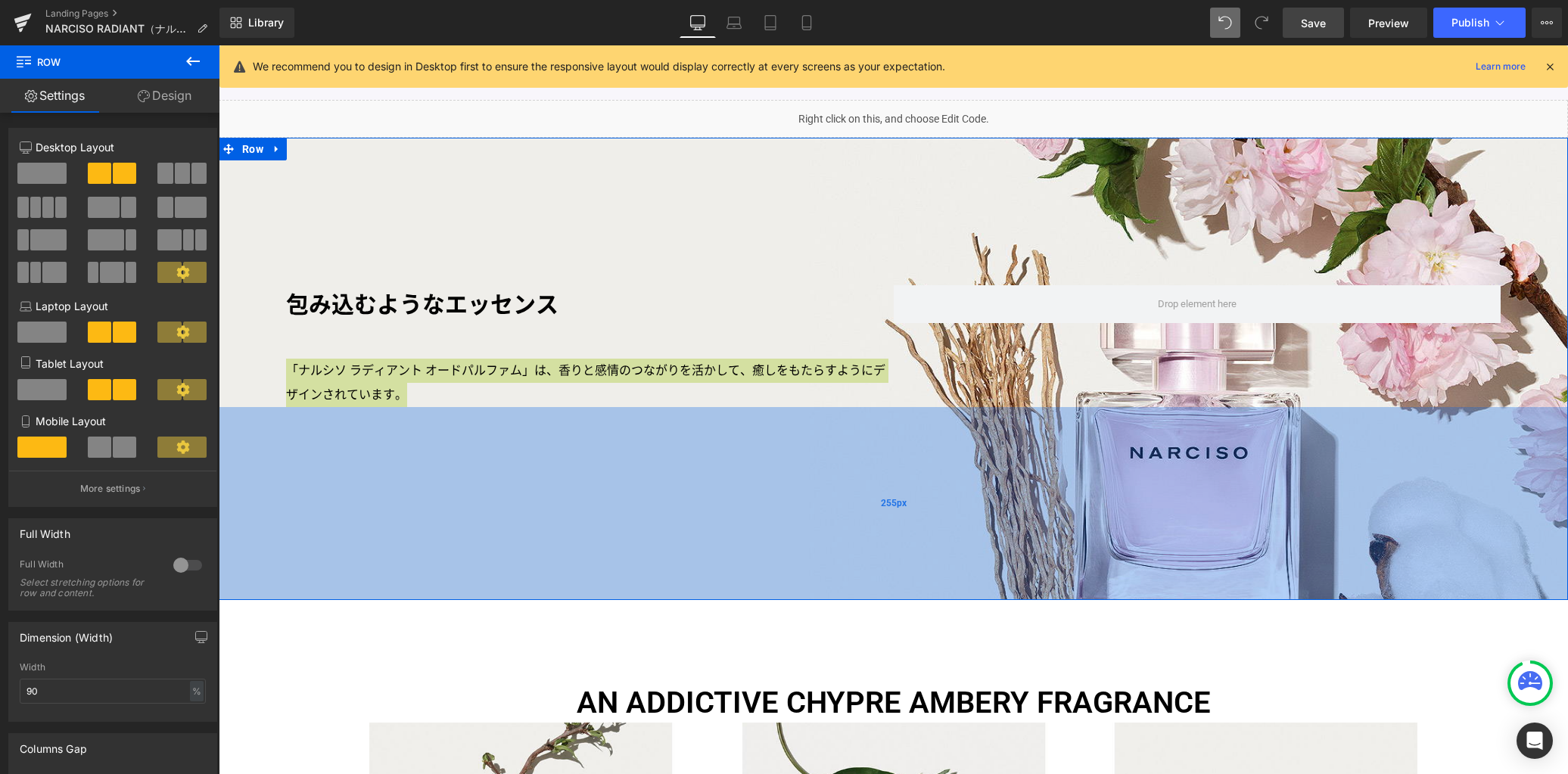
click at [939, 477] on div "255px" at bounding box center [893, 502] width 1349 height 193
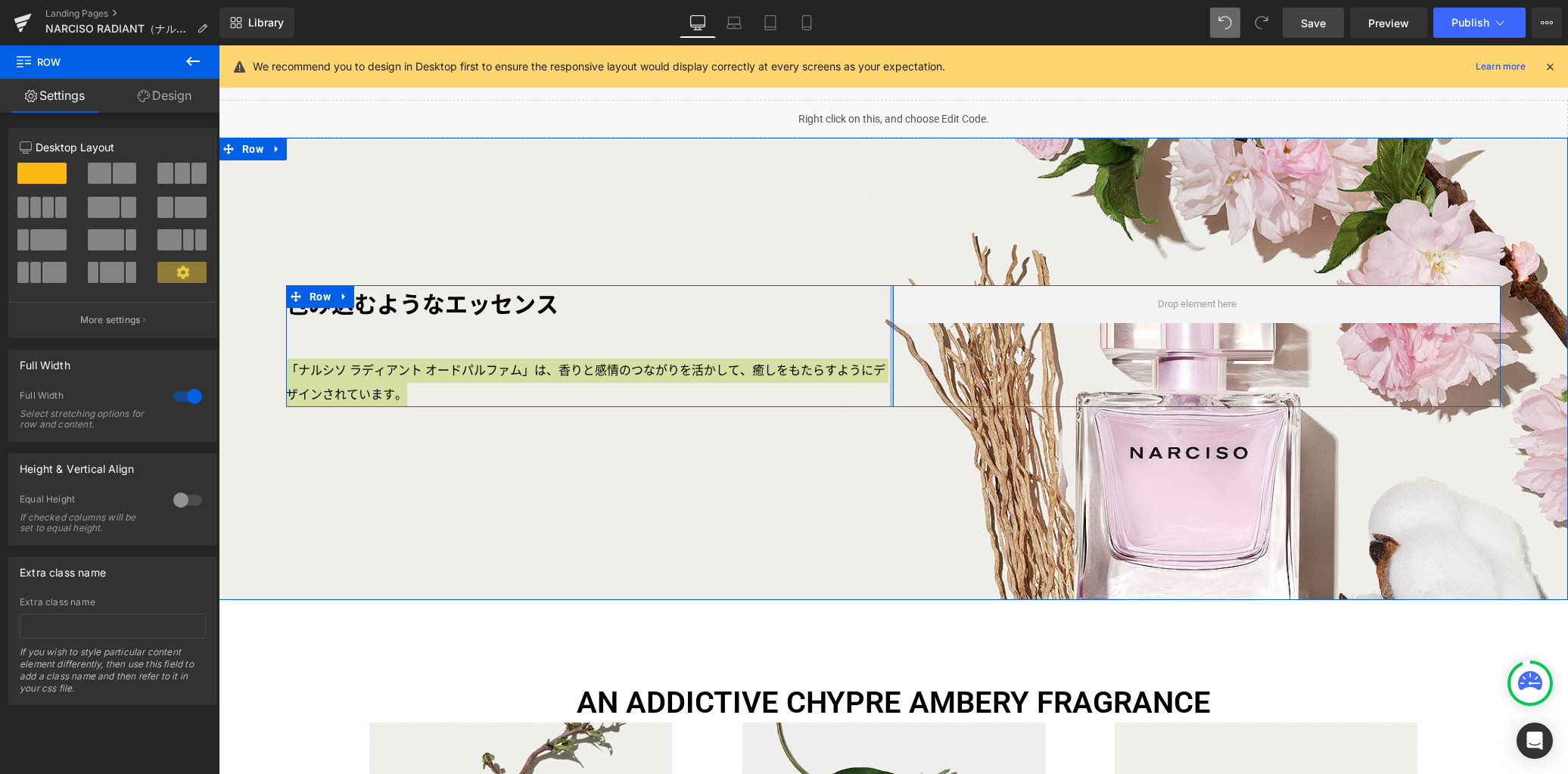
click at [890, 336] on div at bounding box center [892, 346] width 4 height 122
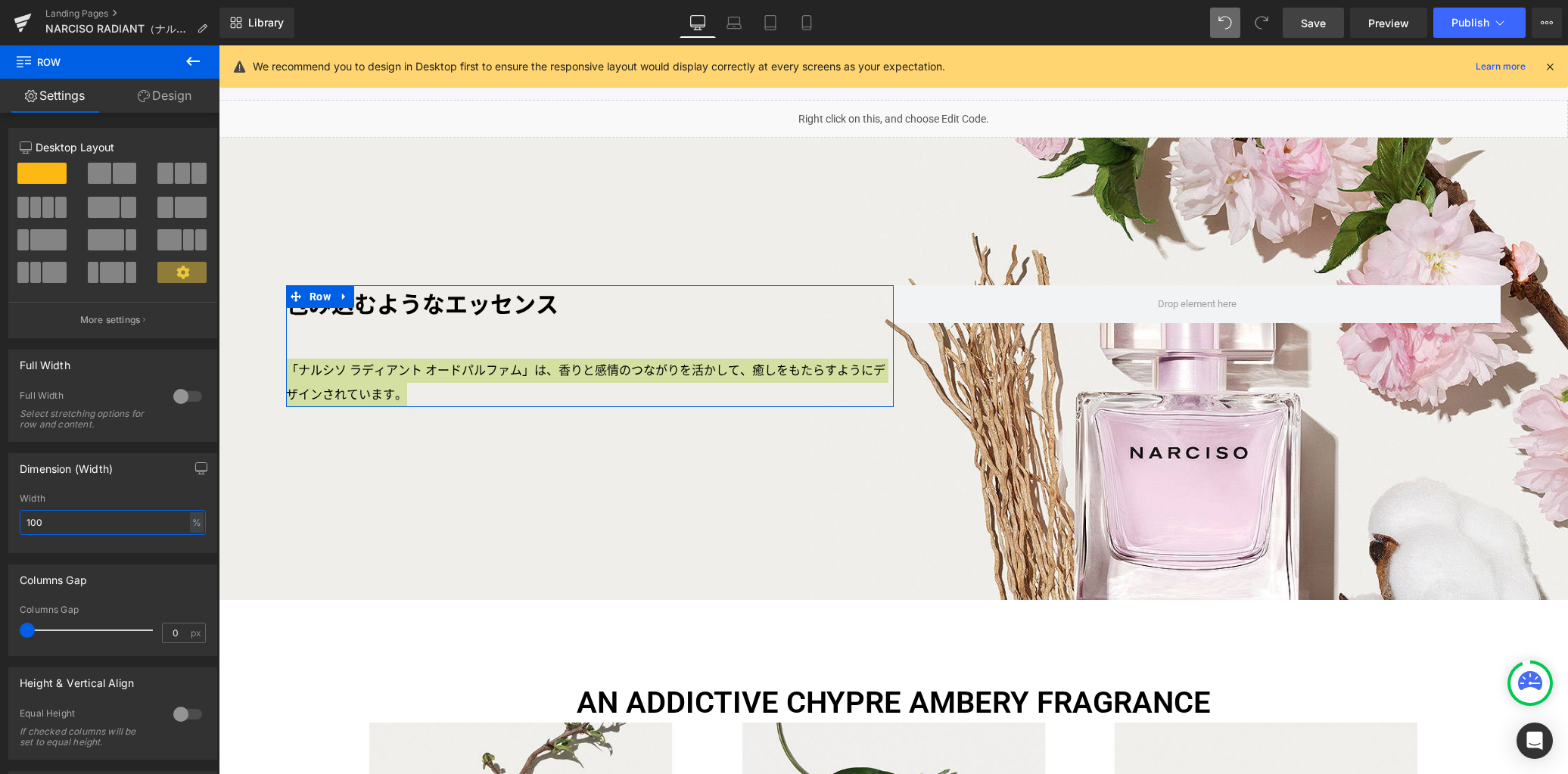
drag, startPoint x: 74, startPoint y: 520, endPoint x: -44, endPoint y: 516, distance: 118.1
click at [0, 516] on html "Row You are previewing how the will restyle your page. You can not edit Element…" at bounding box center [784, 387] width 1568 height 774
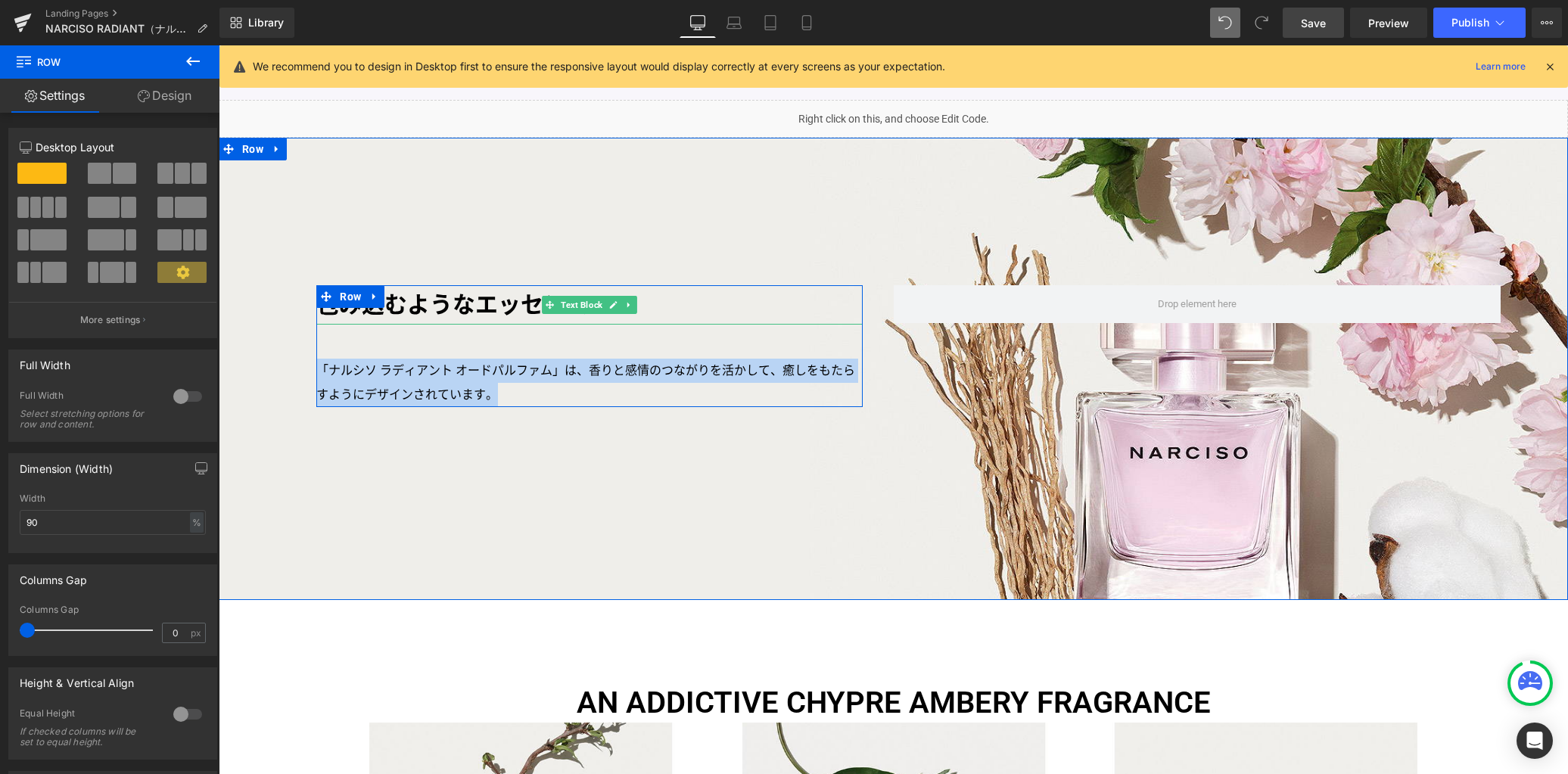
click at [433, 304] on p "包み込むようなエッセンス" at bounding box center [590, 305] width 547 height 40
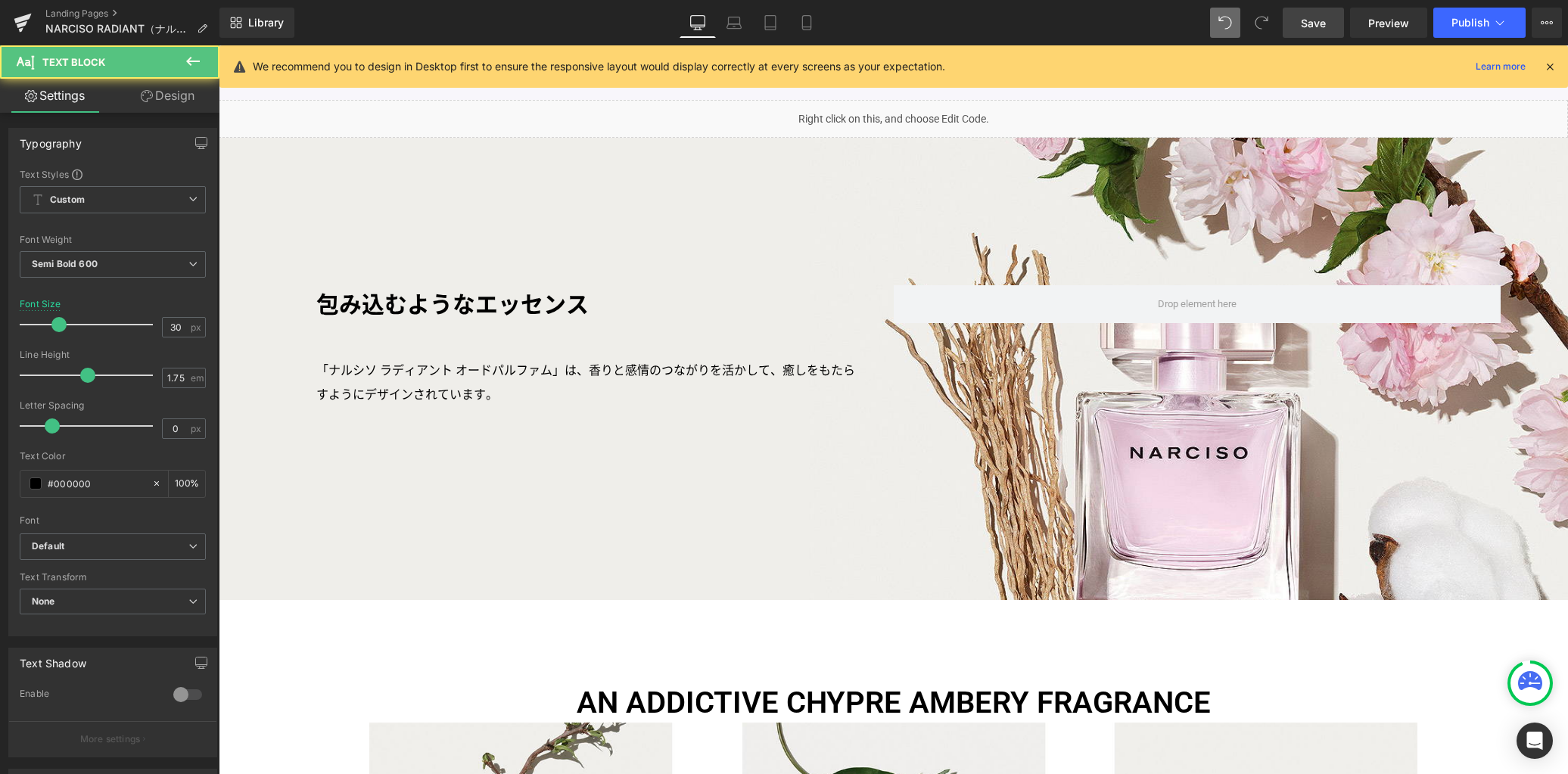
click at [163, 110] on link "Design" at bounding box center [167, 95] width 109 height 34
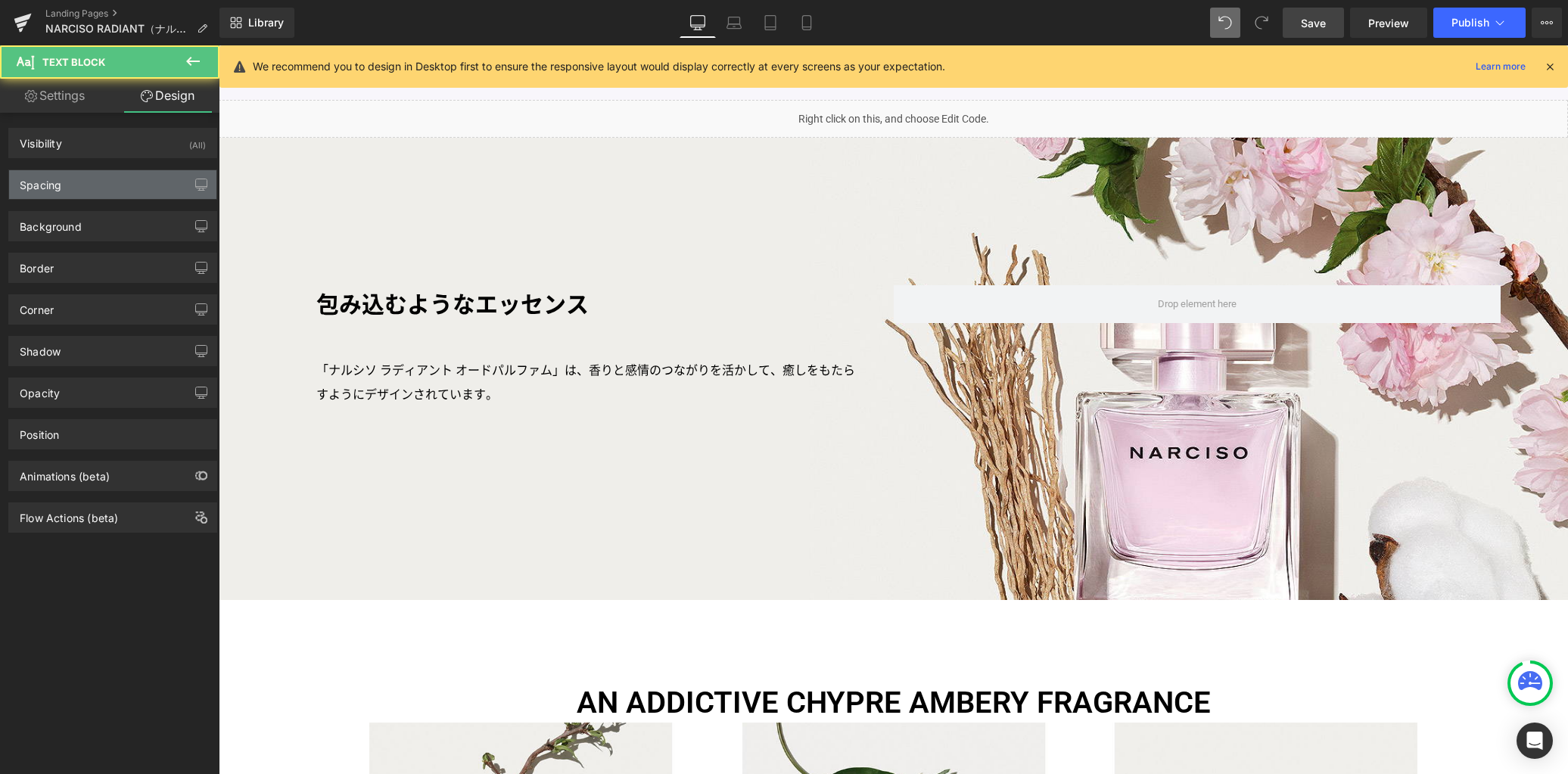
click at [108, 188] on div "Spacing" at bounding box center [112, 185] width 207 height 29
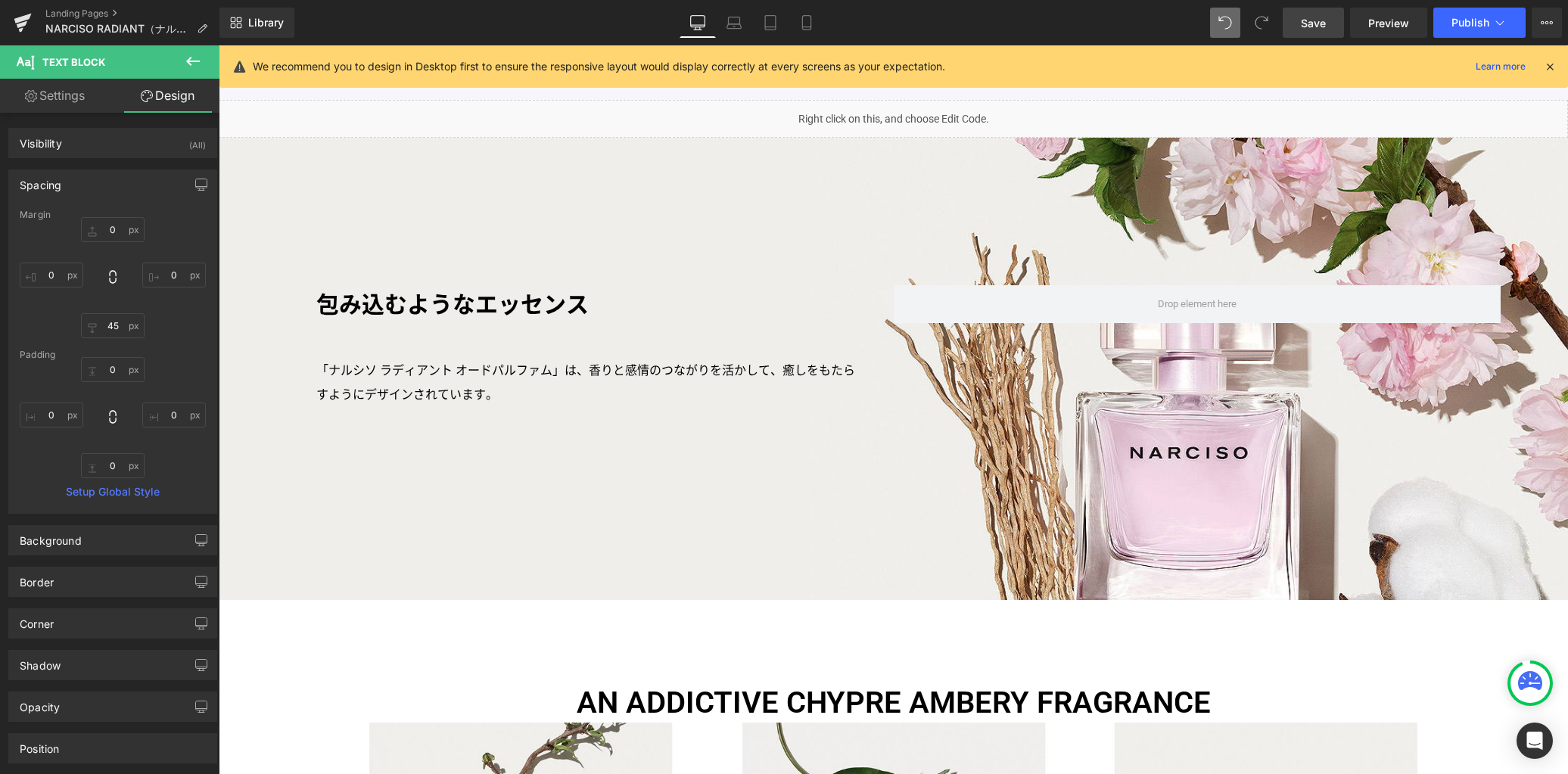
click at [1311, 25] on span "Save" at bounding box center [1313, 23] width 25 height 16
click at [253, 24] on span "Library" at bounding box center [266, 22] width 36 height 14
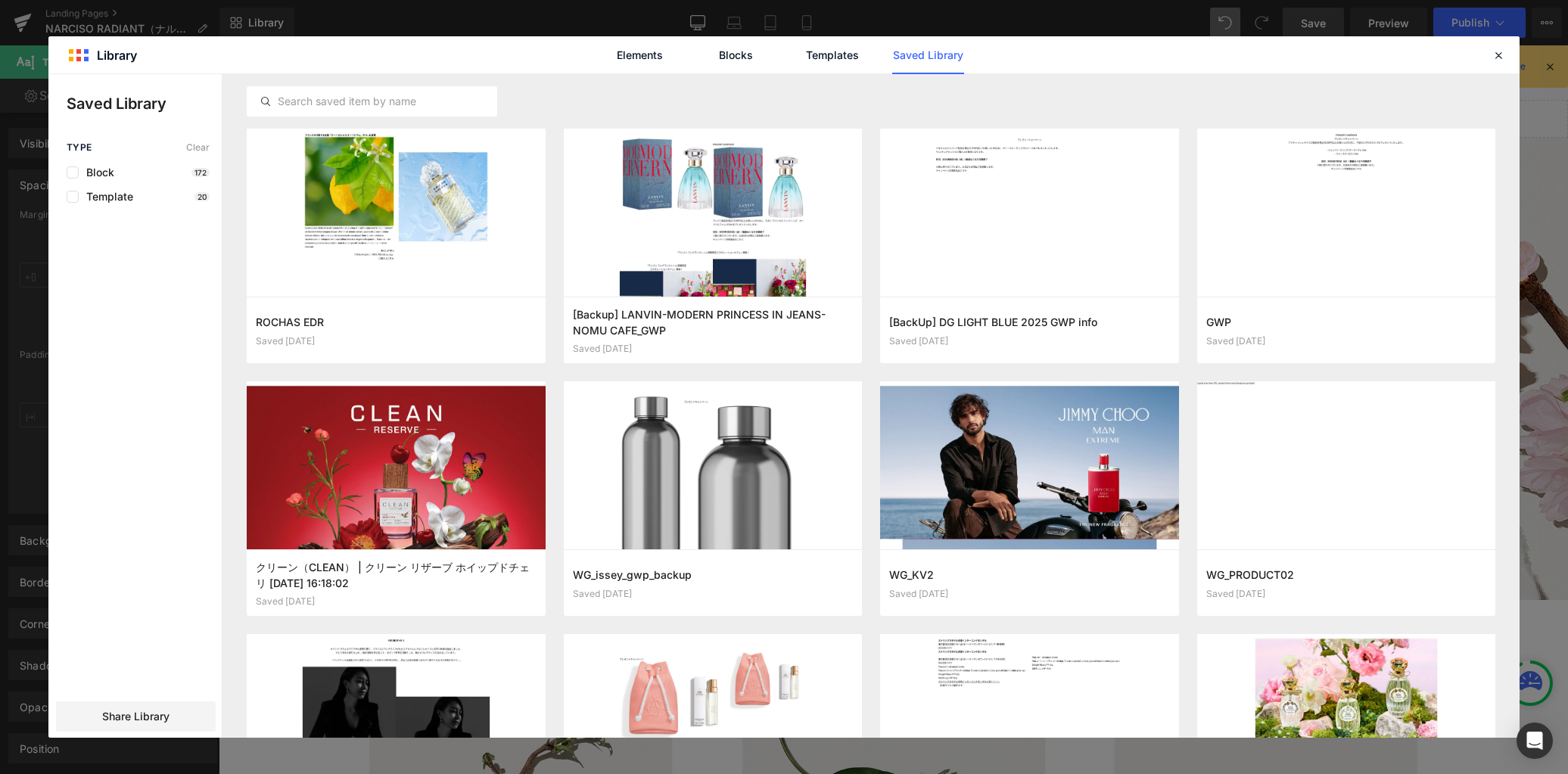
click at [934, 57] on link "Saved Library" at bounding box center [928, 54] width 72 height 38
click at [428, 97] on input "text" at bounding box center [372, 101] width 249 height 18
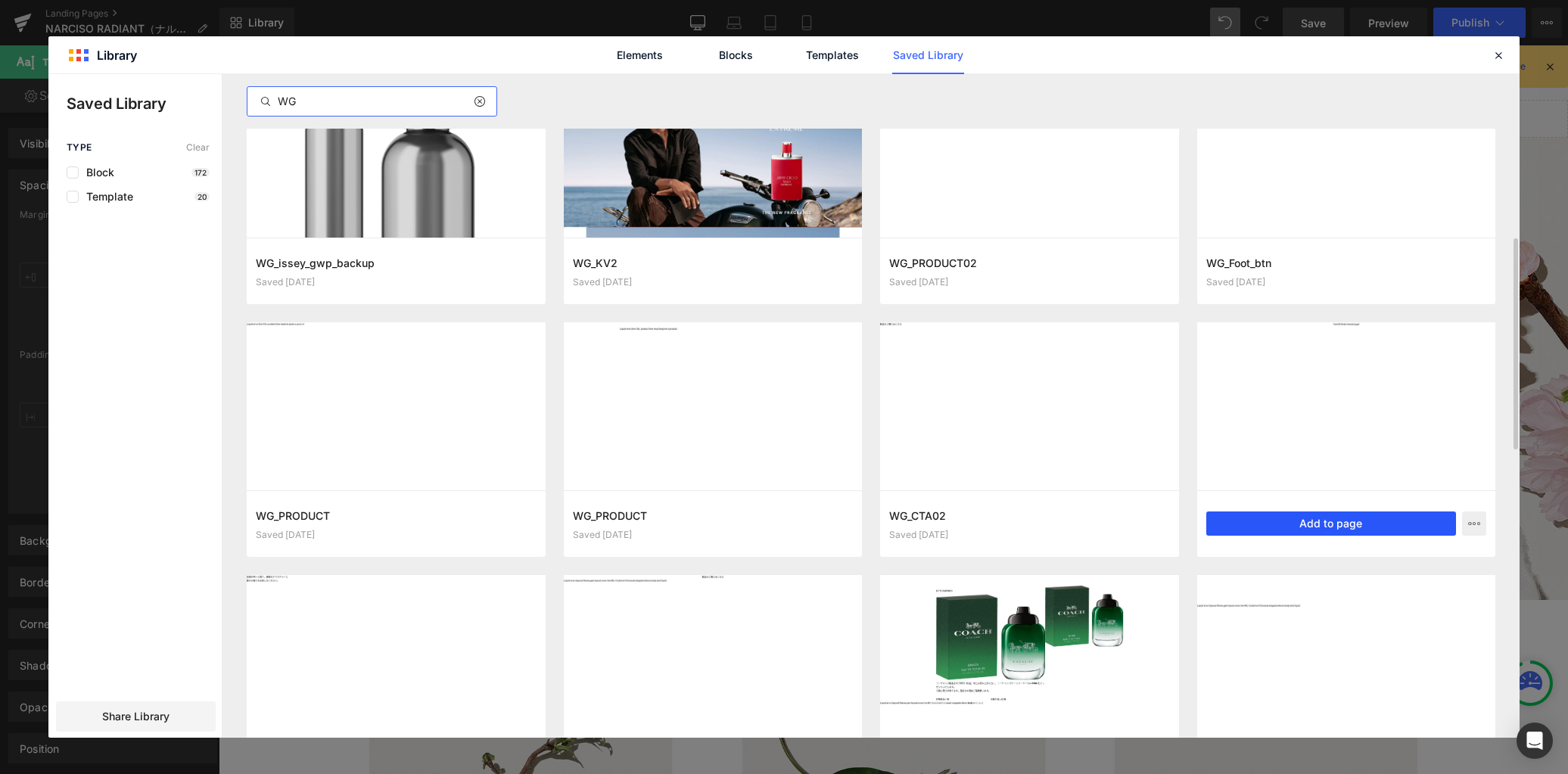
scroll to position [169, 0]
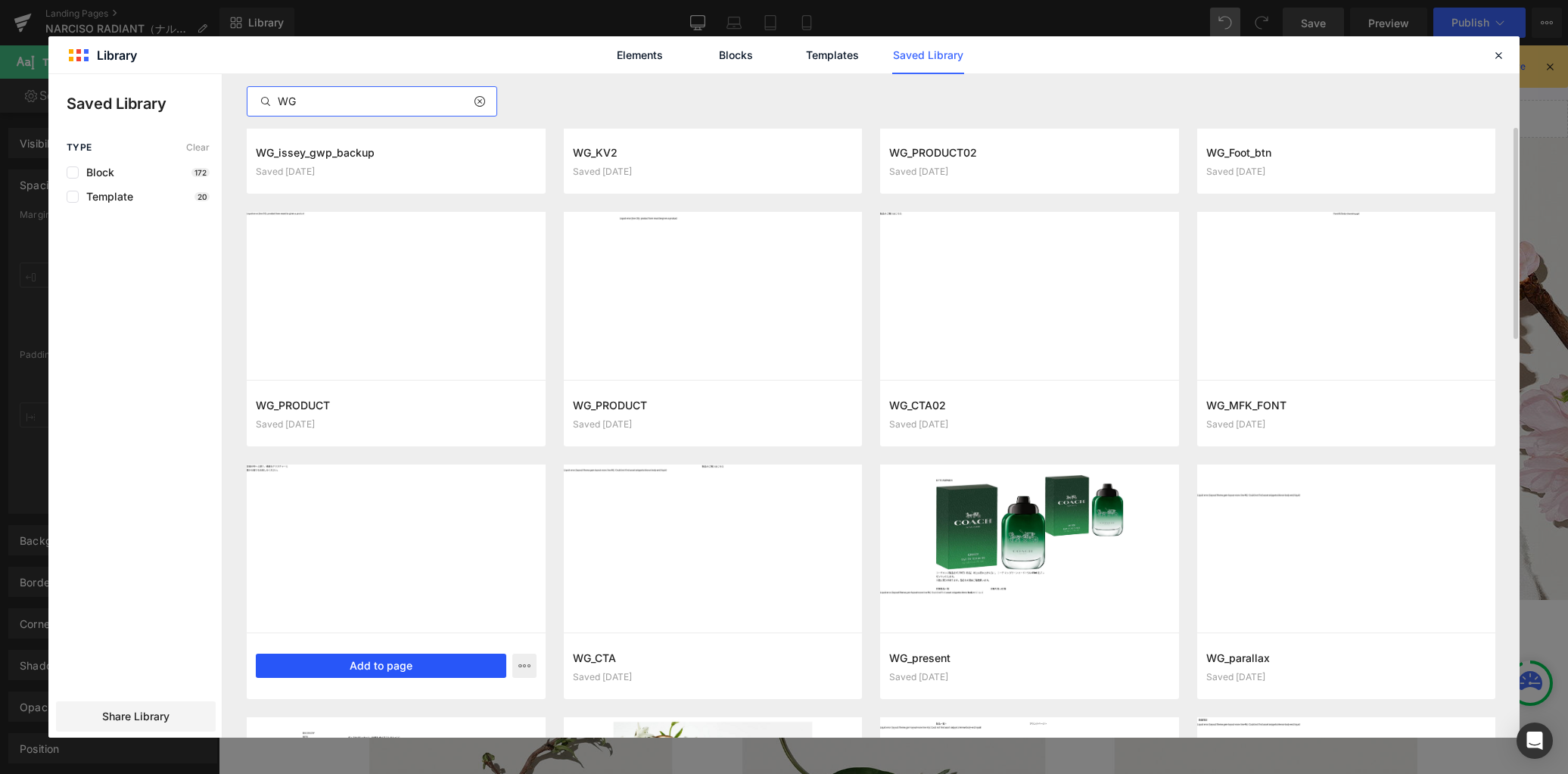
click at [428, 661] on button "Add to page" at bounding box center [380, 665] width 250 height 24
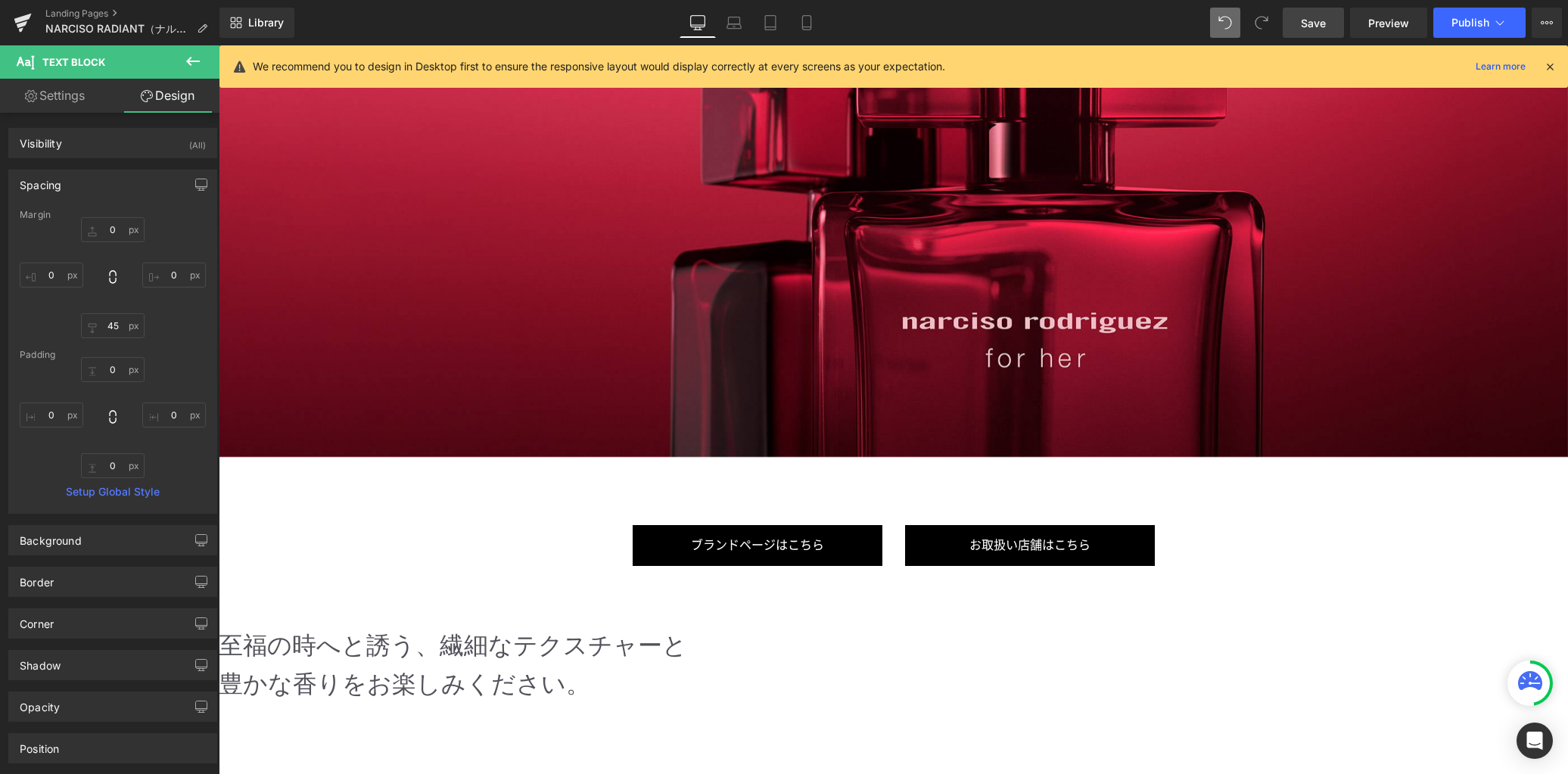
scroll to position [4460, 0]
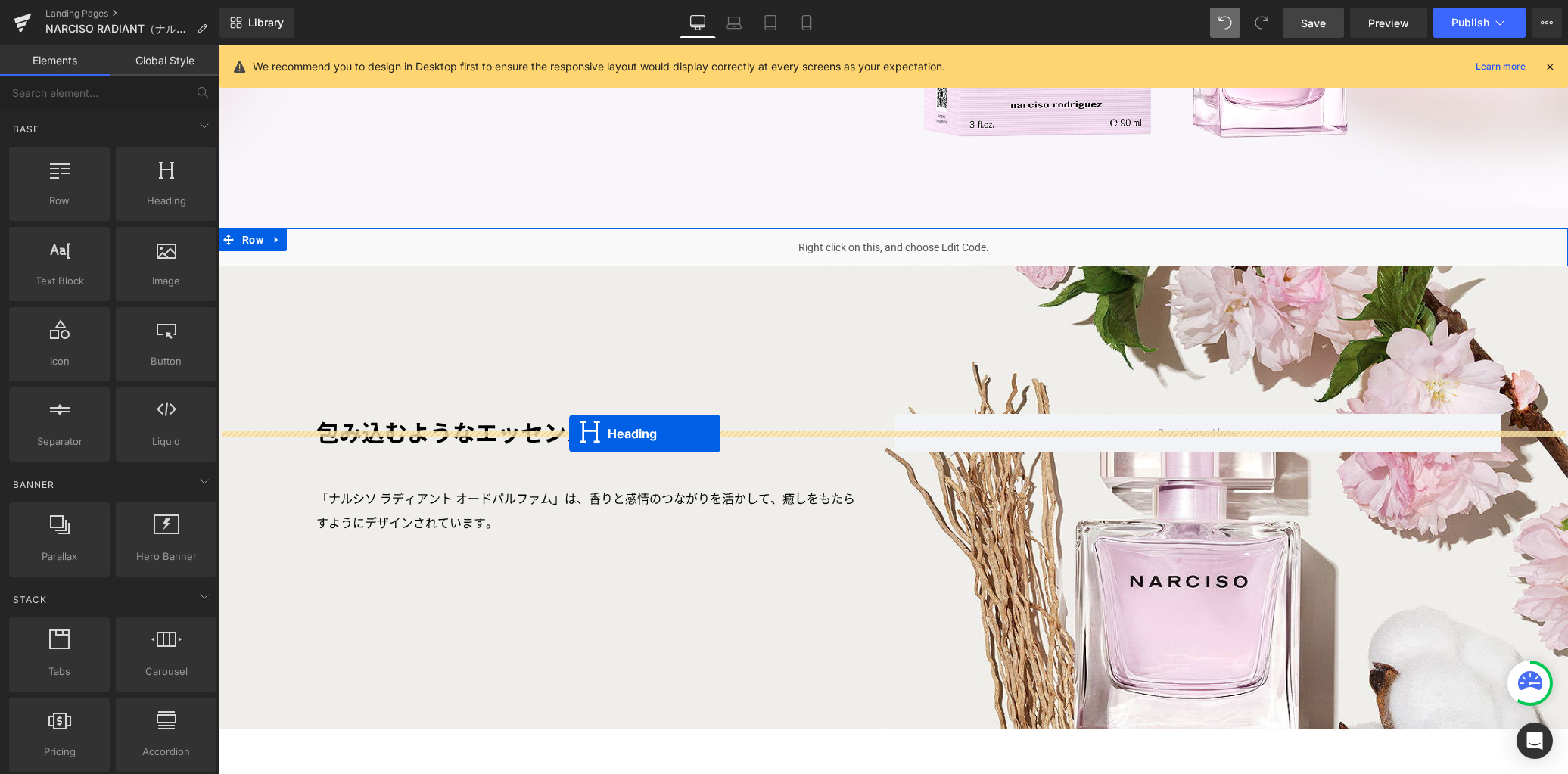
scroll to position [1771, 0]
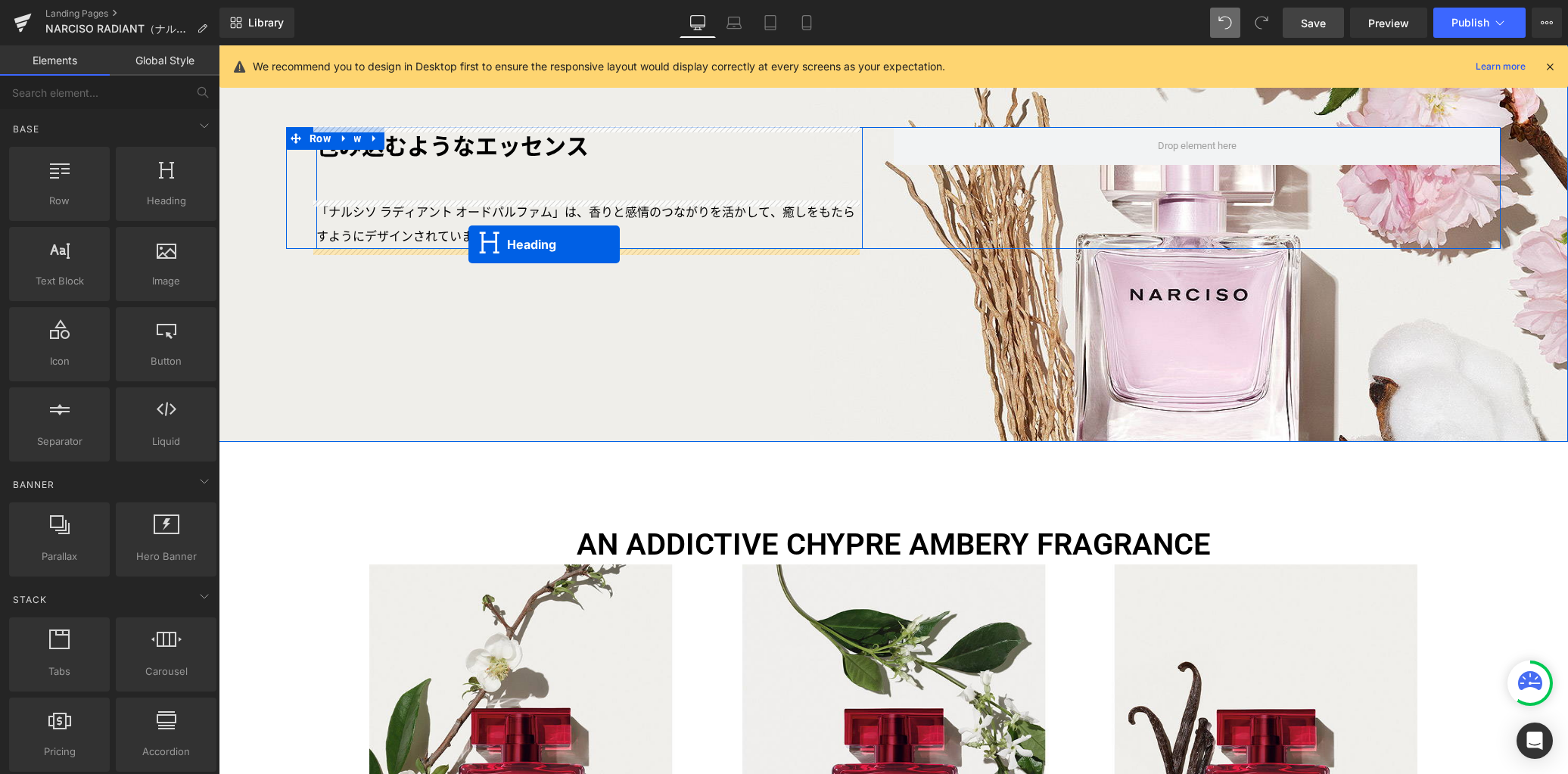
drag, startPoint x: 851, startPoint y: 674, endPoint x: 468, endPoint y: 244, distance: 575.8
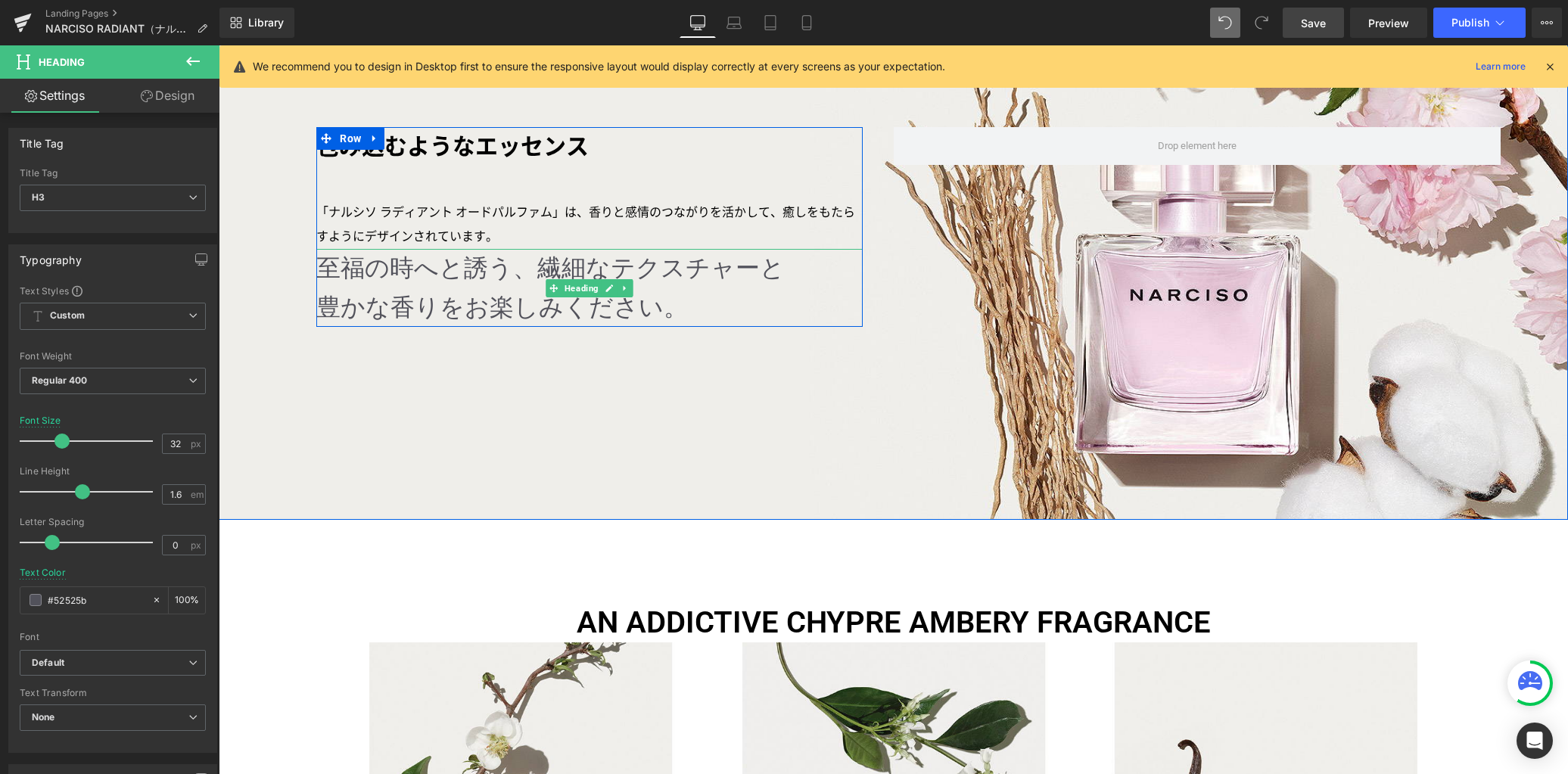
click at [499, 312] on h3 "豊かな香りをお楽しみください。" at bounding box center [590, 308] width 547 height 38
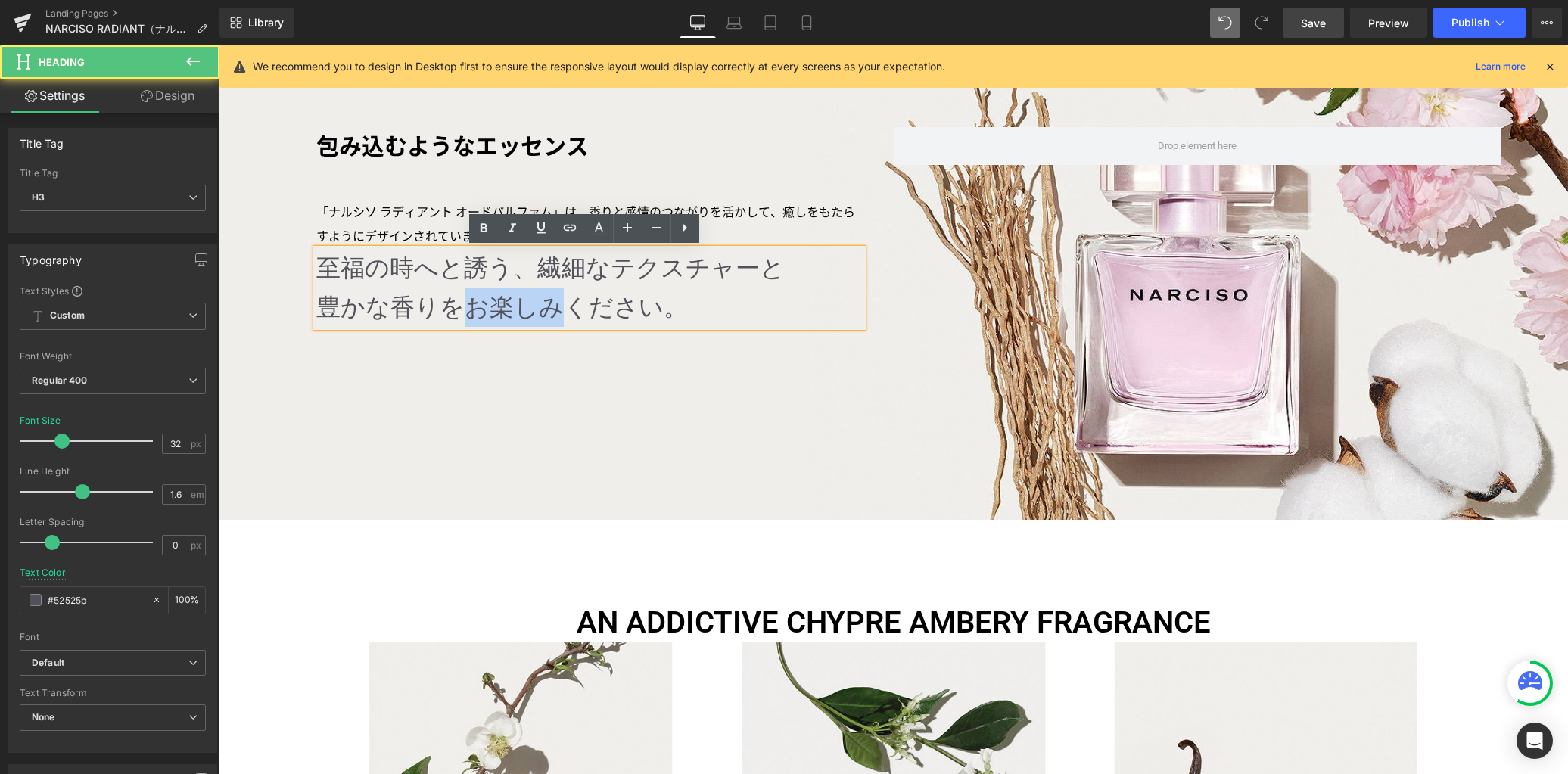
click at [499, 312] on h3 "豊かな香りをお楽しみください。" at bounding box center [590, 308] width 547 height 38
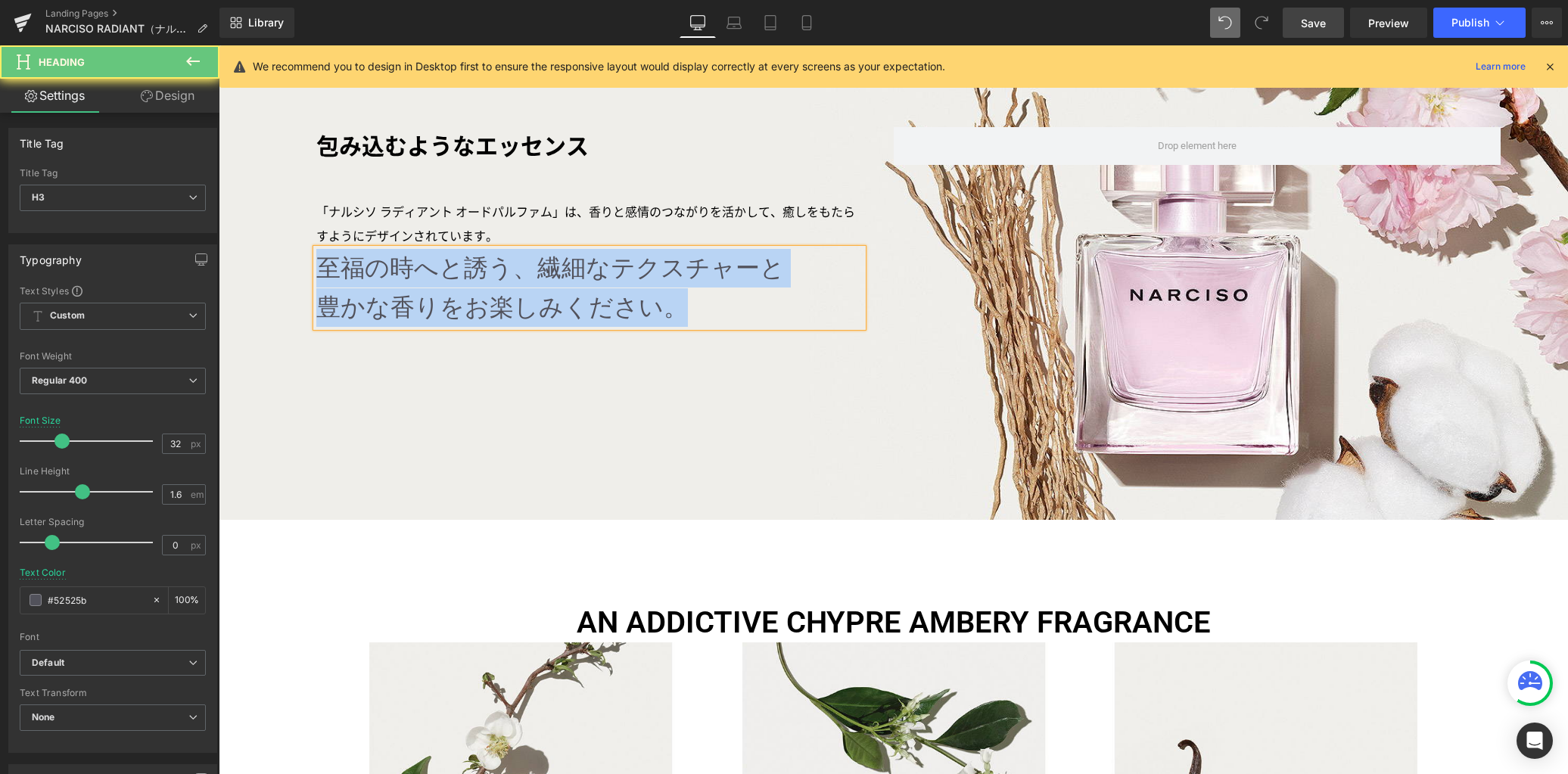
paste div
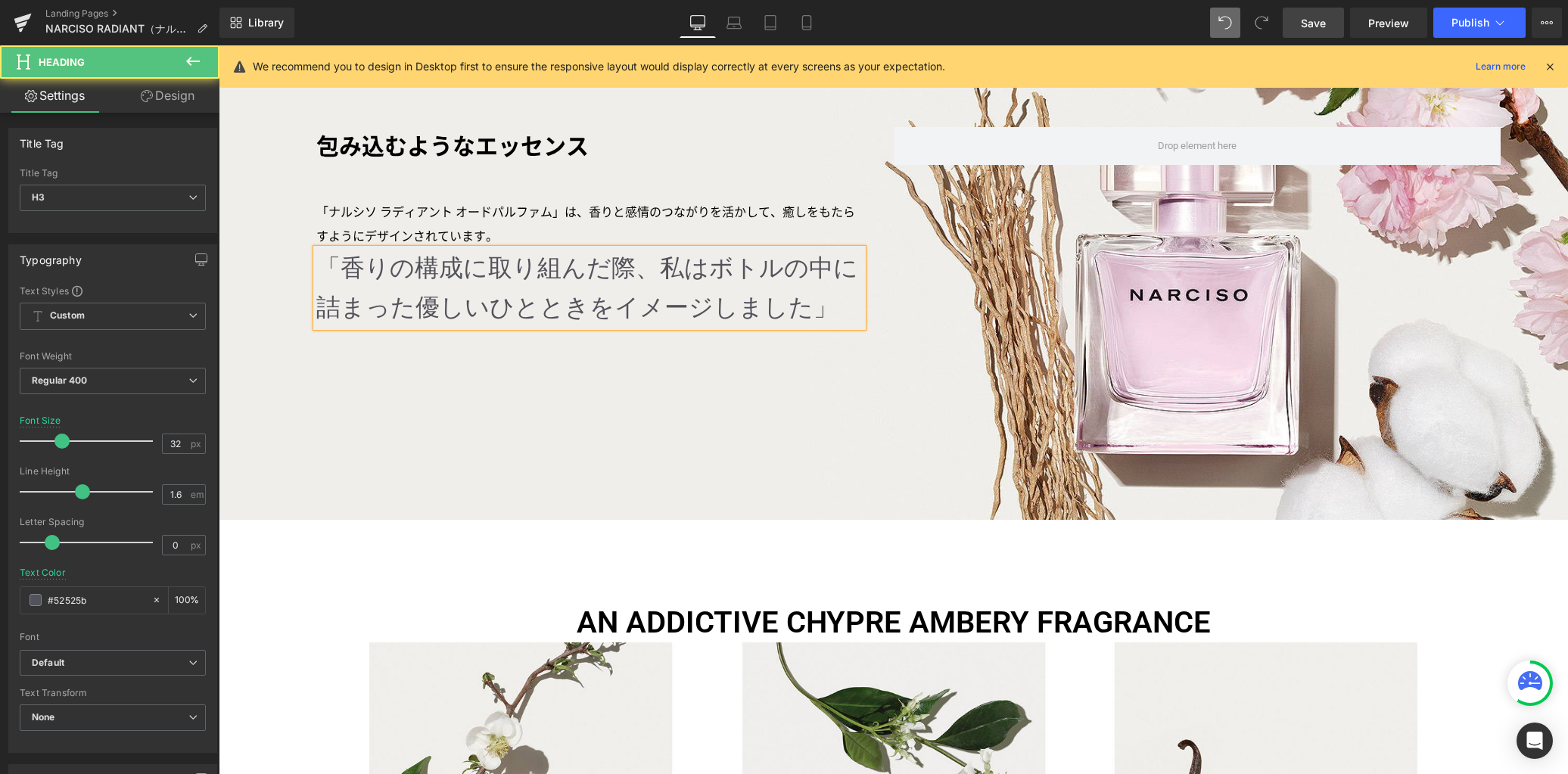
click at [495, 294] on h3 "「香りの構成に取り組んだ際、私はボトルの中に詰まった優しいひとときをイメージしました」" at bounding box center [590, 288] width 547 height 77
drag, startPoint x: 178, startPoint y: 444, endPoint x: 113, endPoint y: 402, distance: 77.4
click at [117, 423] on div "Font Size 32 px" at bounding box center [113, 440] width 186 height 50
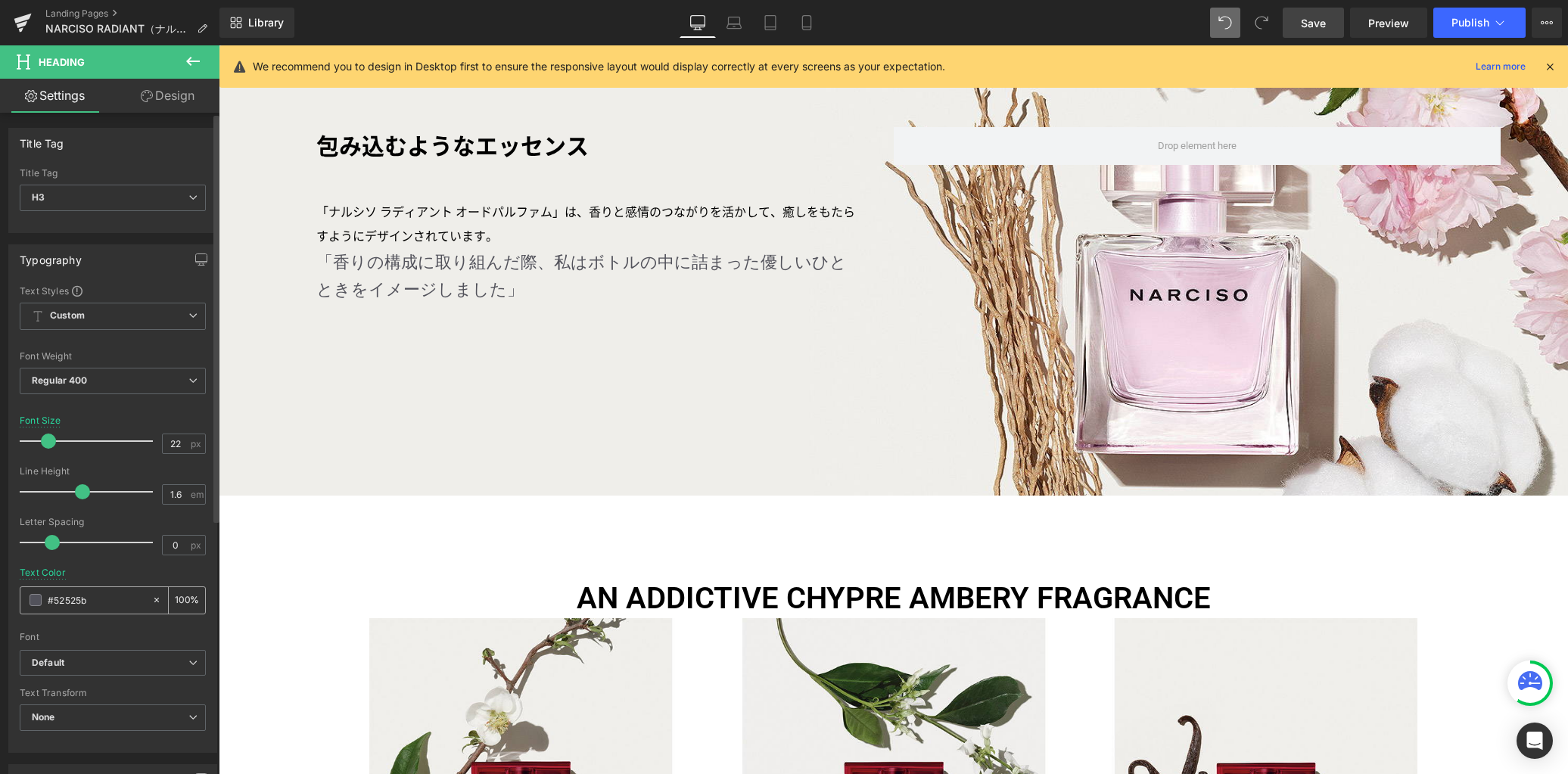
click at [38, 601] on span at bounding box center [35, 599] width 12 height 12
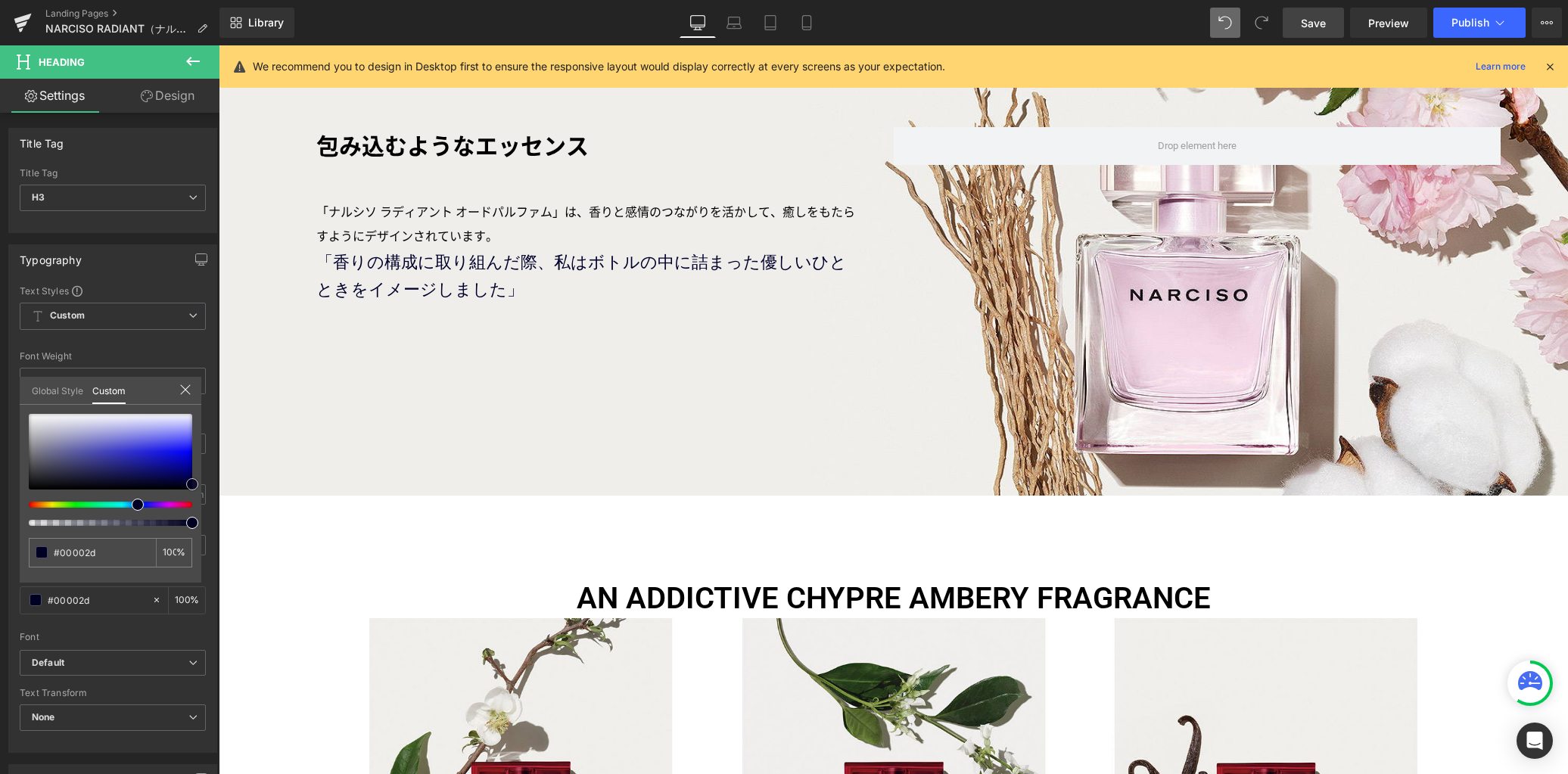
drag, startPoint x: 368, startPoint y: 500, endPoint x: 237, endPoint y: 510, distance: 131.4
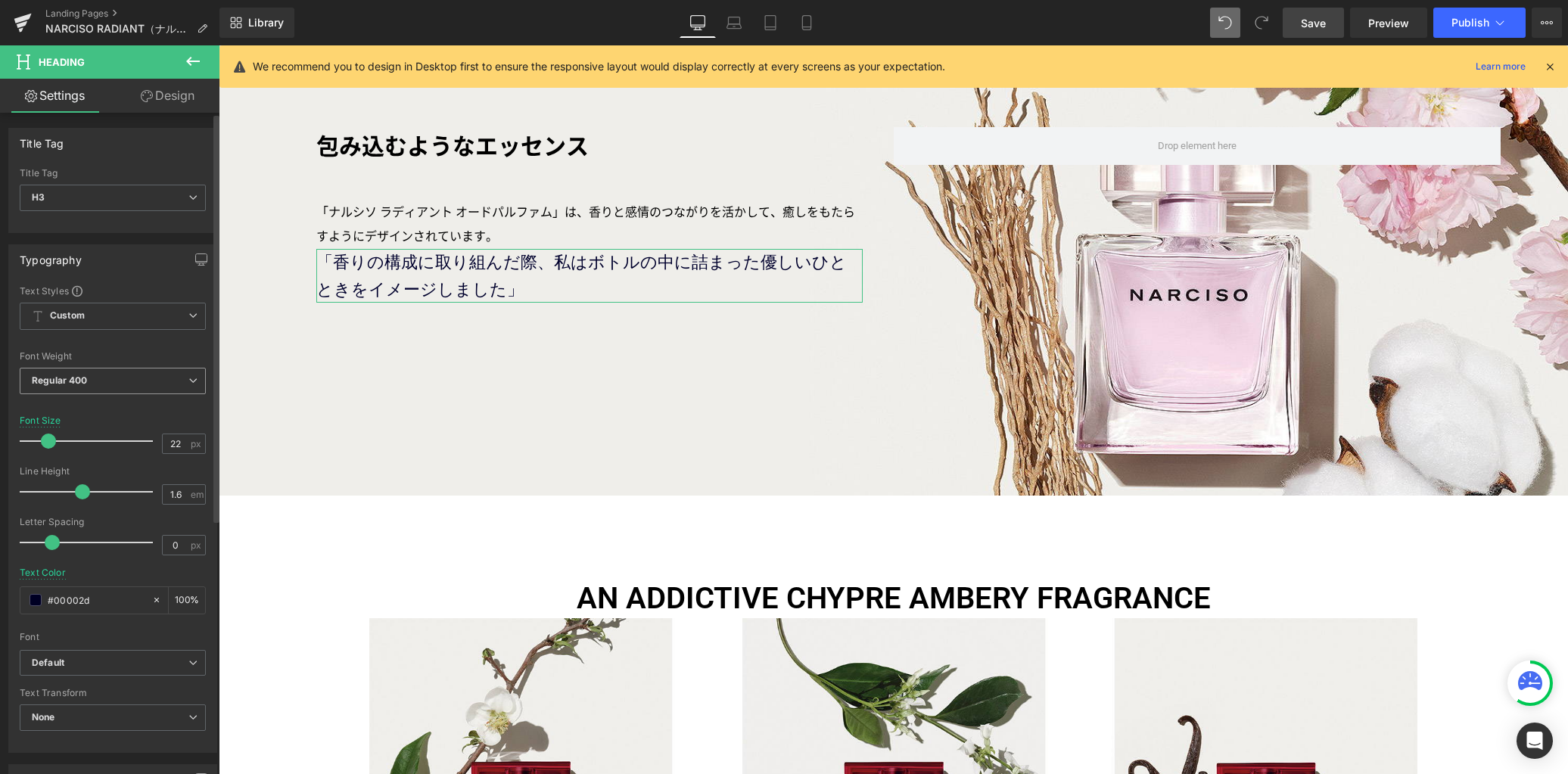
click at [136, 383] on span "Regular 400" at bounding box center [113, 380] width 186 height 26
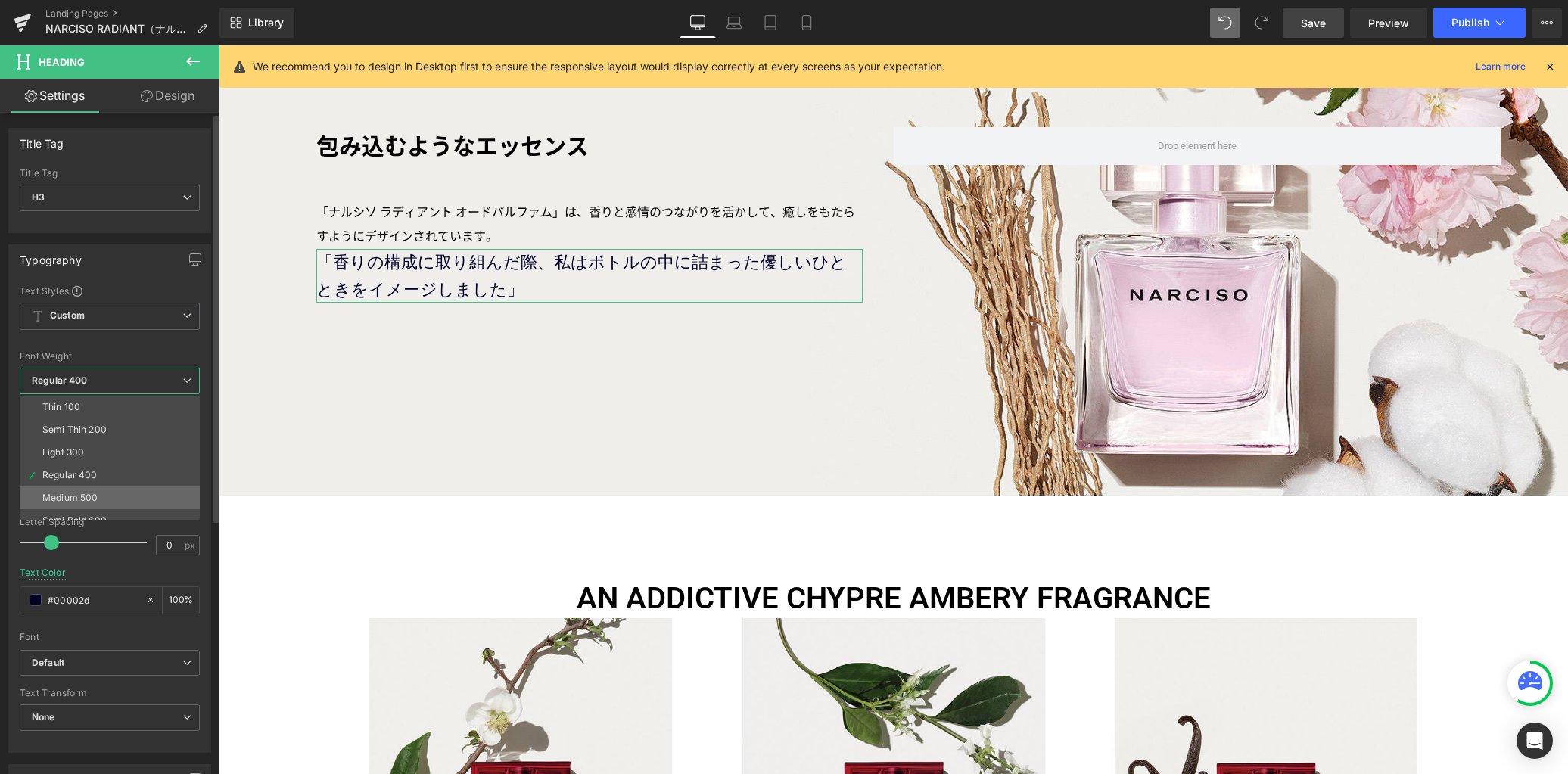
click at [121, 492] on li "Medium 500" at bounding box center [113, 498] width 187 height 22
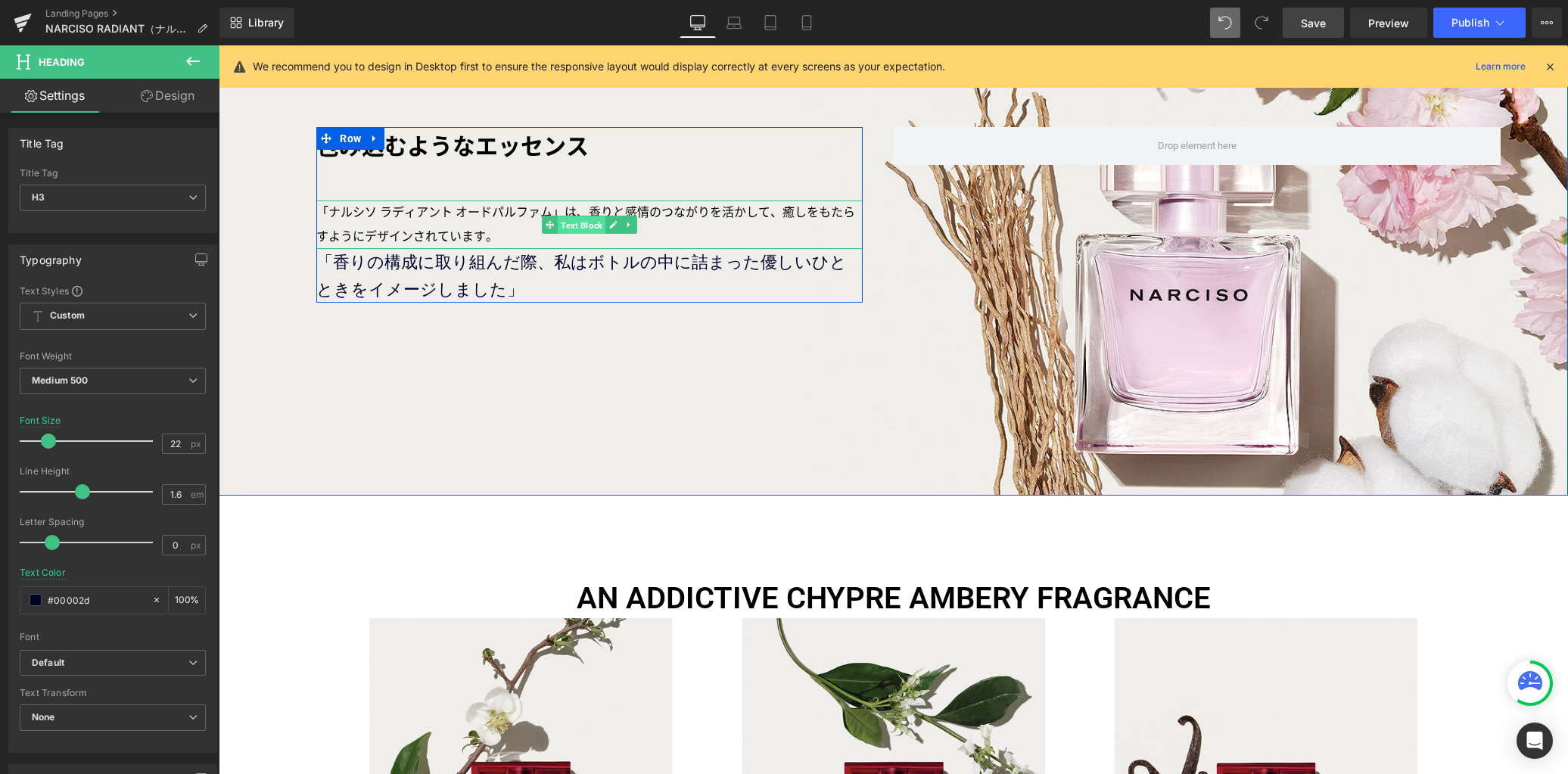
click at [583, 221] on span "Text Block" at bounding box center [582, 225] width 48 height 18
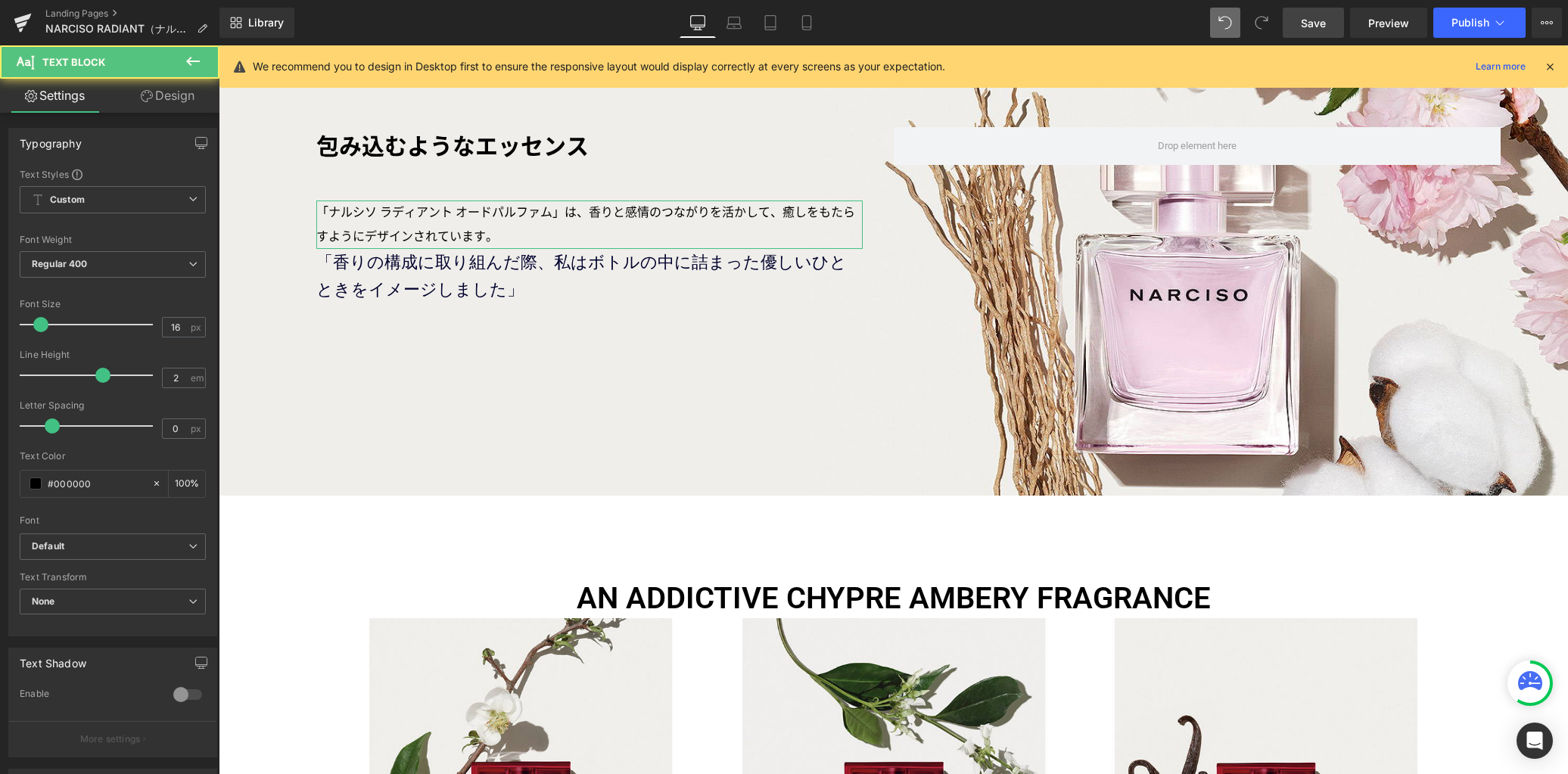
click at [189, 101] on link "Design" at bounding box center [167, 95] width 109 height 34
click at [0, 0] on div "Spacing" at bounding box center [0, 0] width 0 height 0
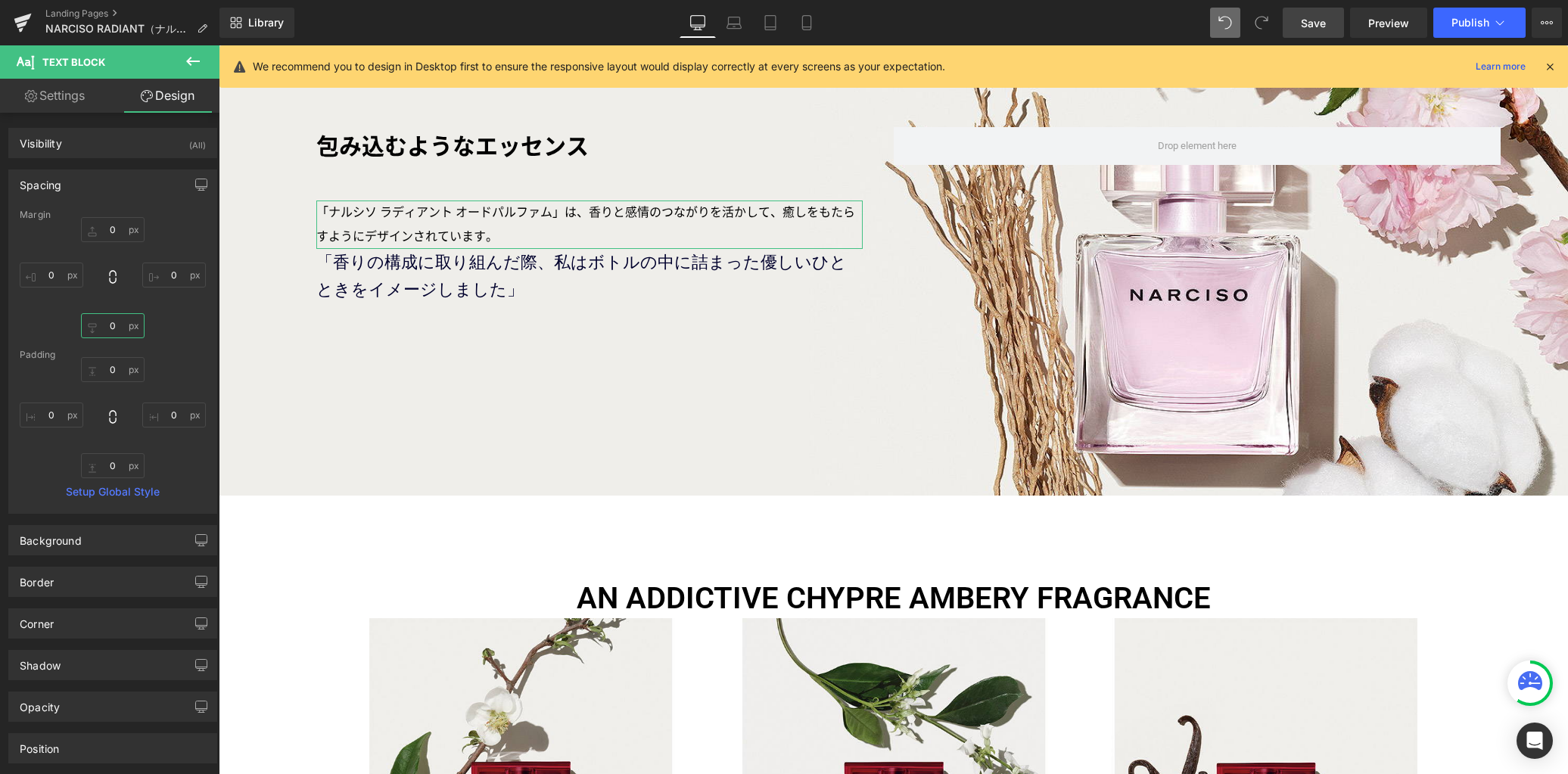
drag, startPoint x: 101, startPoint y: 331, endPoint x: 129, endPoint y: 332, distance: 28.0
click at [101, 331] on input "0" at bounding box center [113, 325] width 64 height 25
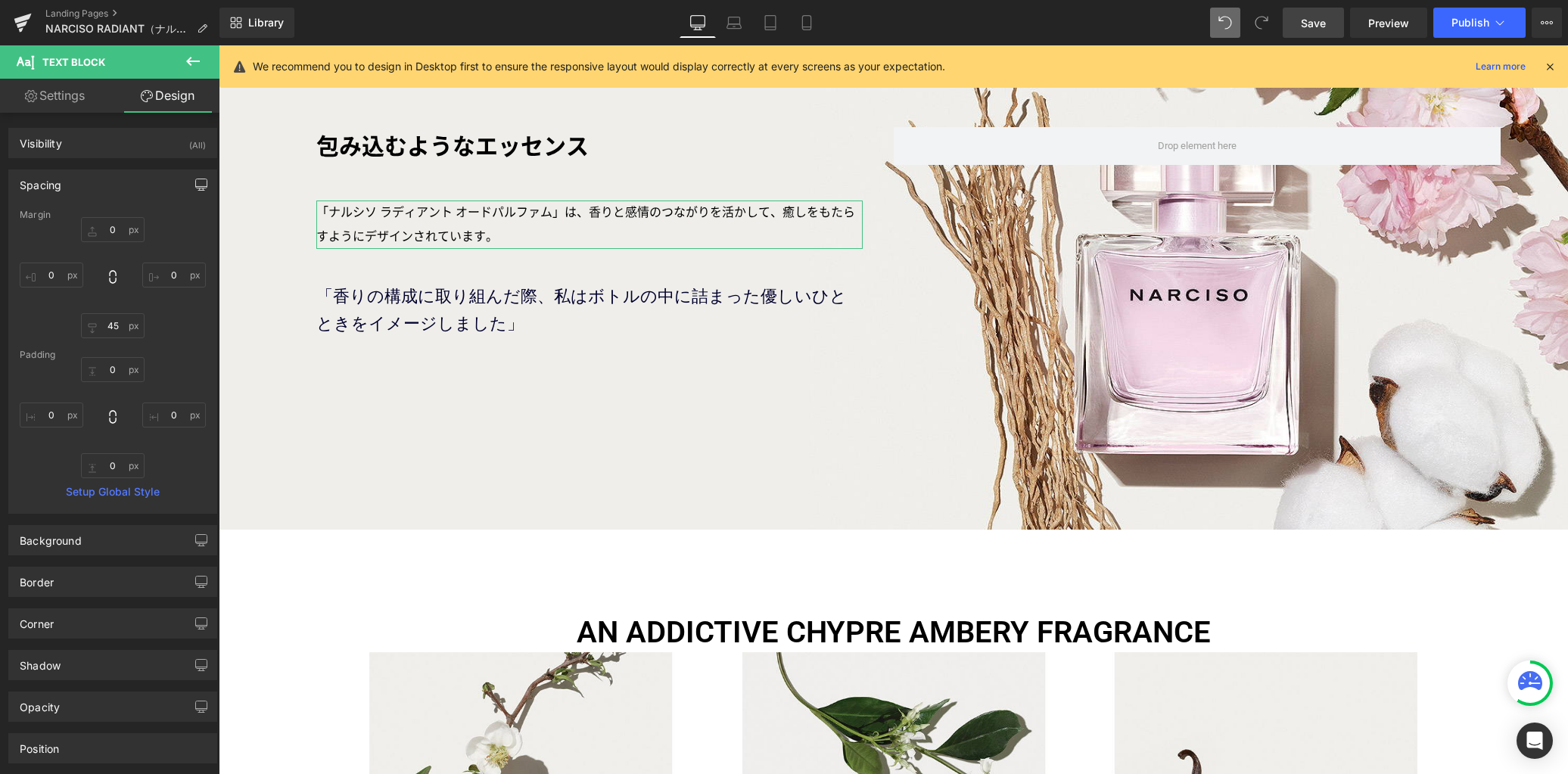
click at [195, 183] on icon "button" at bounding box center [201, 184] width 12 height 12
click at [99, 219] on button "Laptop" at bounding box center [85, 217] width 47 height 26
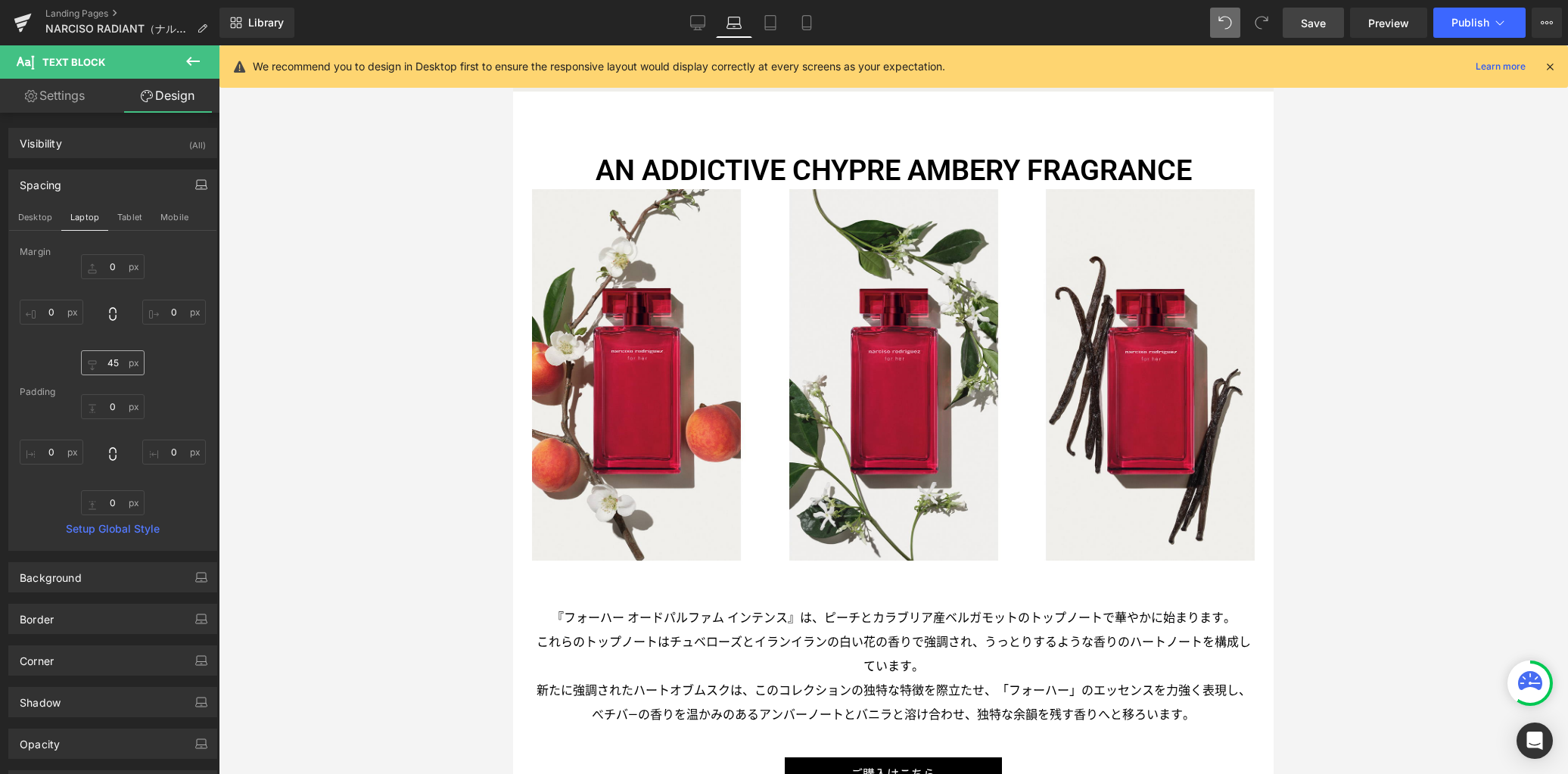
scroll to position [1227, 0]
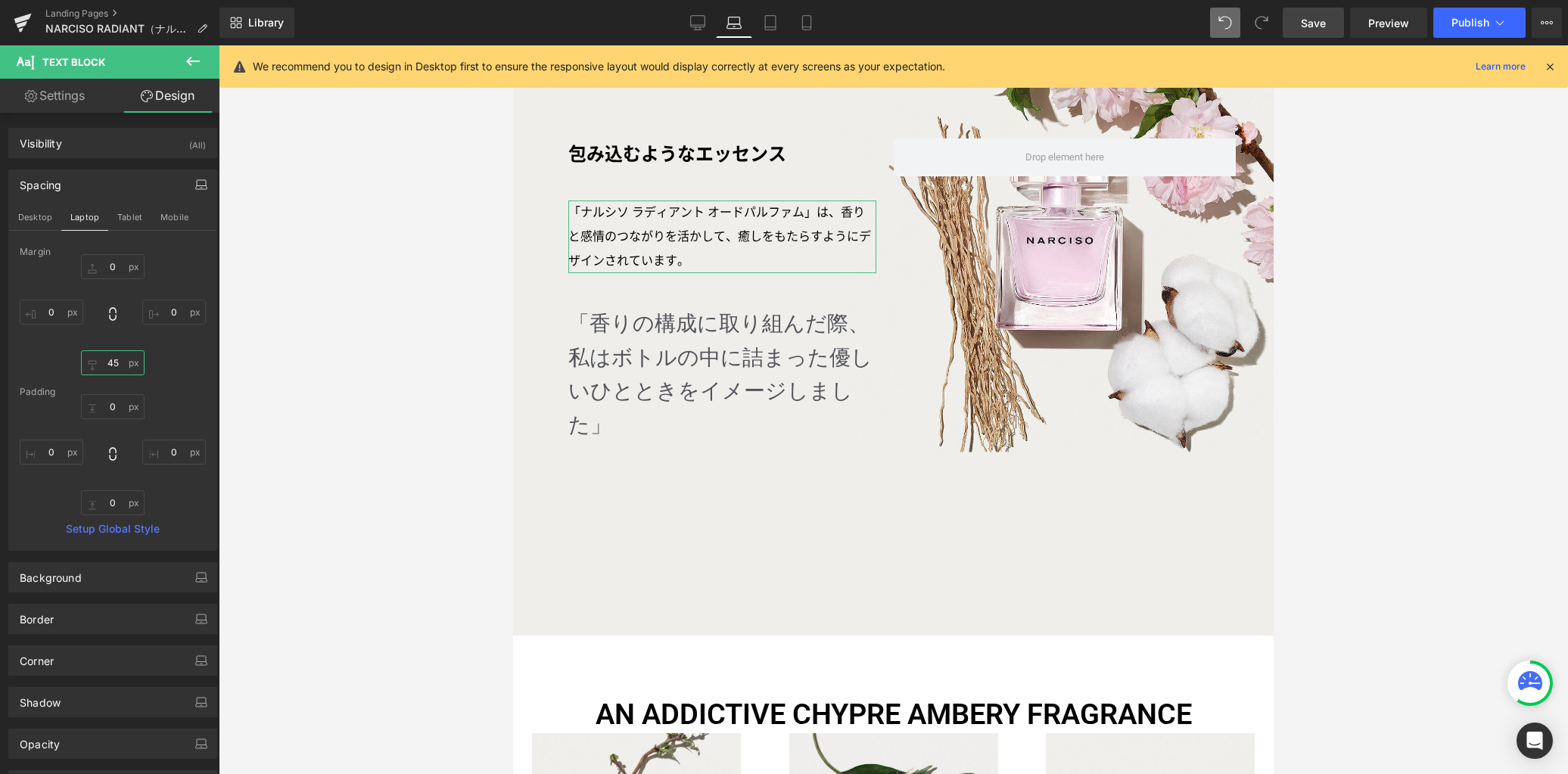
click at [118, 363] on input "45" at bounding box center [113, 362] width 64 height 25
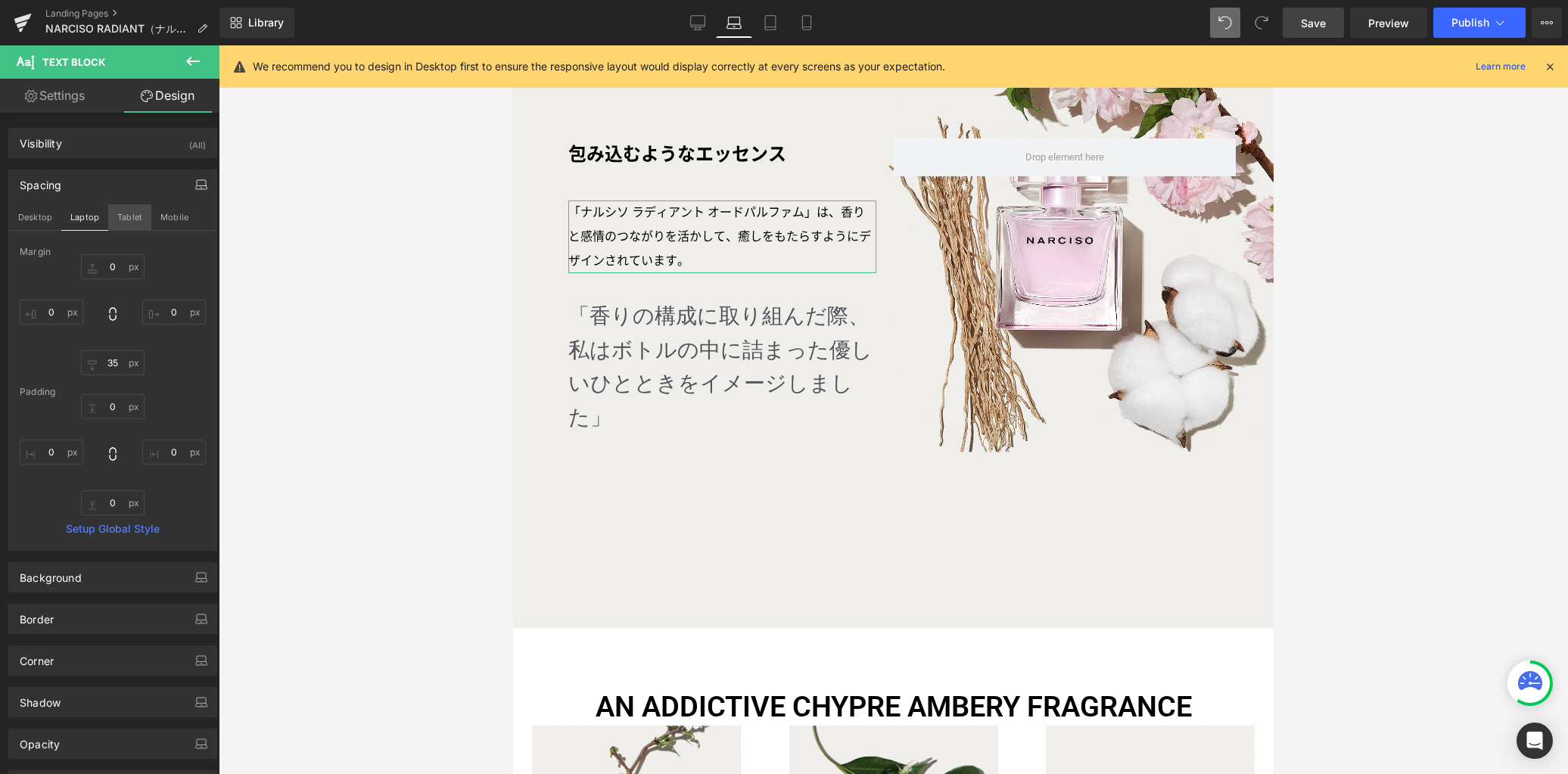
drag, startPoint x: 131, startPoint y: 210, endPoint x: 136, endPoint y: 280, distance: 70.2
click at [131, 210] on button "Tablet" at bounding box center [129, 217] width 43 height 26
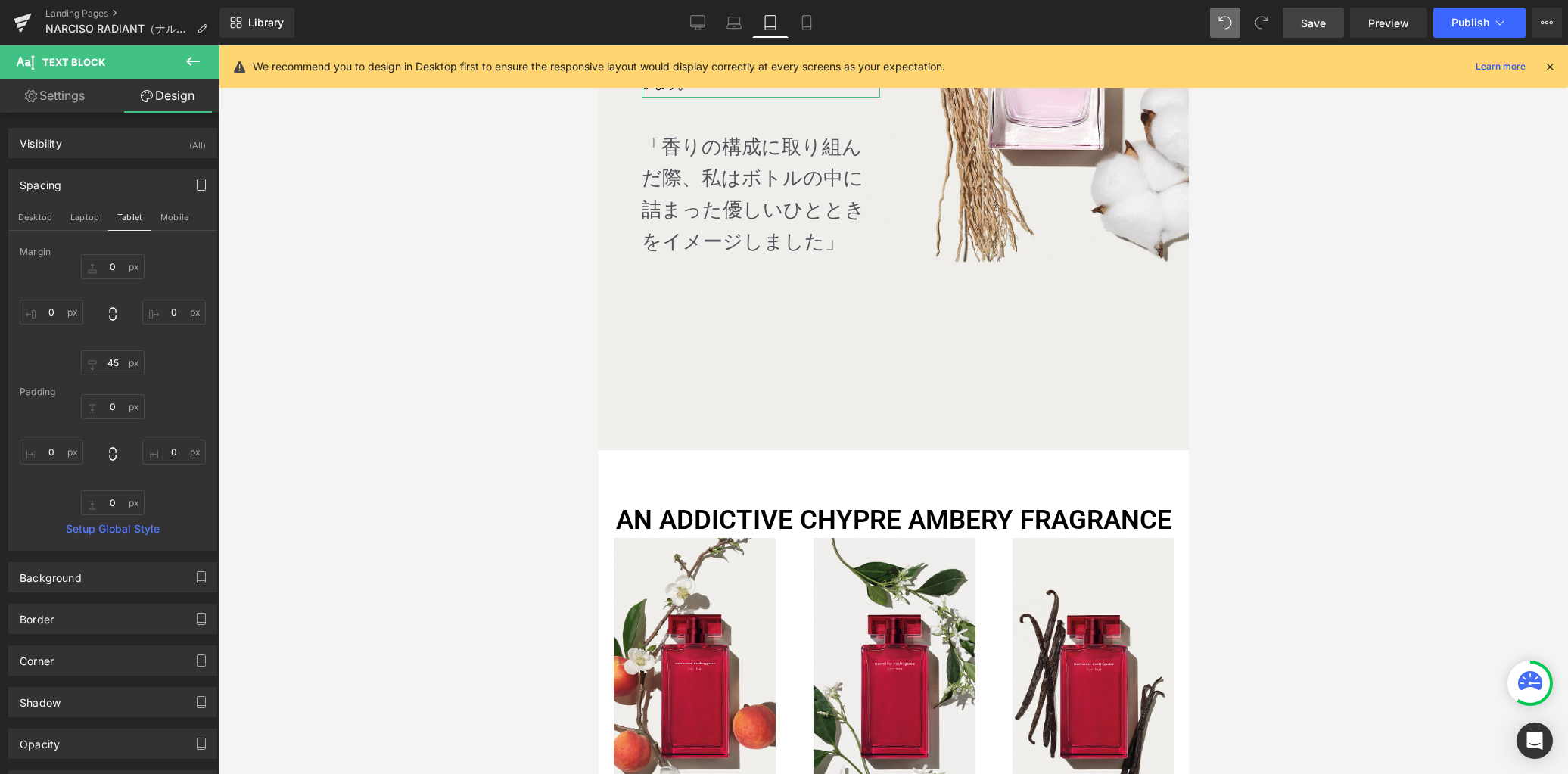
scroll to position [1028, 0]
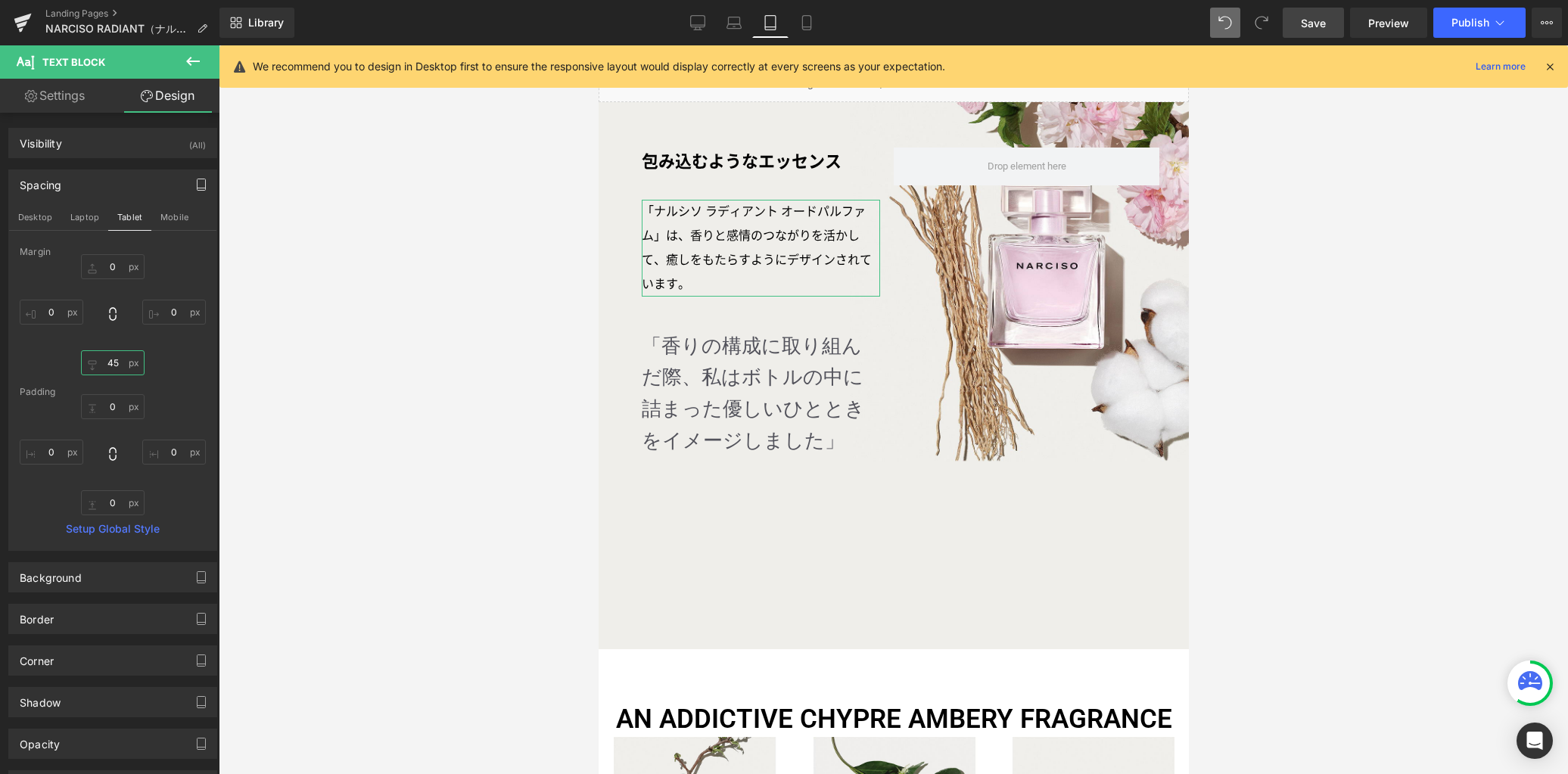
click at [121, 359] on input "45" at bounding box center [113, 362] width 64 height 25
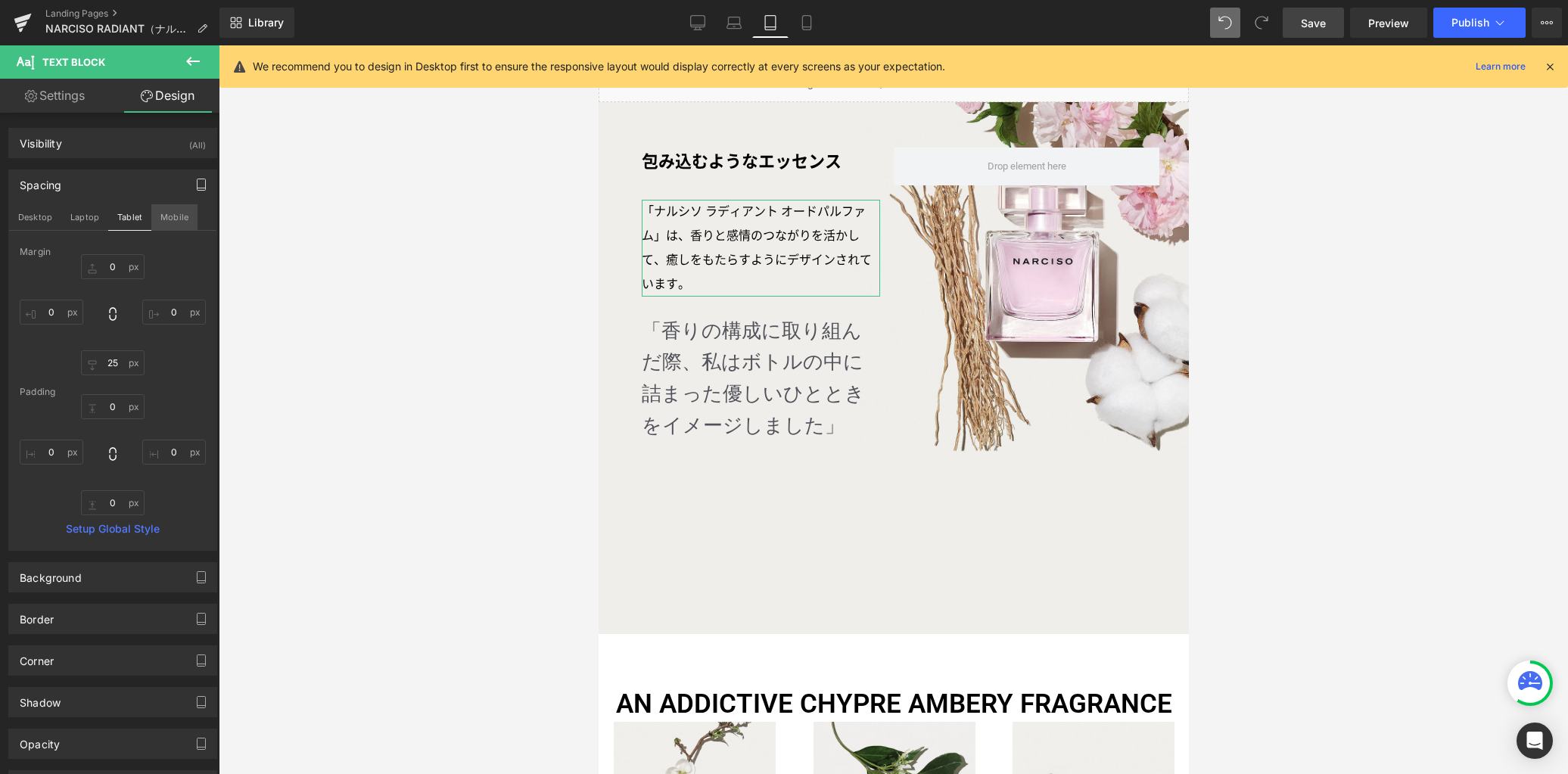
click at [173, 220] on button "Mobile" at bounding box center [174, 217] width 46 height 26
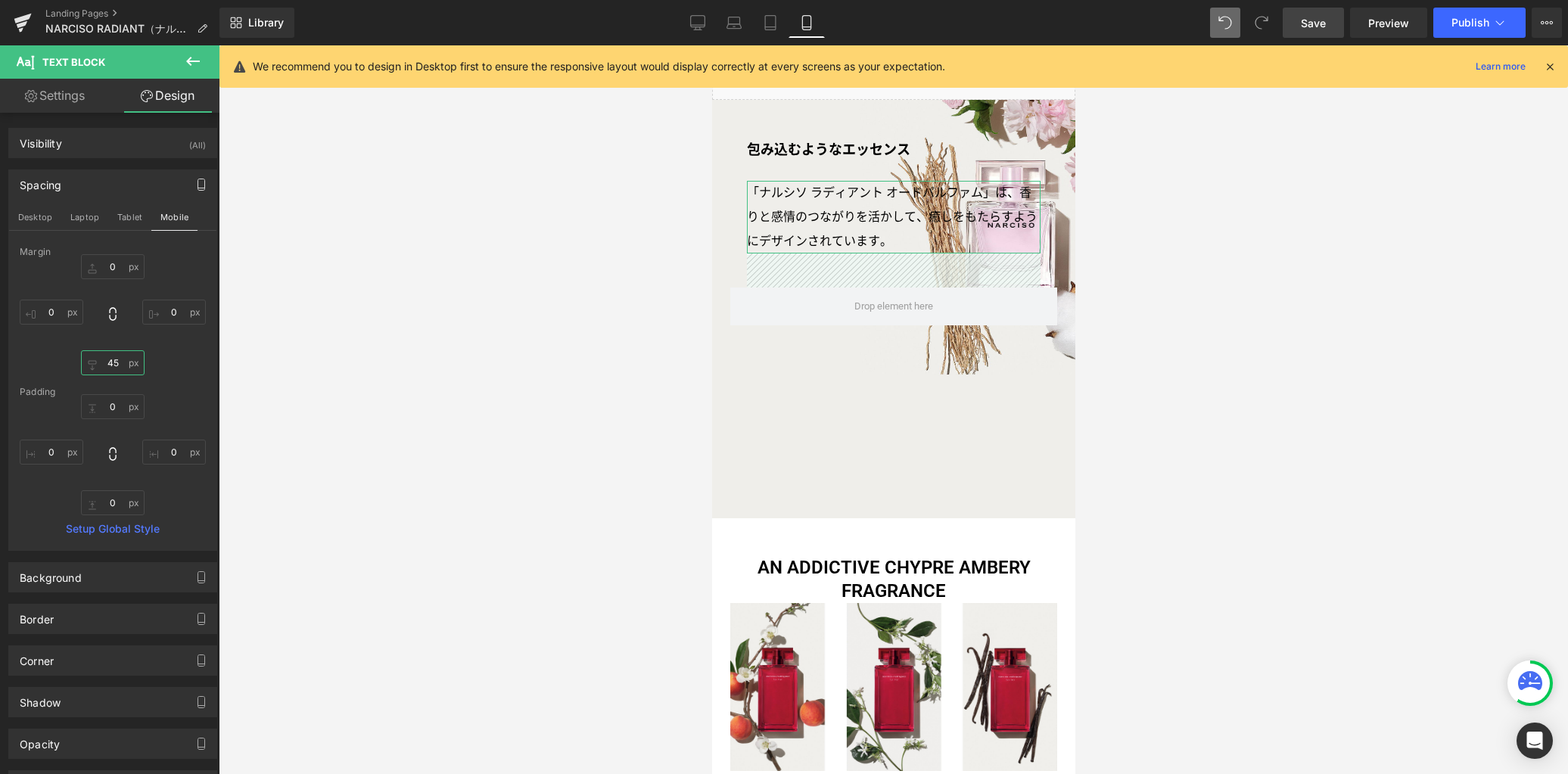
click at [121, 363] on input "45" at bounding box center [113, 362] width 64 height 25
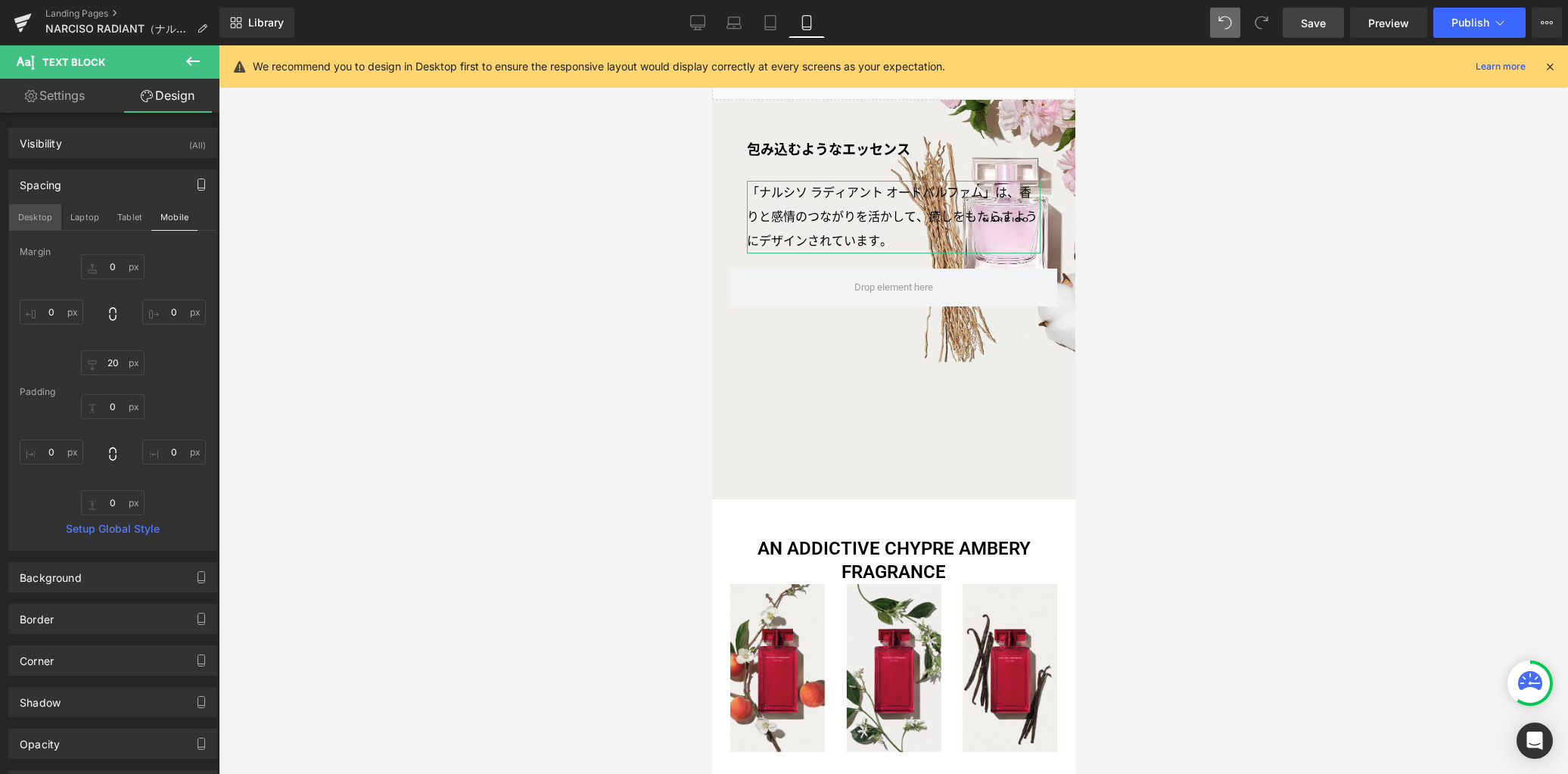
click at [40, 213] on button "Desktop" at bounding box center [34, 217] width 52 height 26
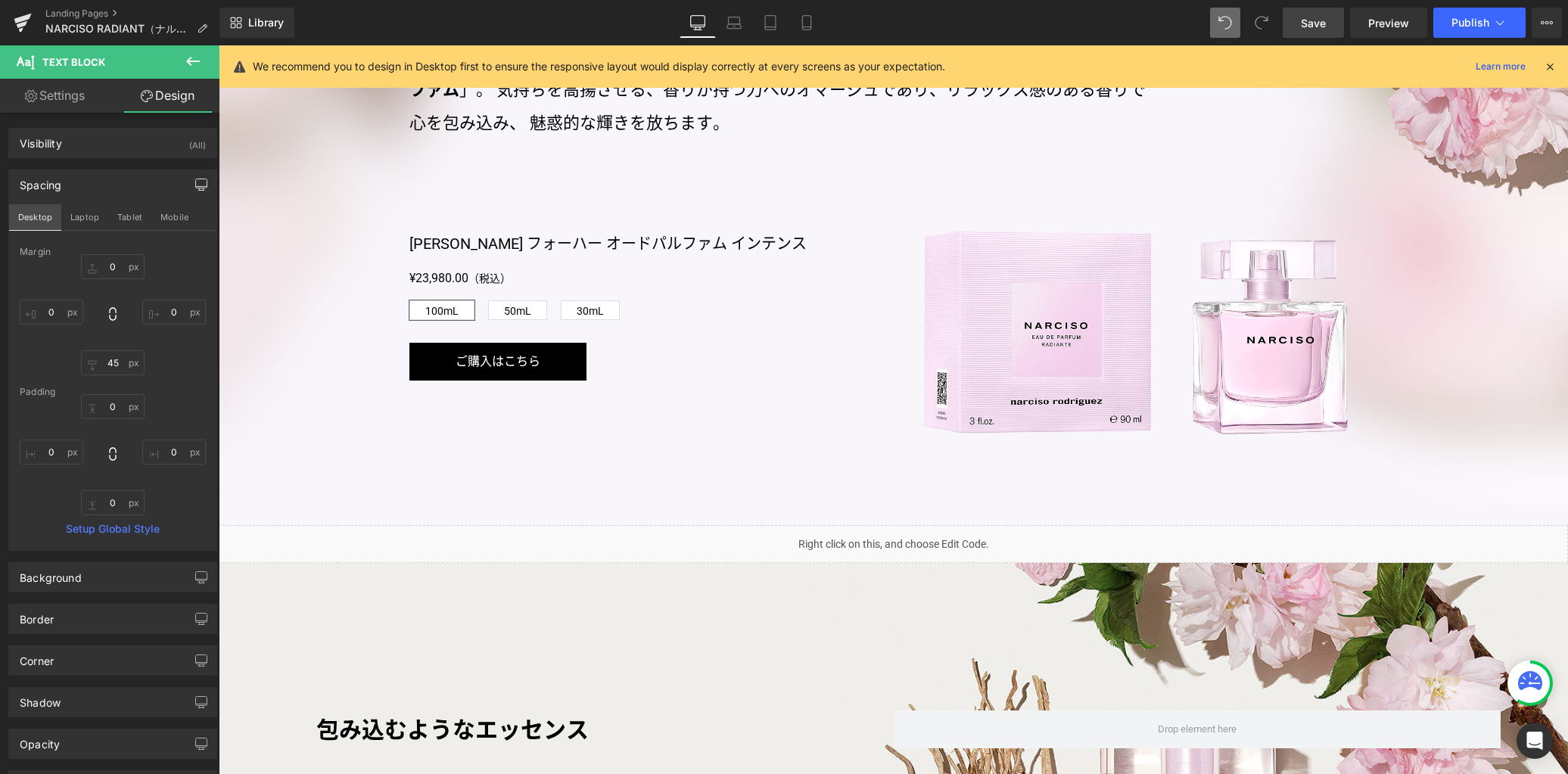
scroll to position [1771, 0]
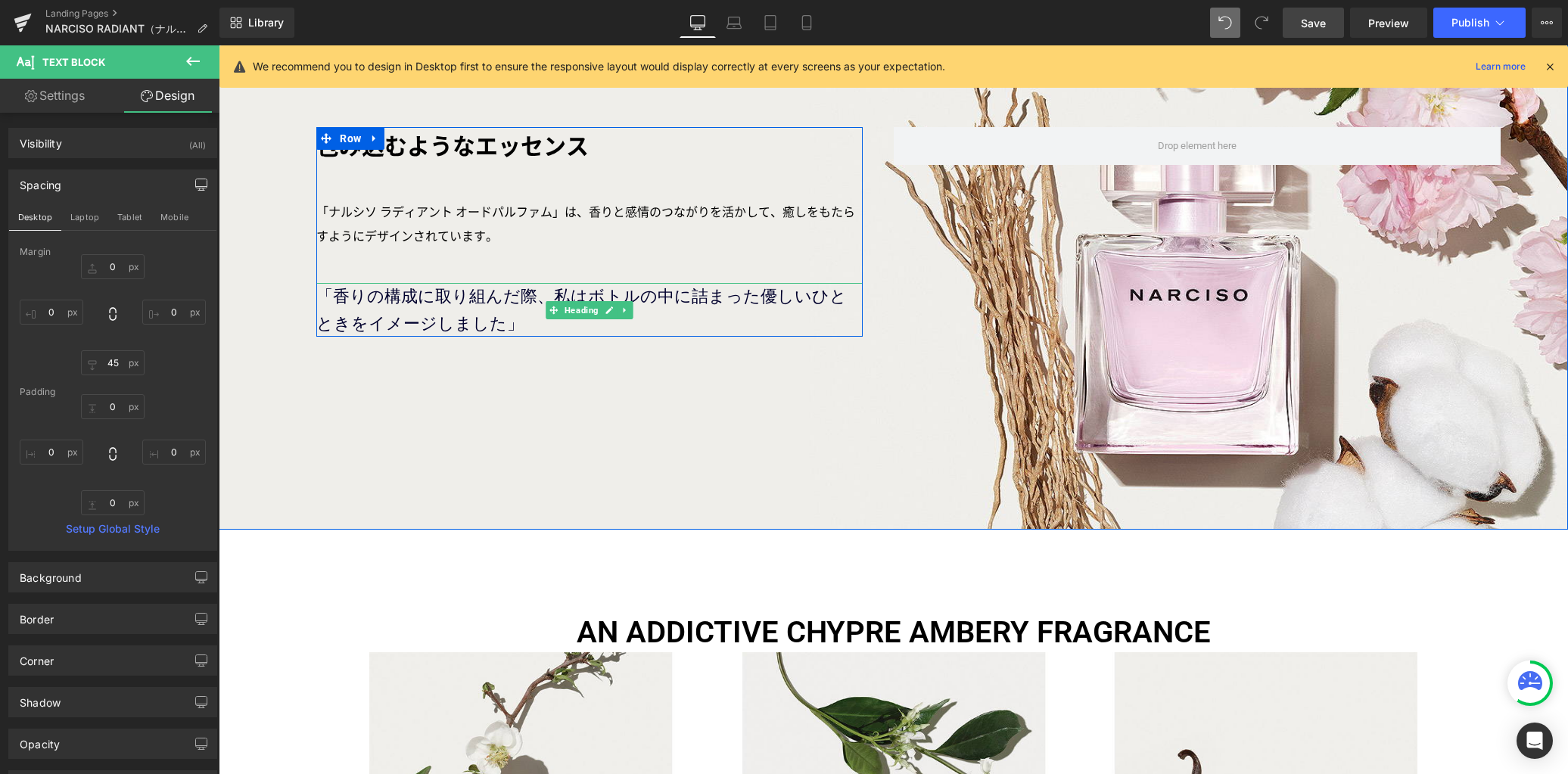
click at [395, 293] on h3 "「香りの構成に取り組んだ際、私はボトルの中に詰まった優しいひとときをイメージしました」" at bounding box center [590, 309] width 547 height 53
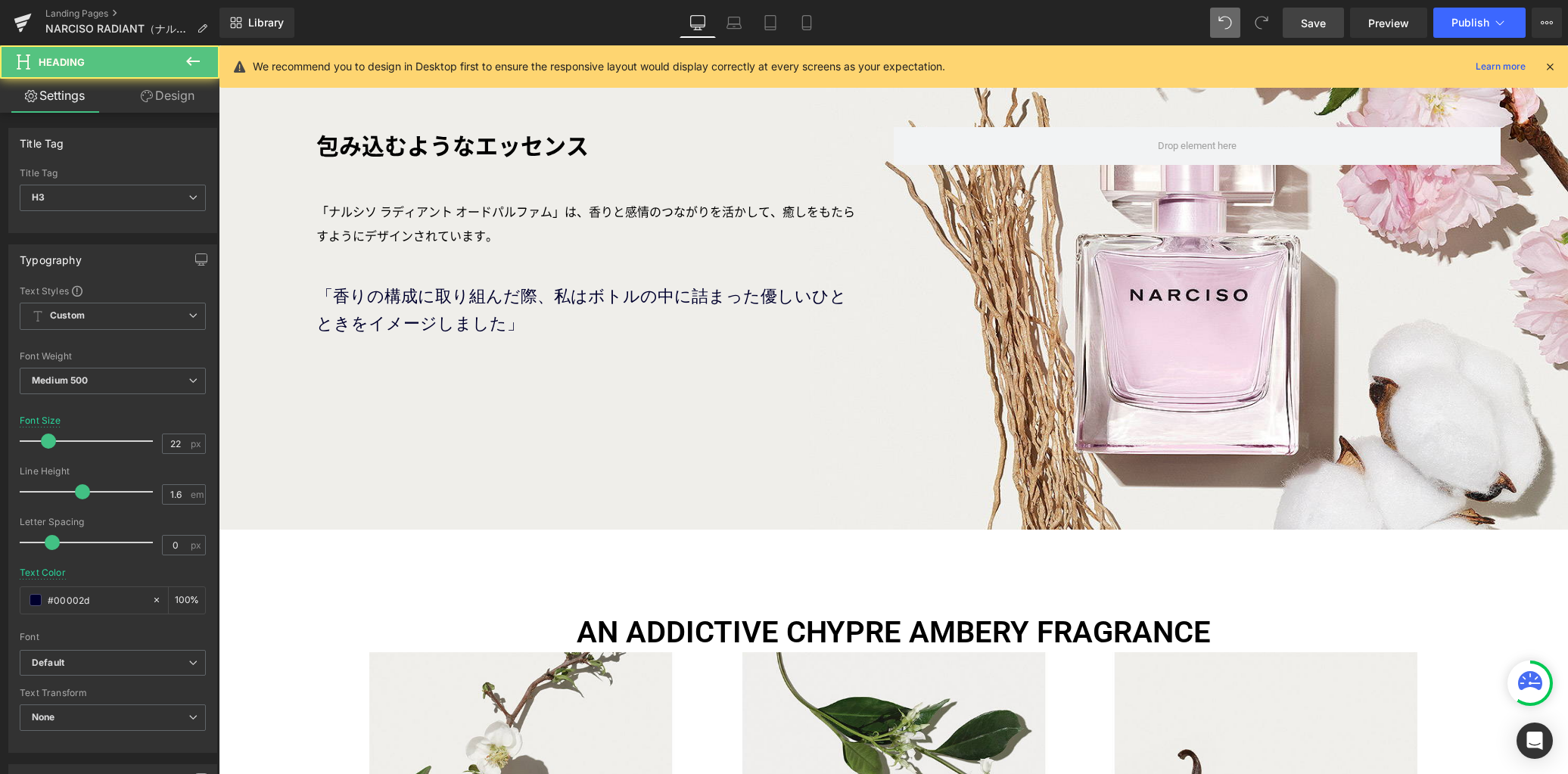
click at [186, 99] on link "Design" at bounding box center [167, 95] width 109 height 34
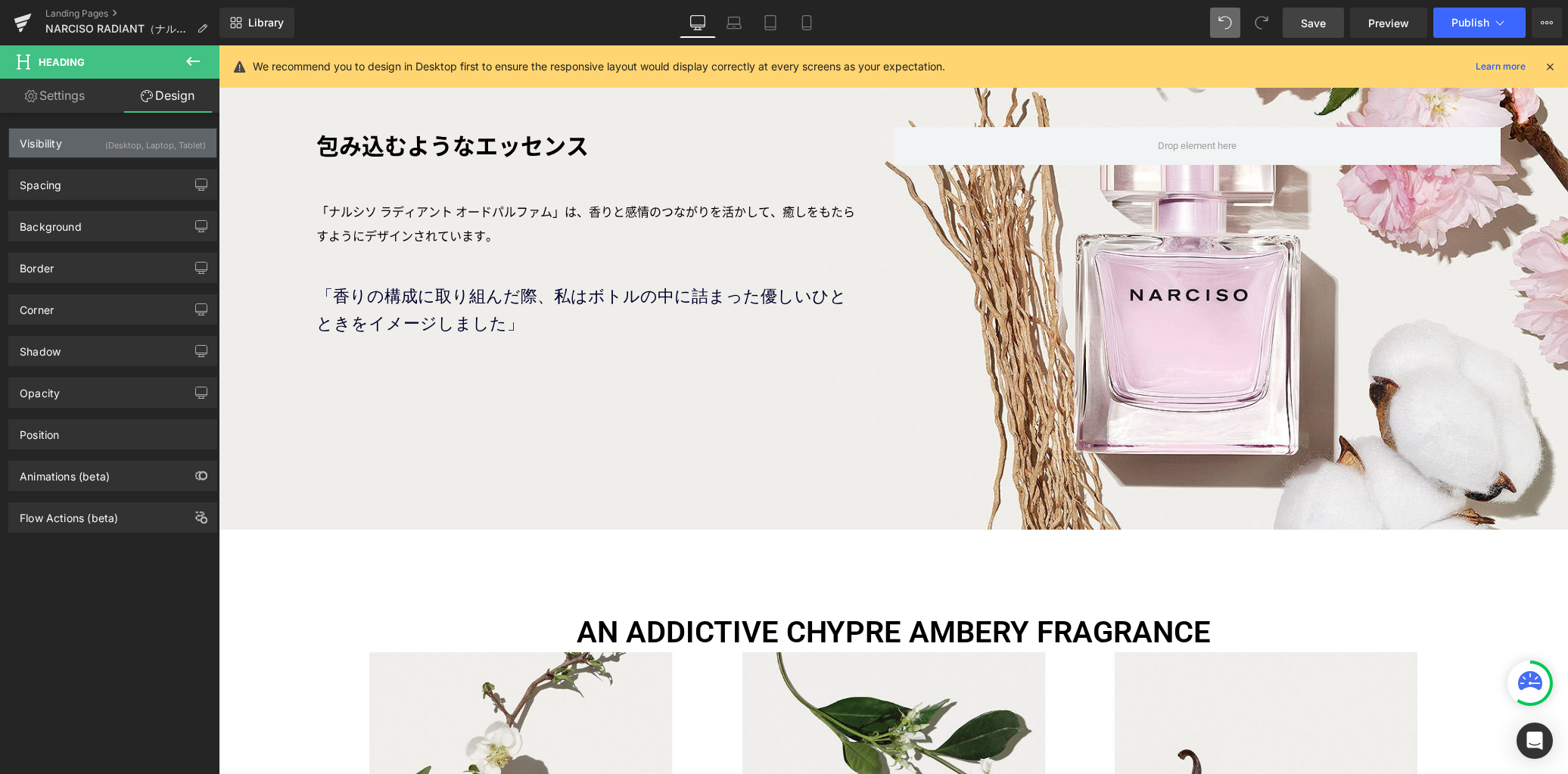
click at [157, 147] on div "(Desktop, Laptop, Tablet)" at bounding box center [156, 141] width 101 height 25
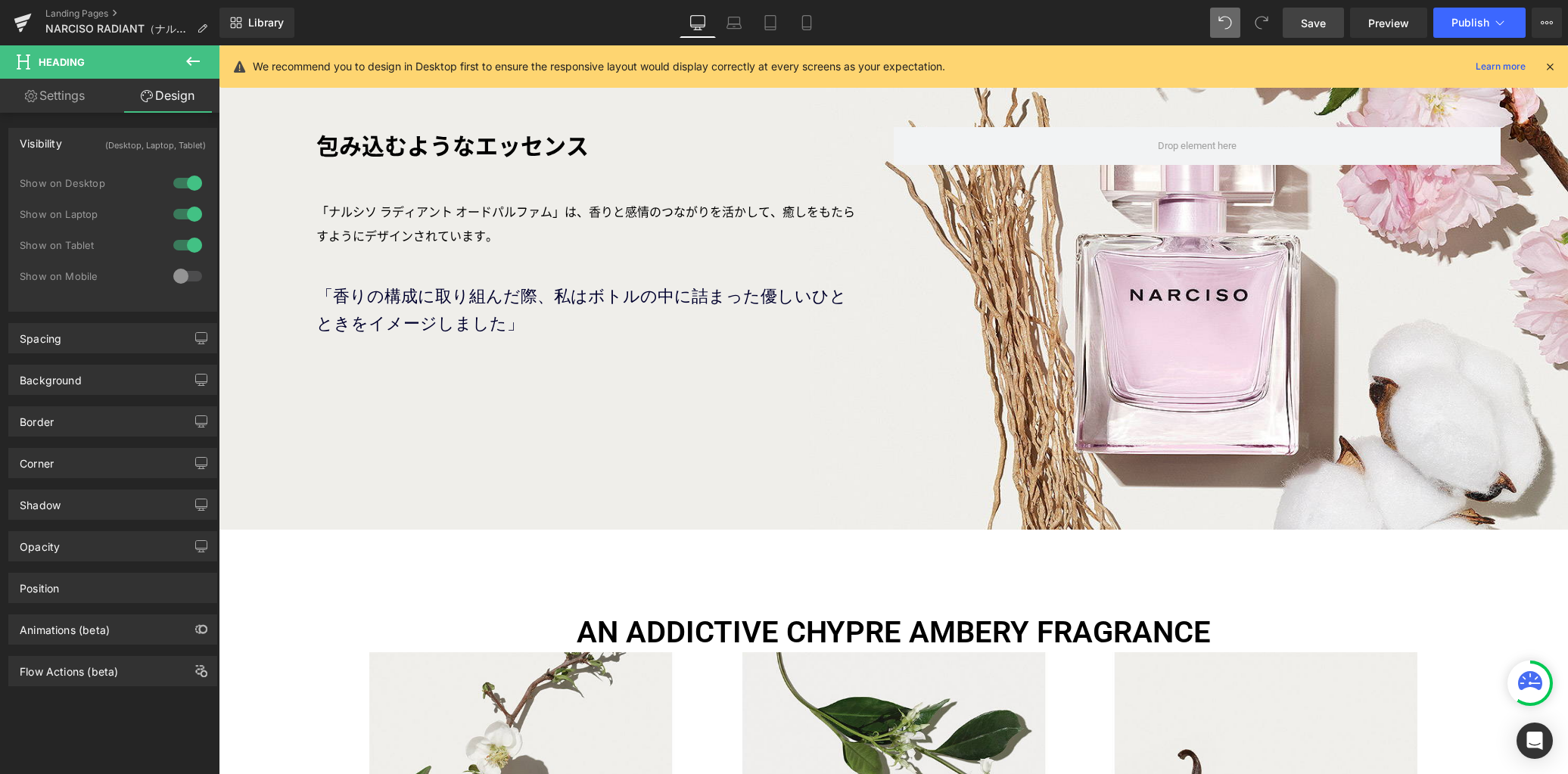
click at [179, 273] on div at bounding box center [187, 276] width 36 height 24
click at [816, 21] on link "Mobile" at bounding box center [806, 22] width 36 height 30
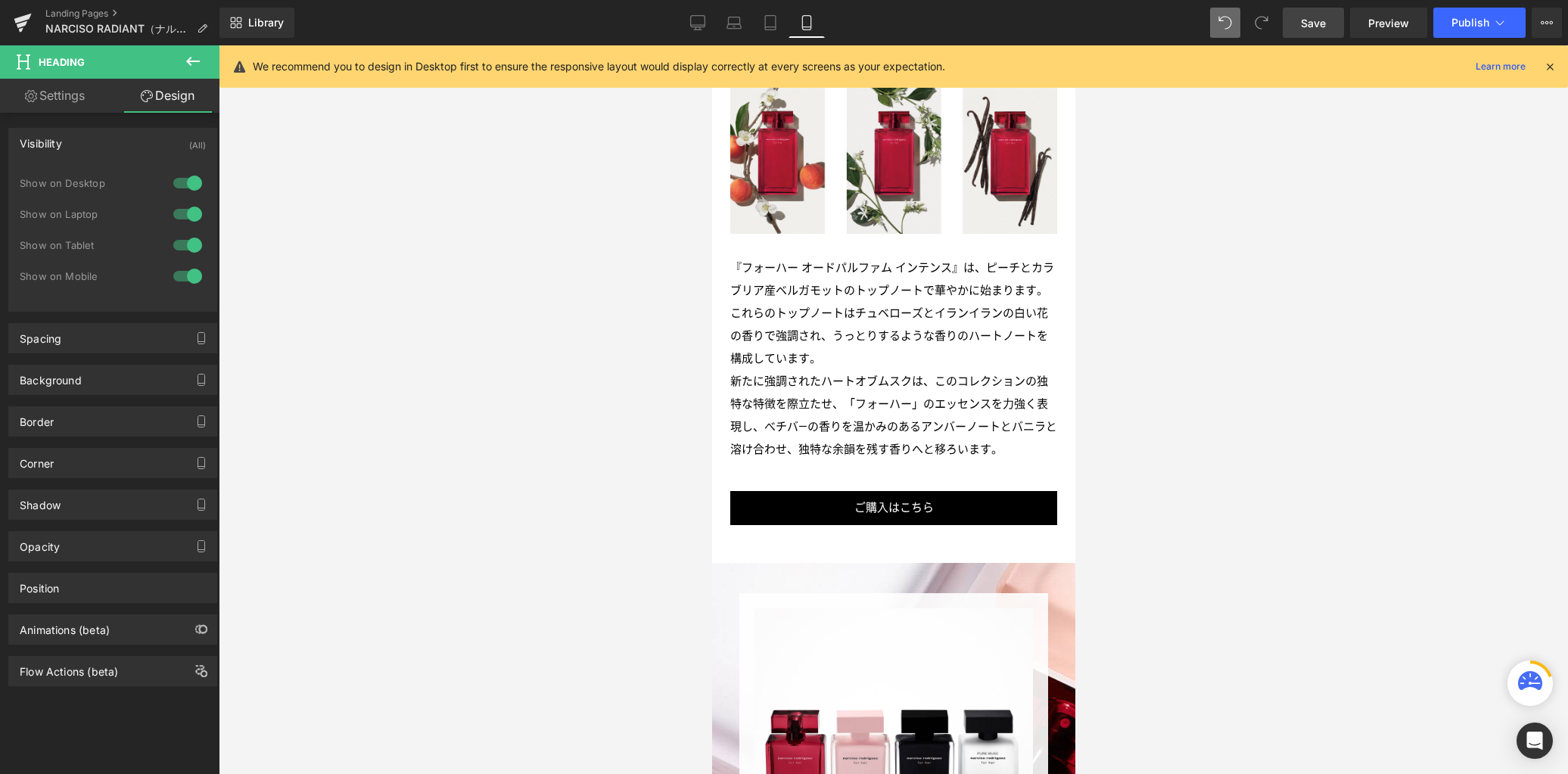
scroll to position [1193, 0]
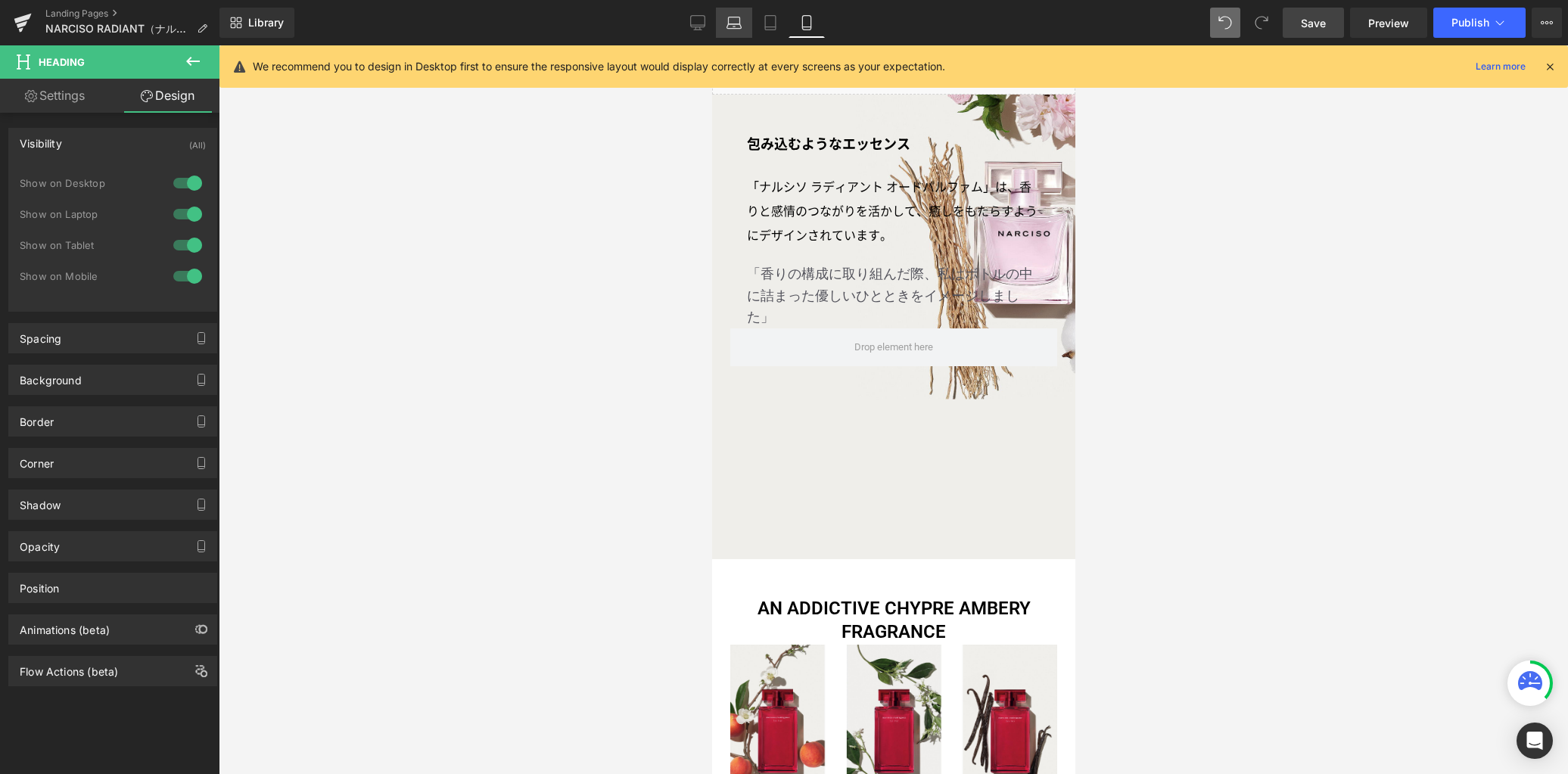
click at [742, 22] on link "Laptop" at bounding box center [734, 22] width 36 height 30
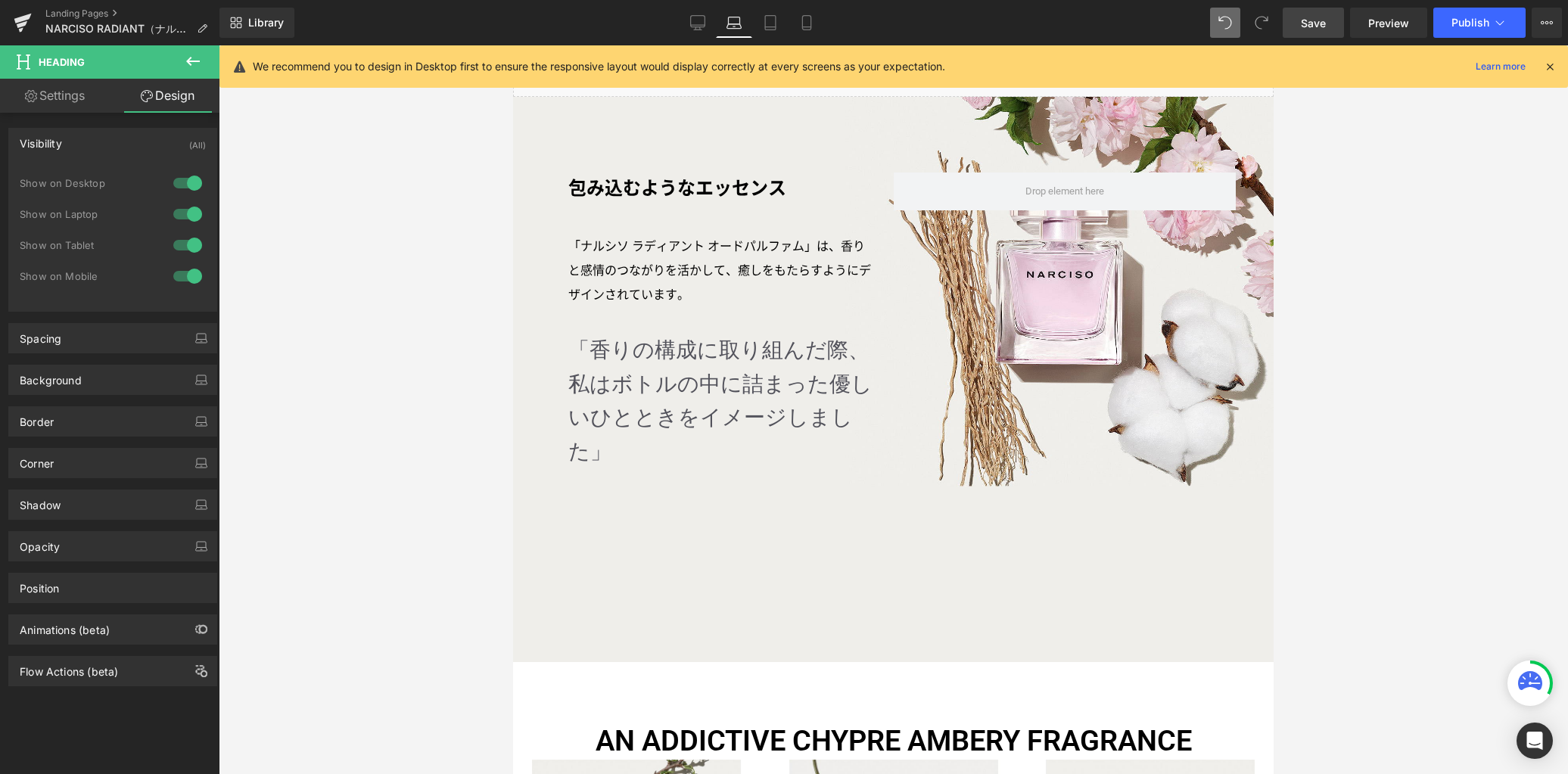
scroll to position [1244, 0]
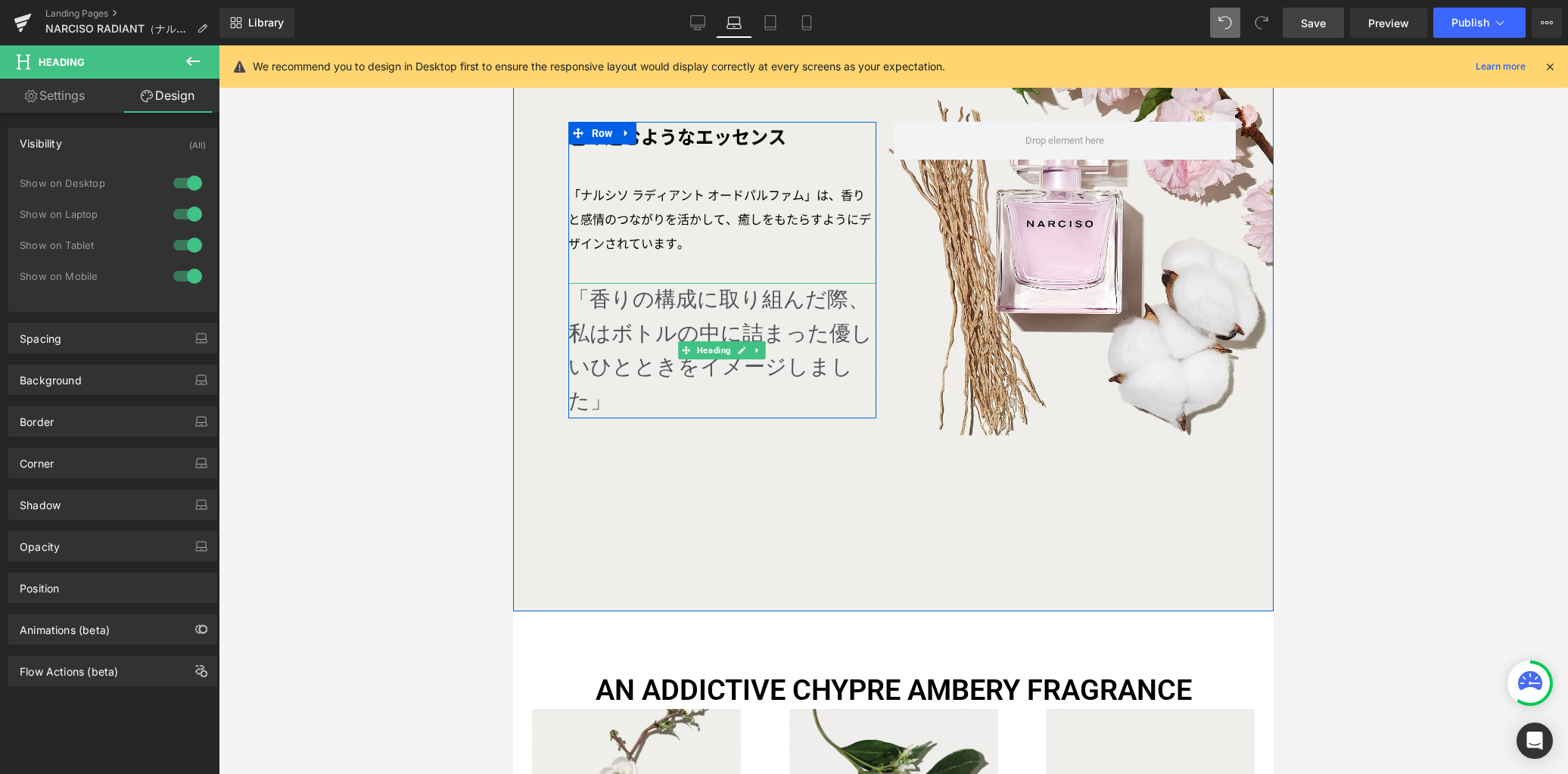
click at [649, 301] on h3 "「香りの構成に取り組んだ際、私はボトルの中に詰まった優しいひとときをイメージしました」" at bounding box center [722, 351] width 308 height 136
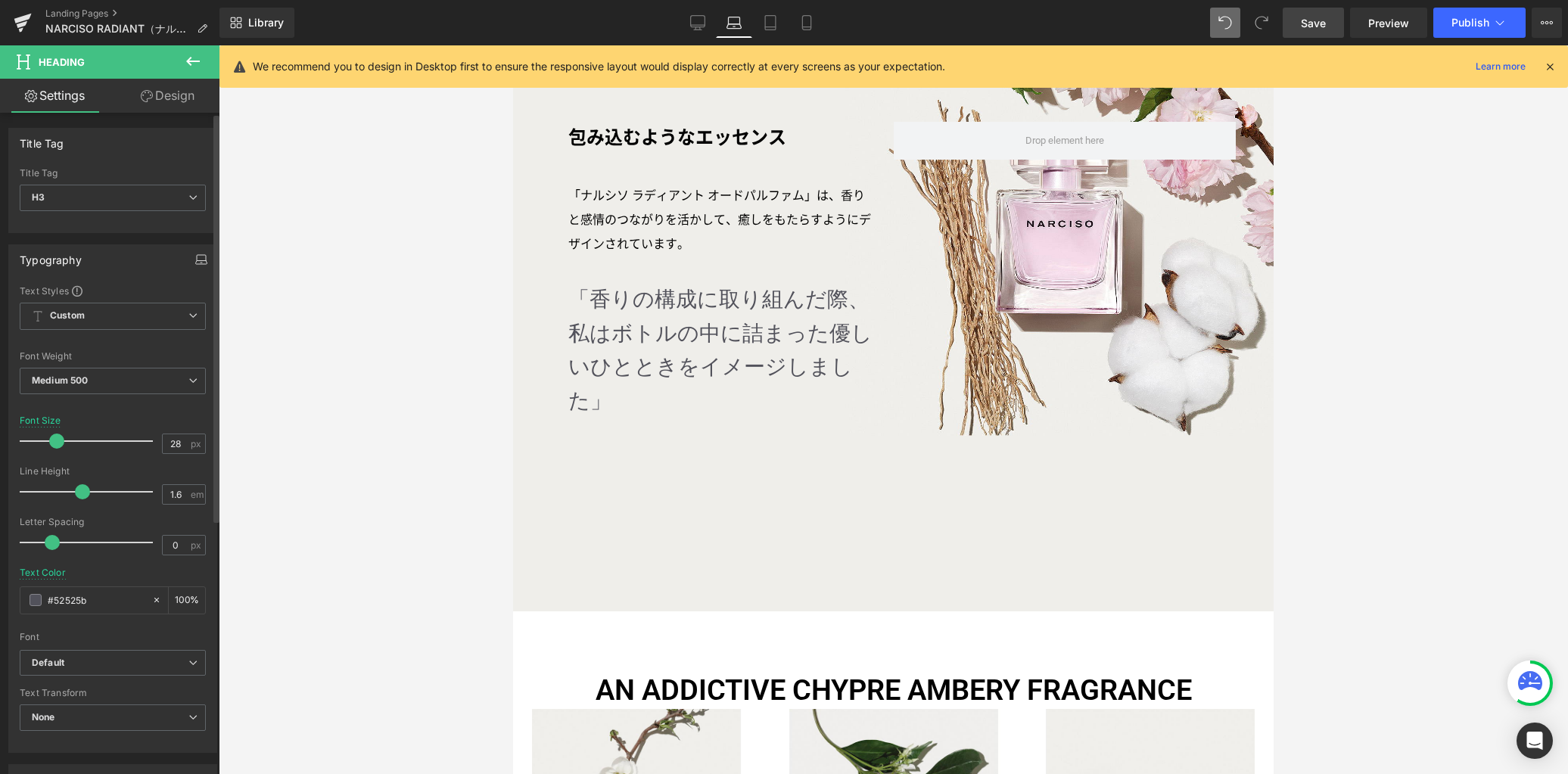
click at [195, 258] on icon "button" at bounding box center [201, 259] width 12 height 12
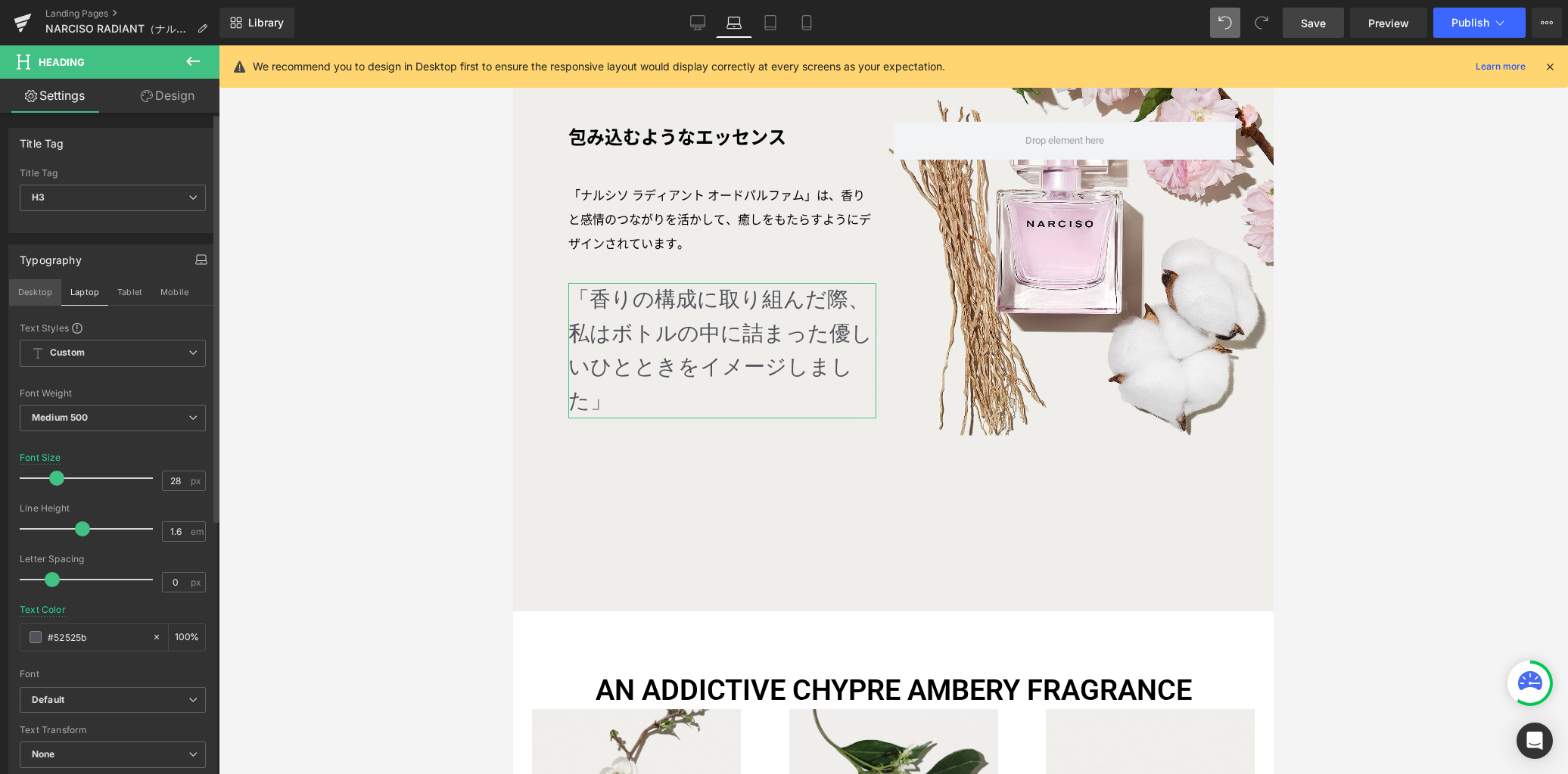
click at [37, 295] on button "Desktop" at bounding box center [34, 292] width 52 height 26
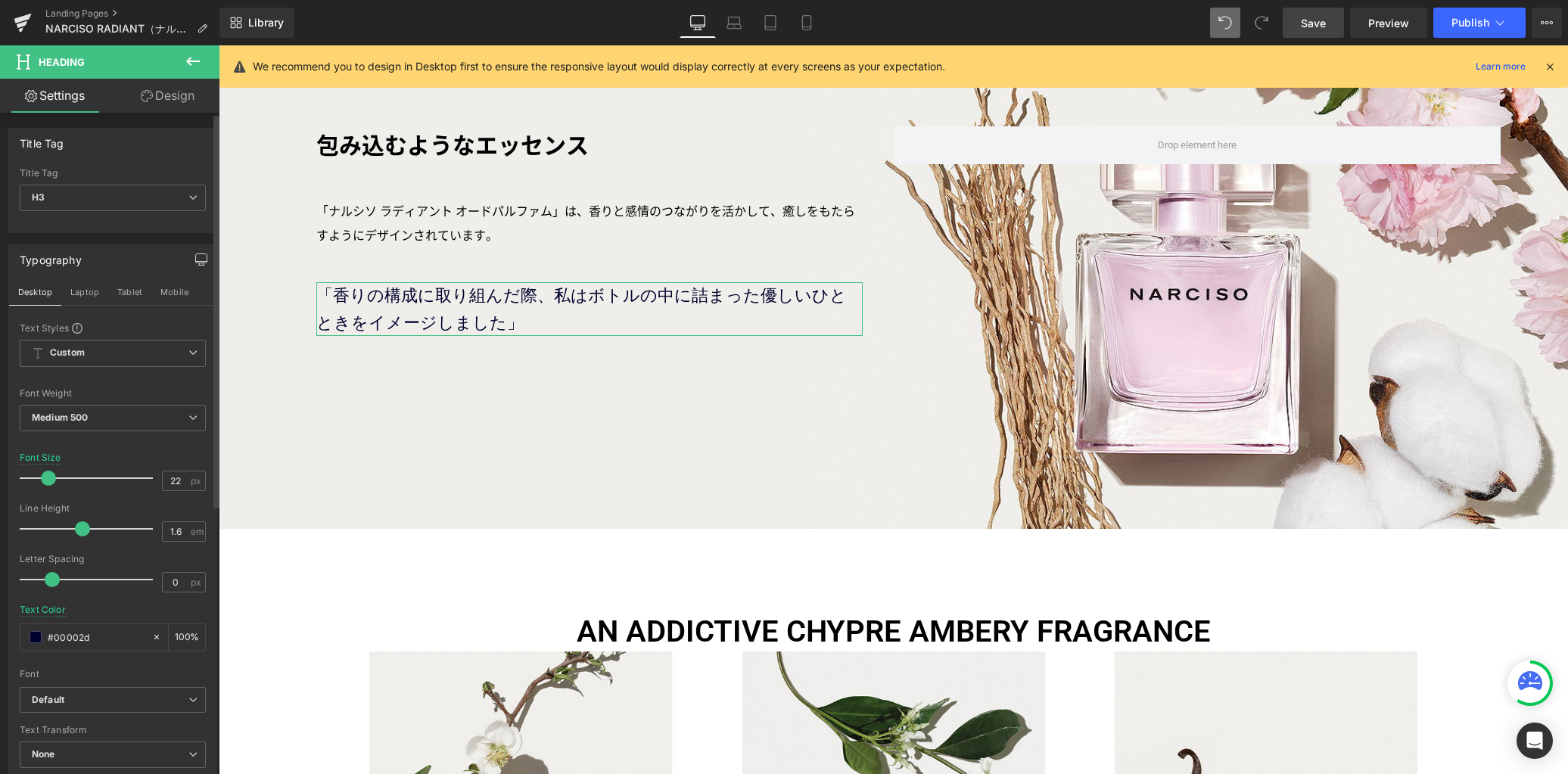
click at [92, 292] on button "Laptop" at bounding box center [85, 292] width 47 height 26
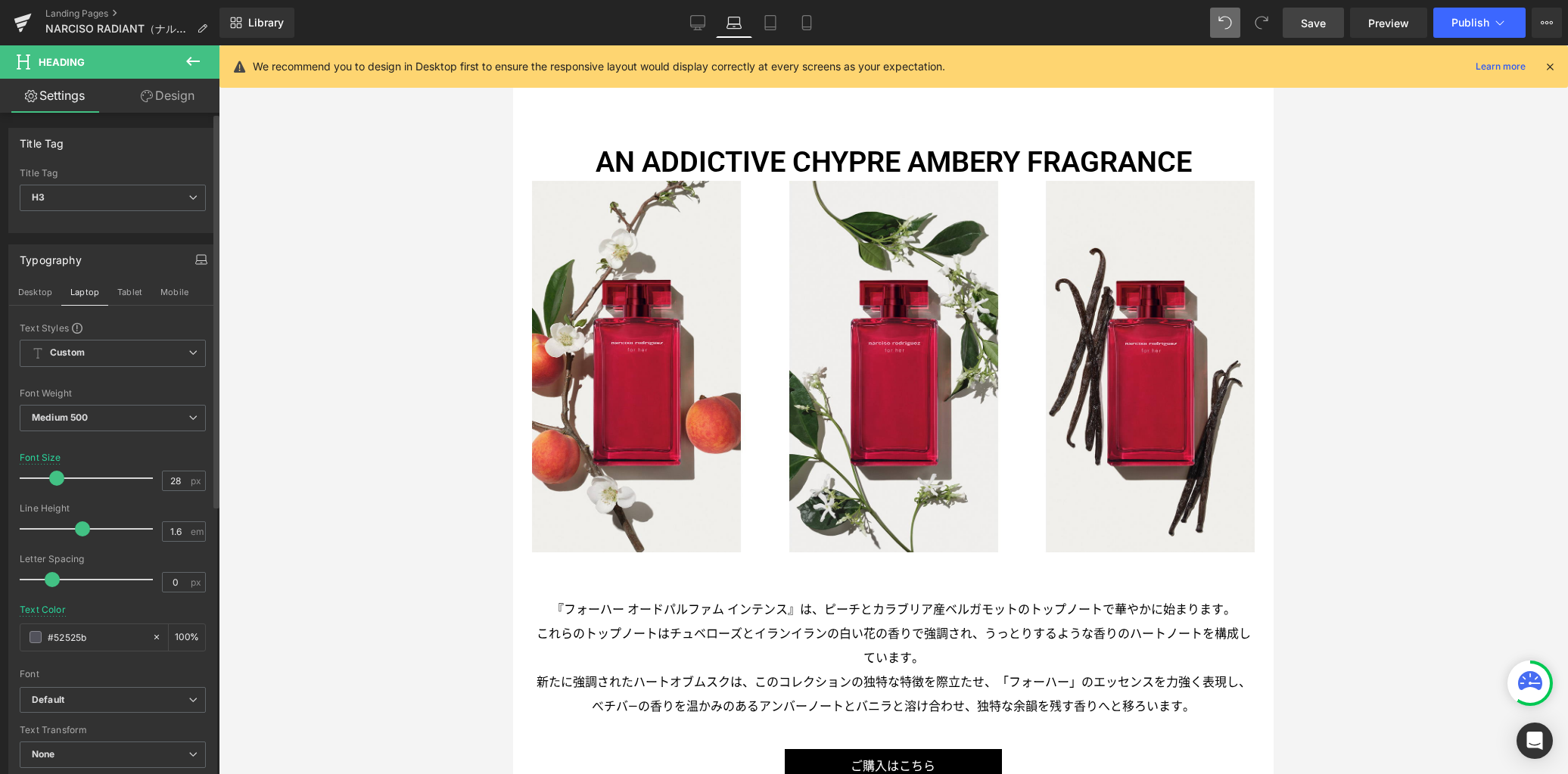
scroll to position [1244, 0]
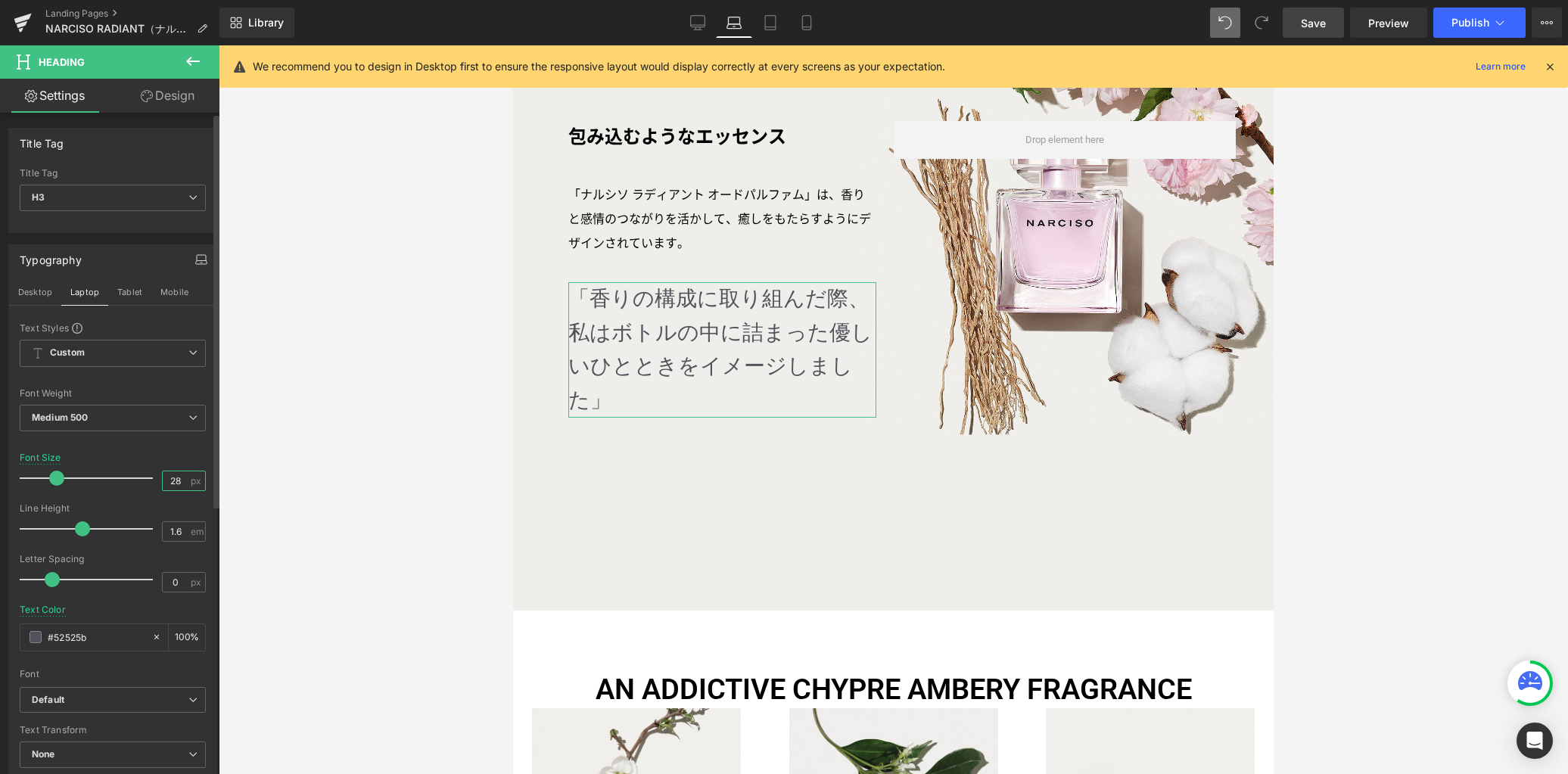
drag, startPoint x: 175, startPoint y: 482, endPoint x: 130, endPoint y: 476, distance: 45.4
click at [130, 476] on div "Font Size 28 px" at bounding box center [113, 477] width 186 height 50
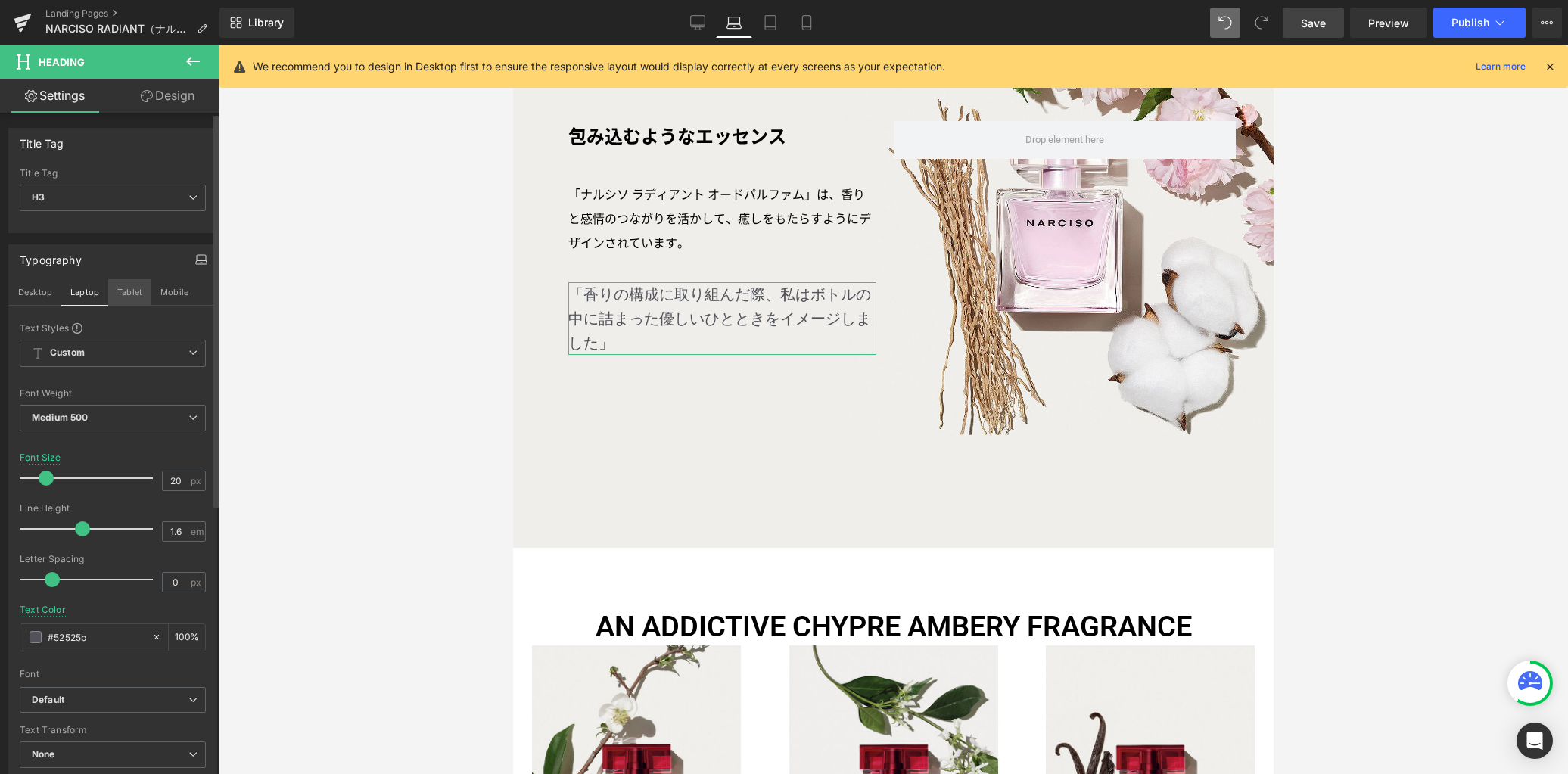
click at [132, 294] on button "Tablet" at bounding box center [129, 292] width 43 height 26
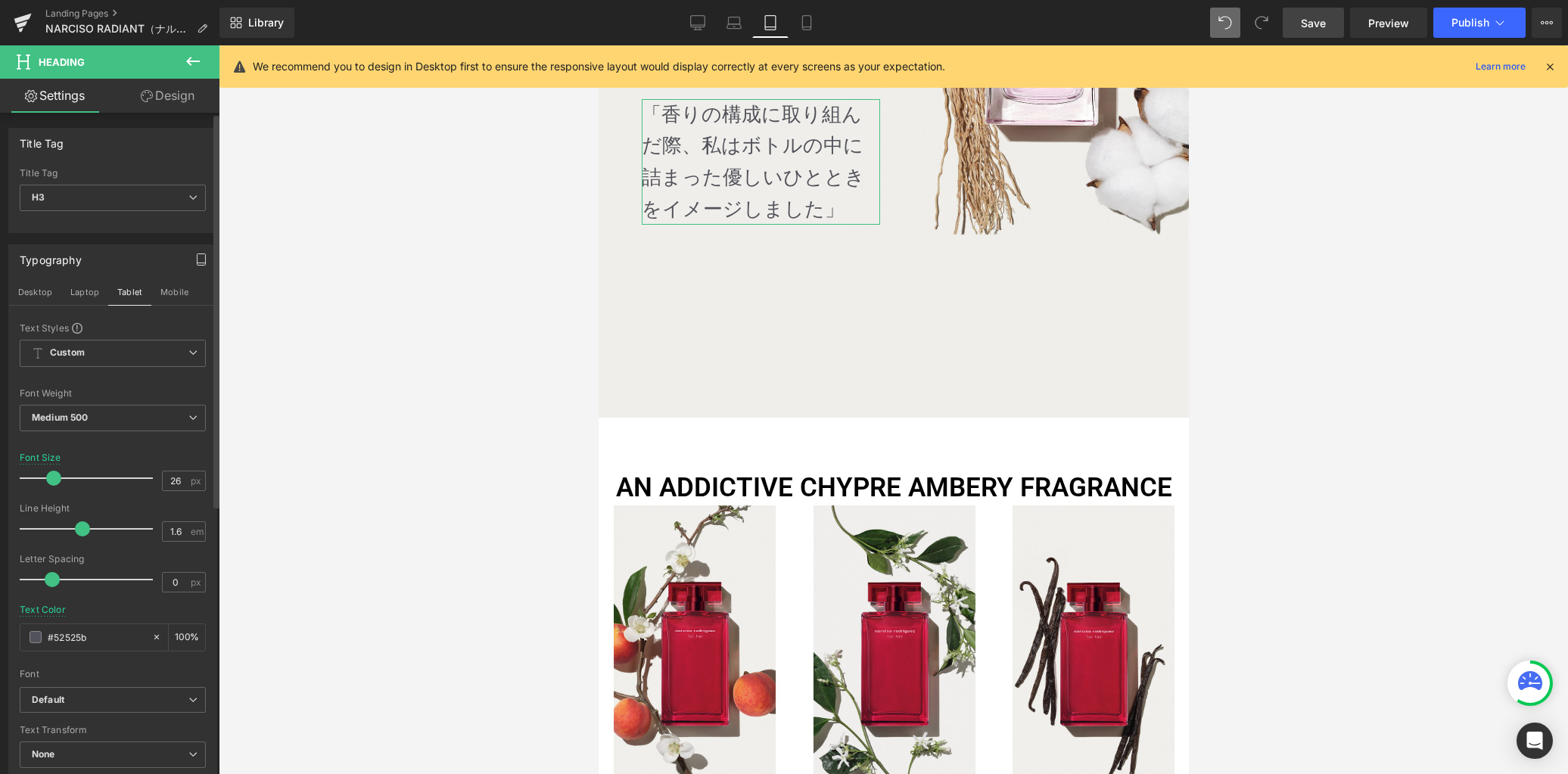
scroll to position [1062, 0]
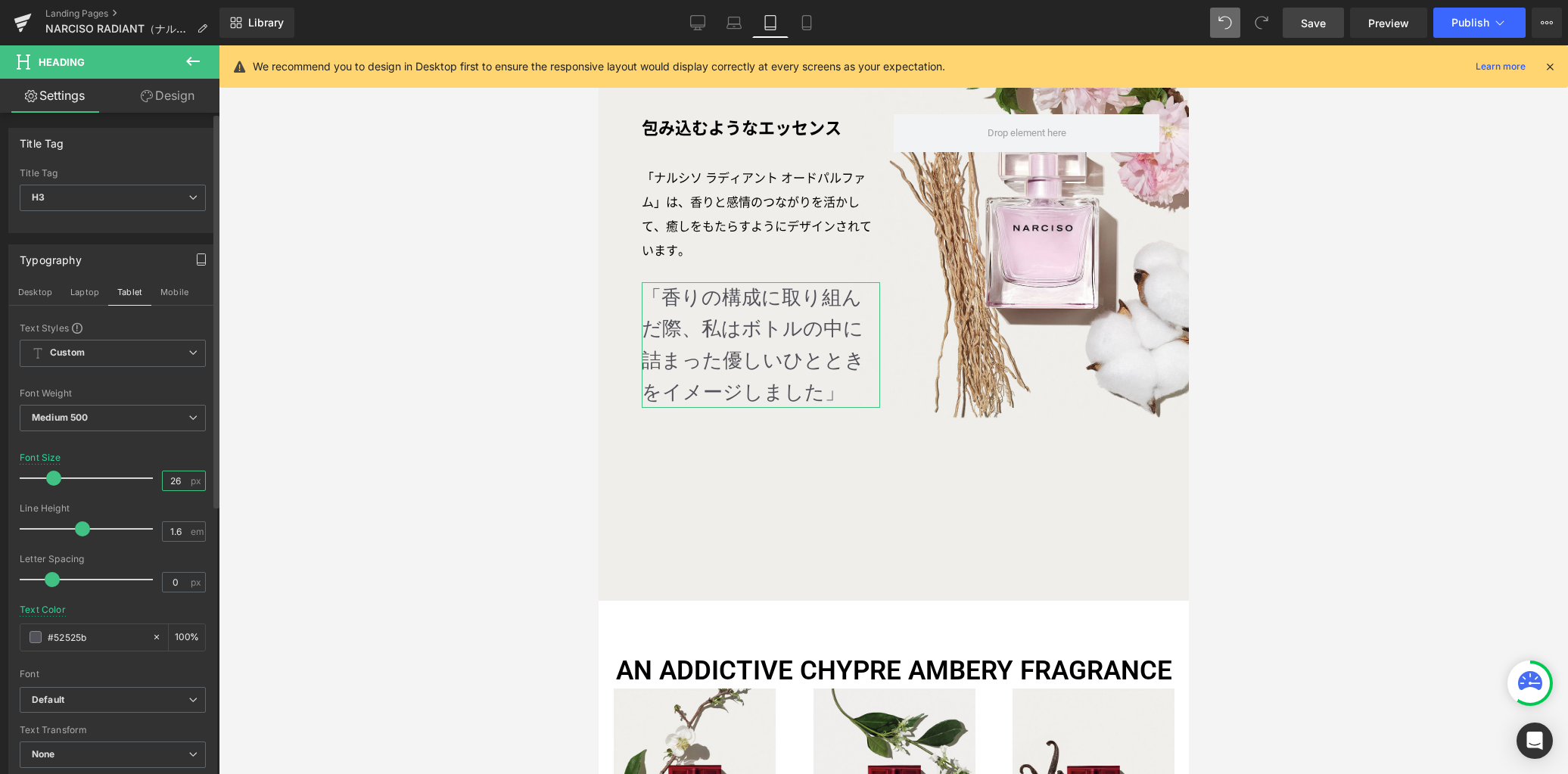
drag, startPoint x: 176, startPoint y: 484, endPoint x: 127, endPoint y: 462, distance: 53.7
click at [129, 470] on div "Font Size 26 px" at bounding box center [113, 477] width 186 height 50
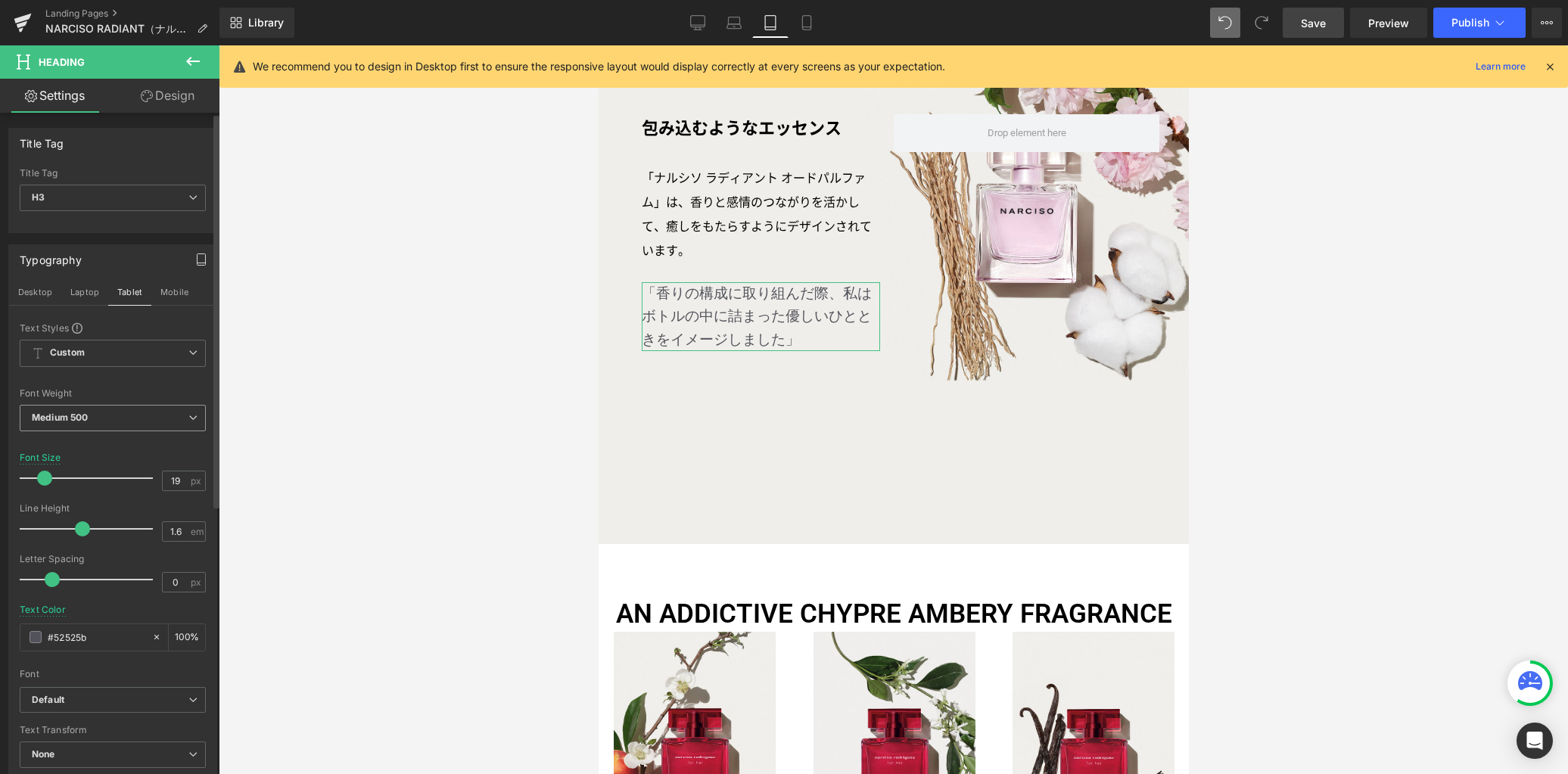
click at [185, 293] on button "Mobile" at bounding box center [174, 292] width 46 height 26
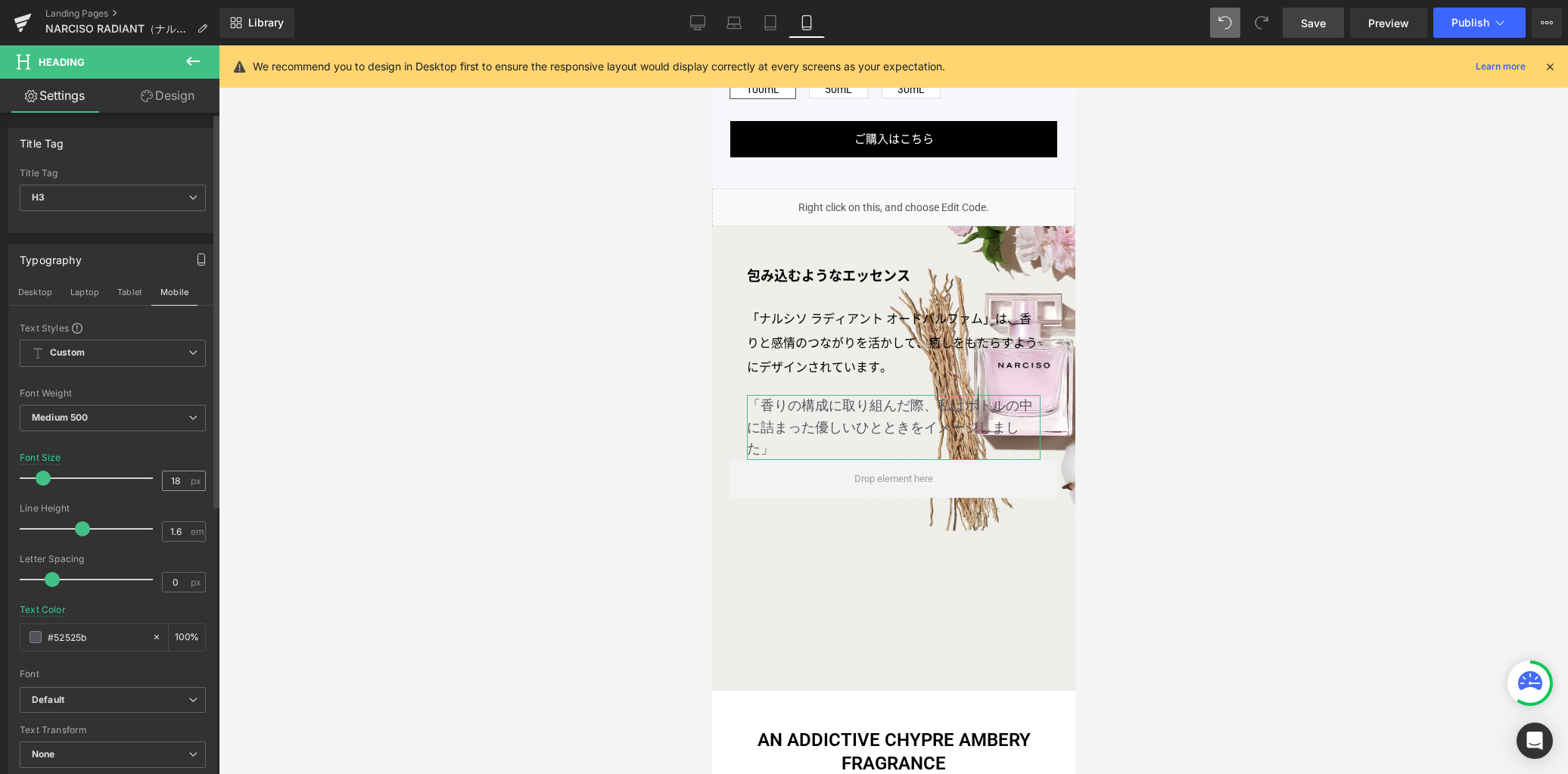
scroll to position [1193, 0]
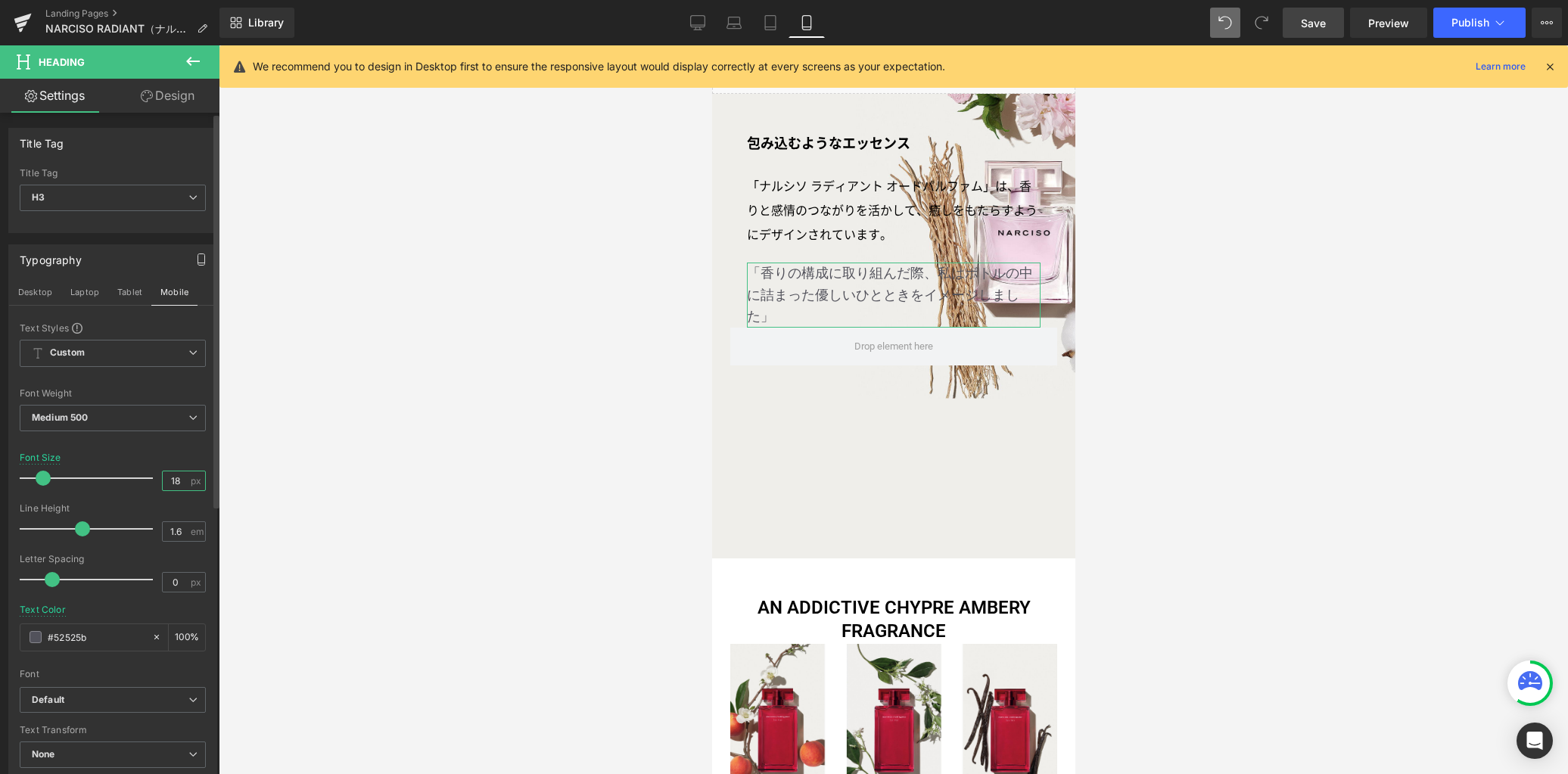
drag, startPoint x: 178, startPoint y: 478, endPoint x: 125, endPoint y: 475, distance: 53.1
click at [125, 475] on div "Font Size 18 px" at bounding box center [113, 477] width 186 height 50
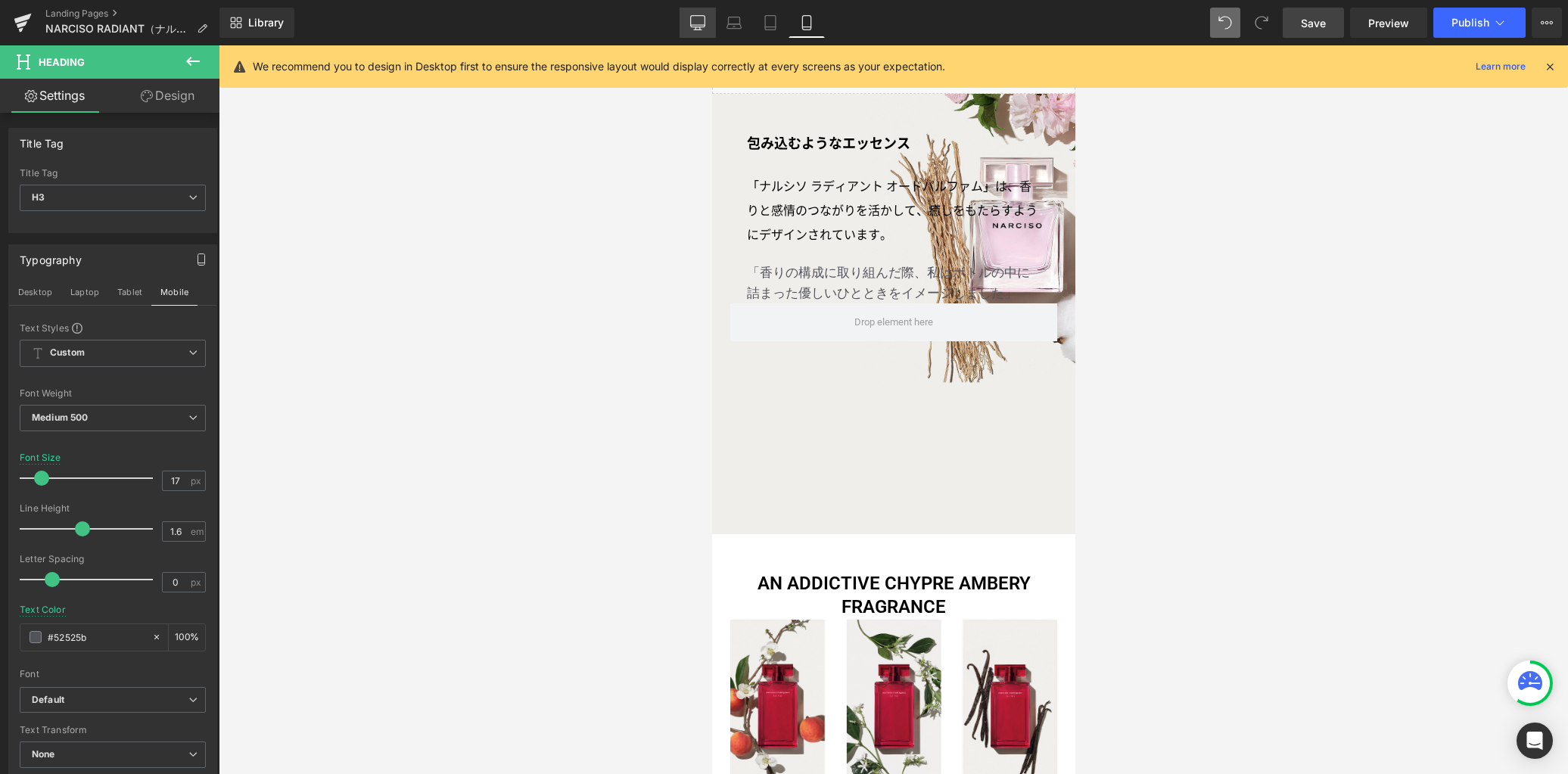
click at [705, 27] on icon at bounding box center [698, 22] width 15 height 15
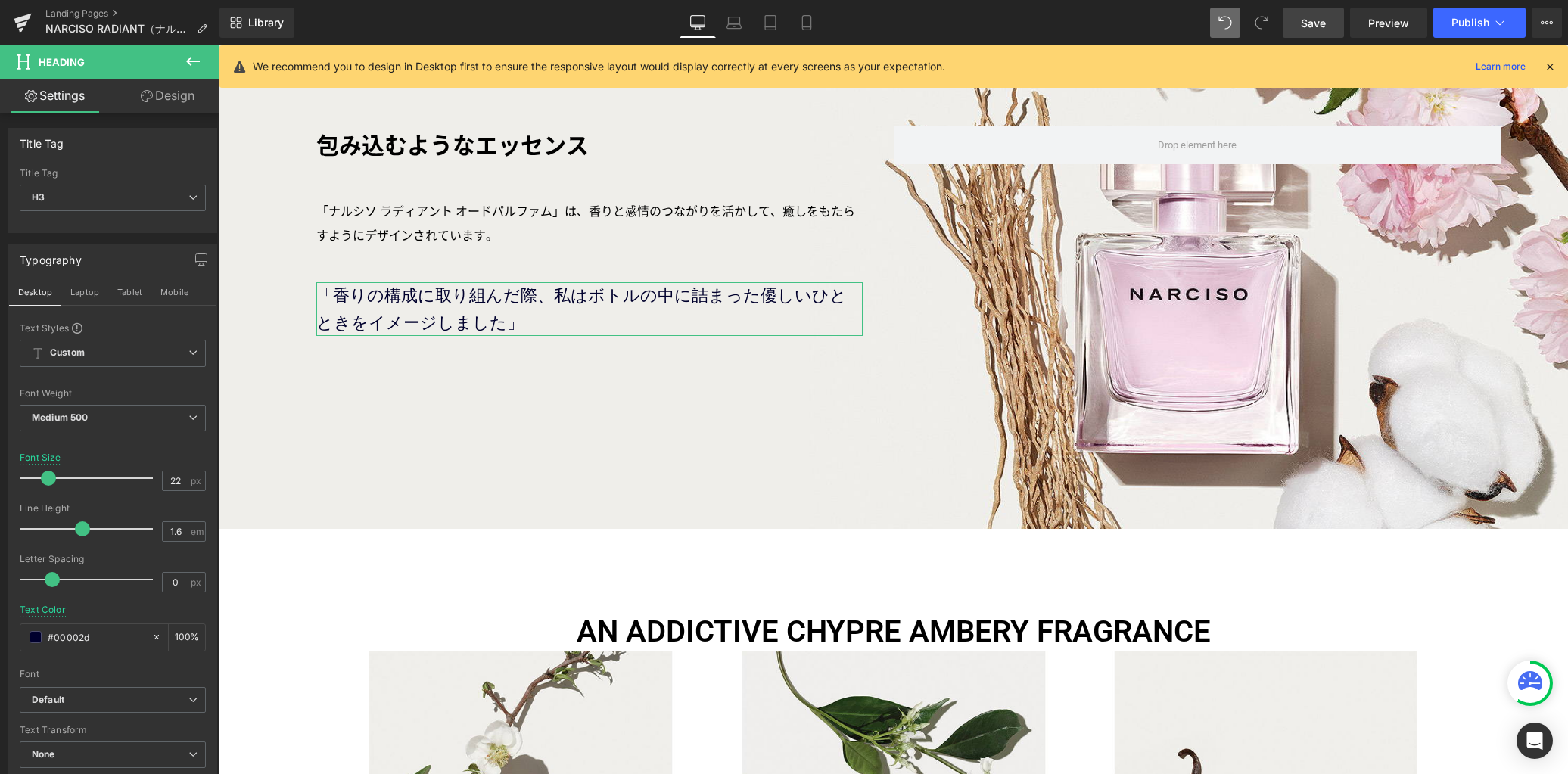
drag, startPoint x: 195, startPoint y: 263, endPoint x: 98, endPoint y: 280, distance: 98.5
click at [196, 263] on icon "button" at bounding box center [201, 257] width 11 height 9
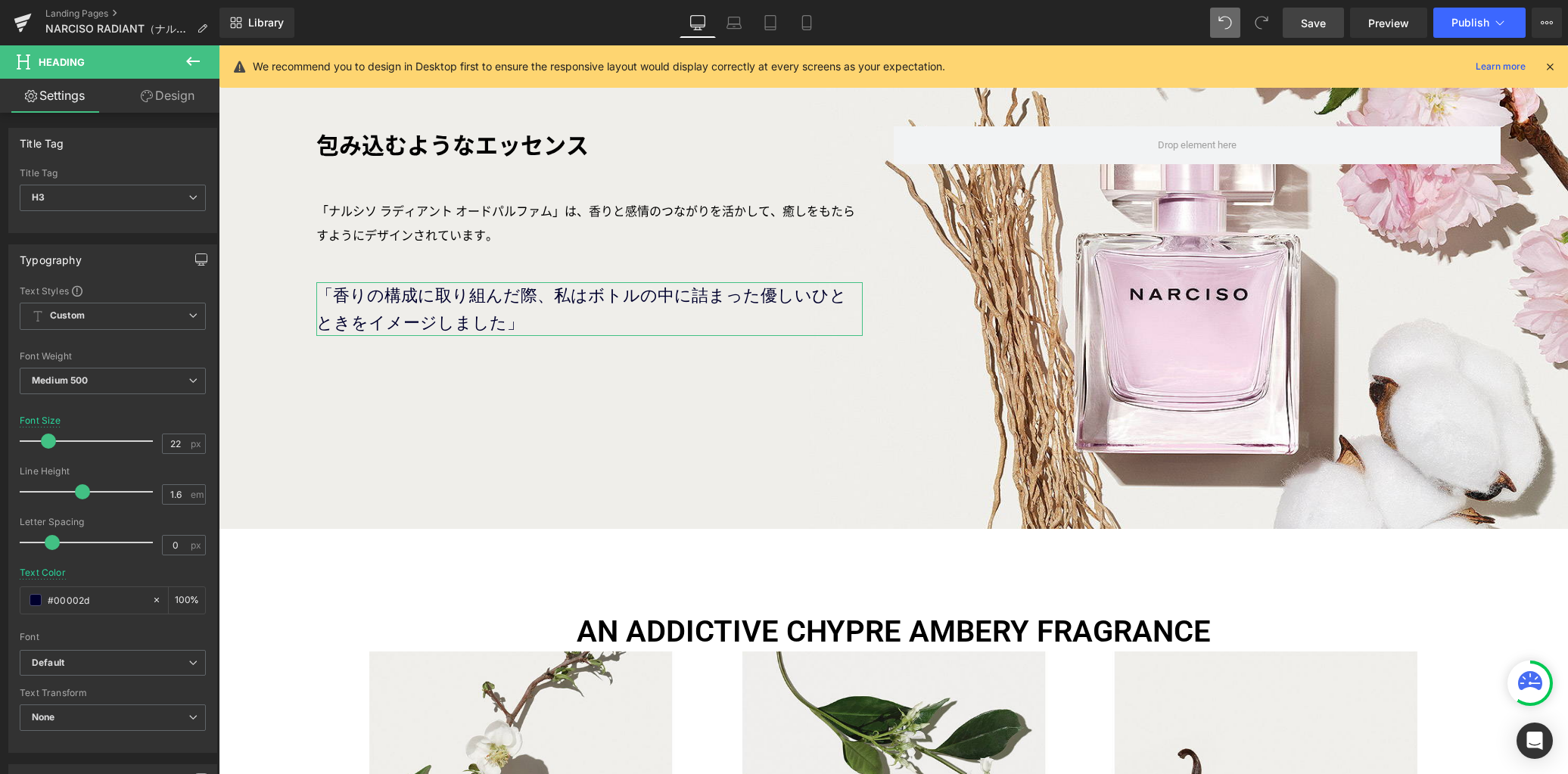
click at [195, 258] on icon "button" at bounding box center [201, 259] width 12 height 12
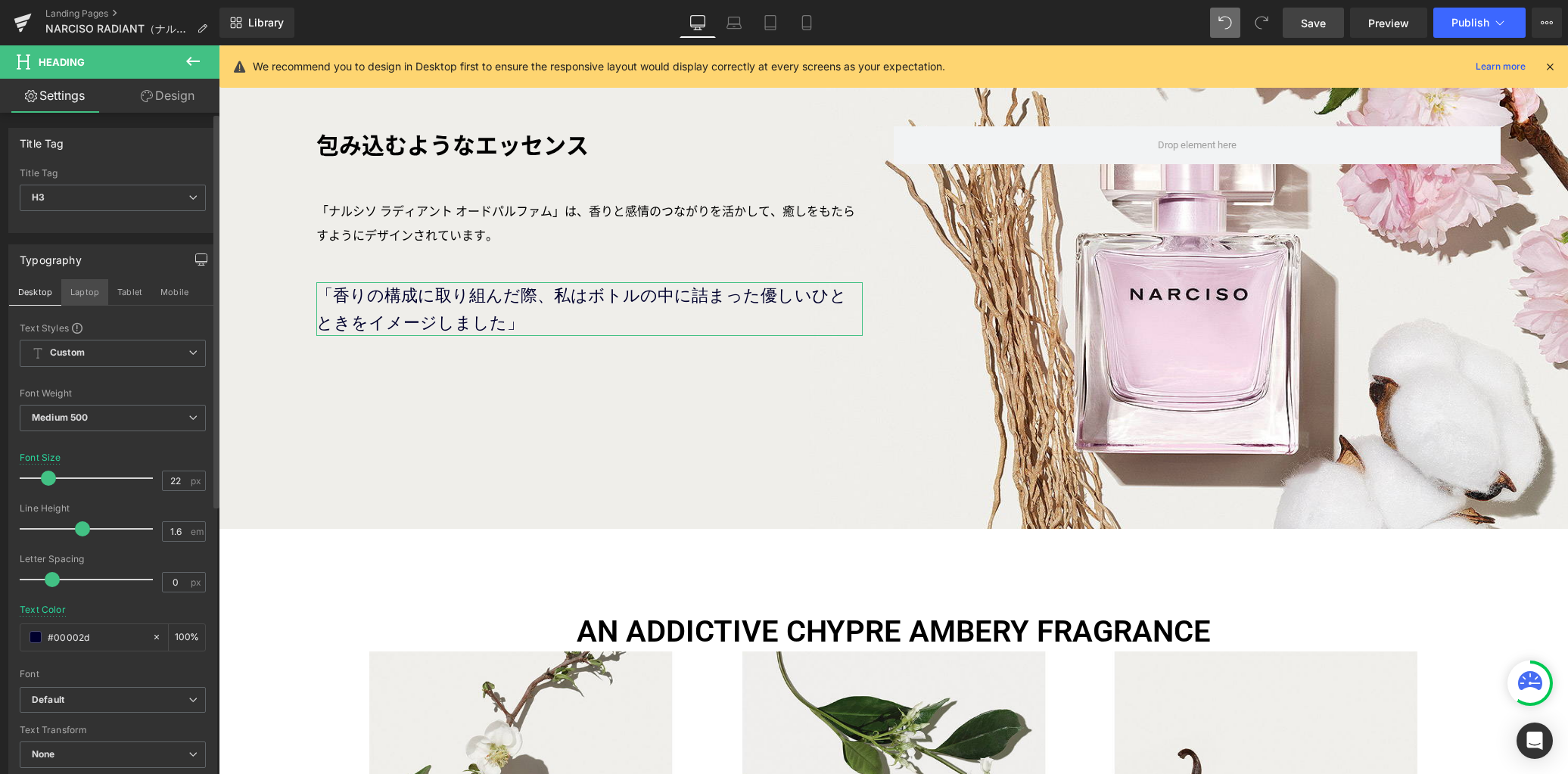
click at [86, 292] on button "Laptop" at bounding box center [85, 292] width 47 height 26
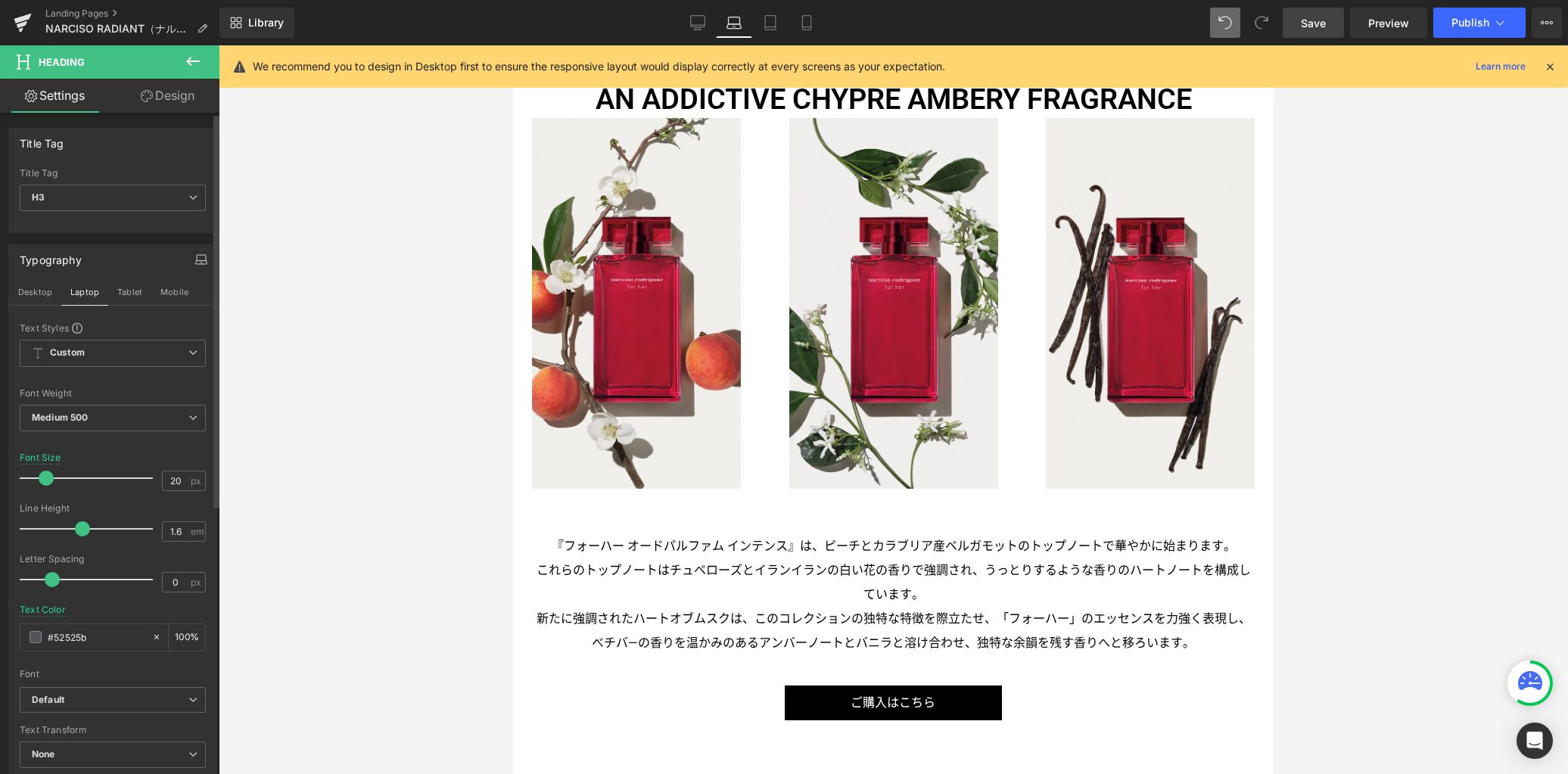
scroll to position [1244, 0]
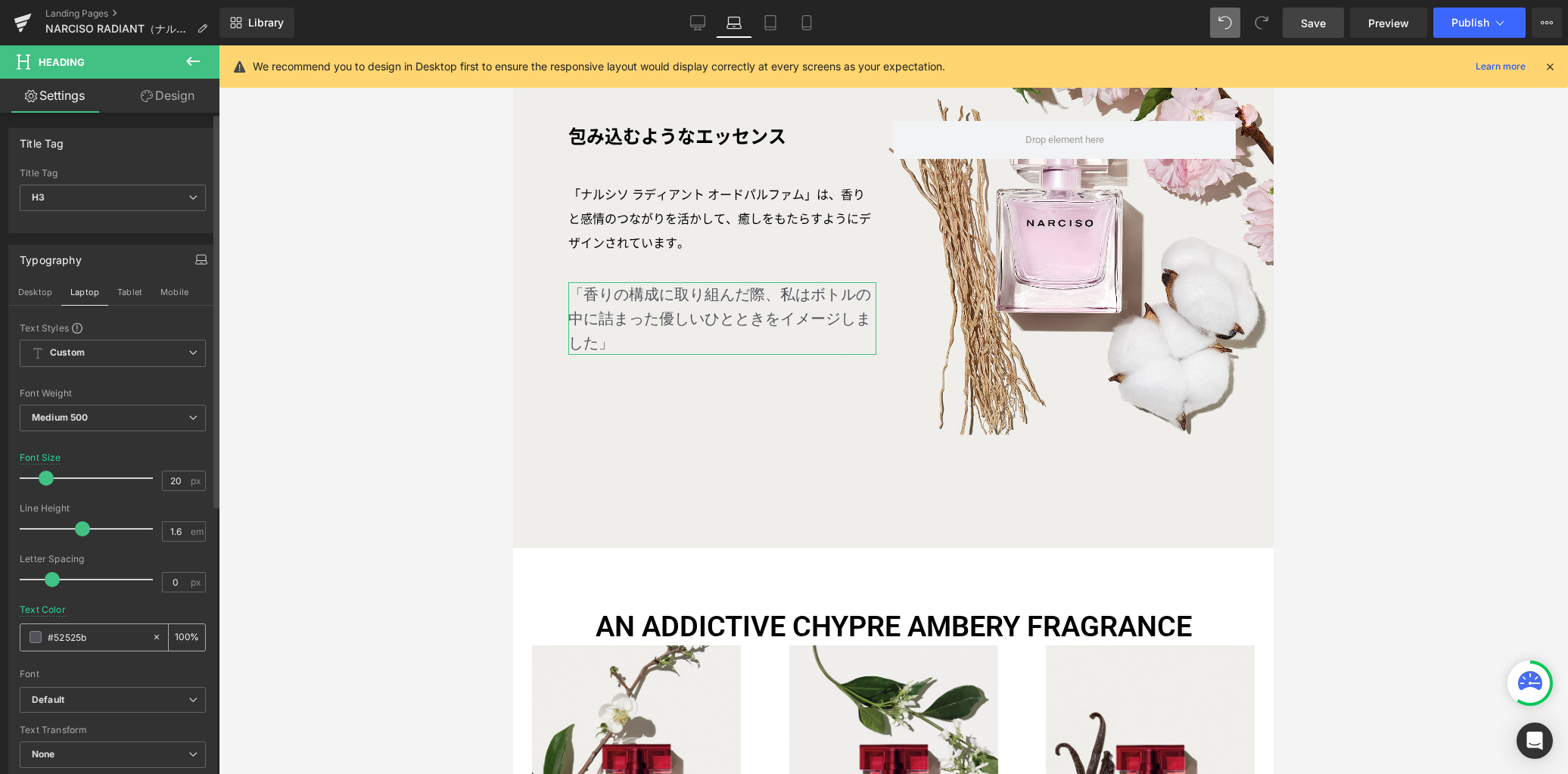
click at [36, 634] on span at bounding box center [35, 637] width 12 height 12
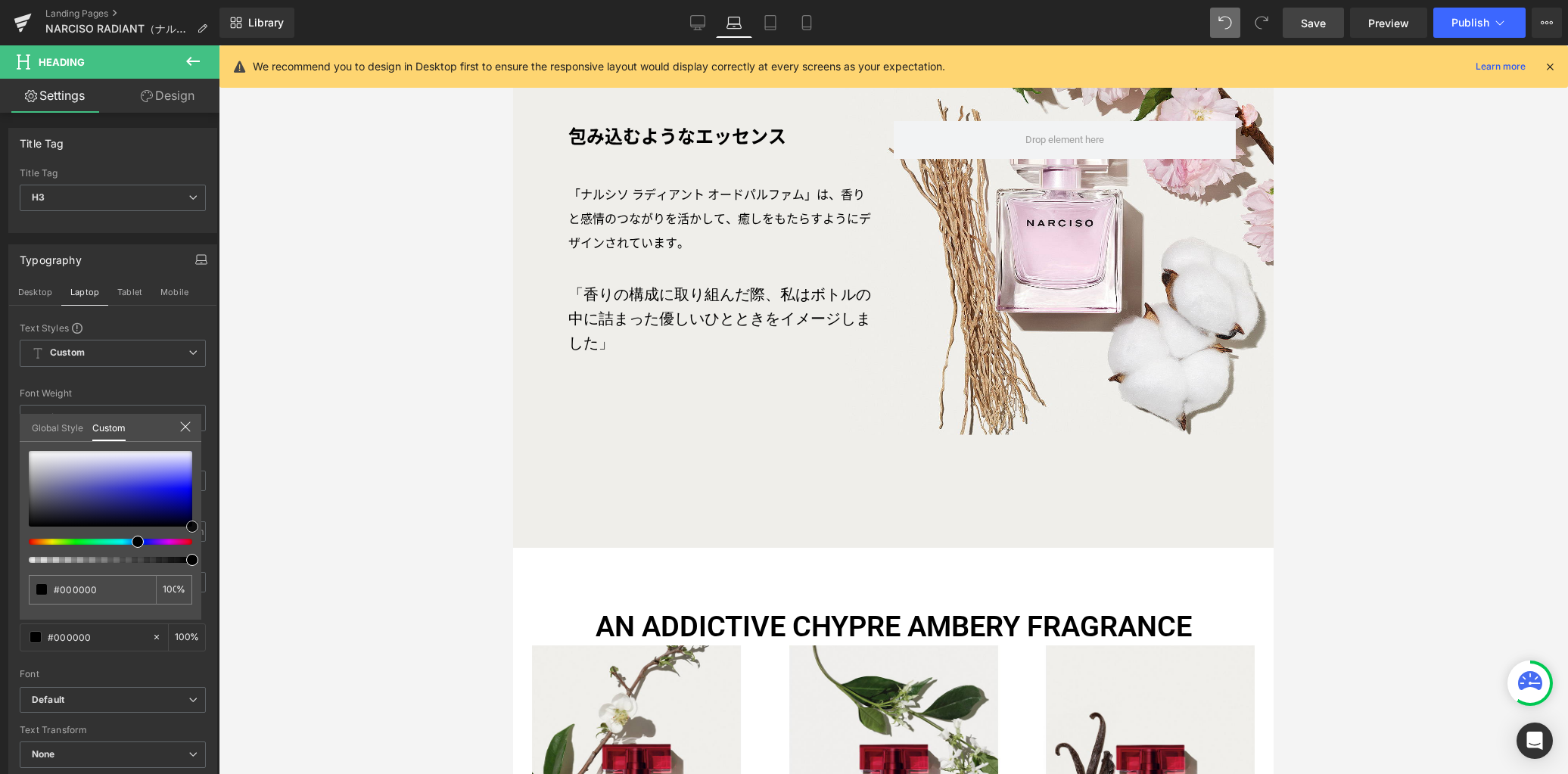
drag, startPoint x: 142, startPoint y: 505, endPoint x: 222, endPoint y: 554, distance: 93.8
click at [222, 554] on div "Text Block You are previewing how the will restyle your page. You can not edit …" at bounding box center [784, 399] width 1568 height 800
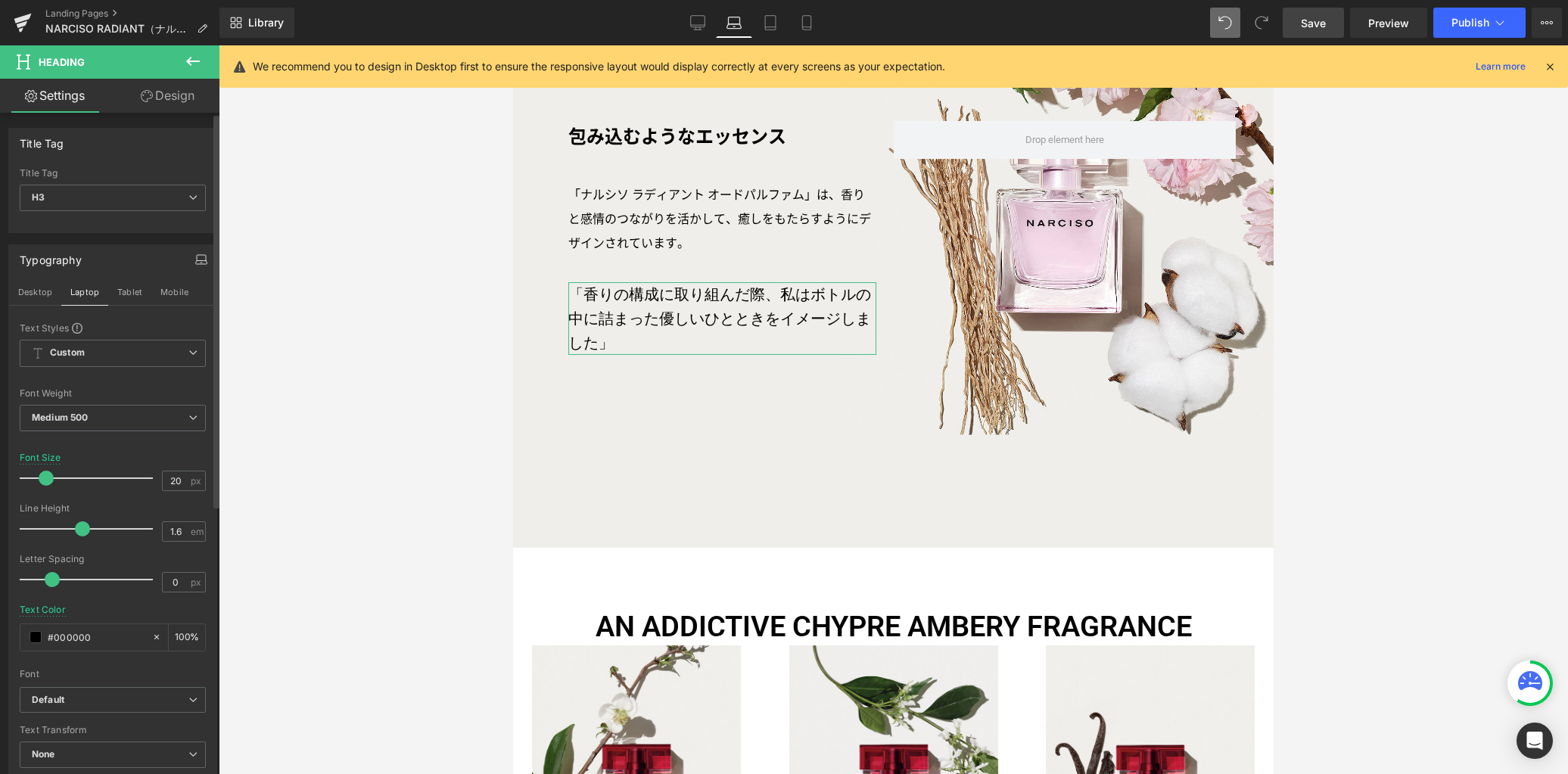
click at [42, 296] on button "Desktop" at bounding box center [34, 292] width 52 height 26
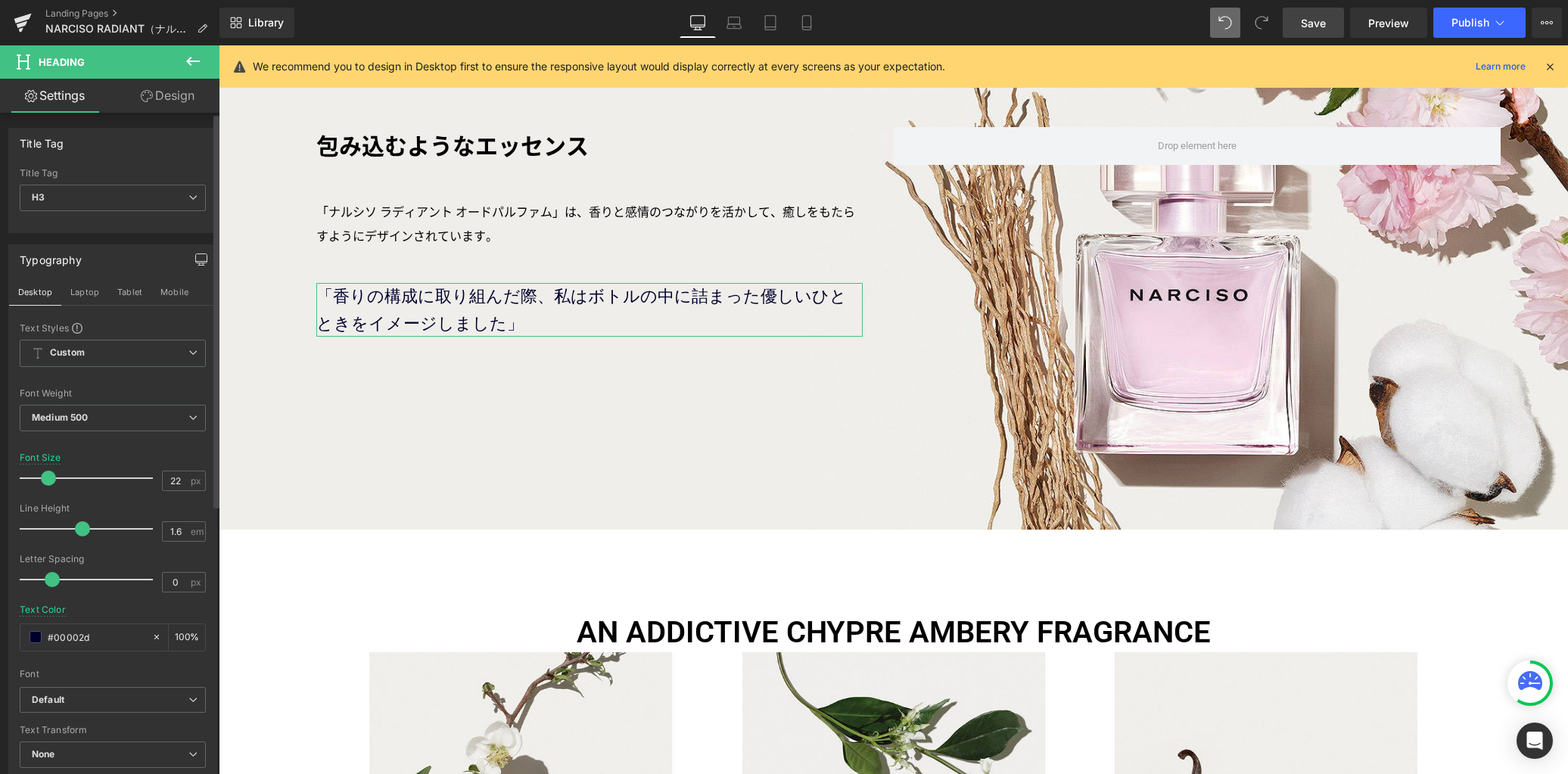
scroll to position [1772, 0]
click at [33, 639] on span at bounding box center [35, 637] width 12 height 12
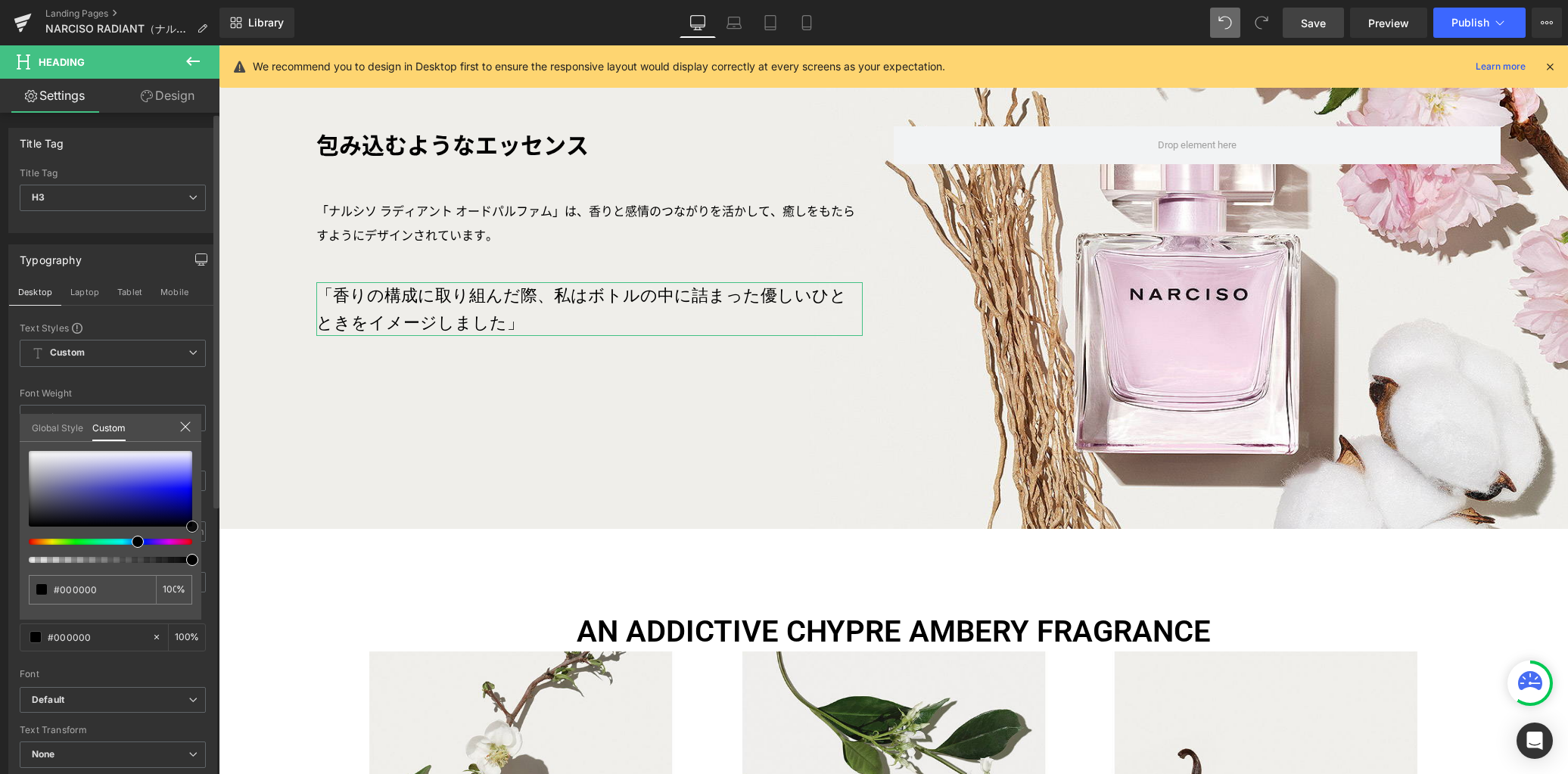
drag, startPoint x: 155, startPoint y: 521, endPoint x: 206, endPoint y: 543, distance: 55.5
click at [206, 542] on div "Typography Desktop Laptop Tablet Mobile Text Styles Custom Custom Setup Global …" at bounding box center [113, 511] width 226 height 557
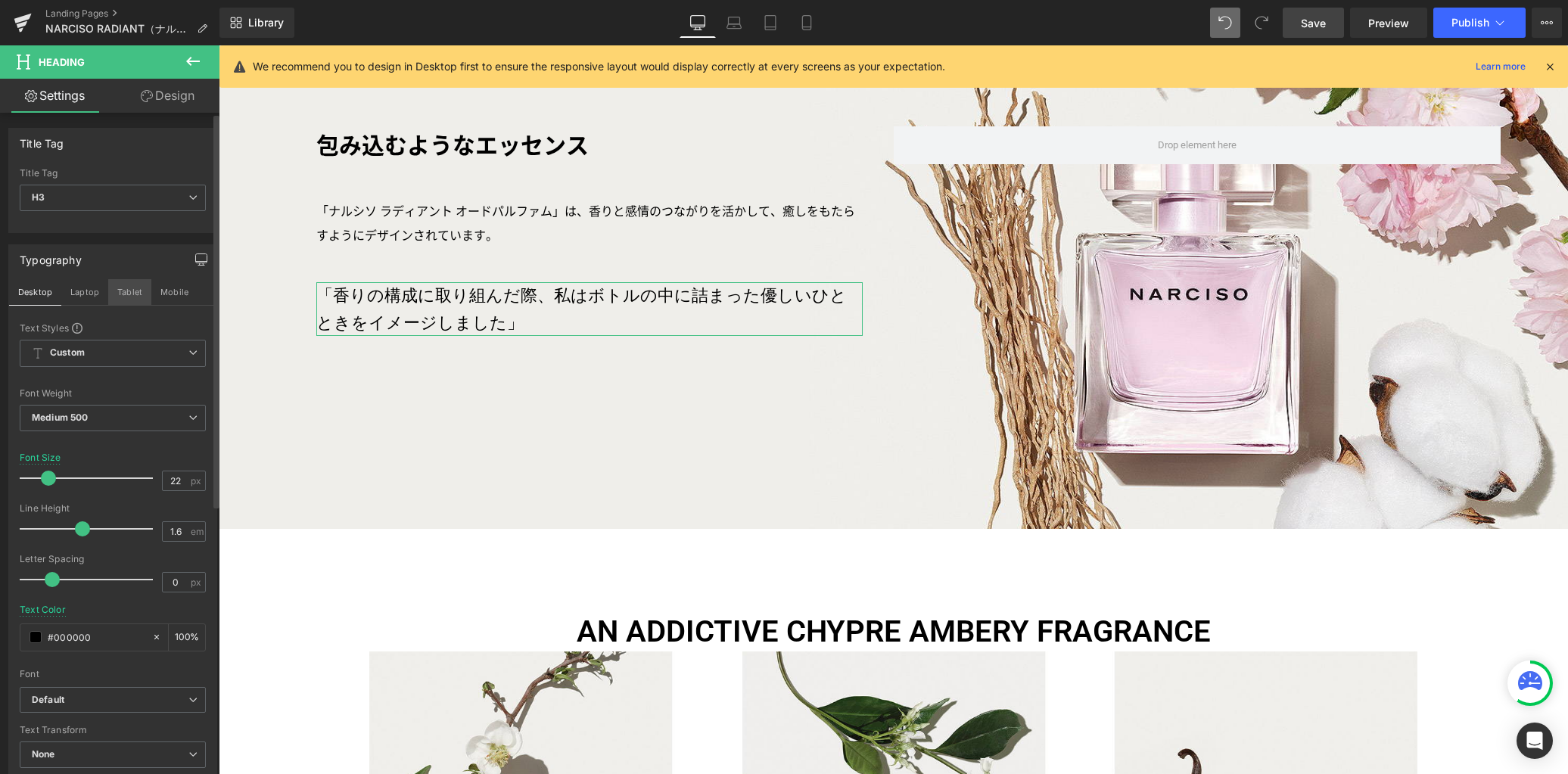
click at [121, 294] on button "Tablet" at bounding box center [129, 292] width 43 height 26
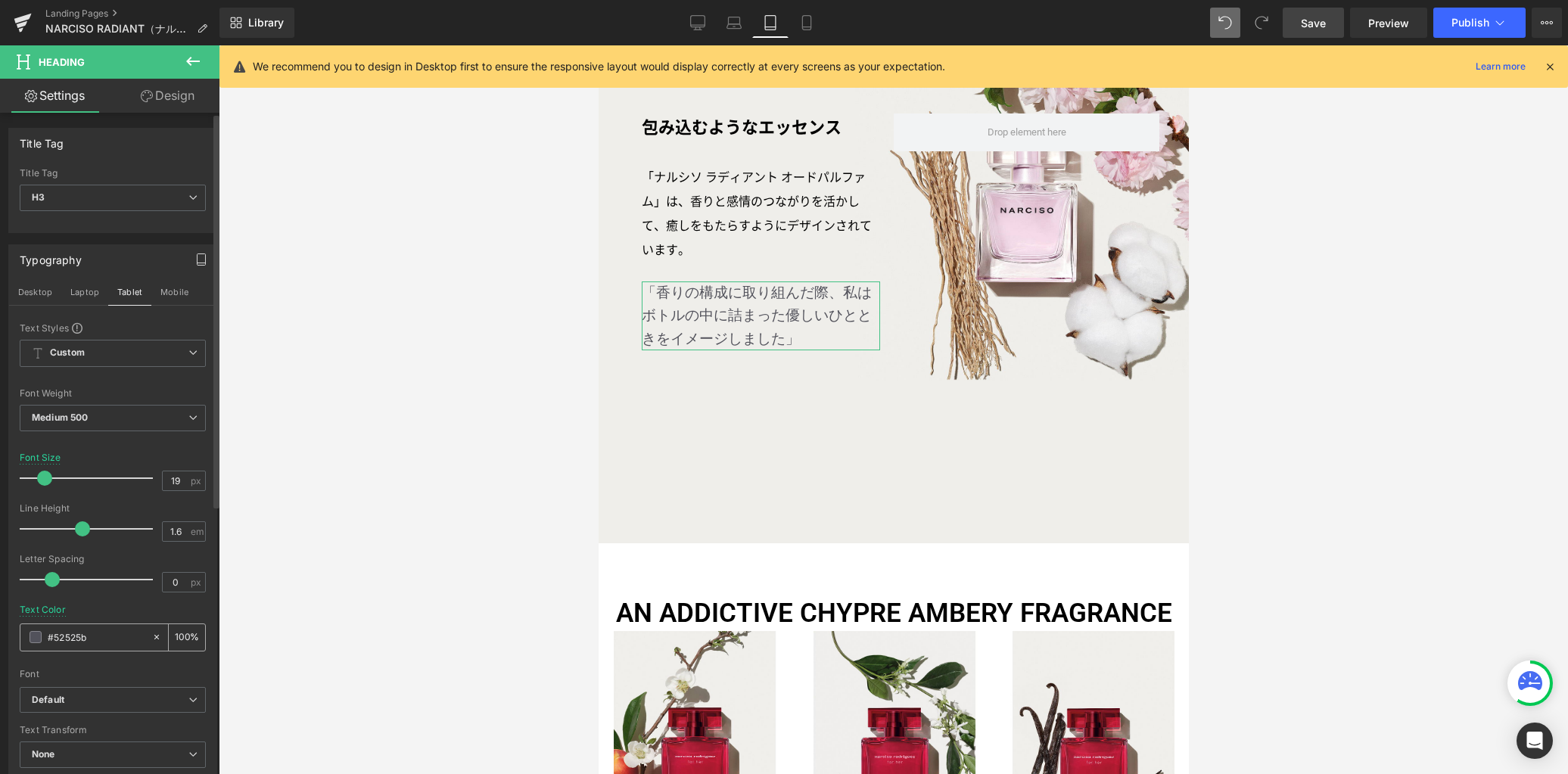
click at [36, 639] on span at bounding box center [35, 637] width 12 height 12
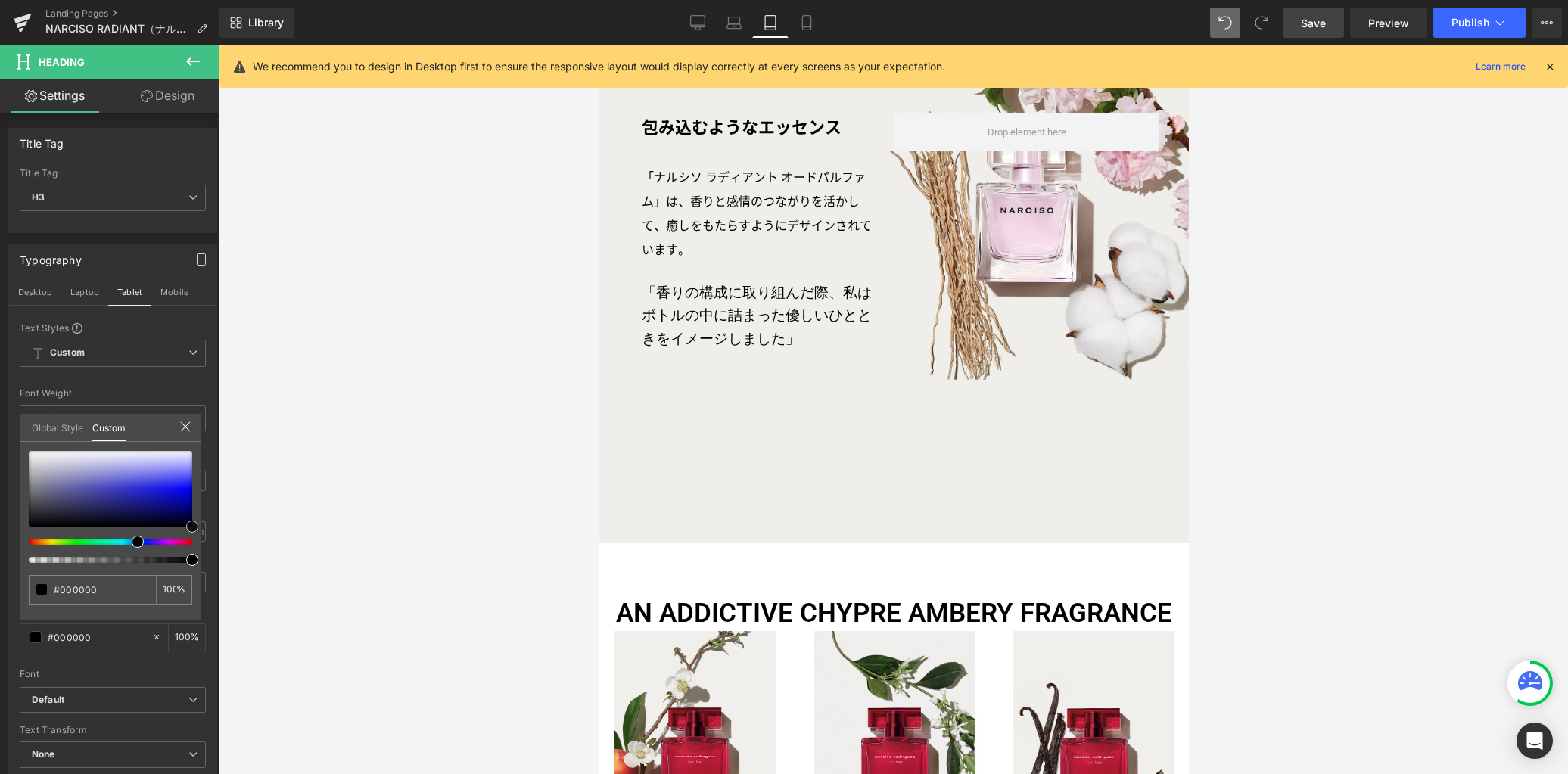
drag, startPoint x: 121, startPoint y: 473, endPoint x: 222, endPoint y: 561, distance: 134.0
click at [222, 561] on div "Text Block You are previewing how the will restyle your page. You can not edit …" at bounding box center [784, 399] width 1568 height 800
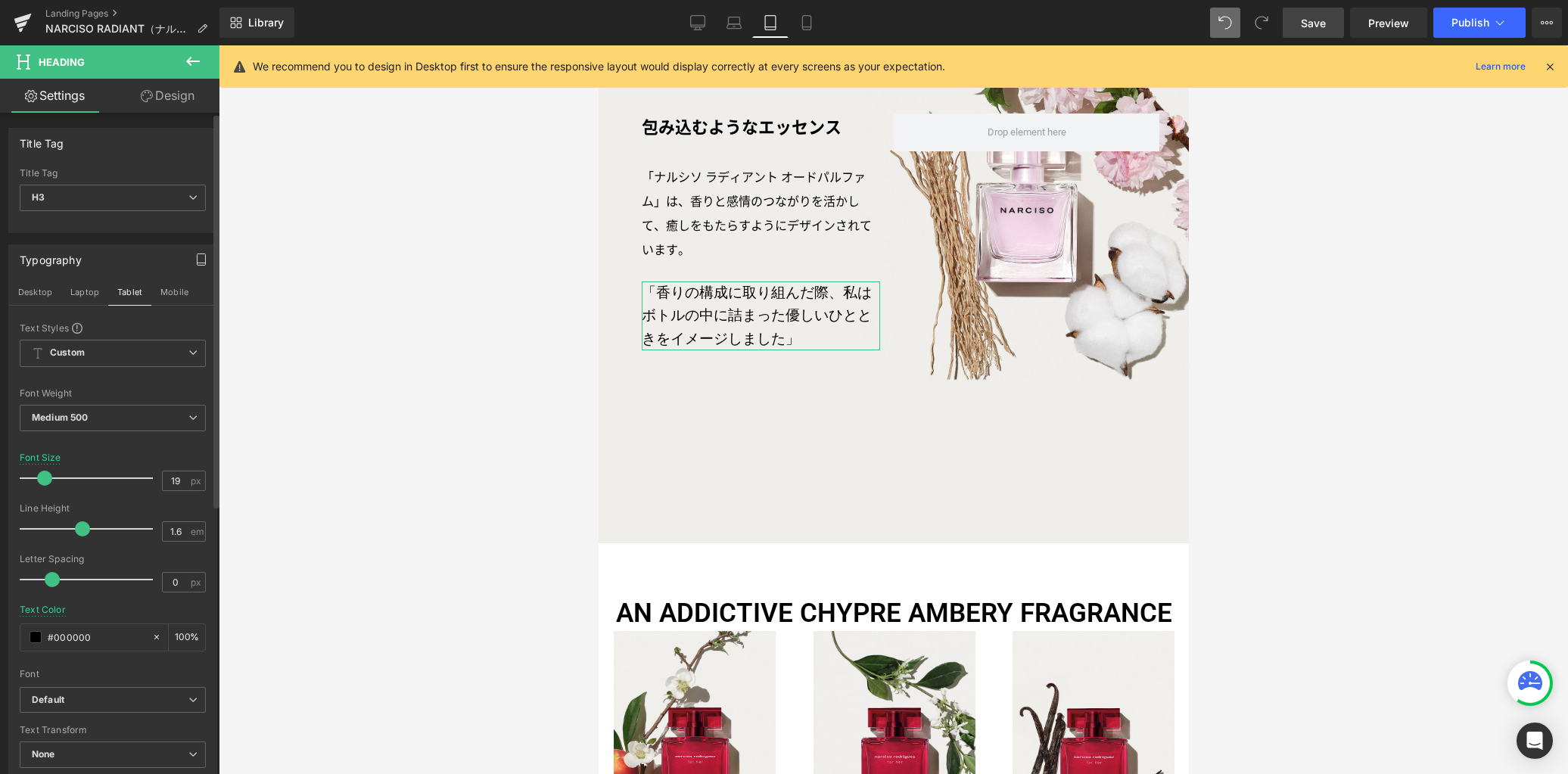
click at [176, 294] on button "Mobile" at bounding box center [174, 292] width 46 height 26
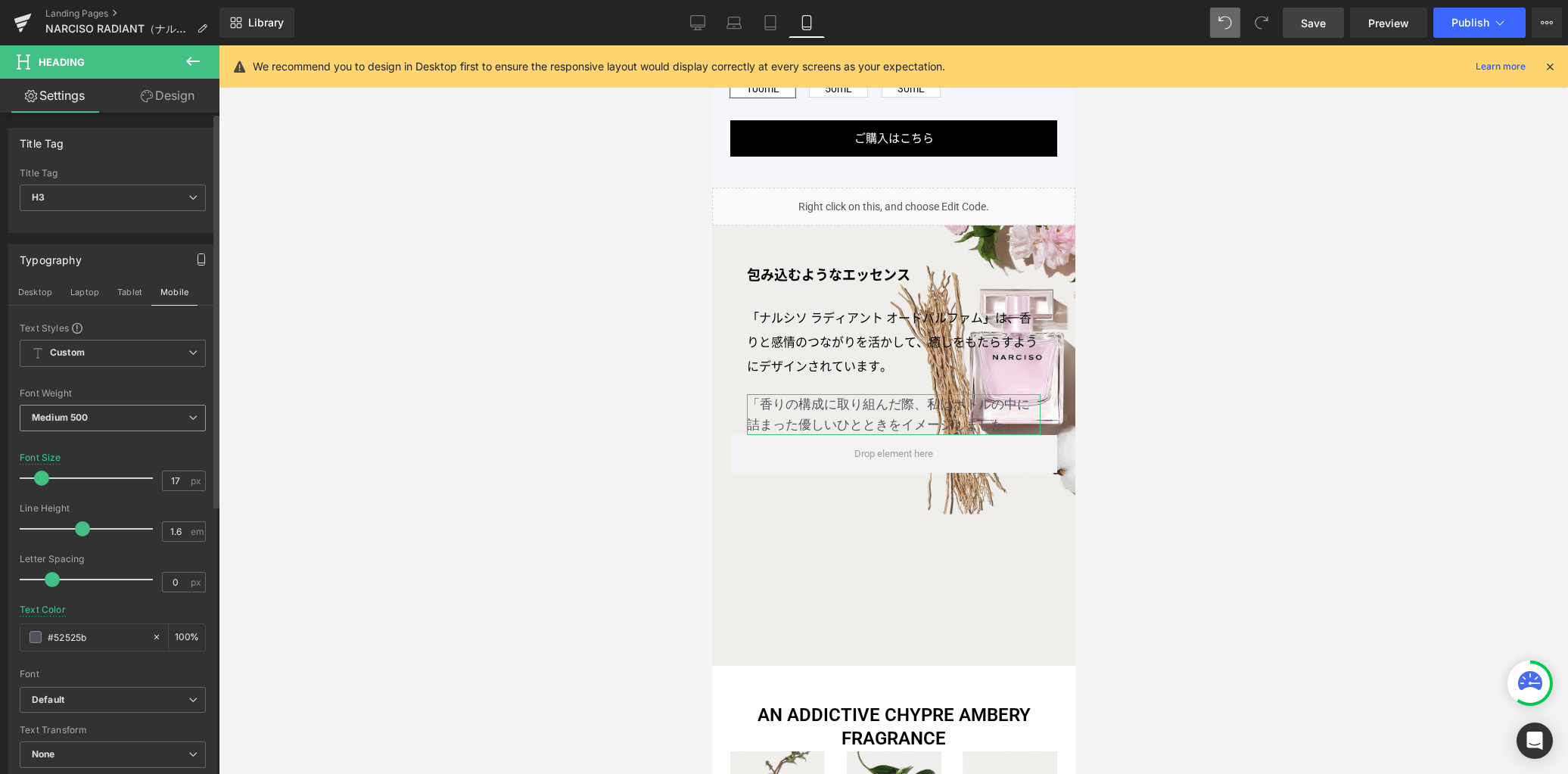
scroll to position [1193, 0]
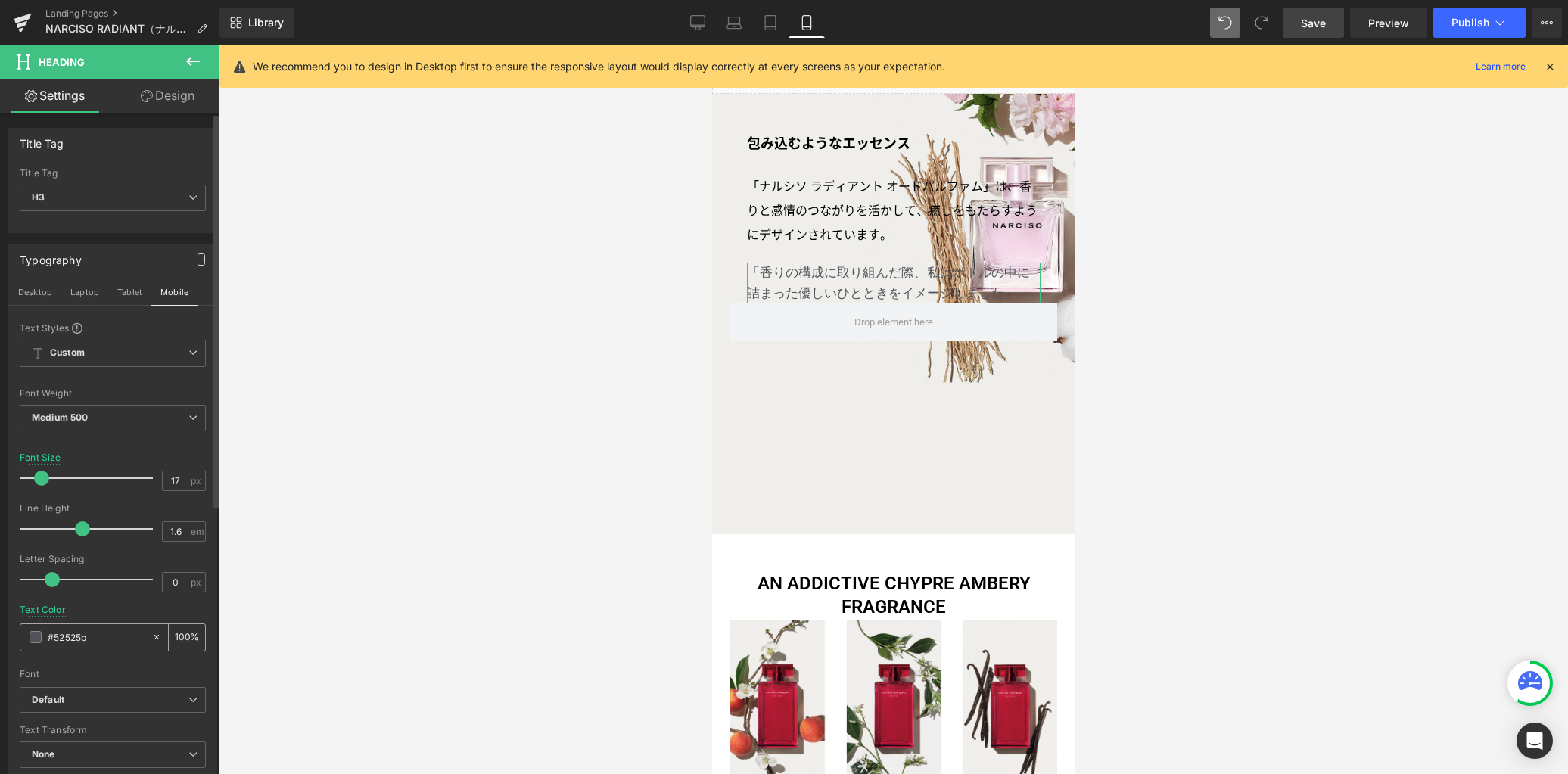
click at [35, 641] on span at bounding box center [35, 637] width 12 height 12
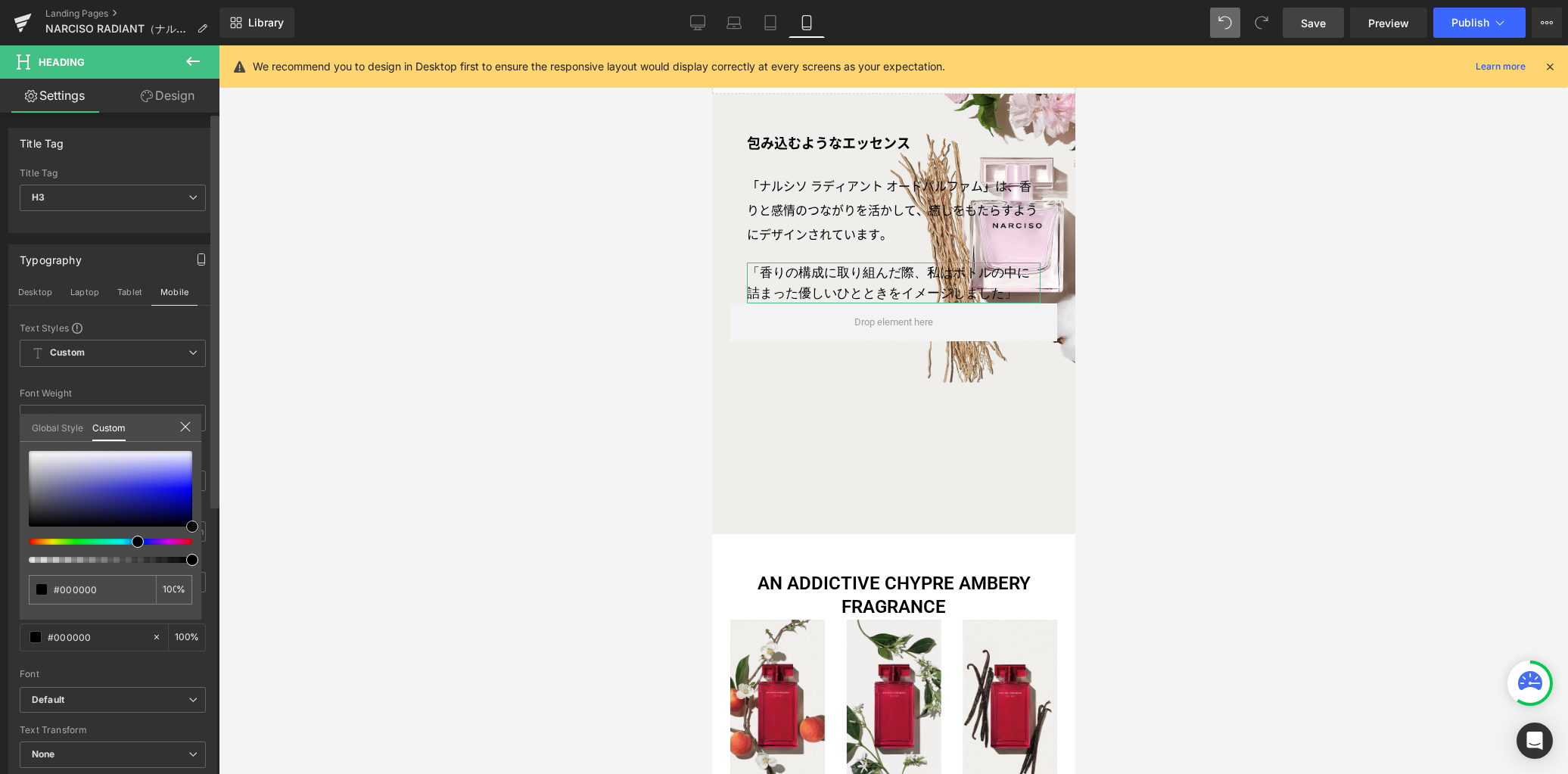
drag, startPoint x: 115, startPoint y: 494, endPoint x: 209, endPoint y: 578, distance: 126.1
click at [213, 558] on div "Title Tag H1 H2 H3 H4 H5 H6 Title Tag H3 H1 H2 H3 H4 H5 H6 Typography Desktop L…" at bounding box center [109, 447] width 220 height 668
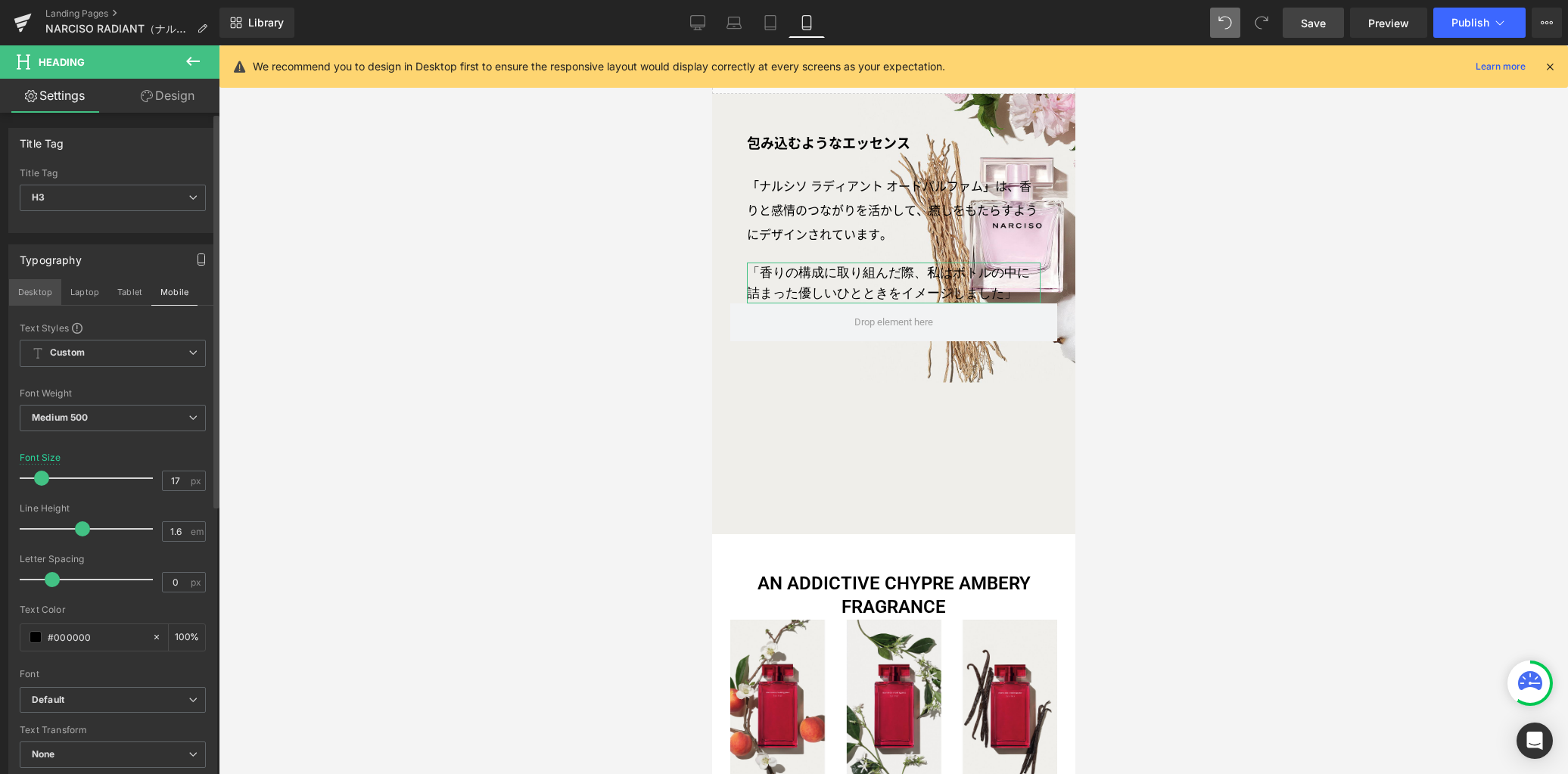
click at [47, 295] on button "Desktop" at bounding box center [34, 292] width 52 height 26
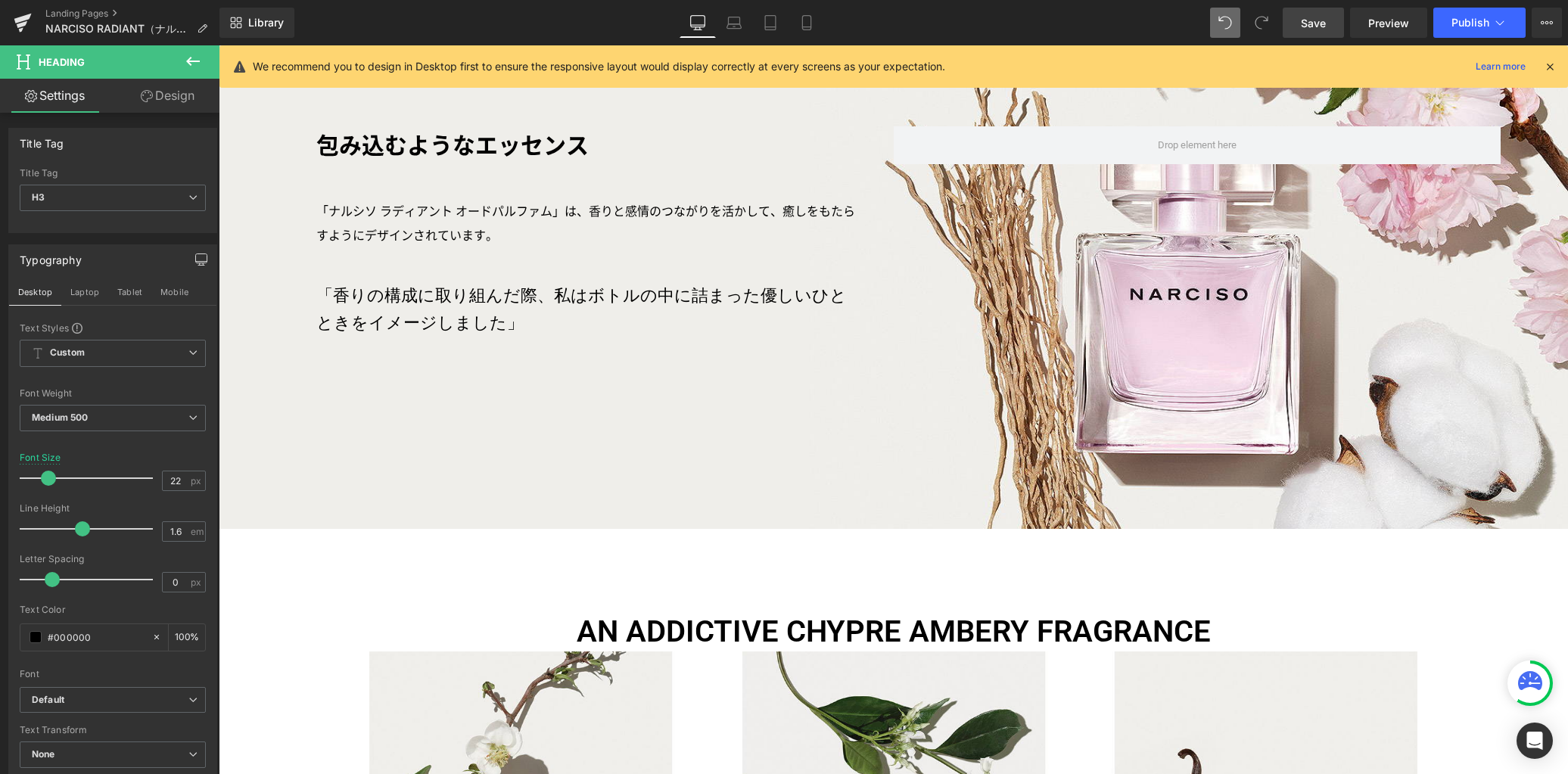
click at [1320, 30] on link "Save" at bounding box center [1313, 22] width 62 height 30
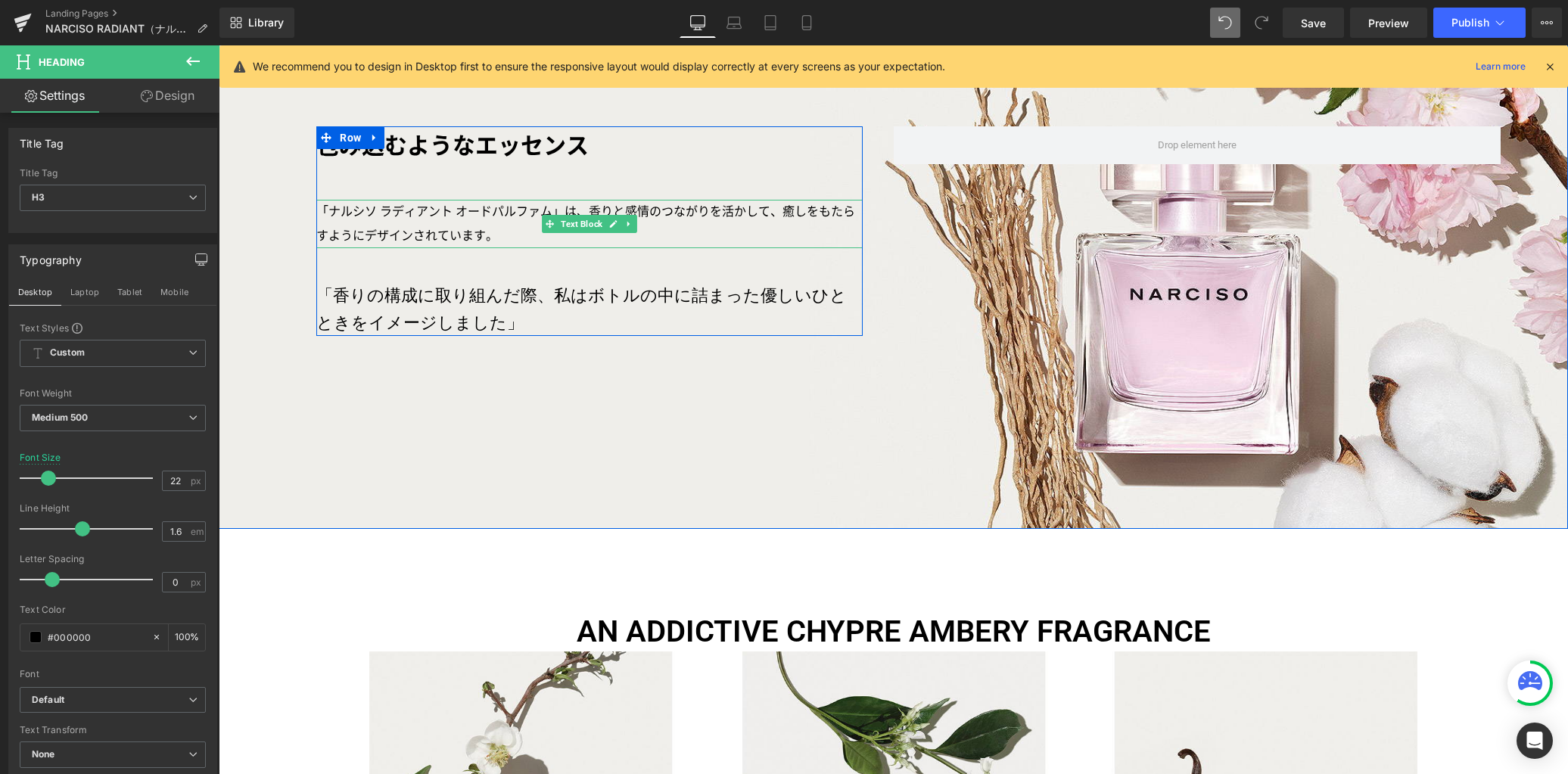
click at [625, 224] on icon at bounding box center [629, 224] width 8 height 9
click at [618, 222] on icon at bounding box center [622, 224] width 8 height 8
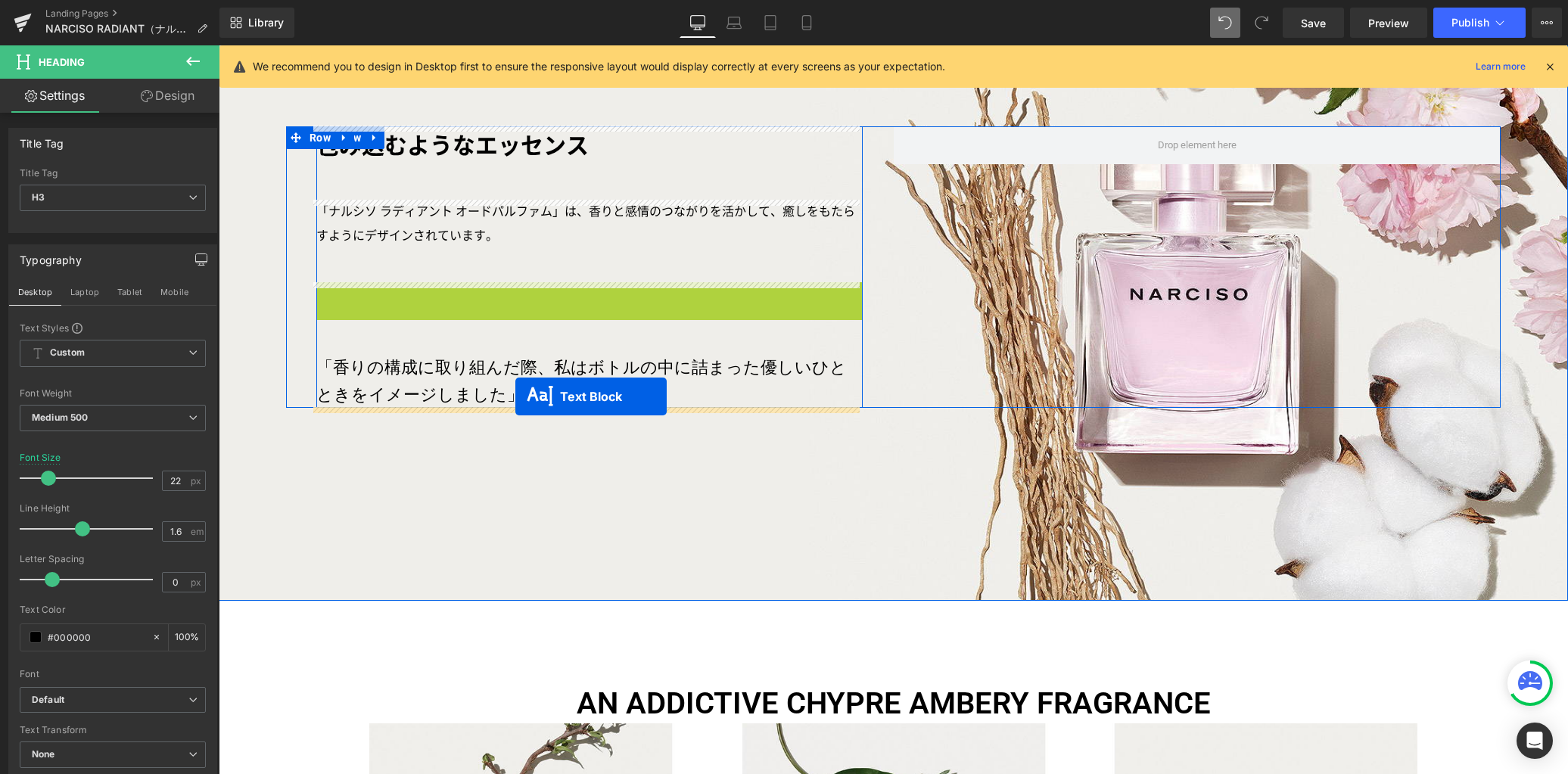
drag, startPoint x: 547, startPoint y: 305, endPoint x: 515, endPoint y: 396, distance: 96.5
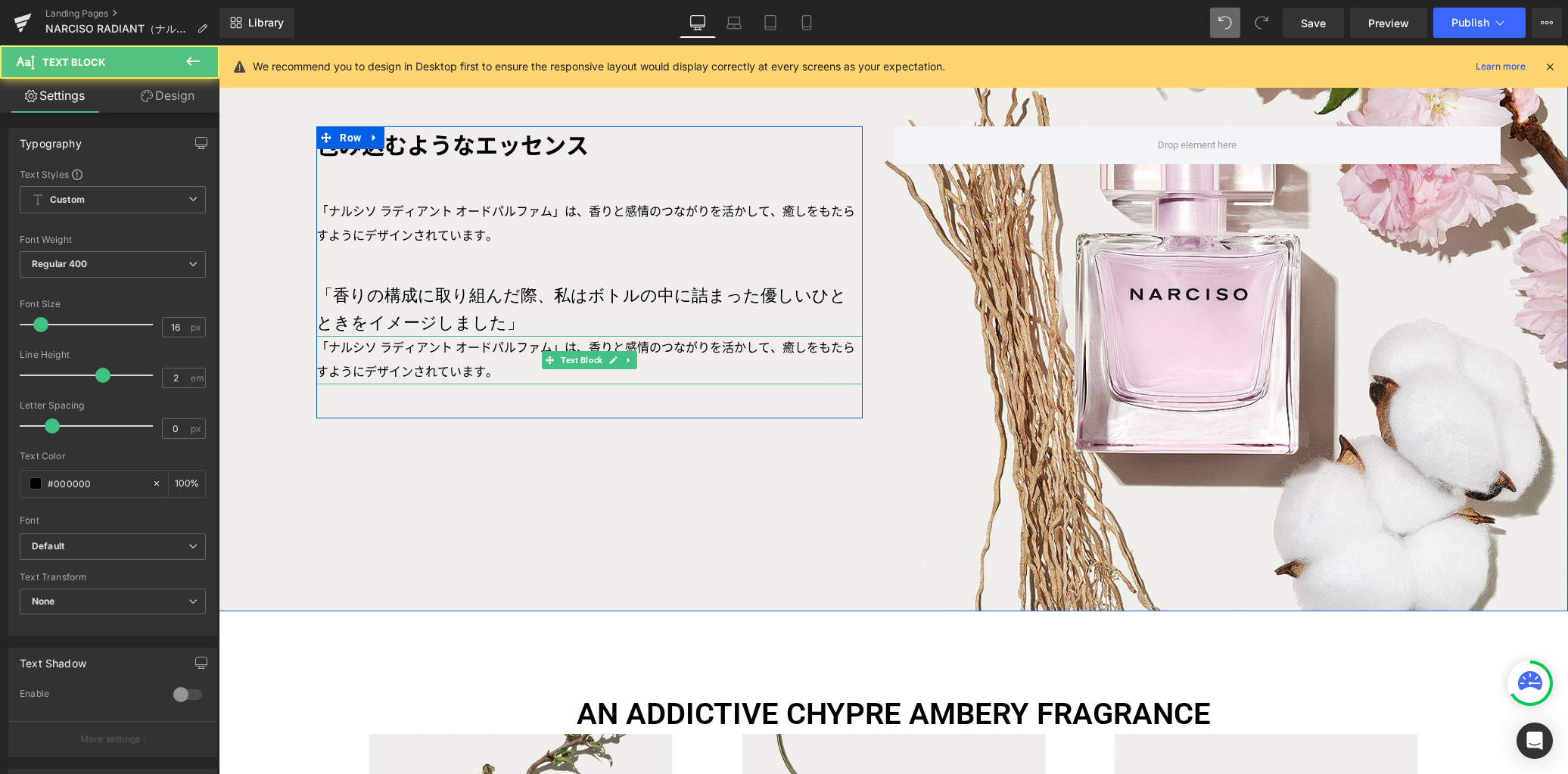
click at [404, 365] on p "「ナルシソ ラディアント オードパルファム」は、香りと感情のつながりを活かして、癒しをもたらすようにデザインされています。" at bounding box center [590, 359] width 547 height 49
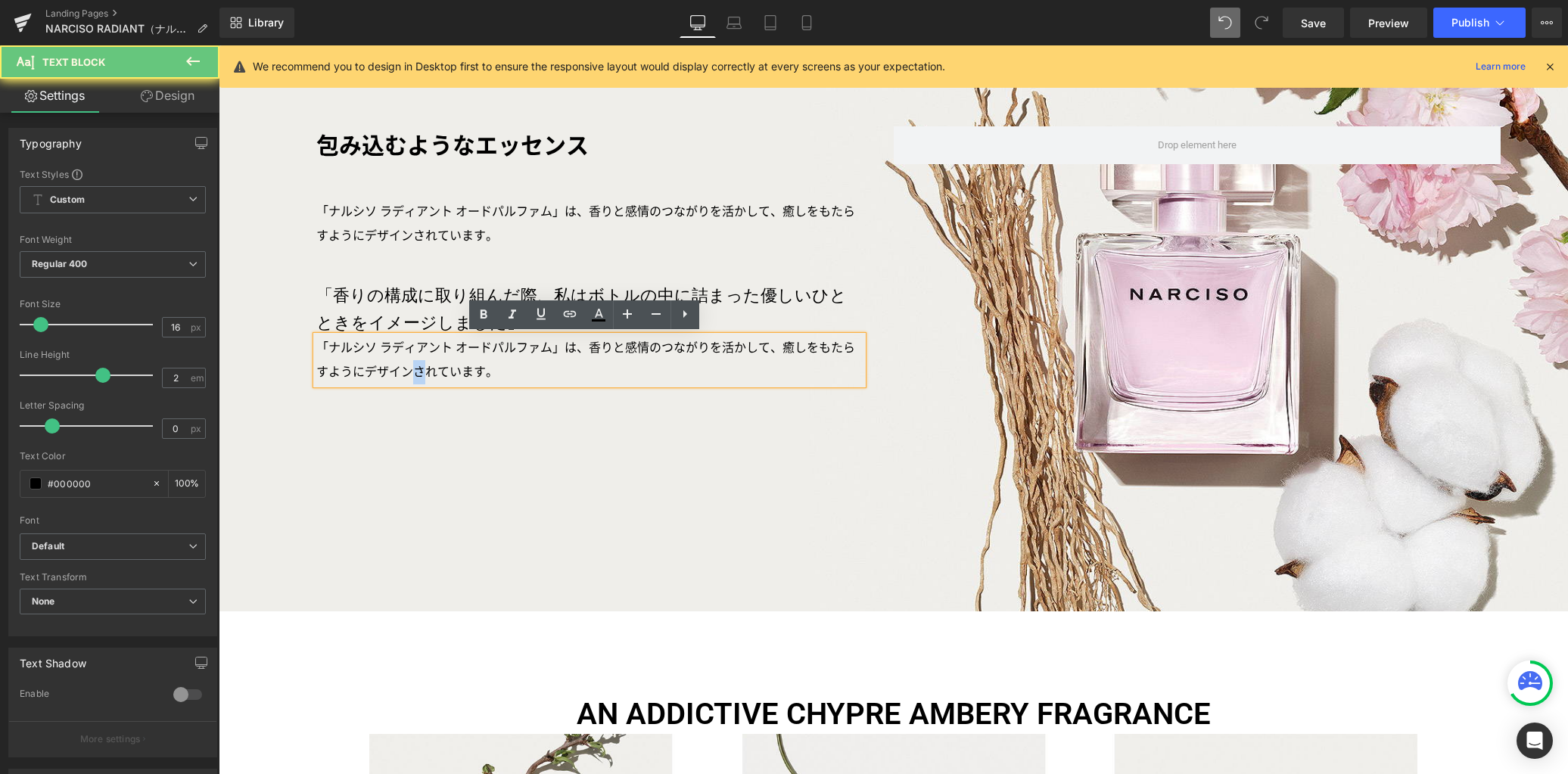
click at [404, 365] on p "「ナルシソ ラディアント オードパルファム」は、香りと感情のつながりを活かして、癒しをもたらすようにデザインされています。" at bounding box center [590, 359] width 547 height 49
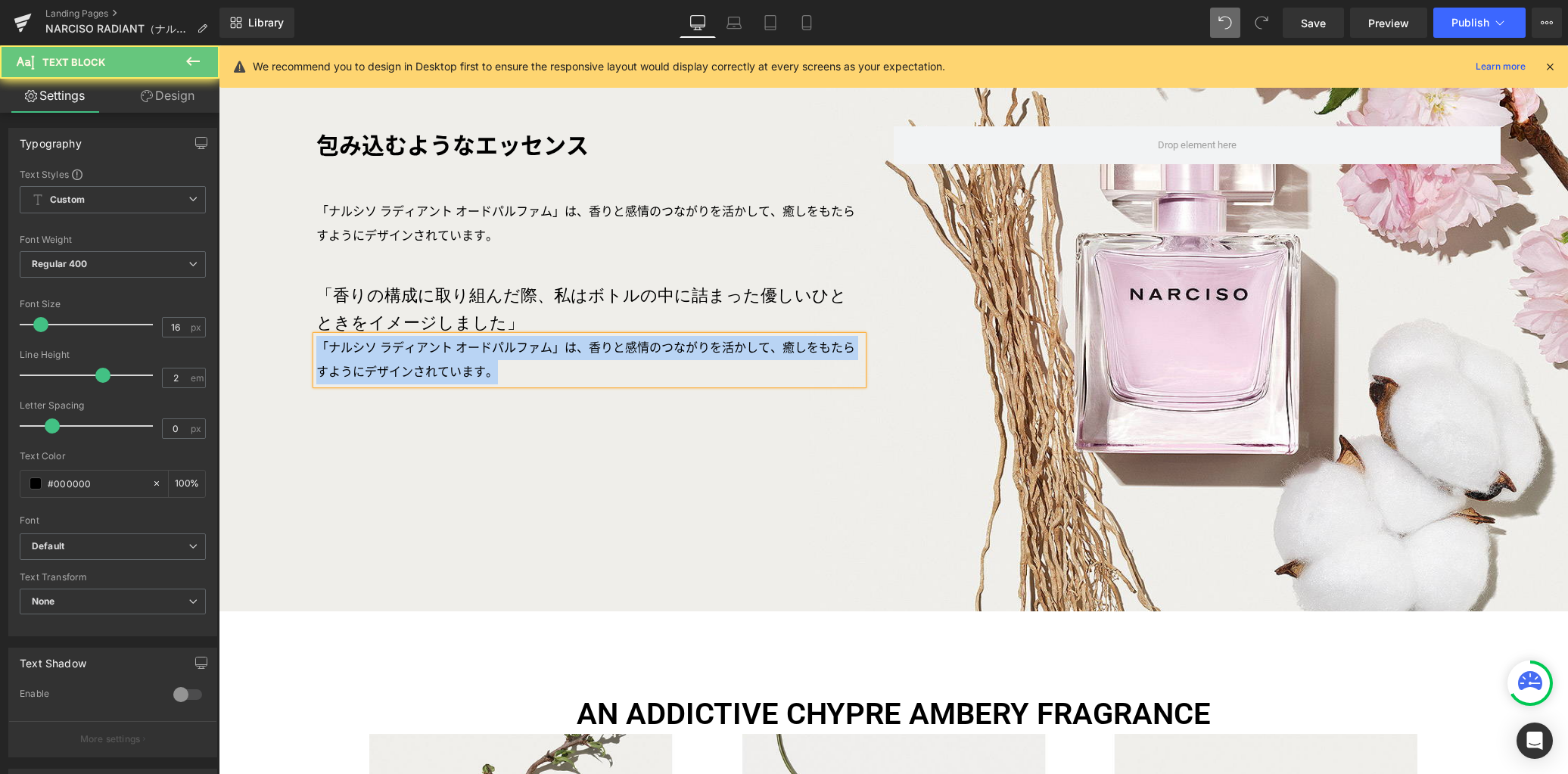
paste div
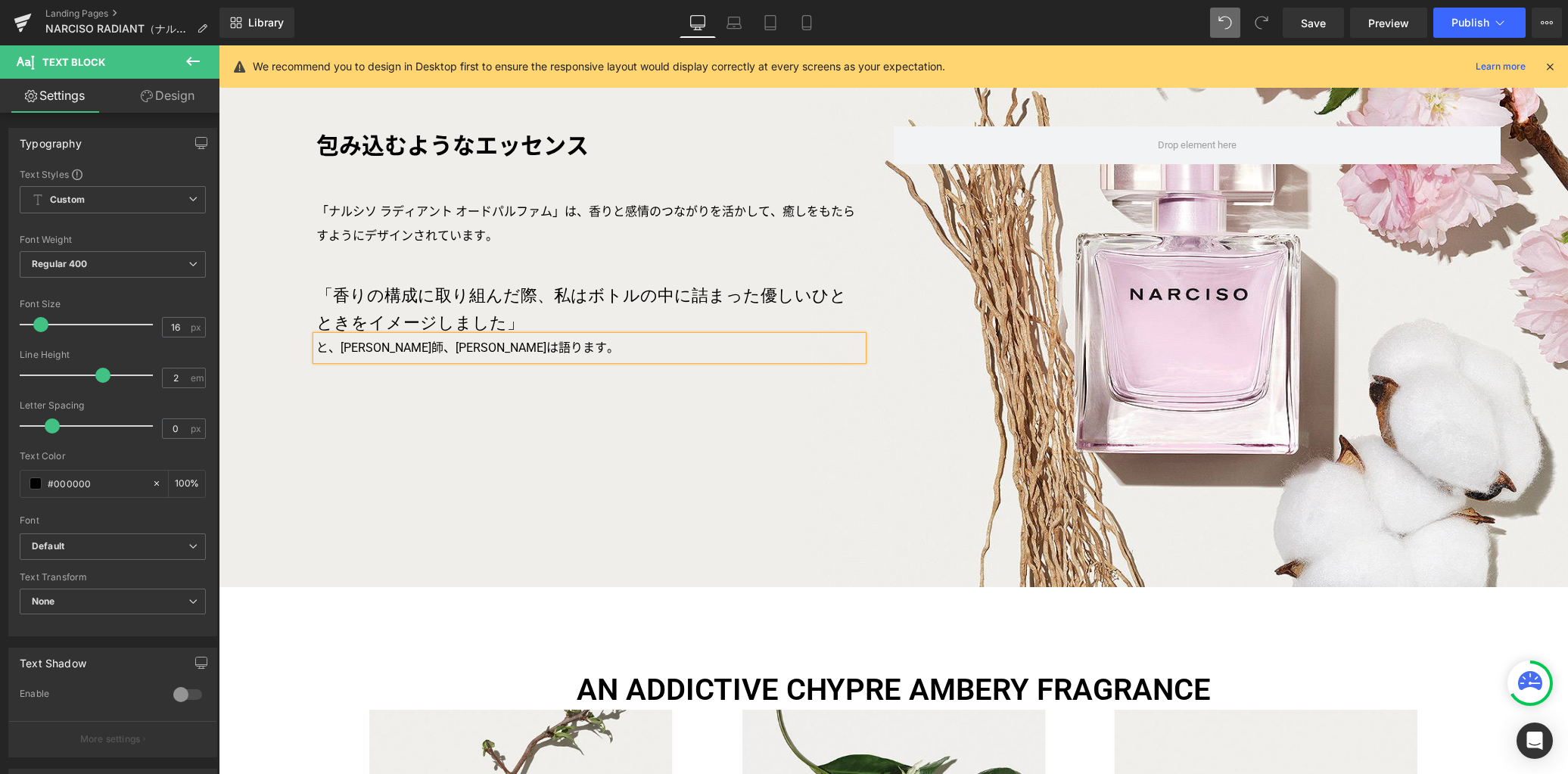
click at [517, 417] on div "包み込むようなエッセンス Text Block 「ナルシソ ラディアント オードパルファム」は、香りと感情のつながりを活かして、癒しをもたらすようにデザイン…" at bounding box center [893, 282] width 1349 height 608
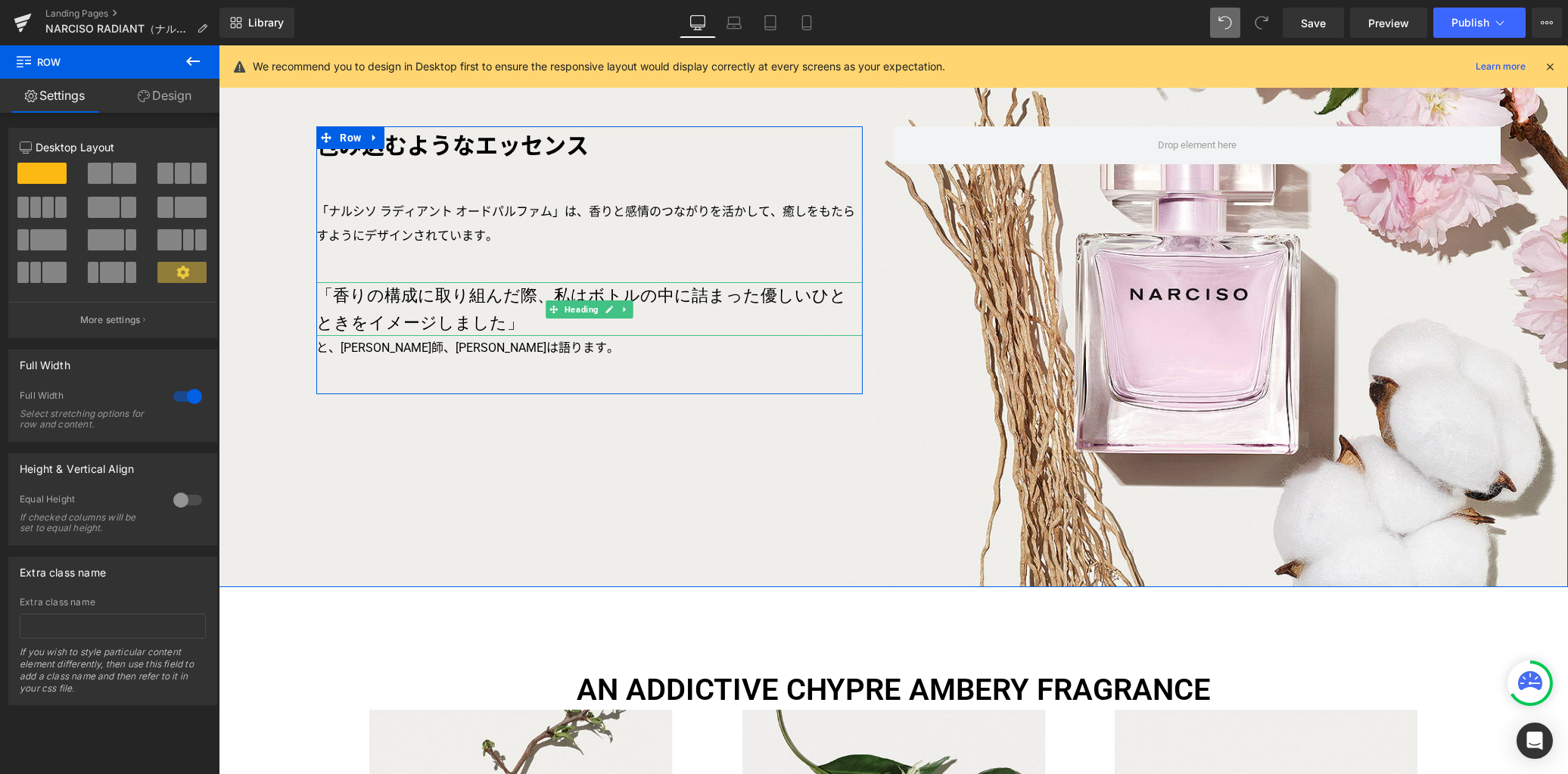
drag, startPoint x: 584, startPoint y: 302, endPoint x: 264, endPoint y: 135, distance: 361.0
click at [584, 301] on span "Heading" at bounding box center [582, 309] width 40 height 18
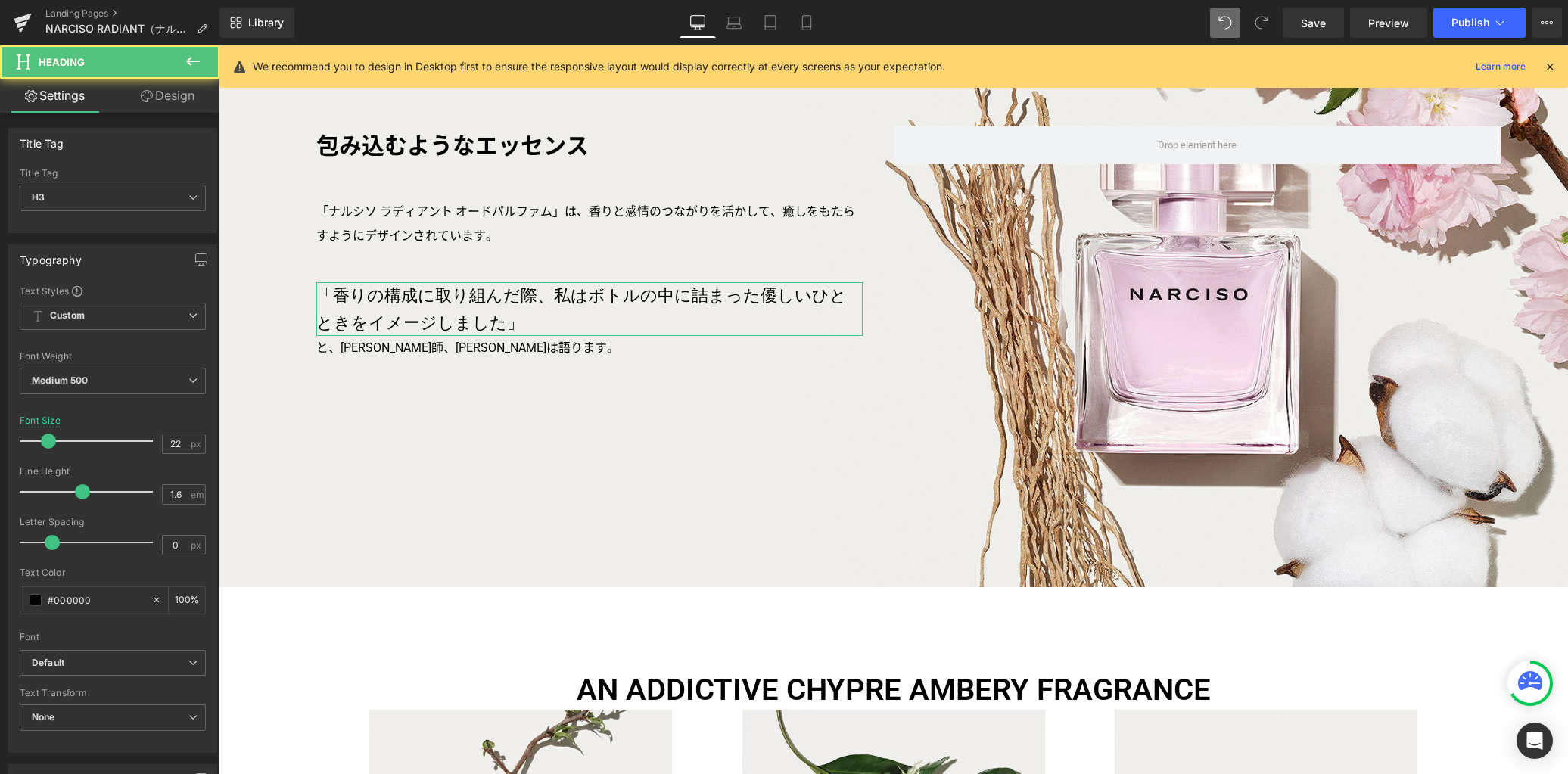
click at [177, 94] on link "Design" at bounding box center [167, 95] width 109 height 34
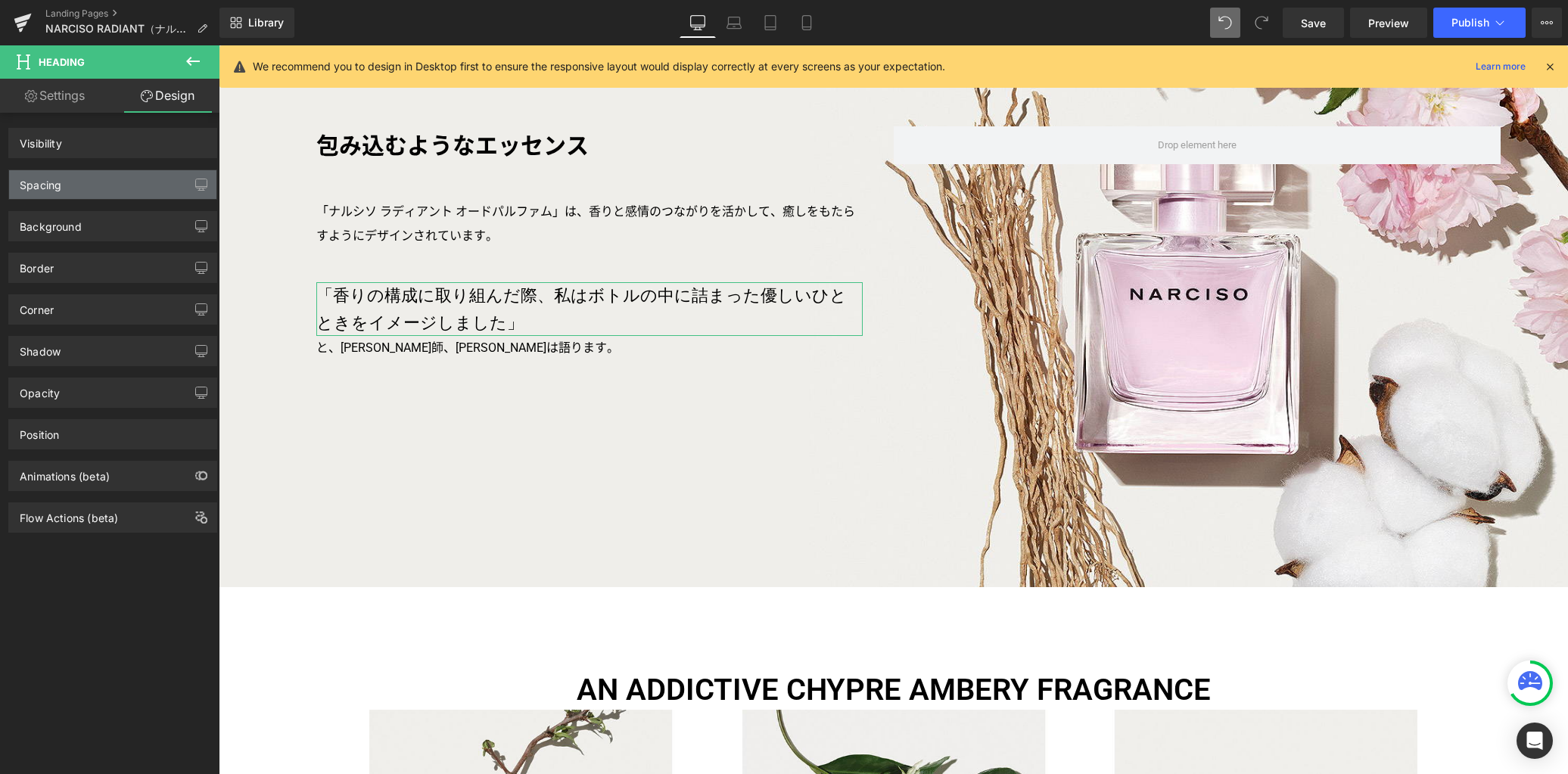
click at [94, 180] on div "Spacing" at bounding box center [112, 185] width 207 height 29
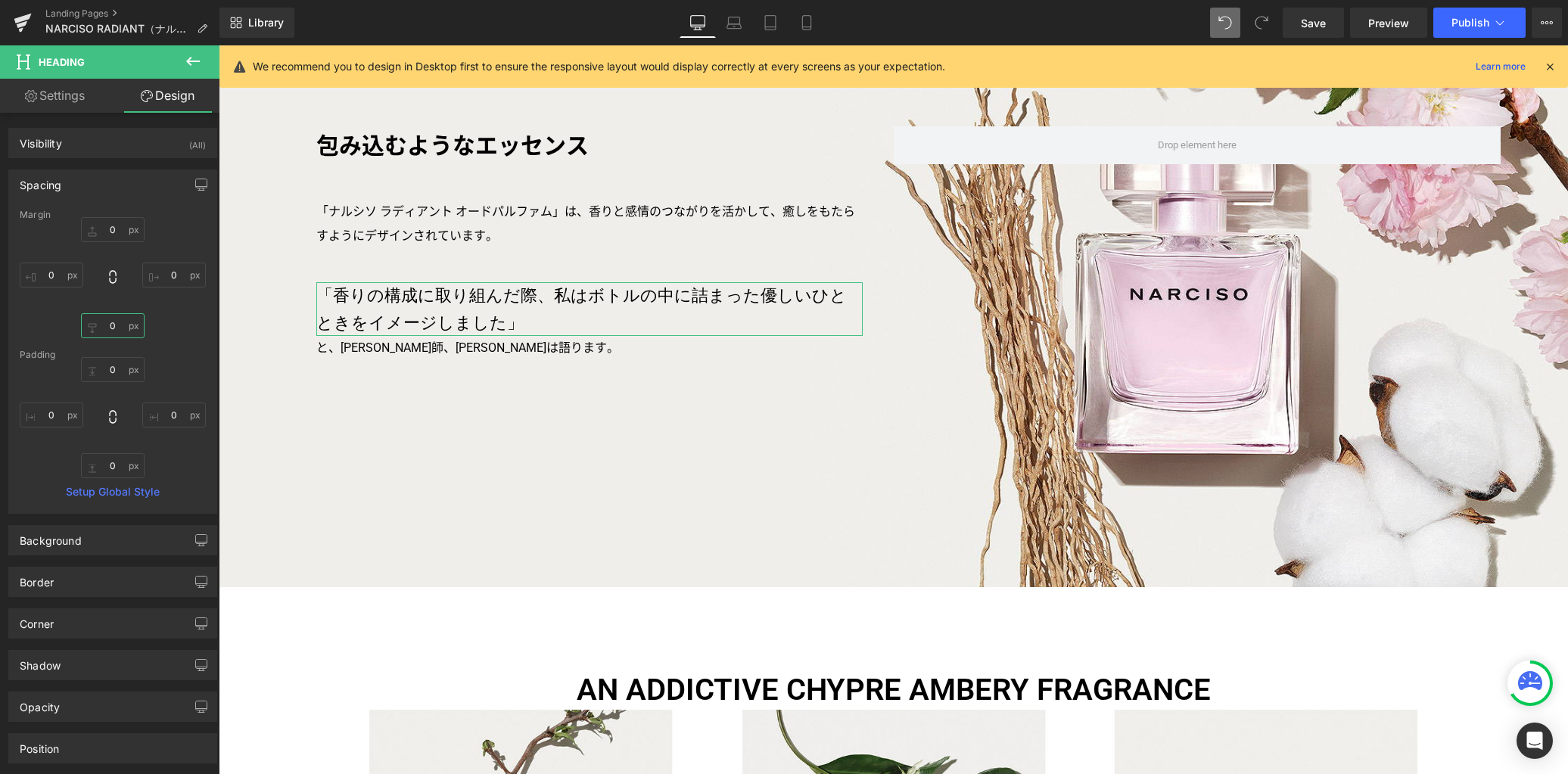
drag, startPoint x: 117, startPoint y: 325, endPoint x: 217, endPoint y: 324, distance: 100.0
click at [117, 325] on input "0" at bounding box center [113, 325] width 64 height 25
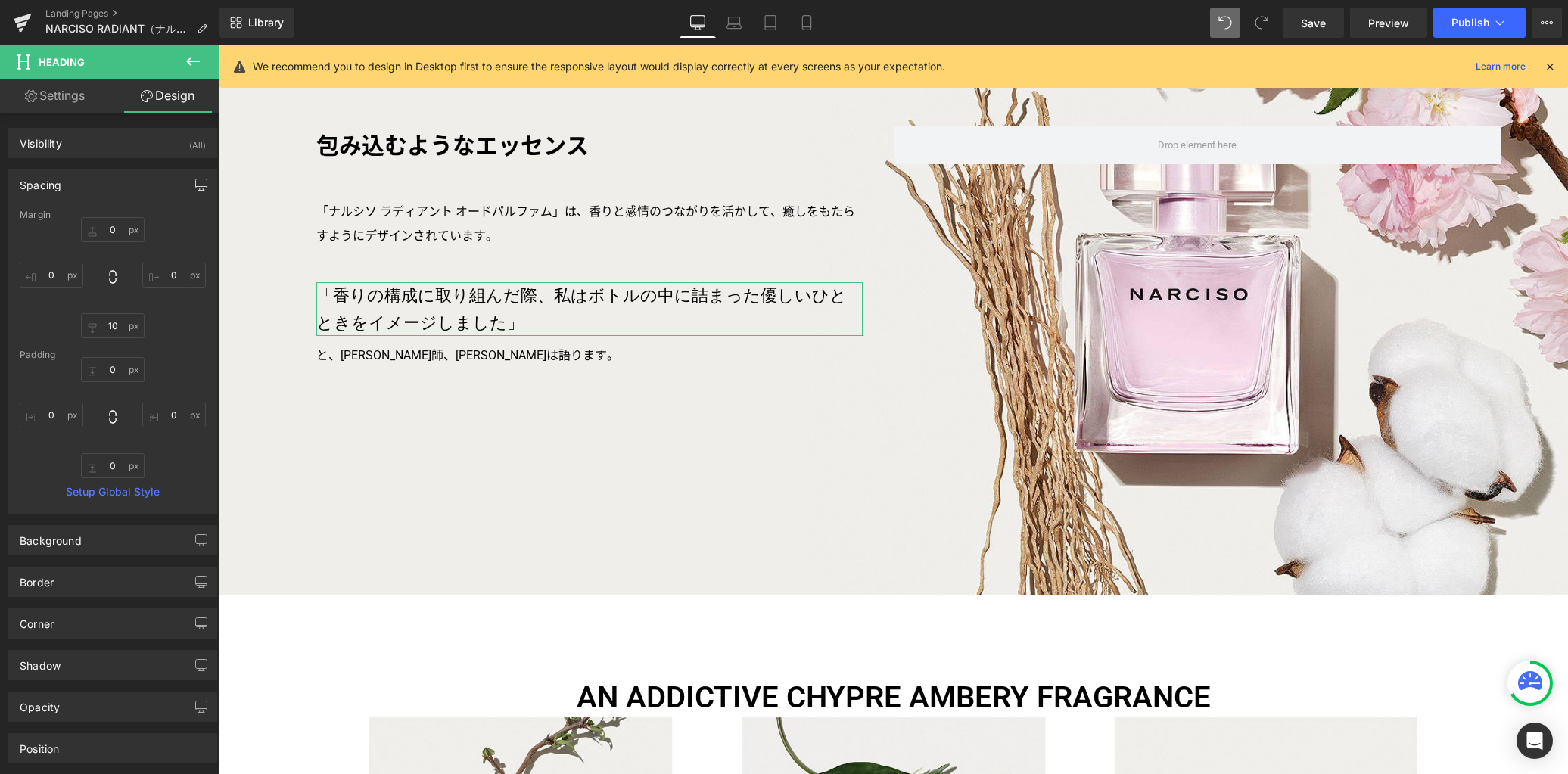
click at [195, 185] on icon "button" at bounding box center [201, 184] width 12 height 12
click at [94, 216] on button "Laptop" at bounding box center [85, 217] width 47 height 26
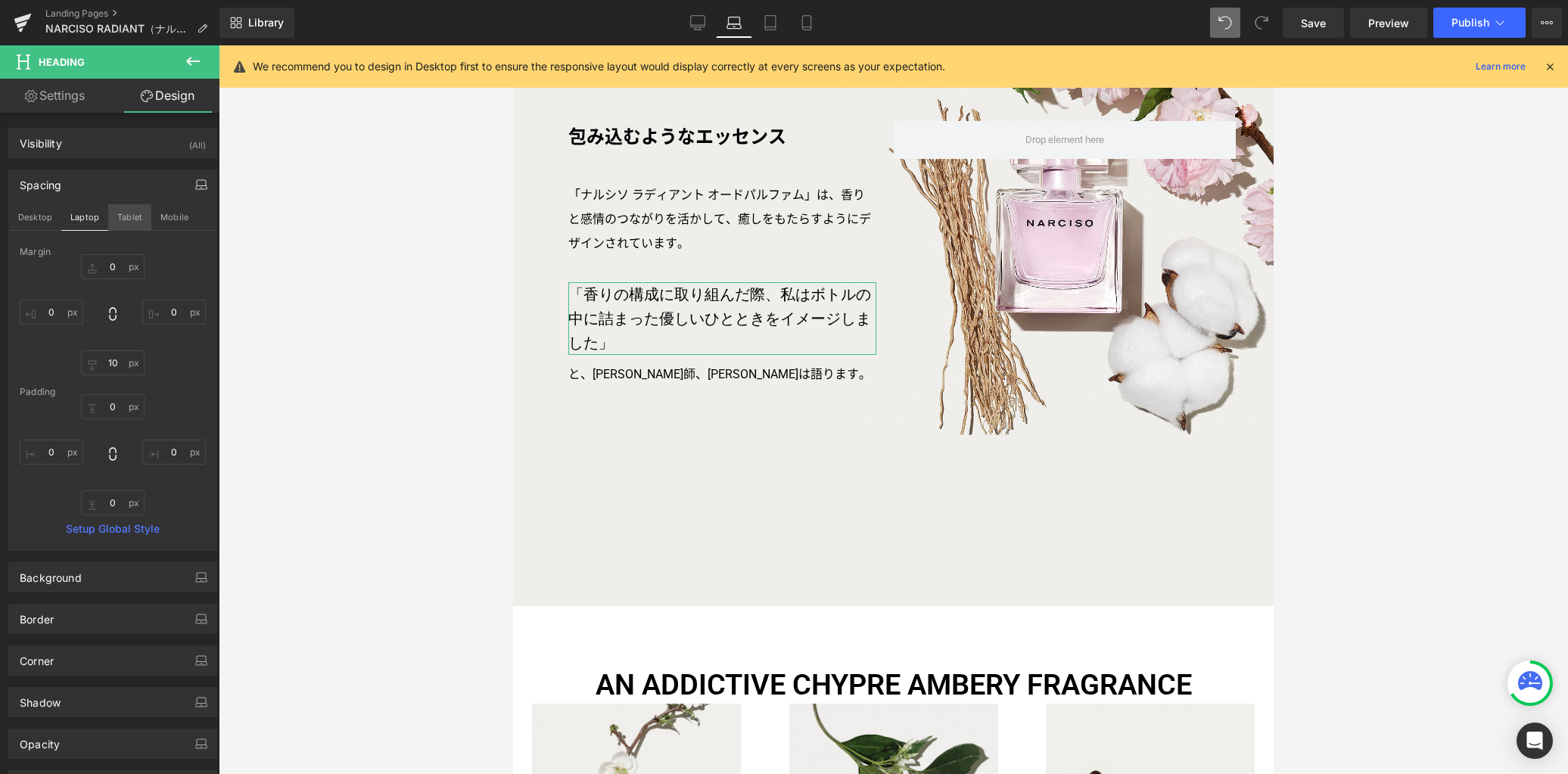
click at [127, 216] on button "Tablet" at bounding box center [129, 217] width 43 height 26
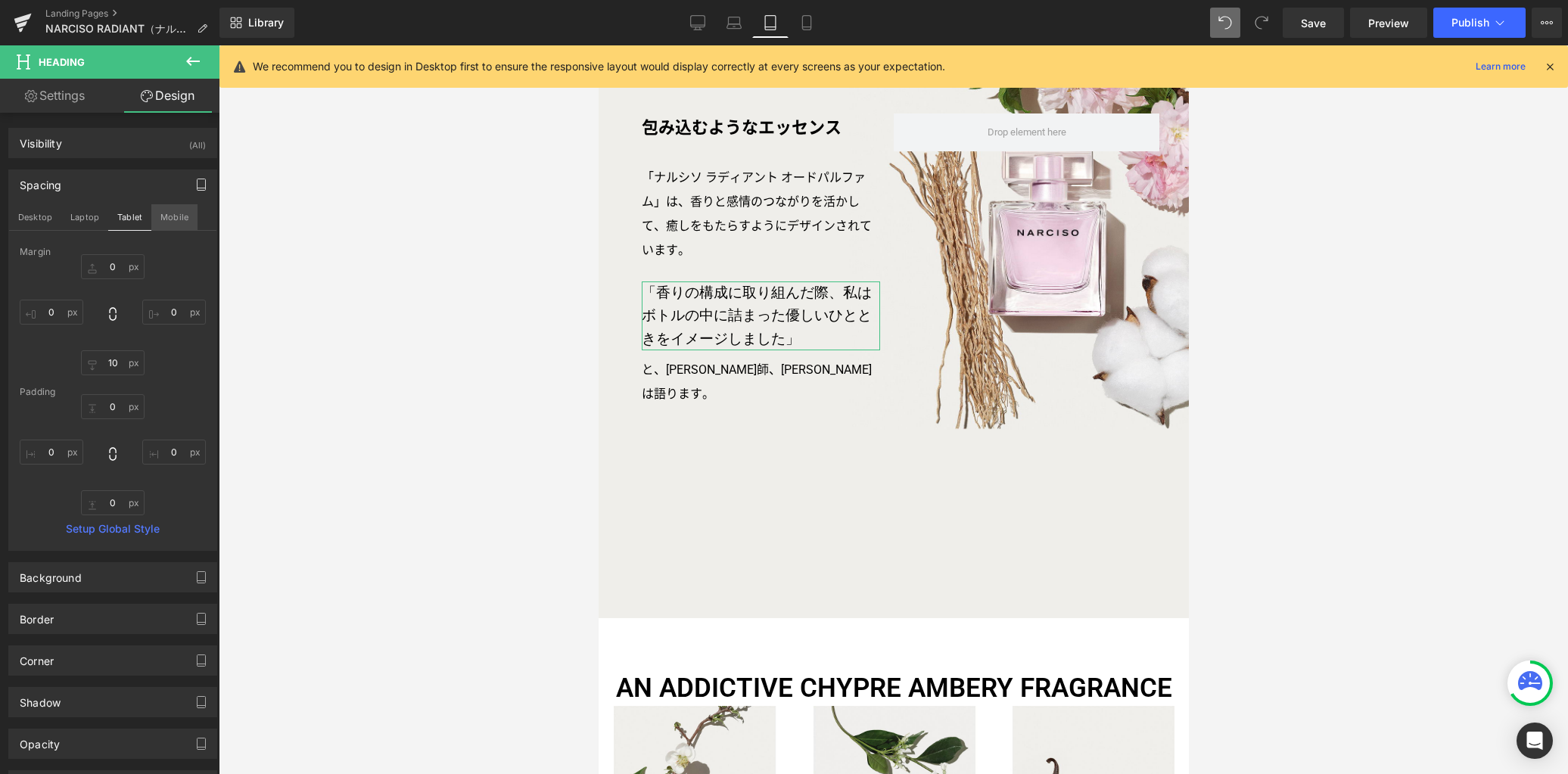
click at [164, 220] on button "Mobile" at bounding box center [174, 217] width 46 height 26
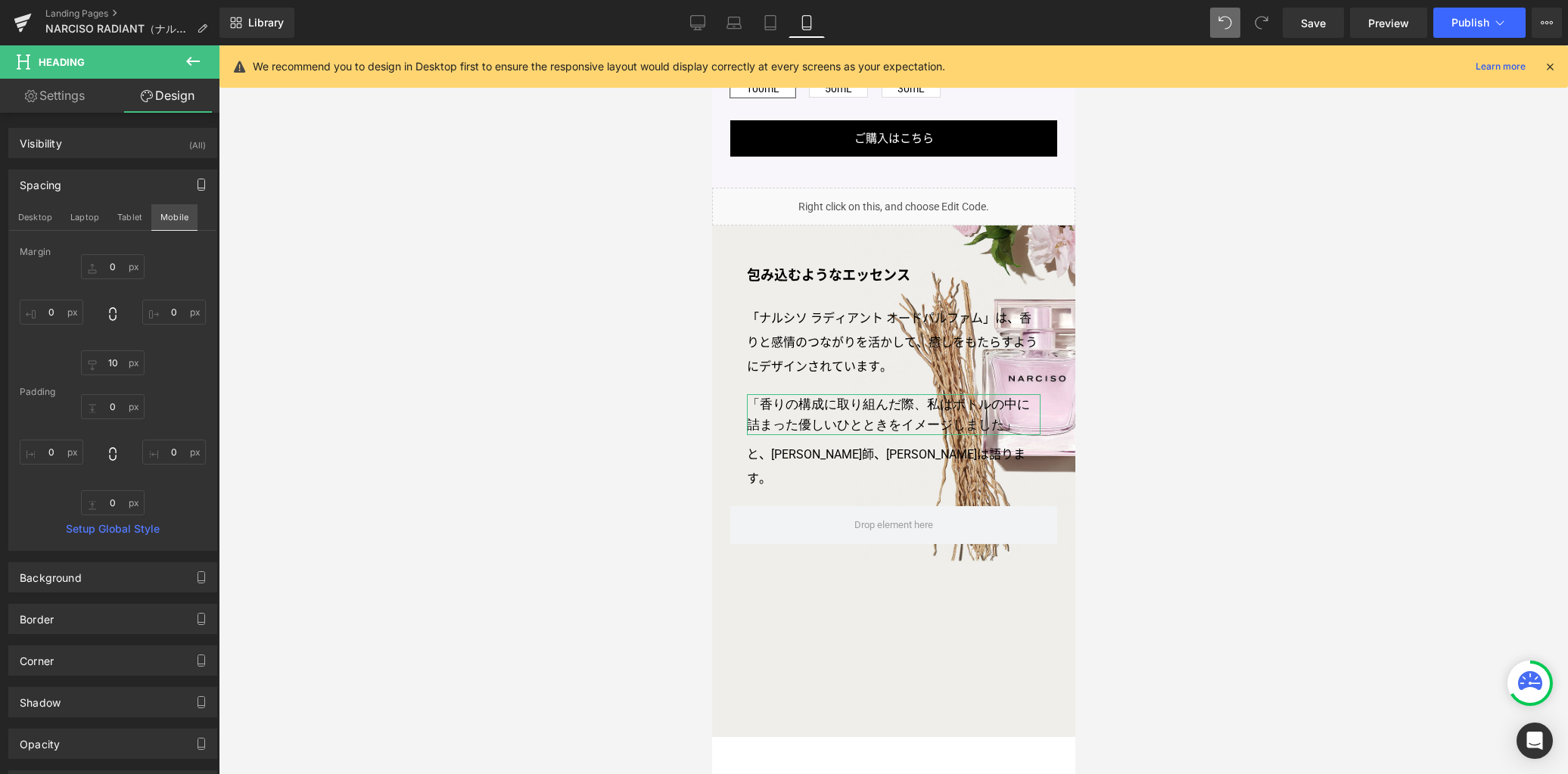
scroll to position [1193, 0]
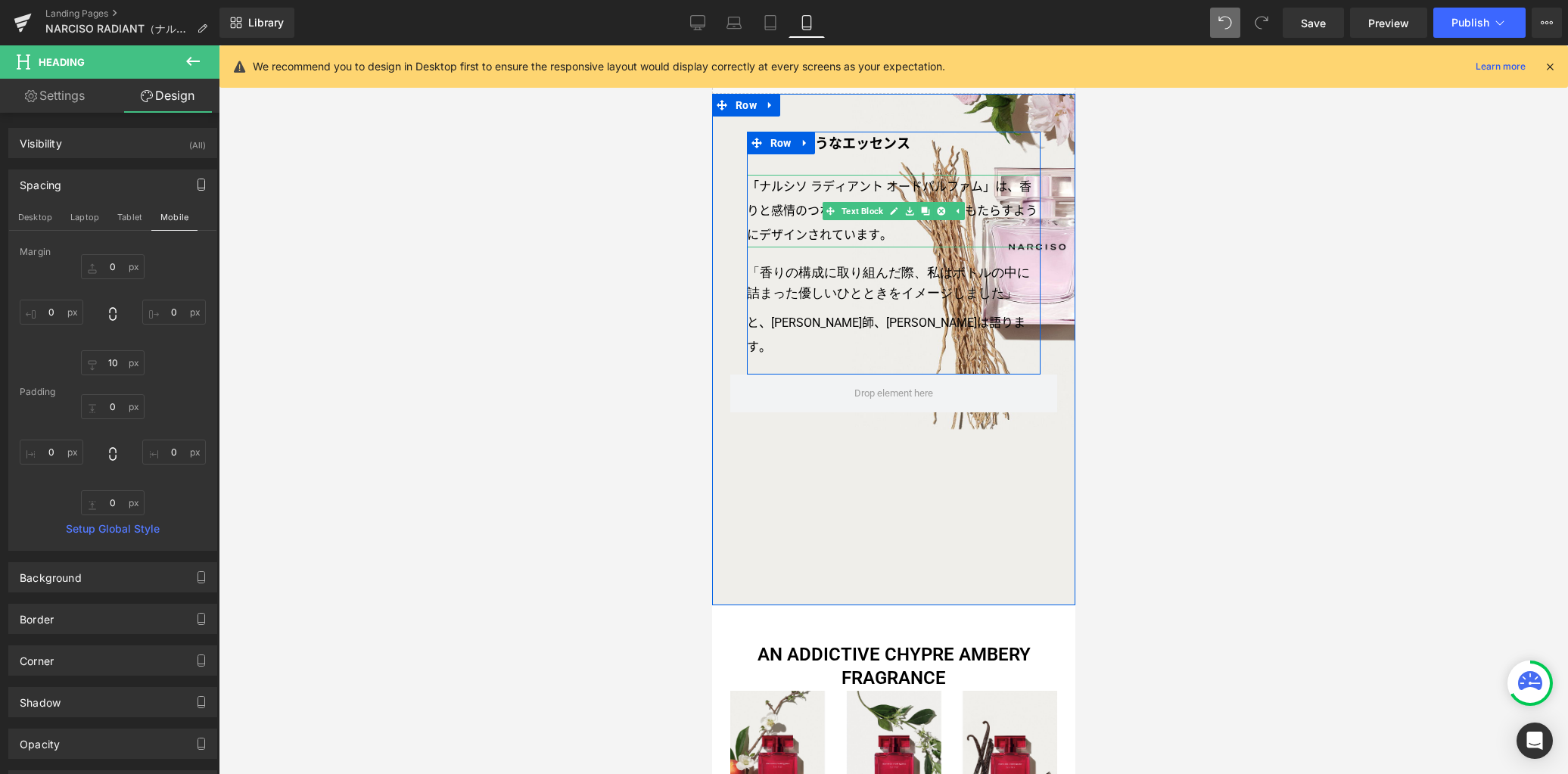
click at [769, 228] on p "「ナルシソ ラディアント オードパルファム」は、香りと感情のつながりを活かして、癒しをもたらすようにデザインされています。" at bounding box center [893, 211] width 294 height 73
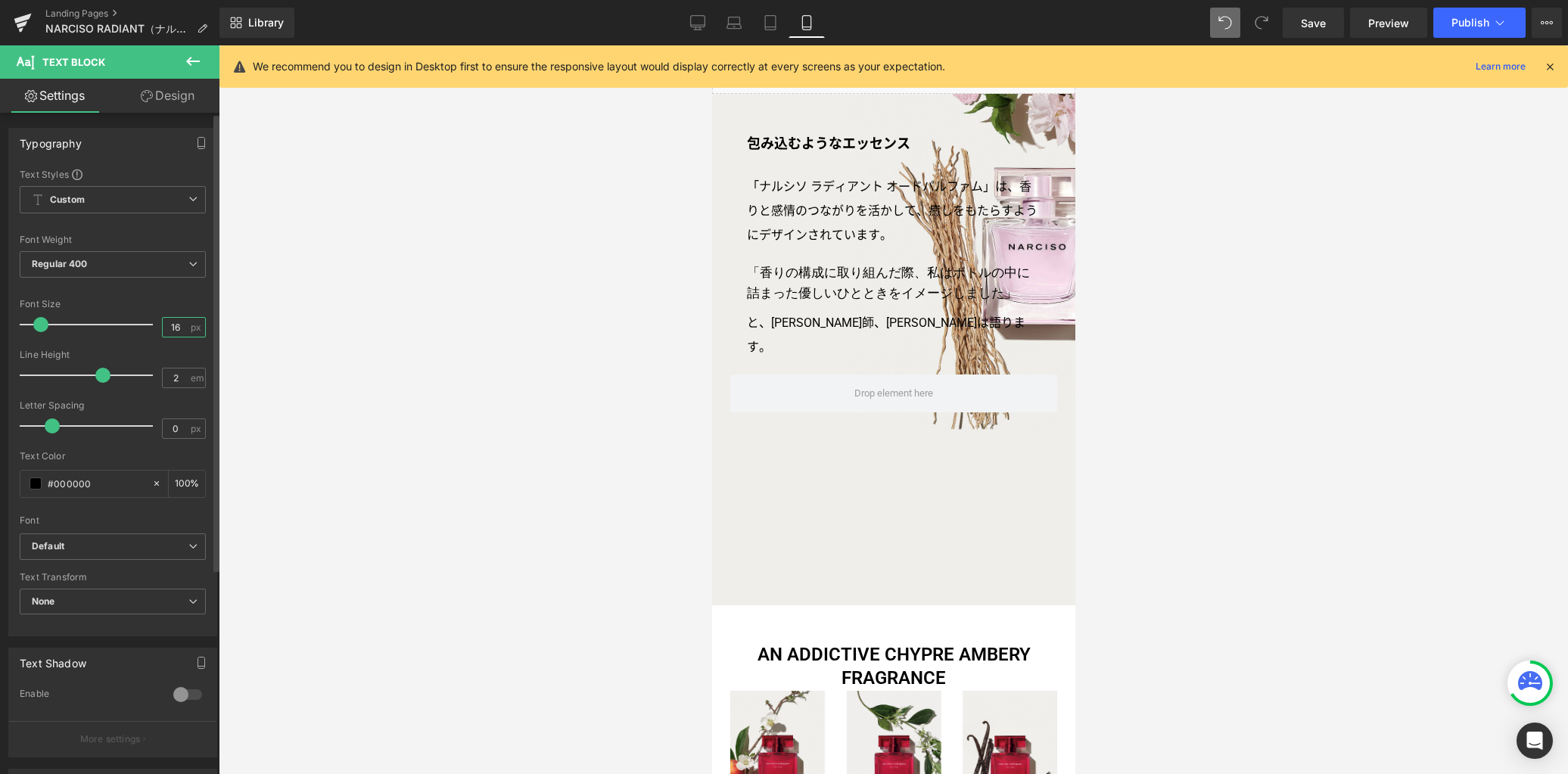
drag, startPoint x: 178, startPoint y: 328, endPoint x: 99, endPoint y: 304, distance: 82.6
click at [99, 318] on div "Font Size 16 px" at bounding box center [113, 323] width 186 height 50
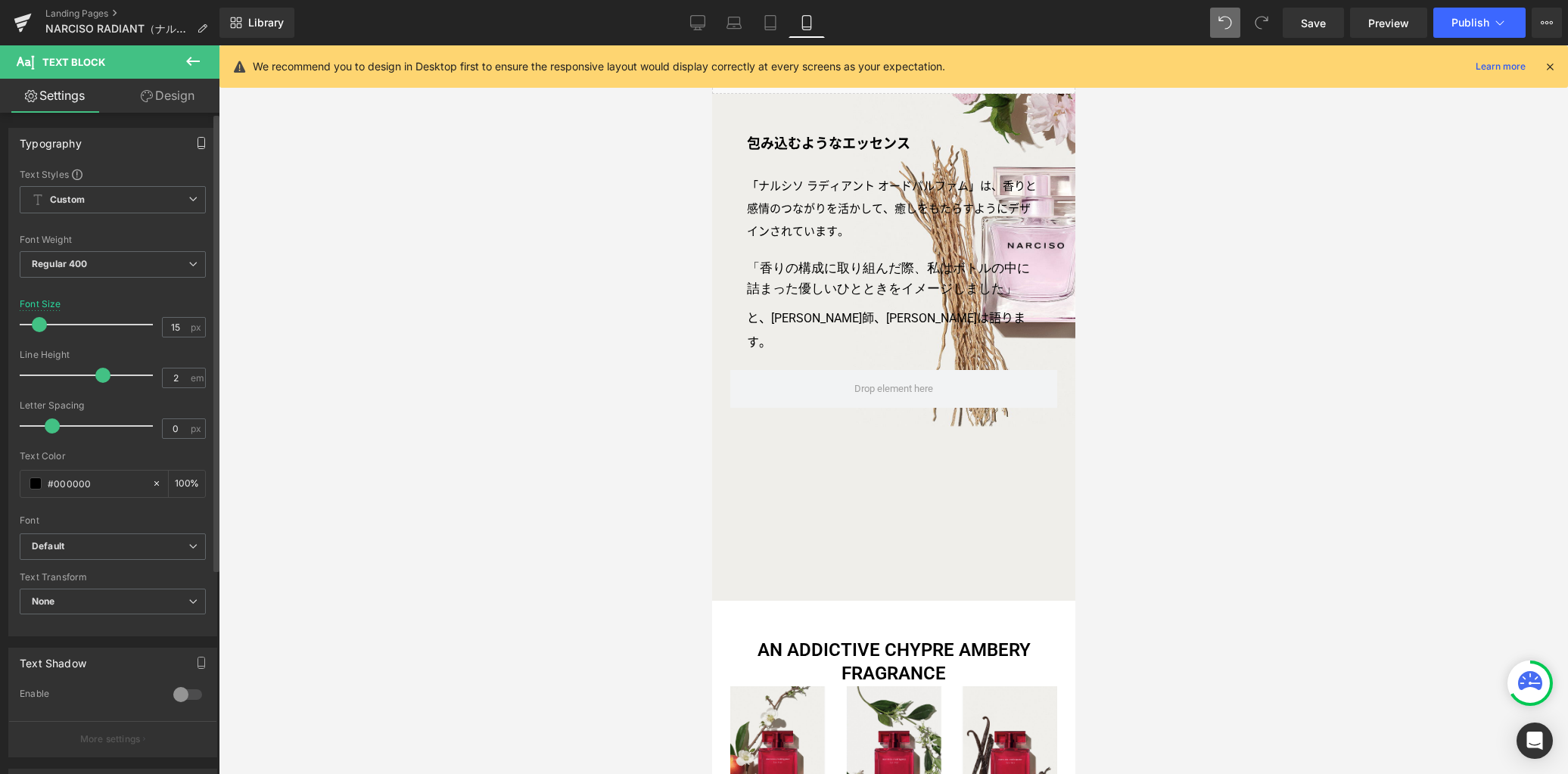
click at [195, 141] on icon "button" at bounding box center [201, 142] width 12 height 12
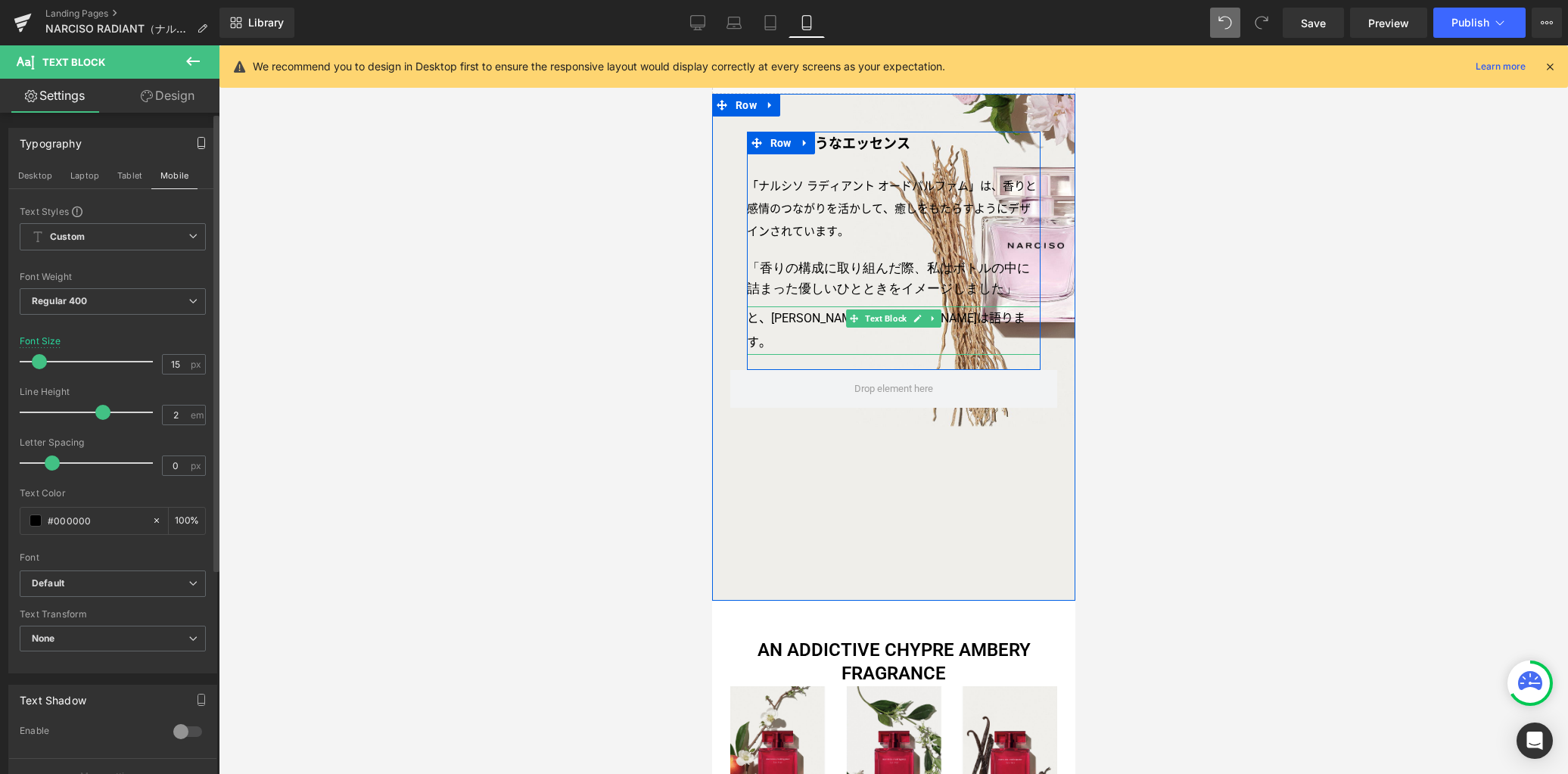
click at [774, 339] on p "と、調香師、オーレリアン・ギシャールは語ります。" at bounding box center [893, 331] width 294 height 49
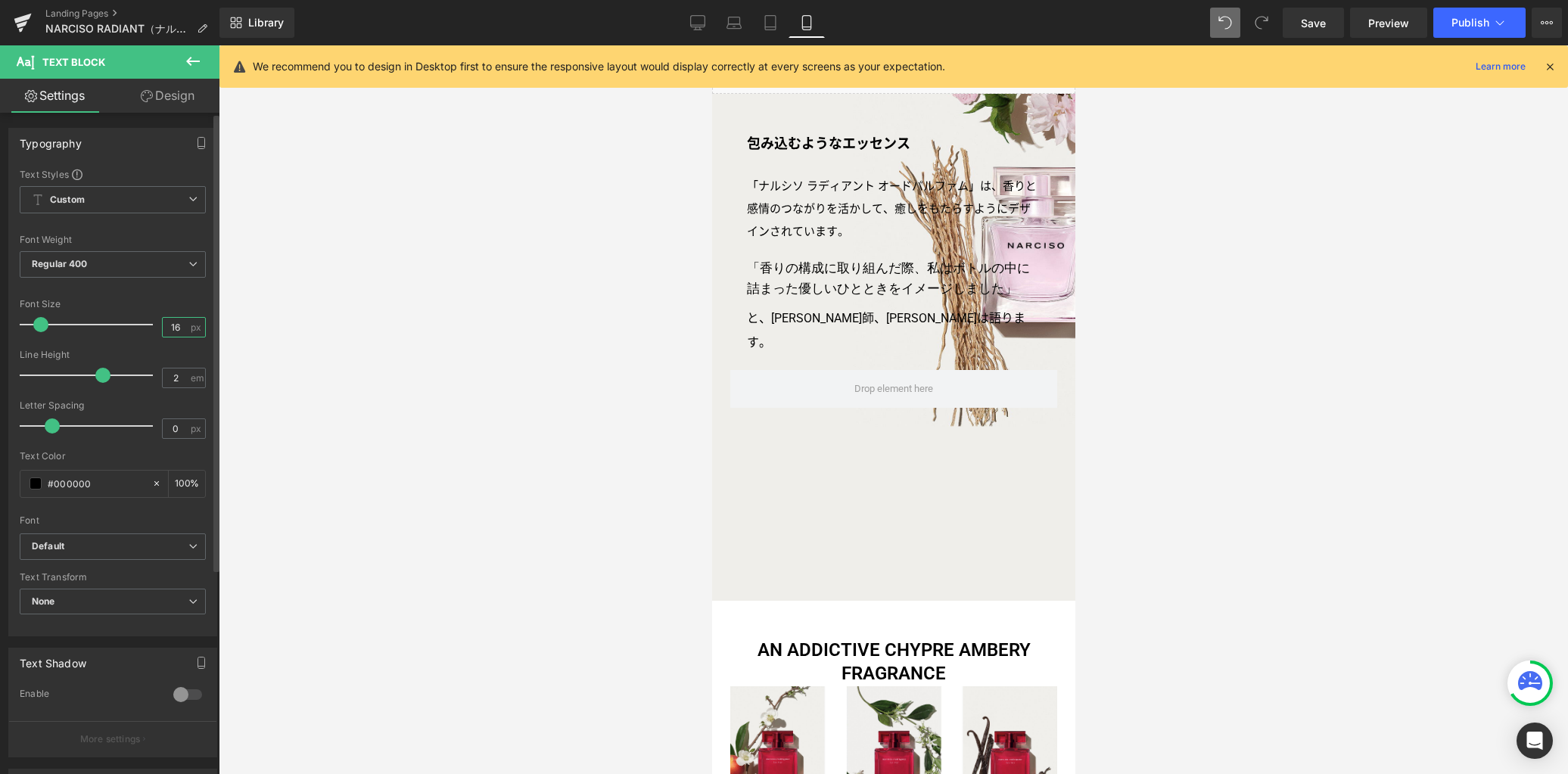
click at [93, 316] on div "Font Size 16 px" at bounding box center [113, 323] width 186 height 50
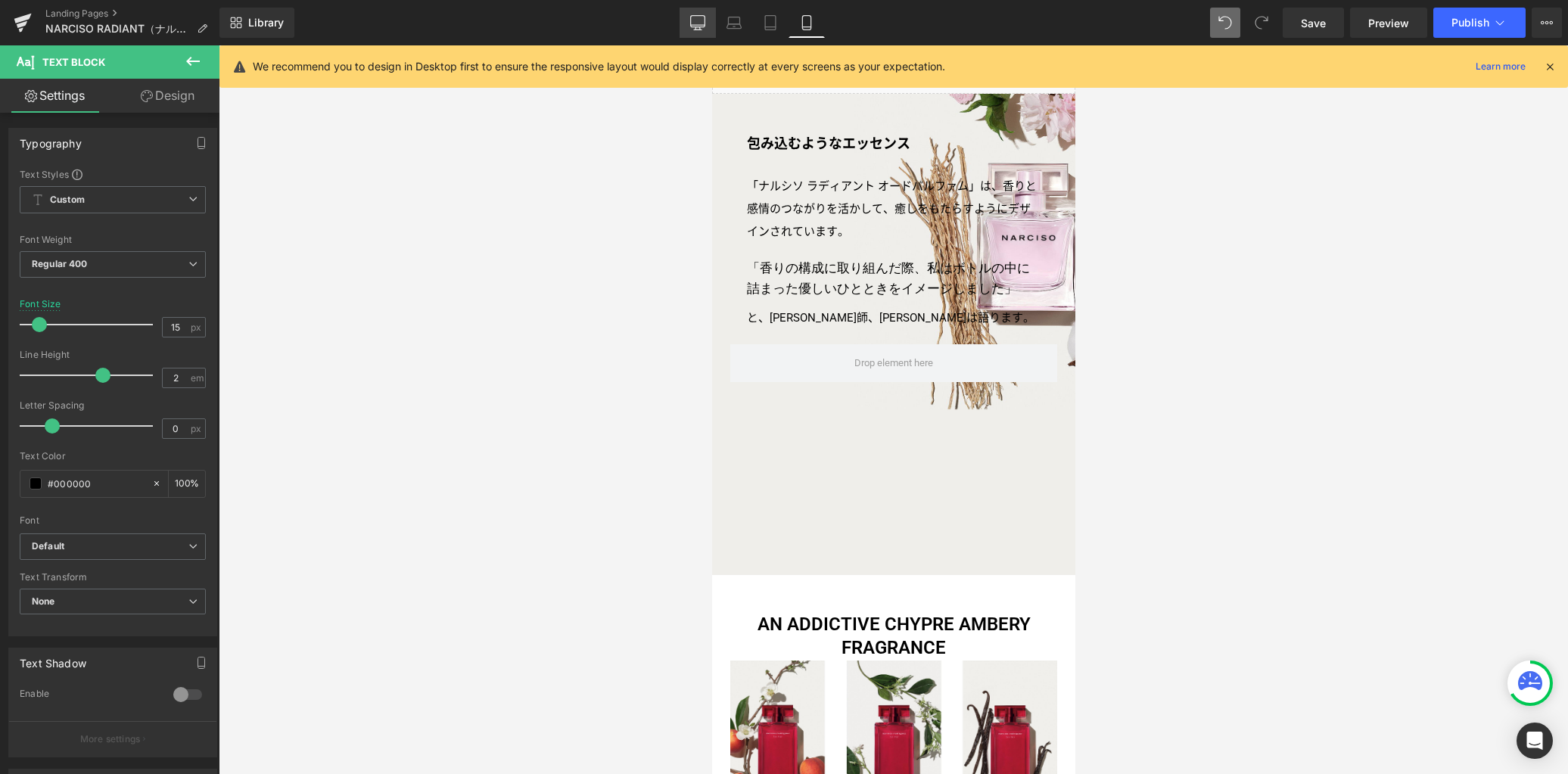
click at [695, 27] on icon at bounding box center [698, 22] width 14 height 11
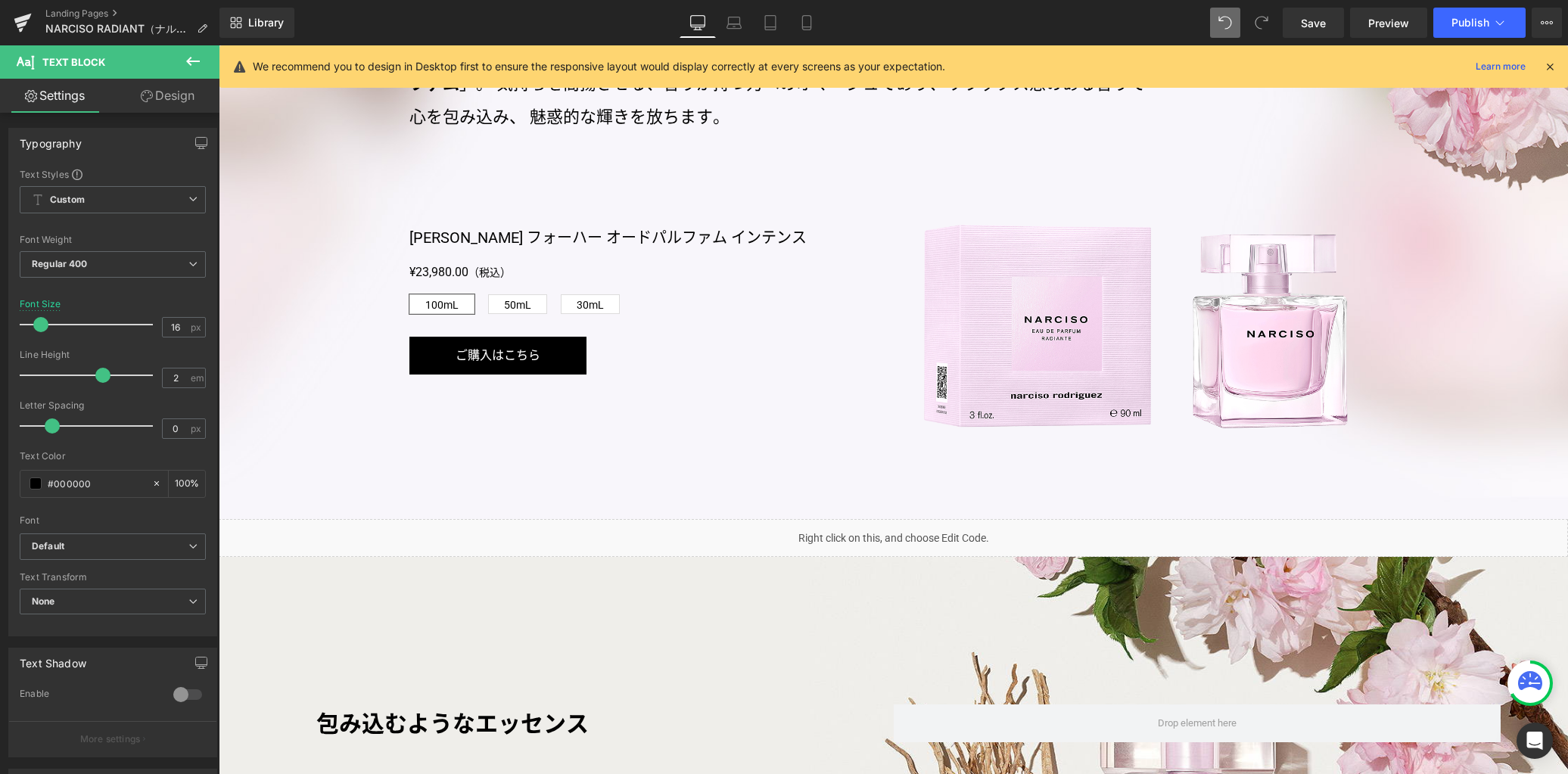
scroll to position [1788, 0]
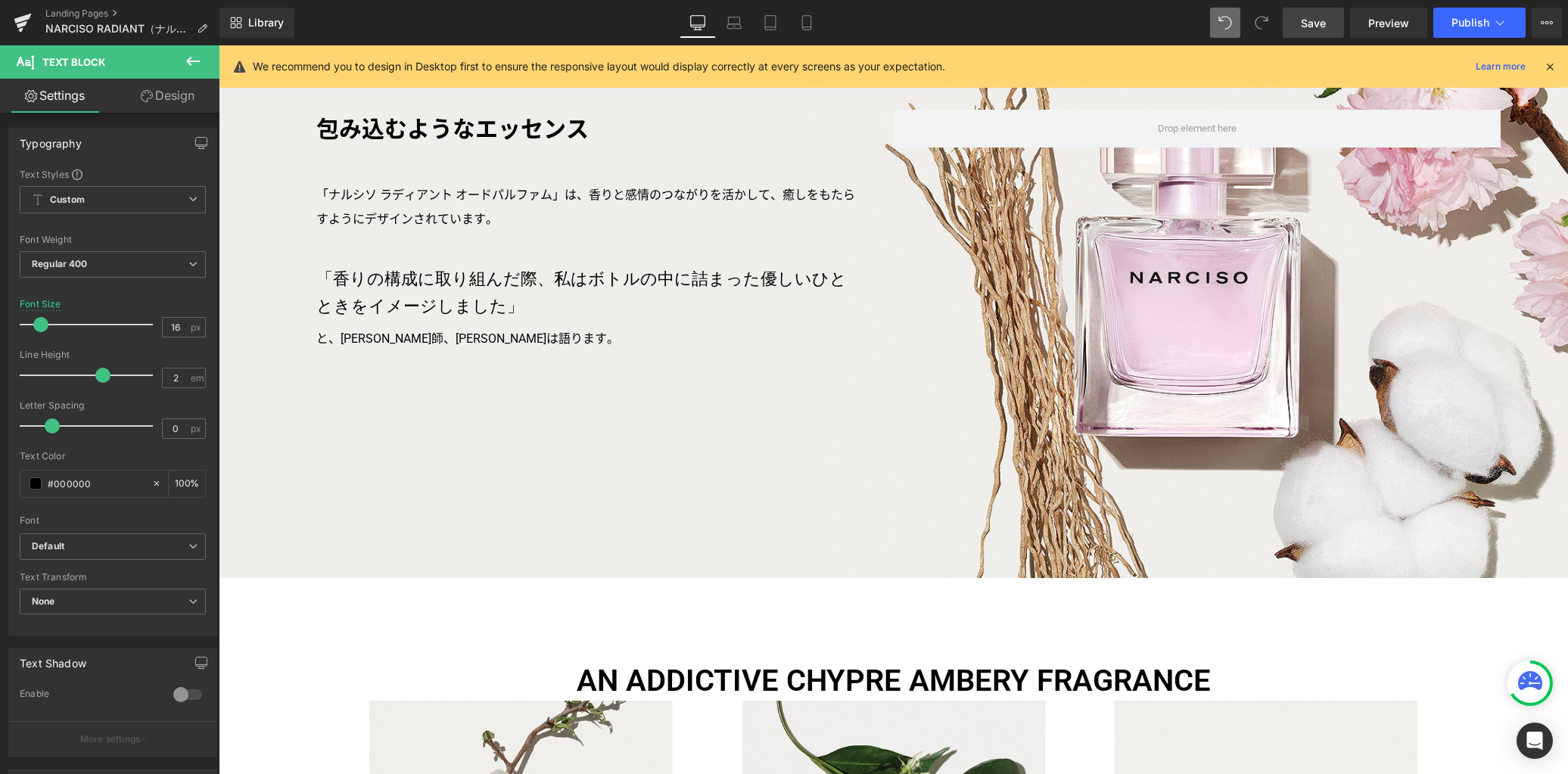
click at [1319, 22] on span "Save" at bounding box center [1313, 23] width 25 height 16
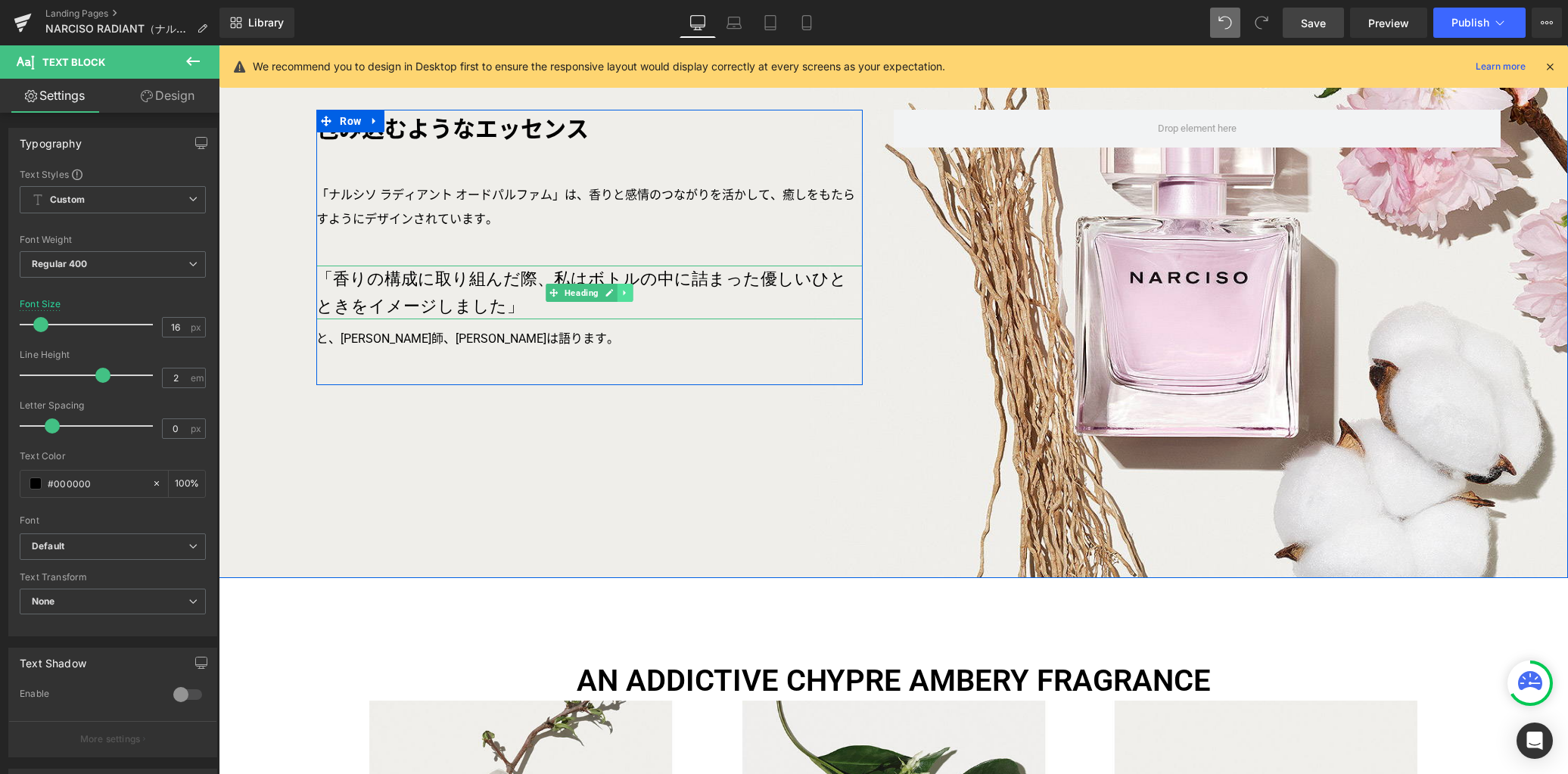
click at [623, 292] on icon at bounding box center [624, 292] width 2 height 6
click at [614, 291] on icon at bounding box center [618, 292] width 8 height 9
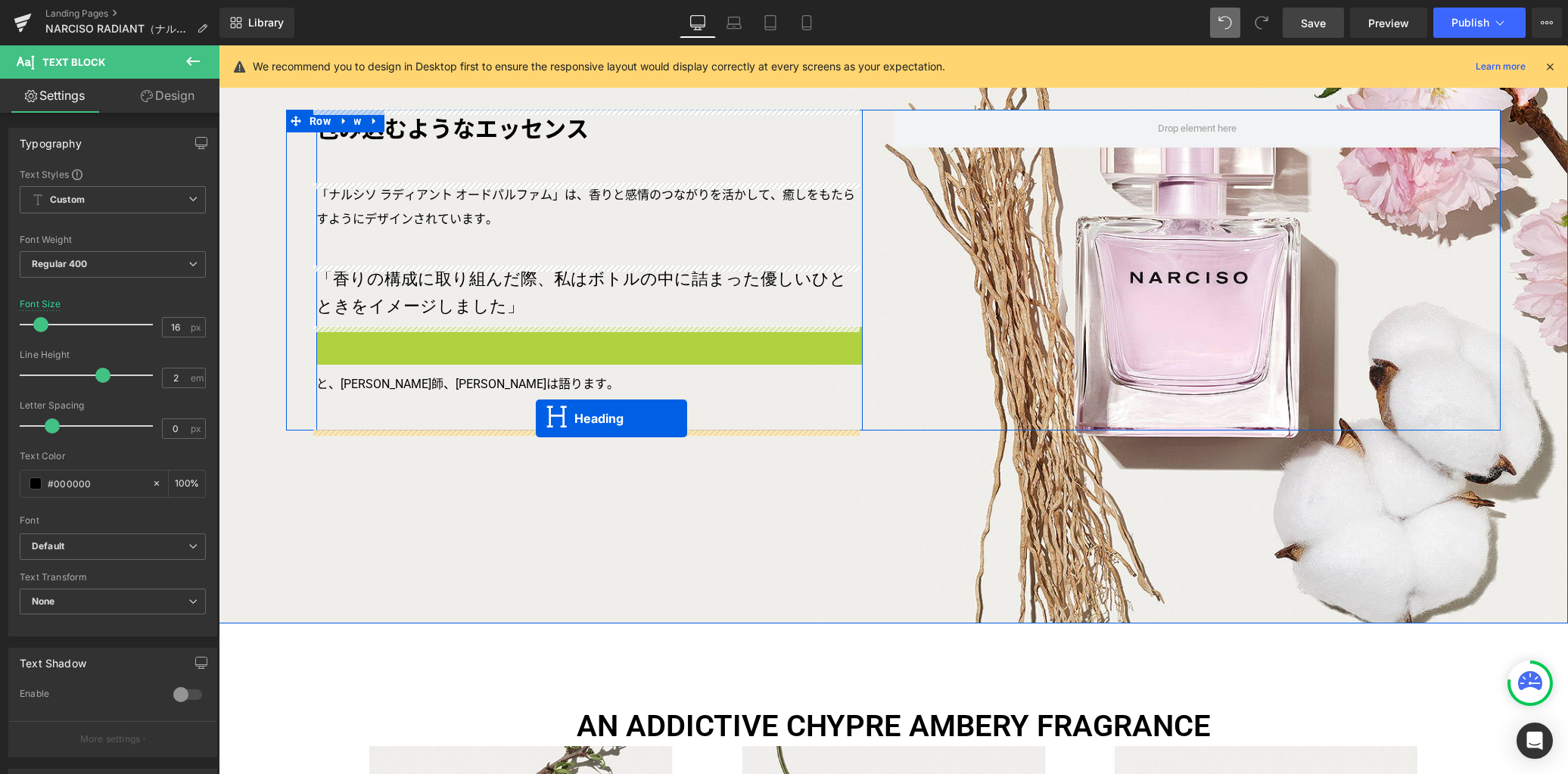
drag, startPoint x: 544, startPoint y: 351, endPoint x: 535, endPoint y: 418, distance: 67.6
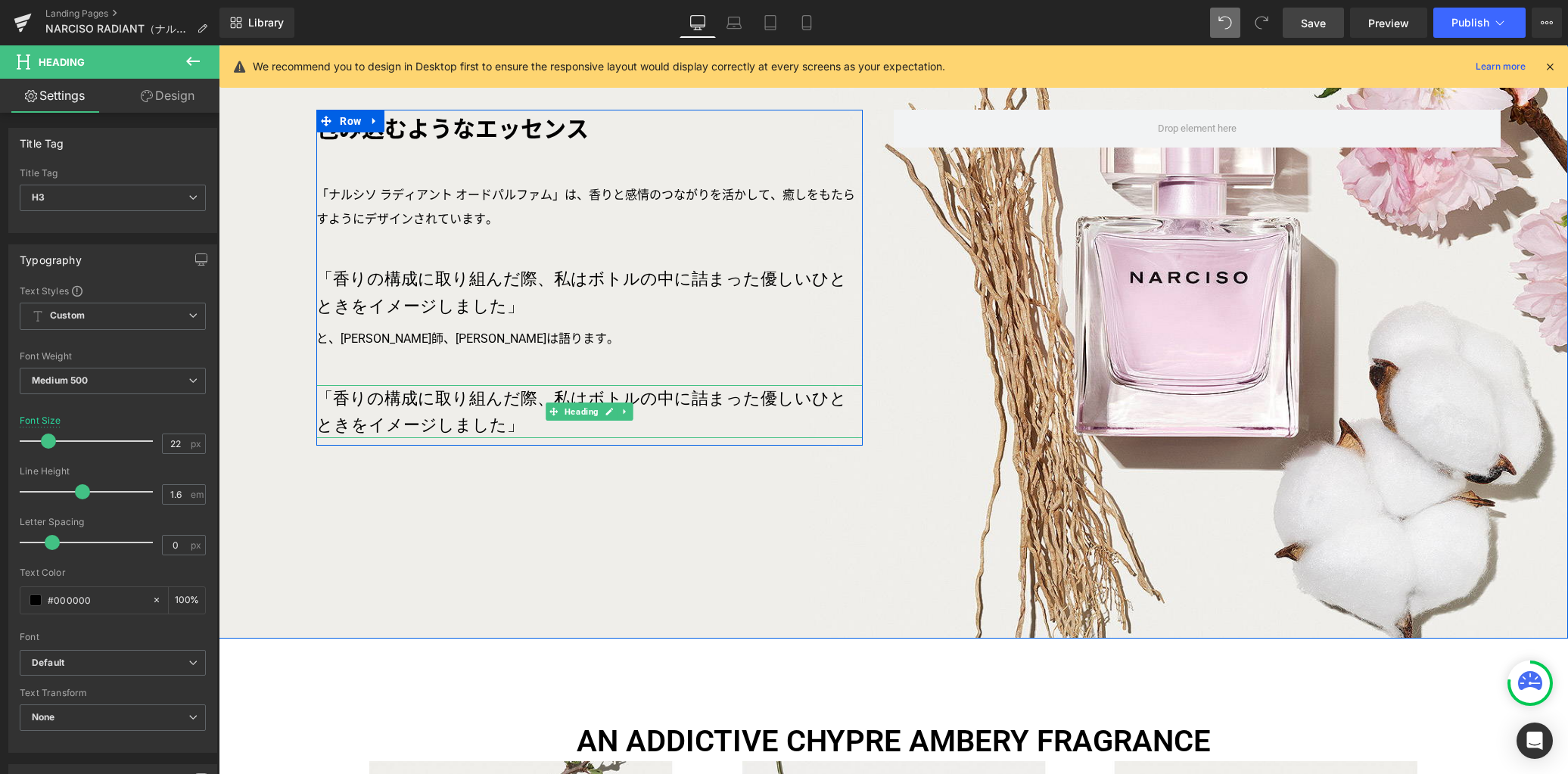
click at [420, 415] on h3 "「香りの構成に取り組んだ際、私はボトルの中に詰まった優しいひとときをイメージしました」" at bounding box center [590, 411] width 547 height 53
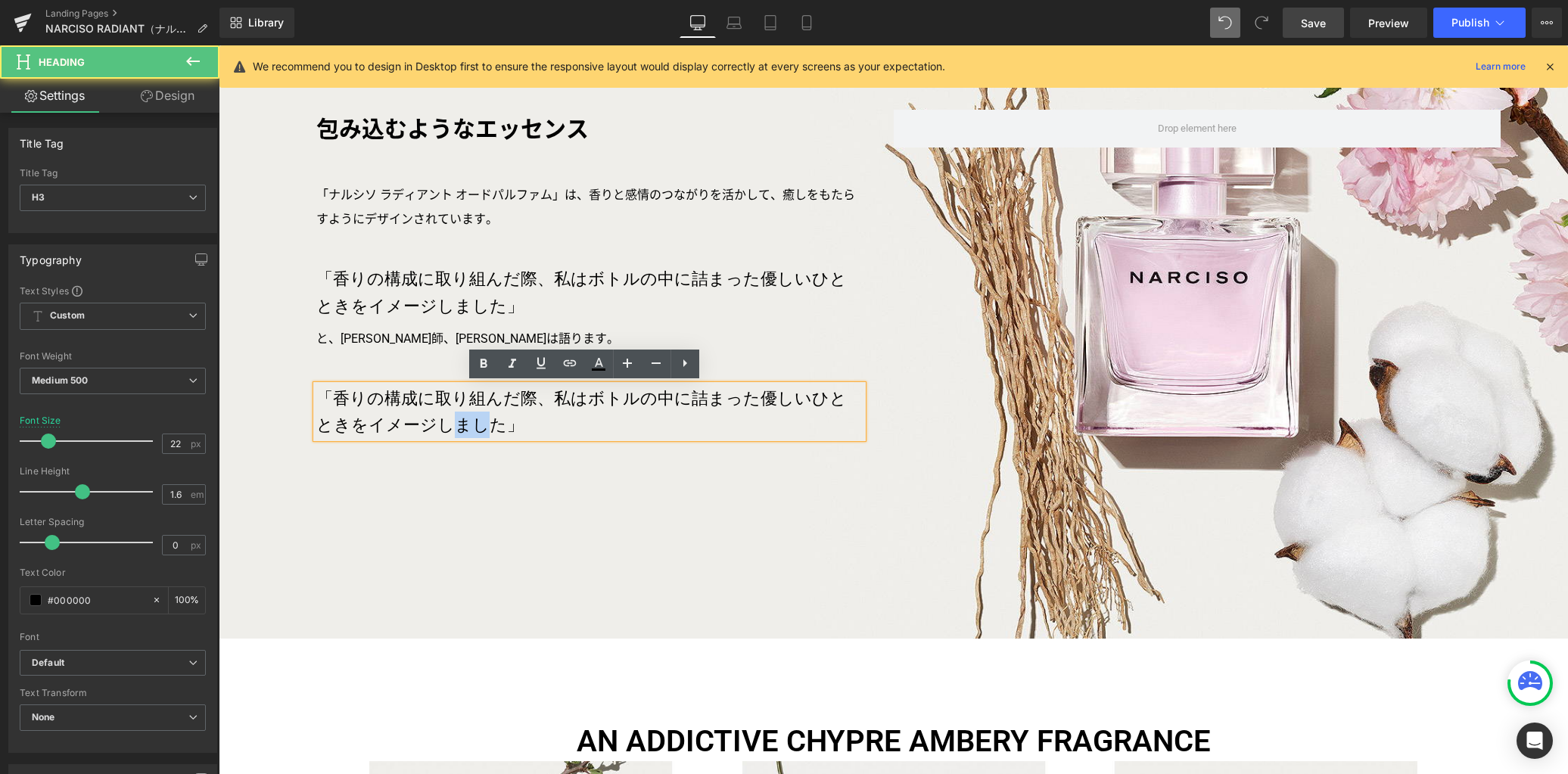
click at [420, 415] on h3 "「香りの構成に取り組んだ際、私はボトルの中に詰まった優しいひとときをイメージしました」" at bounding box center [590, 411] width 547 height 53
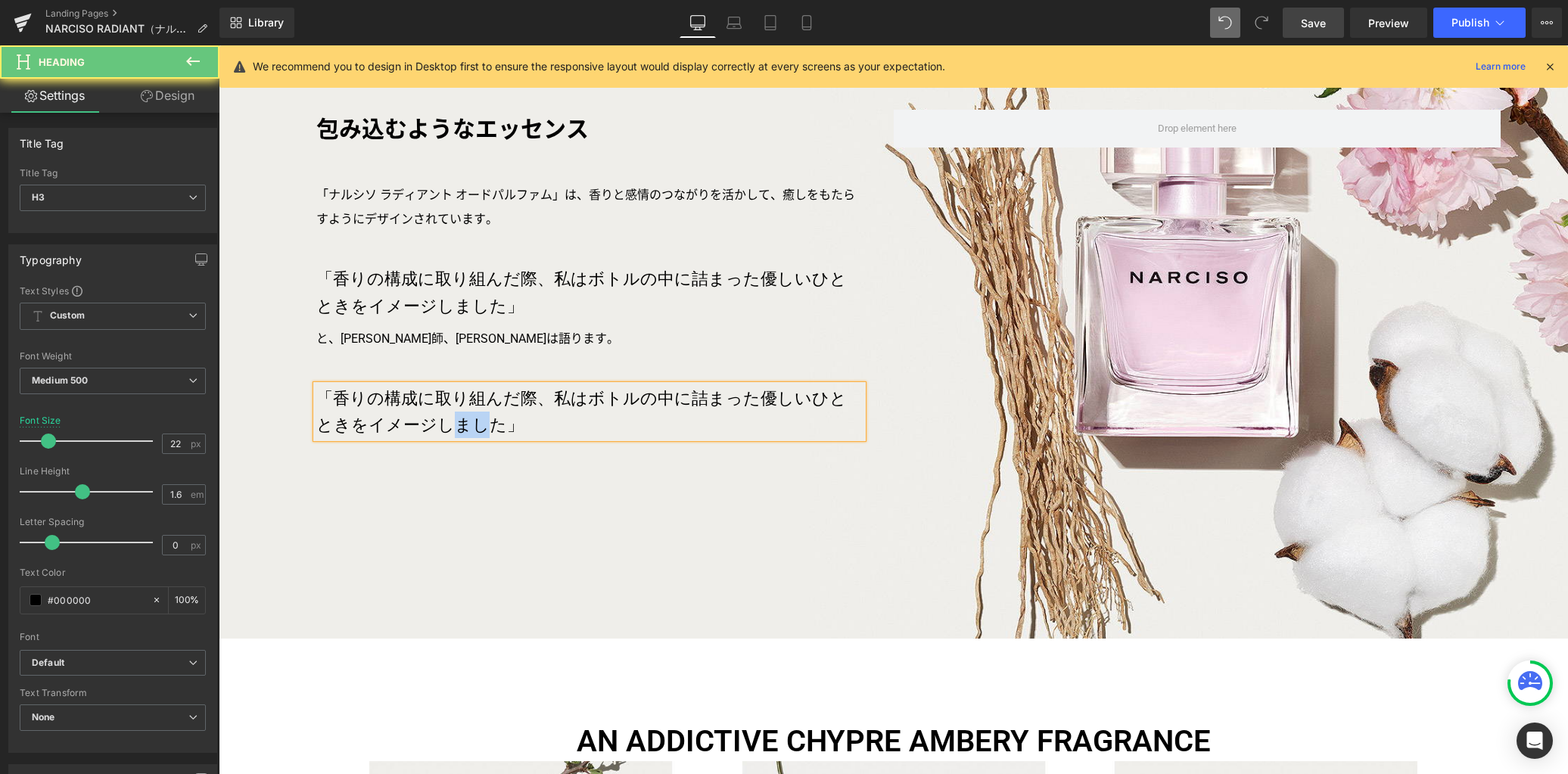
paste div
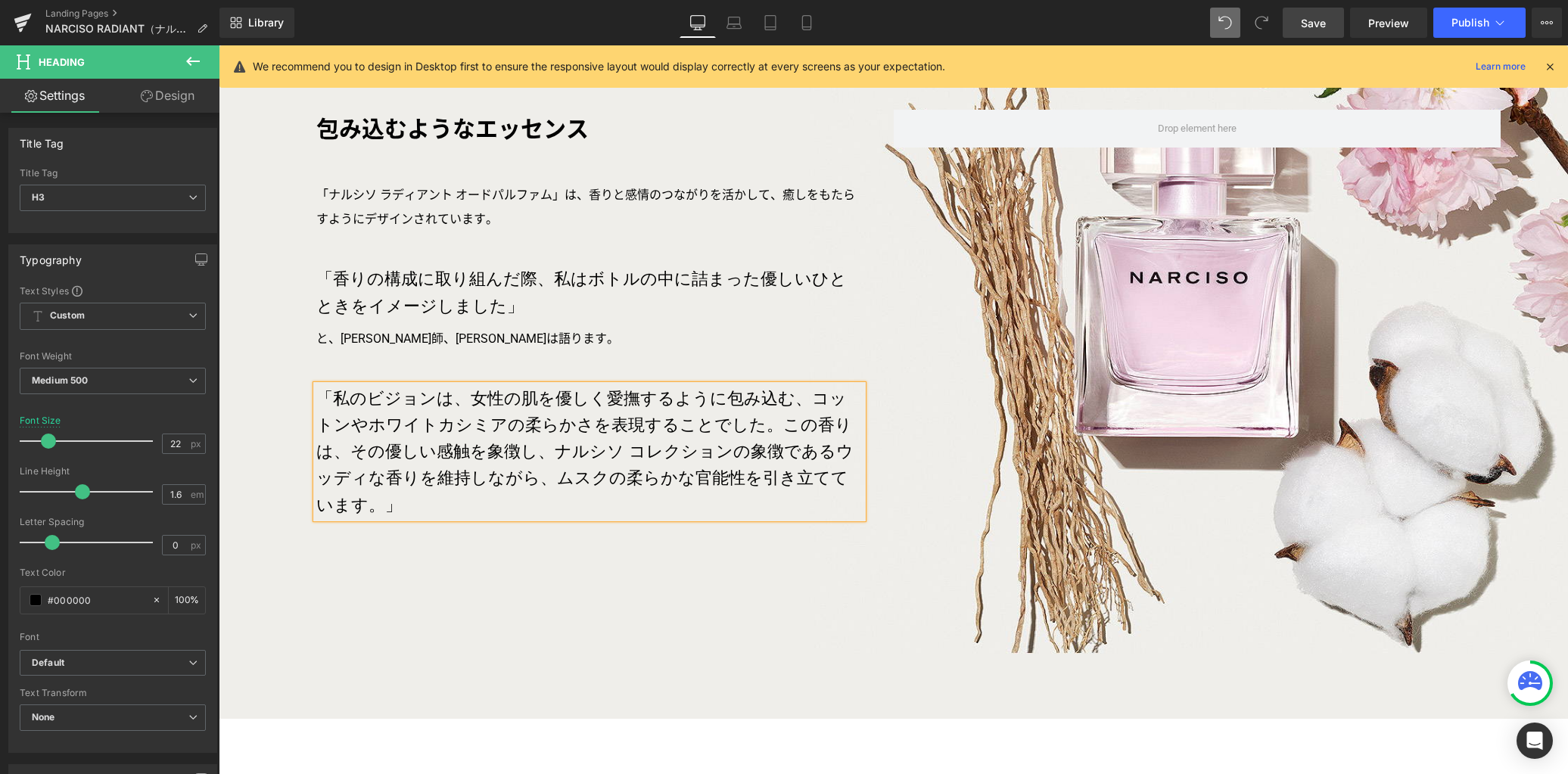
click at [468, 544] on div "包み込むようなエッセンス Text Block 「ナルシソ ラディアント オードパルファム」は、香りと感情のつながりを活かして、癒しをもたらすようにデザイン…" at bounding box center [893, 340] width 1349 height 756
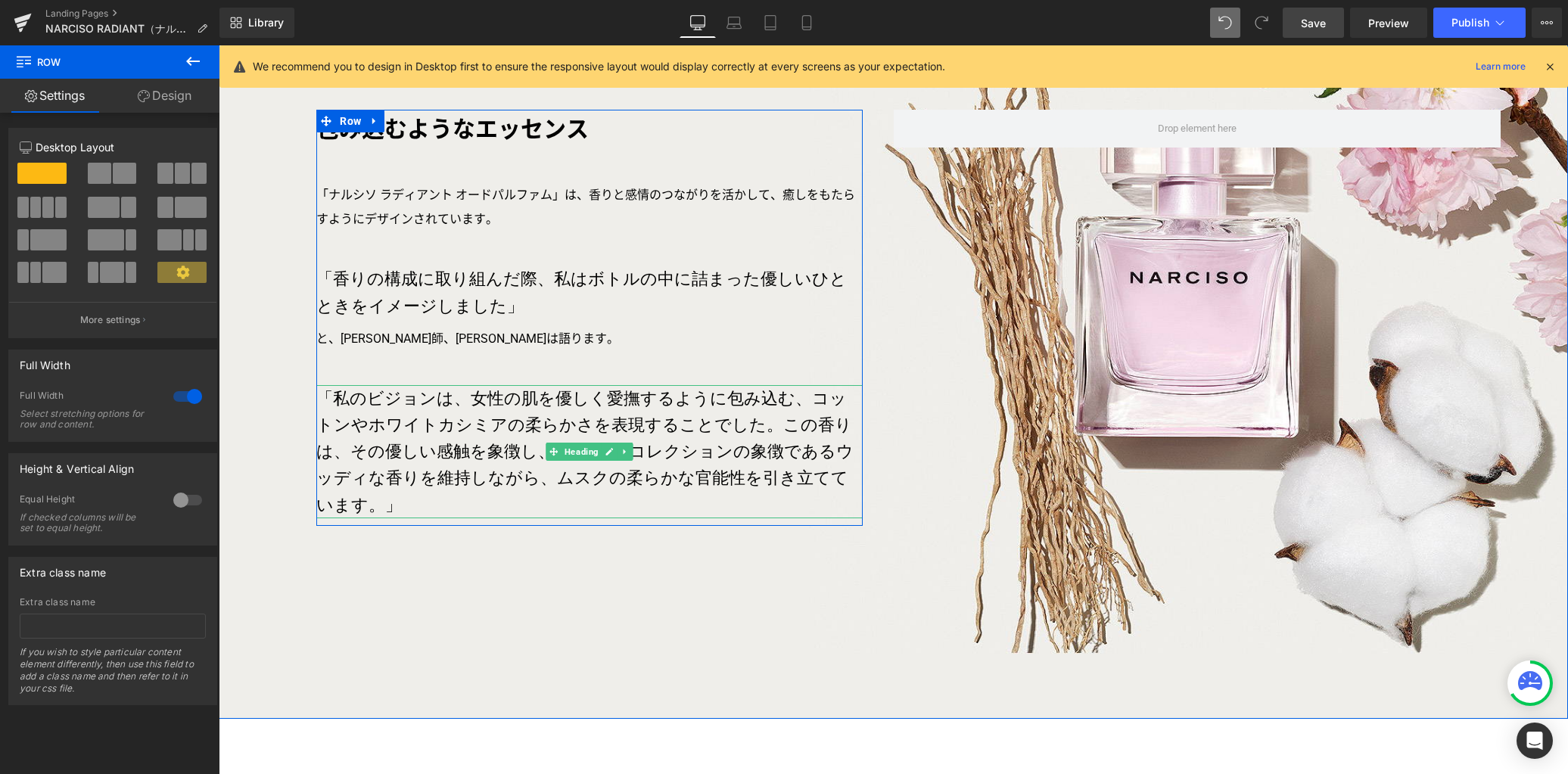
click at [468, 430] on h3 "「私のビジョンは、女性の肌を優しく愛撫するように包み込む、コットンやホワイトカシミアの柔らかさを表現することでした。この香りは、その優しい感触を象徴し、ナルシ…" at bounding box center [590, 451] width 547 height 133
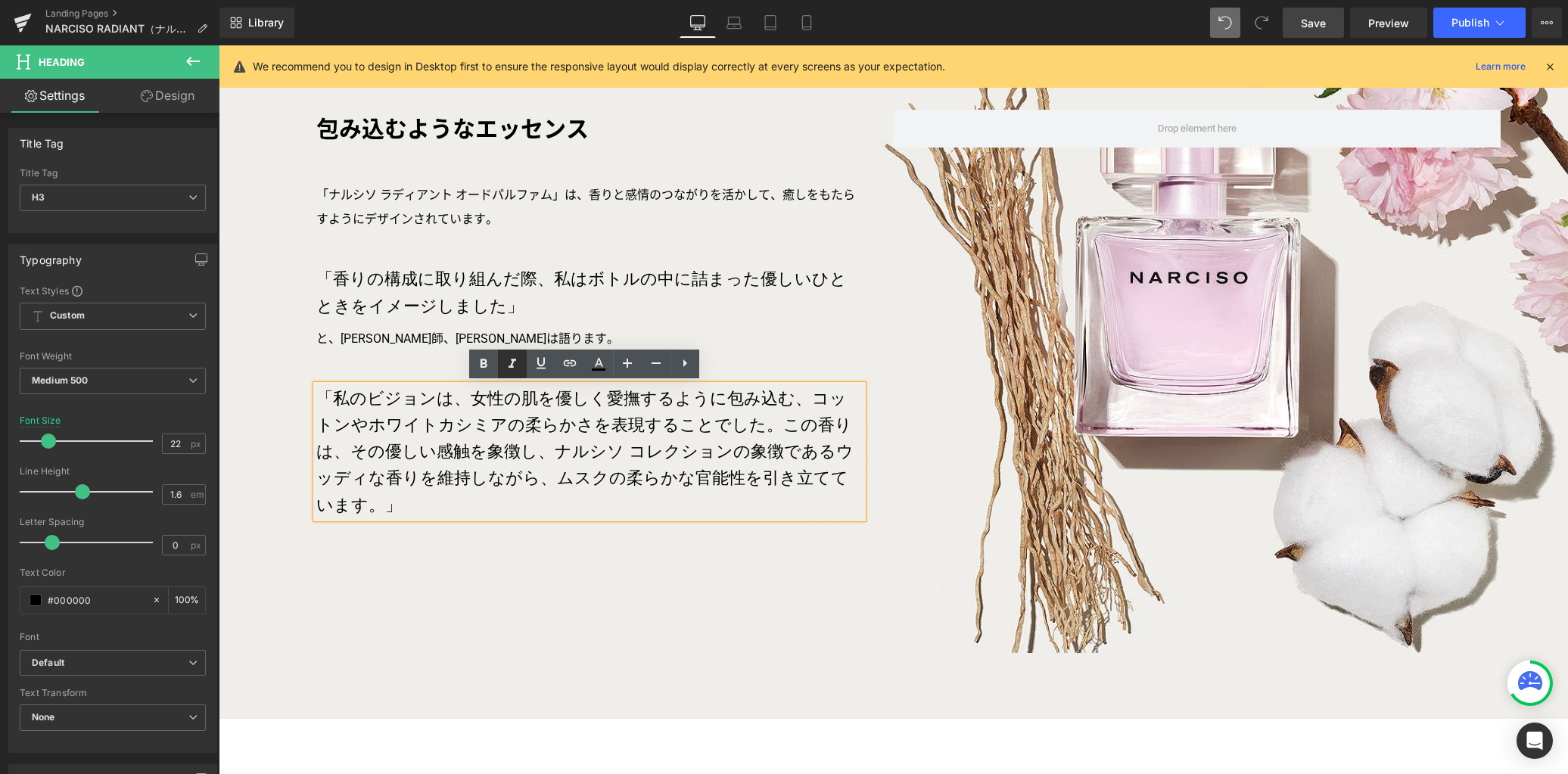
click at [510, 366] on icon at bounding box center [511, 363] width 7 height 9
click at [440, 407] on h3 "「私のビジョンは、女性の肌を優しく愛撫するように包み込む、コットンやホワイトカシミアの柔らかさを表現することでした。この香りは、その優しい感触を象徴し、ナルシ…" at bounding box center [590, 451] width 547 height 133
click at [506, 400] on h3 "「私のビジョンは、女性の肌を優しく愛撫するように包み込む、コットンやホワイトカシミアの柔らかさを表現することでした。この香りは、その優しい感触を象徴し、ナルシ…" at bounding box center [590, 451] width 547 height 133
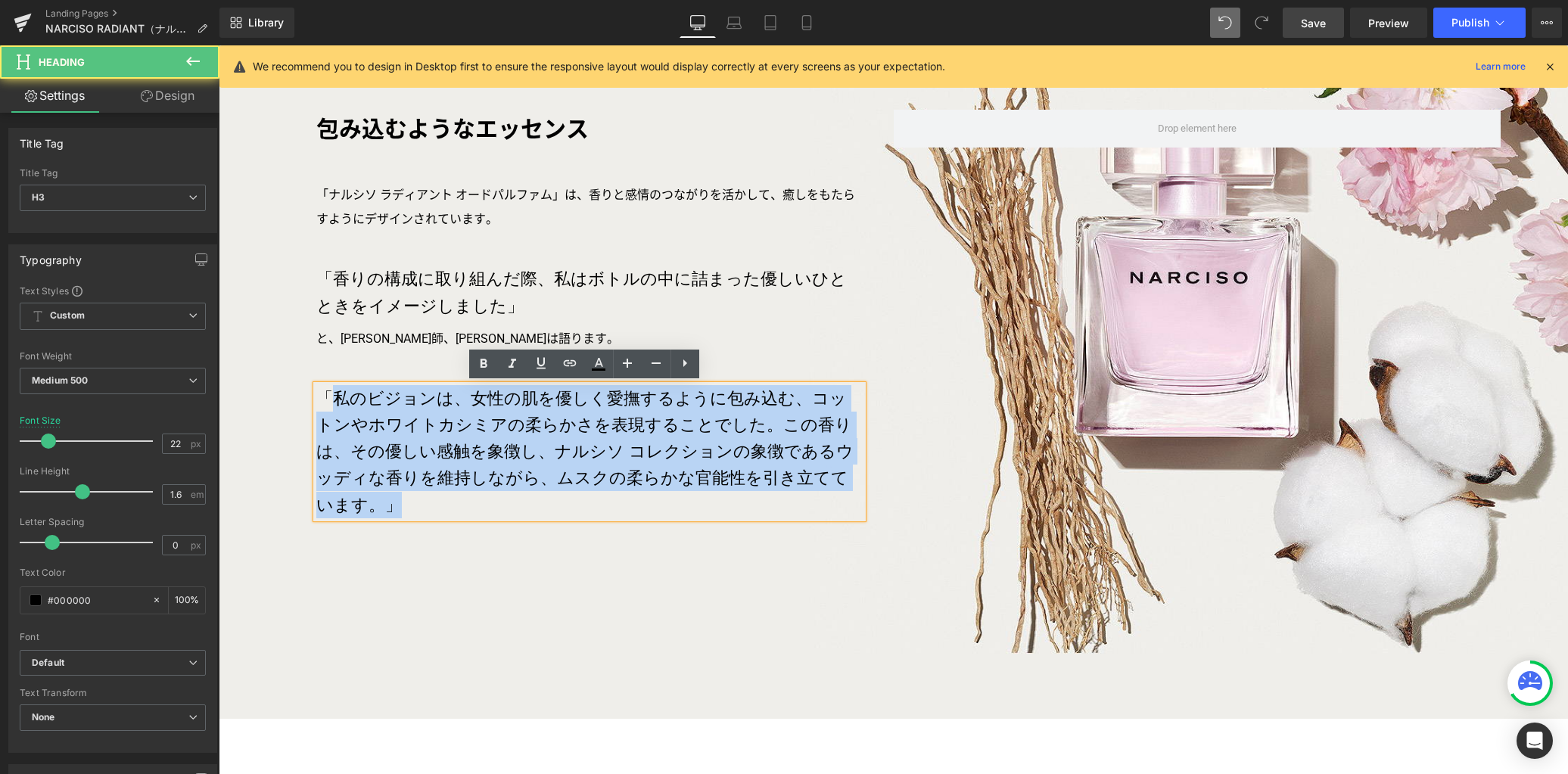
drag, startPoint x: 320, startPoint y: 395, endPoint x: 760, endPoint y: 490, distance: 450.1
click at [655, 501] on div "包み込むようなエッセンス Text Block 「ナルシソ ラディアント オードパルファム」は、香りと感情のつながりを活かして、癒しをもたらすようにデザイン…" at bounding box center [893, 340] width 1349 height 756
click at [806, 463] on h3 "「私のビジョンは、女性の肌を優しく愛撫するように包み込む、コットンやホワイトカシミアの柔らかさを表現することでした。この香りは、その優しい感触を象徴し、ナルシ…" at bounding box center [590, 451] width 547 height 133
drag, startPoint x: 846, startPoint y: 478, endPoint x: 314, endPoint y: 393, distance: 538.7
click at [316, 393] on h3 "「私のビジョンは、女性の肌を優しく愛撫するように包み込む、コットンやホワイトカシミアの柔らかさを表現することでした。この香りは、その優しい感触を象徴し、ナルシ…" at bounding box center [590, 451] width 547 height 133
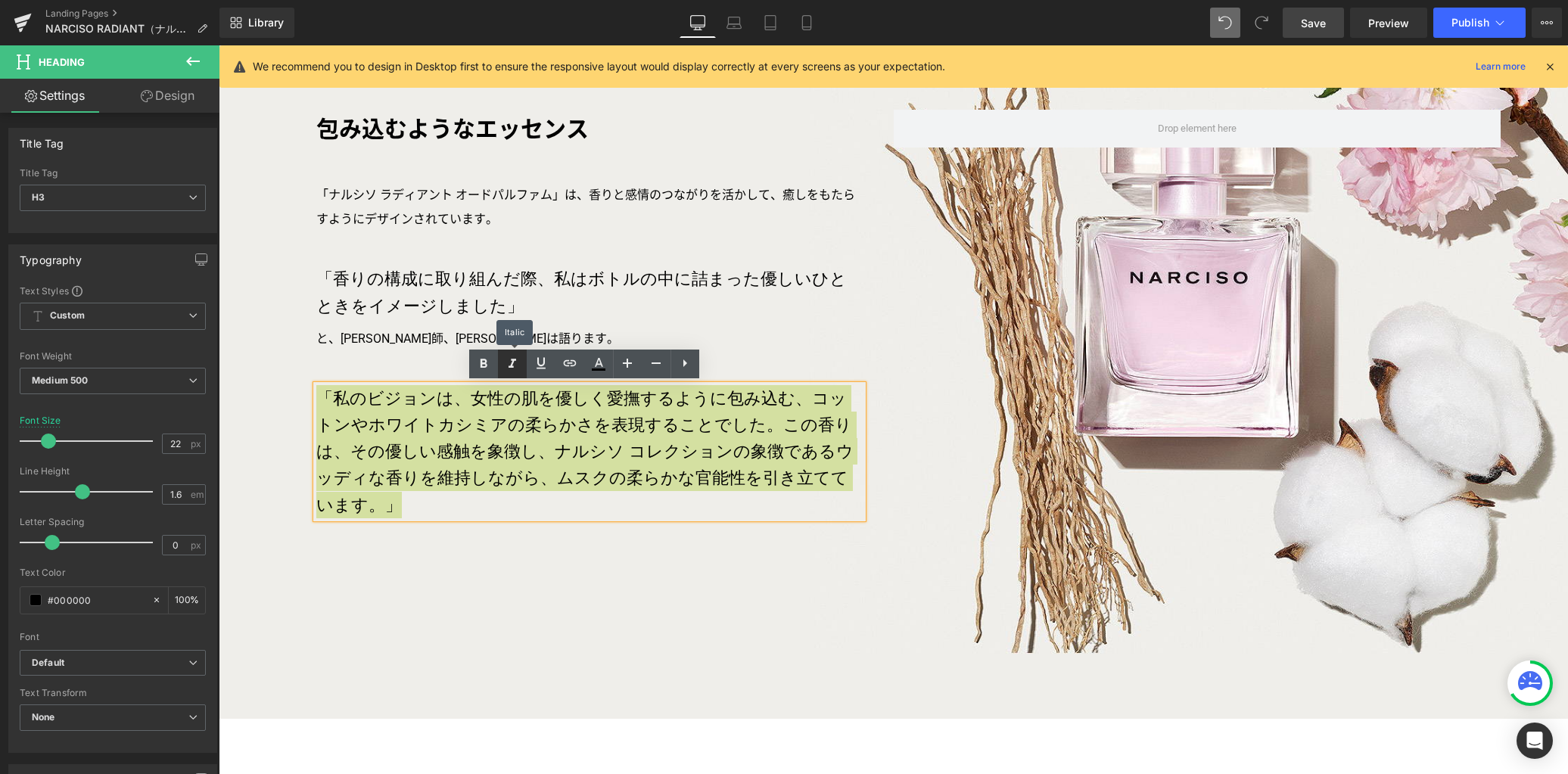
click at [514, 365] on icon at bounding box center [512, 363] width 18 height 18
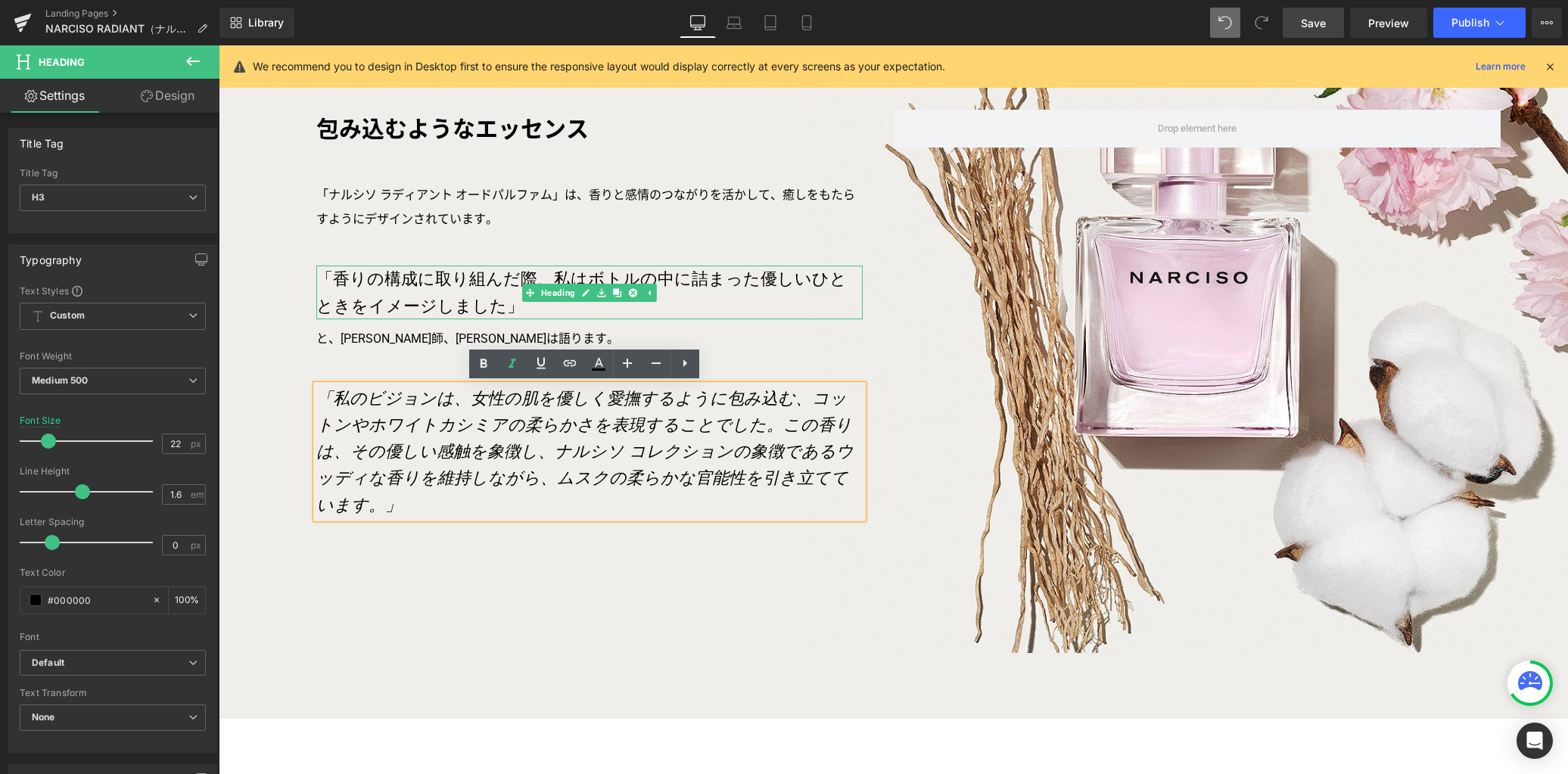
click at [472, 307] on h3 "「香りの構成に取り組んだ際、私はボトルの中に詰まった優しいひとときをイメージしました」" at bounding box center [590, 292] width 547 height 53
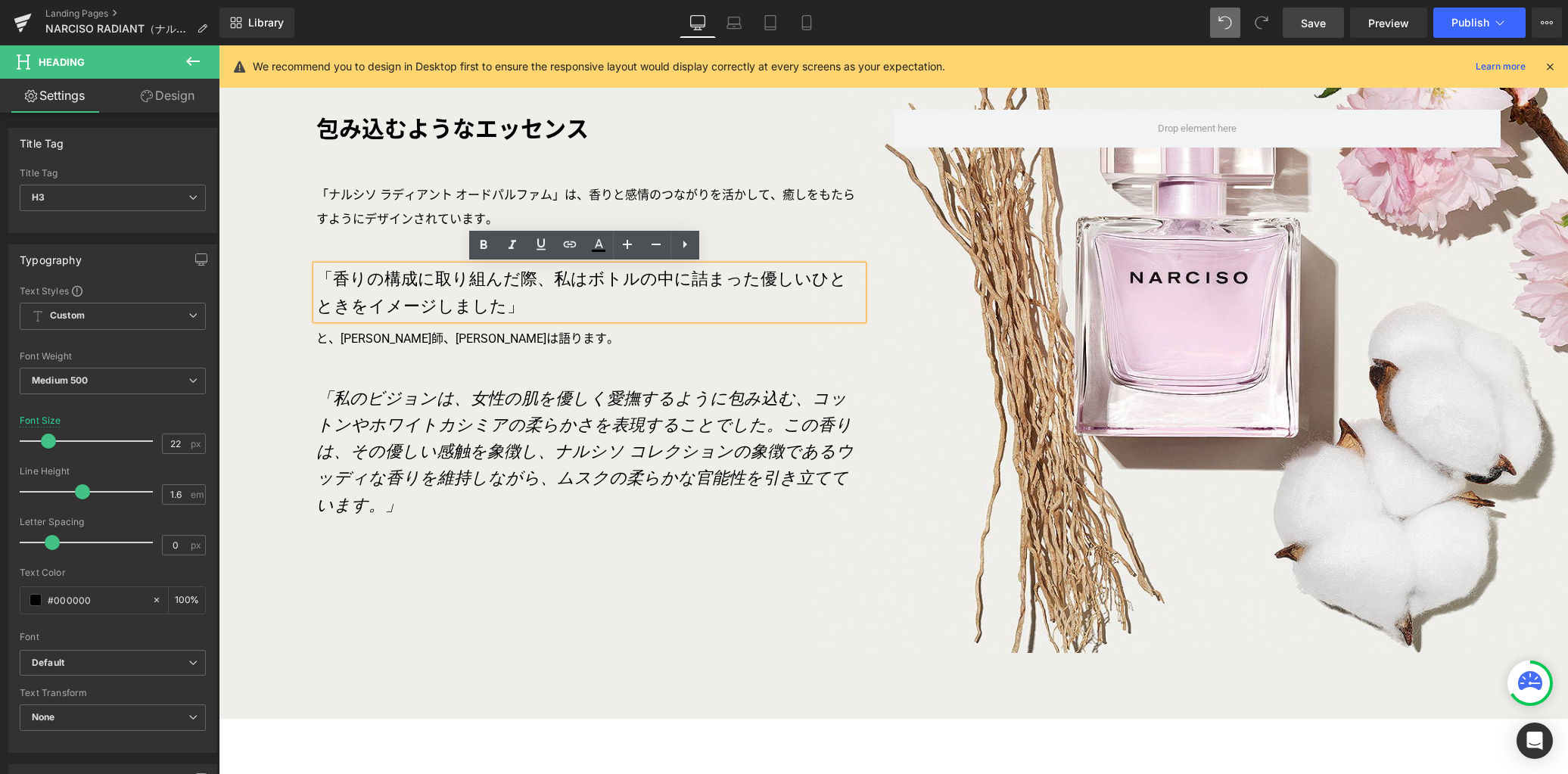
drag, startPoint x: 493, startPoint y: 308, endPoint x: 320, endPoint y: 279, distance: 175.4
click at [320, 279] on h3 "「香りの構成に取り組んだ際、私はボトルの中に詰まった優しいひとときをイメージしました」" at bounding box center [590, 292] width 547 height 53
click at [511, 251] on icon at bounding box center [512, 244] width 18 height 18
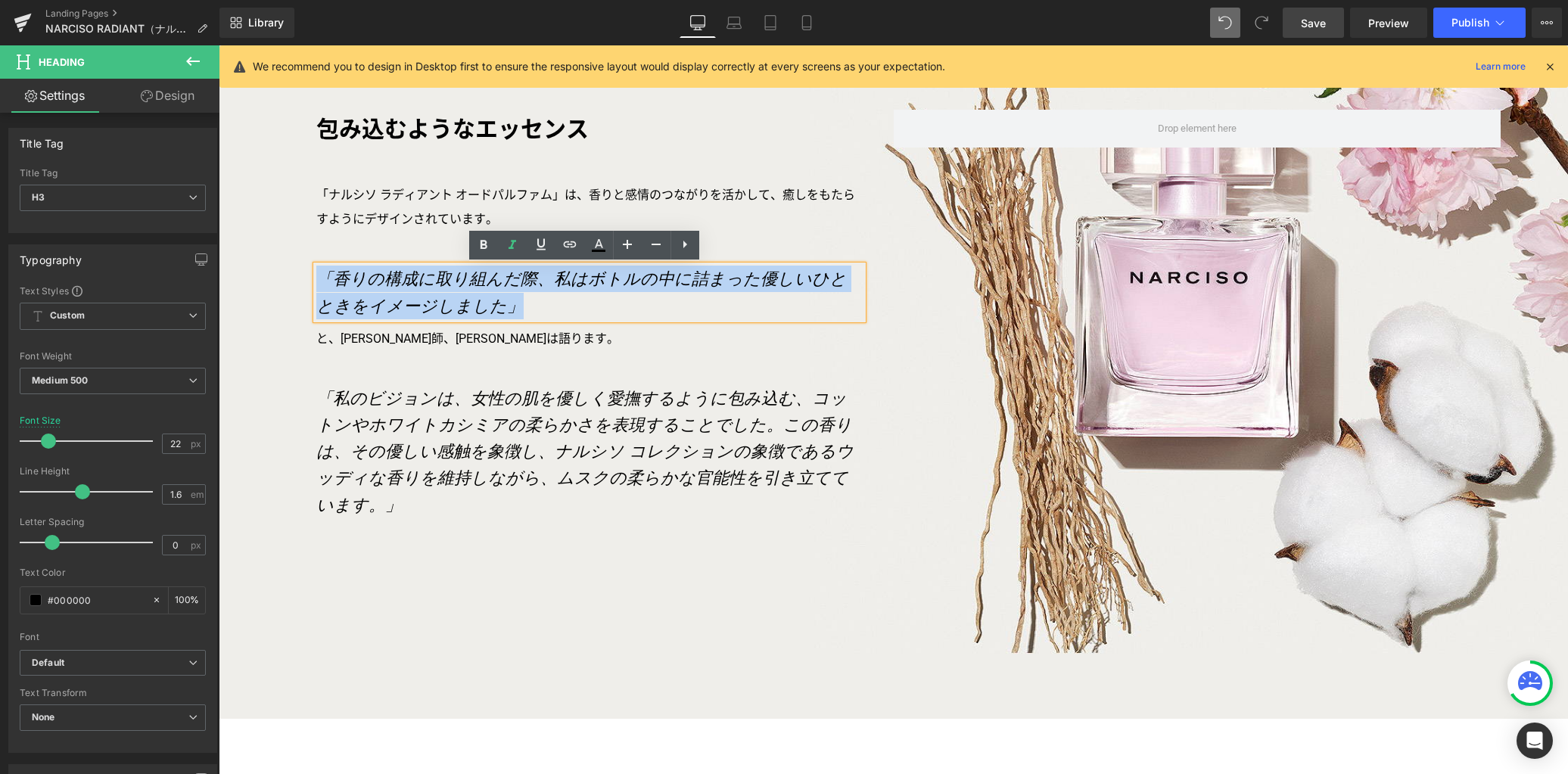
click at [580, 597] on div "包み込むようなエッセンス Text Block 「ナルシソ ラディアント オードパルファム」は、香りと感情のつながりを活かして、癒しをもたらすようにデザイン…" at bounding box center [893, 340] width 1349 height 756
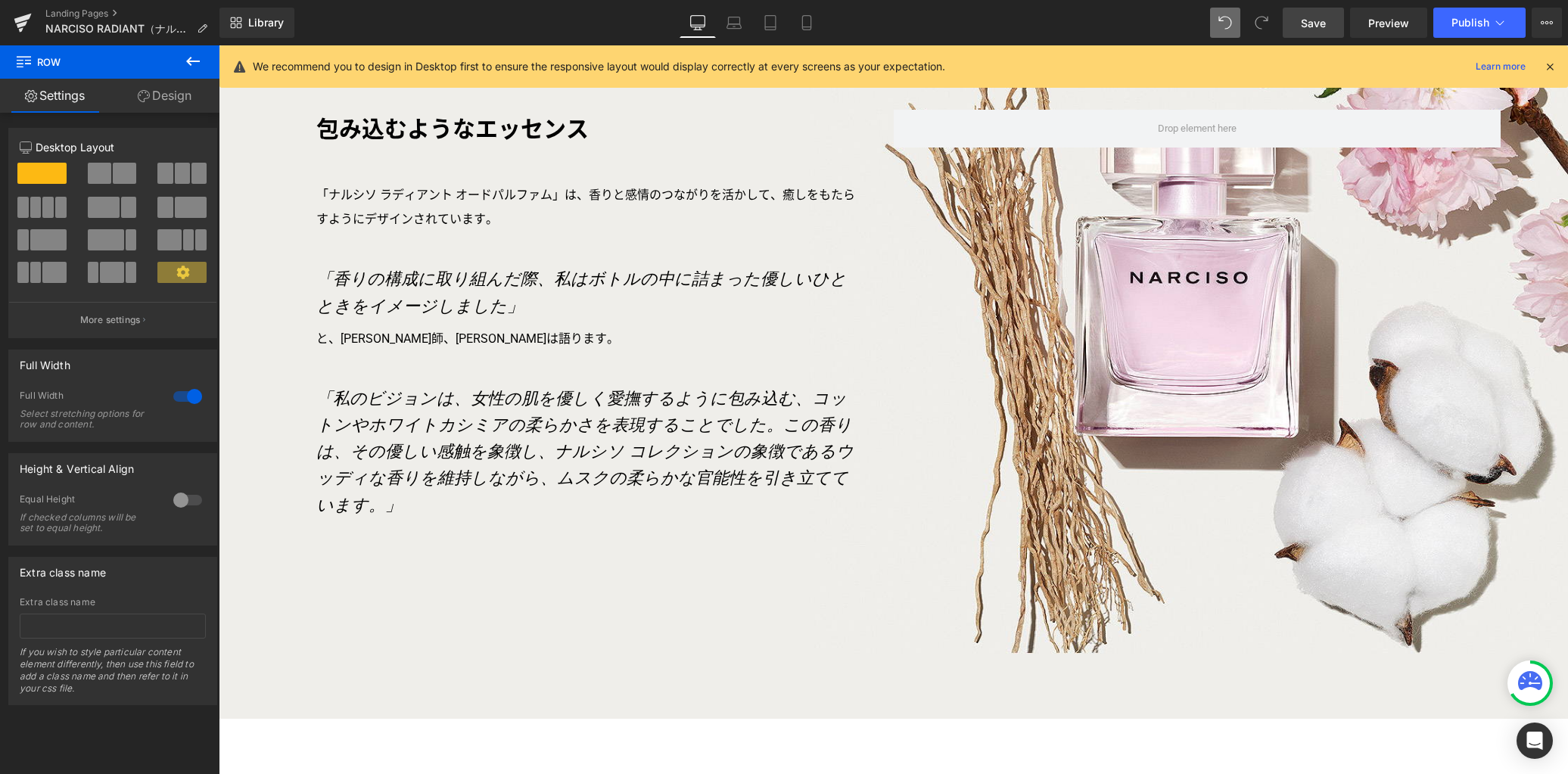
click at [1302, 24] on span "Save" at bounding box center [1313, 23] width 25 height 16
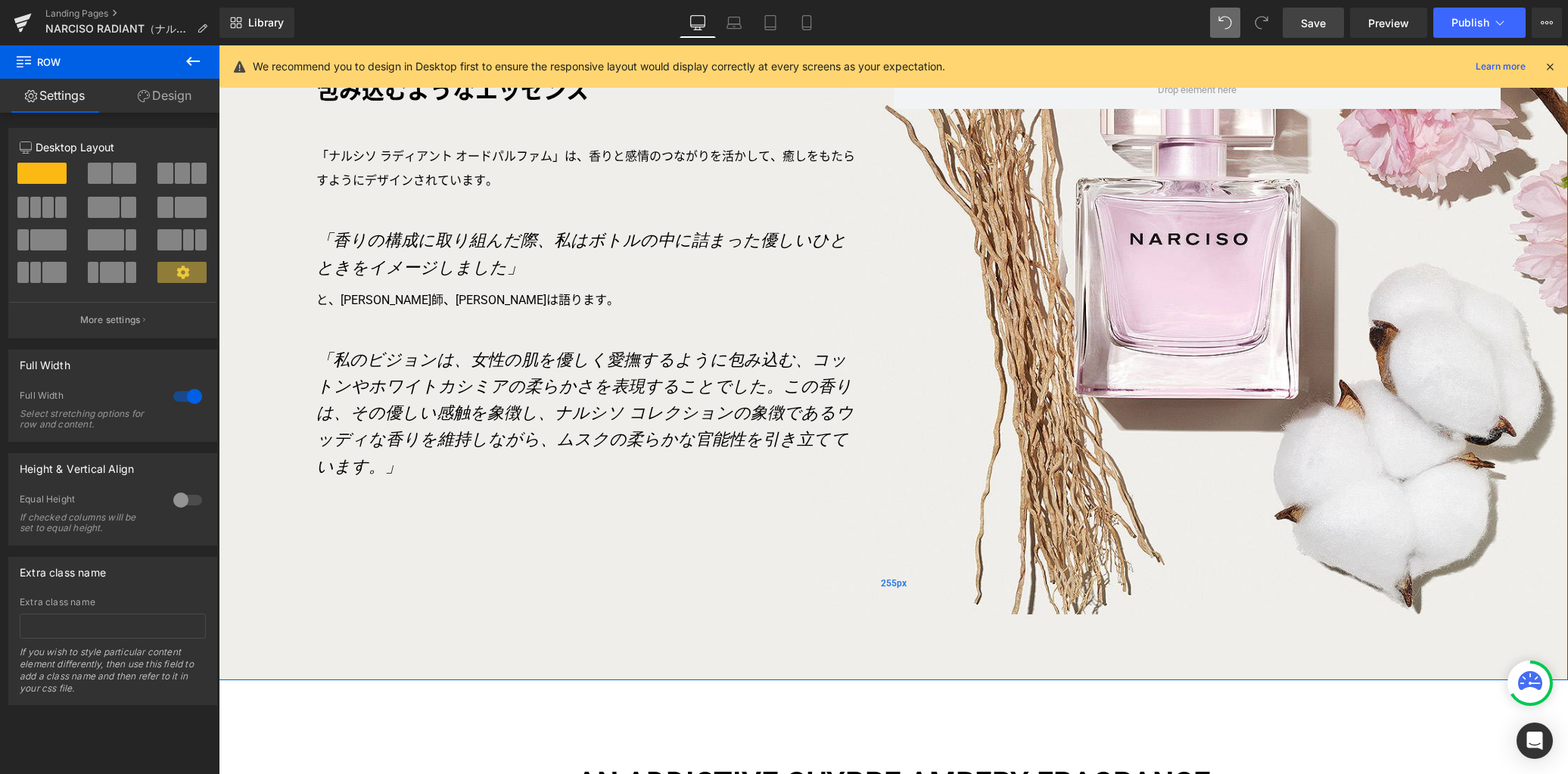
scroll to position [1796, 0]
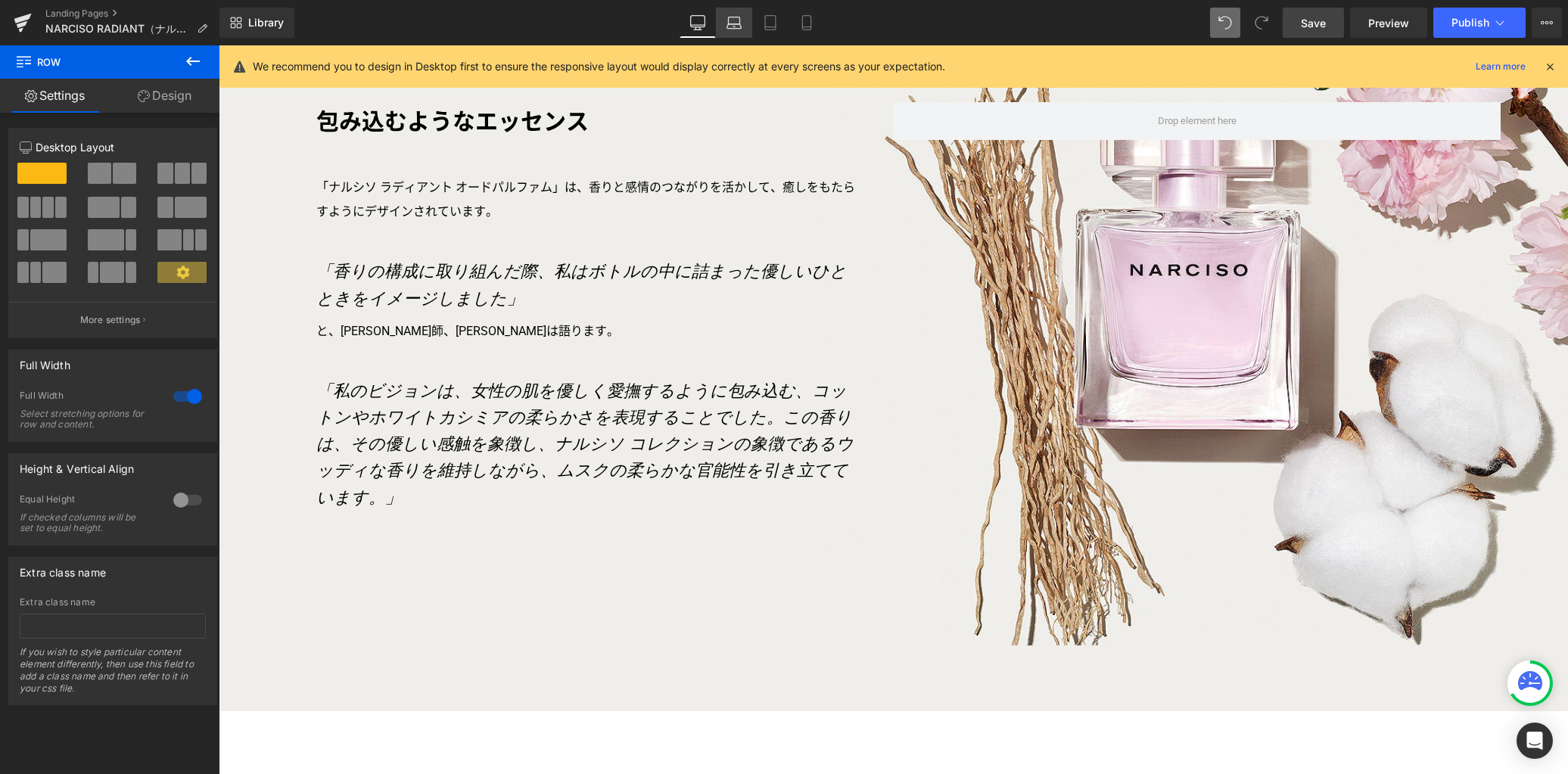
click at [741, 26] on icon at bounding box center [734, 26] width 14 height 5
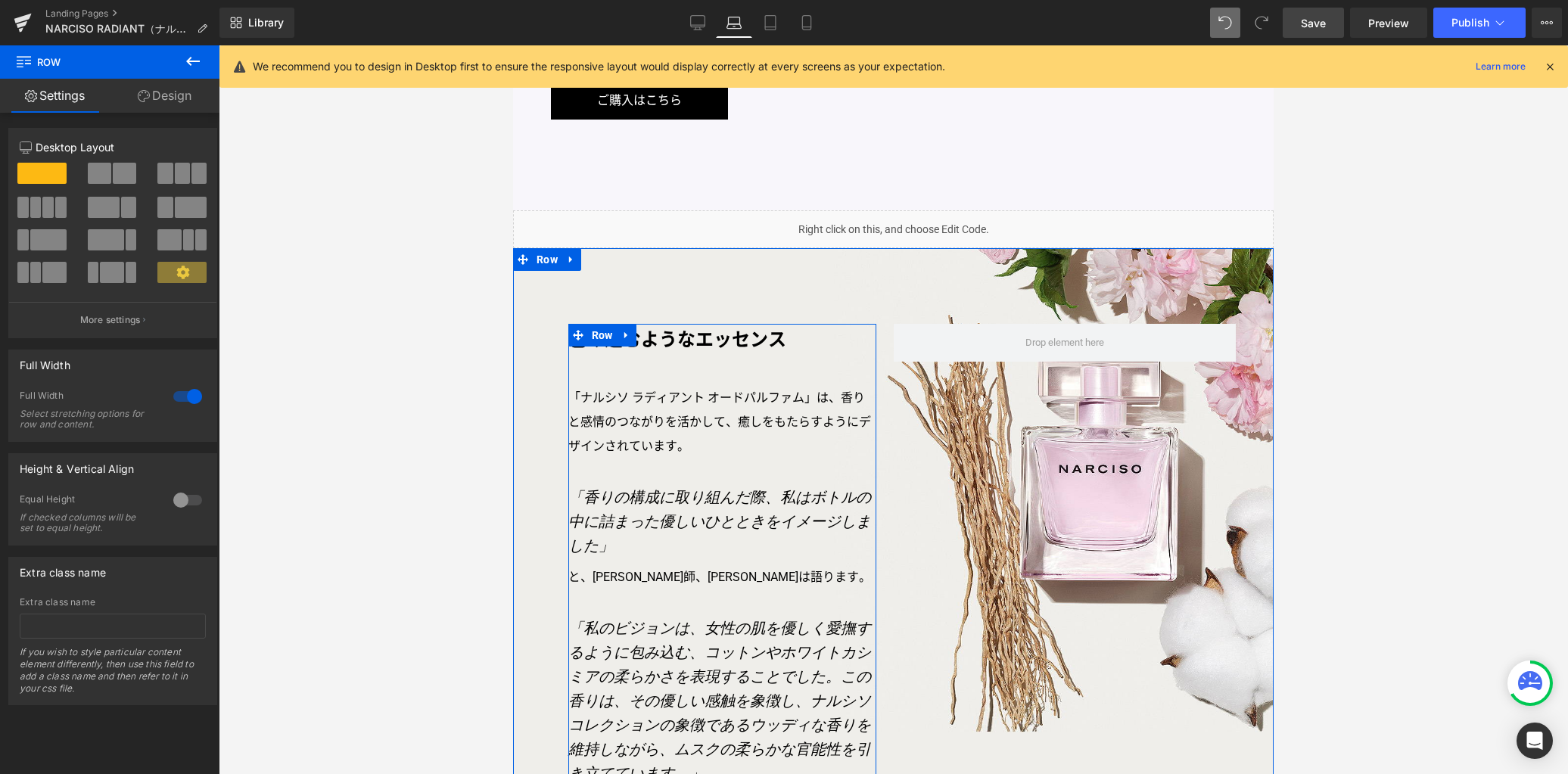
scroll to position [1112, 0]
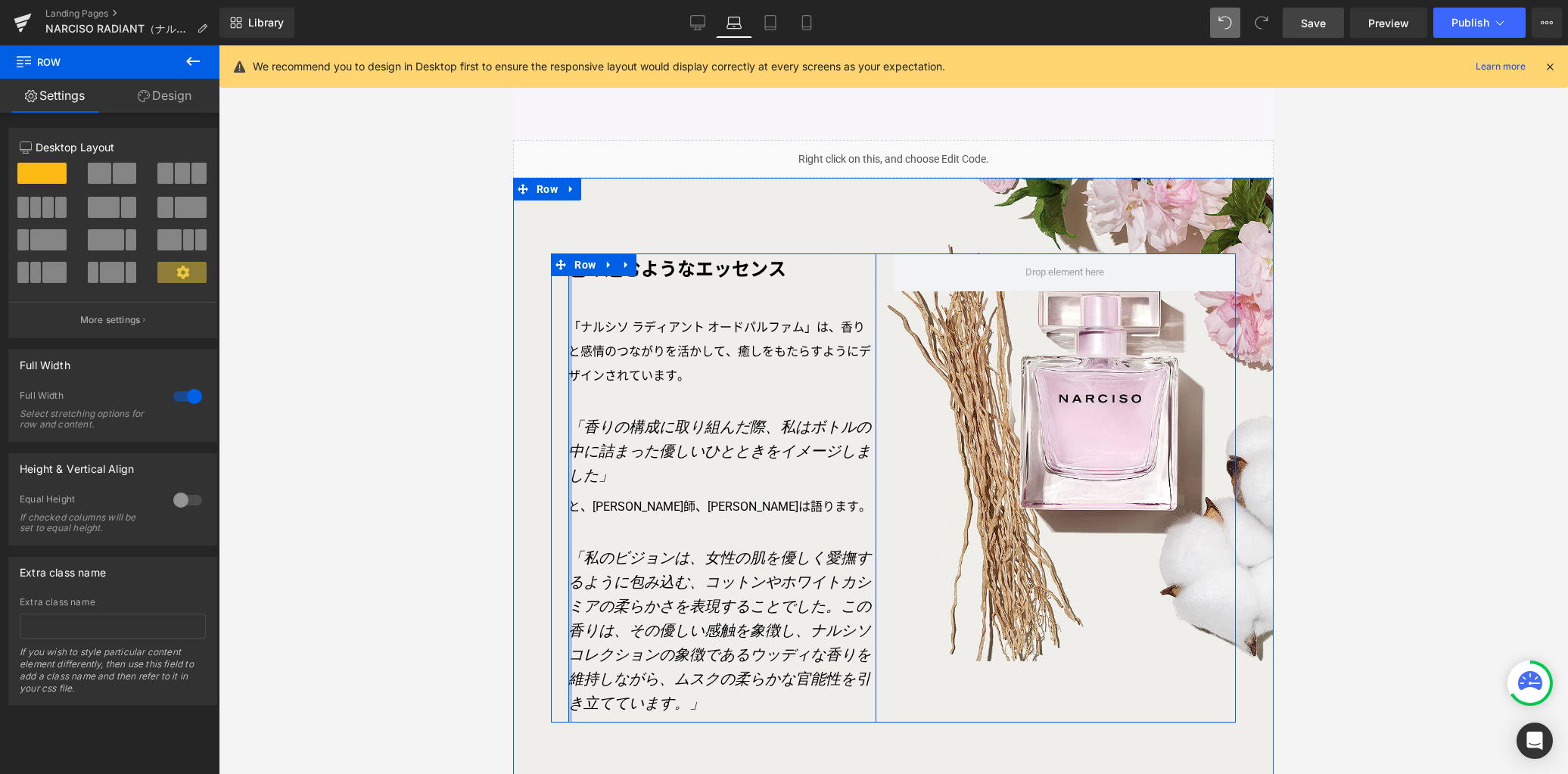
click at [568, 292] on div at bounding box center [570, 487] width 4 height 469
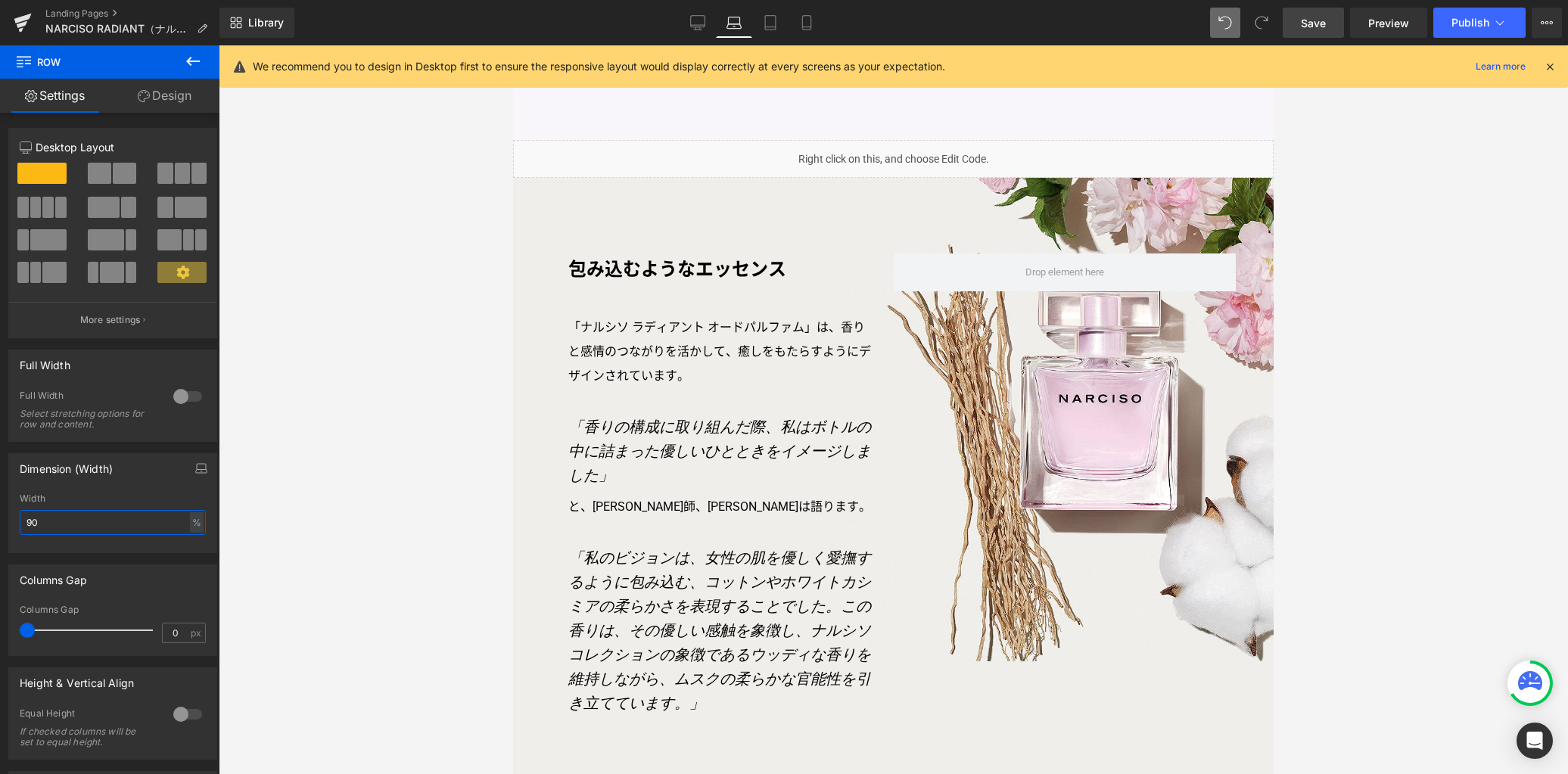
drag, startPoint x: 54, startPoint y: 520, endPoint x: -63, endPoint y: 509, distance: 117.5
click at [0, 509] on html "Heading You are previewing how the will restyle your page. You can not edit Ele…" at bounding box center [784, 387] width 1568 height 774
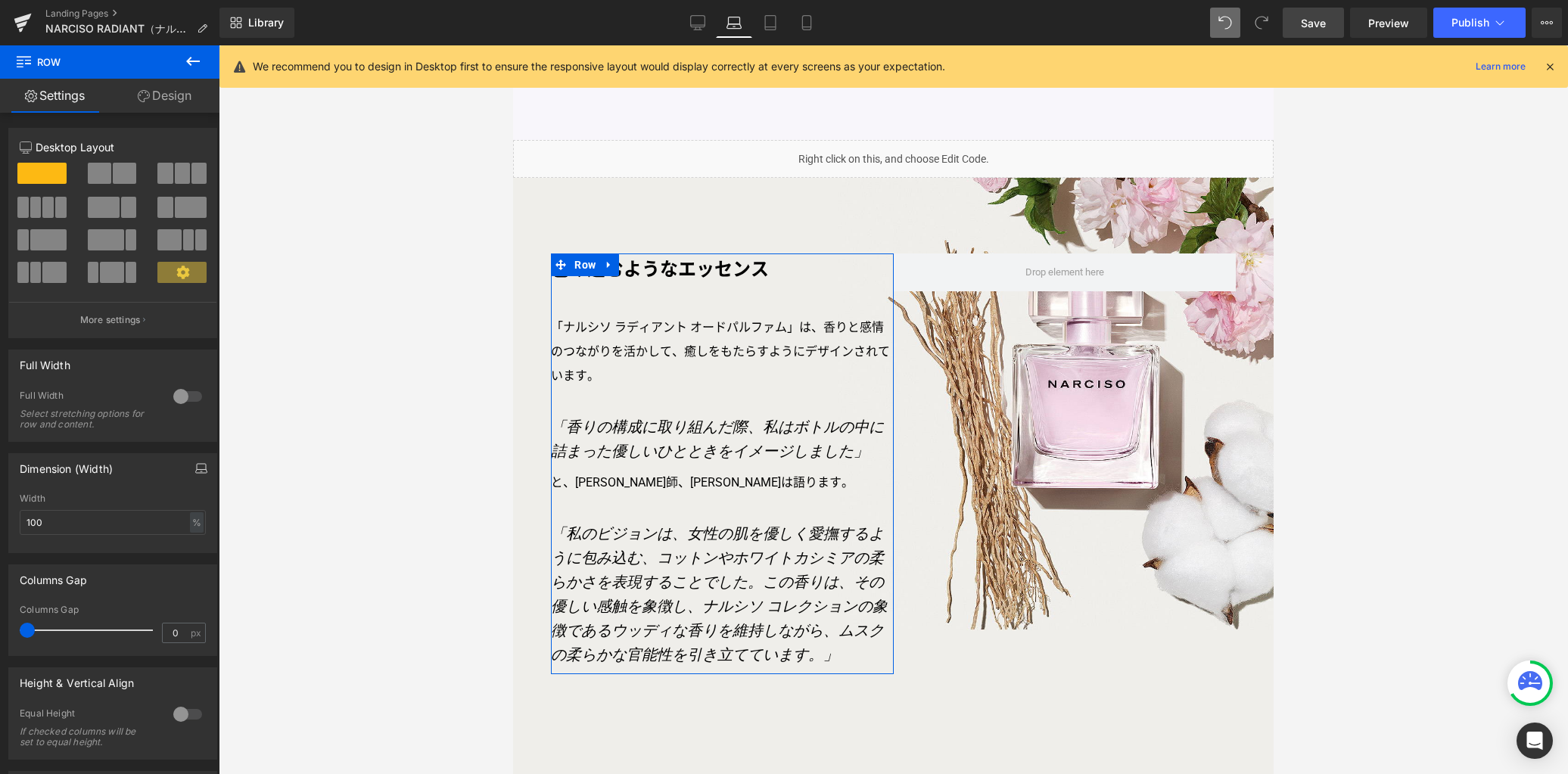
click at [195, 471] on icon "button" at bounding box center [201, 468] width 12 height 12
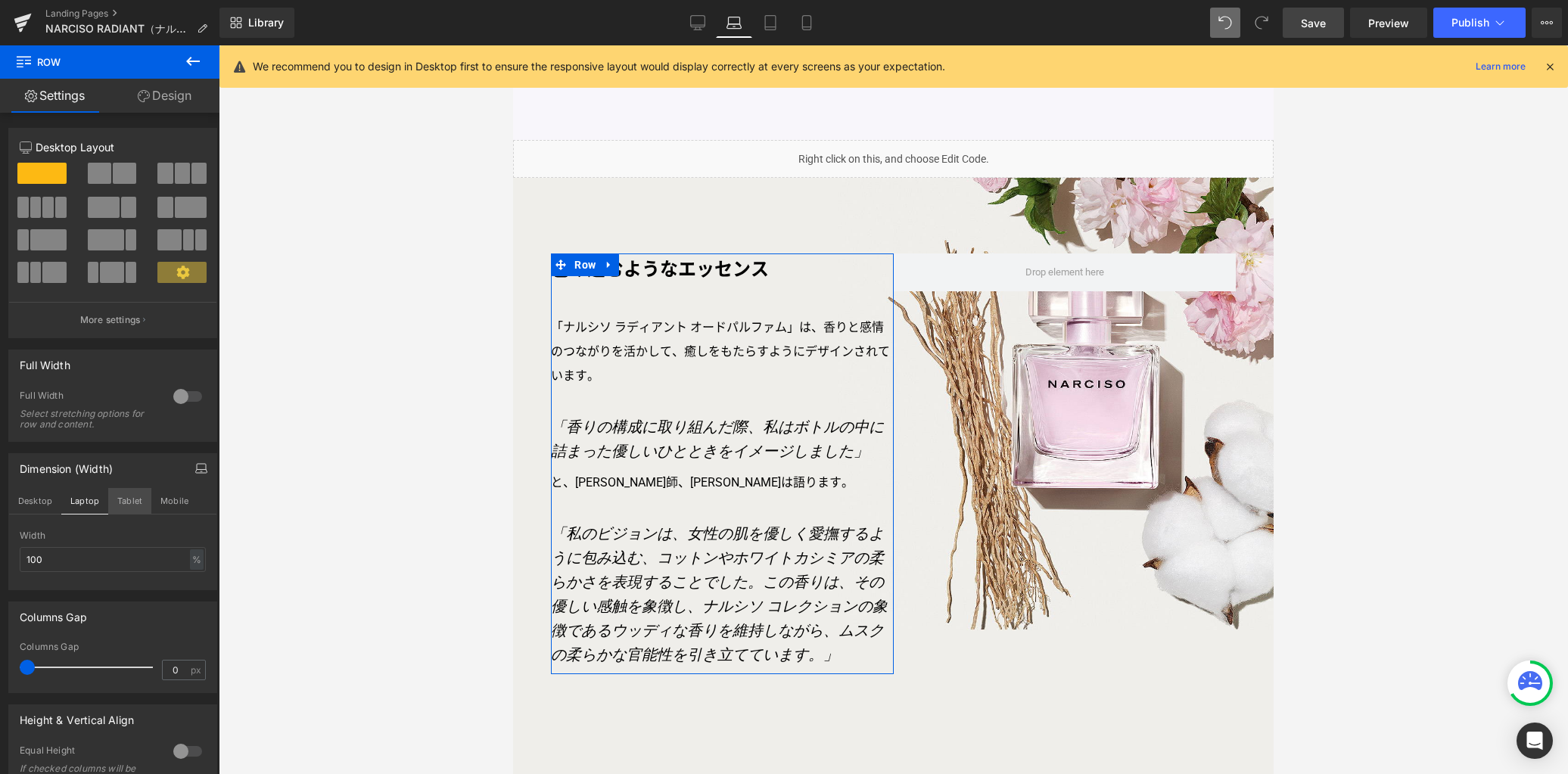
click at [121, 502] on button "Tablet" at bounding box center [129, 501] width 43 height 26
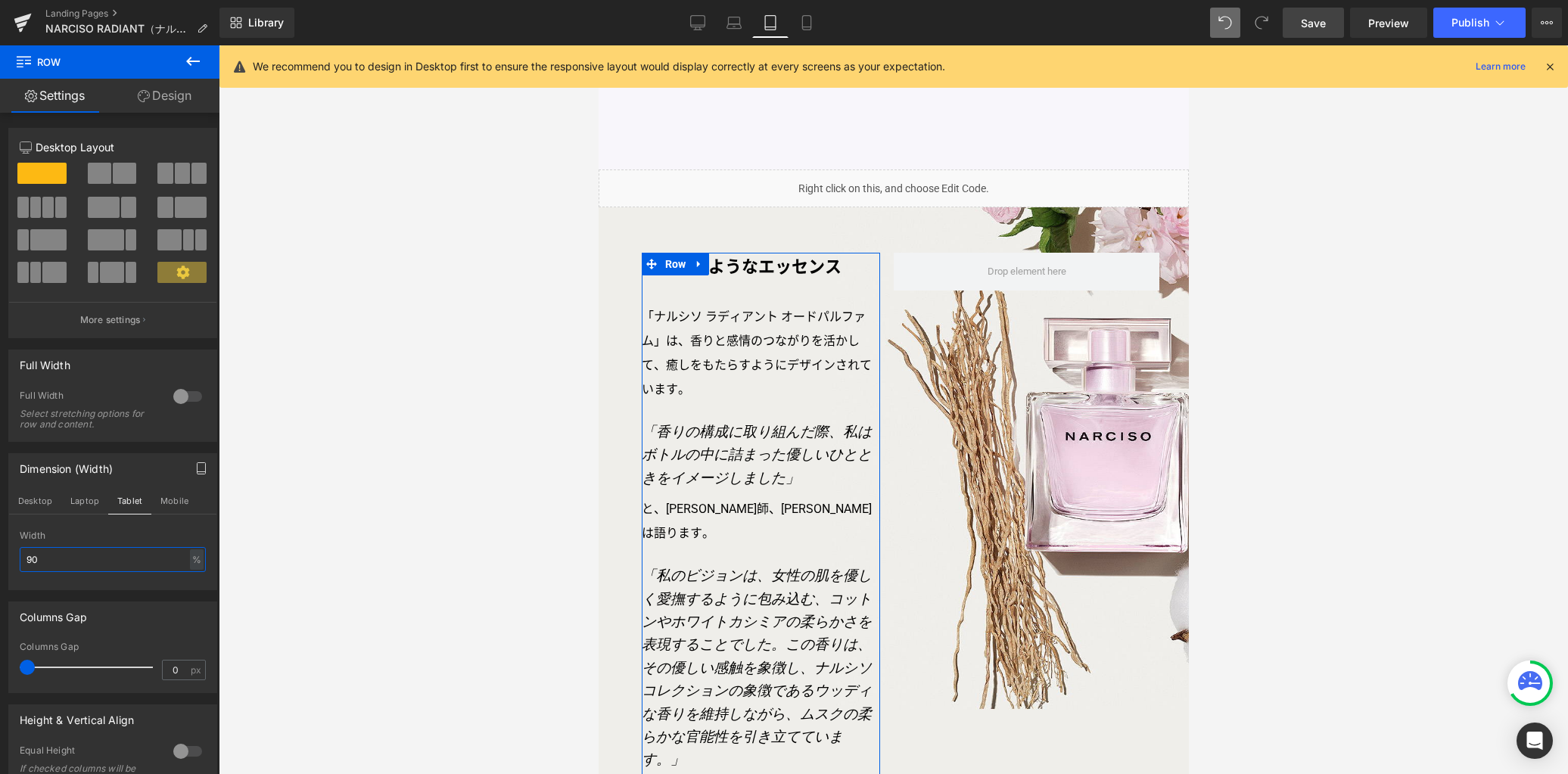
drag, startPoint x: 77, startPoint y: 563, endPoint x: -46, endPoint y: 549, distance: 123.8
click at [0, 549] on html "Heading You are previewing how the will restyle your page. You can not edit Ele…" at bounding box center [784, 387] width 1568 height 774
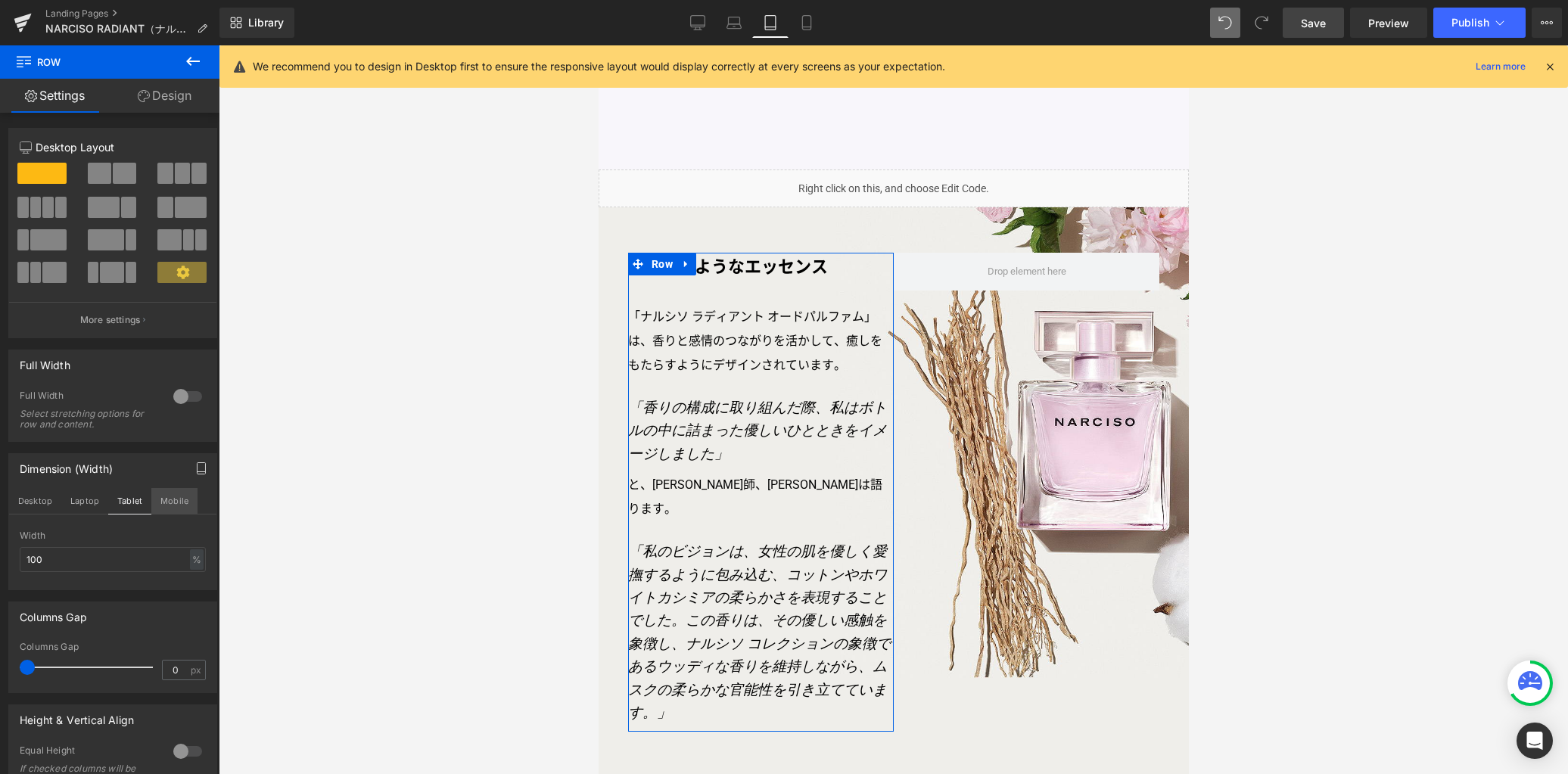
click at [173, 506] on button "Mobile" at bounding box center [174, 501] width 46 height 26
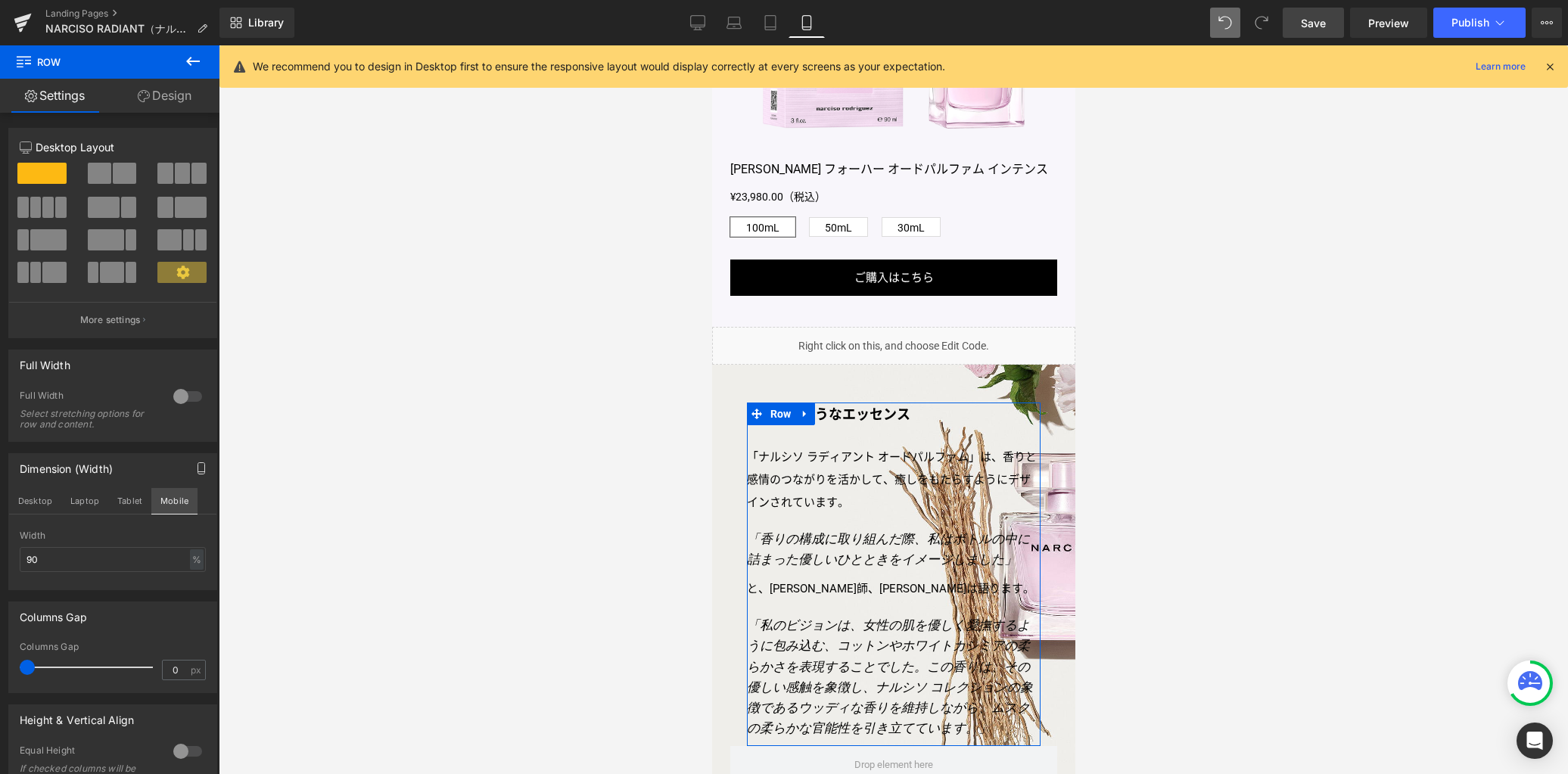
scroll to position [1091, 0]
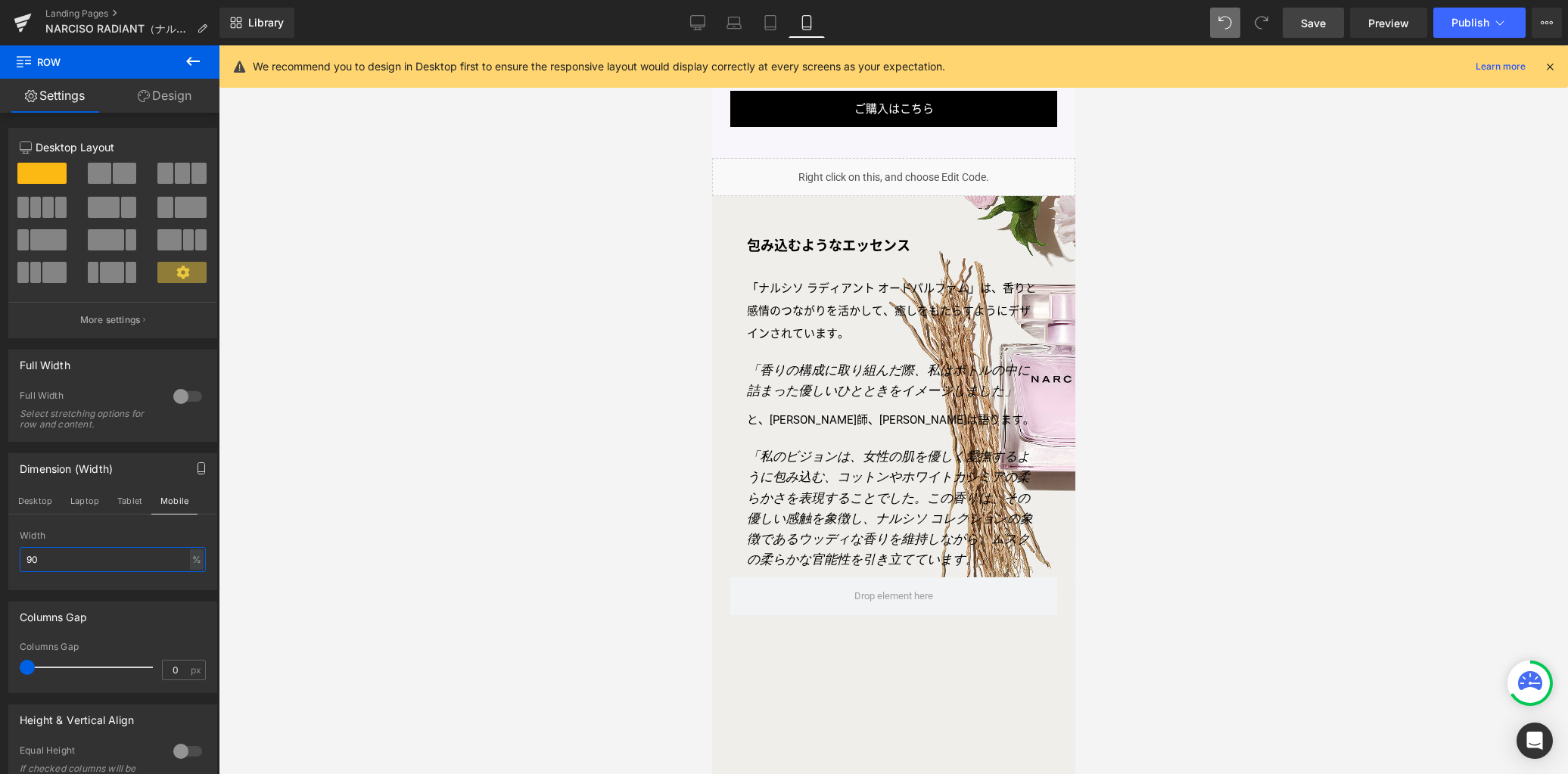
drag, startPoint x: 66, startPoint y: 561, endPoint x: -56, endPoint y: 541, distance: 123.6
click at [0, 541] on html "Heading You are previewing how the will restyle your page. You can not edit Ele…" at bounding box center [784, 387] width 1568 height 774
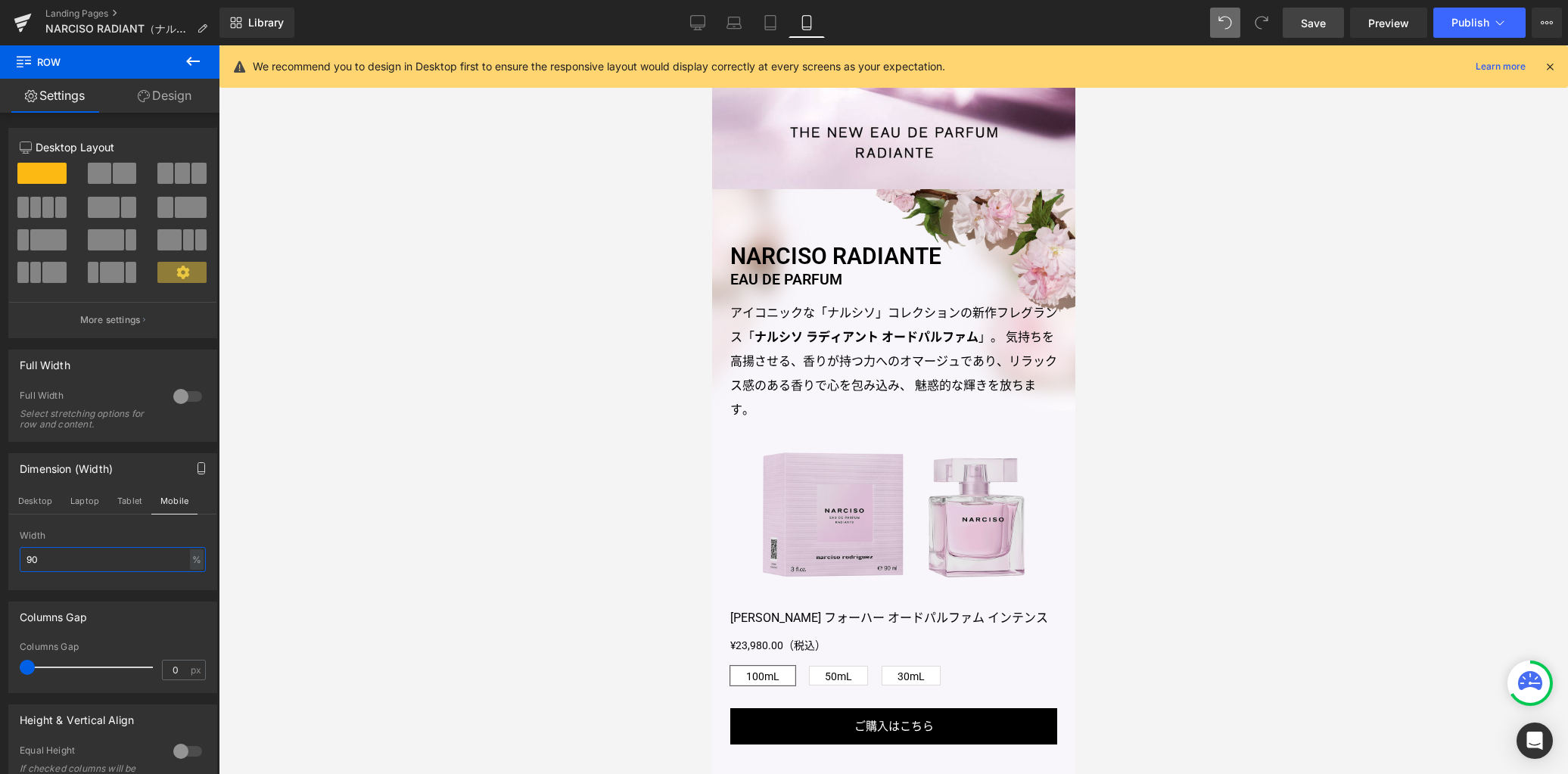
scroll to position [978, 0]
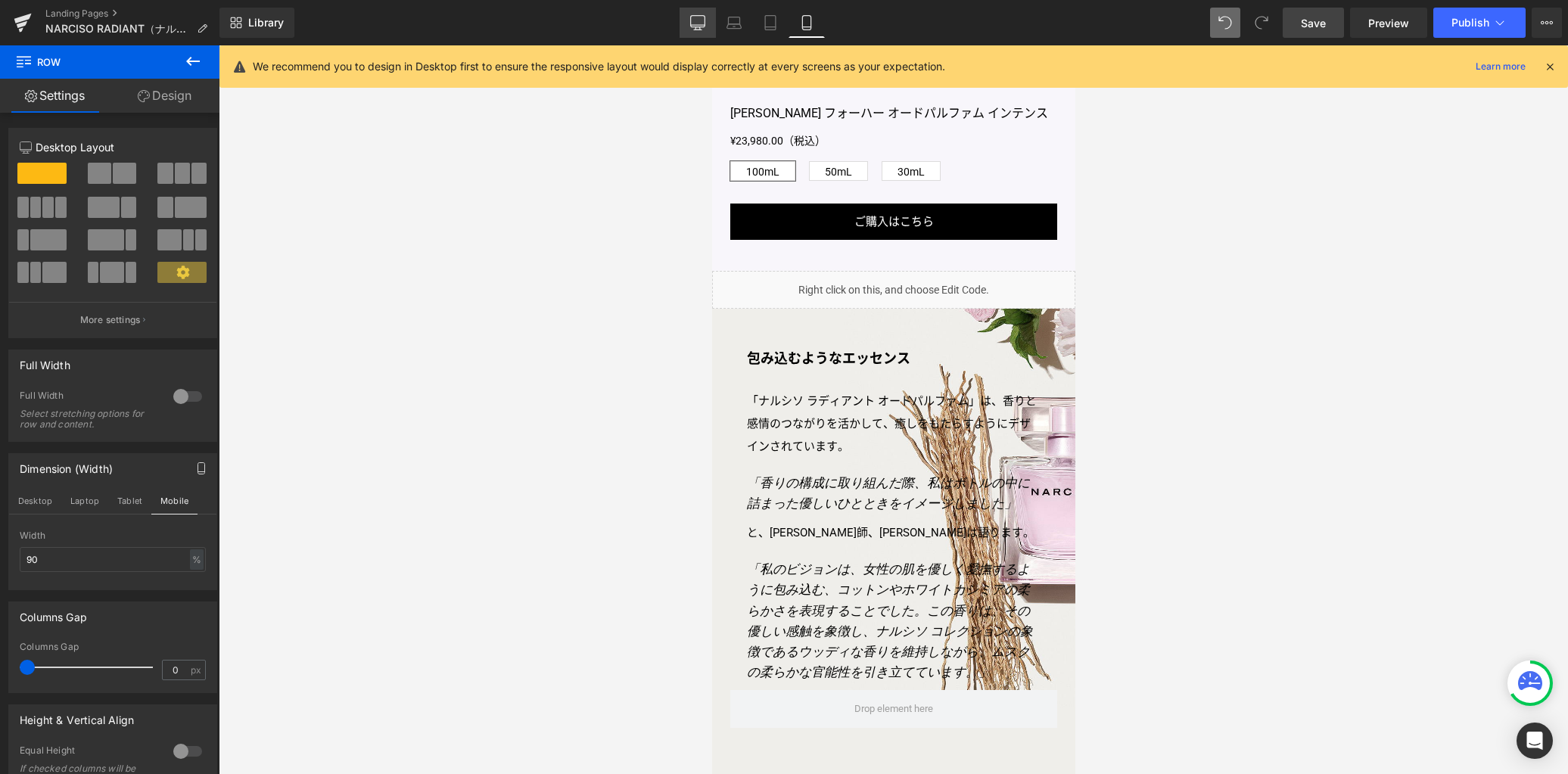
click at [694, 31] on link "Desktop" at bounding box center [697, 22] width 36 height 30
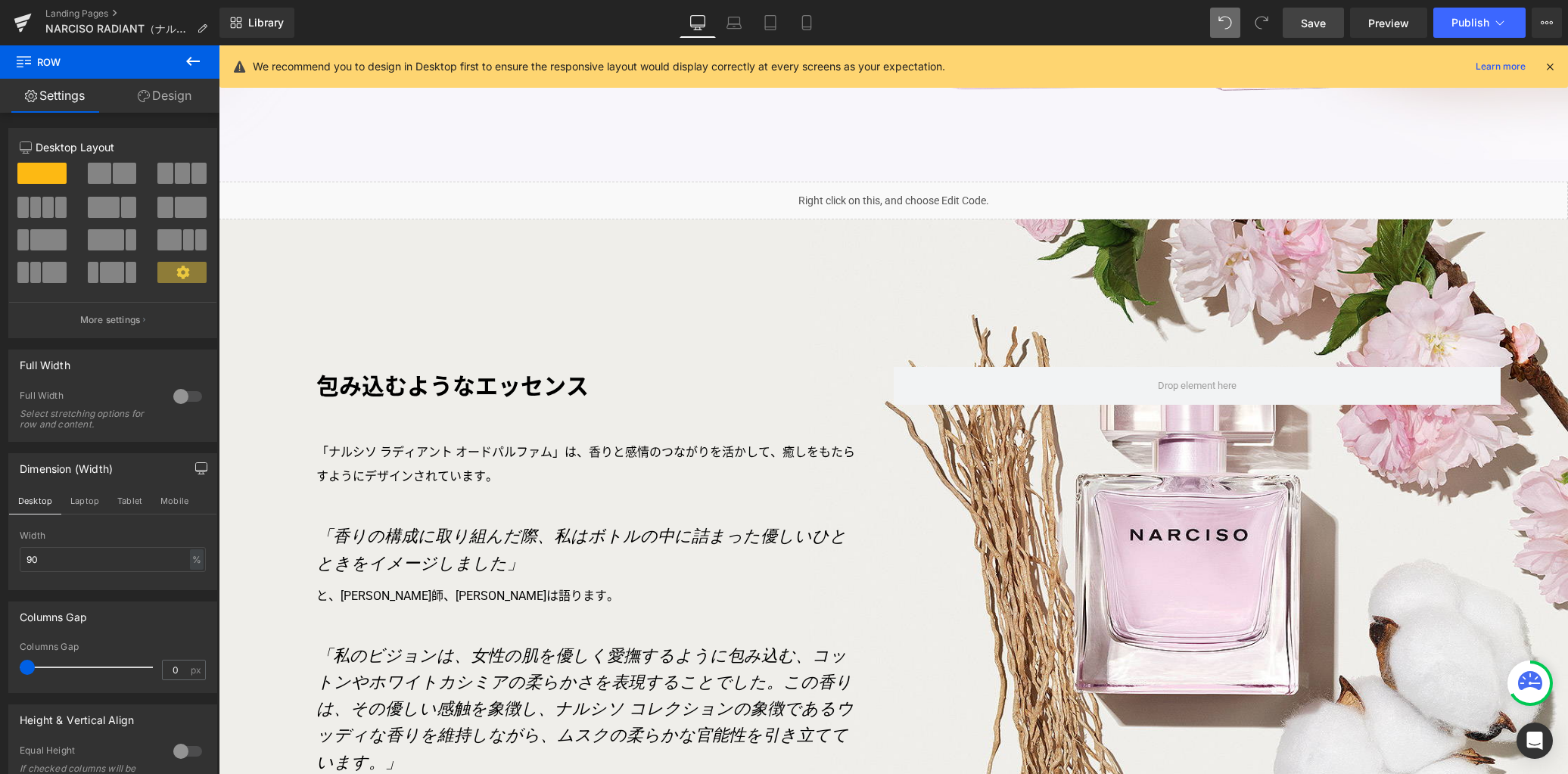
click at [1306, 25] on span "Save" at bounding box center [1313, 23] width 25 height 16
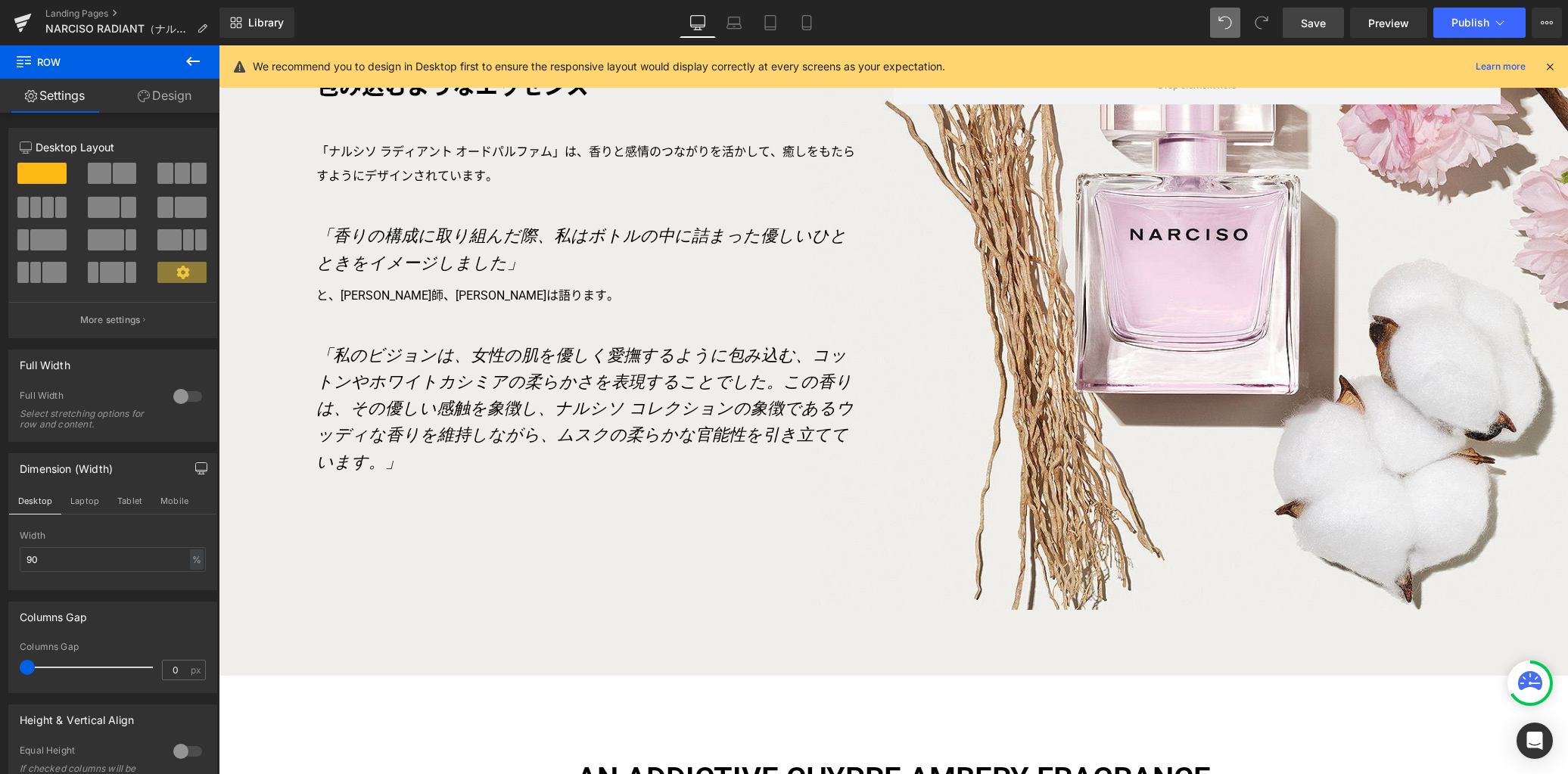
scroll to position [1828, 0]
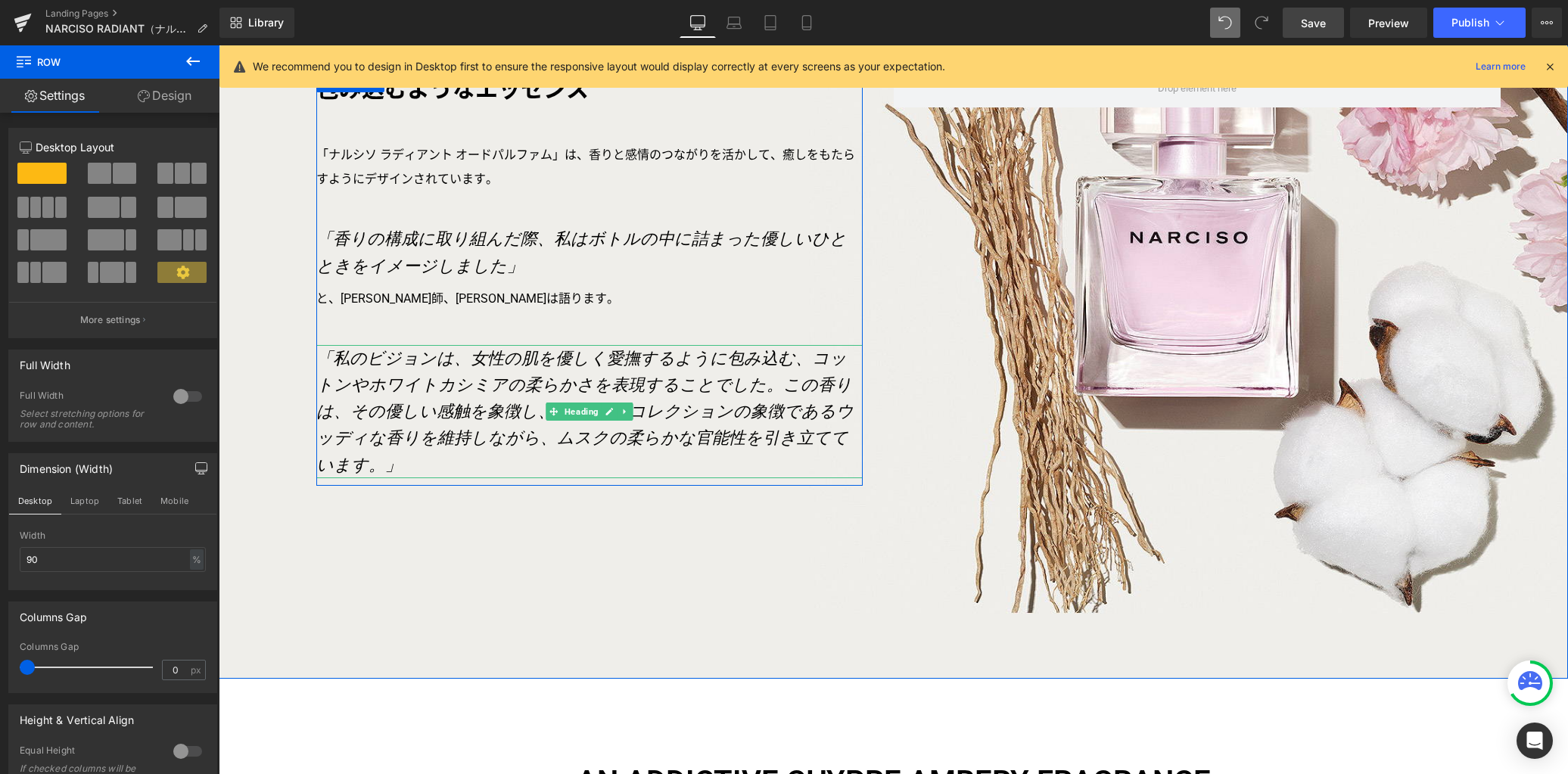
click at [732, 394] on icon "「私のビジョンは、女性の肌を優しく愛撫するように包み込む、コットンやホワイトカシミアの柔らかさを表現することでした。この香りは、その優しい感触を象徴し、ナルシ…" at bounding box center [585, 411] width 537 height 125
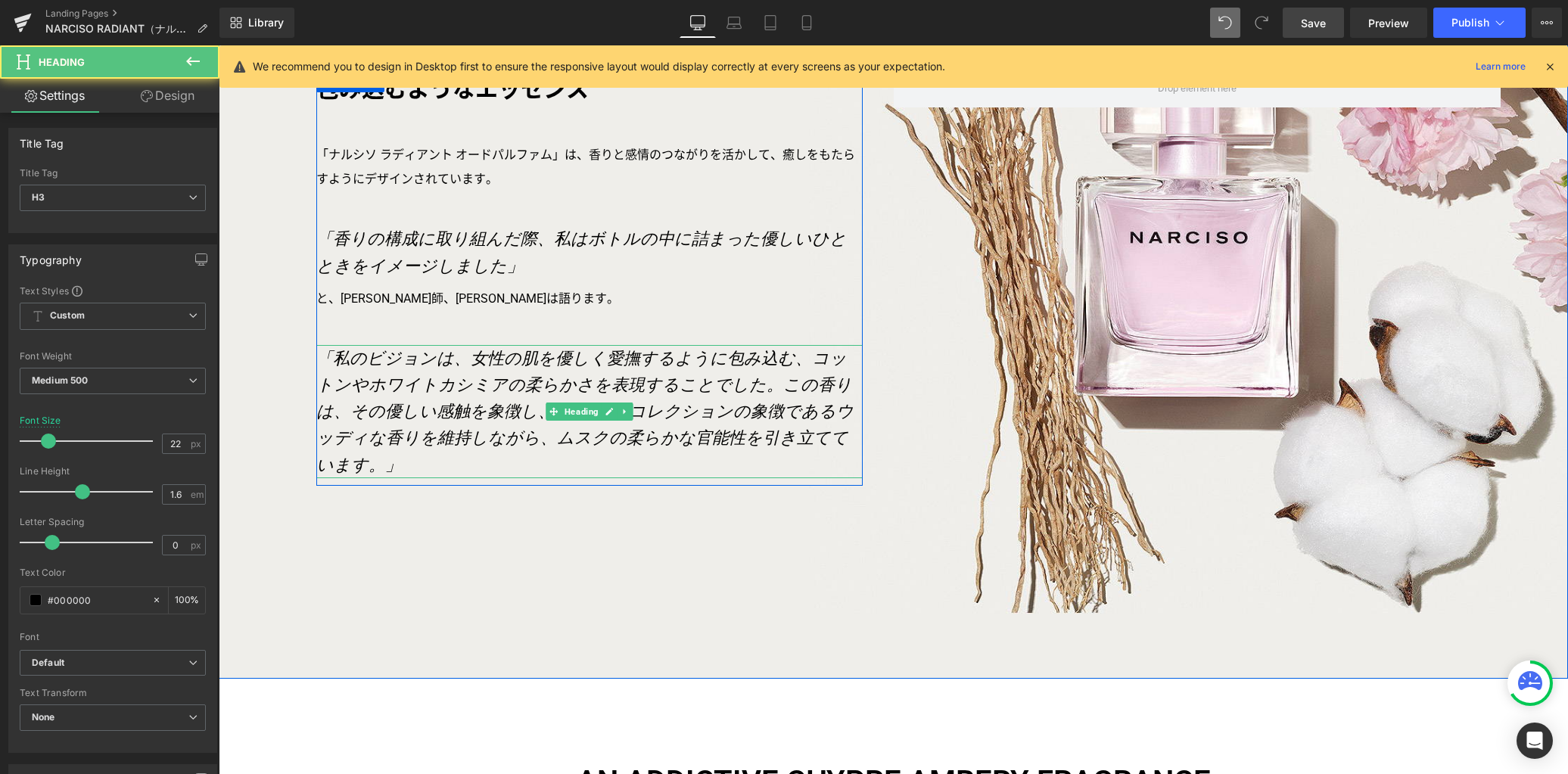
click at [436, 407] on icon "「私のビジョンは、女性の肌を優しく愛撫するように包み込む、コットンやホワイトカシミアの柔らかさを表現することでした。この香りは、その優しい感触を象徴し、ナルシ…" at bounding box center [585, 411] width 537 height 125
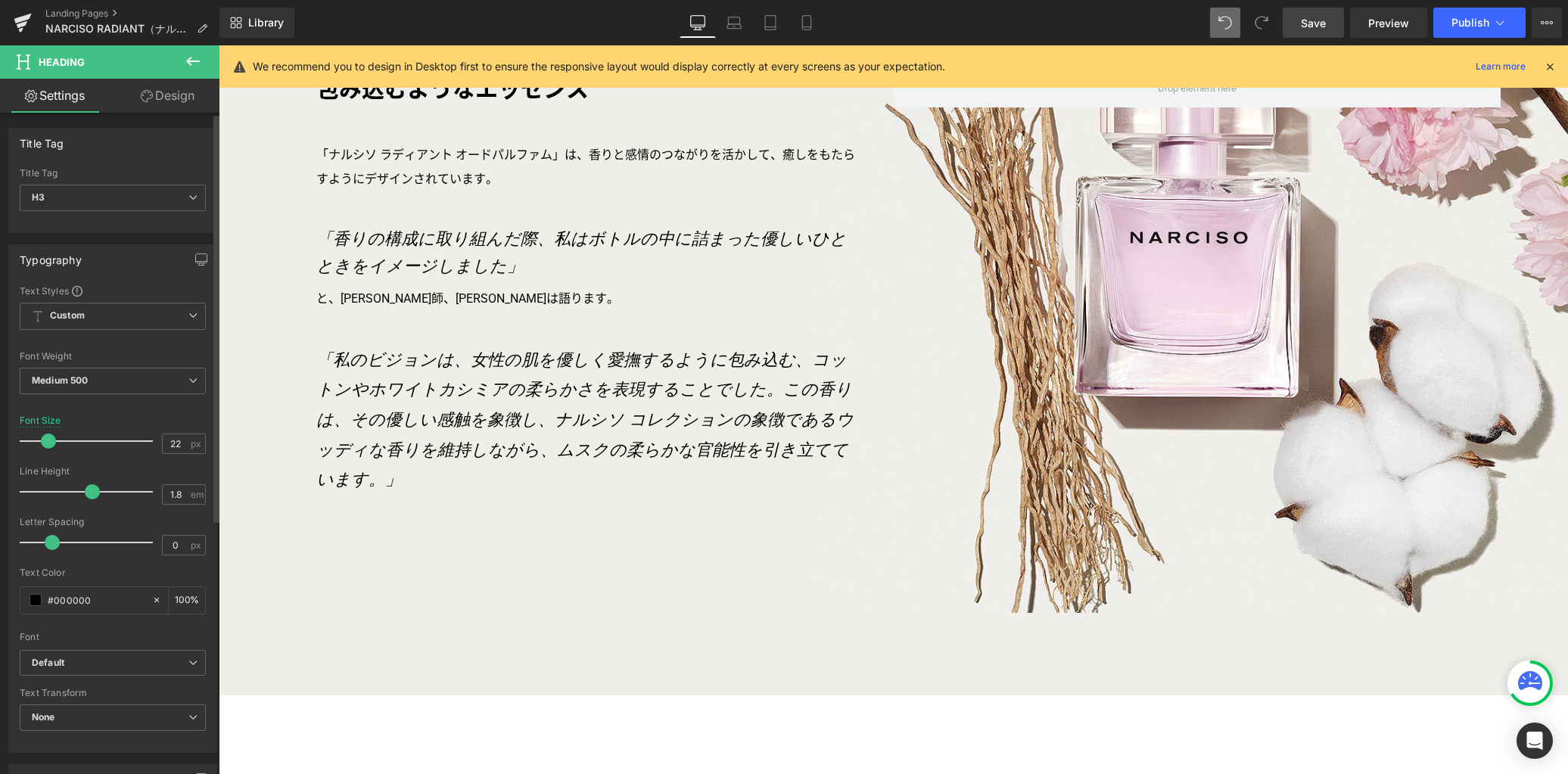
drag, startPoint x: 82, startPoint y: 491, endPoint x: 93, endPoint y: 491, distance: 11.0
click at [93, 491] on span at bounding box center [92, 491] width 15 height 15
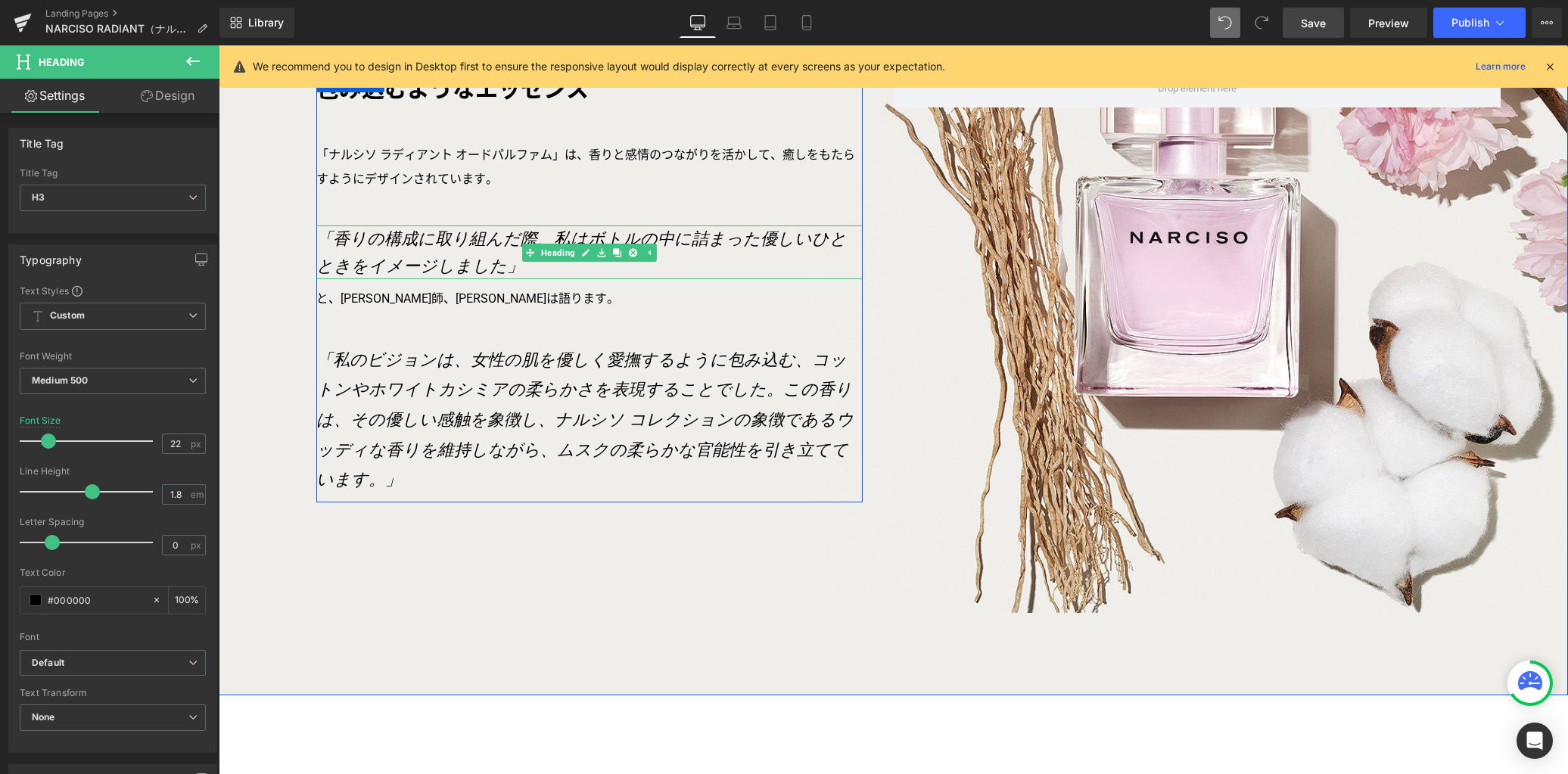
click at [357, 256] on icon "「香りの構成に取り組んだ際、私はボトルの中に詰まった優しいひとときをイメージしました」" at bounding box center [582, 252] width 531 height 46
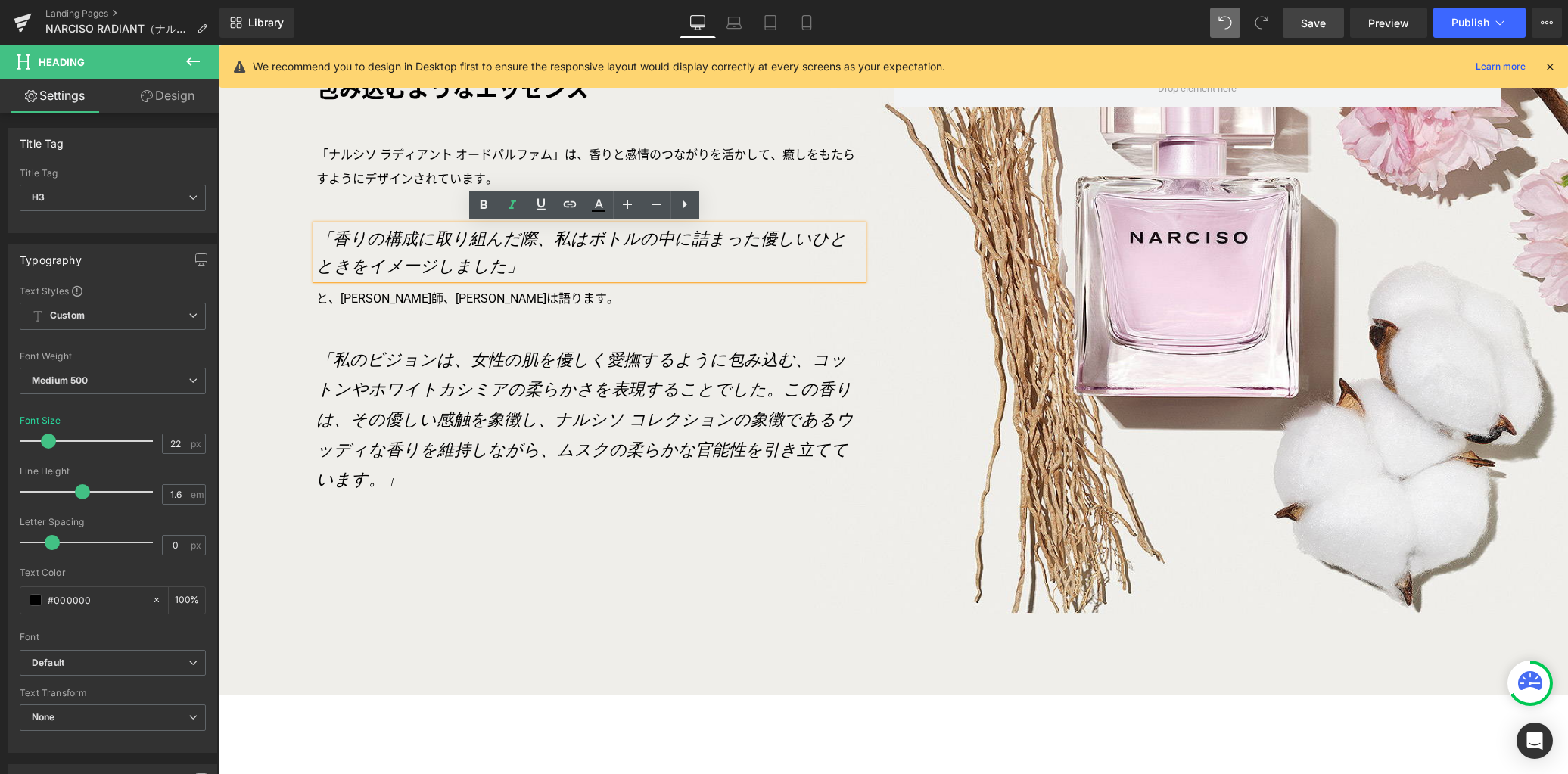
click at [359, 238] on icon "「香りの構成に取り組んだ際、私はボトルの中に詰まった優しいひとときをイメージしました」" at bounding box center [582, 252] width 531 height 46
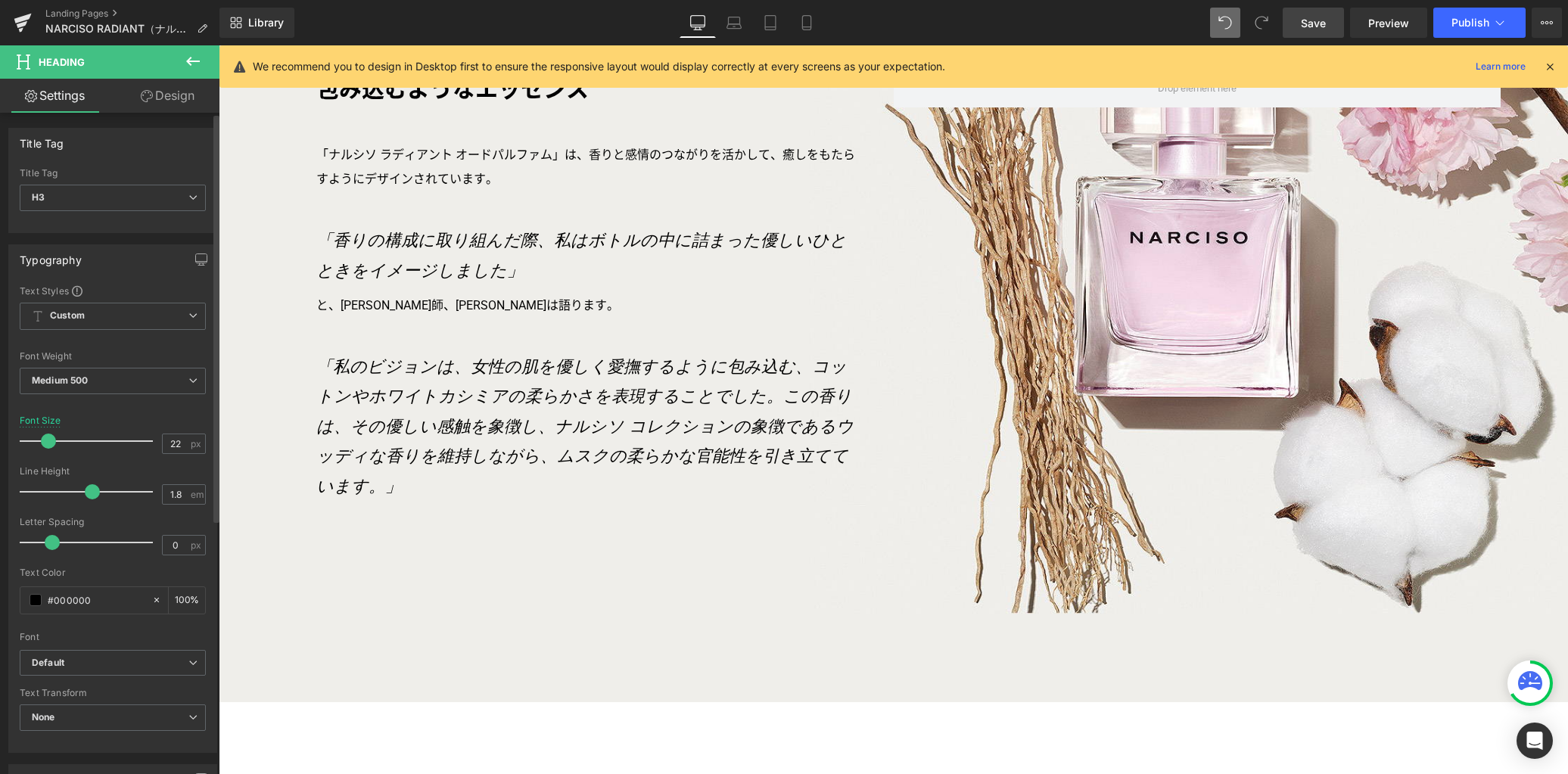
click at [85, 492] on span at bounding box center [92, 491] width 15 height 15
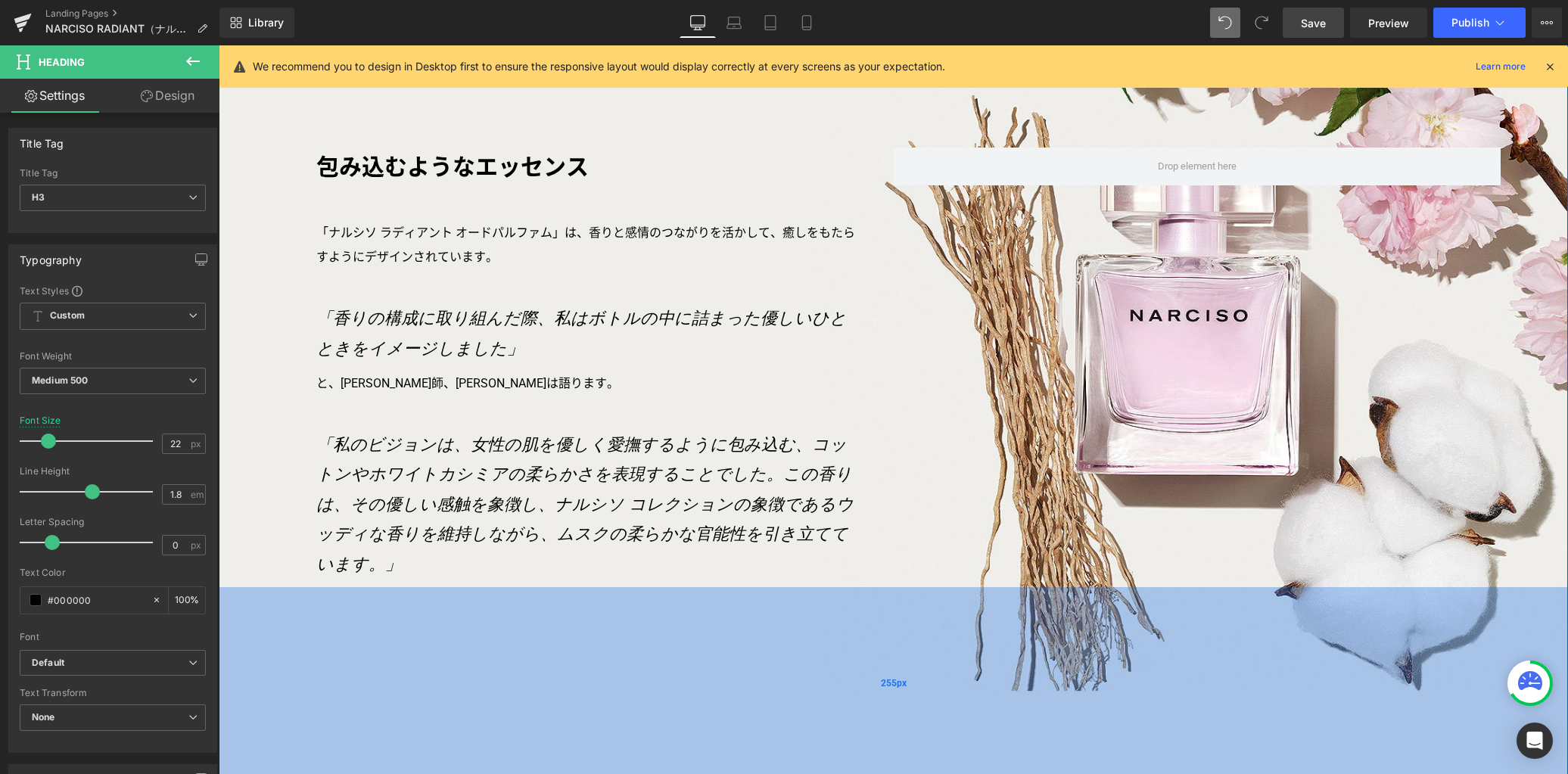
scroll to position [1586, 0]
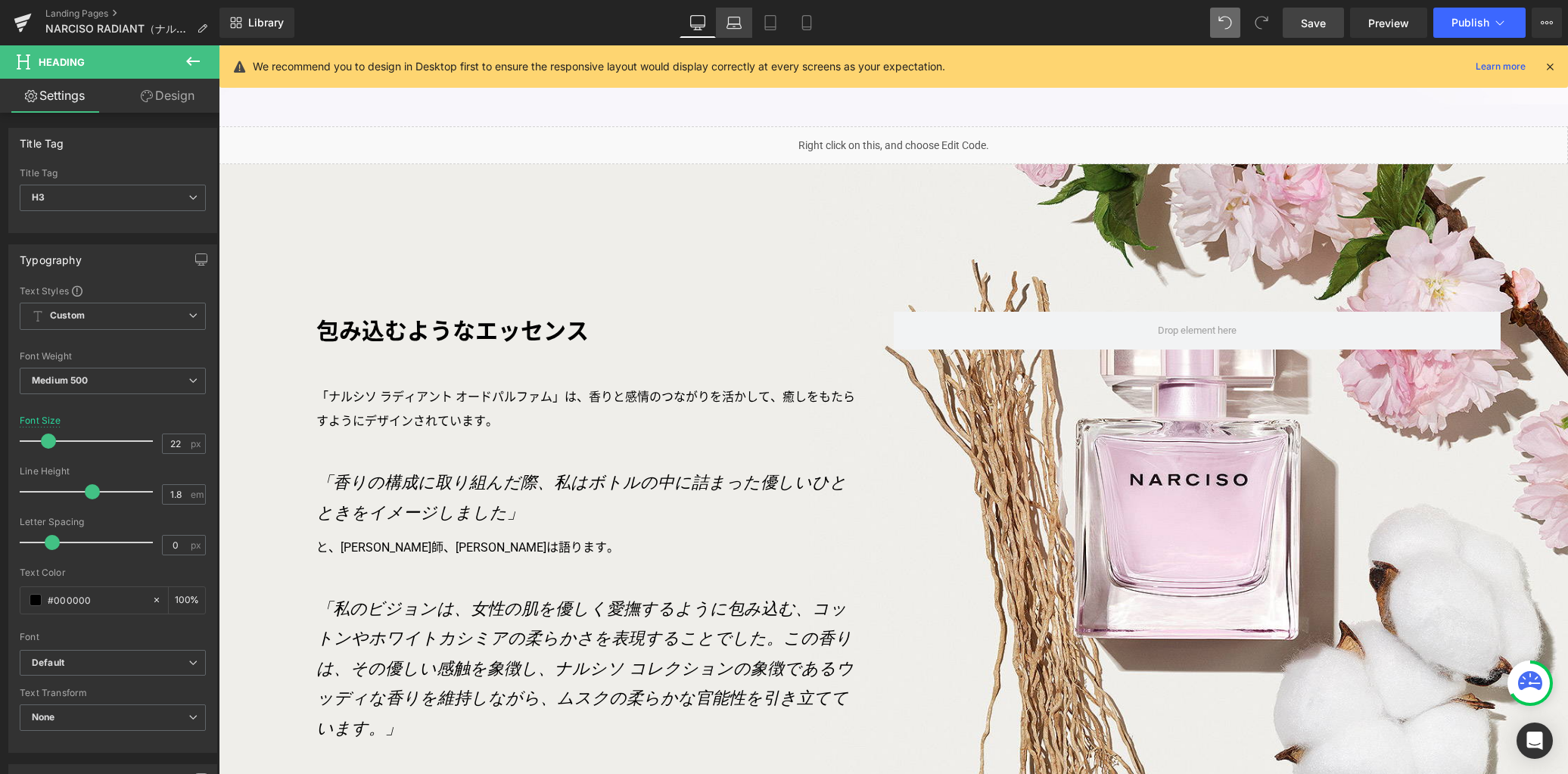
click at [732, 31] on link "Laptop" at bounding box center [734, 22] width 36 height 30
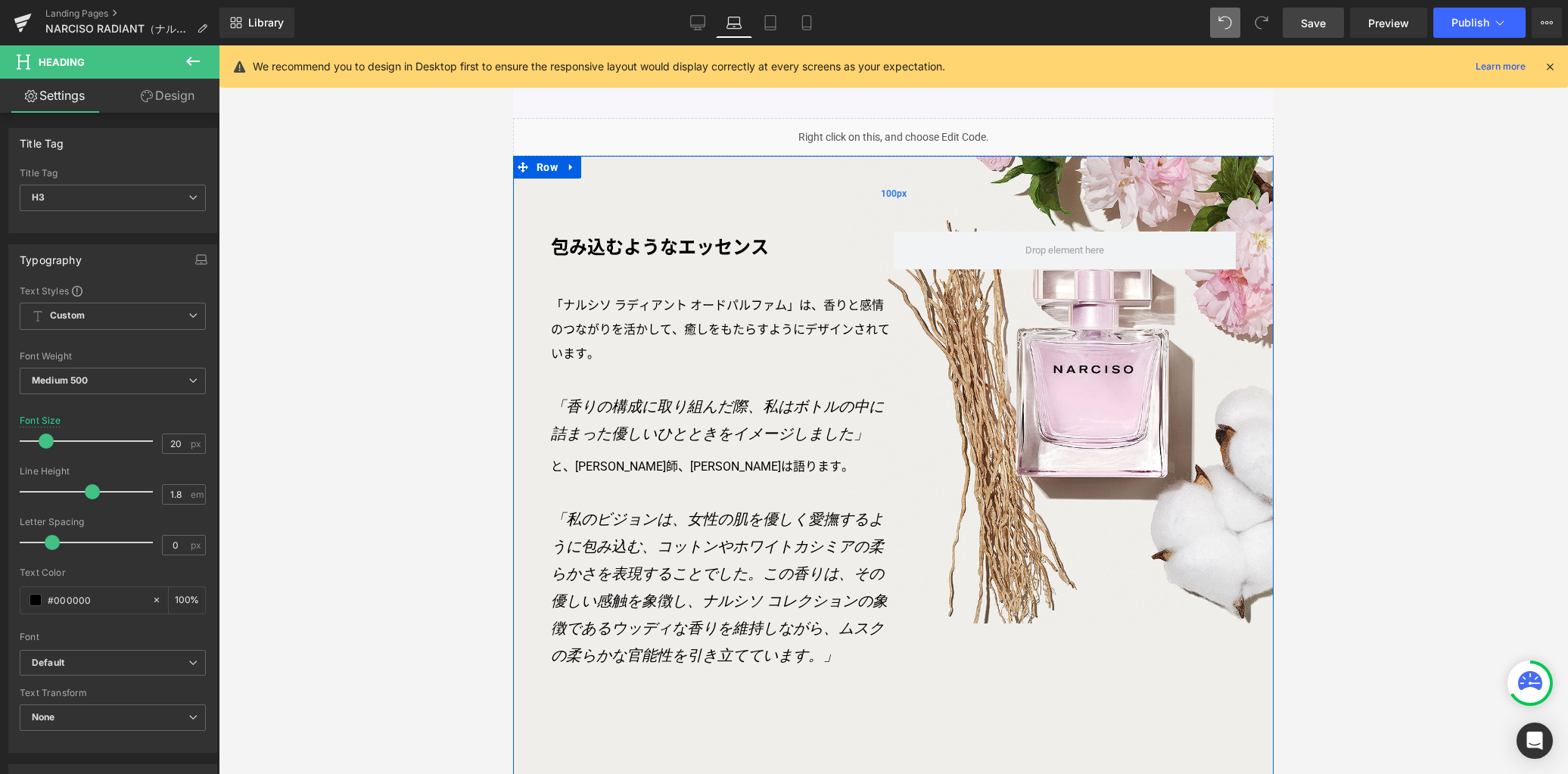
scroll to position [1138, 0]
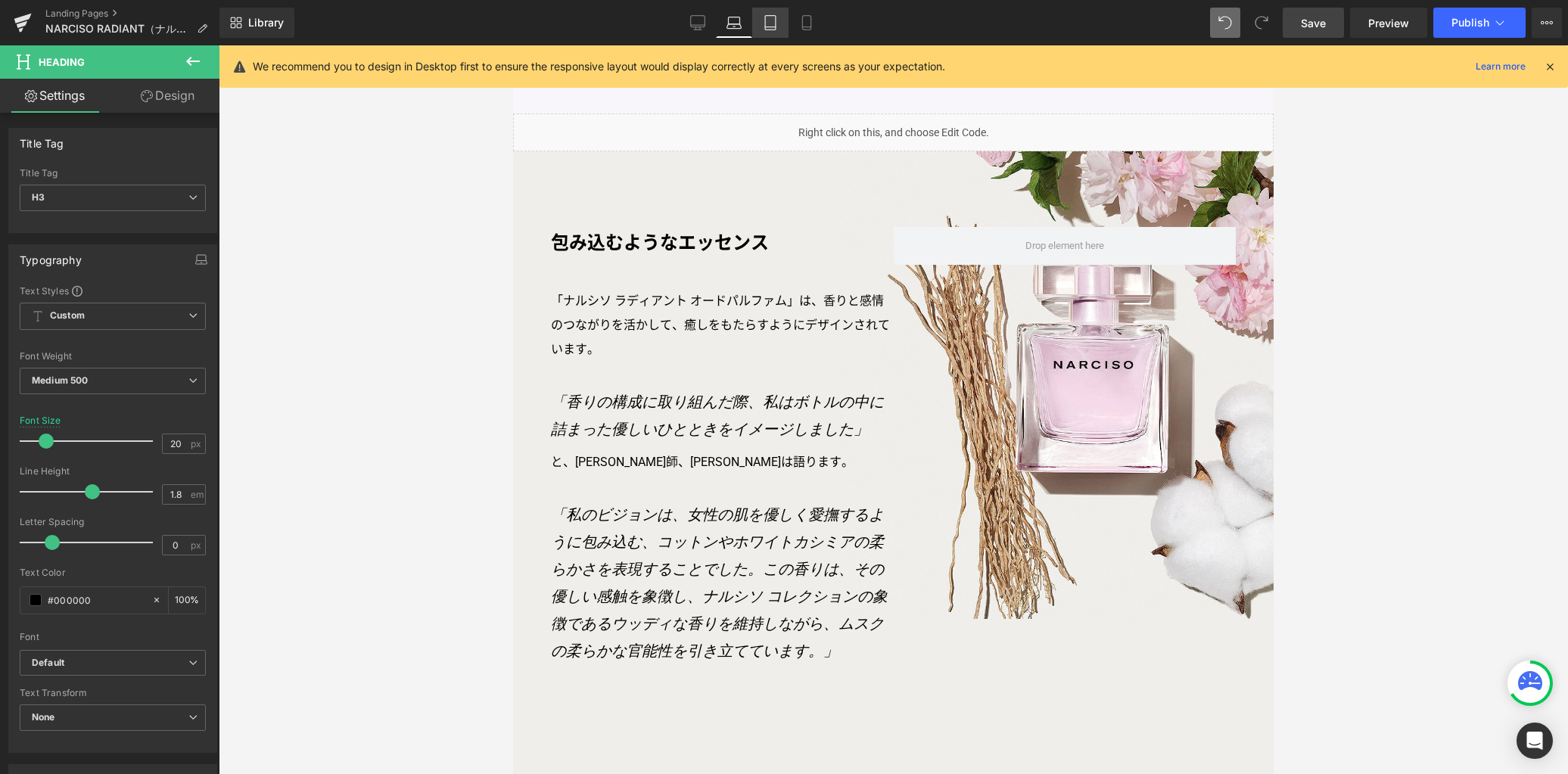
click at [778, 22] on icon at bounding box center [770, 22] width 15 height 15
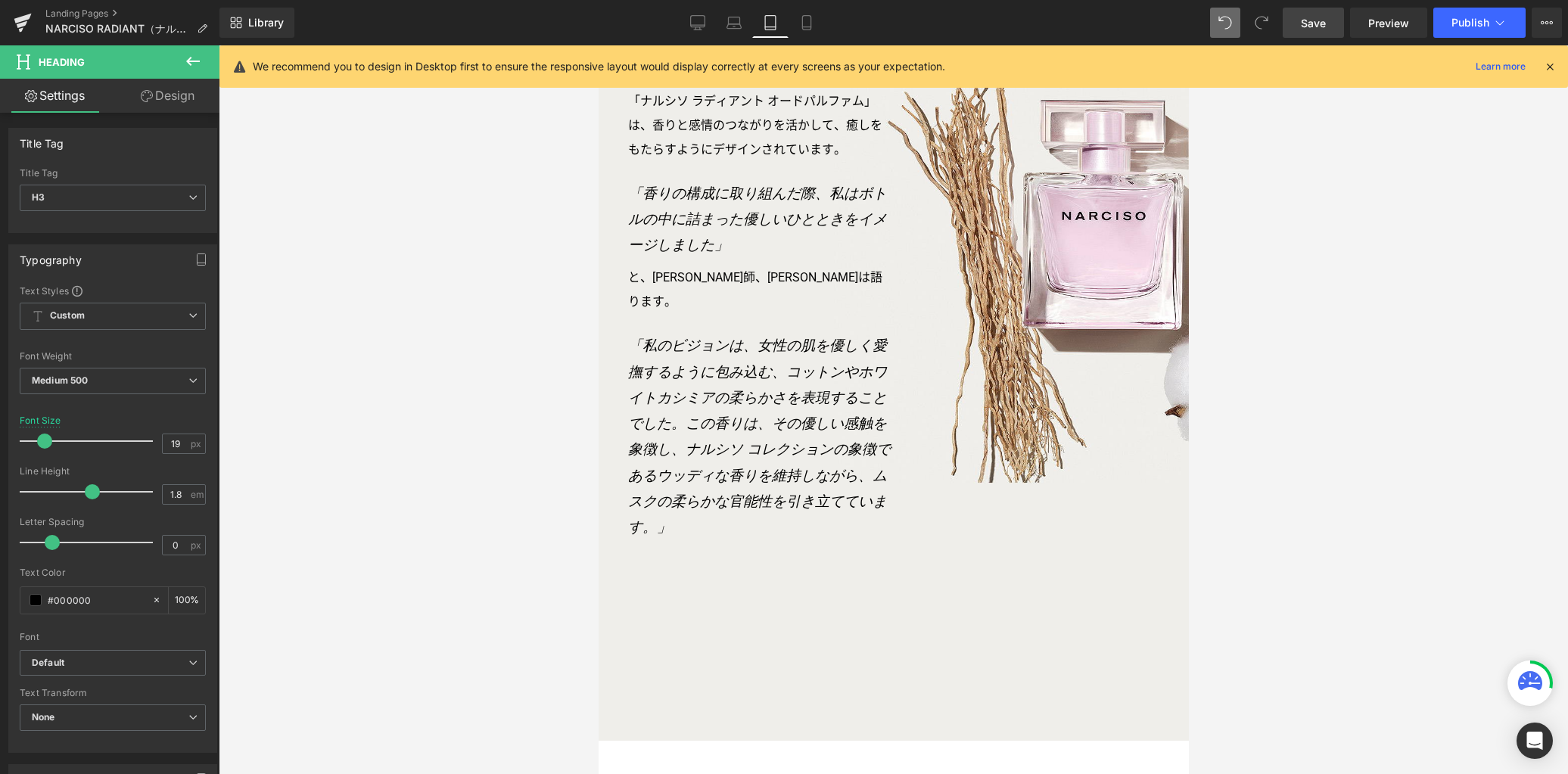
scroll to position [932, 0]
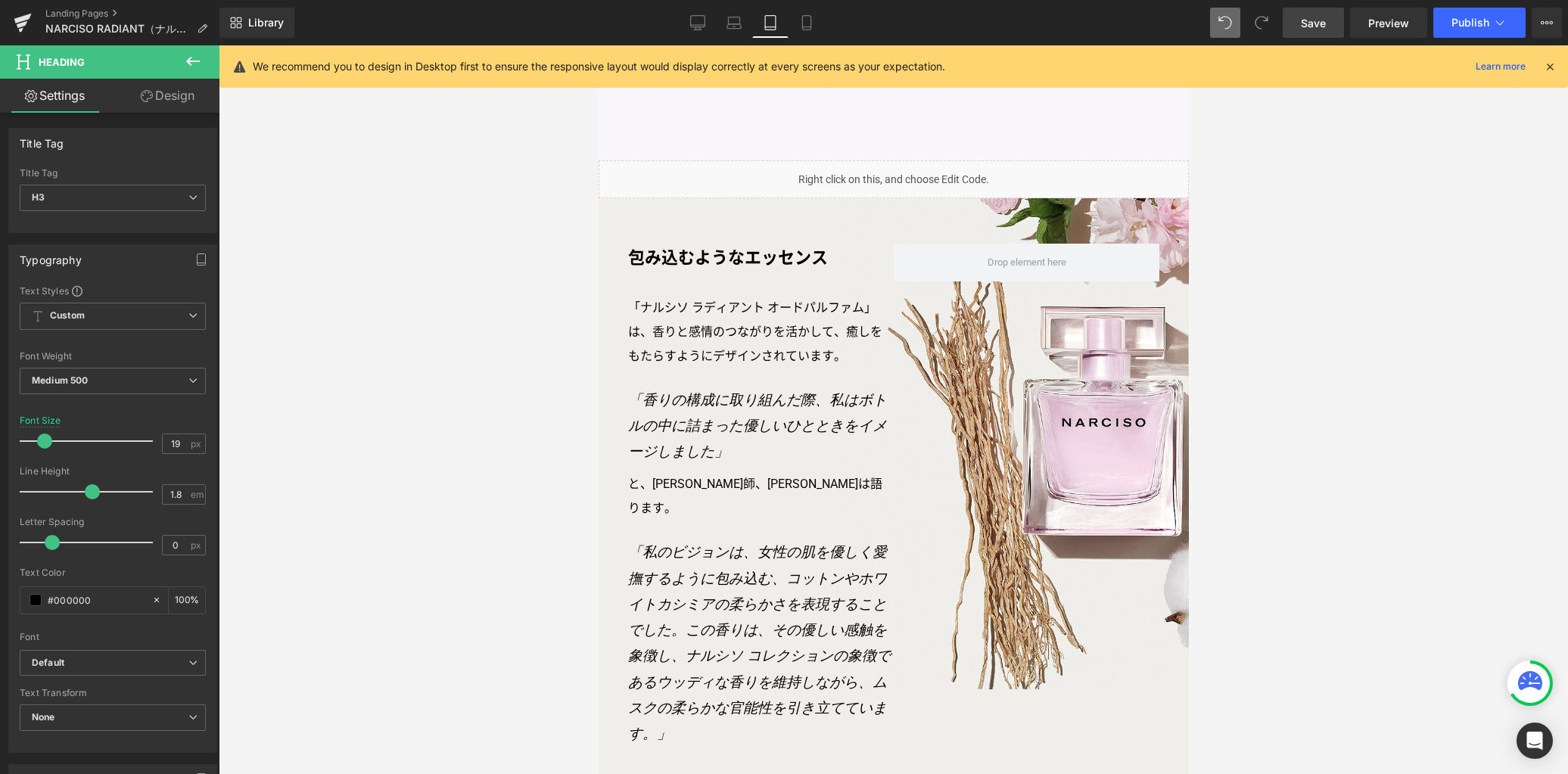
click at [774, 24] on icon at bounding box center [770, 22] width 15 height 15
click at [734, 26] on icon at bounding box center [734, 26] width 2 height 0
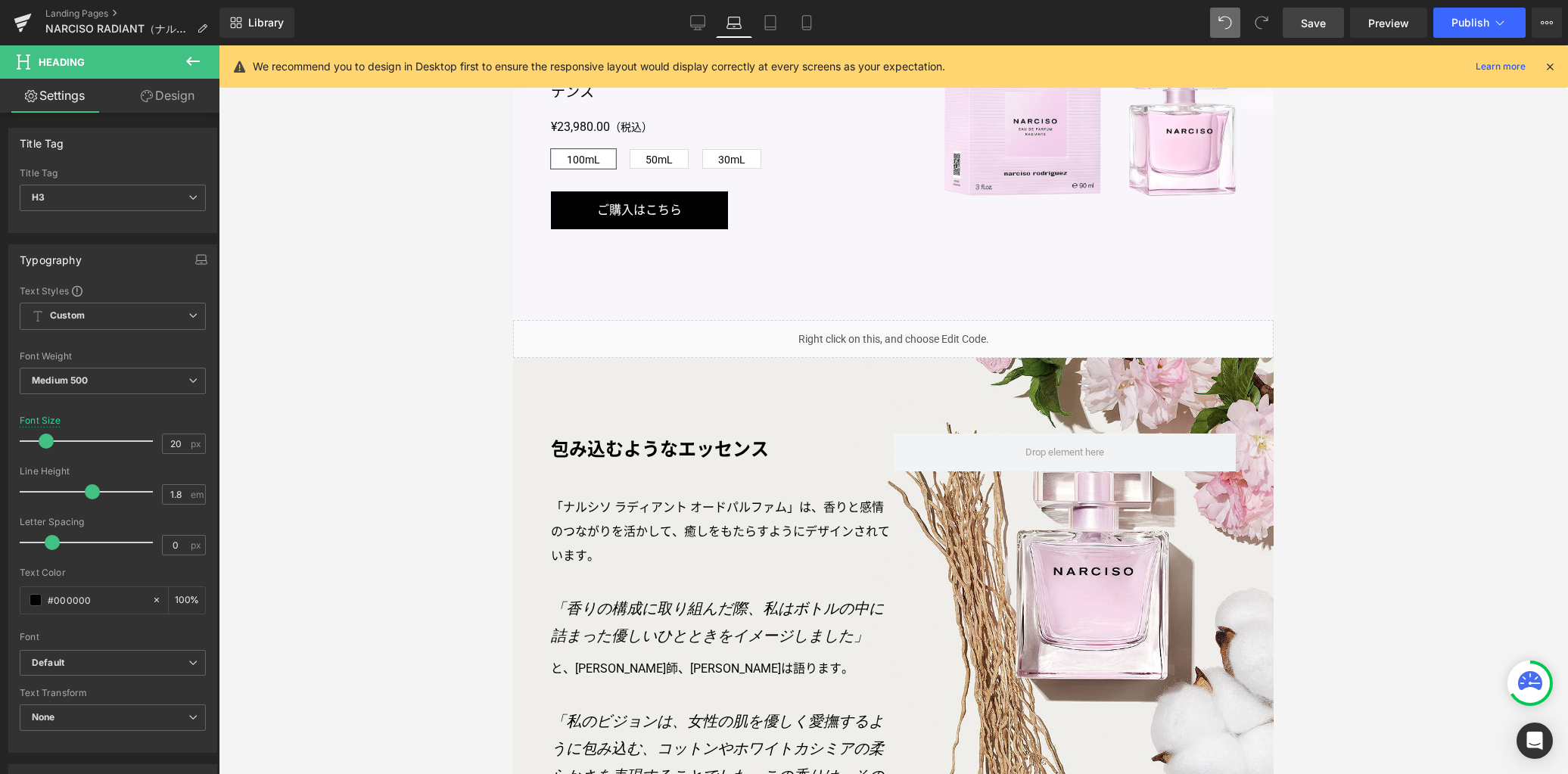
scroll to position [1138, 0]
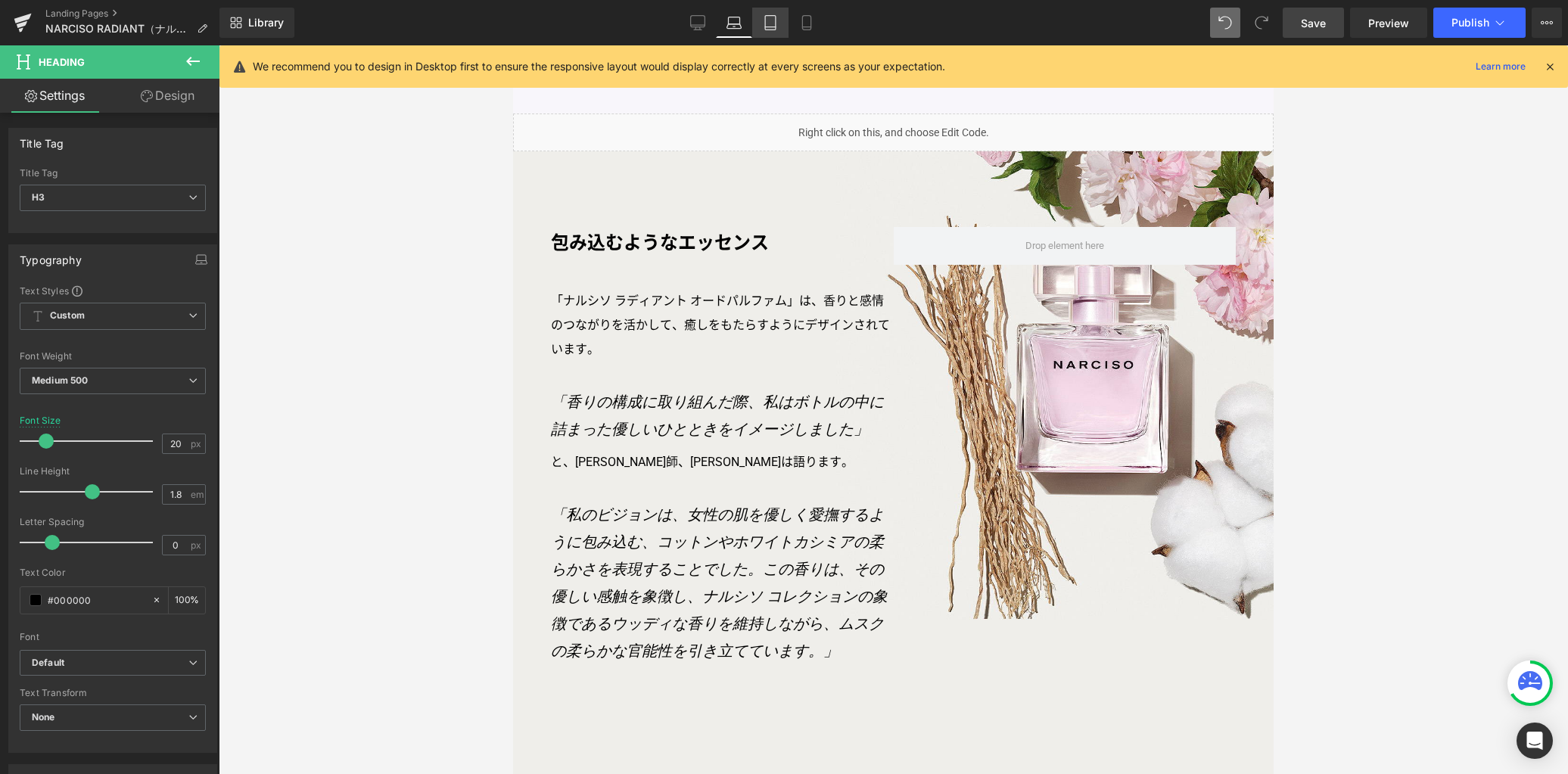
click at [766, 27] on icon at bounding box center [770, 22] width 15 height 15
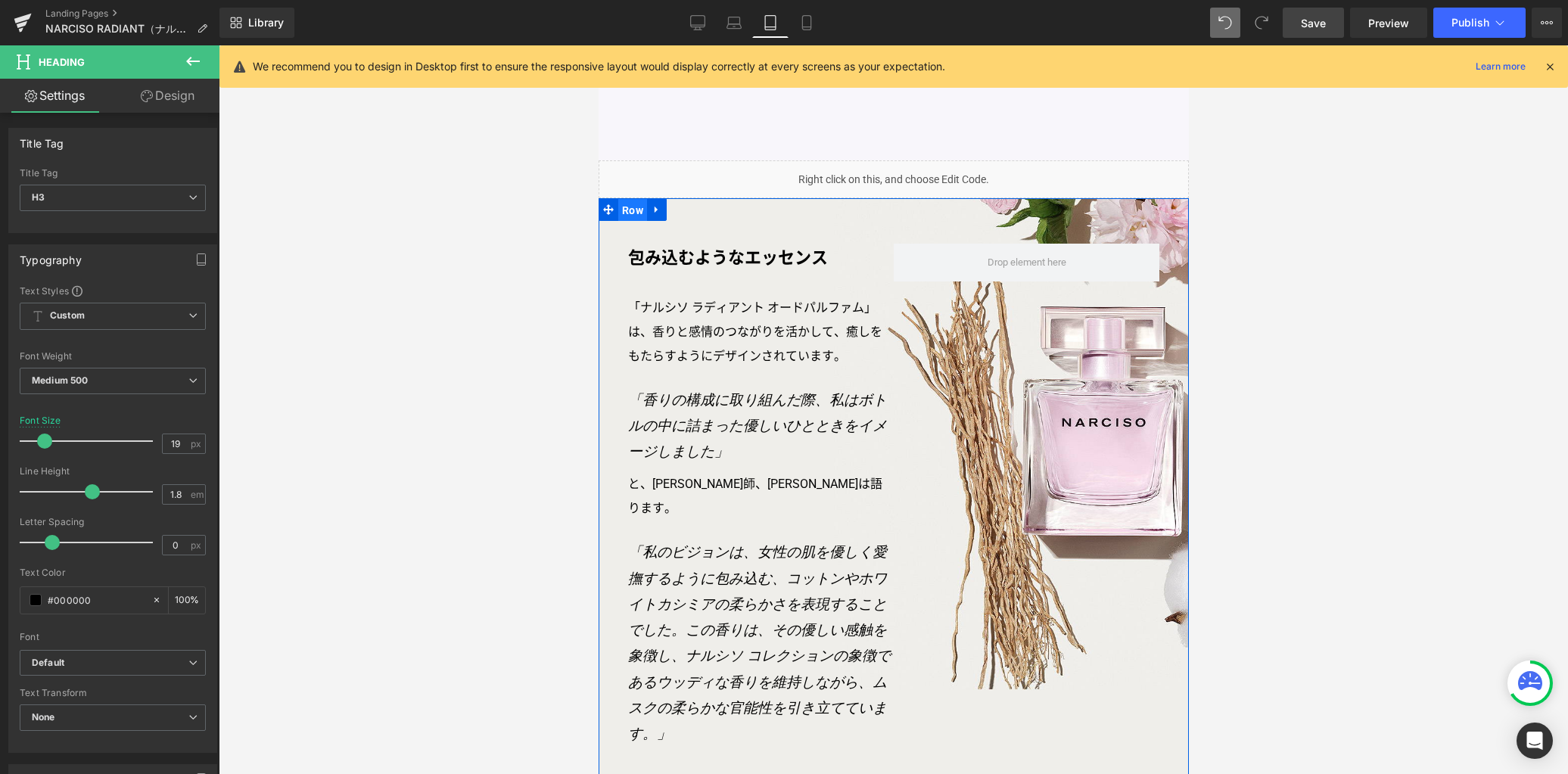
click at [628, 212] on span "Row" at bounding box center [632, 210] width 29 height 22
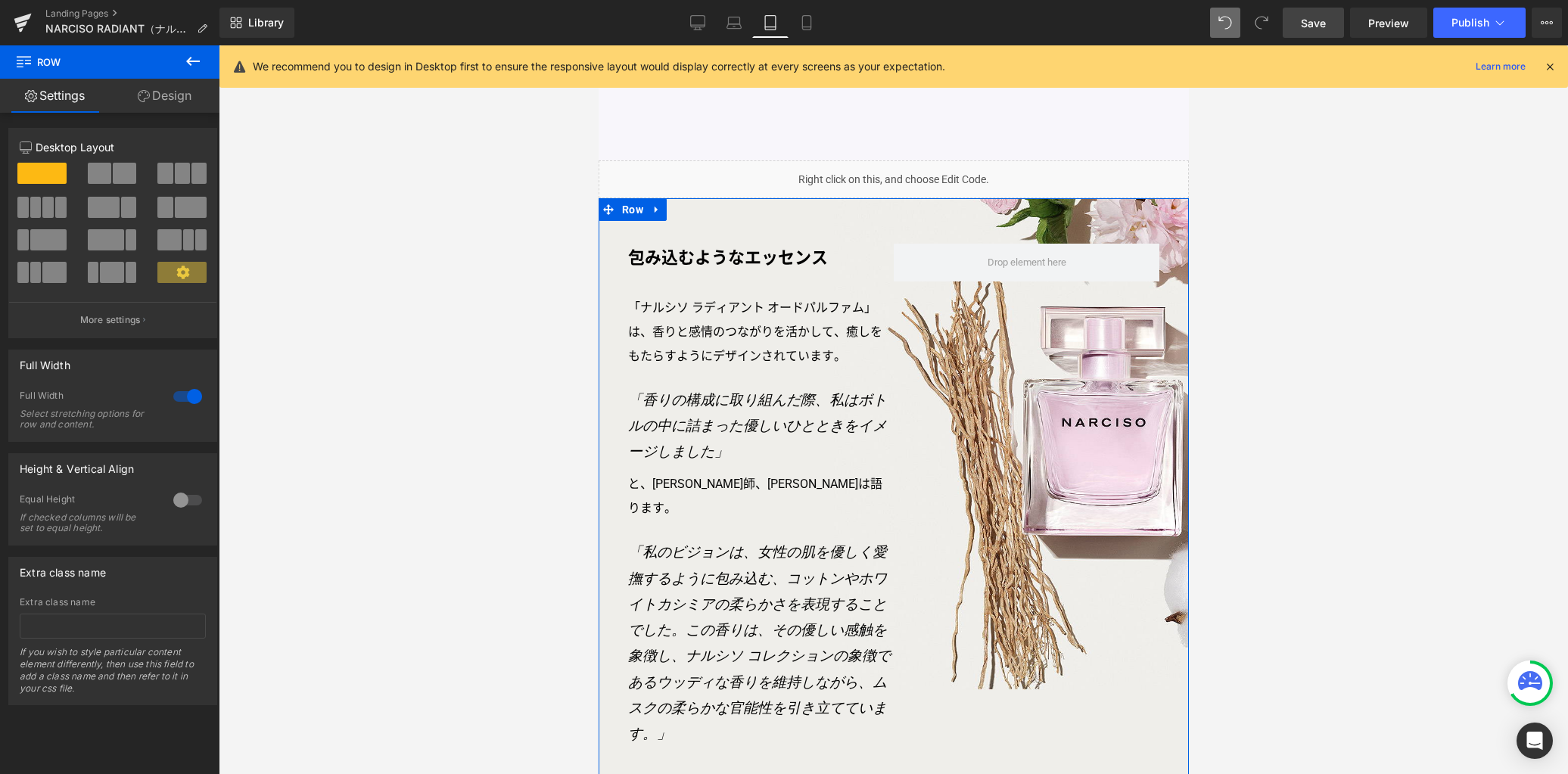
click at [156, 95] on link "Design" at bounding box center [164, 95] width 109 height 34
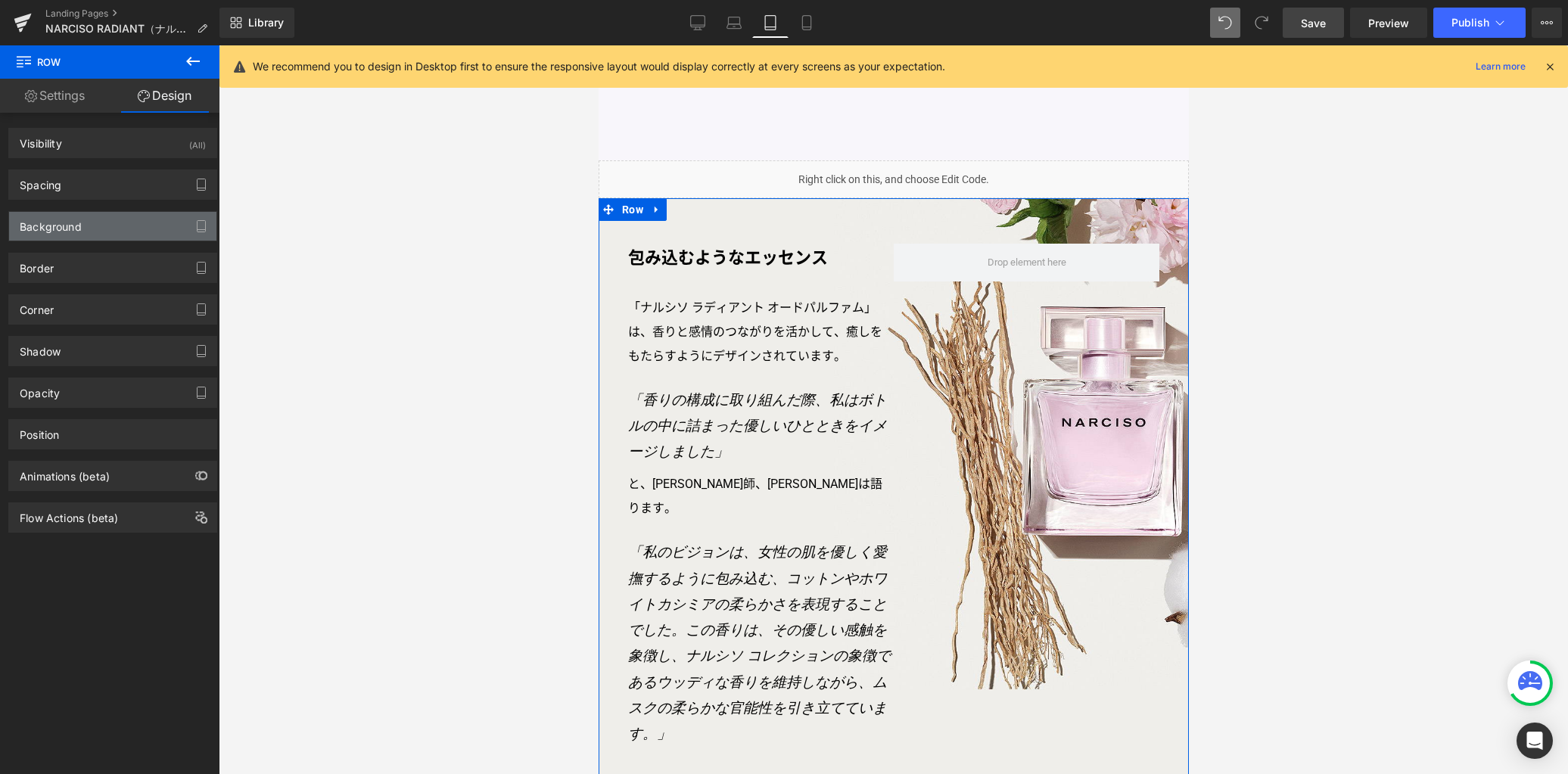
click at [98, 222] on div "Background" at bounding box center [112, 226] width 207 height 29
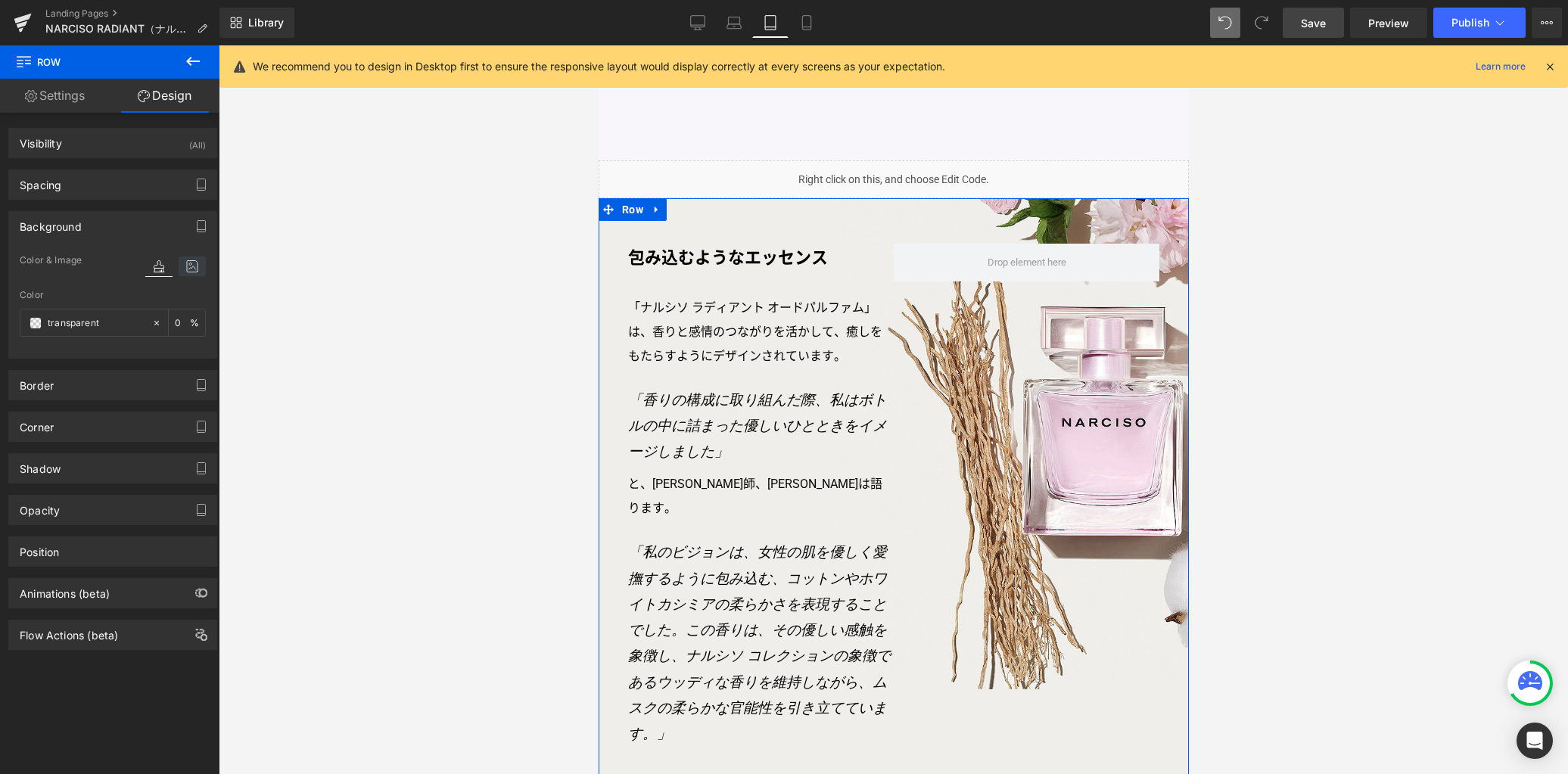
click at [185, 266] on icon at bounding box center [192, 266] width 27 height 20
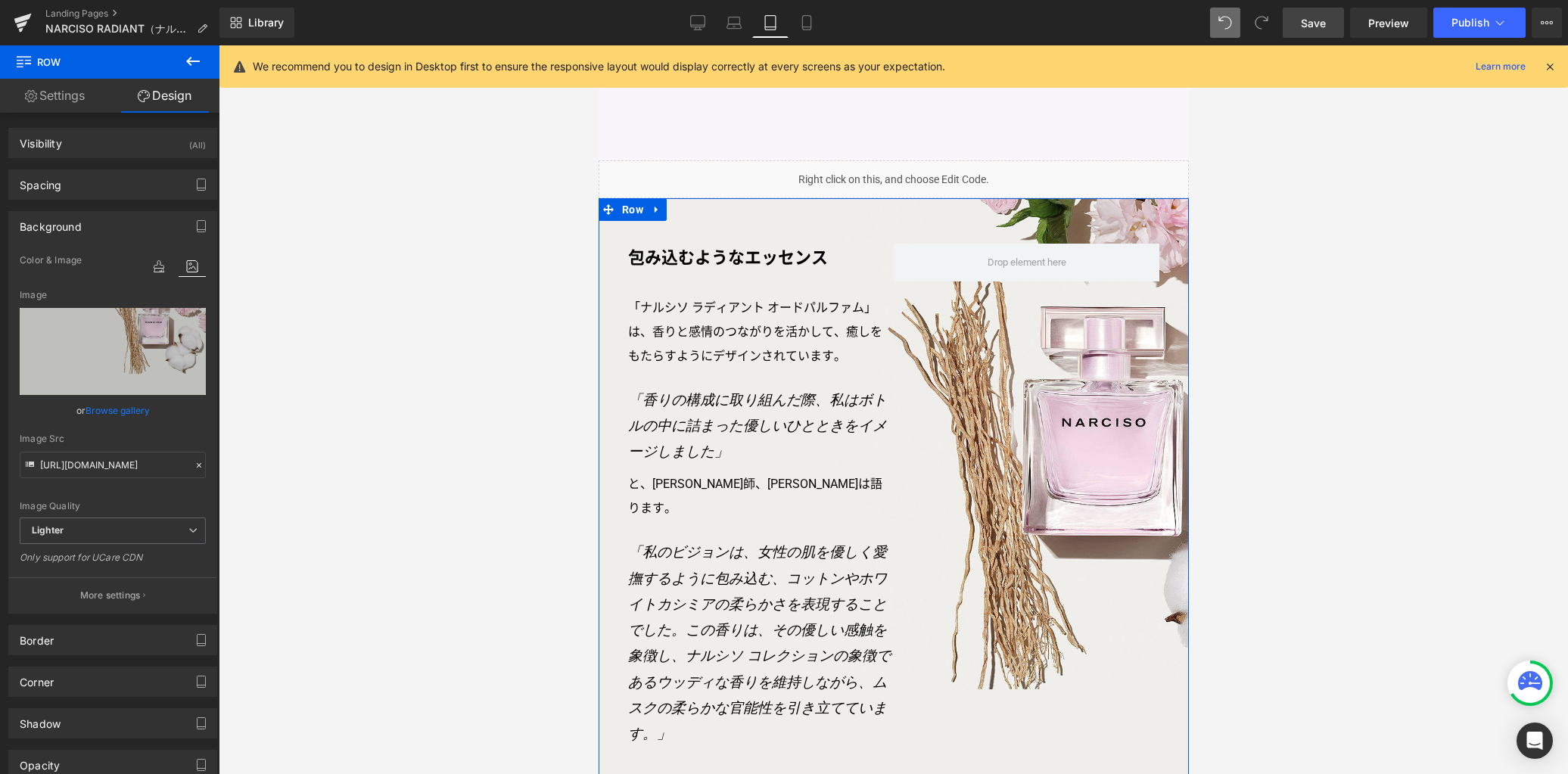
click at [144, 590] on button "More settings" at bounding box center [112, 595] width 207 height 36
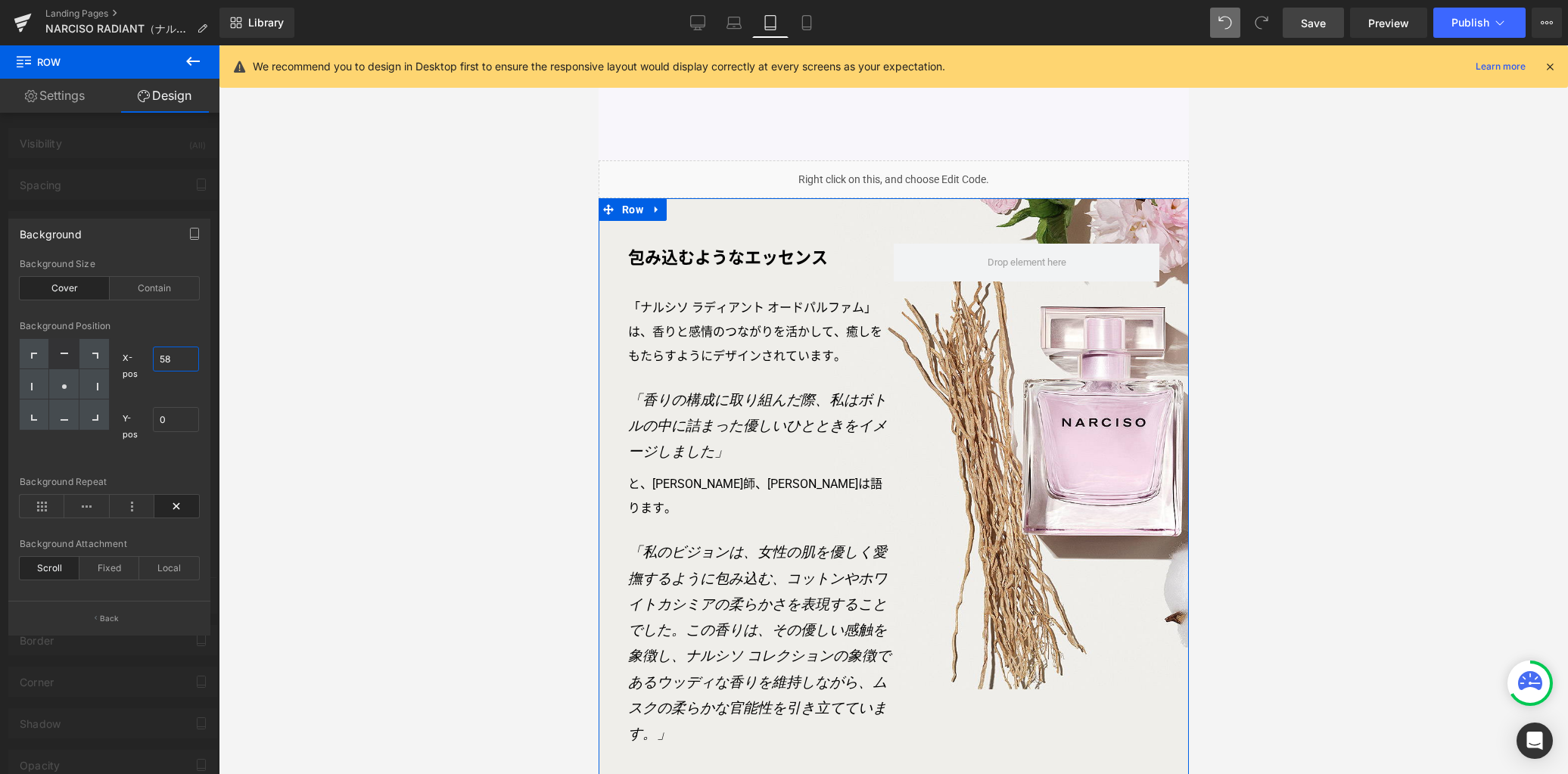
drag, startPoint x: 178, startPoint y: 361, endPoint x: 111, endPoint y: 348, distance: 68.2
click at [111, 348] on div "X-pos 58% 58 Y-pos 0% 0" at bounding box center [154, 396] width 90 height 115
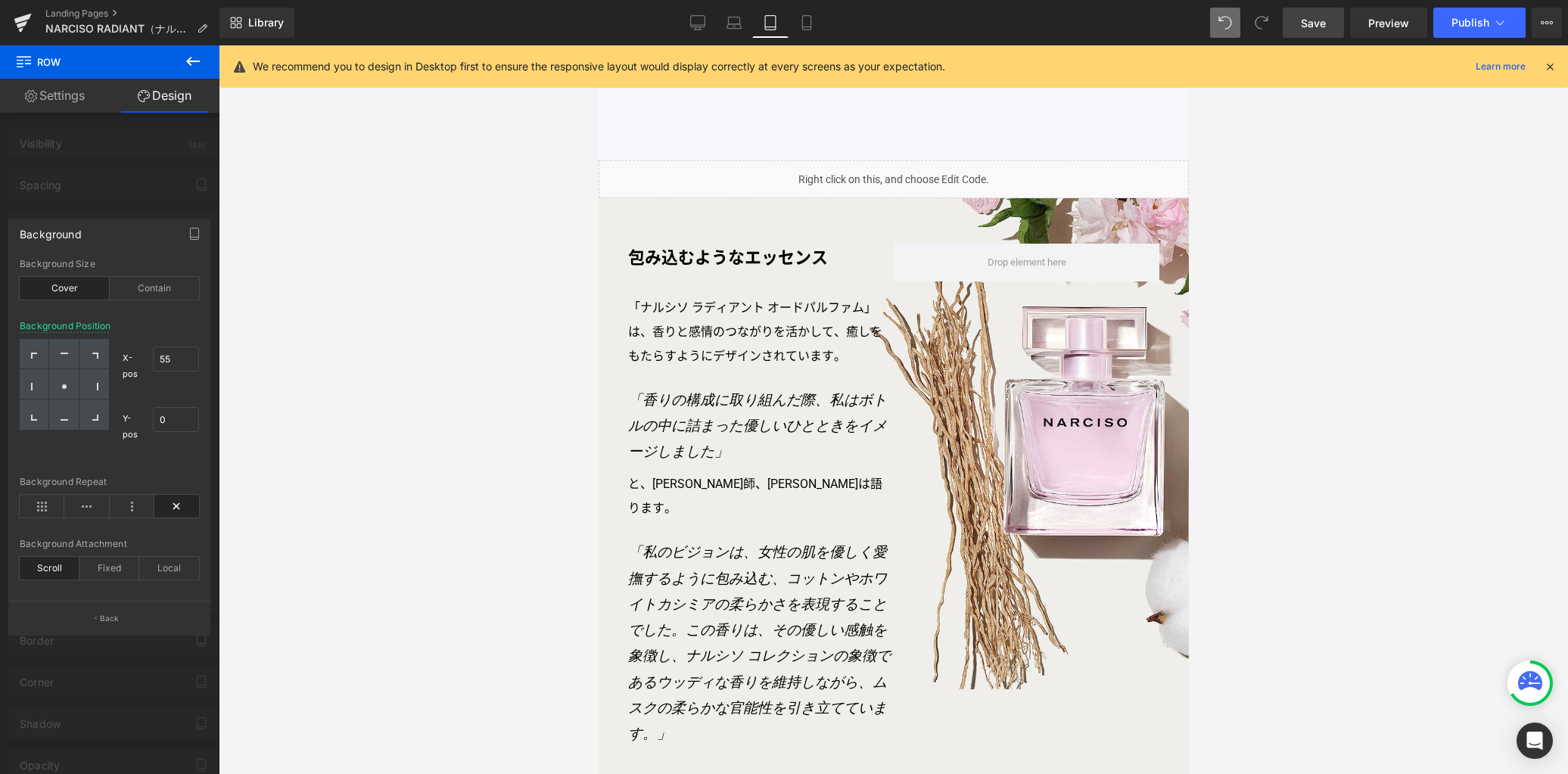
click at [430, 414] on div at bounding box center [893, 410] width 1349 height 728
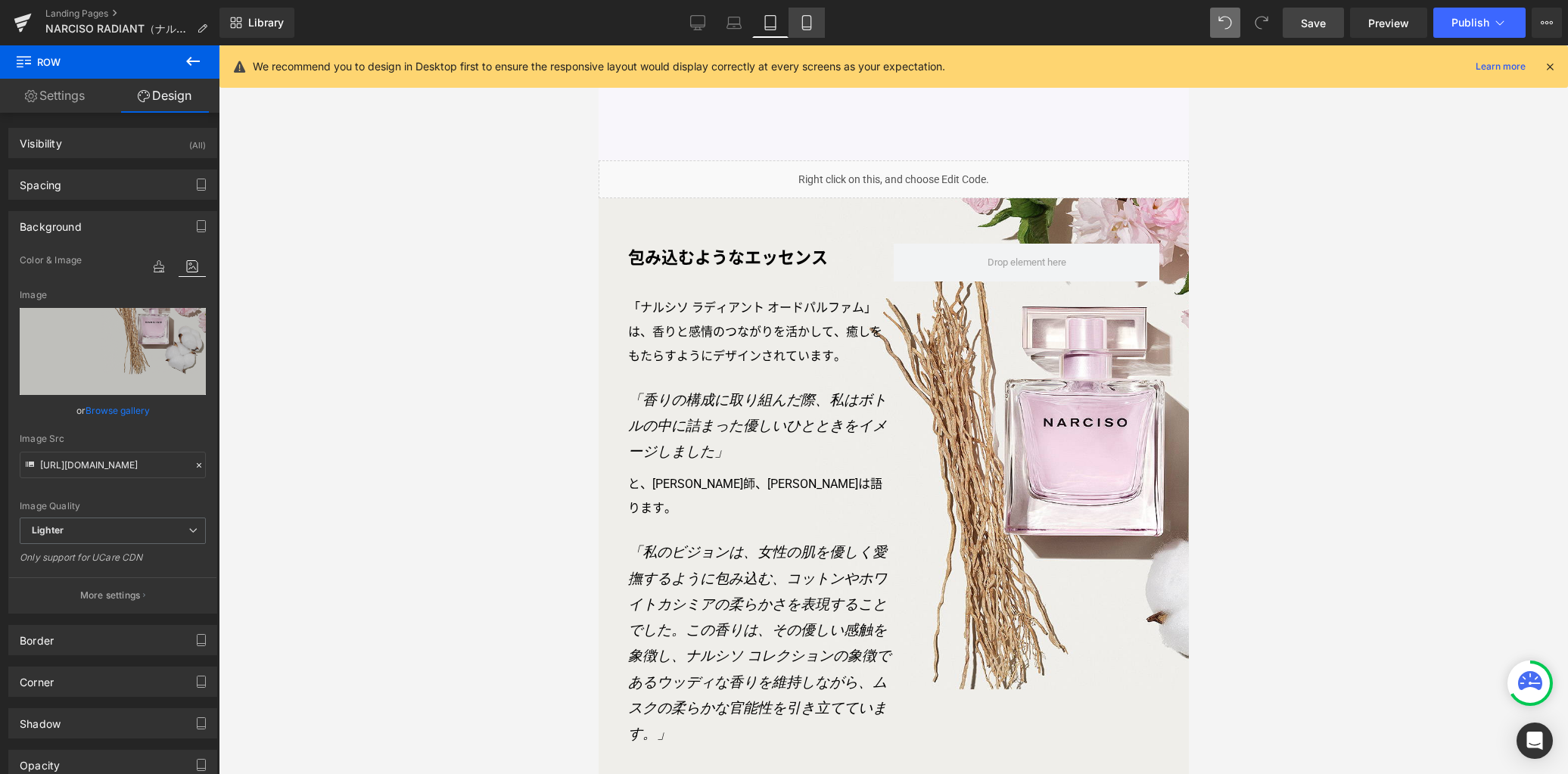
click at [810, 27] on icon at bounding box center [806, 27] width 8 height 0
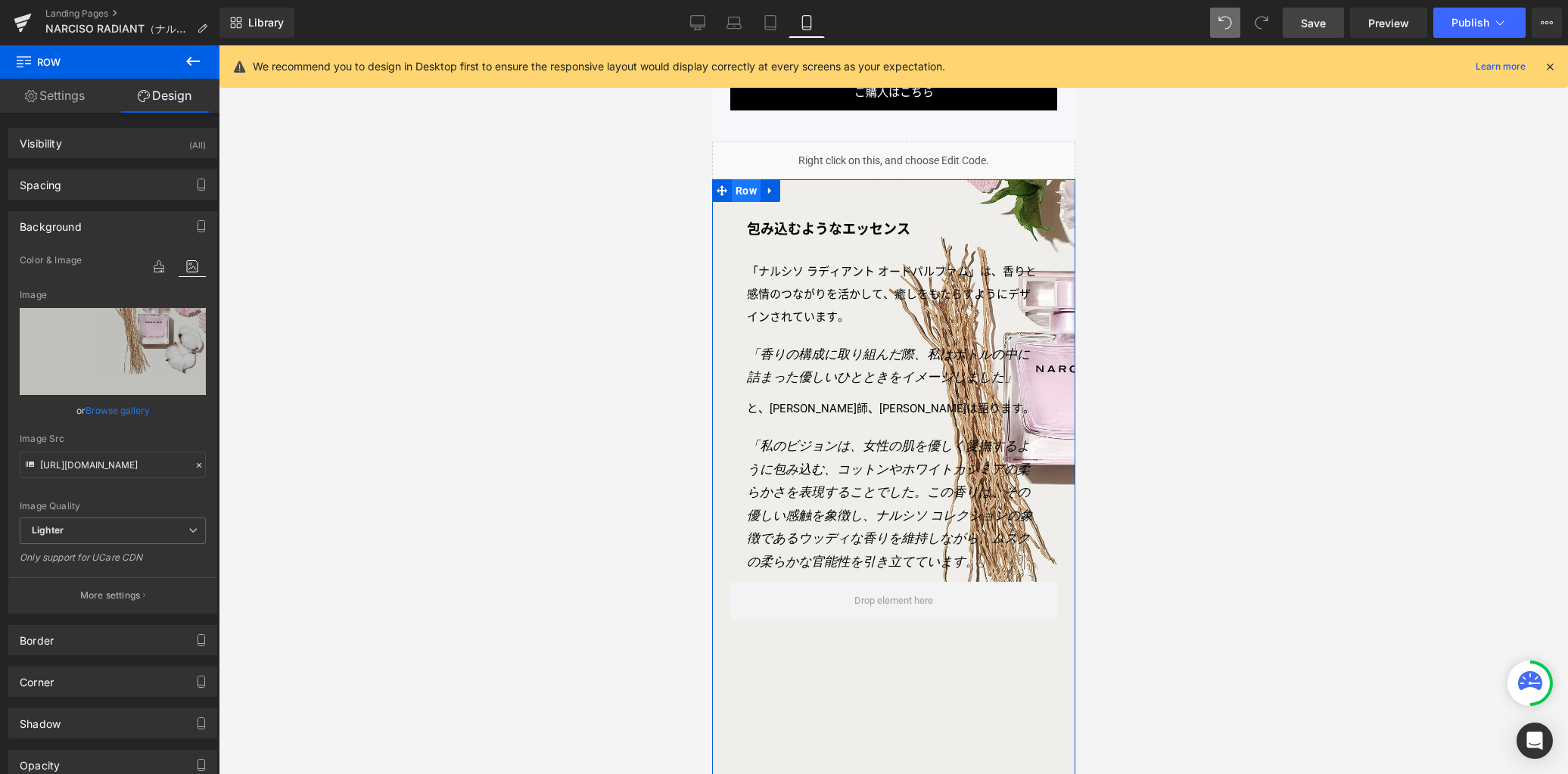
click at [738, 202] on span "Row" at bounding box center [746, 190] width 29 height 22
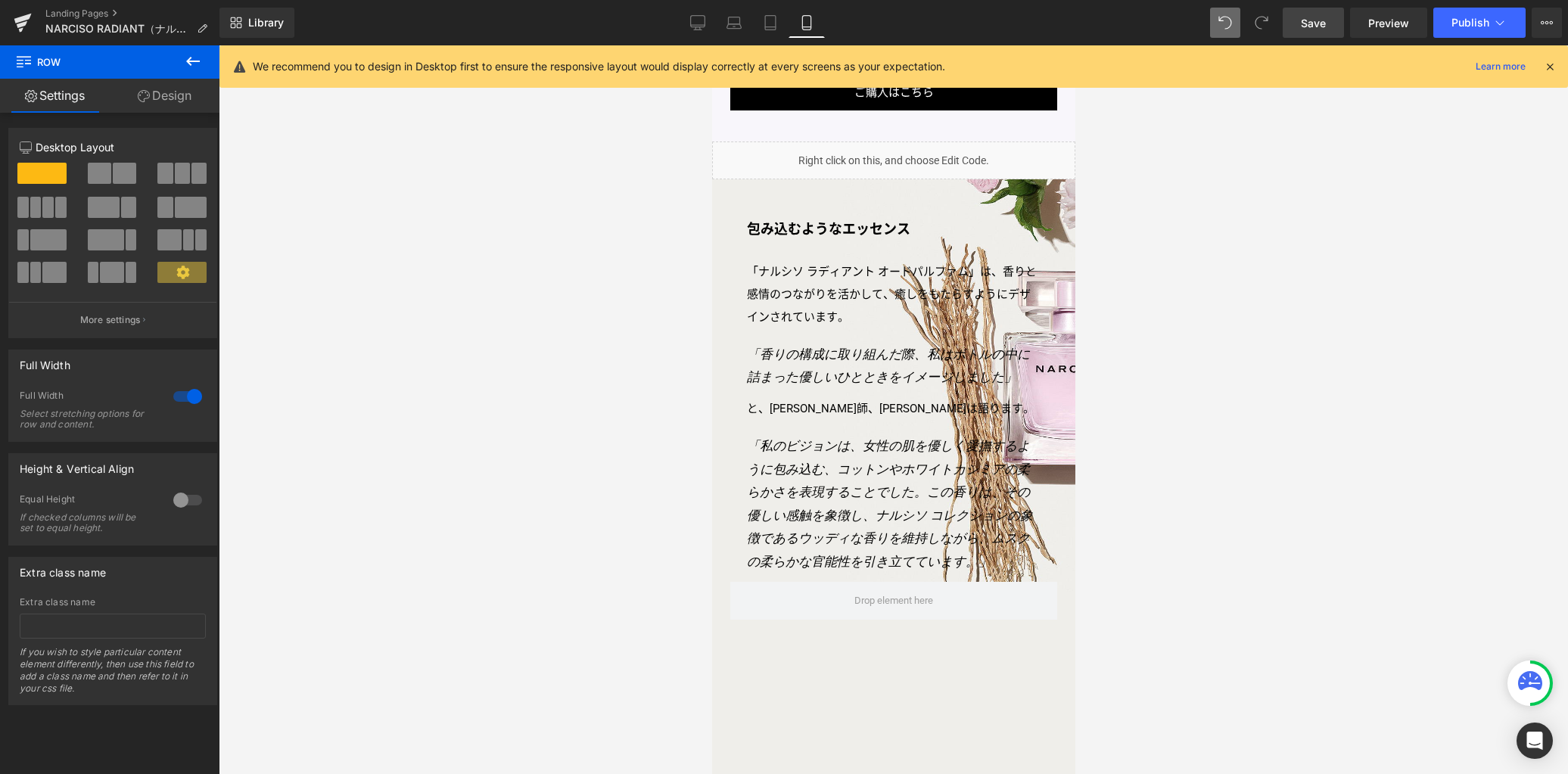
click at [198, 62] on icon at bounding box center [193, 61] width 18 height 18
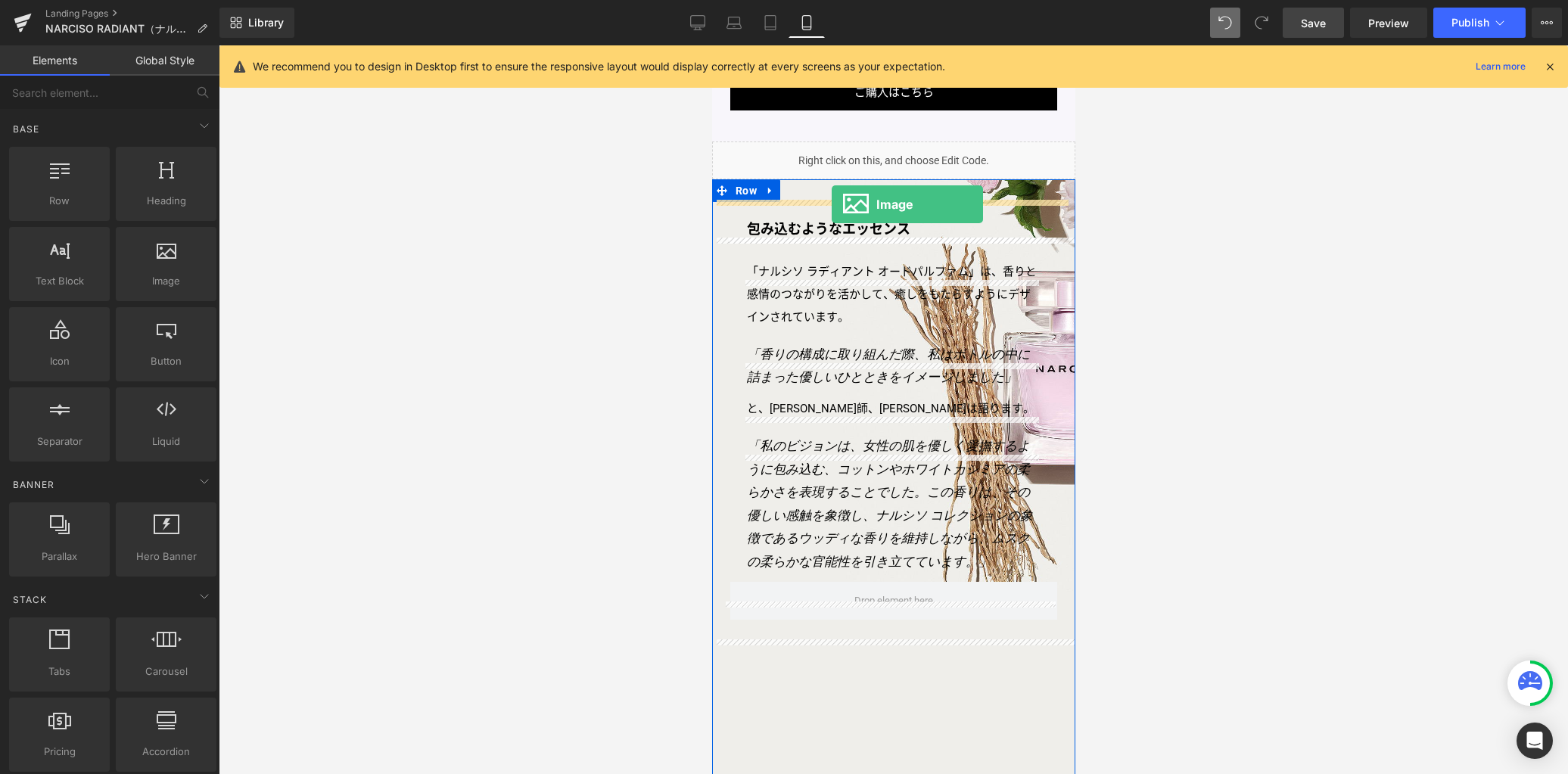
drag, startPoint x: 873, startPoint y: 315, endPoint x: 831, endPoint y: 204, distance: 118.7
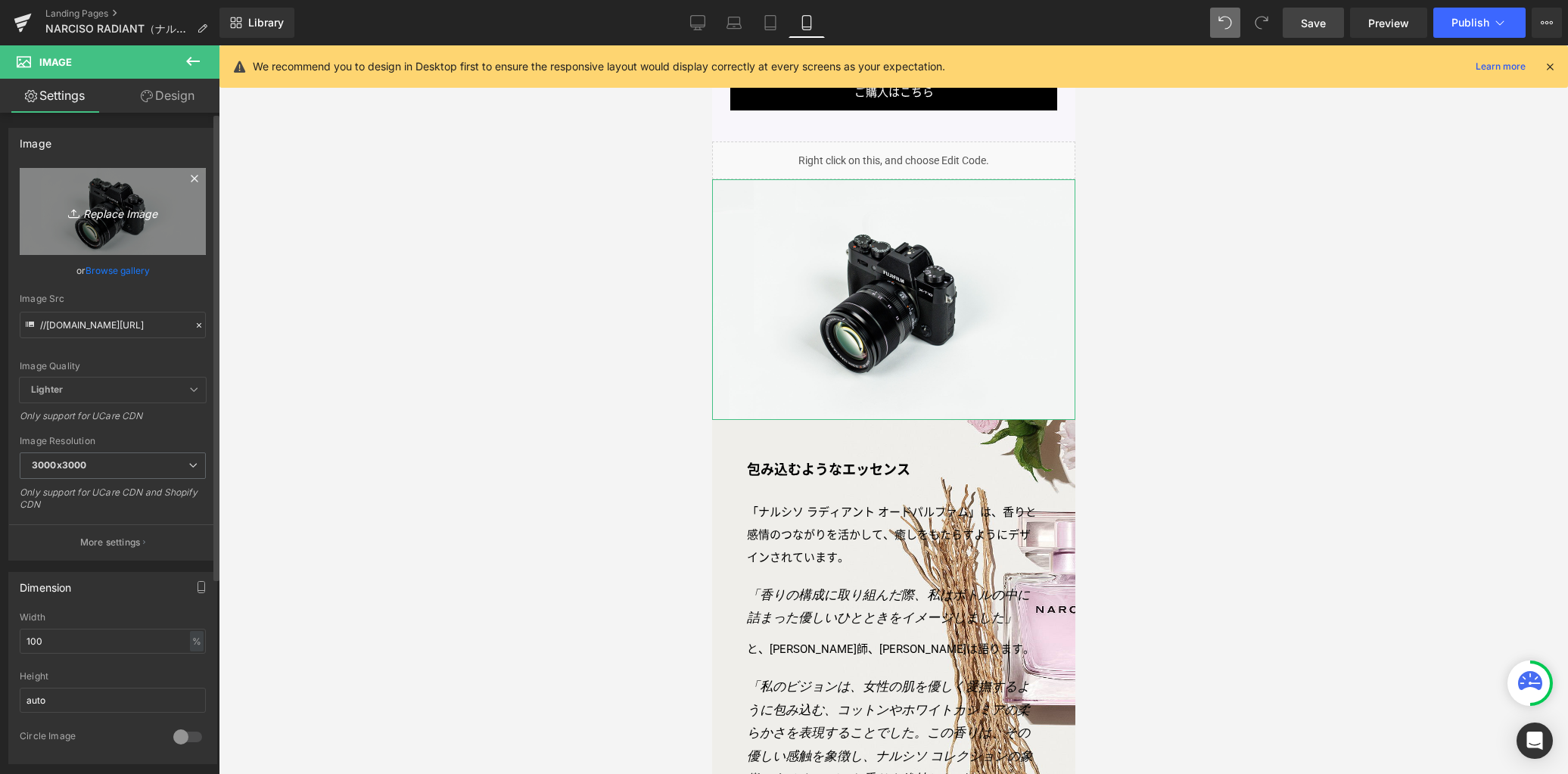
click at [154, 217] on icon "Replace Image" at bounding box center [113, 212] width 121 height 19
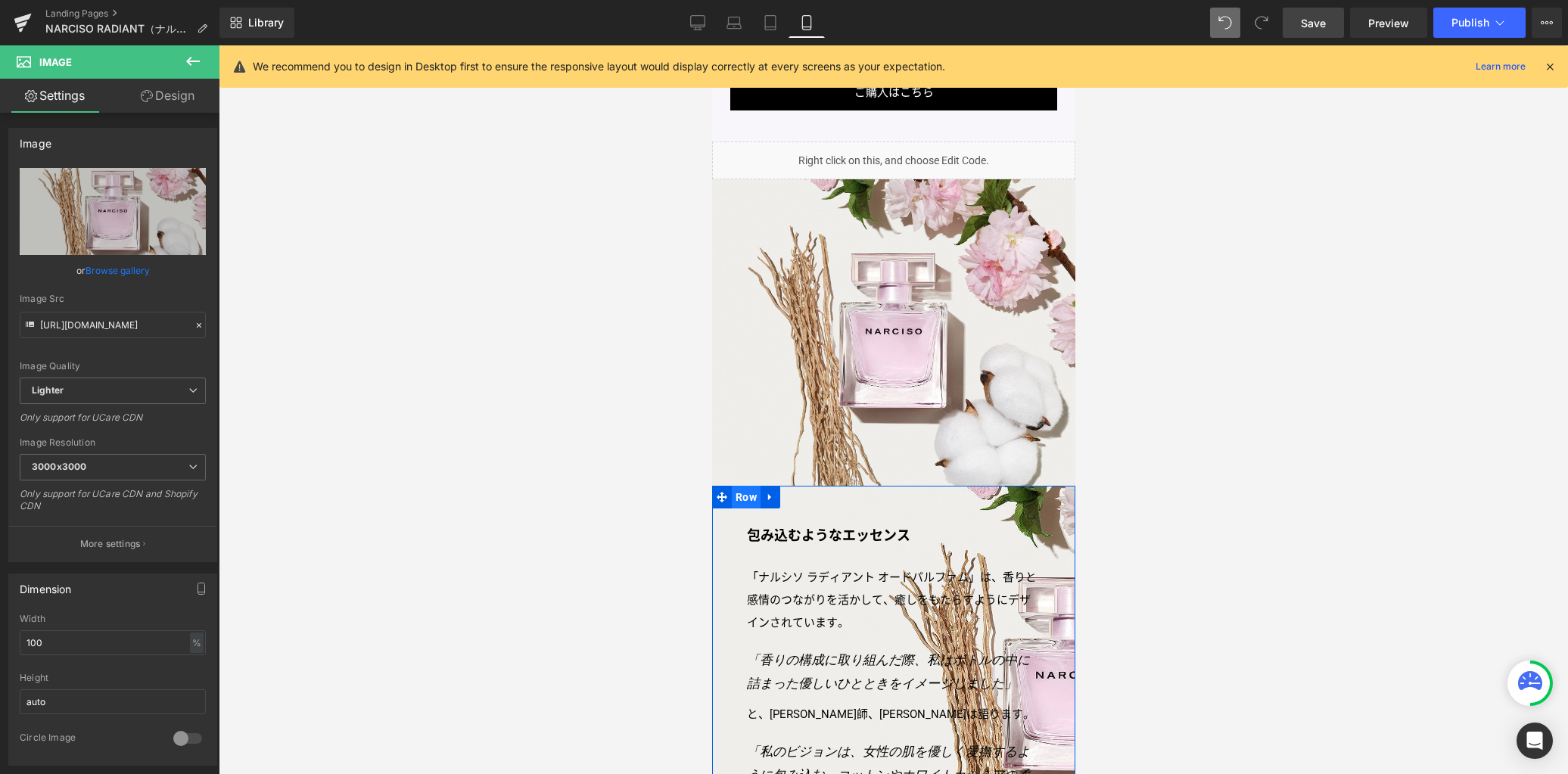
click at [740, 506] on span "Row" at bounding box center [746, 497] width 29 height 22
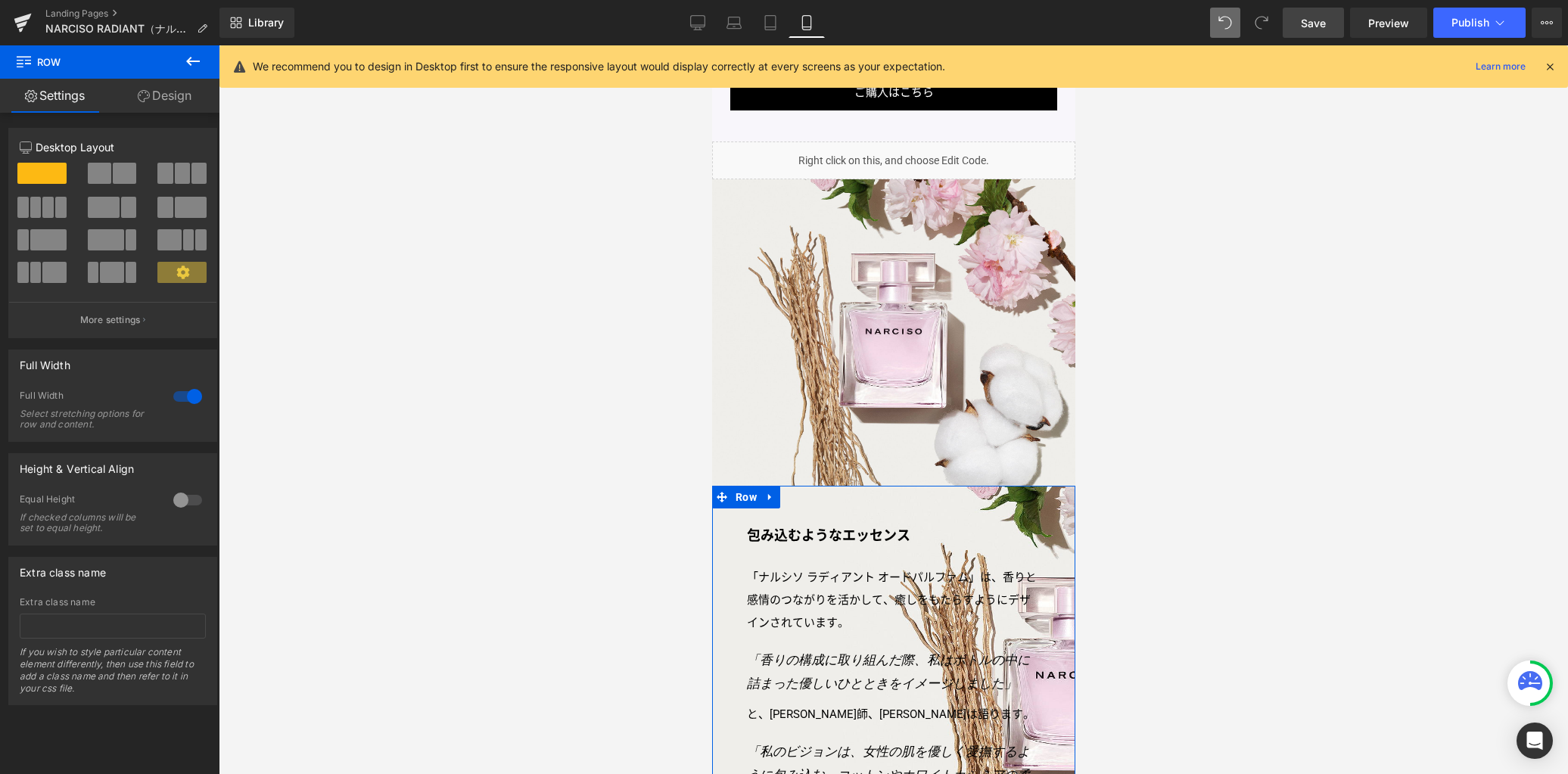
click at [185, 99] on link "Design" at bounding box center [164, 95] width 109 height 34
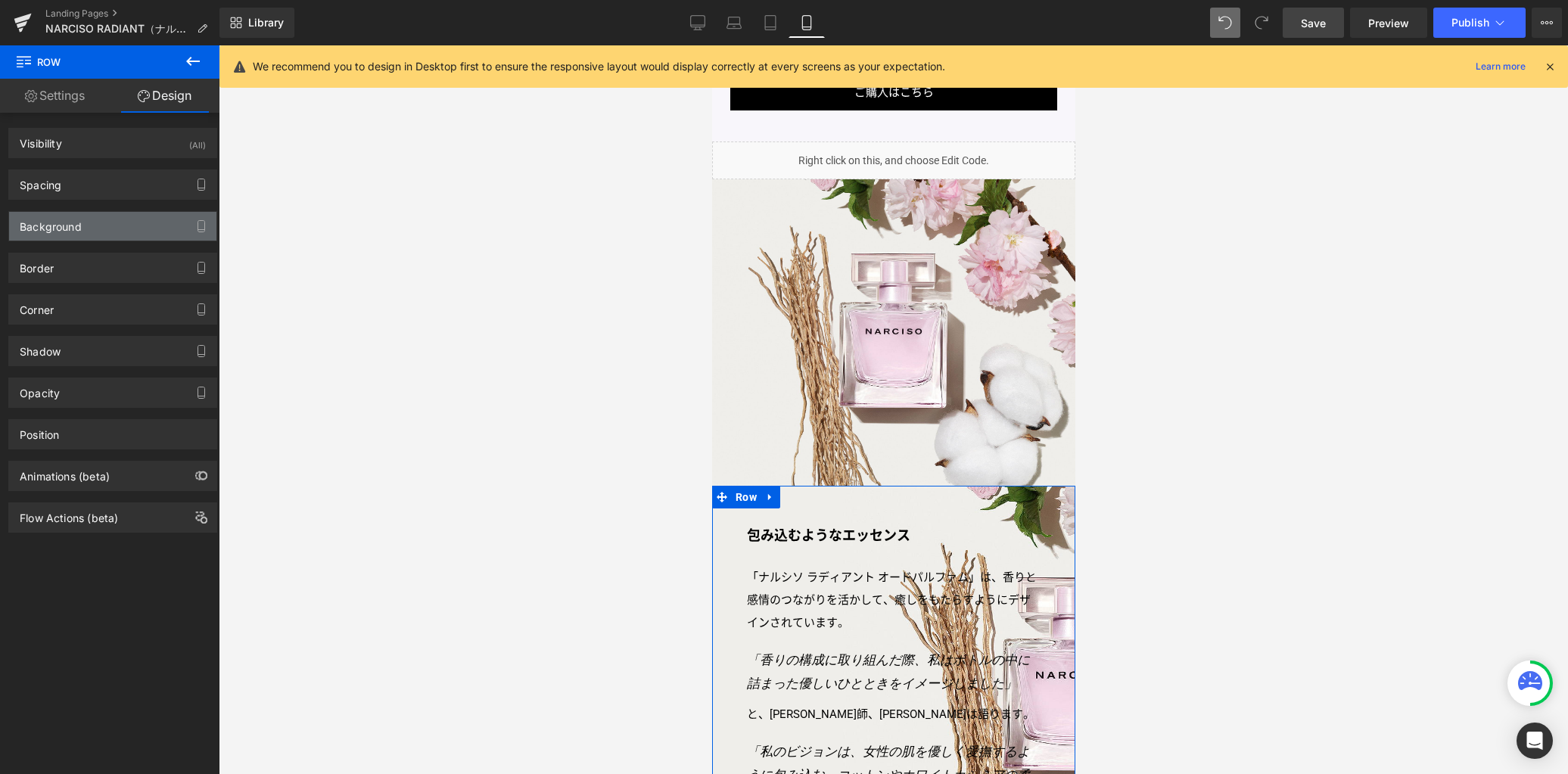
click at [122, 221] on div "Background" at bounding box center [112, 226] width 207 height 29
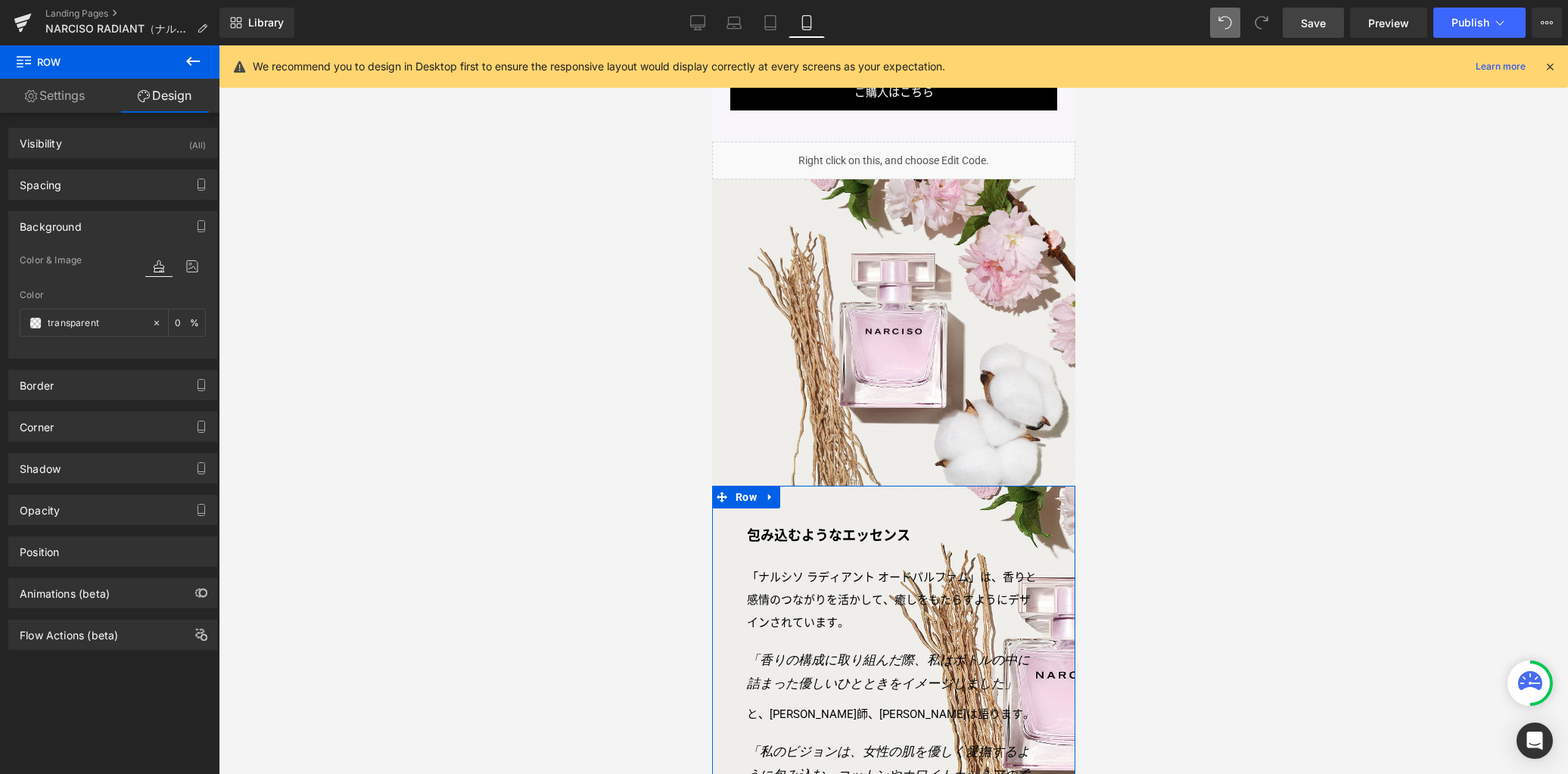
click at [185, 278] on div at bounding box center [176, 281] width 61 height 10
click at [185, 270] on icon at bounding box center [192, 266] width 27 height 20
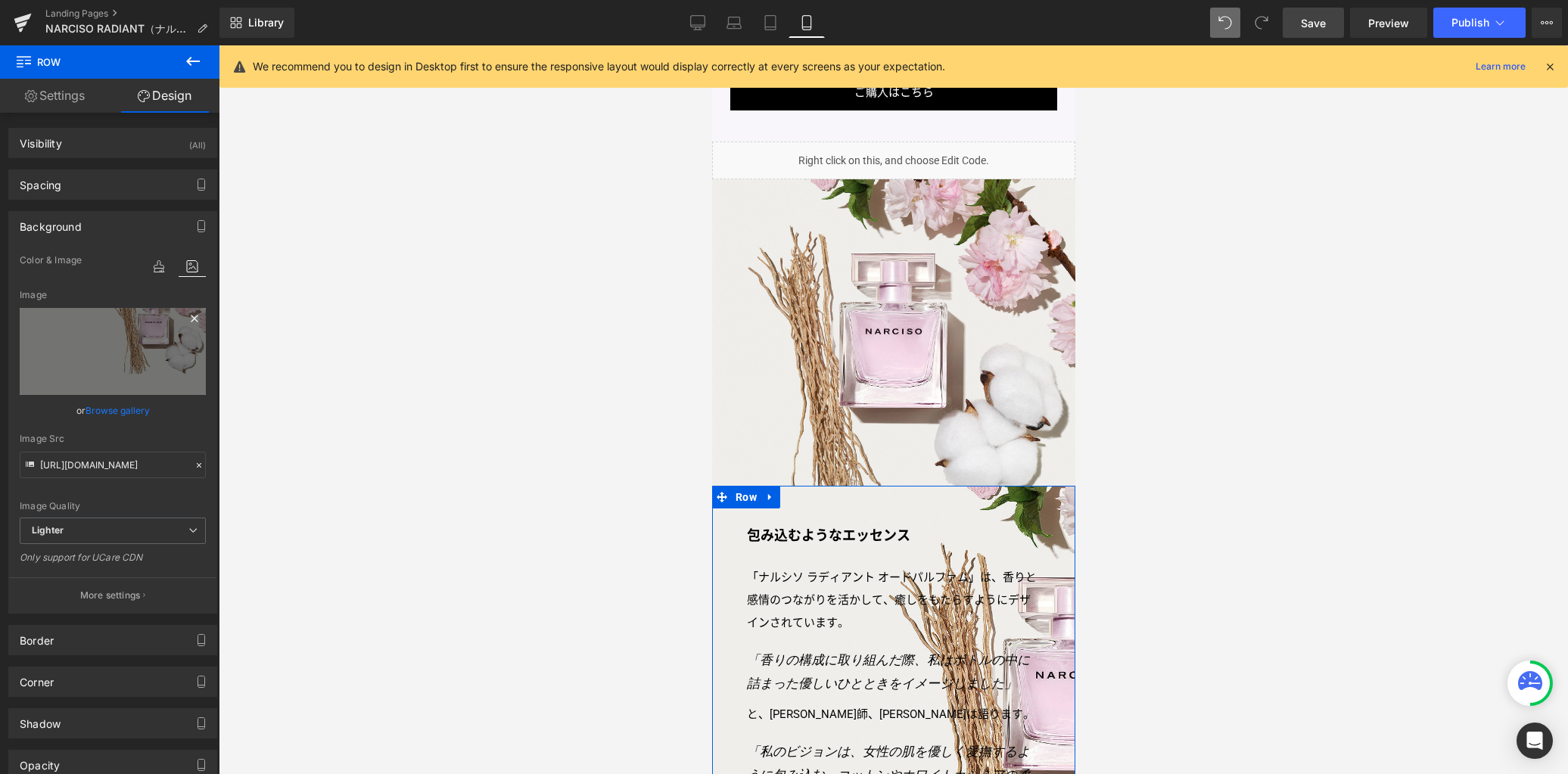
click at [191, 320] on icon at bounding box center [194, 318] width 7 height 7
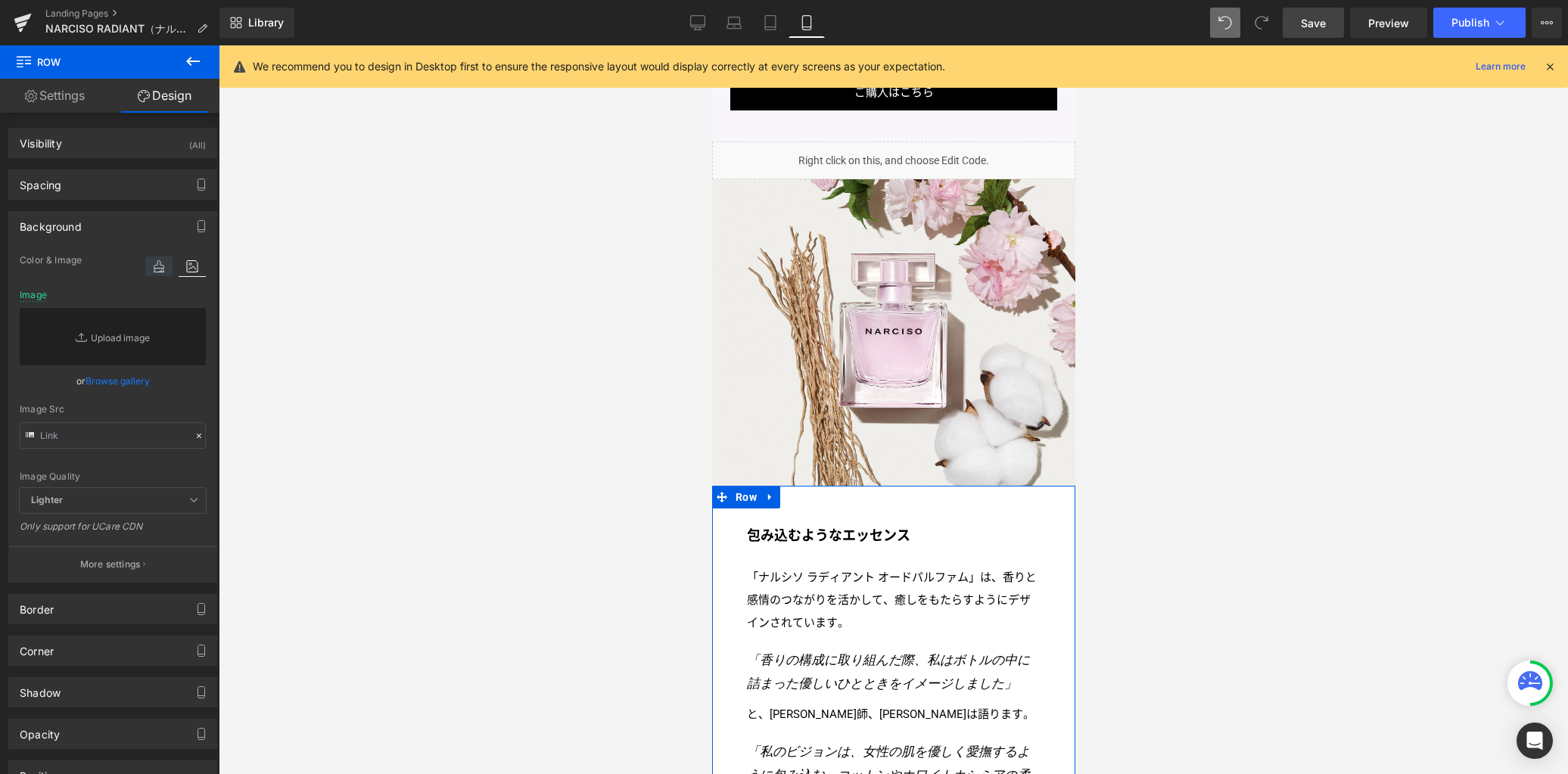
click at [152, 272] on icon at bounding box center [159, 266] width 27 height 20
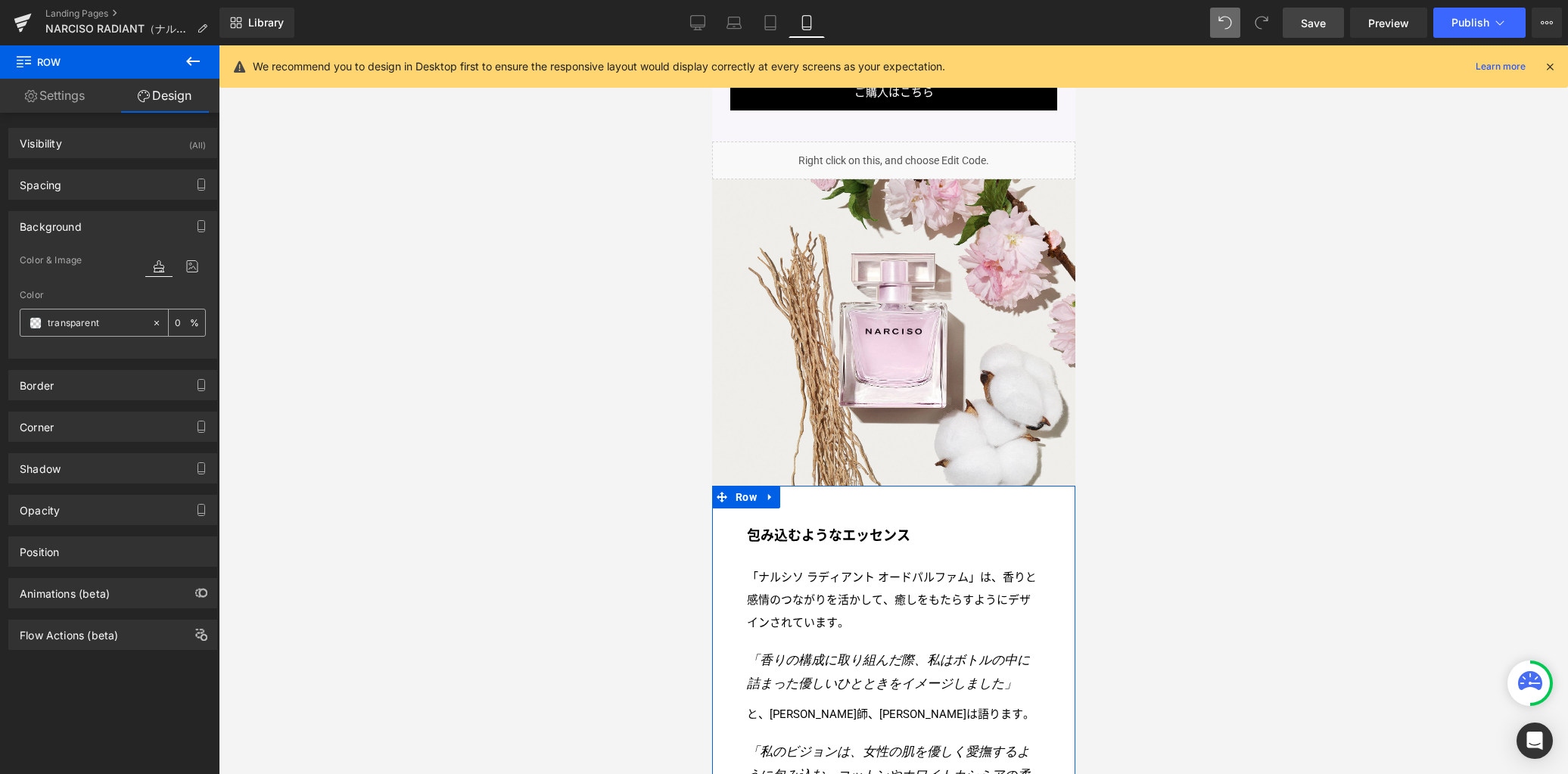
click at [36, 323] on span at bounding box center [35, 323] width 12 height 12
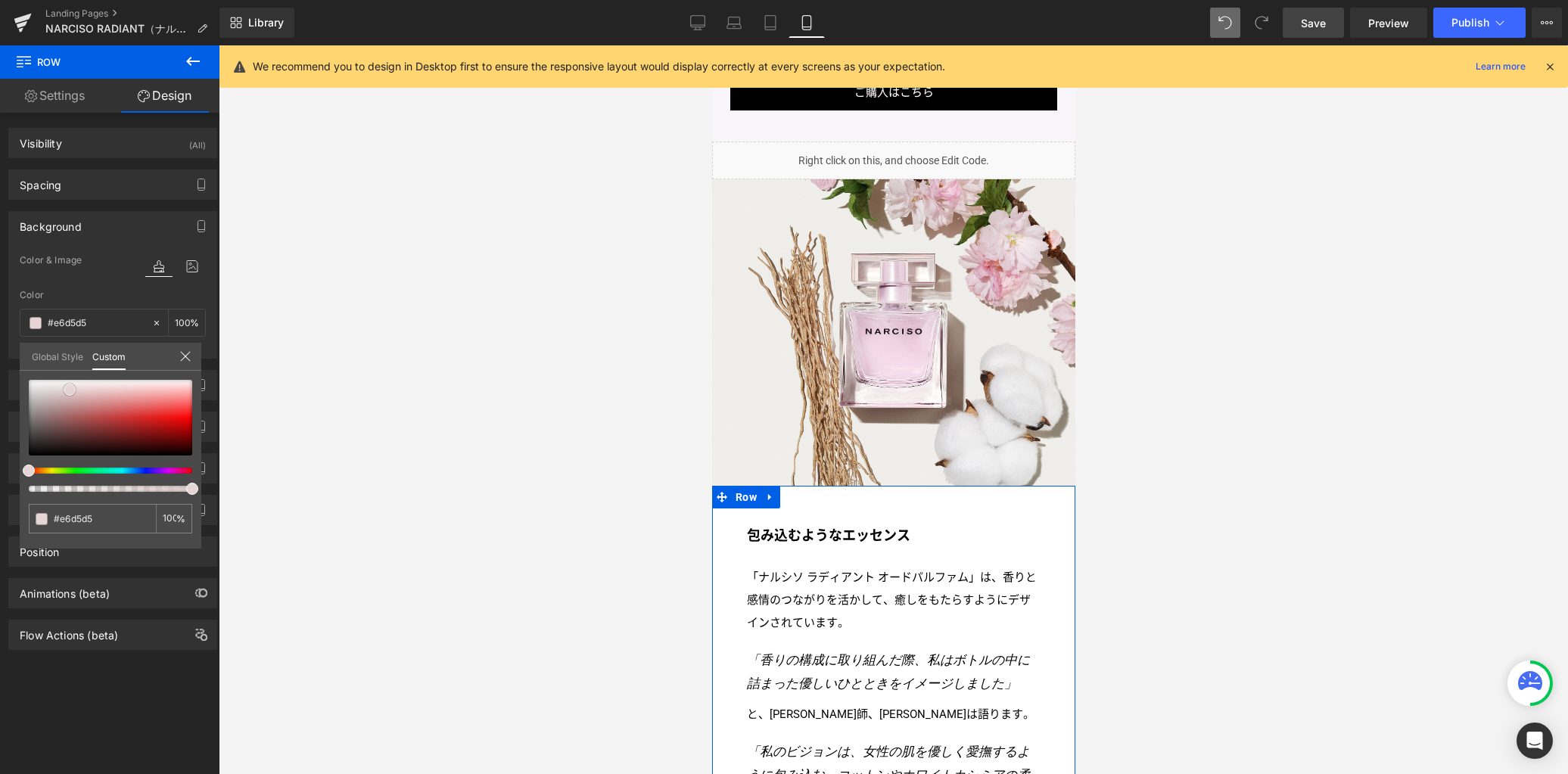
click at [70, 390] on div at bounding box center [110, 417] width 164 height 76
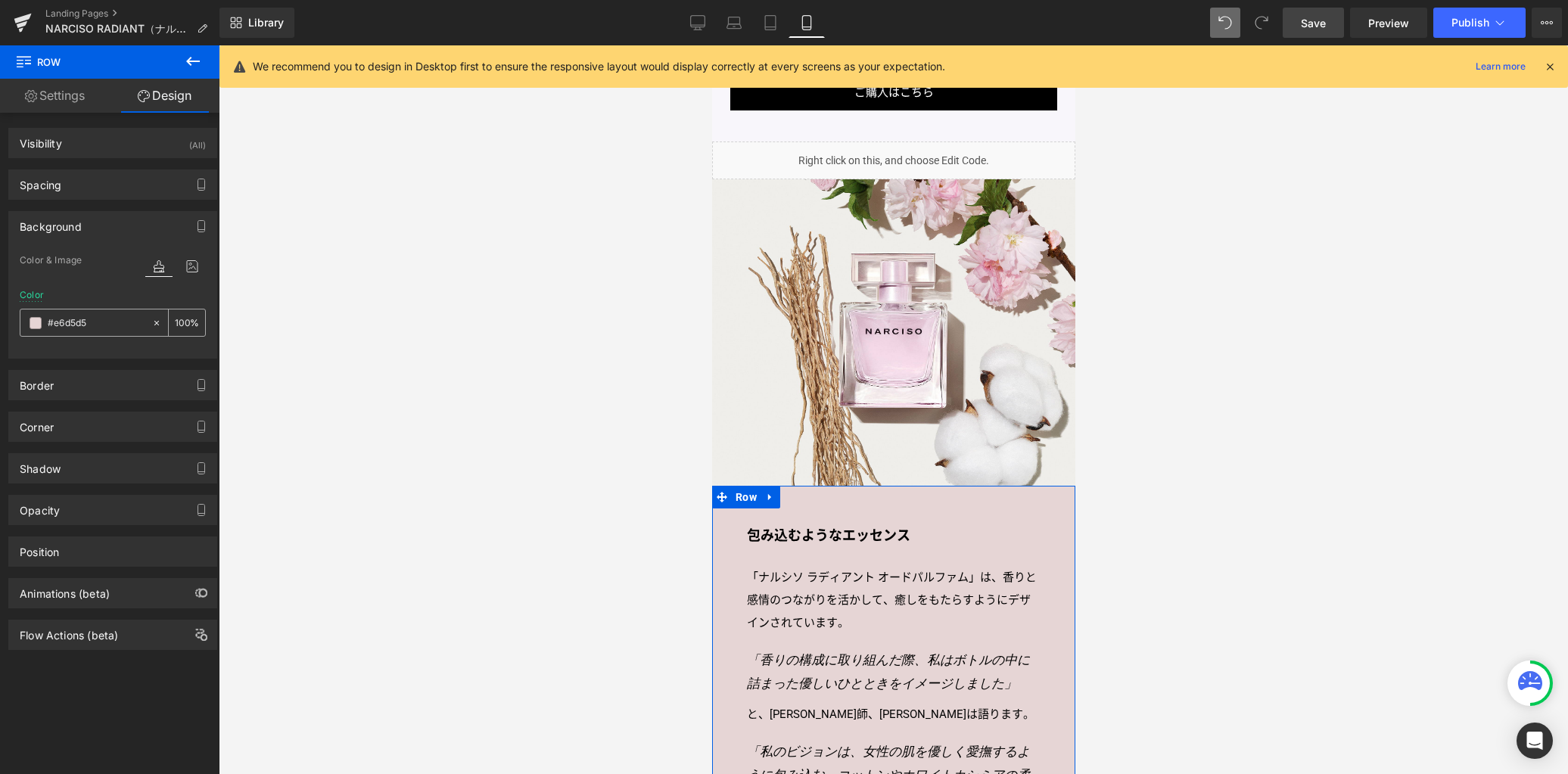
click at [79, 323] on input "#e6d5d5" at bounding box center [96, 323] width 97 height 17
paste input "feeea"
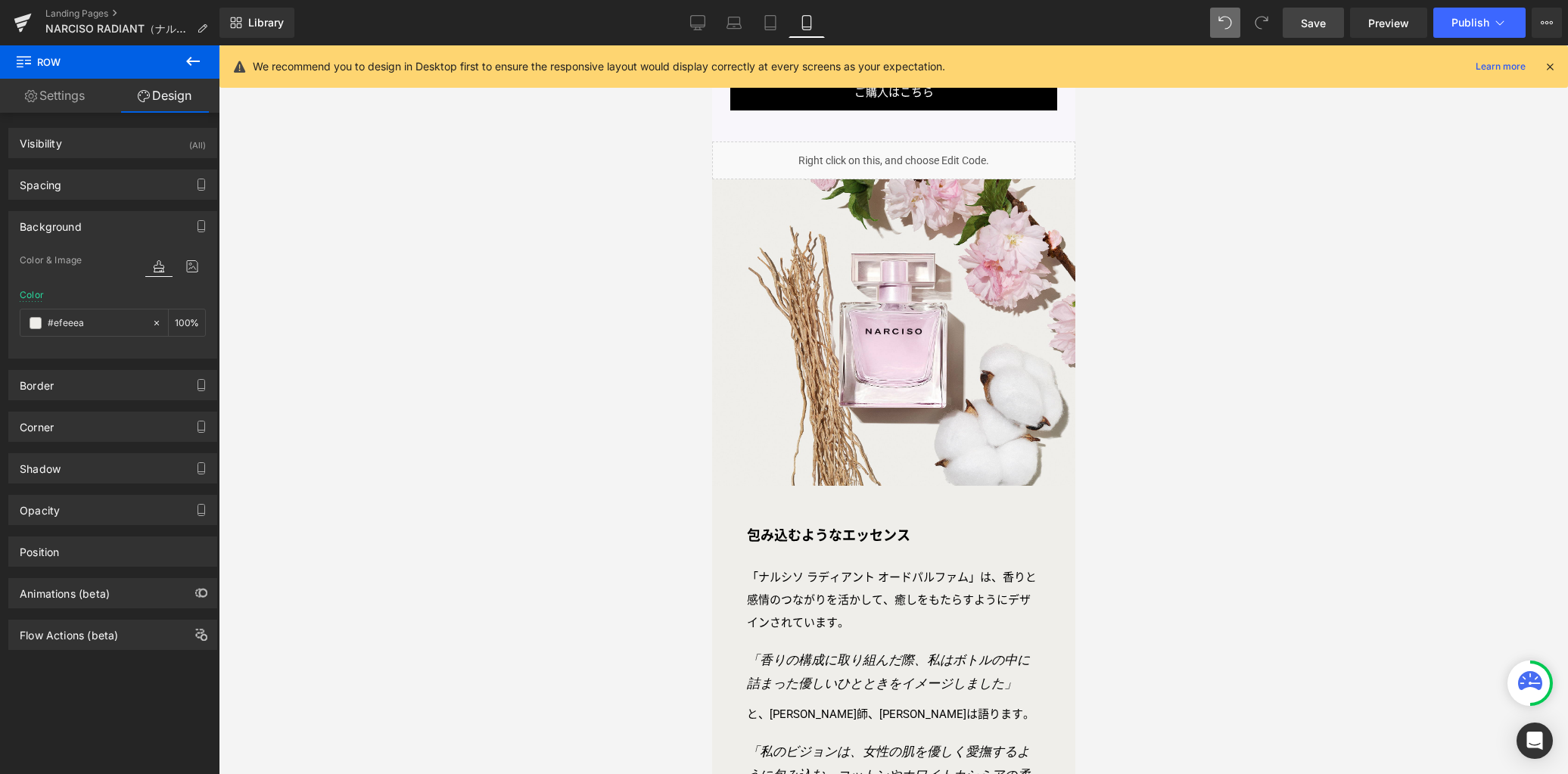
click at [740, 504] on span "Row" at bounding box center [746, 497] width 29 height 22
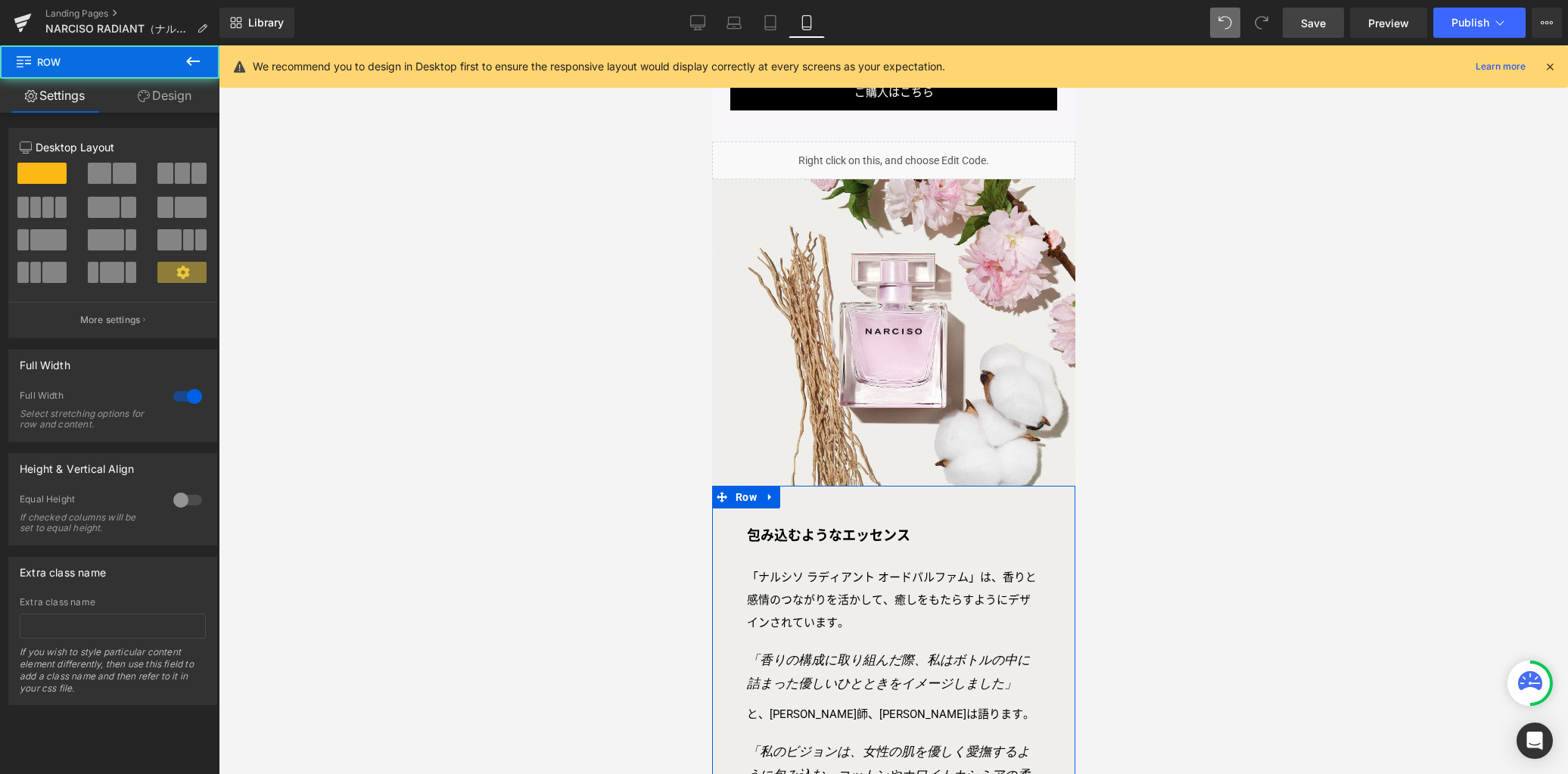
click at [184, 100] on link "Design" at bounding box center [164, 95] width 109 height 34
click at [0, 0] on div "Spacing" at bounding box center [0, 0] width 0 height 0
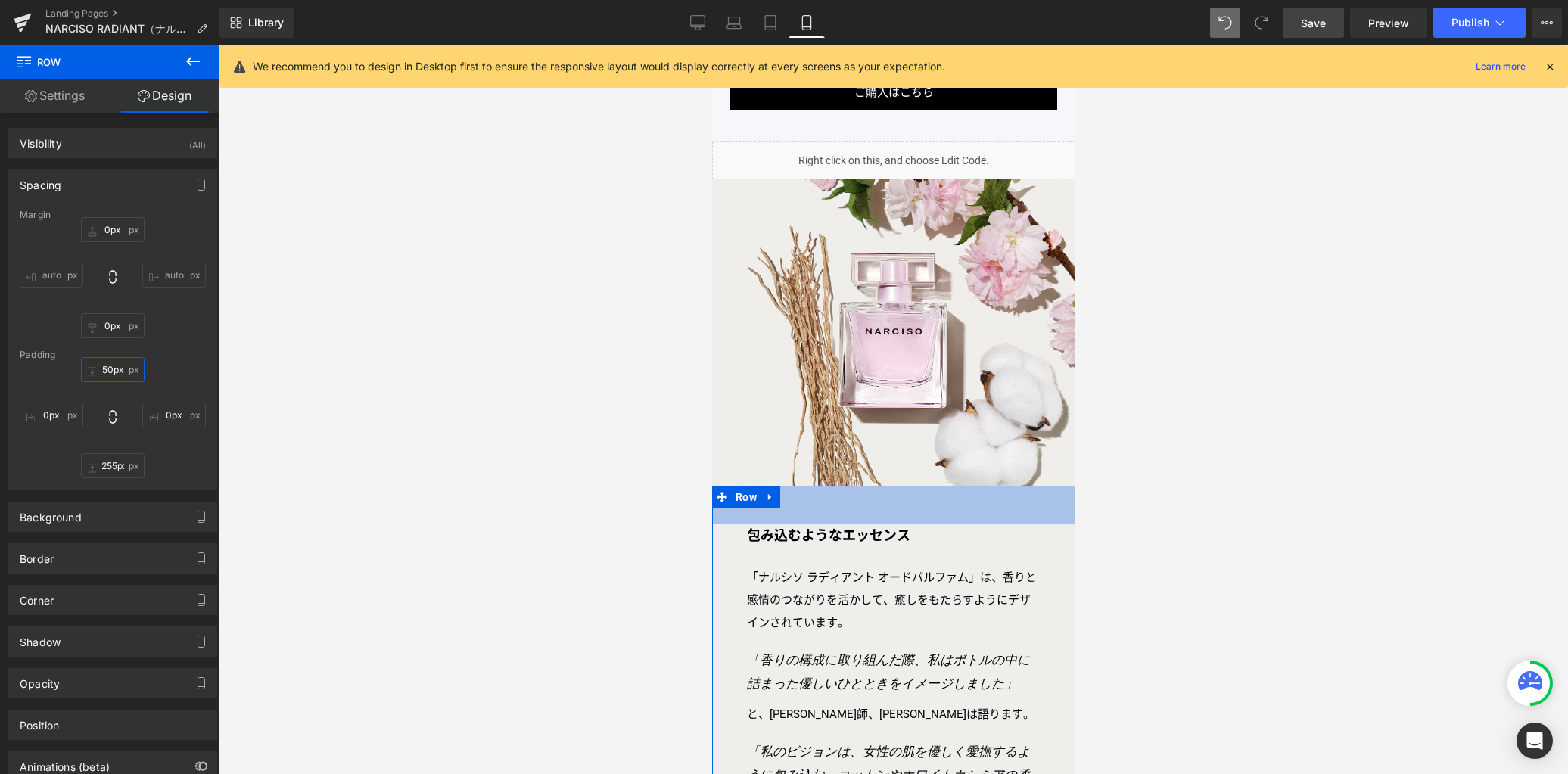
click at [121, 369] on input "50px" at bounding box center [113, 369] width 64 height 25
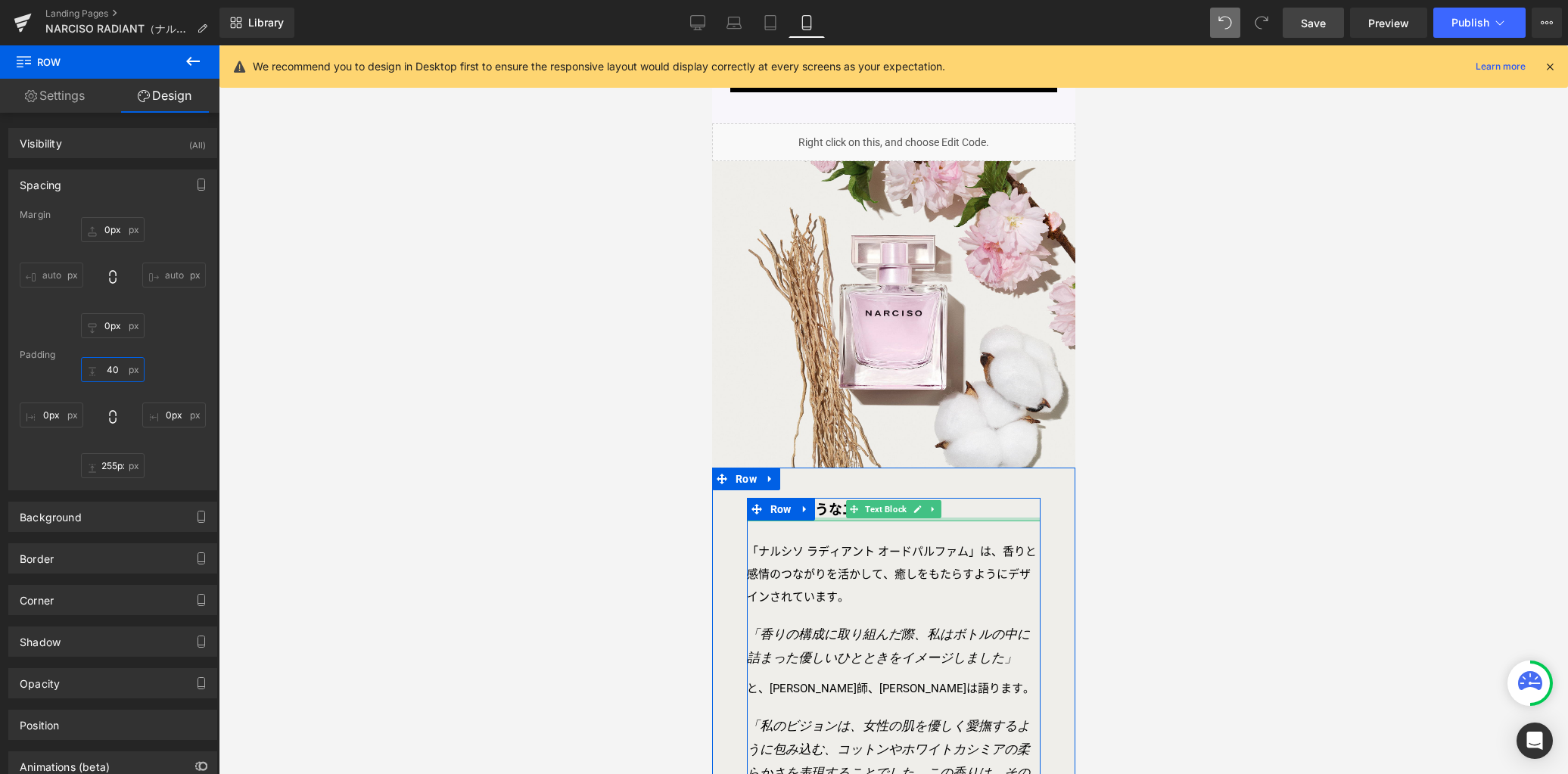
scroll to position [1359, 0]
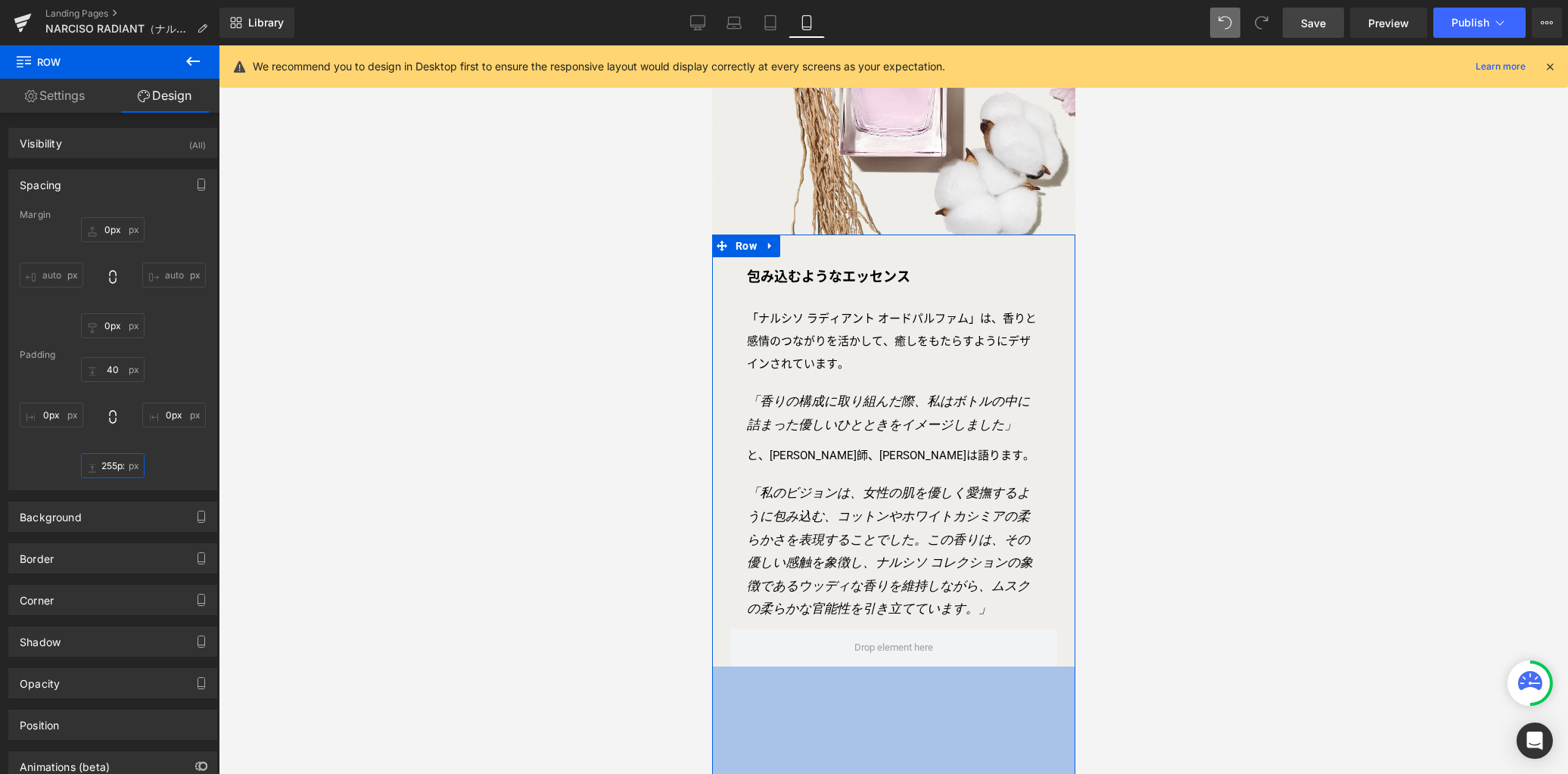
drag, startPoint x: 103, startPoint y: 466, endPoint x: 307, endPoint y: 497, distance: 206.3
click at [104, 466] on input "255px" at bounding box center [113, 465] width 64 height 25
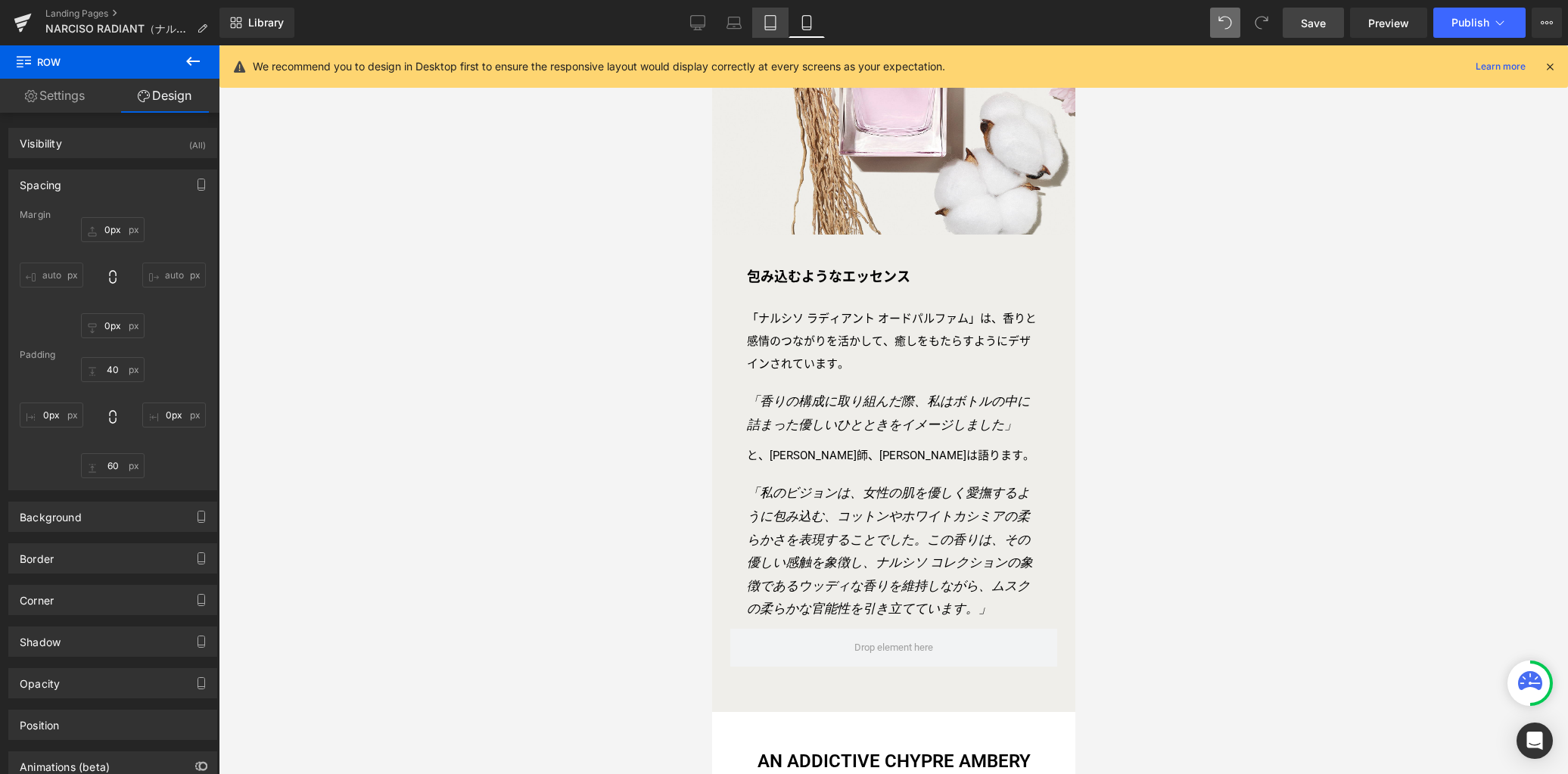
click at [770, 27] on icon at bounding box center [770, 27] width 10 height 0
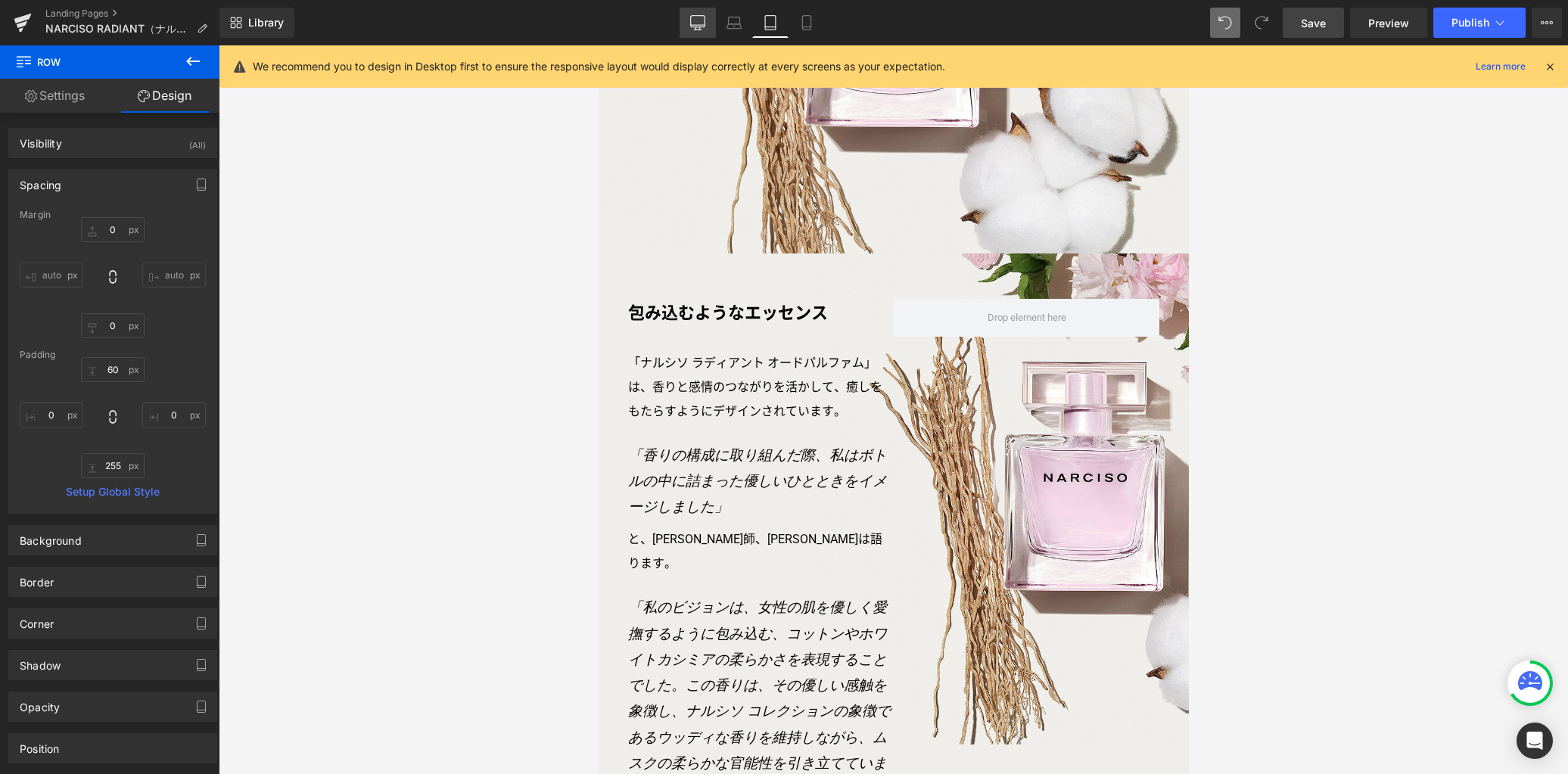
click at [703, 20] on icon at bounding box center [698, 22] width 15 height 15
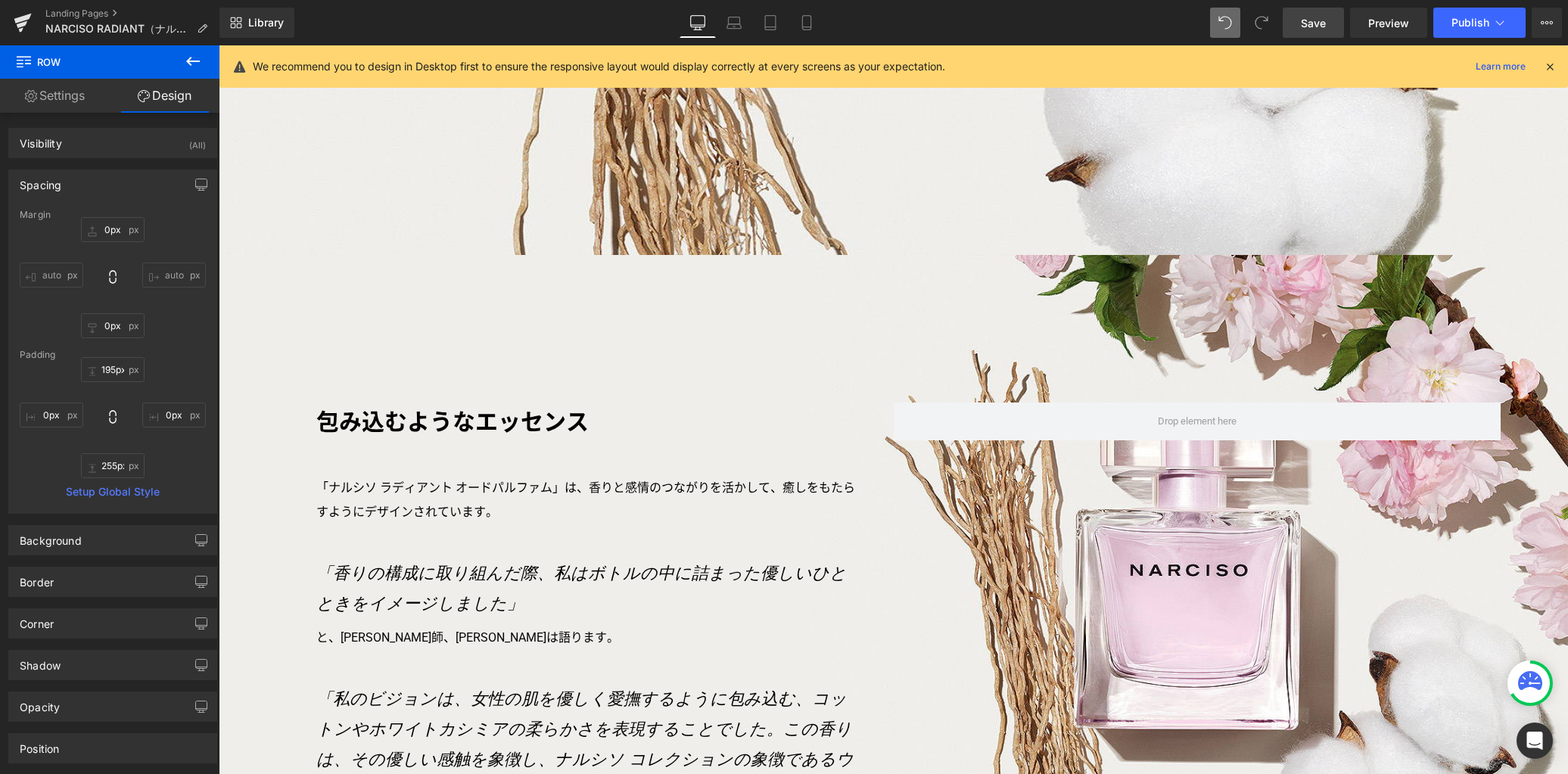
scroll to position [2632, 0]
click at [1307, 21] on span "Save" at bounding box center [1313, 23] width 25 height 16
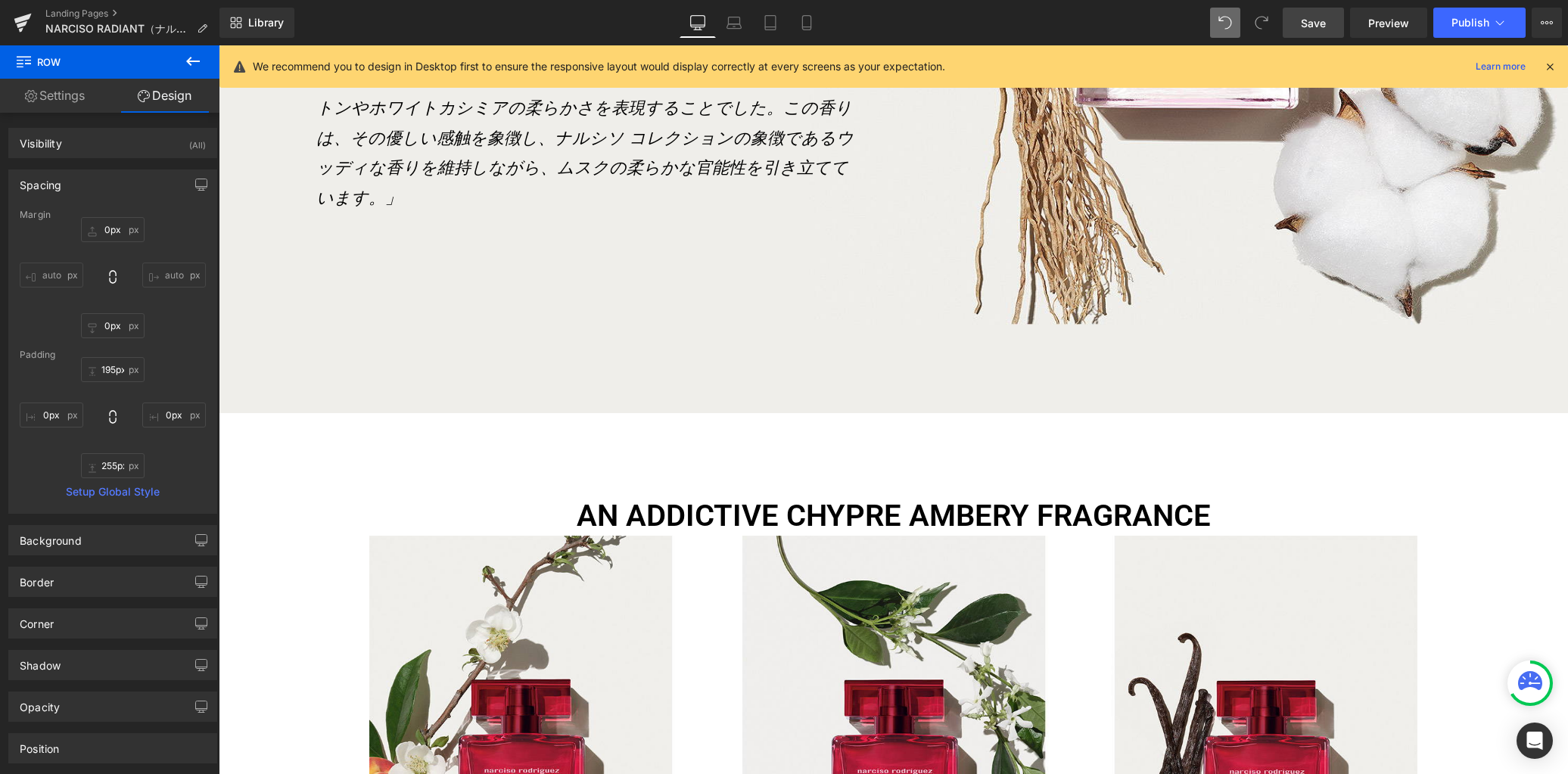
scroll to position [3483, 0]
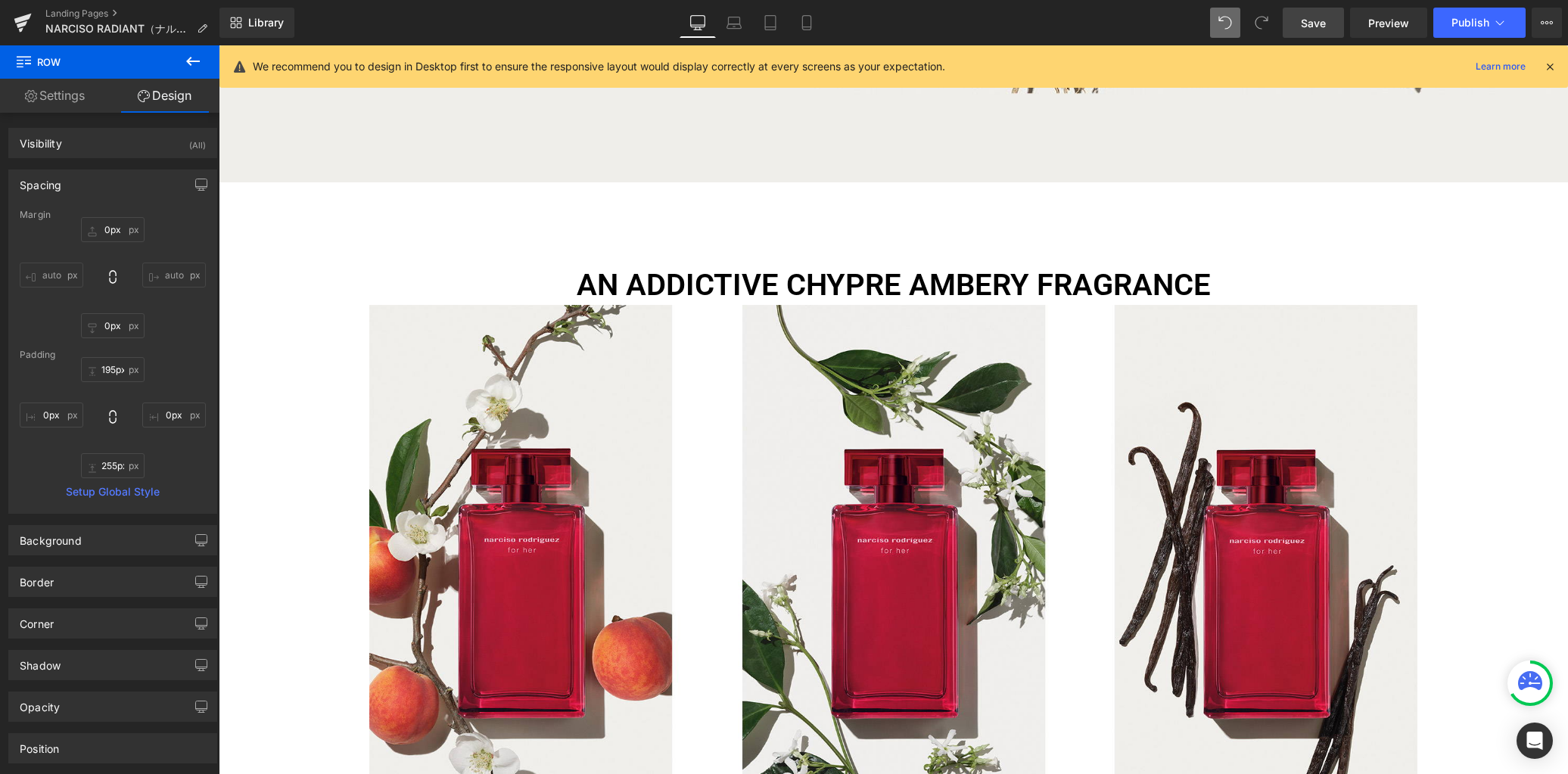
click at [193, 48] on button at bounding box center [193, 62] width 53 height 34
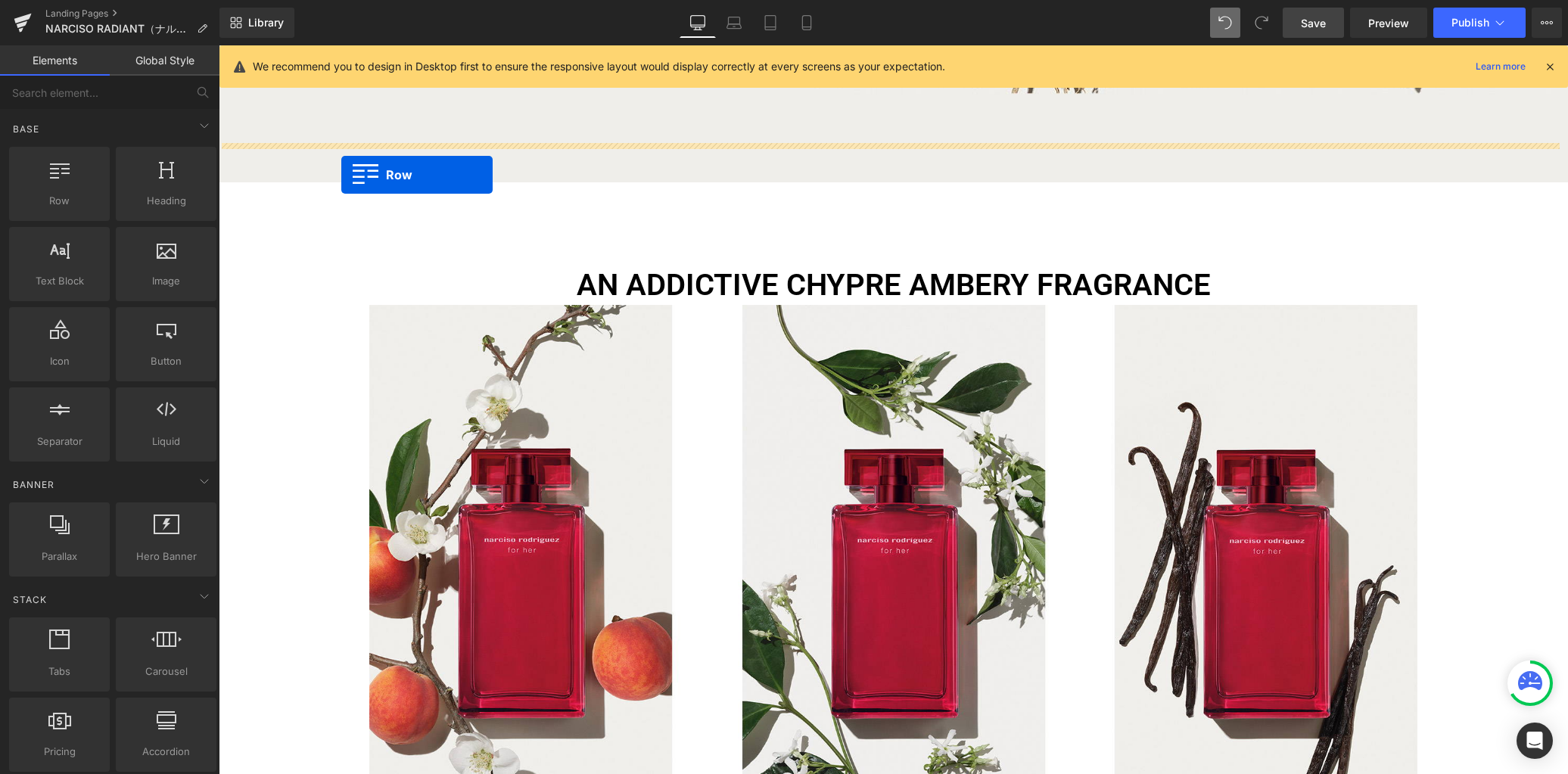
drag, startPoint x: 293, startPoint y: 244, endPoint x: 341, endPoint y: 174, distance: 84.9
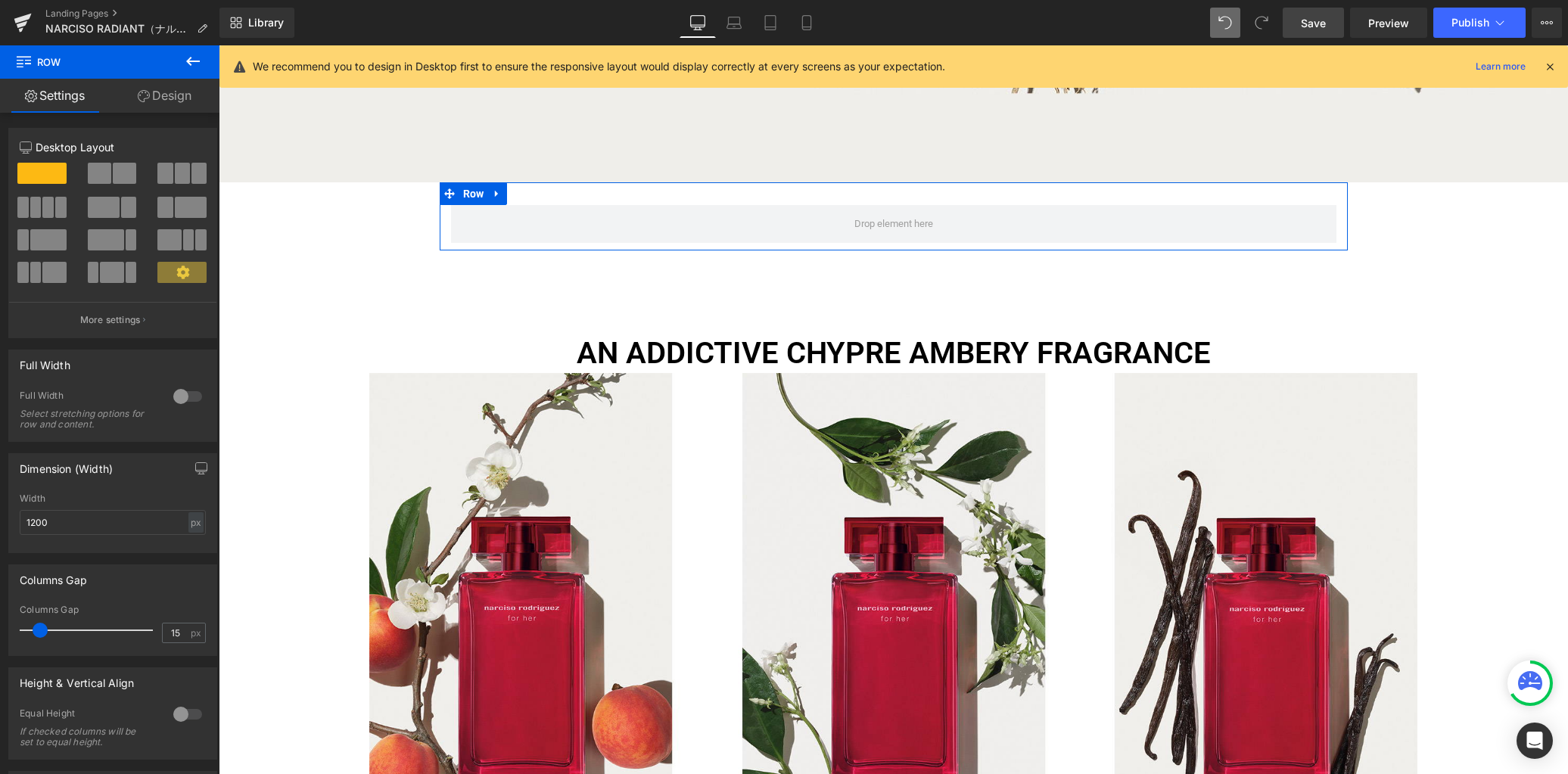
click at [173, 395] on div at bounding box center [187, 396] width 36 height 24
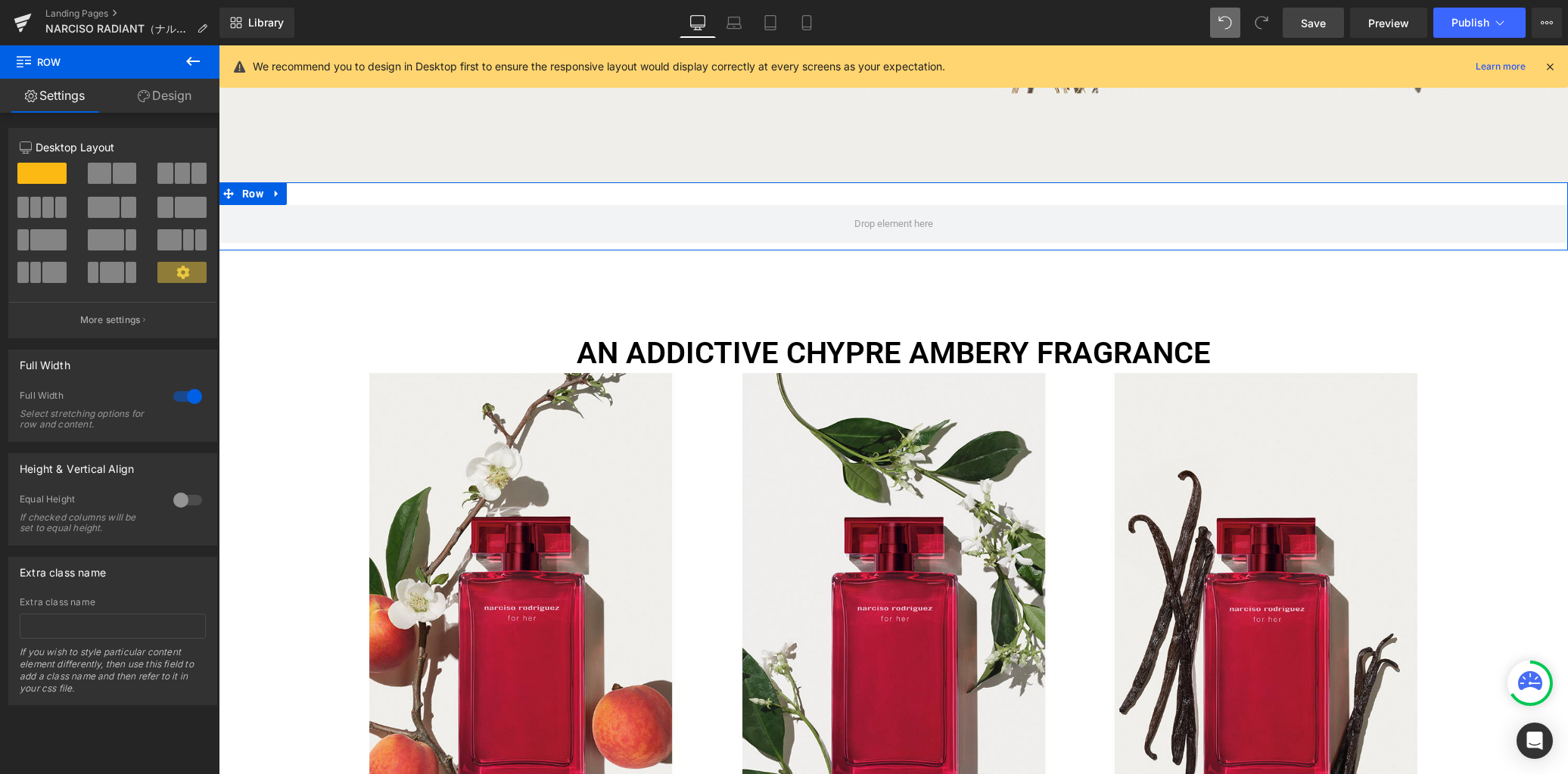
click at [169, 98] on link "Design" at bounding box center [164, 95] width 109 height 34
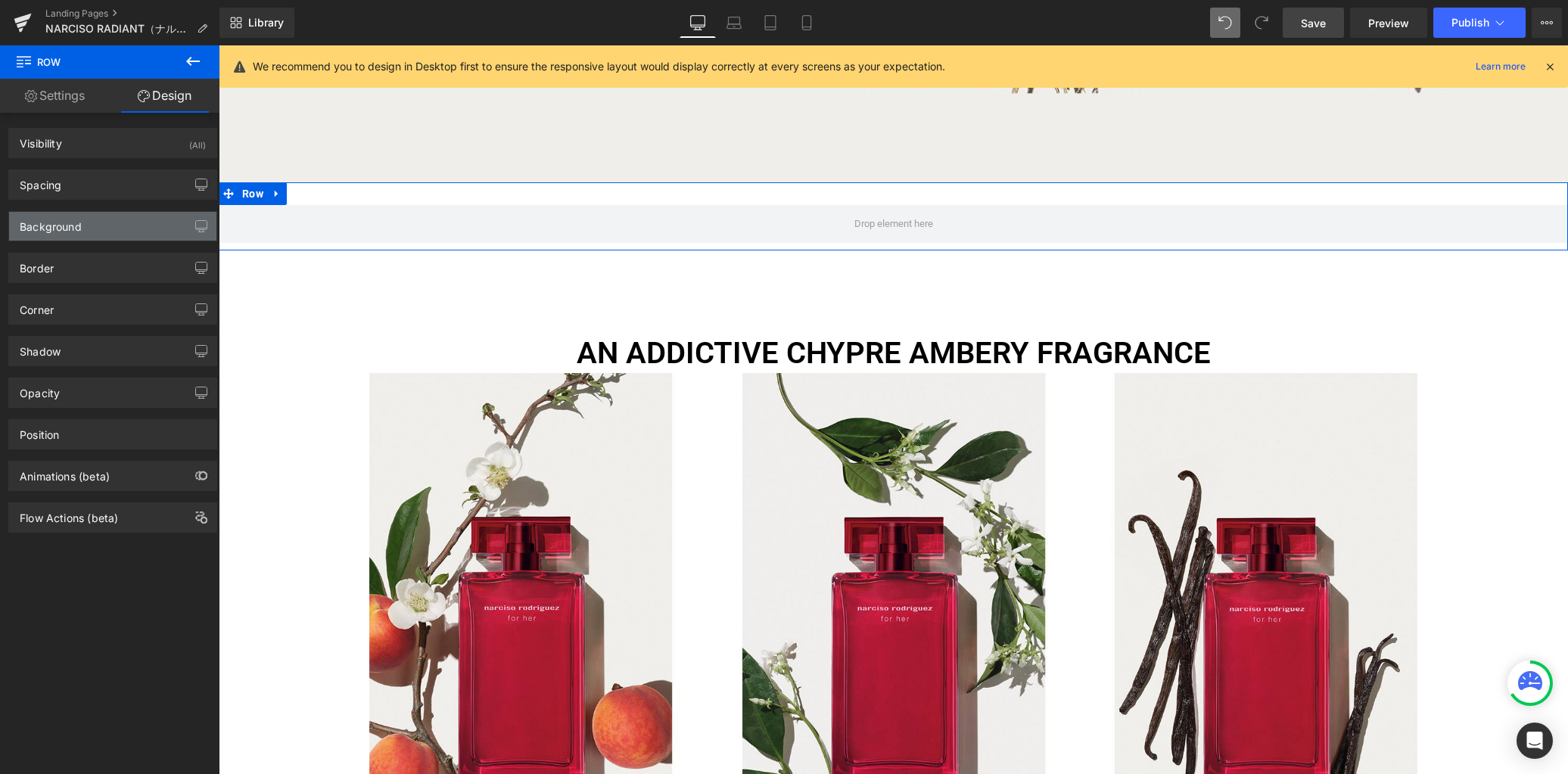
click at [101, 232] on div "Background" at bounding box center [112, 226] width 207 height 29
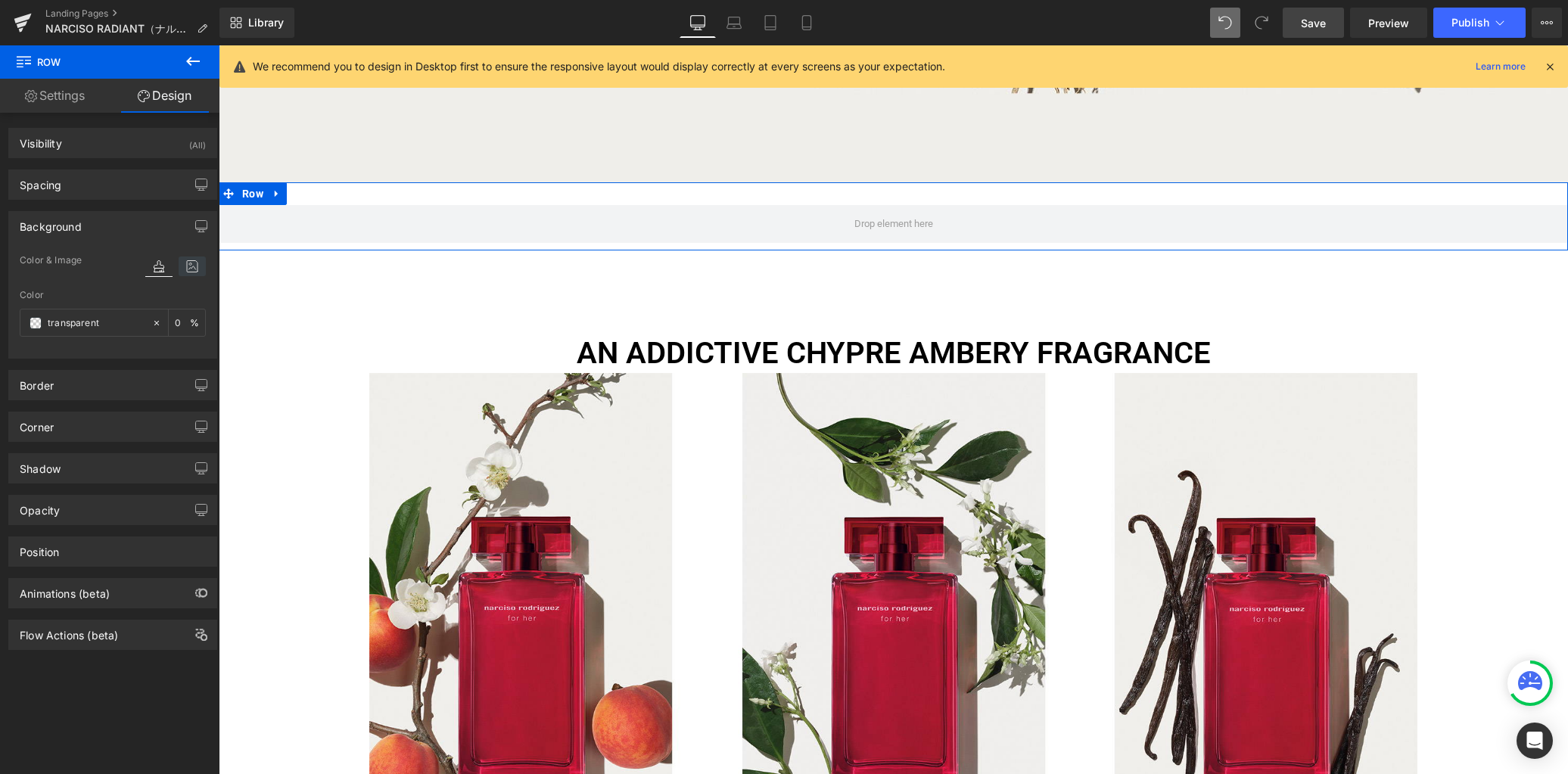
click at [184, 267] on icon at bounding box center [192, 266] width 27 height 20
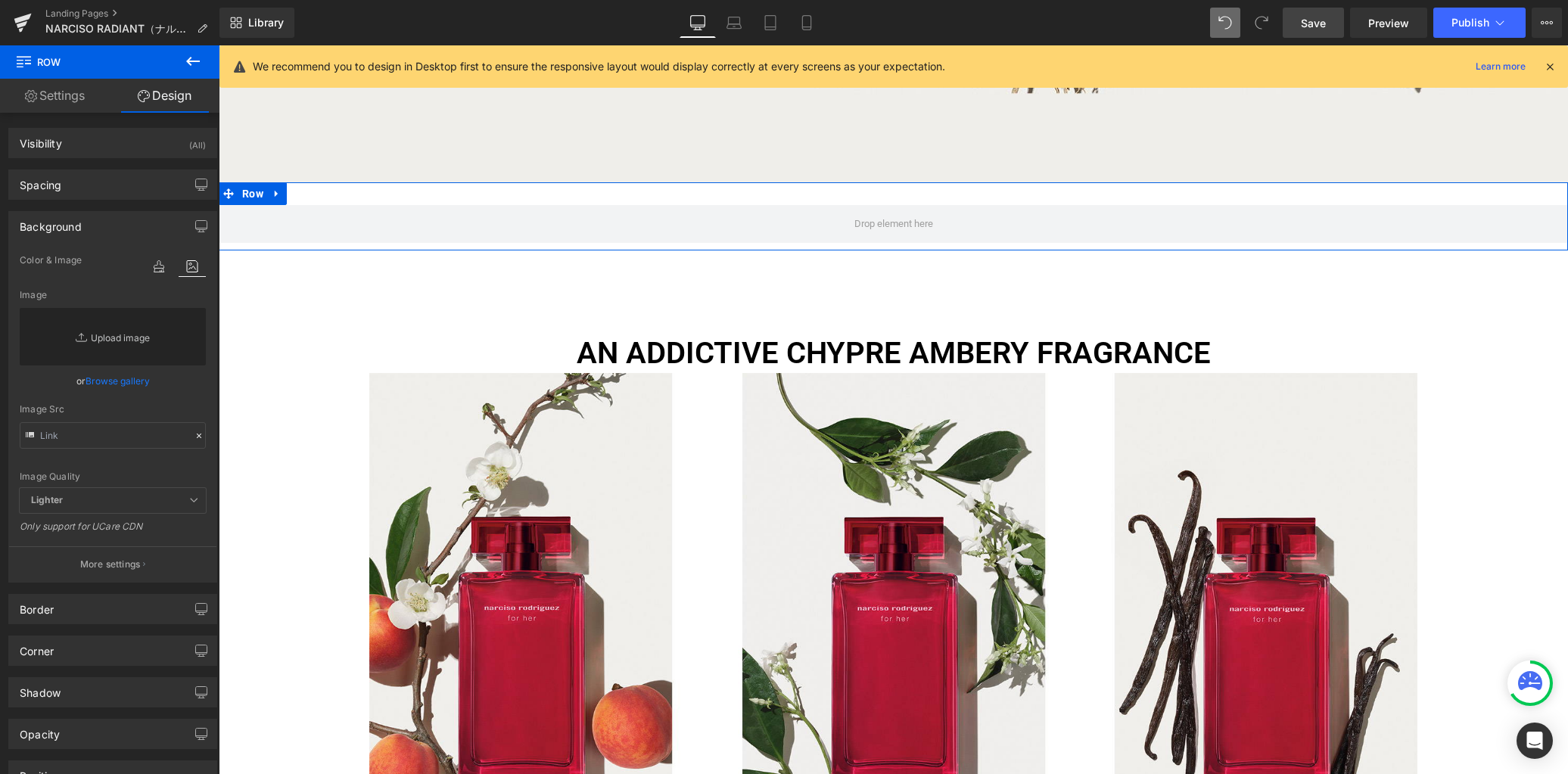
click at [136, 342] on link "Replace Image" at bounding box center [113, 336] width 186 height 58
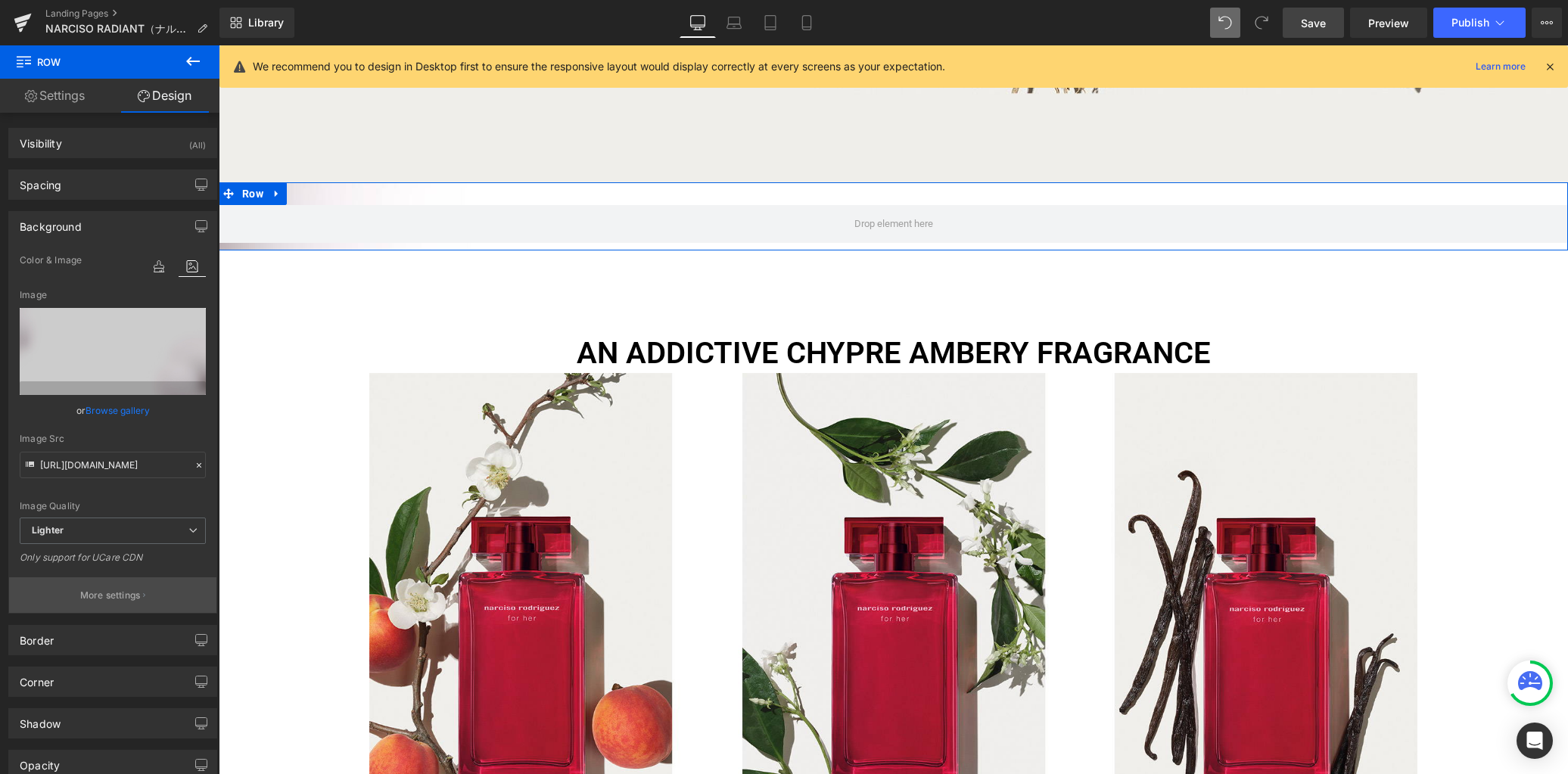
click at [112, 583] on button "More settings" at bounding box center [112, 595] width 207 height 36
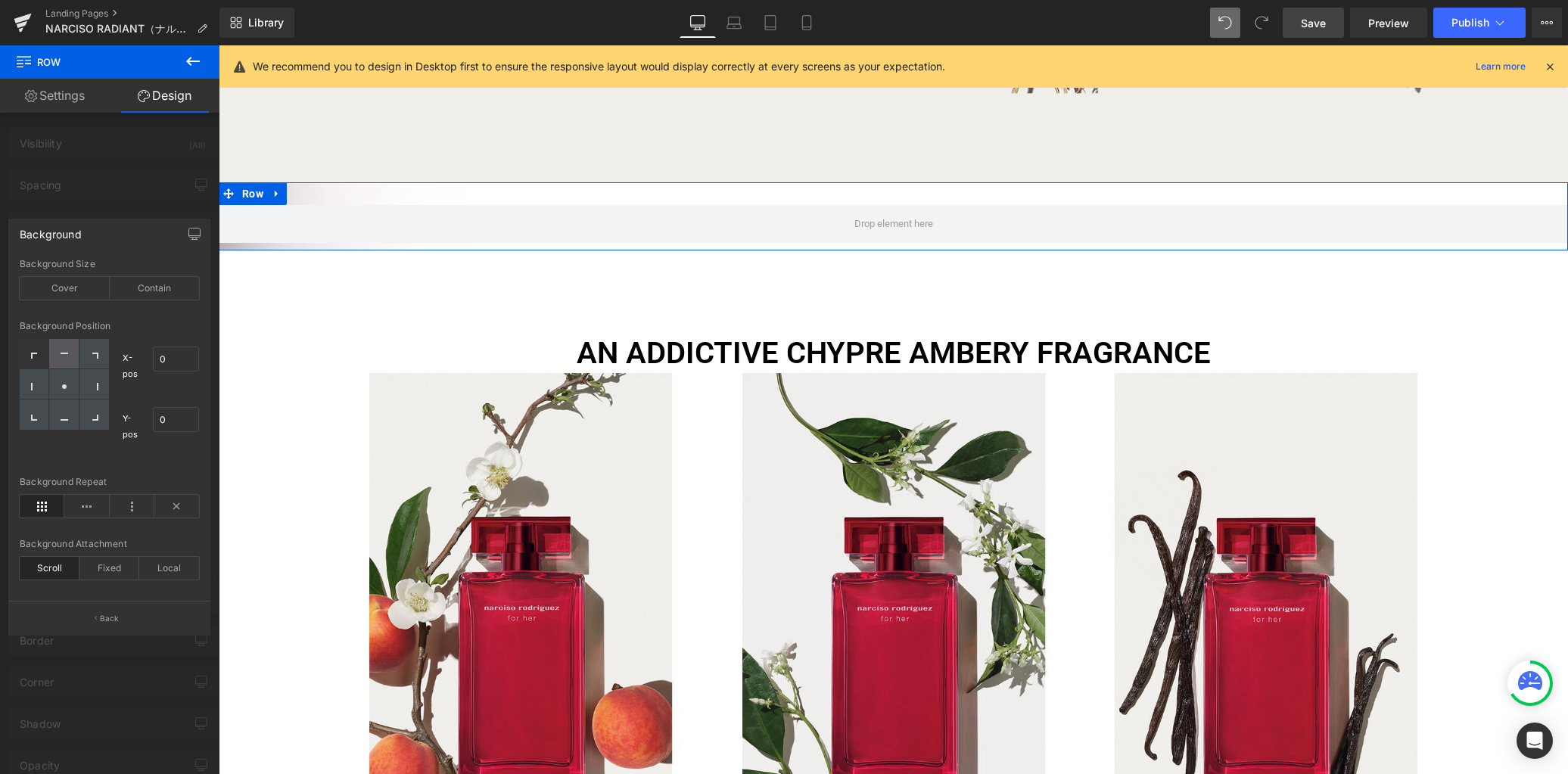
click at [69, 356] on div at bounding box center [64, 354] width 30 height 30
click at [96, 288] on div "Cover" at bounding box center [65, 288] width 90 height 22
click at [170, 506] on icon at bounding box center [177, 506] width 45 height 22
click at [191, 232] on icon "button" at bounding box center [194, 233] width 12 height 12
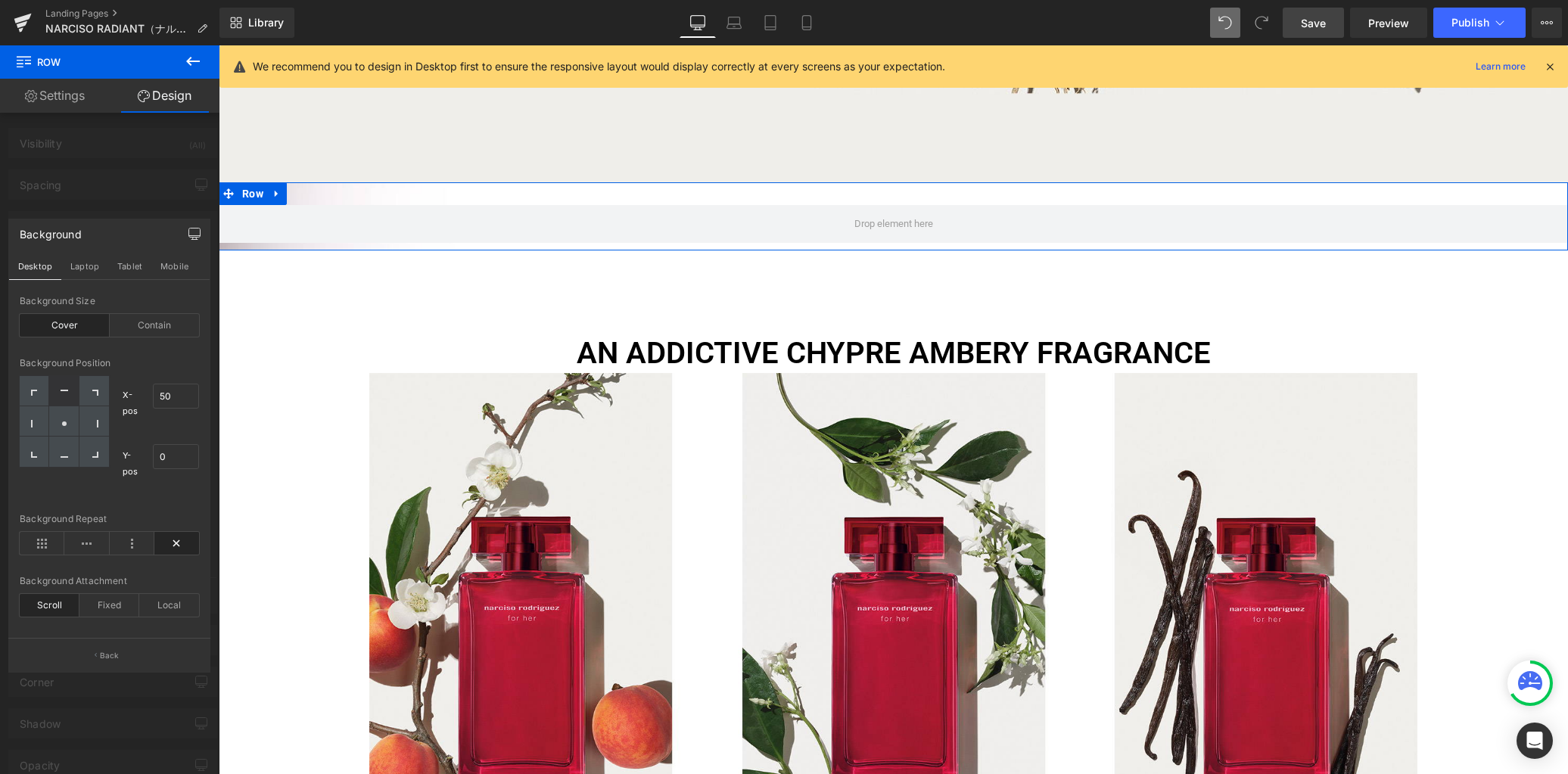
click at [98, 186] on div at bounding box center [109, 413] width 220 height 736
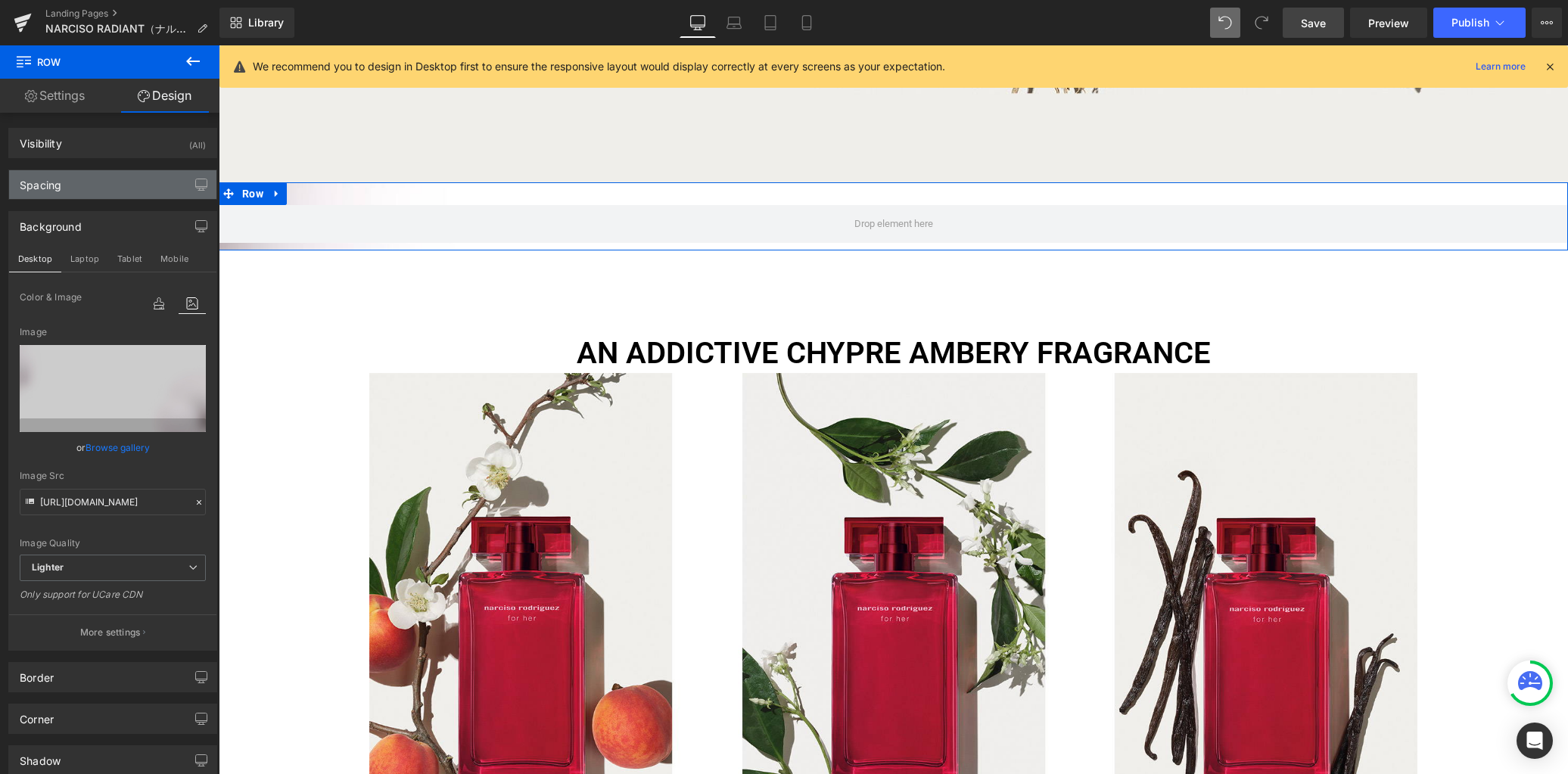
click at [103, 187] on div "Spacing" at bounding box center [112, 185] width 207 height 29
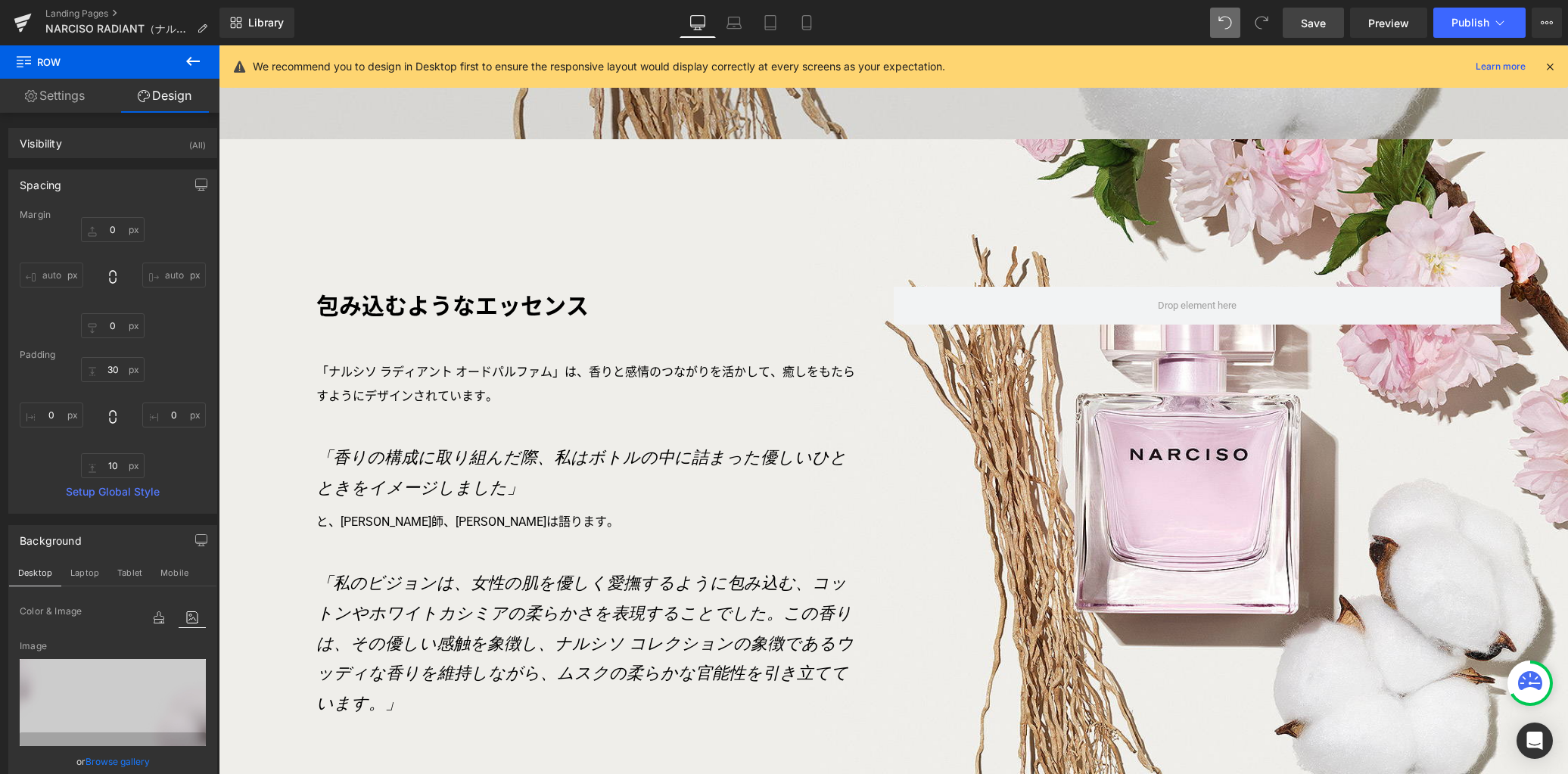
scroll to position [2467, 0]
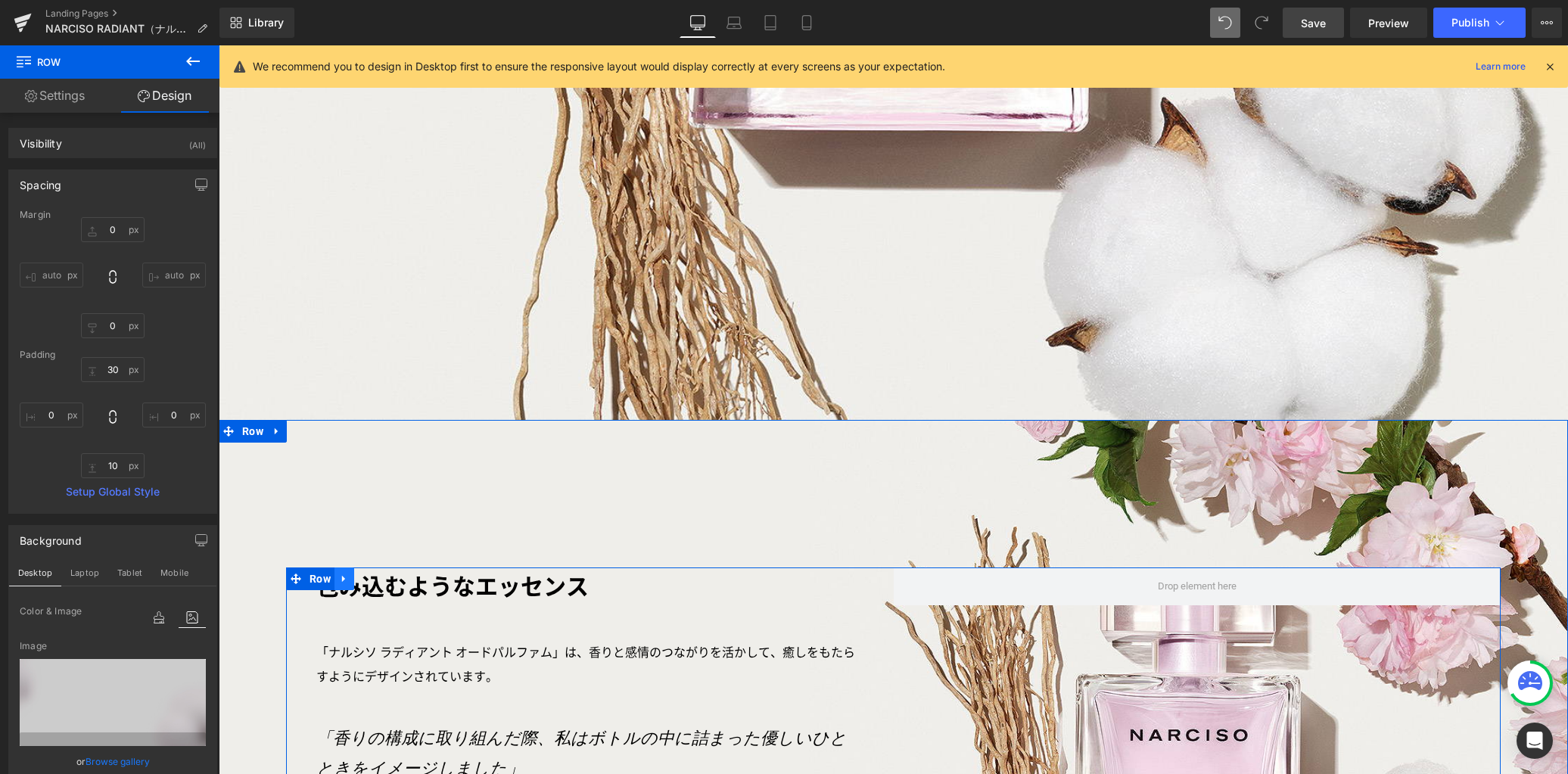
click at [342, 575] on icon at bounding box center [344, 578] width 3 height 7
click at [359, 574] on icon at bounding box center [364, 578] width 10 height 10
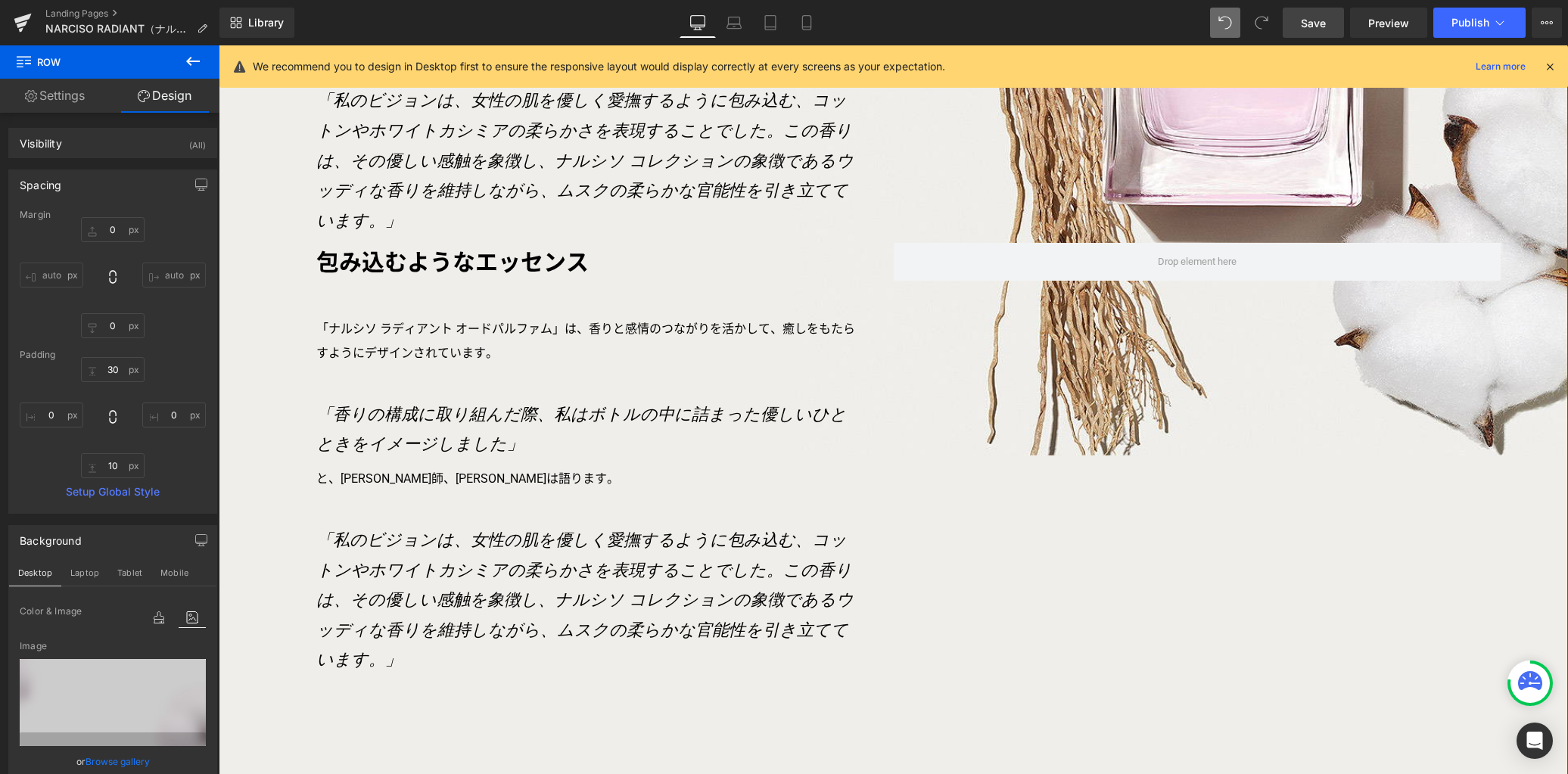
scroll to position [3328, 0]
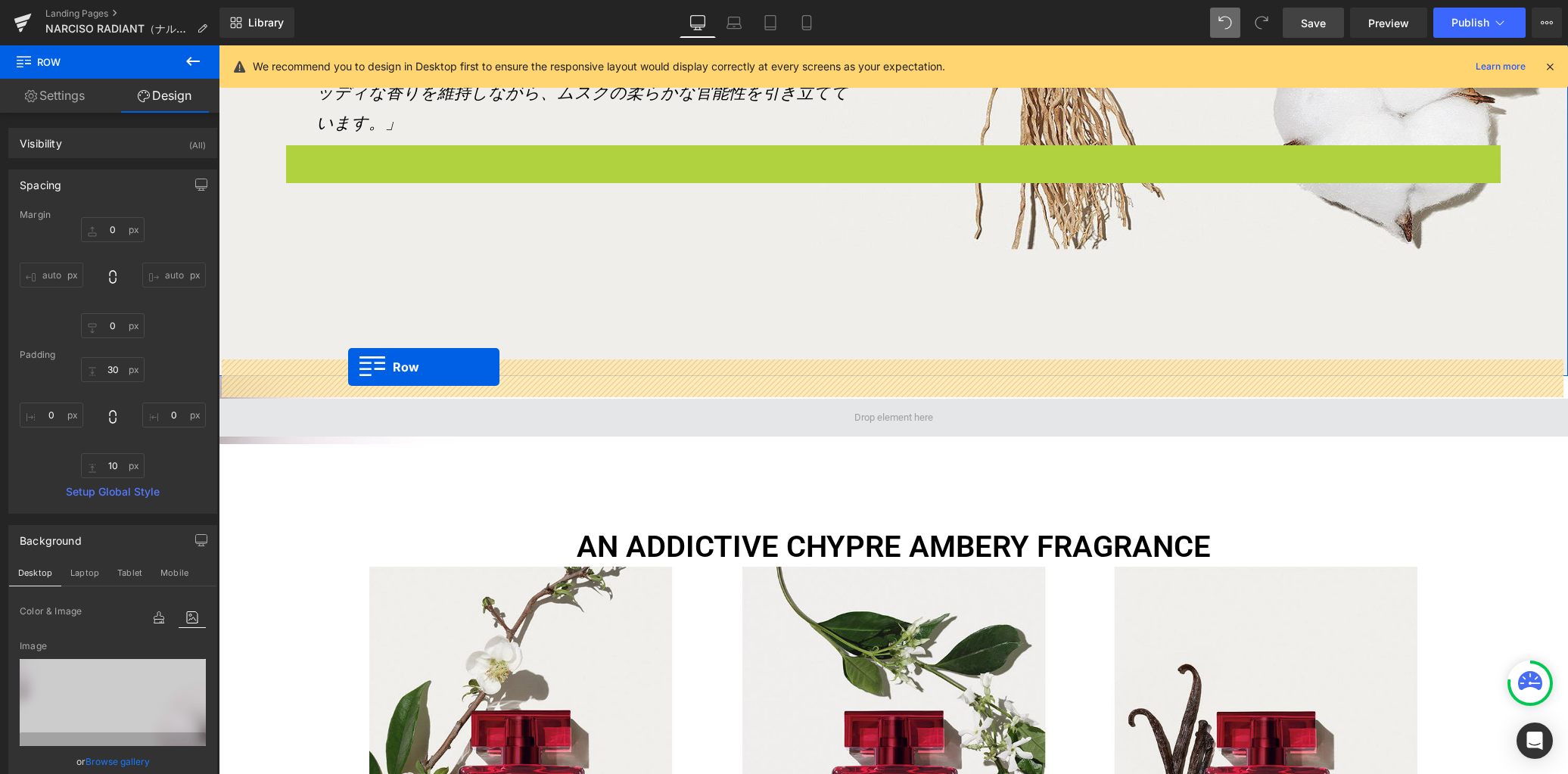
drag, startPoint x: 293, startPoint y: 122, endPoint x: 348, endPoint y: 367, distance: 251.1
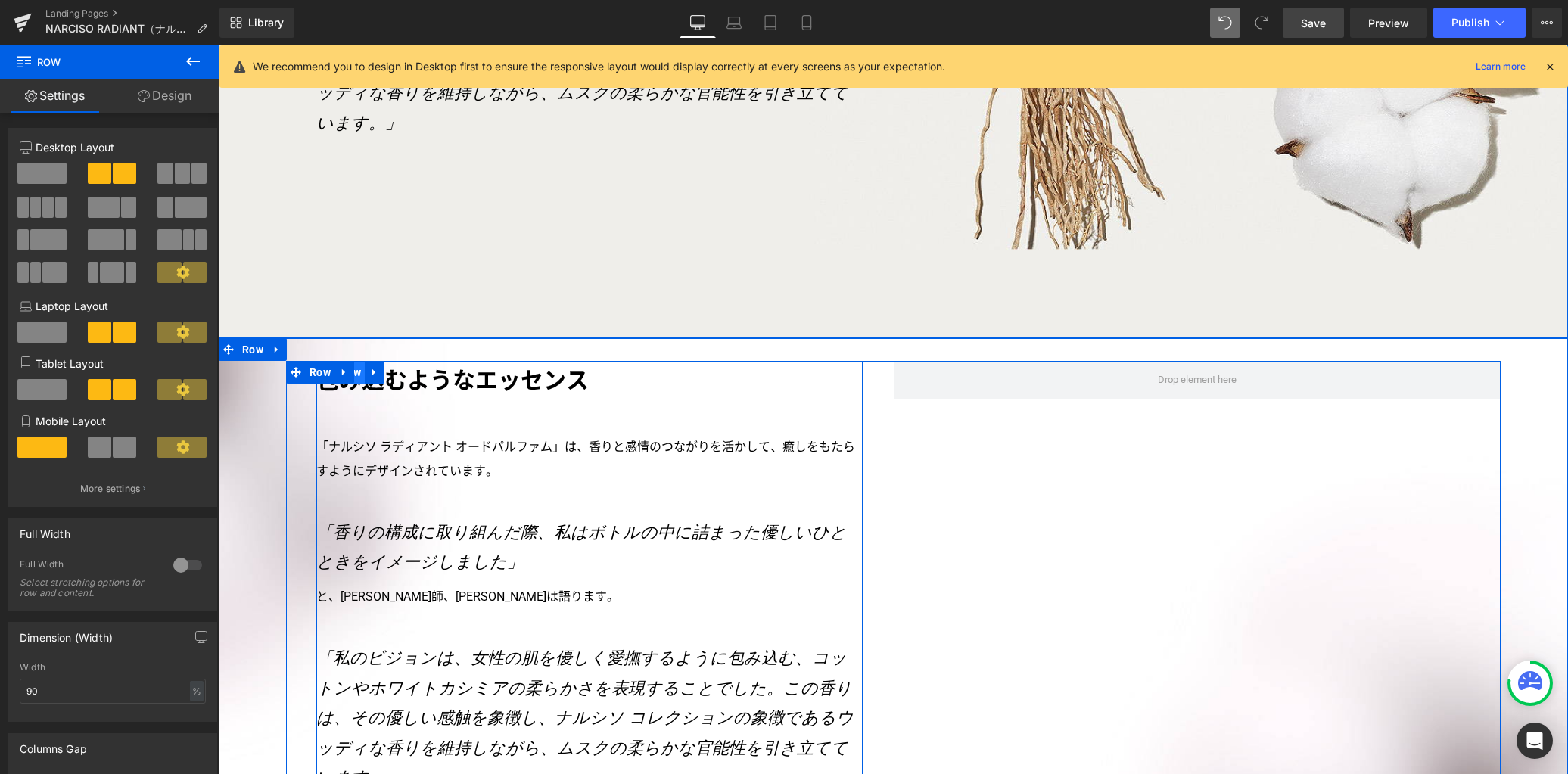
click at [356, 361] on span "Row" at bounding box center [350, 372] width 29 height 22
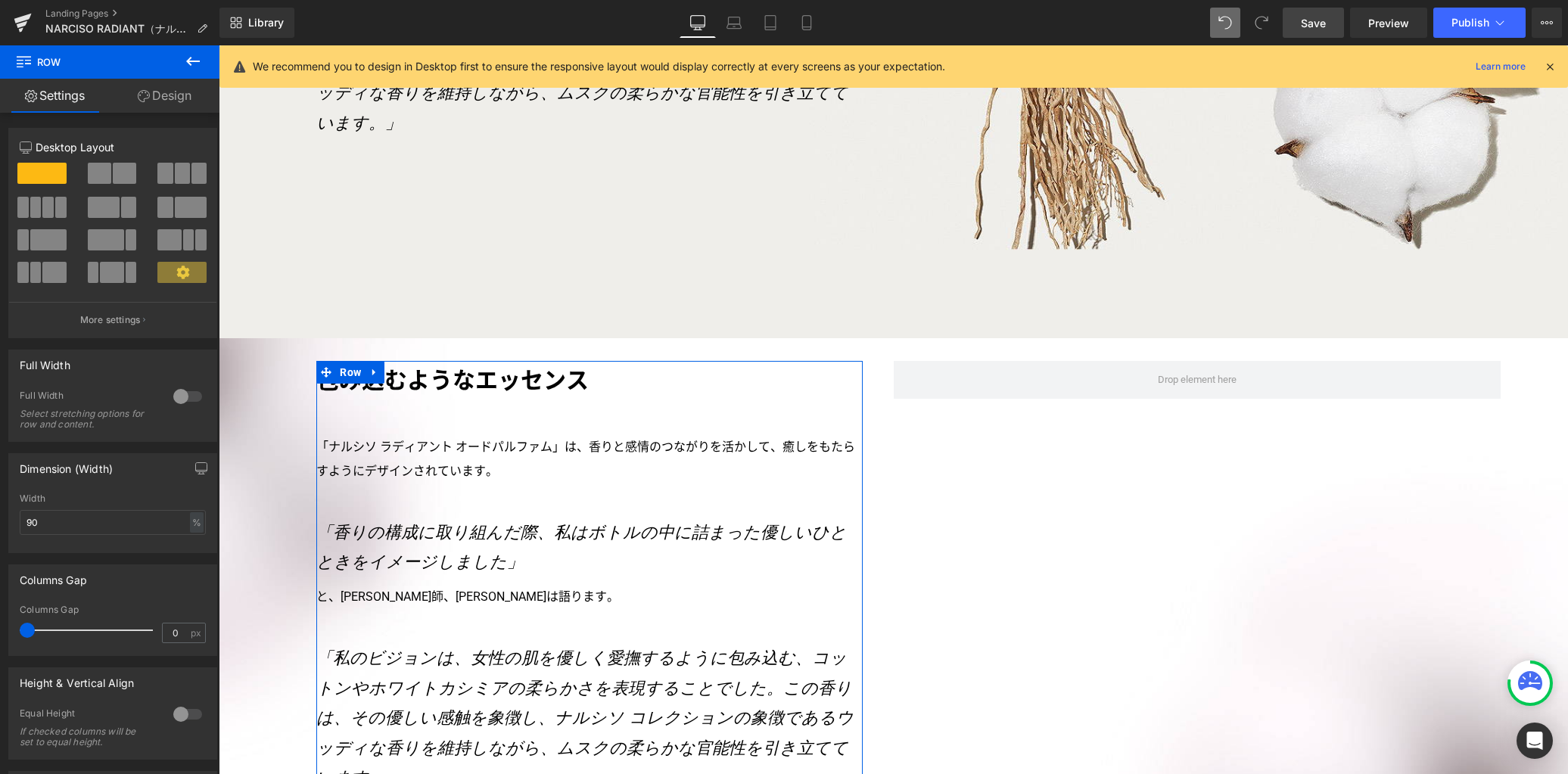
click at [178, 96] on link "Design" at bounding box center [164, 95] width 109 height 34
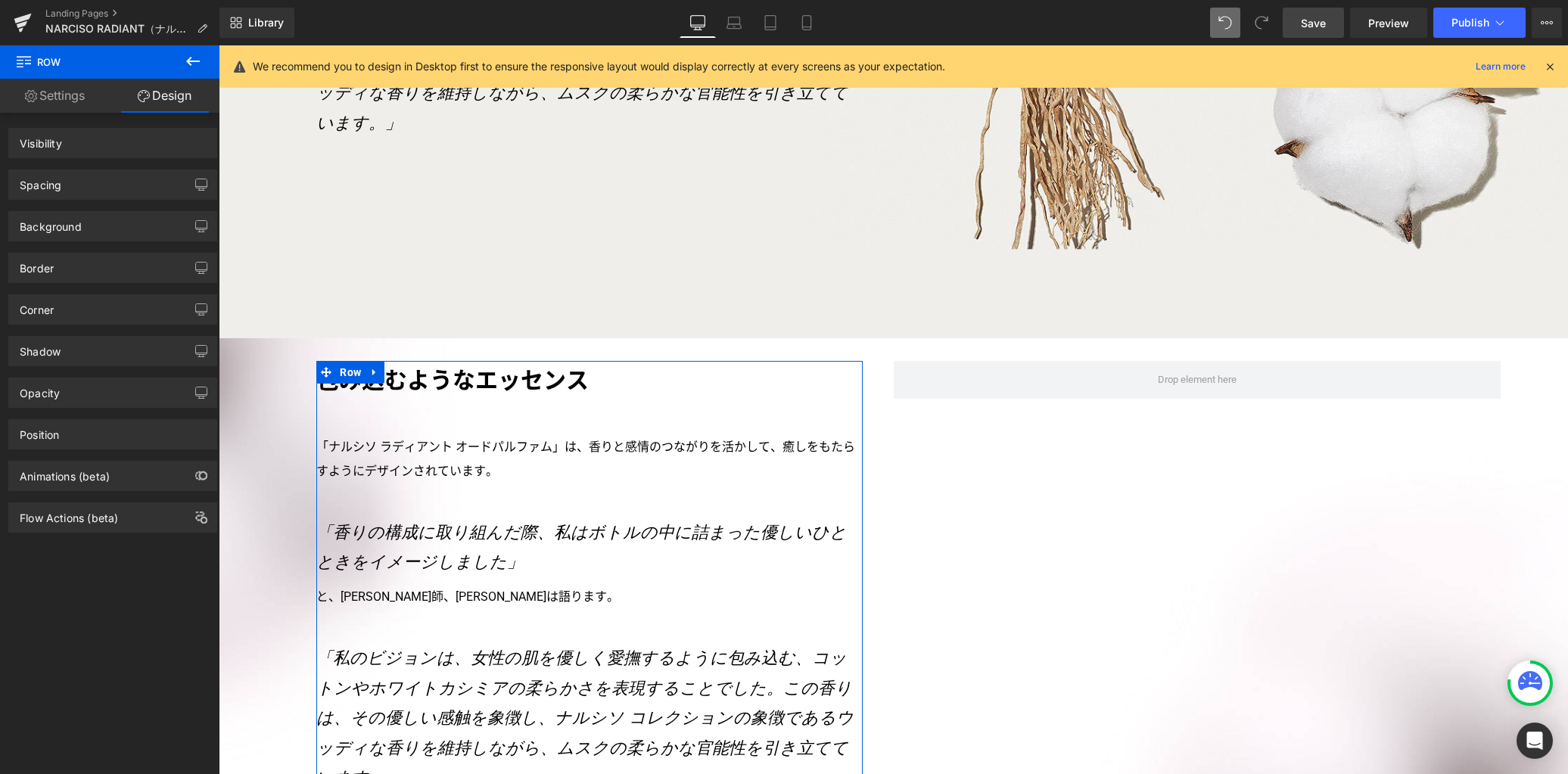
click at [137, 187] on div "Spacing" at bounding box center [112, 185] width 207 height 29
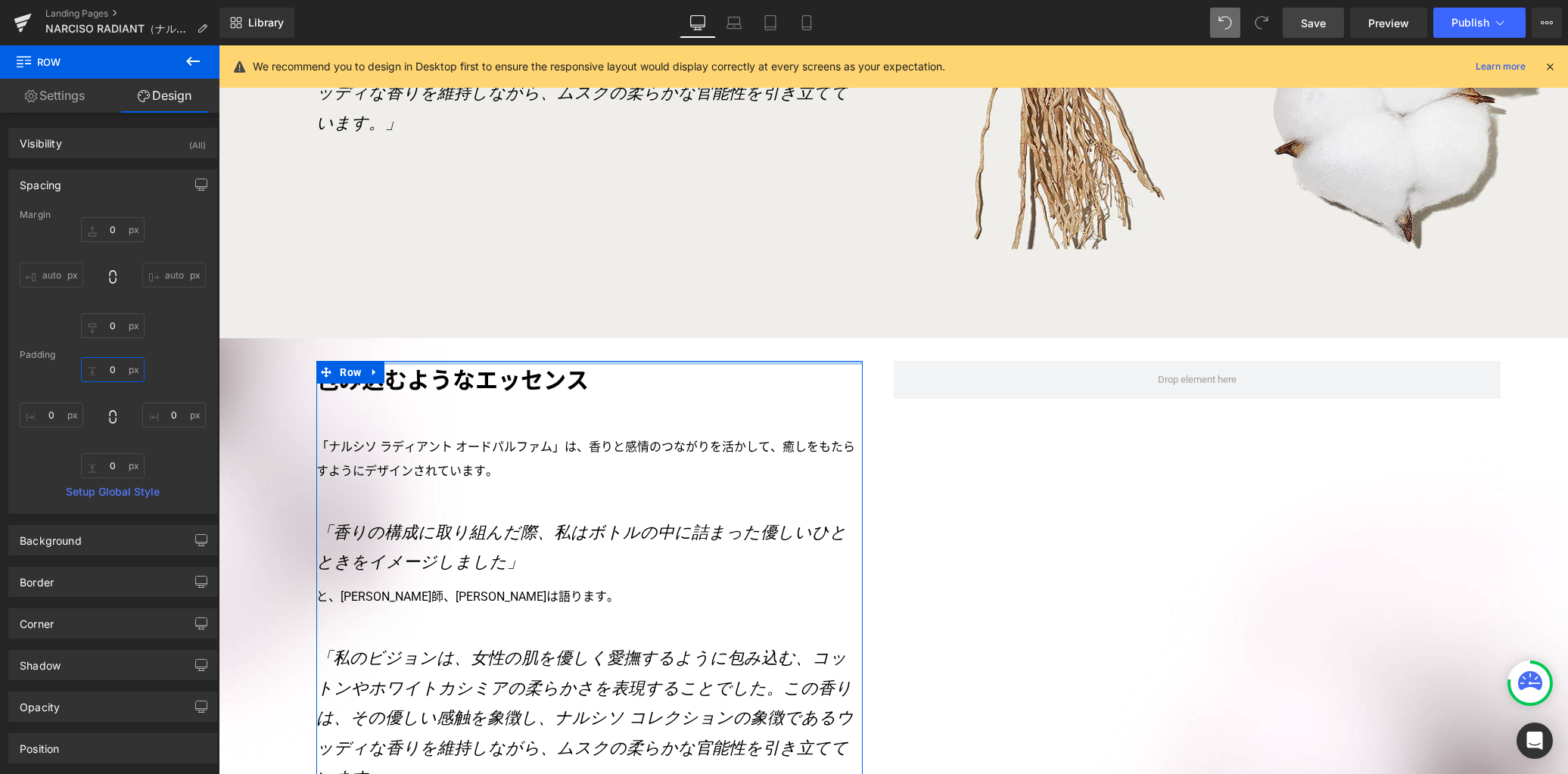
click at [120, 373] on input "0" at bounding box center [113, 369] width 64 height 25
click at [113, 229] on input "0" at bounding box center [113, 229] width 64 height 25
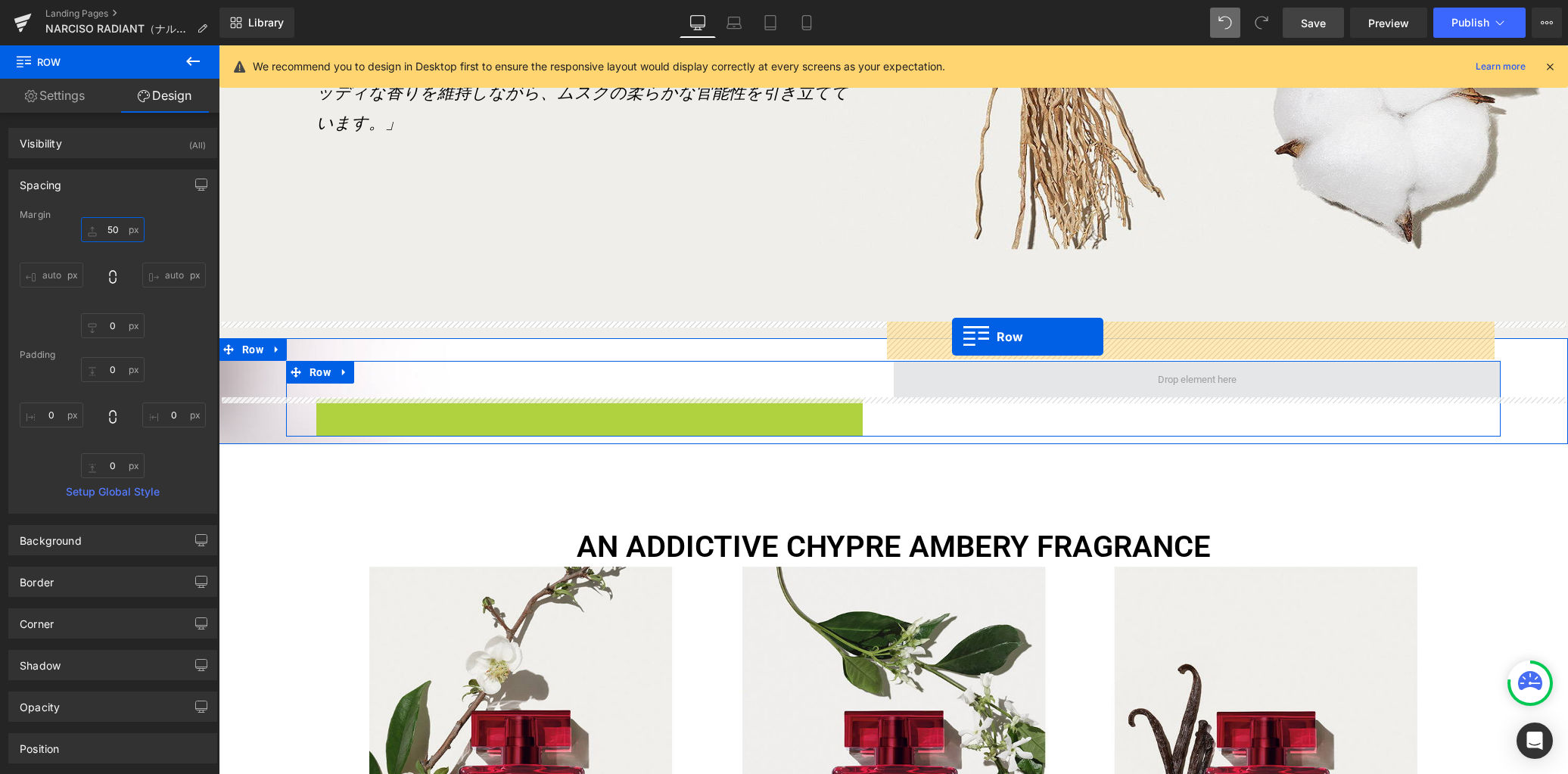
drag, startPoint x: 317, startPoint y: 371, endPoint x: 952, endPoint y: 336, distance: 636.0
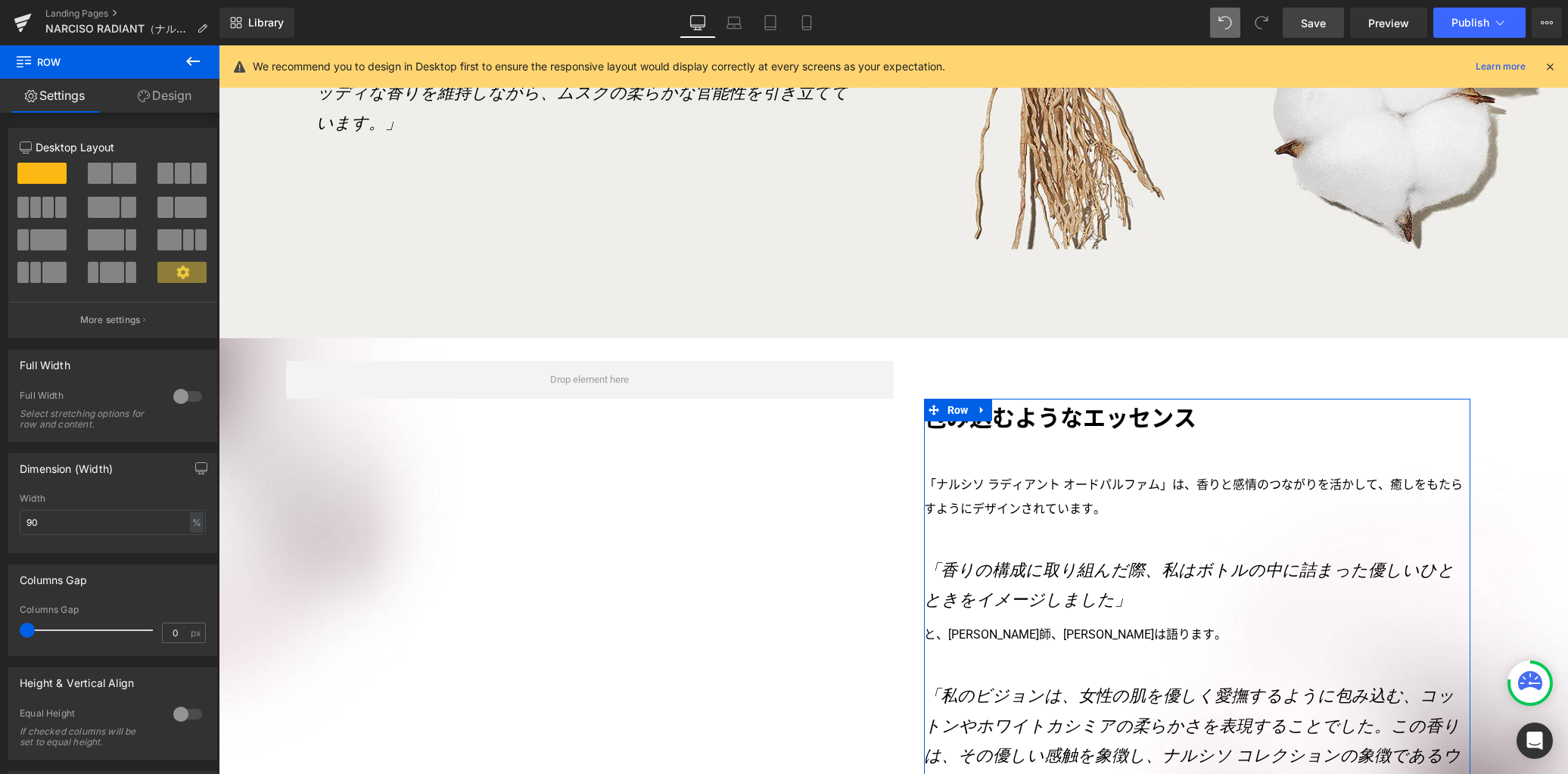
click at [173, 93] on link "Design" at bounding box center [164, 95] width 109 height 34
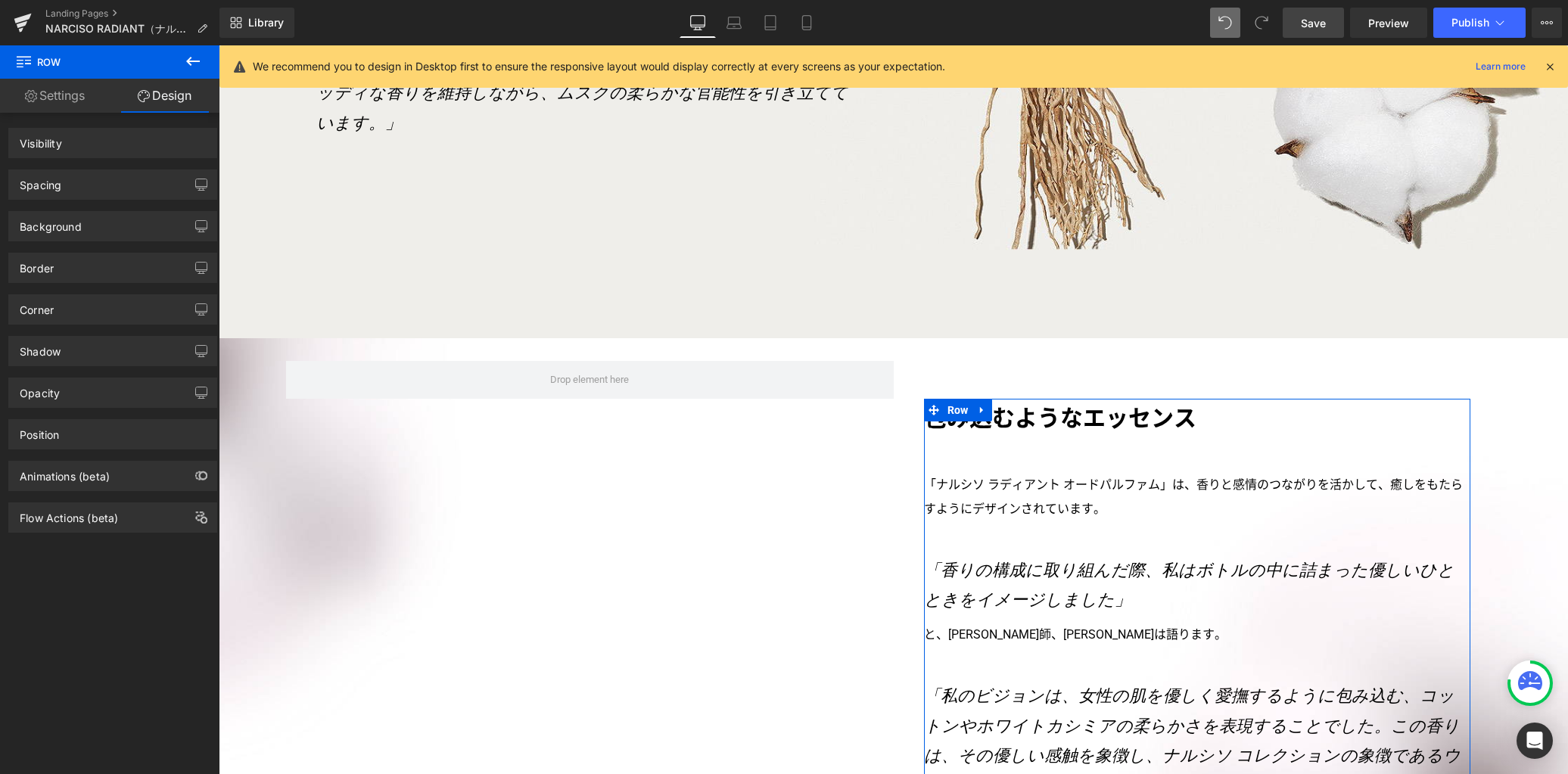
click at [107, 185] on div "Spacing" at bounding box center [112, 185] width 207 height 29
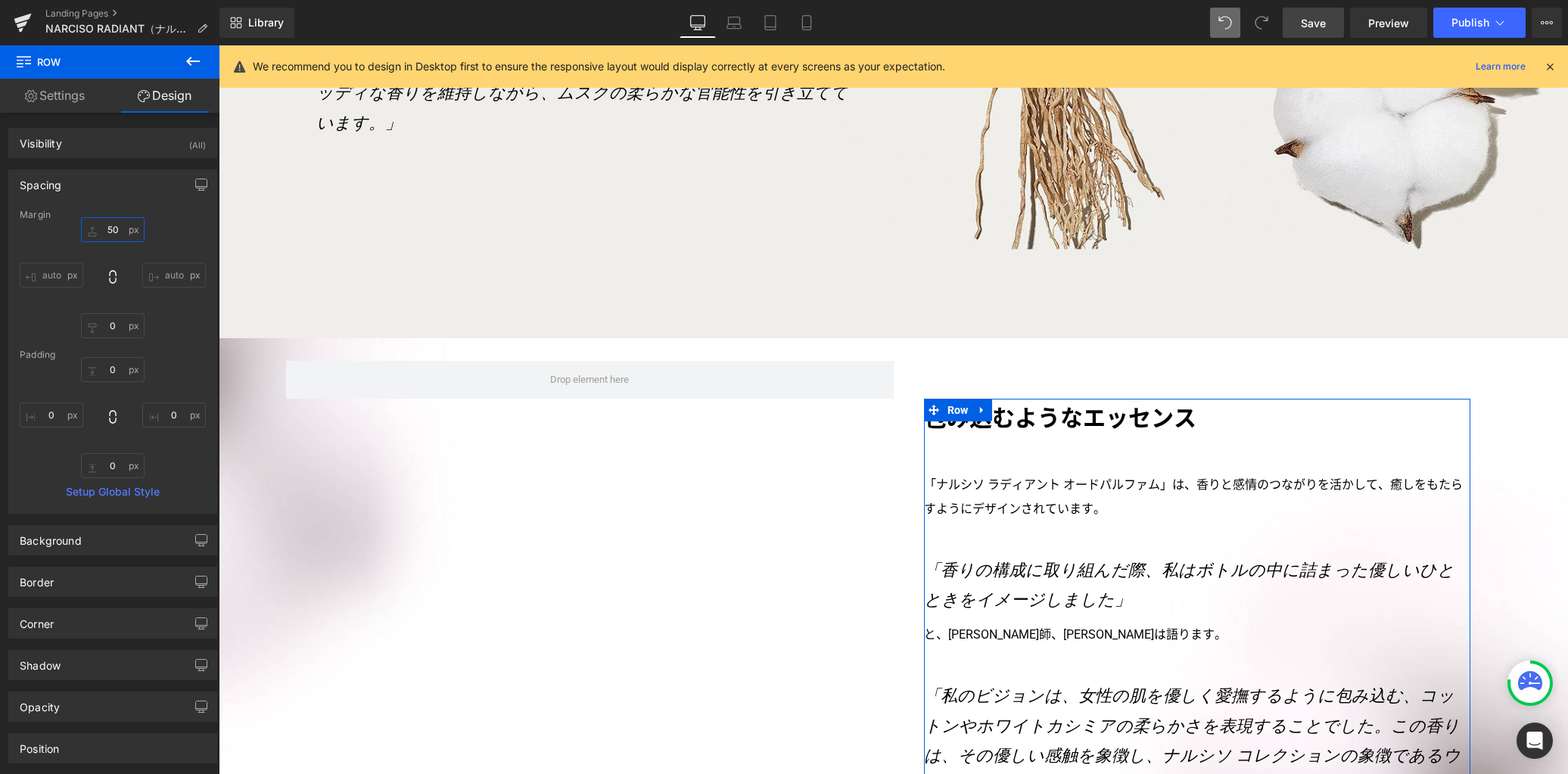
click at [123, 235] on input "50" at bounding box center [113, 229] width 64 height 25
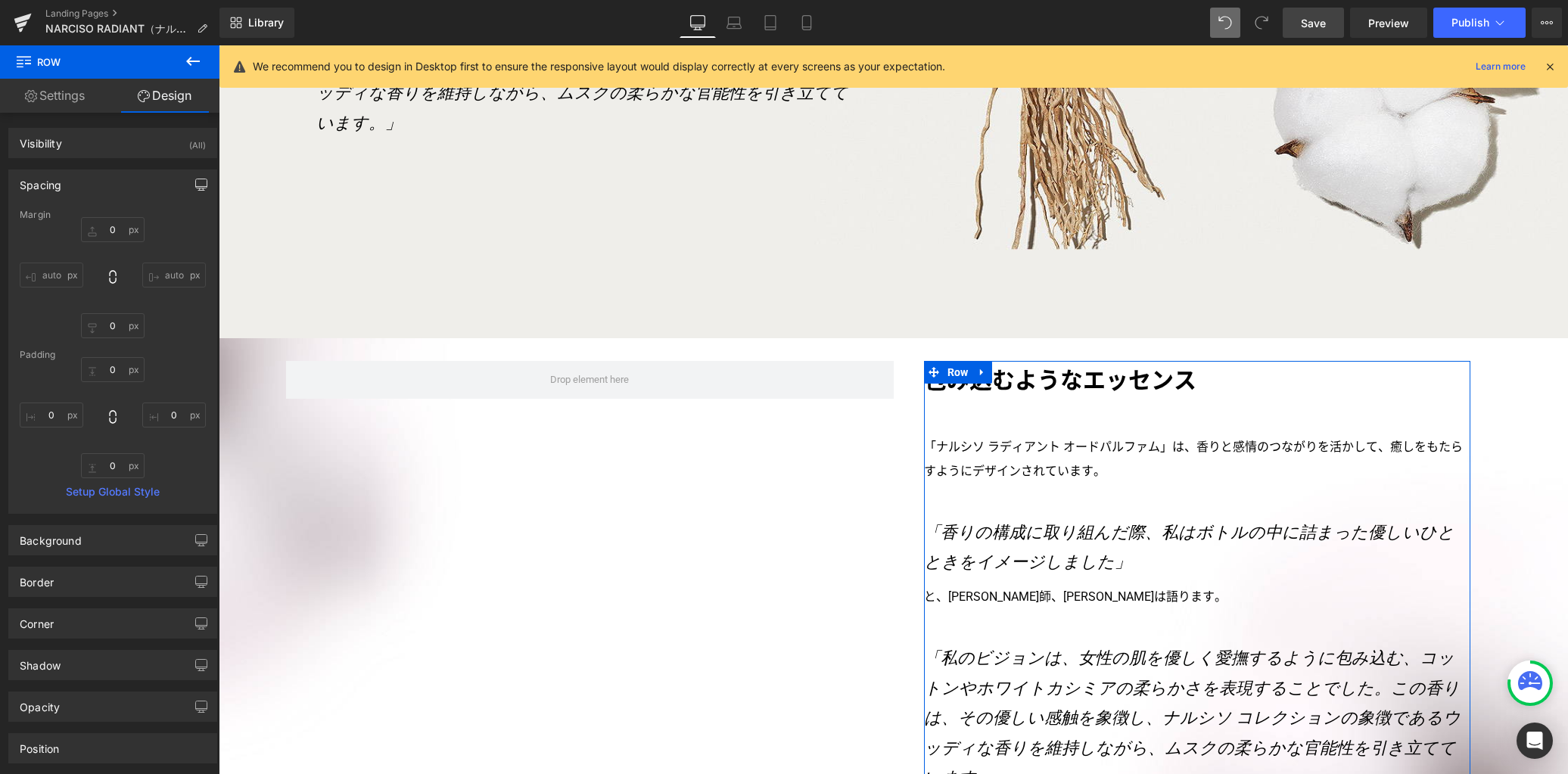
click at [189, 185] on button "button" at bounding box center [201, 185] width 24 height 29
click at [93, 220] on button "Laptop" at bounding box center [85, 217] width 47 height 26
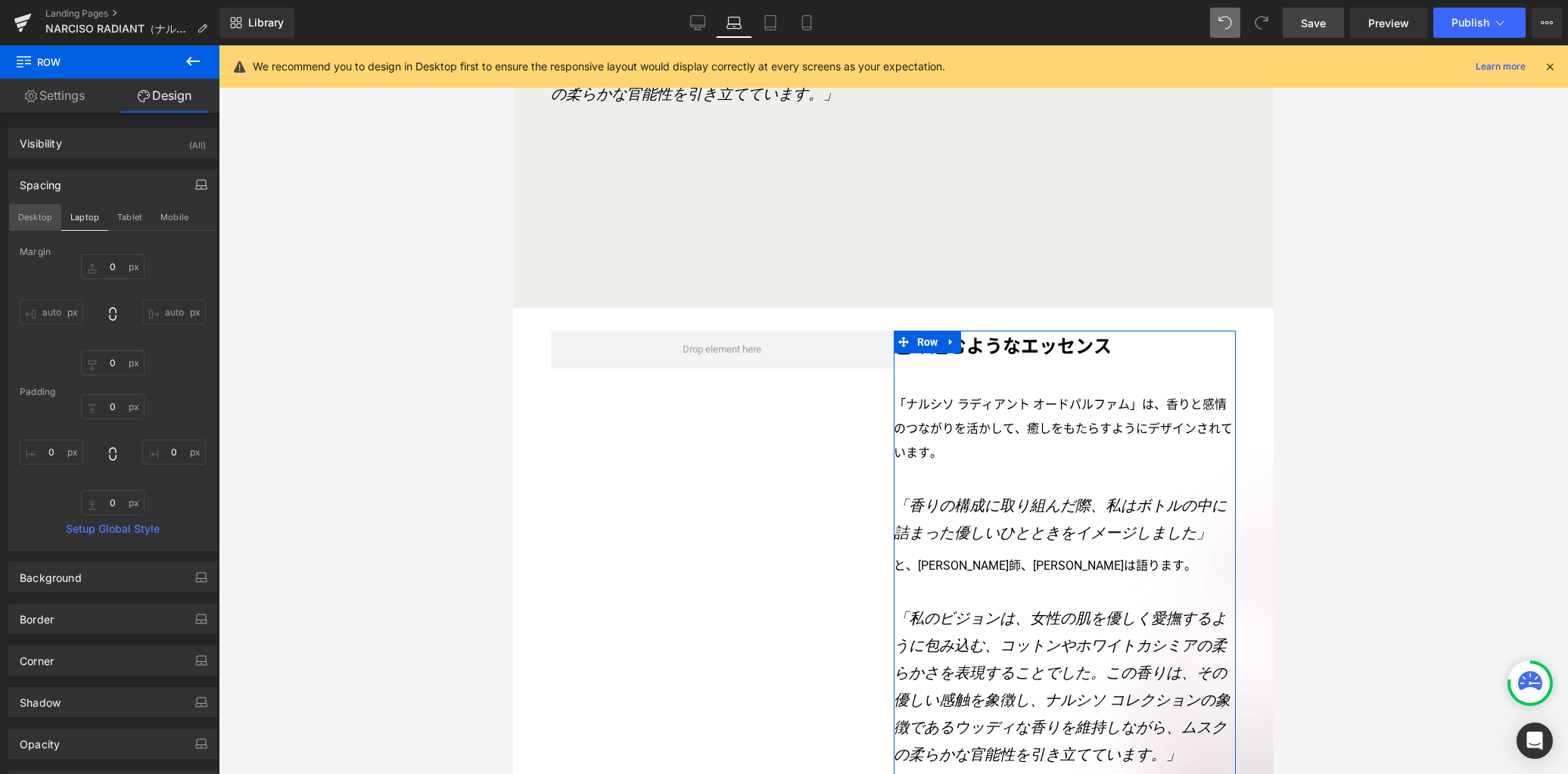
click at [45, 217] on button "Desktop" at bounding box center [34, 217] width 52 height 26
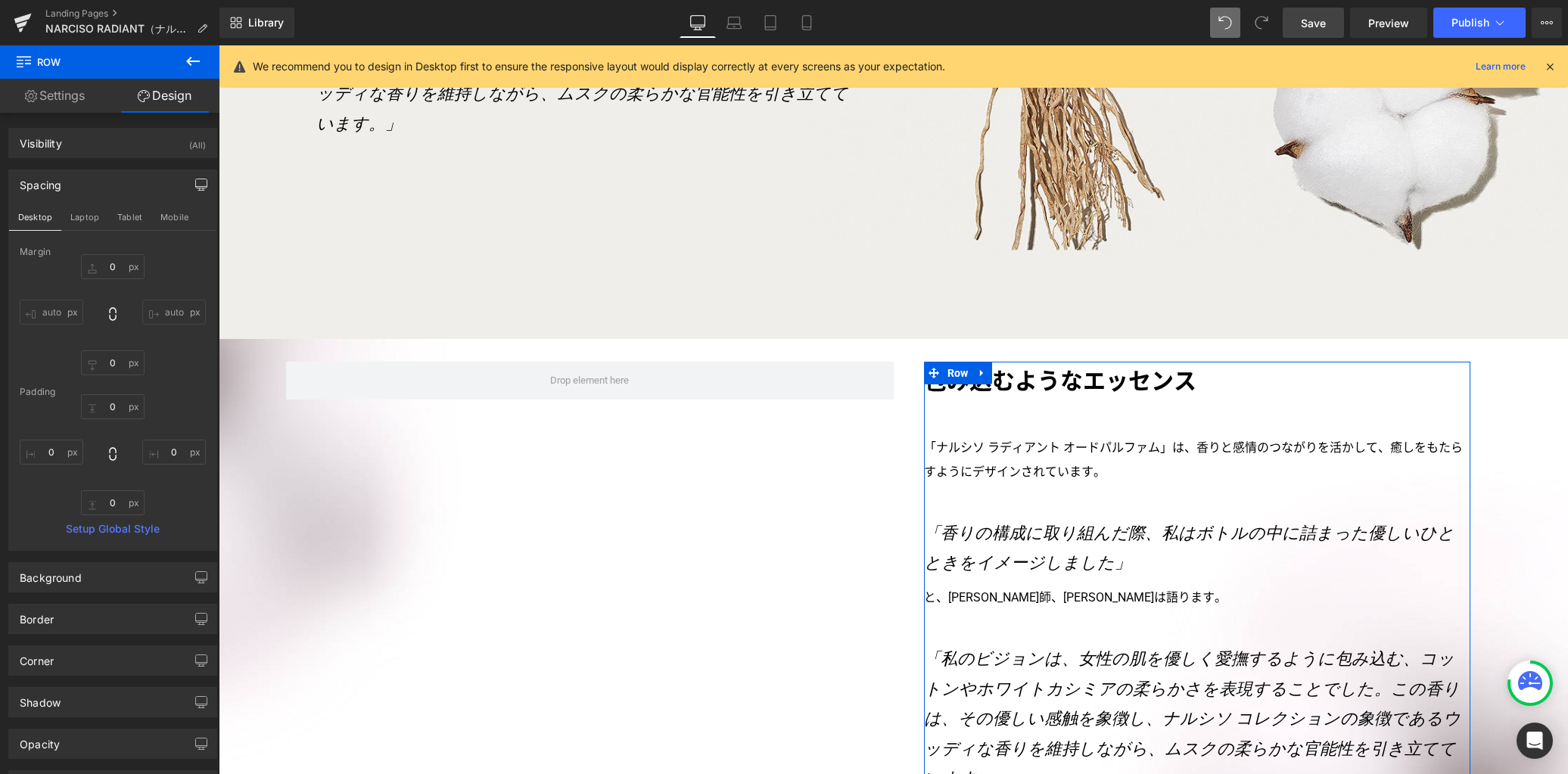
scroll to position [3328, 0]
click at [192, 64] on icon at bounding box center [193, 61] width 18 height 18
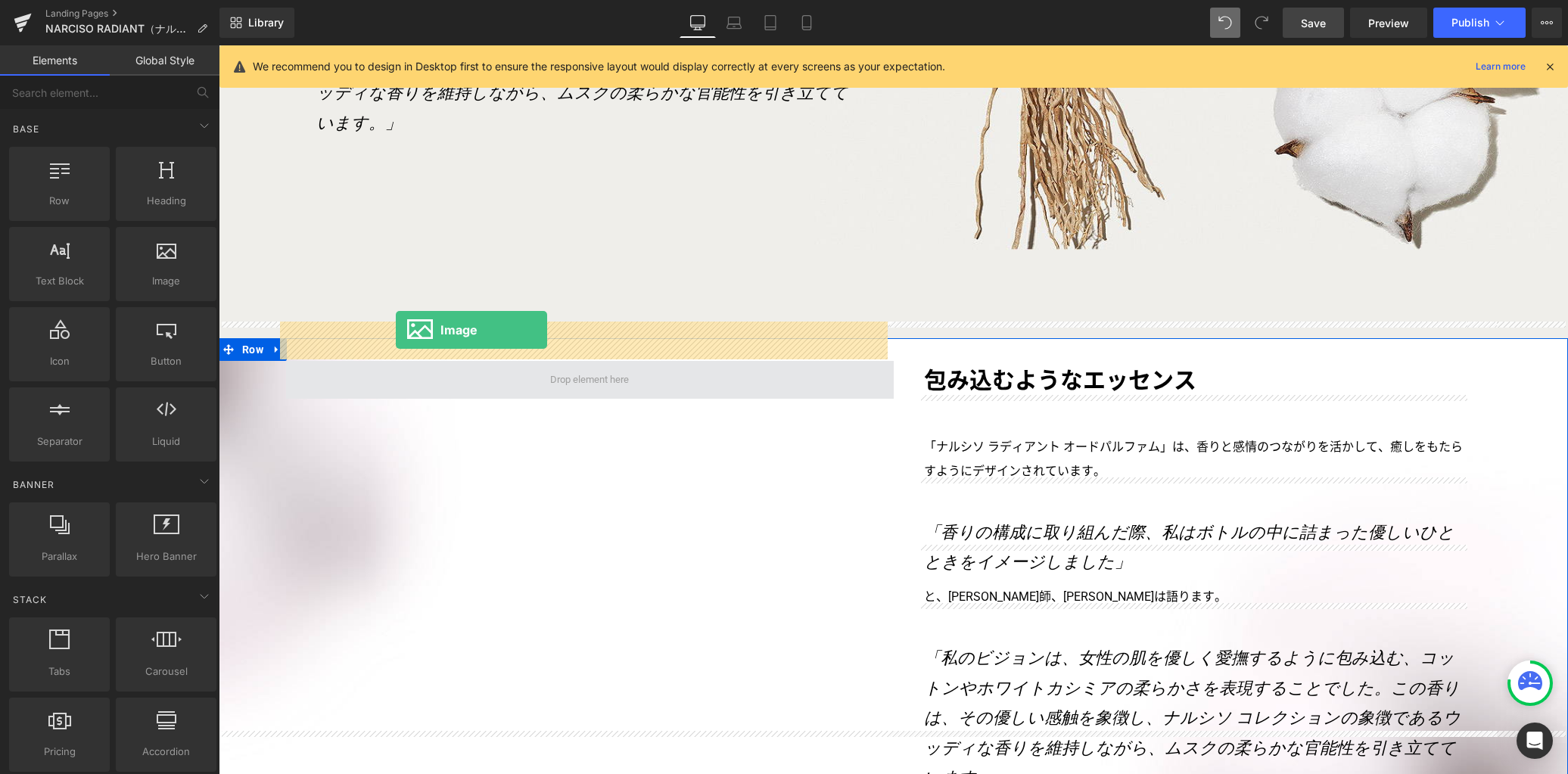
drag, startPoint x: 380, startPoint y: 325, endPoint x: 396, endPoint y: 330, distance: 16.8
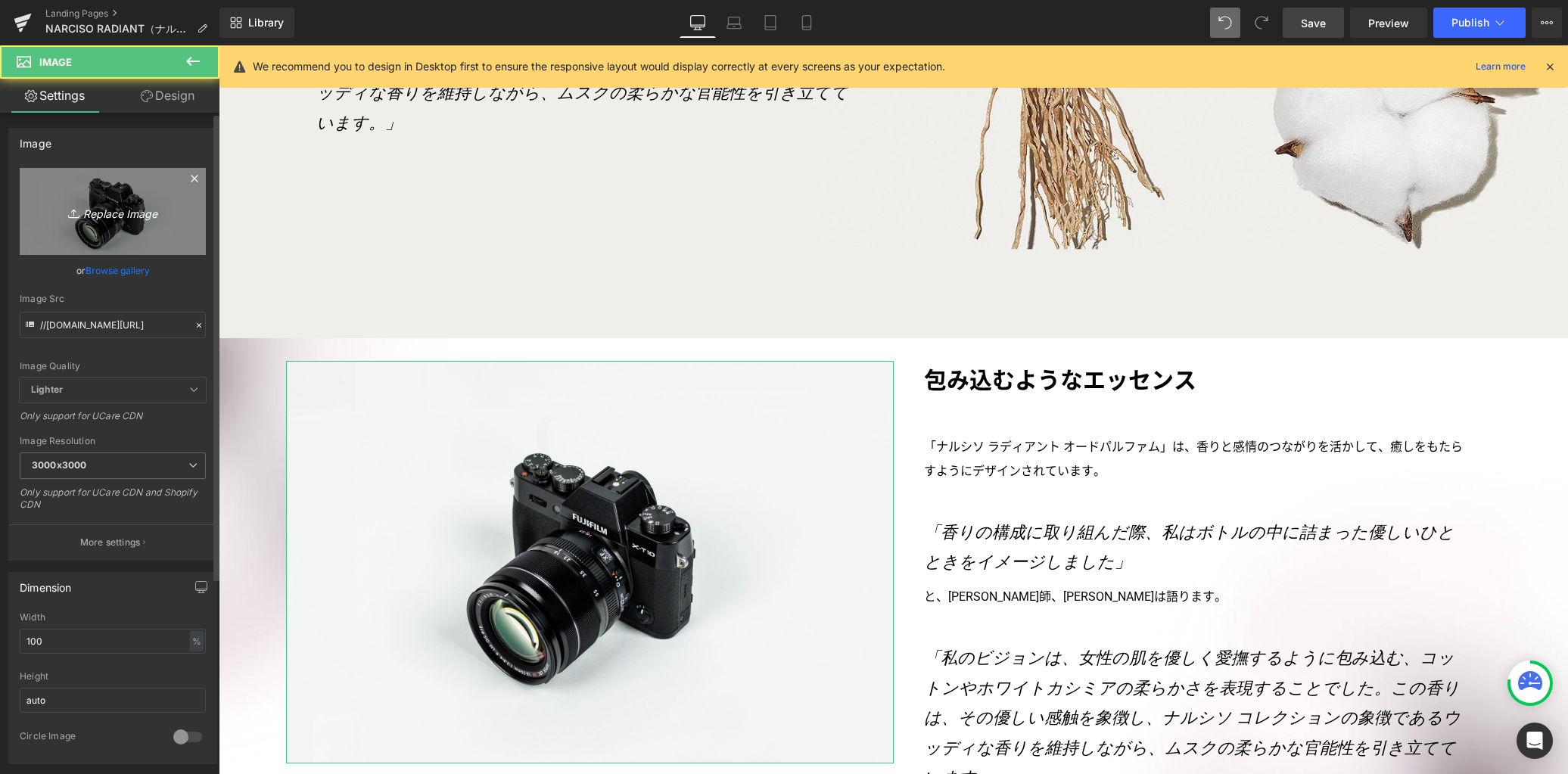
click at [113, 217] on icon "Replace Image" at bounding box center [113, 212] width 121 height 19
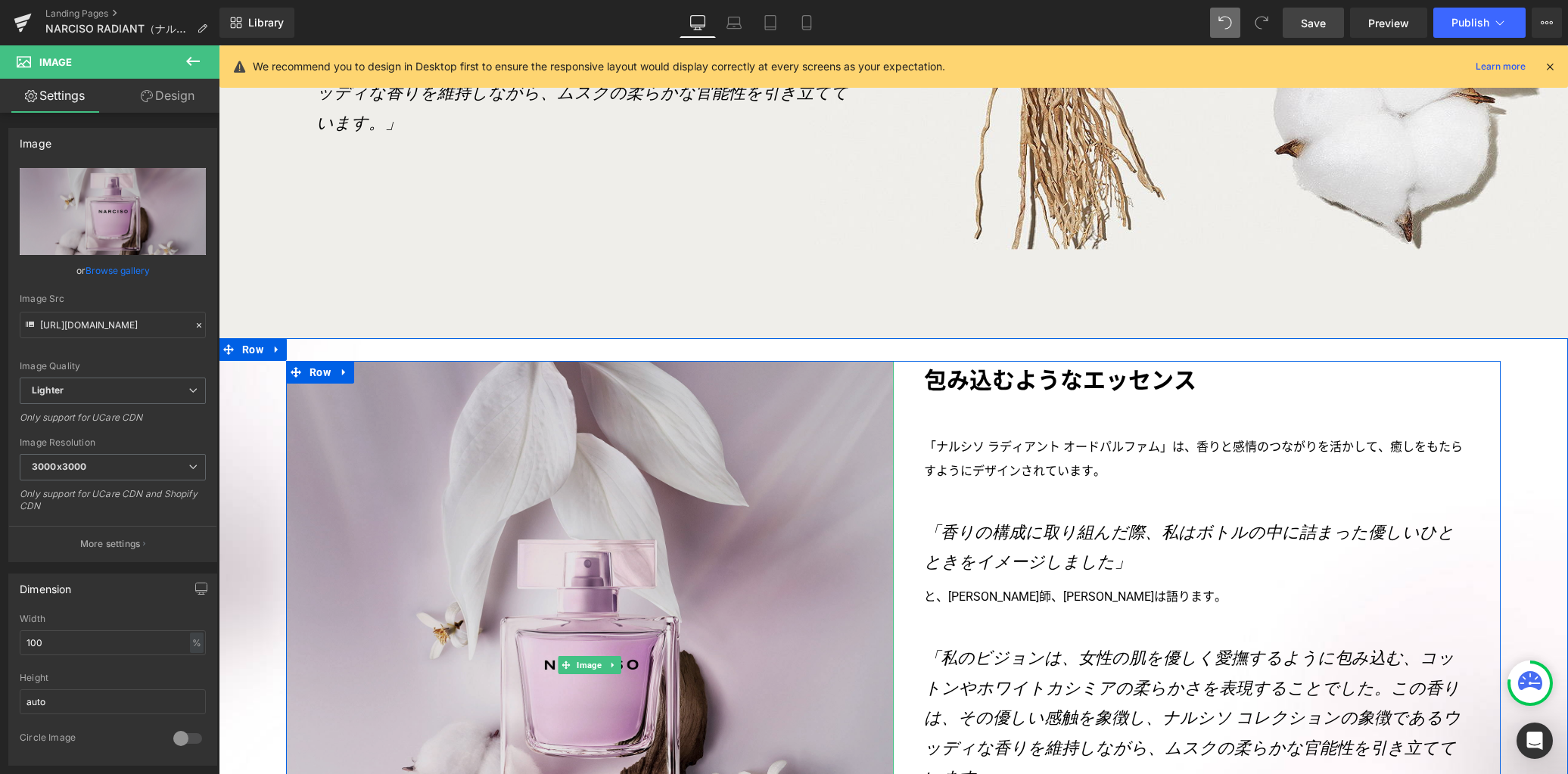
click at [748, 506] on img at bounding box center [589, 664] width 607 height 606
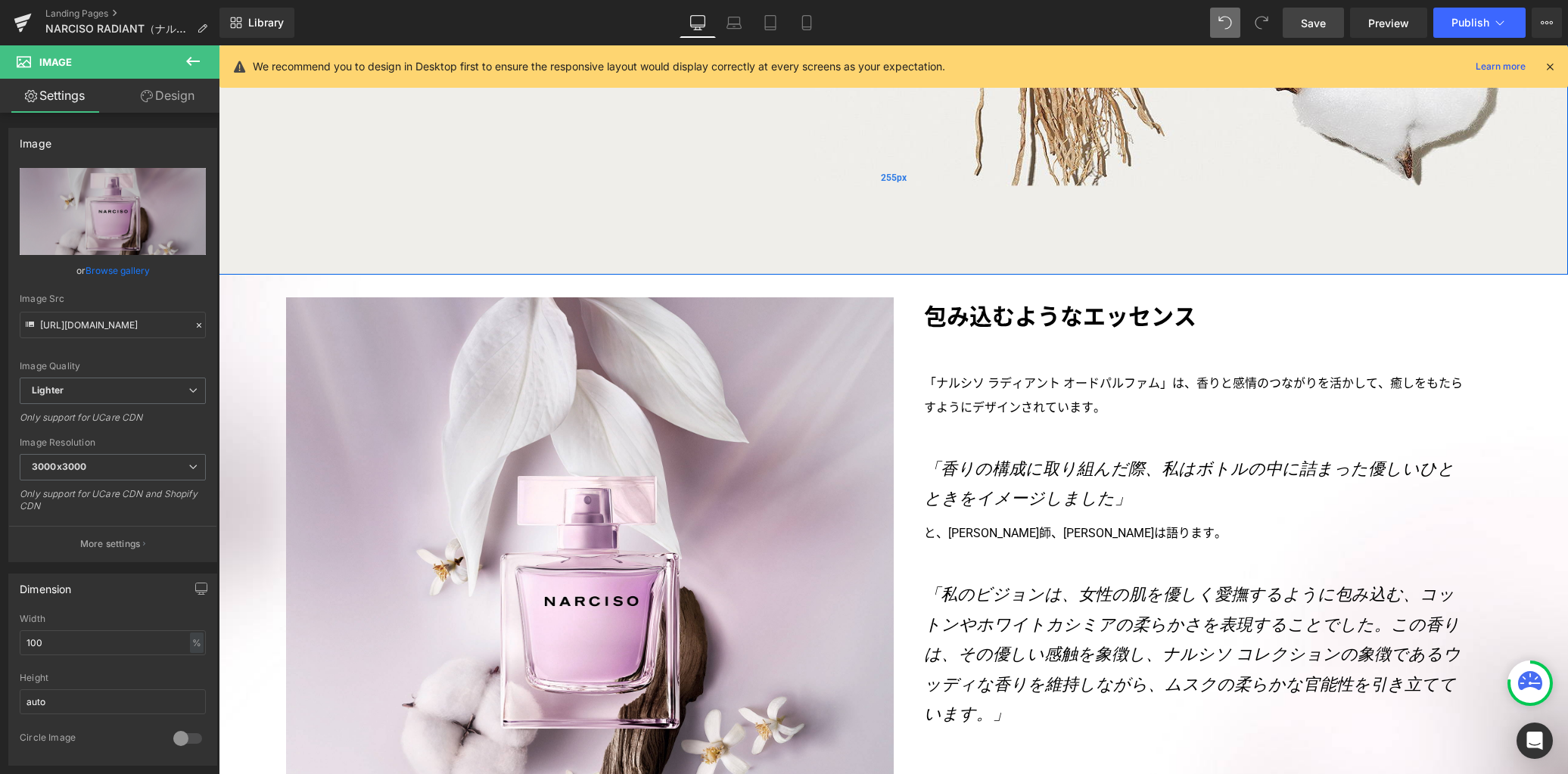
scroll to position [3414, 0]
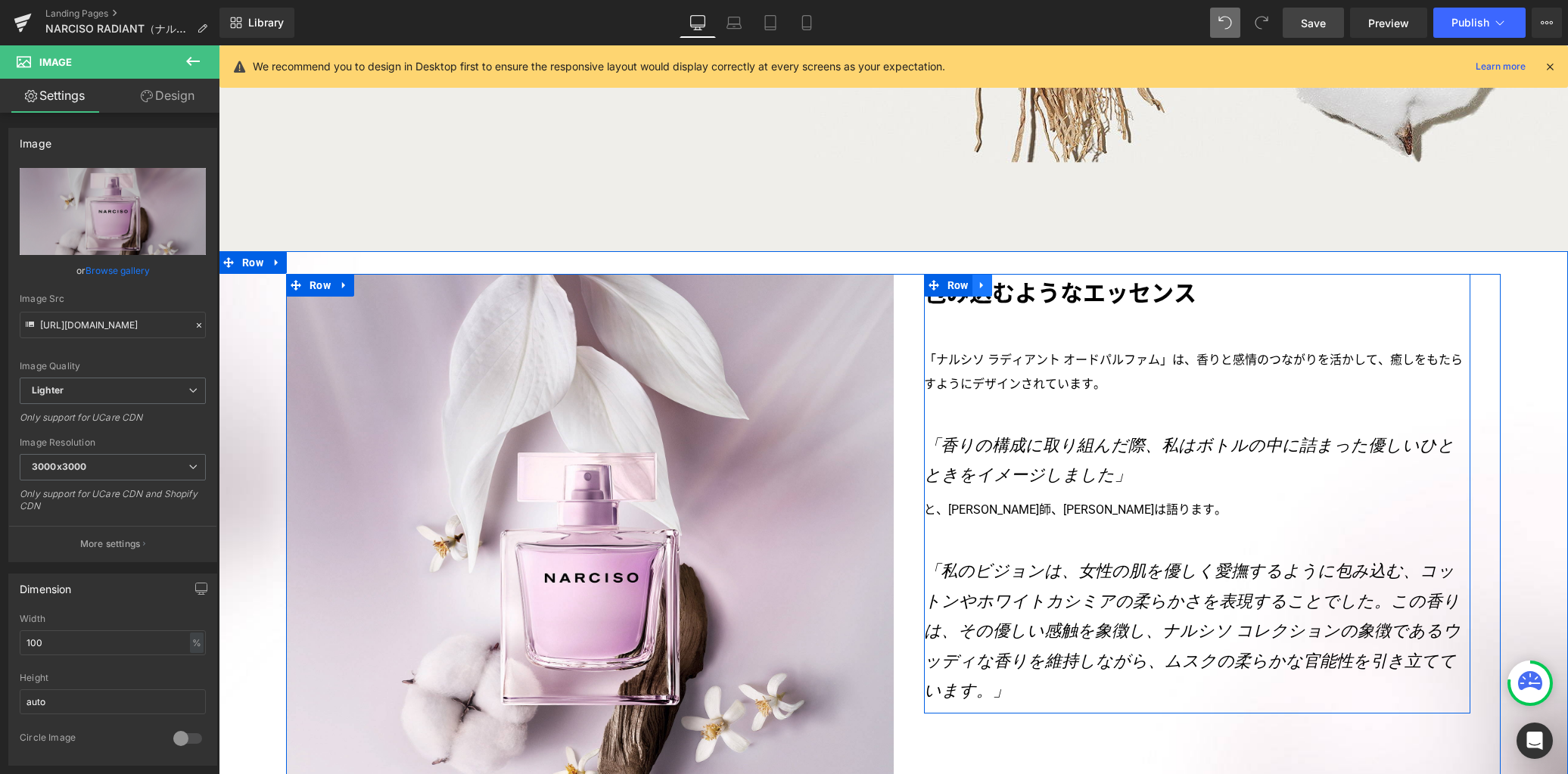
click at [978, 280] on icon at bounding box center [981, 285] width 10 height 11
click at [997, 280] on icon at bounding box center [1001, 285] width 10 height 11
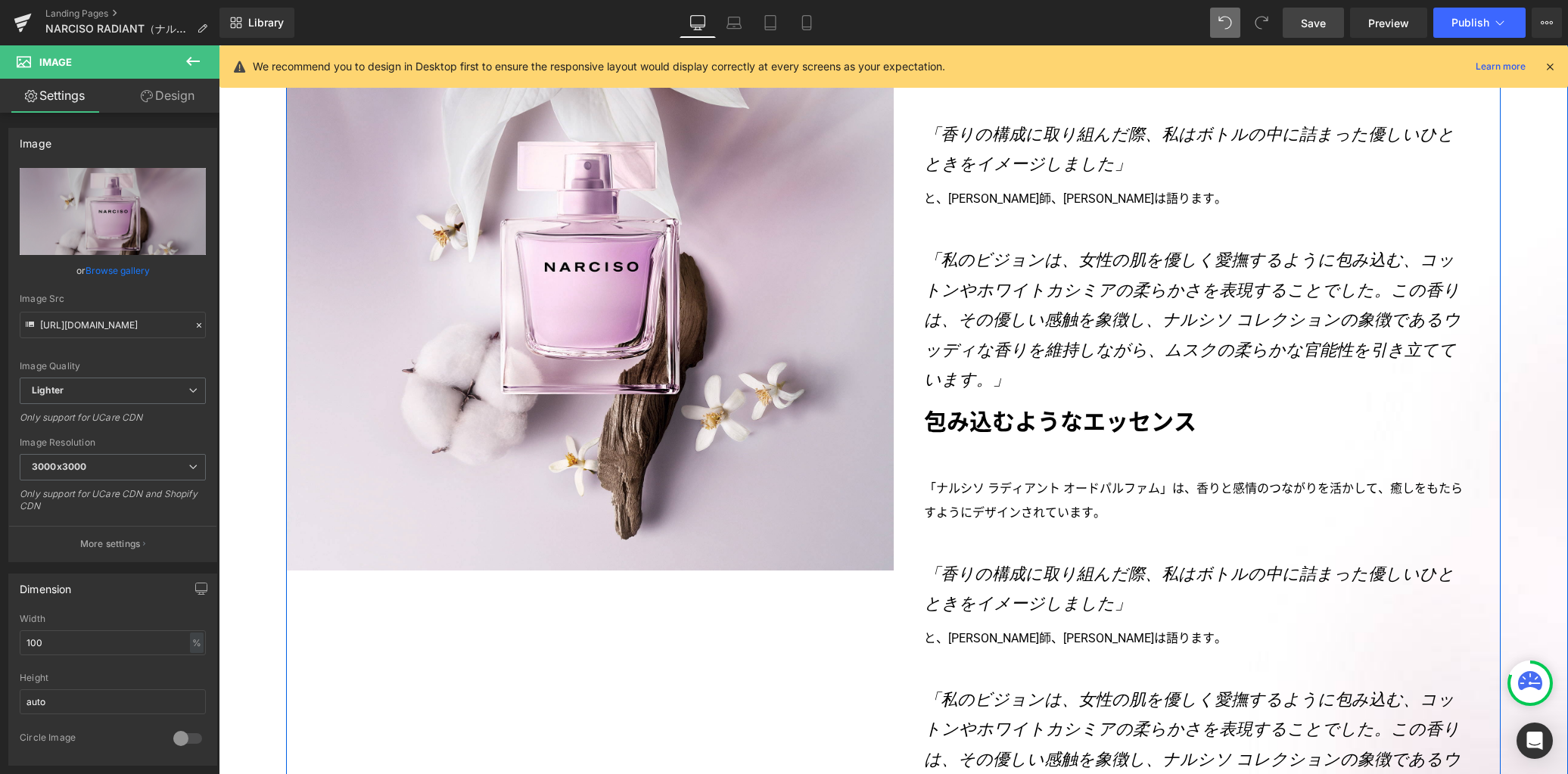
scroll to position [3658, 0]
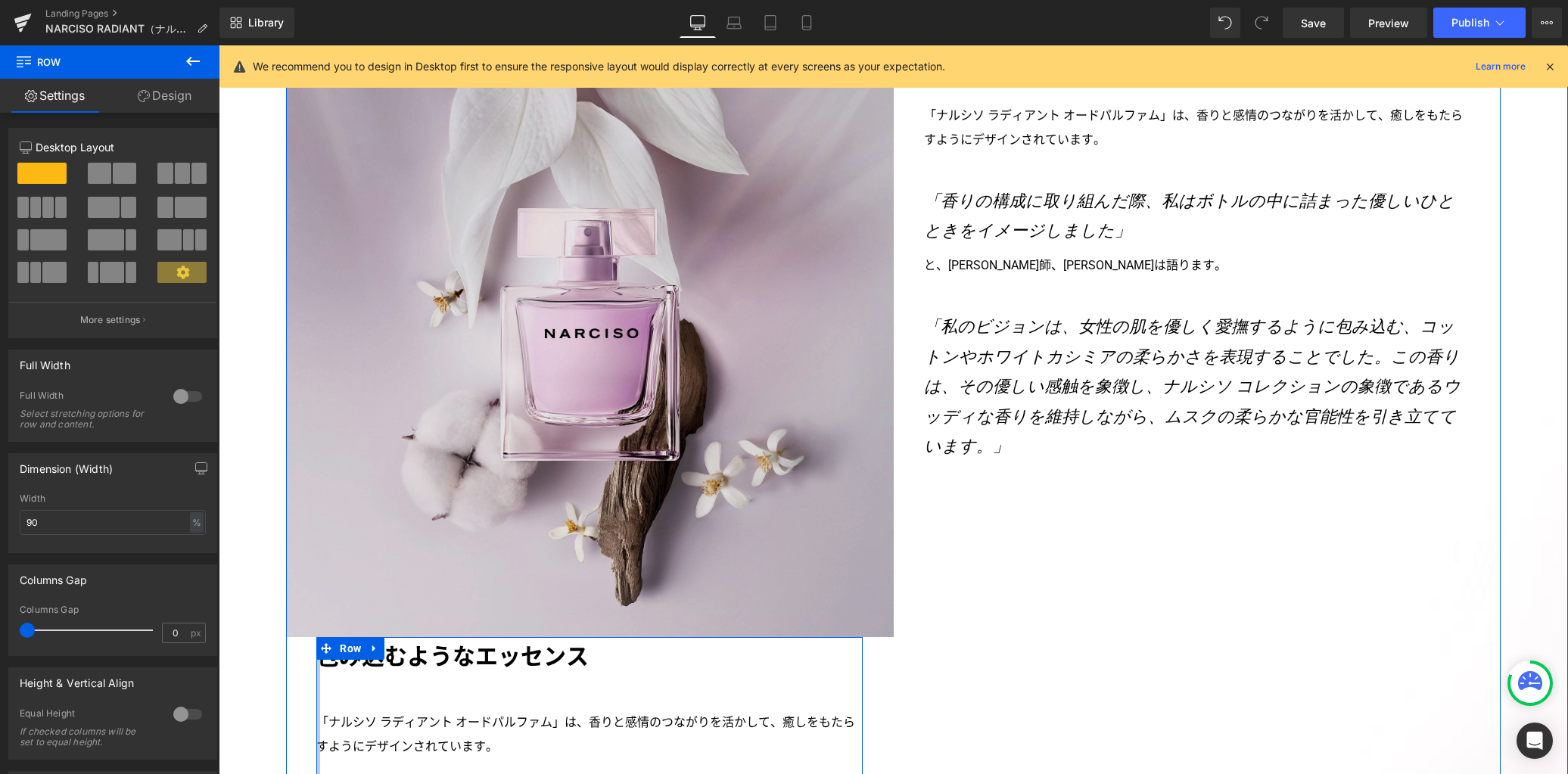
click at [549, 370] on img at bounding box center [589, 332] width 607 height 606
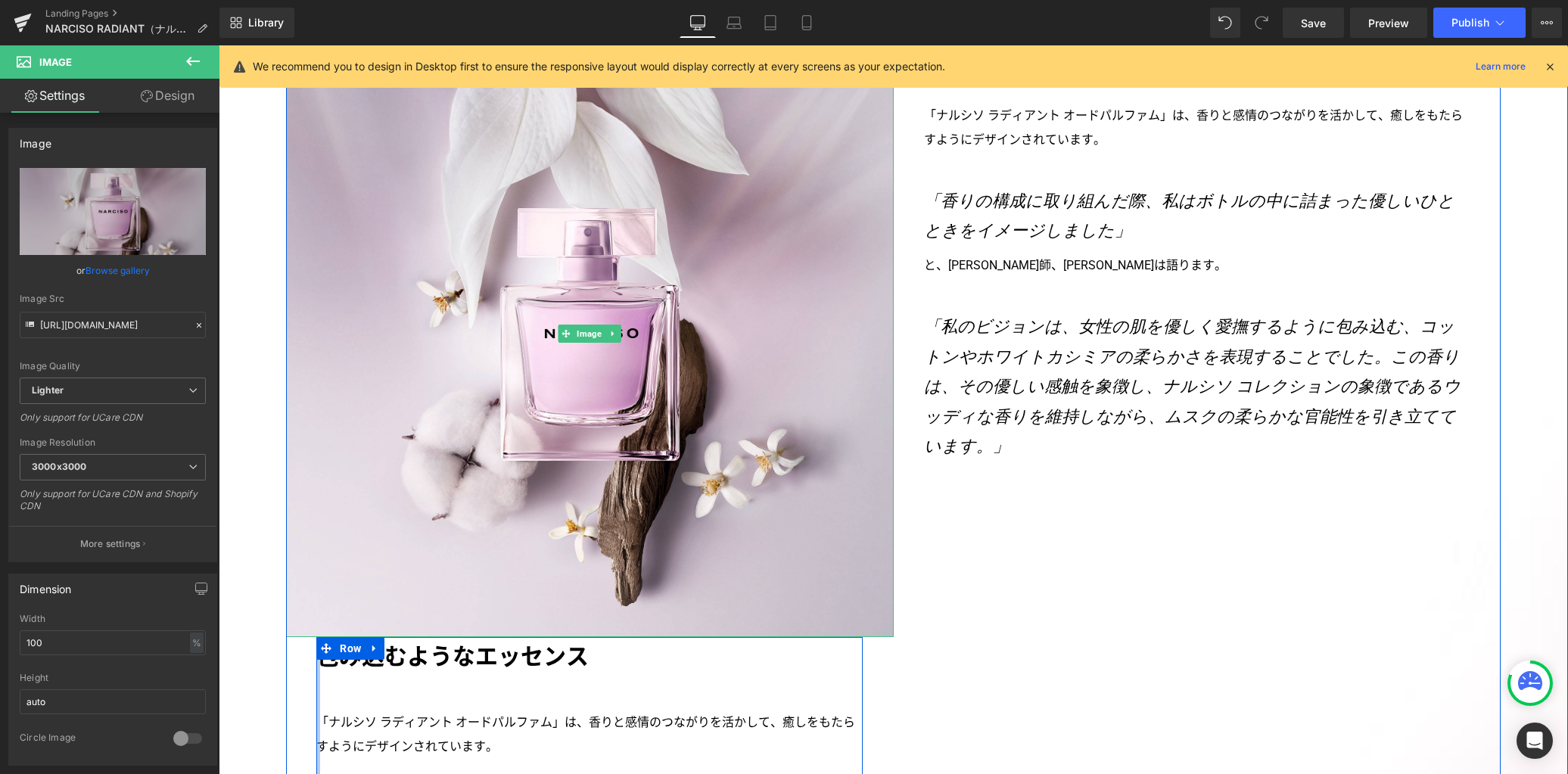
scroll to position [3105, 0]
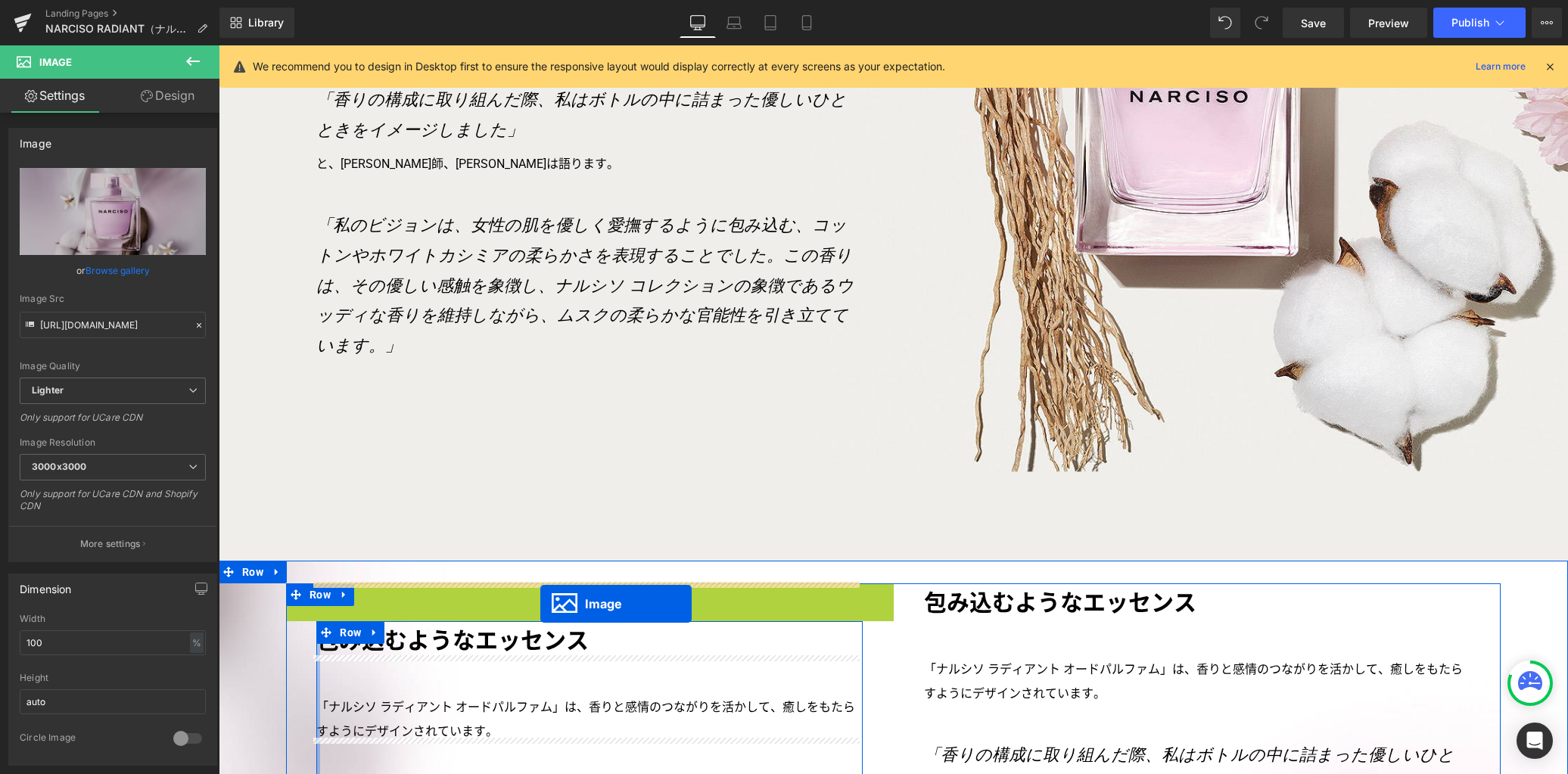
drag, startPoint x: 556, startPoint y: 292, endPoint x: 539, endPoint y: 604, distance: 312.5
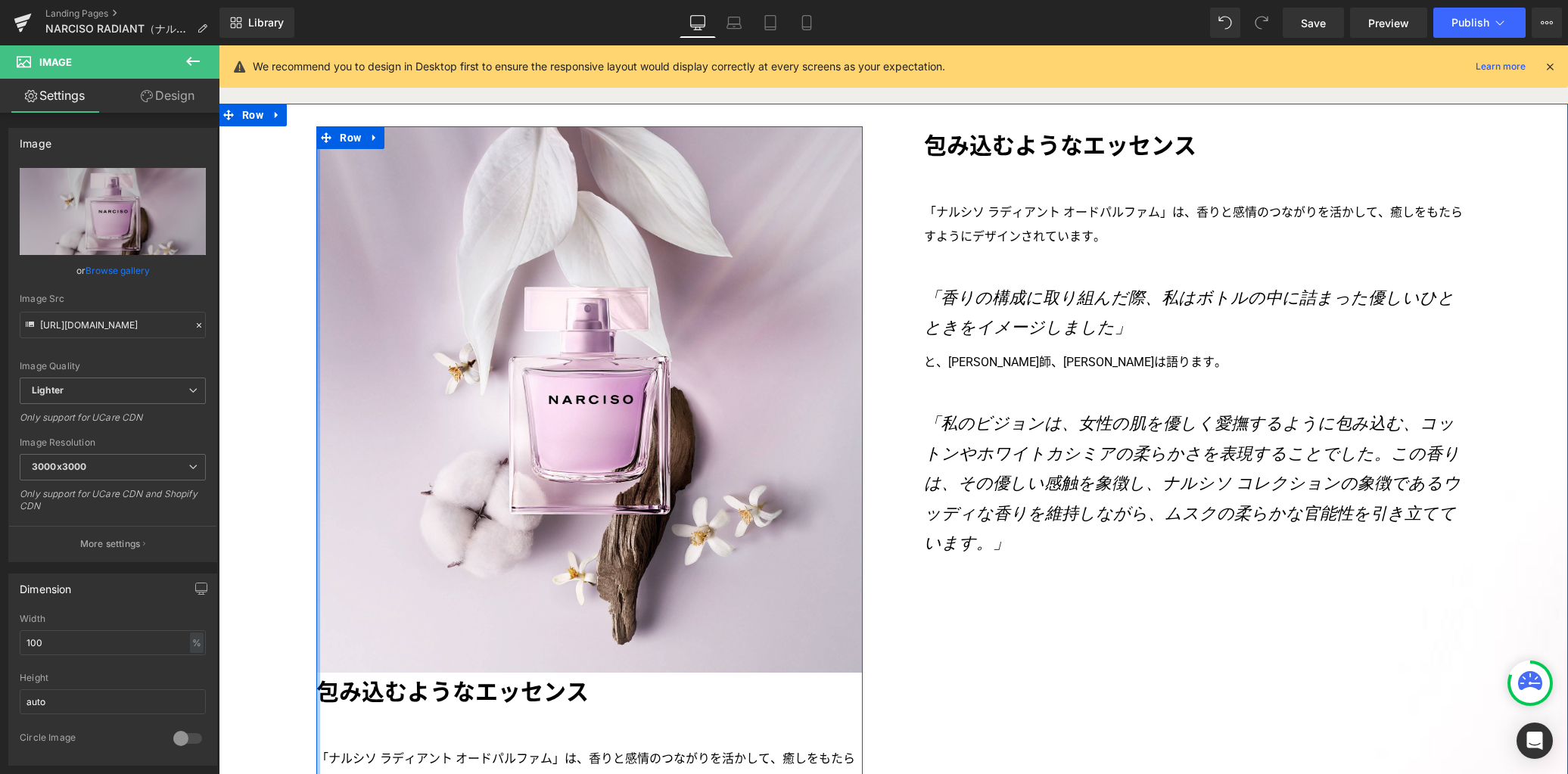
scroll to position [3642, 0]
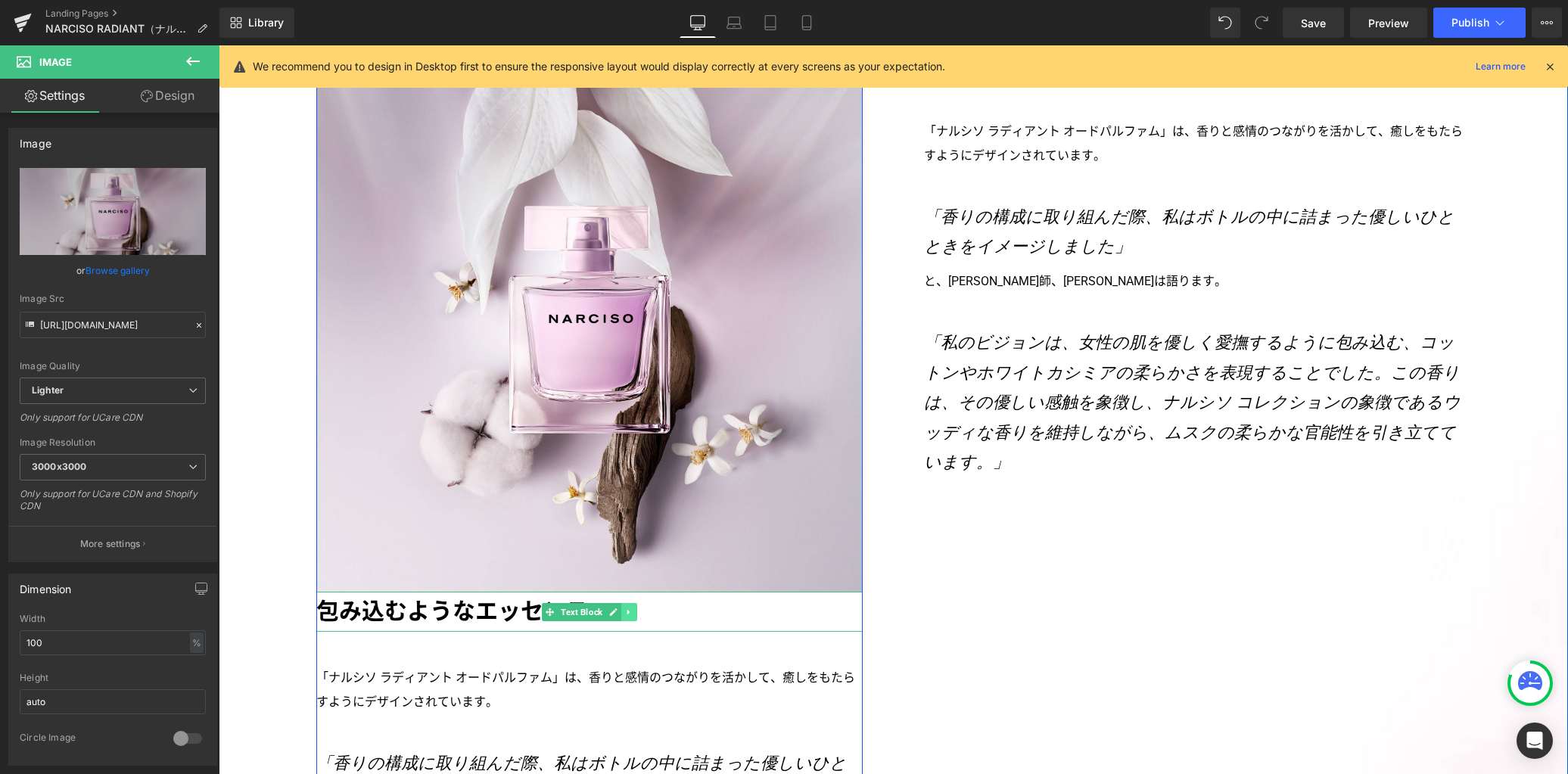
click at [625, 607] on icon at bounding box center [629, 611] width 8 height 9
click at [634, 607] on icon at bounding box center [638, 611] width 8 height 8
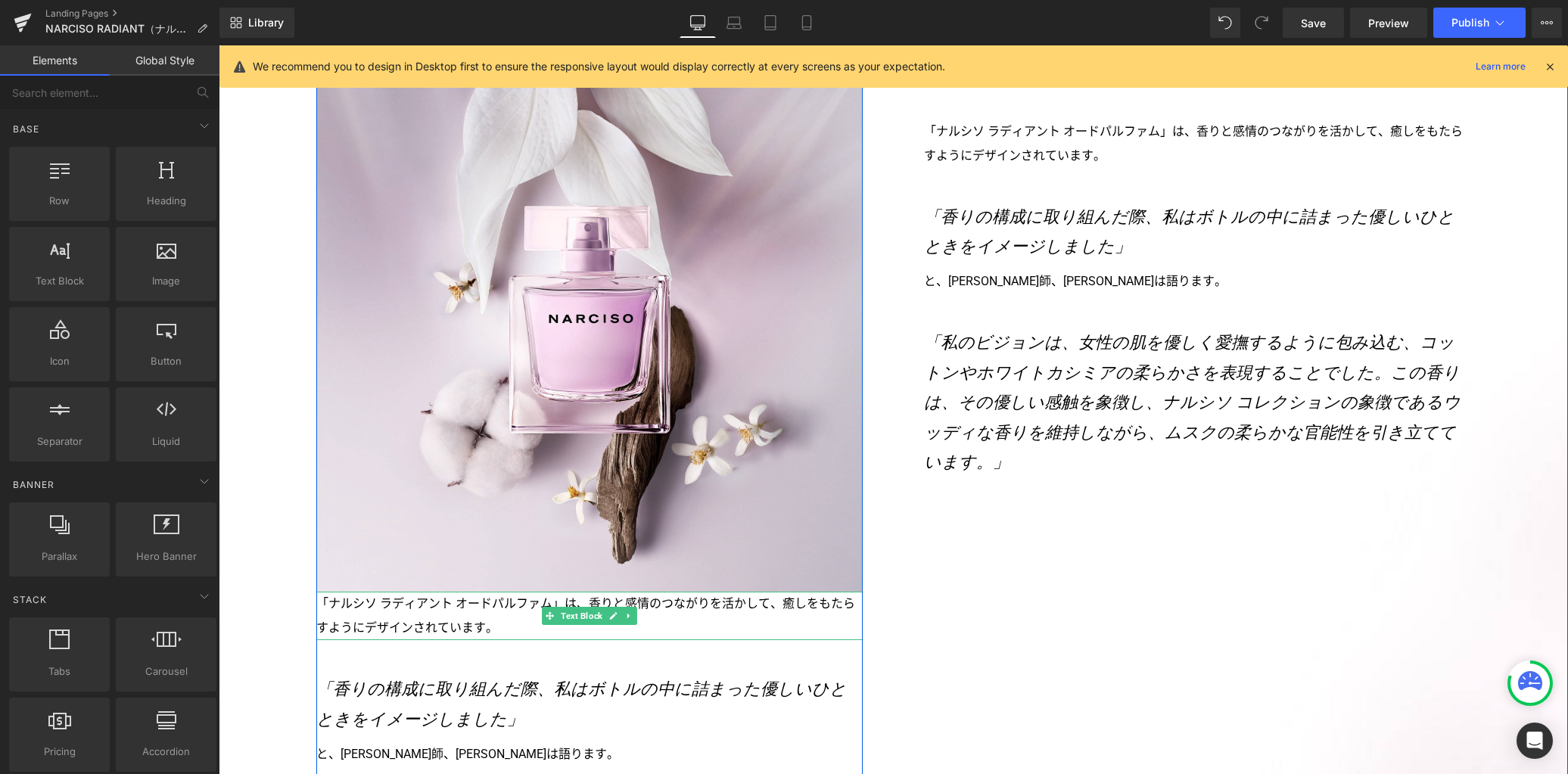
click at [625, 611] on icon at bounding box center [629, 615] width 8 height 9
click at [634, 612] on icon at bounding box center [638, 616] width 8 height 8
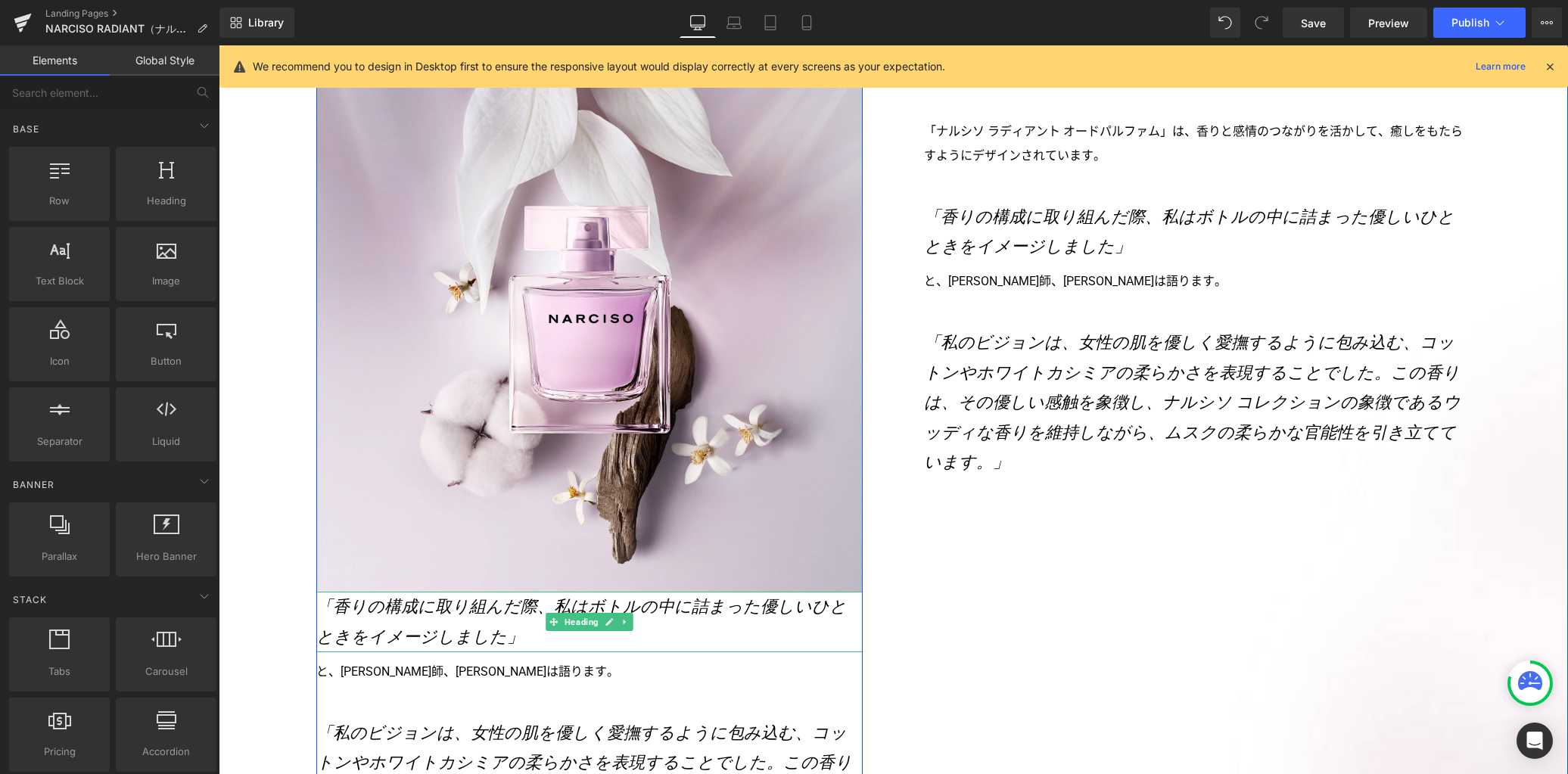
click at [621, 617] on icon at bounding box center [625, 621] width 8 height 9
click at [629, 617] on icon at bounding box center [633, 621] width 8 height 9
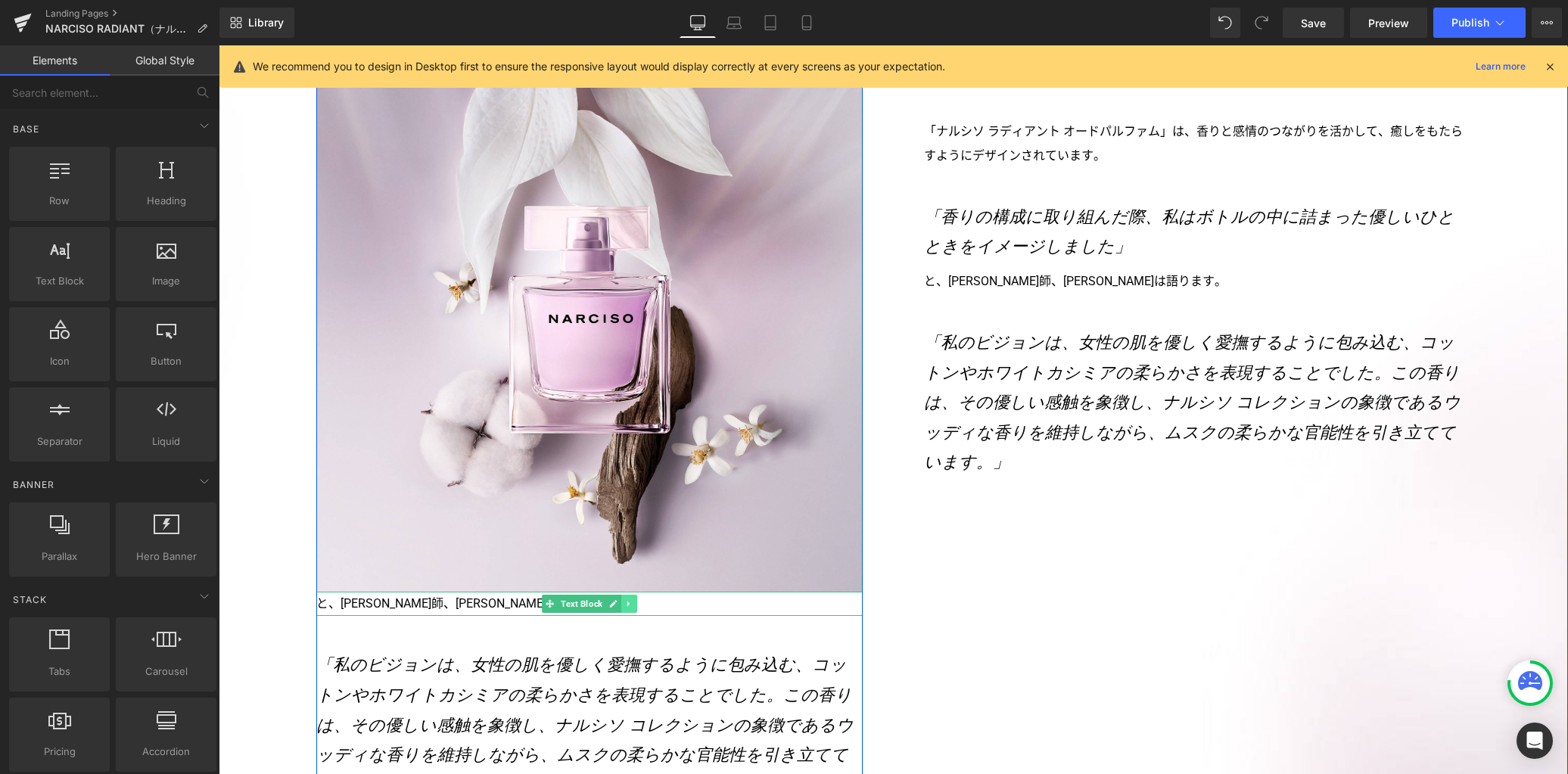
click at [627, 601] on icon at bounding box center [628, 604] width 2 height 6
click at [634, 600] on icon at bounding box center [638, 604] width 8 height 8
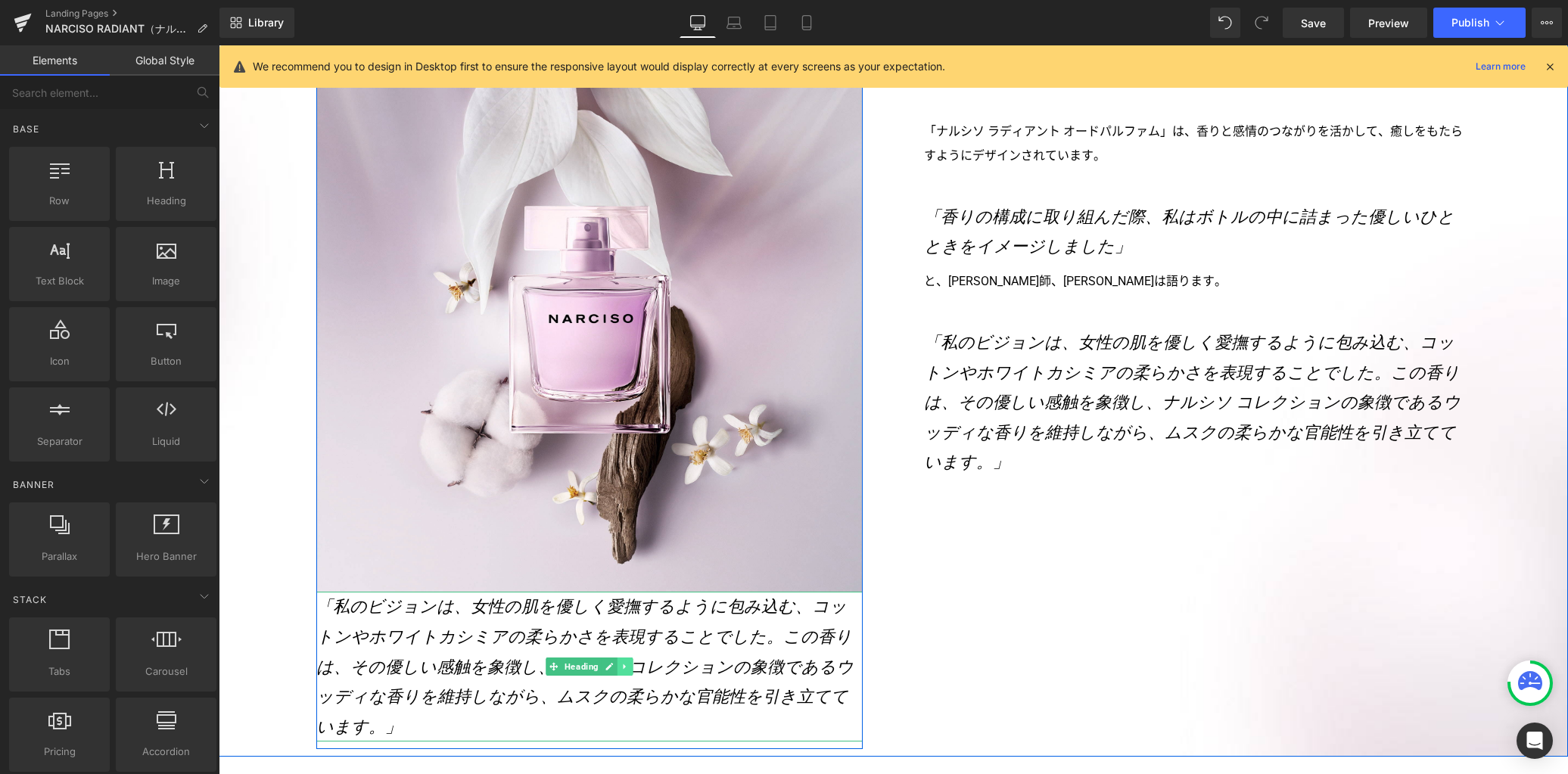
click at [621, 662] on icon at bounding box center [625, 666] width 8 height 9
click at [629, 663] on icon at bounding box center [633, 667] width 8 height 8
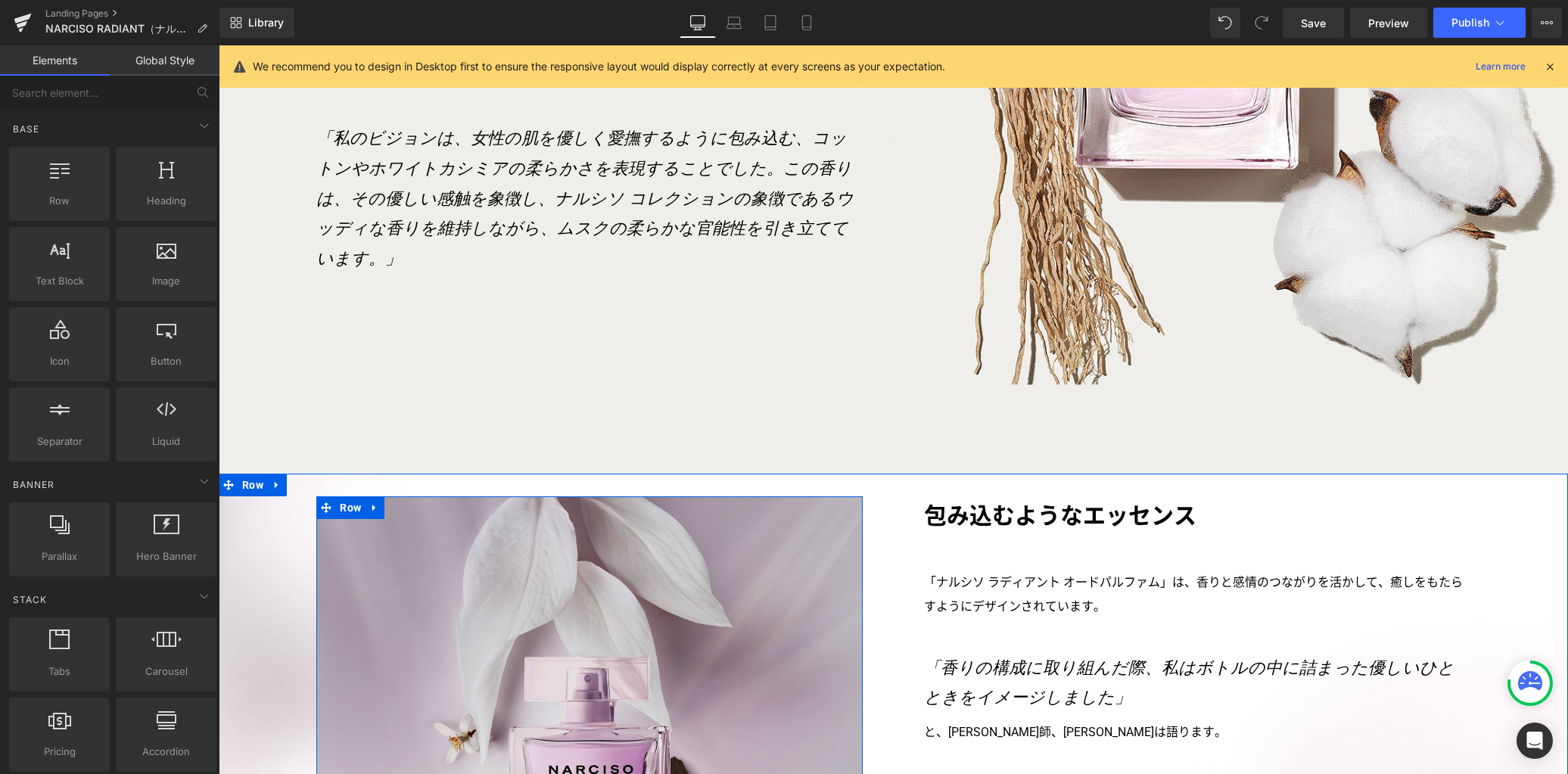
scroll to position [3102, 0]
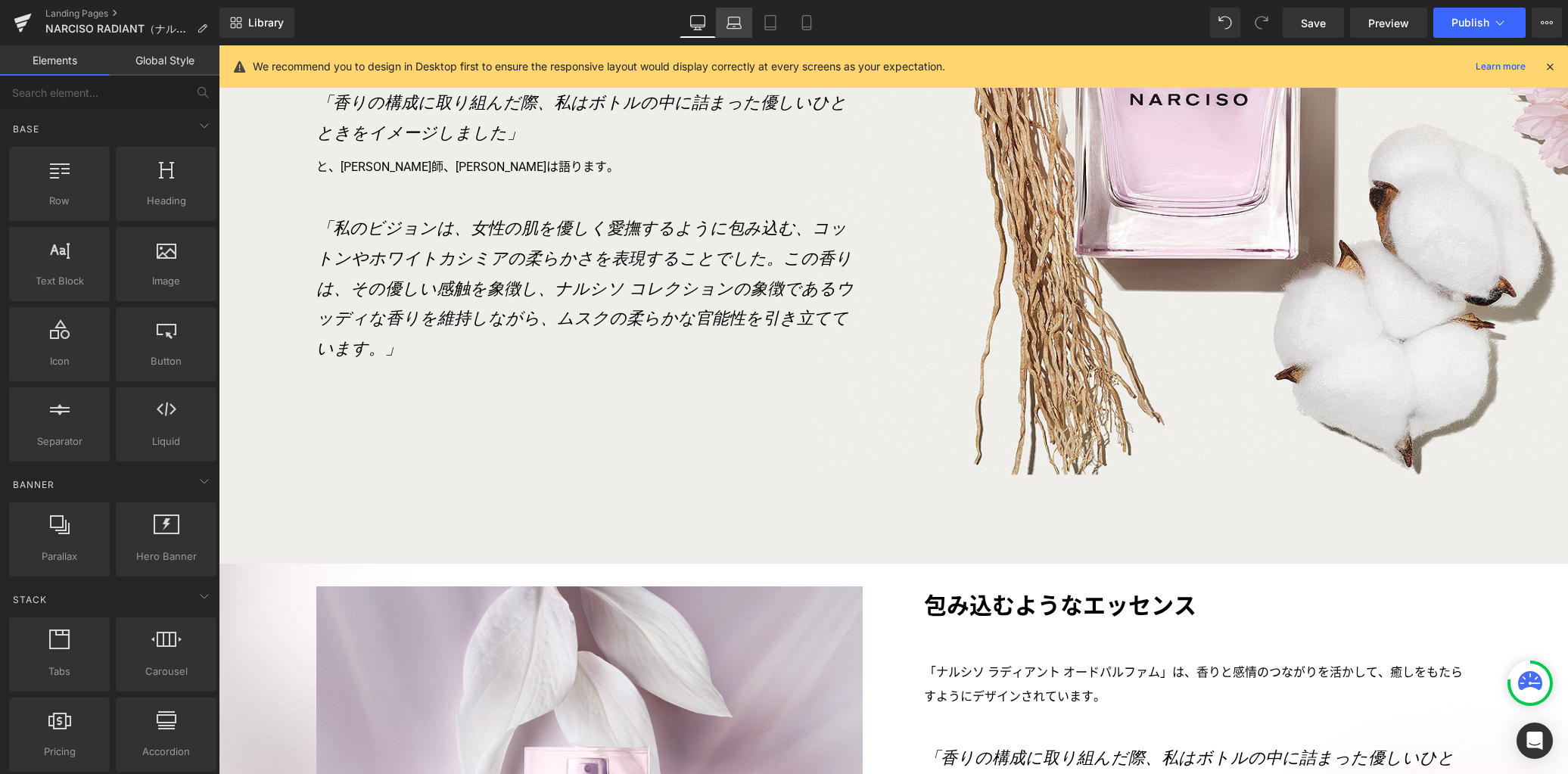
click at [730, 26] on icon at bounding box center [734, 22] width 15 height 15
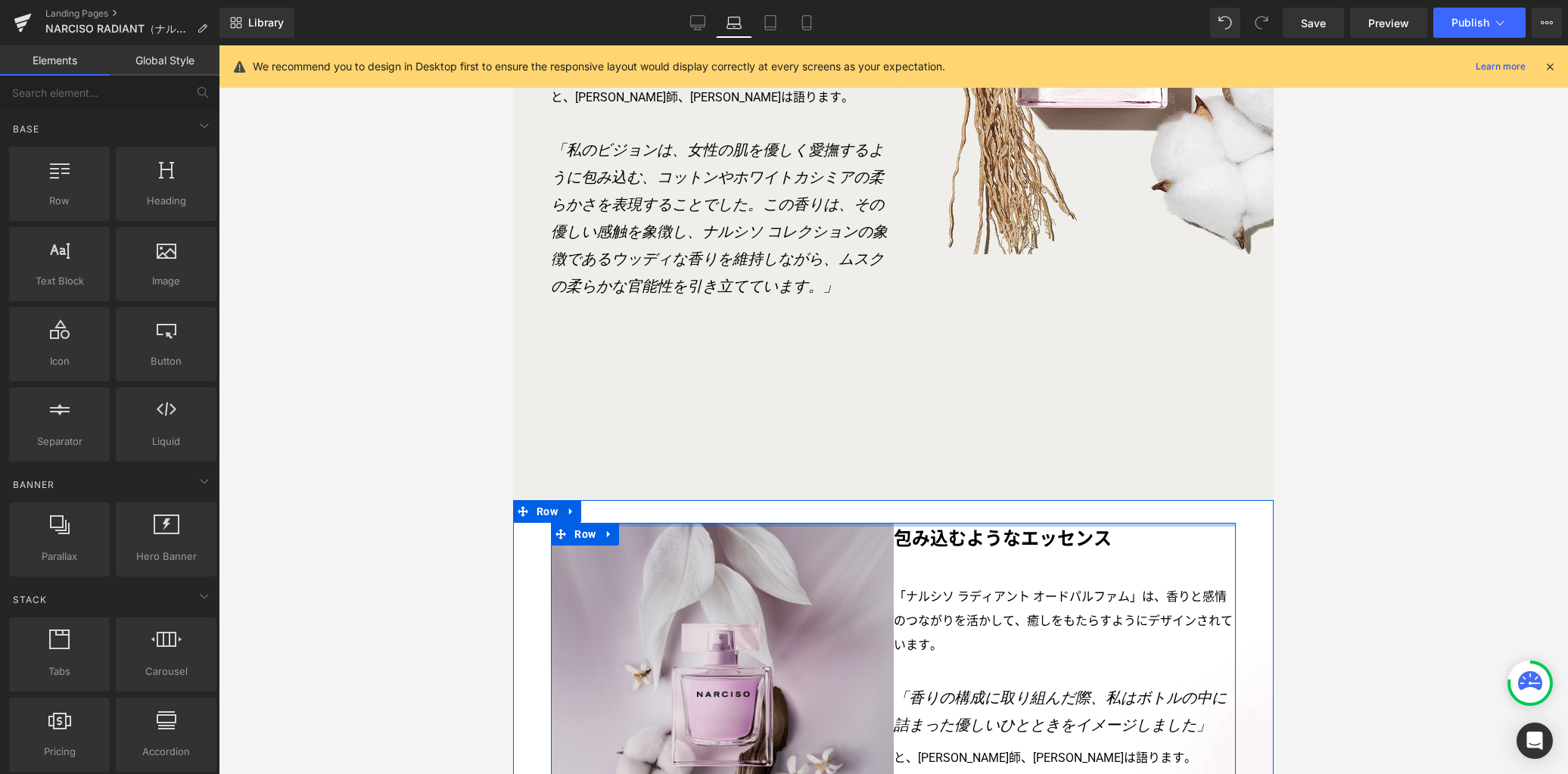
scroll to position [2292, 0]
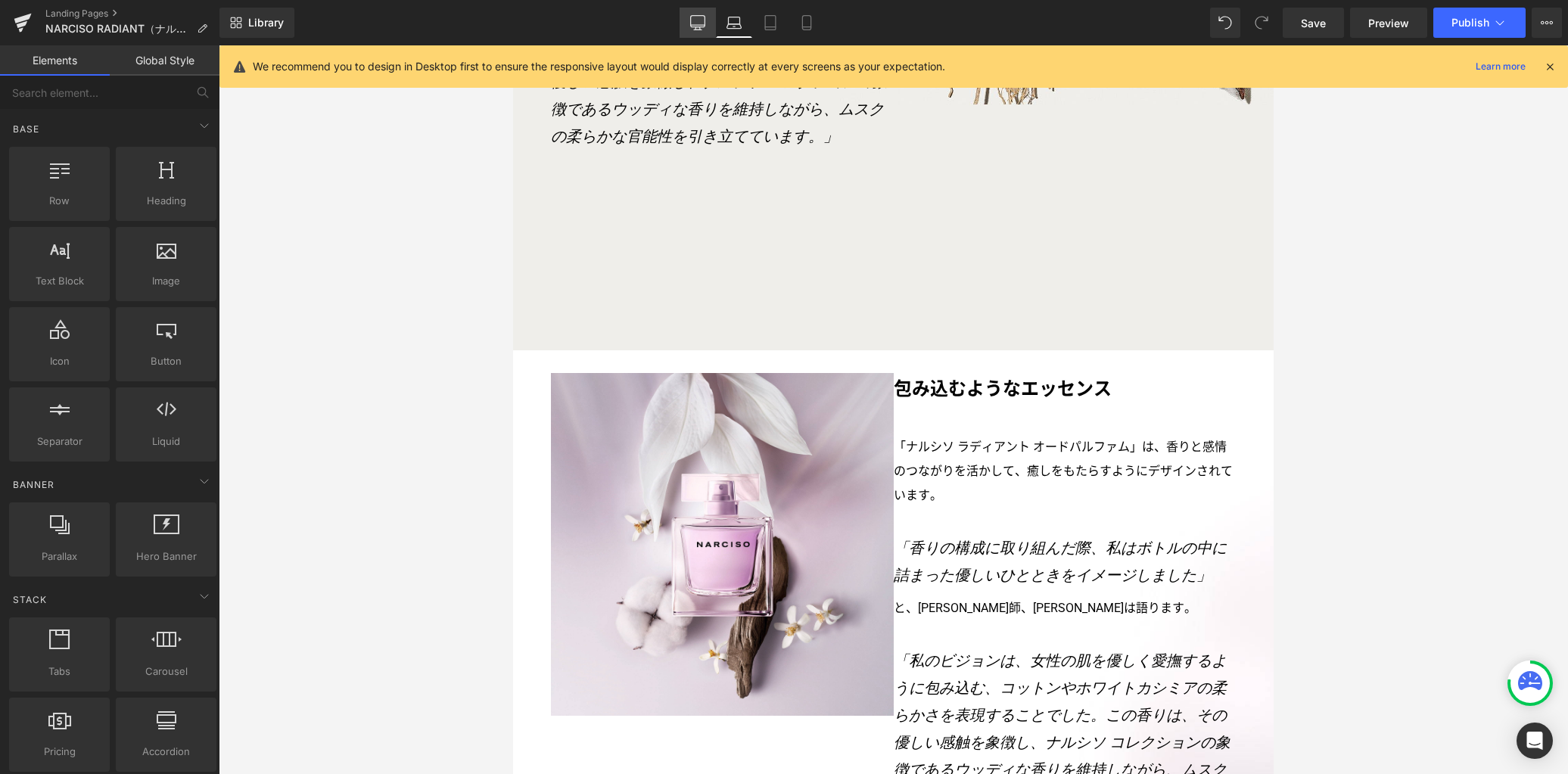
click at [702, 29] on link "Desktop" at bounding box center [697, 22] width 36 height 30
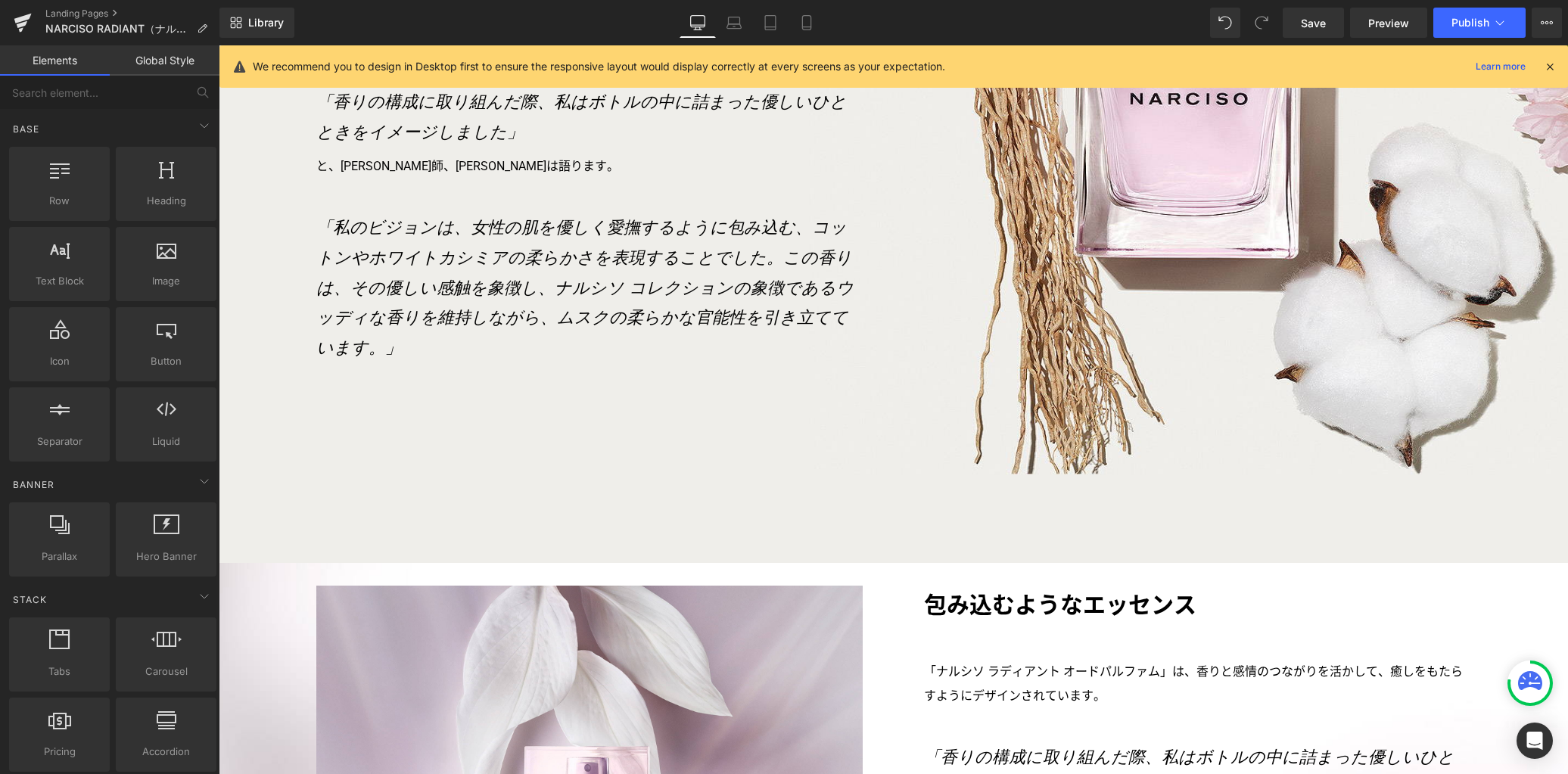
scroll to position [3236, 0]
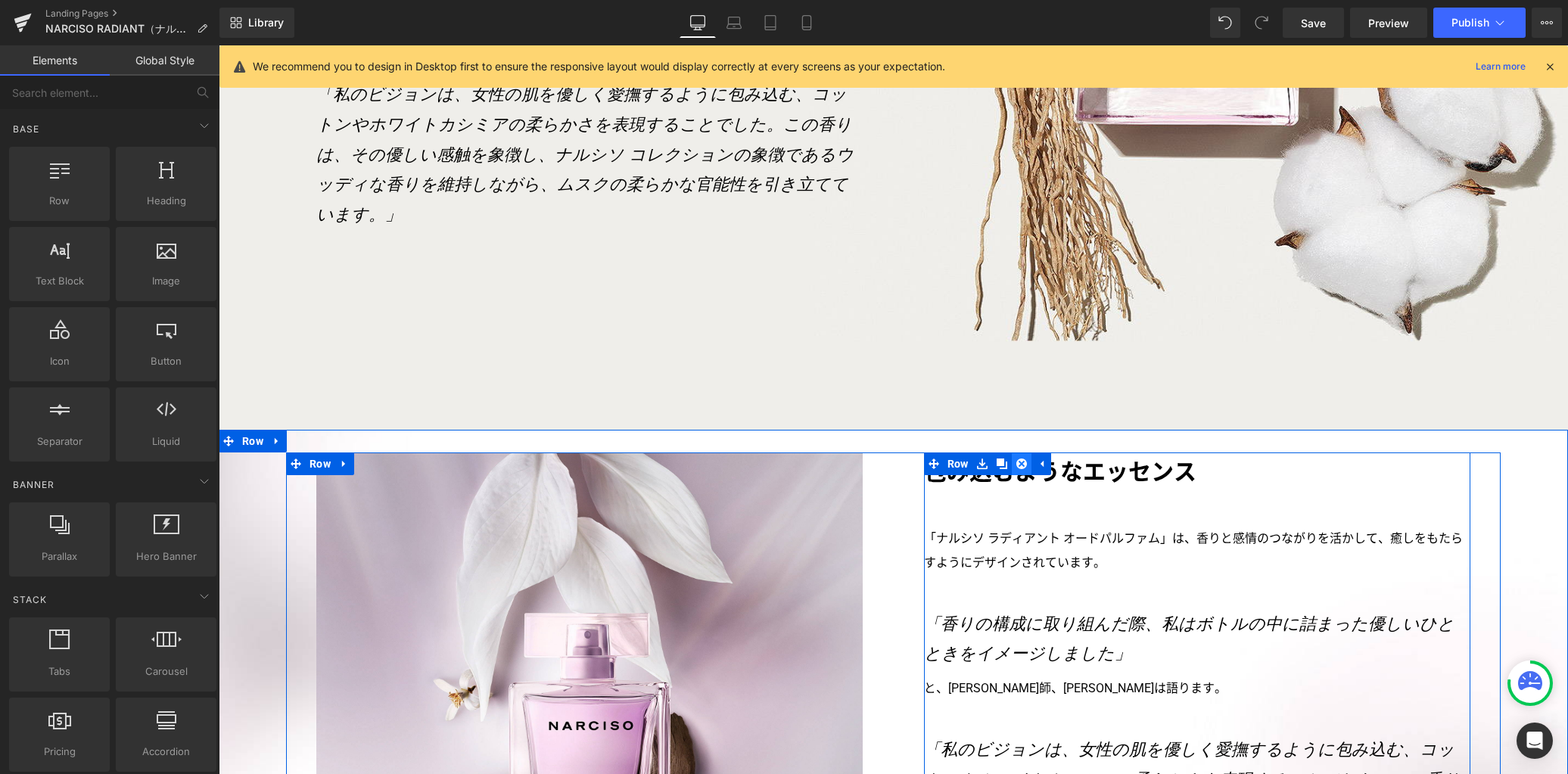
click at [1017, 452] on link at bounding box center [1021, 463] width 20 height 22
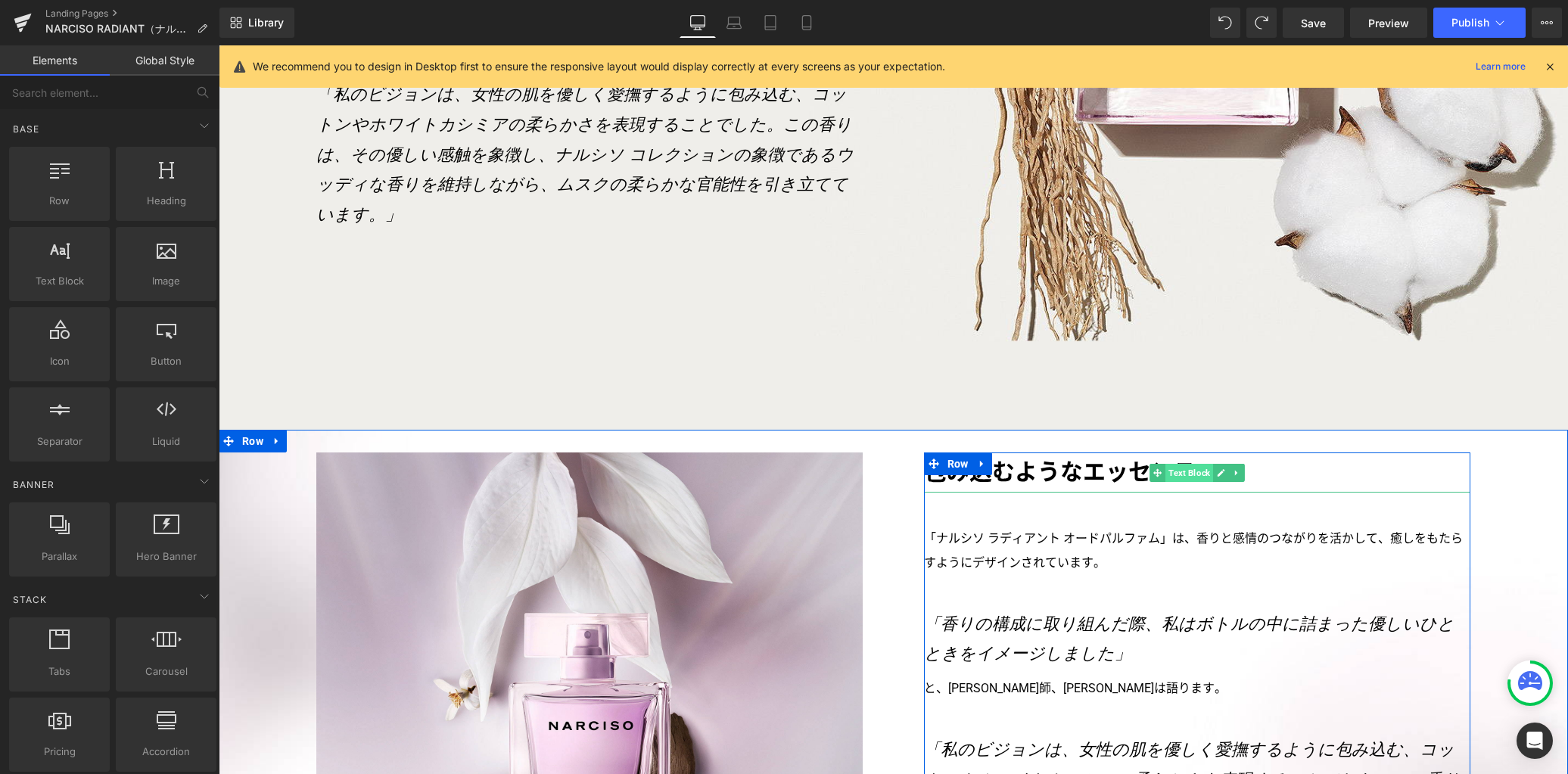
click at [1172, 463] on span "Text Block" at bounding box center [1189, 472] width 48 height 18
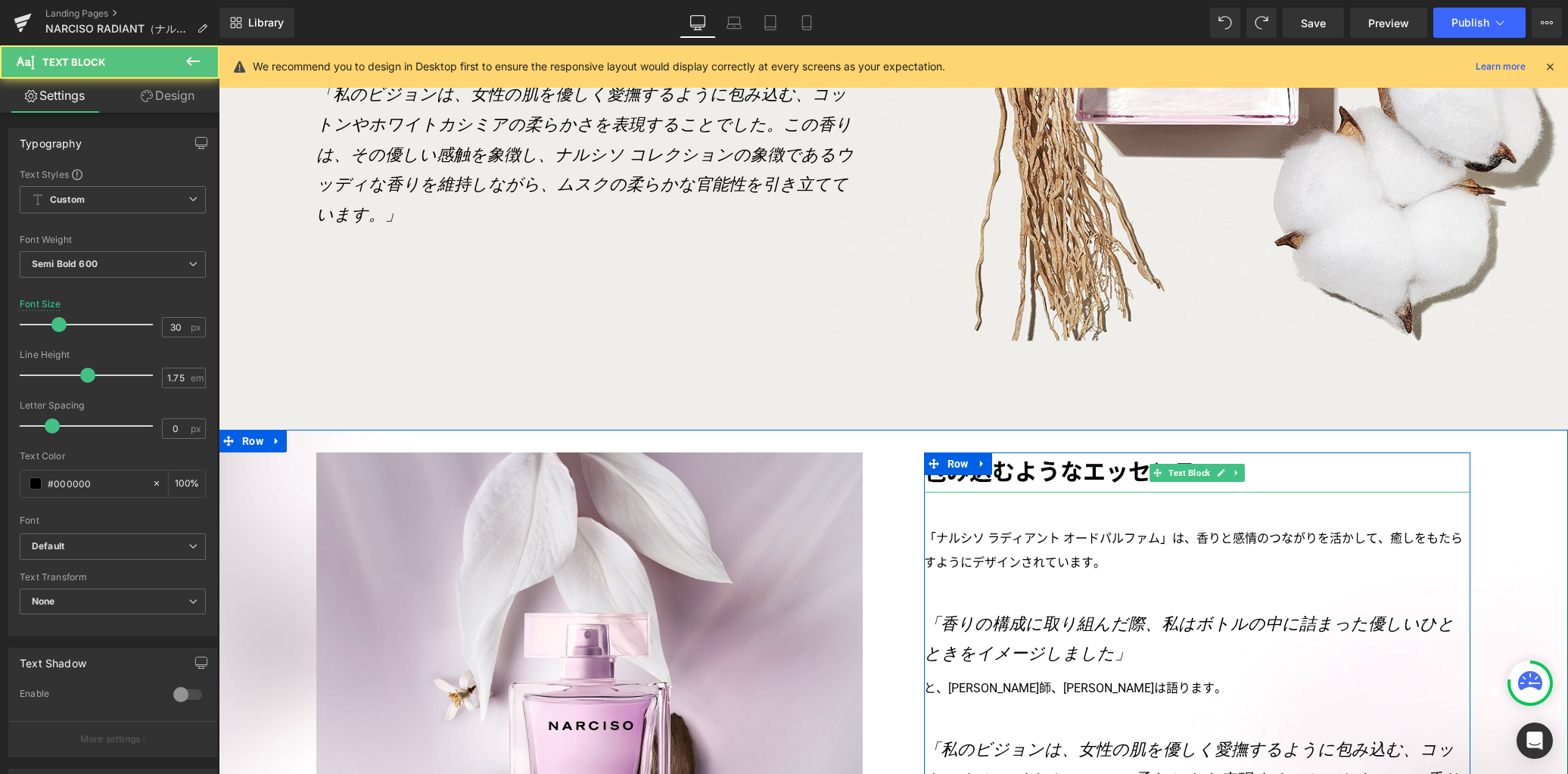
click at [1126, 452] on p "包み込むようなエッセンス" at bounding box center [1197, 472] width 547 height 40
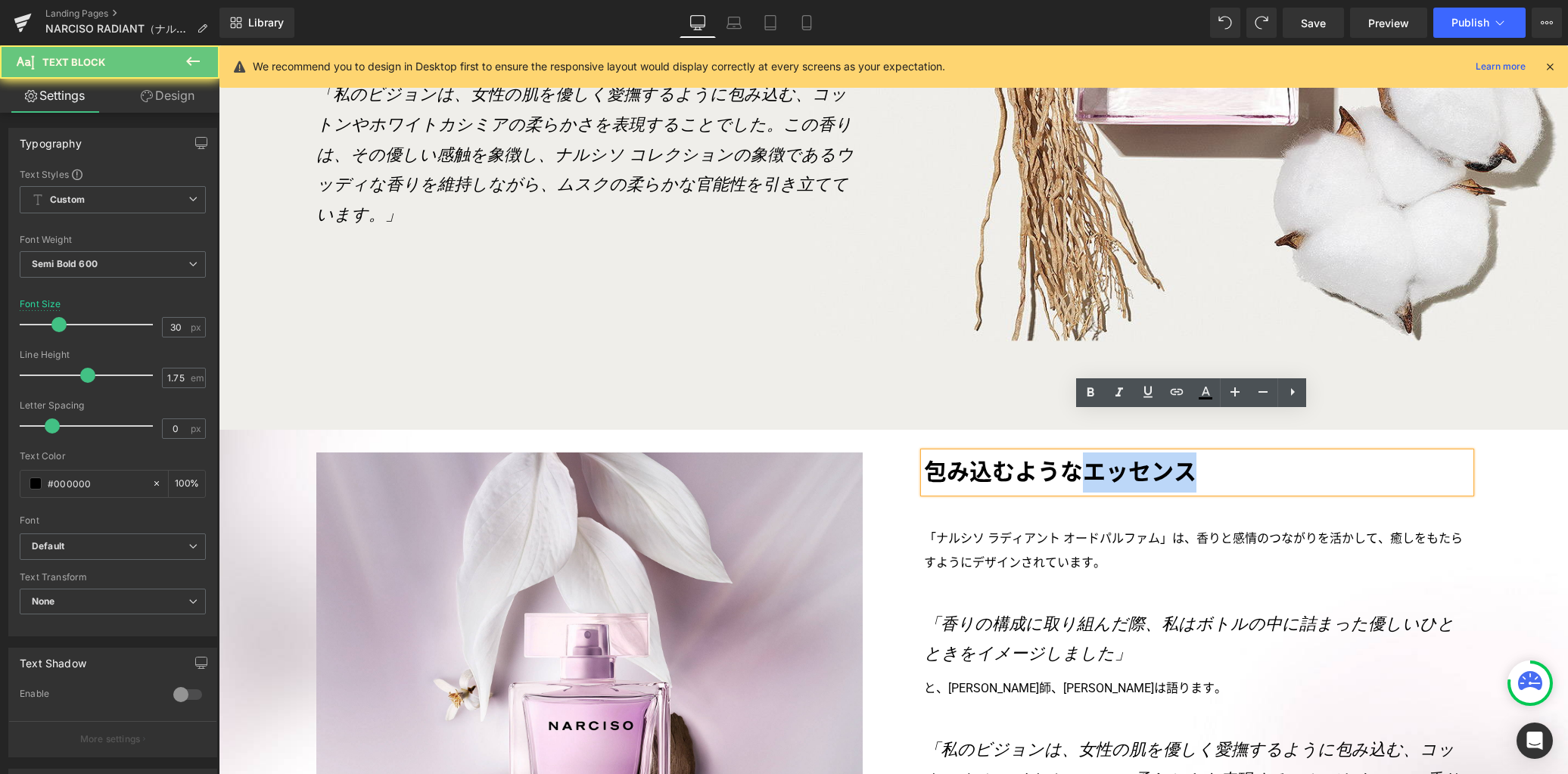
click at [1126, 452] on p "包み込むようなエッセンス" at bounding box center [1197, 472] width 547 height 40
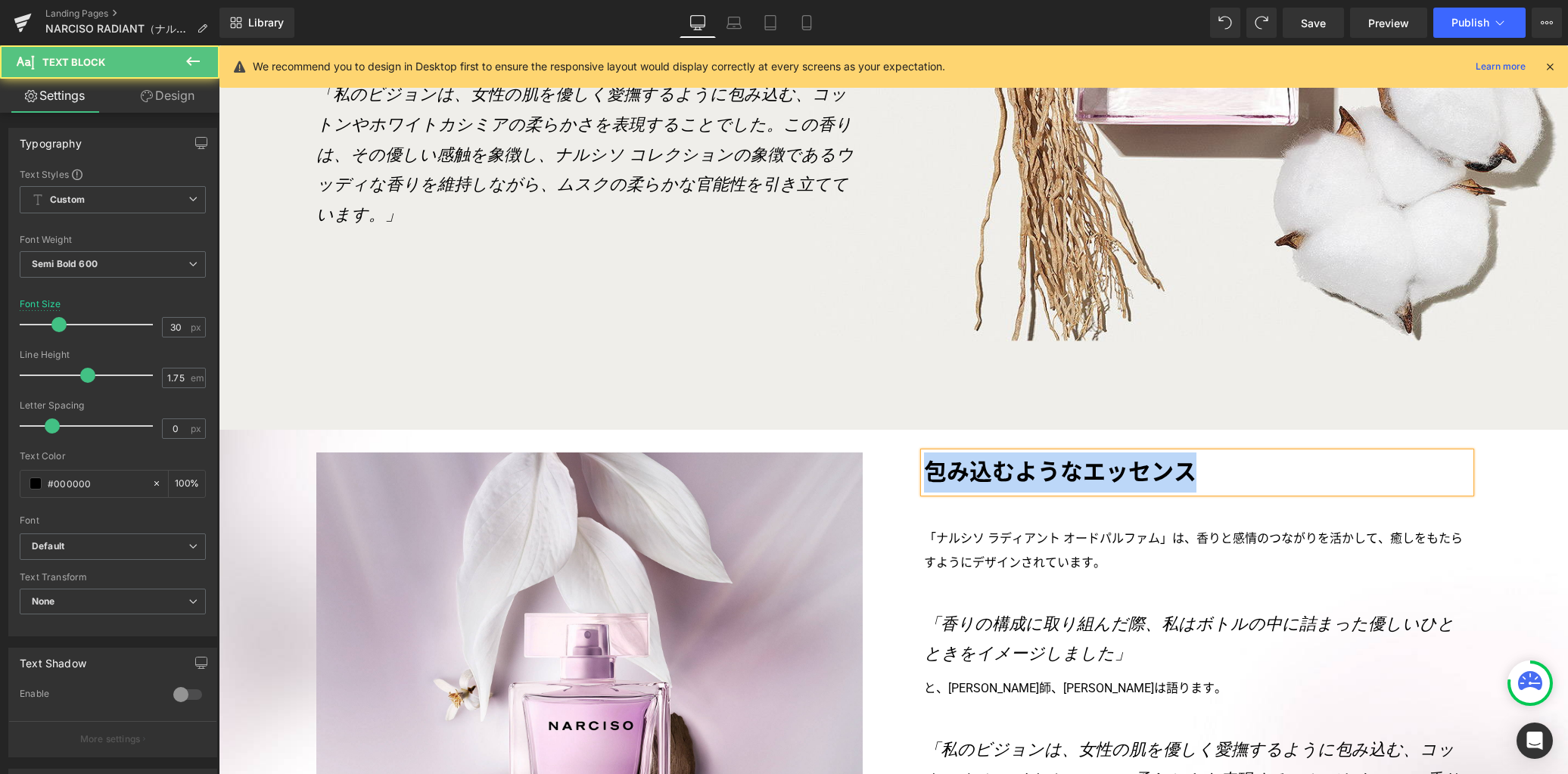
paste div
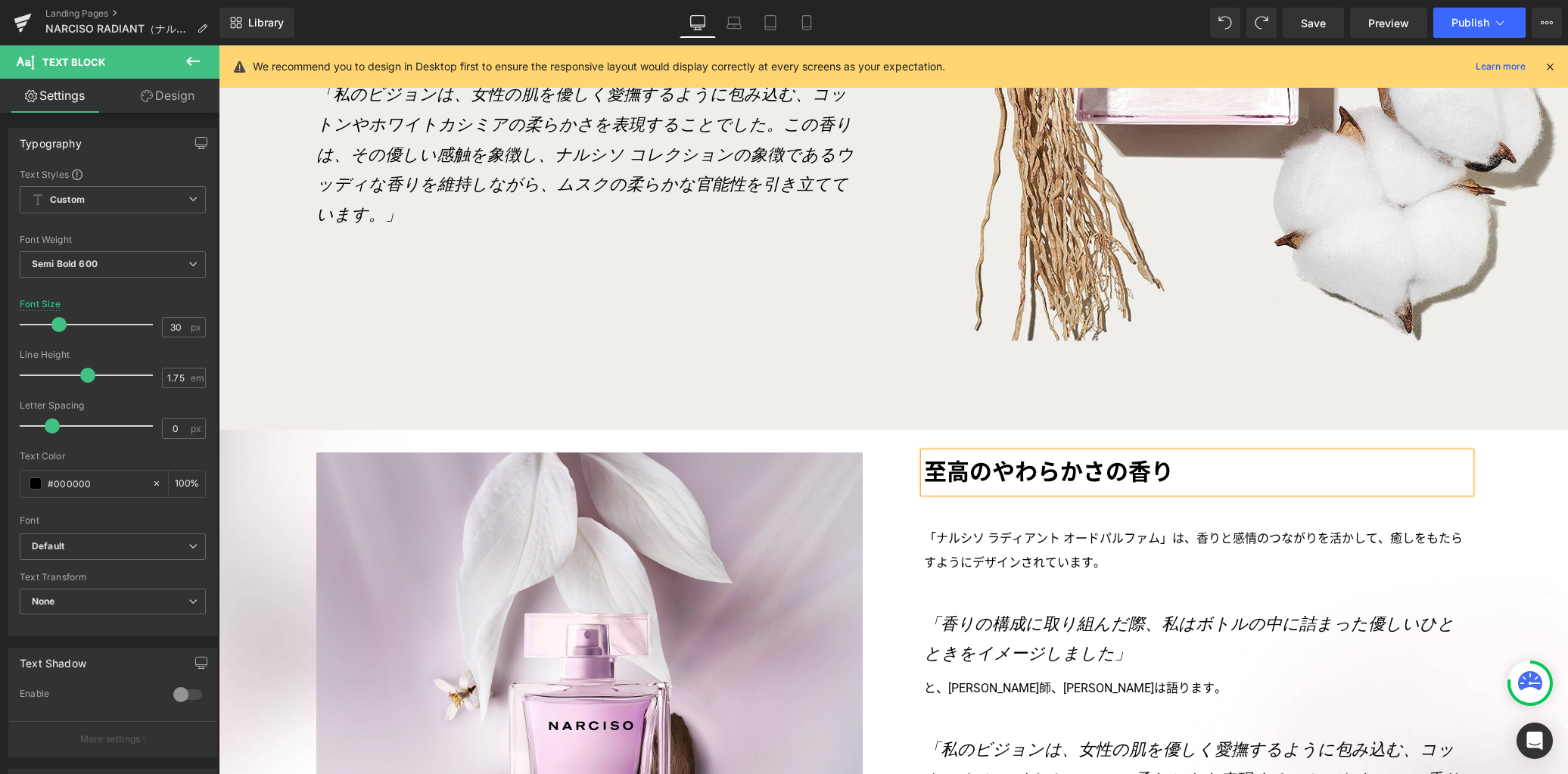
click at [971, 526] on p "「ナルシソ ラディアント オードパルファム」は、香りと感情のつながりを活かして、癒しをもたらすようにデザインされています。" at bounding box center [1197, 550] width 547 height 49
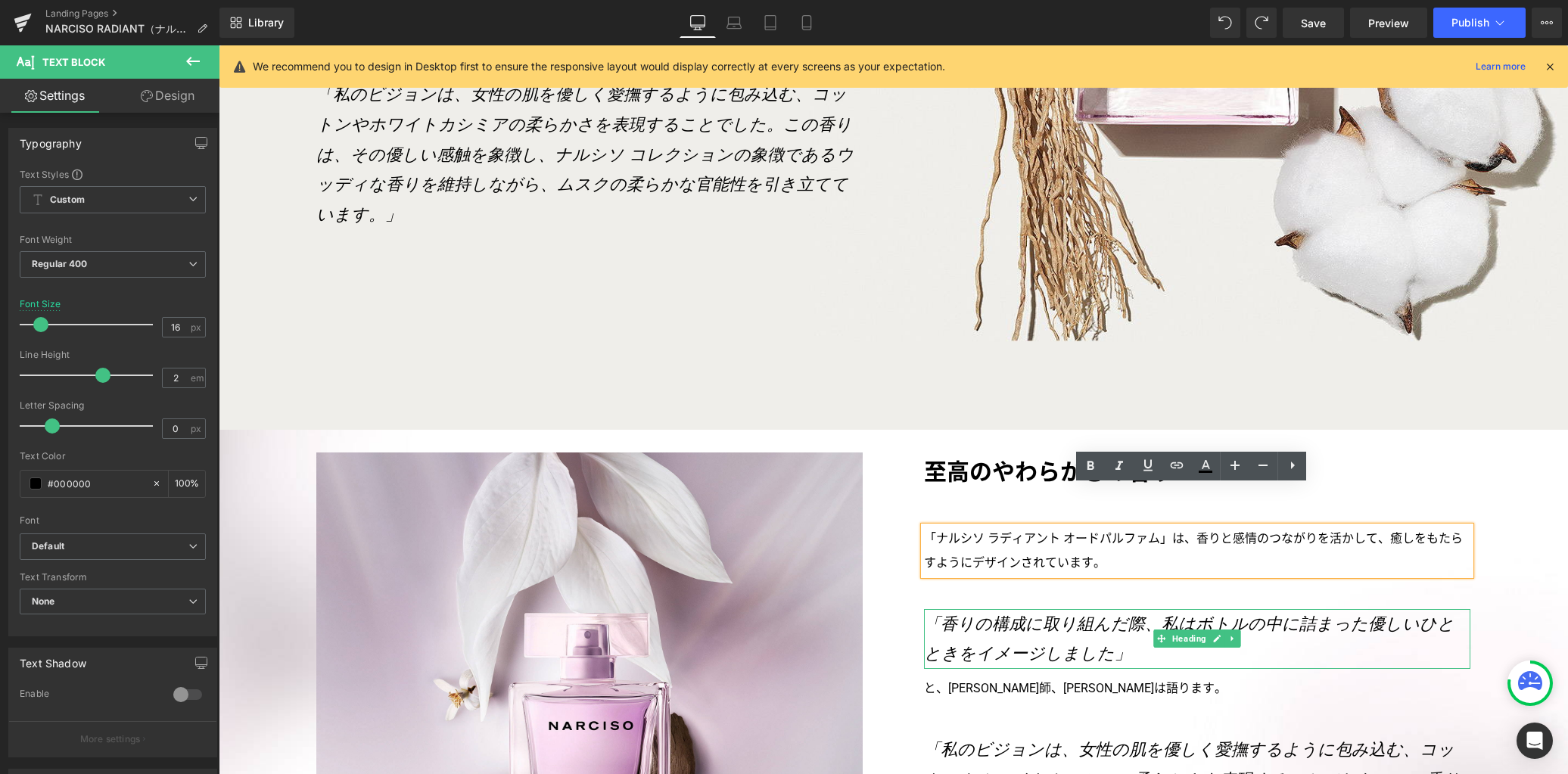
click at [1228, 634] on icon at bounding box center [1232, 638] width 8 height 9
click at [1236, 634] on icon at bounding box center [1240, 638] width 8 height 9
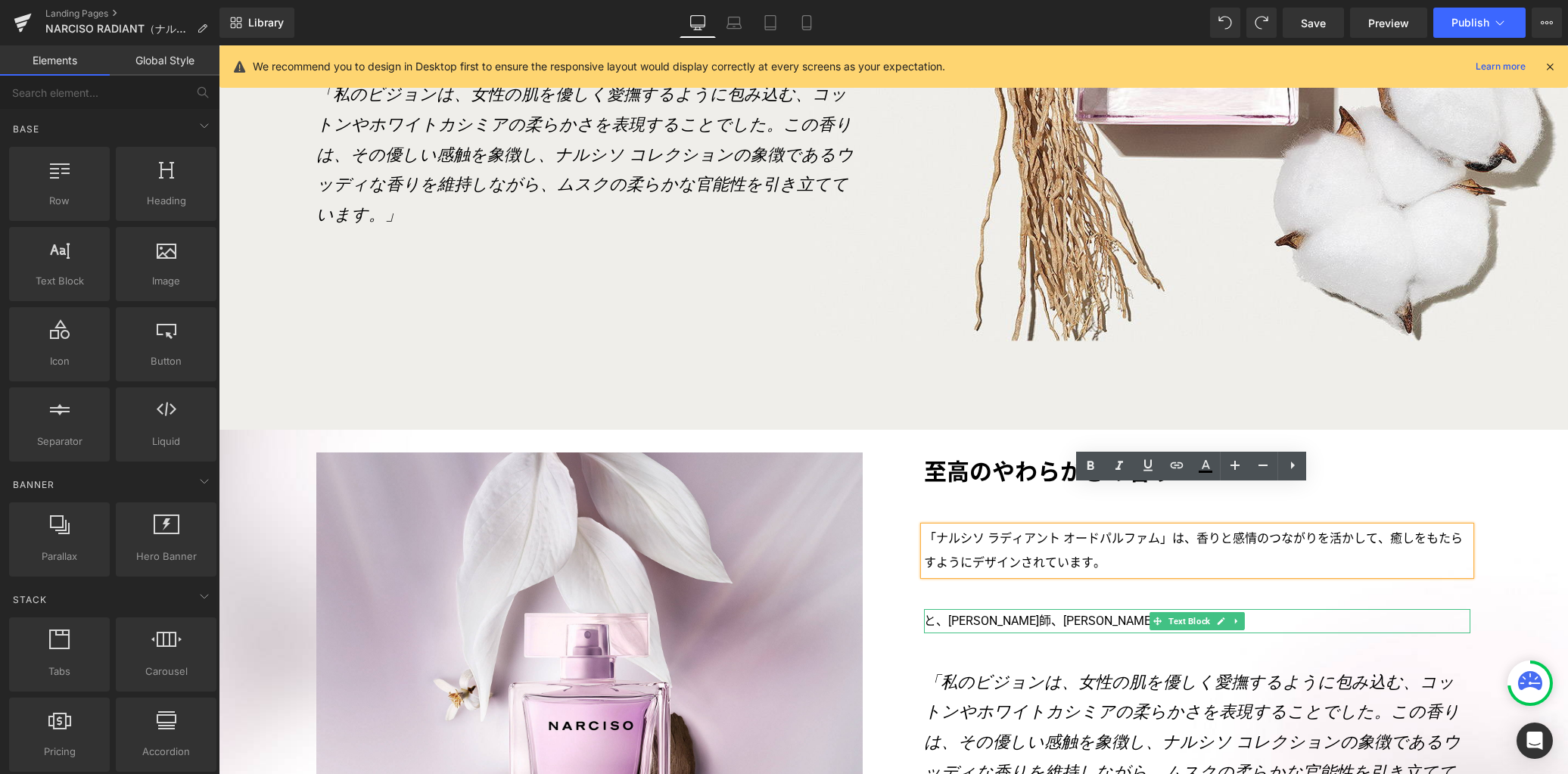
click at [1234, 618] on icon at bounding box center [1235, 621] width 2 height 6
click at [1240, 617] on icon at bounding box center [1244, 621] width 8 height 9
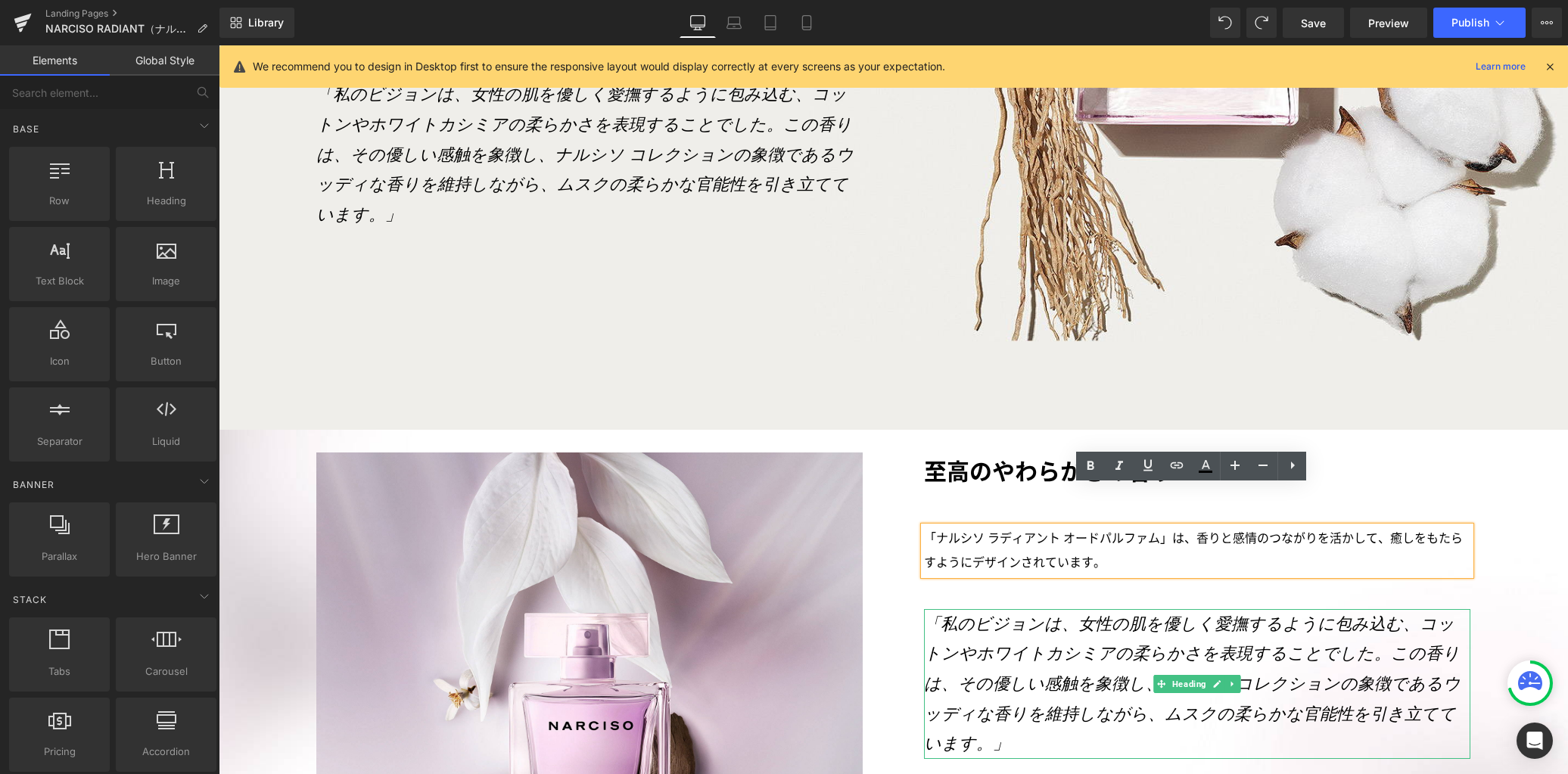
click at [1228, 679] on icon at bounding box center [1232, 683] width 8 height 9
click at [1235, 675] on link at bounding box center [1241, 684] width 16 height 18
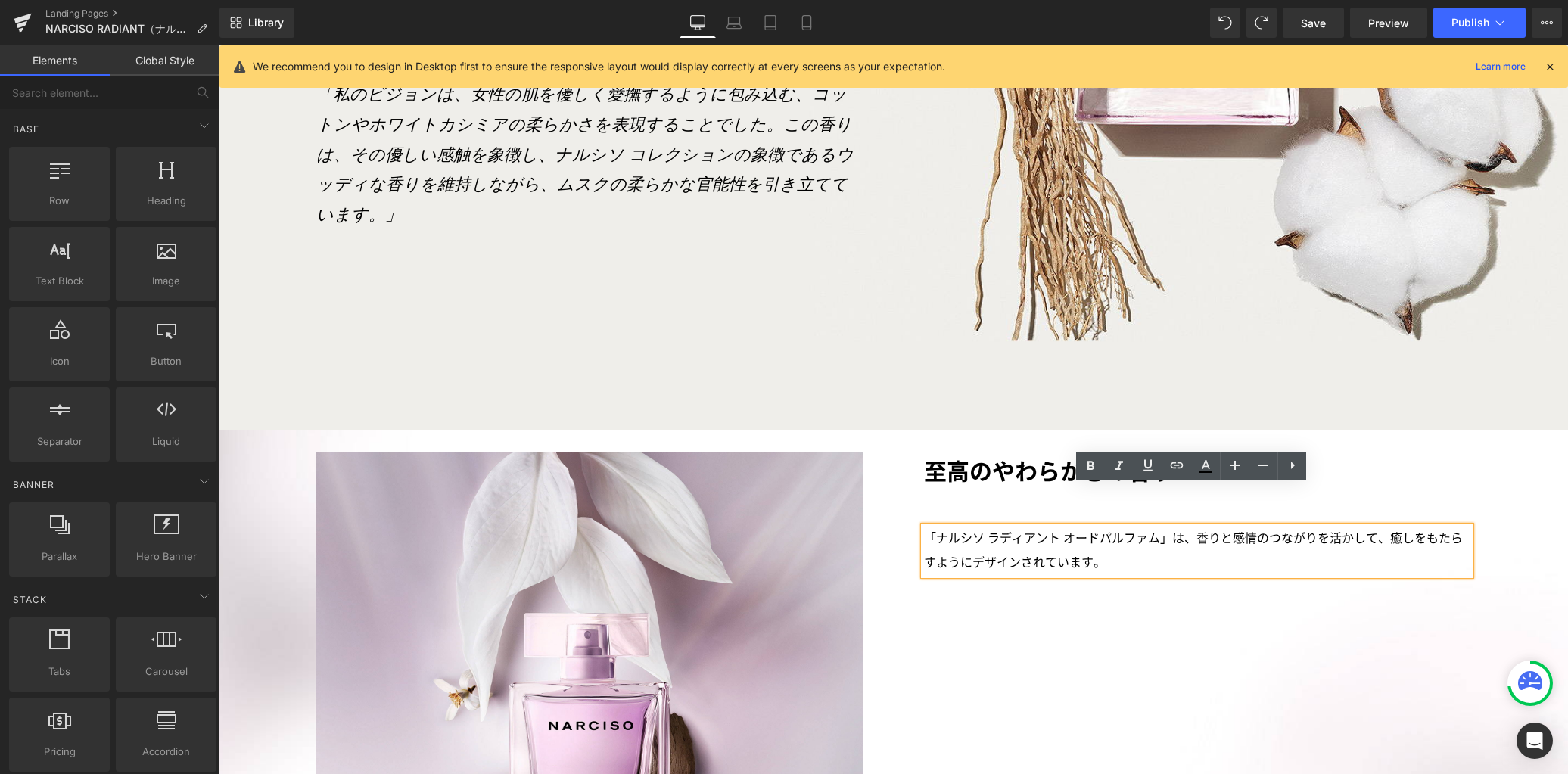
click at [1056, 526] on p "「ナルシソ ラディアント オードパルファム」は、香りと感情のつながりを活かして、癒しをもたらすようにデザインされています。" at bounding box center [1197, 550] width 547 height 49
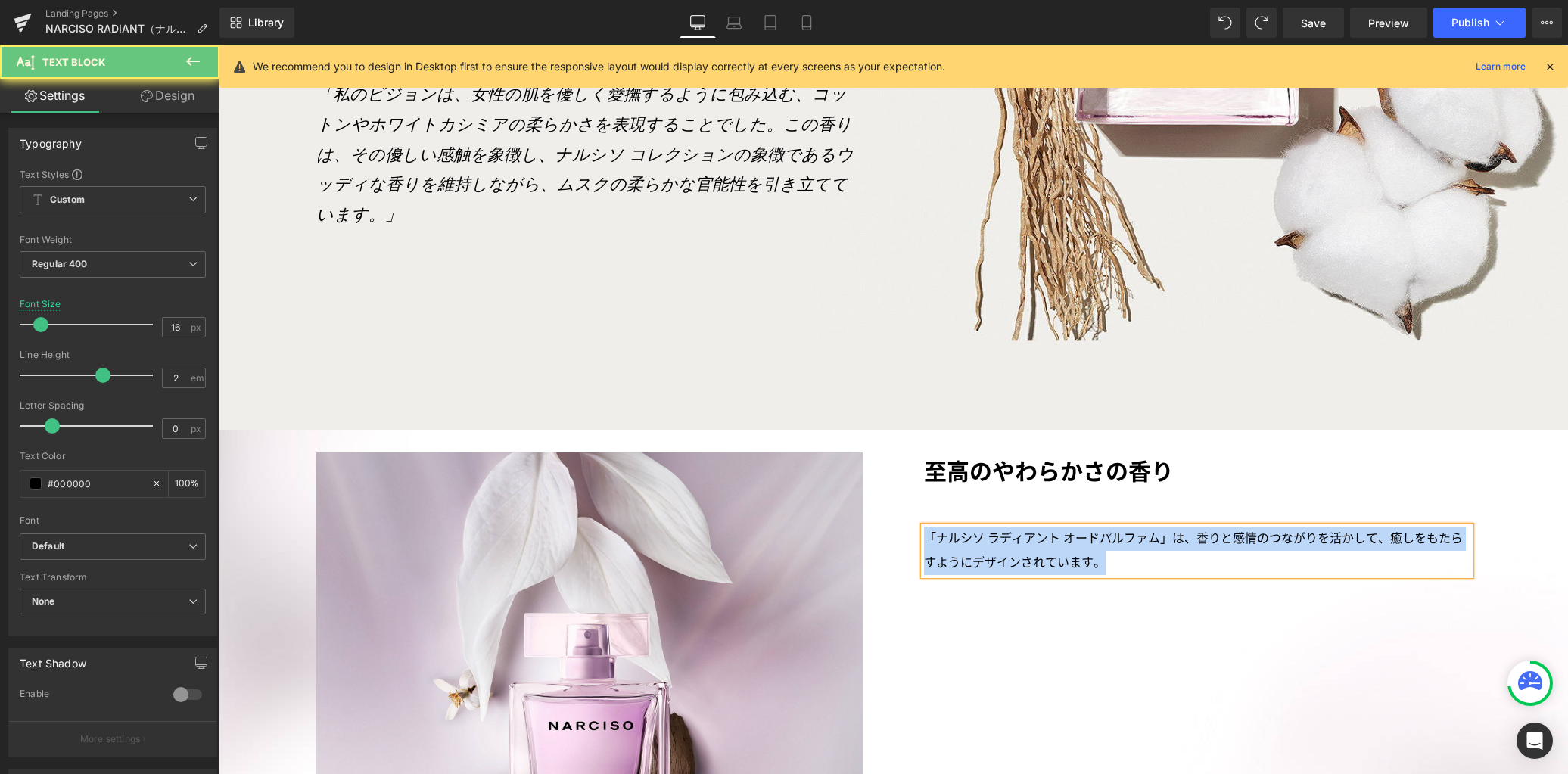
click at [1043, 526] on p "「ナルシソ ラディアント オードパルファム」は、香りと感情のつながりを活かして、癒しをもたらすようにデザインされています。" at bounding box center [1197, 550] width 547 height 49
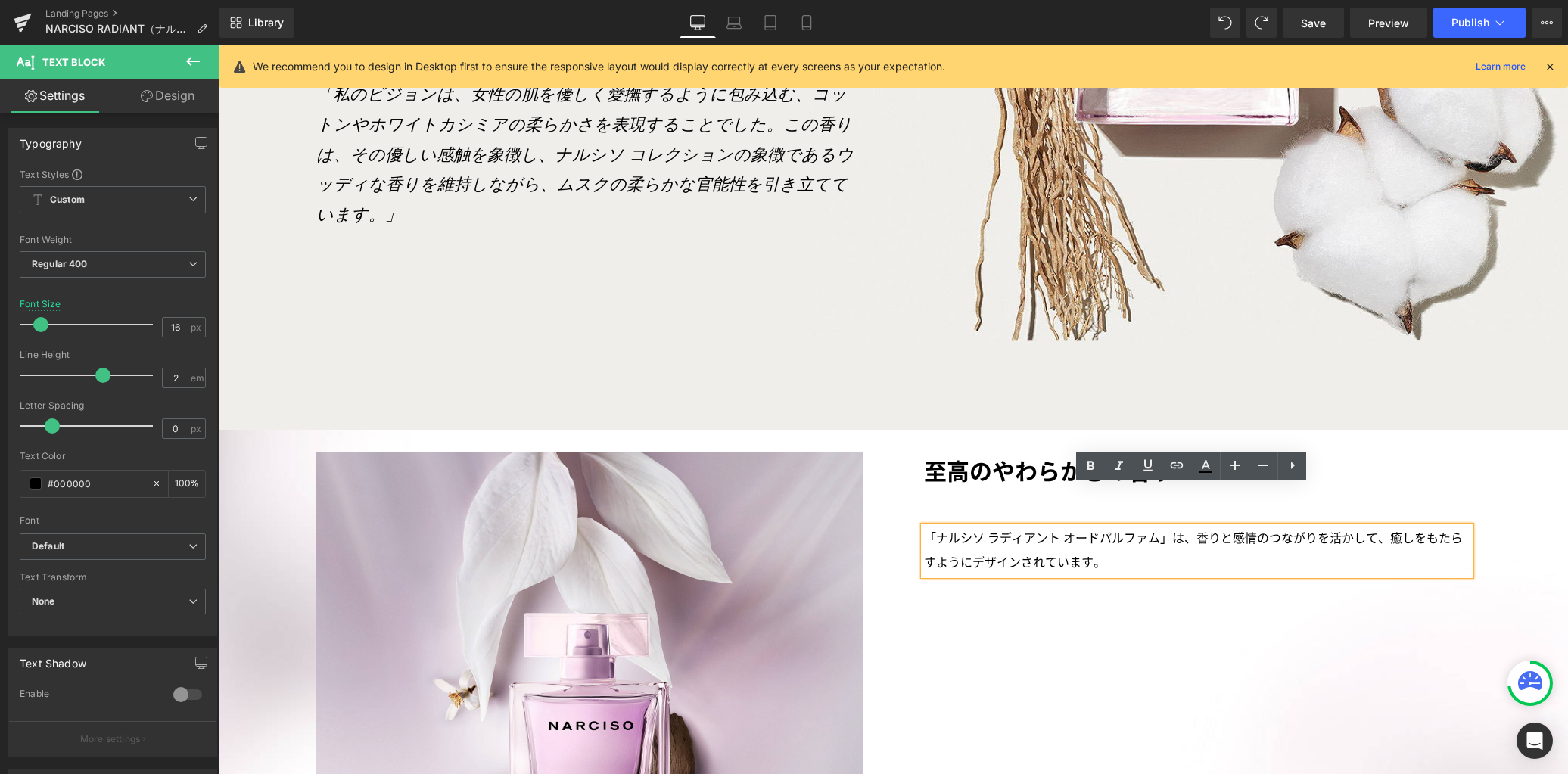
click at [1041, 526] on p "「ナルシソ ラディアント オードパルファム」は、香りと感情のつながりを活かして、癒しをもたらすようにデザインされています。" at bounding box center [1197, 550] width 547 height 49
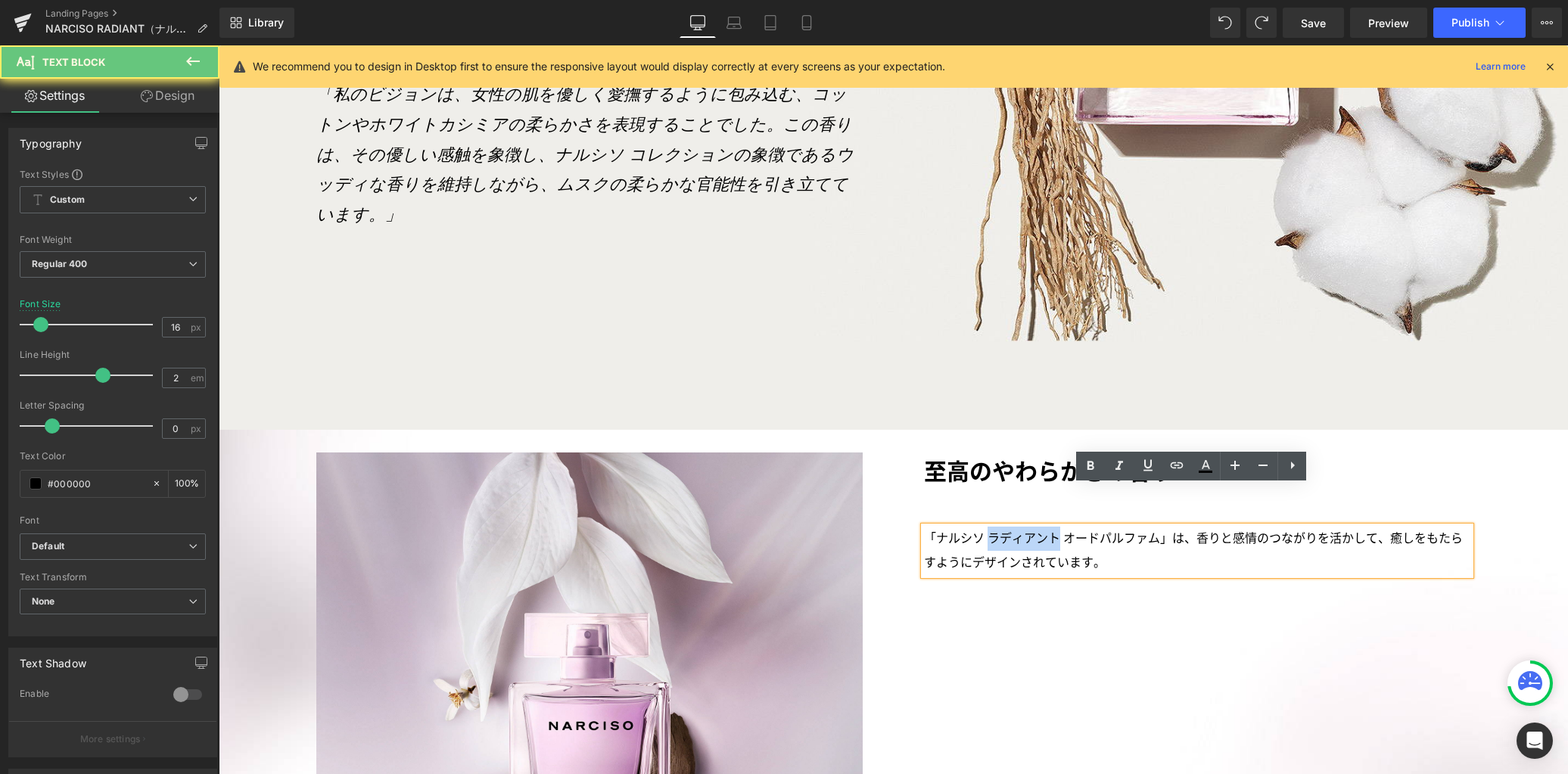
click at [1041, 526] on p "「ナルシソ ラディアント オードパルファム」は、香りと感情のつながりを活かして、癒しをもたらすようにデザインされています。" at bounding box center [1197, 550] width 547 height 49
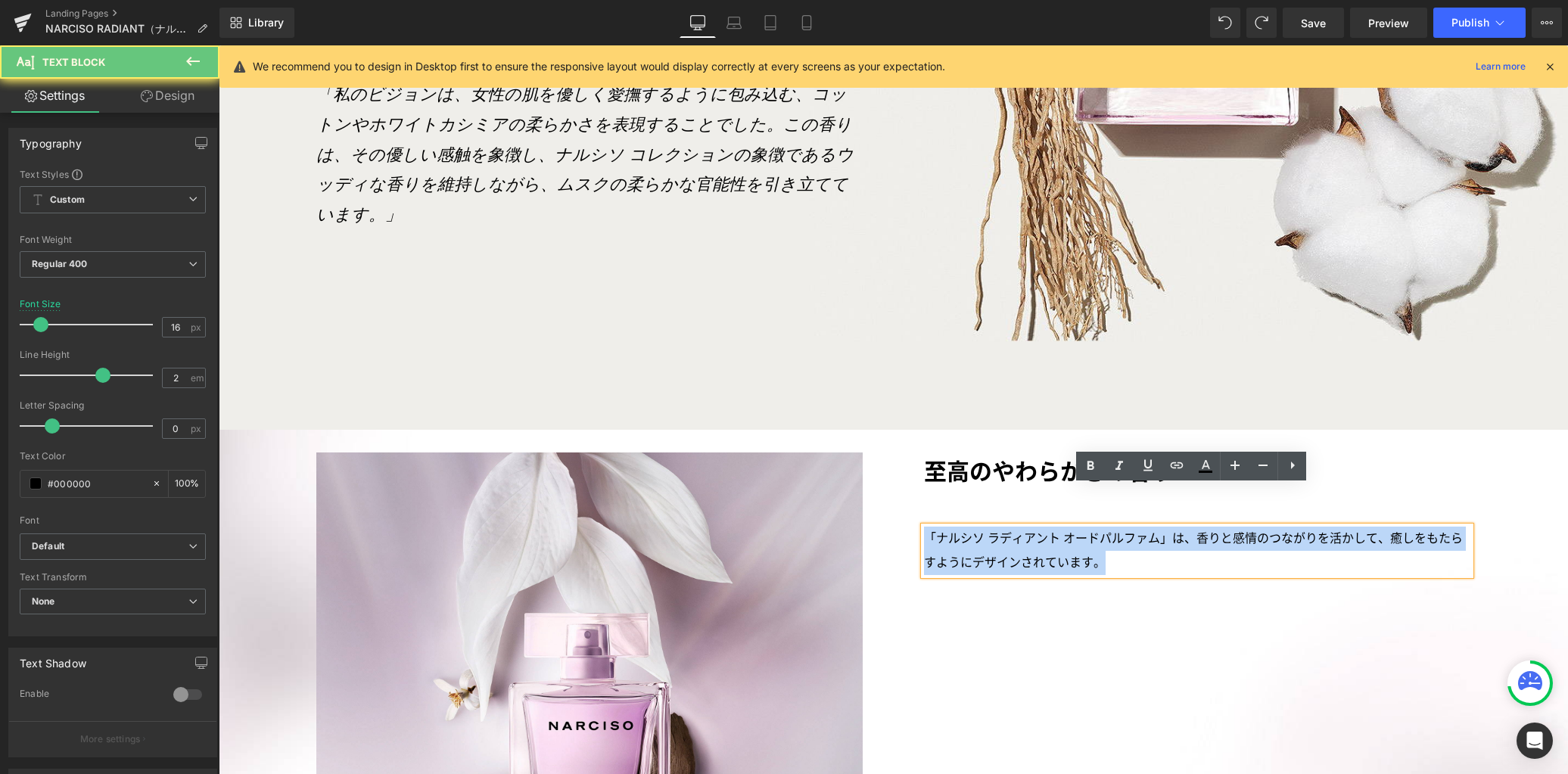
paste div
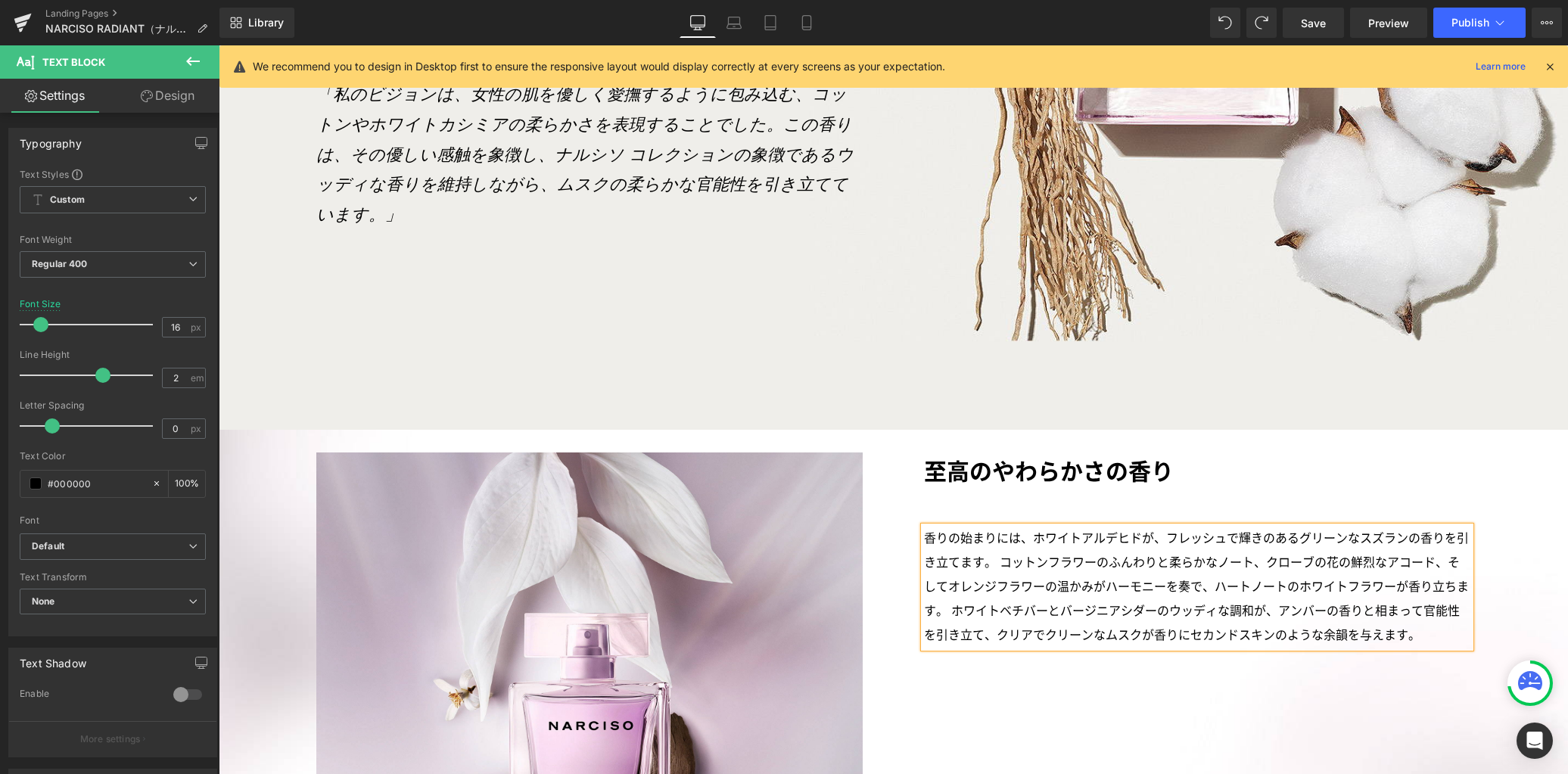
drag, startPoint x: 997, startPoint y: 522, endPoint x: 1148, endPoint y: 511, distance: 151.4
click at [997, 526] on p "香りの始まりには、ホワイトアルデヒドが、フレッシュで輝きのあるグリーンなスズランの香りを引き立てます。コットンフラワーのふんわりと柔らかなノート、クローブ…" at bounding box center [1197, 587] width 547 height 121
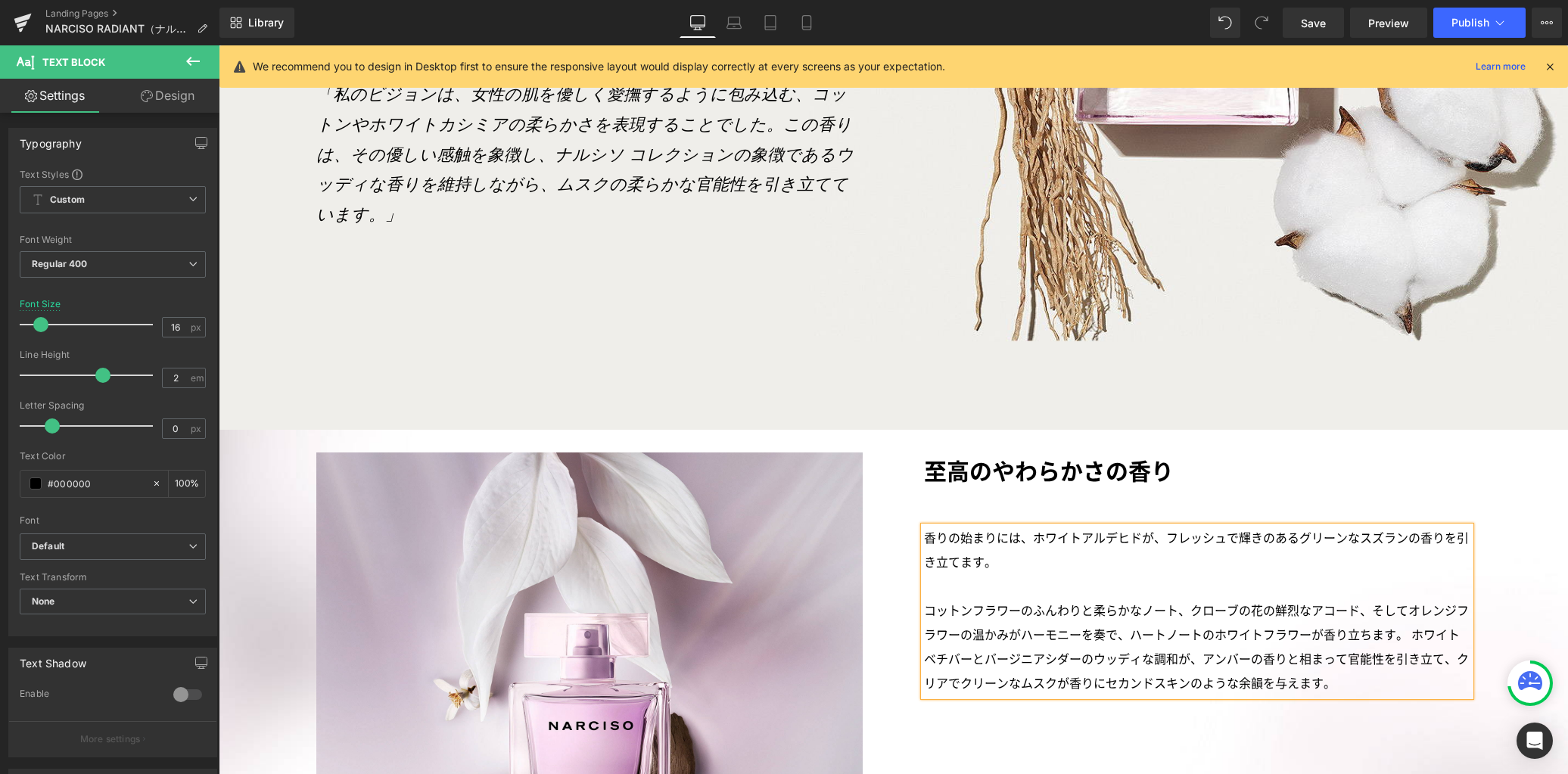
click at [1399, 599] on p "コットンフラワーのふんわりと柔らかなノート、クローブの花の鮮烈なアコード、そしてオレンジフラワーの温かみがハーモニーを奏で、ハートノートのホワイトフラワーが香…" at bounding box center [1197, 647] width 547 height 97
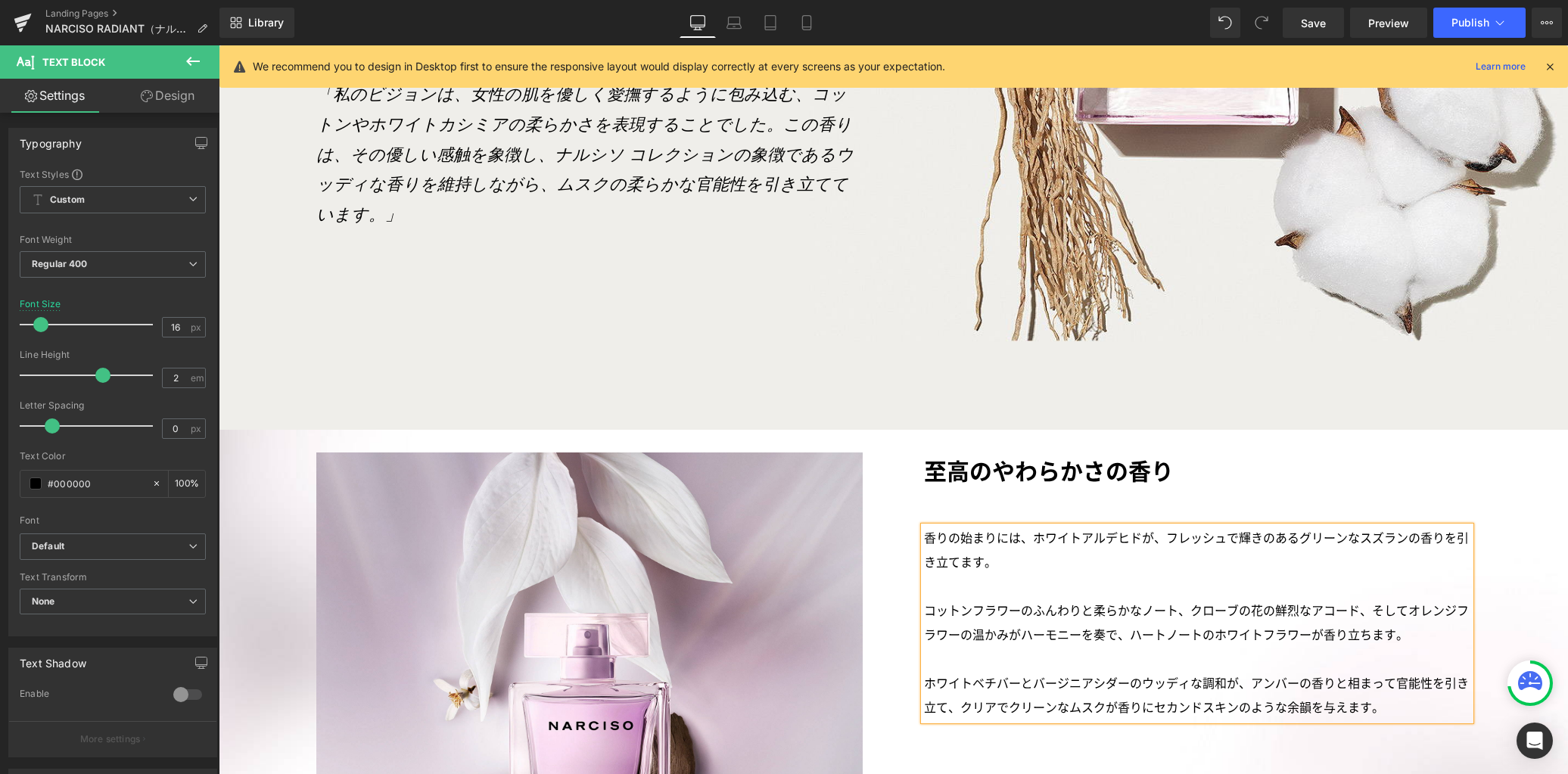
click at [1359, 727] on div "Image Row 至高のやわらかさの香り Text Block 香りの始まりには、ホワイトアルデヒドが、フレッシュで輝きのあるグリーンなスズランの香りを引き…" at bounding box center [893, 725] width 1215 height 546
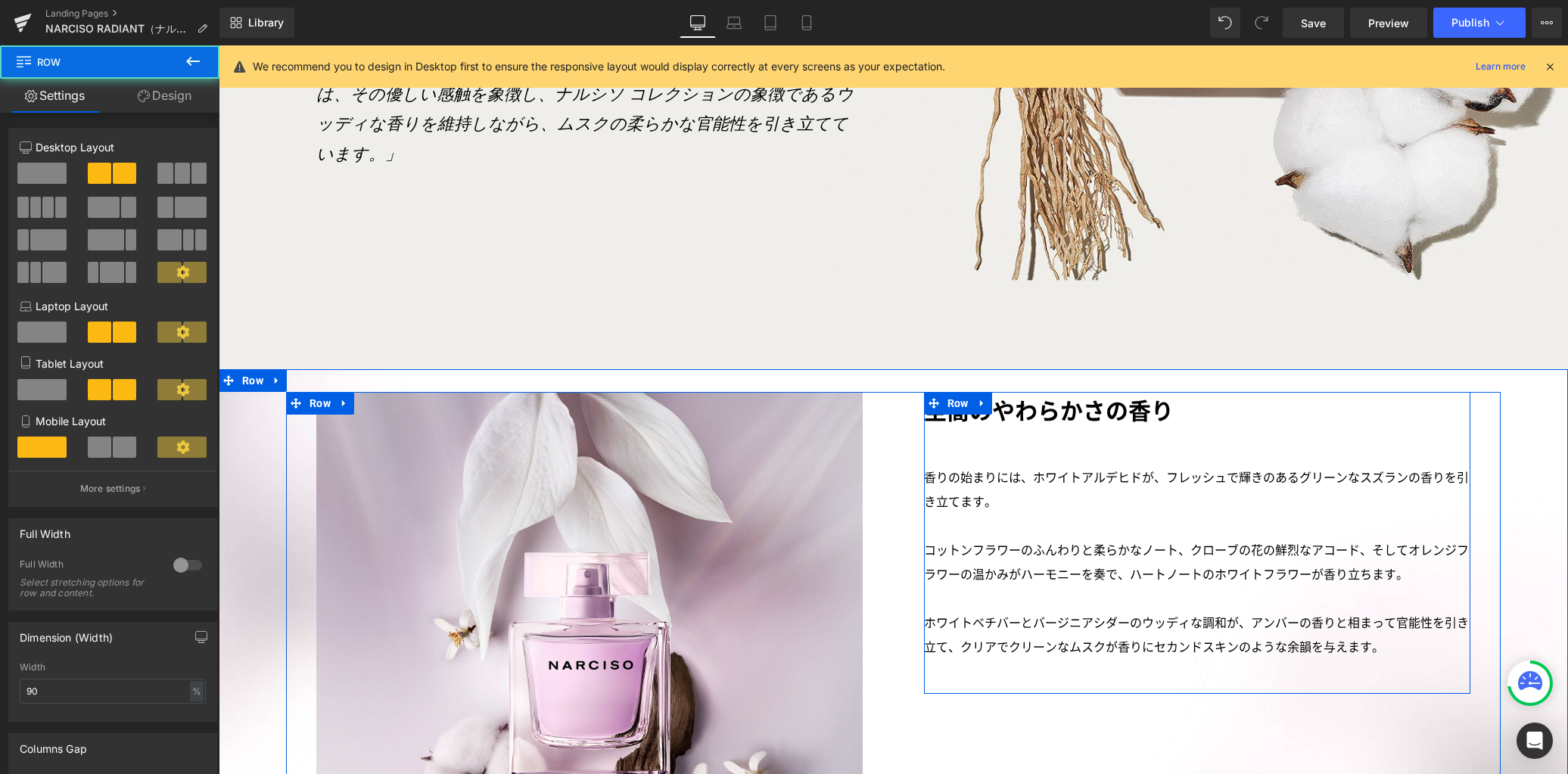
scroll to position [3352, 0]
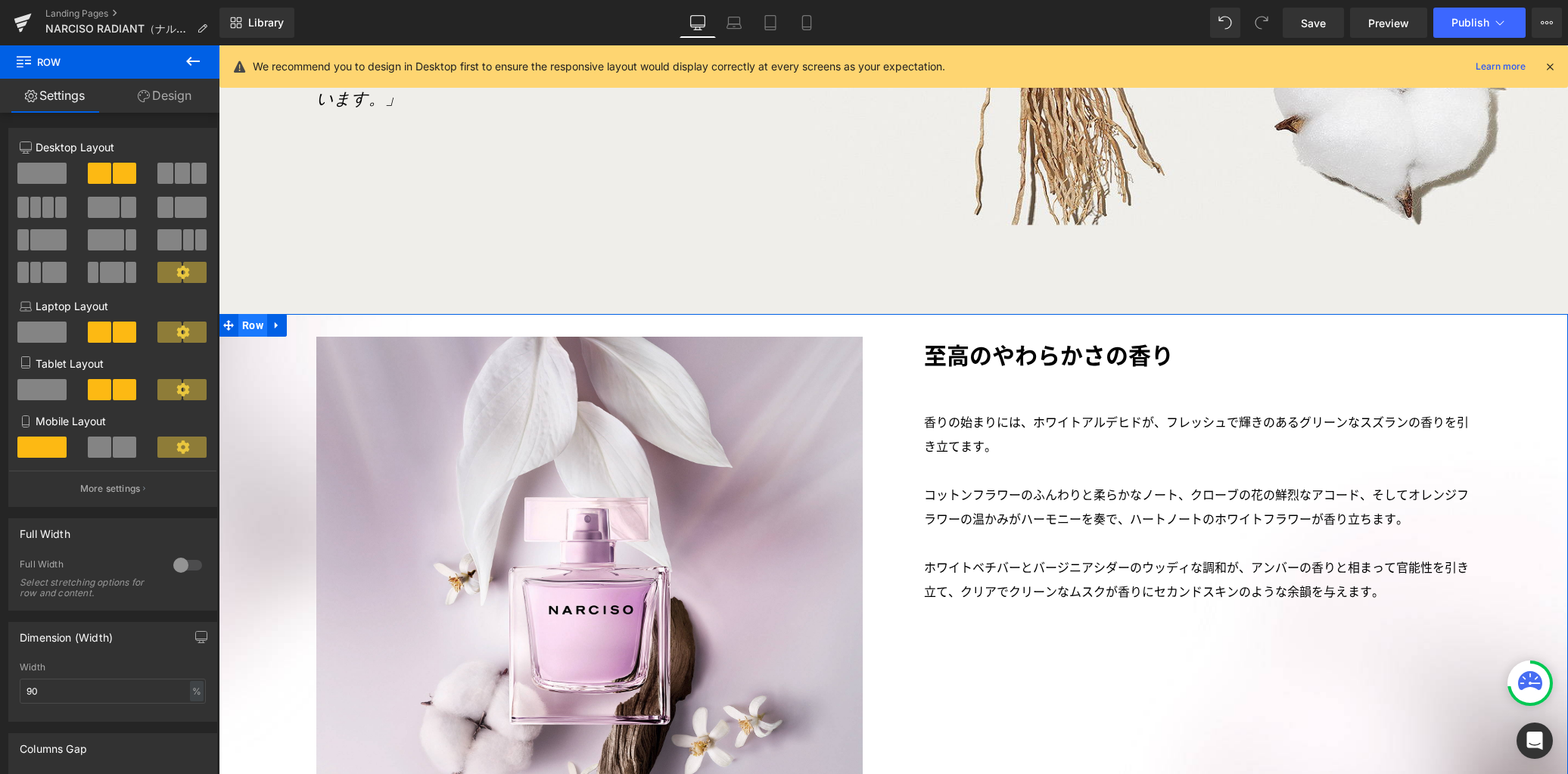
click at [253, 314] on span "Row" at bounding box center [253, 325] width 29 height 22
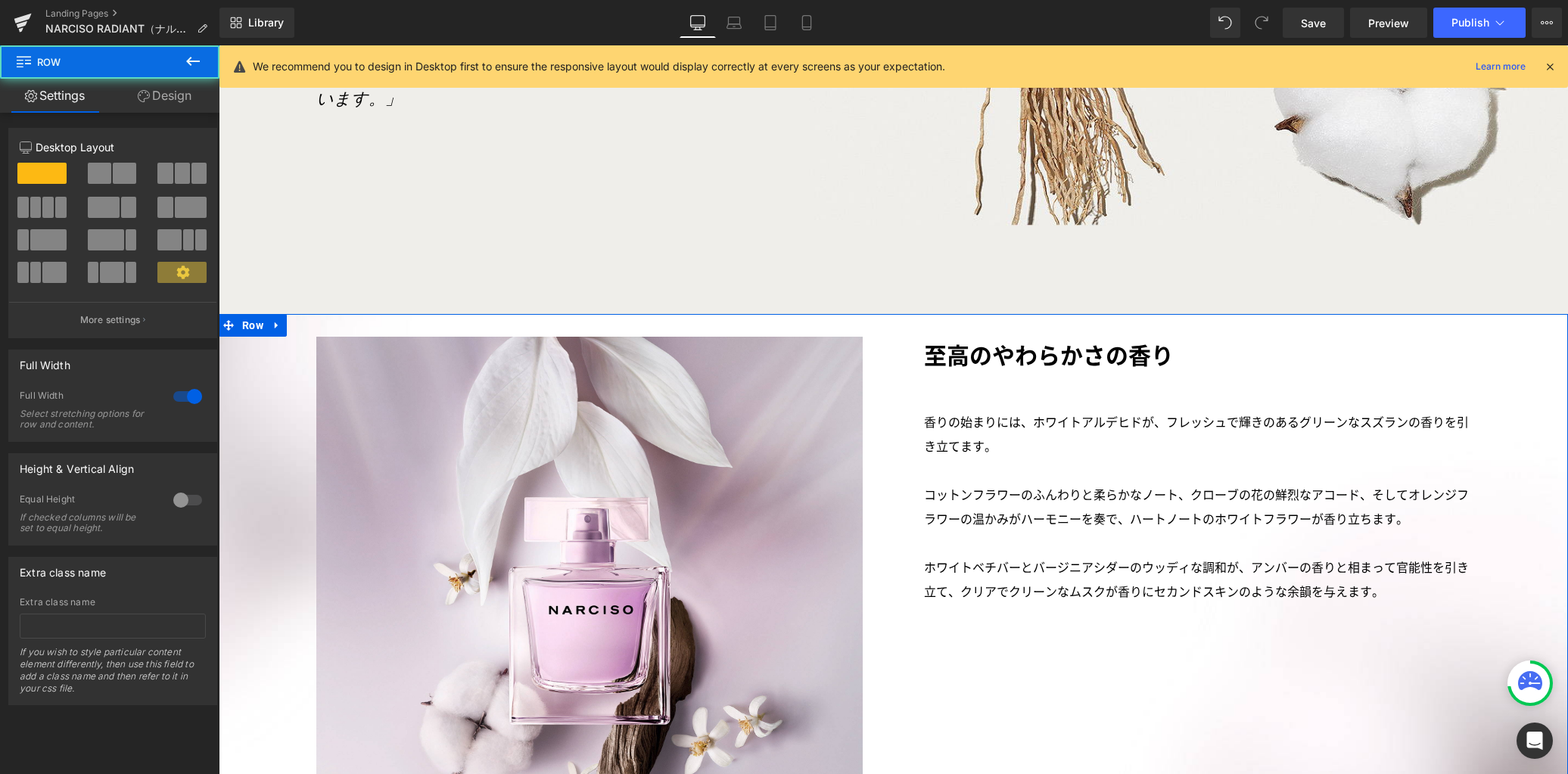
drag, startPoint x: 158, startPoint y: 93, endPoint x: 94, endPoint y: 181, distance: 108.8
click at [158, 93] on link "Design" at bounding box center [164, 95] width 109 height 34
click at [0, 0] on div "Spacing" at bounding box center [0, 0] width 0 height 0
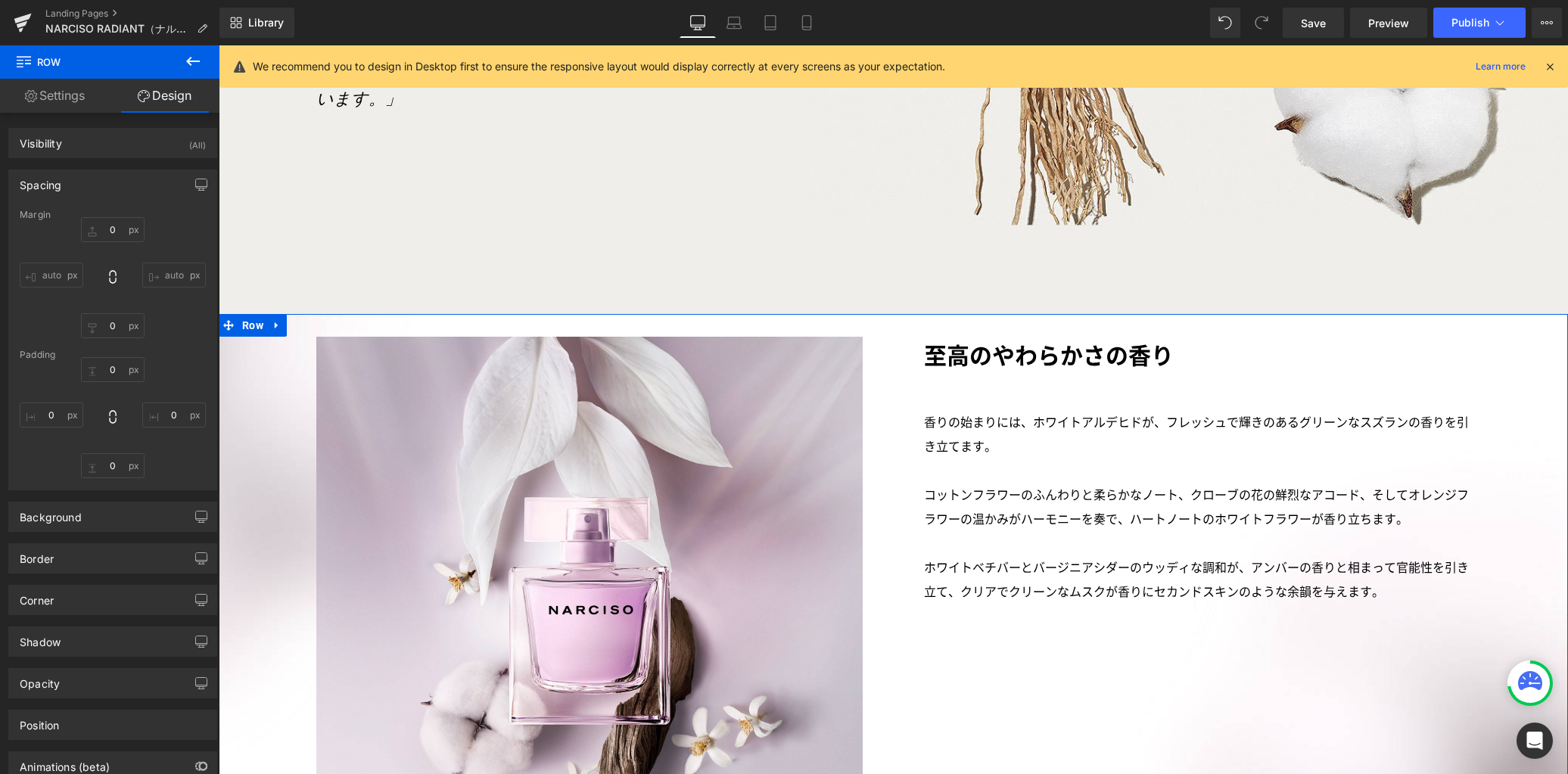
type input "0px"
type input "30px"
type input "0px"
type input "10px"
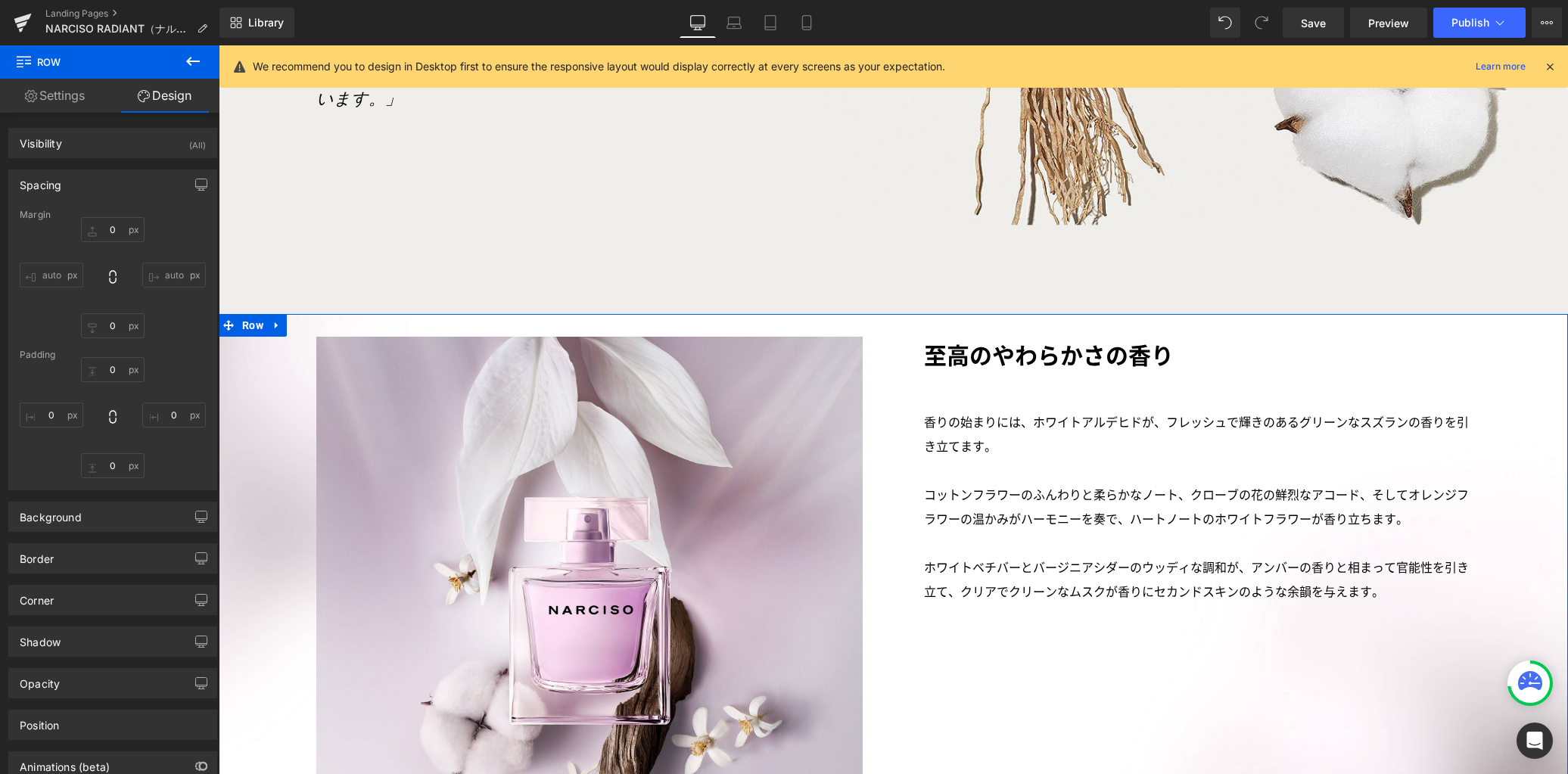
type input "0px"
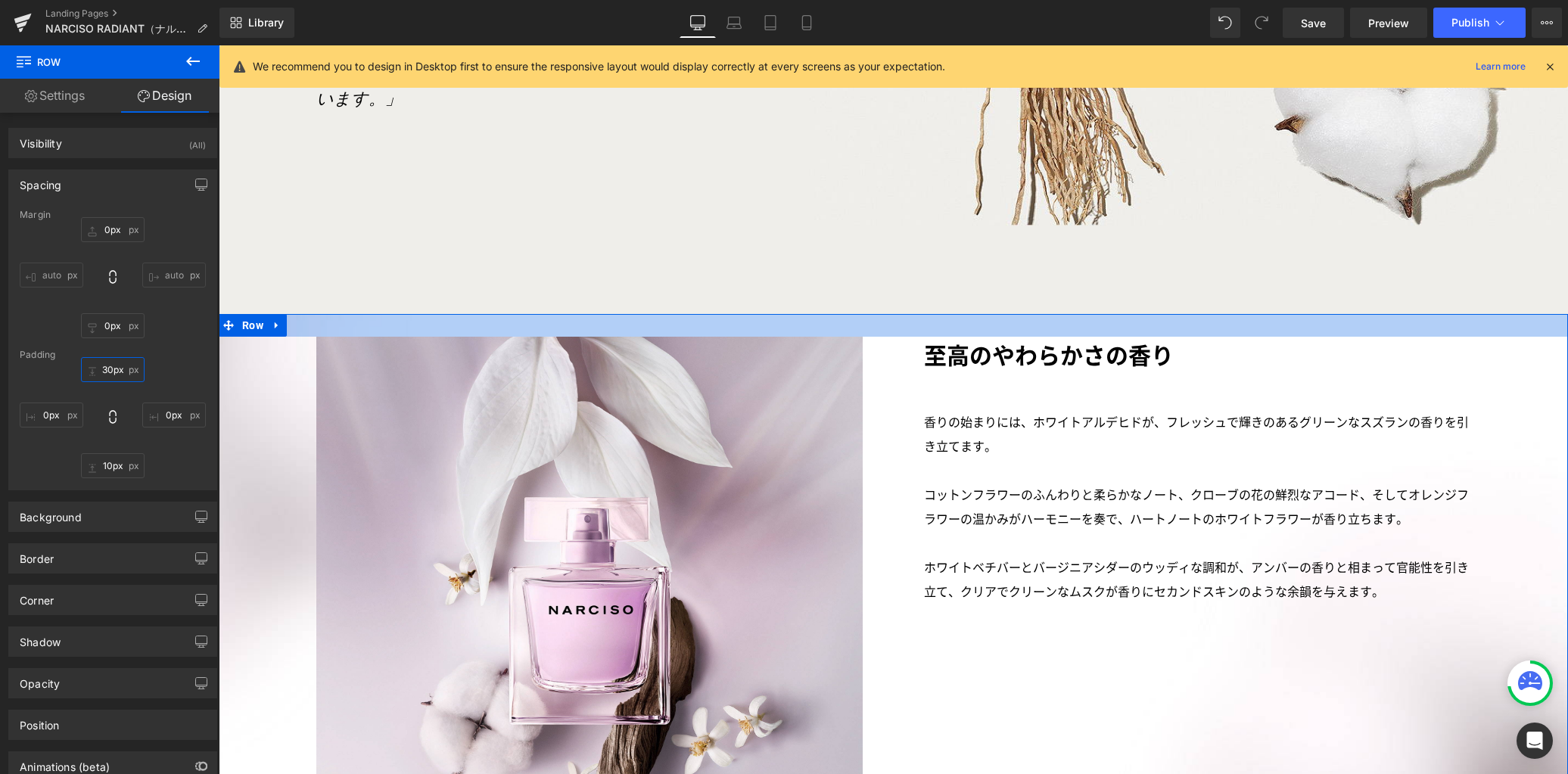
click at [121, 372] on input "30px" at bounding box center [113, 369] width 64 height 25
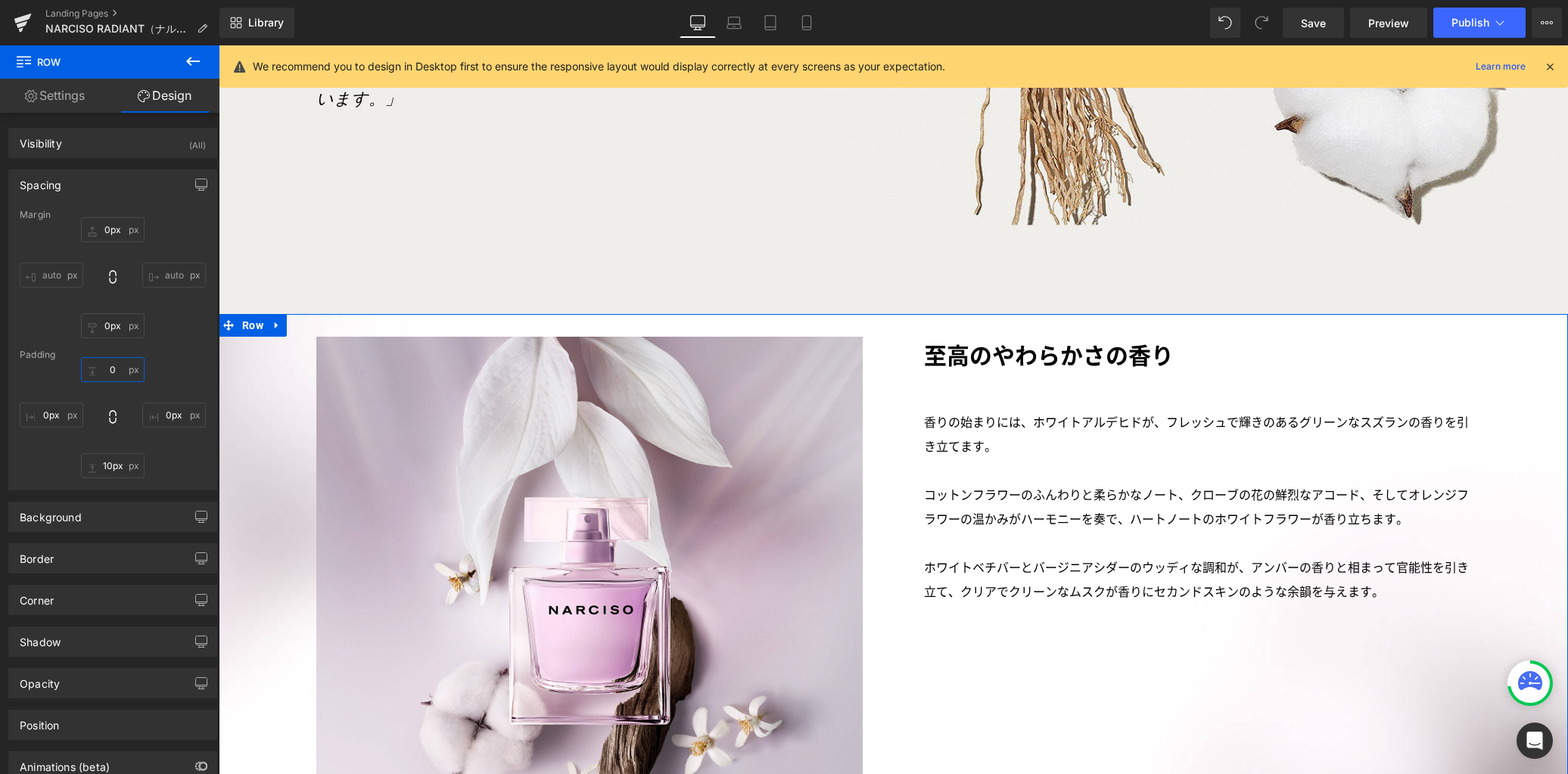
type input "0"
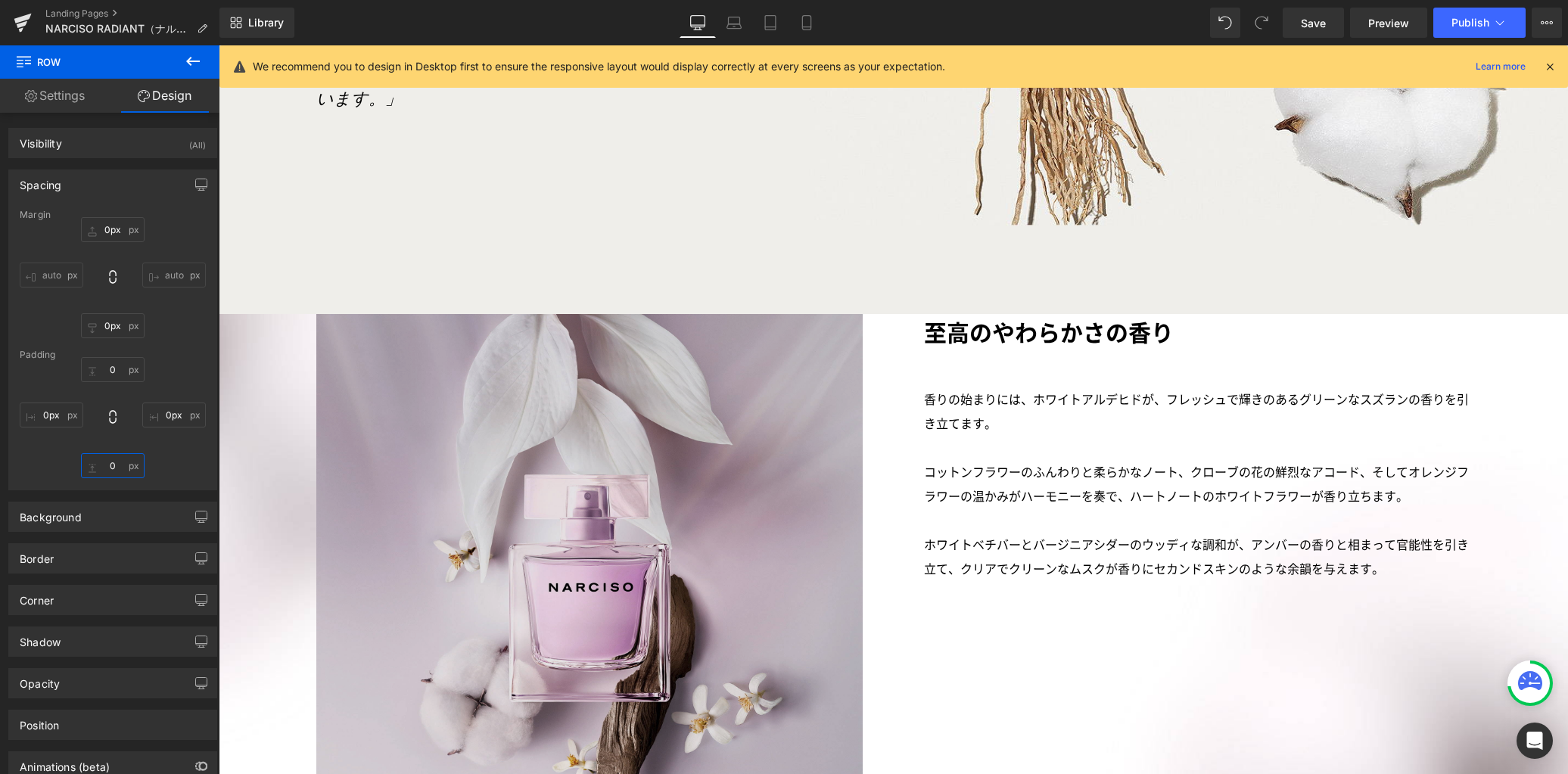
type input "0"
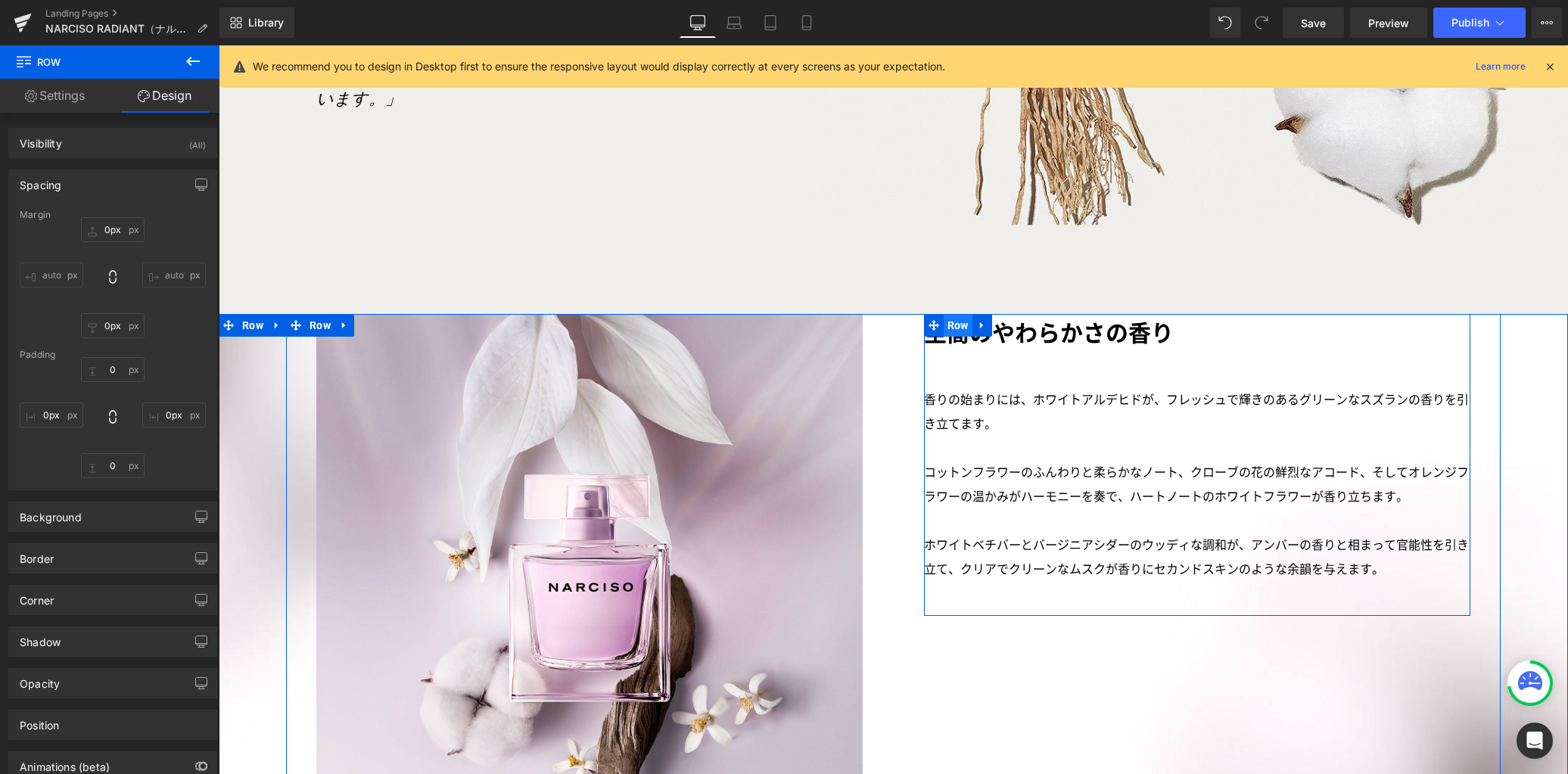
click at [950, 314] on span "Row" at bounding box center [958, 325] width 29 height 22
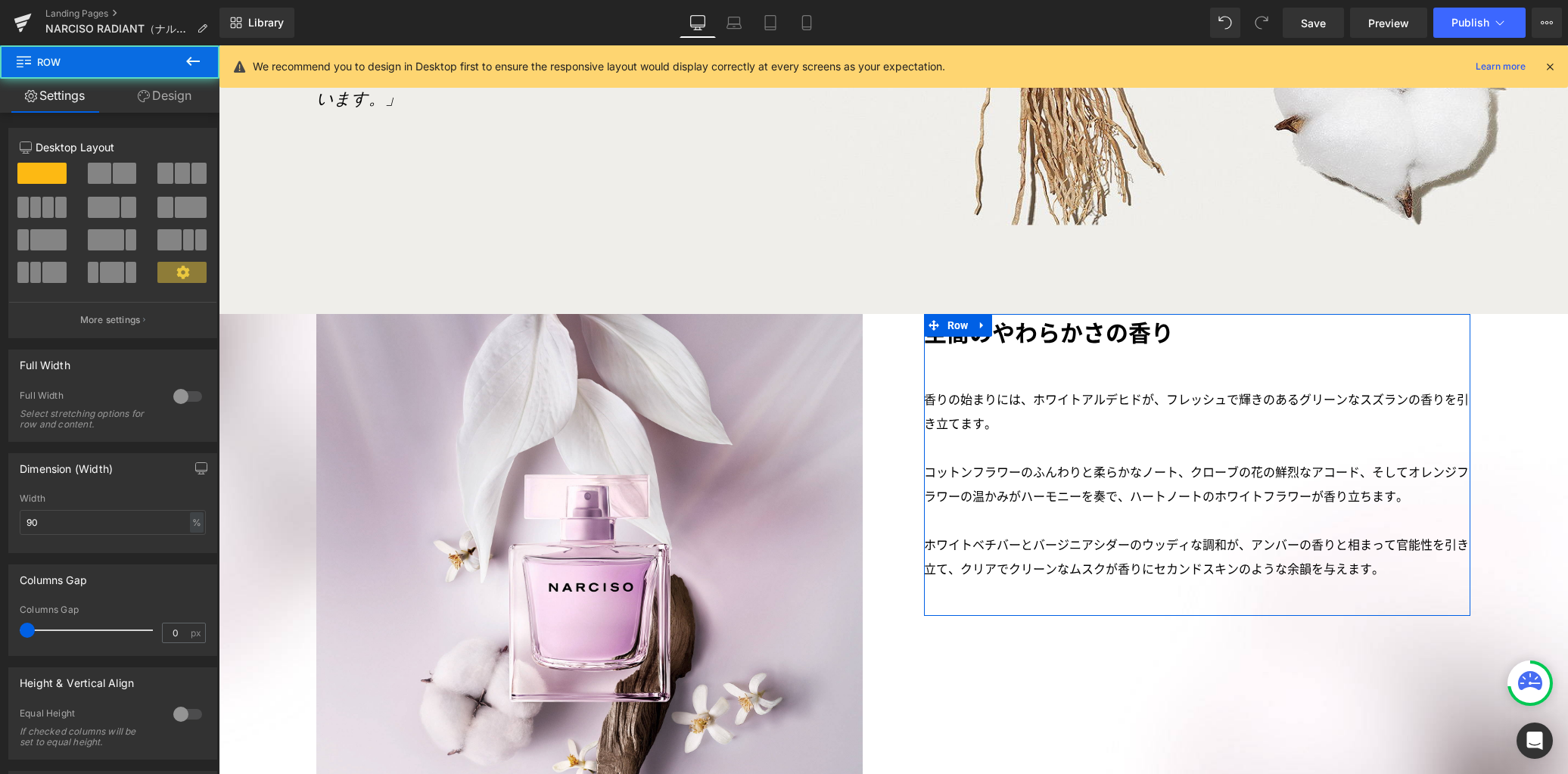
click at [185, 101] on link "Design" at bounding box center [164, 95] width 109 height 34
click at [0, 0] on div "Spacing" at bounding box center [0, 0] width 0 height 0
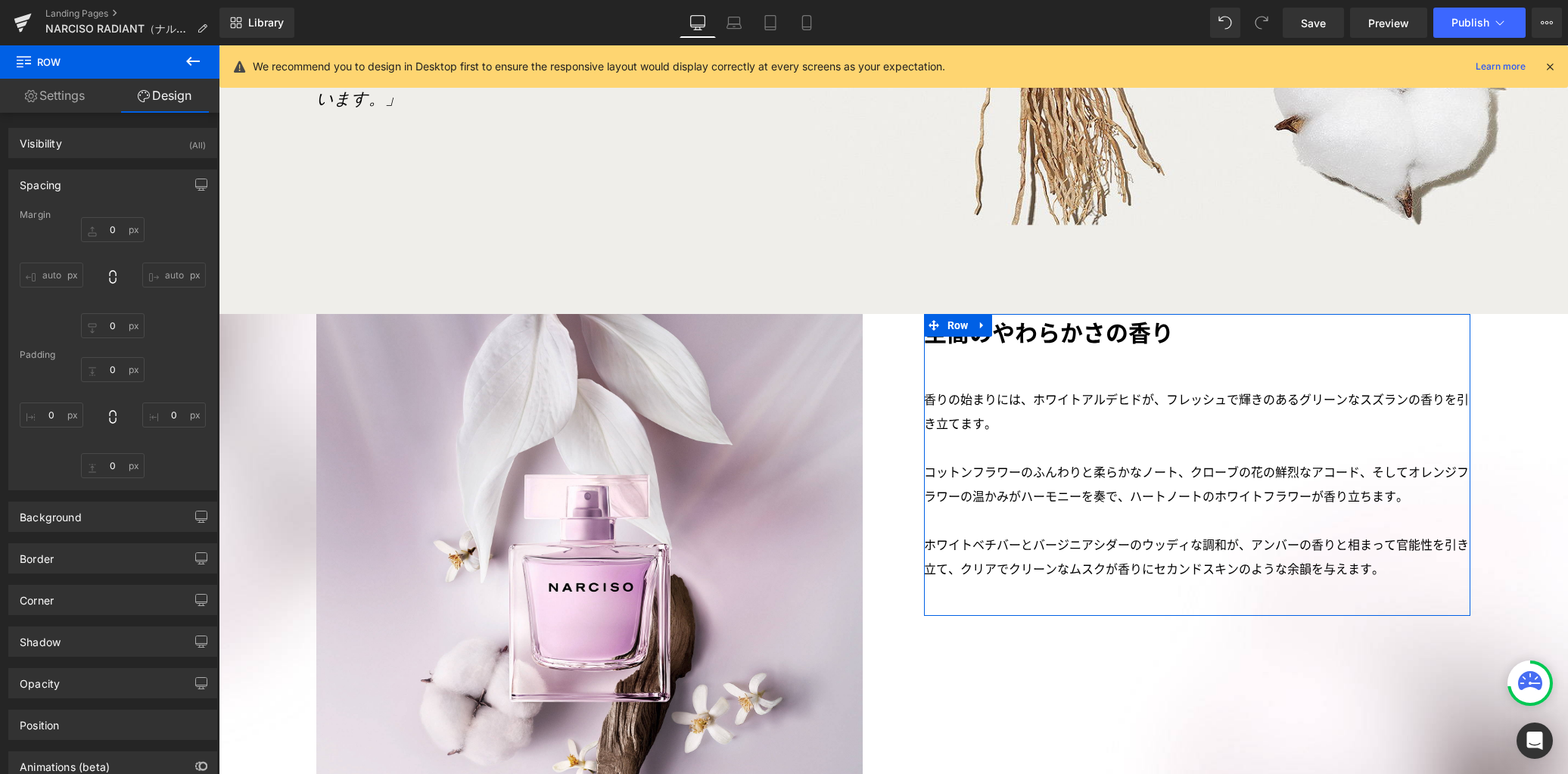
type input "0"
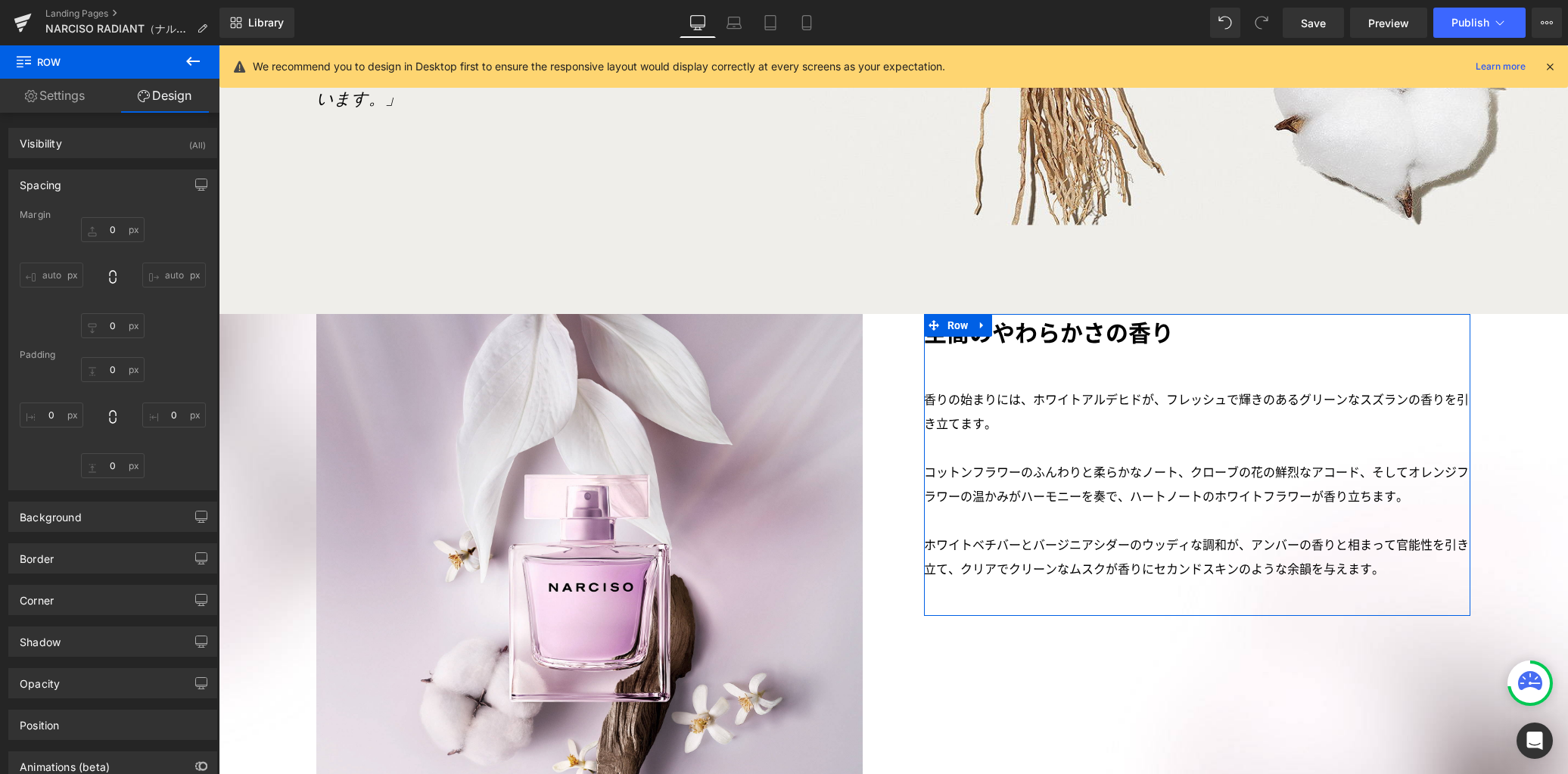
type input "0"
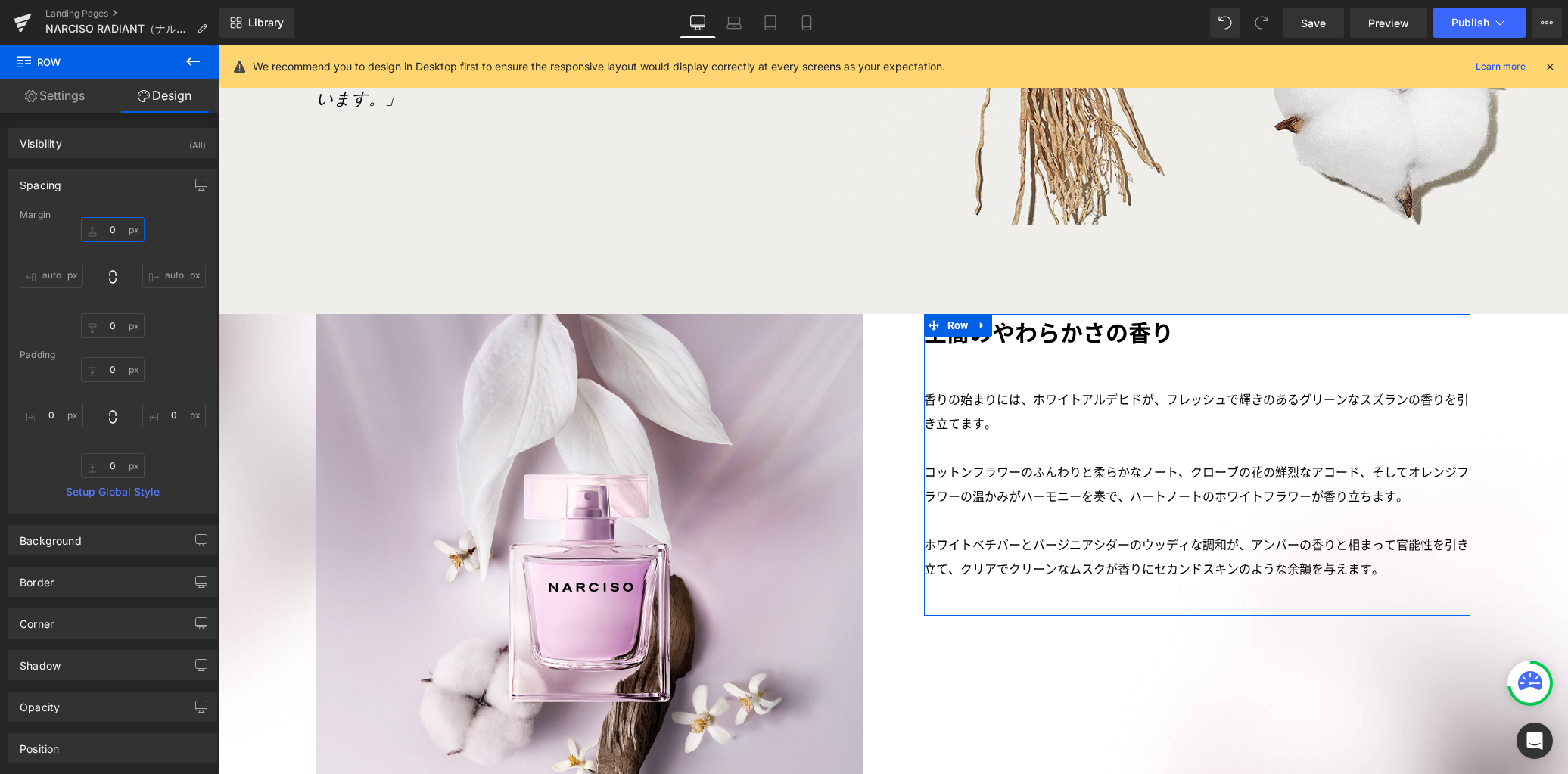
click at [121, 235] on input "0" at bounding box center [113, 229] width 64 height 25
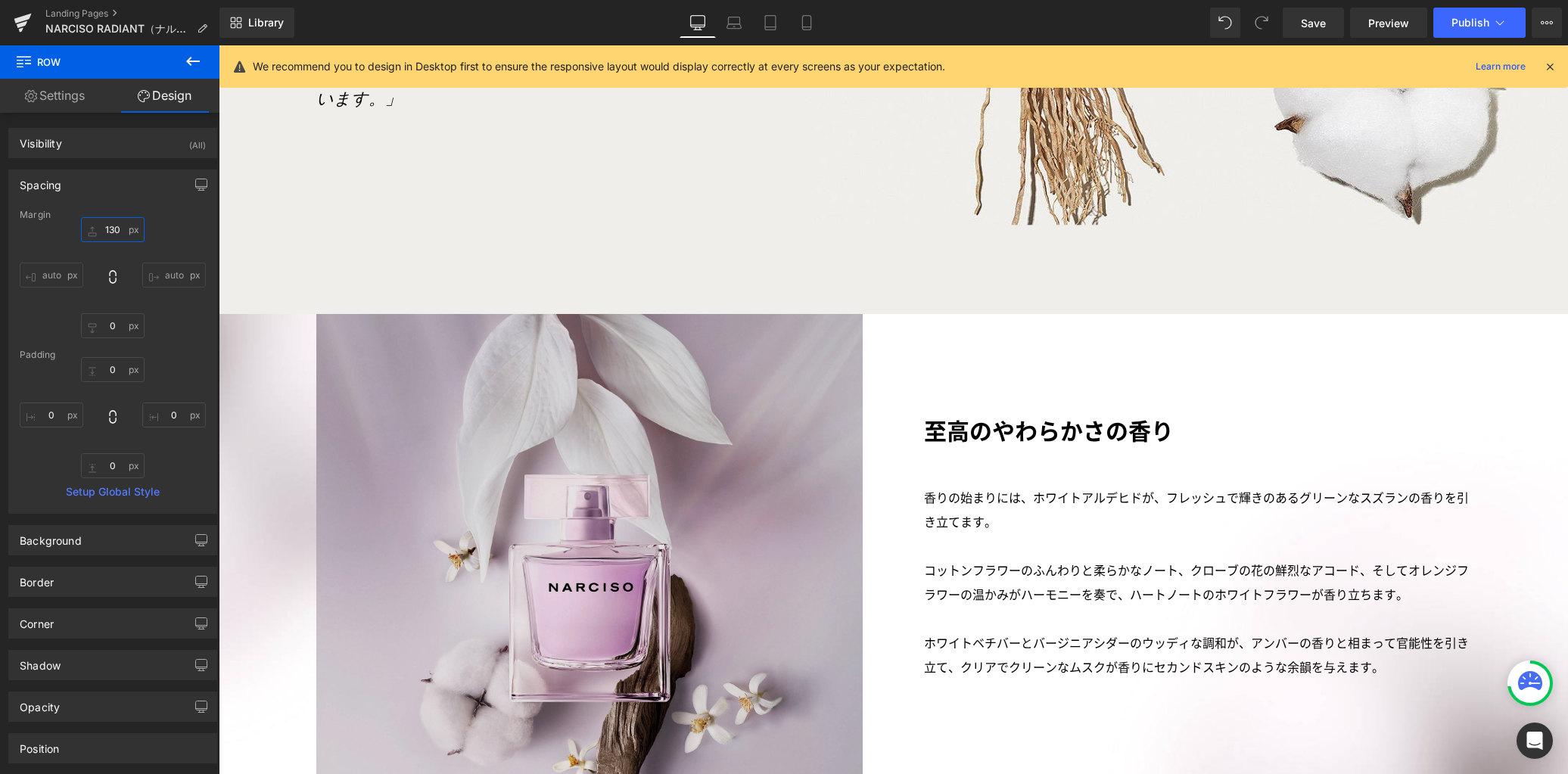
type input "130"
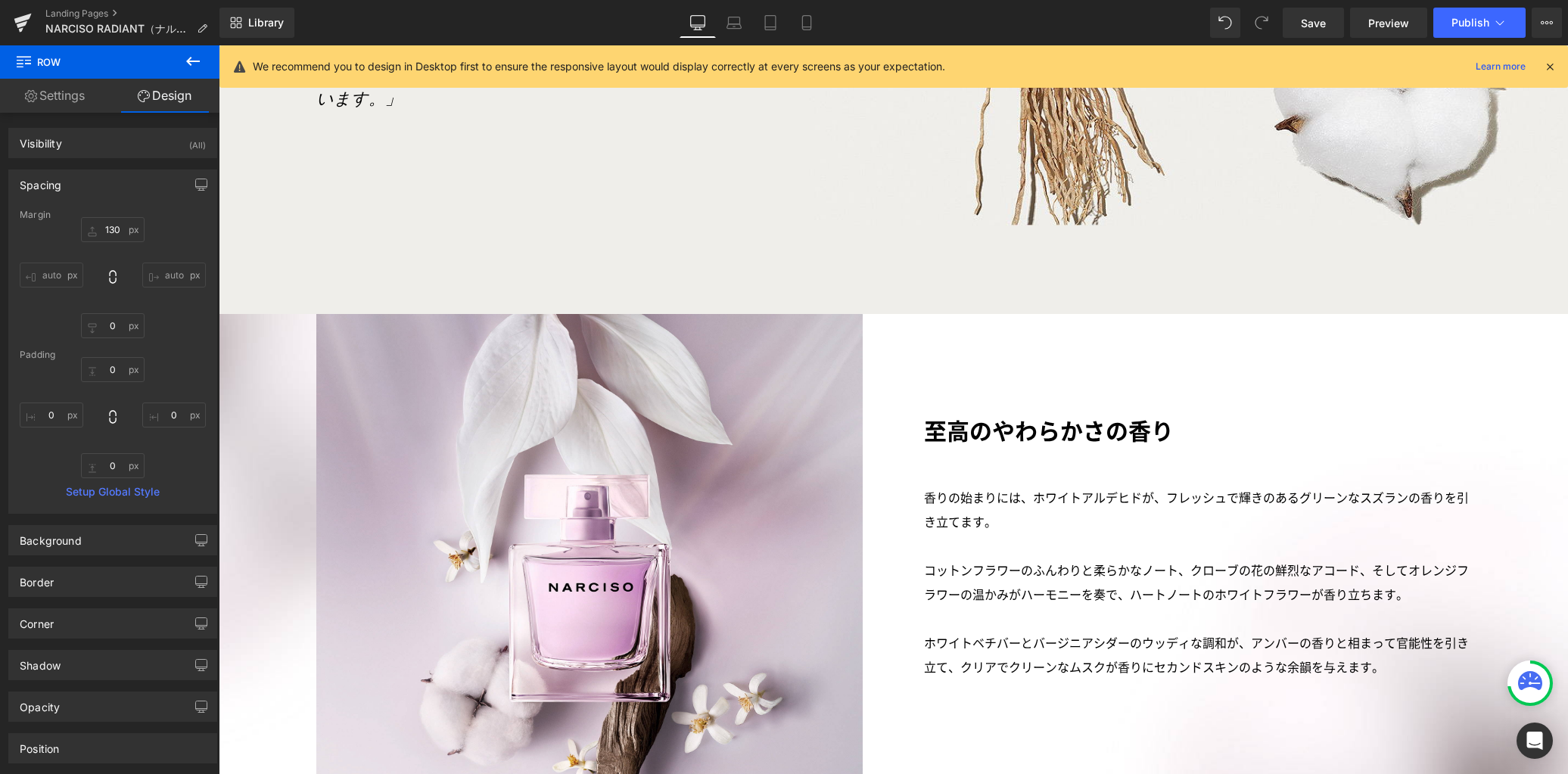
click at [746, 396] on img at bounding box center [590, 587] width 547 height 546
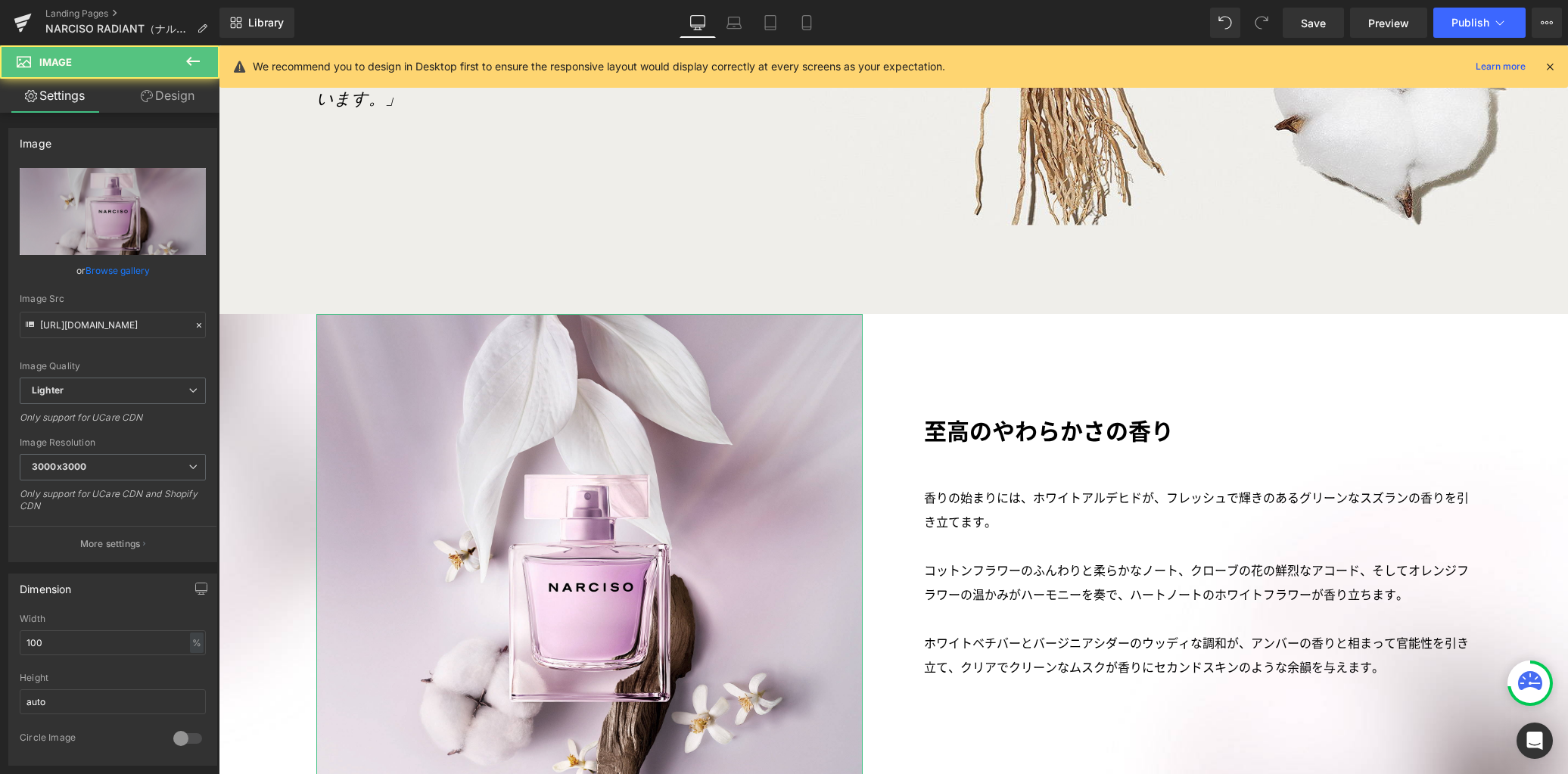
click at [174, 93] on link "Design" at bounding box center [167, 95] width 109 height 34
click at [0, 0] on div "Spacing" at bounding box center [0, 0] width 0 height 0
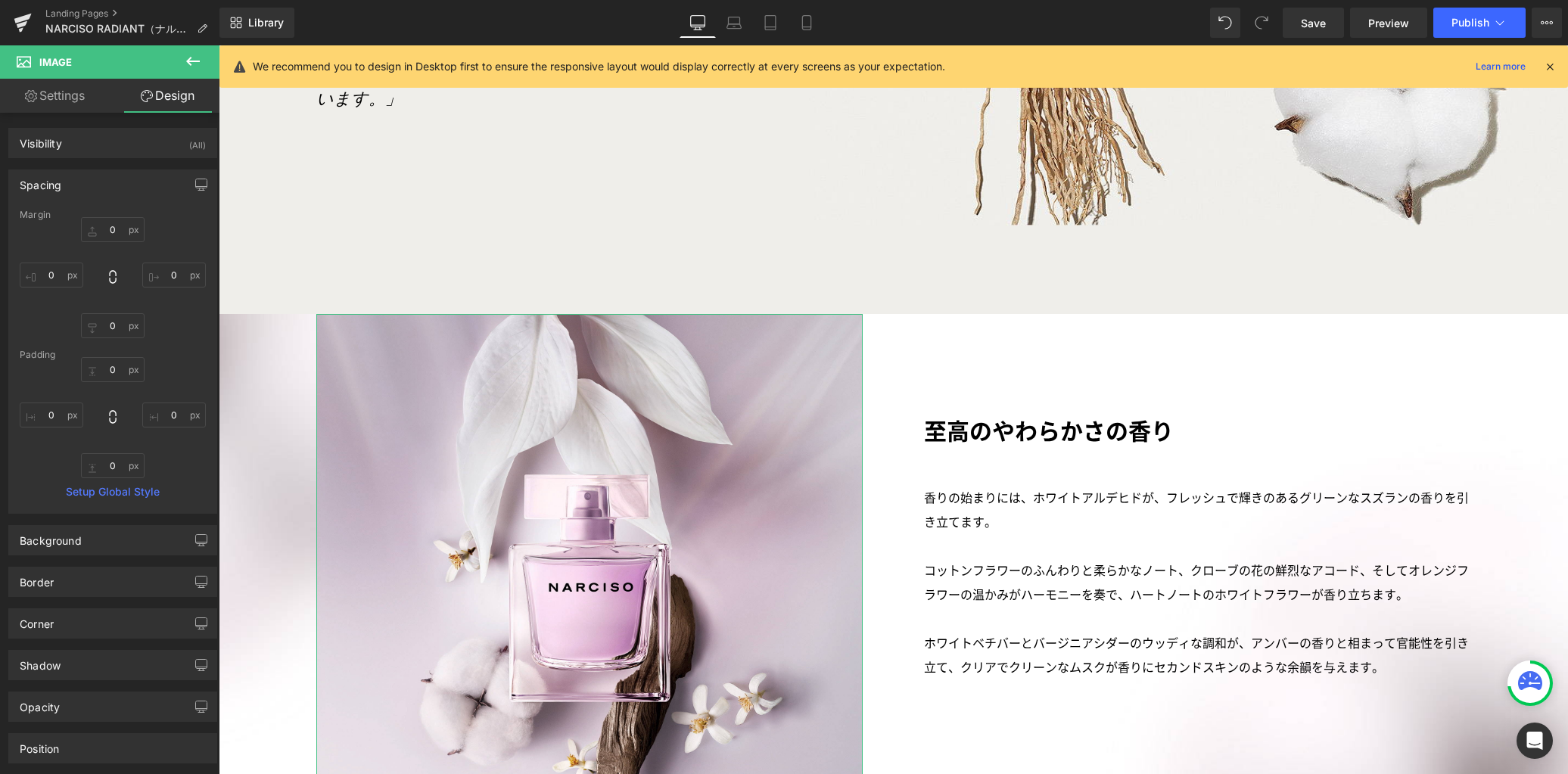
type input "0"
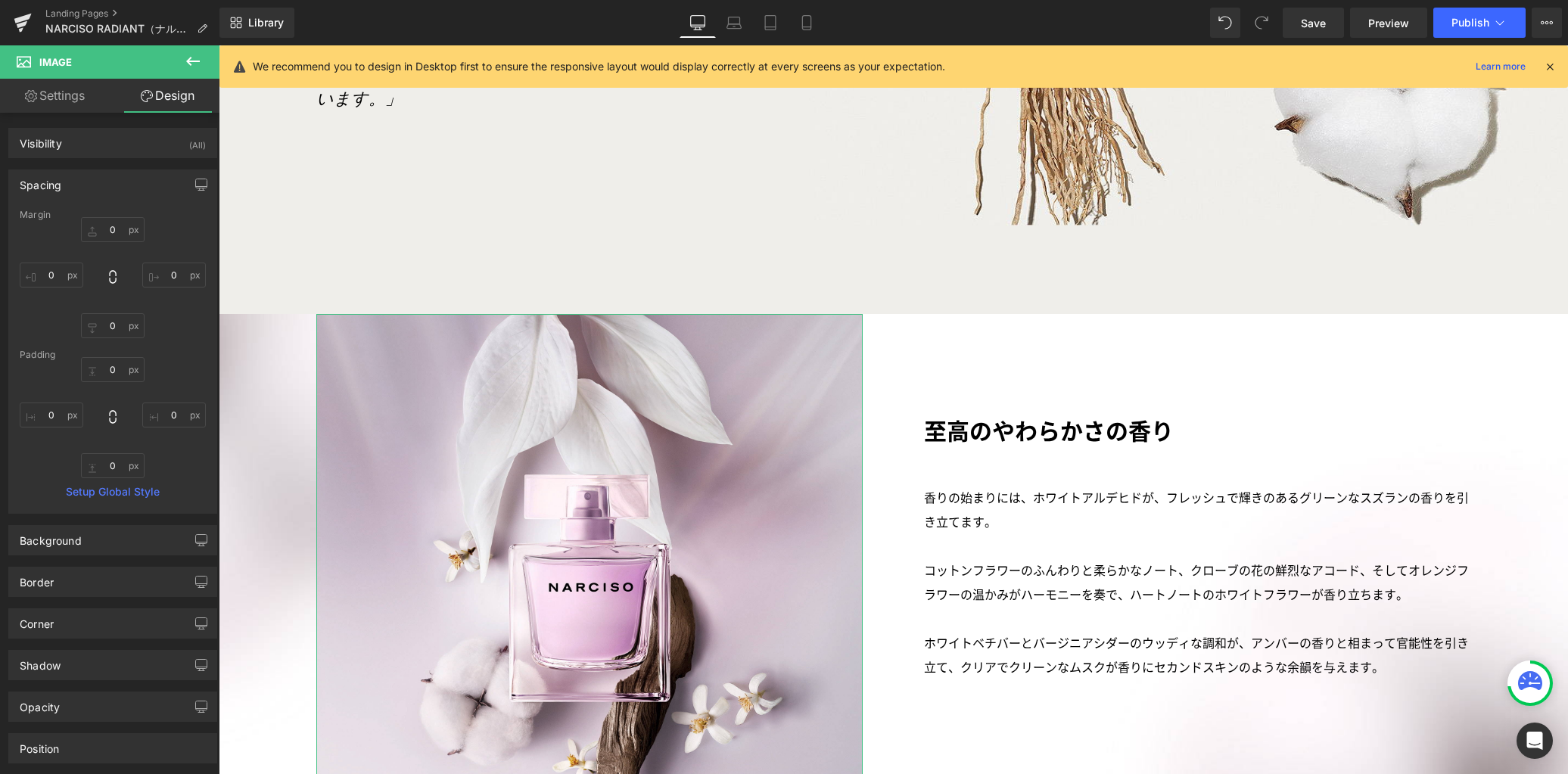
type input "0"
click at [119, 236] on input "0" at bounding box center [113, 229] width 64 height 25
type input "-100"
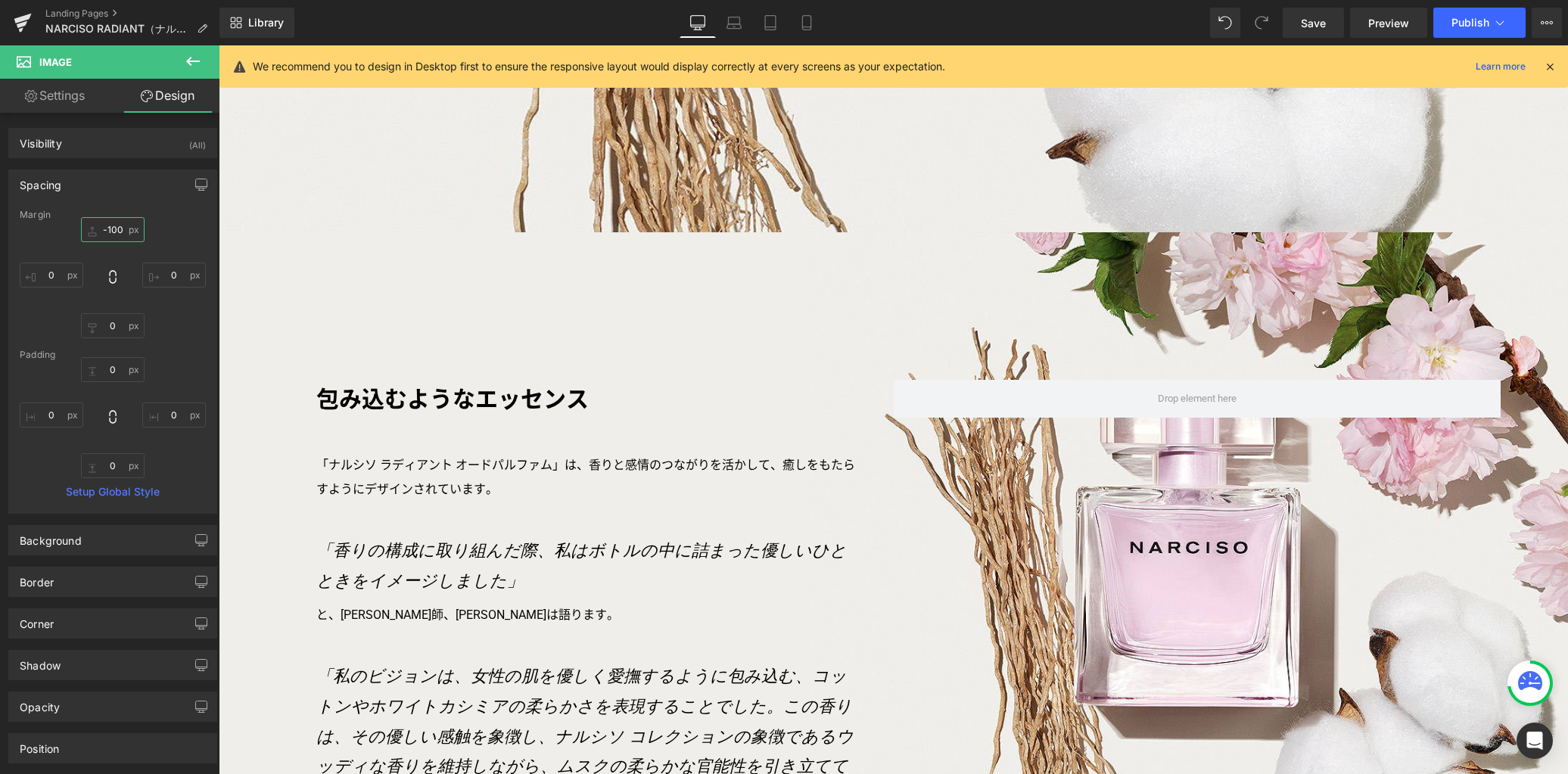
scroll to position [2634, 0]
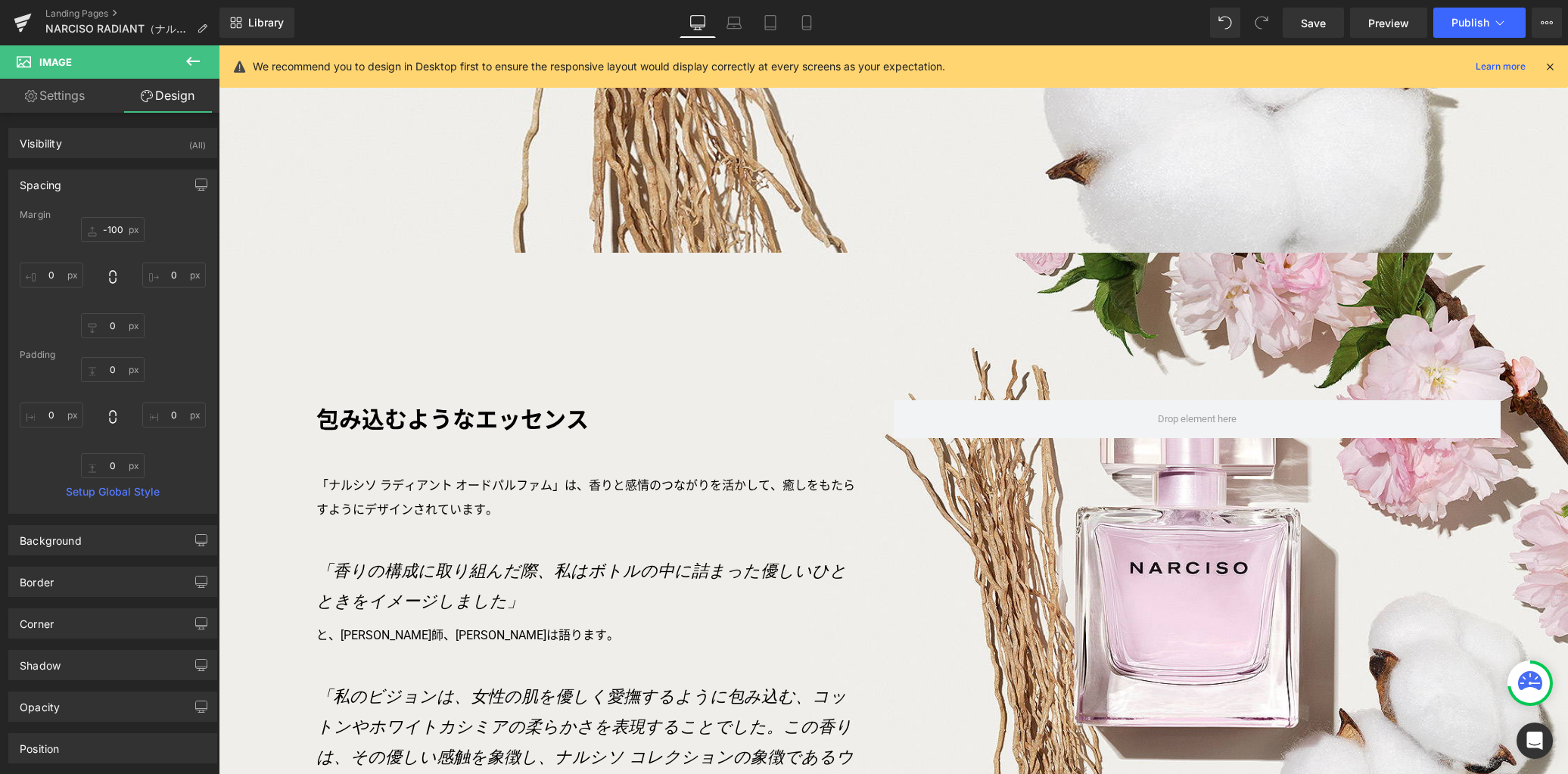
click at [342, 288] on div "包み込むようなエッセンス Text Block 「ナルシソ ラディアント オードパルファム」は、香りと感情のつながりを活かして、癒しをもたらすようにデザイン…" at bounding box center [893, 642] width 1349 height 780
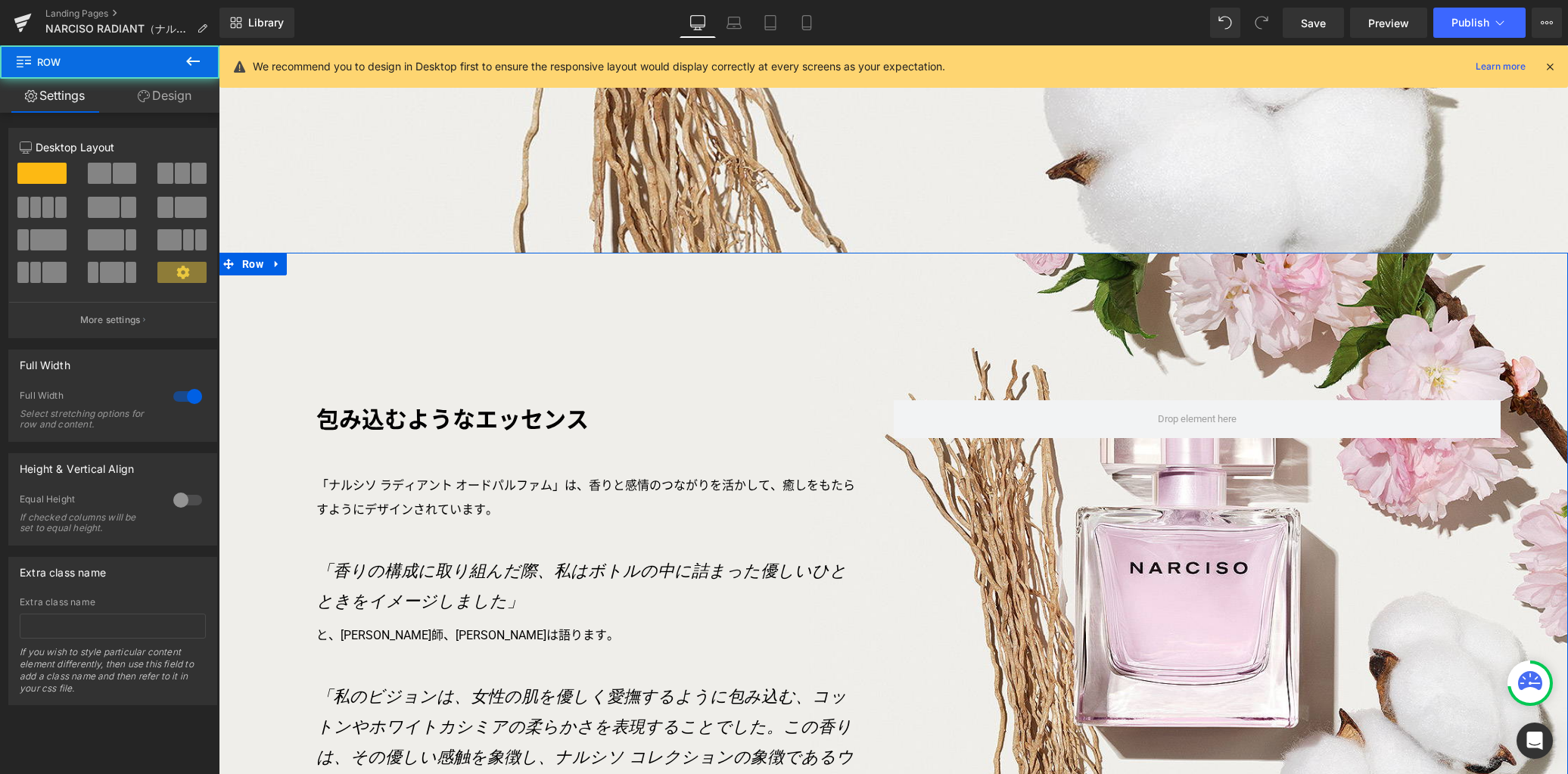
click at [330, 284] on div "包み込むようなエッセンス Text Block 「ナルシソ ラディアント オードパルファム」は、香りと感情のつながりを活かして、癒しをもたらすようにデザイン…" at bounding box center [893, 642] width 1349 height 780
click at [158, 98] on link "Design" at bounding box center [164, 95] width 109 height 34
click at [0, 0] on div "Spacing" at bounding box center [0, 0] width 0 height 0
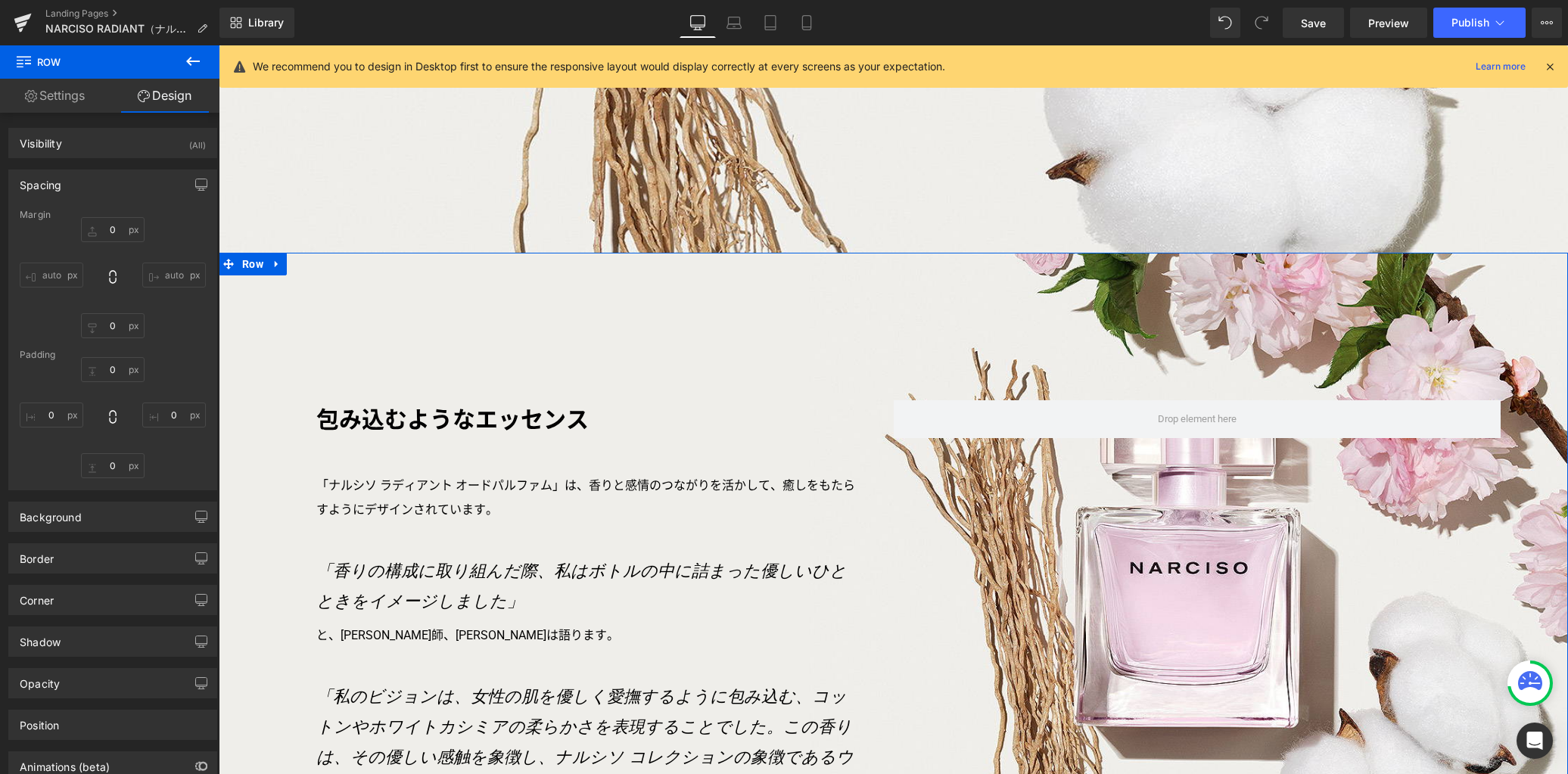
type input "0px"
type input "195px"
type input "0px"
type input "255px"
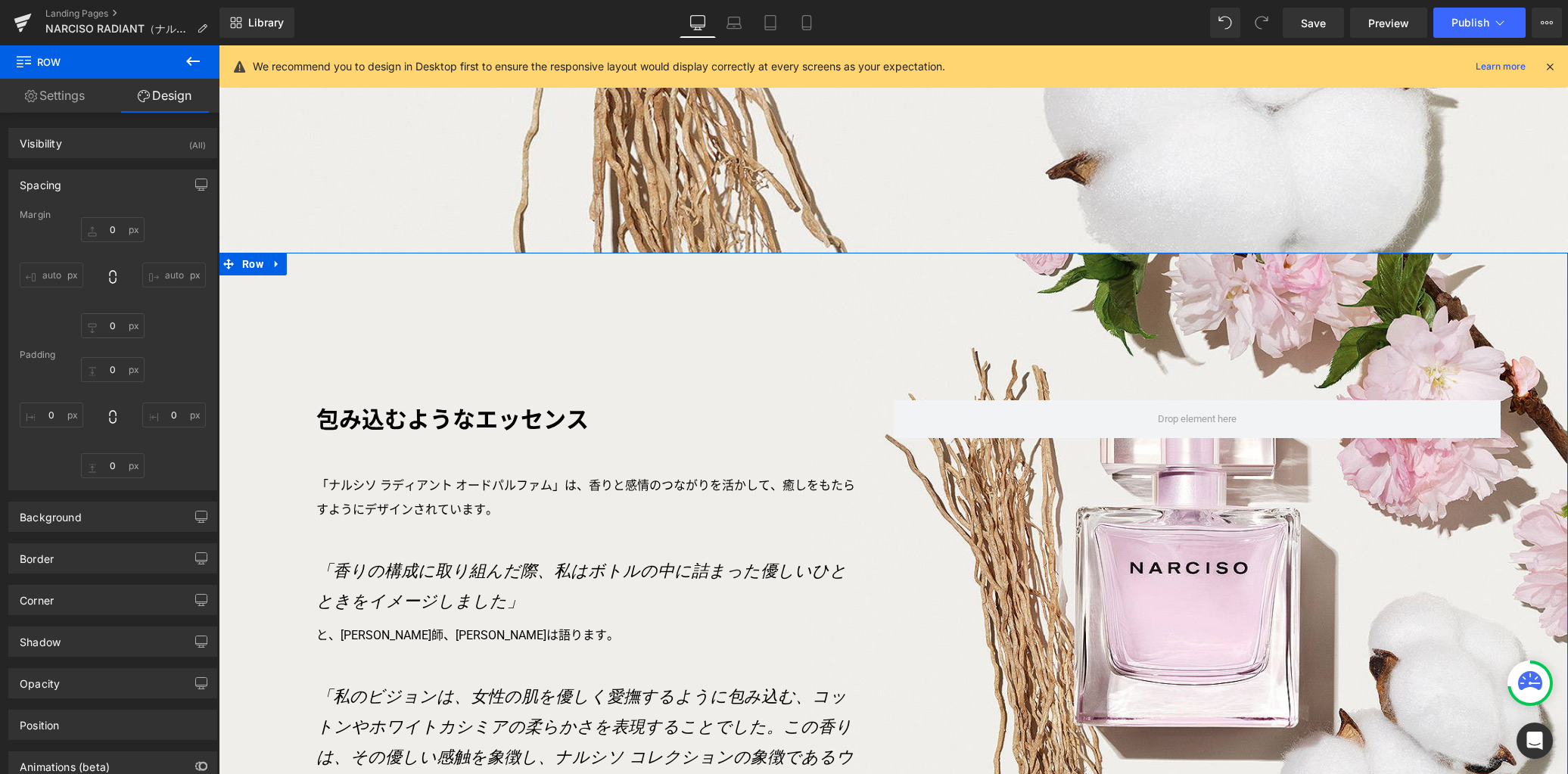
type input "0px"
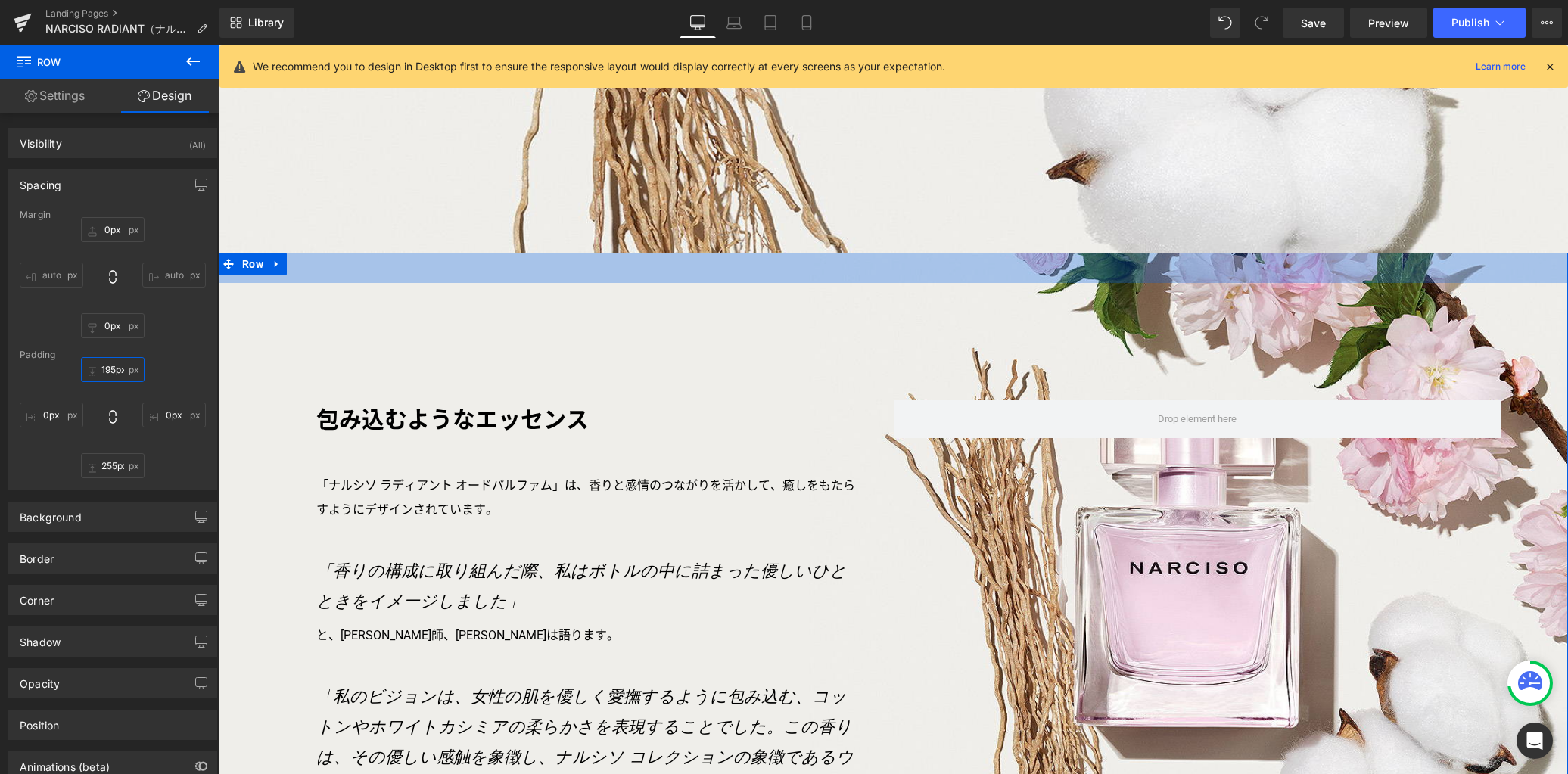
click at [118, 371] on input "195px" at bounding box center [113, 369] width 64 height 25
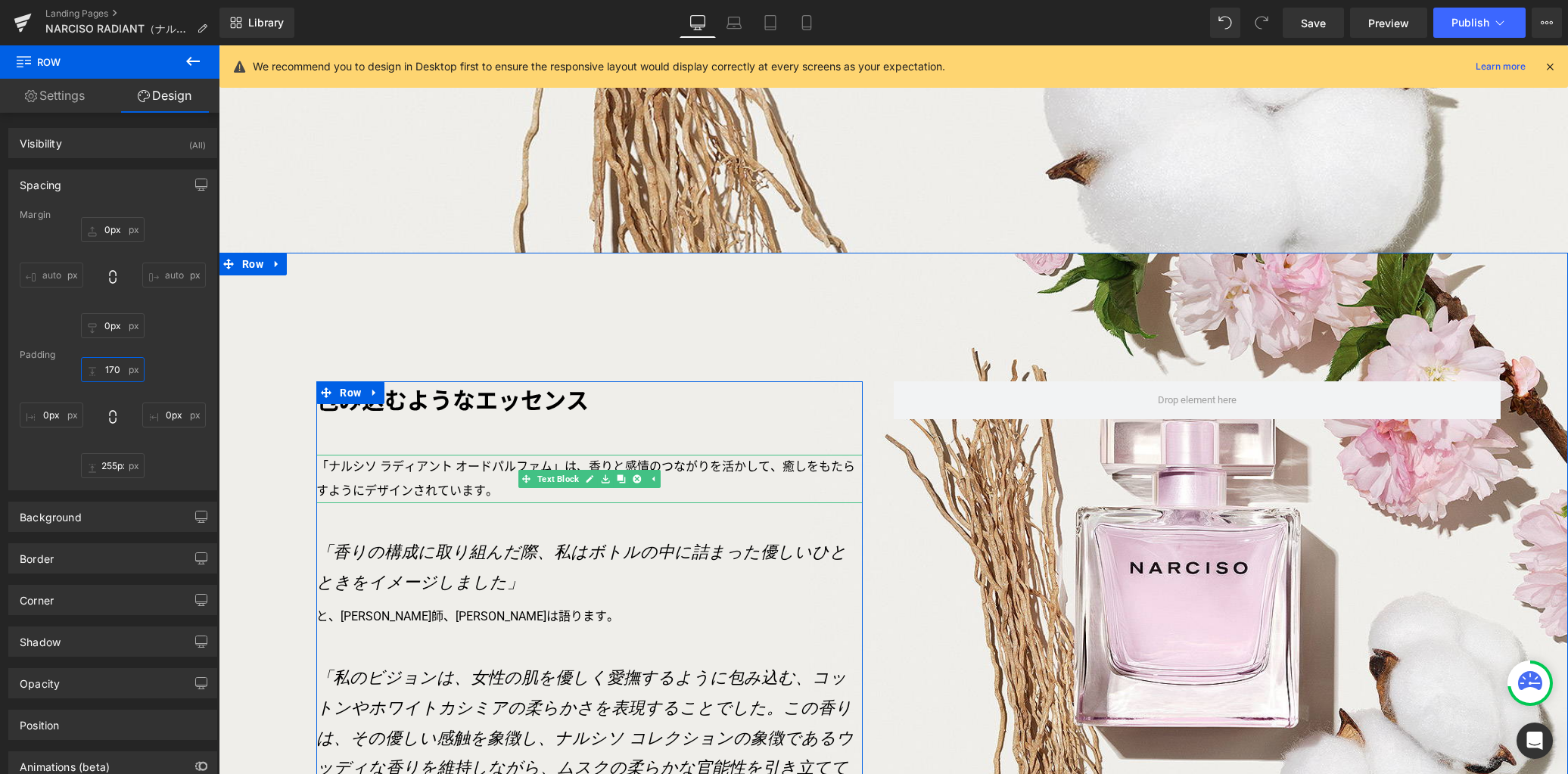
scroll to position [3105, 0]
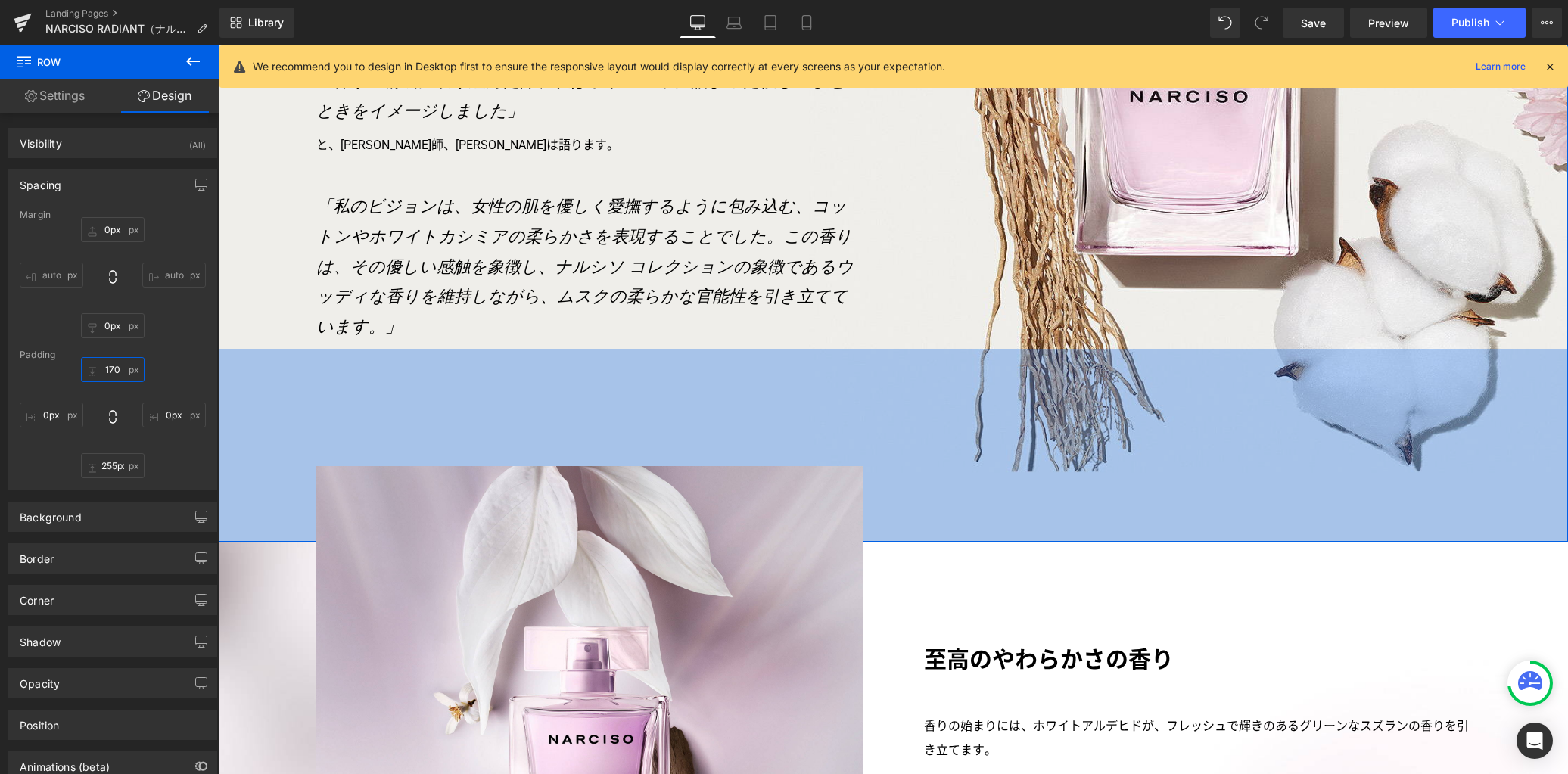
type input "170"
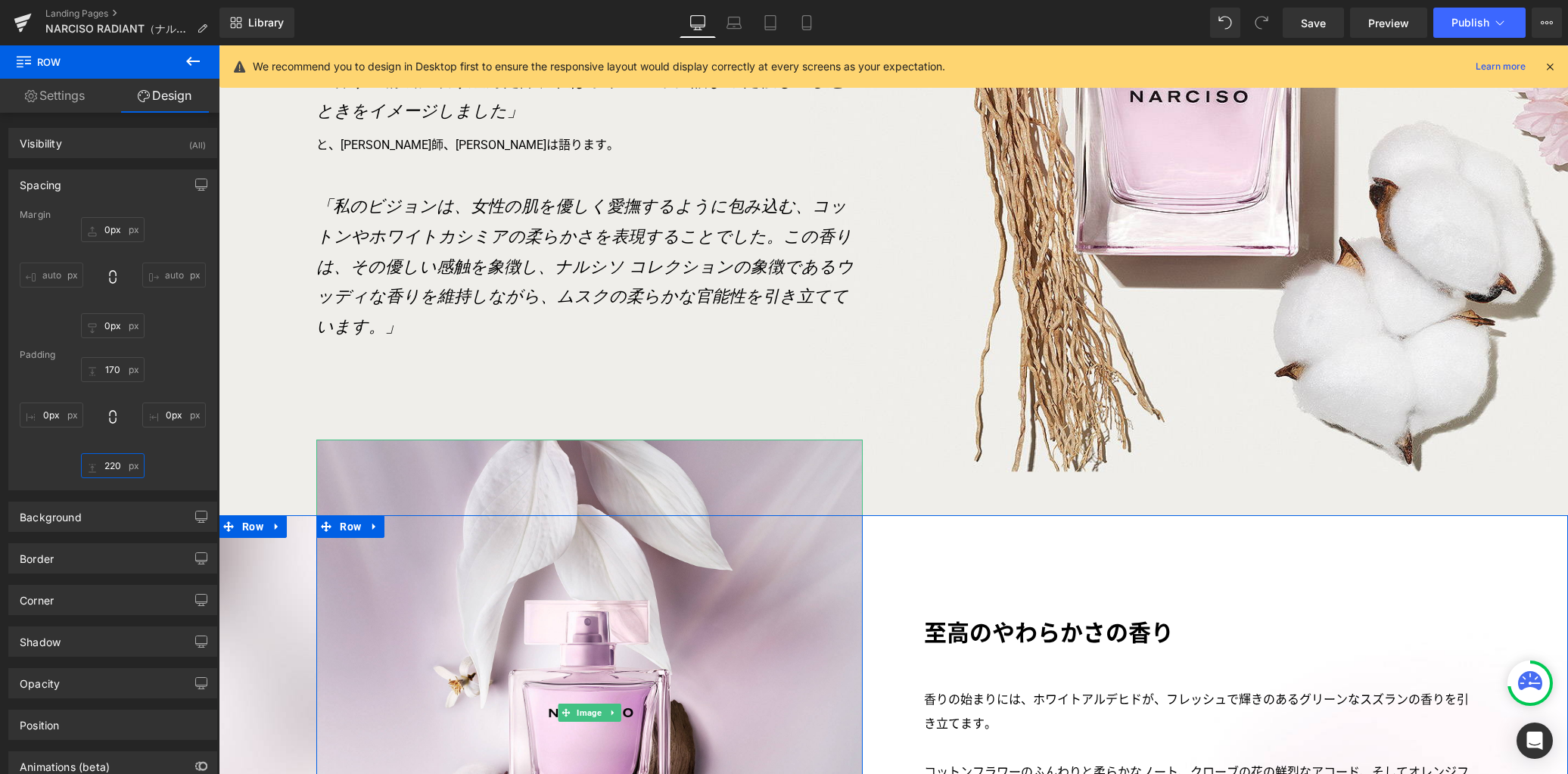
type input "200"
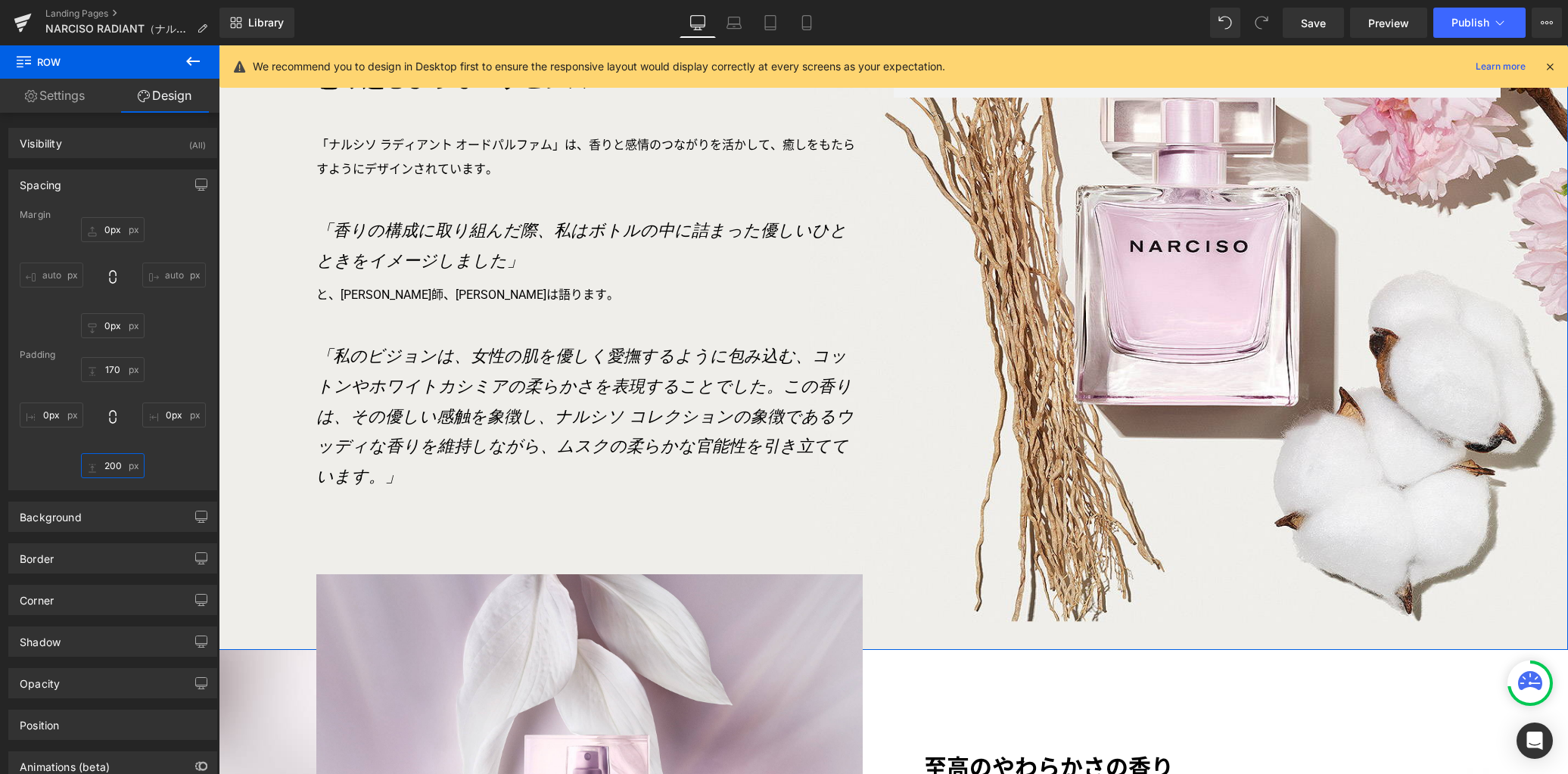
scroll to position [2686, 0]
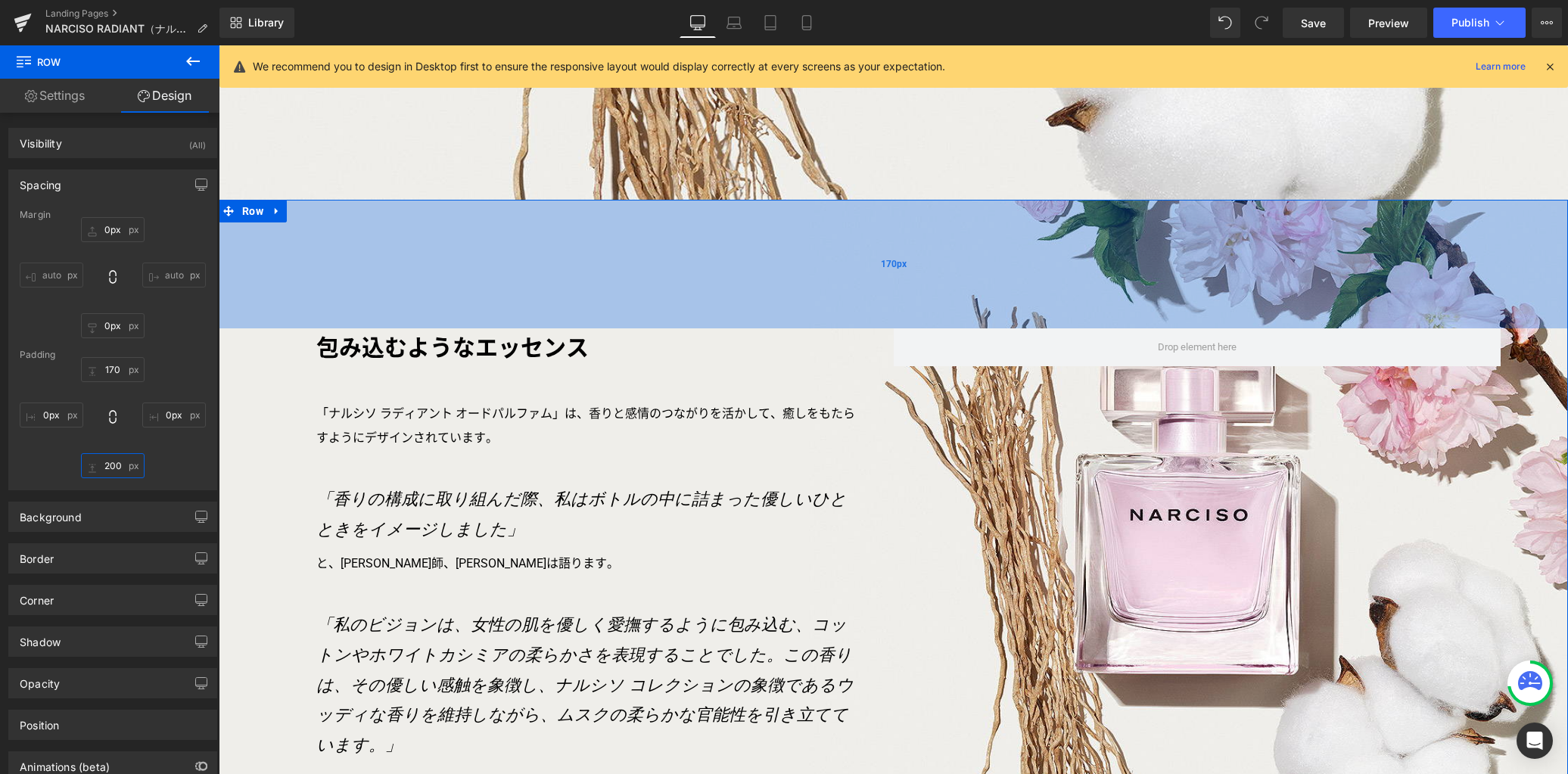
click at [464, 210] on div "170px" at bounding box center [893, 264] width 1349 height 129
type input "170px"
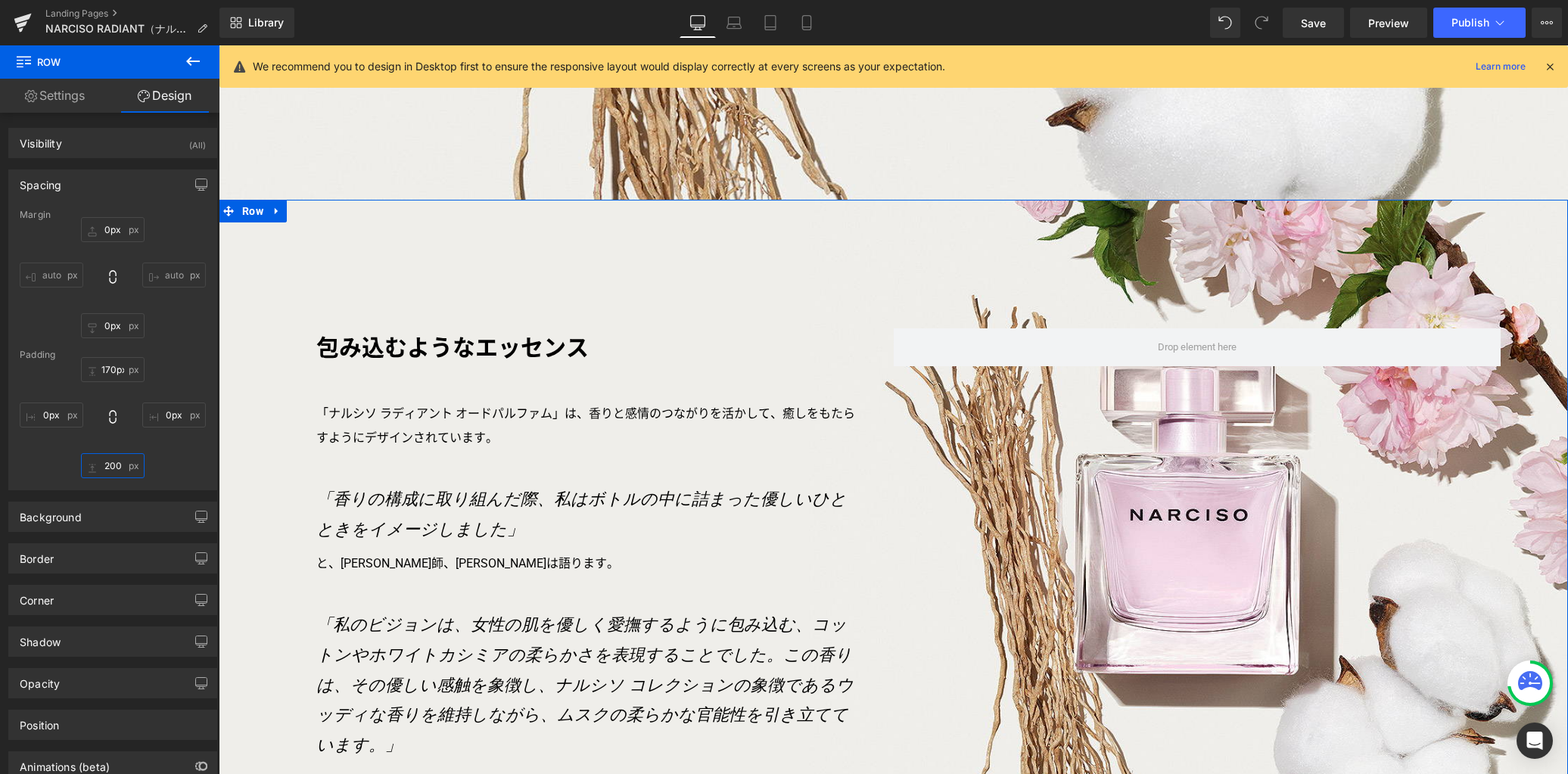
type input "200"
click at [171, 100] on link "Design" at bounding box center [164, 95] width 109 height 34
click at [113, 367] on input "170px" at bounding box center [113, 369] width 64 height 25
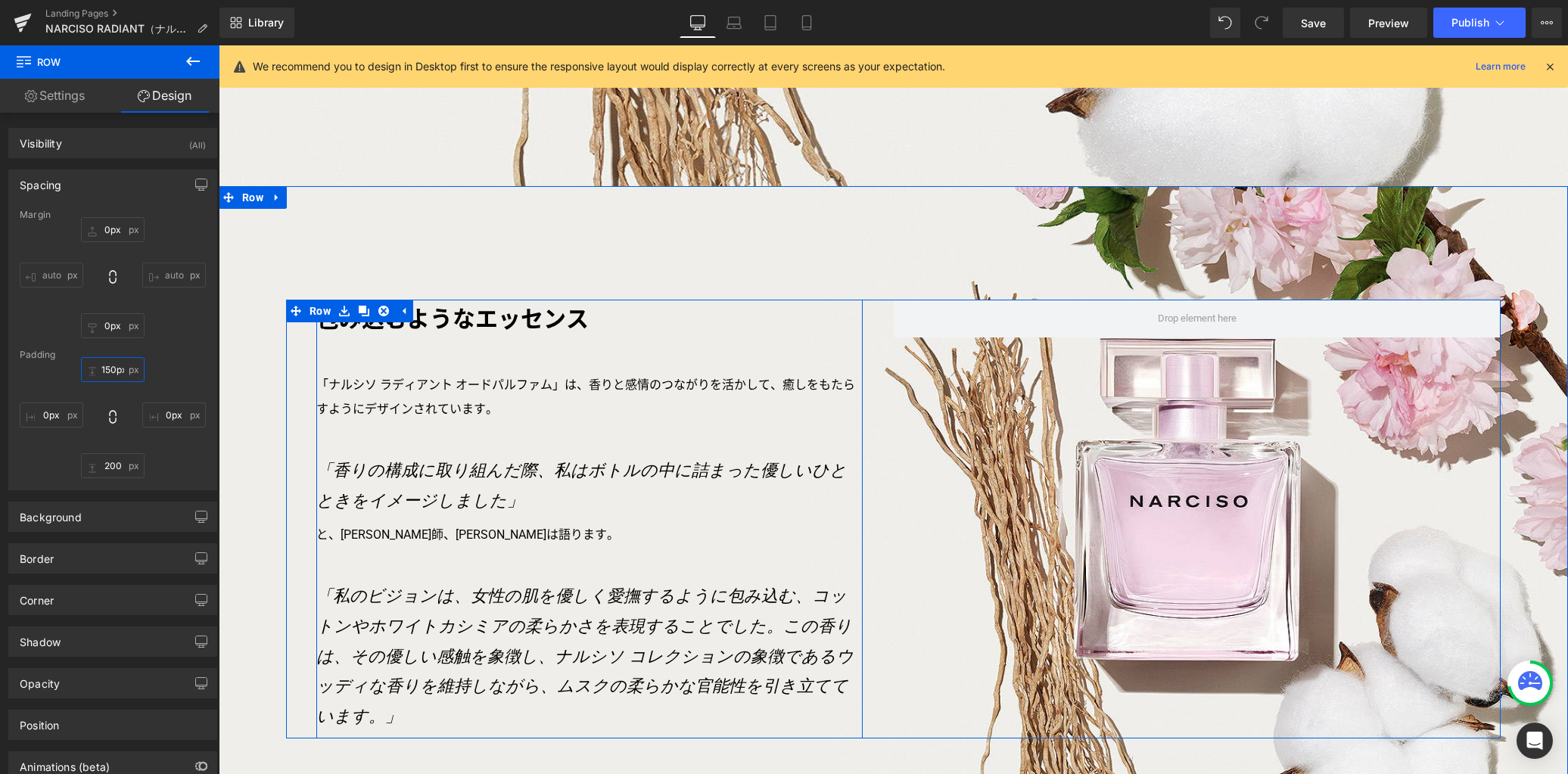
scroll to position [2814, 0]
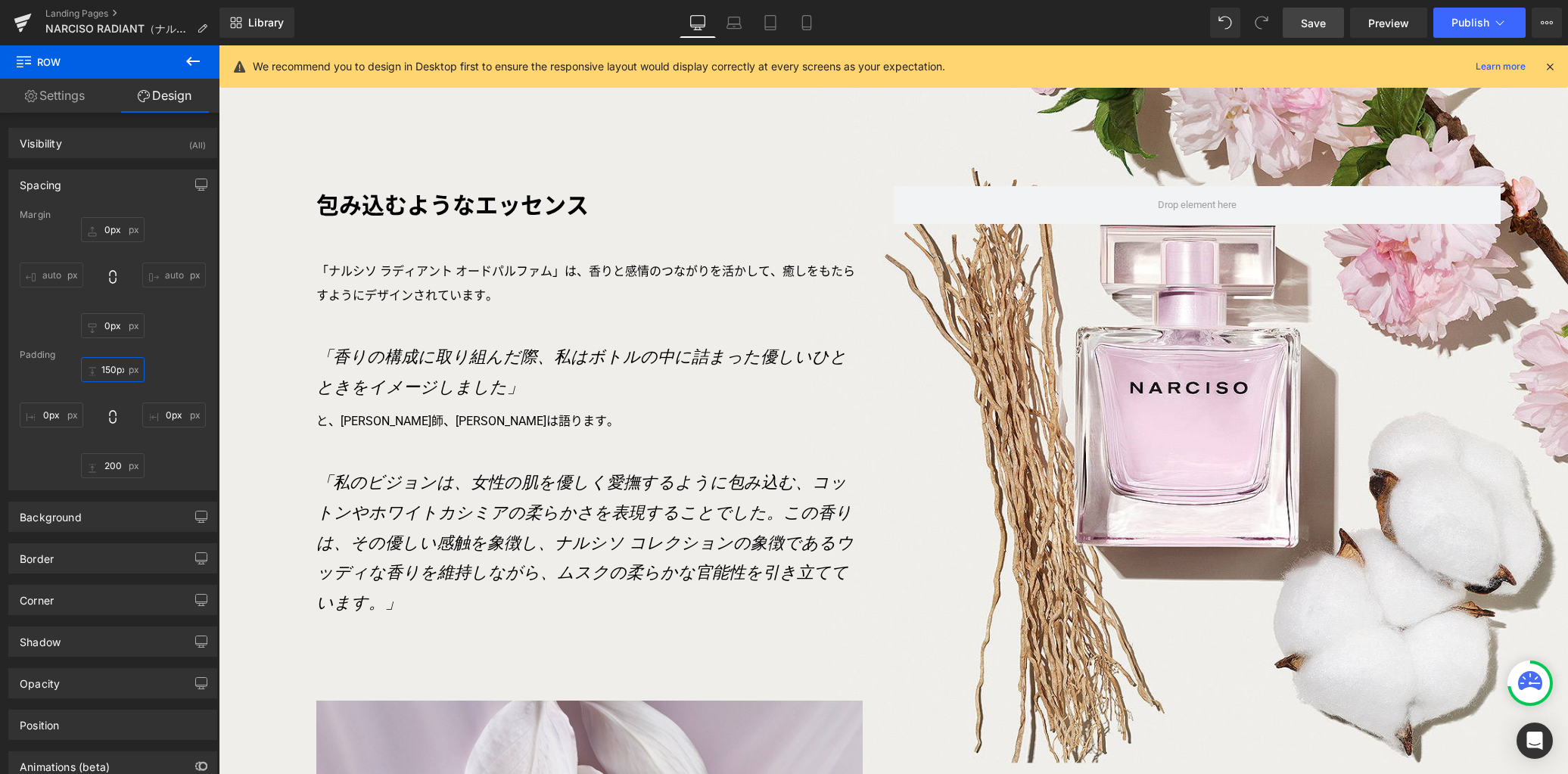
type input "150px"
click at [1306, 30] on span "Save" at bounding box center [1313, 23] width 25 height 16
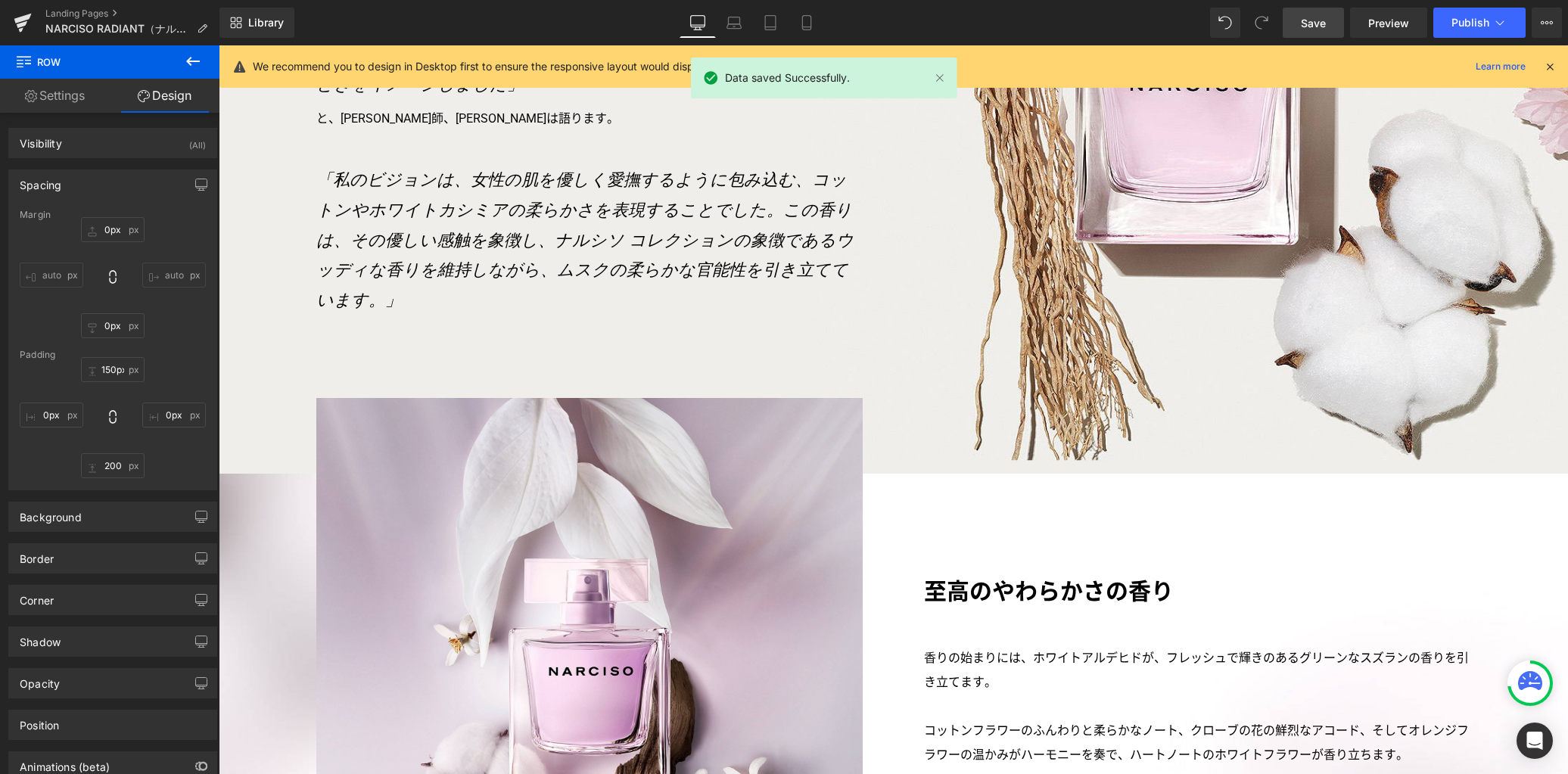
scroll to position [3409, 0]
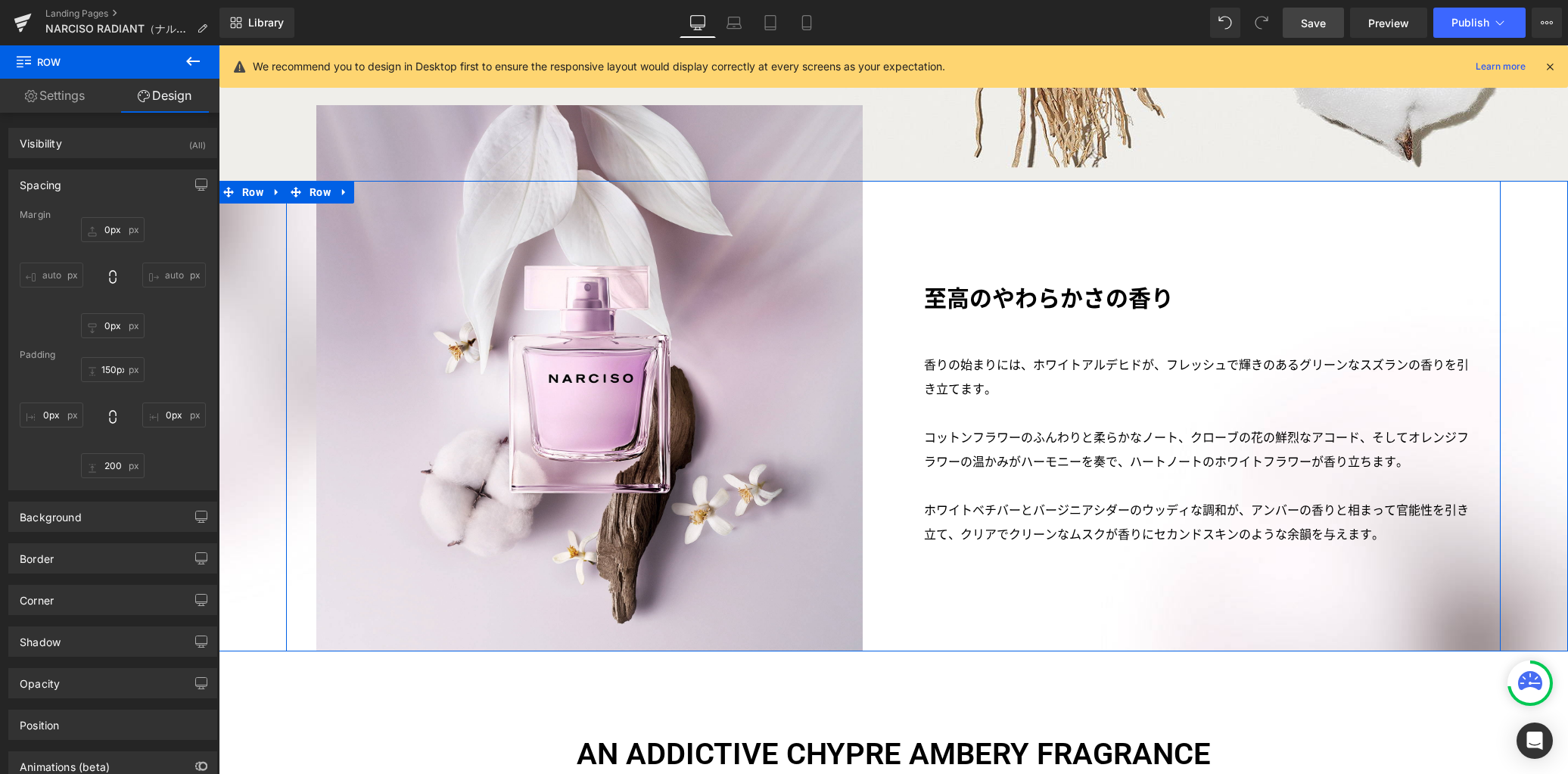
click at [904, 578] on div "Image Row 至高のやわらかさの香り Text Block 香りの始まりには、ホワイトアルデヒドが、フレッシュで輝きのあるグリーンなスズランの香りを引き…" at bounding box center [893, 415] width 1215 height 470
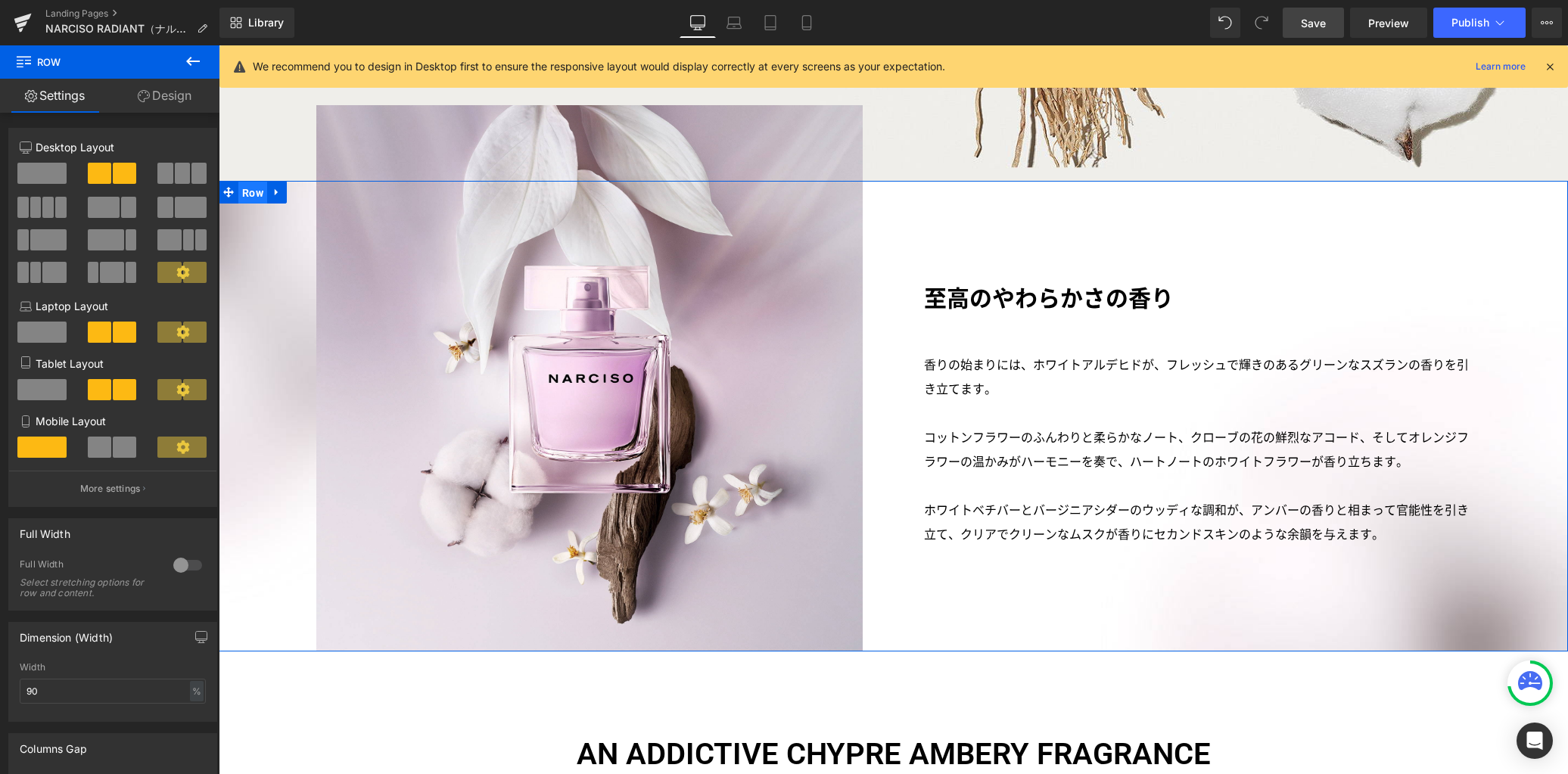
click at [240, 181] on span "Row" at bounding box center [253, 193] width 29 height 22
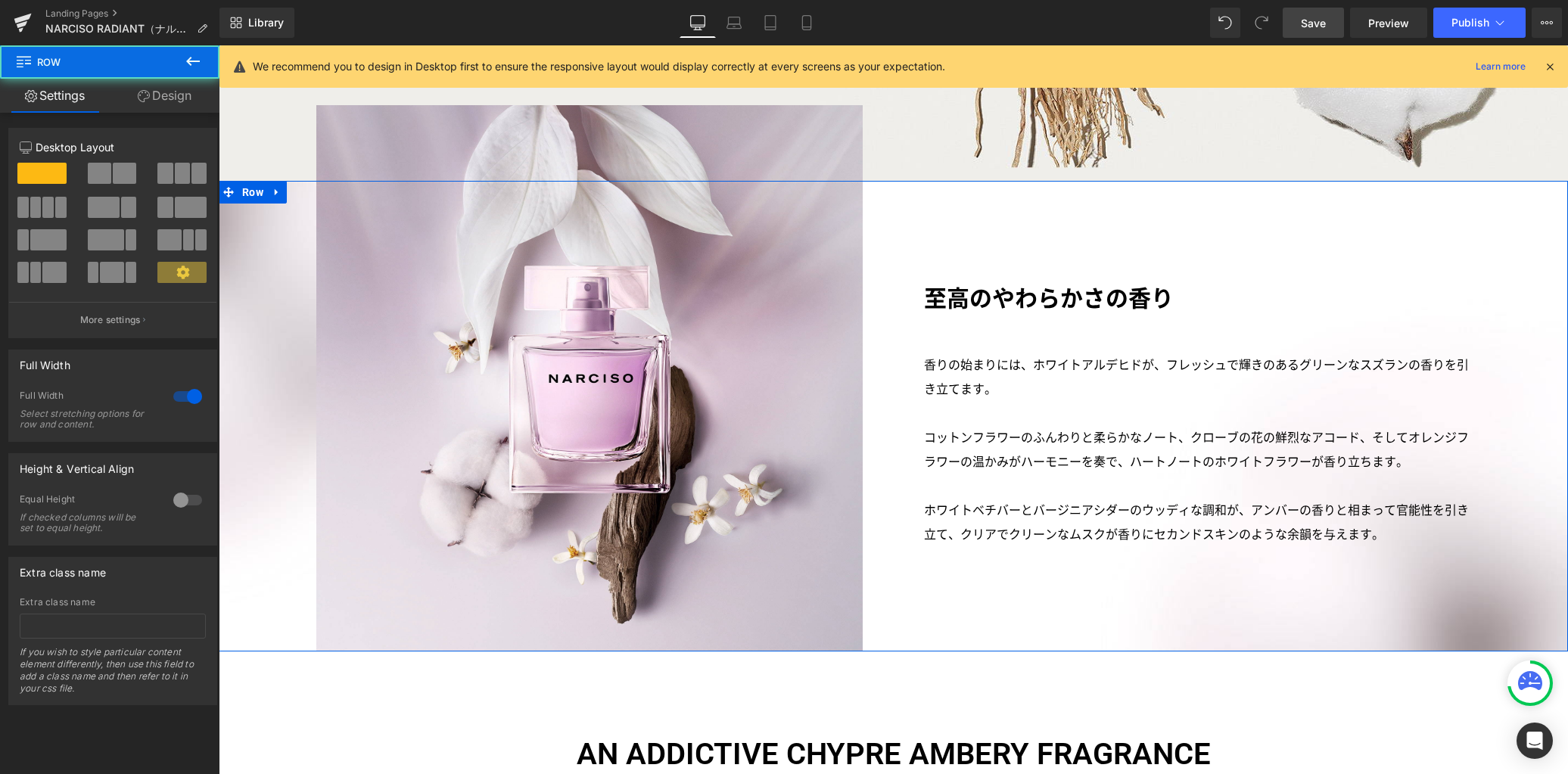
click at [173, 98] on link "Design" at bounding box center [164, 95] width 109 height 34
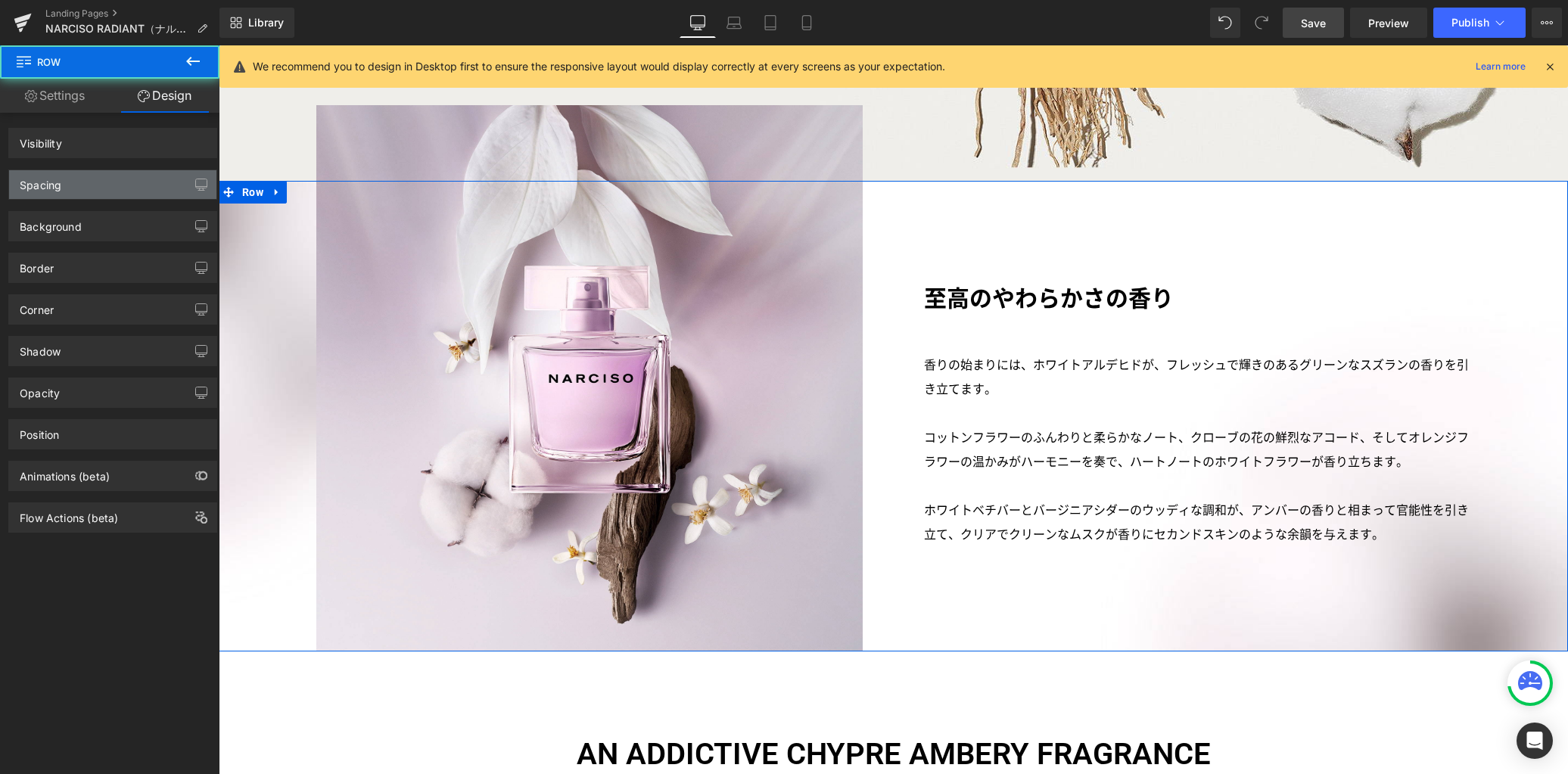
click at [136, 182] on div "Spacing" at bounding box center [112, 185] width 207 height 29
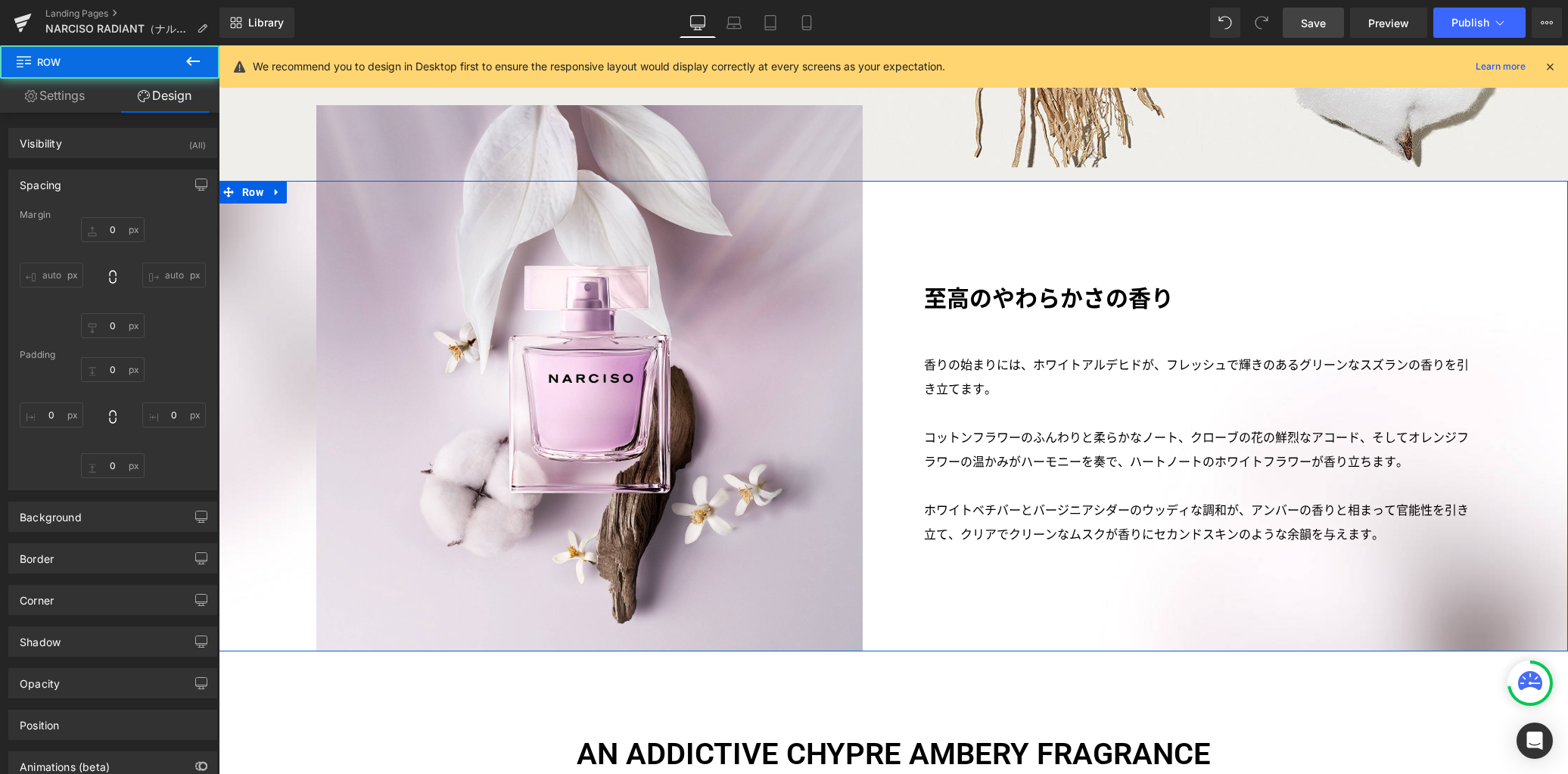
type input "0px"
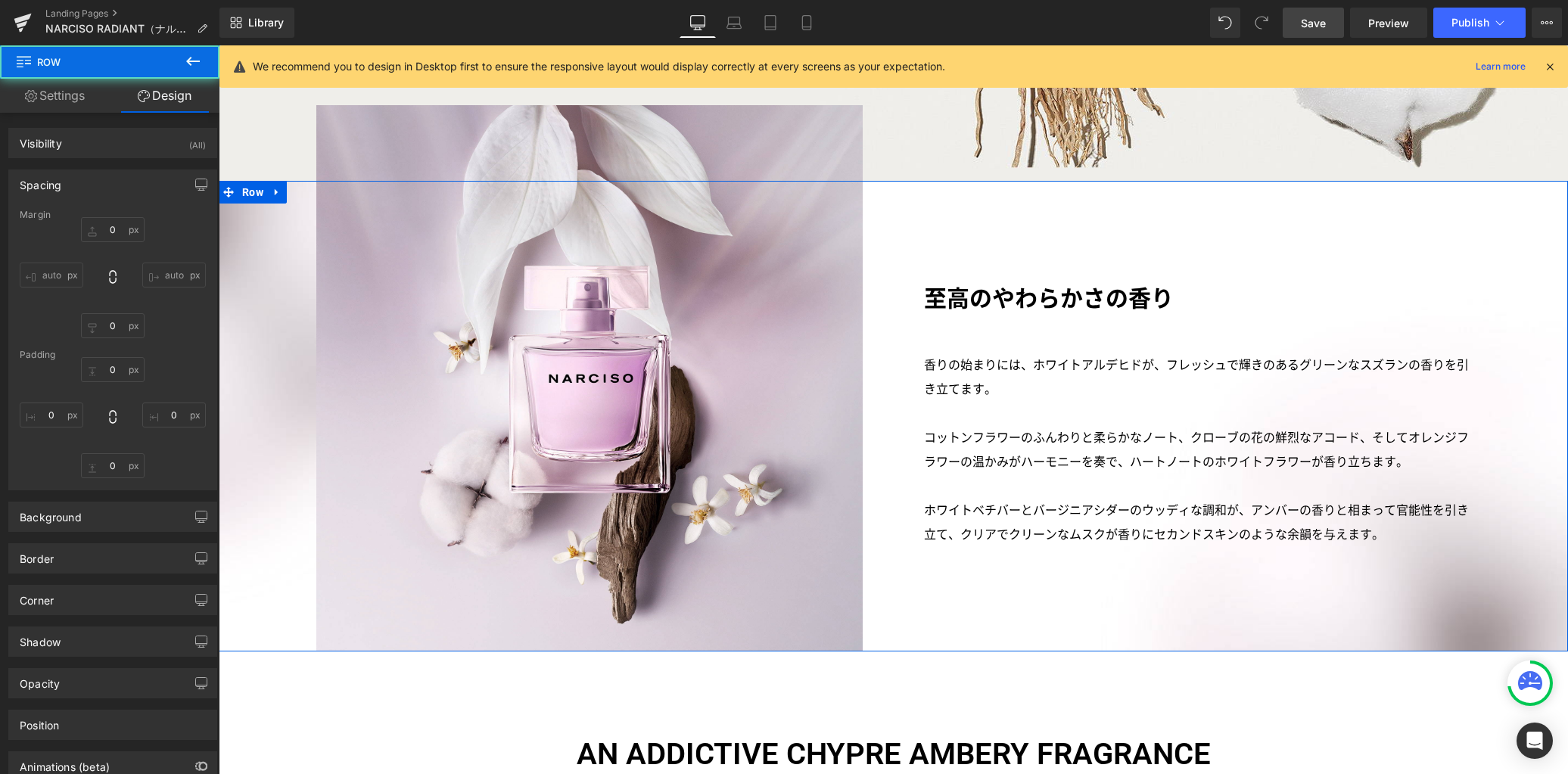
type input "0px"
click at [121, 478] on input "0px" at bounding box center [113, 465] width 64 height 25
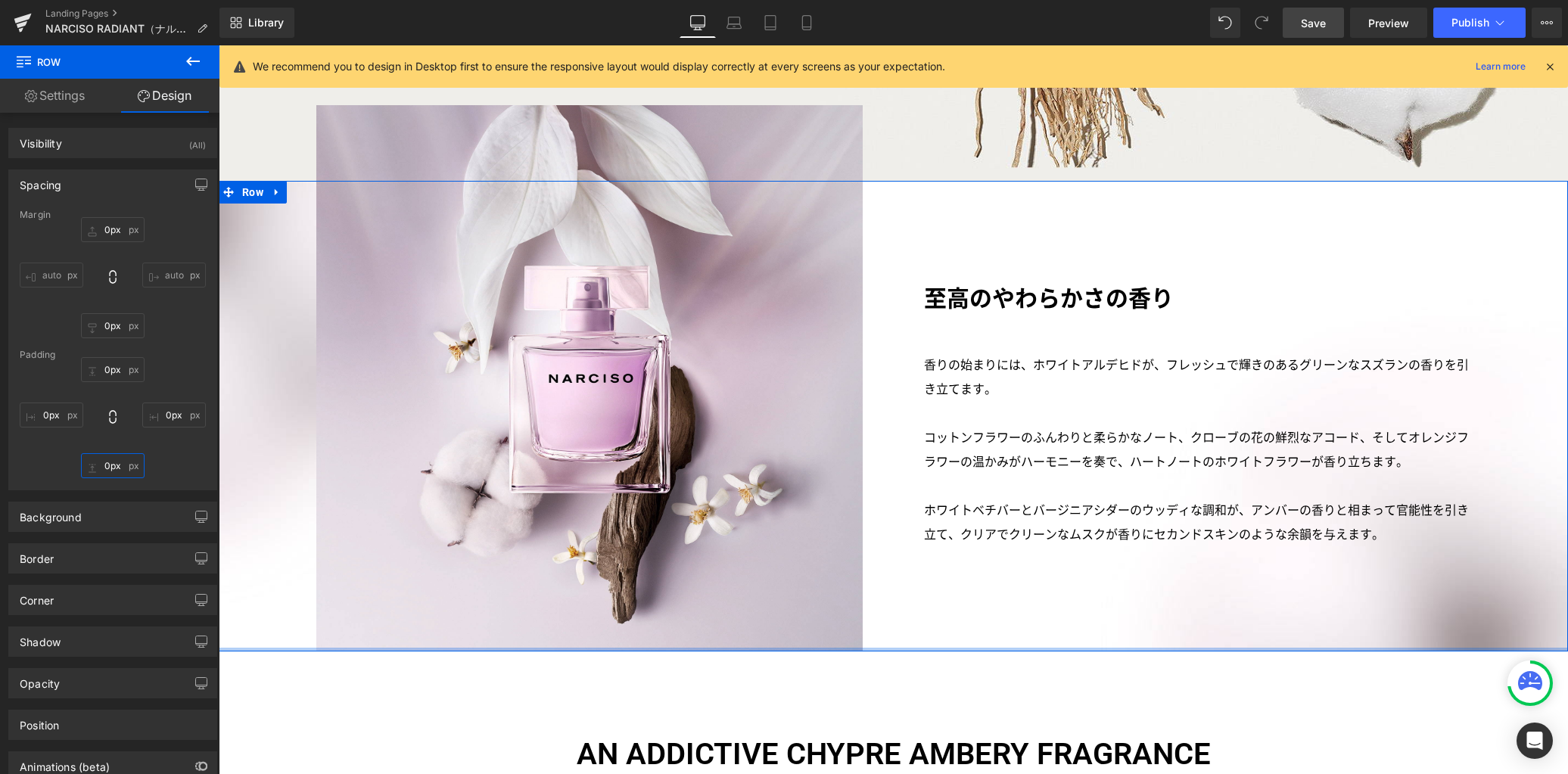
click at [117, 469] on input "0px" at bounding box center [113, 465] width 64 height 25
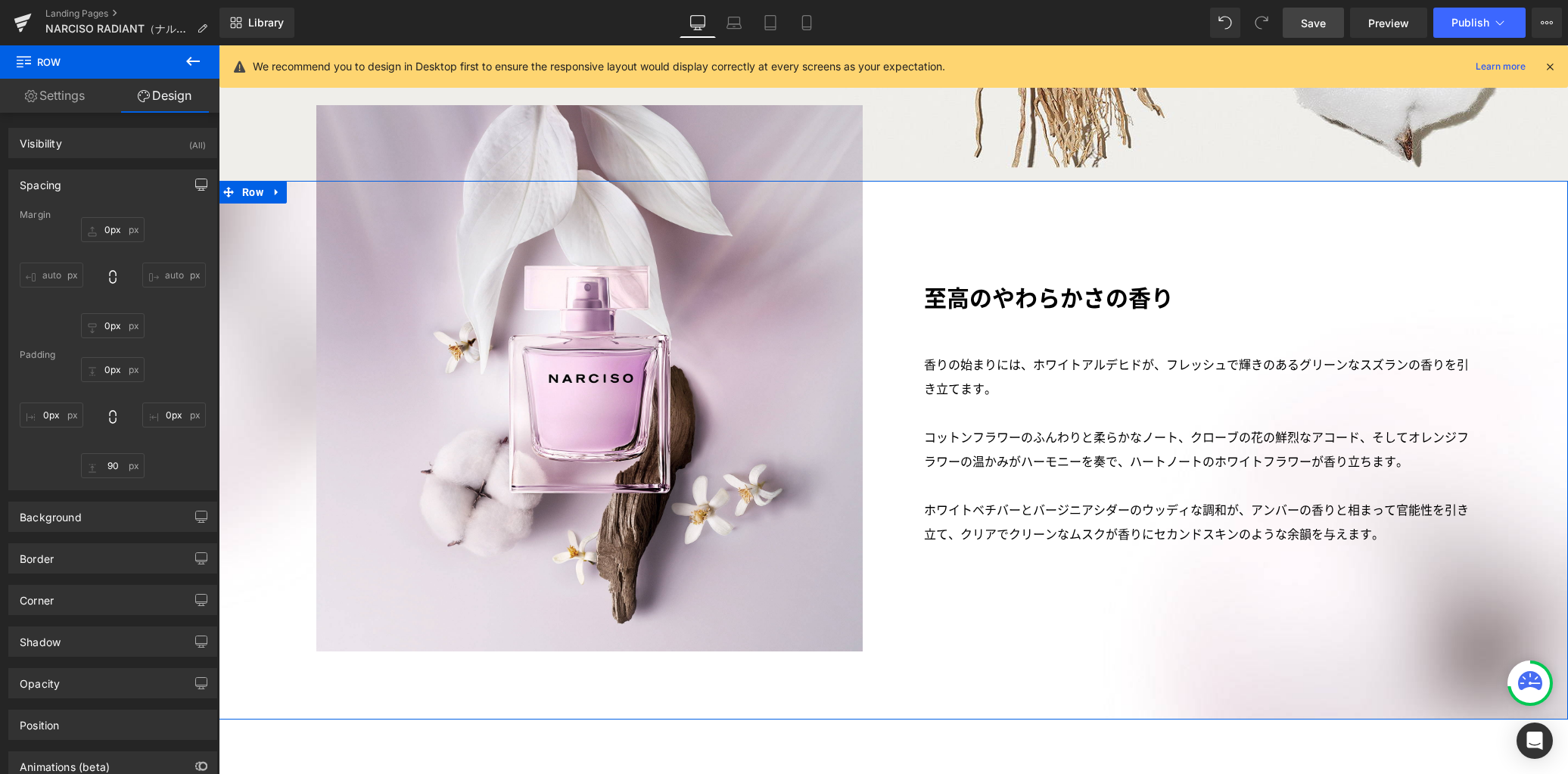
click at [195, 184] on icon "button" at bounding box center [201, 184] width 12 height 12
click at [84, 219] on button "Laptop" at bounding box center [85, 217] width 47 height 26
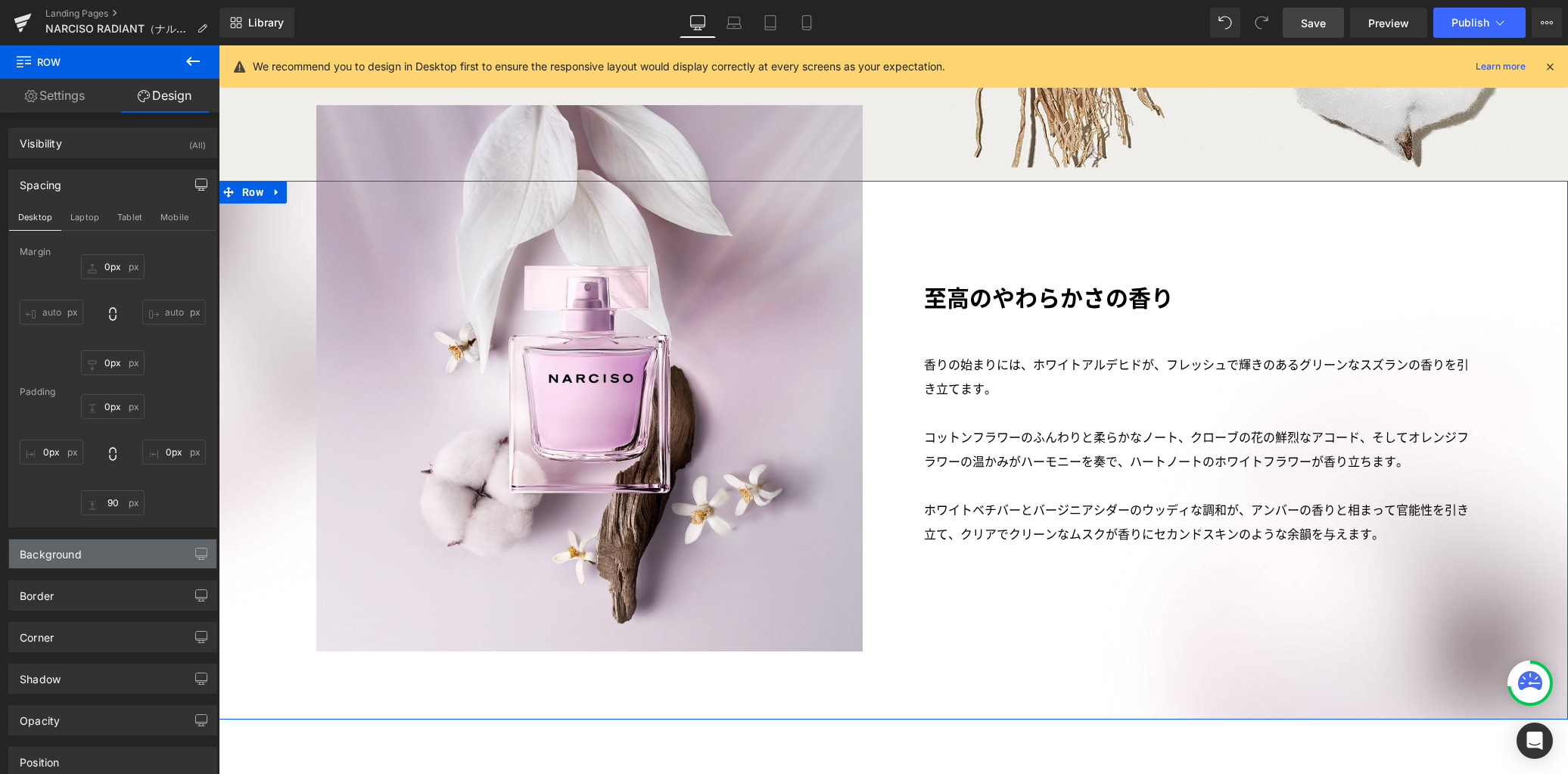
scroll to position [2492, 0]
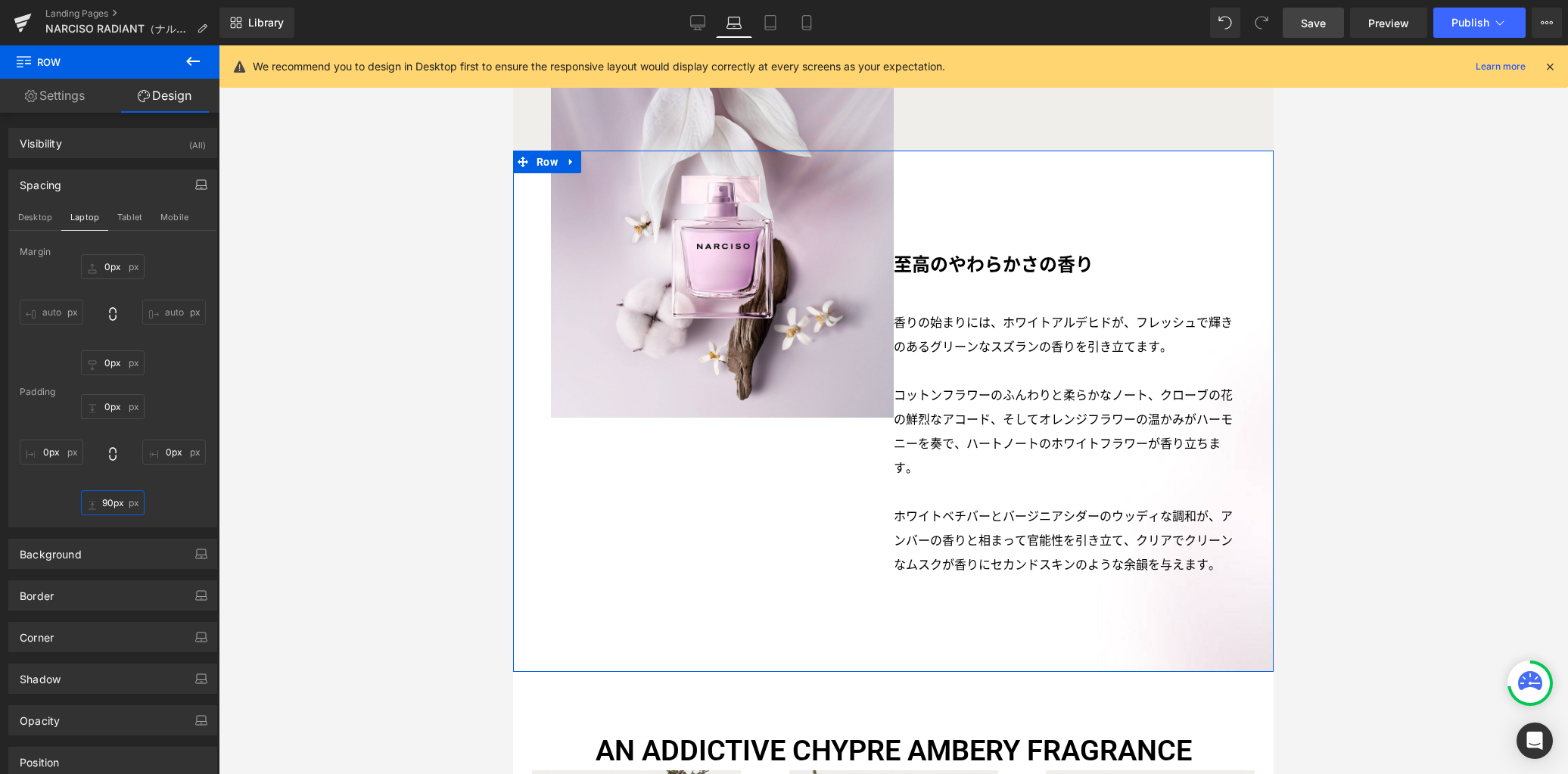
click at [120, 501] on input "90px" at bounding box center [113, 502] width 64 height 25
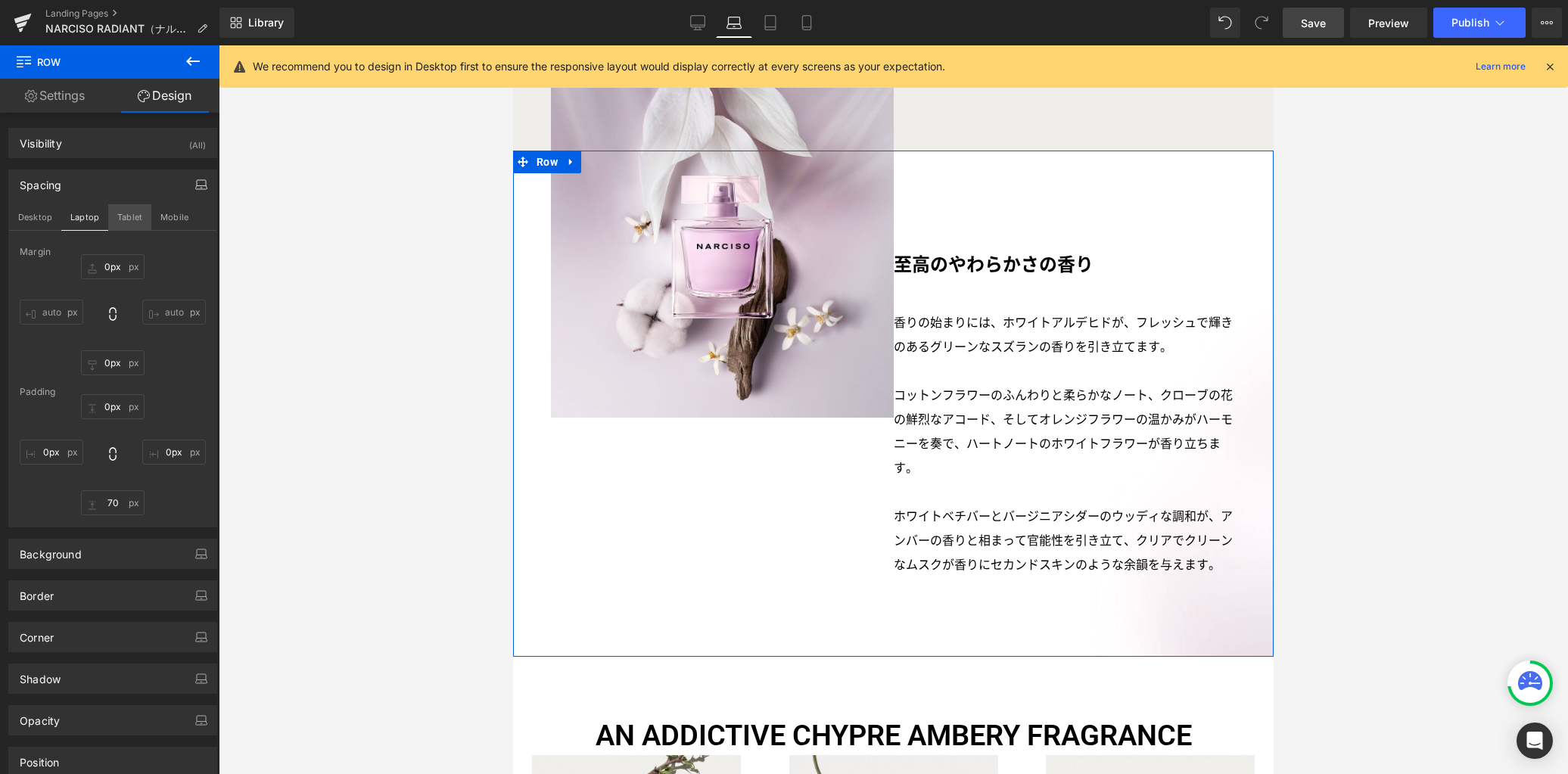
click at [133, 212] on button "Tablet" at bounding box center [129, 217] width 43 height 26
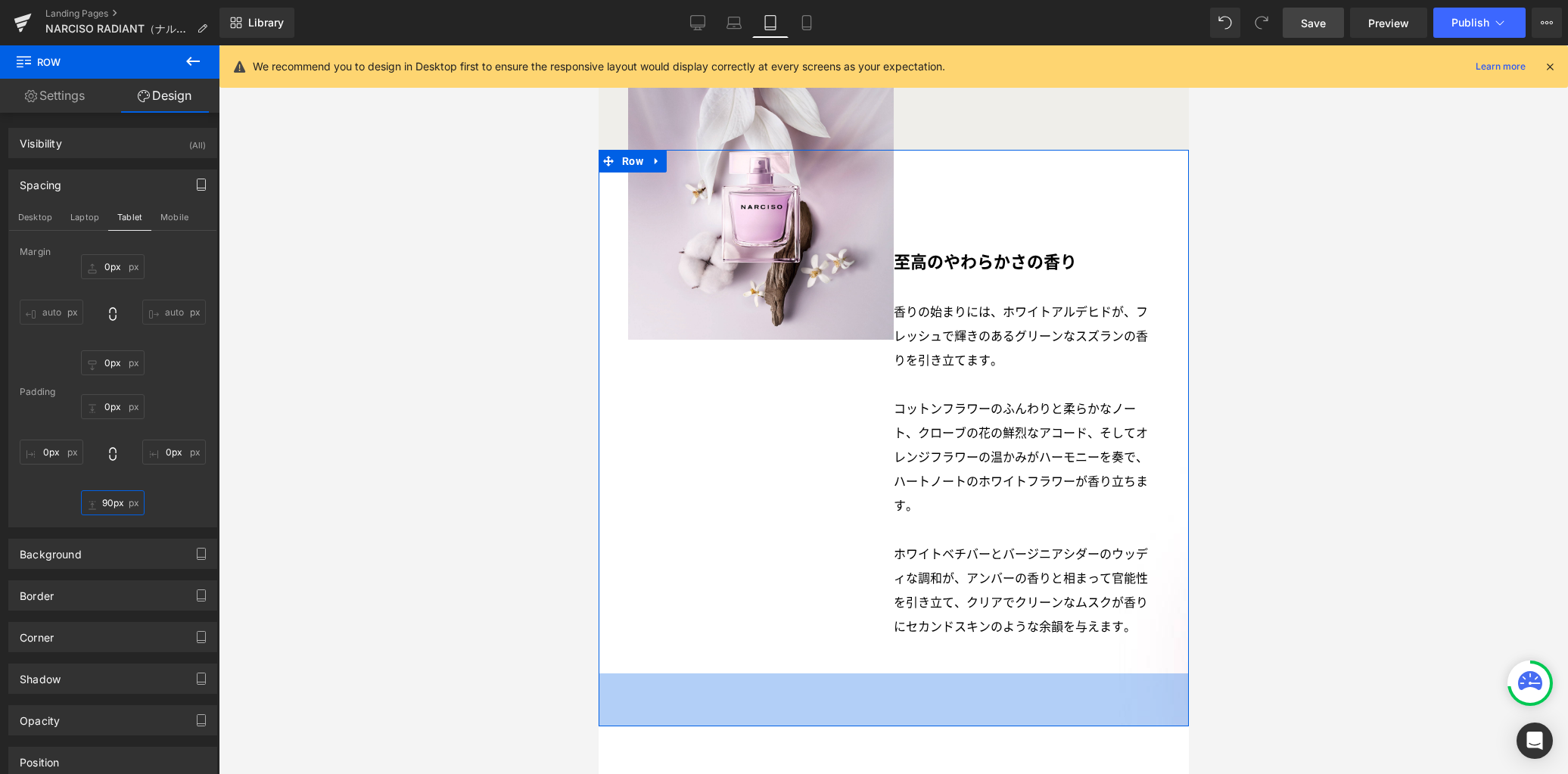
click at [120, 504] on input "90px" at bounding box center [113, 502] width 64 height 25
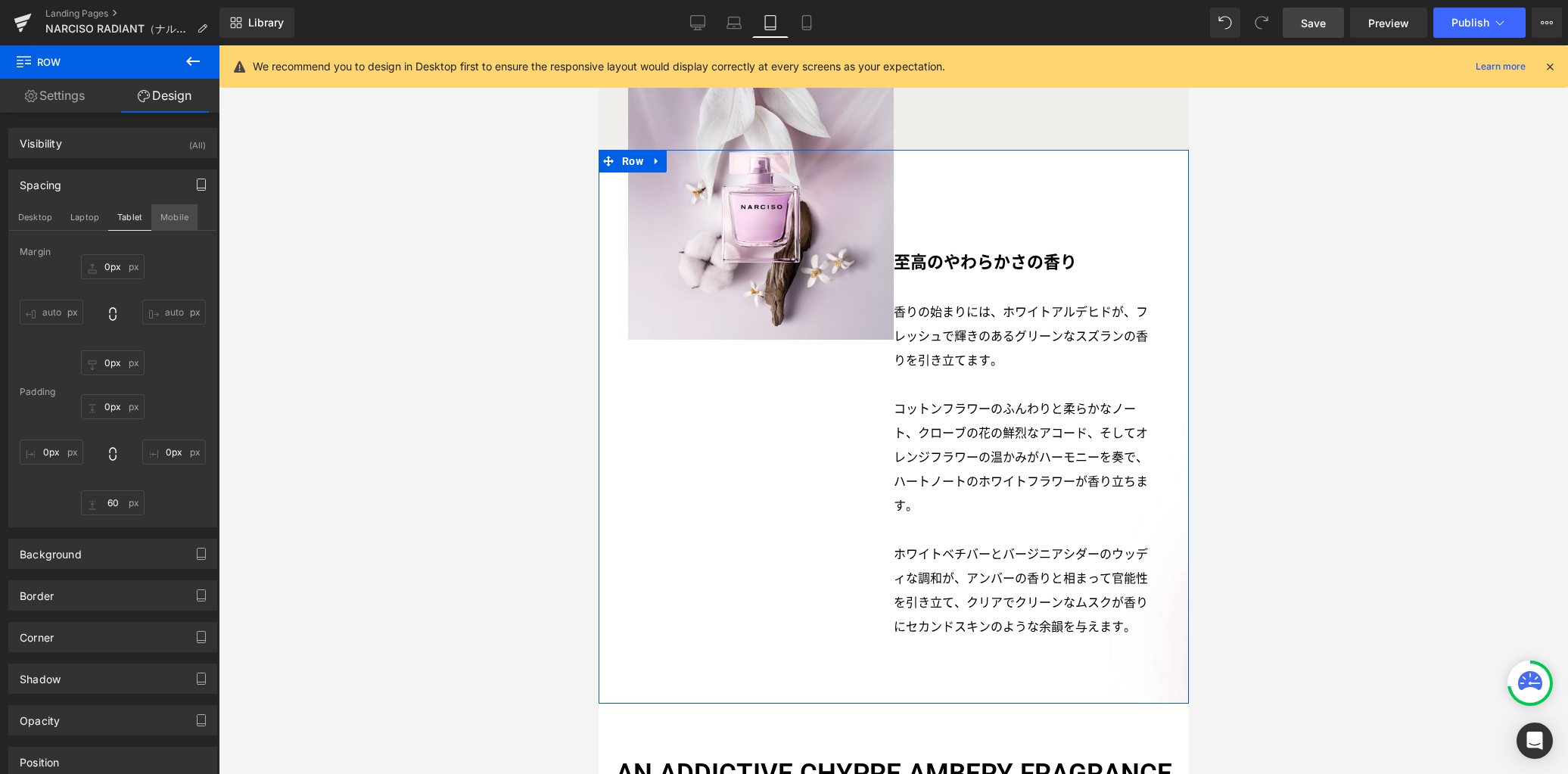
click at [163, 216] on button "Mobile" at bounding box center [174, 217] width 46 height 26
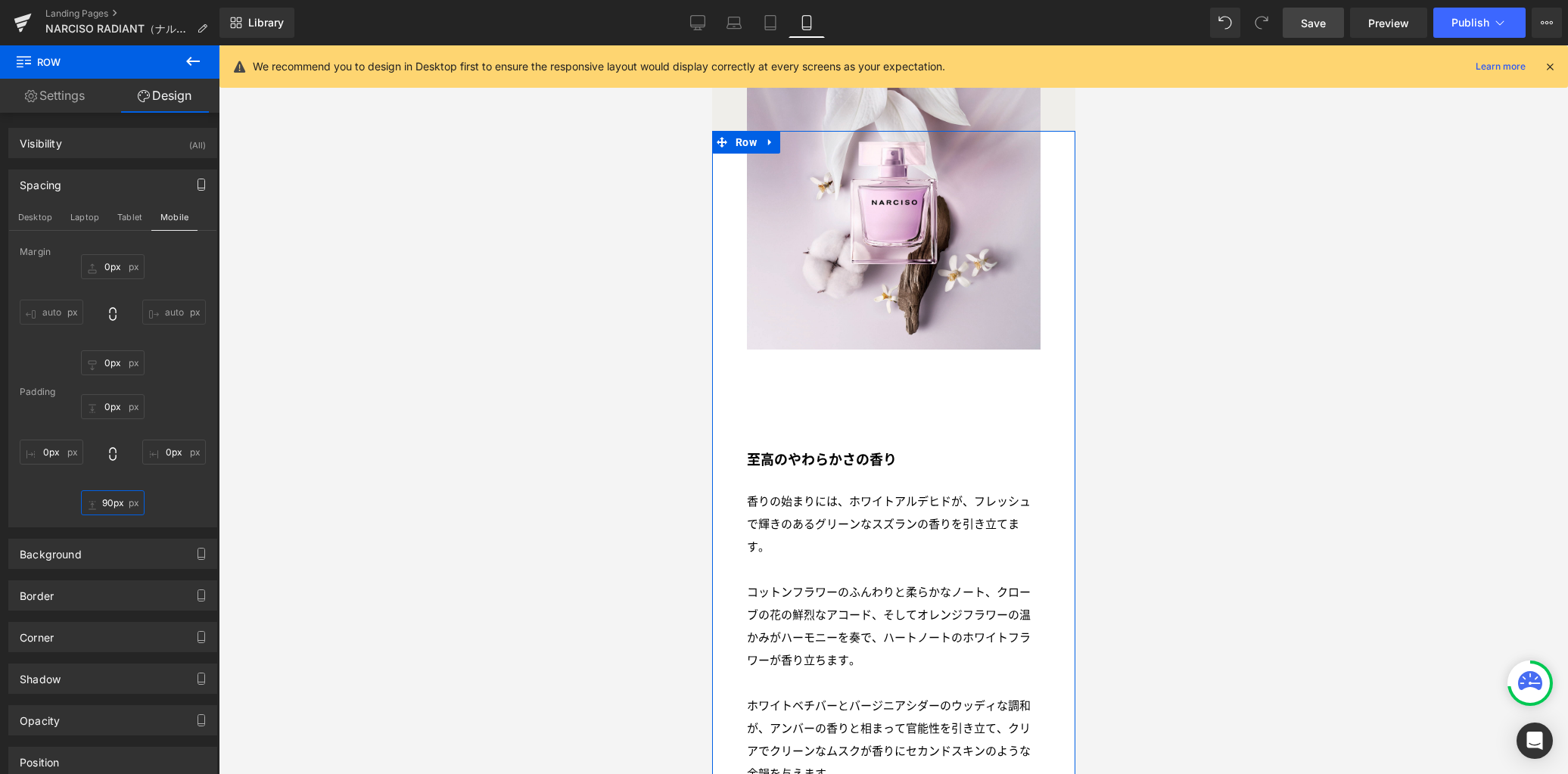
click at [113, 500] on input "90px" at bounding box center [113, 502] width 64 height 25
click at [40, 224] on button "Desktop" at bounding box center [34, 217] width 52 height 26
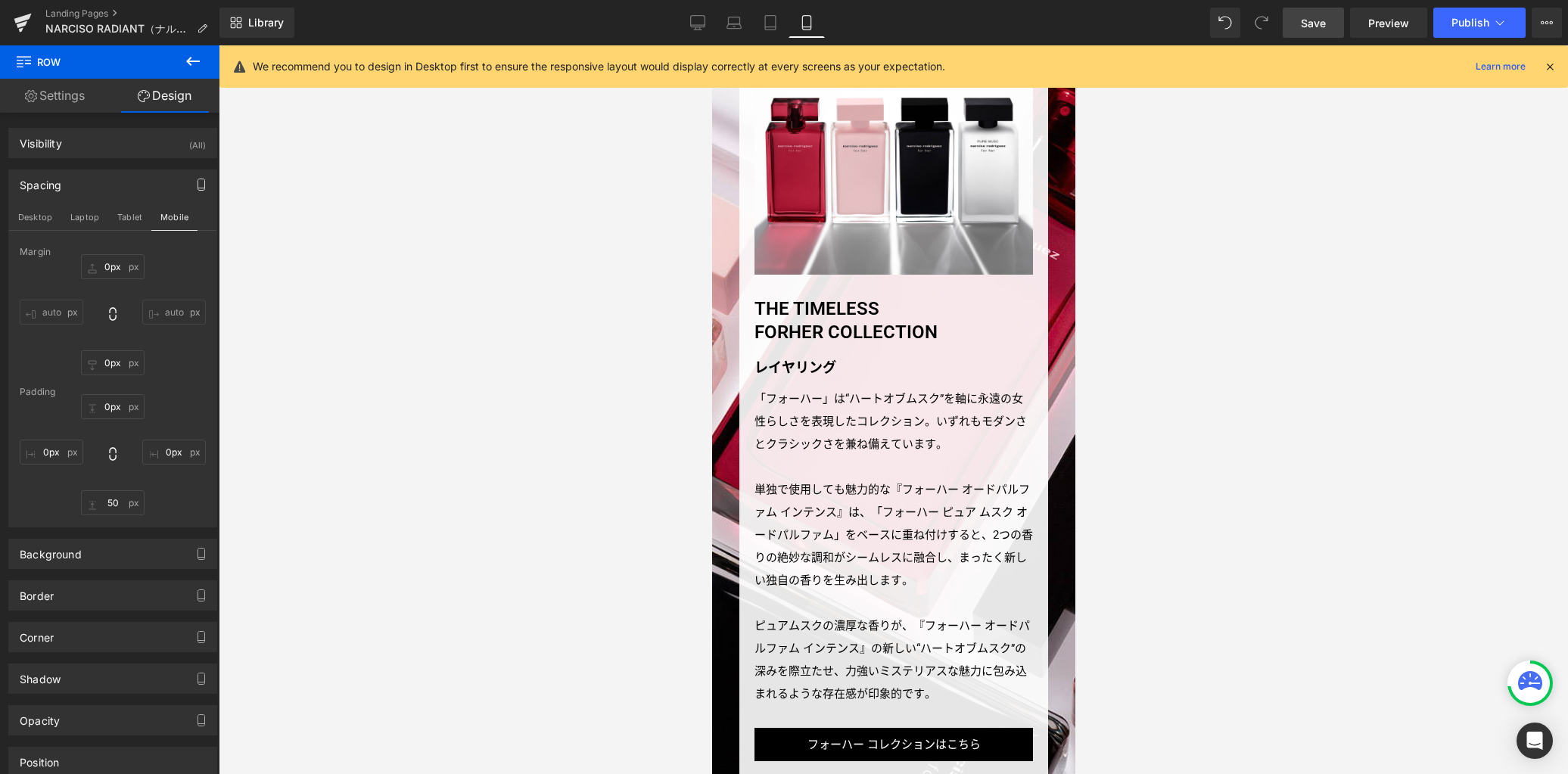
type input "90px"
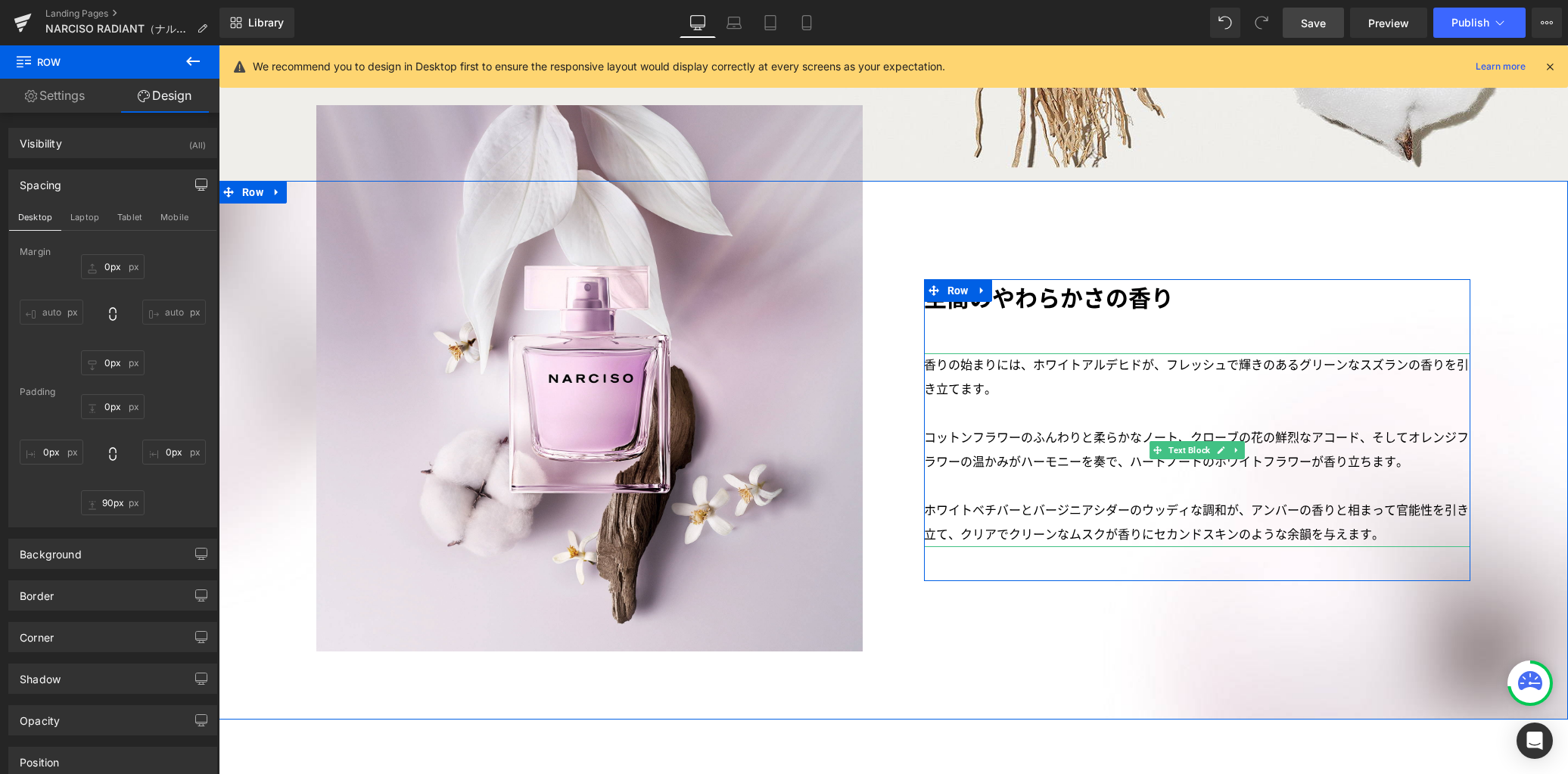
click at [1033, 498] on p "ホワイトベチバーとバージニアシダーのウッディな調和が、アンバーの香りと相まって官能性を引き立て、クリアでクリーンなムスクが香りにセカンドスキンのような余韻を与…" at bounding box center [1197, 522] width 547 height 49
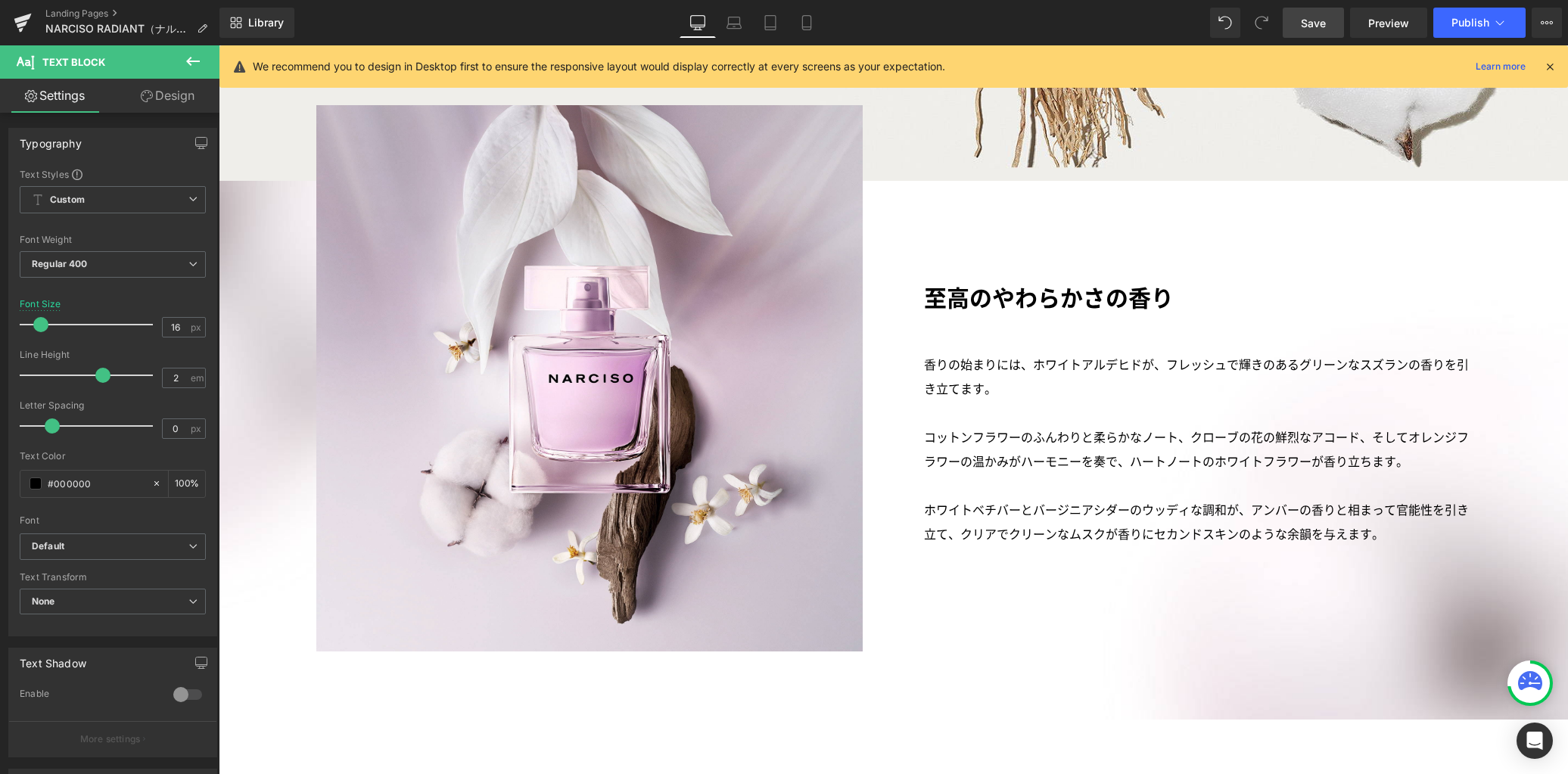
click at [164, 93] on link "Design" at bounding box center [167, 95] width 109 height 34
click at [0, 0] on div "Spacing" at bounding box center [0, 0] width 0 height 0
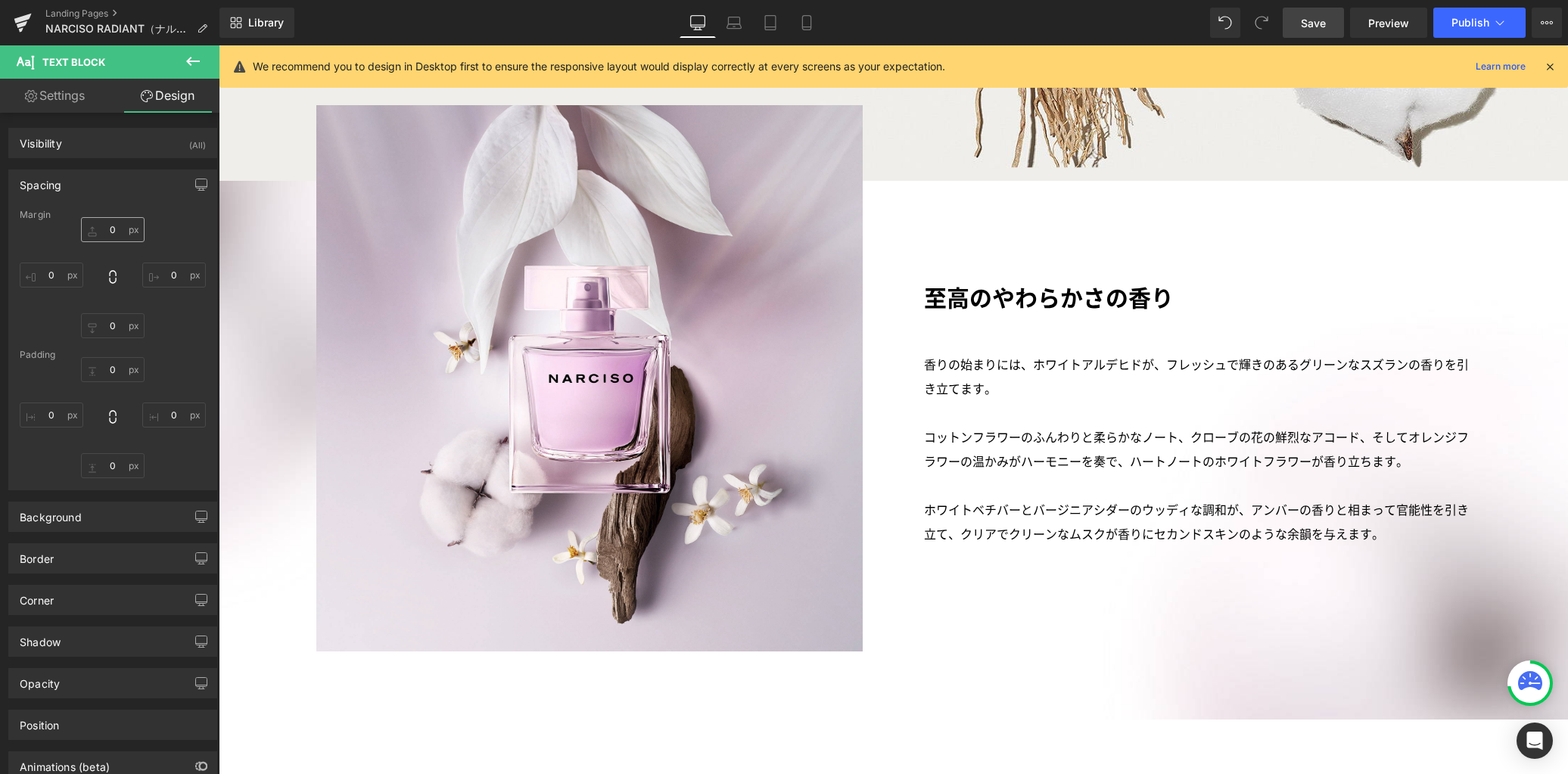
type input "0"
type input "45"
type input "0"
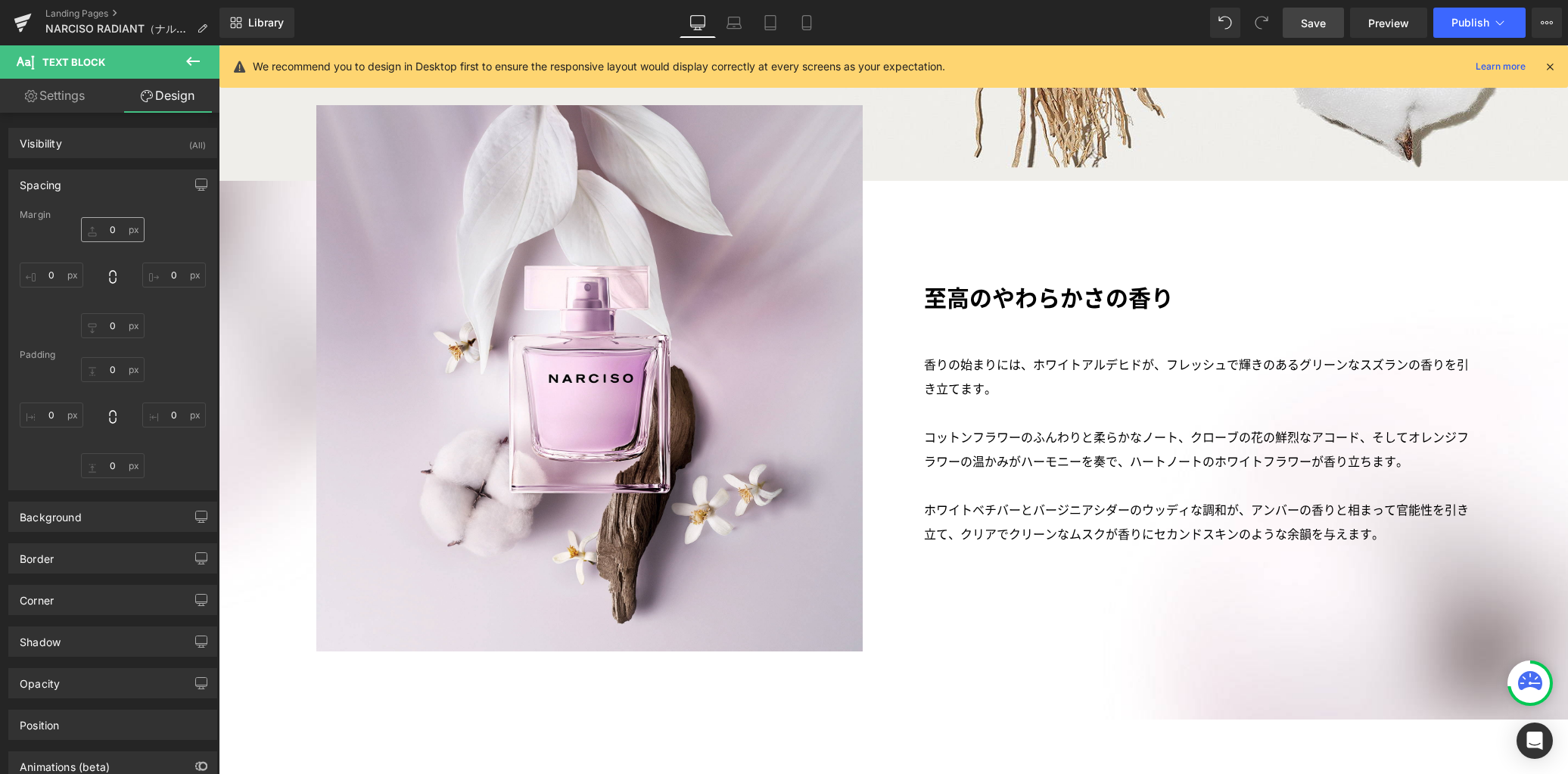
type input "0"
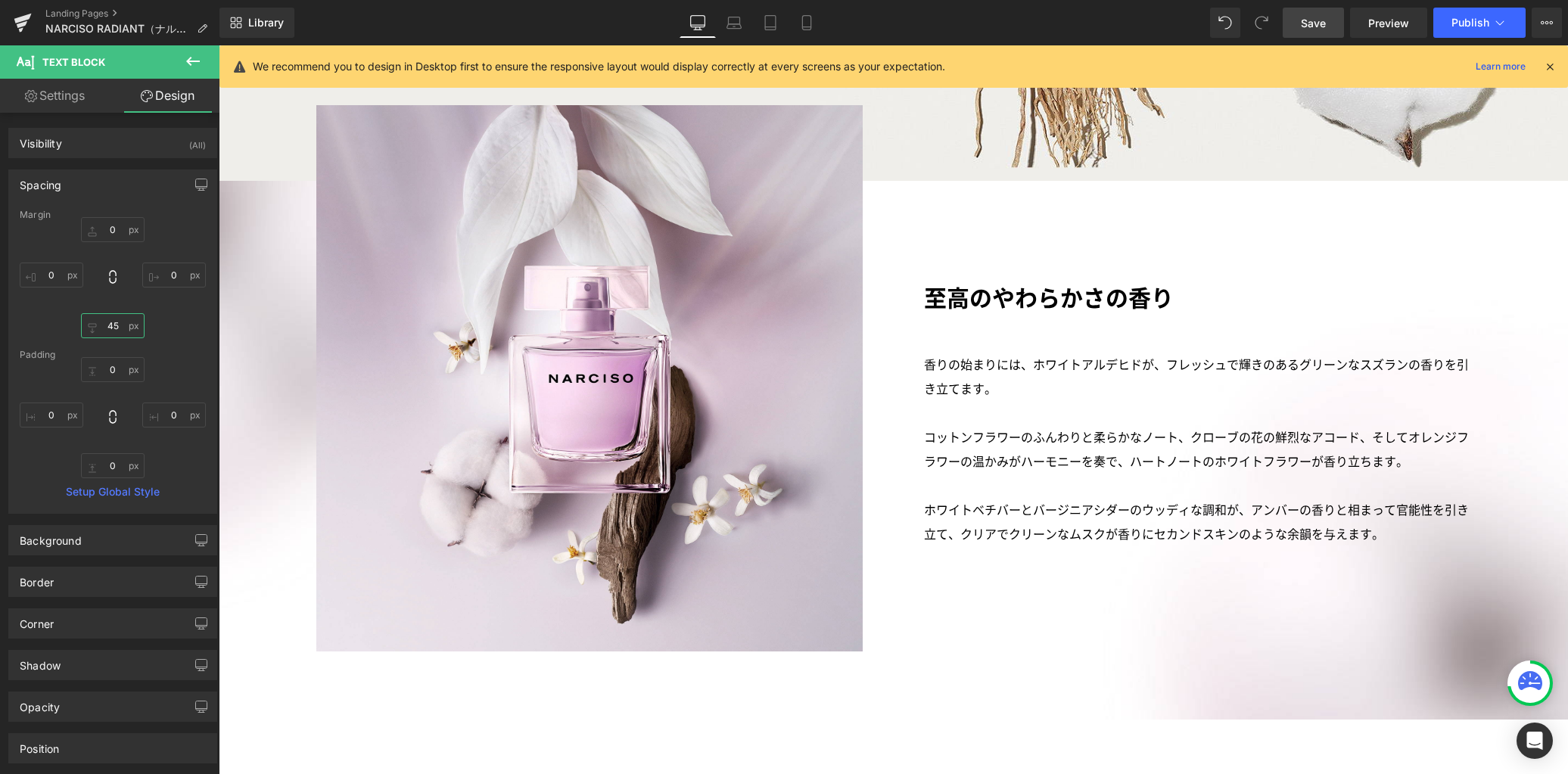
click at [117, 330] on input "45" at bounding box center [113, 325] width 64 height 25
type input "0"
click at [196, 187] on icon "button" at bounding box center [201, 184] width 12 height 12
click at [78, 220] on button "Laptop" at bounding box center [85, 217] width 47 height 26
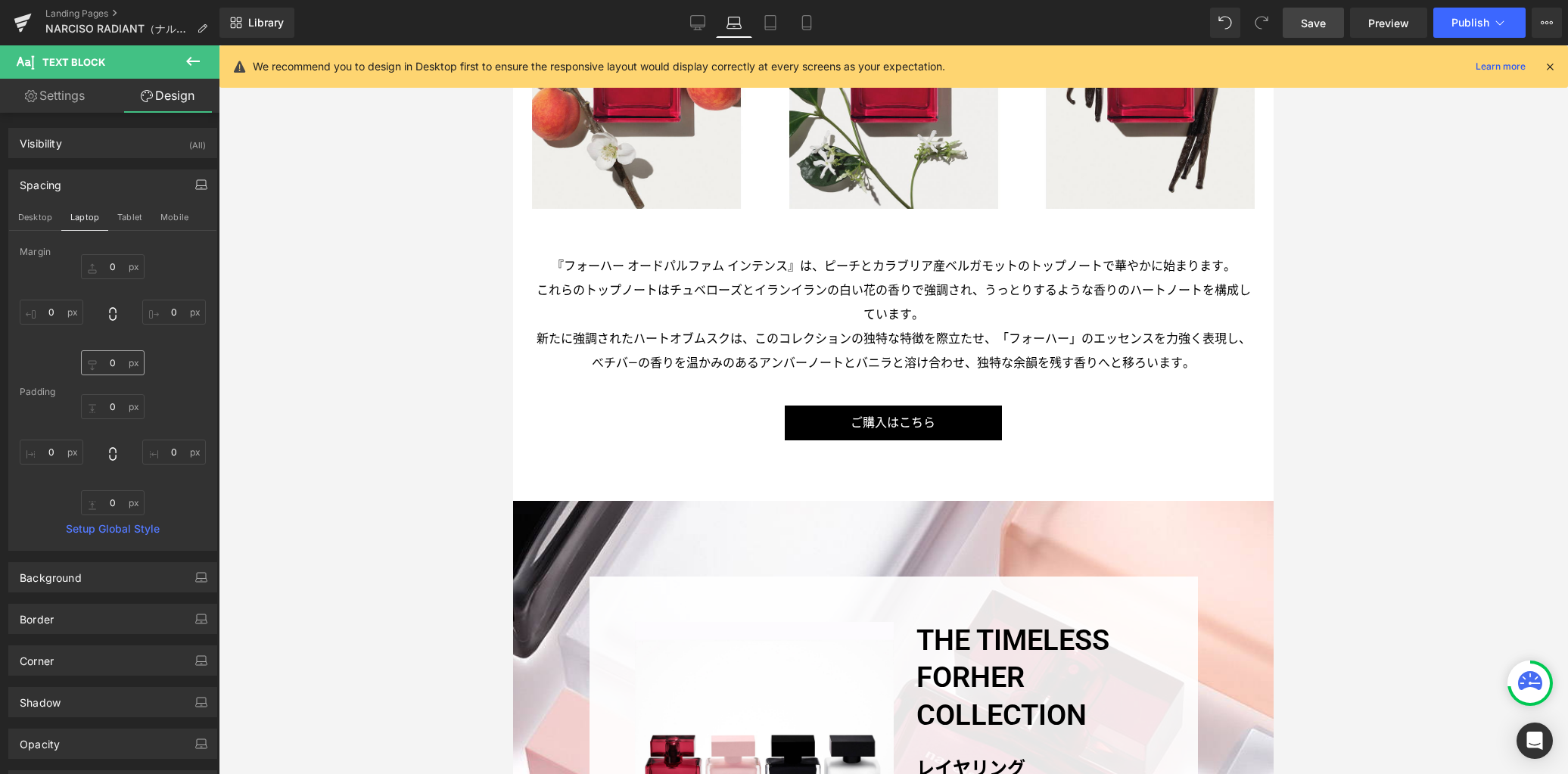
scroll to position [2481, 0]
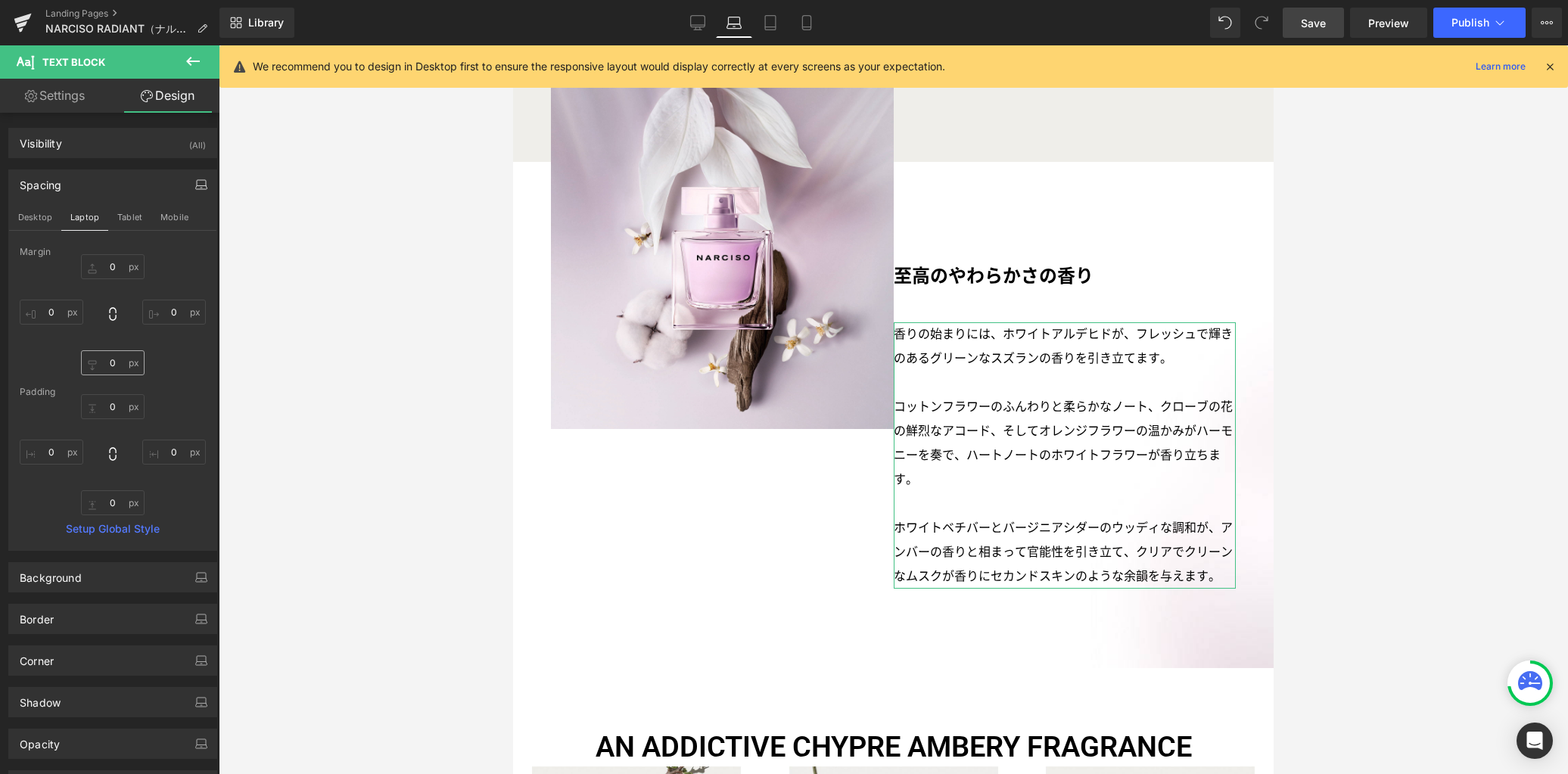
type input "0"
type input "35"
type input "0"
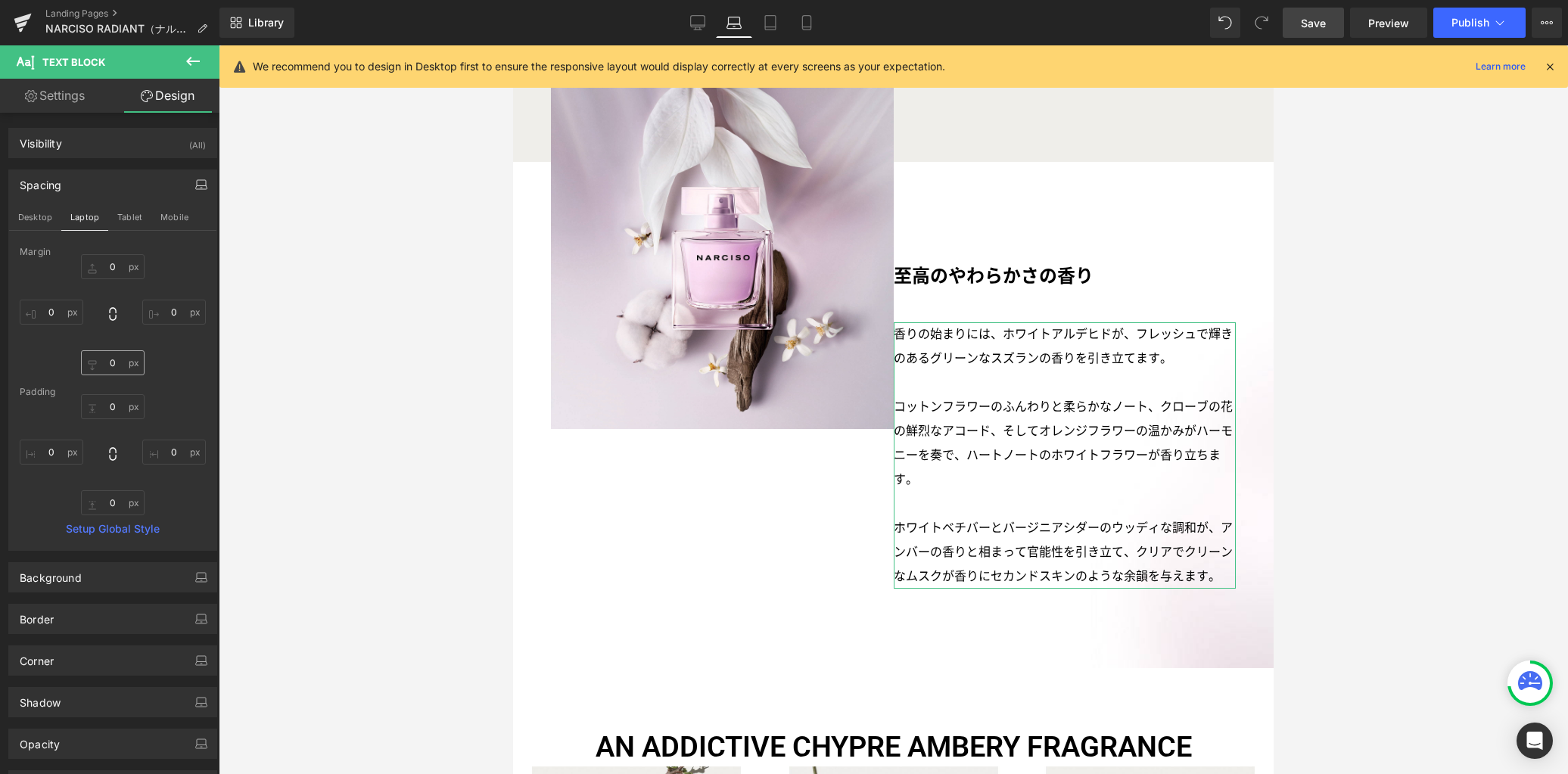
type input "0"
click at [120, 367] on input "35" at bounding box center [113, 362] width 64 height 25
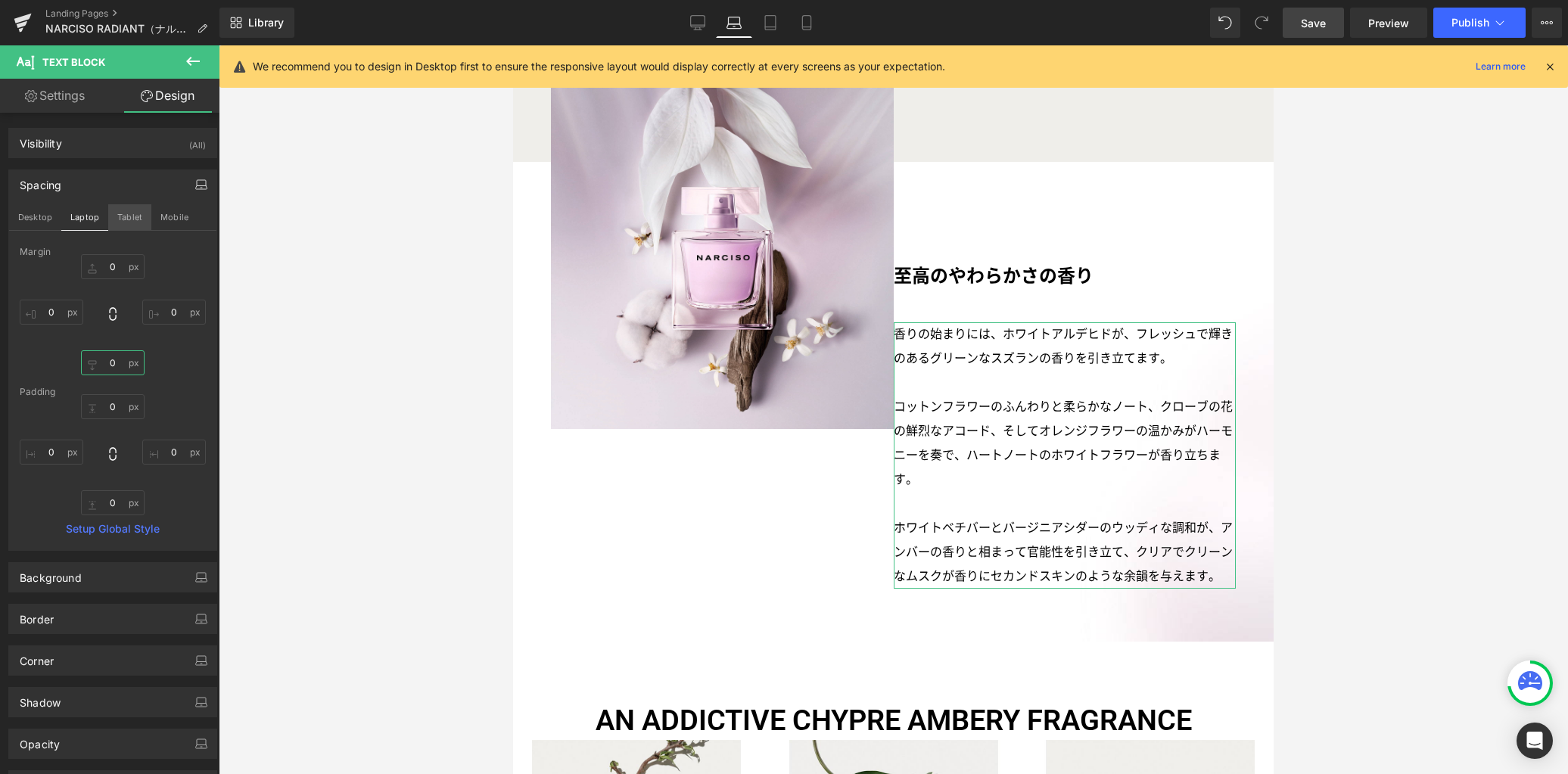
type input "0"
drag, startPoint x: 141, startPoint y: 217, endPoint x: 132, endPoint y: 346, distance: 129.3
click at [140, 216] on button "Tablet" at bounding box center [129, 217] width 43 height 26
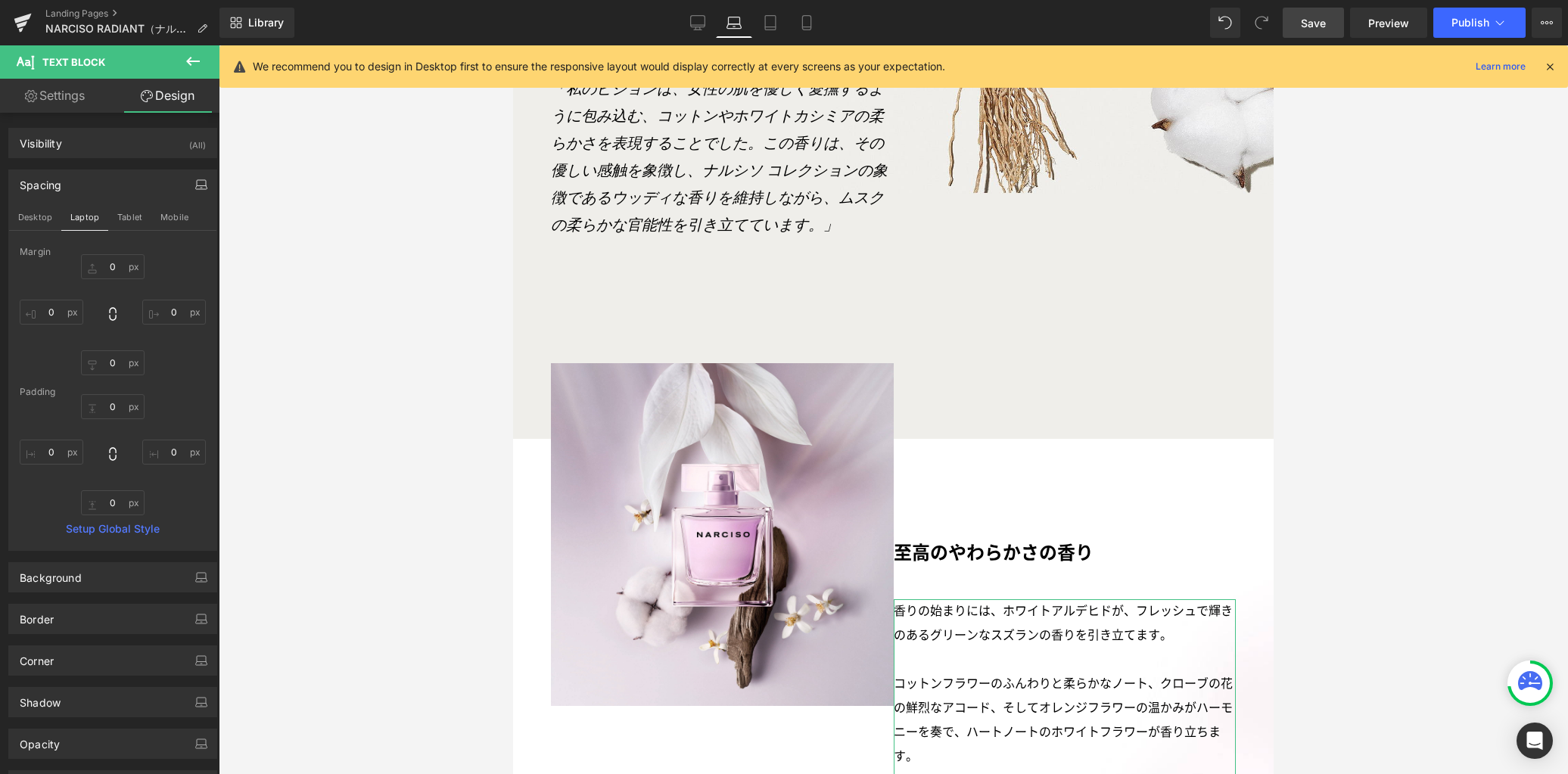
type input "0"
type input "25"
type input "0"
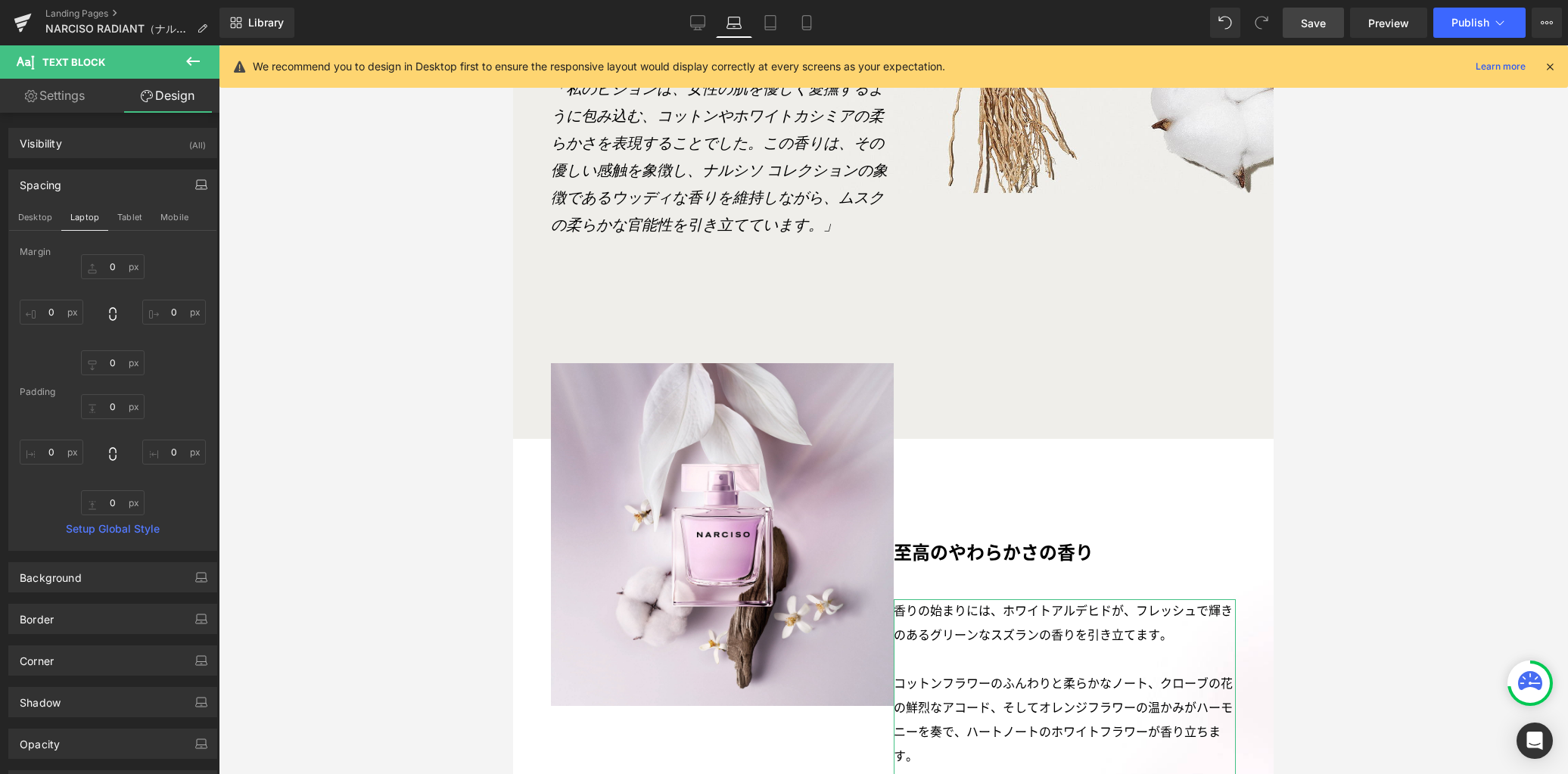
type input "0"
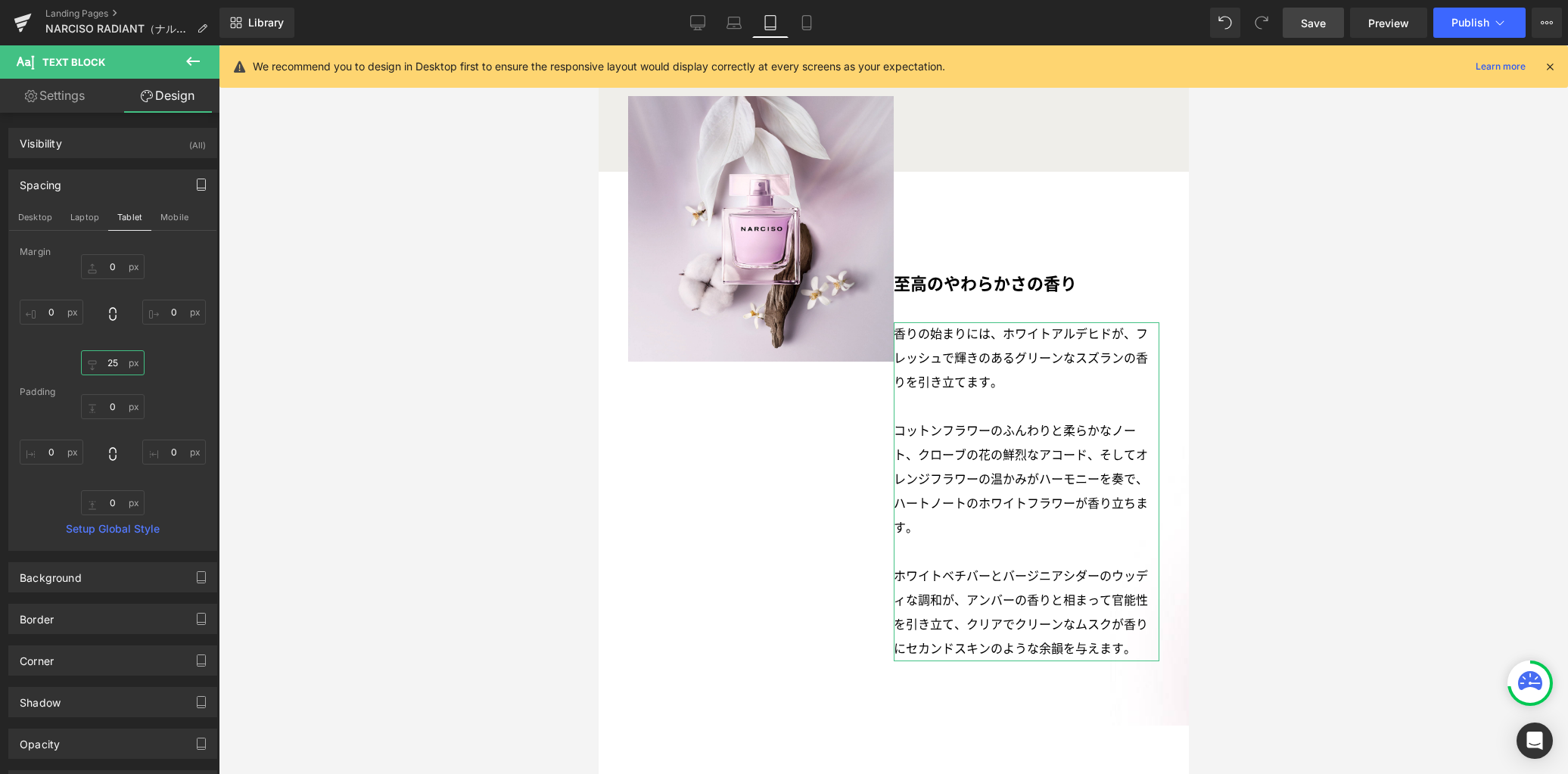
click at [118, 359] on input "25" at bounding box center [113, 362] width 64 height 25
type input "0"
click at [175, 213] on button "Mobile" at bounding box center [174, 217] width 46 height 26
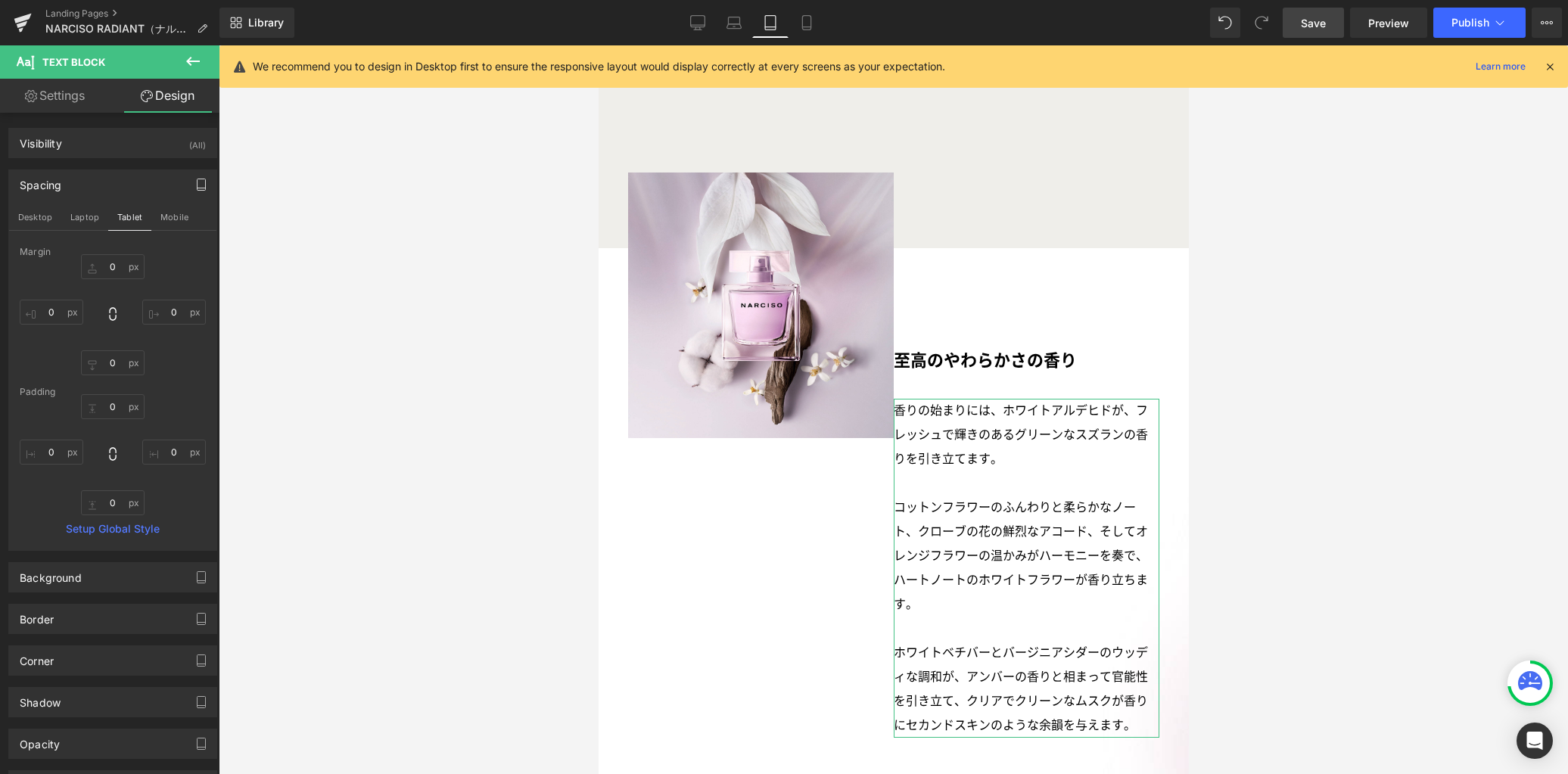
type input "0"
type input "20"
type input "0"
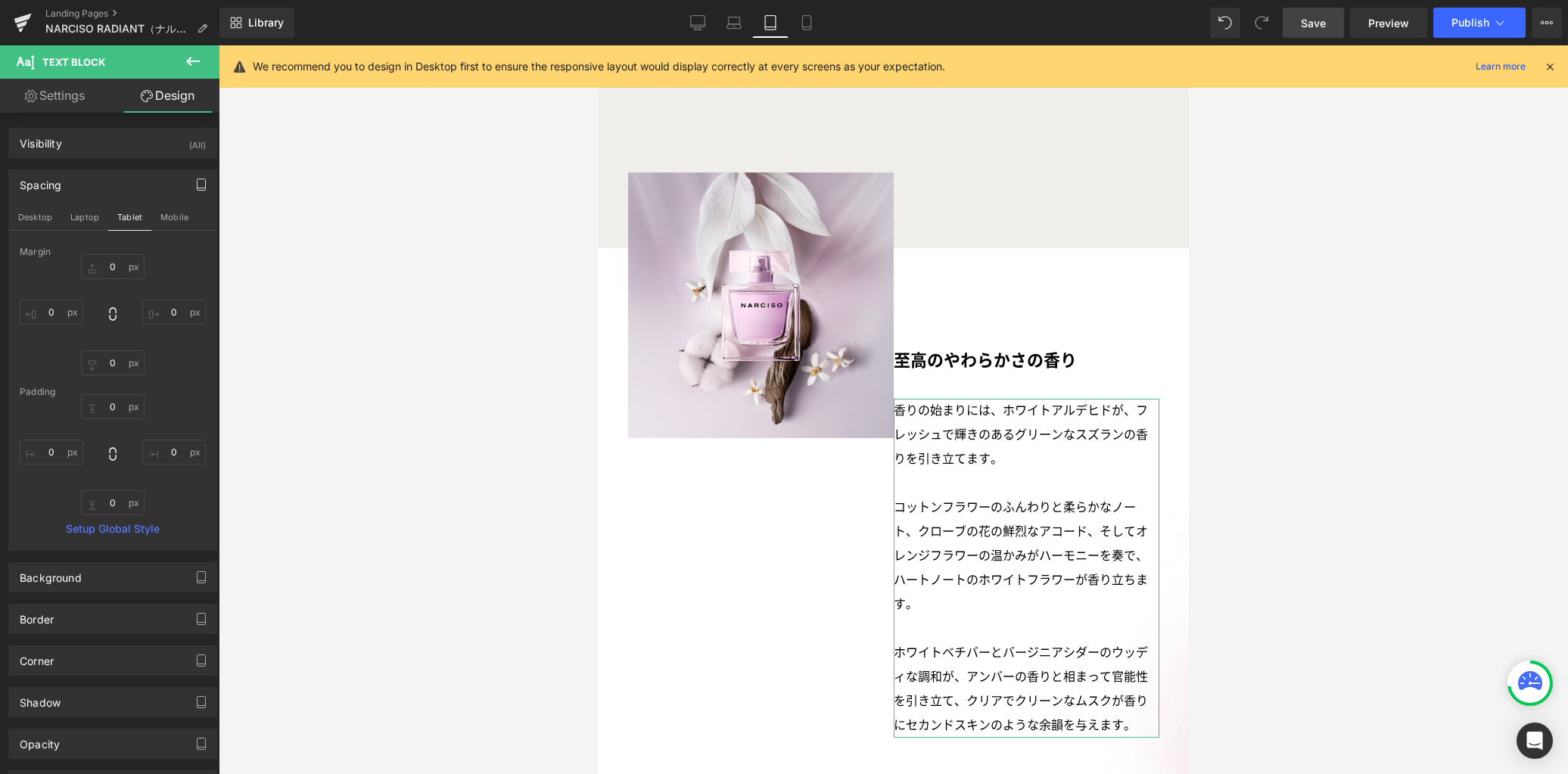
type input "0"
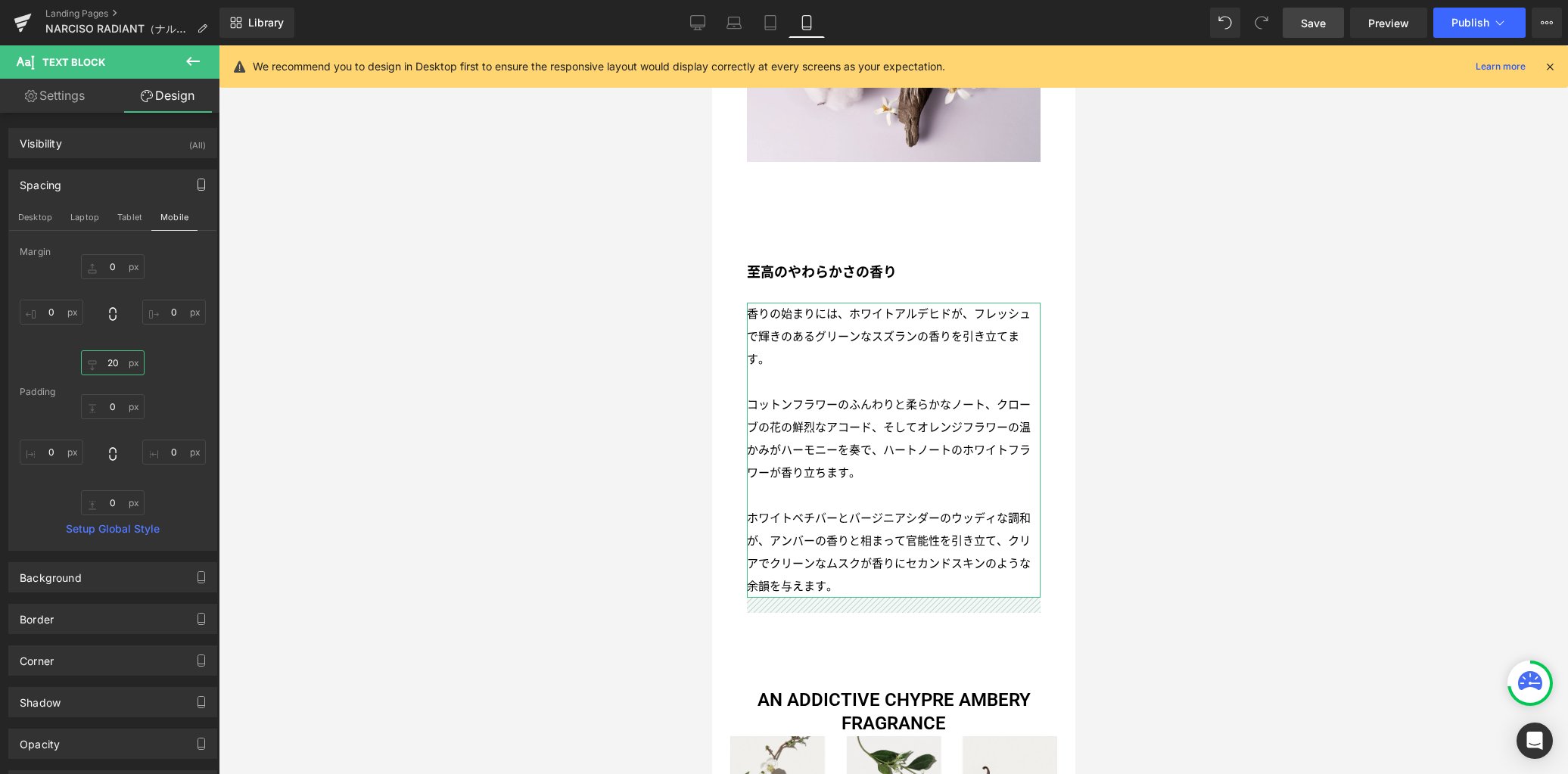
click at [117, 363] on input "20" at bounding box center [113, 362] width 64 height 25
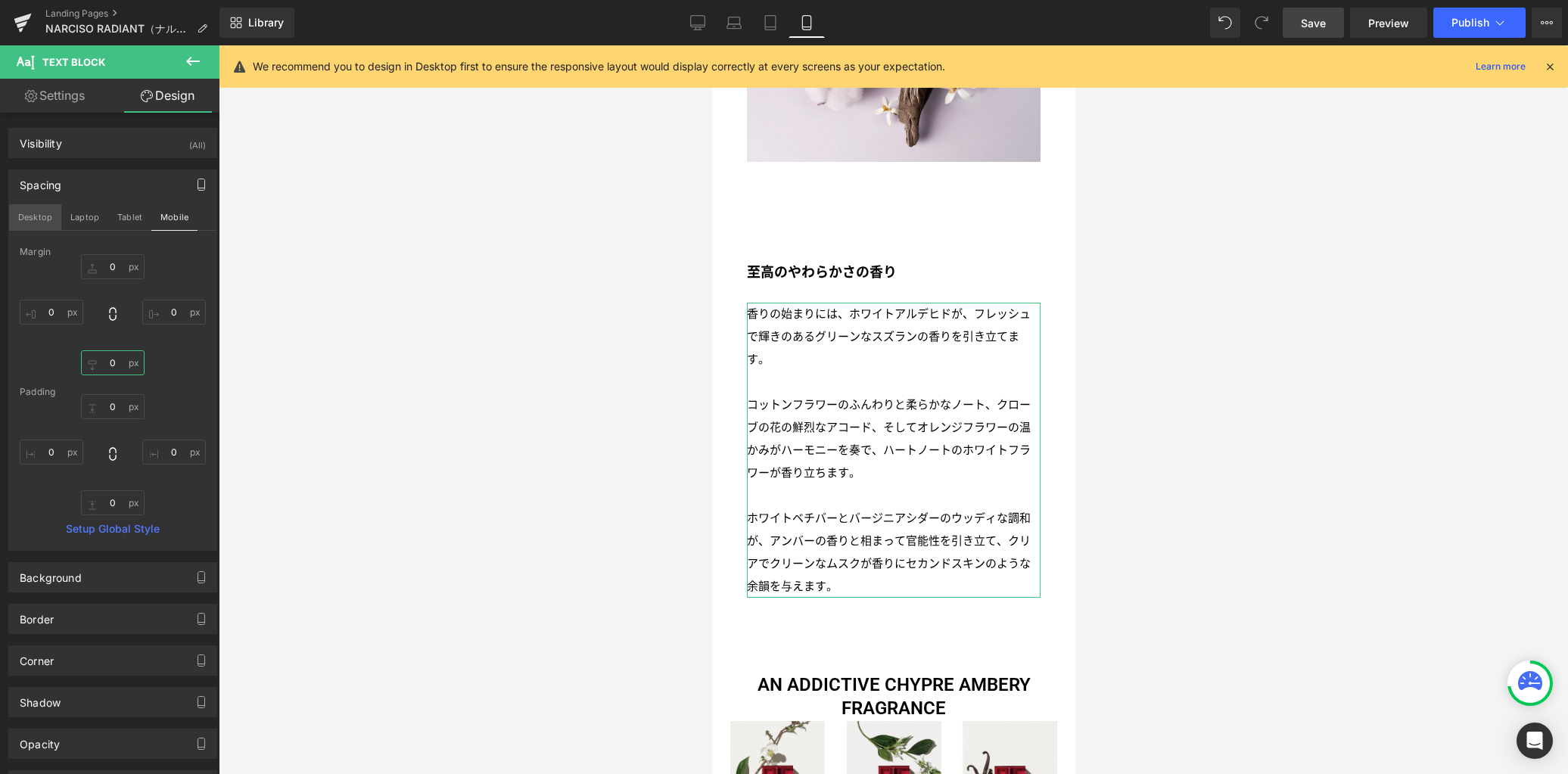
type input "0"
click at [50, 222] on button "Desktop" at bounding box center [34, 217] width 52 height 26
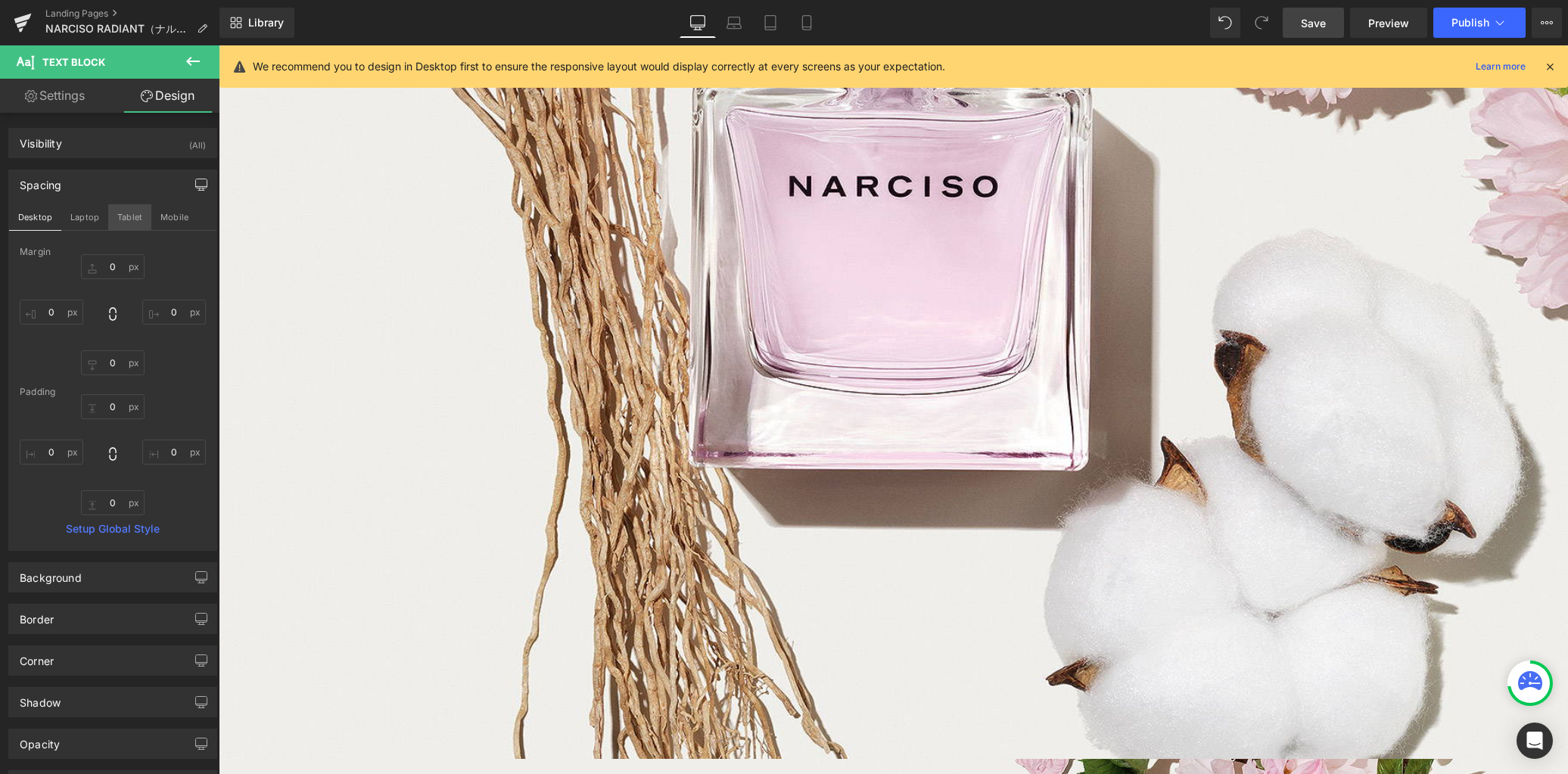
type input "0"
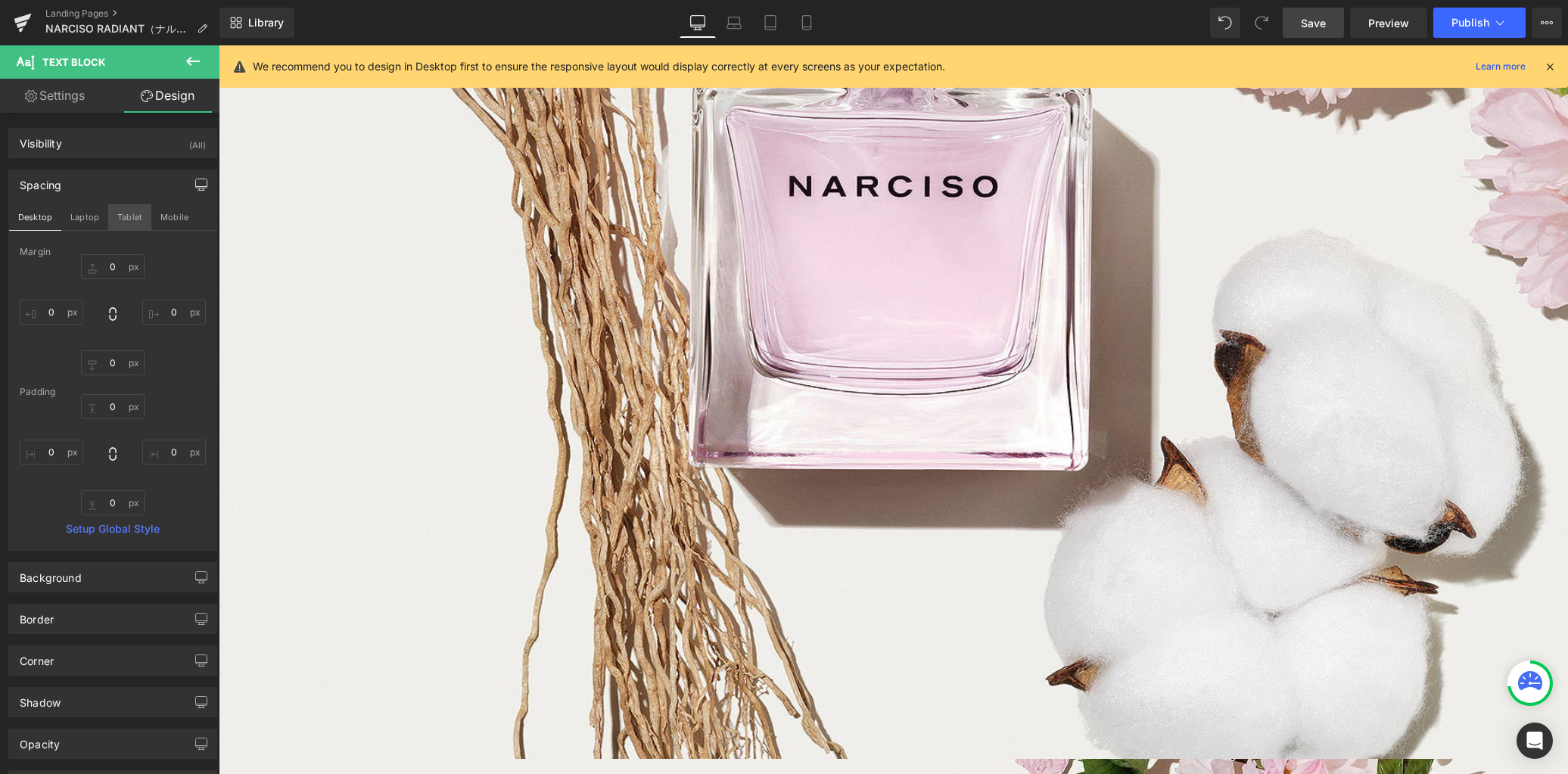
type input "0"
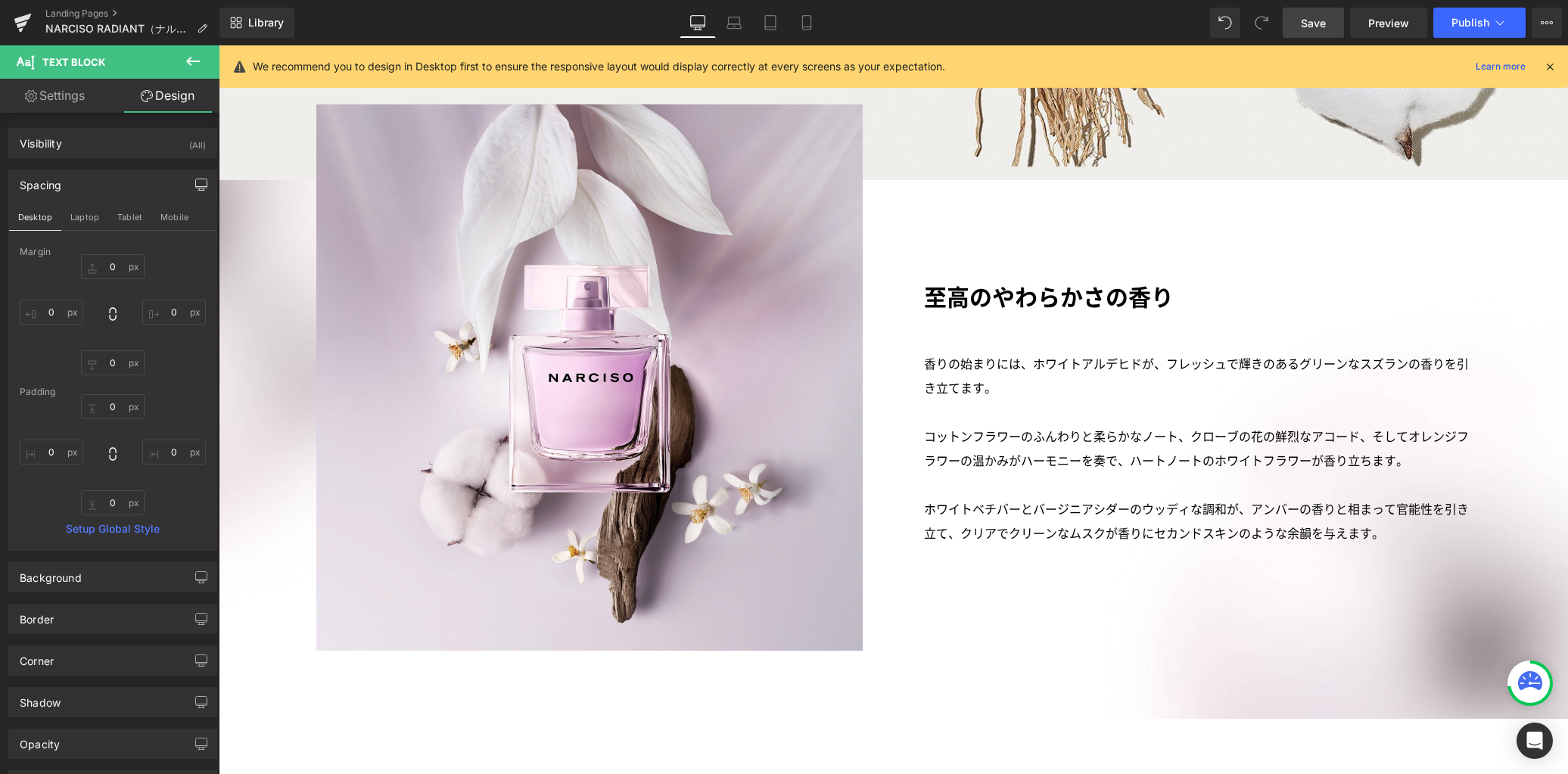
click at [1310, 28] on span "Save" at bounding box center [1313, 23] width 25 height 16
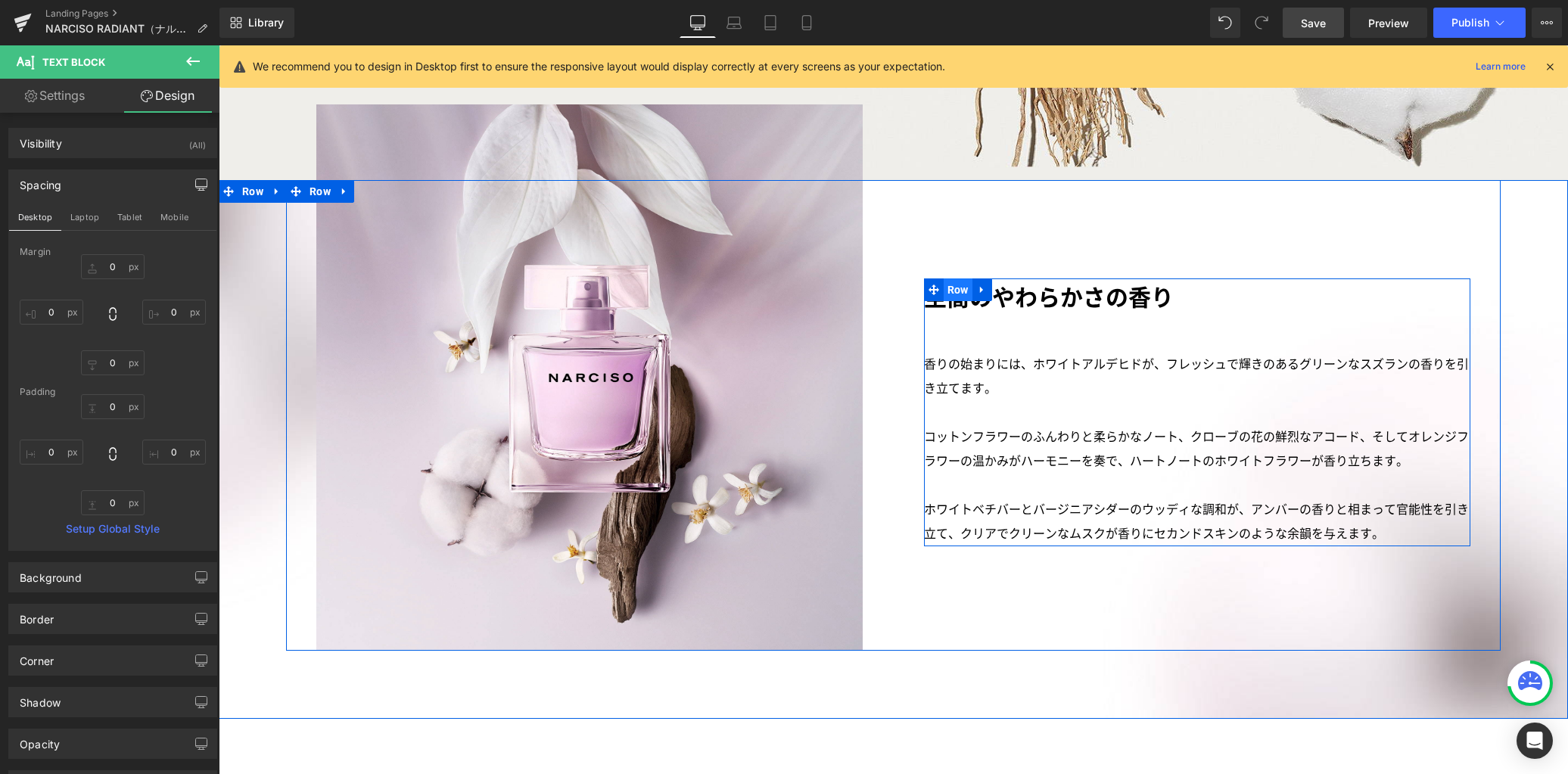
click at [952, 278] on span "Row" at bounding box center [958, 289] width 29 height 22
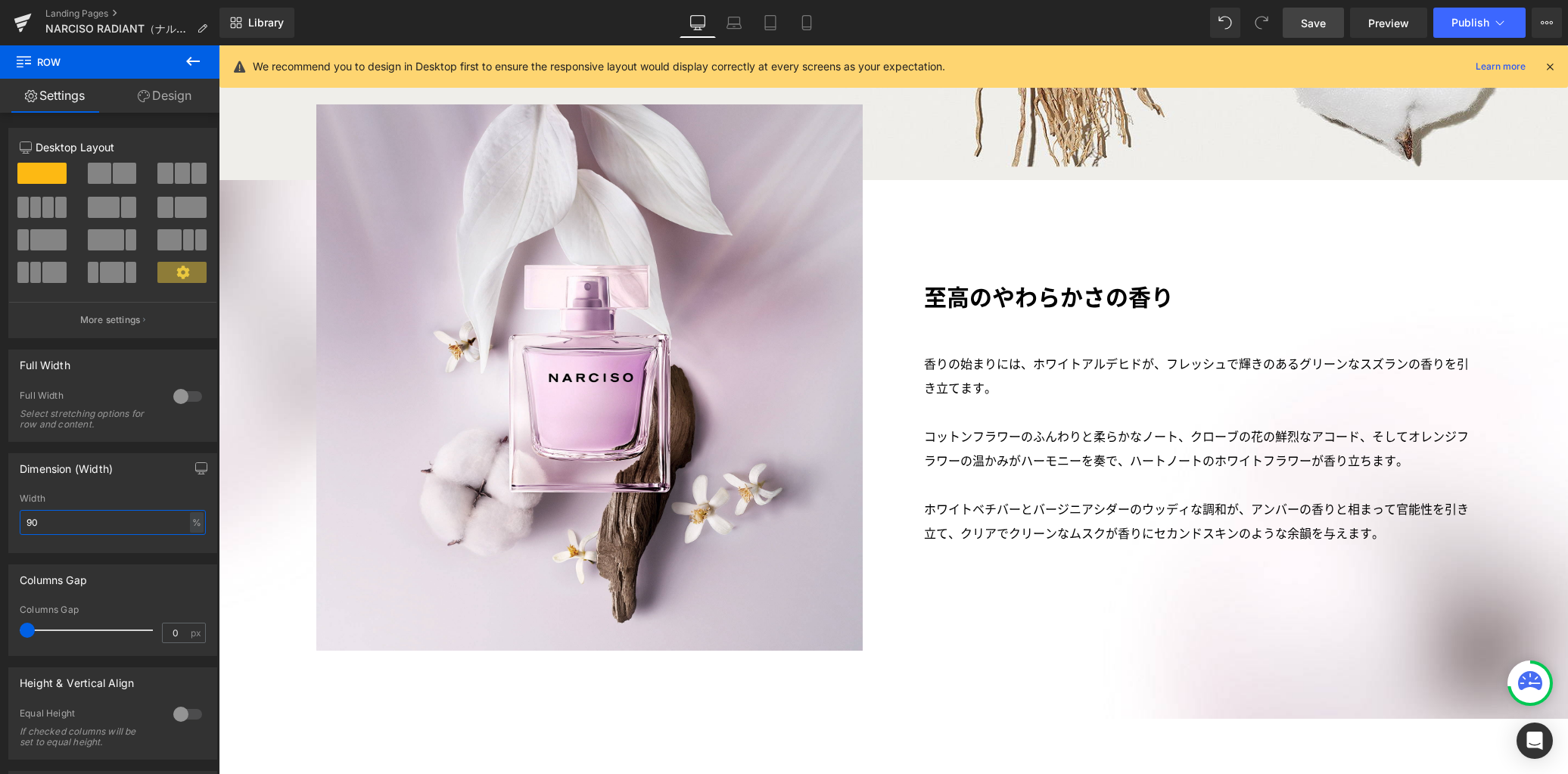
drag, startPoint x: 124, startPoint y: 521, endPoint x: -50, endPoint y: 502, distance: 175.0
click at [0, 502] on html "Row You are previewing how the will restyle your page. You can not edit Element…" at bounding box center [784, 387] width 1568 height 774
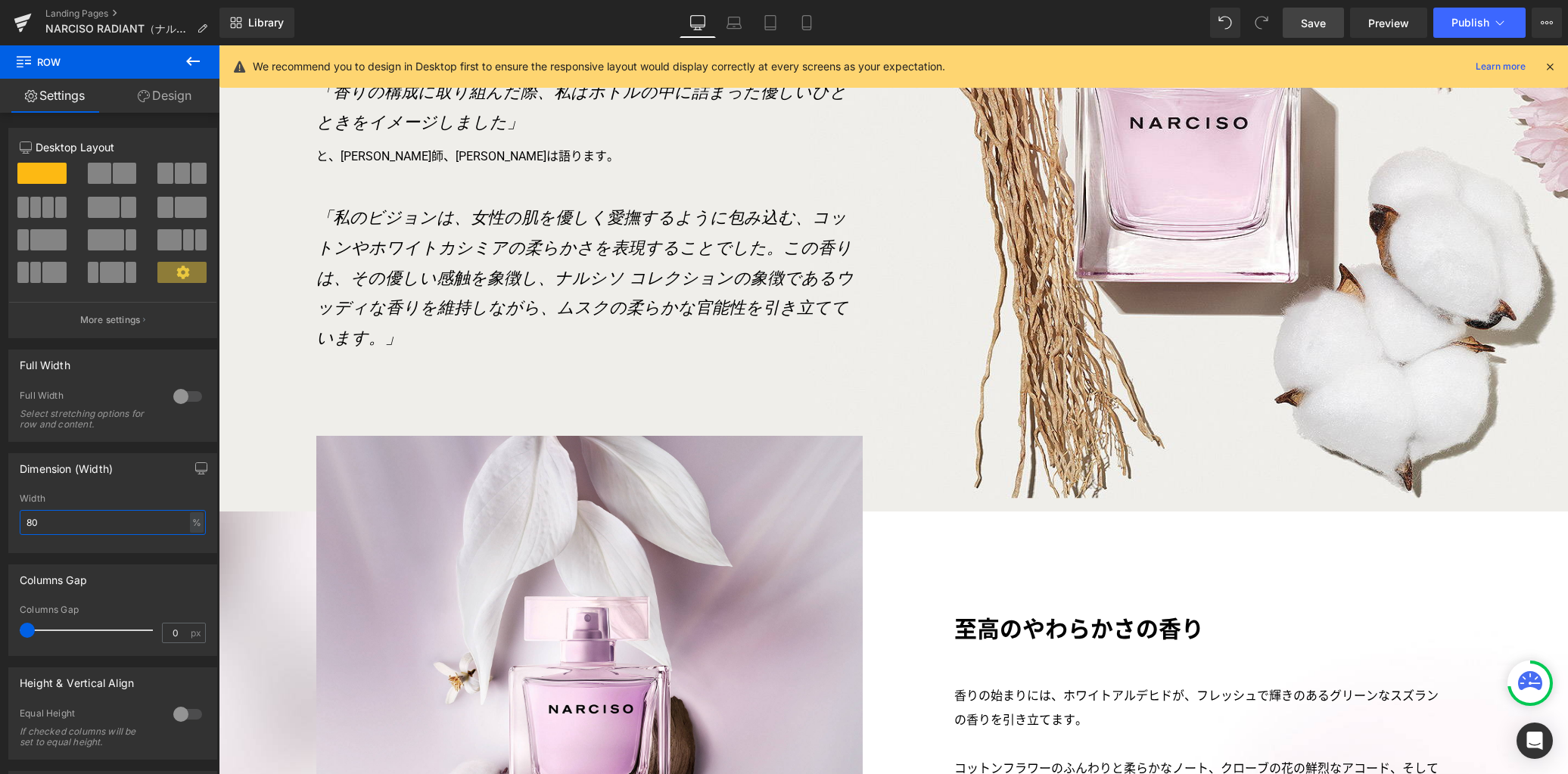
scroll to position [3206, 0]
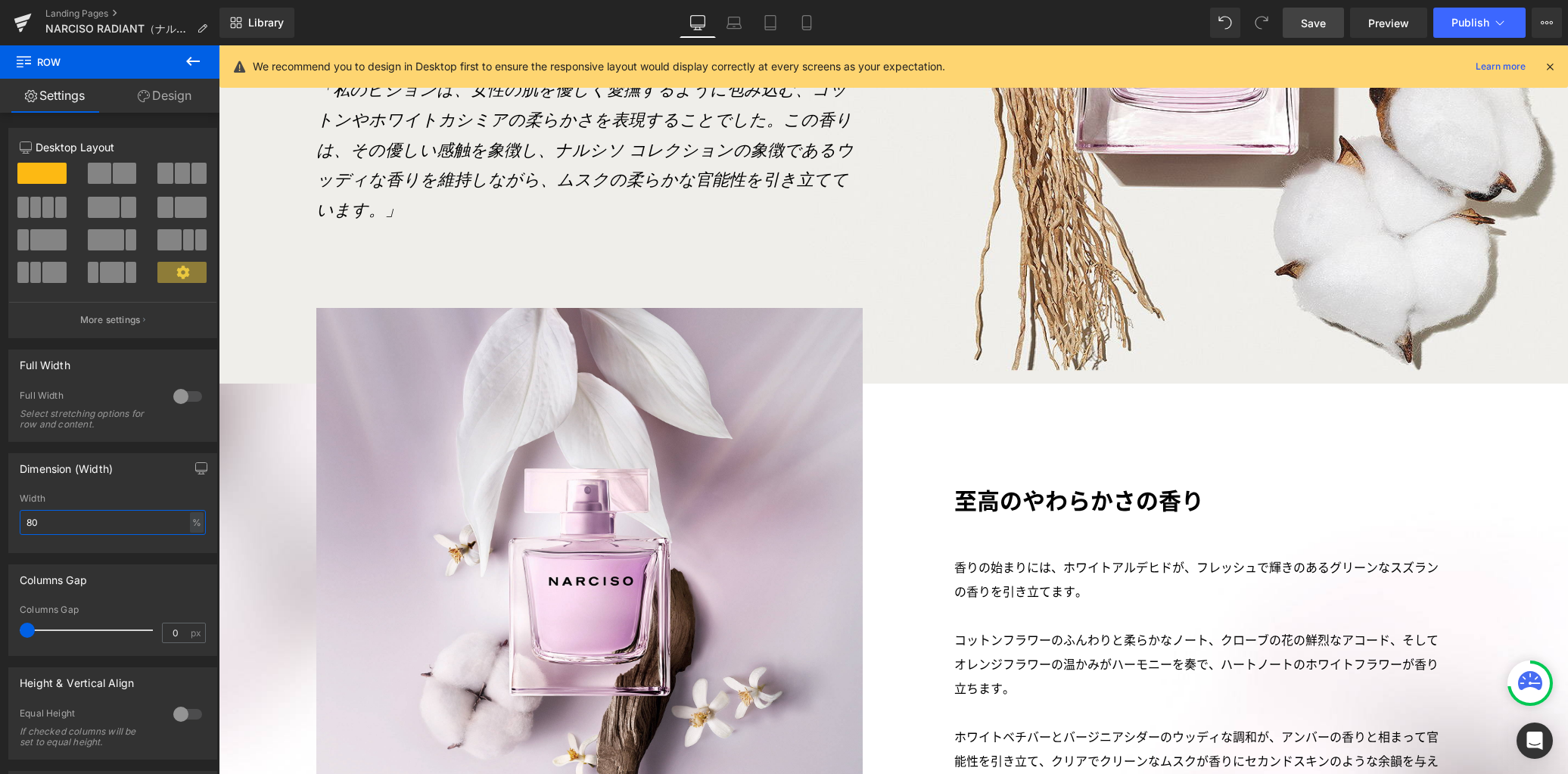
drag, startPoint x: 117, startPoint y: 529, endPoint x: 46, endPoint y: 502, distance: 76.0
click at [0, 490] on html "Row You are previewing how the will restyle your page. You can not edit Element…" at bounding box center [784, 387] width 1568 height 774
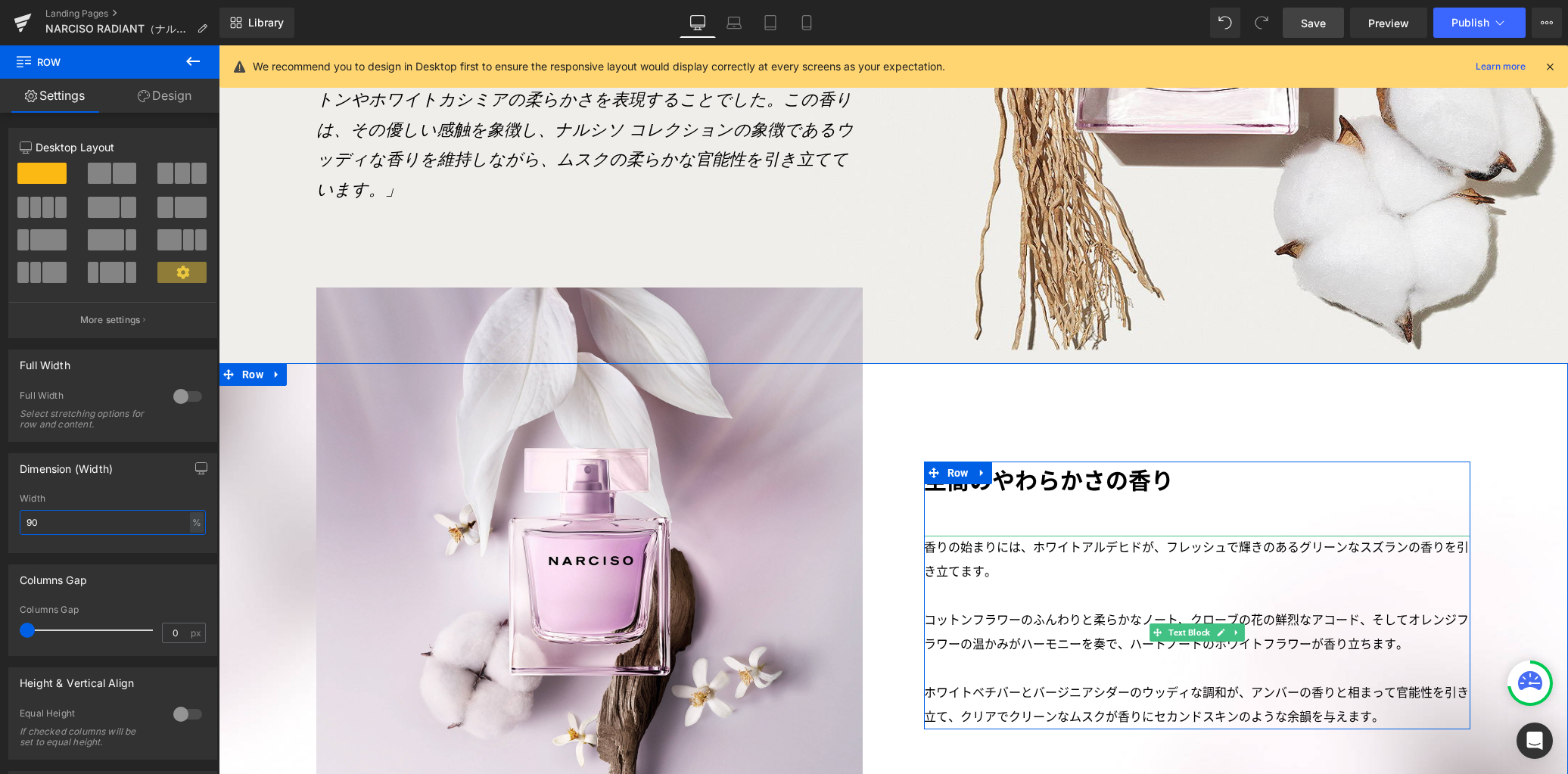
scroll to position [3340, 0]
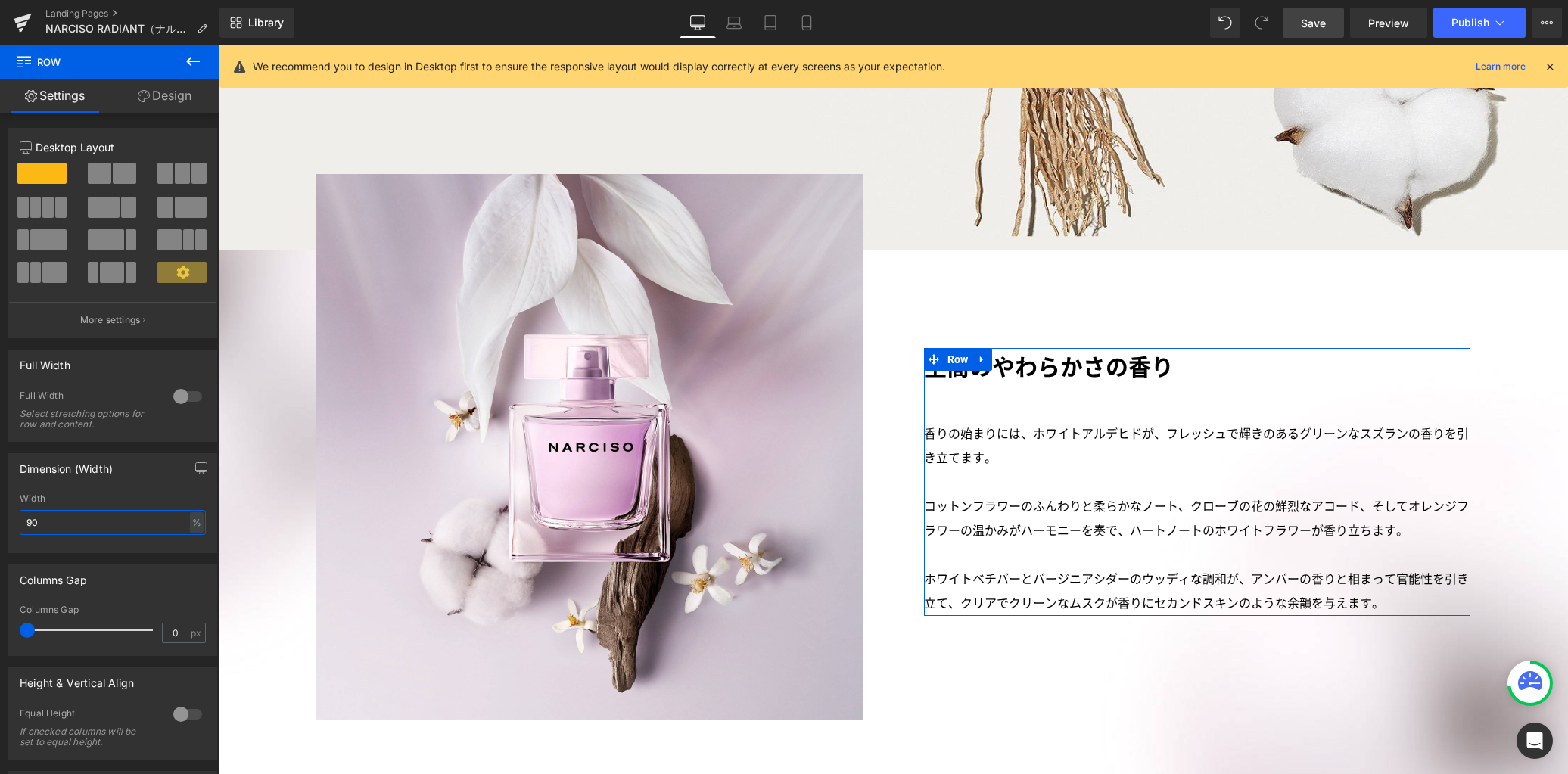
click at [82, 515] on input "90" at bounding box center [113, 522] width 186 height 25
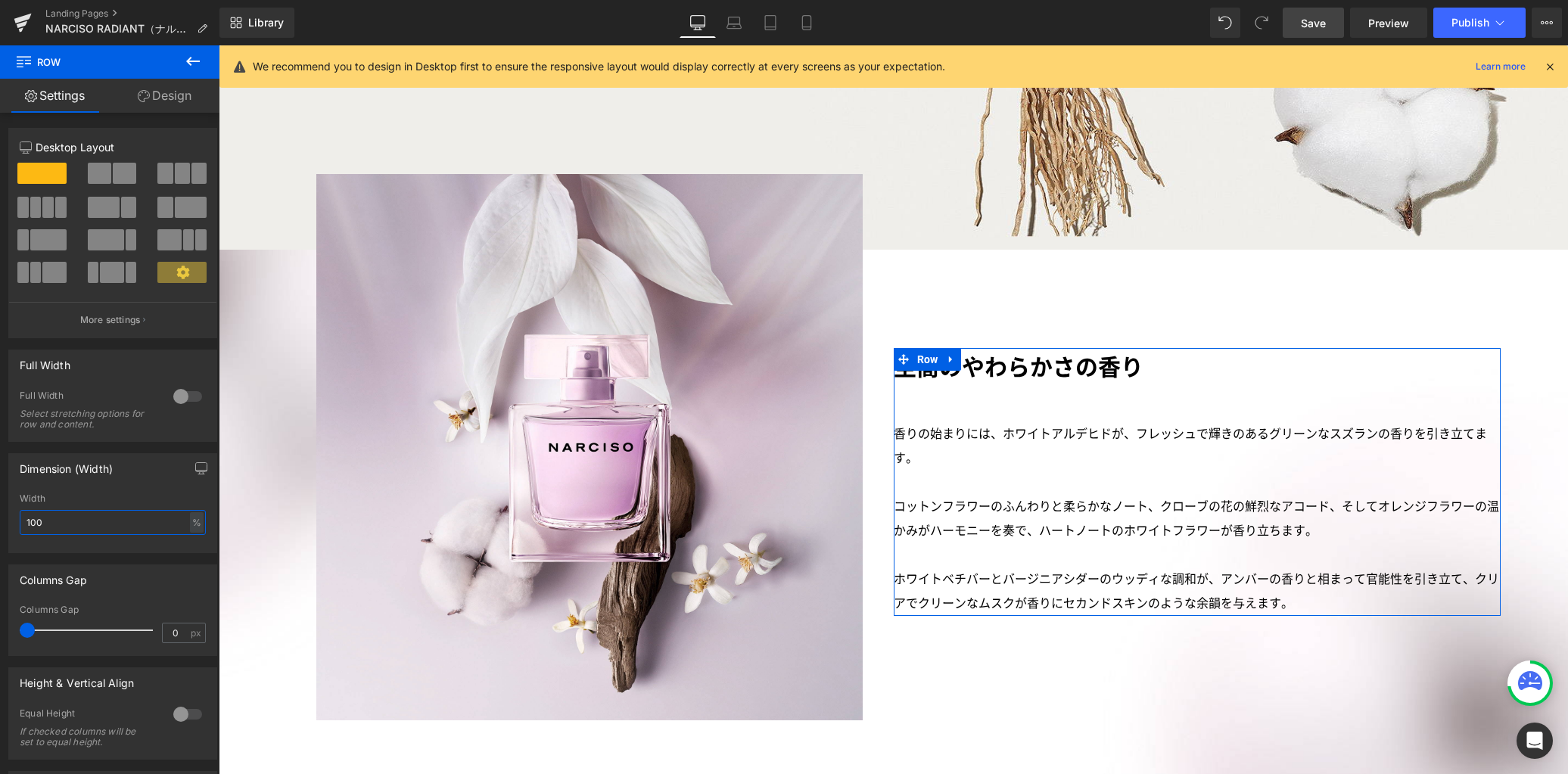
type input "100"
click at [177, 94] on link "Design" at bounding box center [164, 95] width 109 height 34
click at [0, 0] on div "Spacing" at bounding box center [0, 0] width 0 height 0
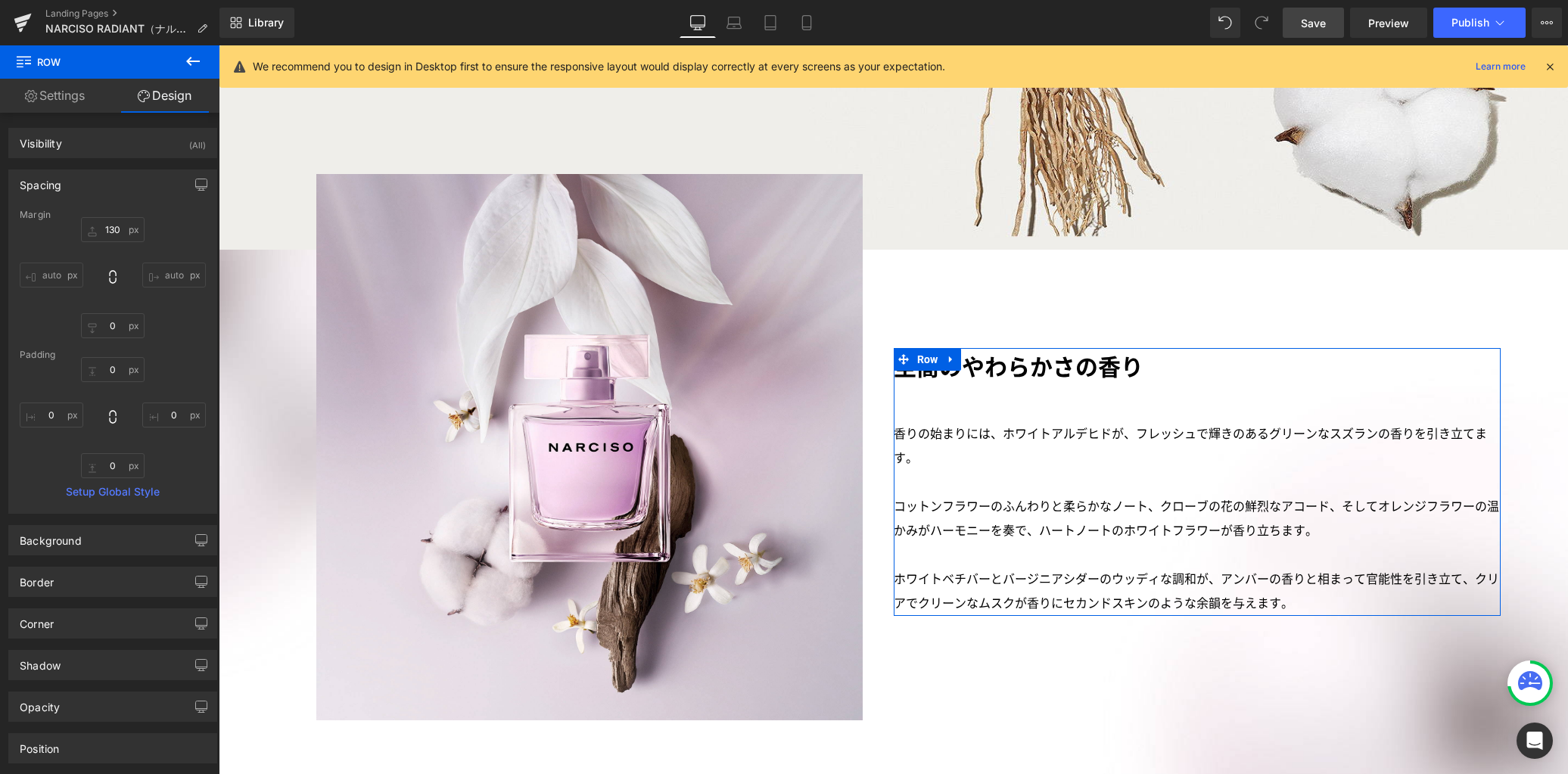
type input "130"
type input "0"
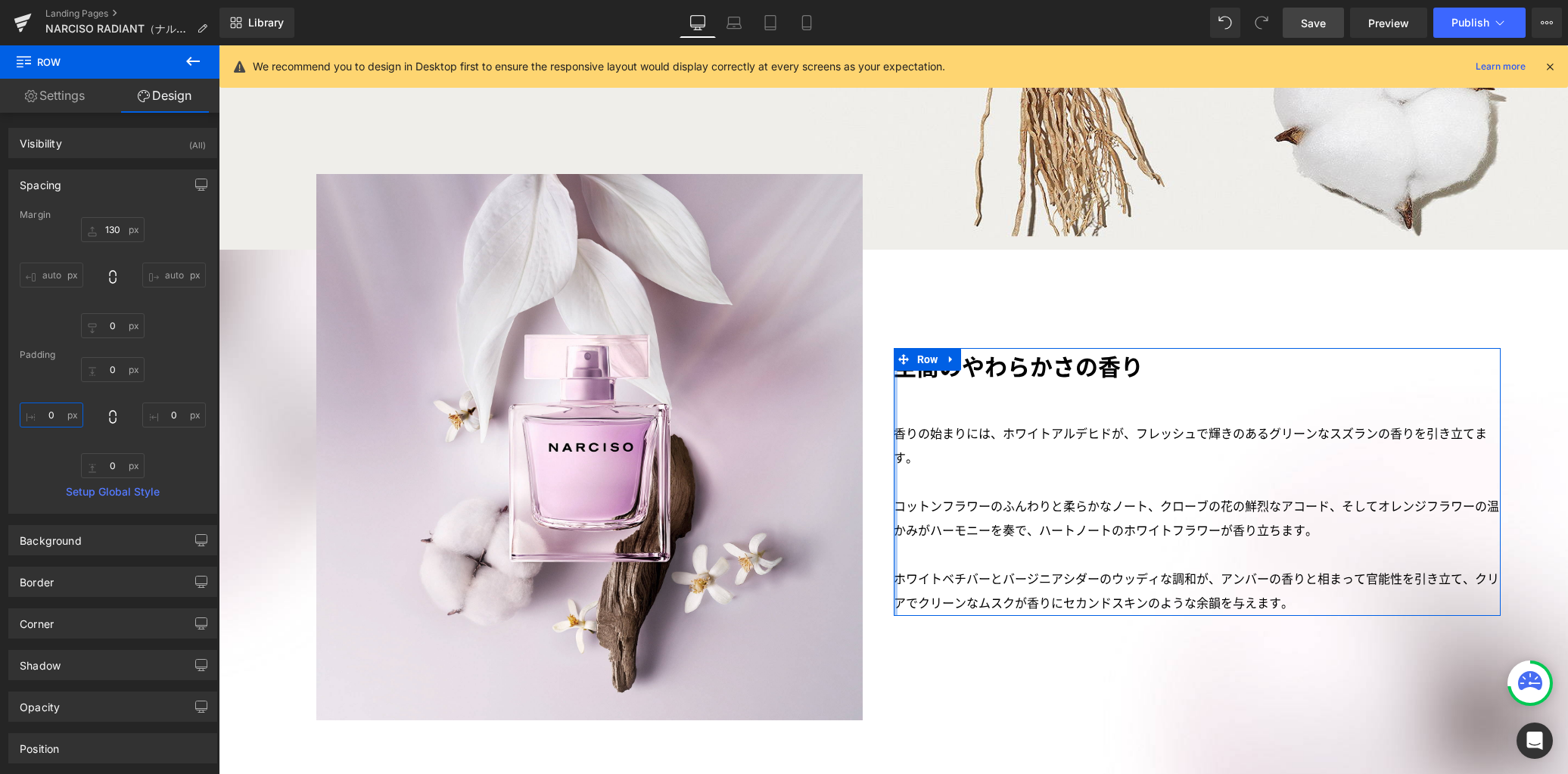
click at [59, 419] on input "0" at bounding box center [52, 415] width 64 height 25
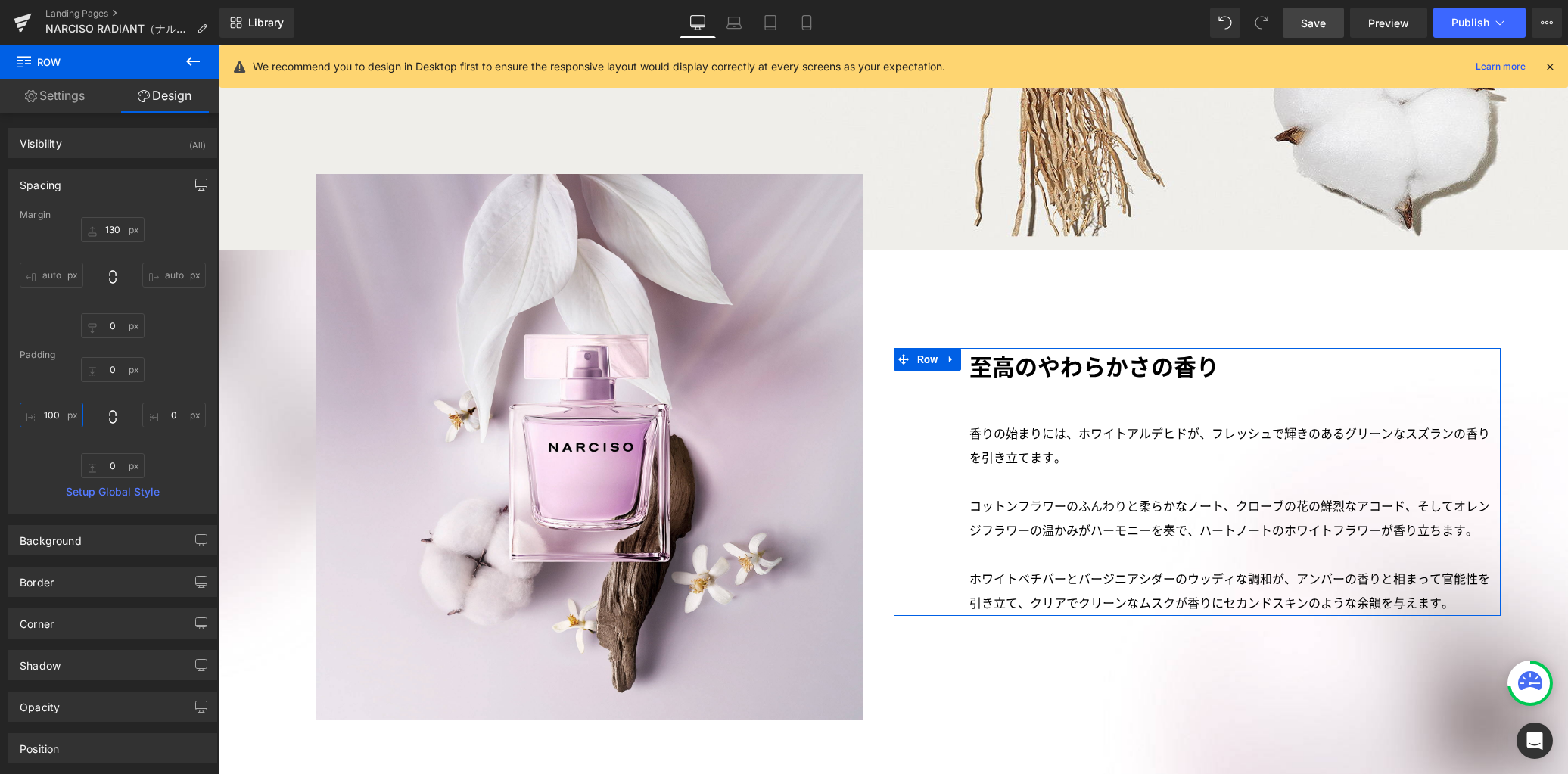
type input "100"
click at [198, 182] on icon "button" at bounding box center [201, 184] width 12 height 12
click at [93, 214] on button "Laptop" at bounding box center [85, 217] width 47 height 26
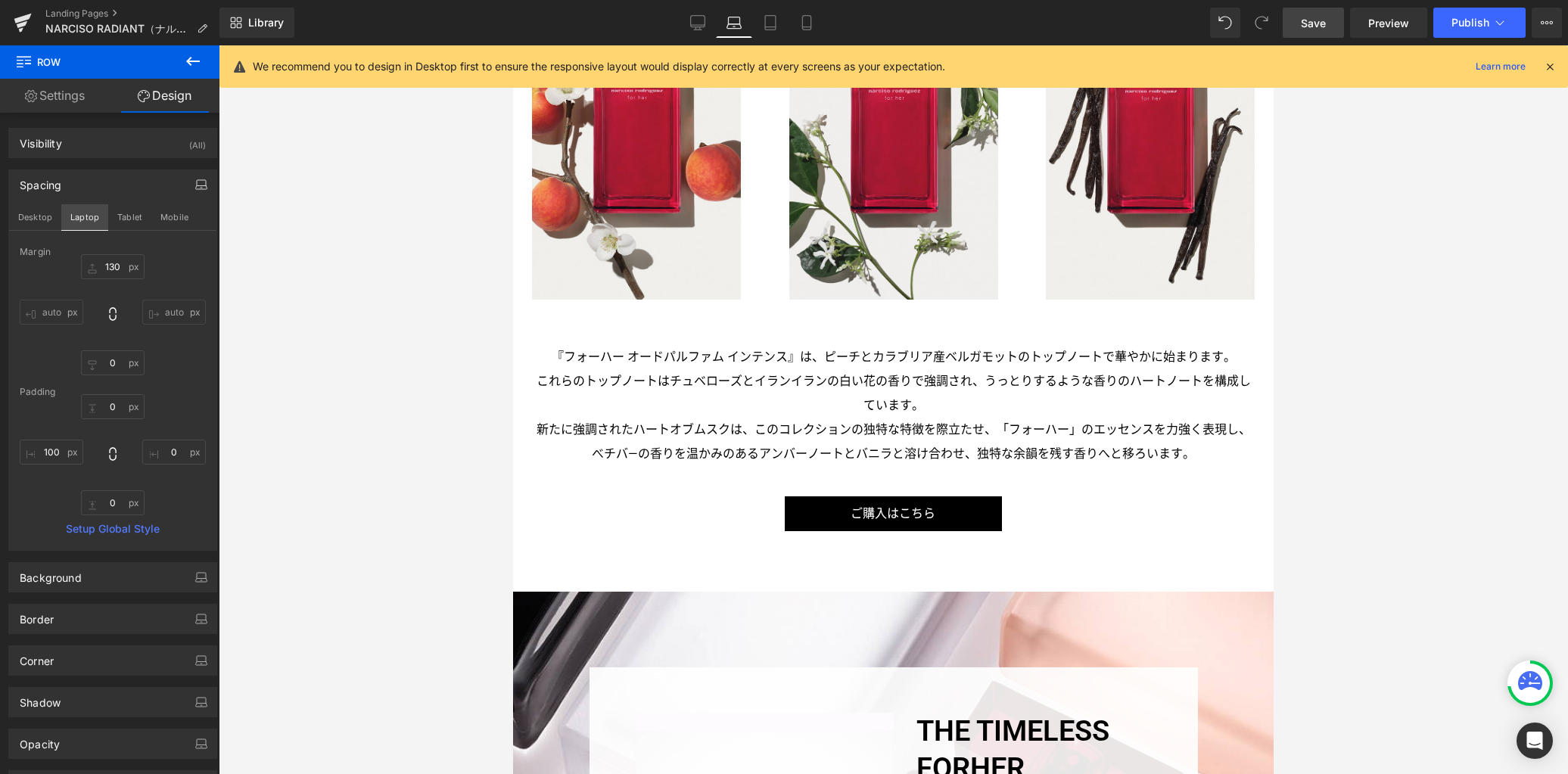
type input "130"
type input "0"
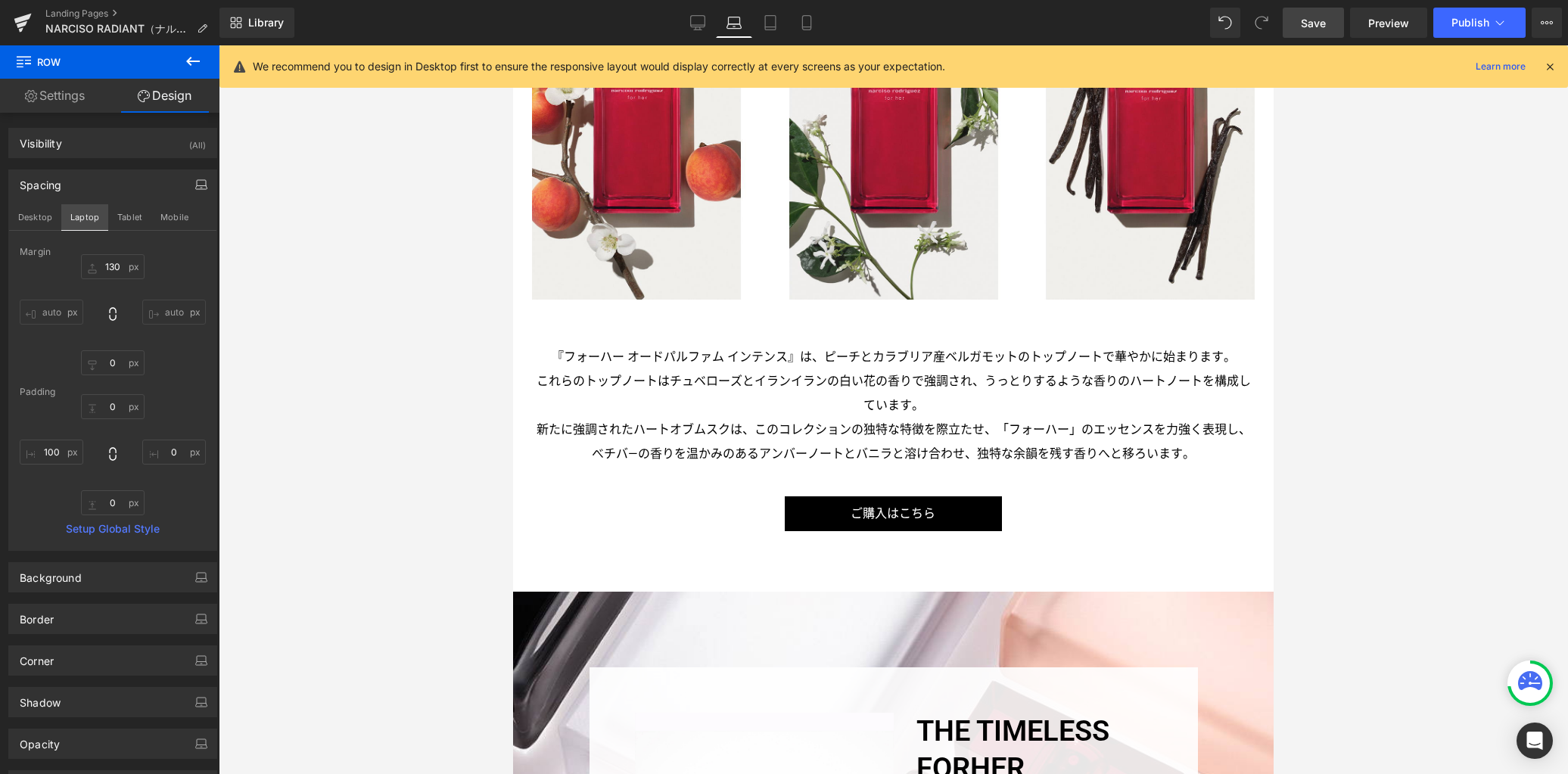
type input "100"
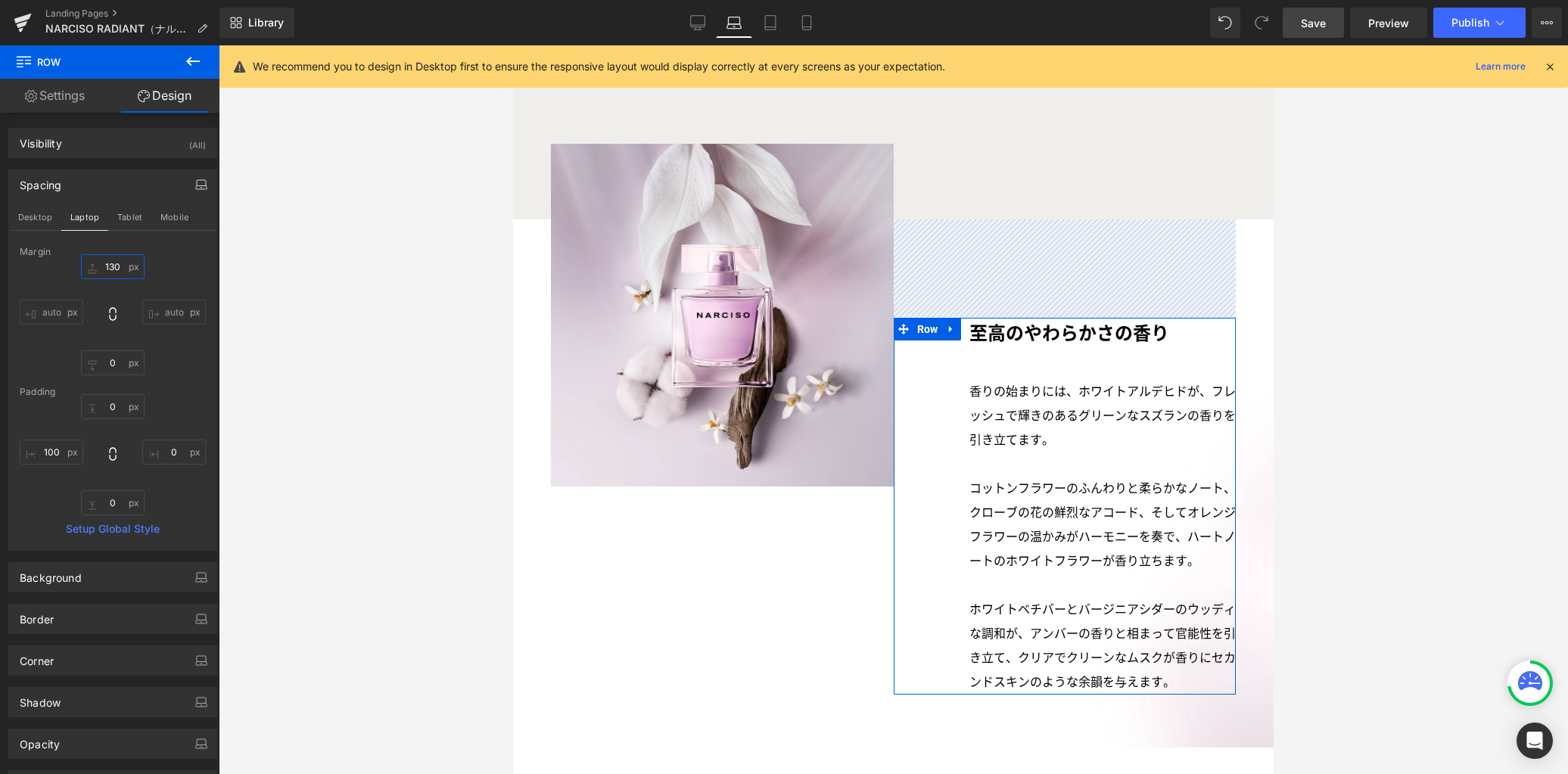
click at [116, 264] on input "130" at bounding box center [113, 266] width 64 height 25
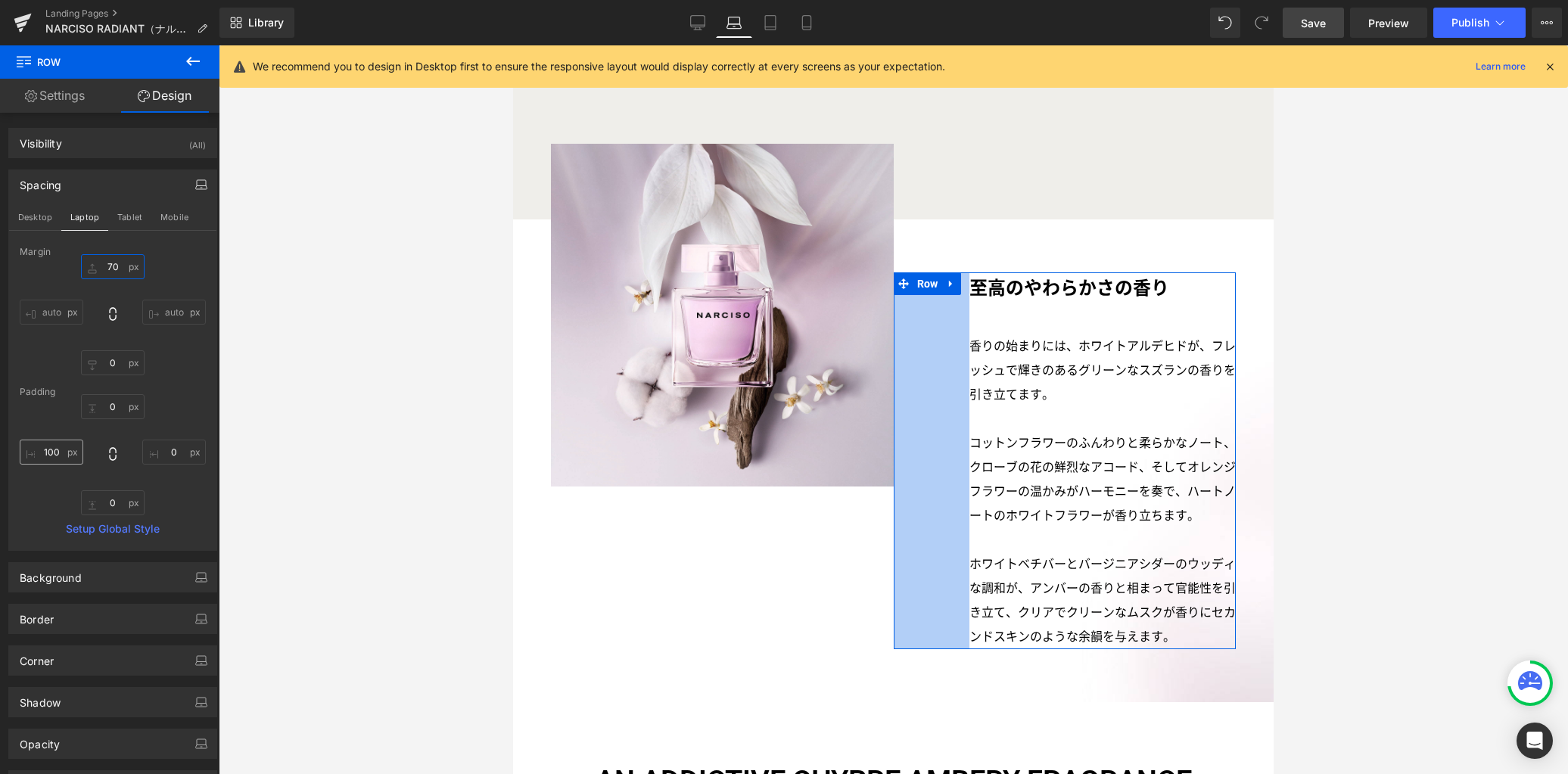
type input "70"
drag, startPoint x: 53, startPoint y: 451, endPoint x: 180, endPoint y: 454, distance: 127.0
click at [53, 451] on input "100" at bounding box center [52, 451] width 64 height 25
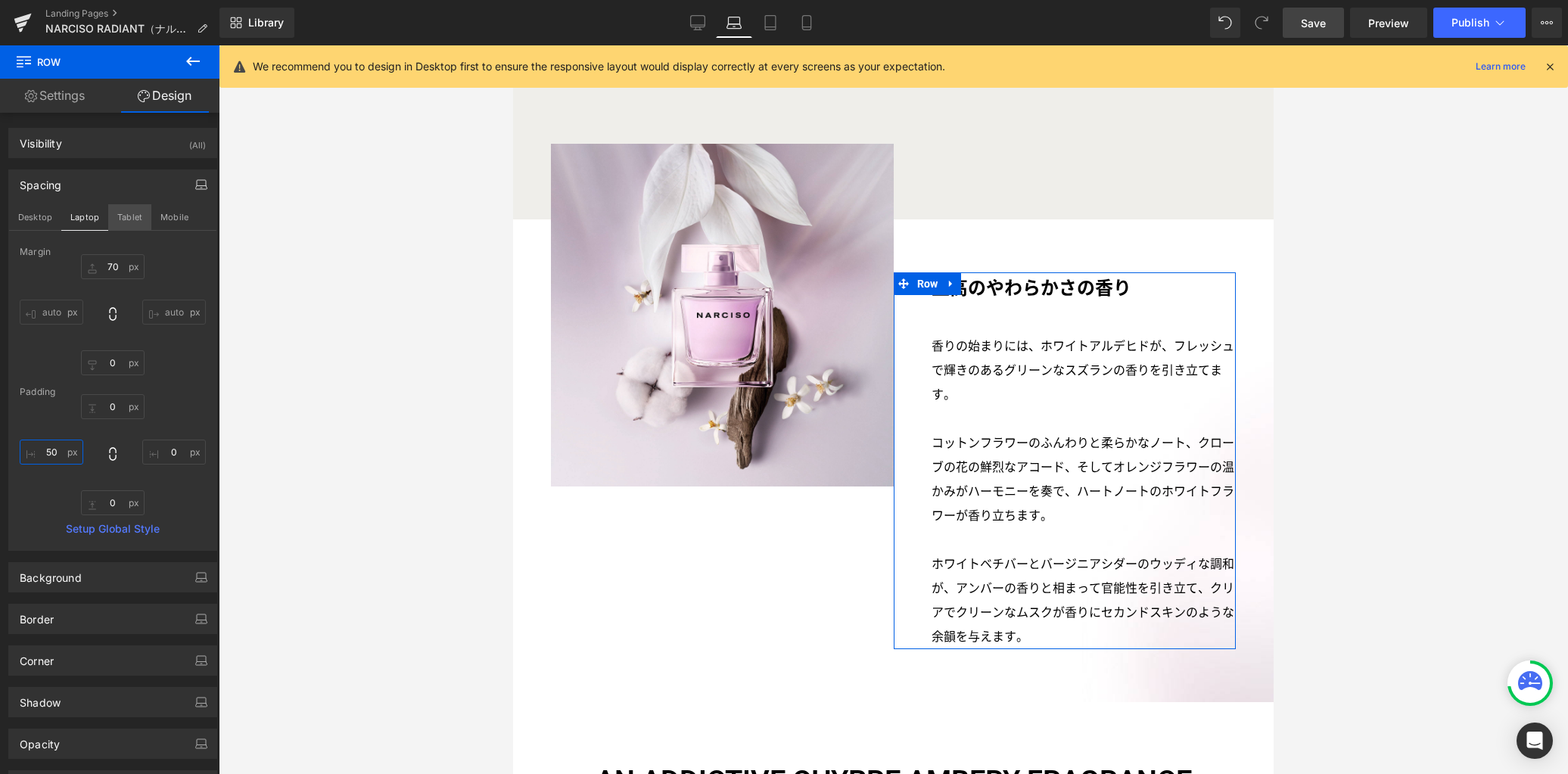
type input "50"
click at [136, 220] on button "Tablet" at bounding box center [129, 217] width 43 height 26
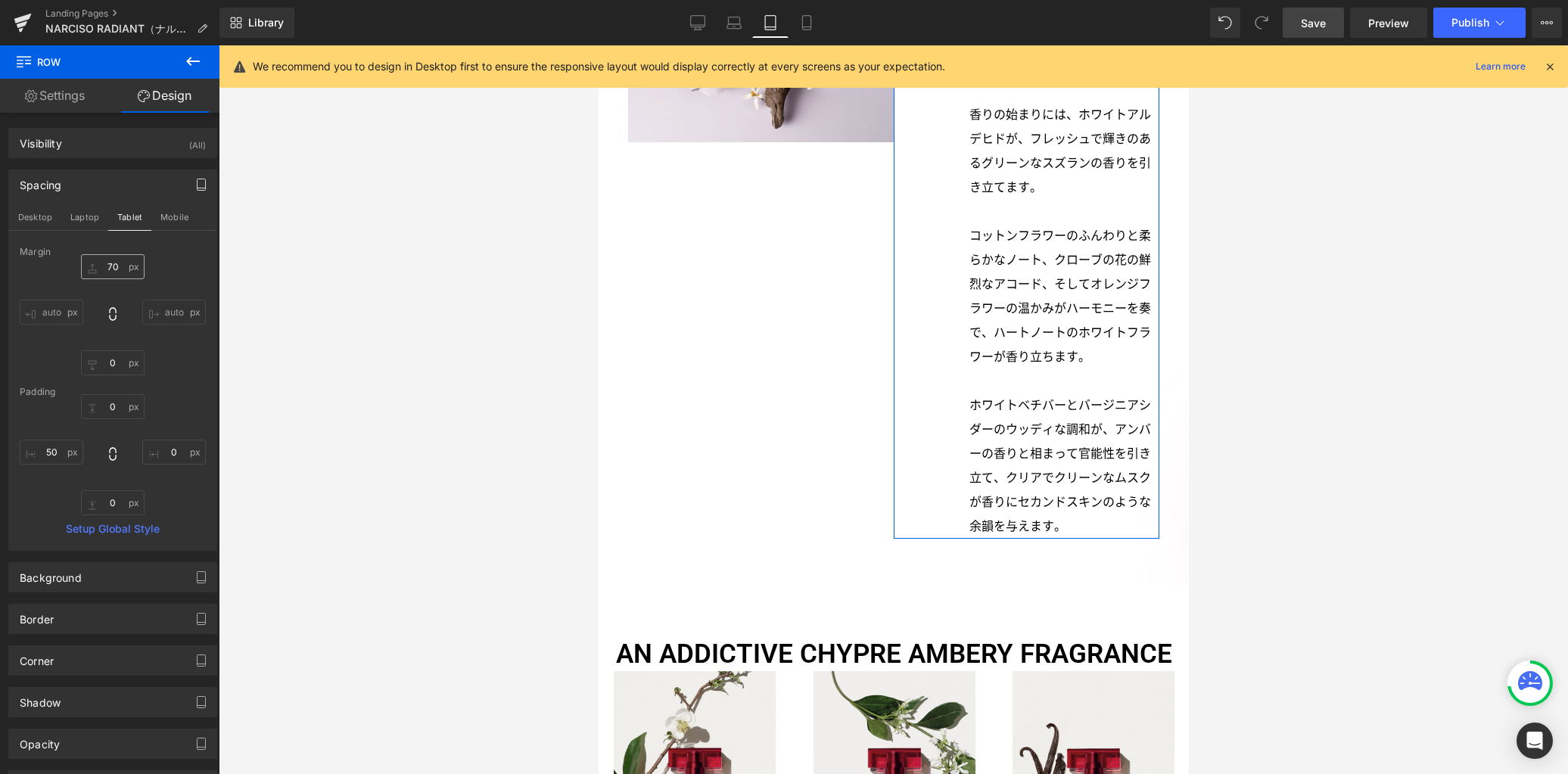
type input "130"
type input "0"
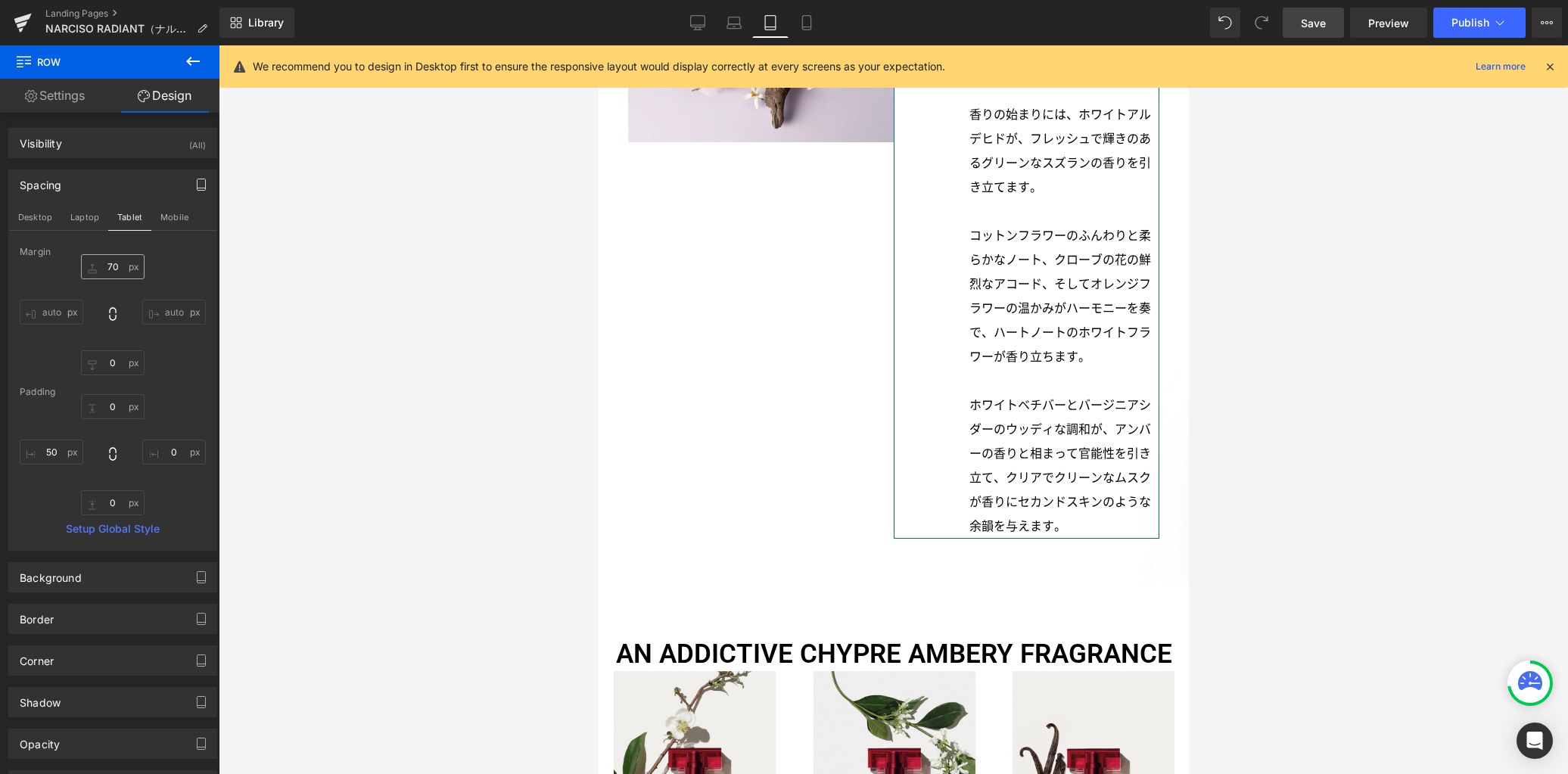
type input "100"
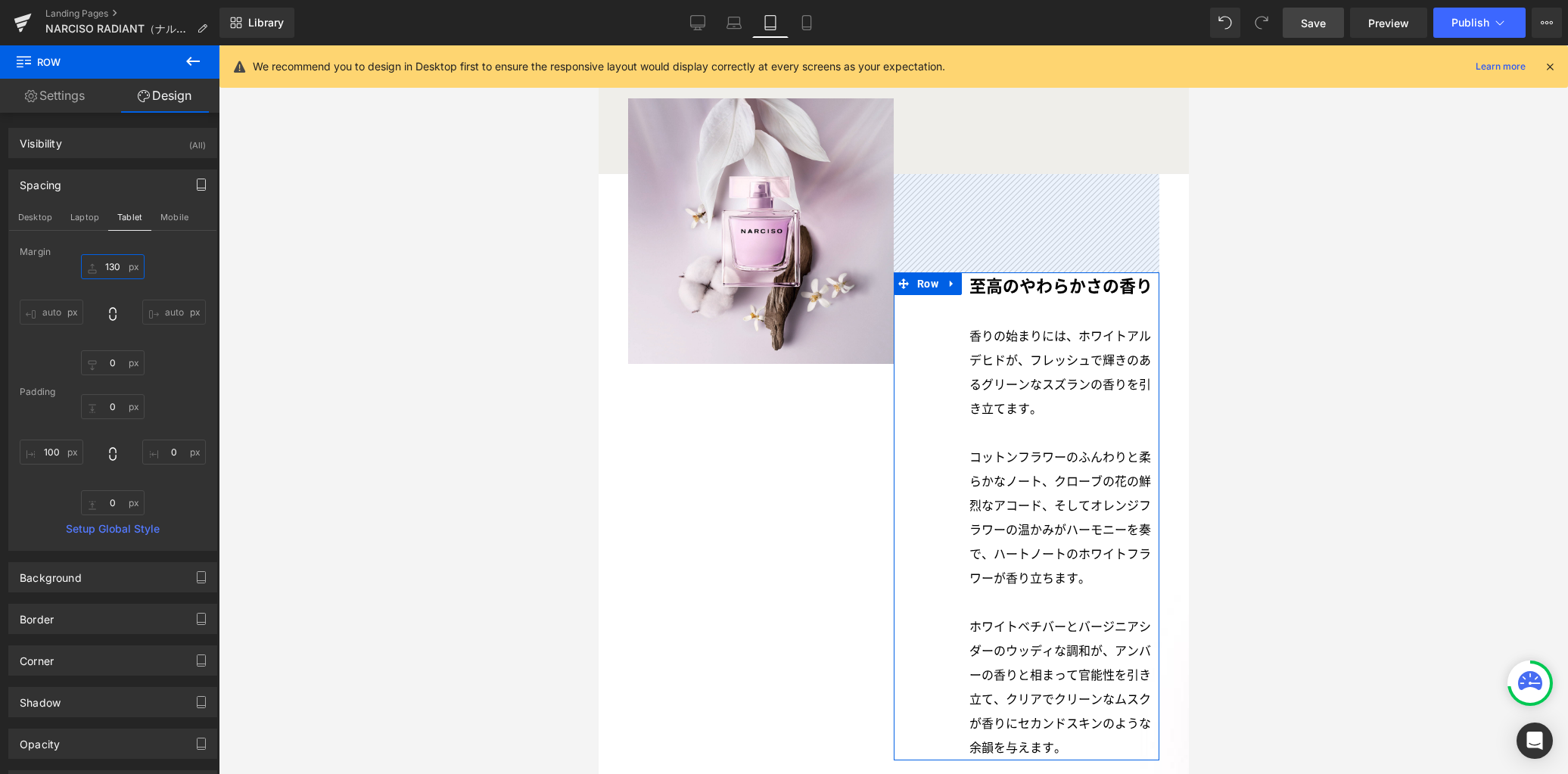
click at [119, 266] on input "130" at bounding box center [113, 266] width 64 height 25
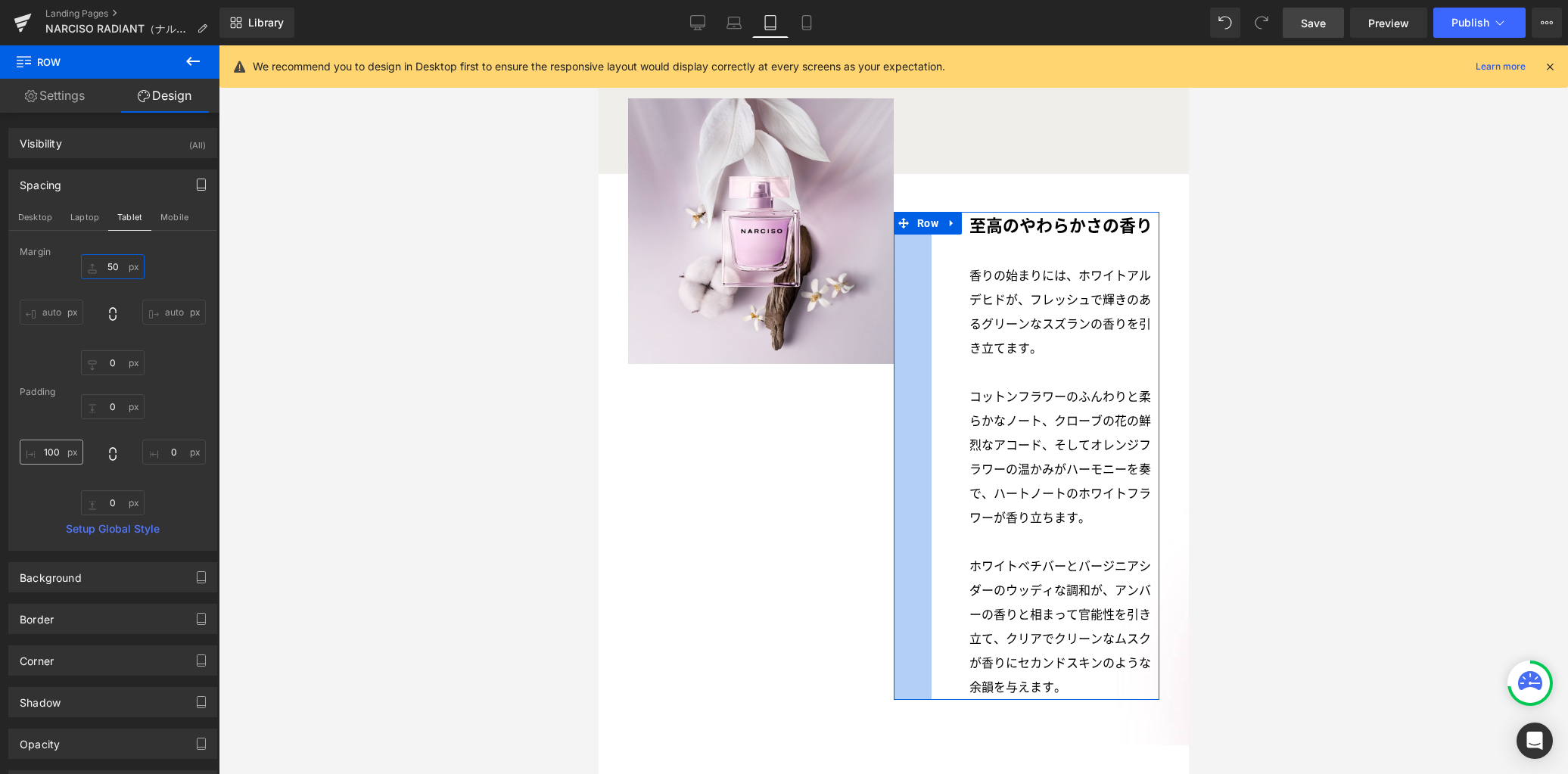
type input "50"
click at [62, 449] on input "100" at bounding box center [52, 451] width 64 height 25
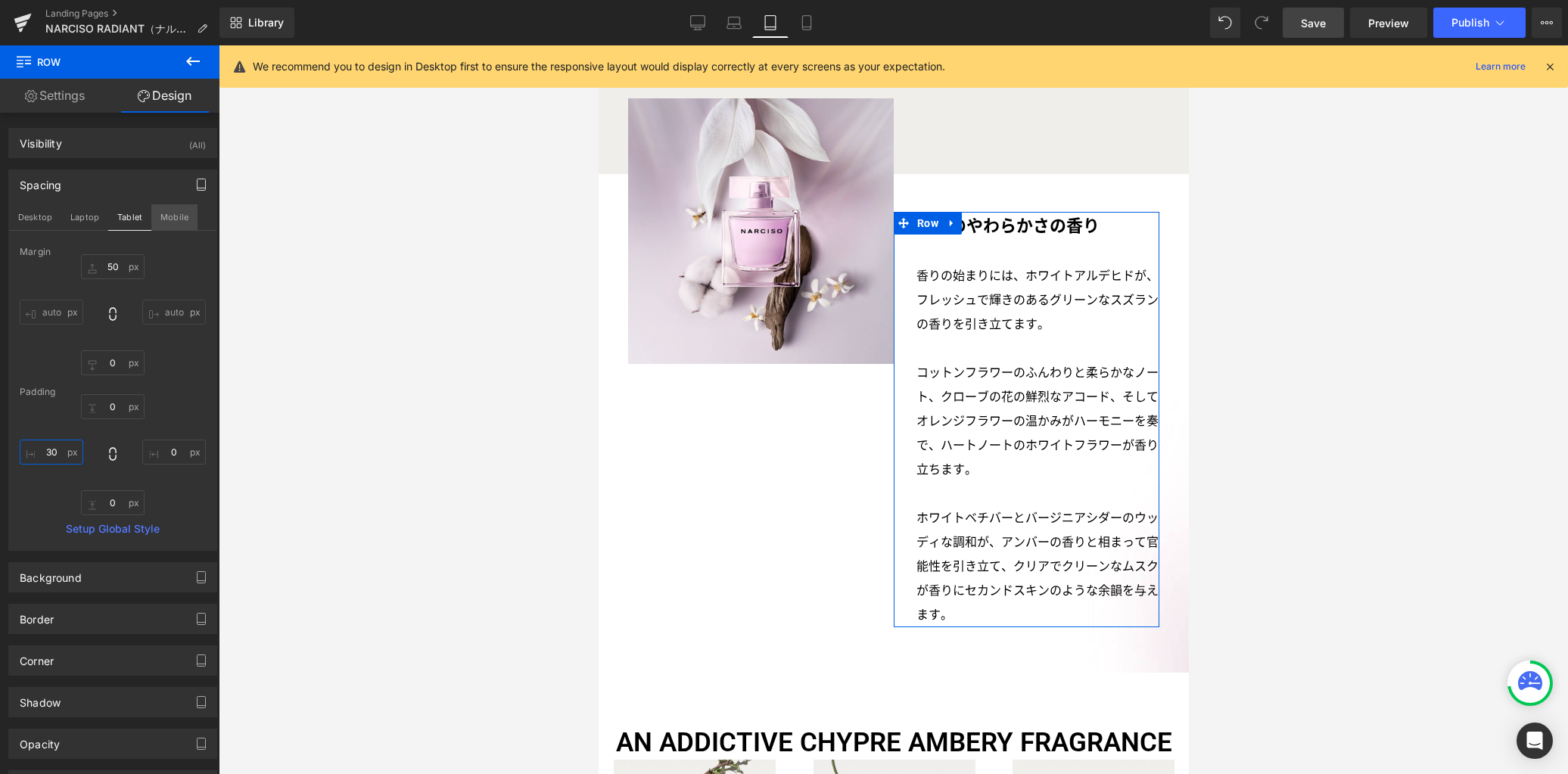
type input "30"
click at [167, 220] on button "Mobile" at bounding box center [174, 217] width 46 height 26
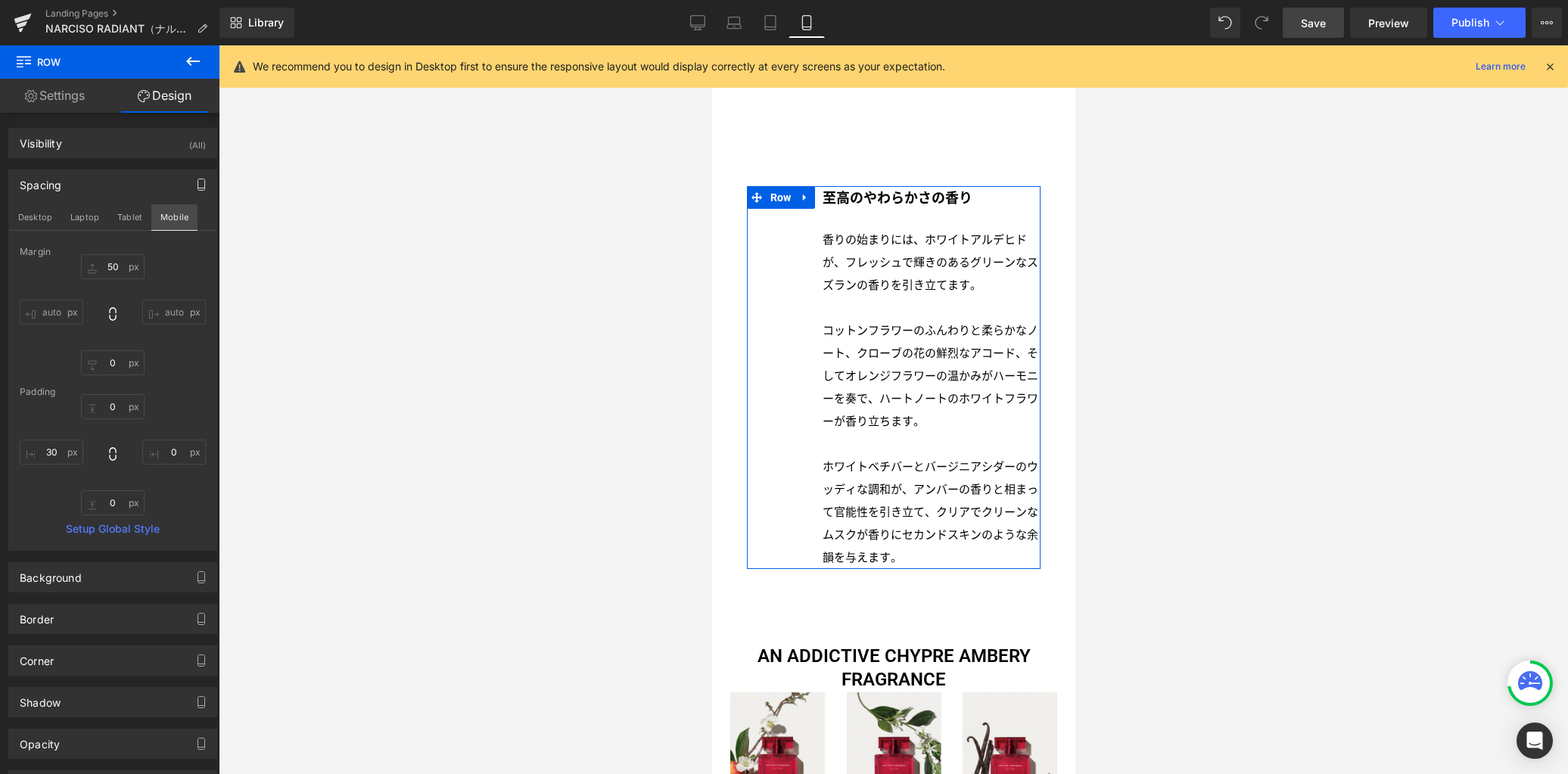
type input "130"
type input "0"
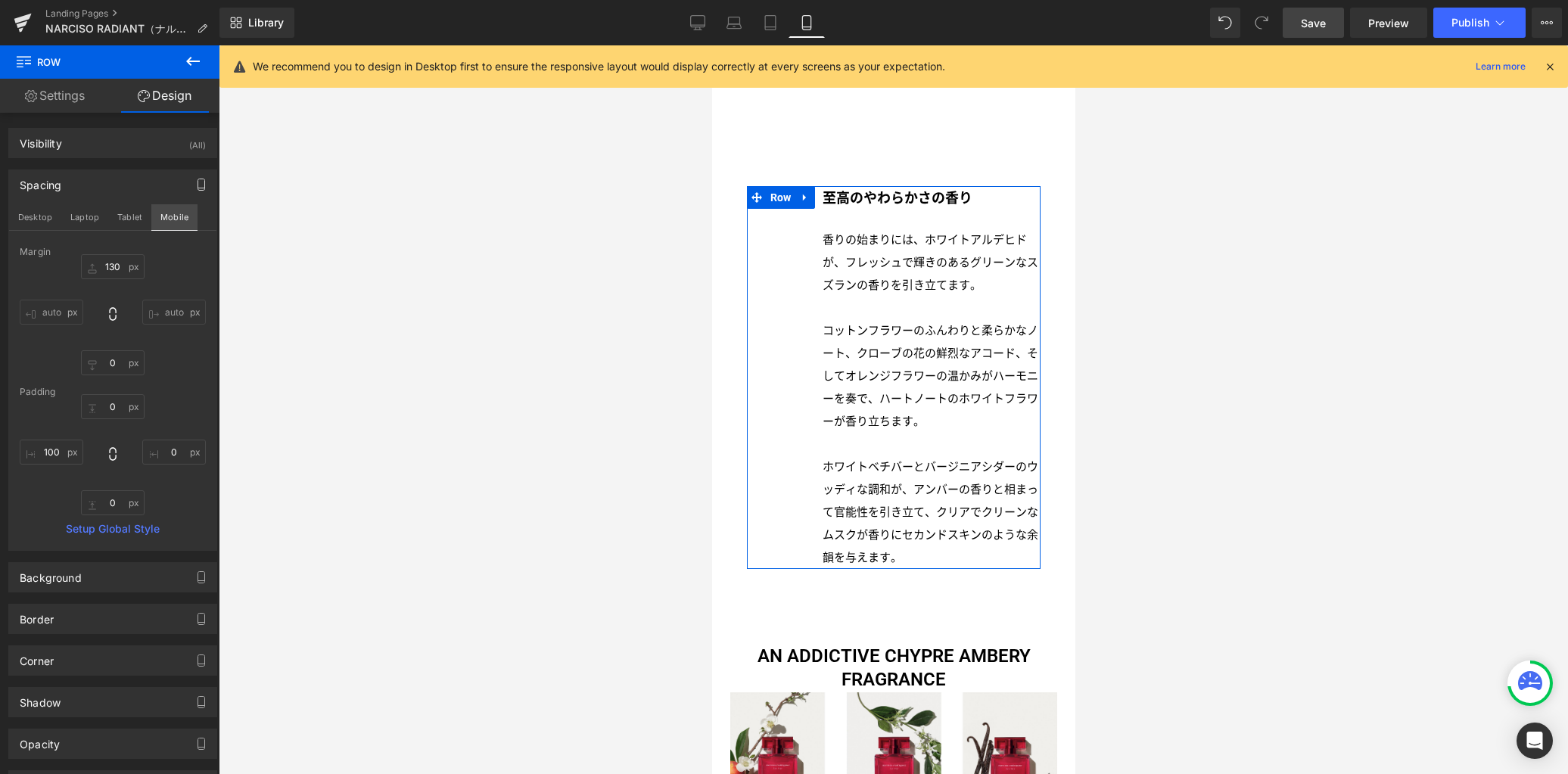
scroll to position [2196, 0]
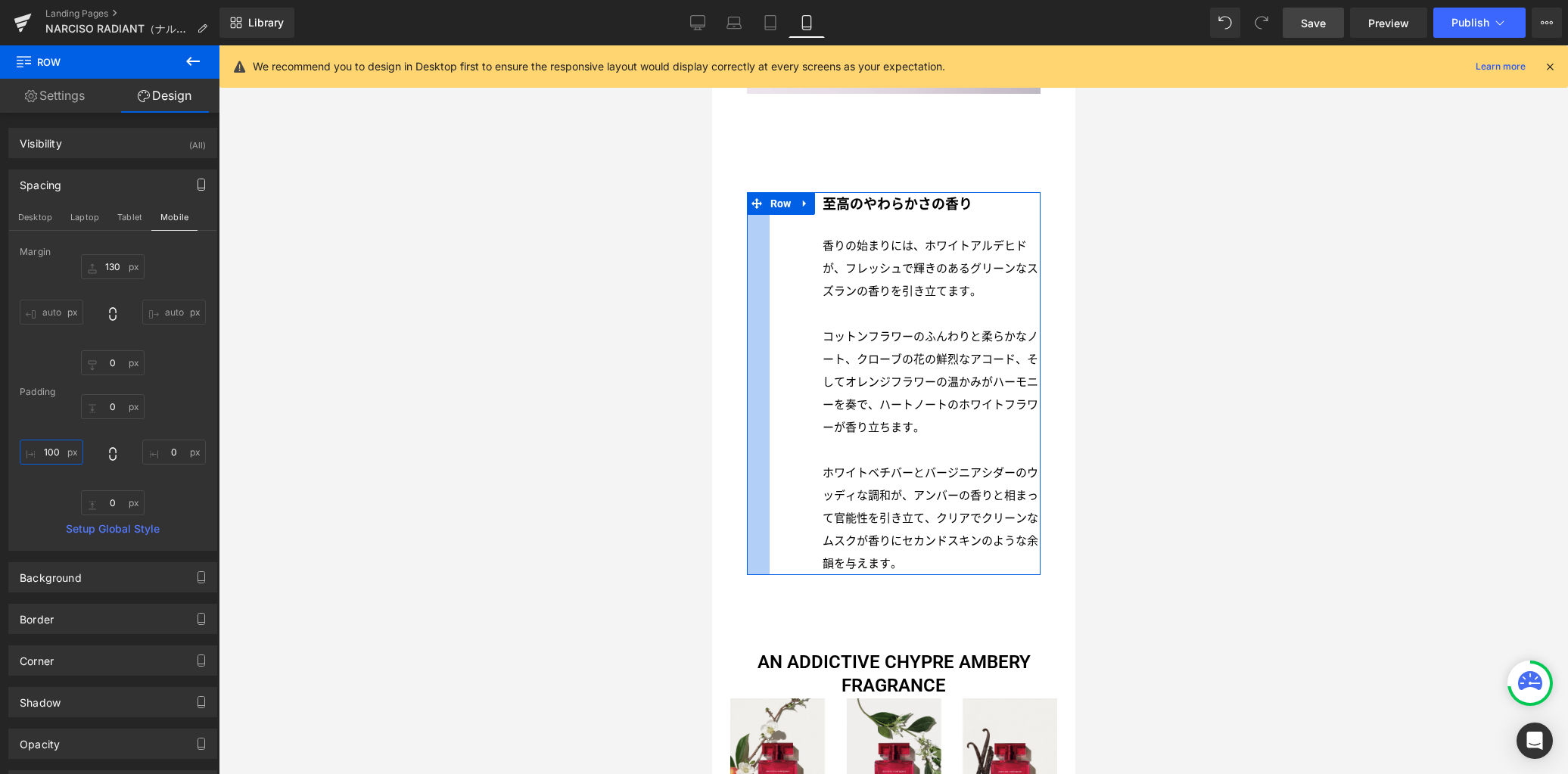
click at [64, 448] on input "100" at bounding box center [52, 451] width 64 height 25
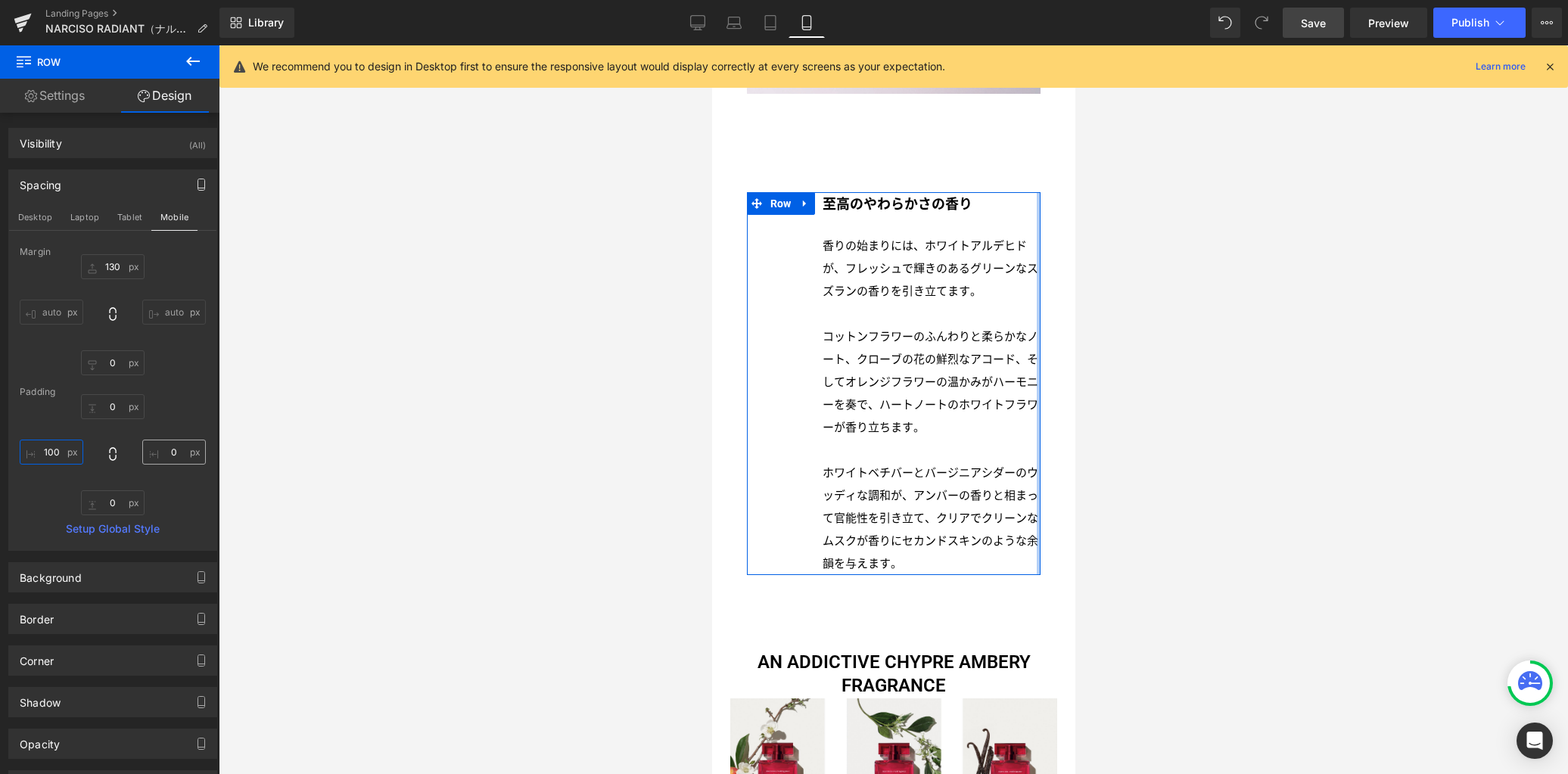
type input "0"
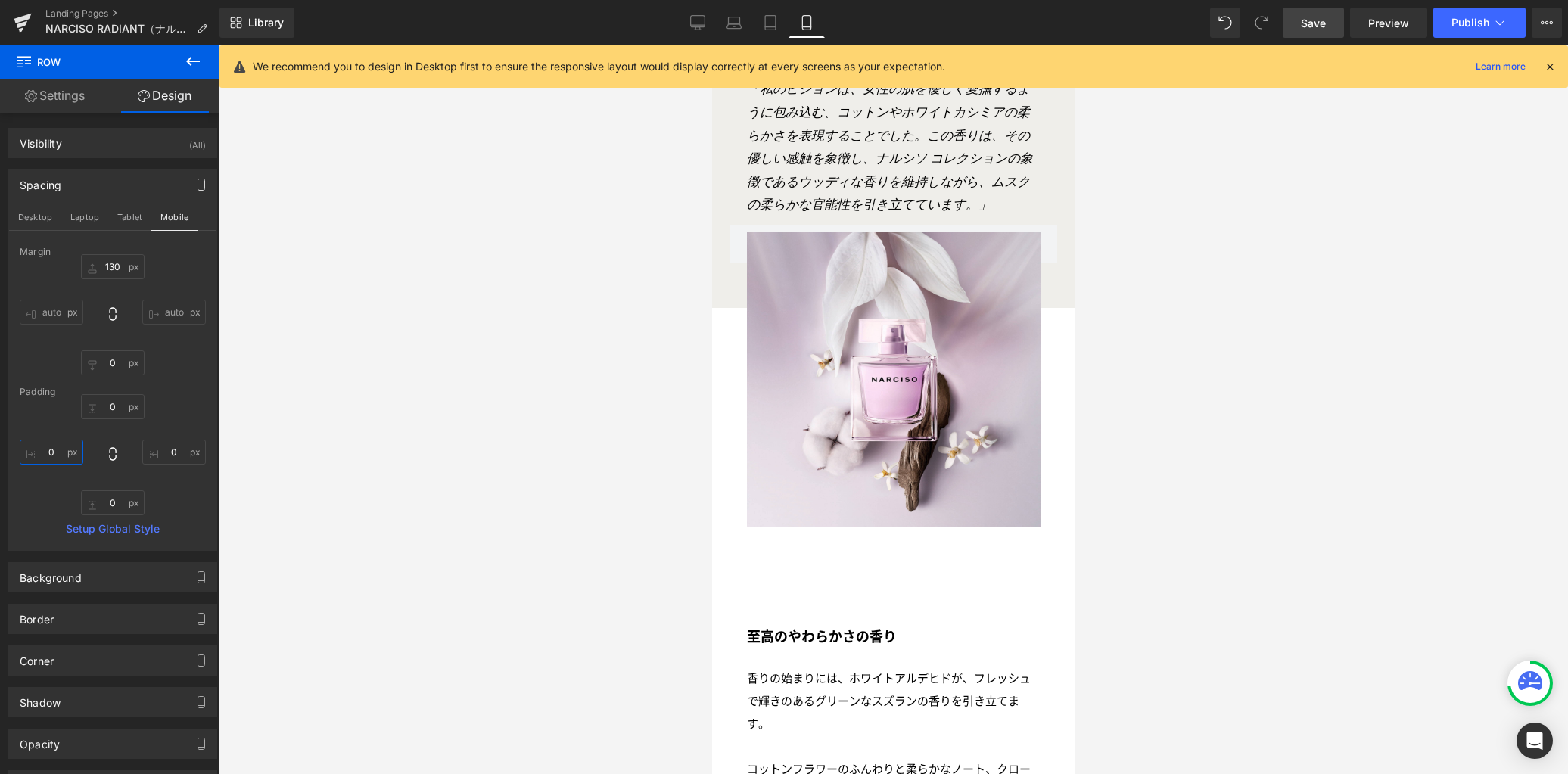
scroll to position [1732, 0]
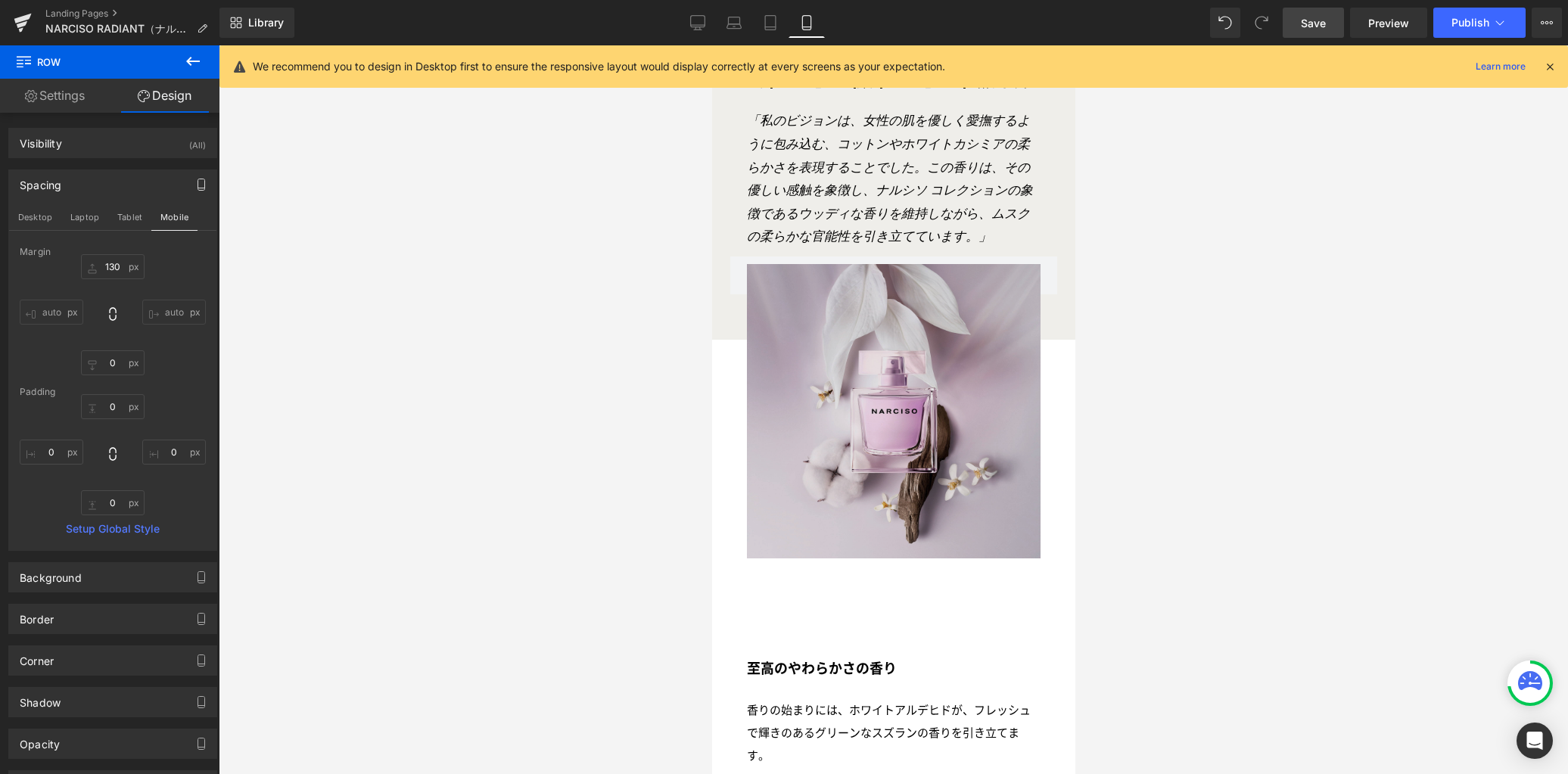
click at [892, 417] on div "Image" at bounding box center [893, 411] width 294 height 294
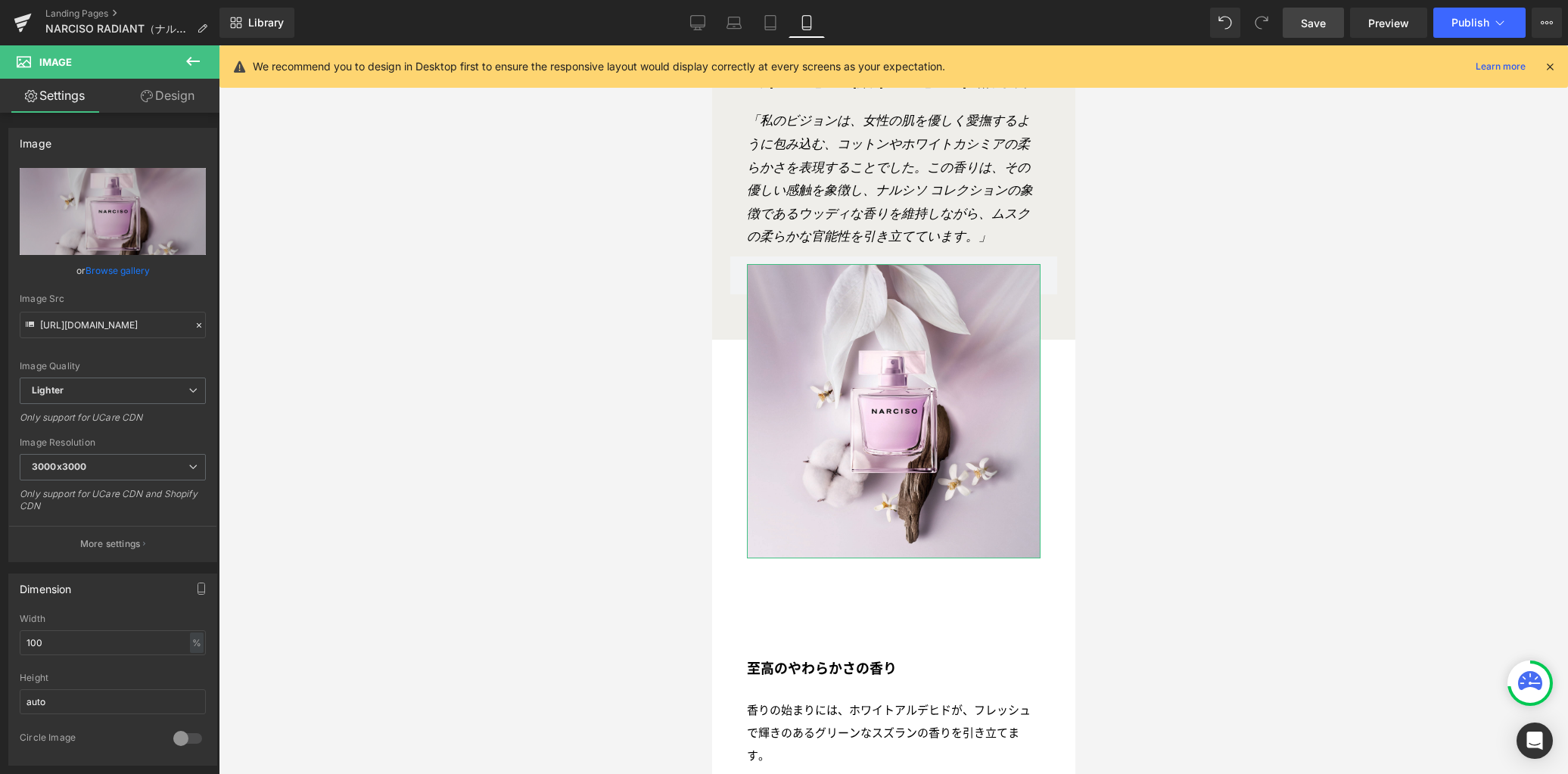
click at [178, 97] on link "Design" at bounding box center [167, 95] width 109 height 34
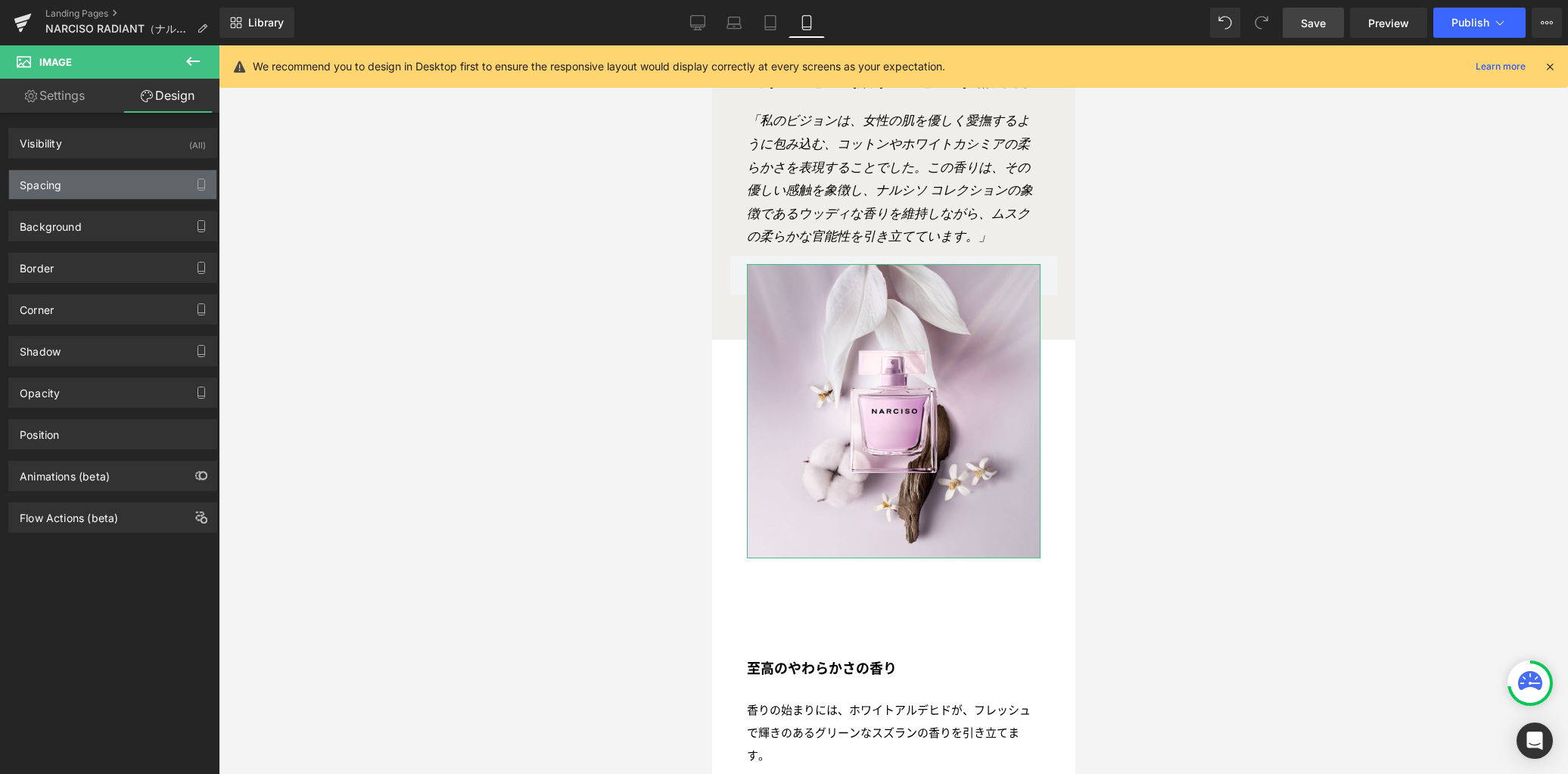
click at [107, 187] on div "Spacing" at bounding box center [112, 185] width 207 height 29
type input "-100"
type input "0"
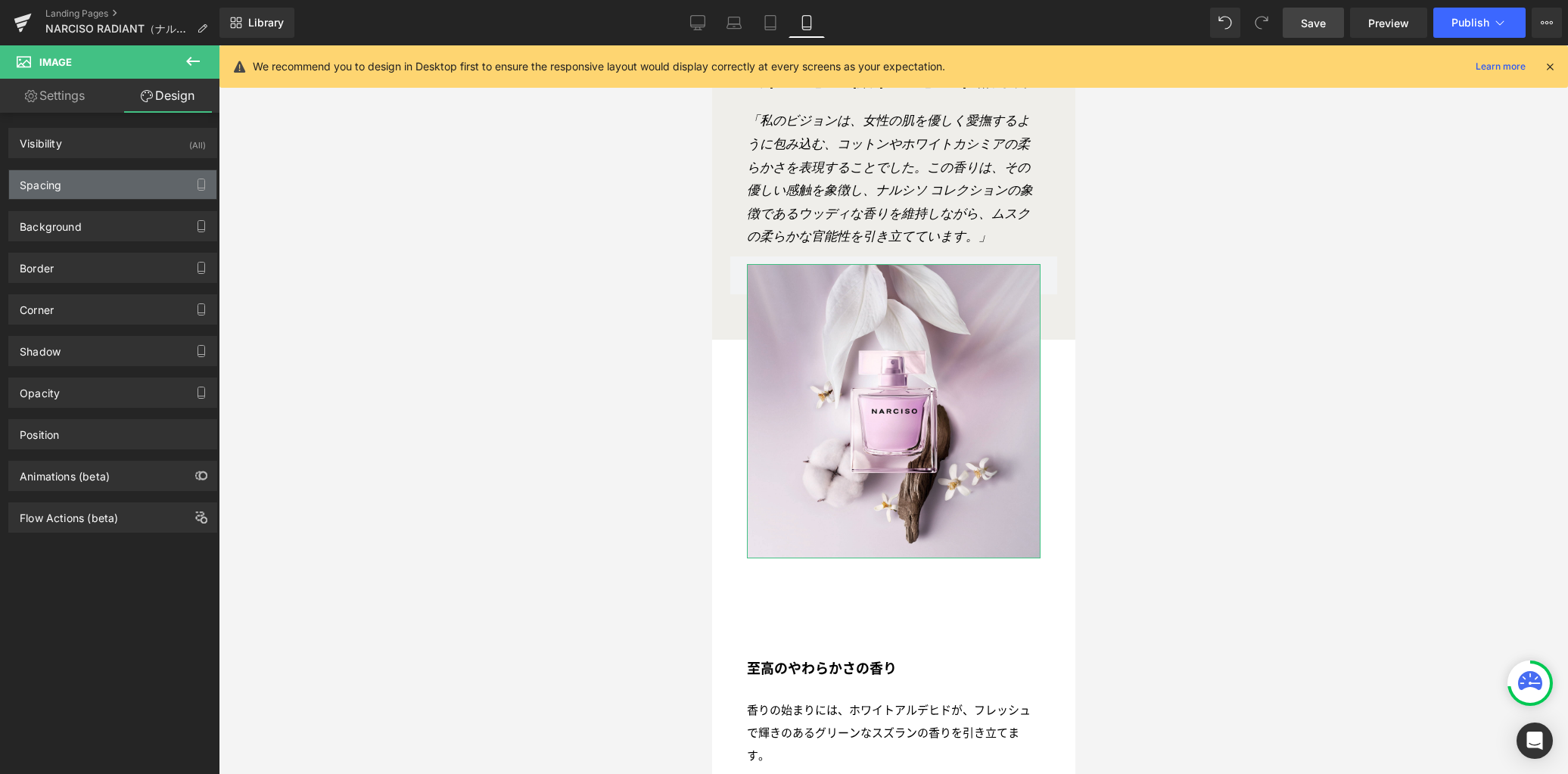
type input "0"
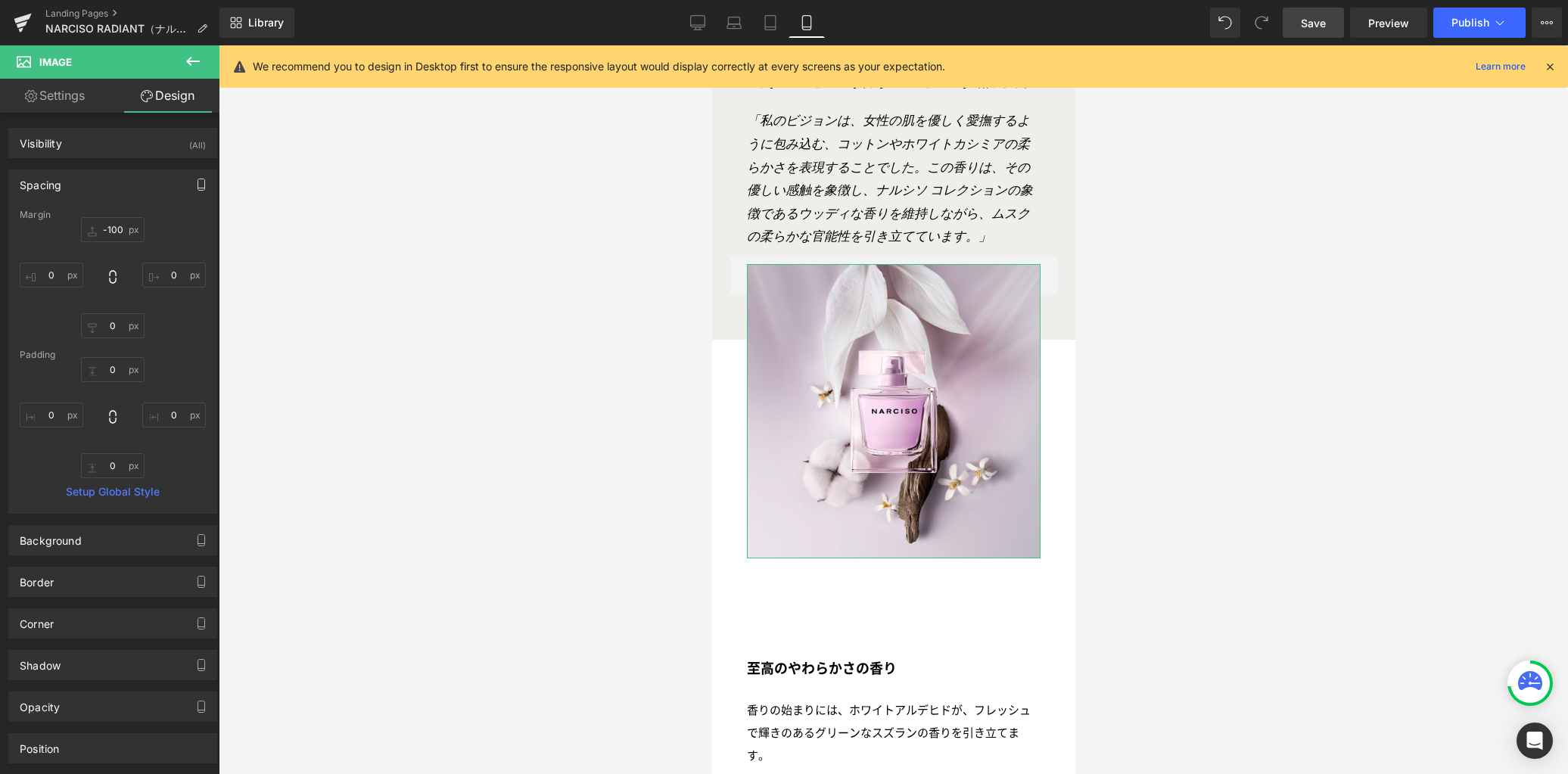
drag, startPoint x: 200, startPoint y: 182, endPoint x: 186, endPoint y: 189, distance: 15.7
click at [199, 182] on icon "button" at bounding box center [201, 184] width 12 height 12
click at [90, 213] on button "Laptop" at bounding box center [85, 217] width 47 height 26
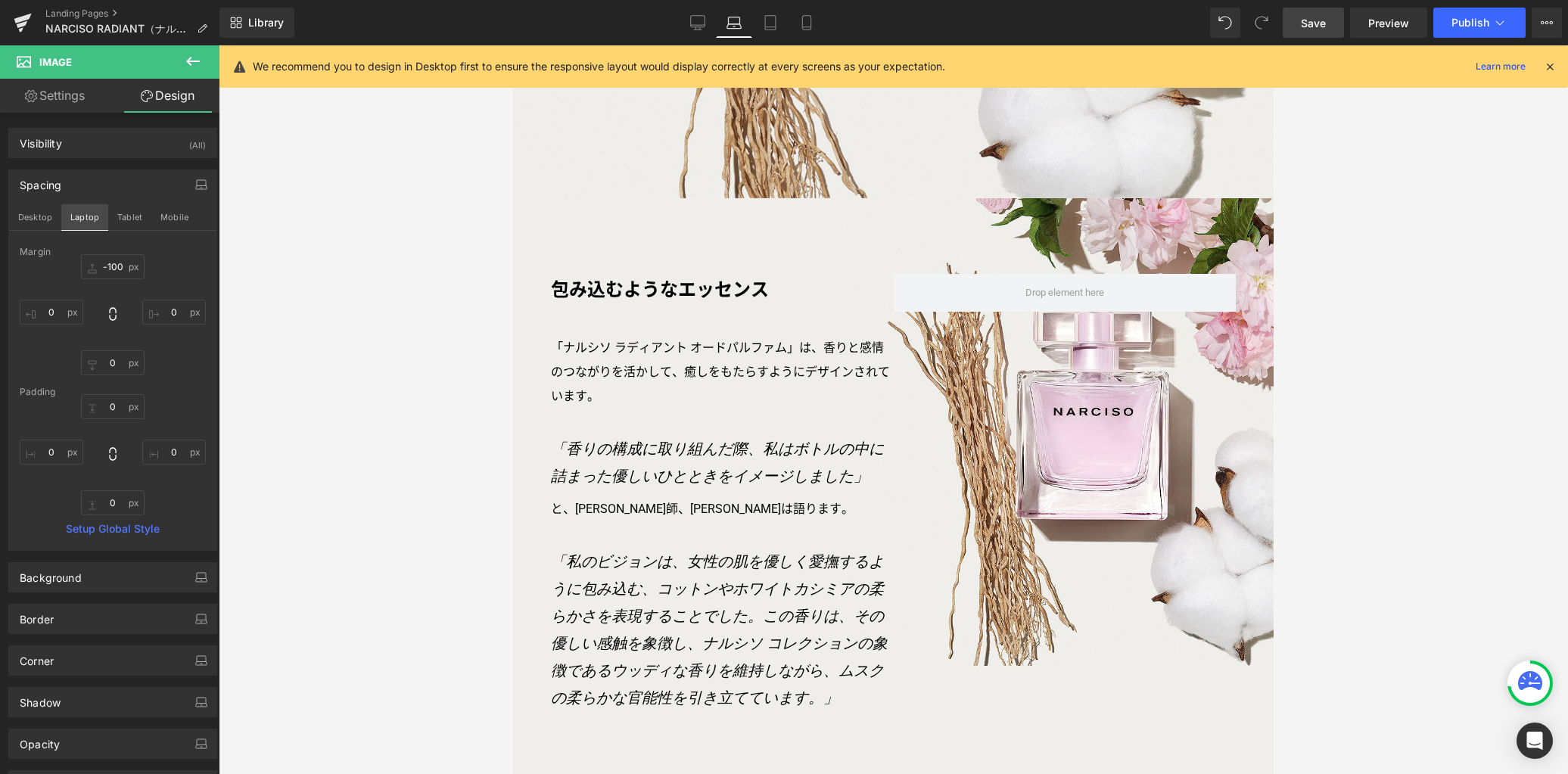
type input "-100"
type input "0"
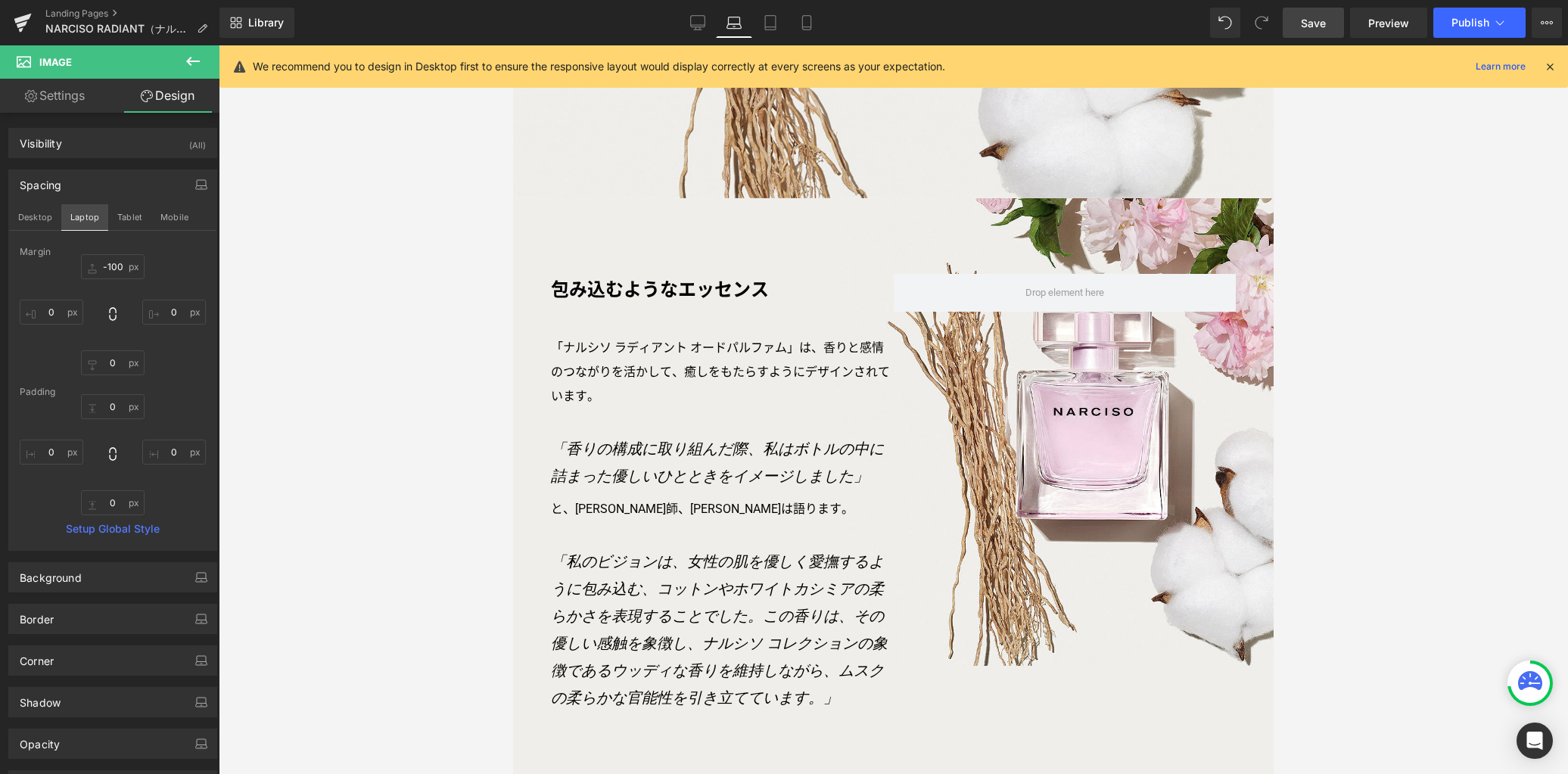
type input "0"
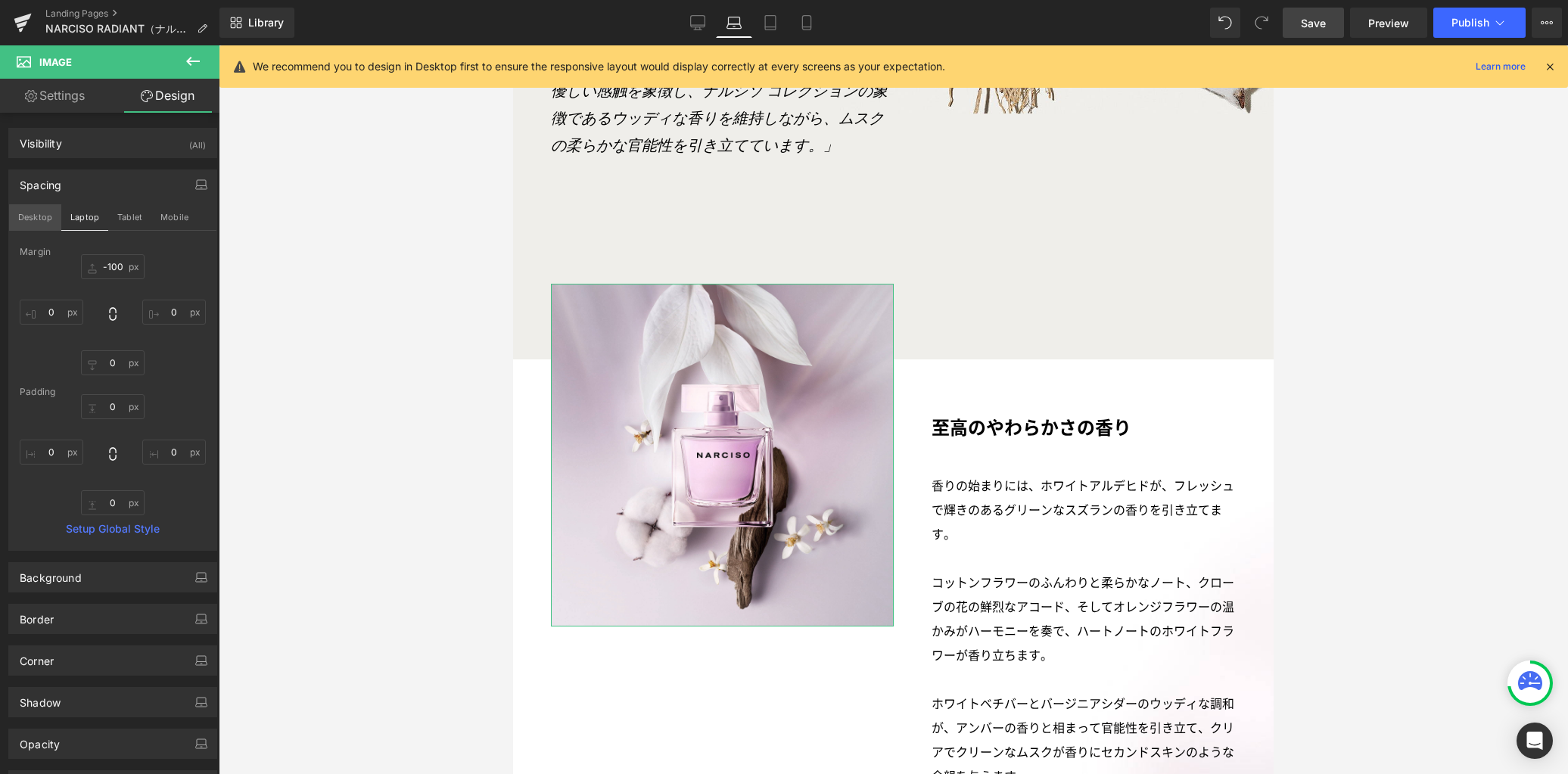
click at [43, 219] on button "Desktop" at bounding box center [34, 217] width 52 height 26
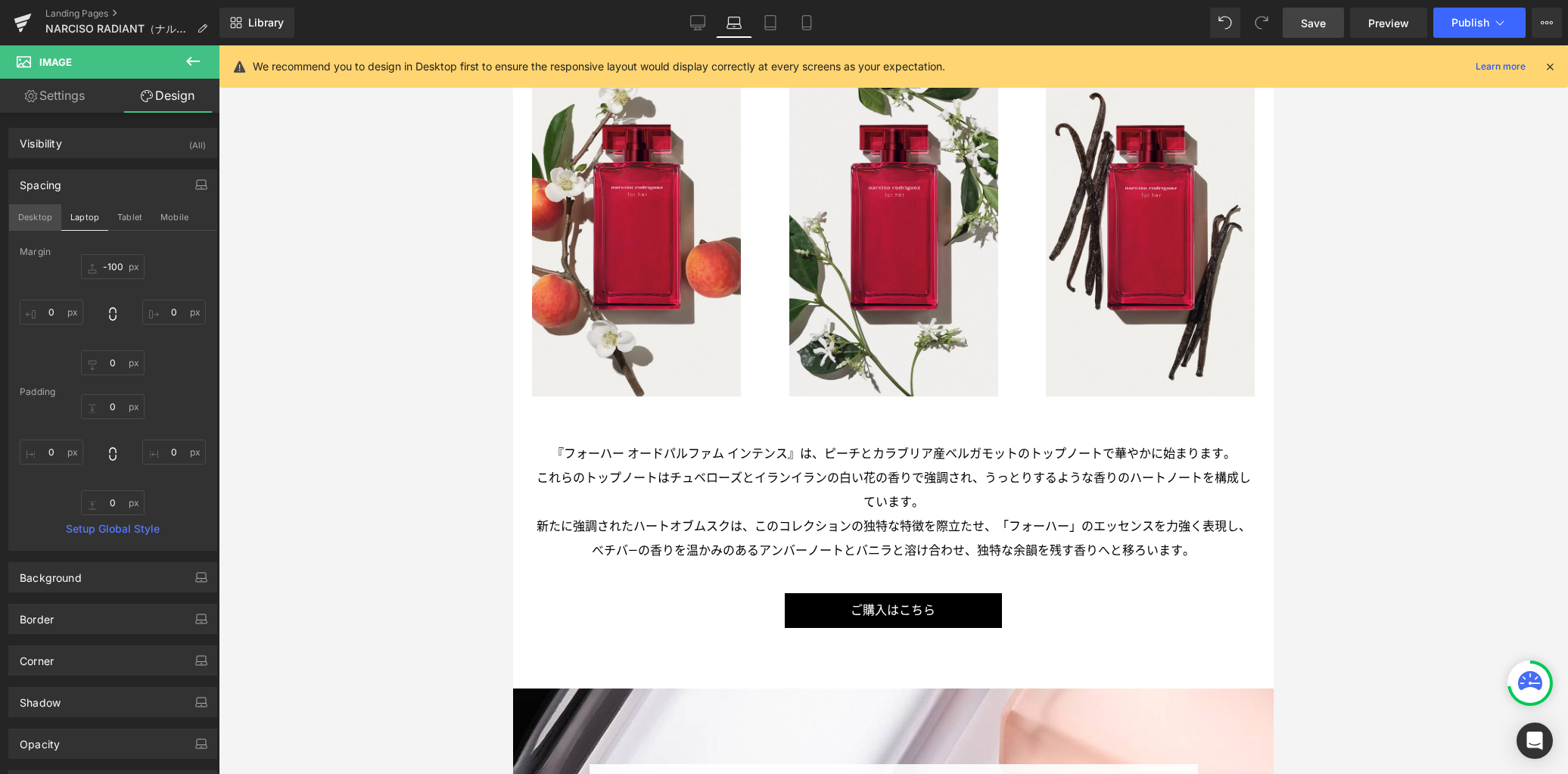
type input "-100"
type input "0"
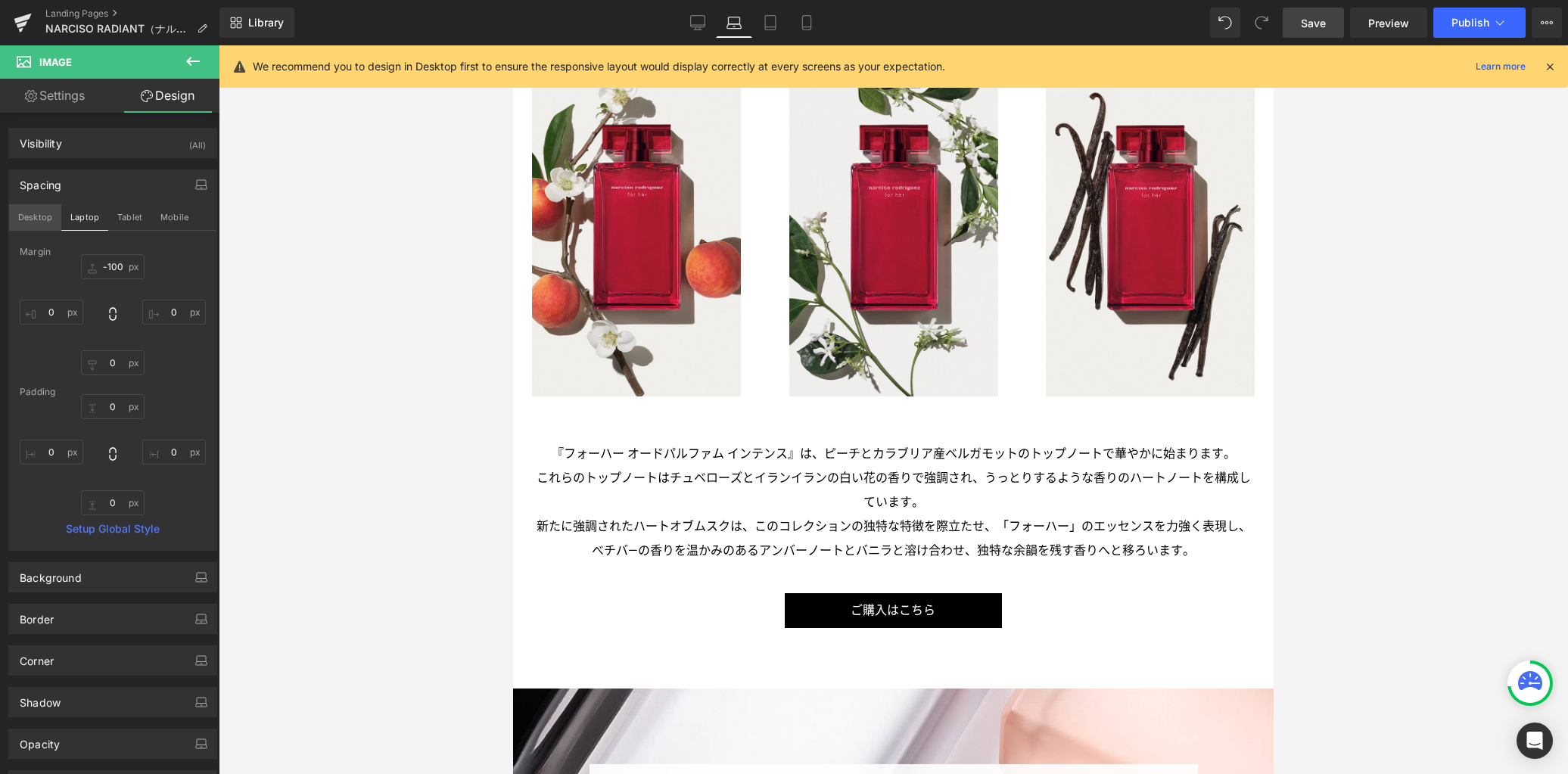
type input "0"
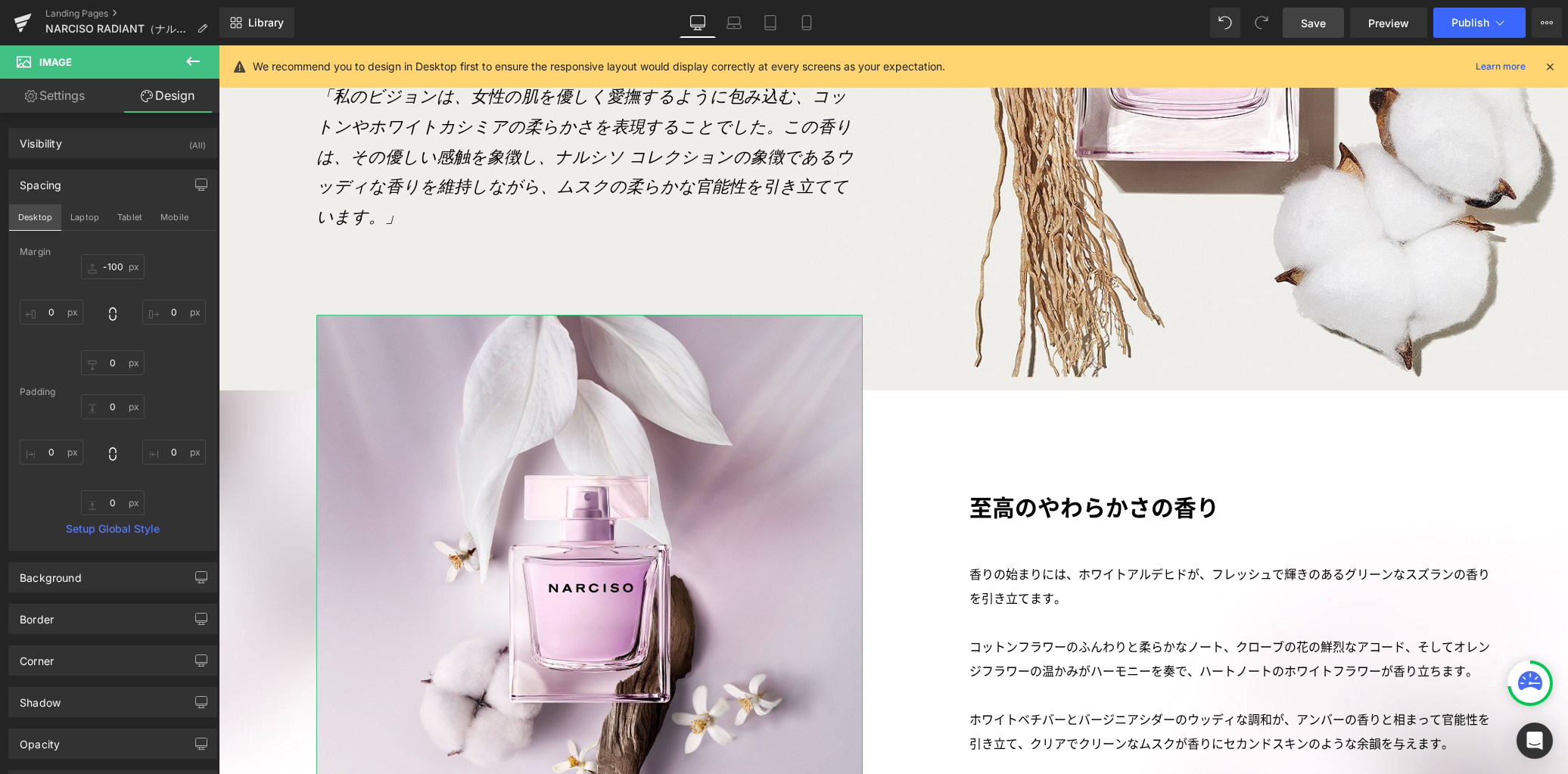
scroll to position [3201, 0]
click at [82, 220] on button "Laptop" at bounding box center [85, 217] width 47 height 26
type input "-100"
type input "0"
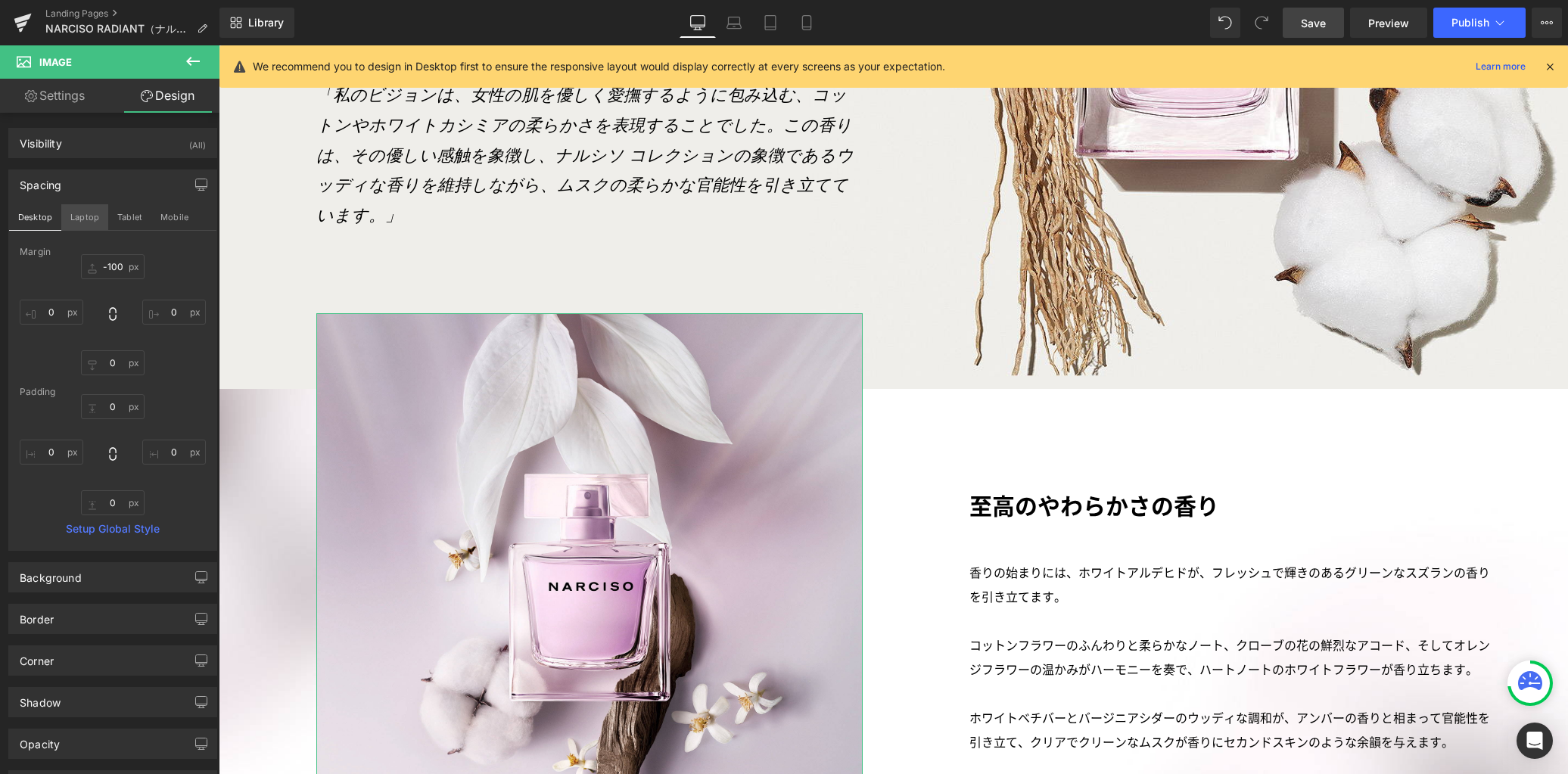
type input "0"
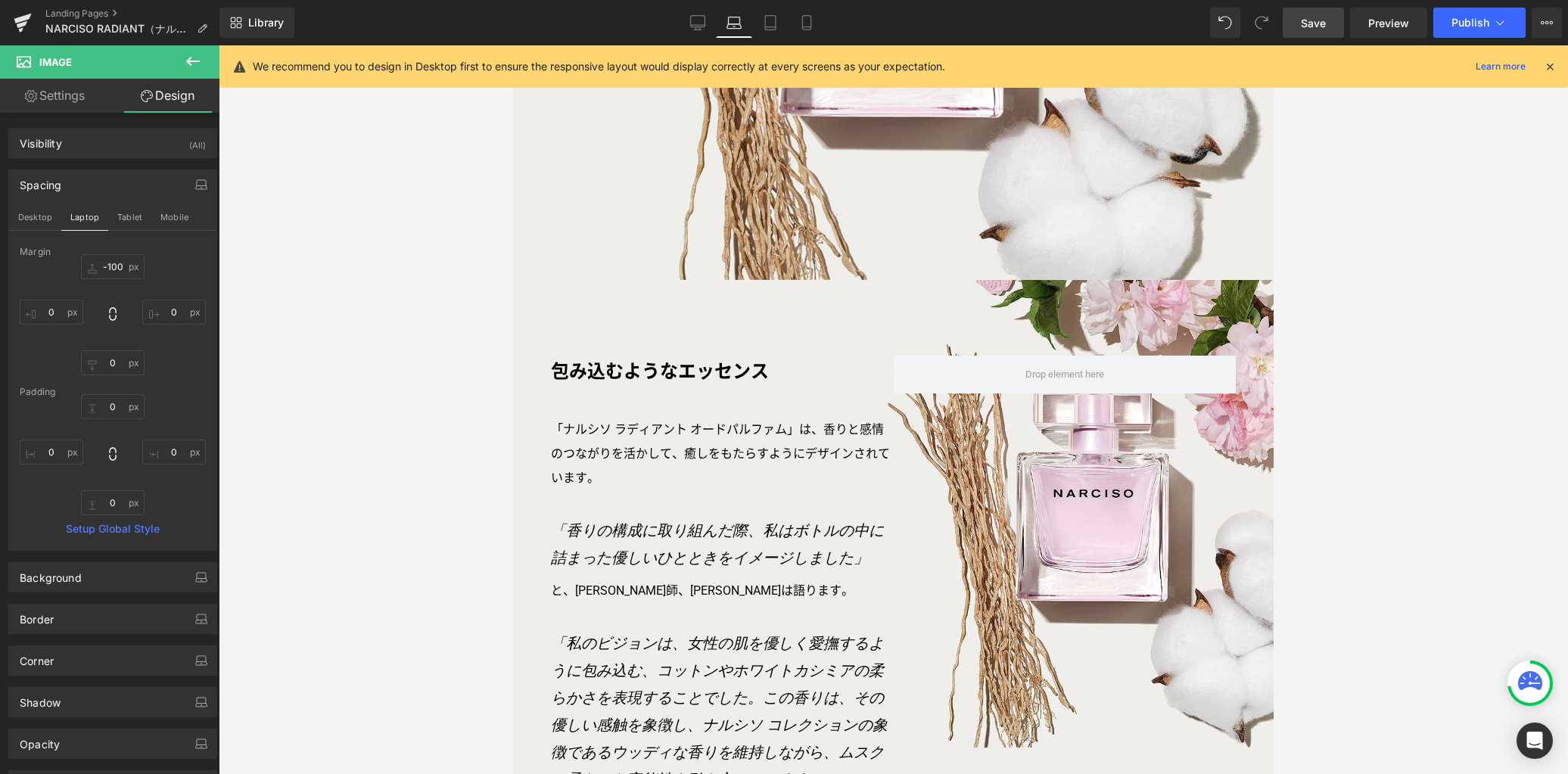
scroll to position [1649, 0]
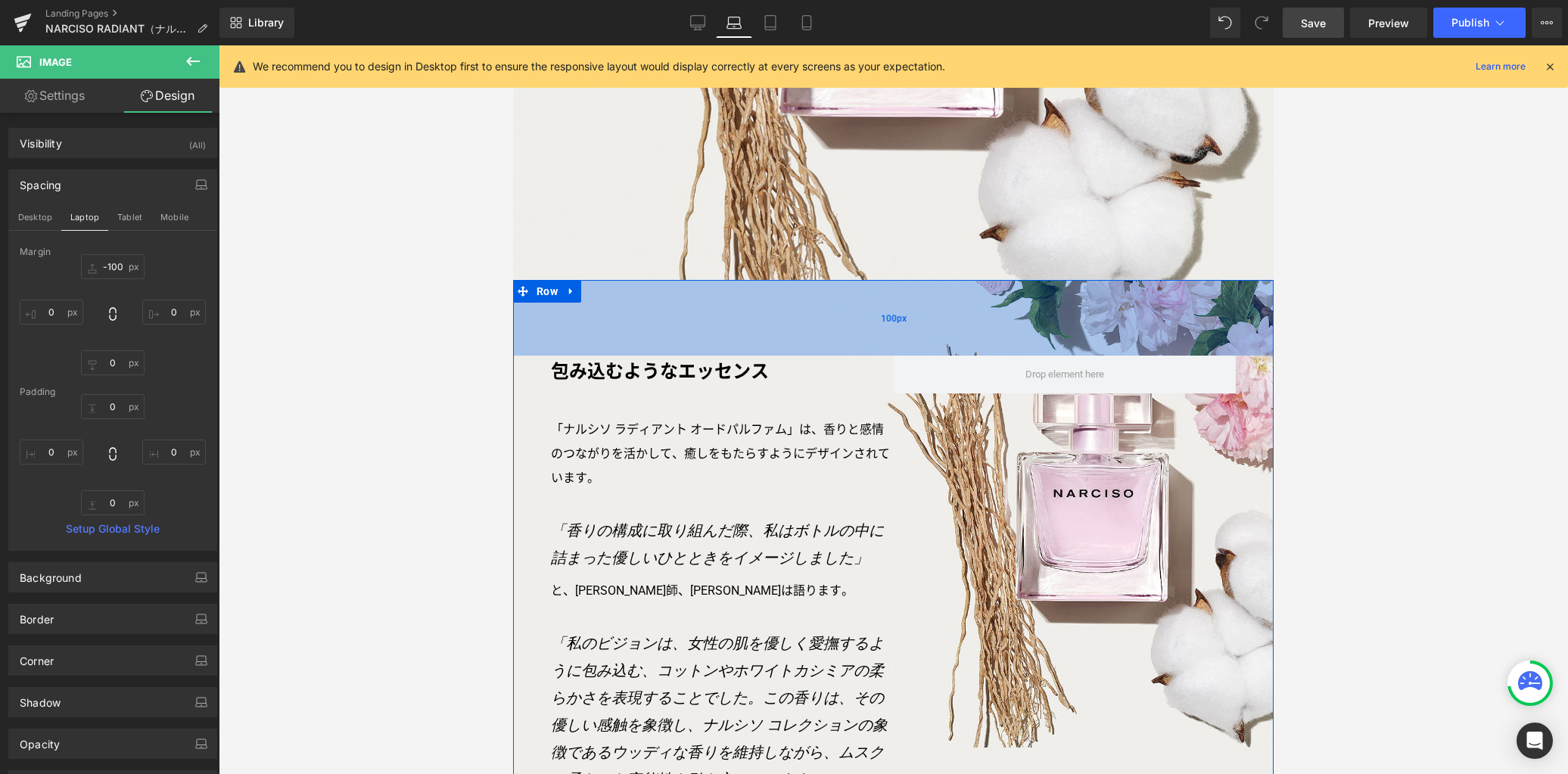
click at [649, 317] on div "100px" at bounding box center [893, 317] width 761 height 76
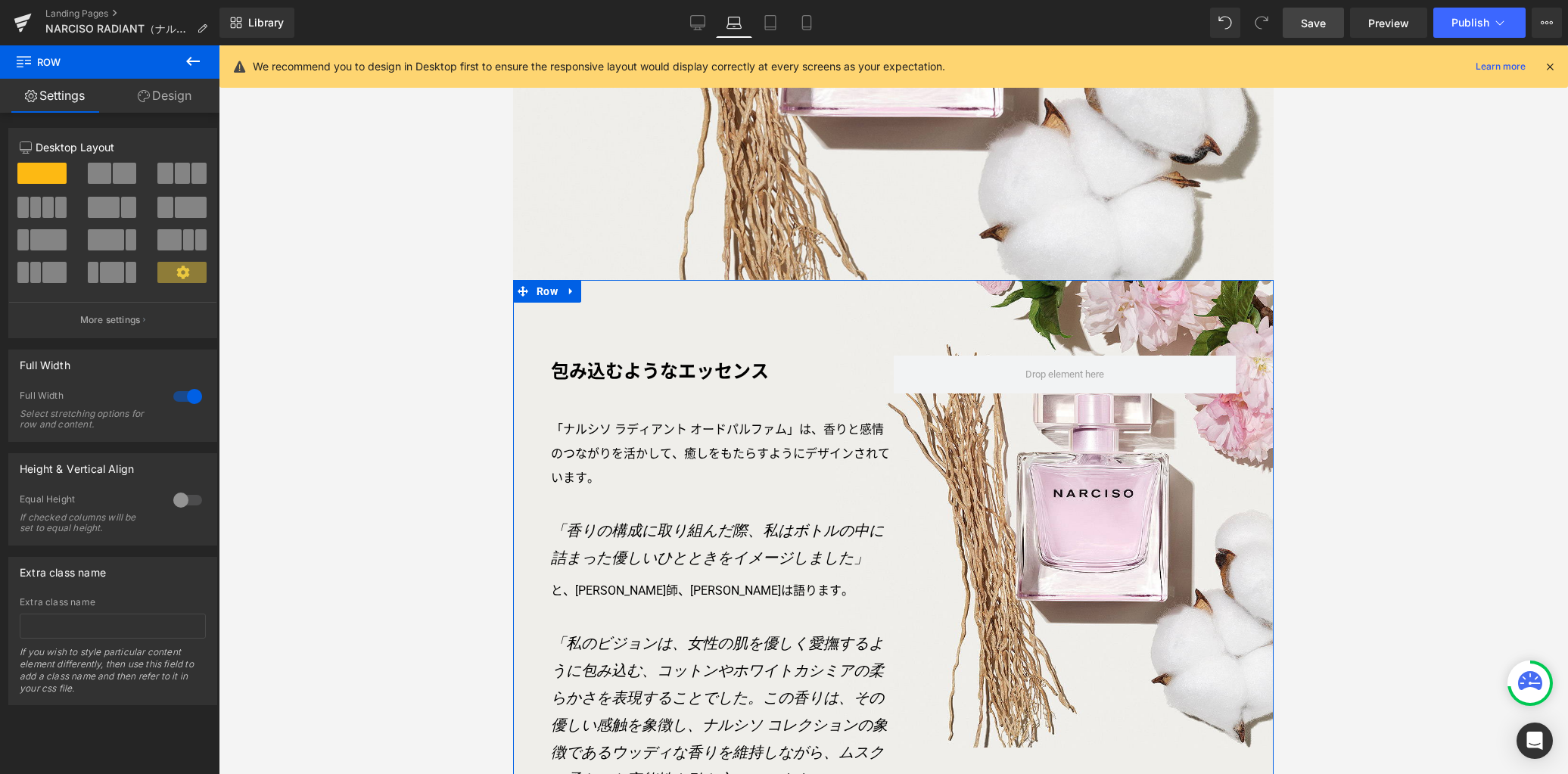
click at [186, 95] on link "Design" at bounding box center [164, 95] width 109 height 34
click at [0, 0] on div "Spacing" at bounding box center [0, 0] width 0 height 0
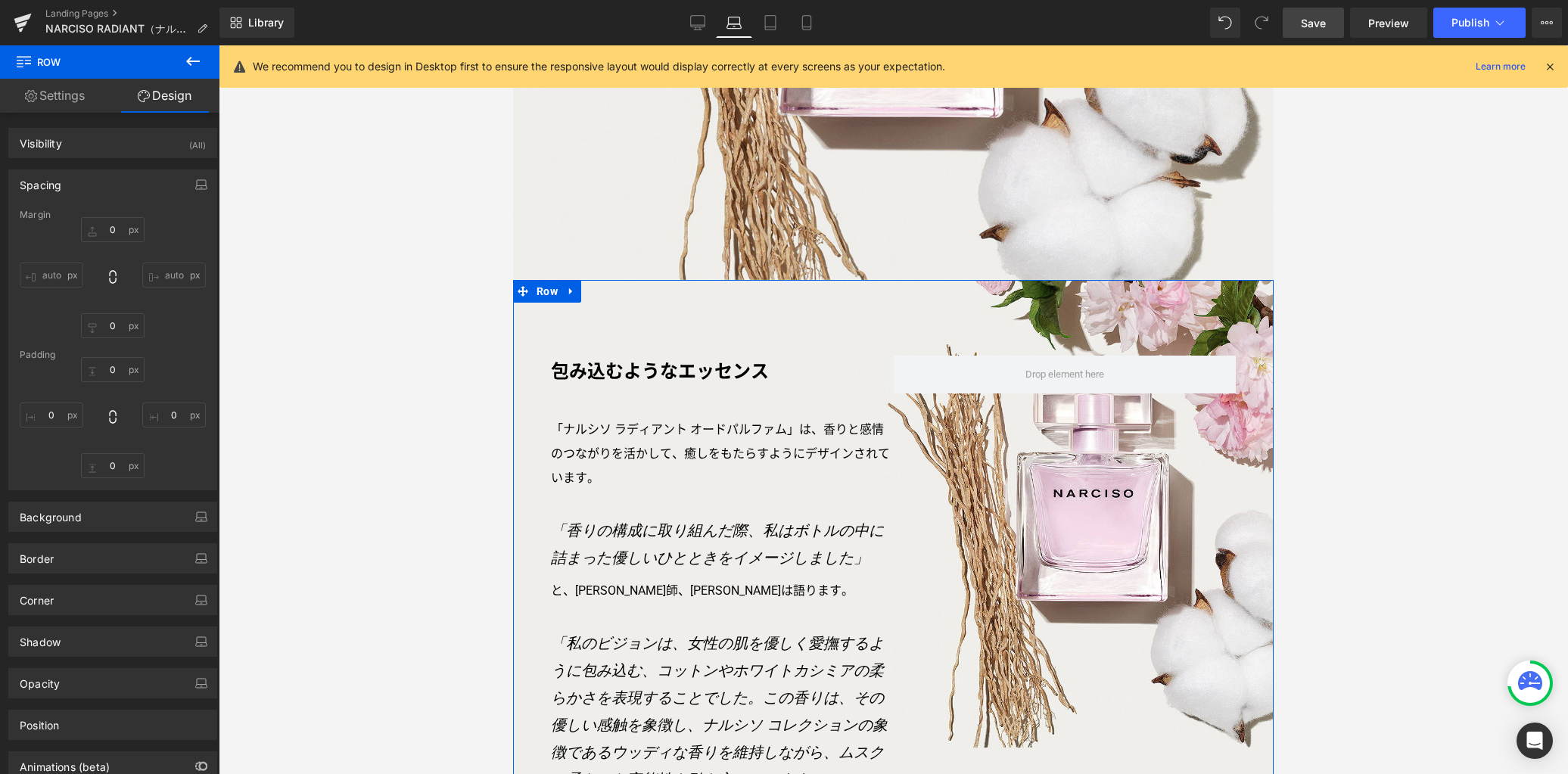
type input "0px"
type input "100px"
type input "0px"
type input "255px"
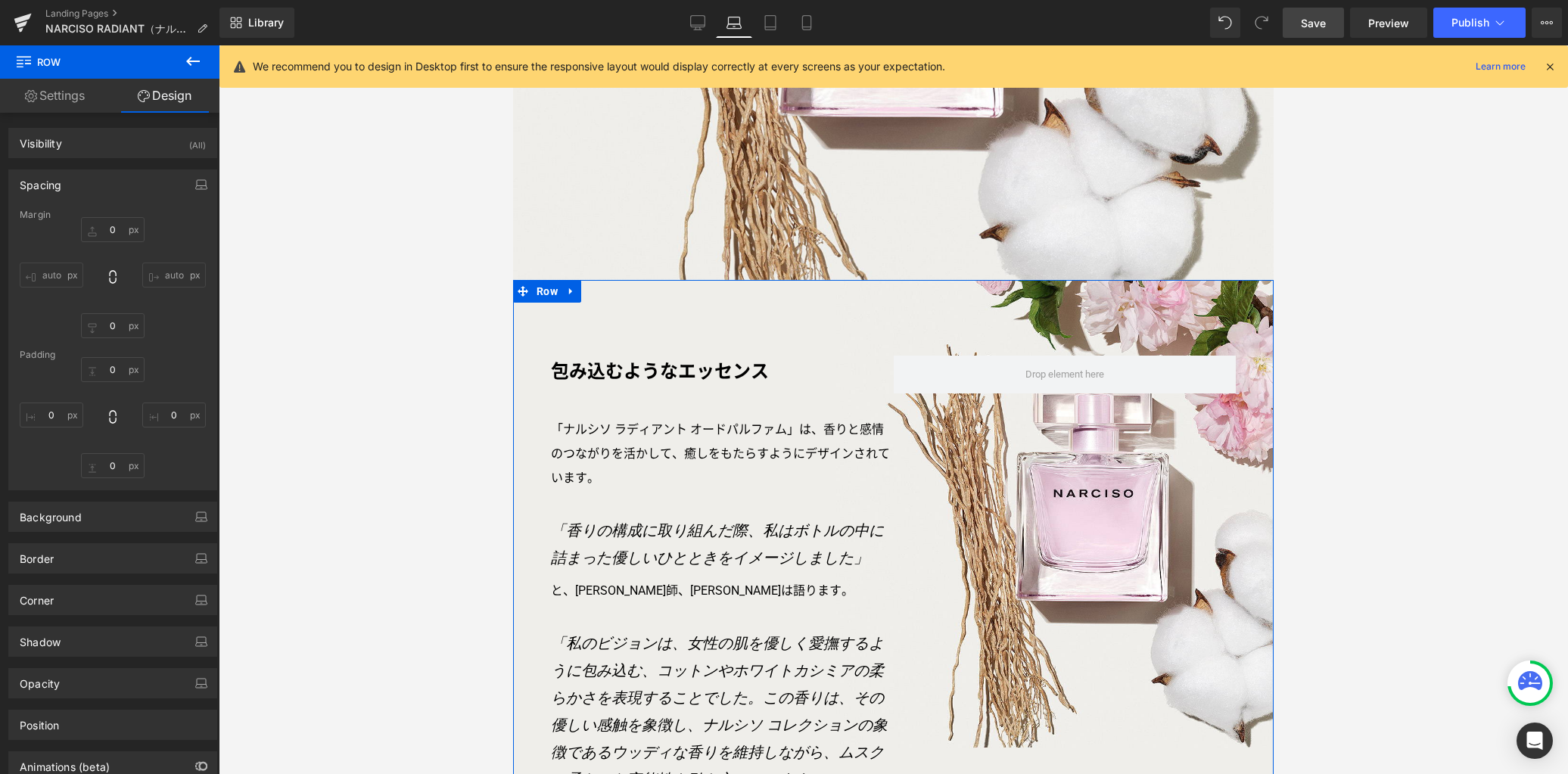
type input "0px"
click at [195, 181] on icon "button" at bounding box center [201, 184] width 12 height 12
click at [39, 214] on button "Desktop" at bounding box center [34, 217] width 52 height 26
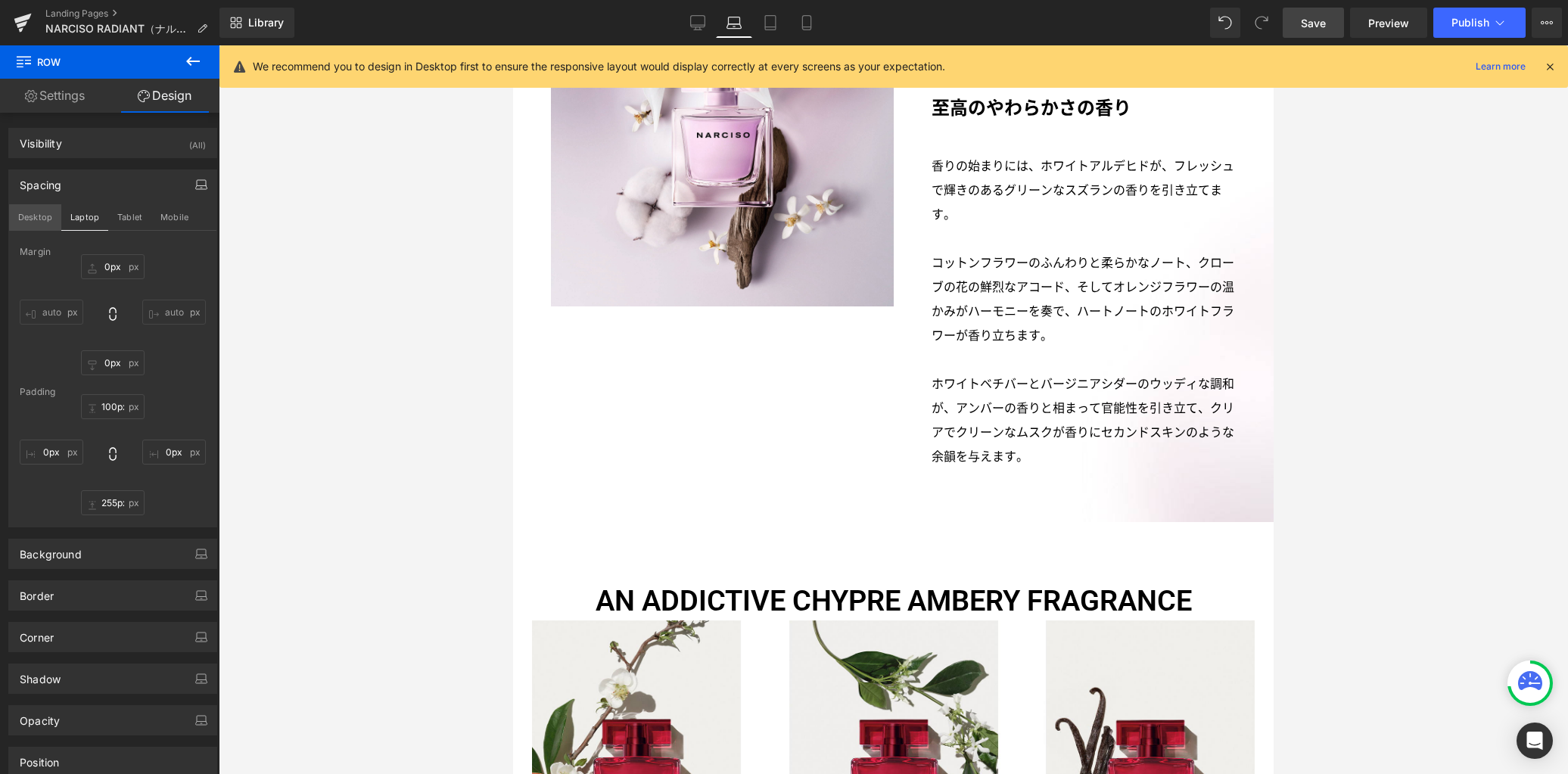
type input "150px"
type input "200px"
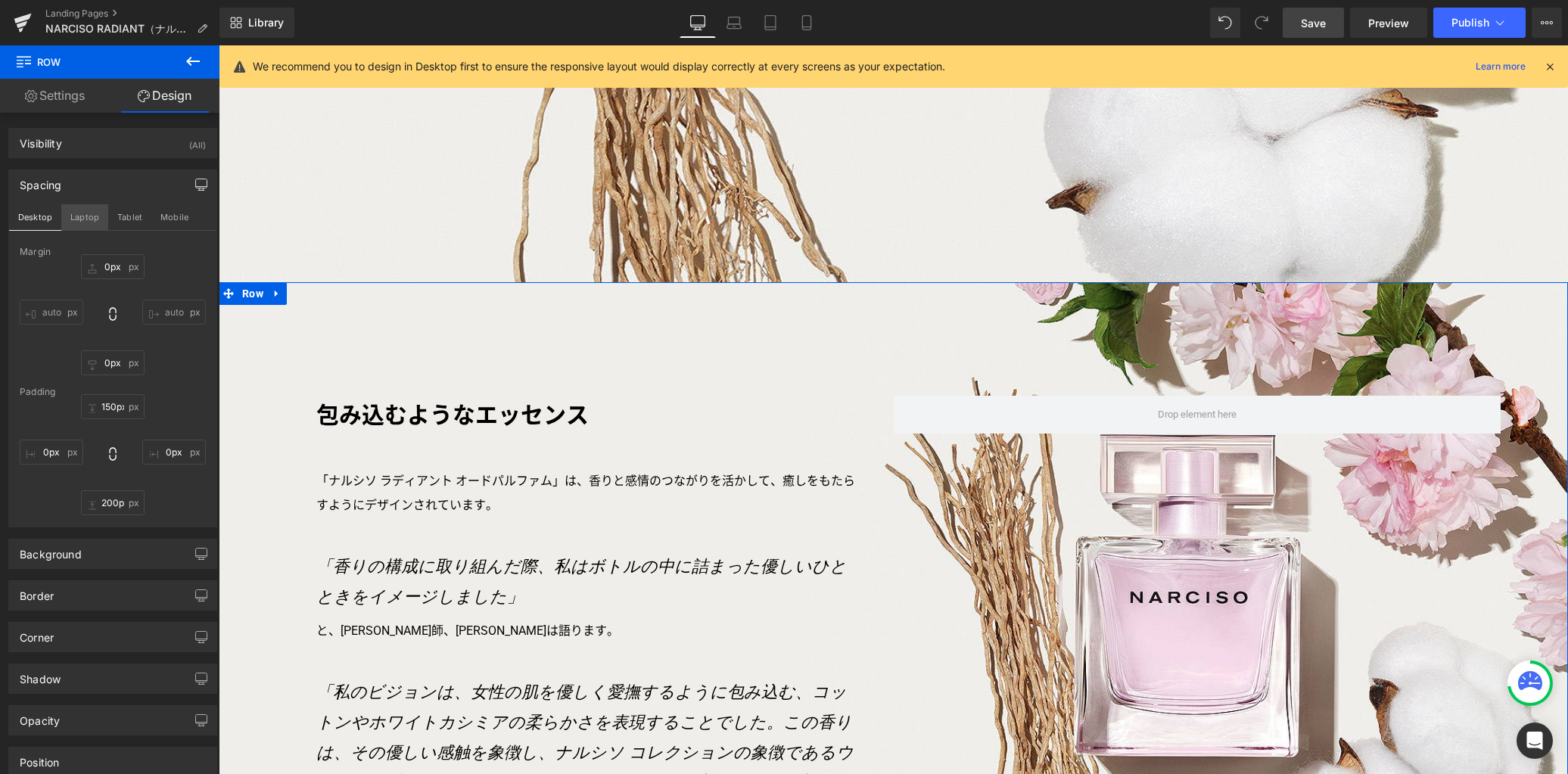
scroll to position [2606, 0]
click at [90, 215] on button "Laptop" at bounding box center [85, 217] width 47 height 26
type input "100px"
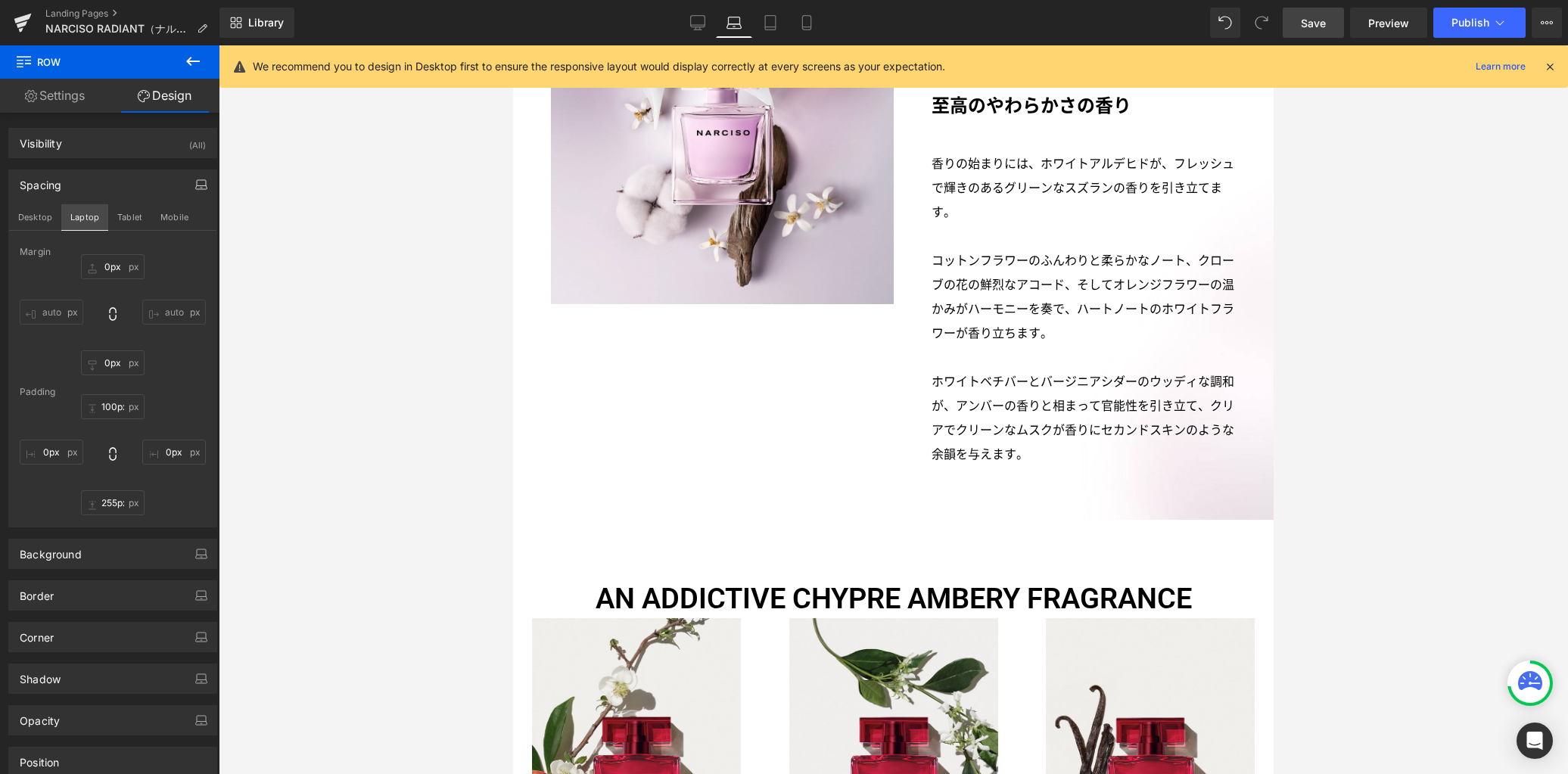
scroll to position [1649, 0]
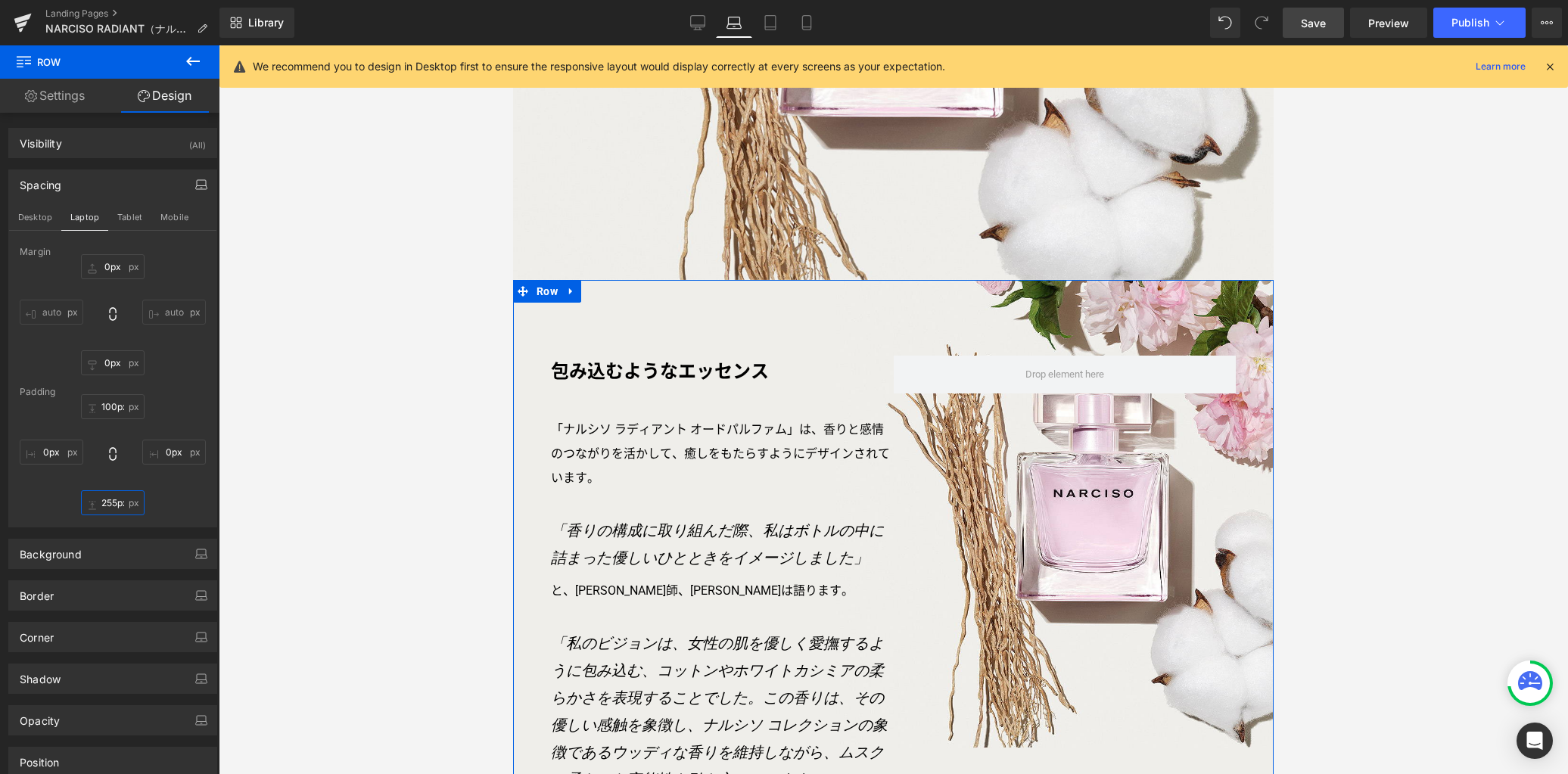
click at [113, 502] on input "255px" at bounding box center [113, 502] width 64 height 25
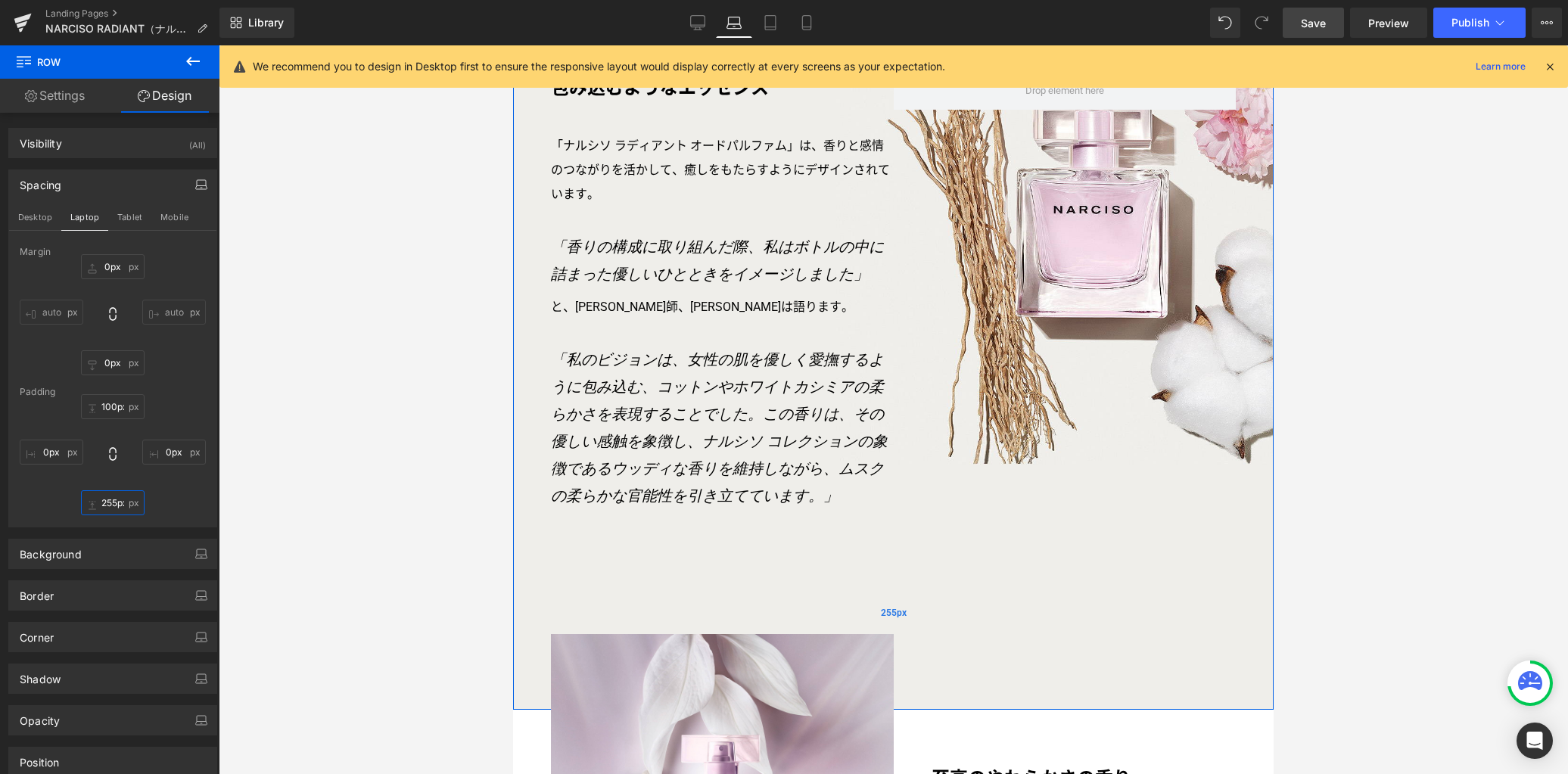
scroll to position [1934, 0]
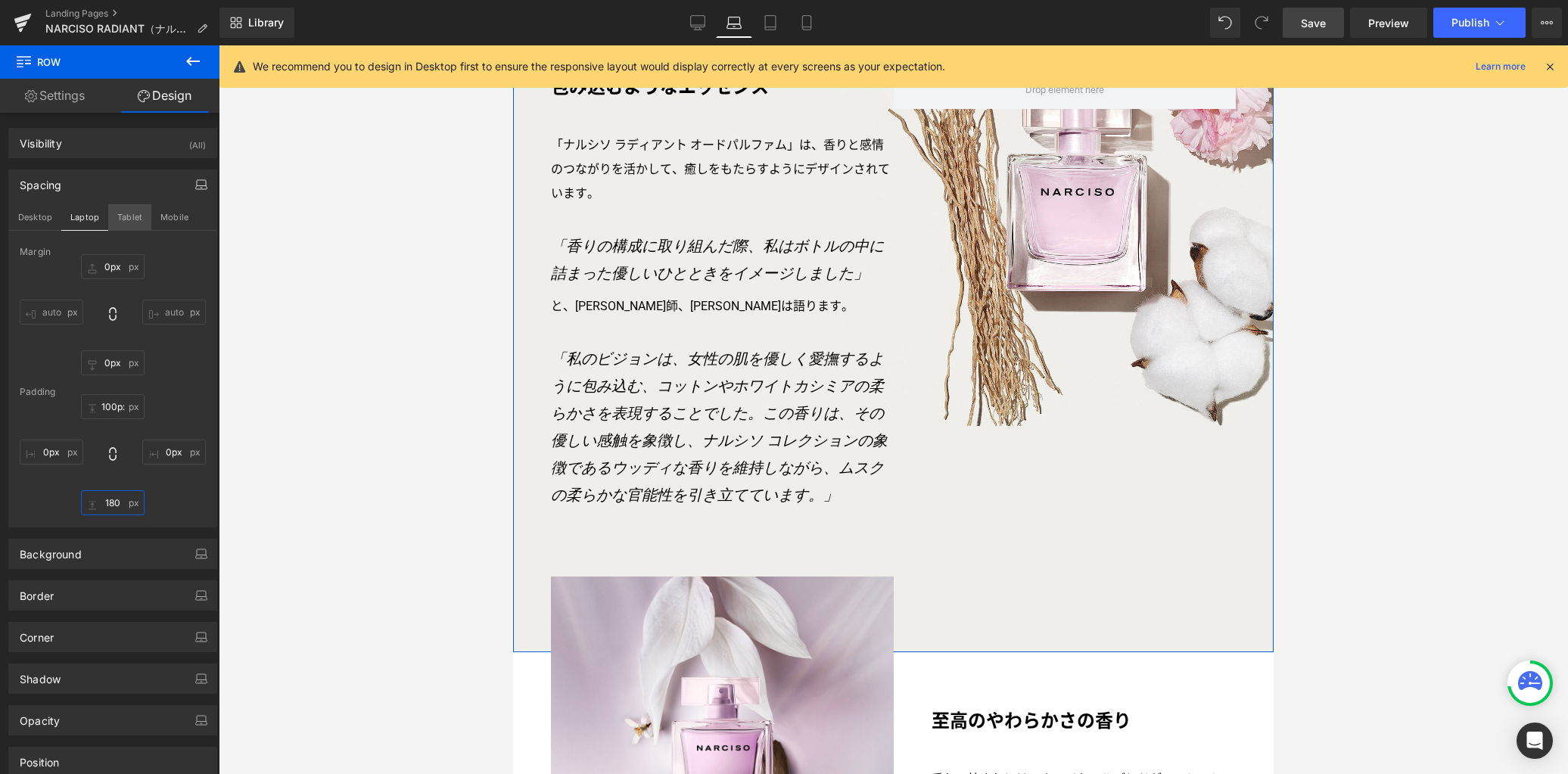
type input "180"
click at [136, 222] on button "Tablet" at bounding box center [129, 217] width 43 height 26
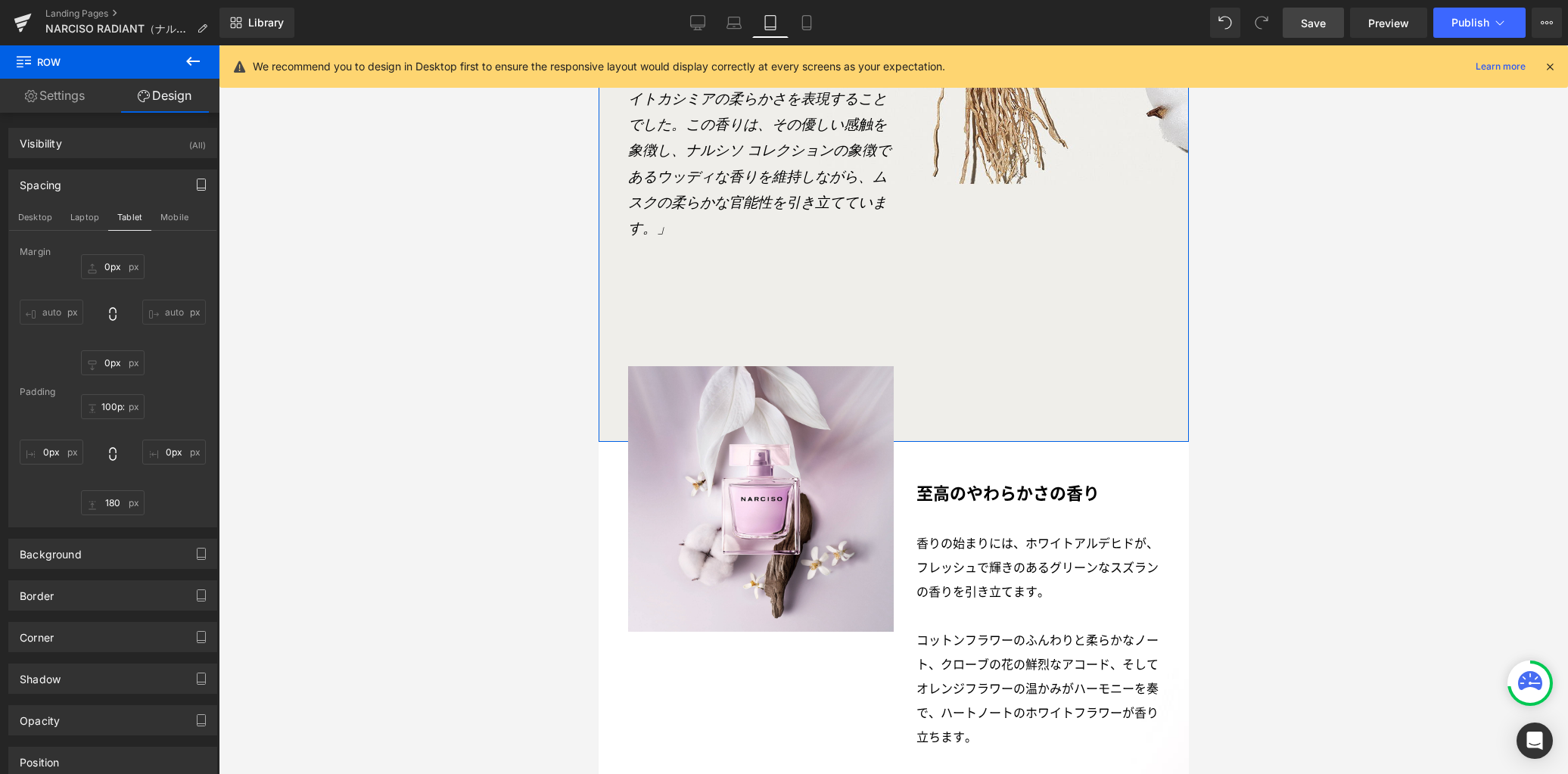
type input "0"
type input "60"
type input "0"
type input "255"
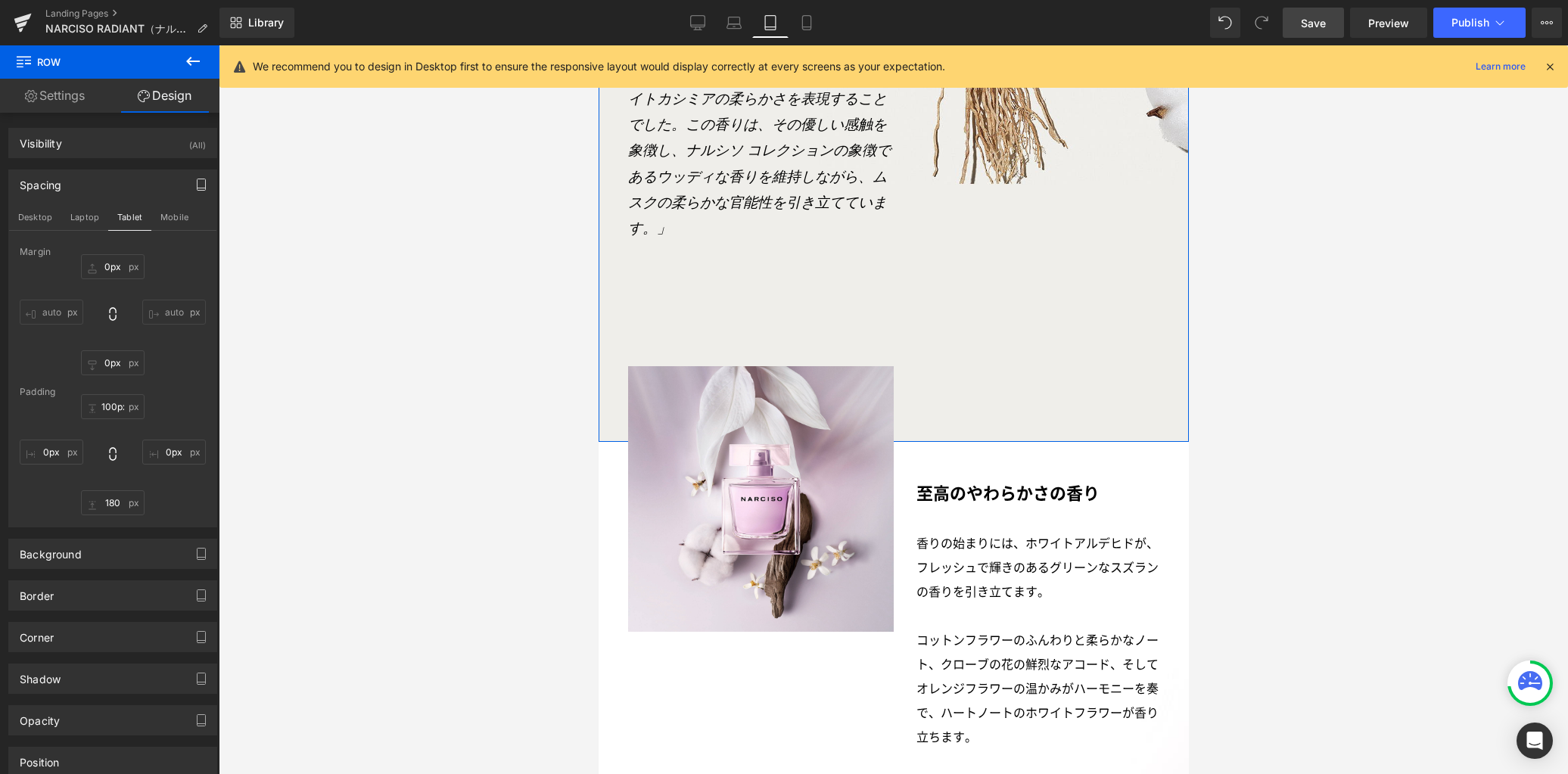
type input "0"
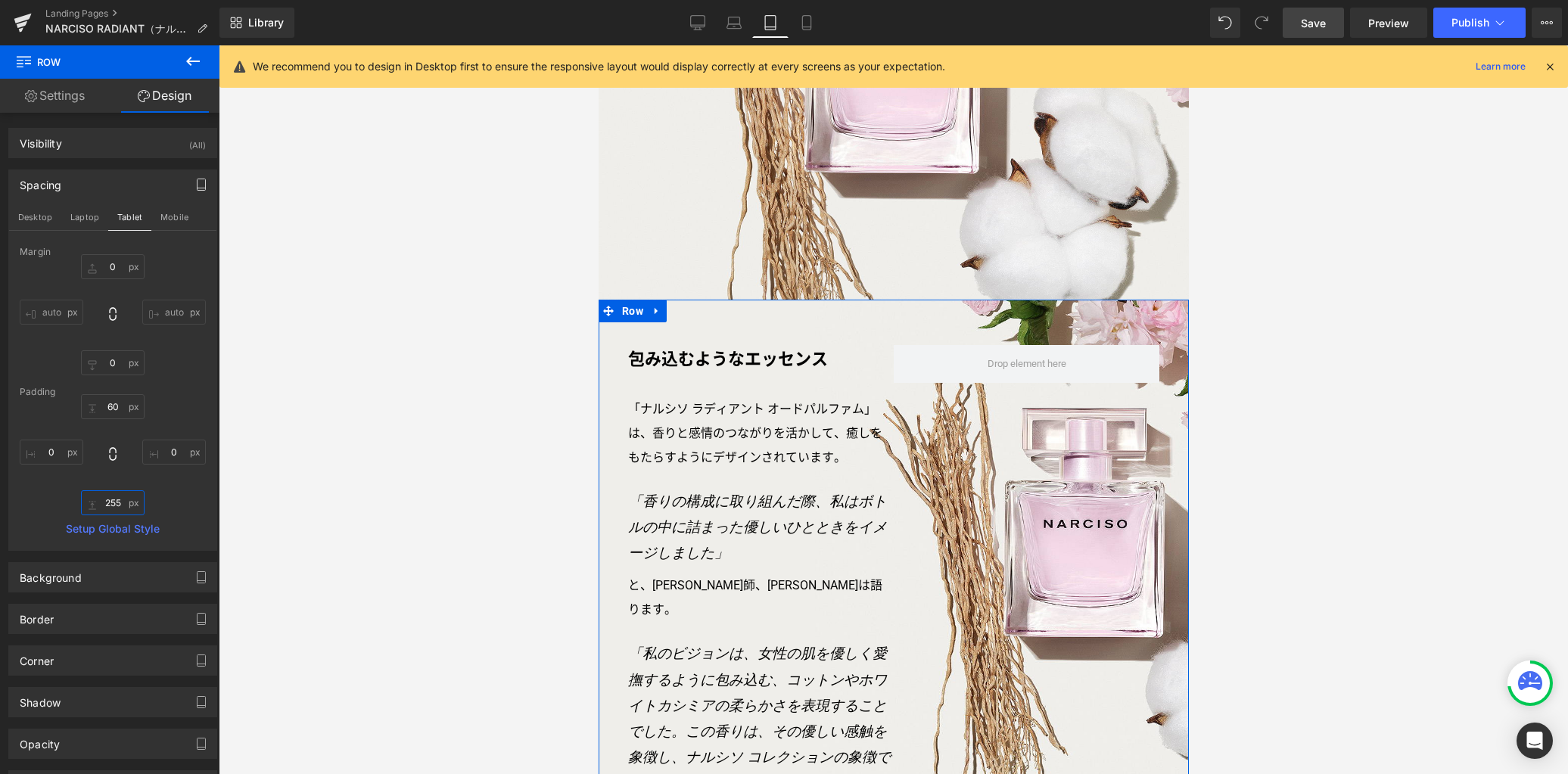
click at [117, 506] on input "255" at bounding box center [113, 502] width 64 height 25
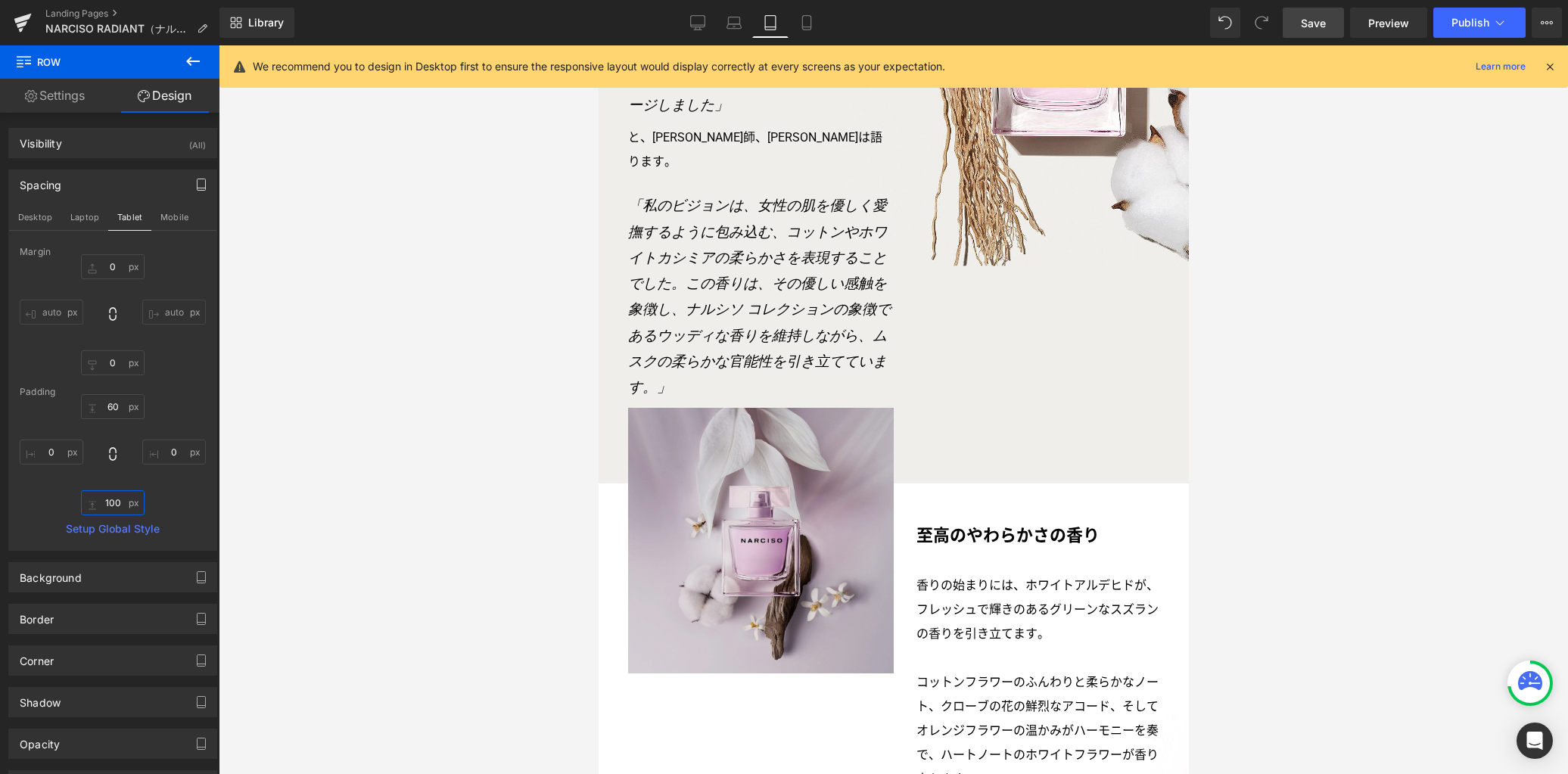
scroll to position [1768, 0]
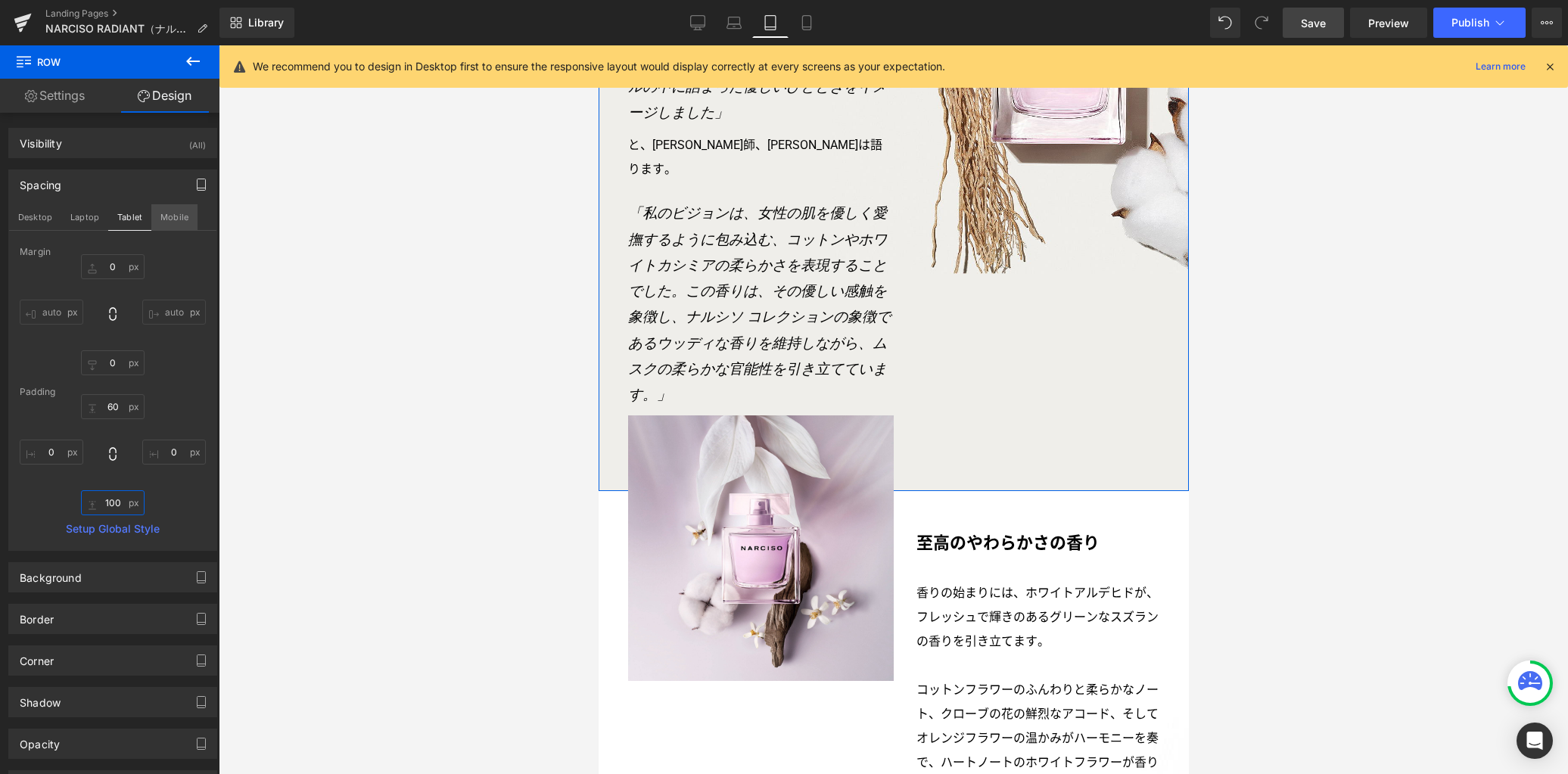
type input "100"
click at [181, 219] on button "Mobile" at bounding box center [174, 217] width 46 height 26
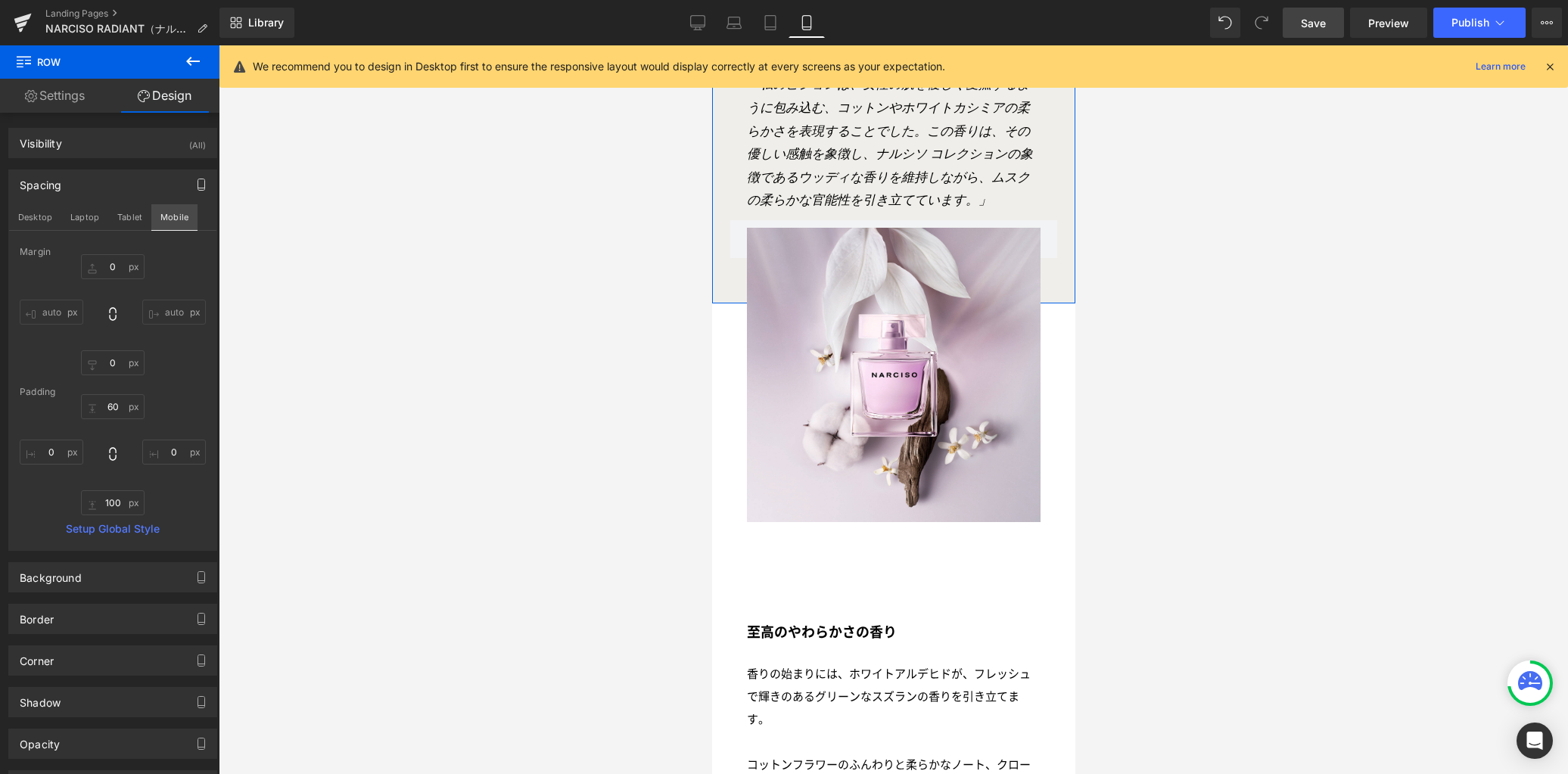
type input "0px"
type input "40px"
type input "0px"
type input "60px"
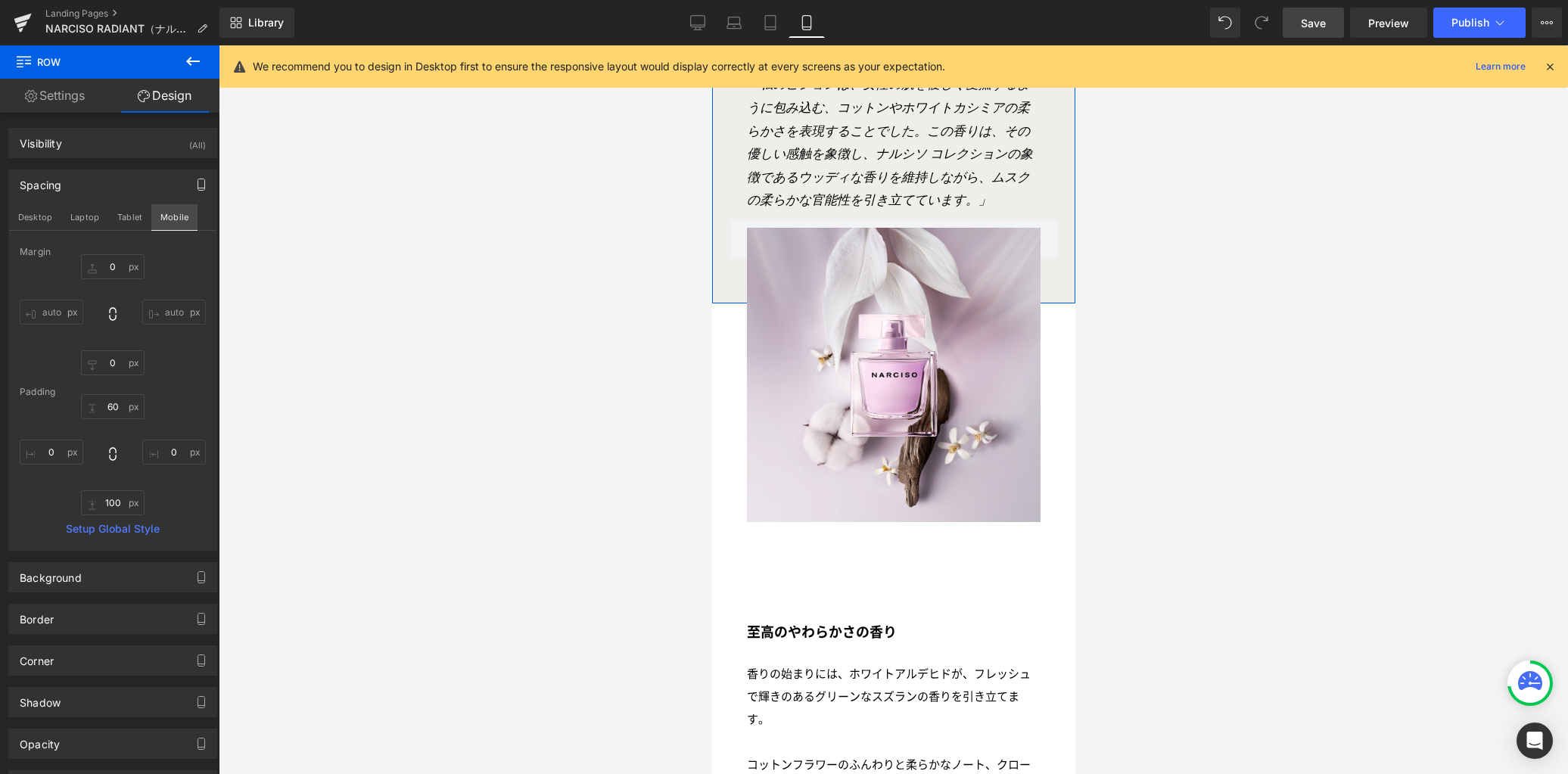
type input "0px"
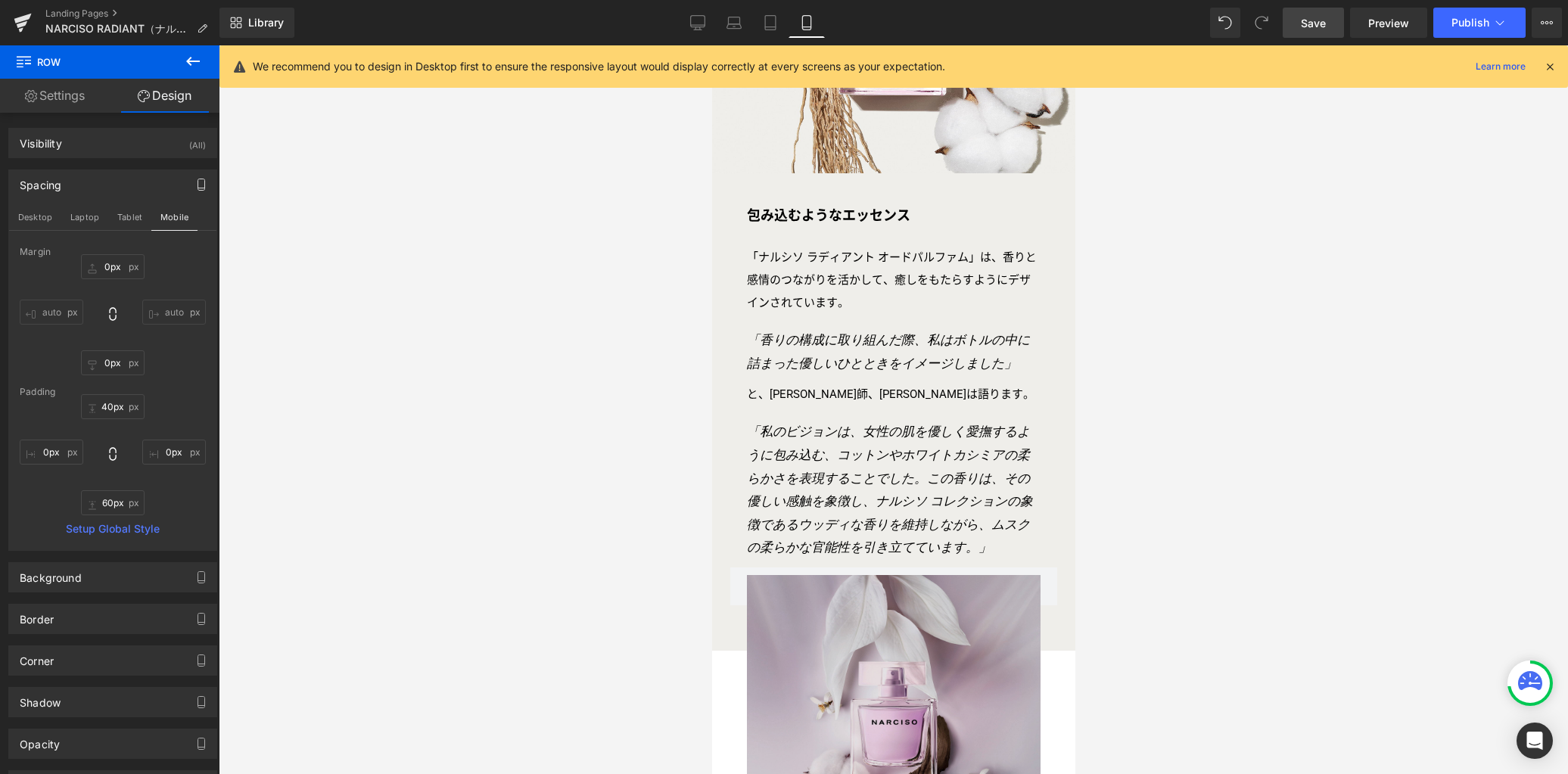
scroll to position [1420, 0]
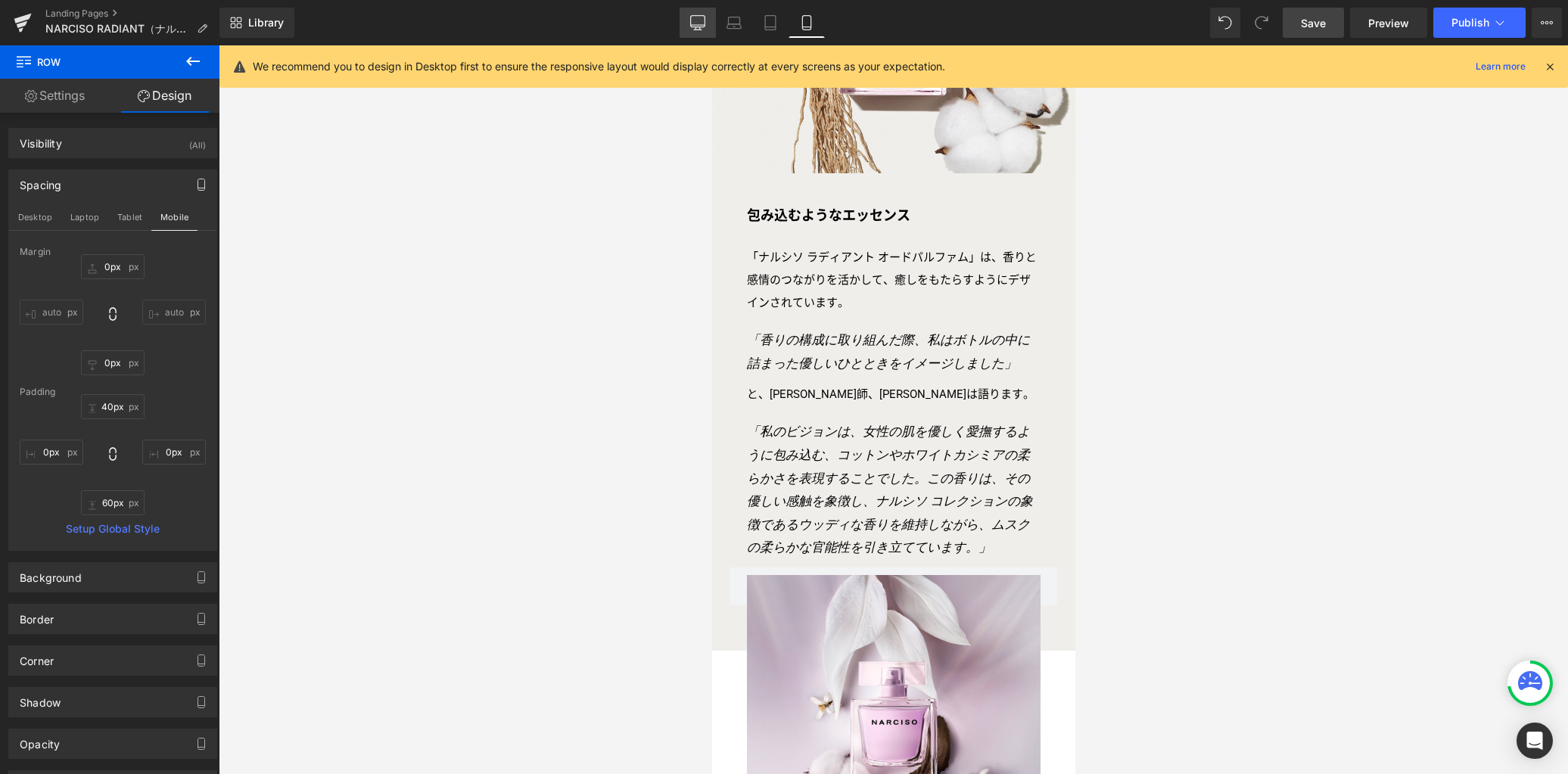
click at [696, 26] on icon at bounding box center [698, 22] width 14 height 11
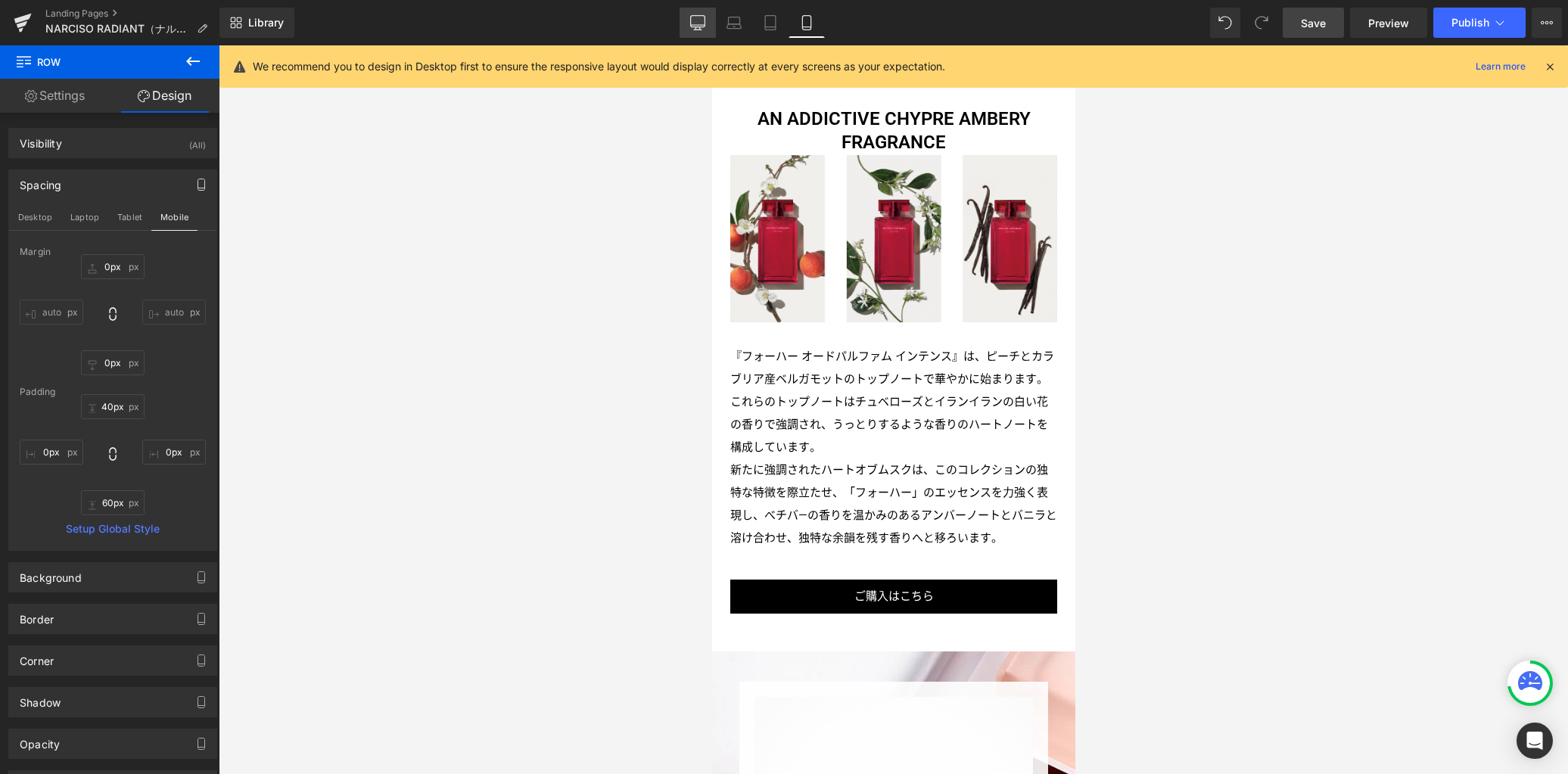
type input "150px"
type input "200px"
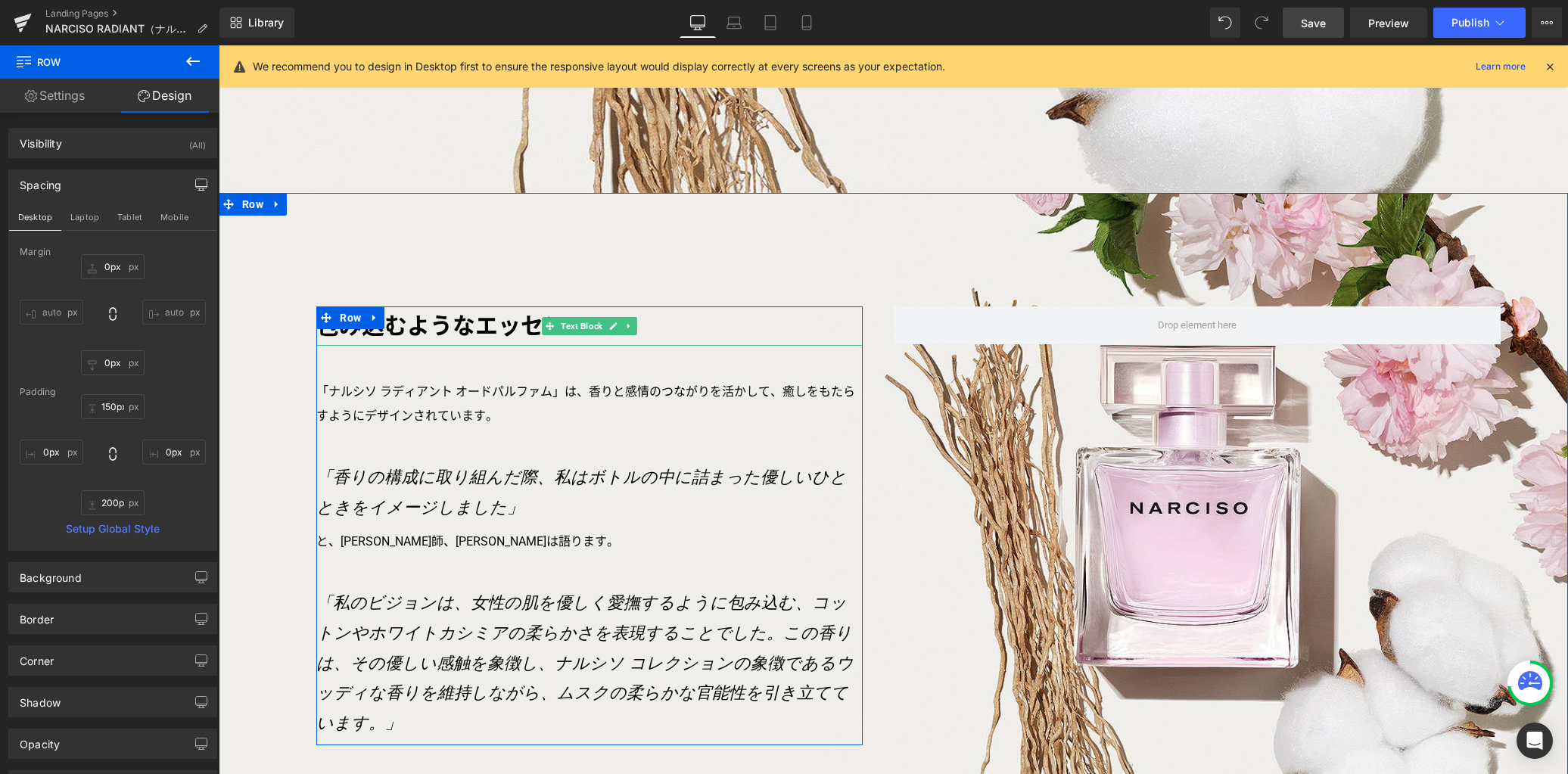
scroll to position [3194, 0]
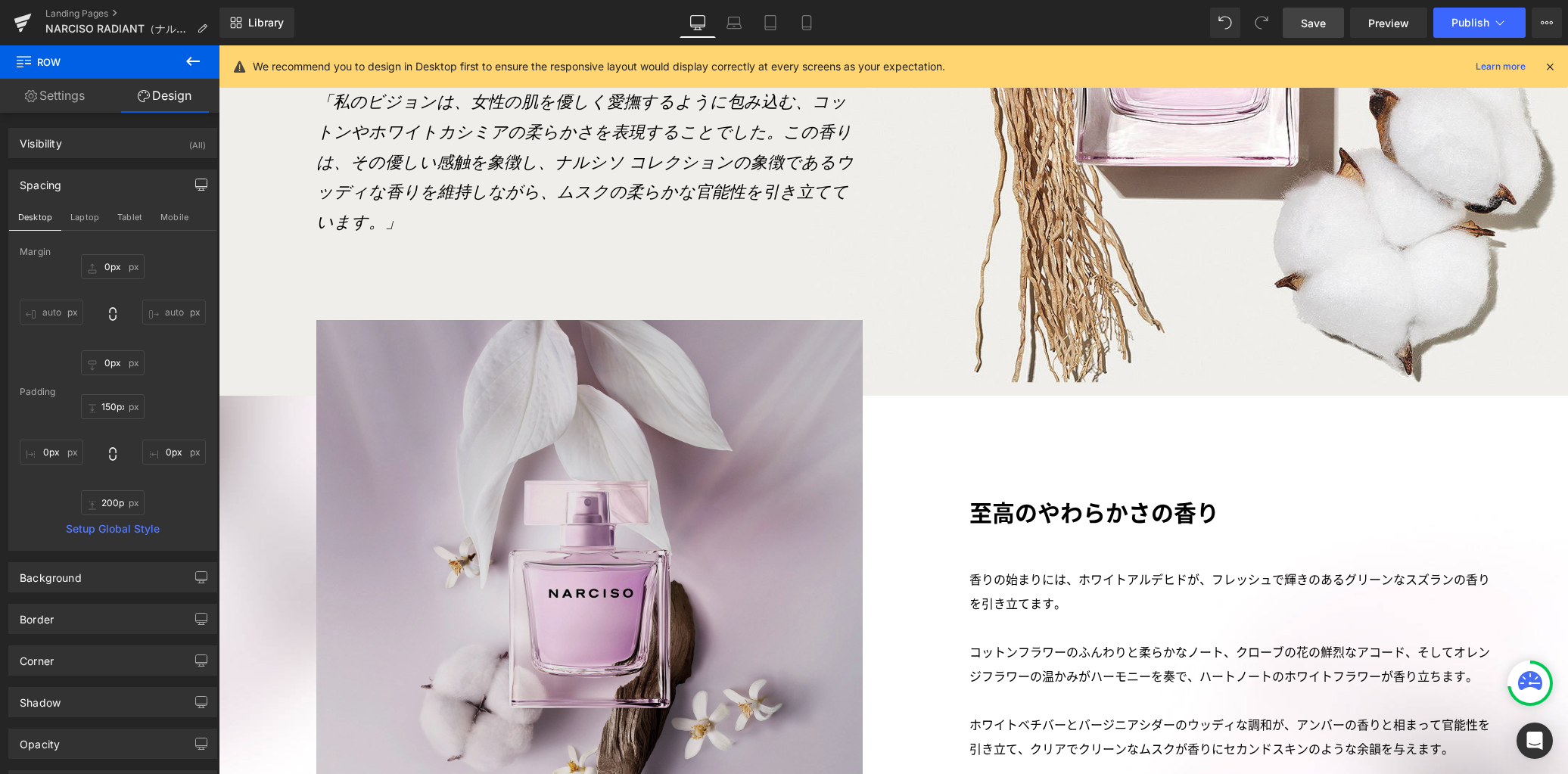
click at [575, 419] on img at bounding box center [590, 593] width 547 height 546
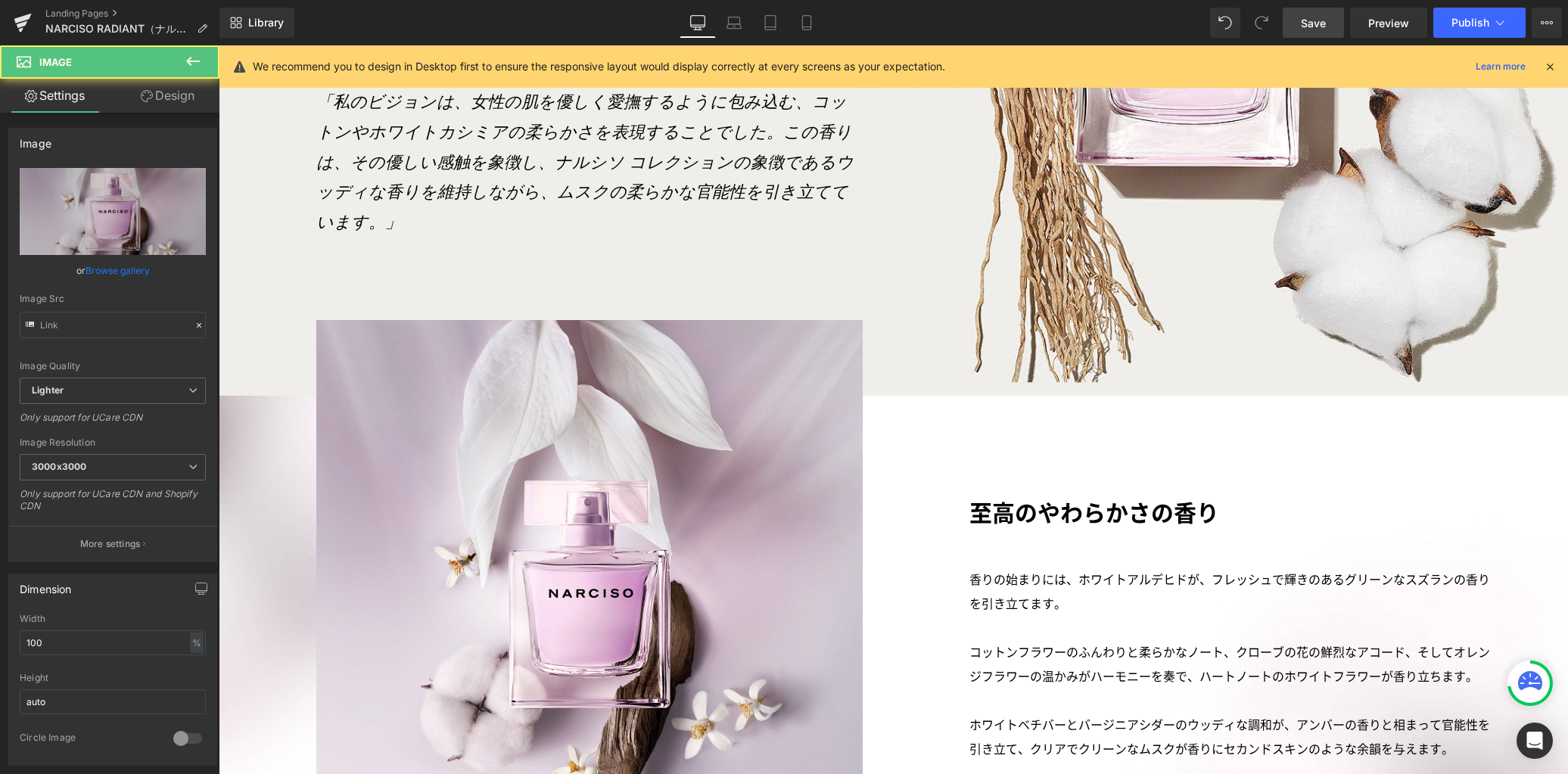
type input "https://ucarecdn.com/193c21a7-f30a-4a56-b55b-34d5c66745dd/-/format/auto/-/previ…"
click at [181, 95] on link "Design" at bounding box center [167, 95] width 109 height 34
click at [0, 0] on div "Spacing" at bounding box center [0, 0] width 0 height 0
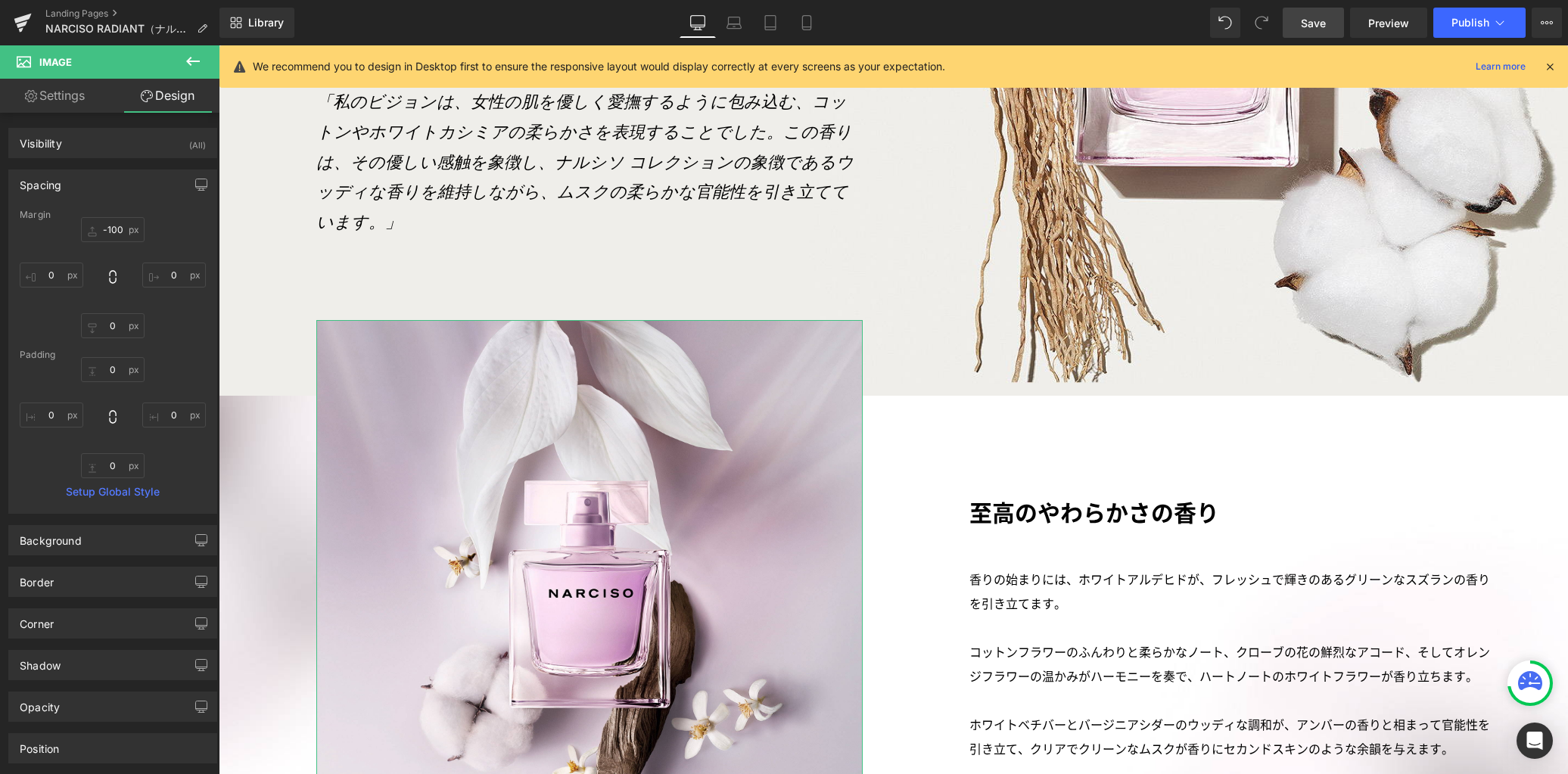
type input "-100"
type input "0"
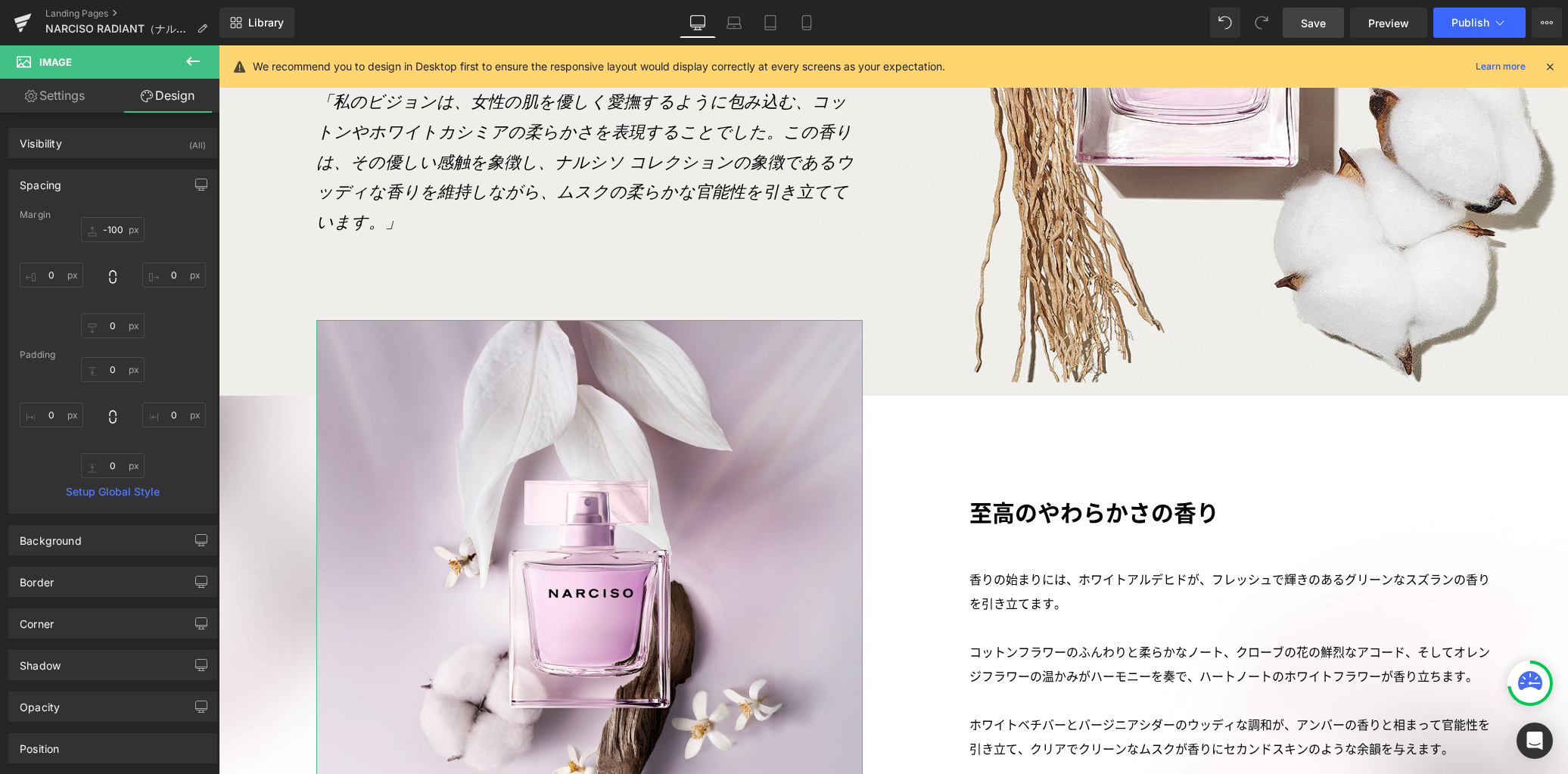
type input "0"
click at [195, 182] on icon "button" at bounding box center [201, 184] width 12 height 12
click at [86, 218] on button "Laptop" at bounding box center [85, 217] width 47 height 26
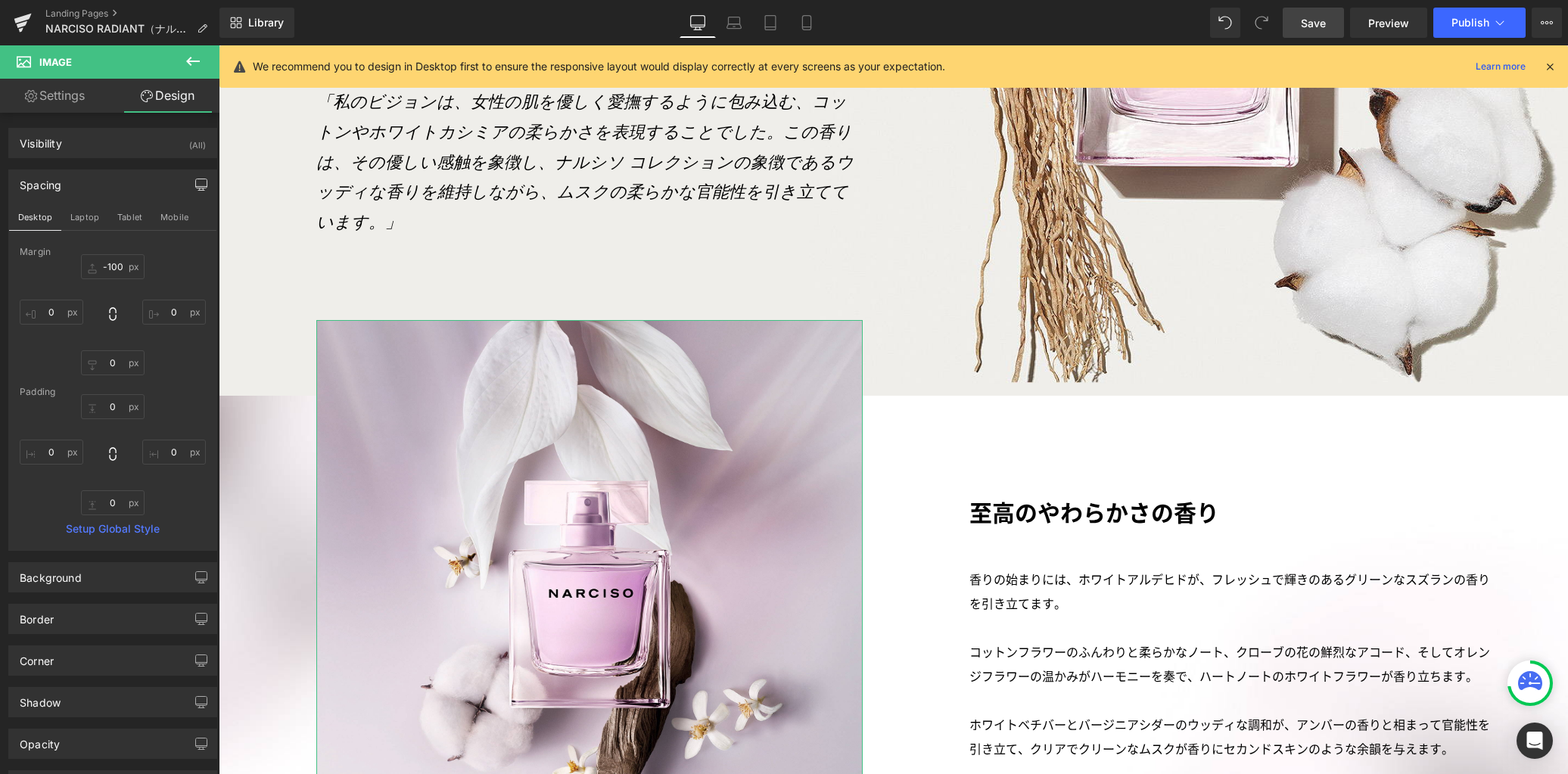
scroll to position [2221, 0]
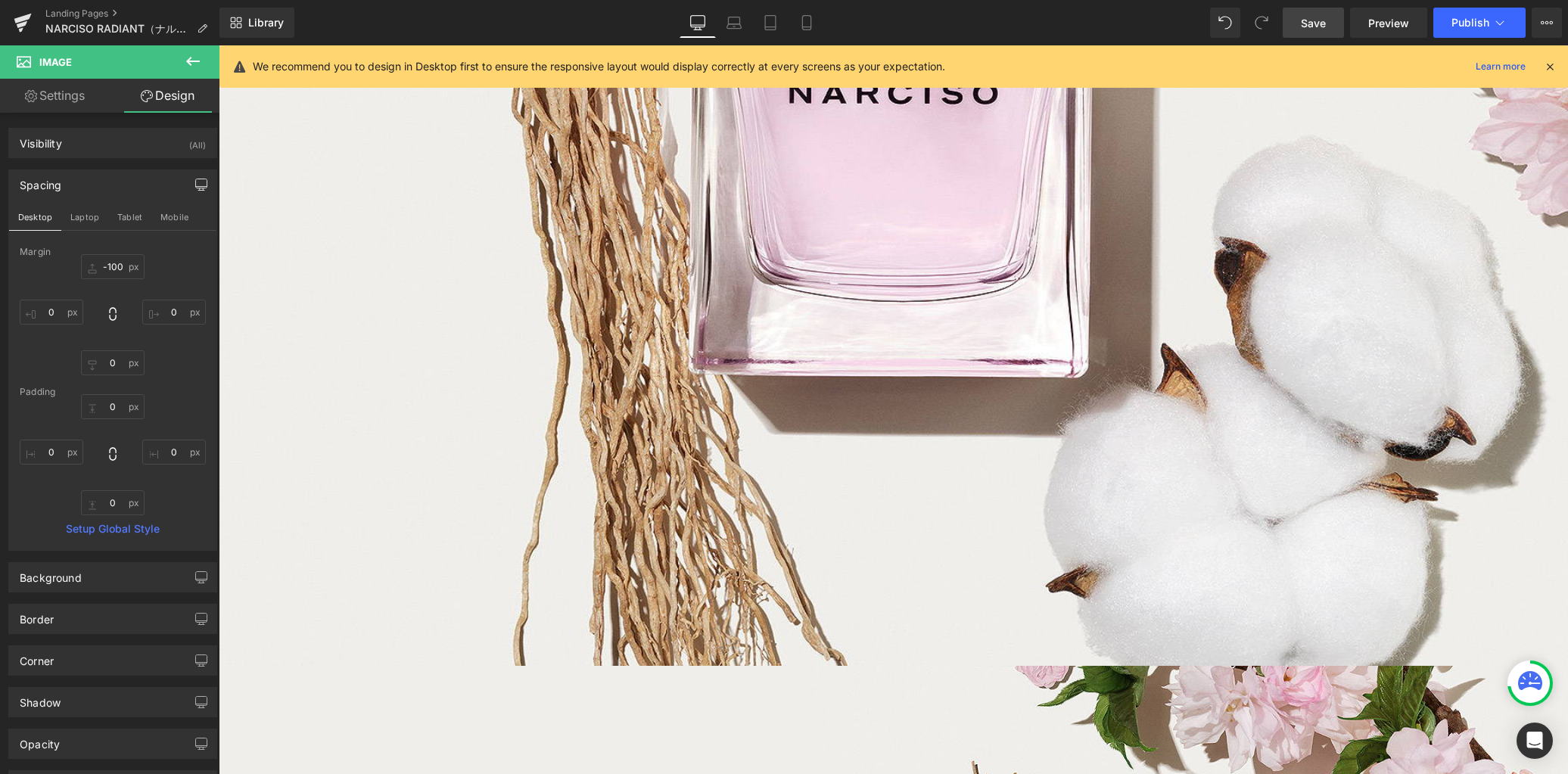
type input "-100"
type input "0"
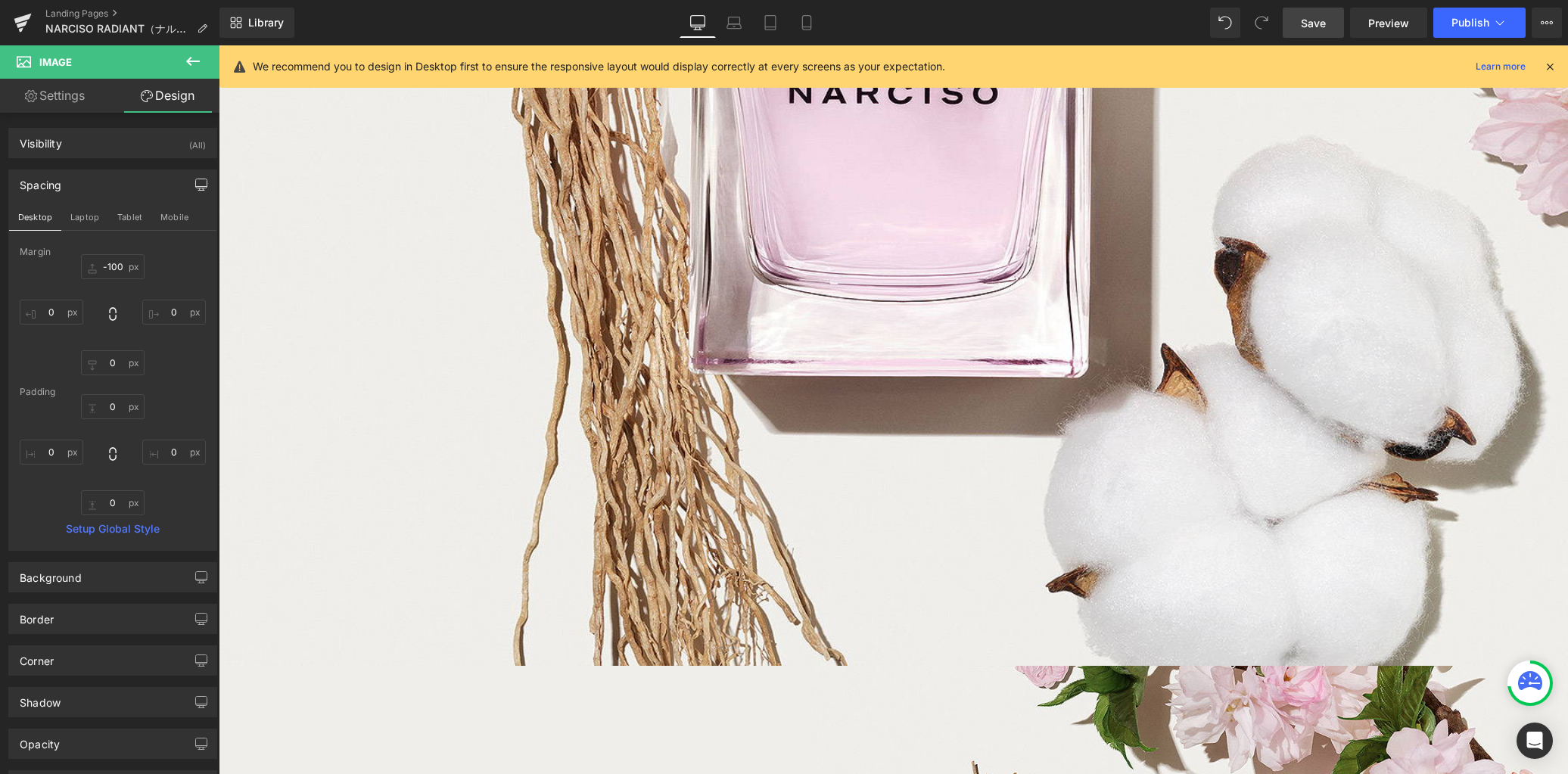
type input "0"
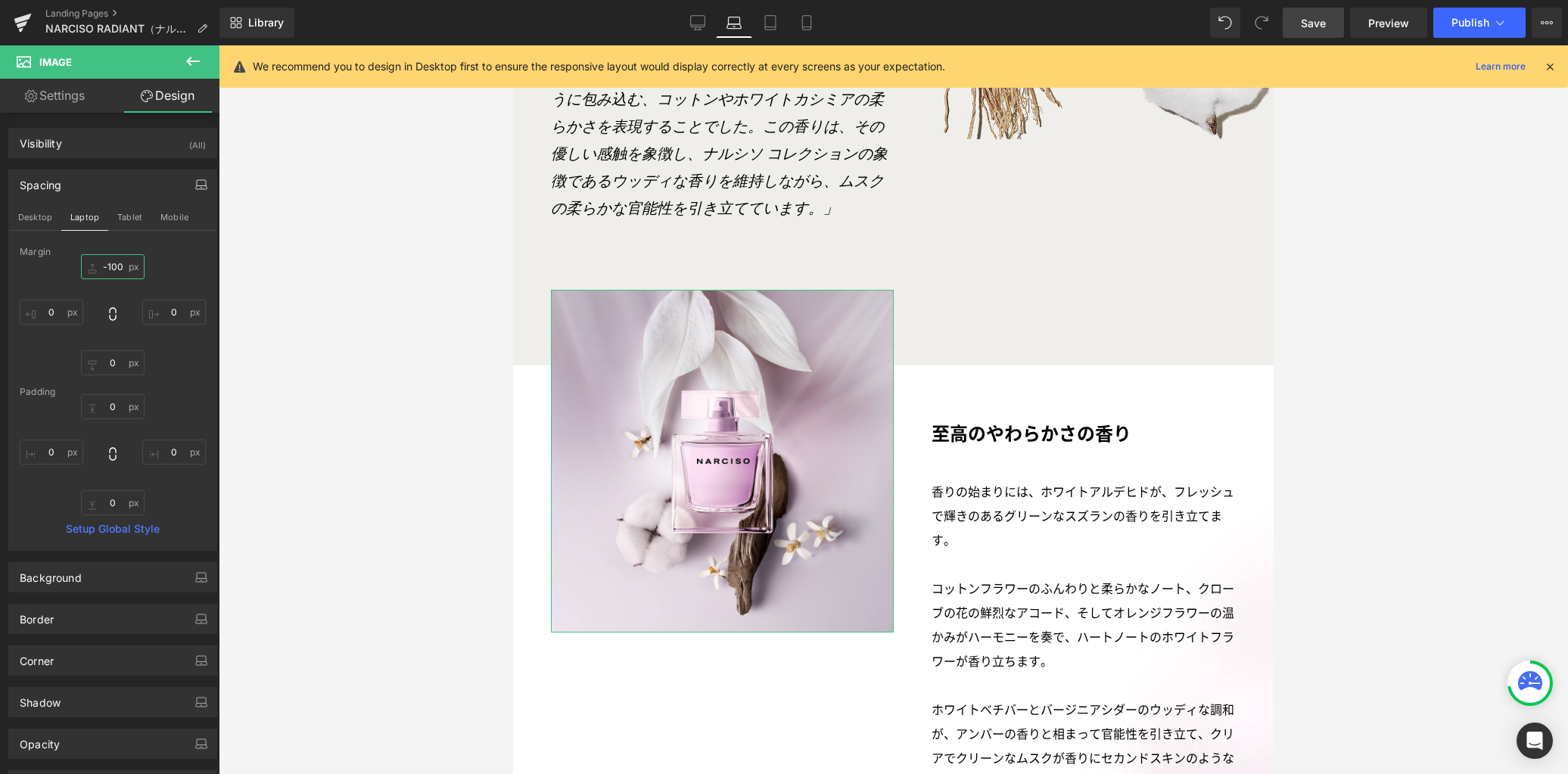
click at [118, 265] on input "-100" at bounding box center [113, 266] width 64 height 25
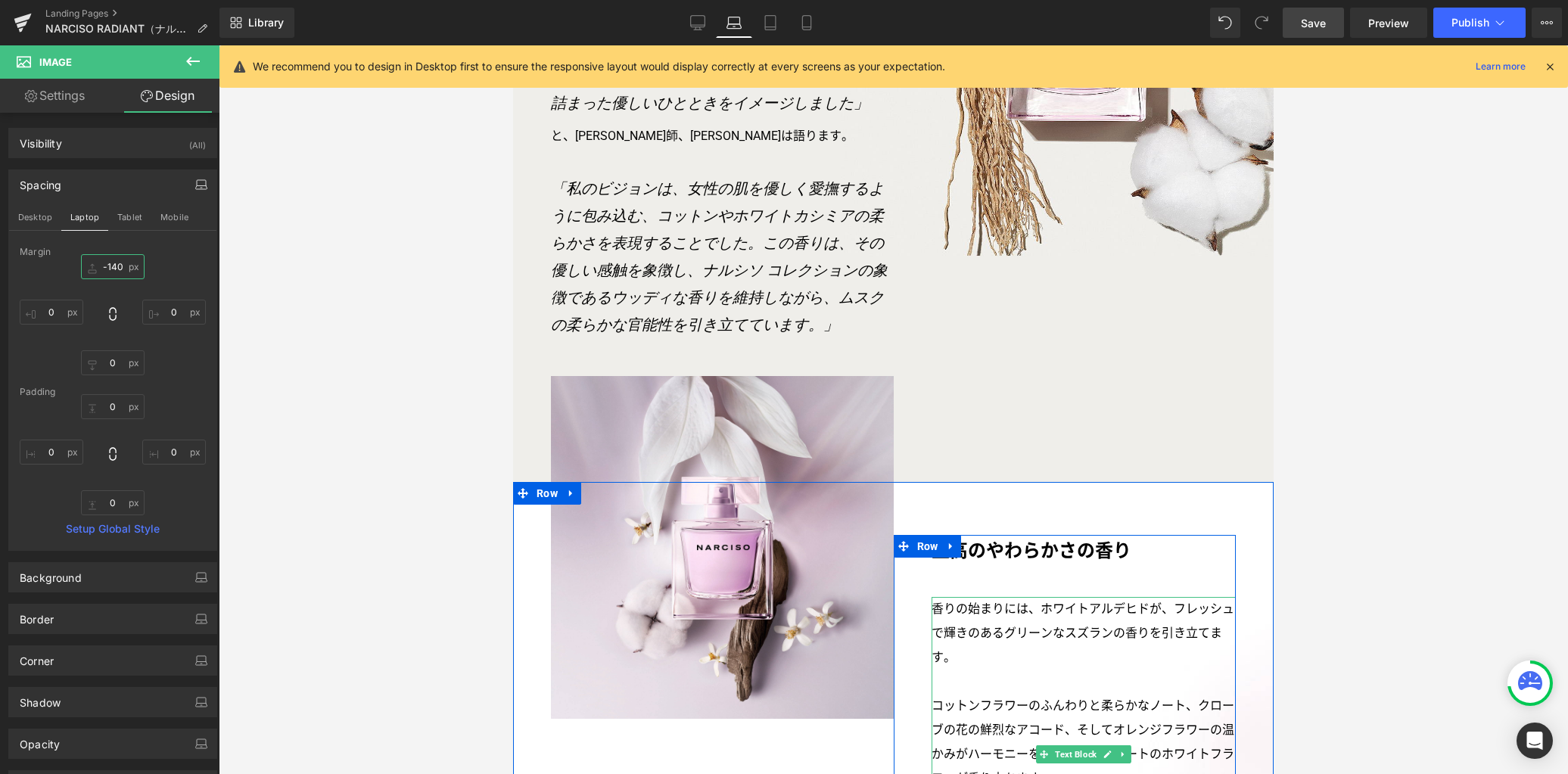
scroll to position [2051, 0]
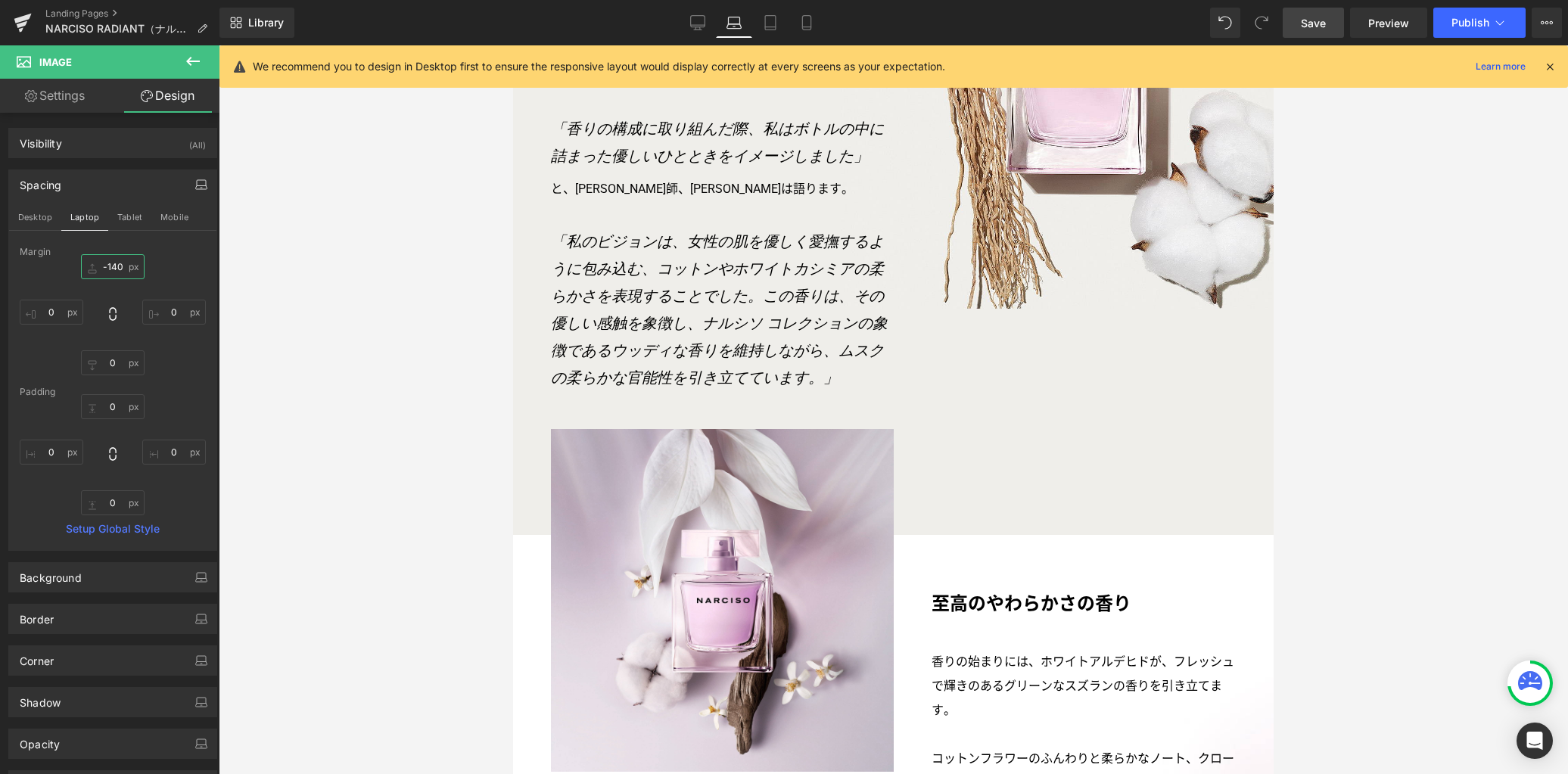
type input "-140"
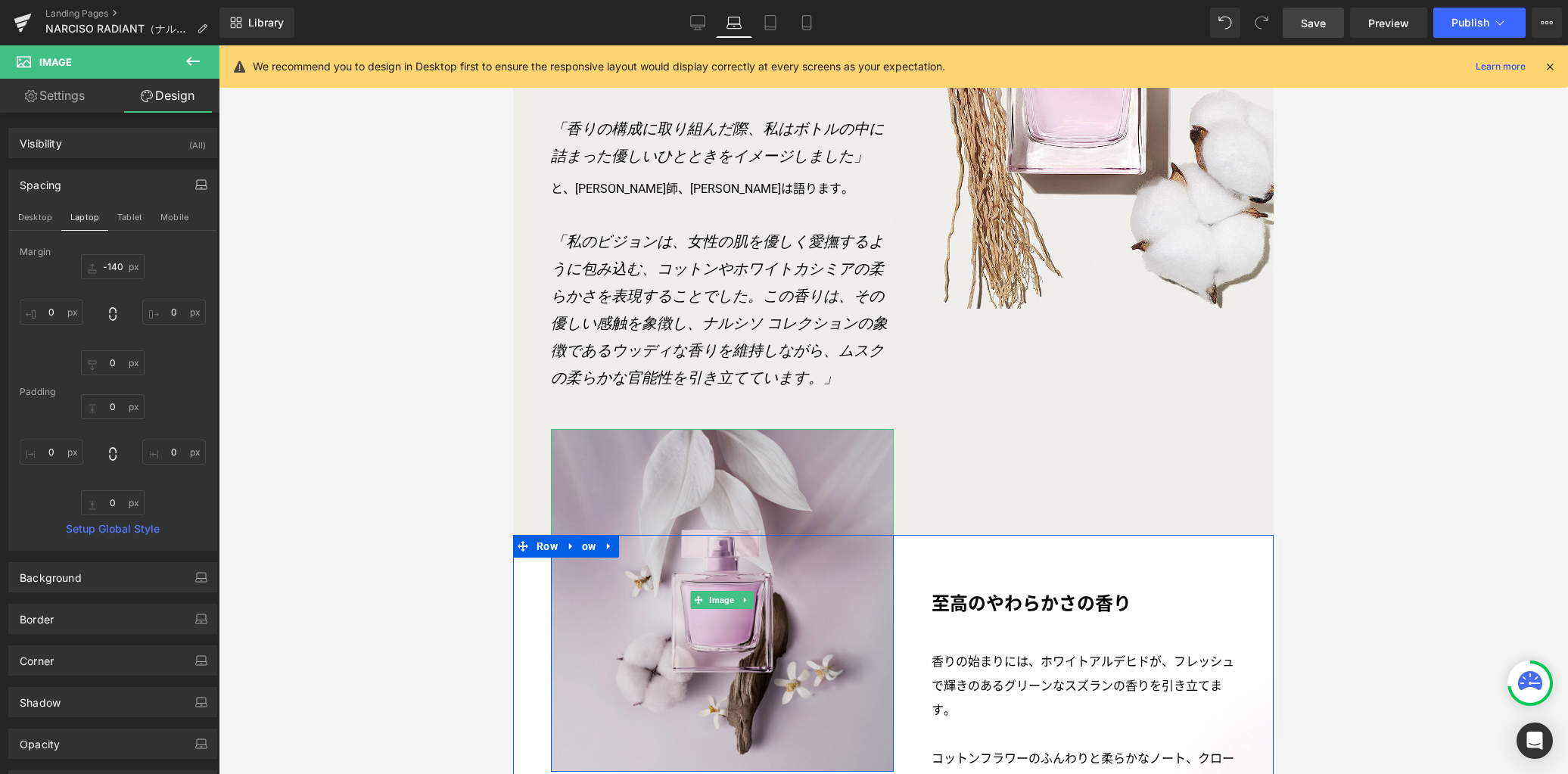
click at [749, 463] on img at bounding box center [722, 600] width 342 height 342
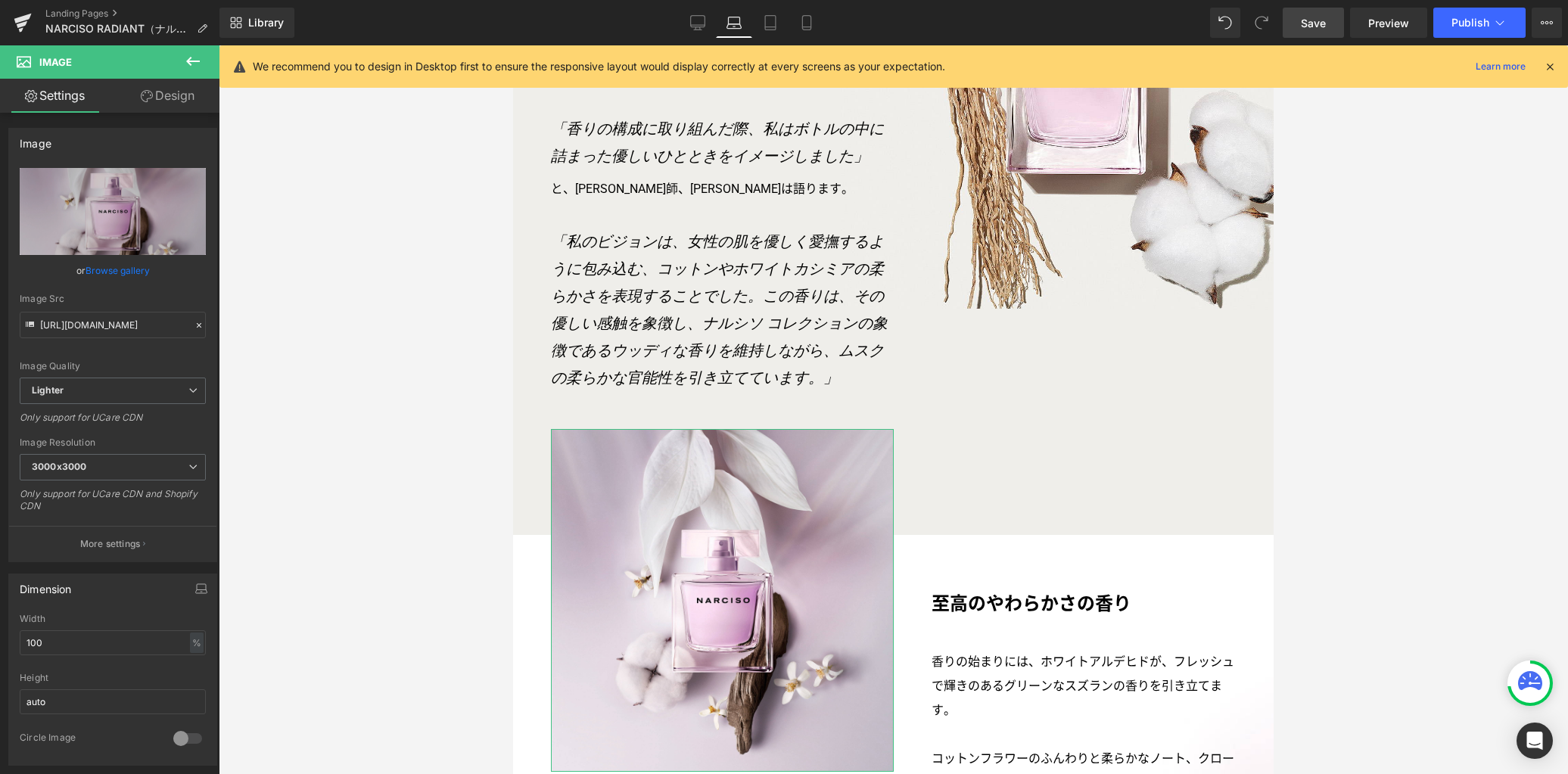
click at [168, 94] on link "Design" at bounding box center [167, 95] width 109 height 34
click at [0, 0] on div "Spacing" at bounding box center [0, 0] width 0 height 0
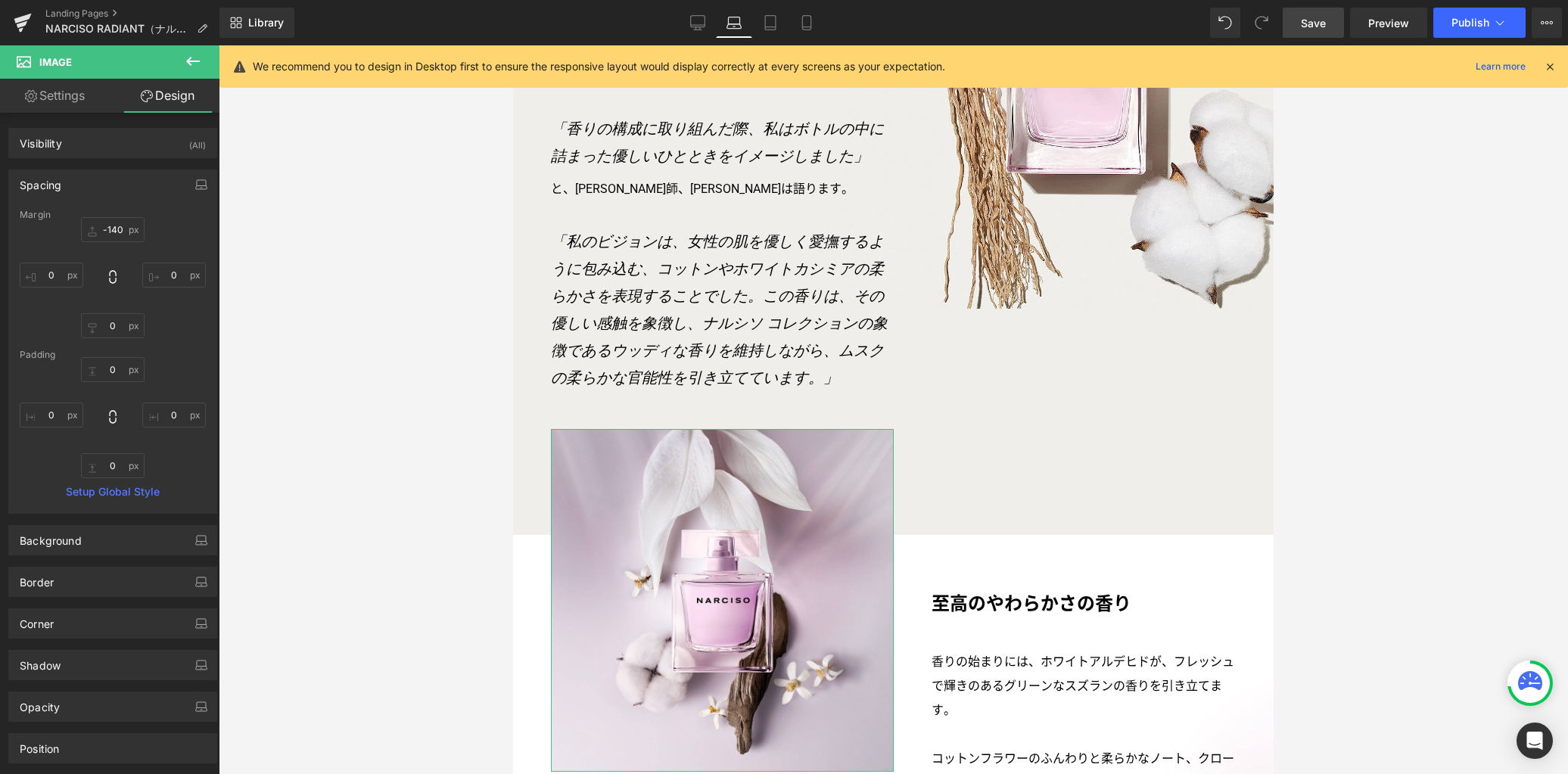
type input "-140"
type input "0"
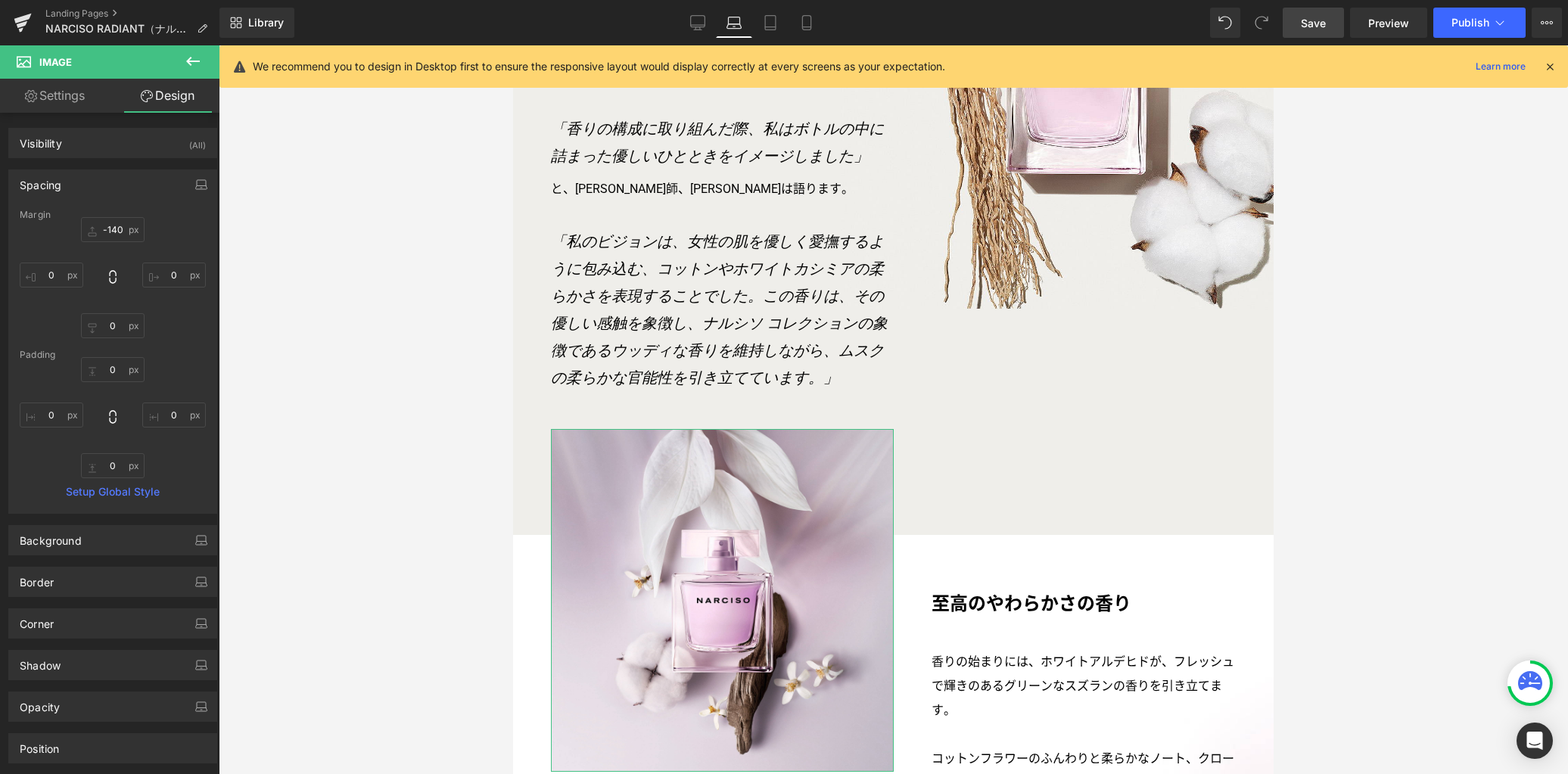
type input "0"
click at [119, 228] on input "-140" at bounding box center [113, 229] width 64 height 25
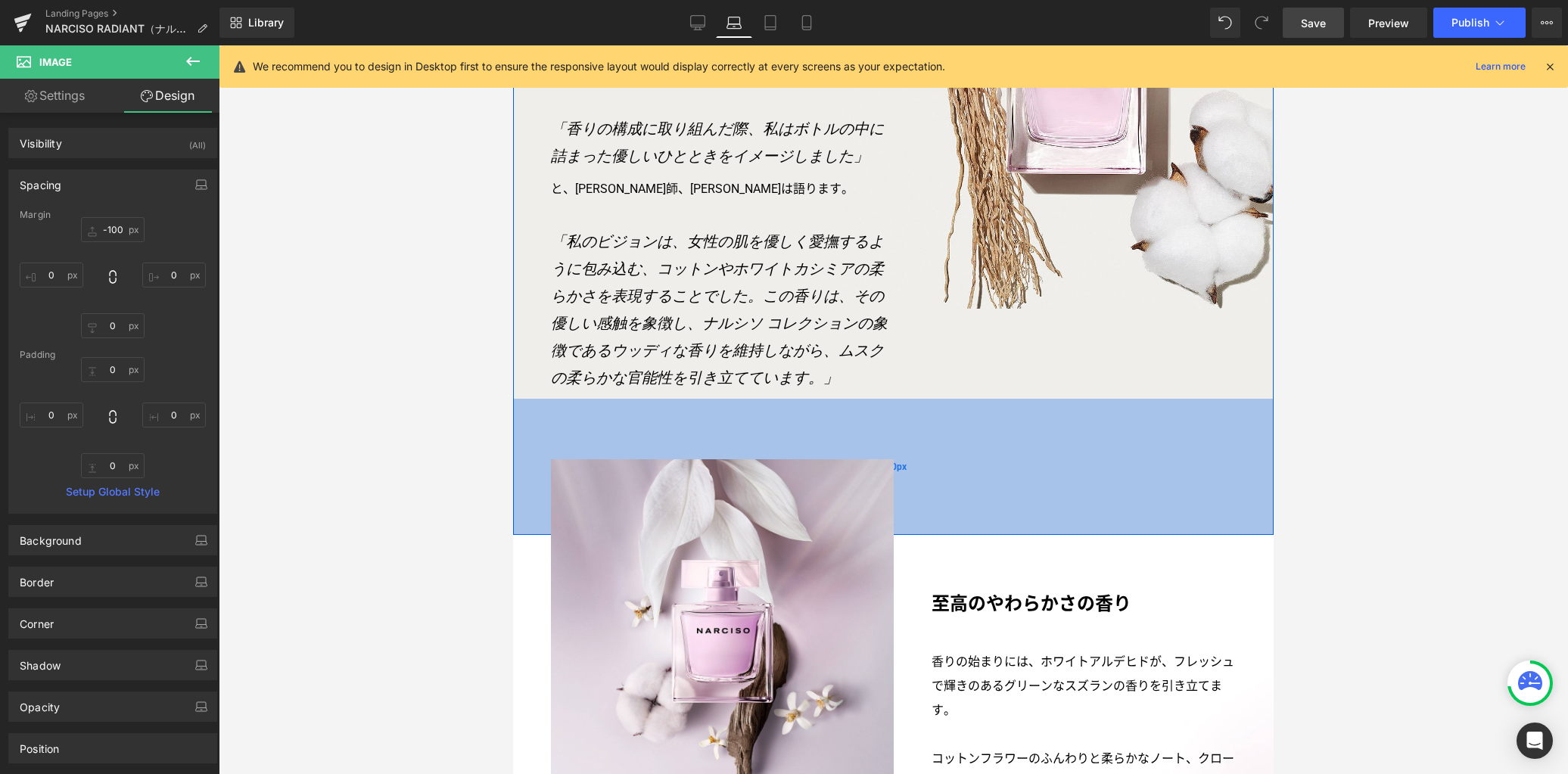
click at [1024, 488] on div "180px" at bounding box center [893, 466] width 761 height 136
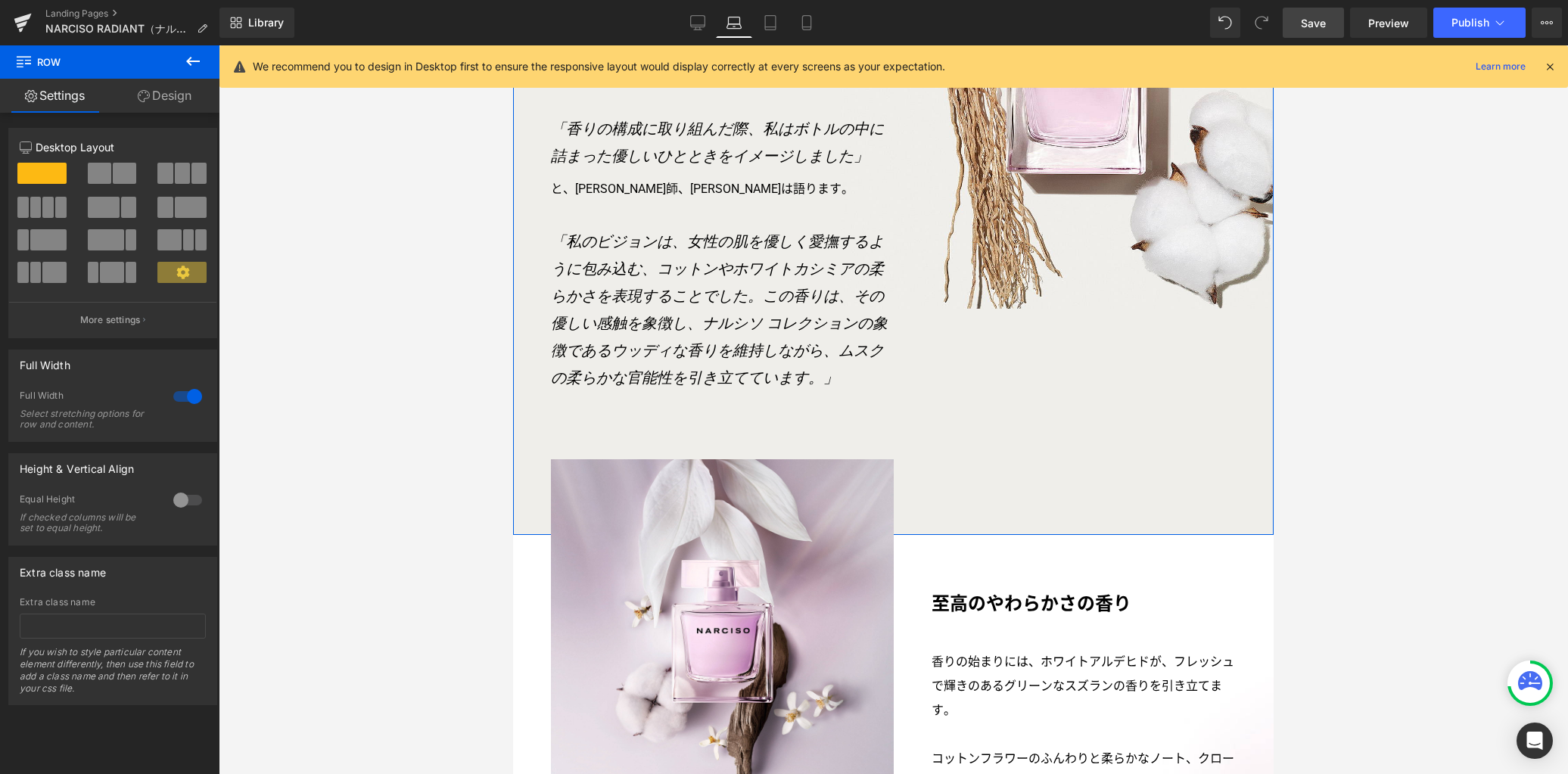
click at [178, 98] on link "Design" at bounding box center [164, 95] width 109 height 34
click at [0, 0] on div "Spacing" at bounding box center [0, 0] width 0 height 0
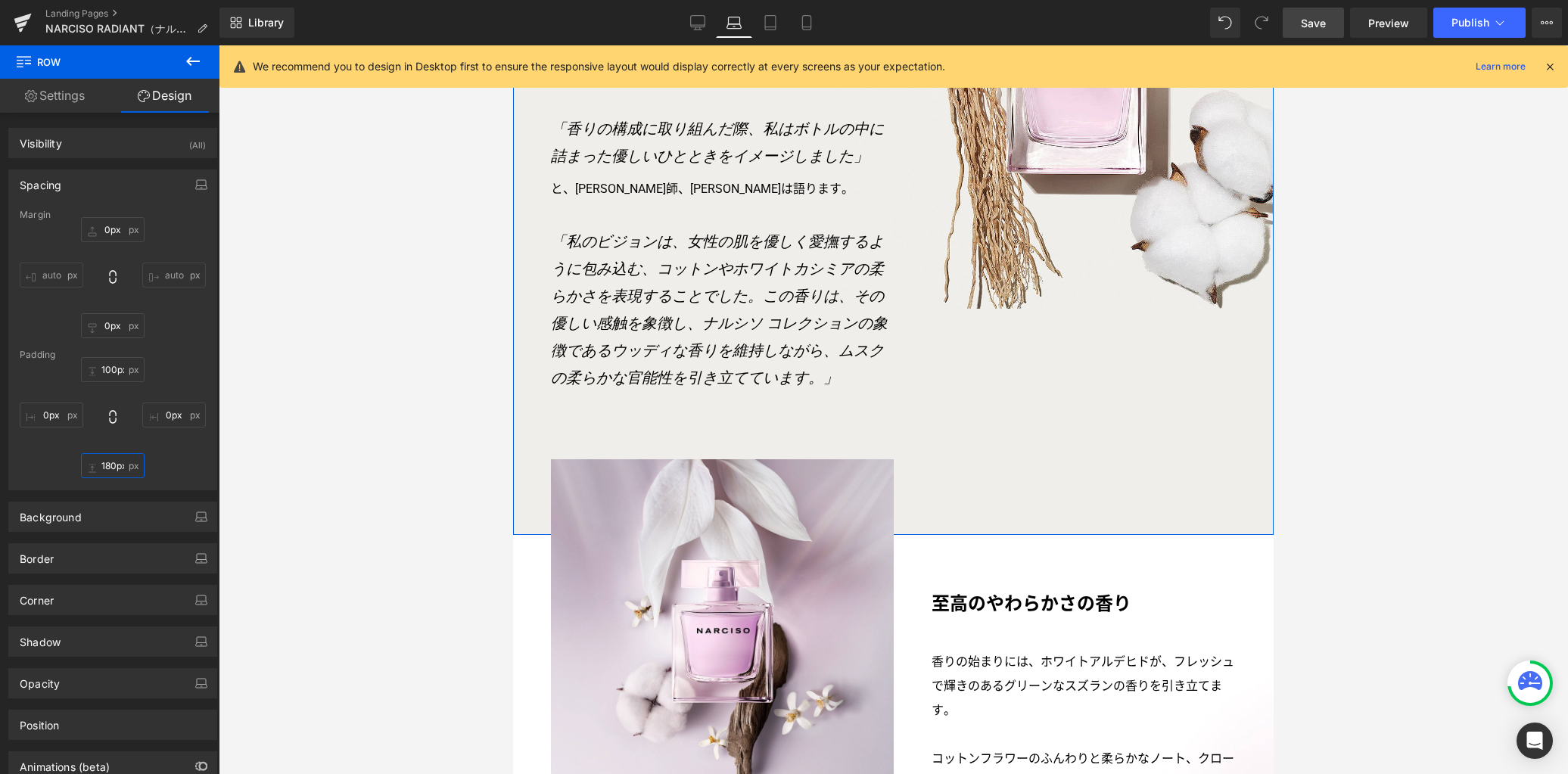
click at [107, 466] on input "180px" at bounding box center [113, 465] width 64 height 25
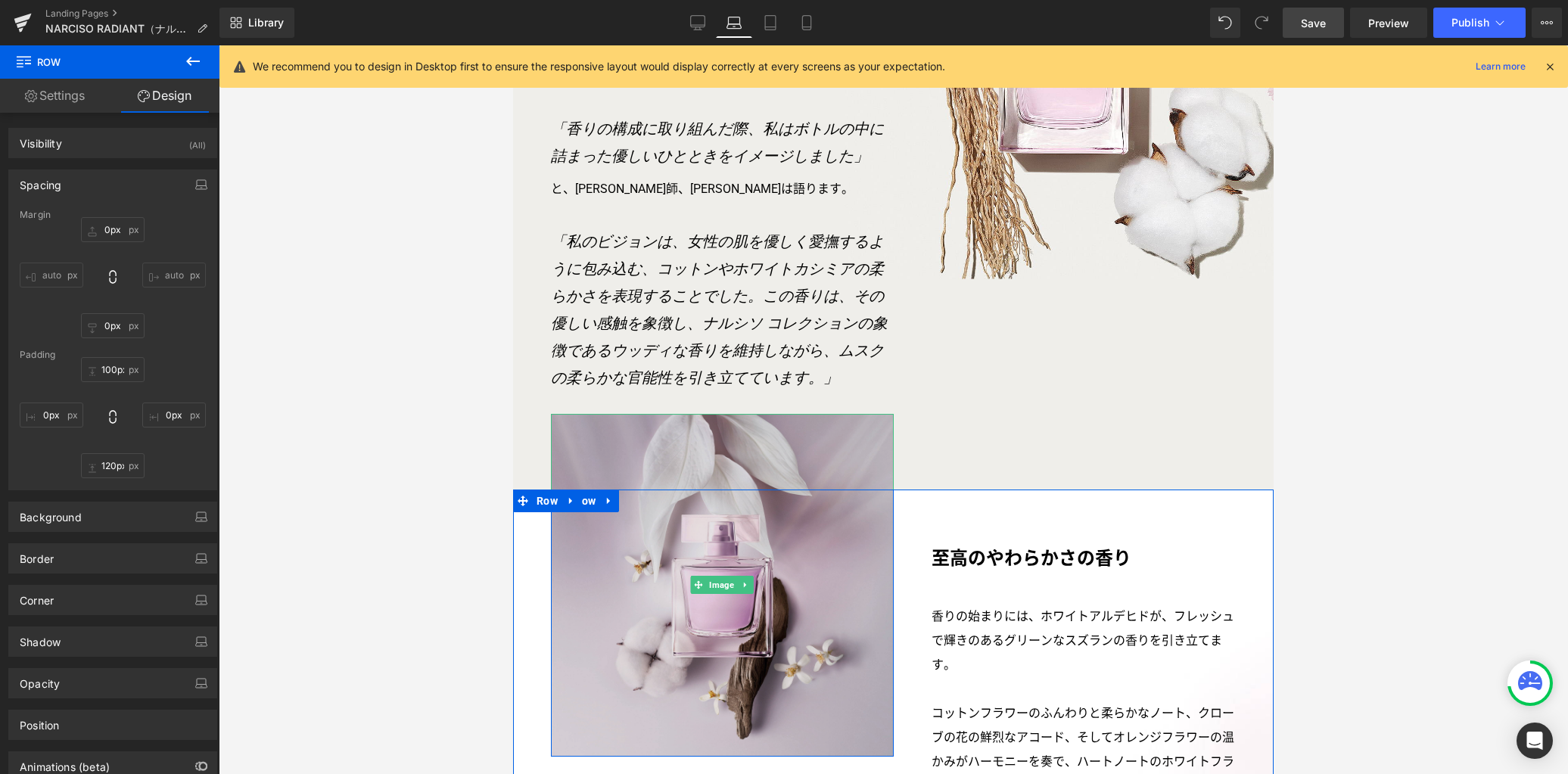
click at [681, 443] on img at bounding box center [722, 585] width 342 height 342
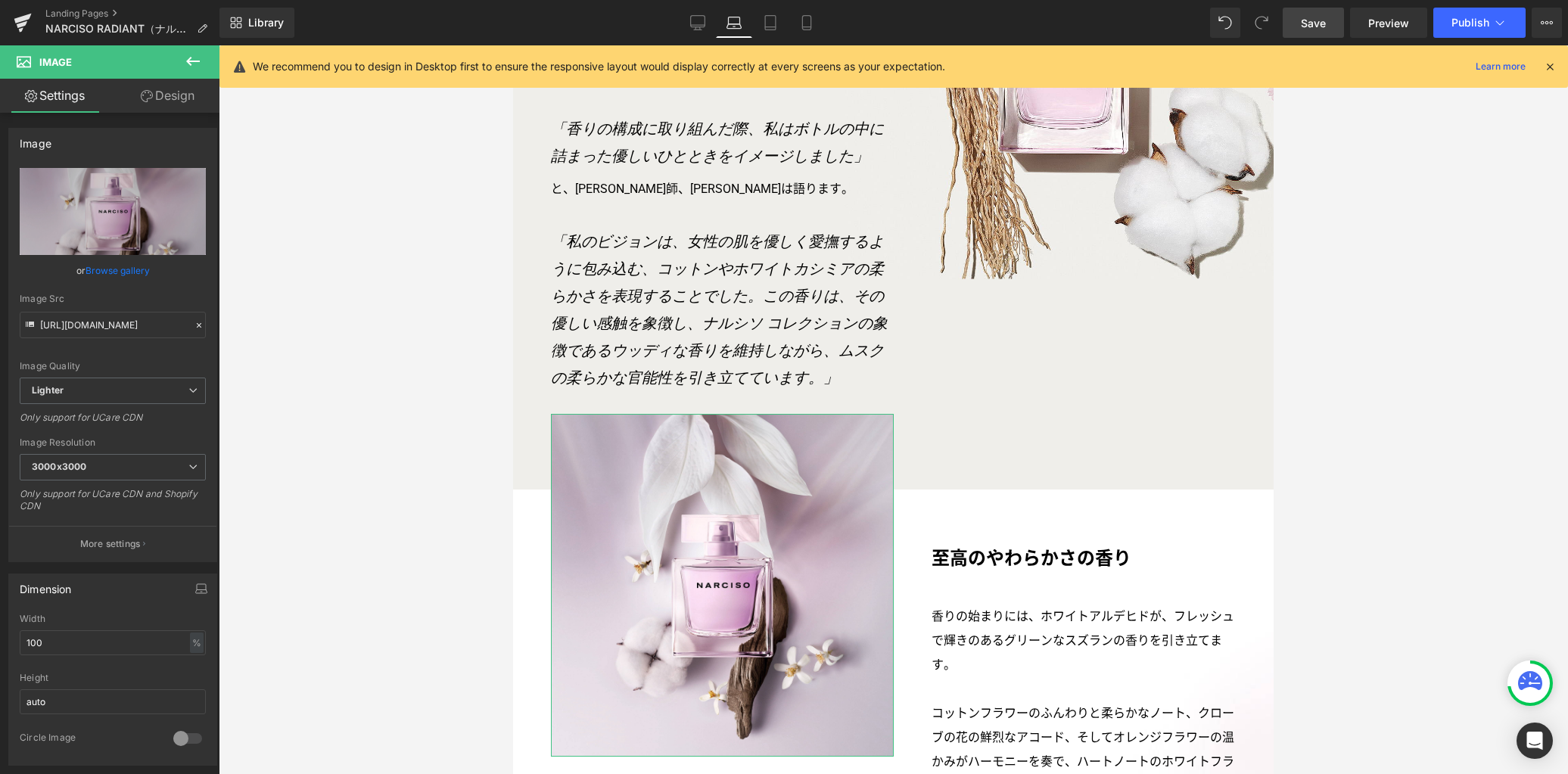
click at [161, 105] on link "Design" at bounding box center [167, 95] width 109 height 34
click at [0, 0] on div "Spacing" at bounding box center [0, 0] width 0 height 0
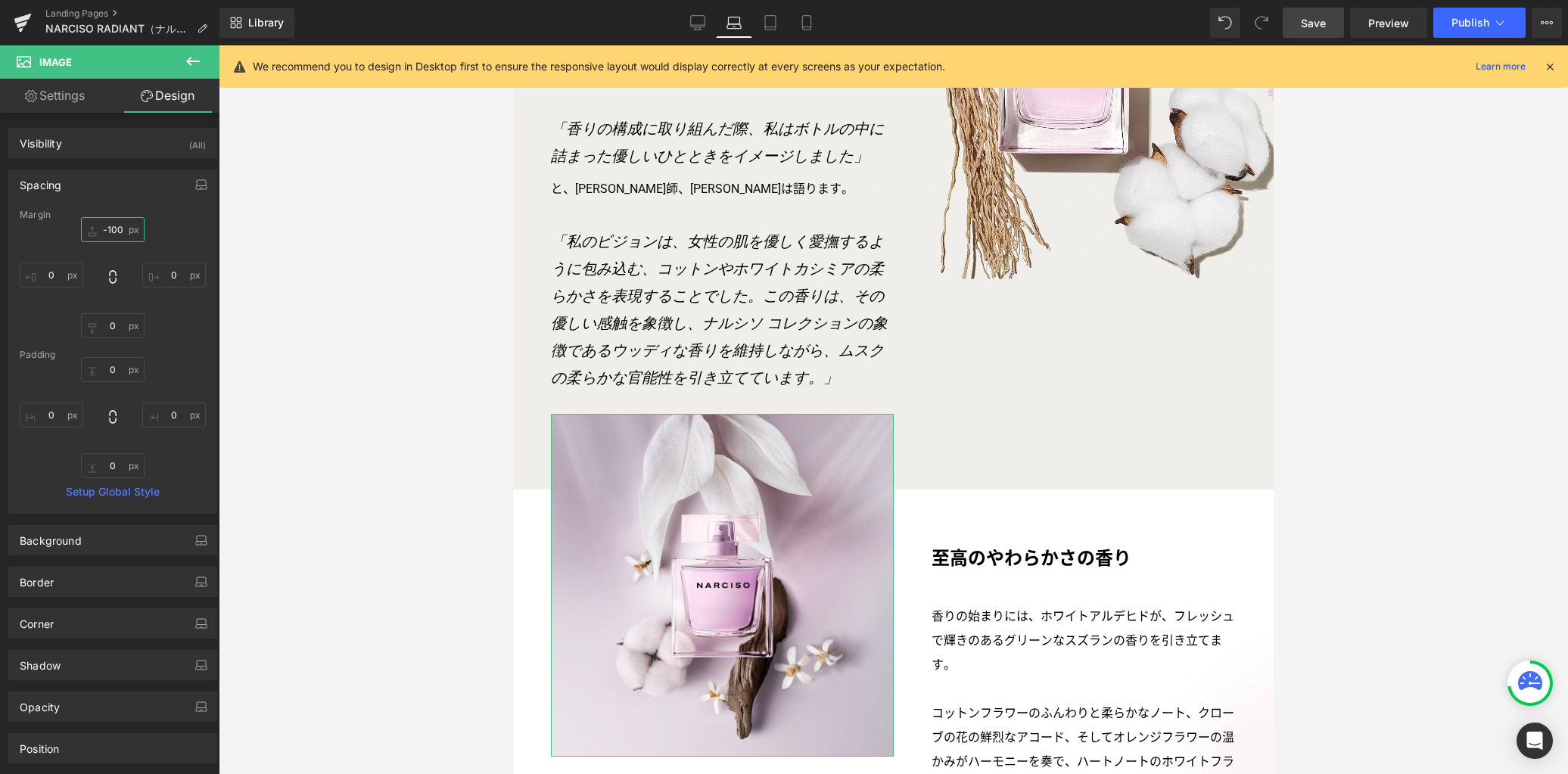
click at [114, 228] on input "-100" at bounding box center [113, 229] width 64 height 25
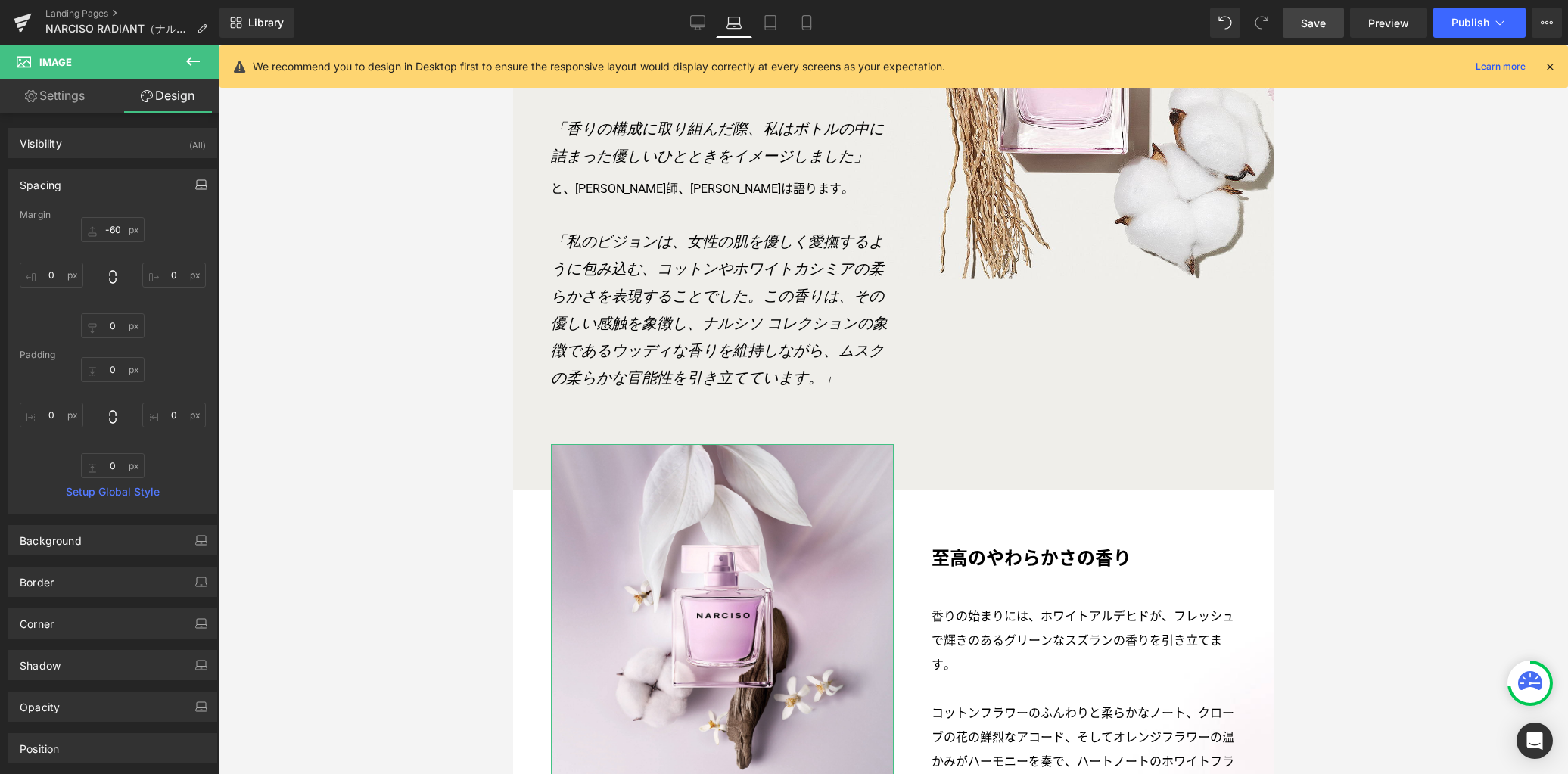
click at [195, 186] on icon "button" at bounding box center [201, 184] width 12 height 12
click at [128, 212] on button "Tablet" at bounding box center [129, 217] width 43 height 26
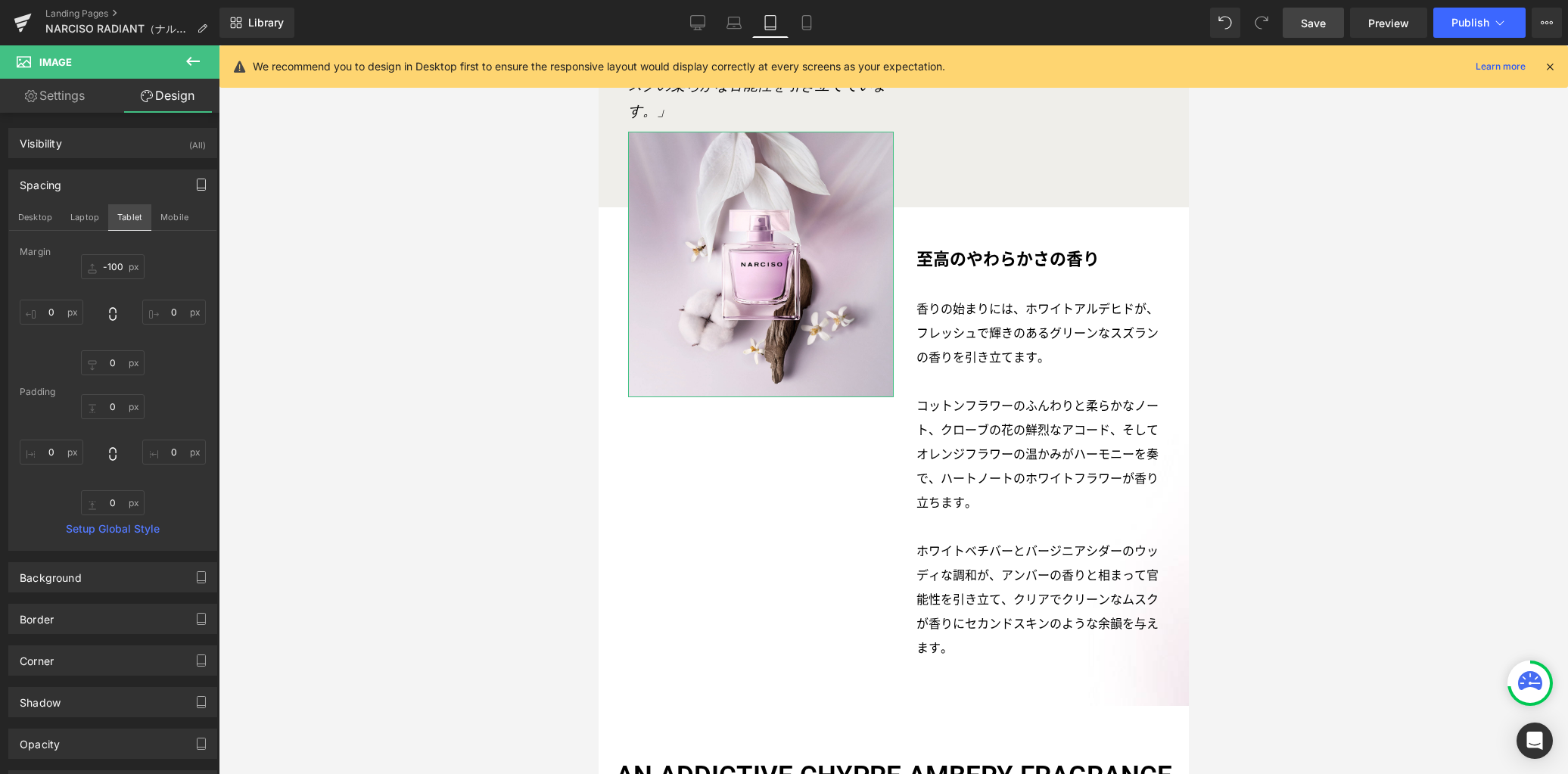
scroll to position [1739, 0]
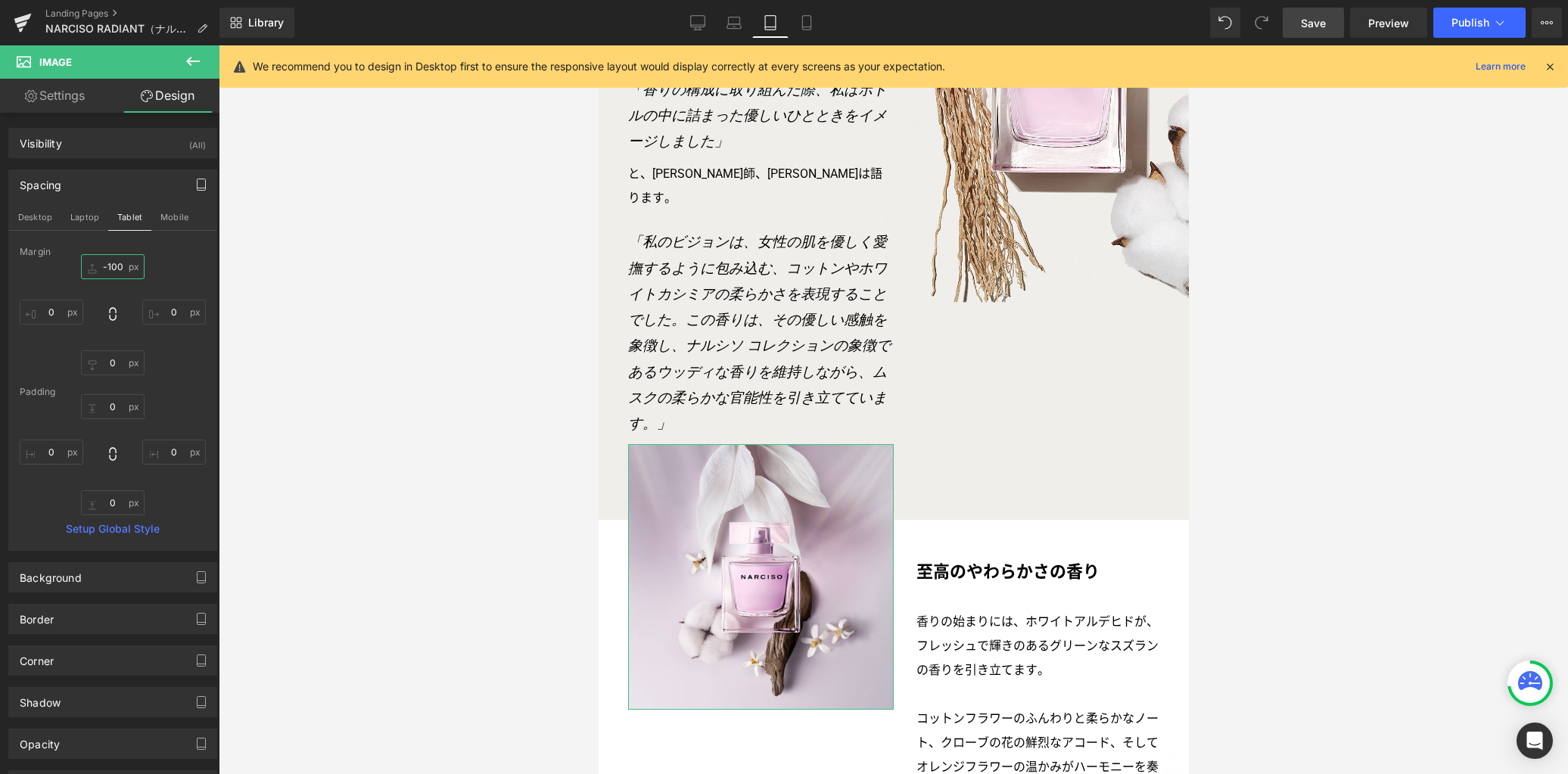
click at [121, 264] on input "-100" at bounding box center [113, 266] width 64 height 25
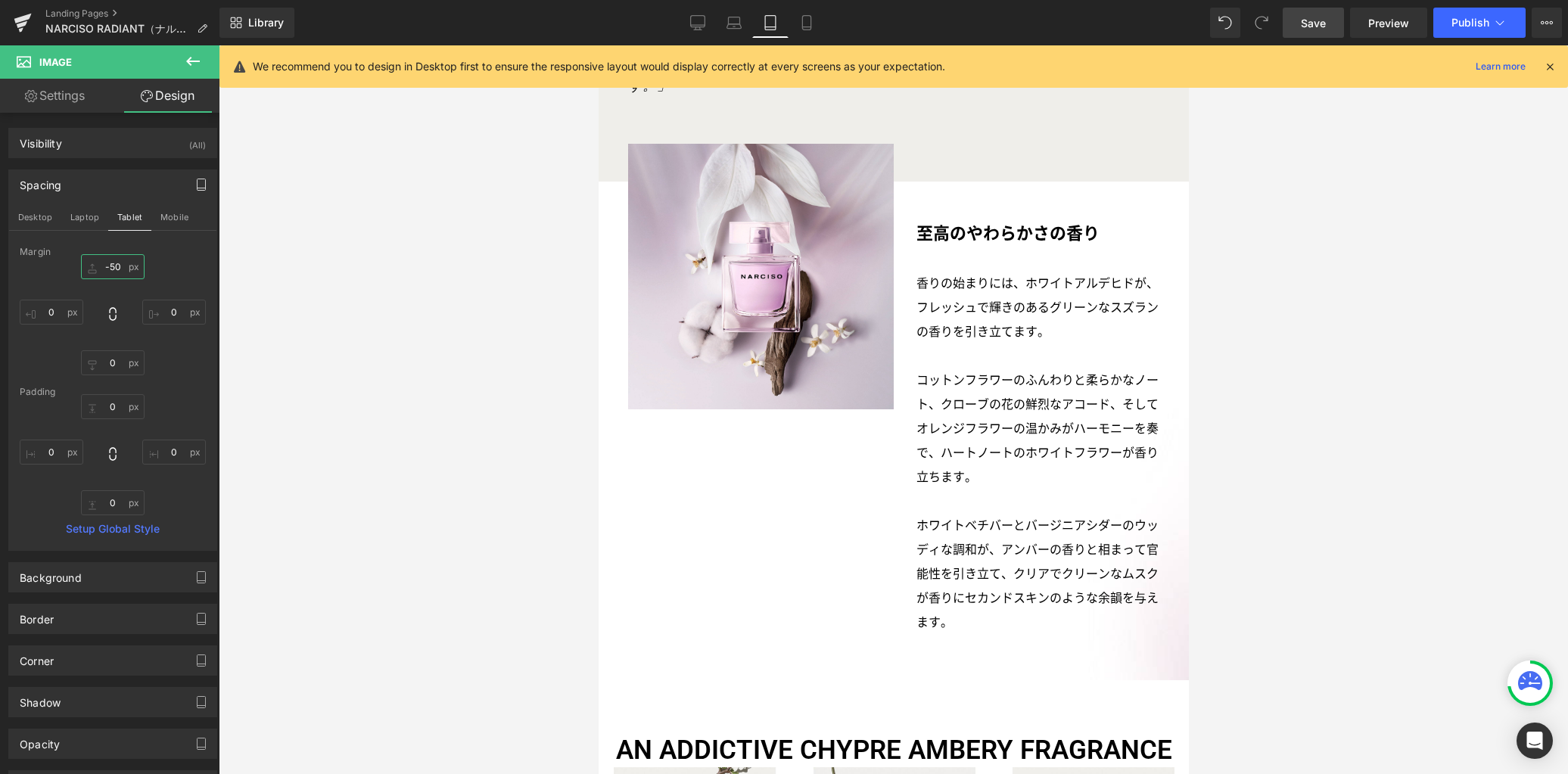
scroll to position [1935, 0]
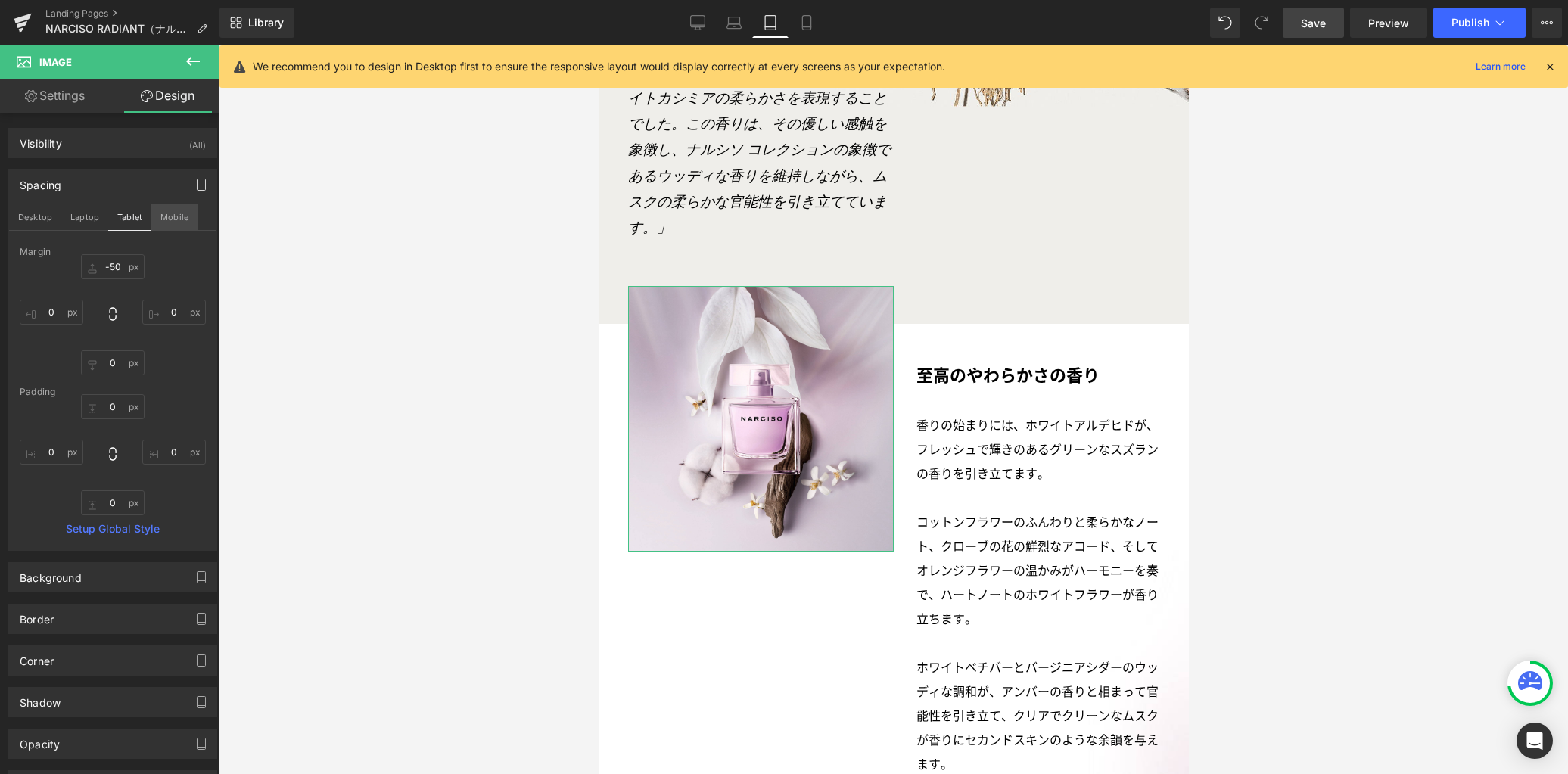
click at [177, 218] on button "Mobile" at bounding box center [174, 217] width 46 height 26
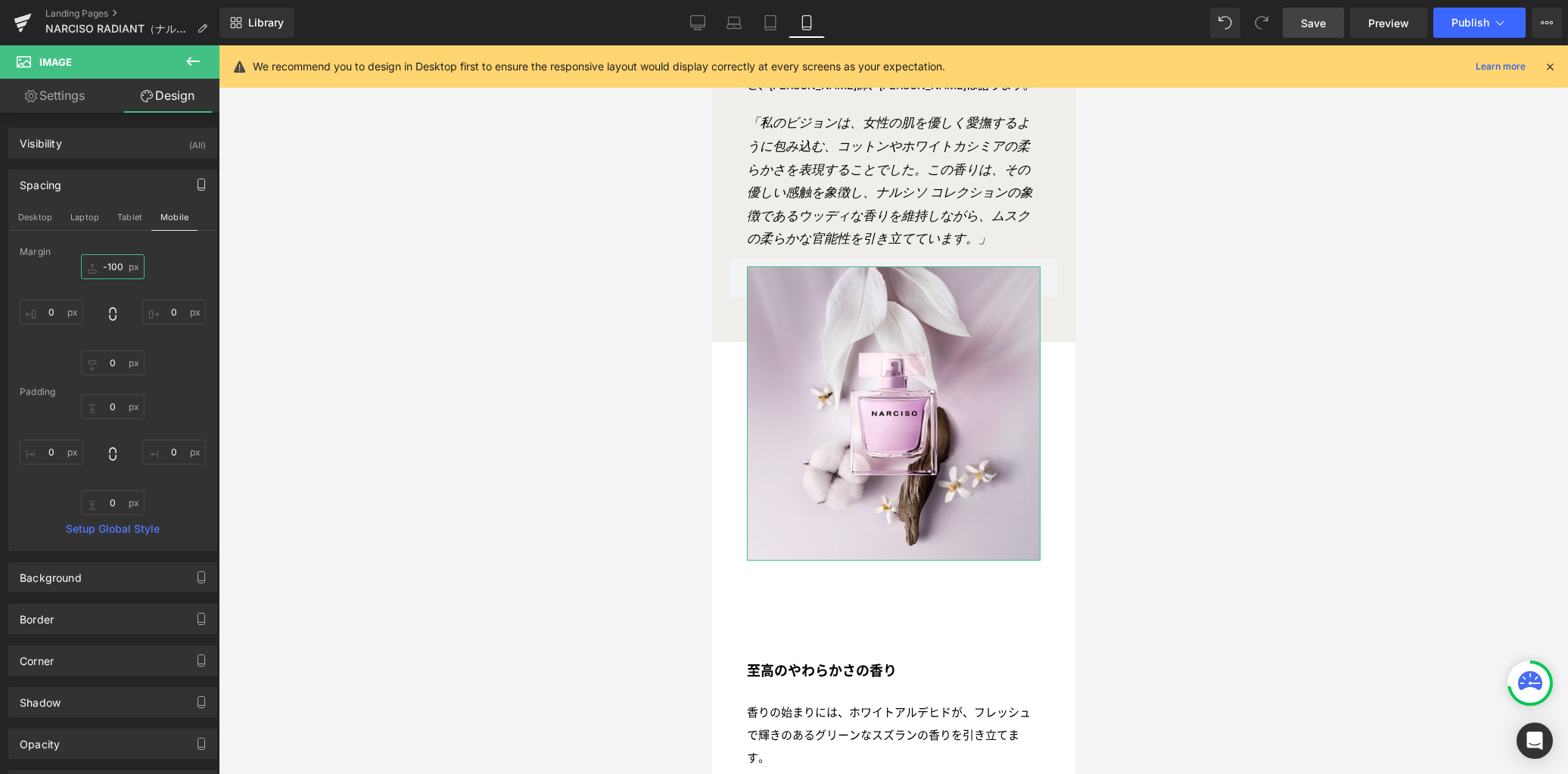
click at [117, 265] on input "-100" at bounding box center [113, 266] width 64 height 25
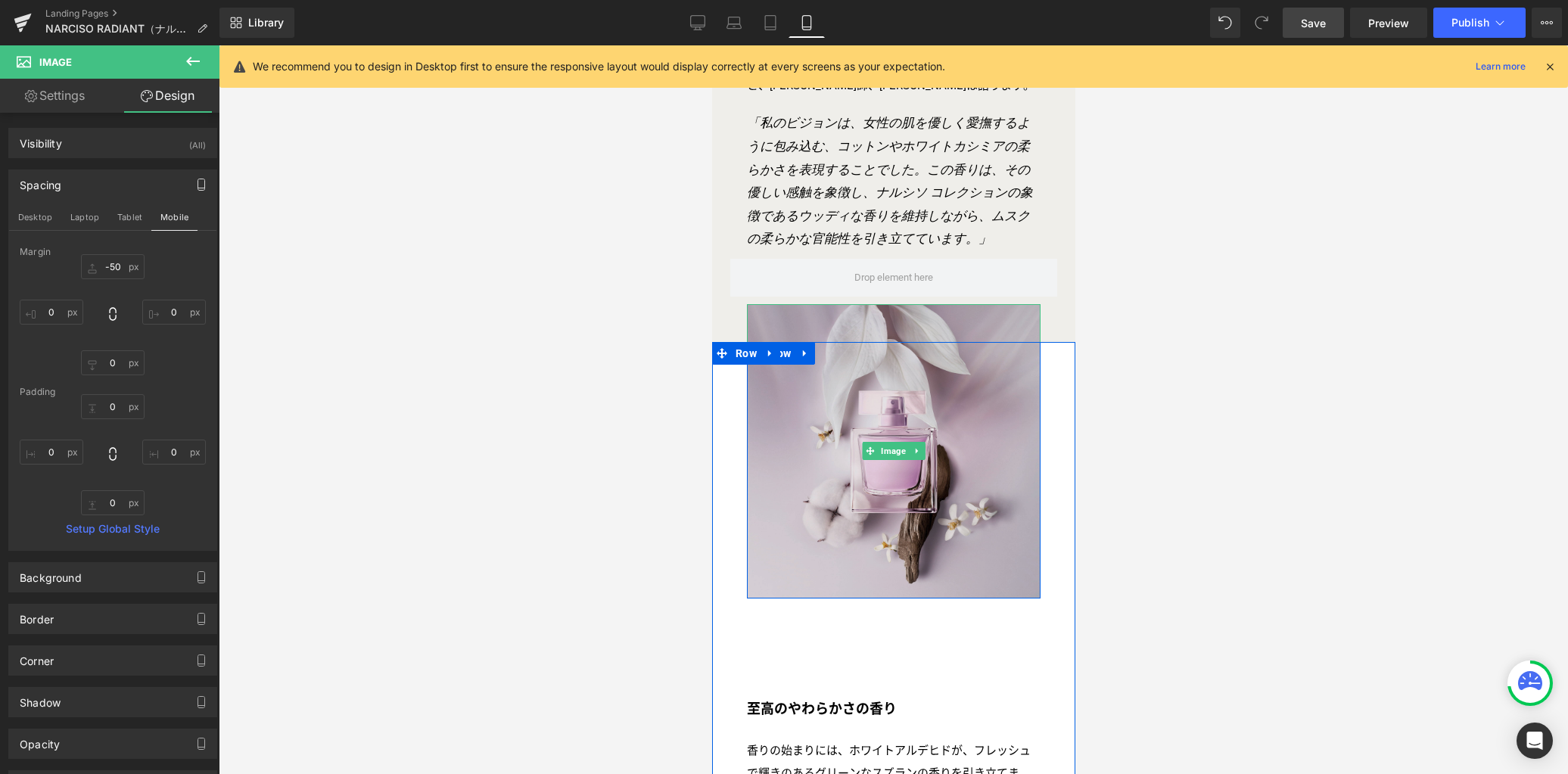
click at [833, 589] on img at bounding box center [893, 451] width 294 height 294
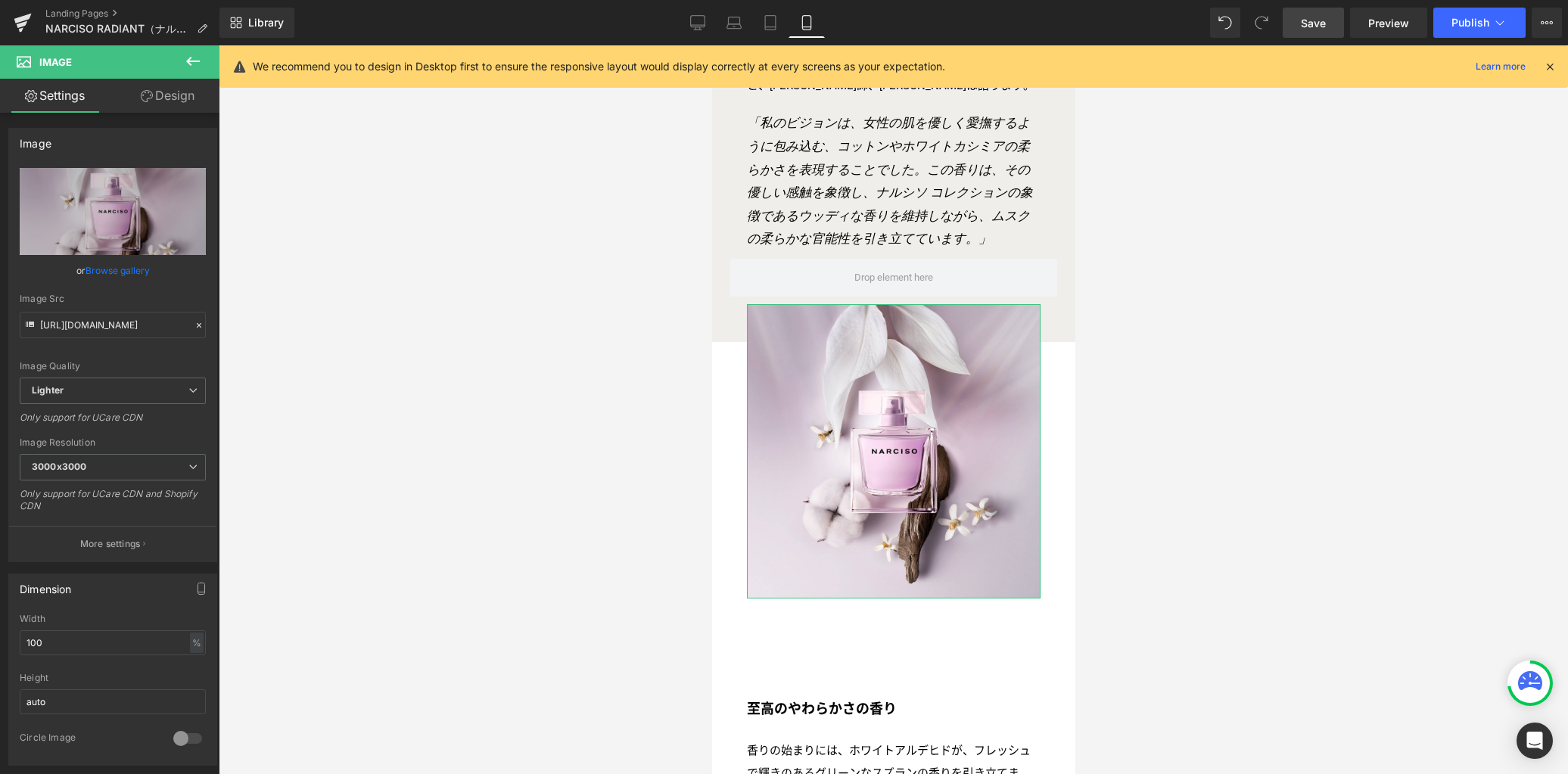
click at [176, 95] on link "Design" at bounding box center [167, 95] width 109 height 34
click at [0, 0] on div "Spacing" at bounding box center [0, 0] width 0 height 0
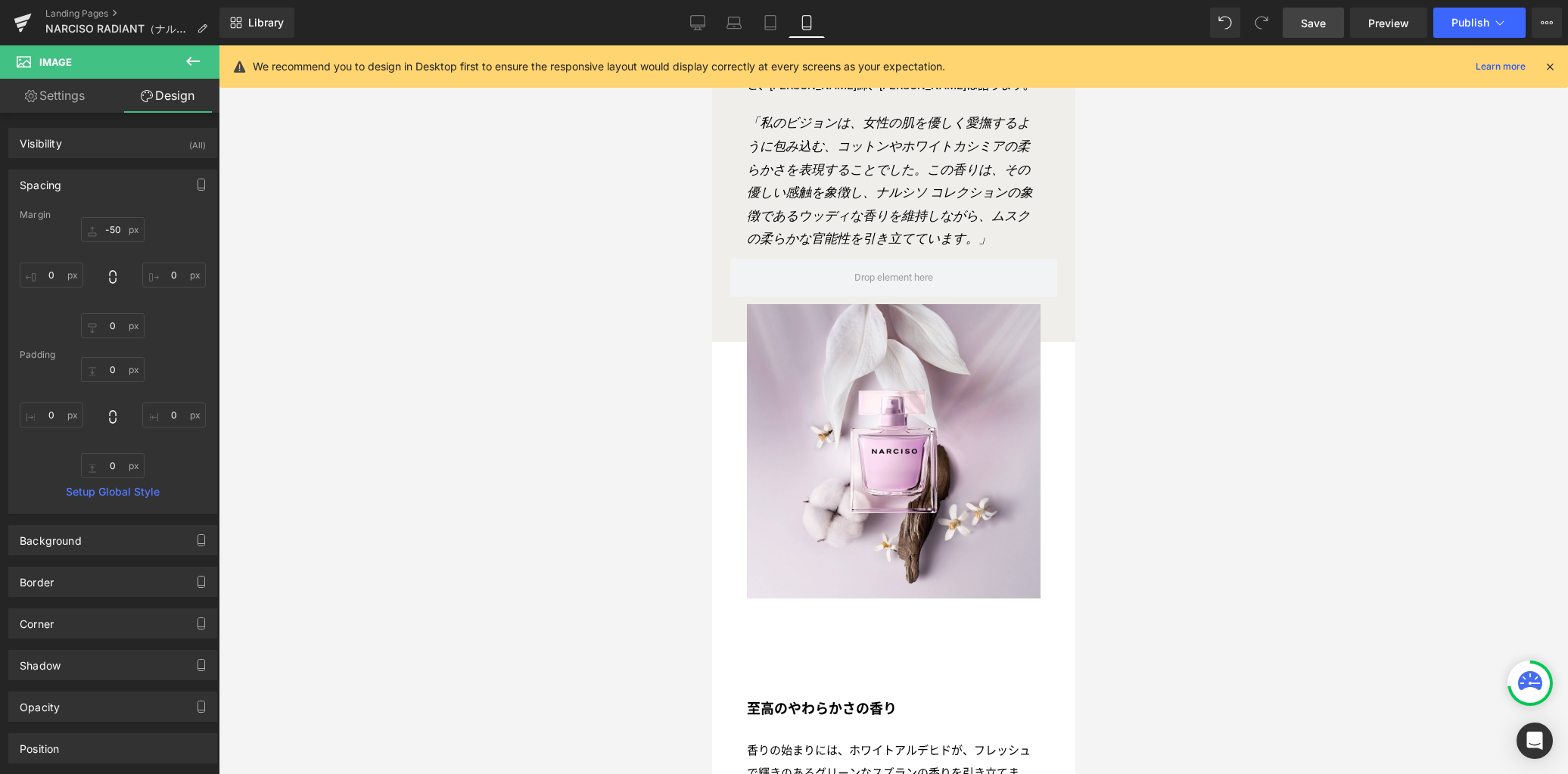
click at [770, 719] on div "Loading Product" at bounding box center [784, 713] width 82 height 17
click at [618, 677] on div at bounding box center [893, 410] width 1349 height 728
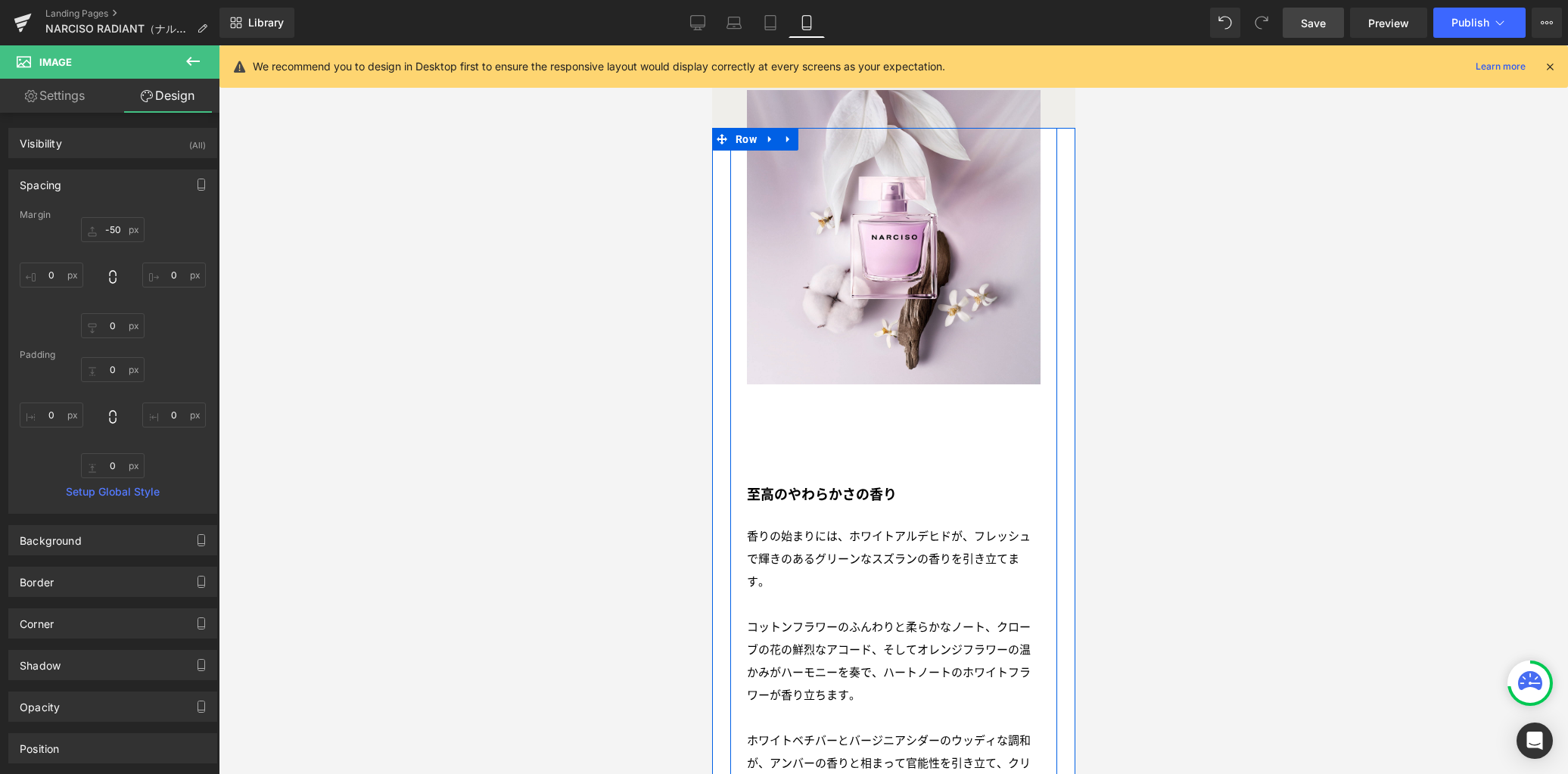
scroll to position [2029, 0]
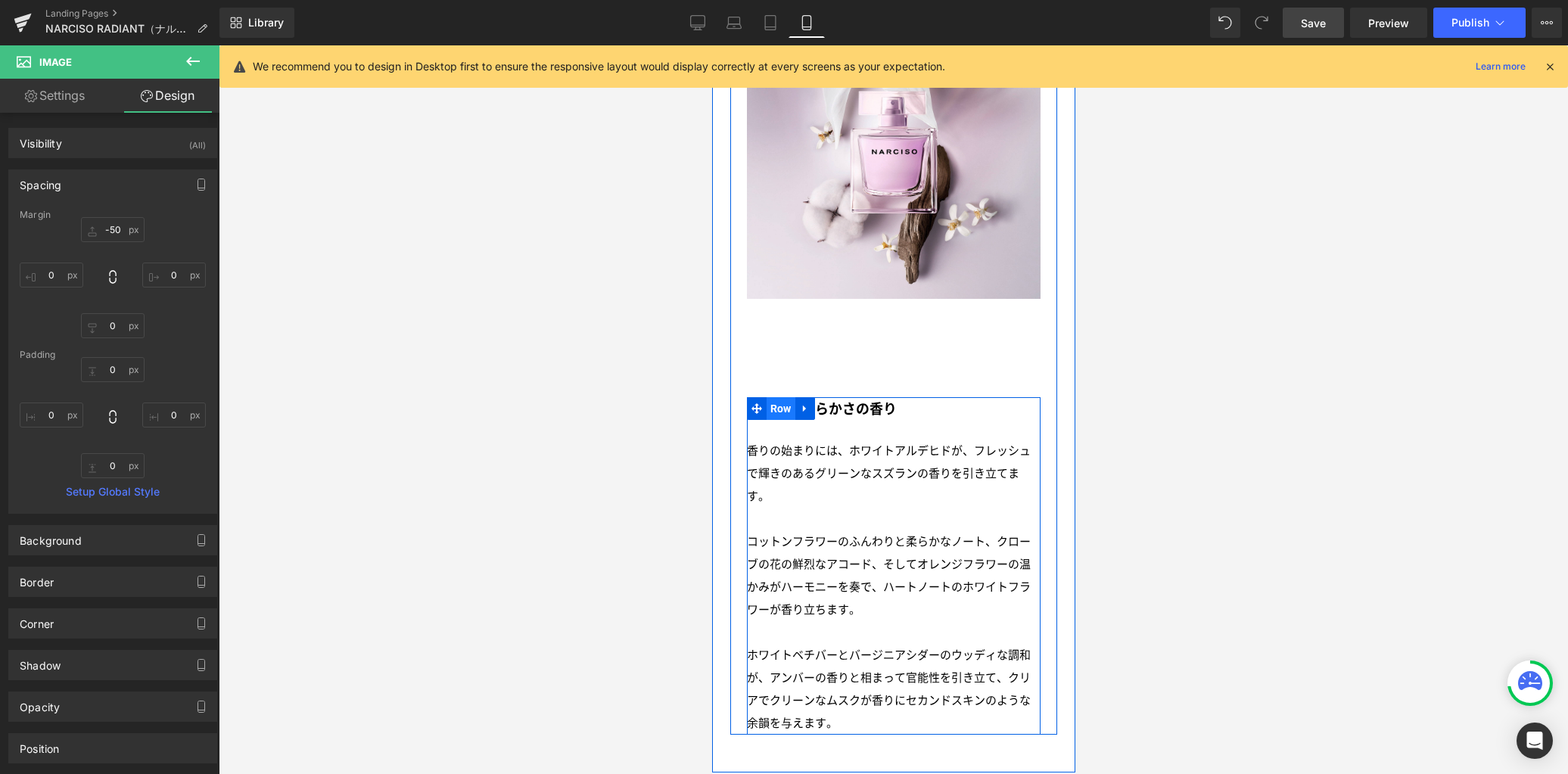
click at [777, 420] on span "Row" at bounding box center [780, 408] width 29 height 22
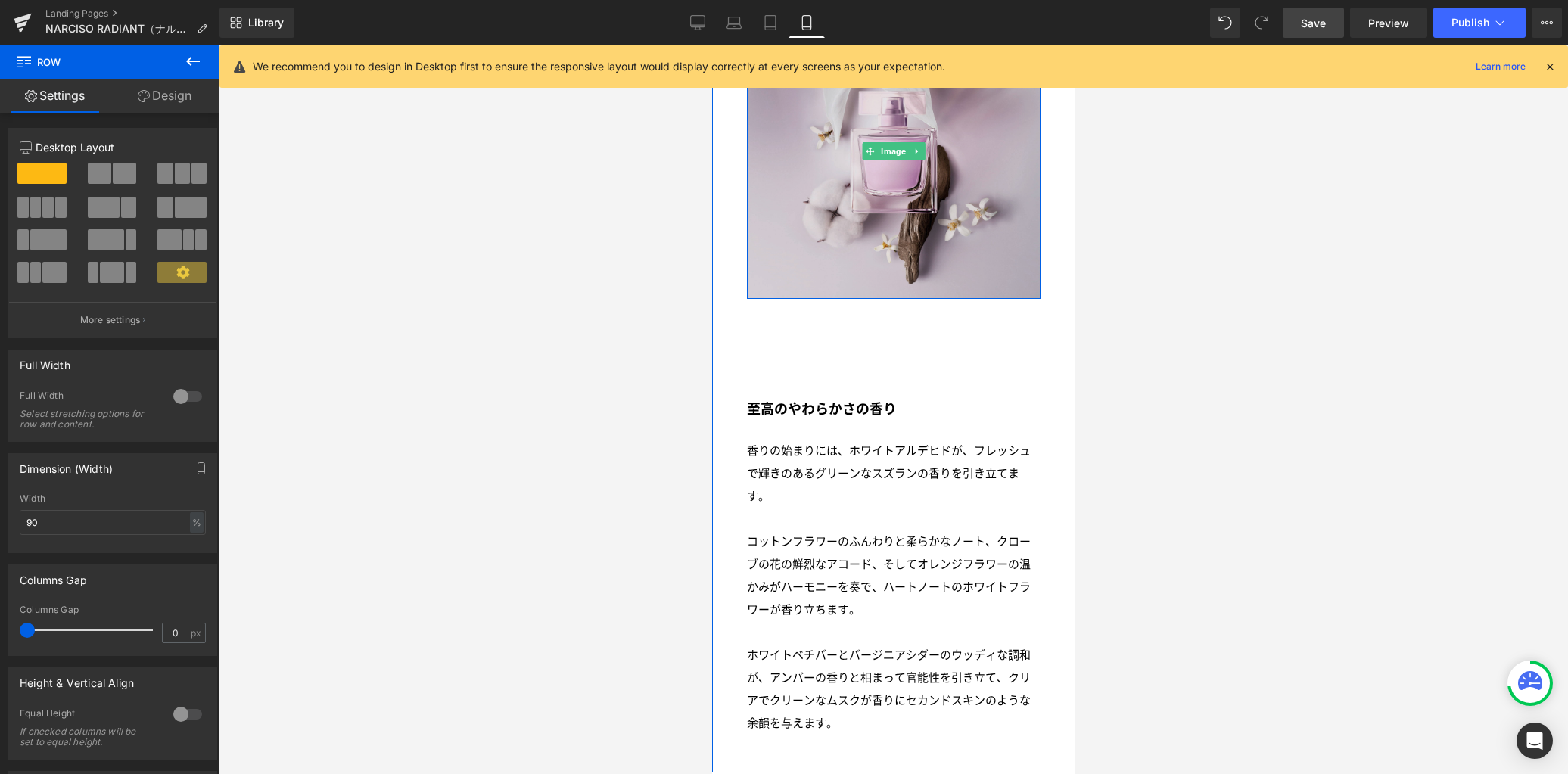
click at [817, 240] on img at bounding box center [893, 152] width 294 height 294
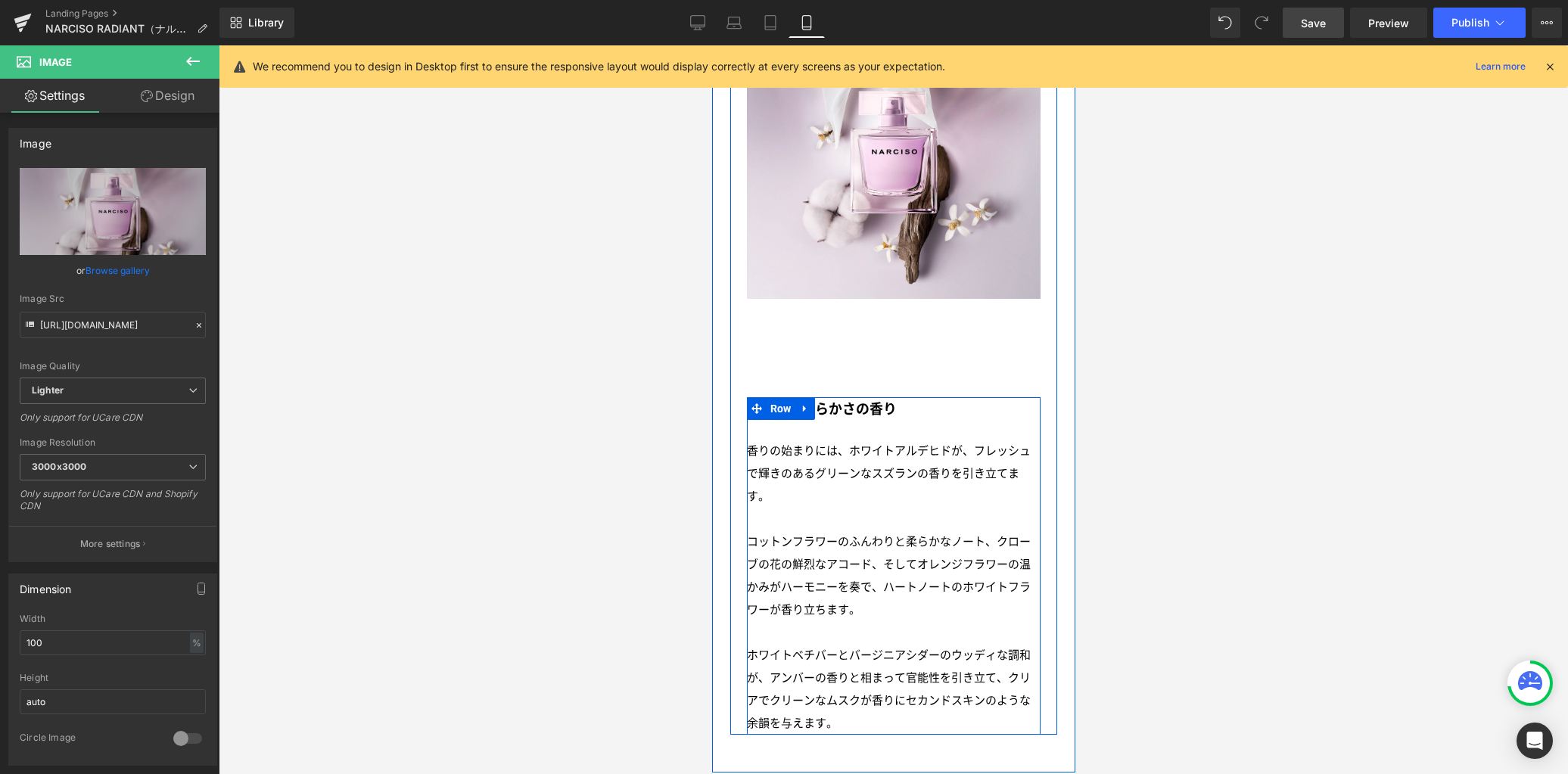
scroll to position [1710, 0]
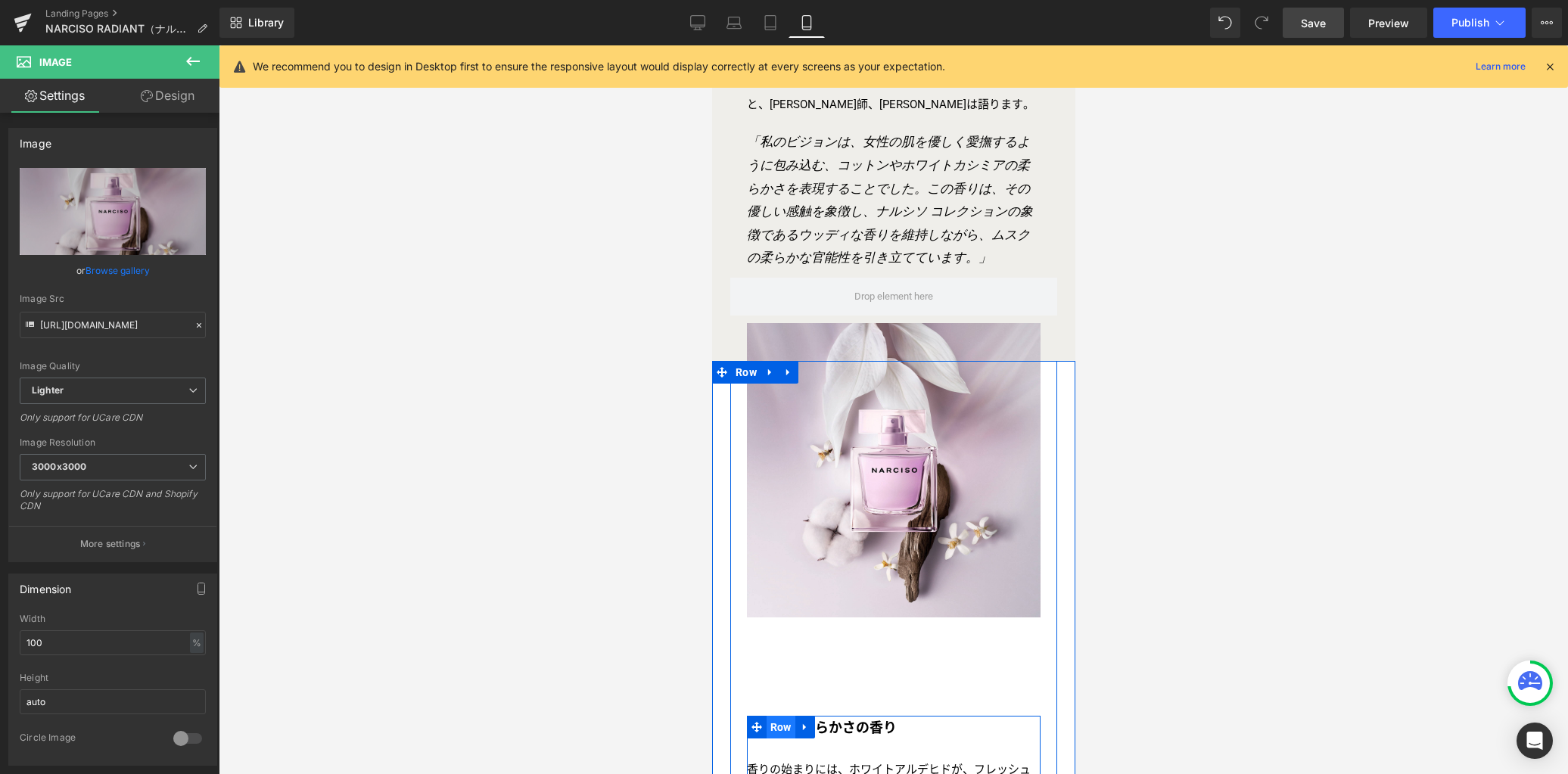
click at [779, 737] on span "Row" at bounding box center [780, 727] width 29 height 22
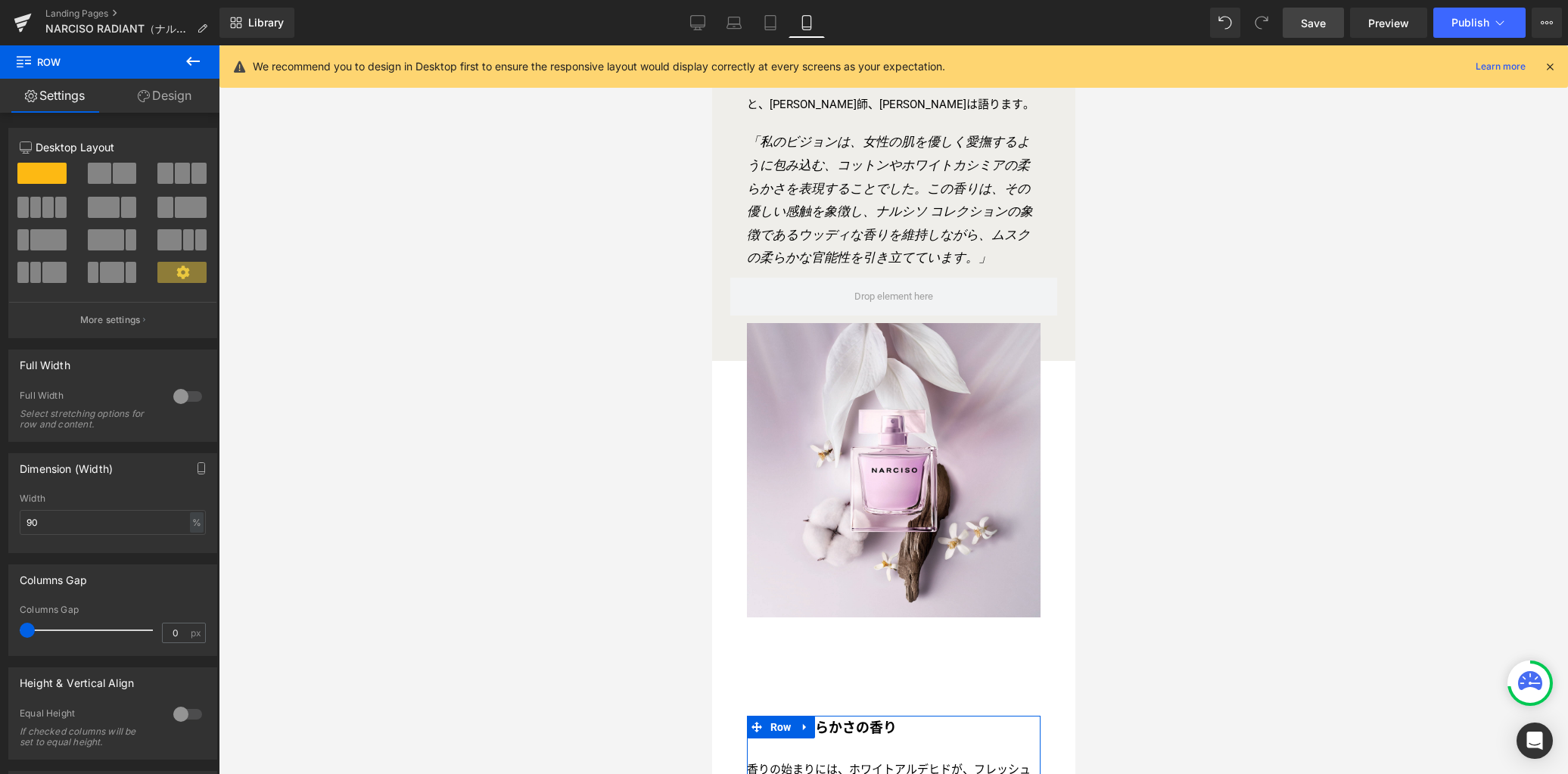
click at [176, 101] on link "Design" at bounding box center [164, 95] width 109 height 34
click at [0, 0] on div "Spacing" at bounding box center [0, 0] width 0 height 0
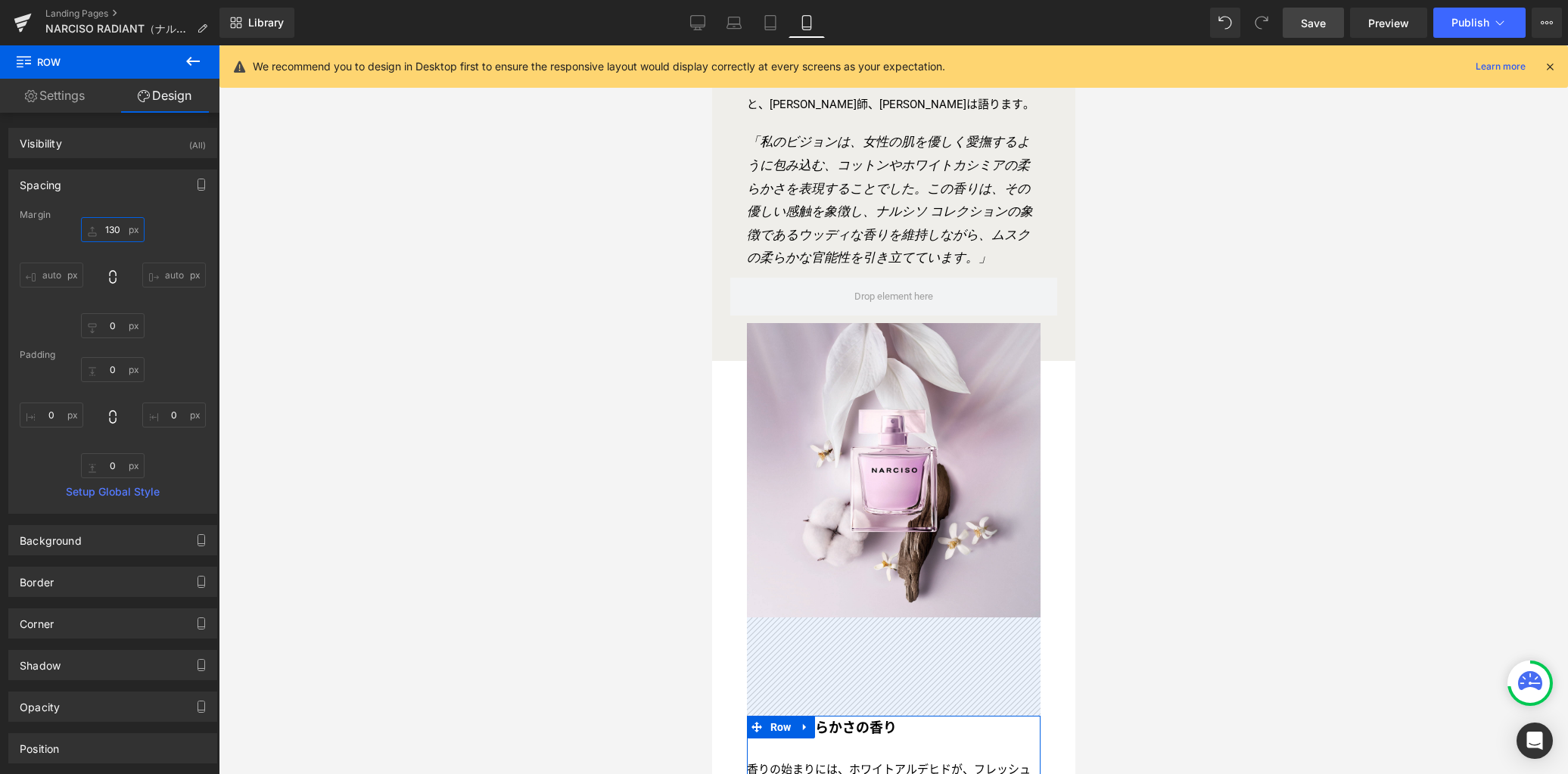
drag, startPoint x: 123, startPoint y: 230, endPoint x: 139, endPoint y: 231, distance: 16.0
click at [122, 230] on input "130" at bounding box center [113, 229] width 64 height 25
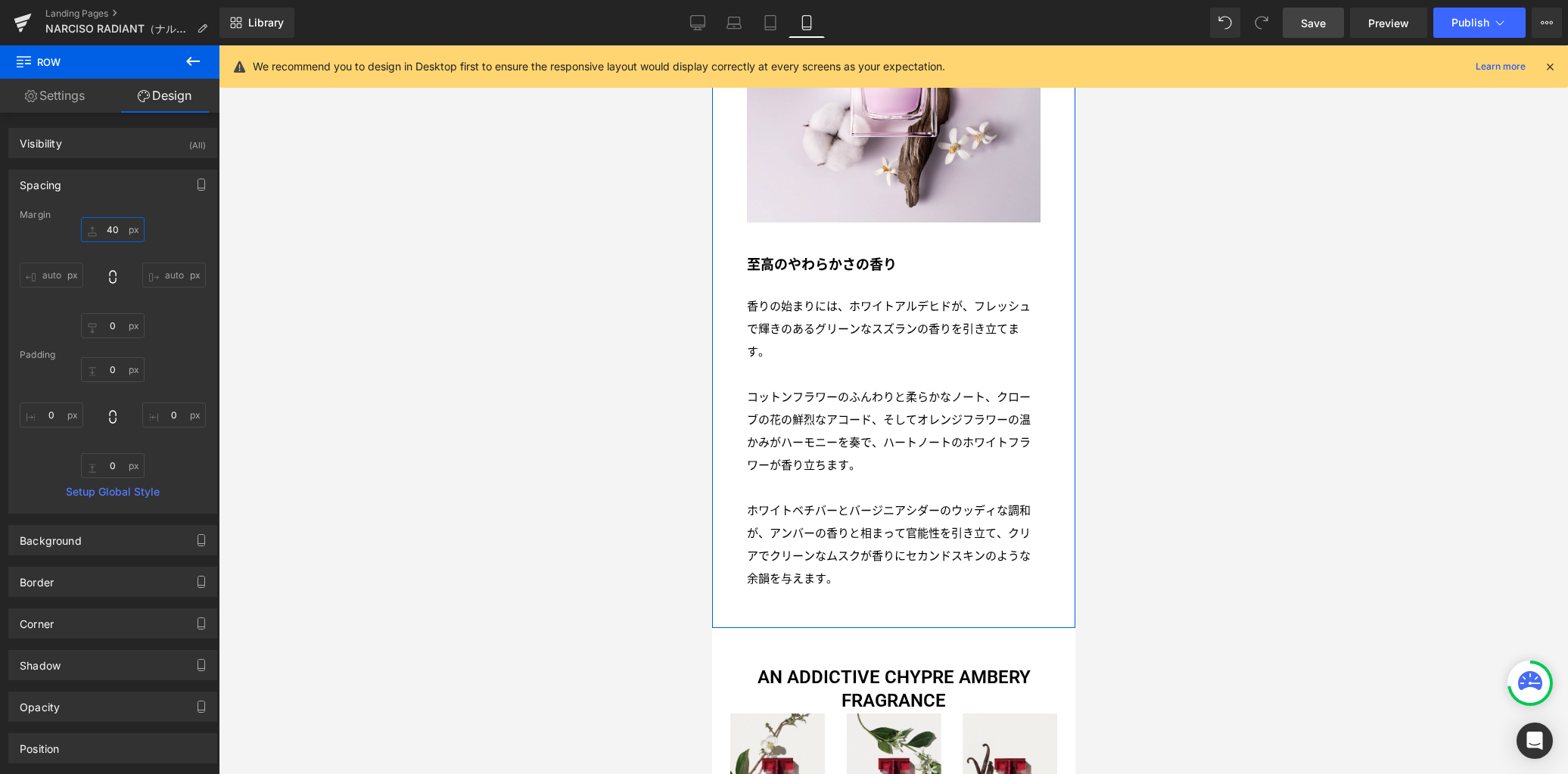
scroll to position [2116, 0]
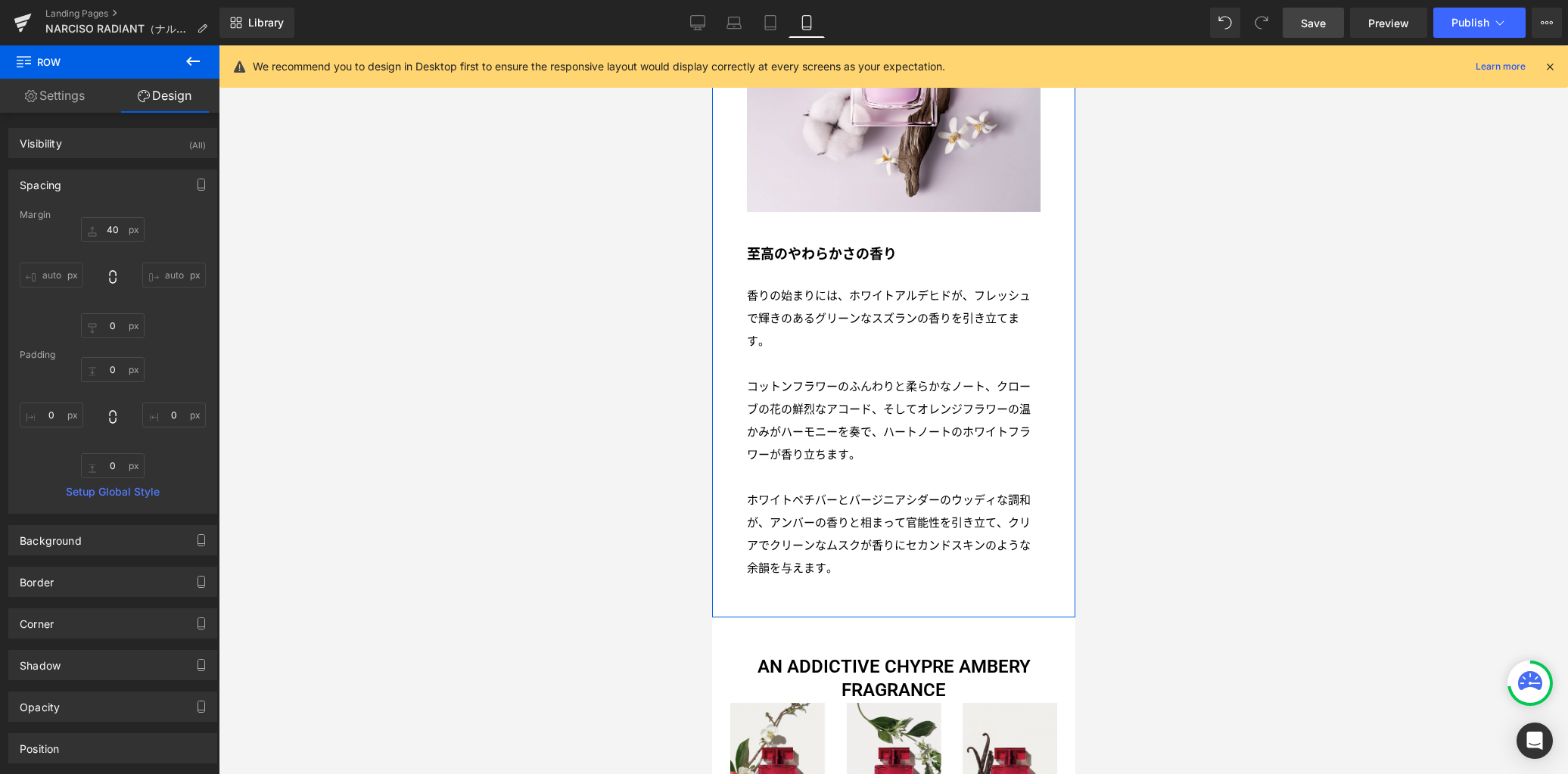
click at [803, 396] on p "コットンフラワーのふんわりと柔らかなノート、クローブの花の鮮烈なアコード、そしてオレンジフラワーの温かみがハーモニーを奏で、ハートノートのホワイトフラワーが香…" at bounding box center [893, 421] width 294 height 91
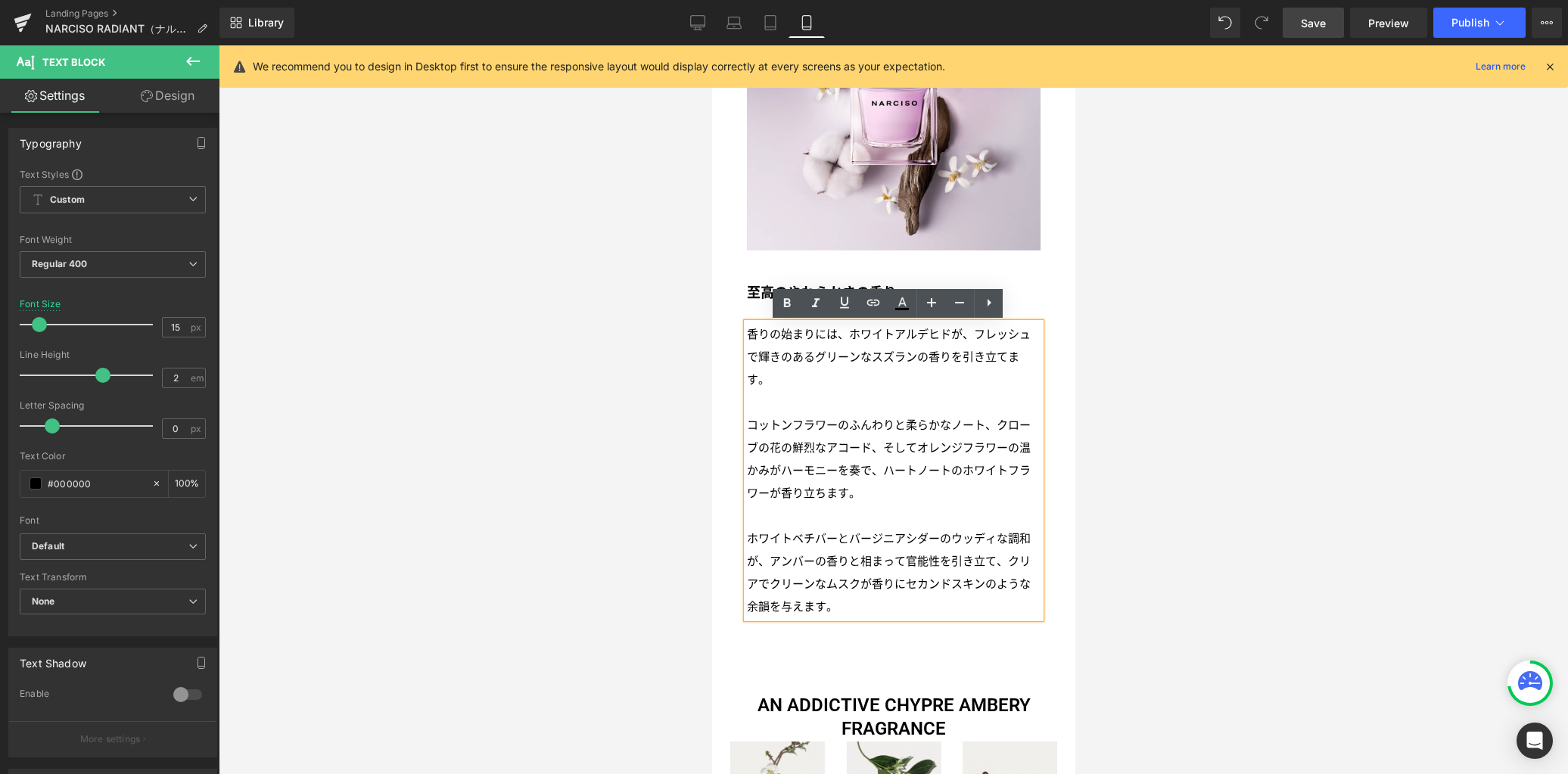
scroll to position [2076, 0]
click at [1040, 307] on div "至高のやわらかさの香り Text Block 香りの始まりには、ホワイトアルデヒドが、フレッシュで輝きのあるグリーンなスズランの香りを引き立てます。 コットン…" at bounding box center [893, 435] width 327 height 368
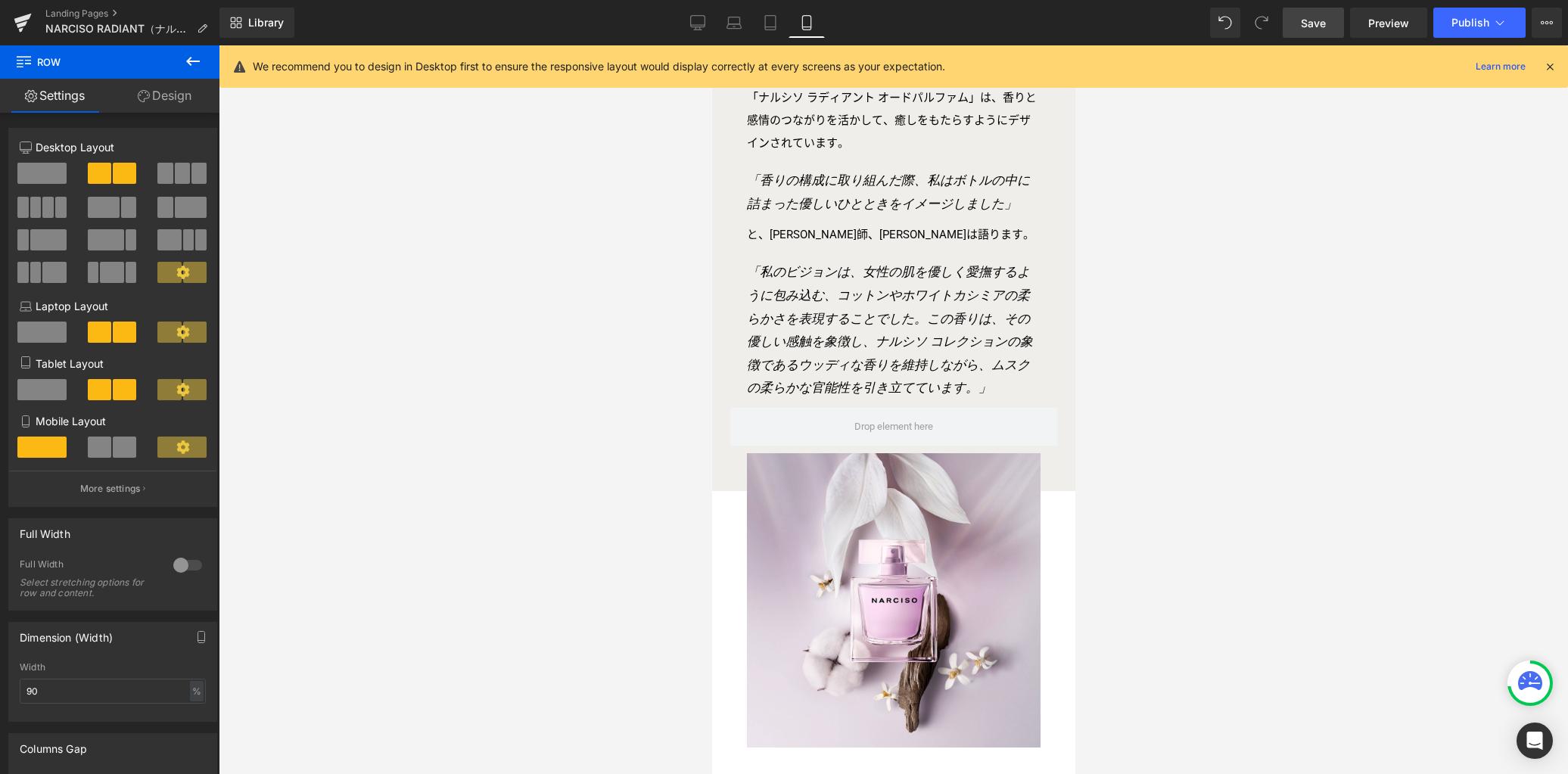
scroll to position [1485, 0]
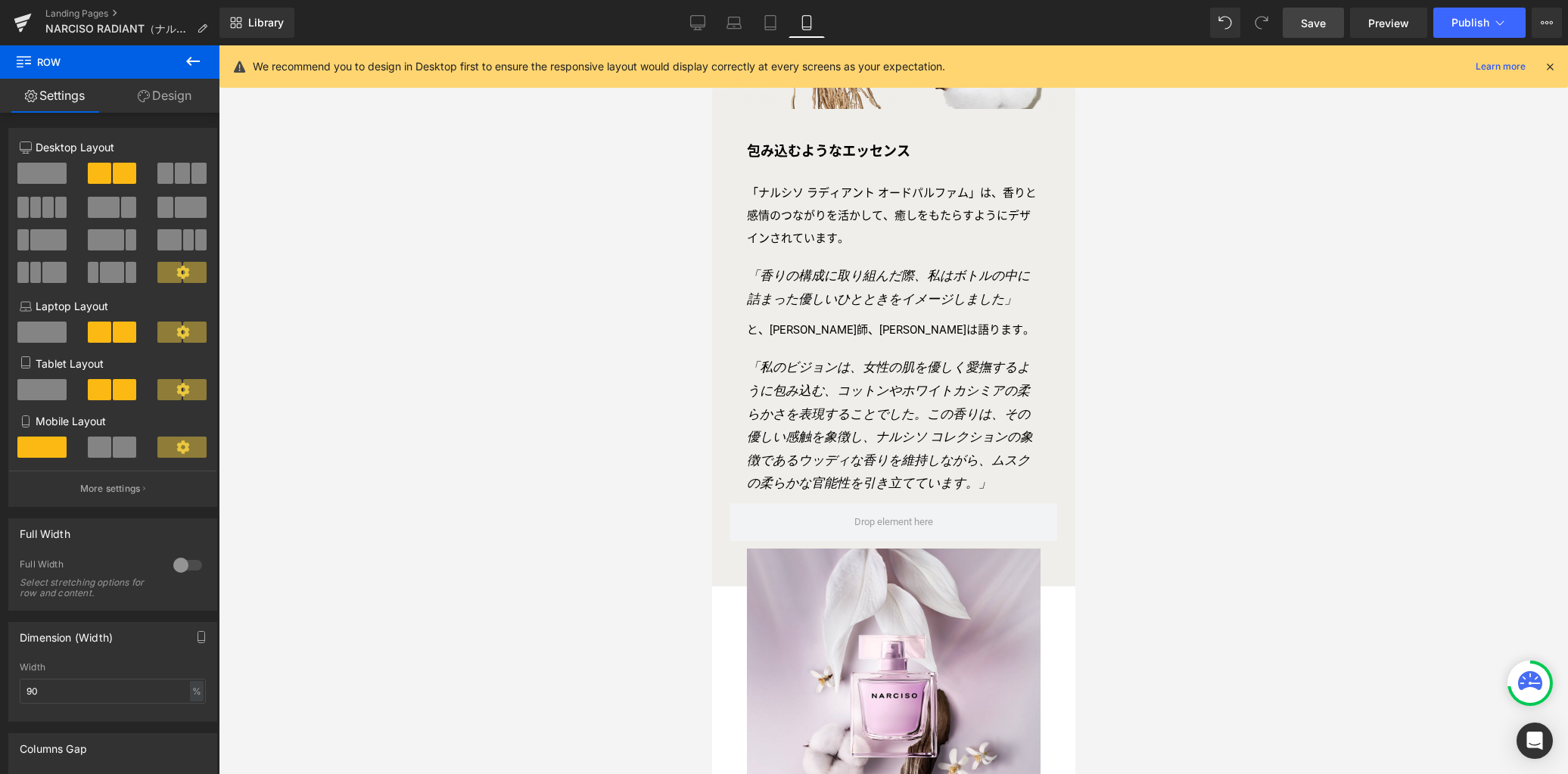
drag, startPoint x: 1072, startPoint y: 288, endPoint x: 1788, endPoint y: 276, distance: 716.1
click at [691, 18] on icon at bounding box center [698, 22] width 14 height 11
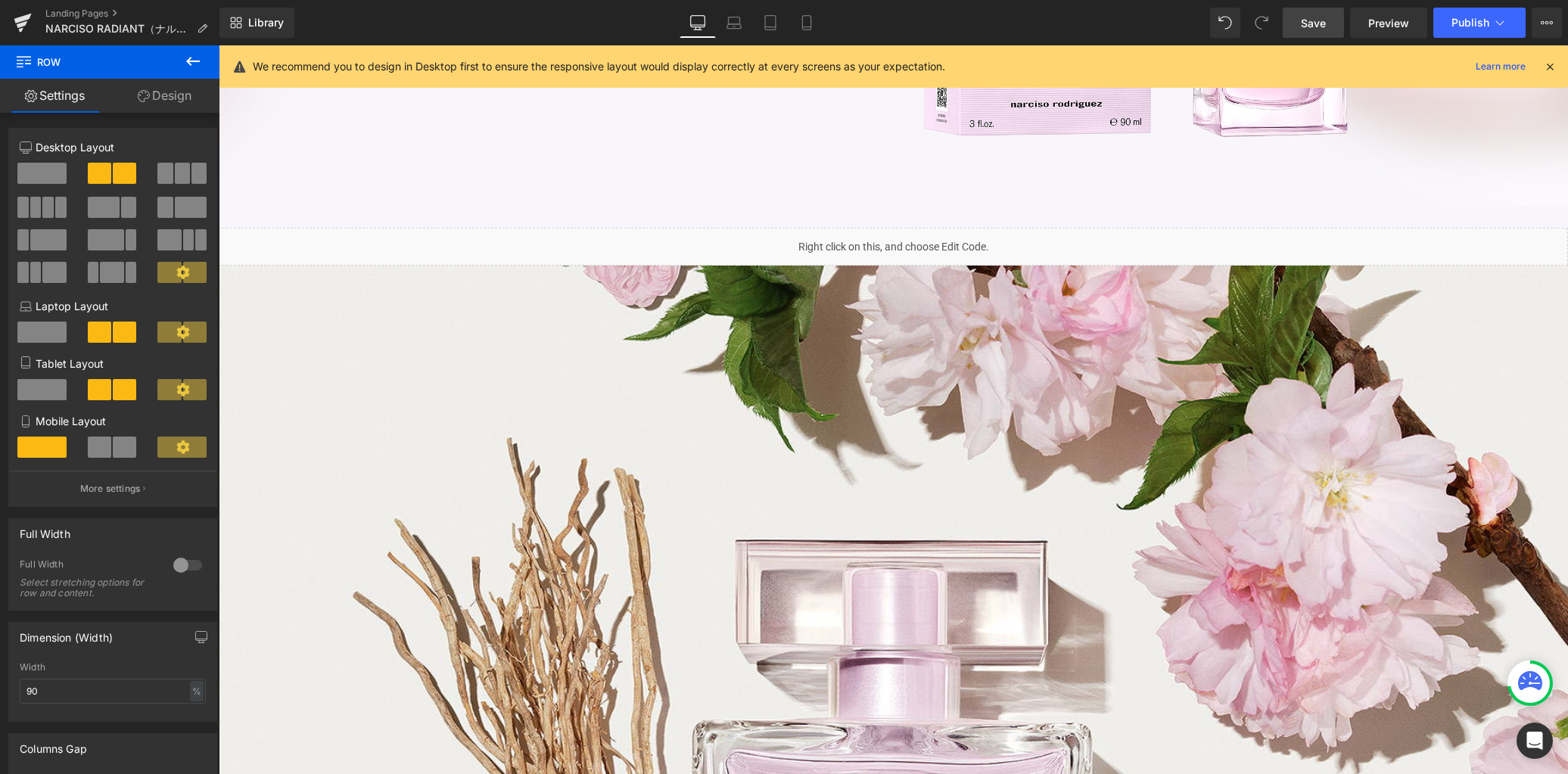
scroll to position [2954, 0]
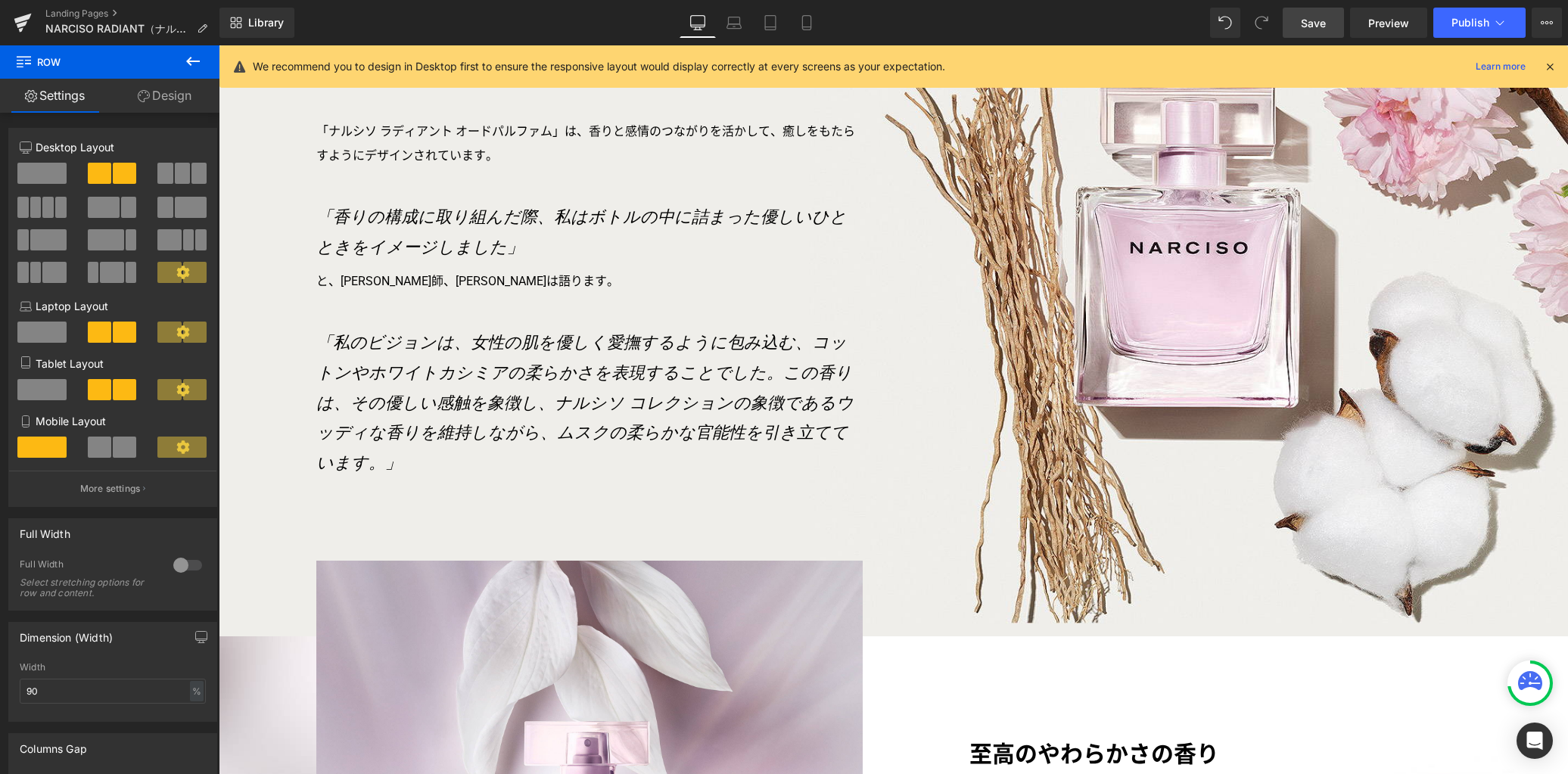
drag, startPoint x: 1304, startPoint y: 22, endPoint x: 726, endPoint y: 494, distance: 746.2
click at [1304, 22] on span "Save" at bounding box center [1313, 23] width 25 height 16
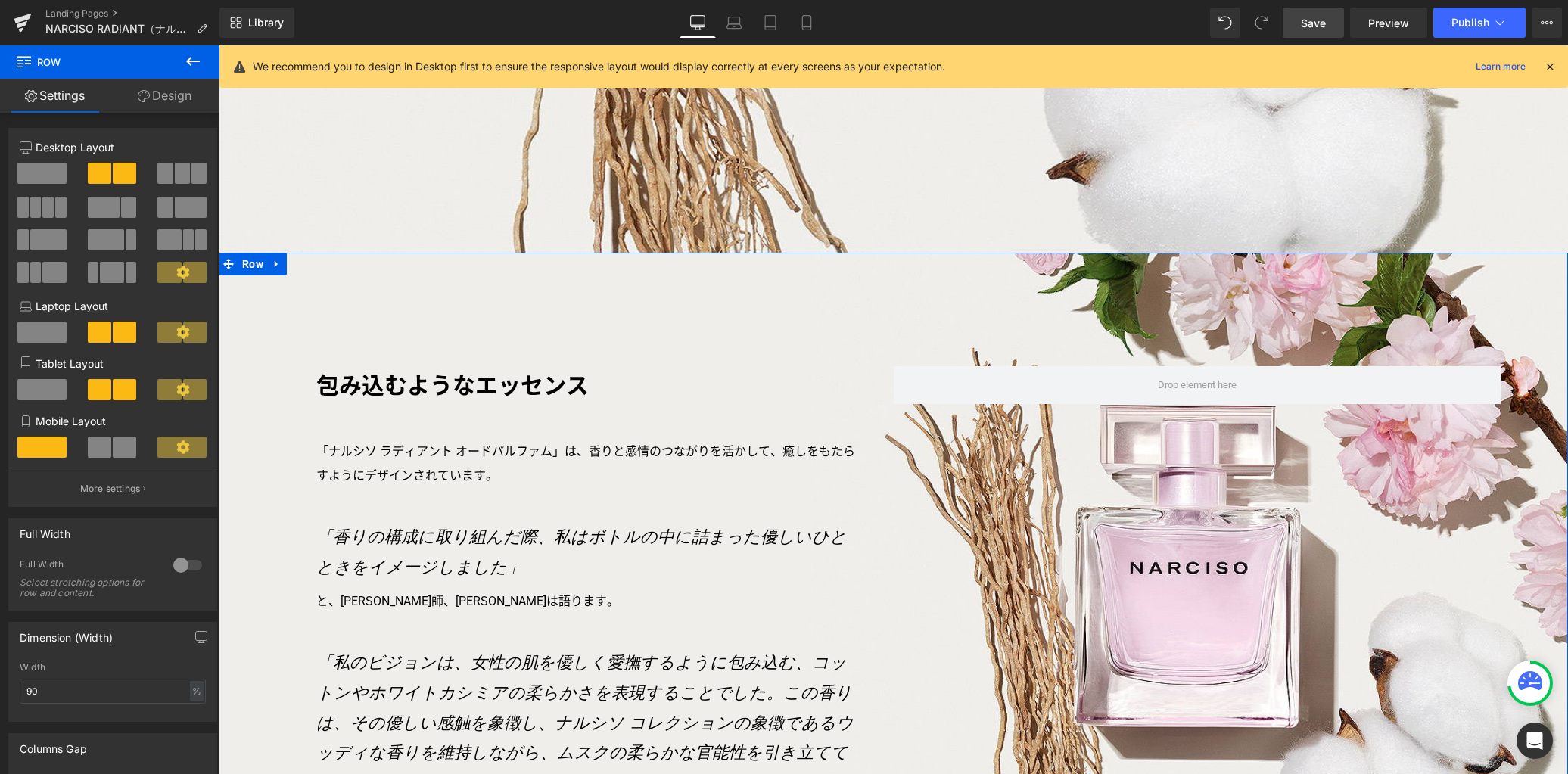
scroll to position [2316, 0]
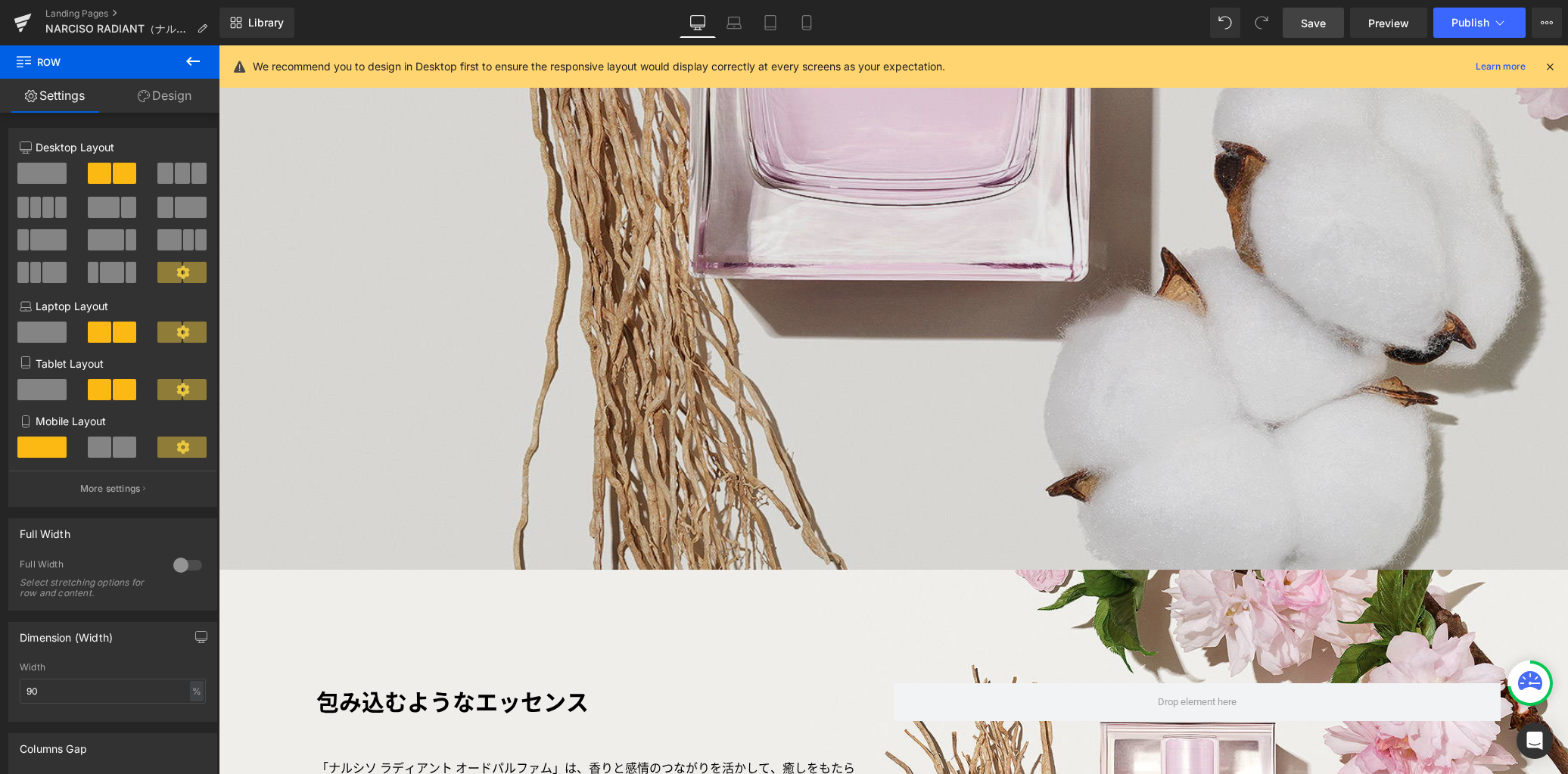
click at [884, 378] on img at bounding box center [893, 2] width 1349 height 1136
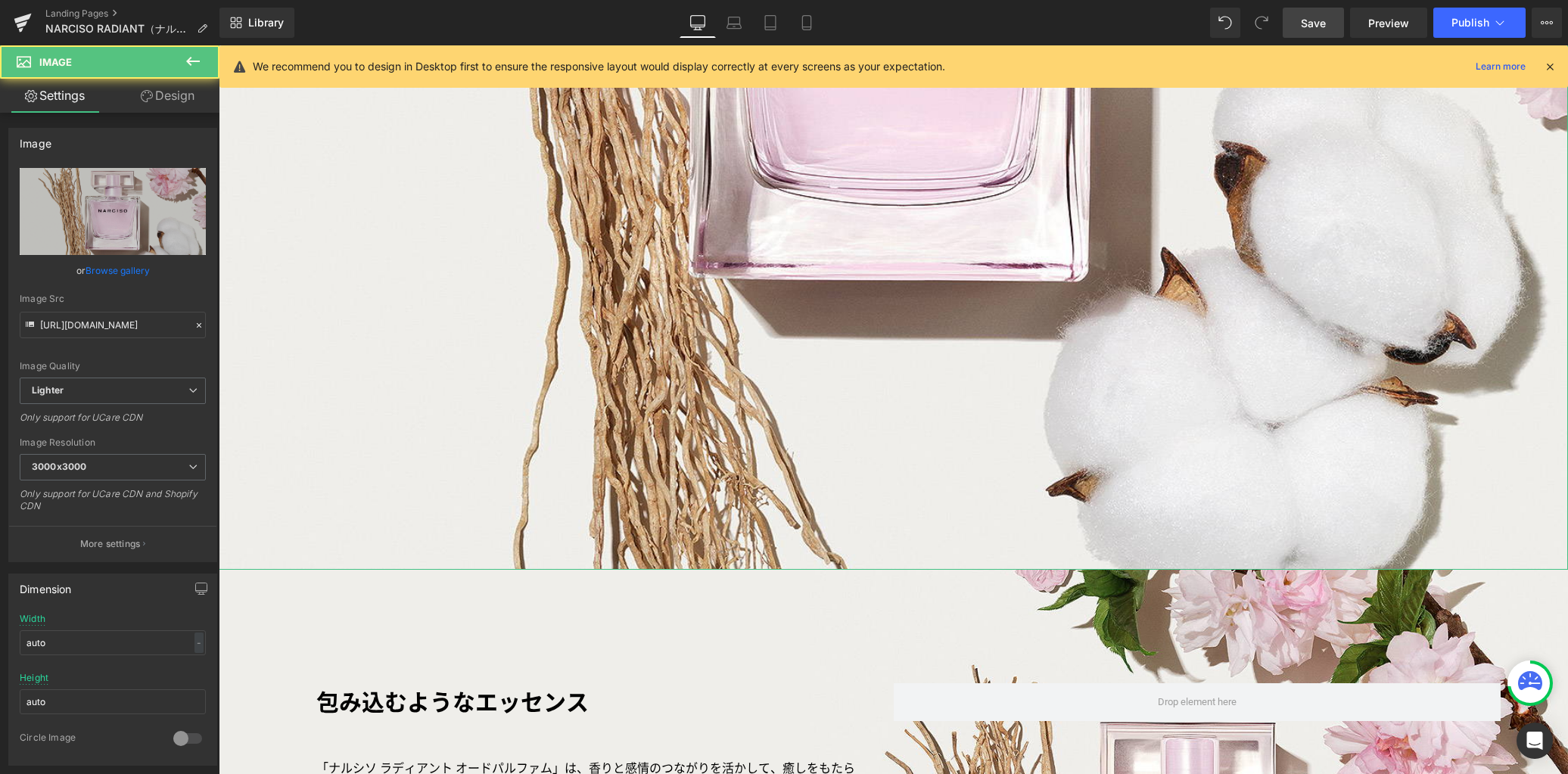
click at [184, 101] on link "Design" at bounding box center [167, 95] width 109 height 34
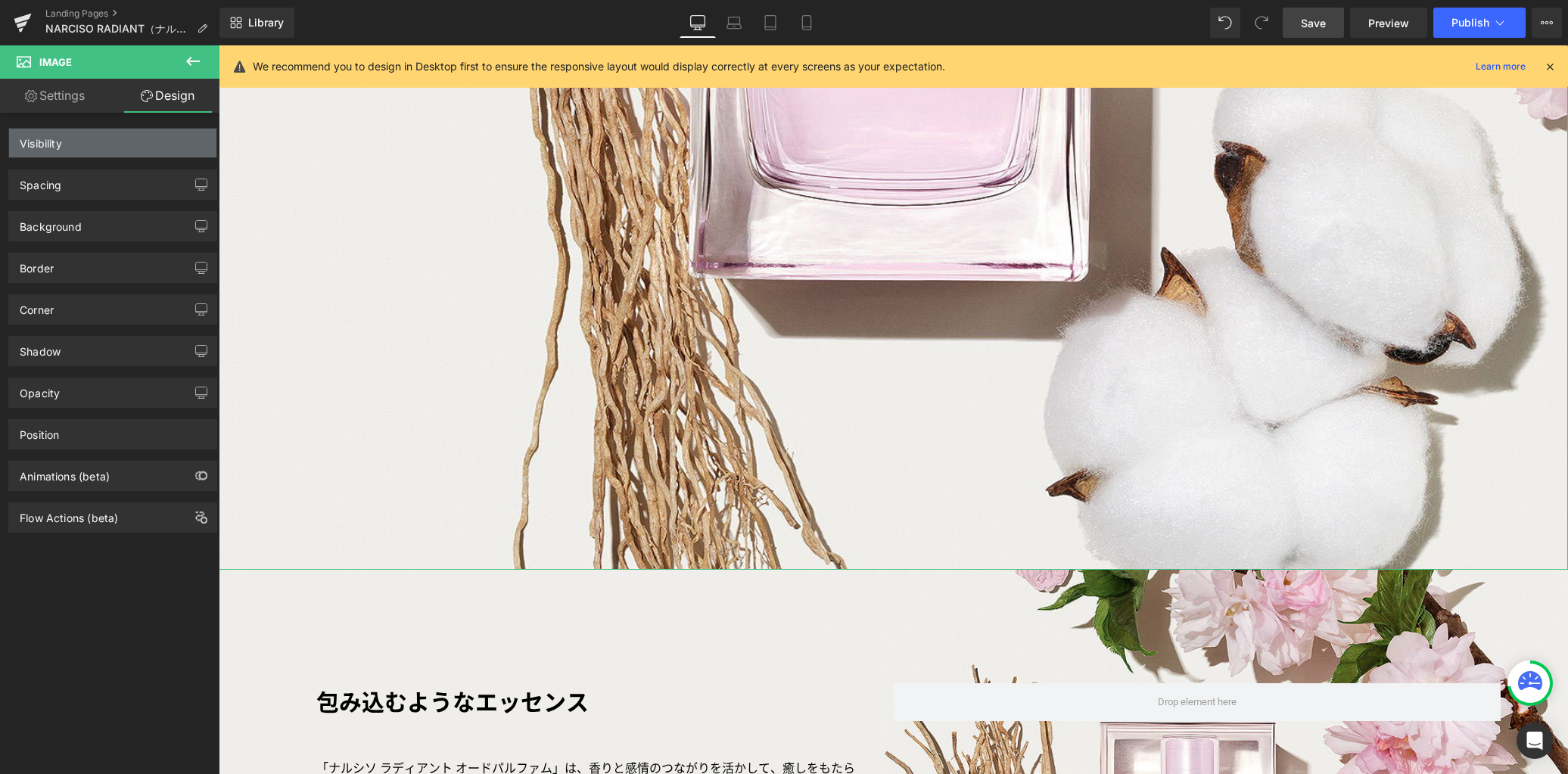
click at [156, 136] on div "Visibility" at bounding box center [112, 143] width 207 height 29
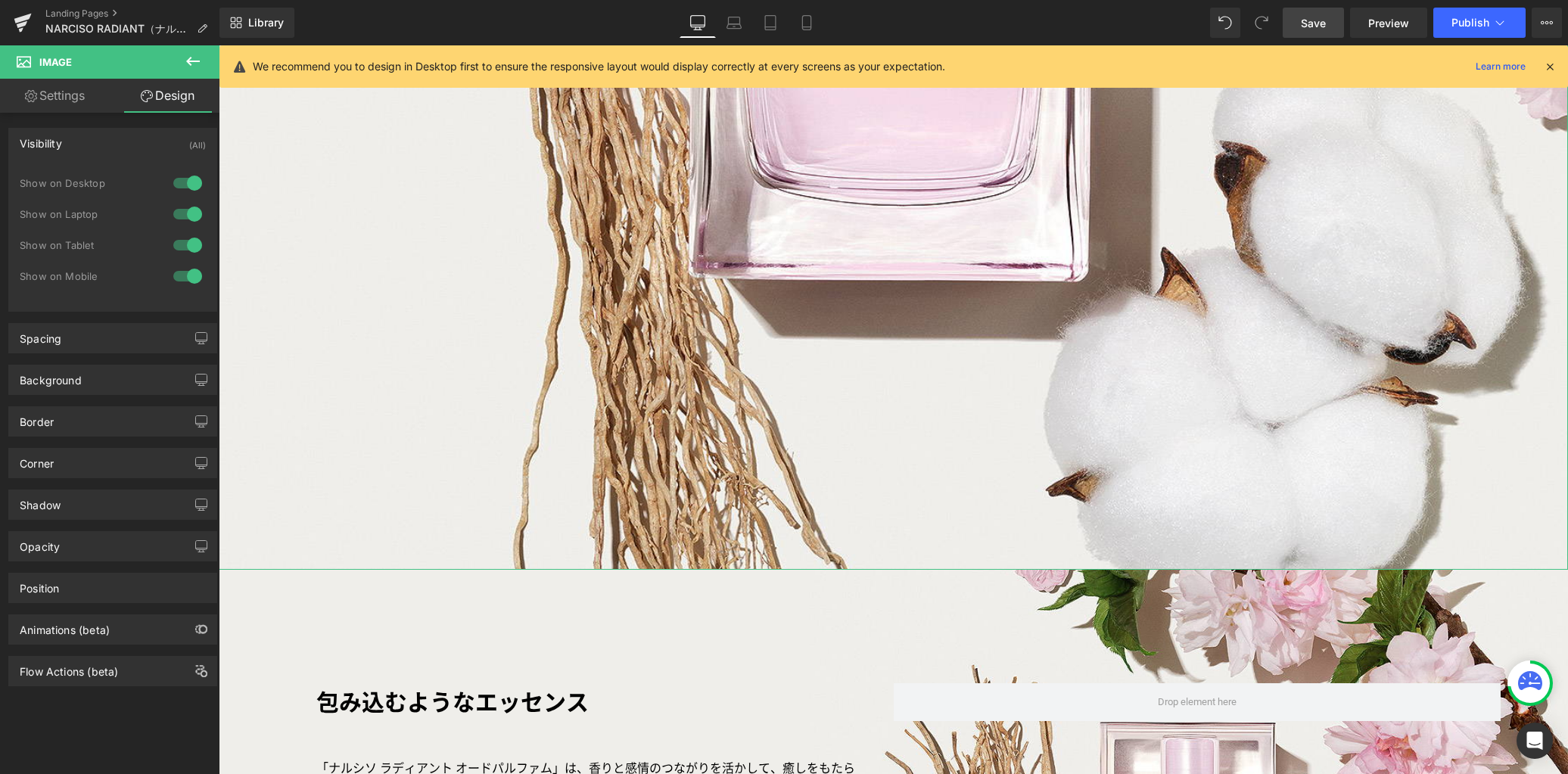
click at [188, 244] on div at bounding box center [187, 245] width 36 height 24
click at [186, 215] on div at bounding box center [187, 214] width 36 height 24
click at [189, 182] on div at bounding box center [187, 183] width 36 height 24
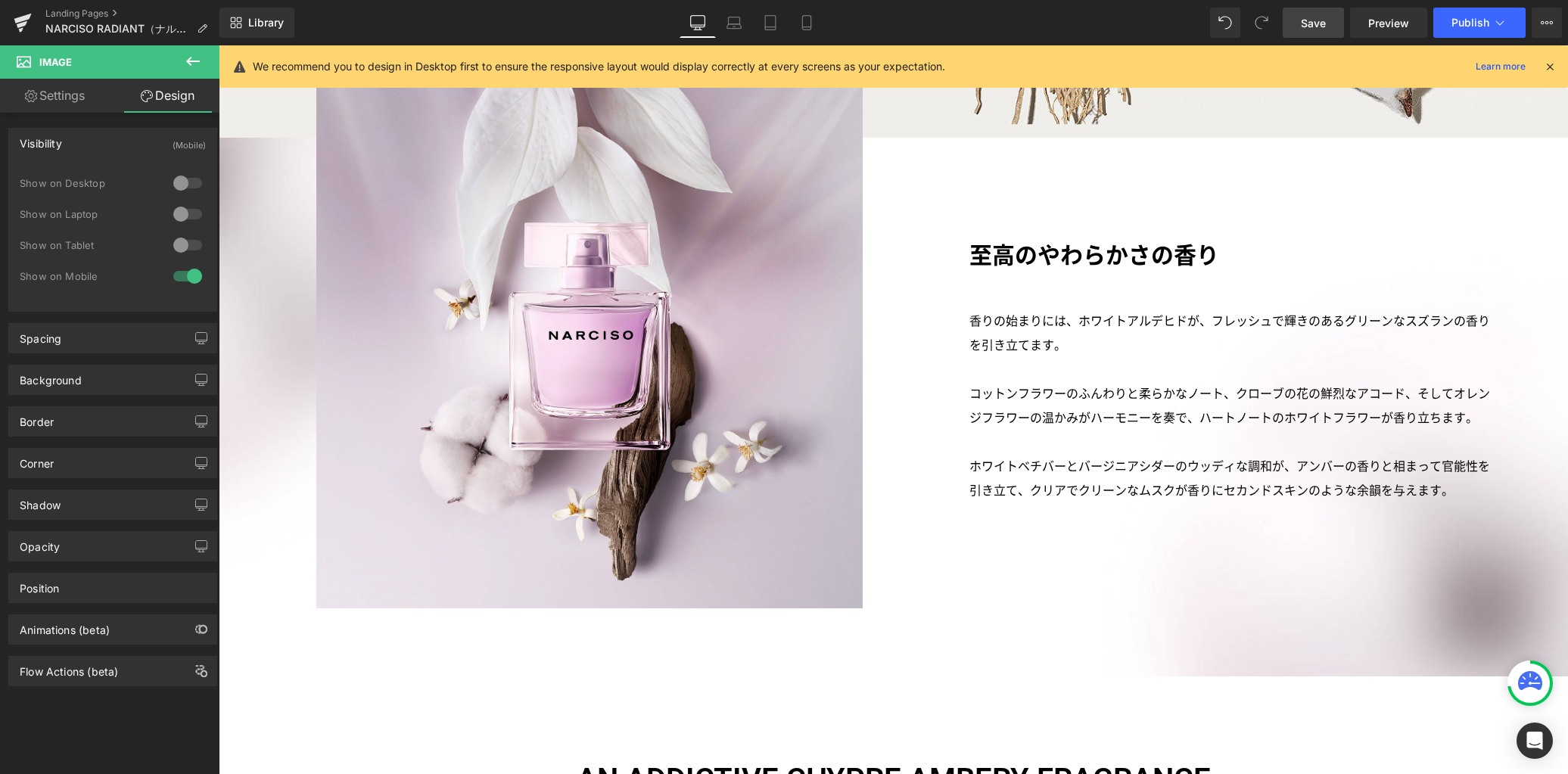
scroll to position [1190, 0]
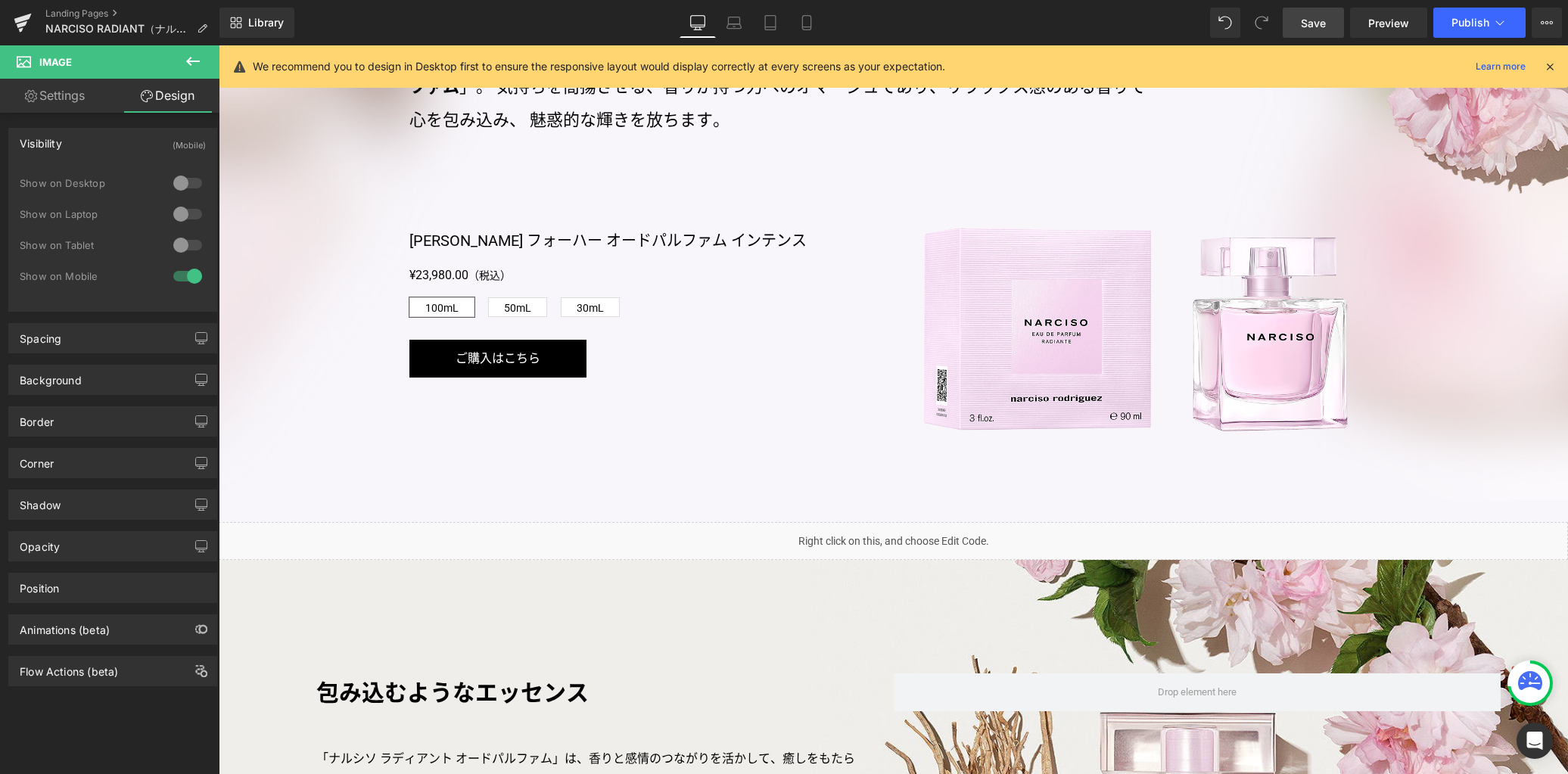
click at [1307, 18] on span "Save" at bounding box center [1313, 23] width 25 height 16
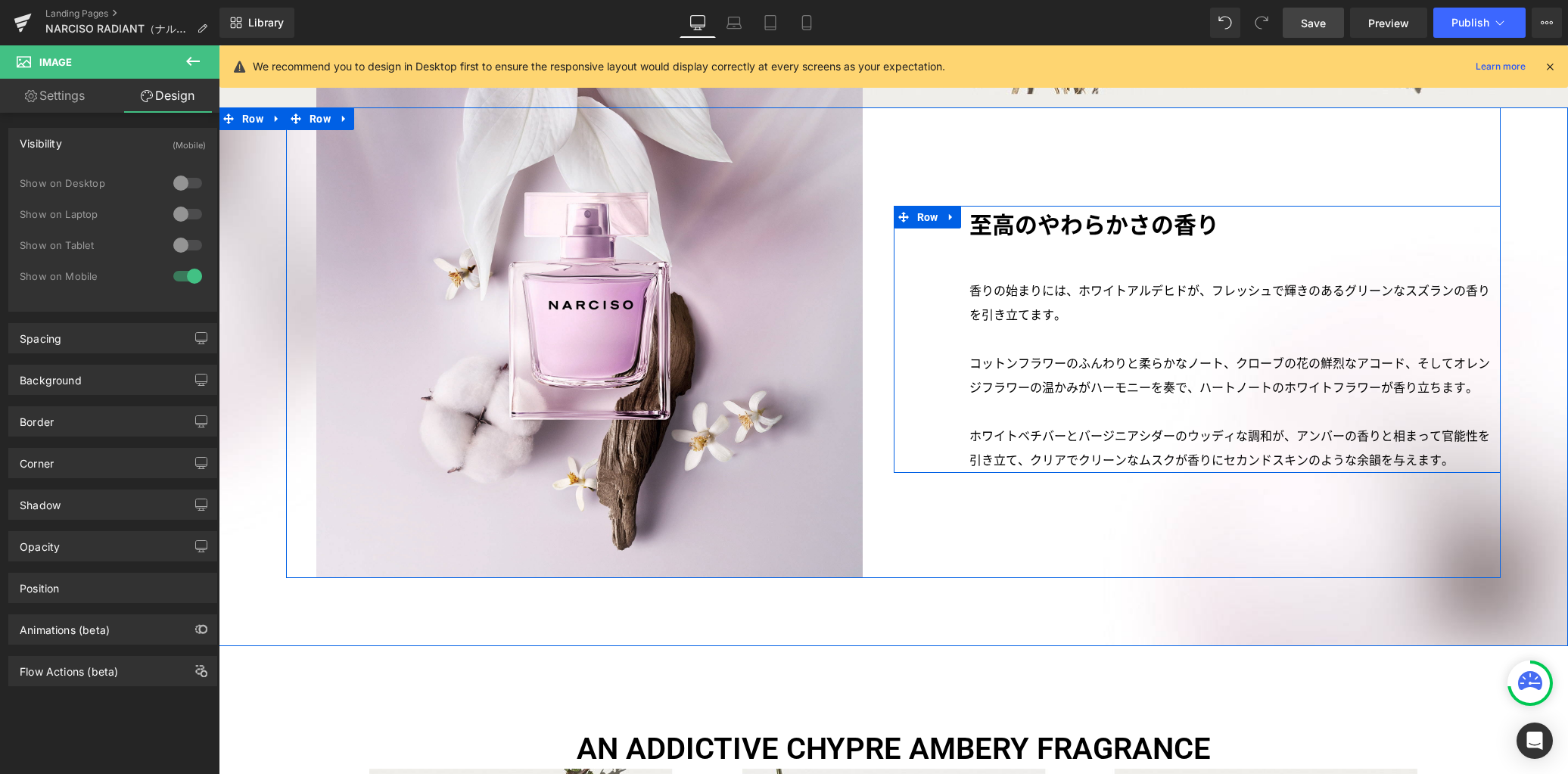
scroll to position [2212, 0]
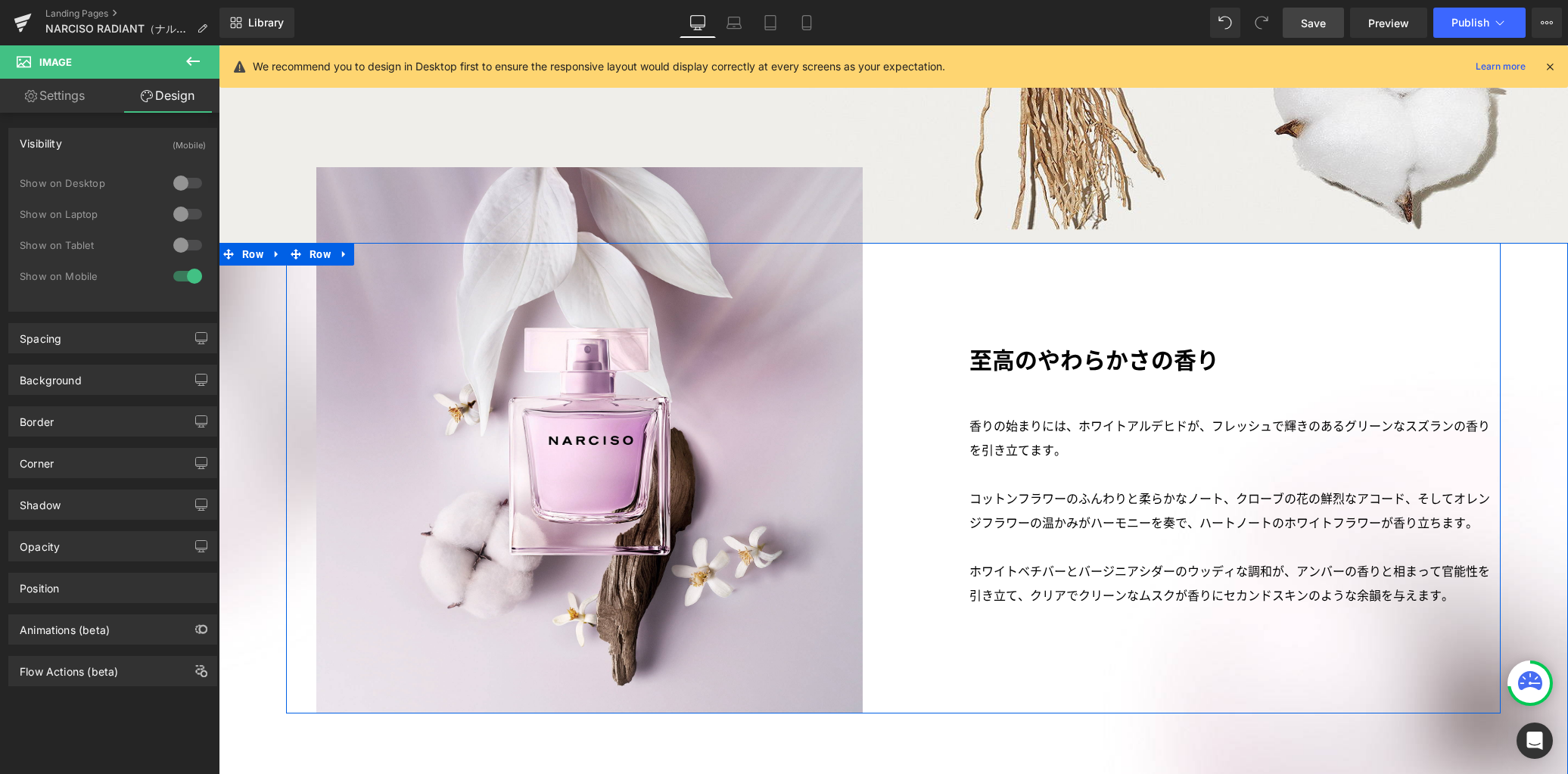
click at [963, 247] on div "至高のやわらかさの香り Text Block 香りの始まりには、ホワイトアルデヒドが、フレッシュで輝きのあるグリーンなスズランの香りを引き立てます。 コットン…" at bounding box center [1196, 426] width 607 height 366
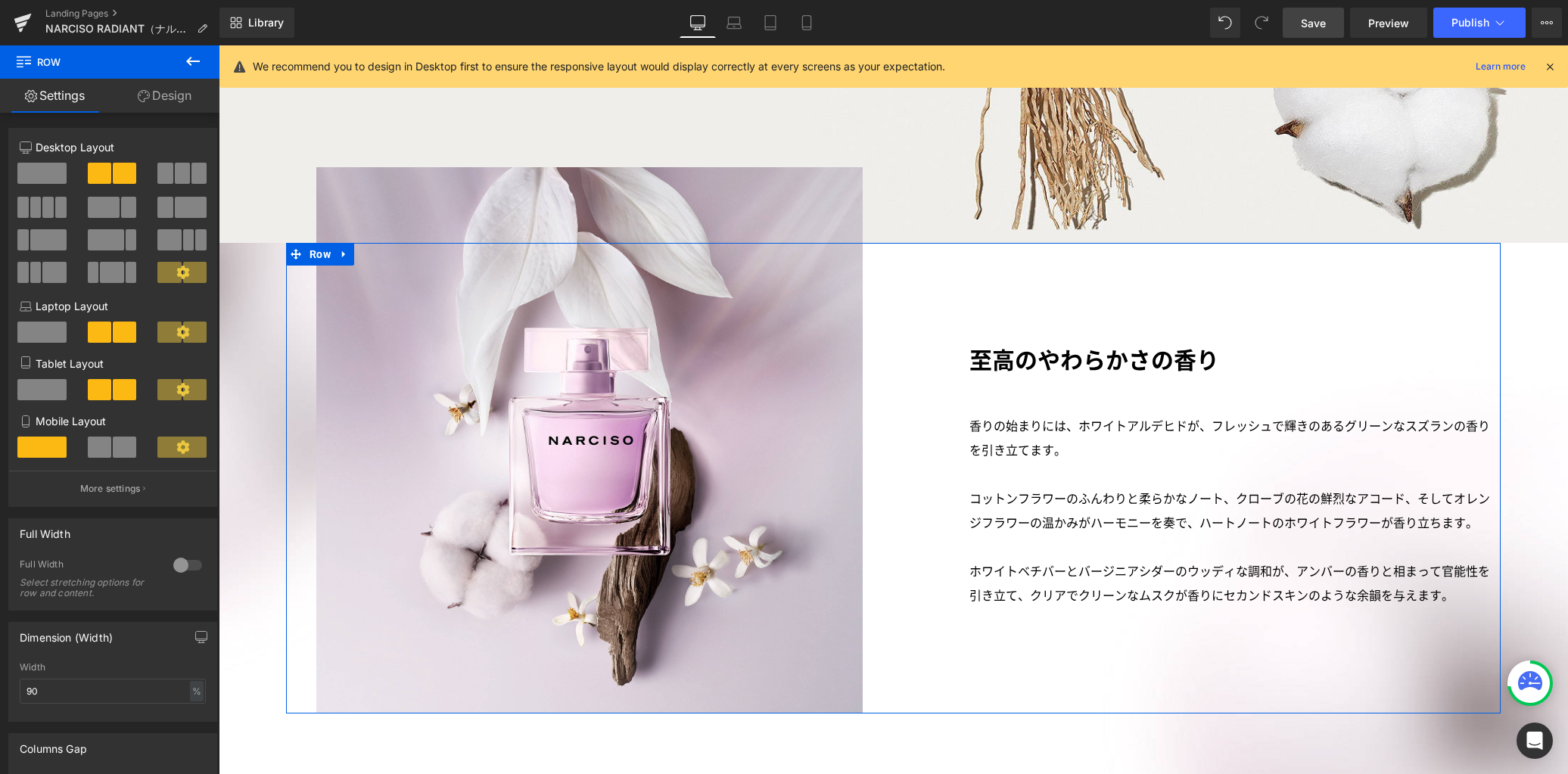
click at [161, 91] on link "Design" at bounding box center [164, 95] width 109 height 34
click at [0, 0] on div "Spacing" at bounding box center [0, 0] width 0 height 0
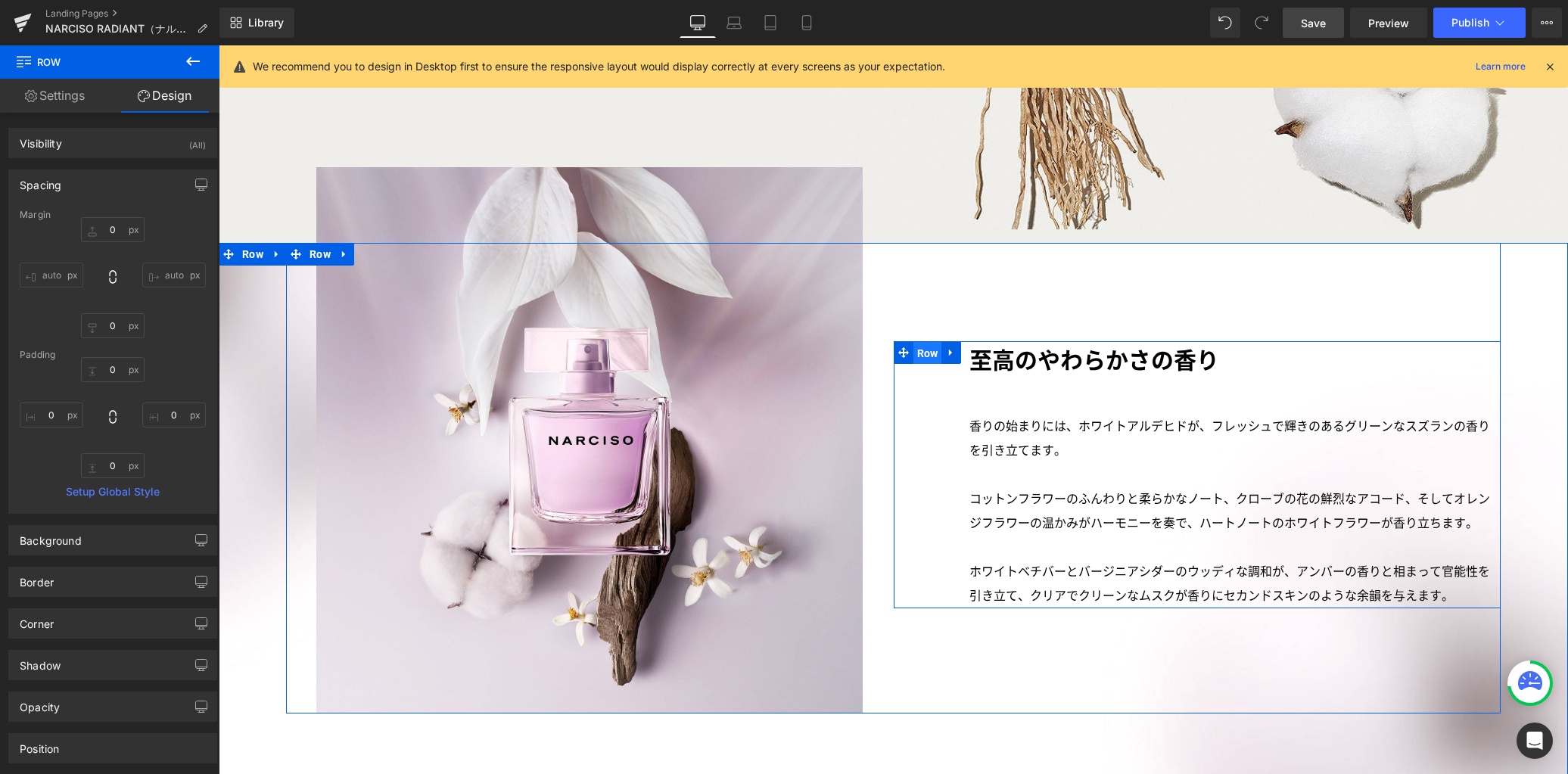
click at [924, 342] on span "Row" at bounding box center [928, 353] width 29 height 22
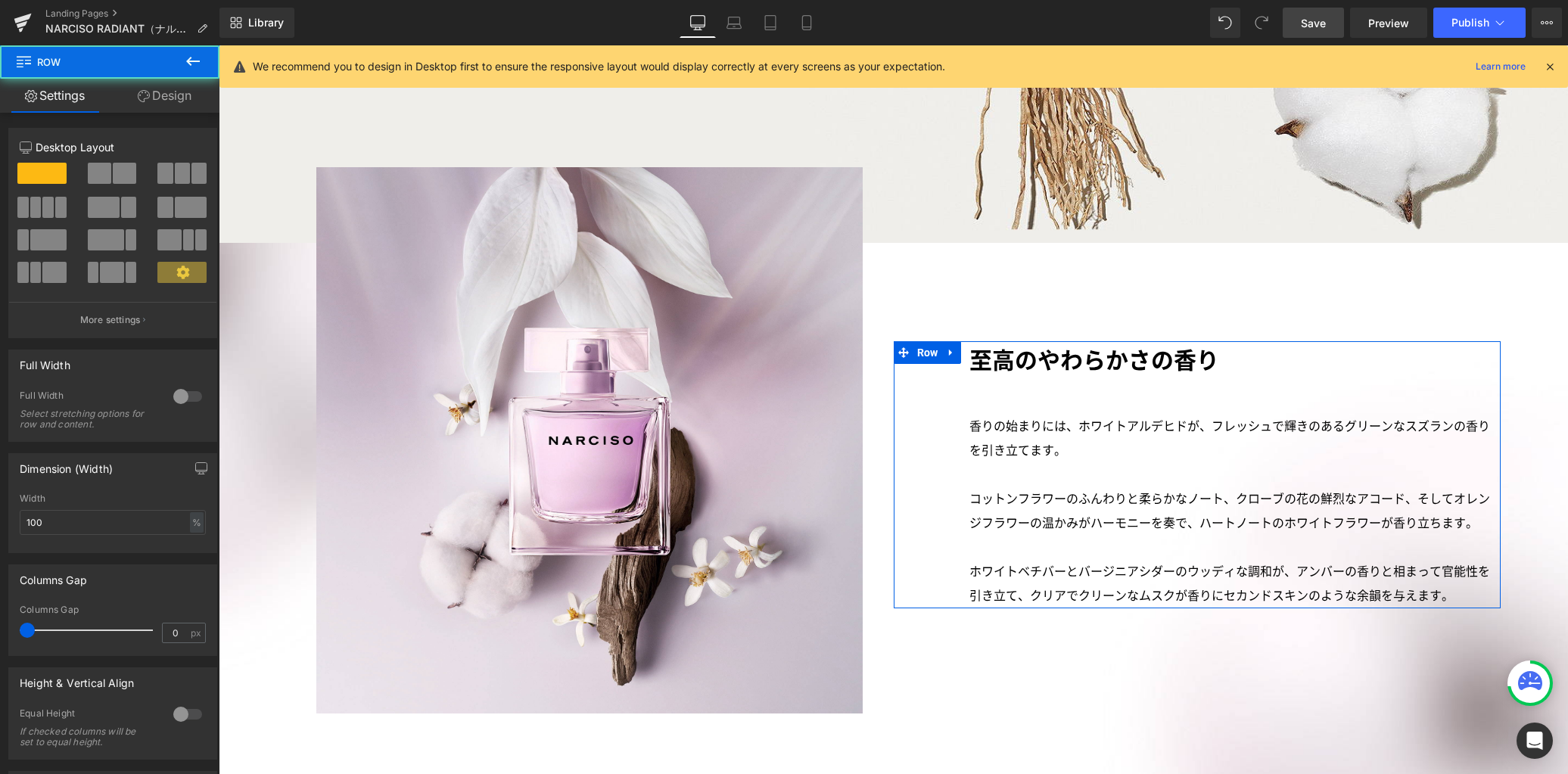
click at [170, 96] on link "Design" at bounding box center [164, 95] width 109 height 34
click at [0, 0] on div "Spacing" at bounding box center [0, 0] width 0 height 0
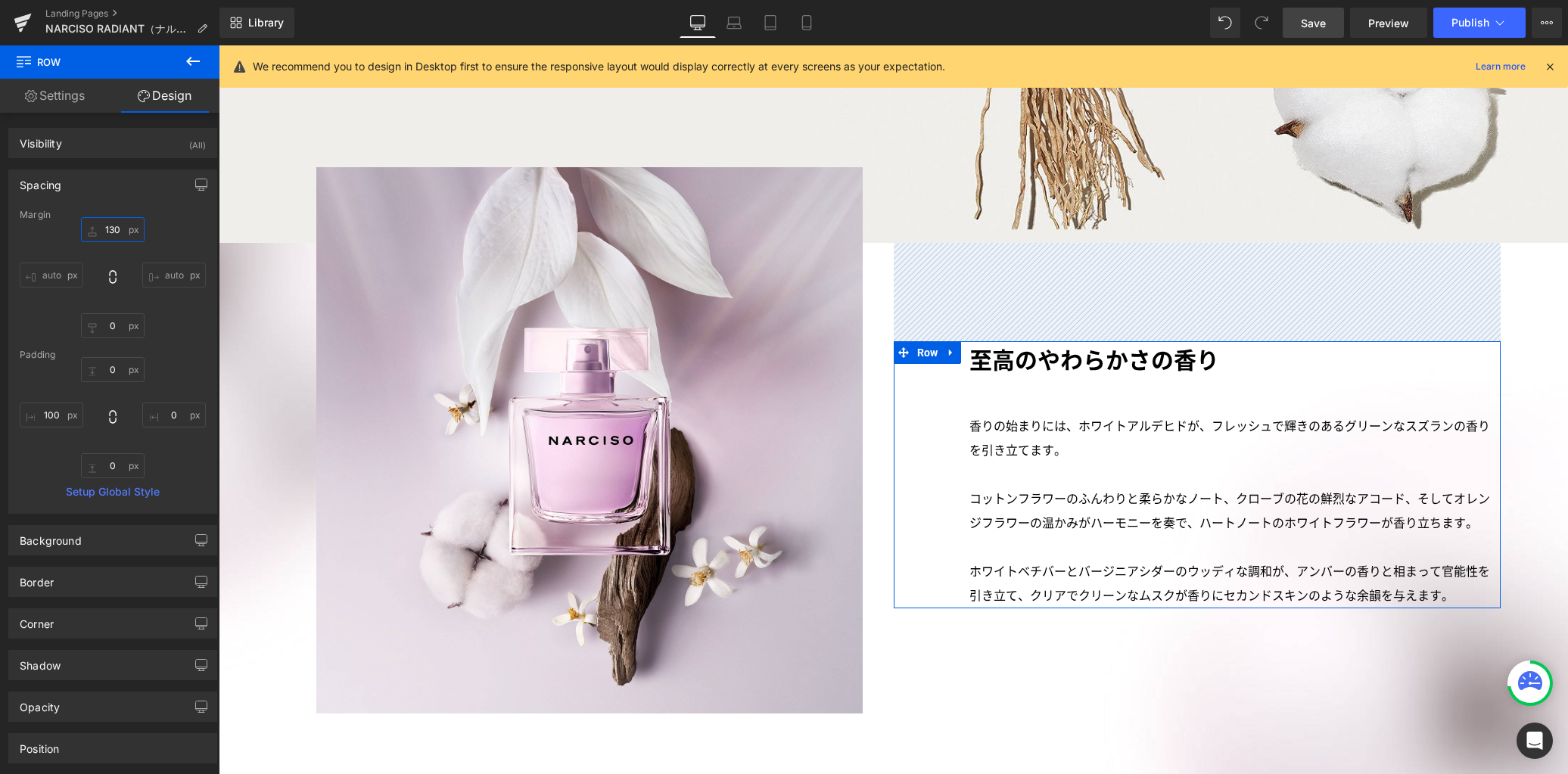
click at [123, 232] on input "130" at bounding box center [113, 229] width 64 height 25
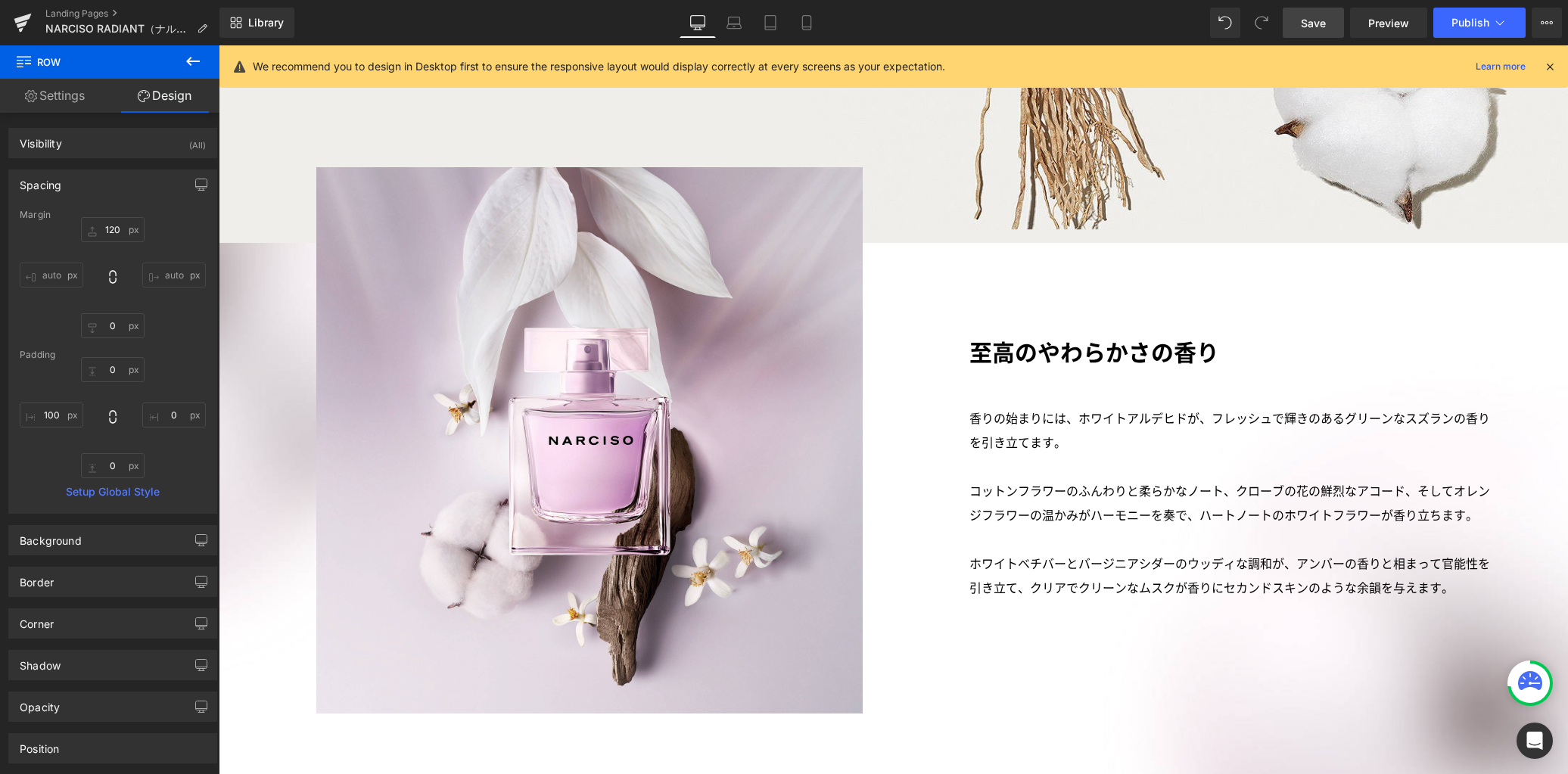
click at [1317, 21] on span "Save" at bounding box center [1313, 23] width 25 height 16
click at [804, 17] on icon at bounding box center [806, 22] width 15 height 15
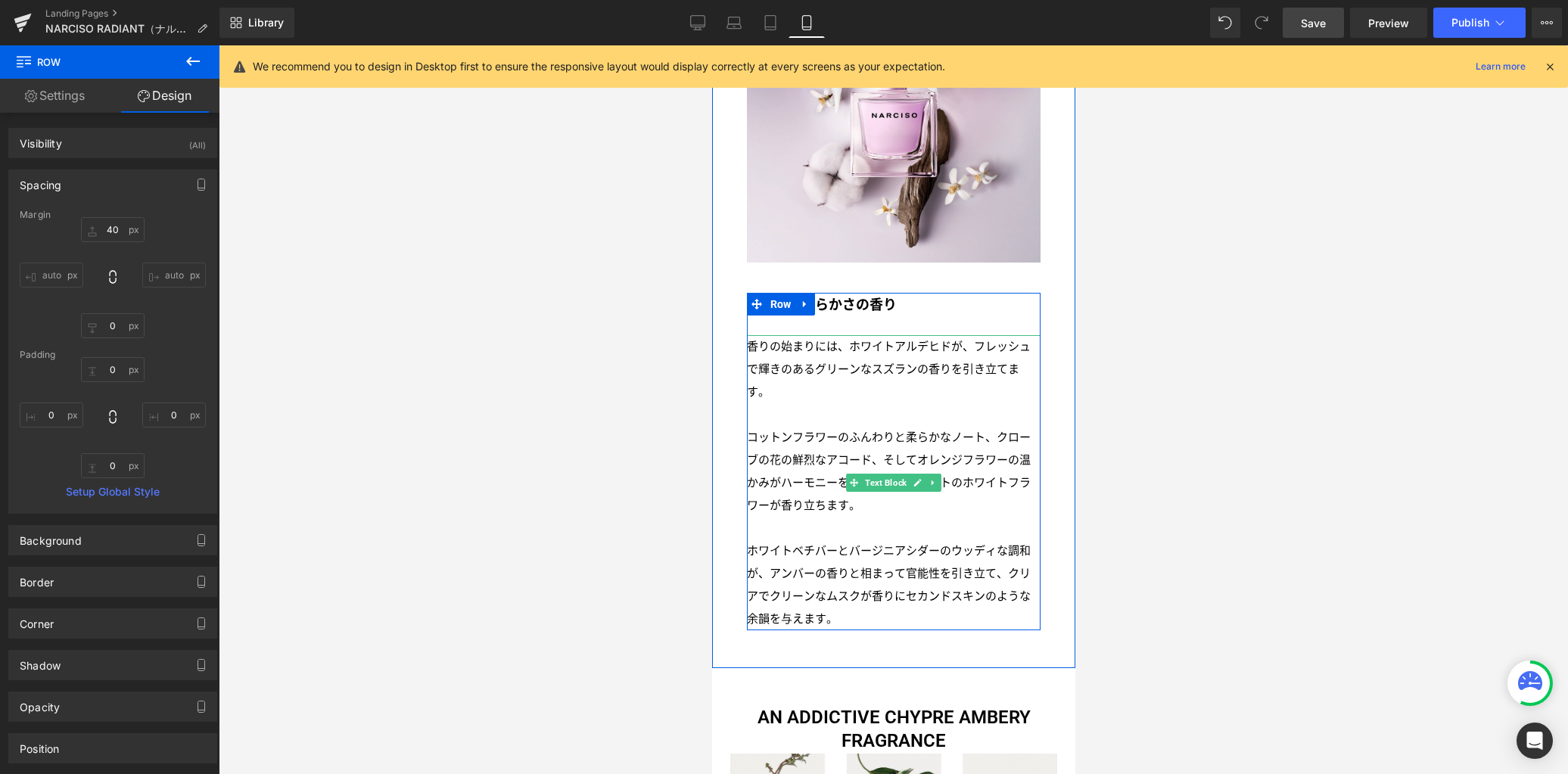
scroll to position [1911, 0]
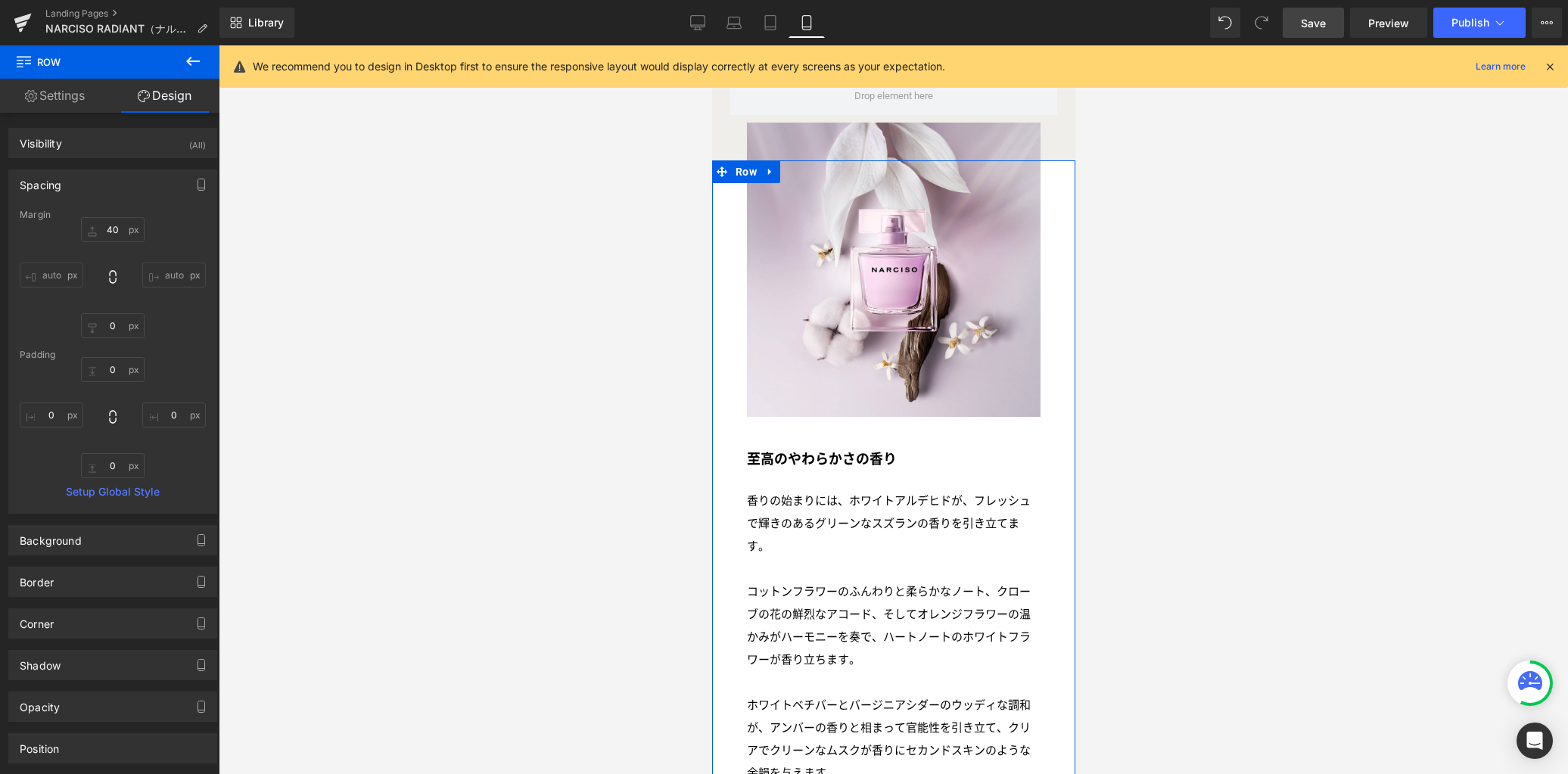
click at [902, 379] on img at bounding box center [893, 269] width 294 height 294
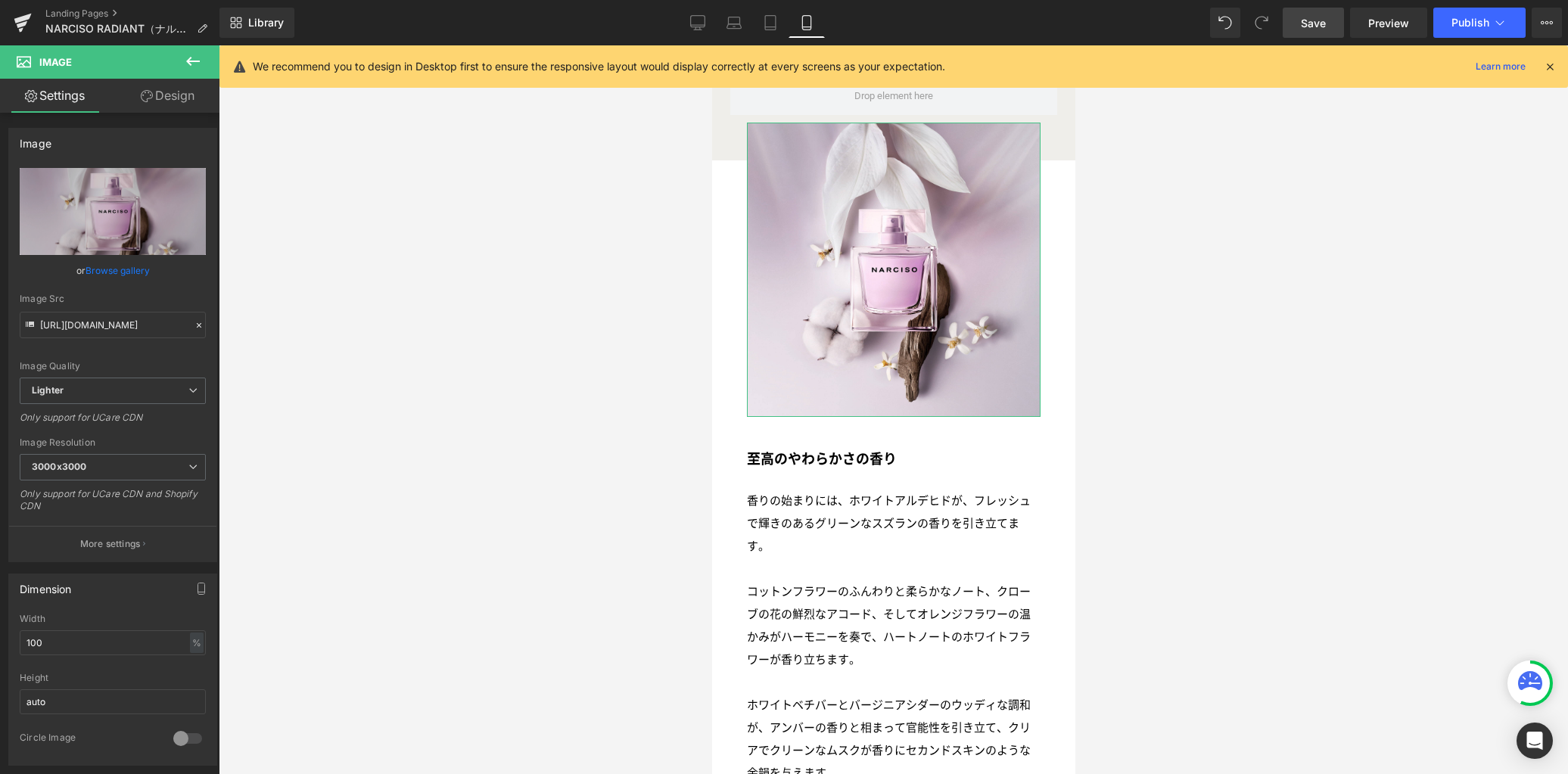
click at [170, 97] on link "Design" at bounding box center [167, 95] width 109 height 34
click at [0, 0] on div "Spacing" at bounding box center [0, 0] width 0 height 0
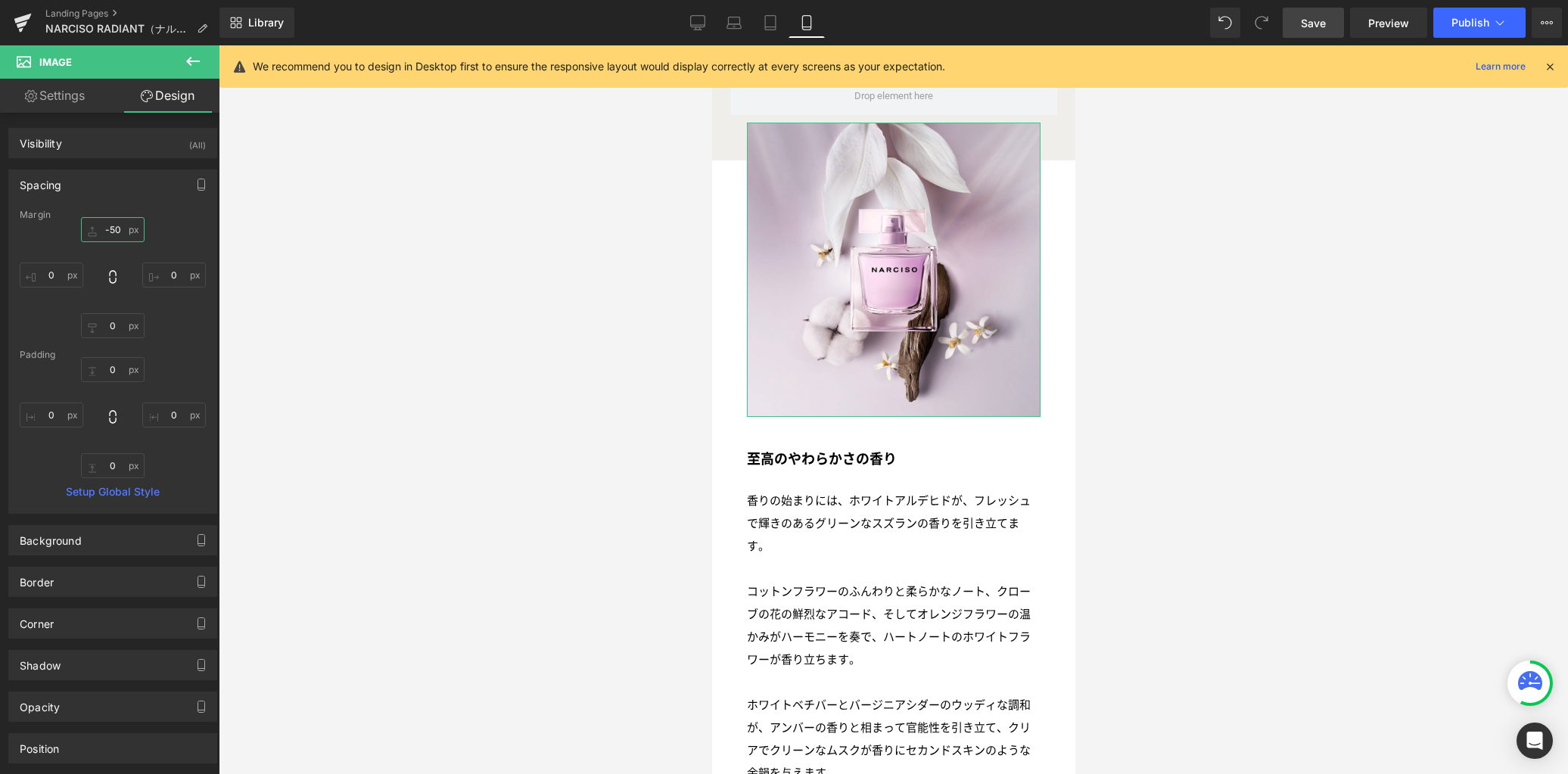
drag, startPoint x: 116, startPoint y: 228, endPoint x: 200, endPoint y: 240, distance: 84.9
click at [116, 228] on input "-50" at bounding box center [113, 229] width 64 height 25
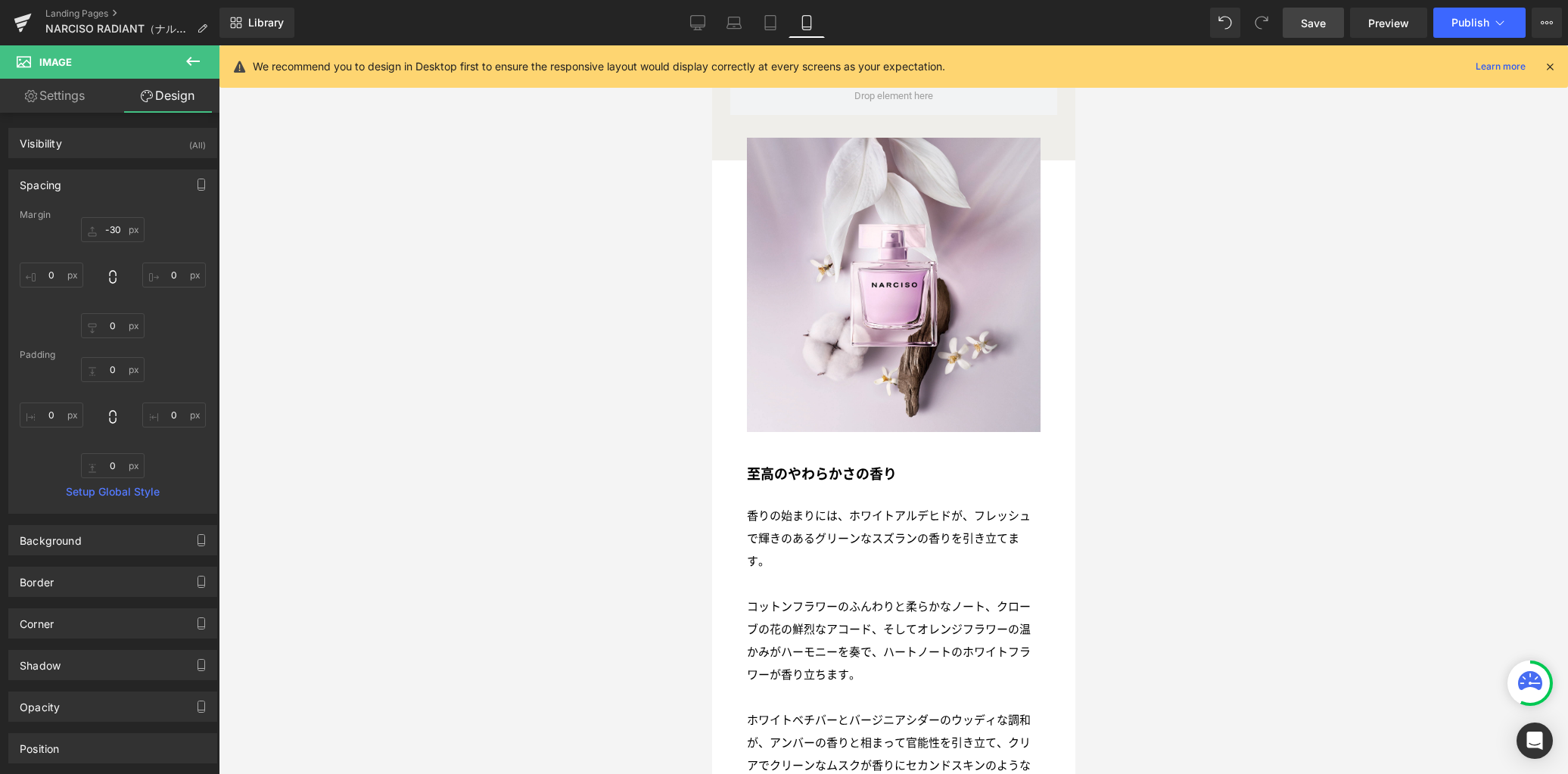
click at [1301, 22] on link "Save" at bounding box center [1313, 22] width 62 height 30
click at [703, 20] on icon at bounding box center [698, 22] width 15 height 15
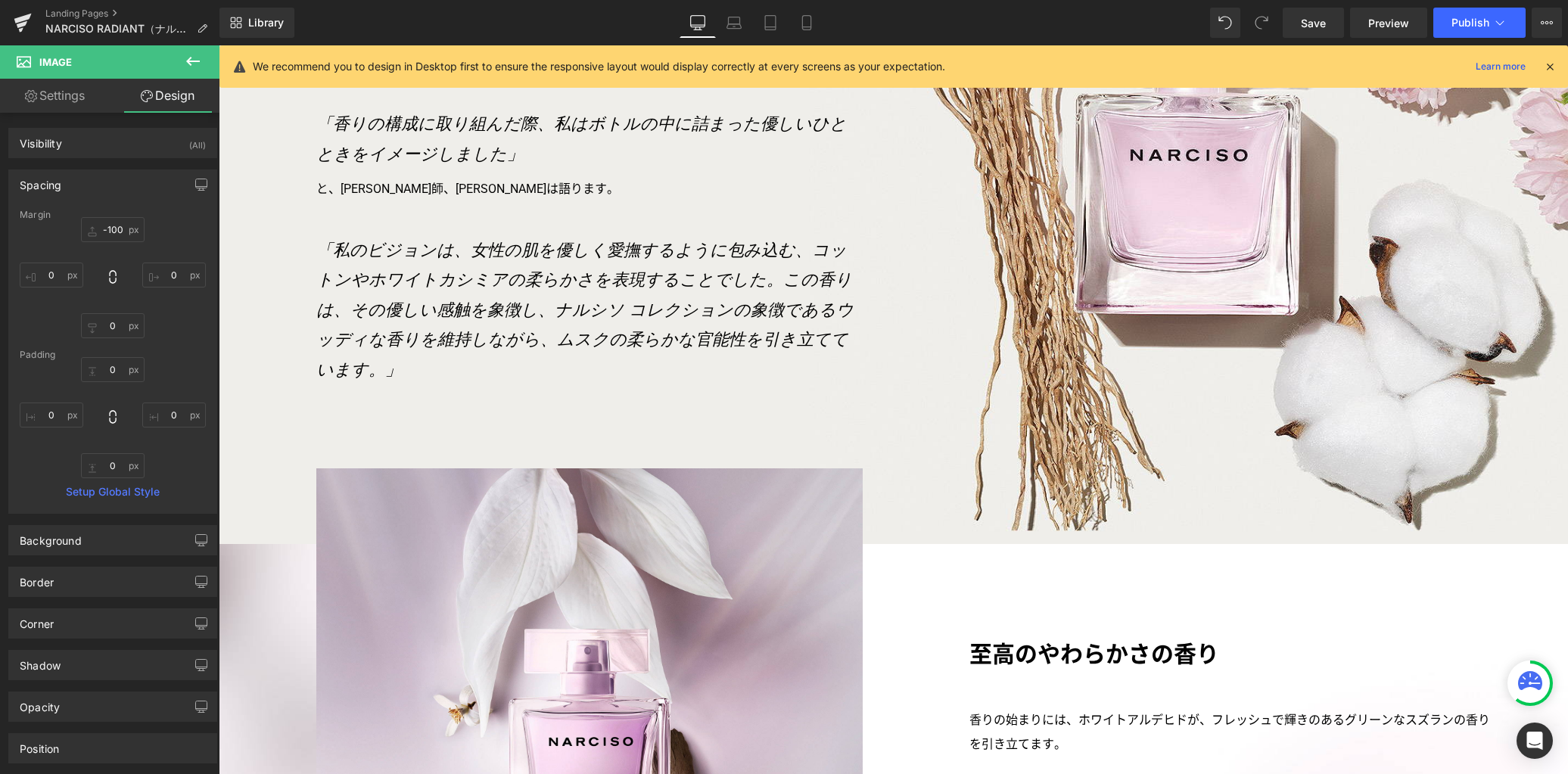
scroll to position [2201, 0]
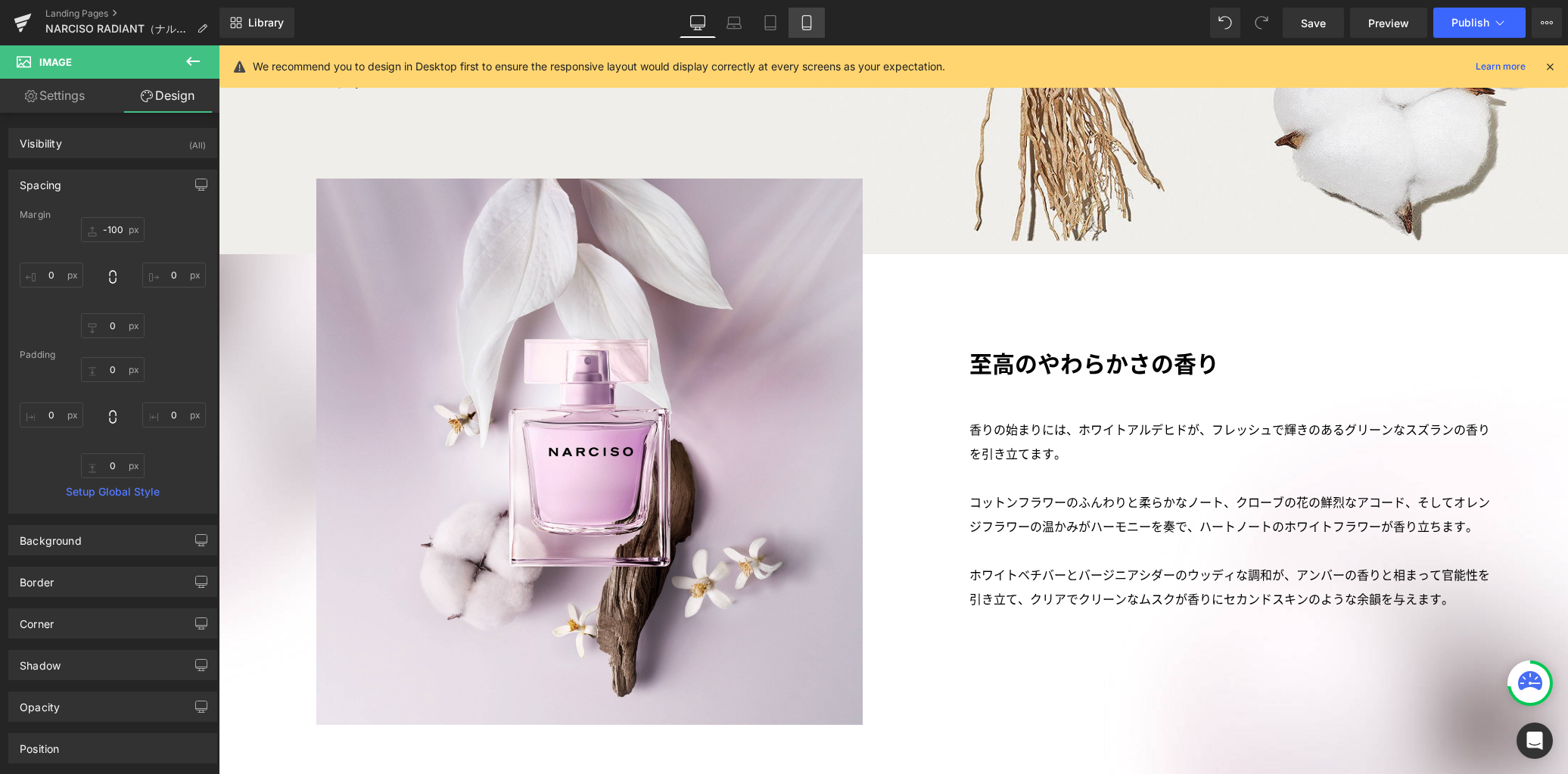
click at [805, 26] on icon at bounding box center [806, 22] width 15 height 15
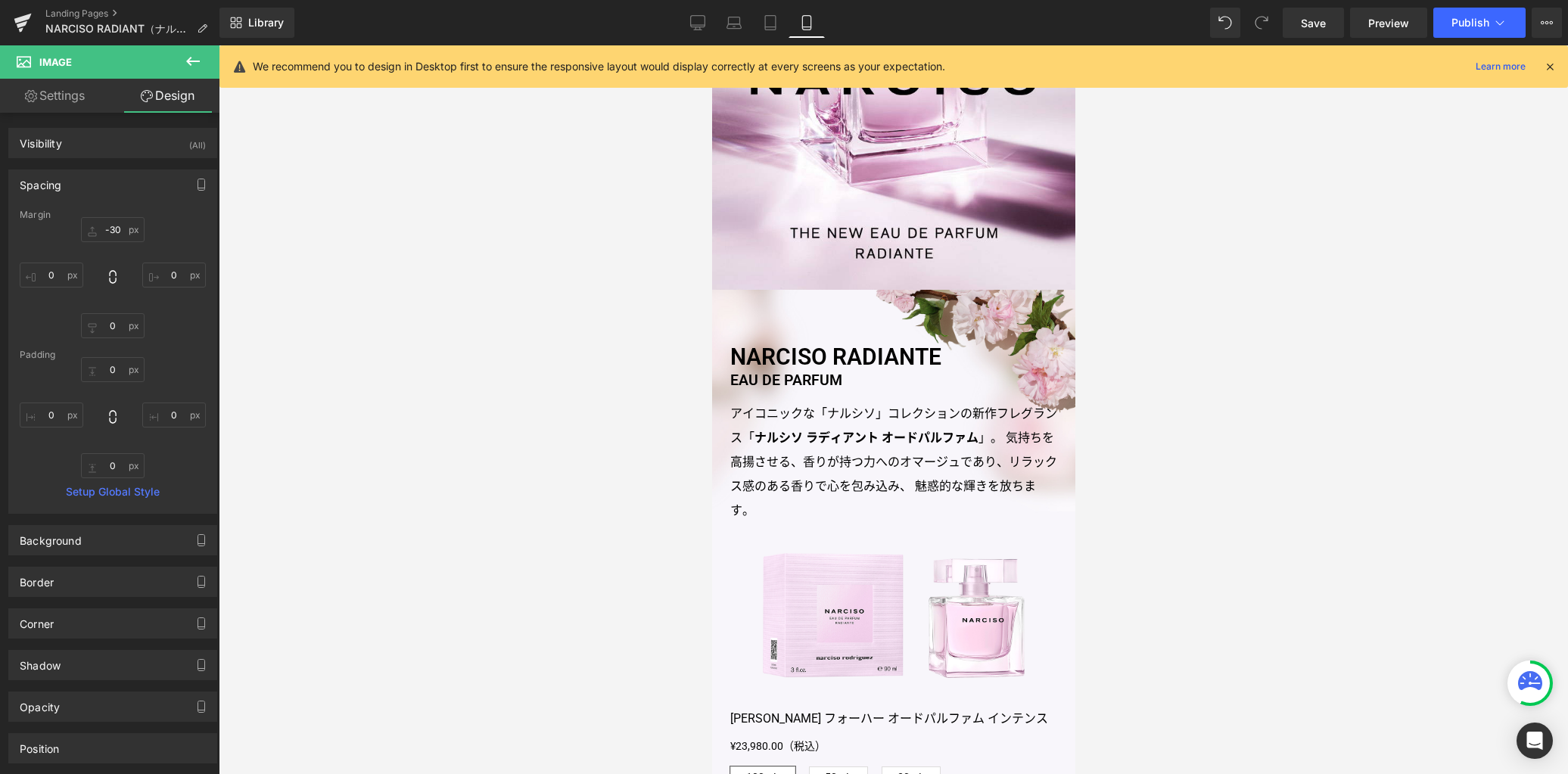
scroll to position [363, 0]
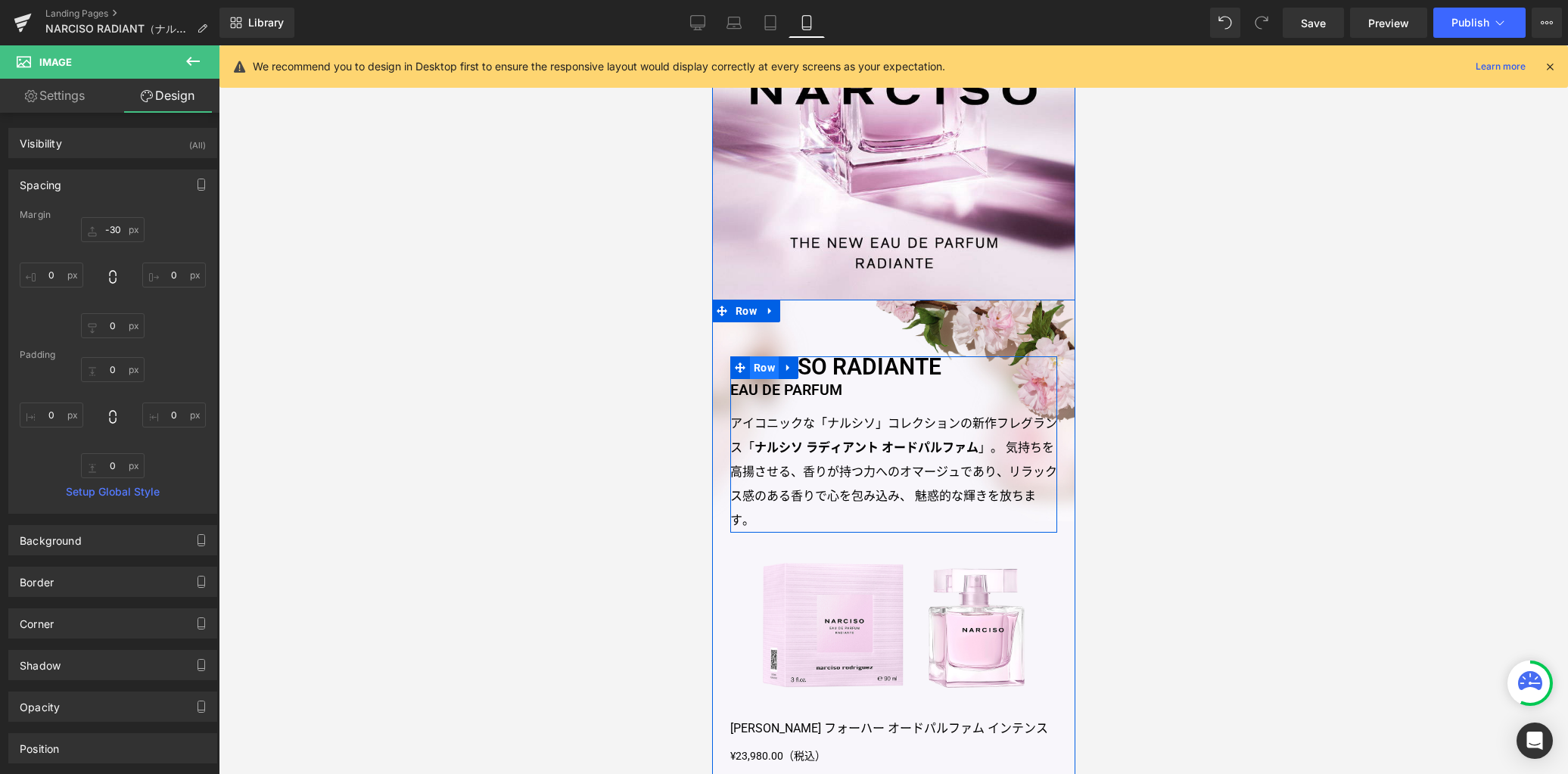
click at [754, 366] on span "Row" at bounding box center [763, 367] width 29 height 22
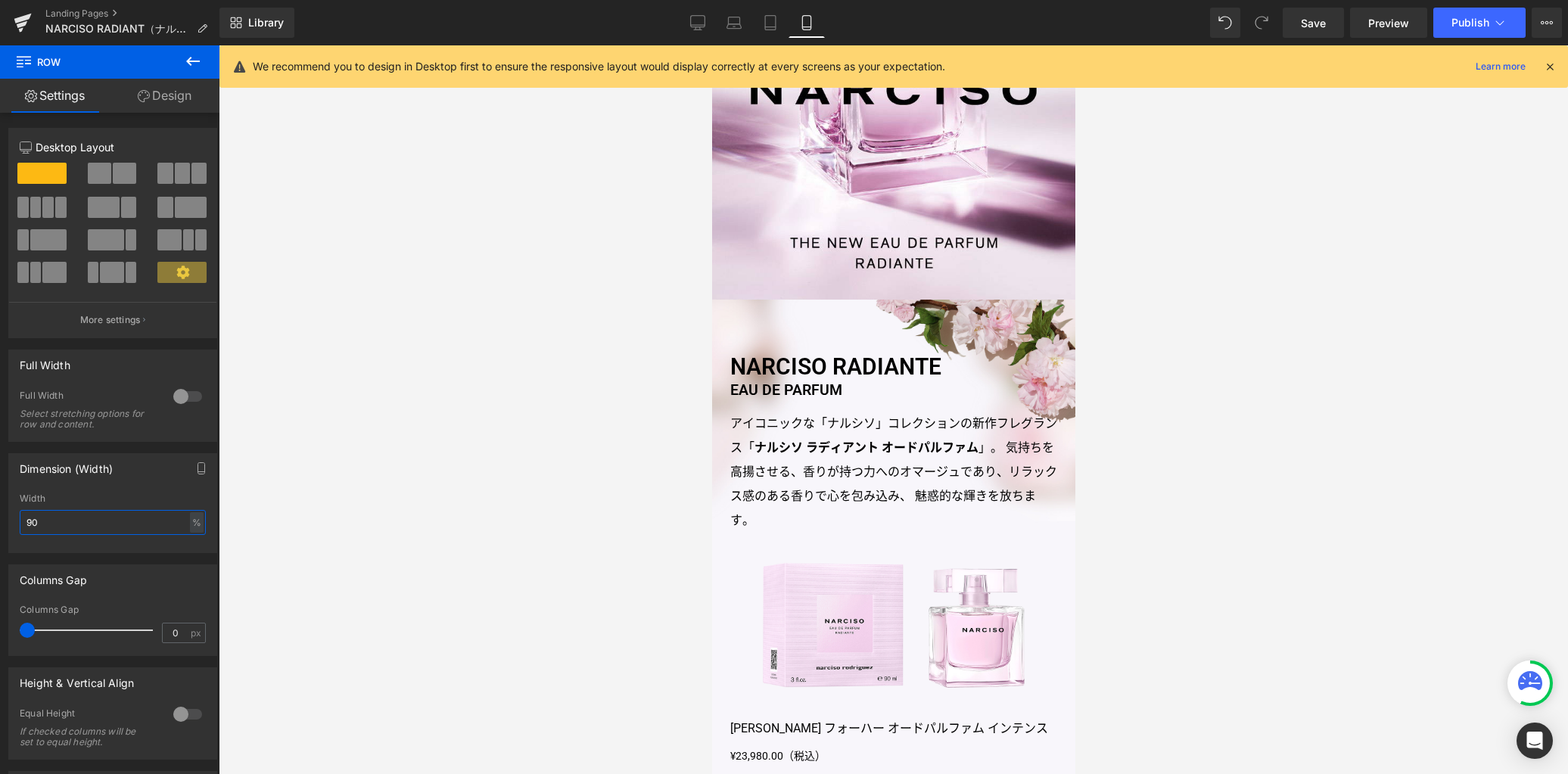
drag, startPoint x: -34, startPoint y: 506, endPoint x: -42, endPoint y: 506, distance: 8.0
click at [0, 506] on html "Row You are previewing how the will restyle your page. You can not edit Element…" at bounding box center [784, 387] width 1568 height 774
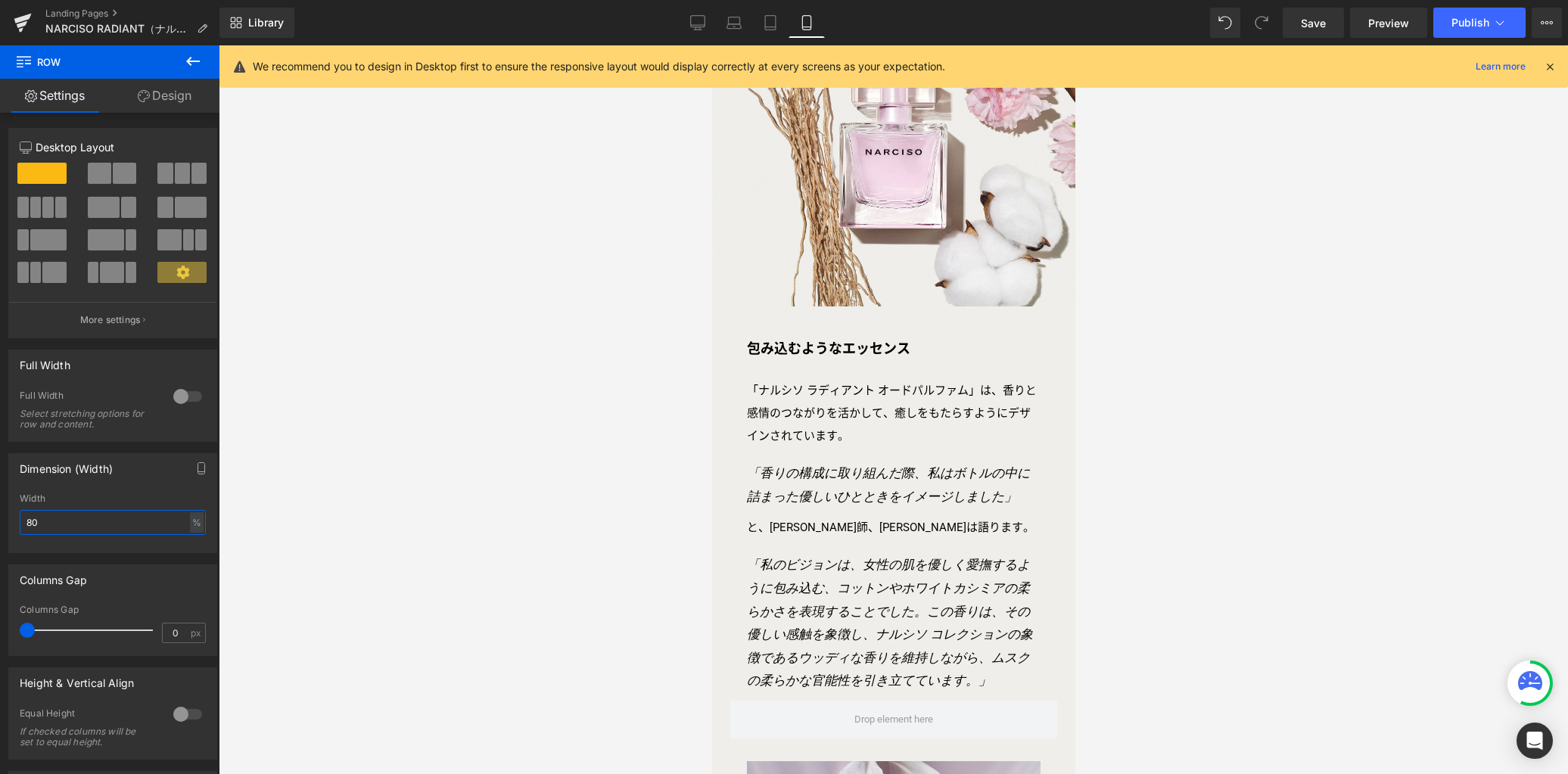
scroll to position [975, 0]
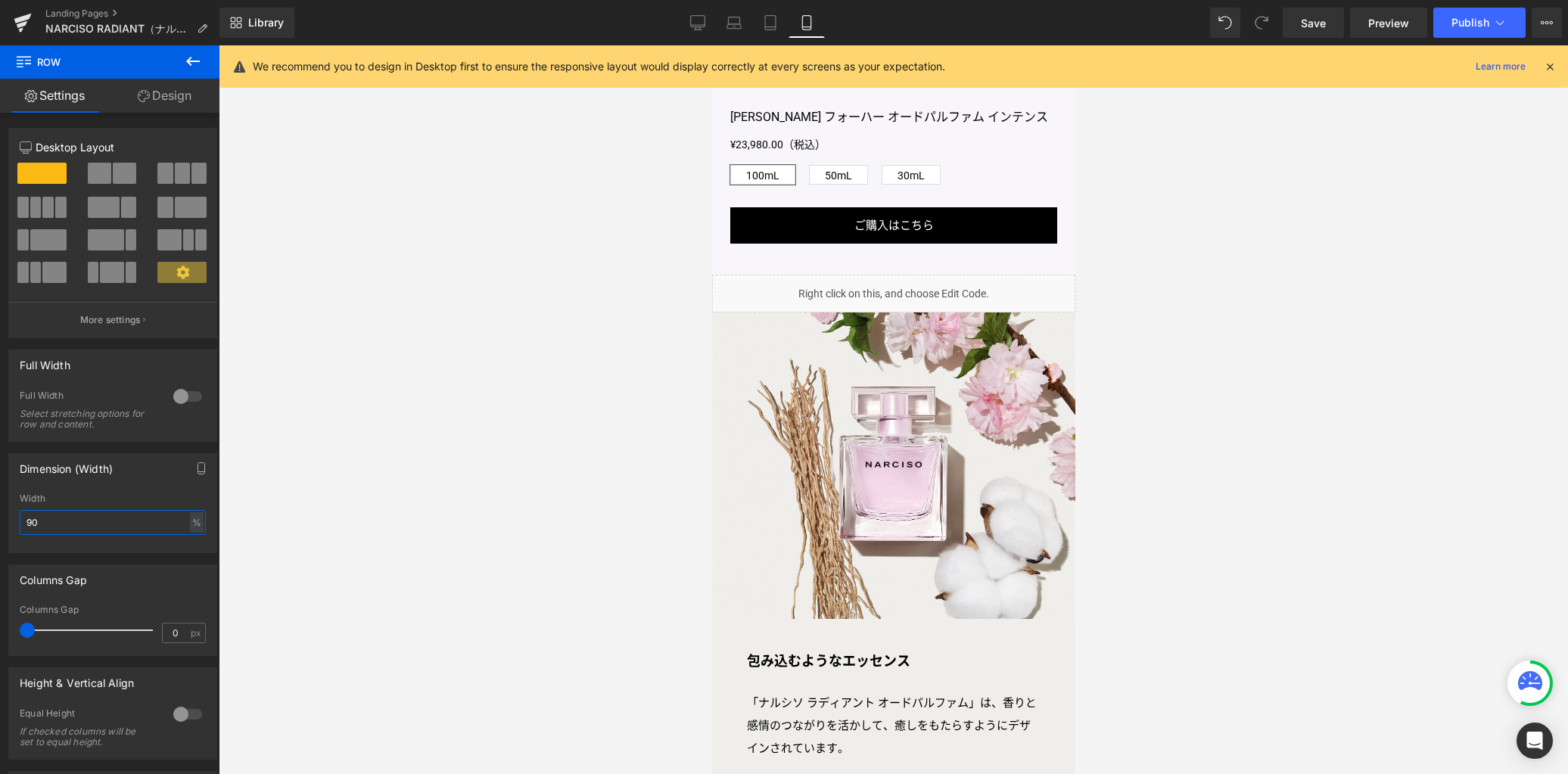
drag, startPoint x: 42, startPoint y: 529, endPoint x: -50, endPoint y: 528, distance: 92.0
click at [0, 528] on html "Row You are previewing how the will restyle your page. You can not edit Element…" at bounding box center [784, 387] width 1568 height 774
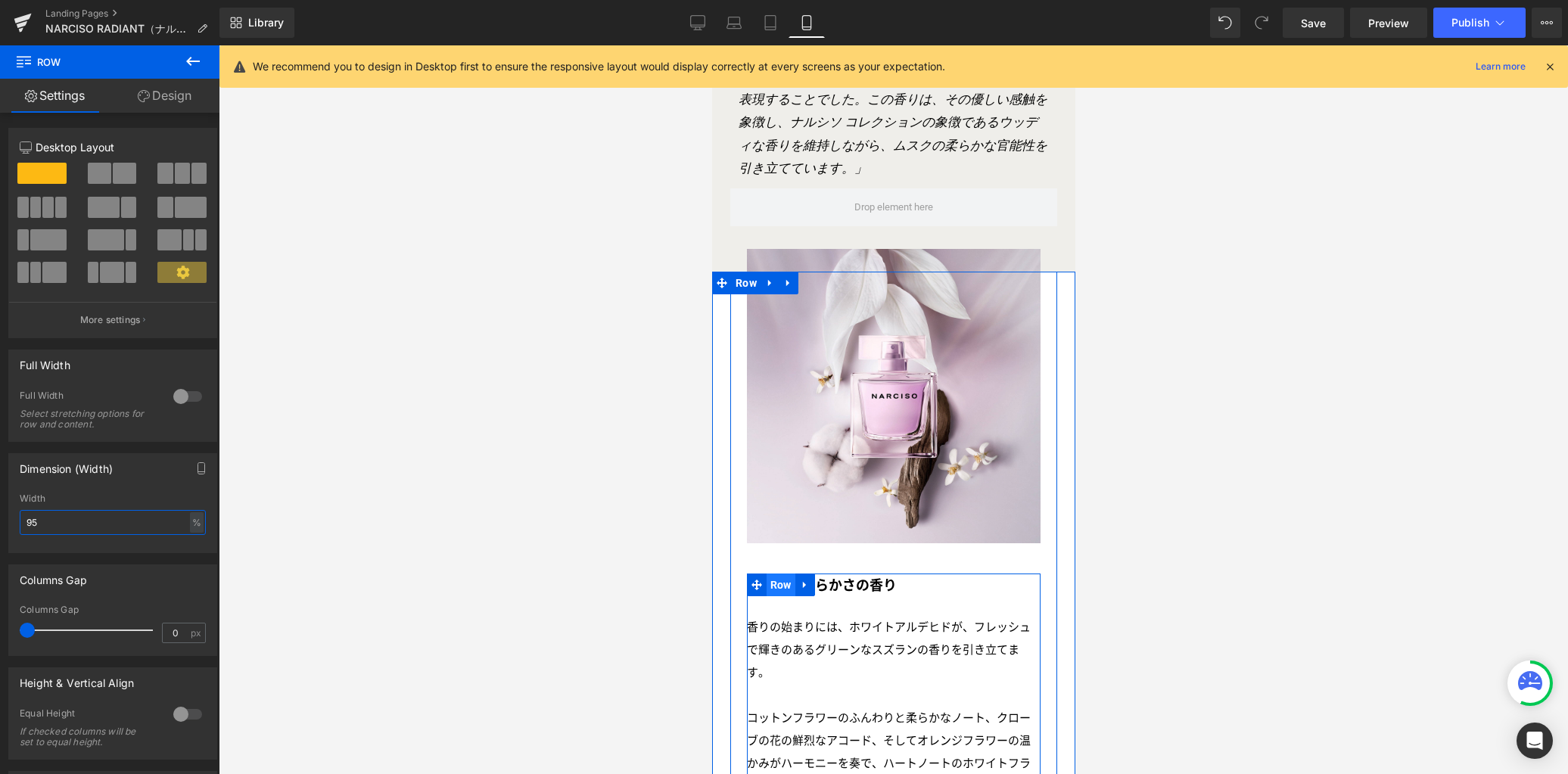
scroll to position [1800, 0]
click at [770, 595] on span "Row" at bounding box center [780, 585] width 29 height 22
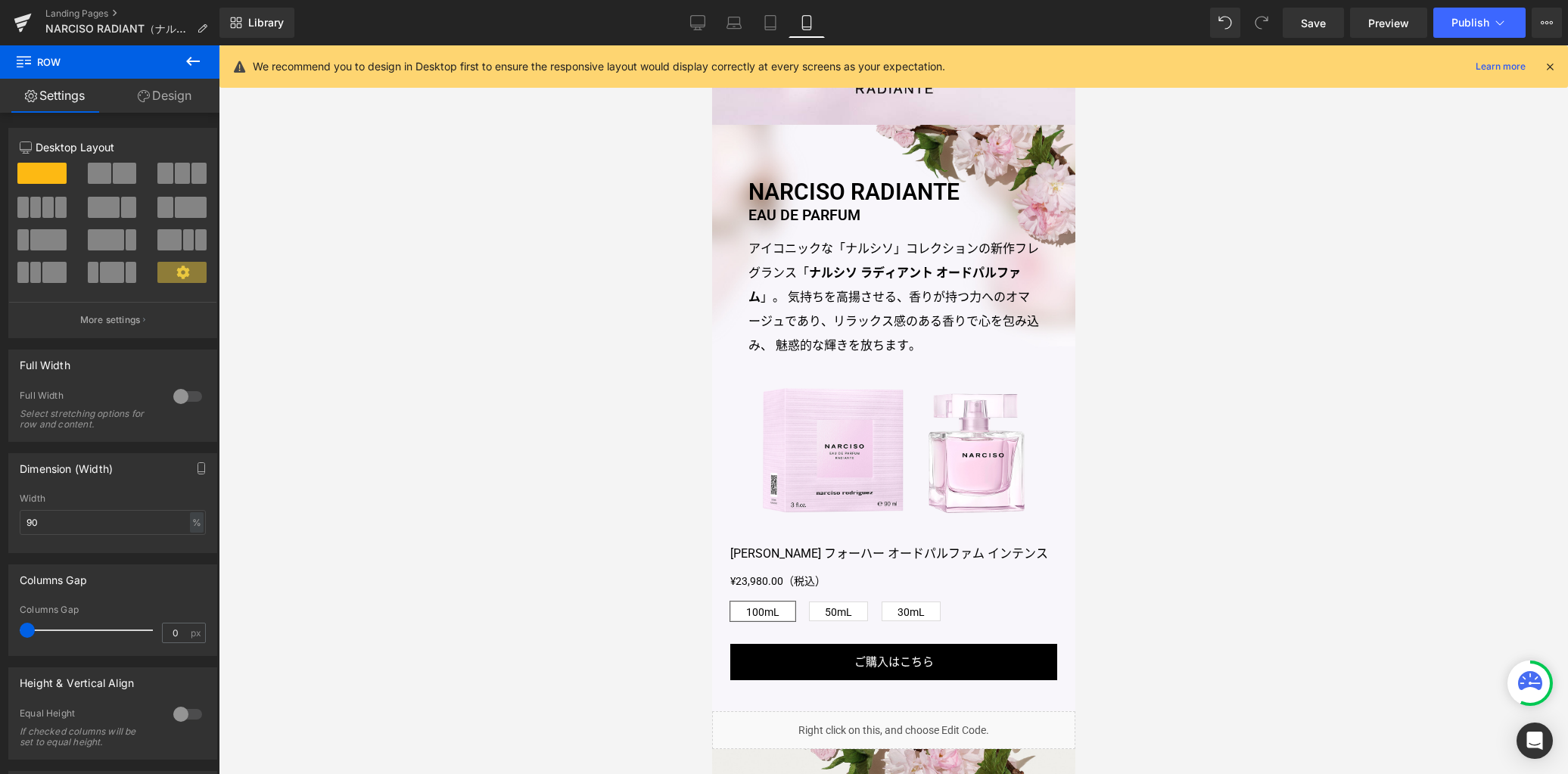
scroll to position [477, 0]
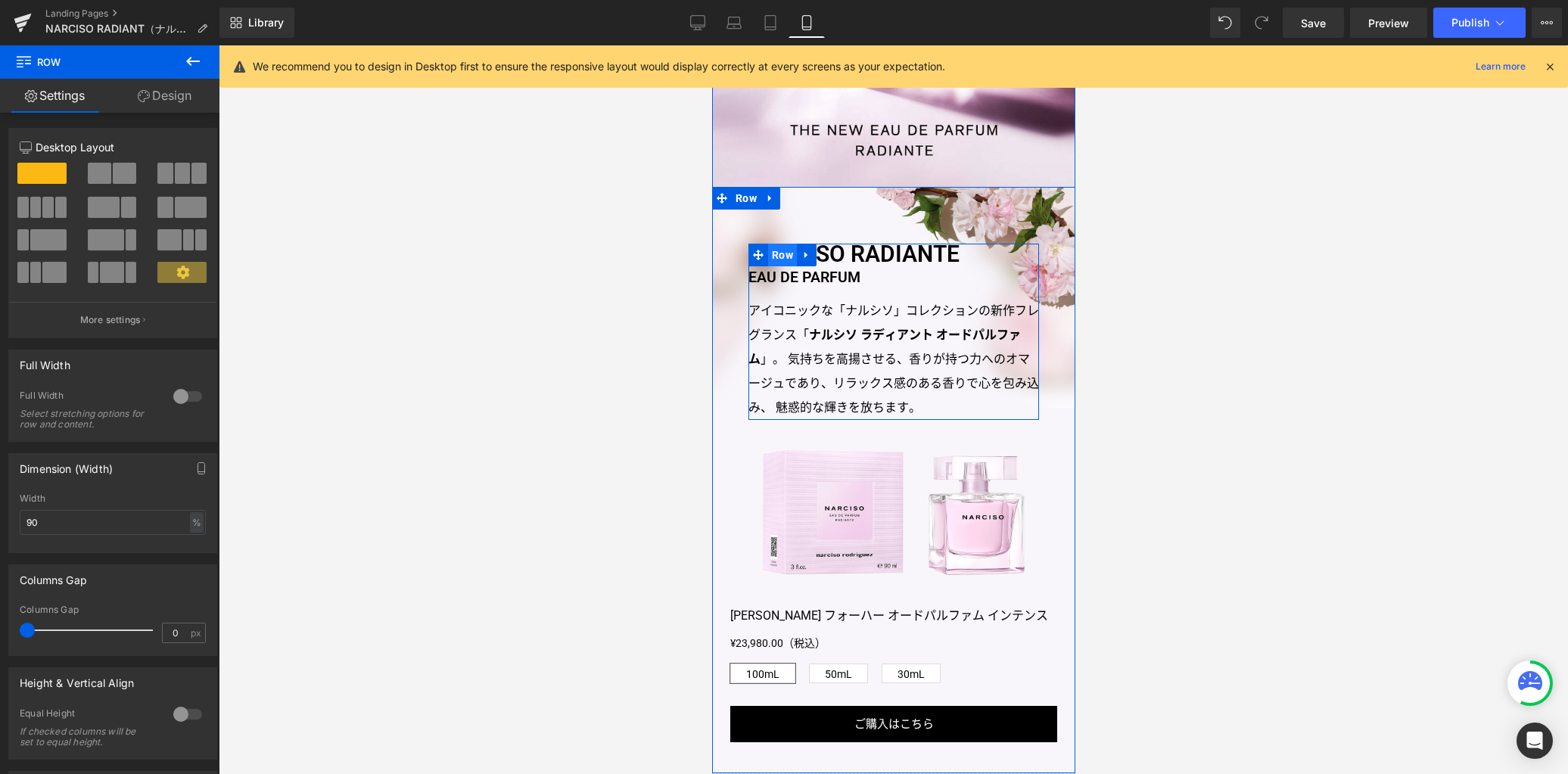
click at [777, 260] on span "Row" at bounding box center [782, 255] width 29 height 22
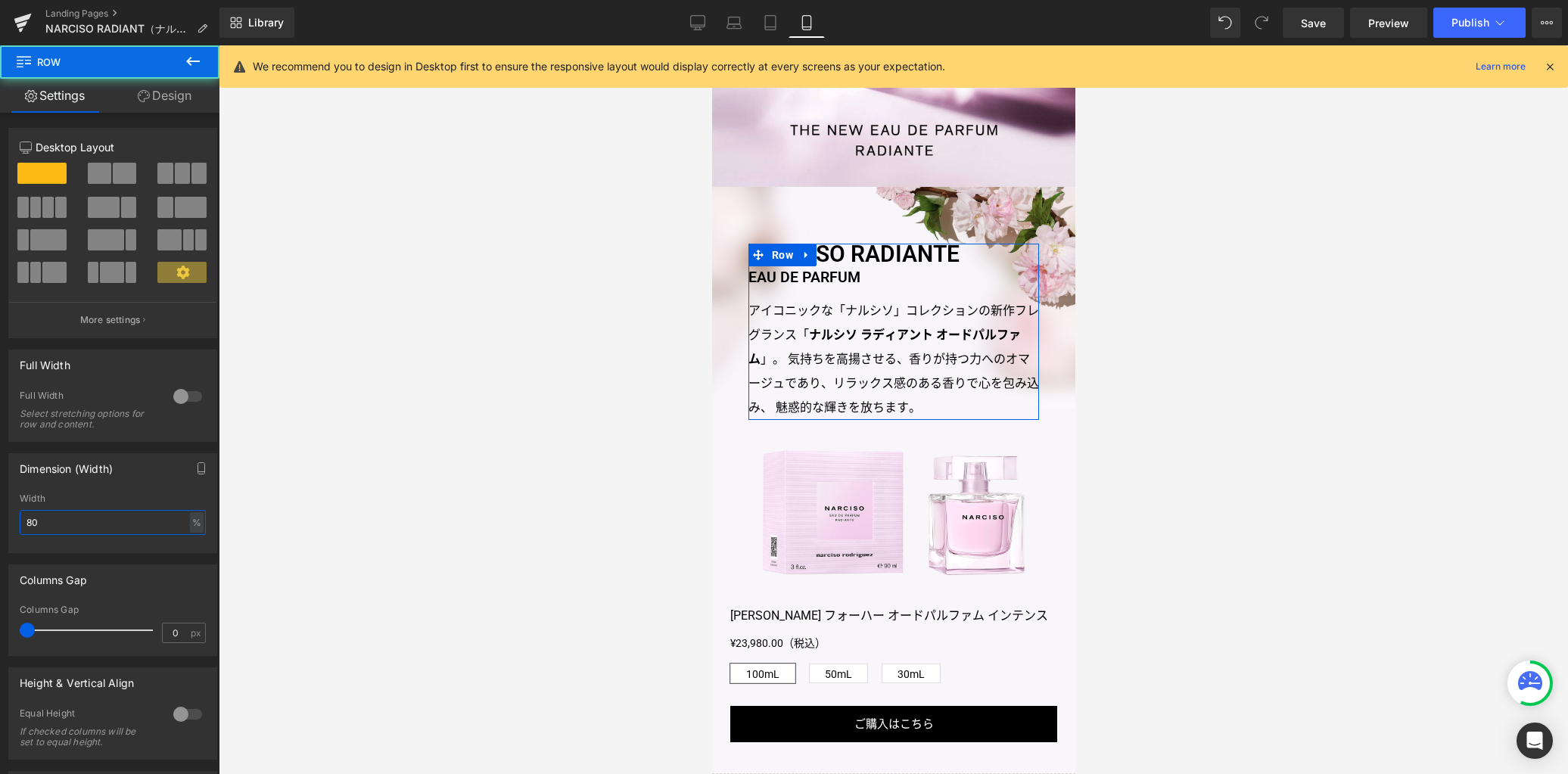
drag, startPoint x: 97, startPoint y: 521, endPoint x: -78, endPoint y: 506, distance: 175.6
click at [0, 506] on html "Row You are previewing how the will restyle your page. You can not edit Element…" at bounding box center [784, 387] width 1568 height 774
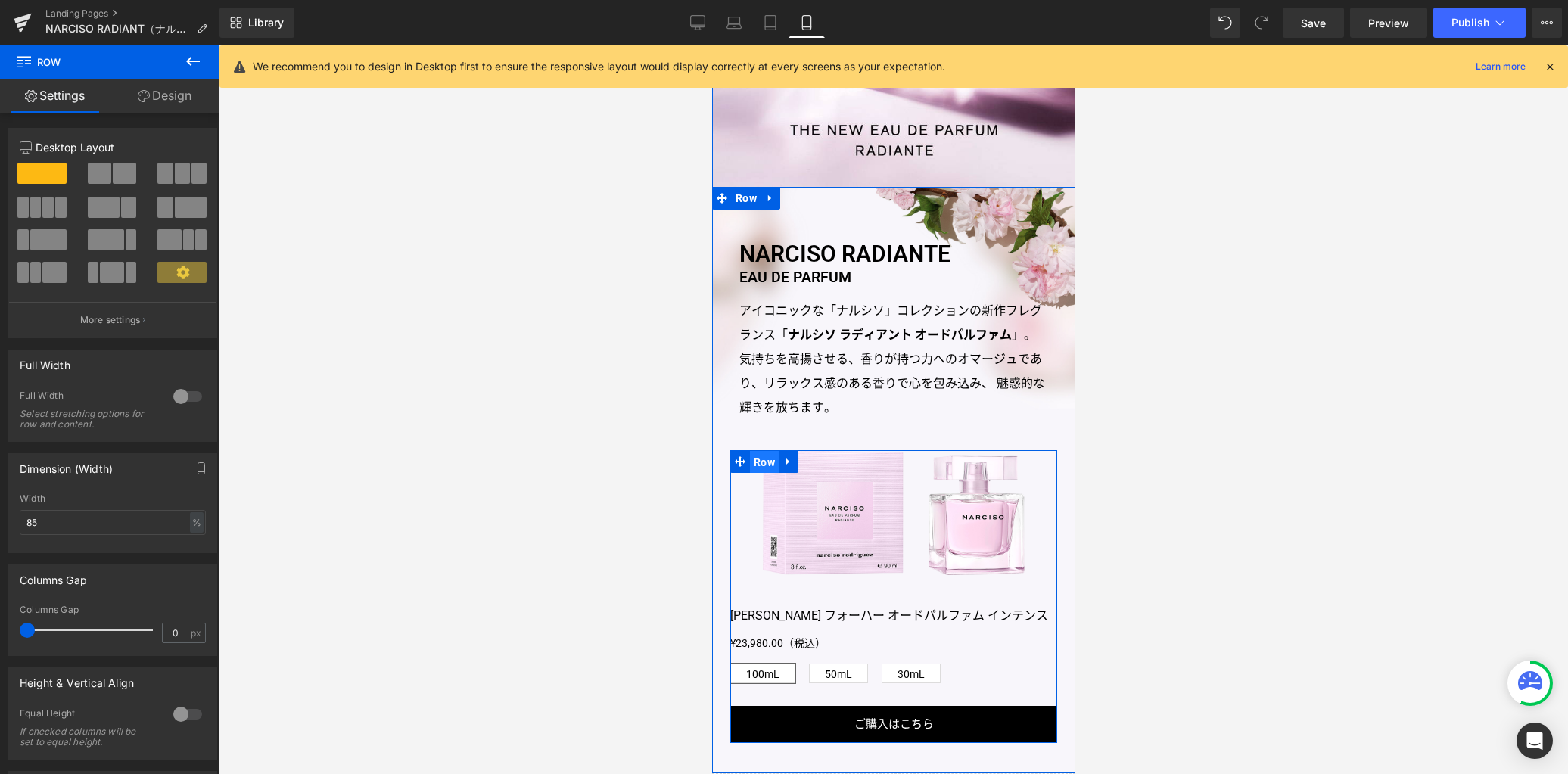
click at [755, 463] on span "Row" at bounding box center [763, 462] width 29 height 22
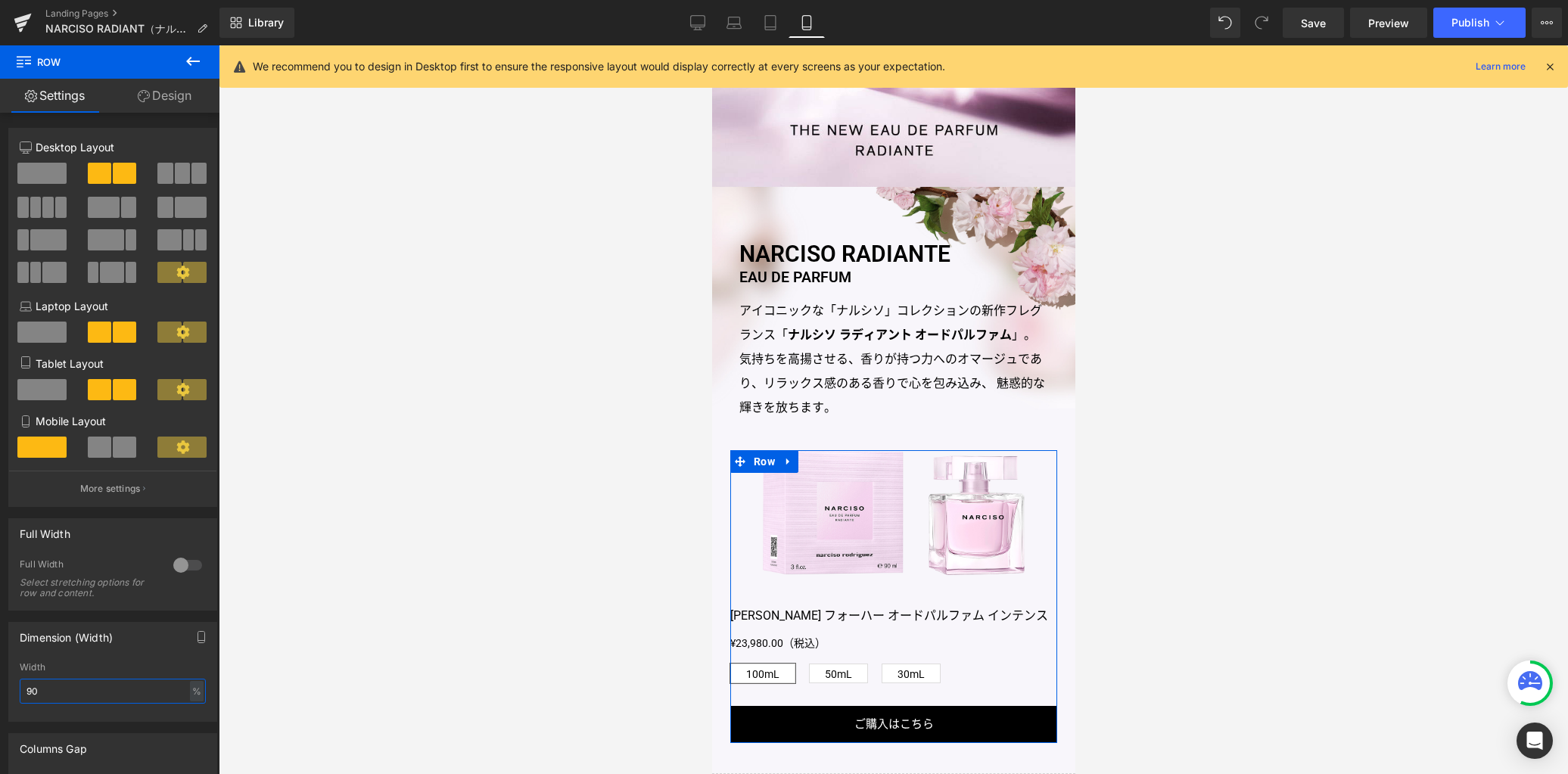
drag, startPoint x: 67, startPoint y: 700, endPoint x: -99, endPoint y: 674, distance: 168.0
click at [0, 674] on html "Row You are previewing how the will restyle your page. You can not edit Element…" at bounding box center [784, 387] width 1568 height 774
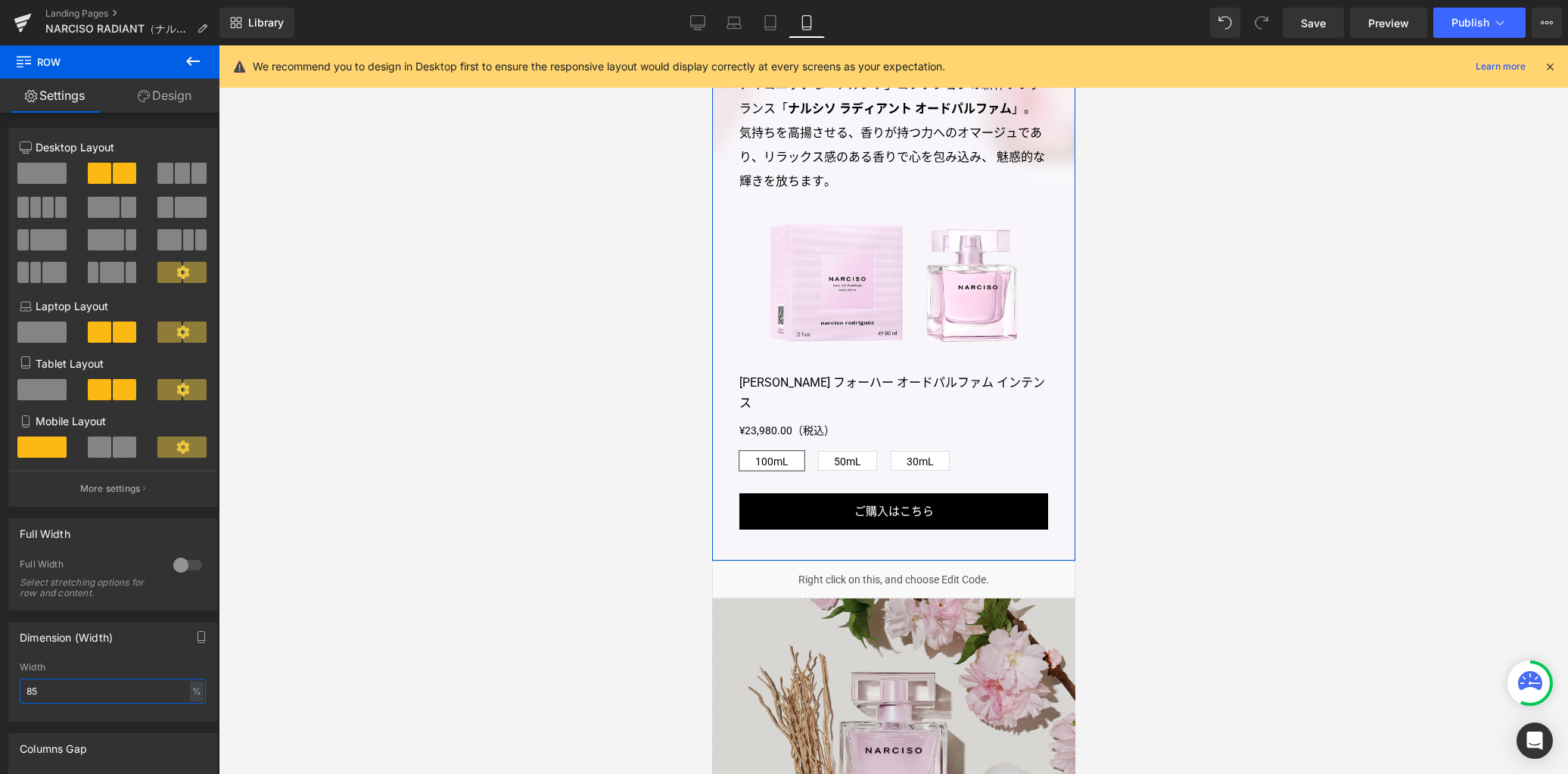
scroll to position [706, 0]
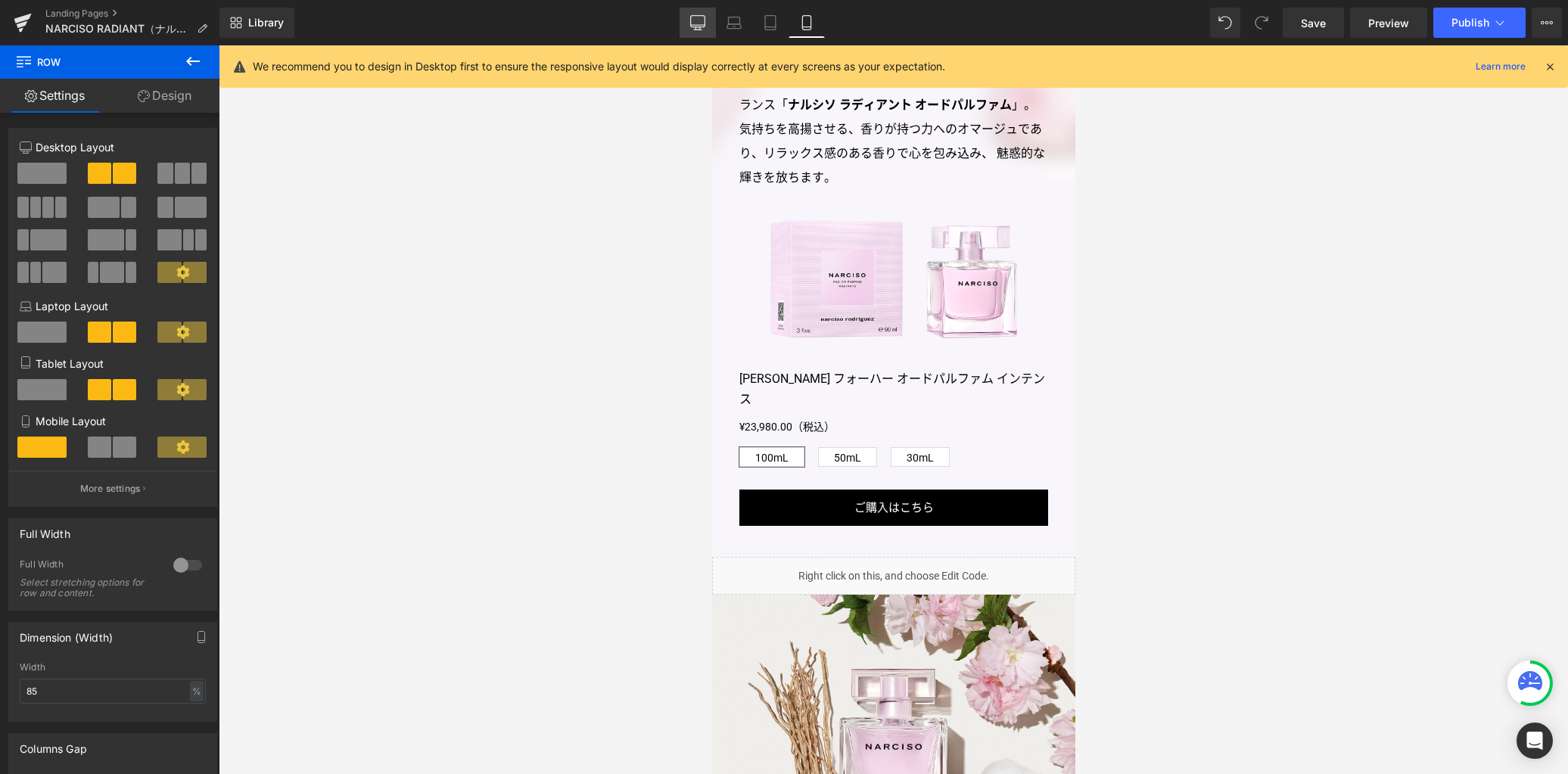
click at [696, 25] on icon at bounding box center [698, 22] width 15 height 15
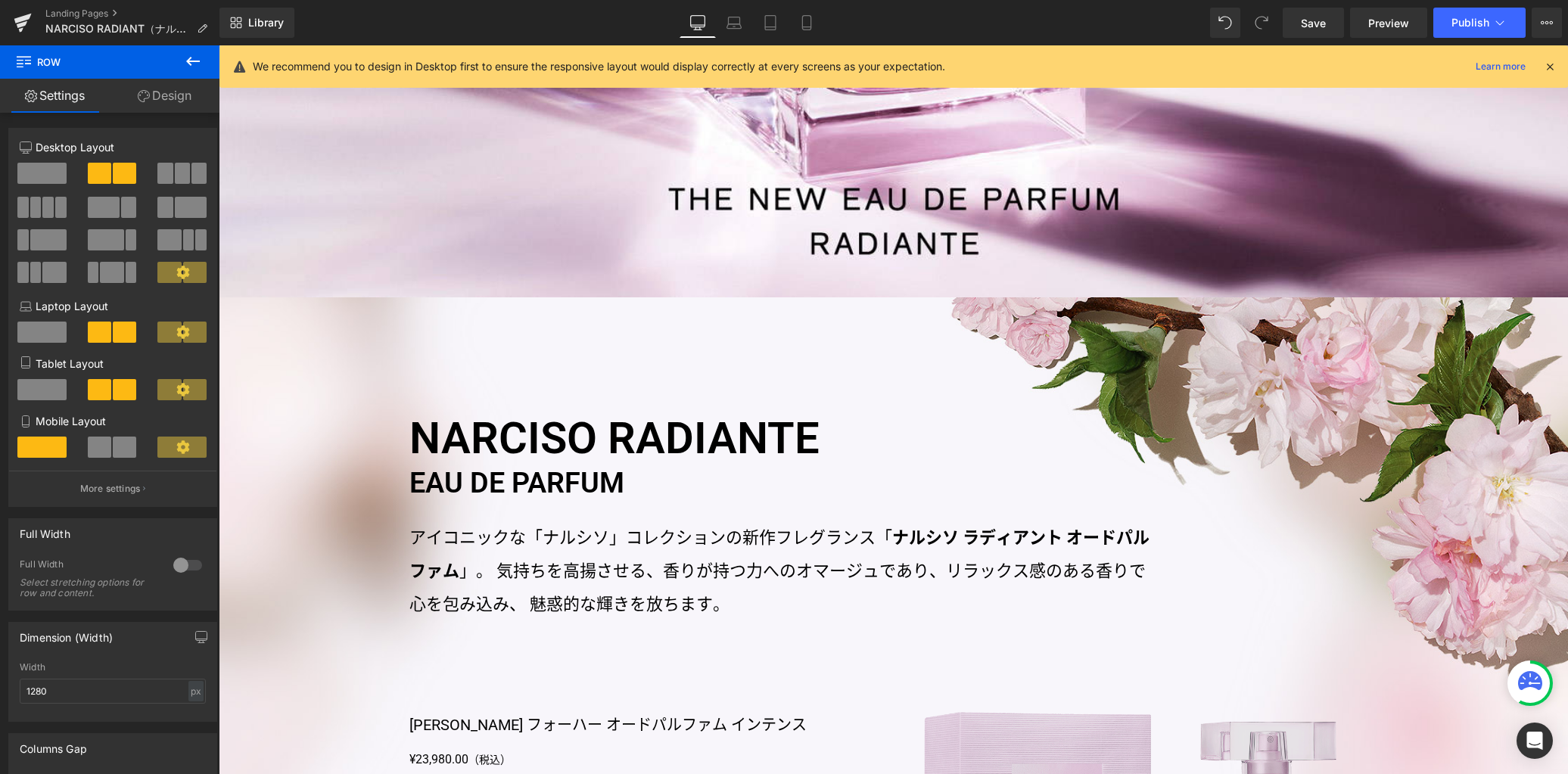
scroll to position [1199, 0]
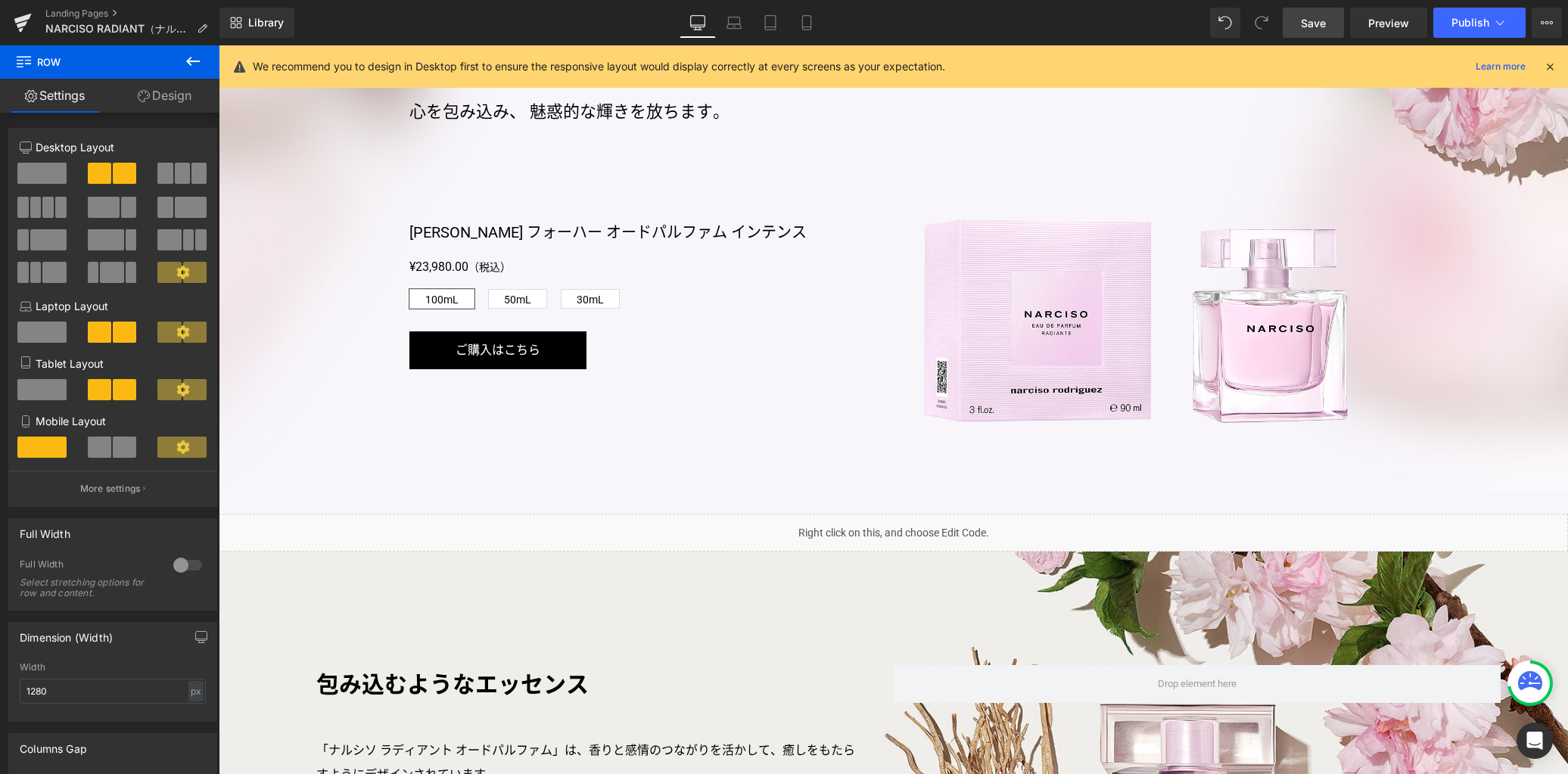
click at [1307, 19] on span "Save" at bounding box center [1313, 23] width 25 height 16
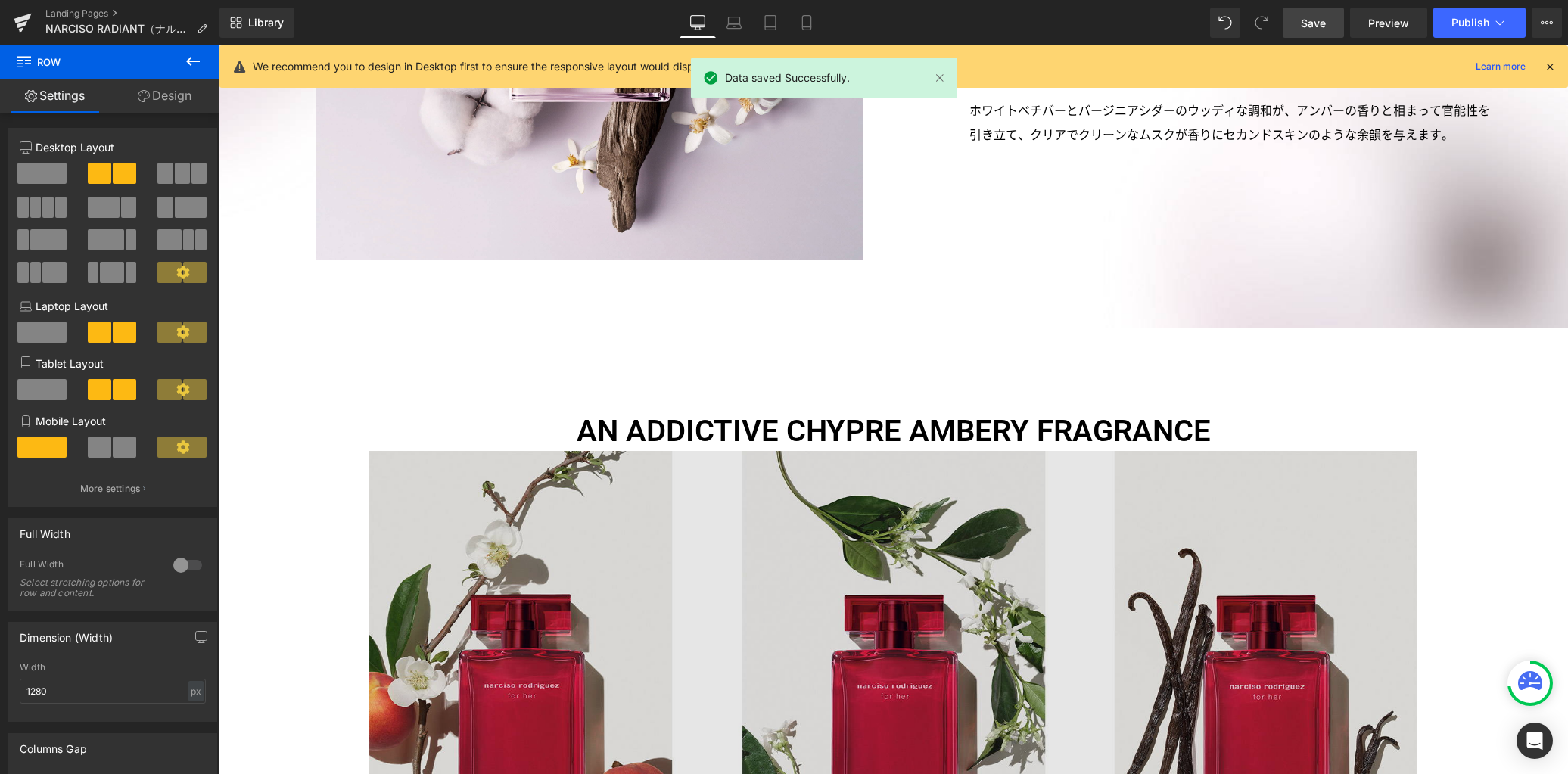
scroll to position [2774, 0]
